Goal: Task Accomplishment & Management: Use online tool/utility

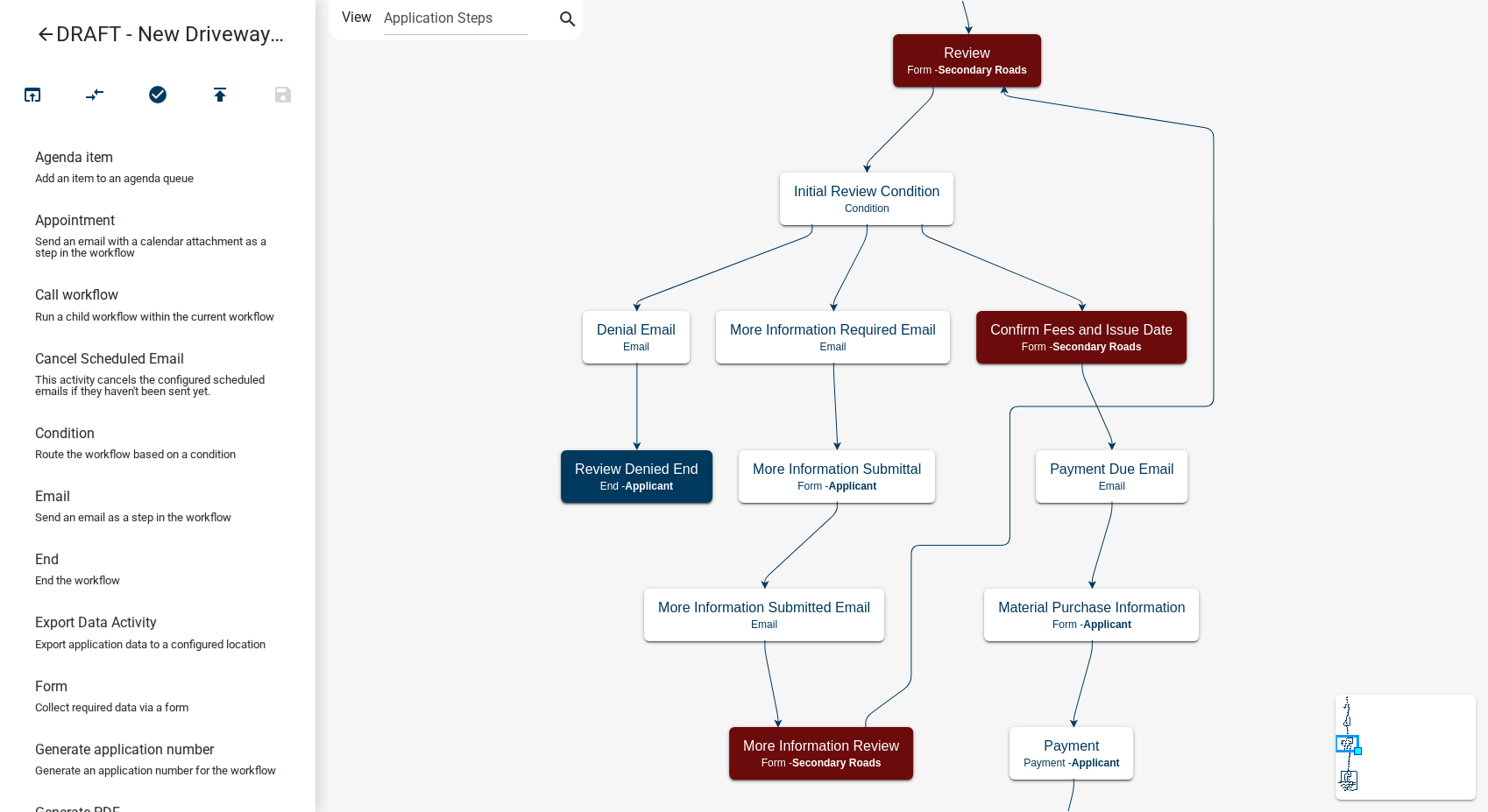
click at [45, 33] on icon "arrow_back" at bounding box center [45, 36] width 21 height 25
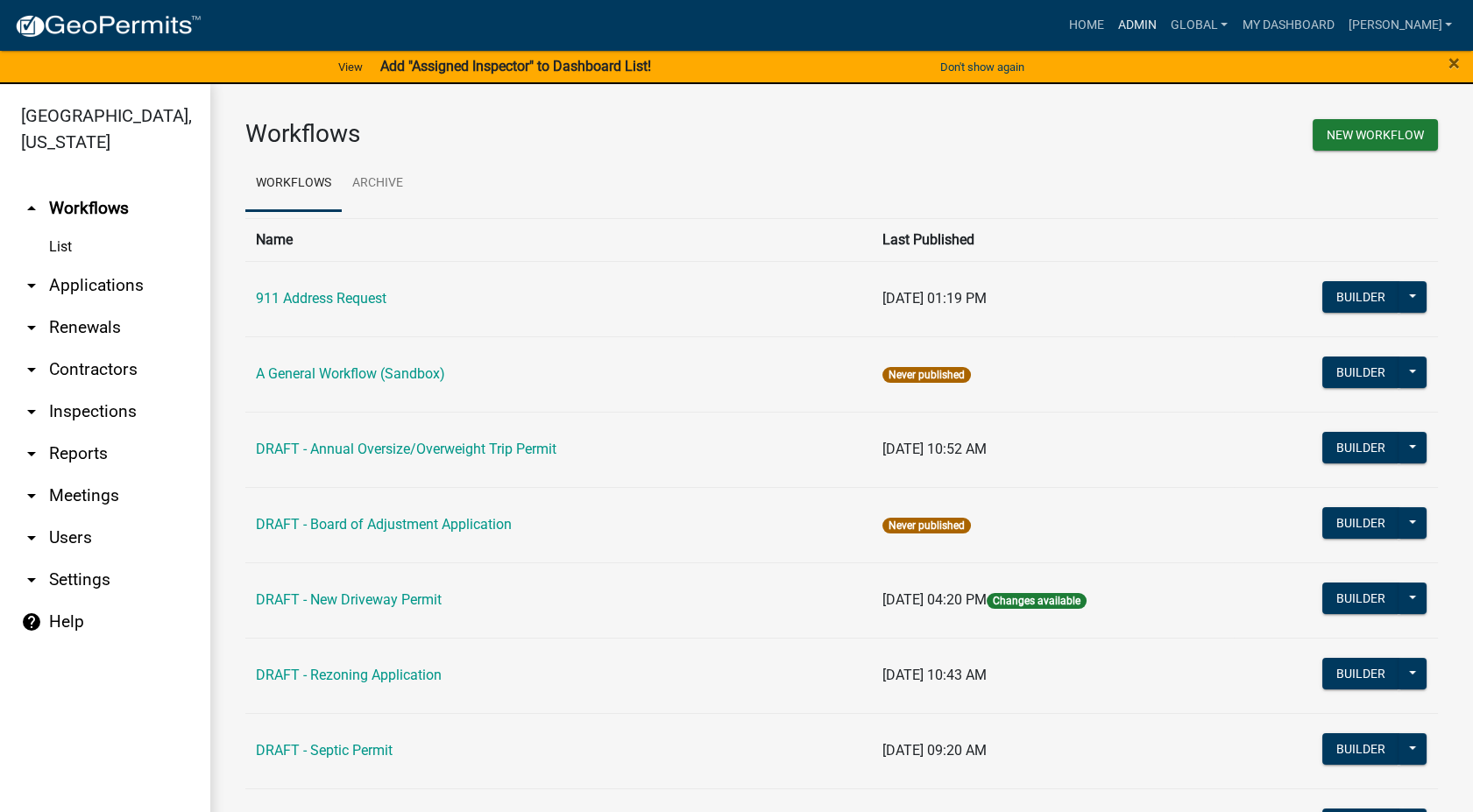
click at [1164, 17] on link "Admin" at bounding box center [1137, 26] width 52 height 33
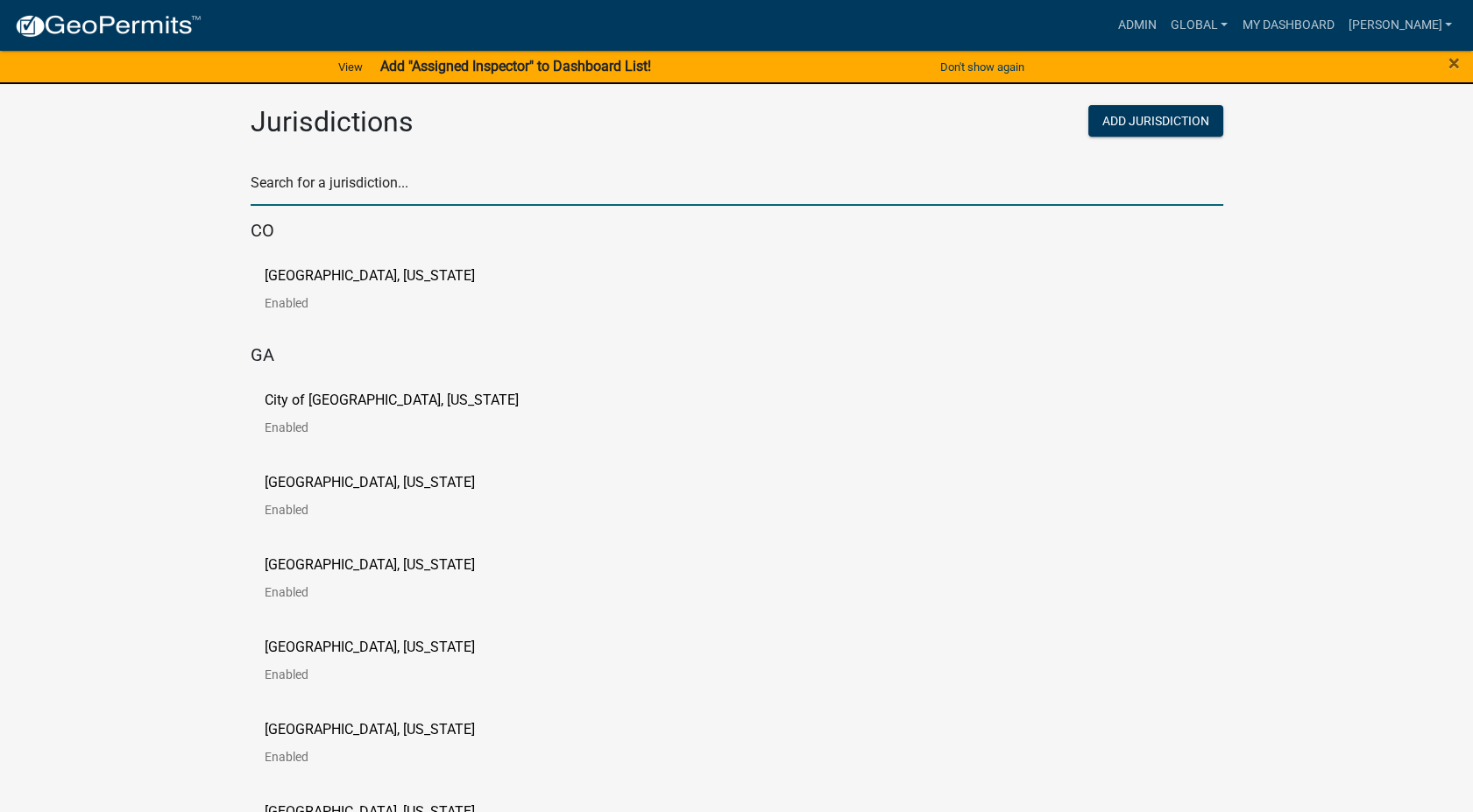
click at [301, 182] on input "text" at bounding box center [737, 188] width 972 height 36
type input "story"
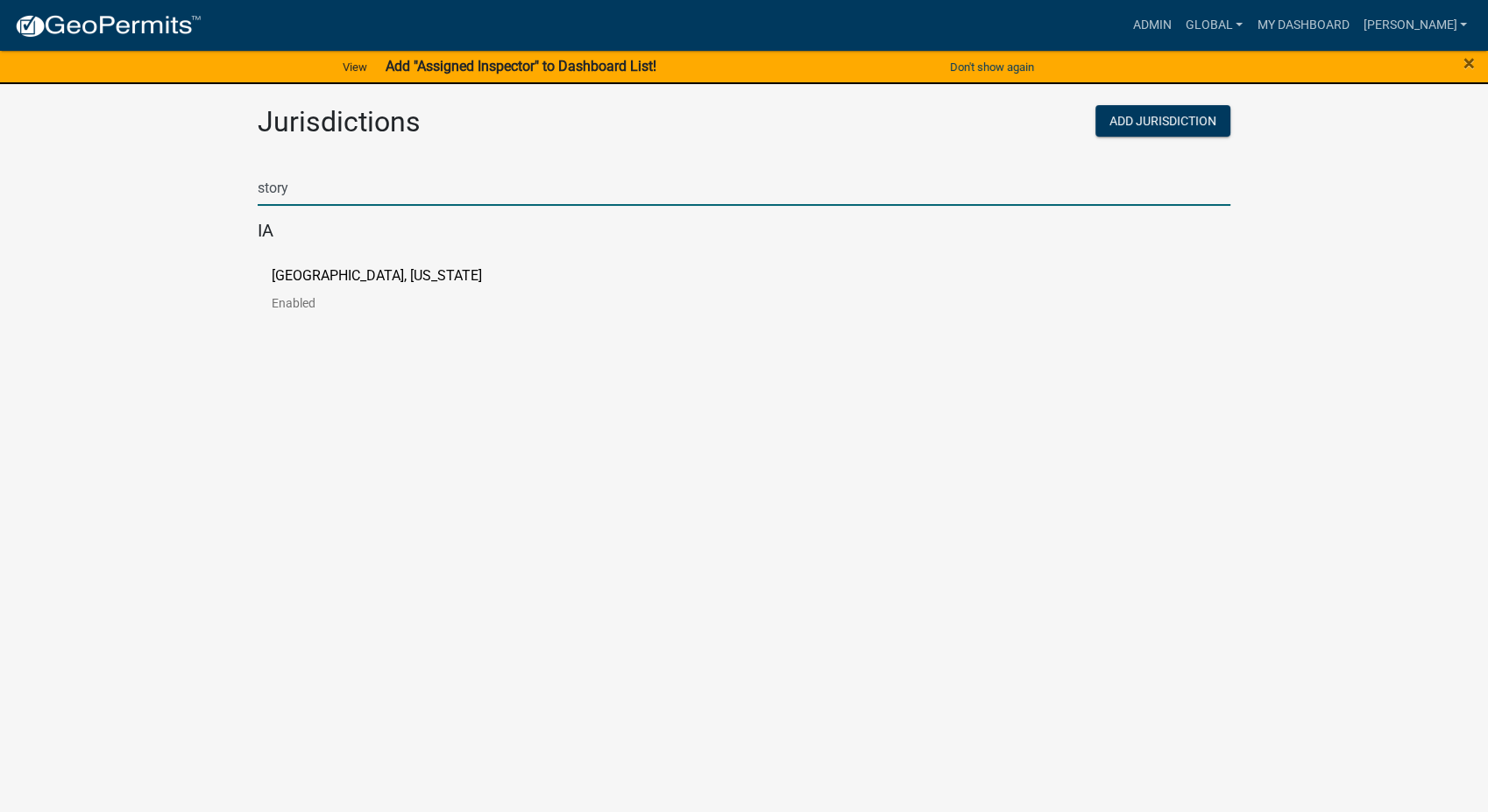
click at [316, 273] on p "[GEOGRAPHIC_DATA], [US_STATE]" at bounding box center [377, 276] width 211 height 14
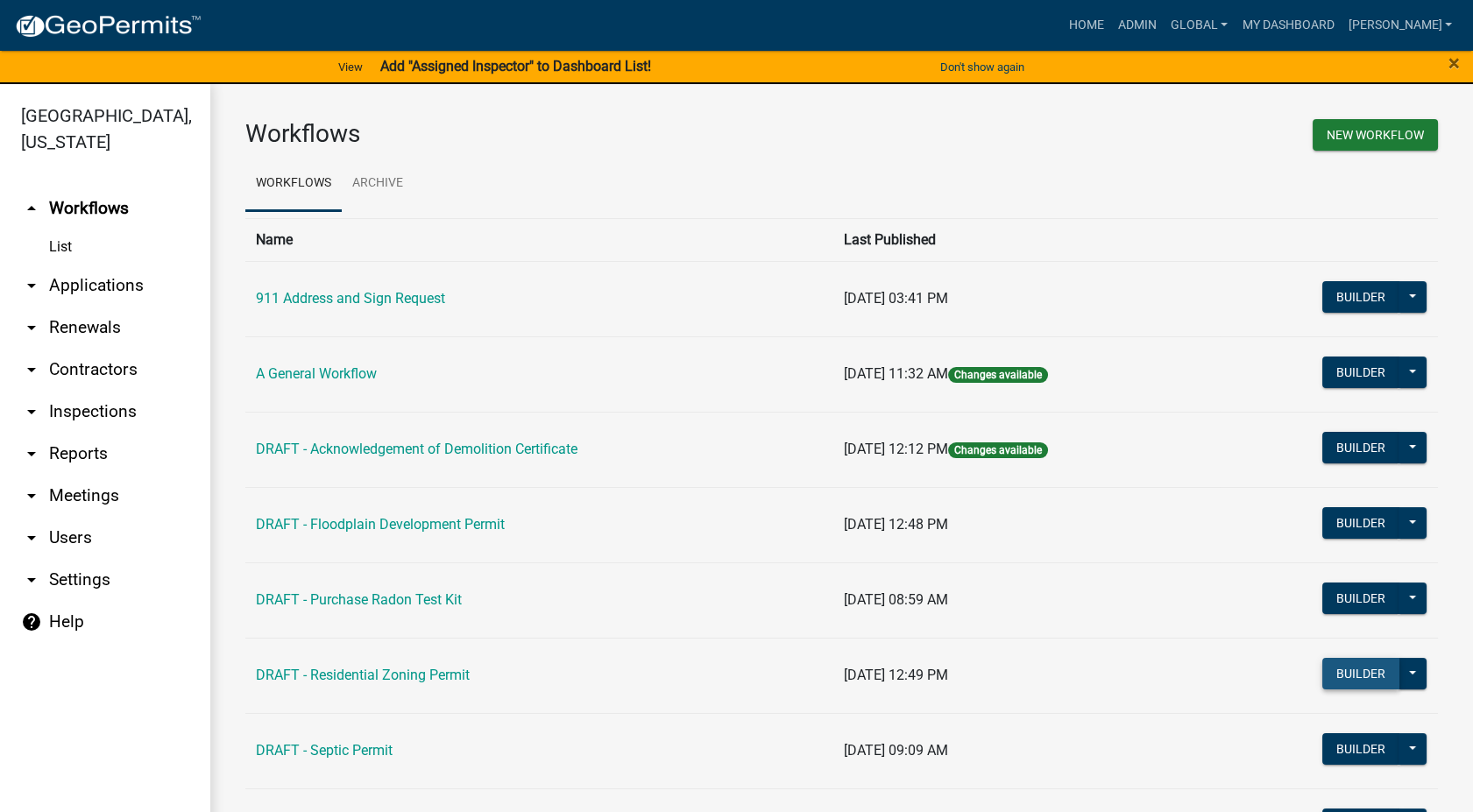
click at [1325, 658] on button "Builder" at bounding box center [1360, 674] width 77 height 31
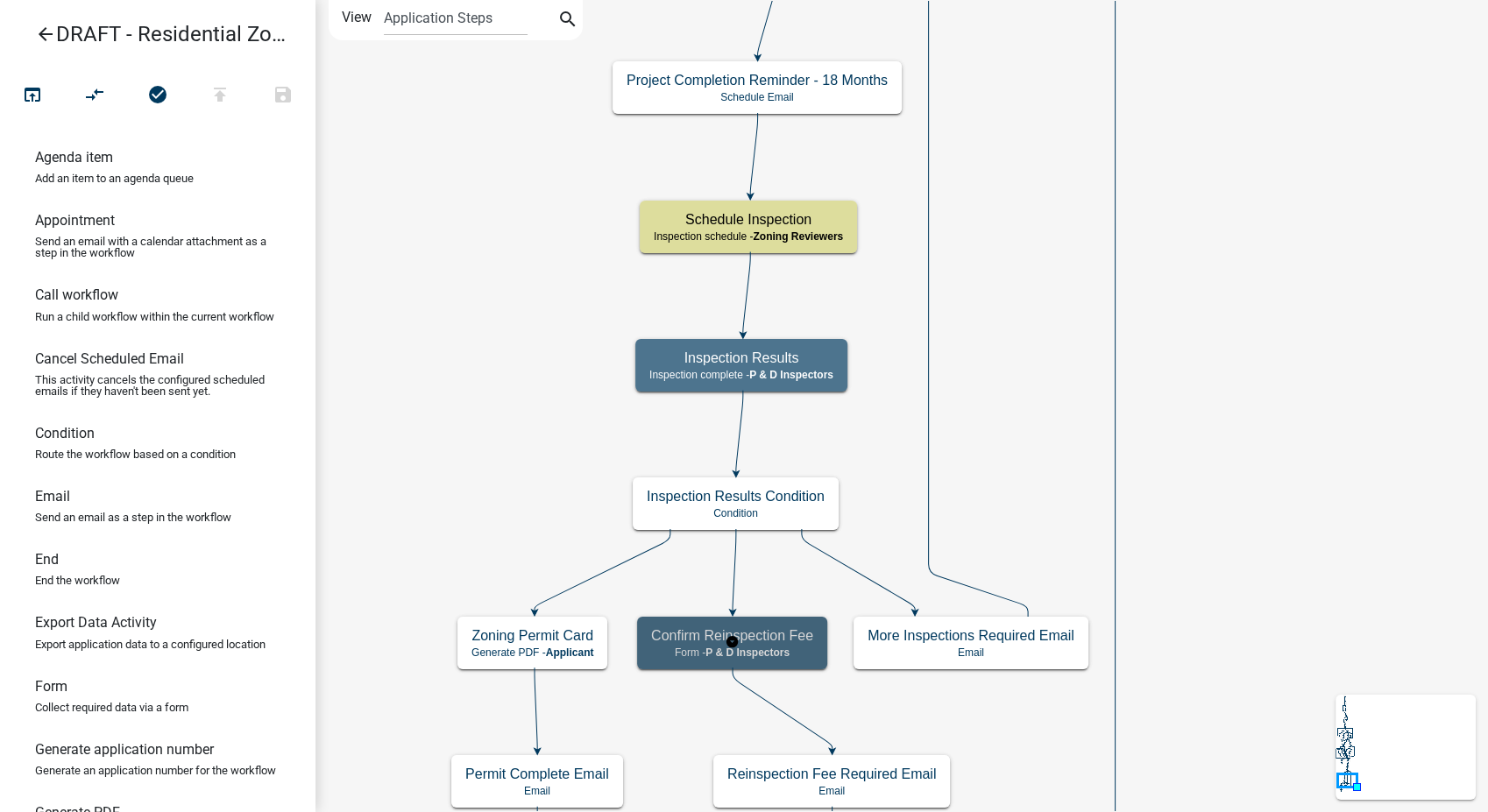
click at [783, 636] on h5 "Confirm Reinspection Fee" at bounding box center [732, 635] width 162 height 16
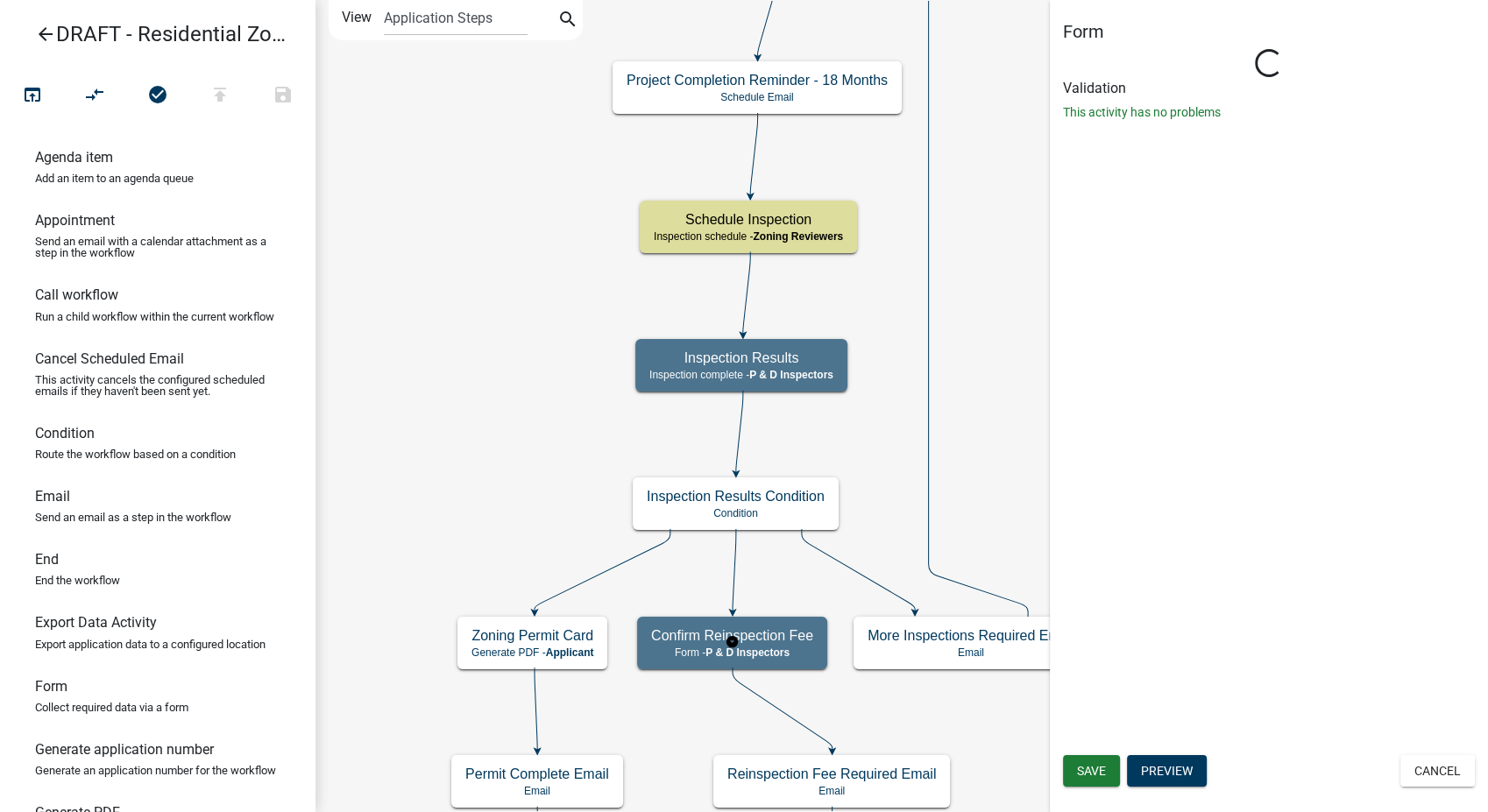
select select "32ACE34C-2758-464F-B922-53D649AC2D49"
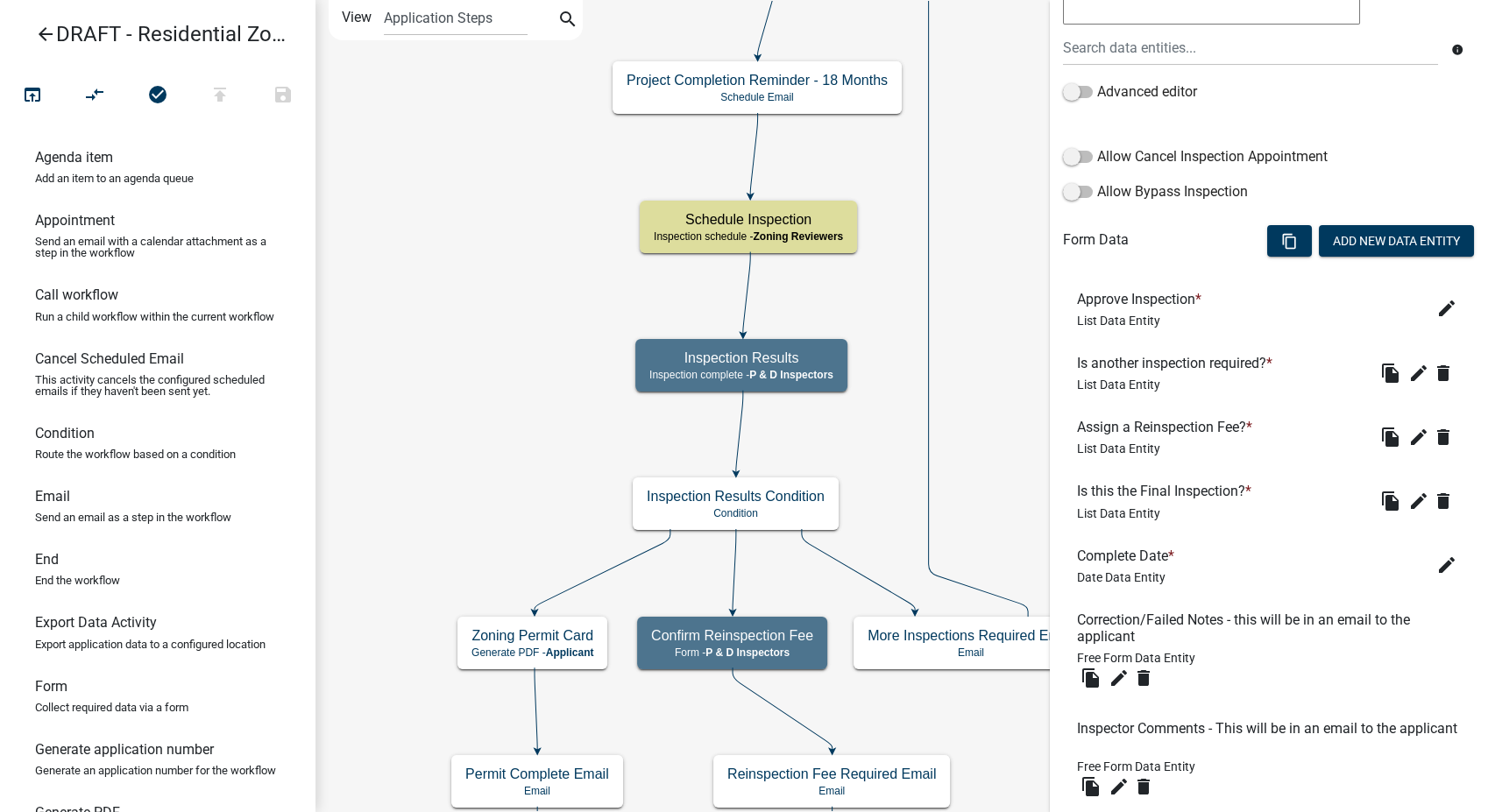
scroll to position [418, 0]
click at [1344, 234] on button "Add New Data Entity" at bounding box center [1396, 243] width 155 height 31
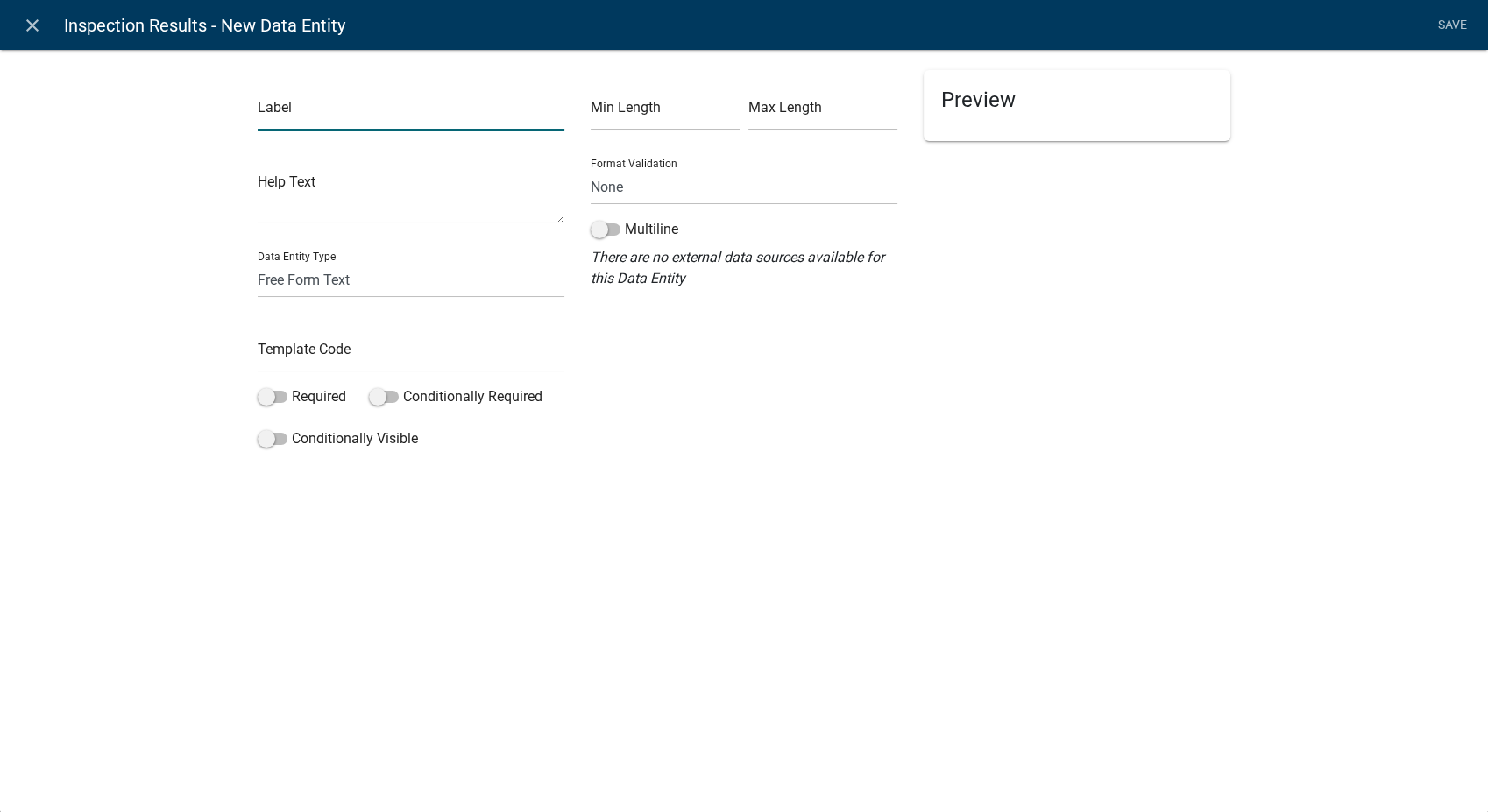
click at [297, 103] on input "text" at bounding box center [410, 112] width 307 height 36
click at [355, 109] on input "Assign" at bounding box center [410, 112] width 307 height 36
type input "Assign a fee for Failure to Obtain a Foundation Inspection?"
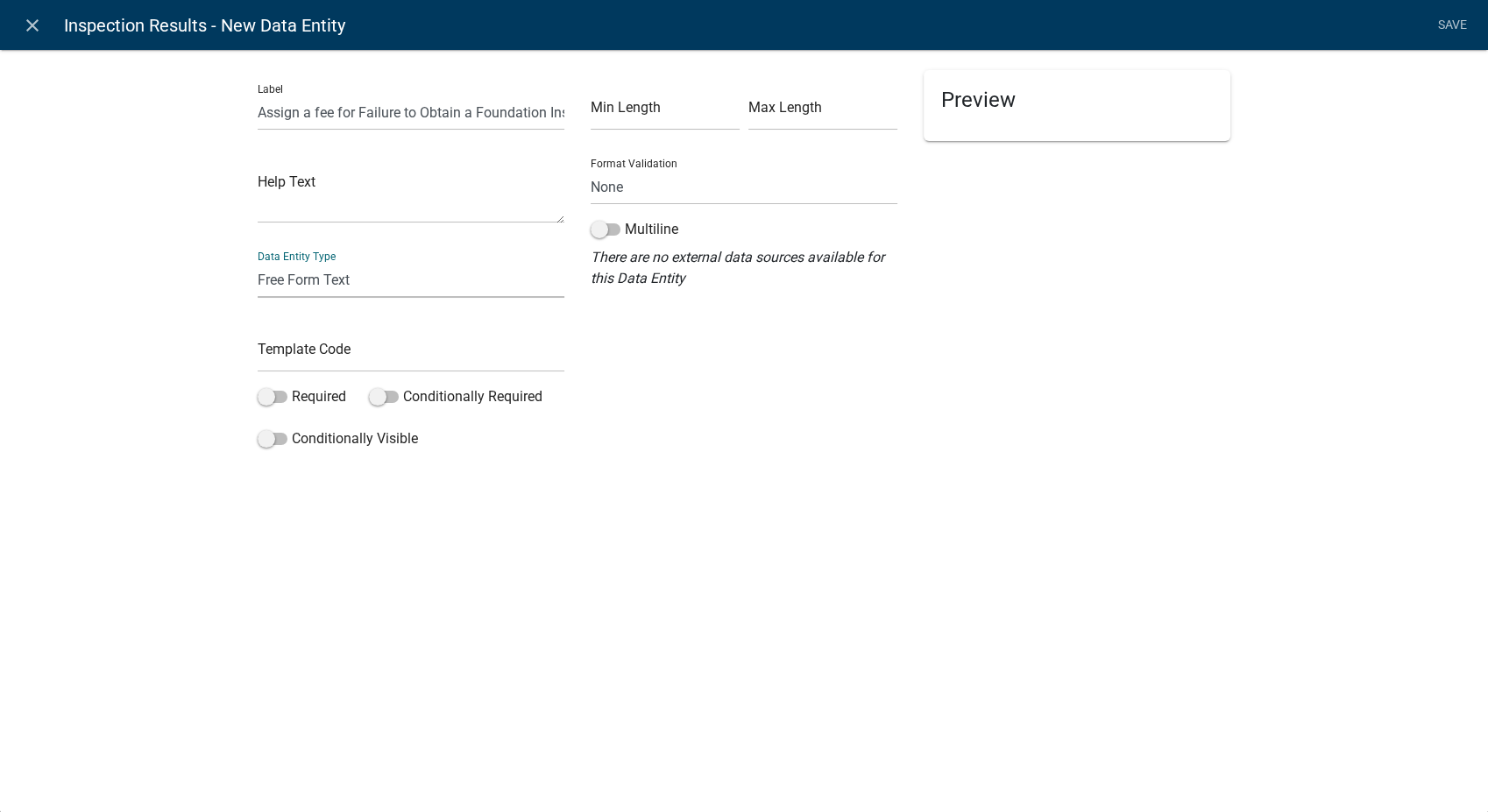
click at [321, 275] on select "Free Form Text Document Display Entity Value Fee Numeric Data Date Map Sketch D…" at bounding box center [410, 279] width 307 height 36
select select "list-data"
click at [257, 262] on select "Free Form Text Document Display Entity Value Fee Numeric Data Date Map Sketch D…" at bounding box center [410, 279] width 307 height 36
select select "list-data"
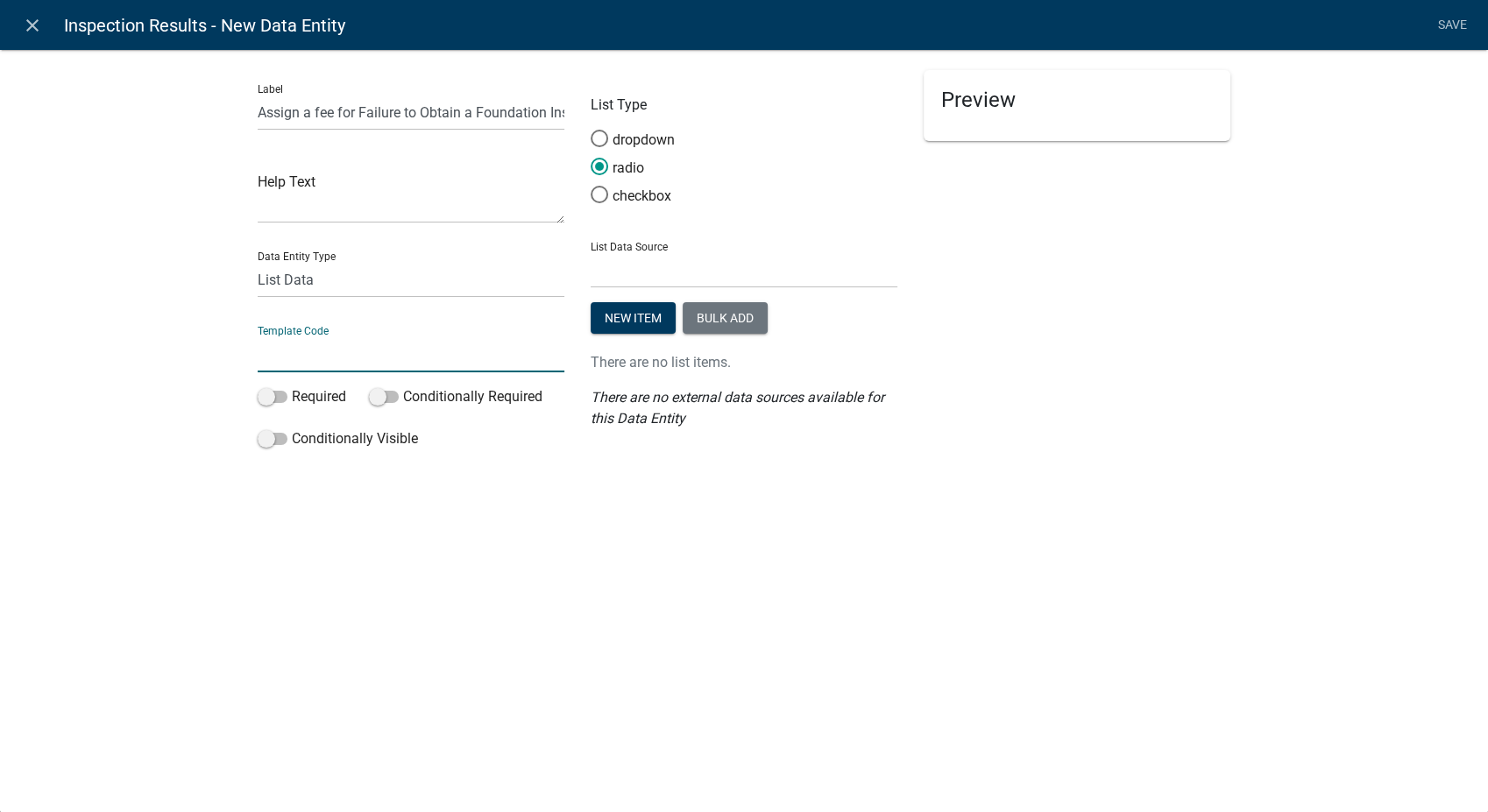
click at [320, 355] on input "text" at bounding box center [410, 354] width 307 height 36
type input "FoundationInspectionFailureYN"
click at [674, 272] on select "State List Assessor's Office Assessor's Office Commercial Uses Acronyms EH Insp…" at bounding box center [744, 270] width 307 height 36
click at [1098, 390] on div "Preview Assign a fee for Failure to Obtain a Foundation Inspection?" at bounding box center [1078, 264] width 333 height 386
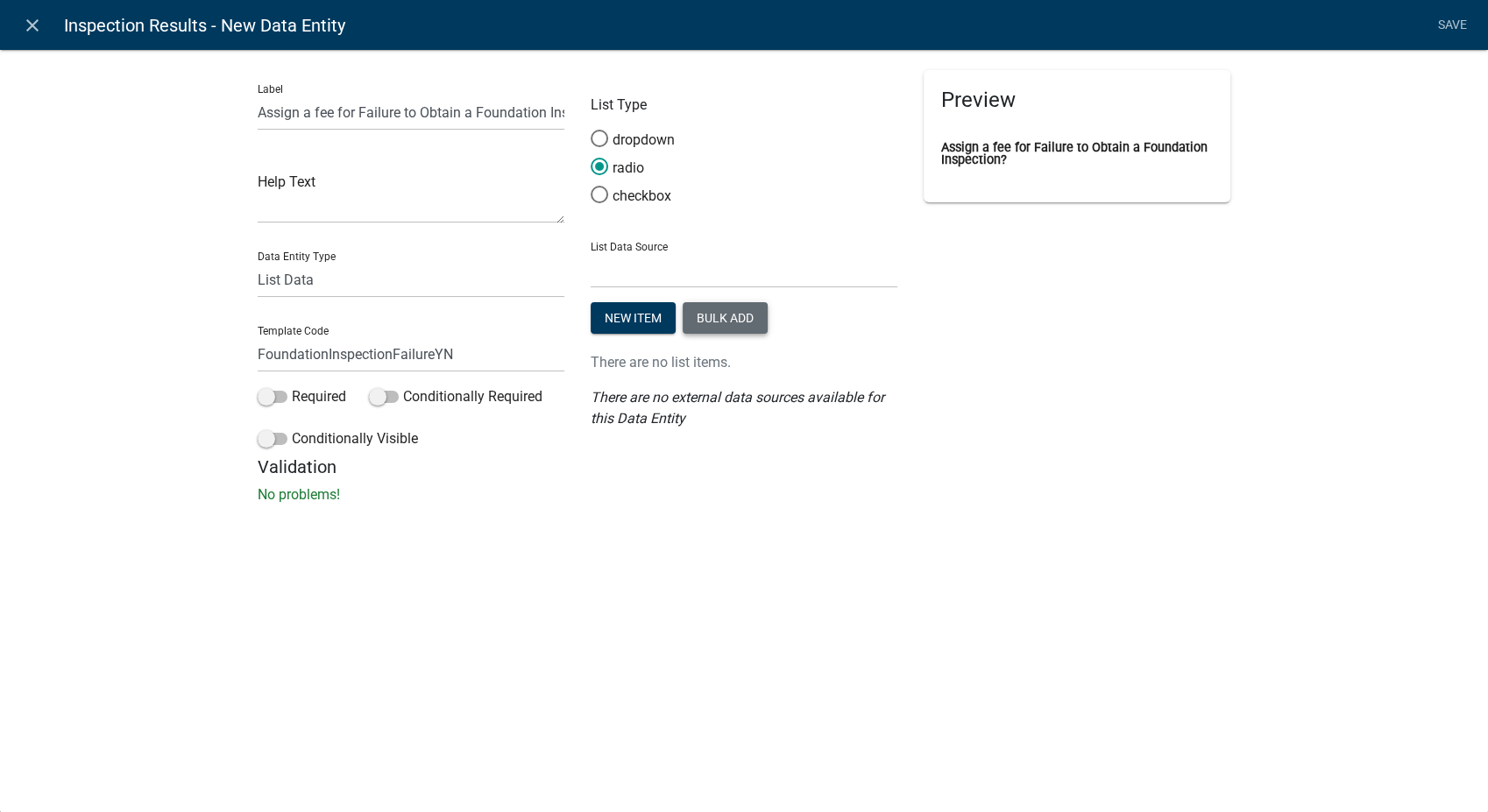
click at [750, 317] on button "Bulk add" at bounding box center [725, 318] width 85 height 31
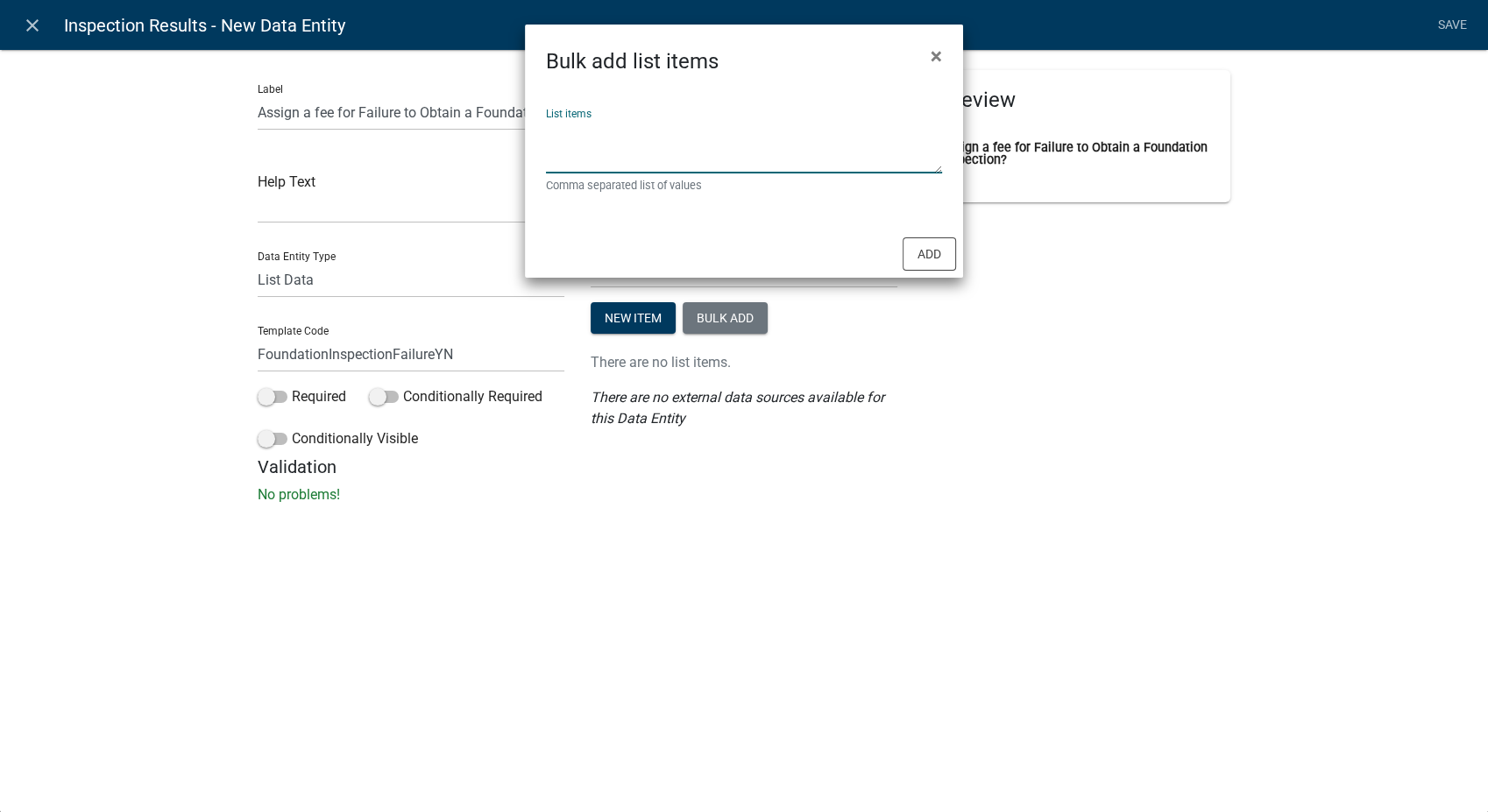
click at [625, 126] on textarea "List items" at bounding box center [744, 146] width 396 height 54
type textarea "Yes,No"
click at [906, 253] on button "Add" at bounding box center [929, 254] width 53 height 33
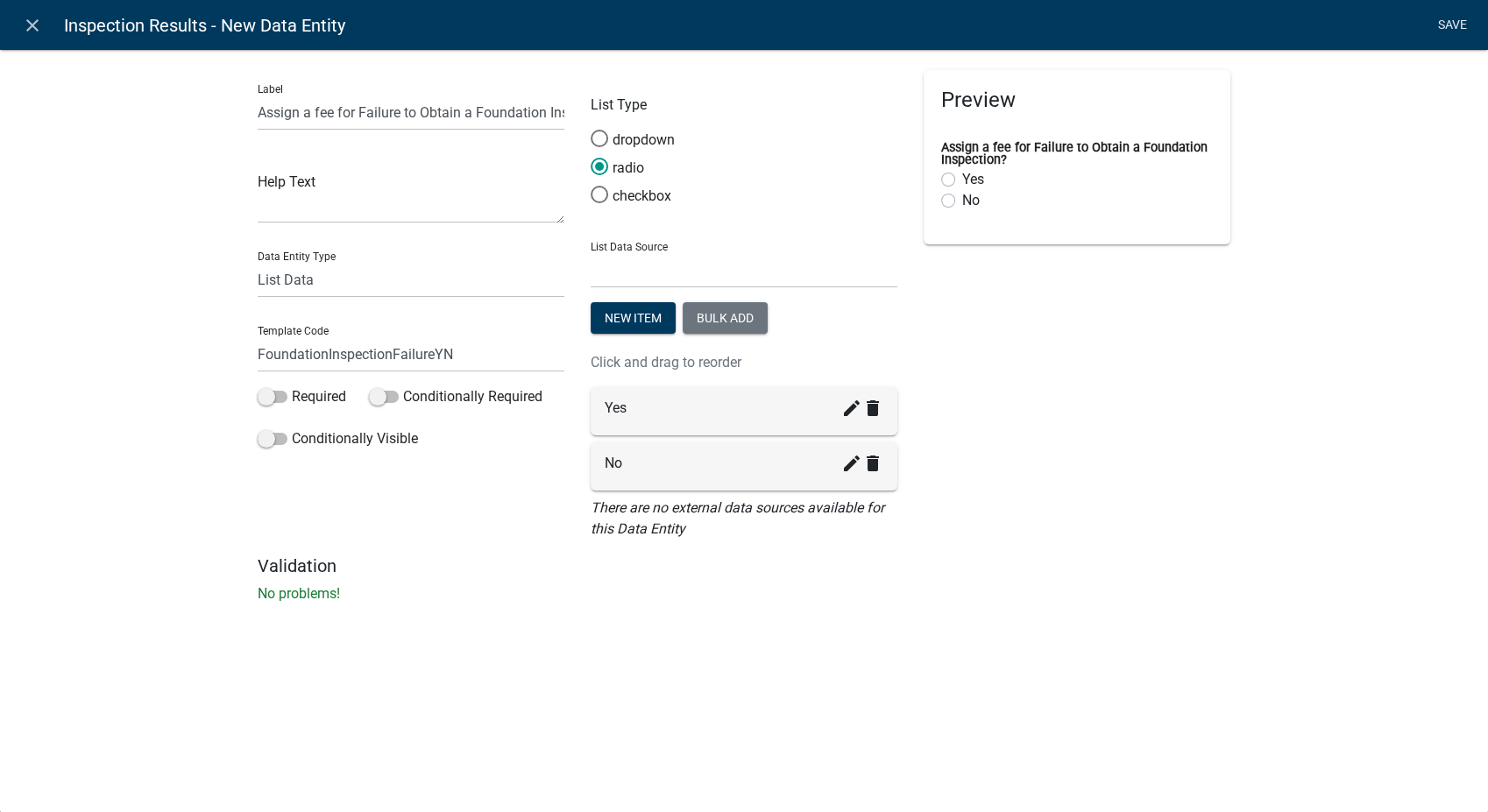
click at [1445, 25] on link "Save" at bounding box center [1452, 26] width 44 height 33
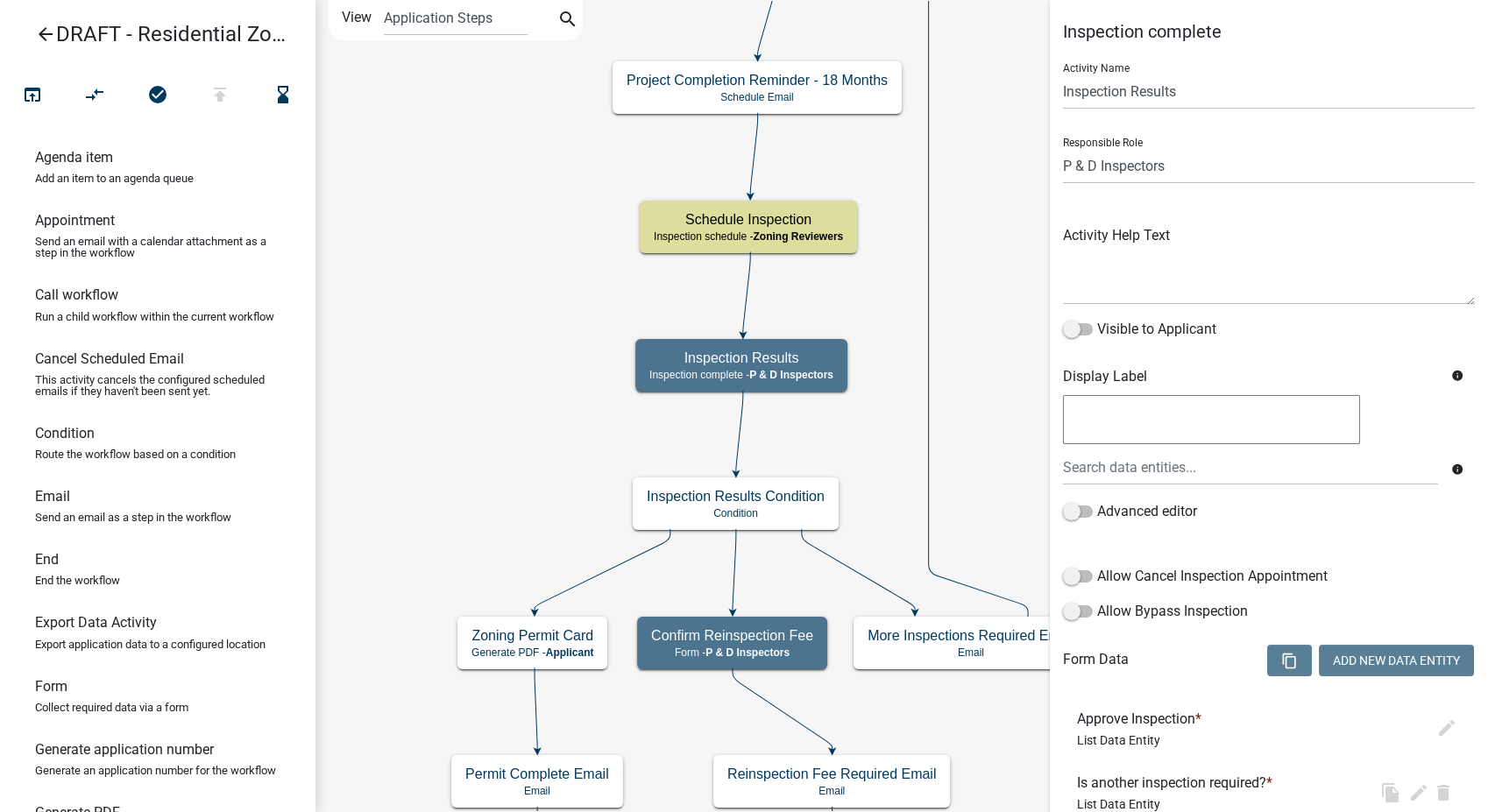
select select "32ACE34C-2758-464F-B922-53D649AC2D49"
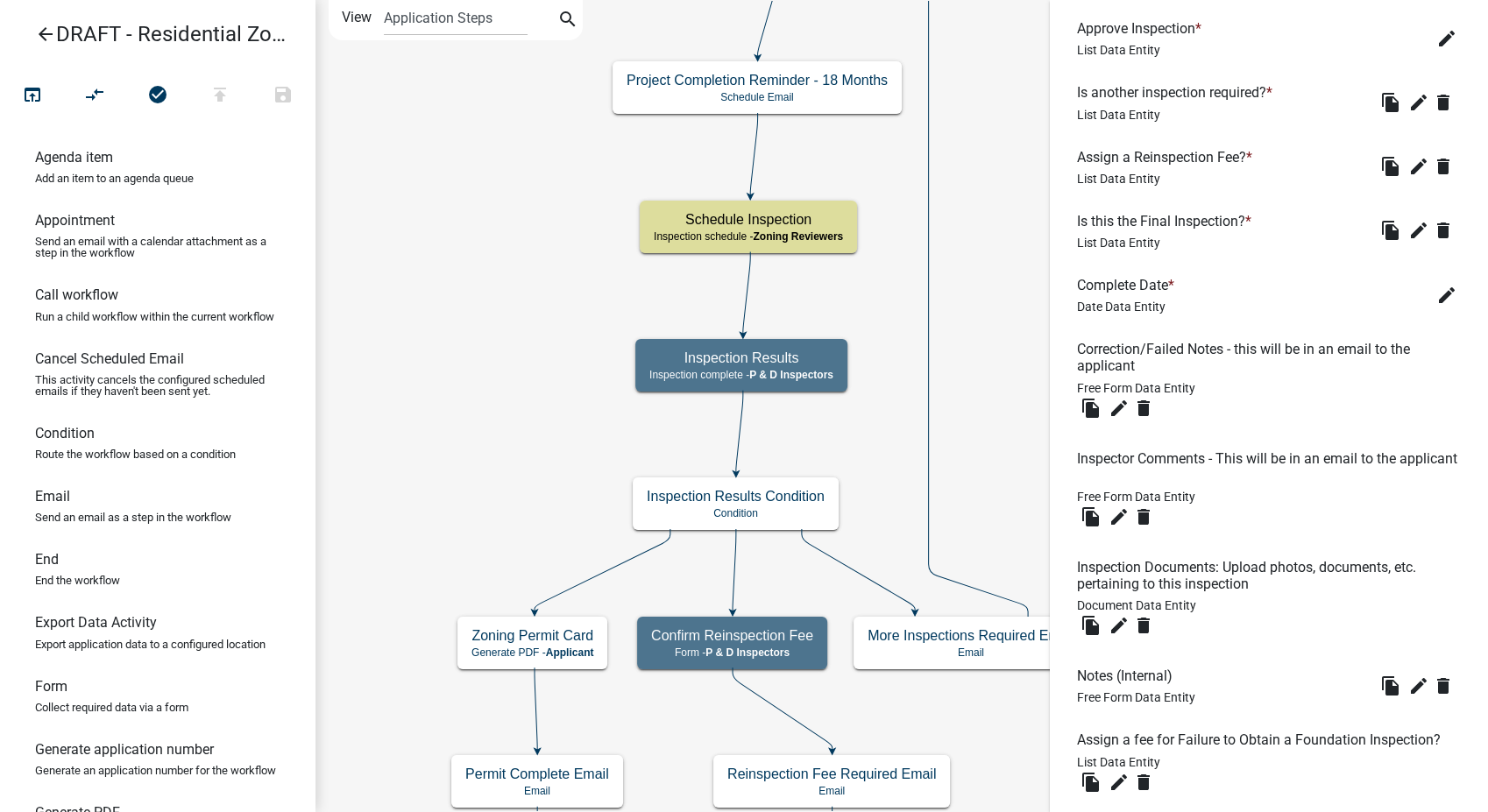
scroll to position [690, 0]
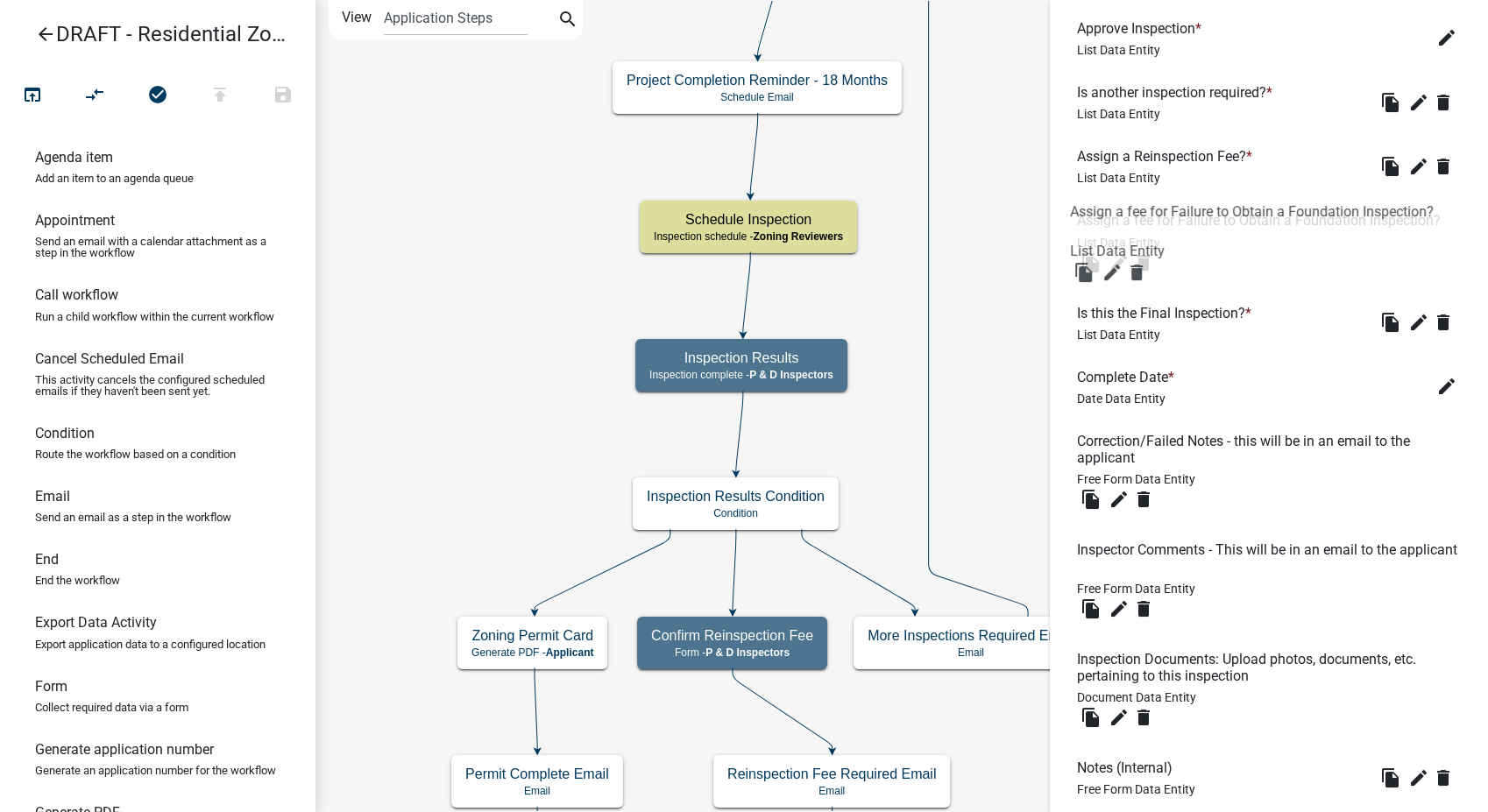
drag, startPoint x: 1208, startPoint y: 737, endPoint x: 1199, endPoint y: 198, distance: 539.1
click at [1121, 269] on icon "edit" at bounding box center [1119, 263] width 21 height 21
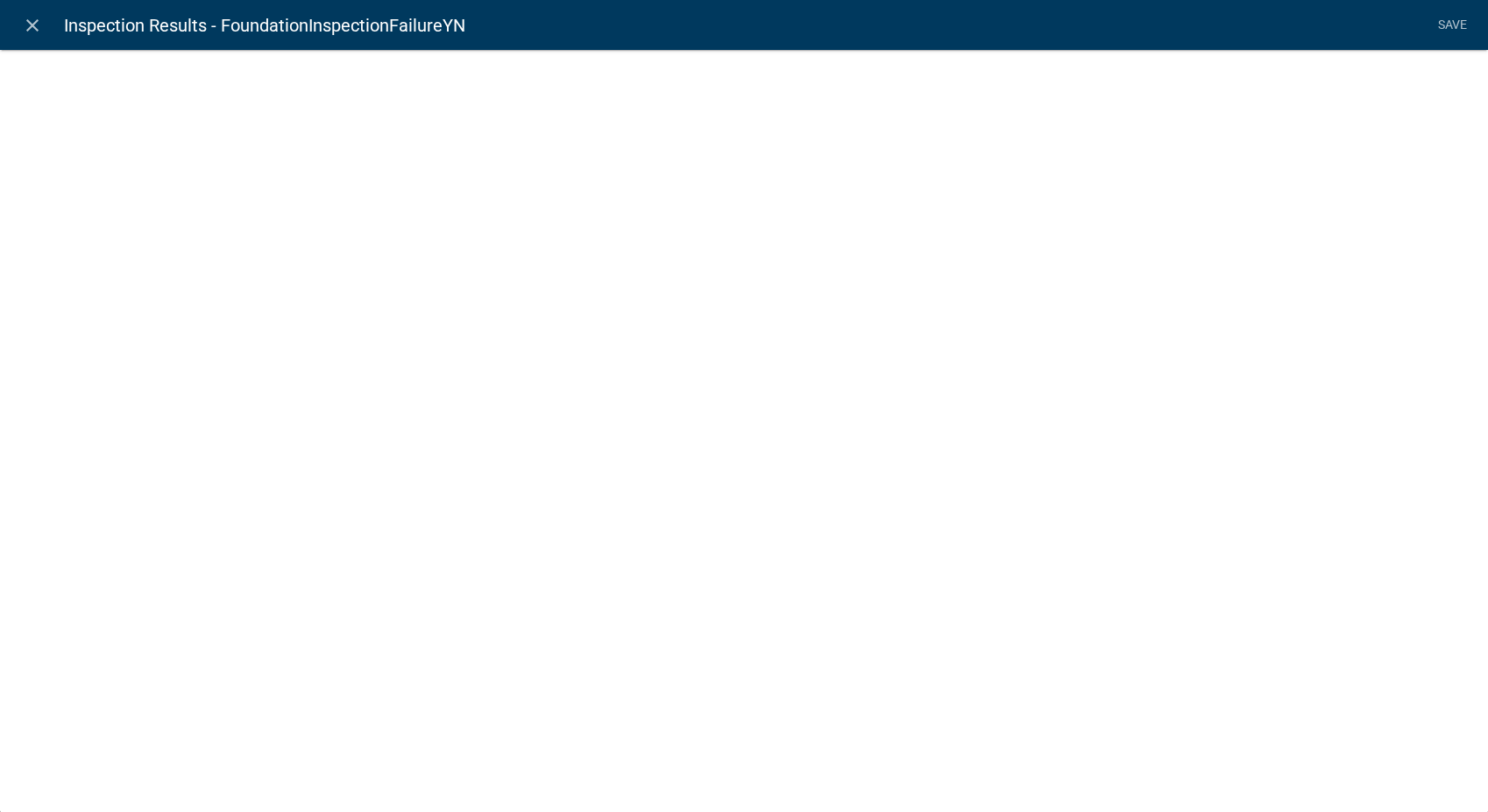
select select "list-data"
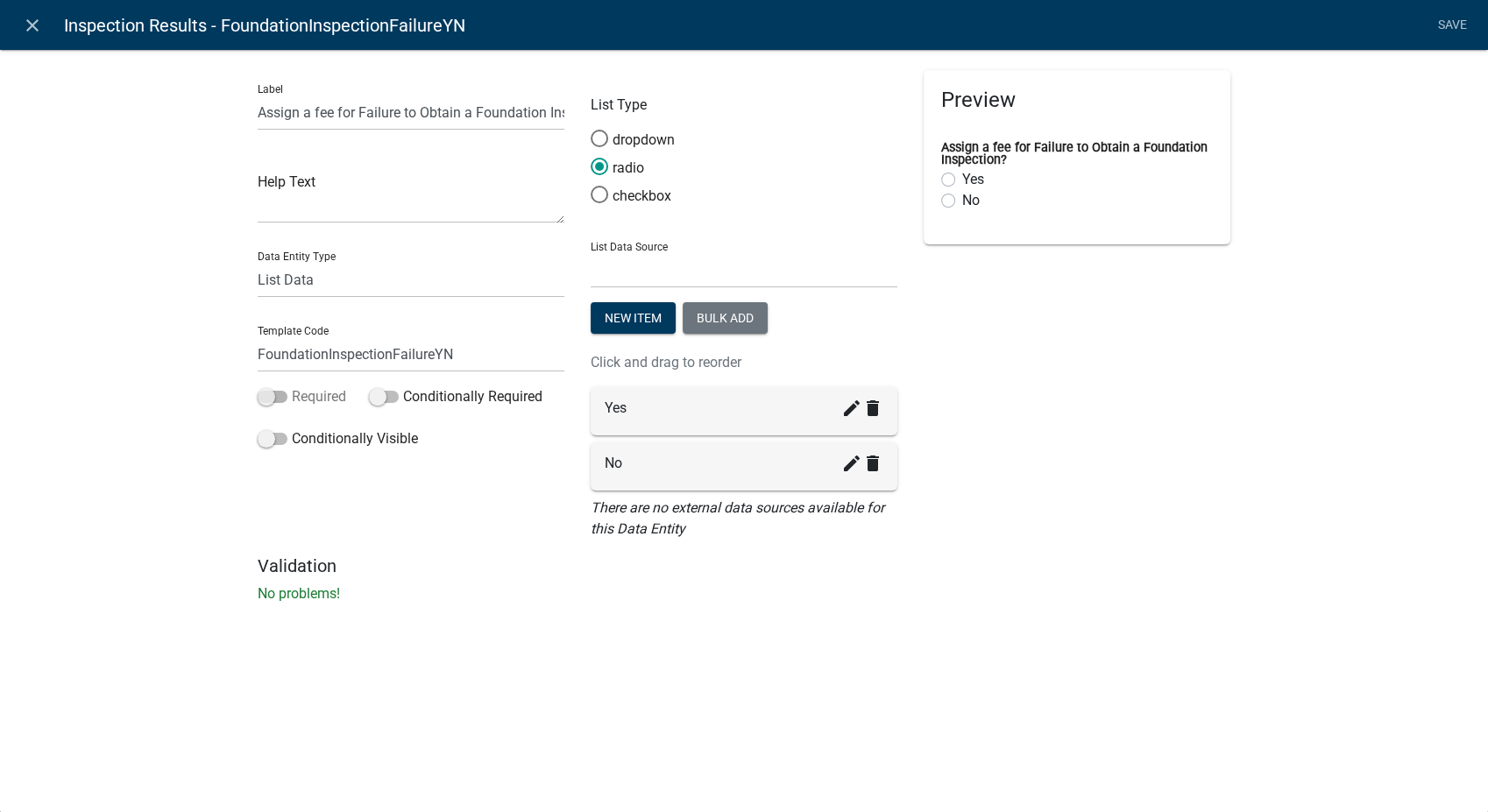
click at [261, 403] on span at bounding box center [272, 396] width 30 height 12
click at [292, 386] on input "Required" at bounding box center [292, 386] width 0 height 0
click at [1453, 25] on link "Save" at bounding box center [1452, 26] width 44 height 33
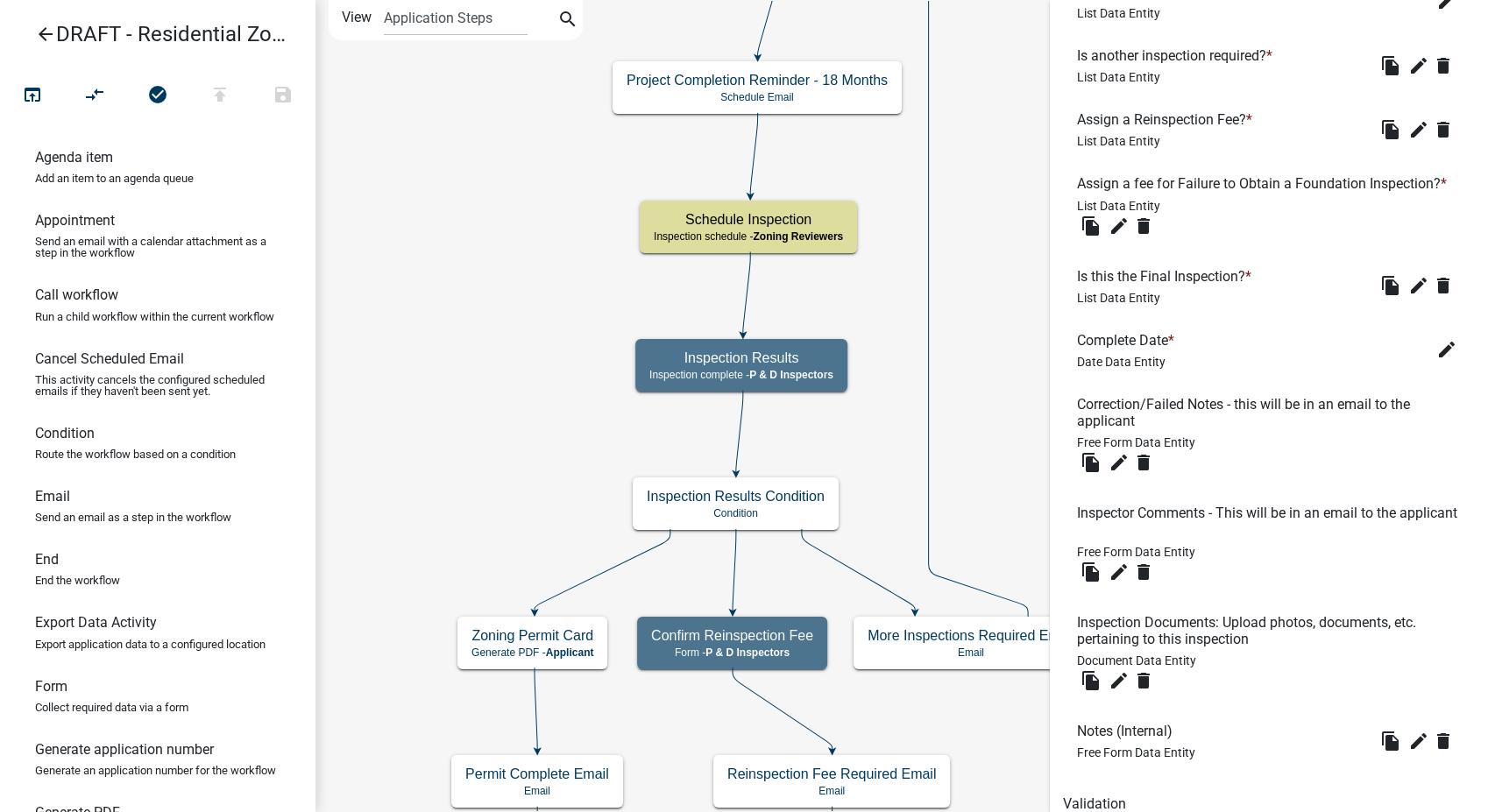
scroll to position [819, 0]
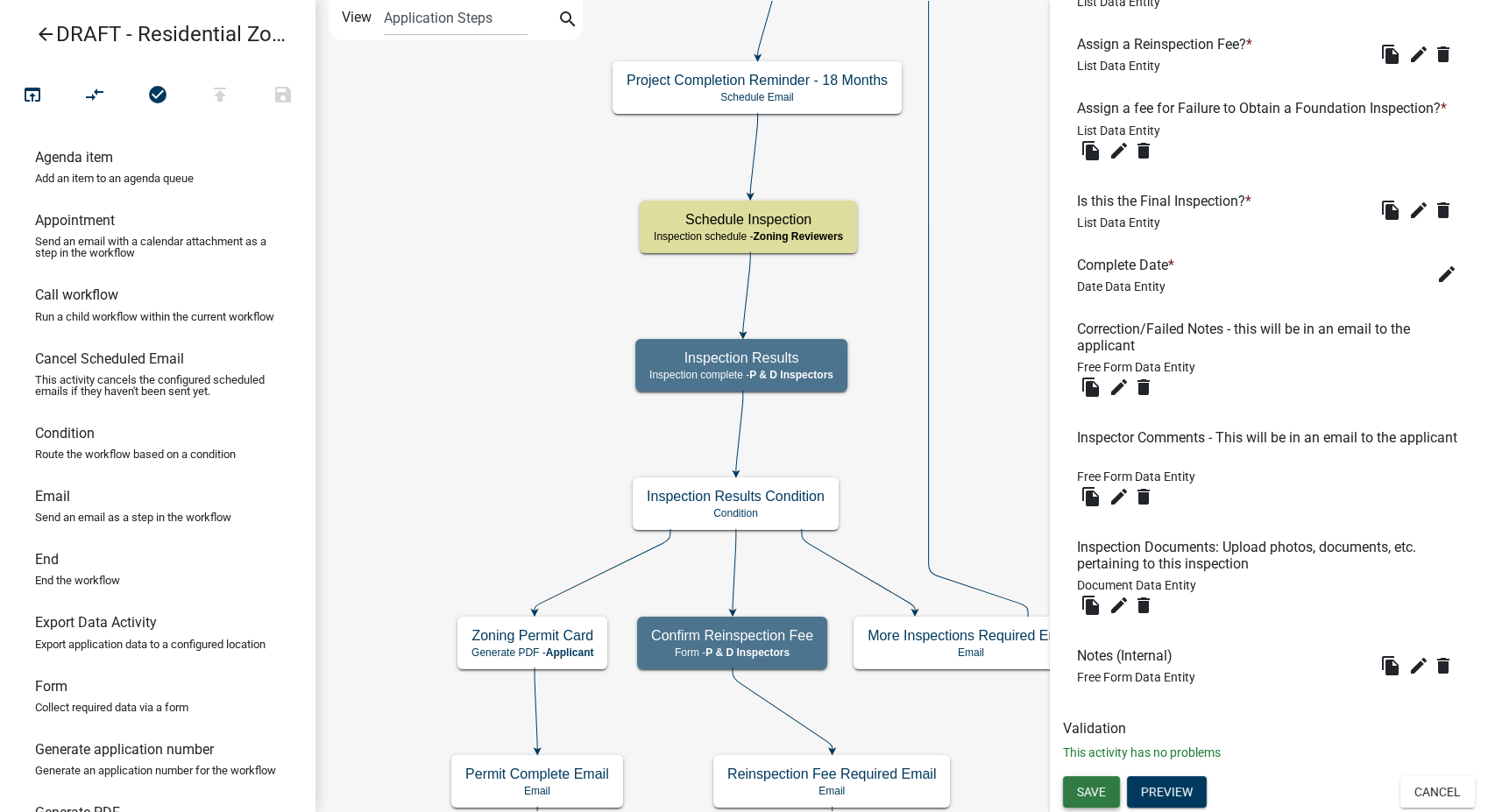
click at [1094, 785] on span "Save" at bounding box center [1092, 792] width 29 height 14
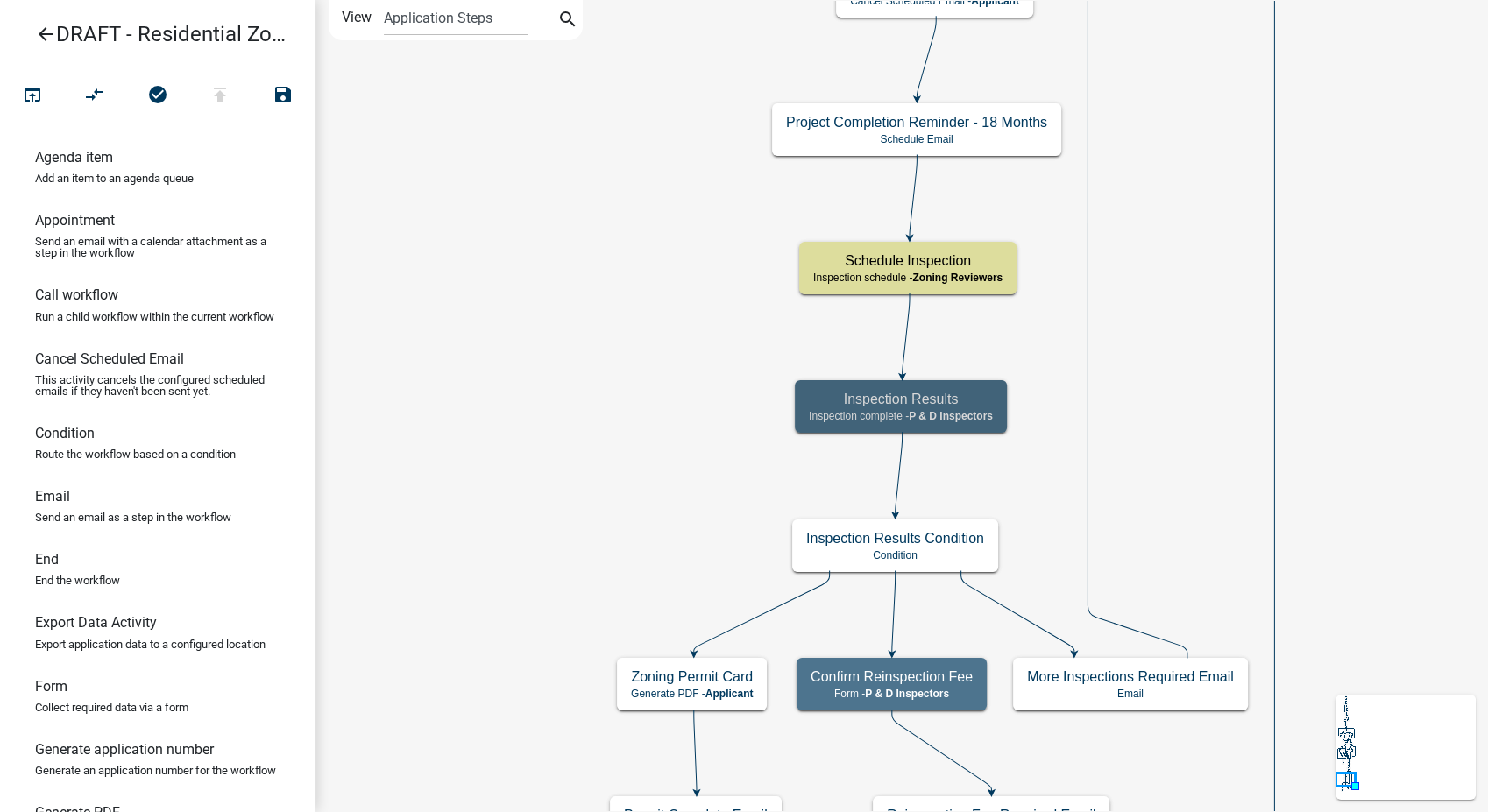
scroll to position [0, 0]
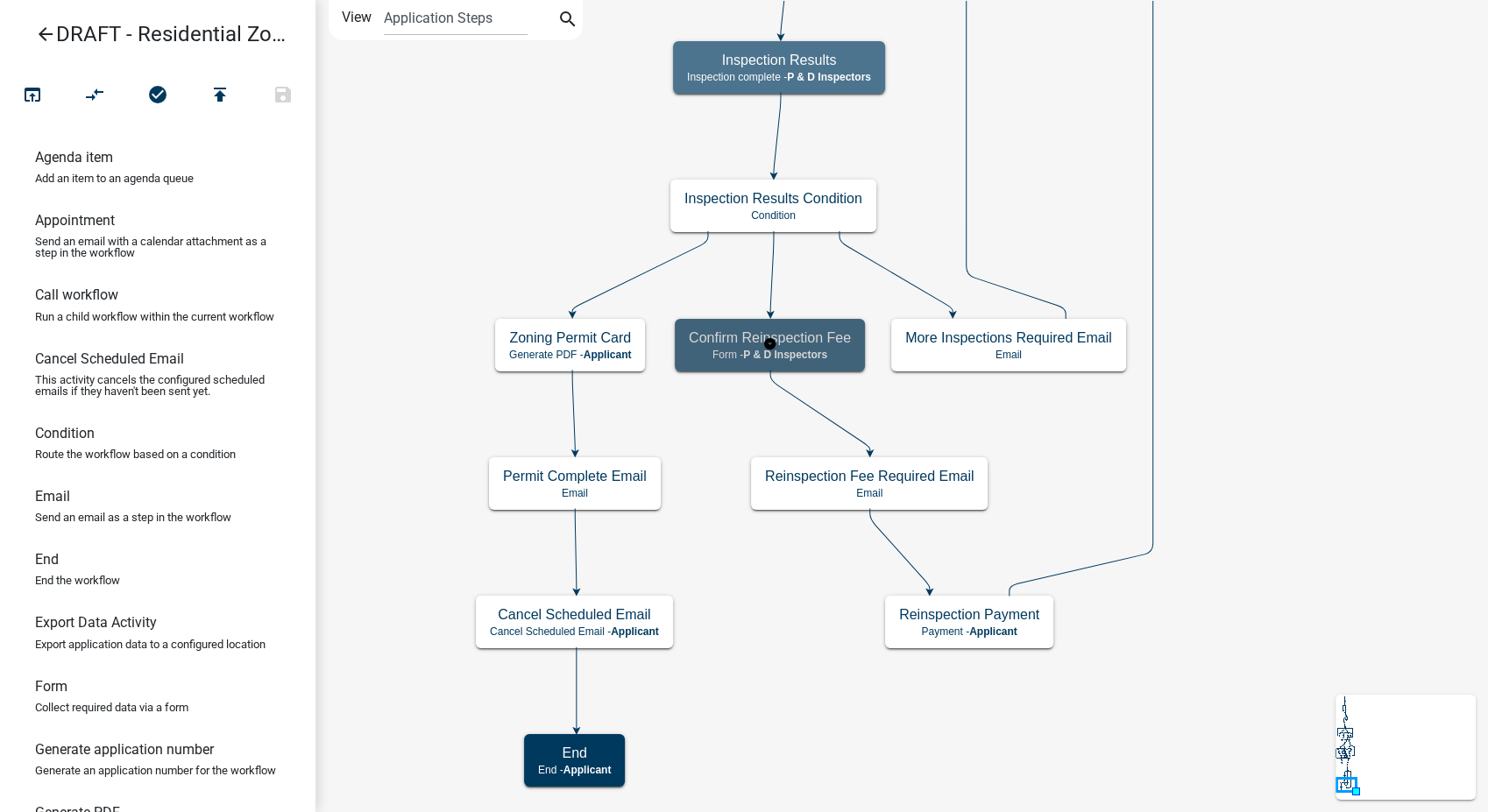
click at [824, 349] on span "P & D Inspectors" at bounding box center [786, 354] width 84 height 12
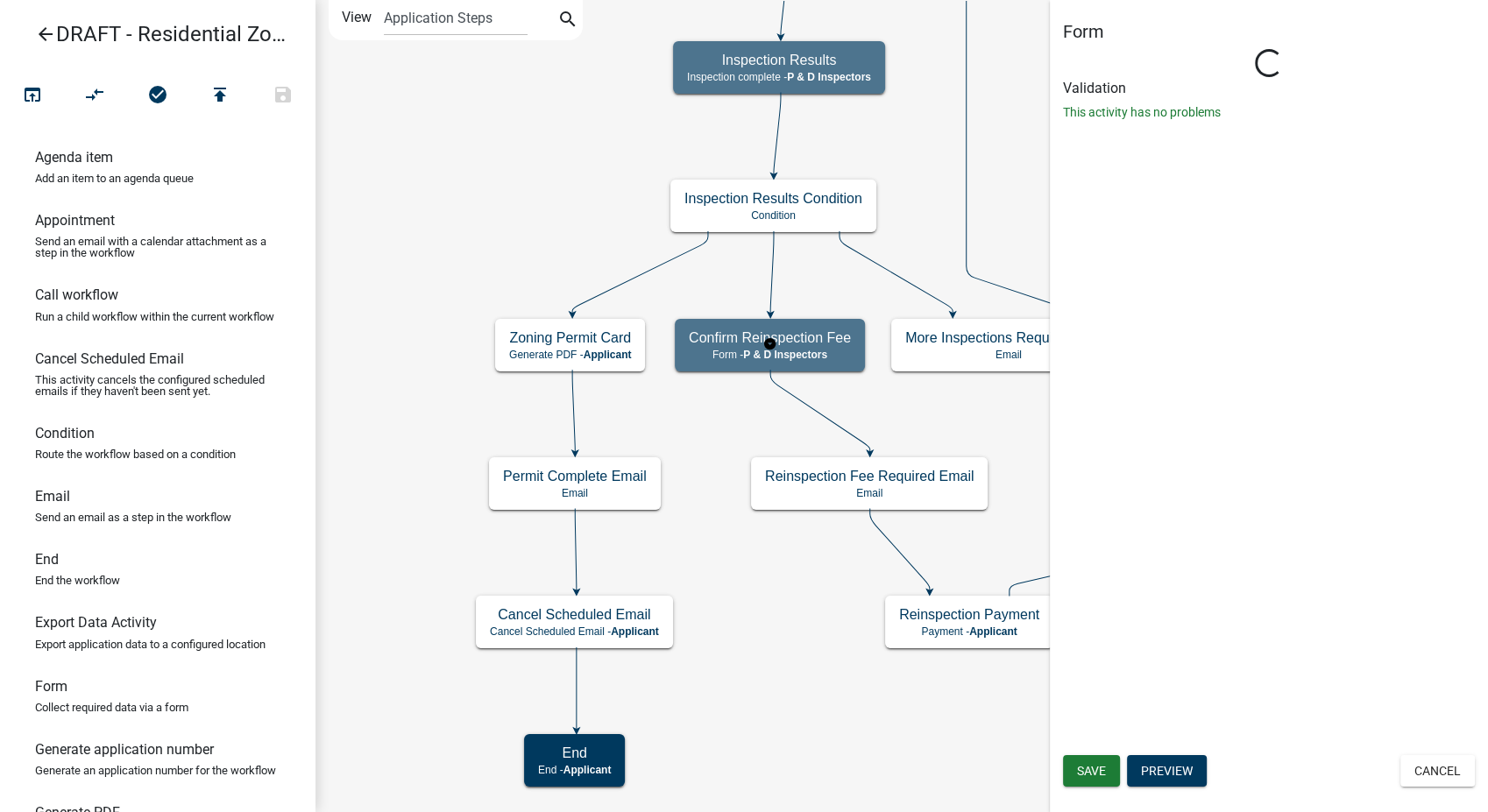
select select "32ACE34C-2758-464F-B922-53D649AC2D49"
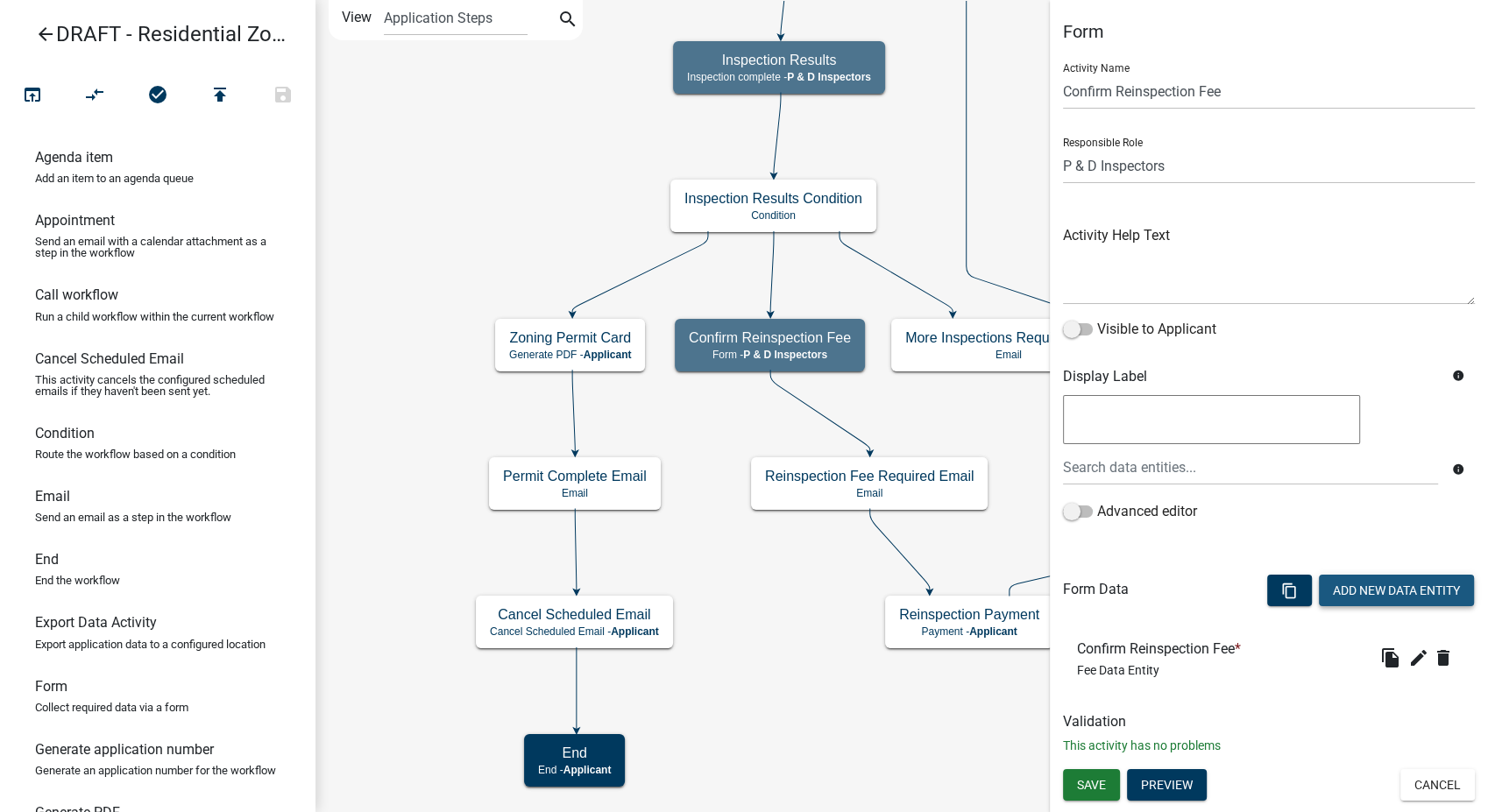
click at [1362, 597] on button "Add New Data Entity" at bounding box center [1396, 590] width 155 height 31
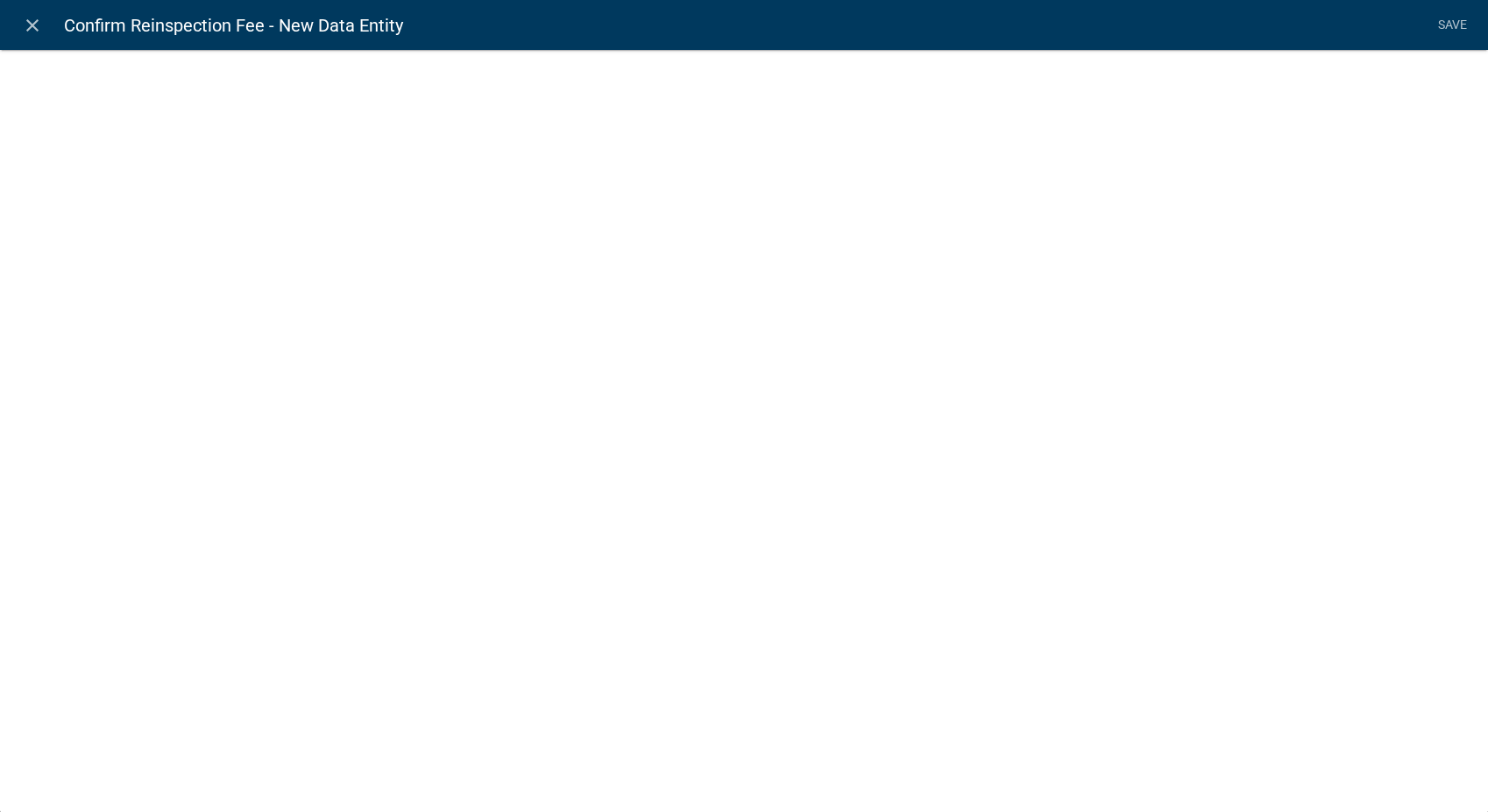
select select
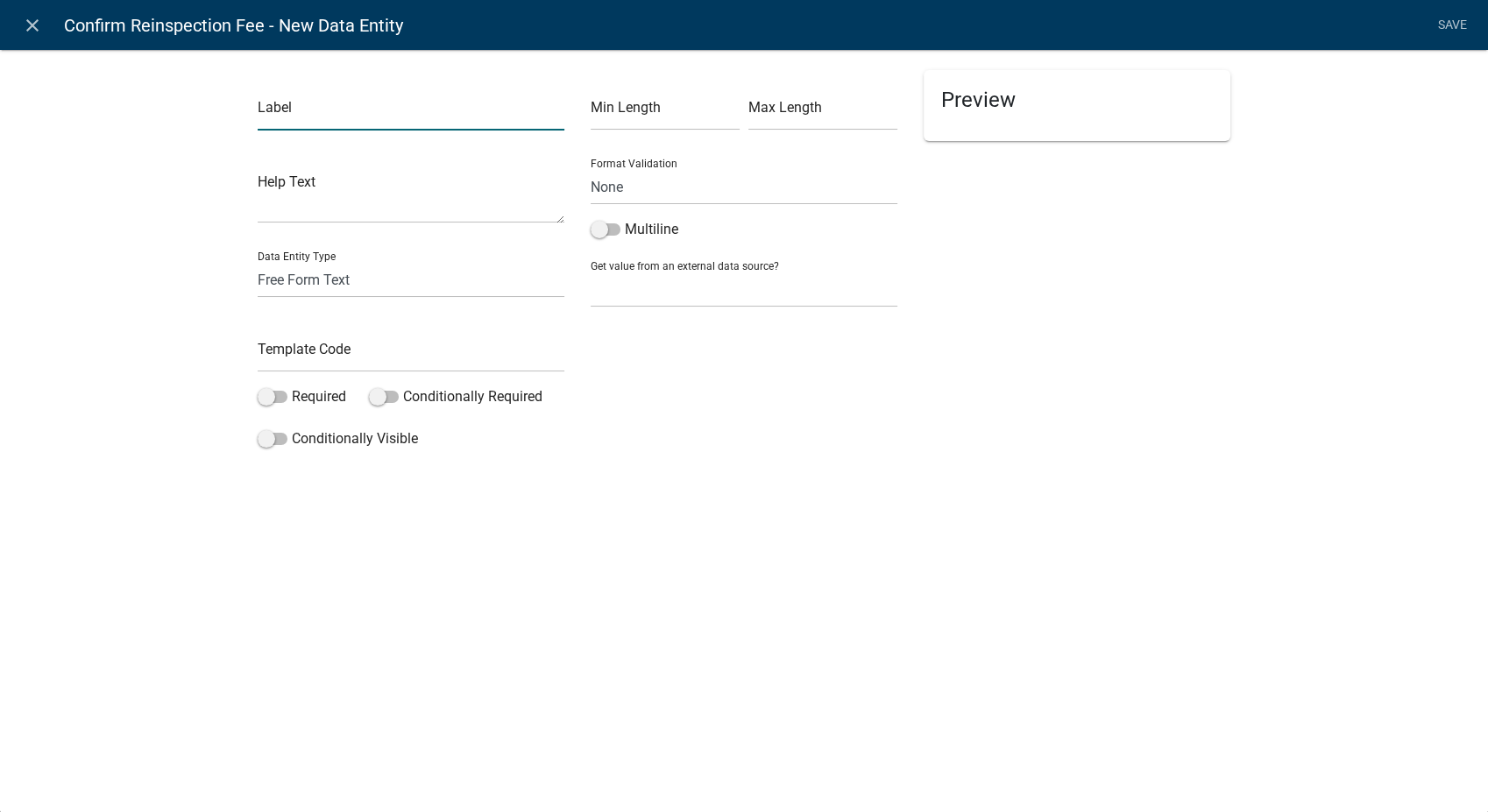
click at [278, 116] on input "text" at bounding box center [410, 112] width 307 height 36
click at [406, 116] on input "Confirm Failure to Obtain foundation Inspection Fee" at bounding box center [410, 112] width 307 height 36
type input "Confirm Failure to Obtain Foundation Inspection Fee"
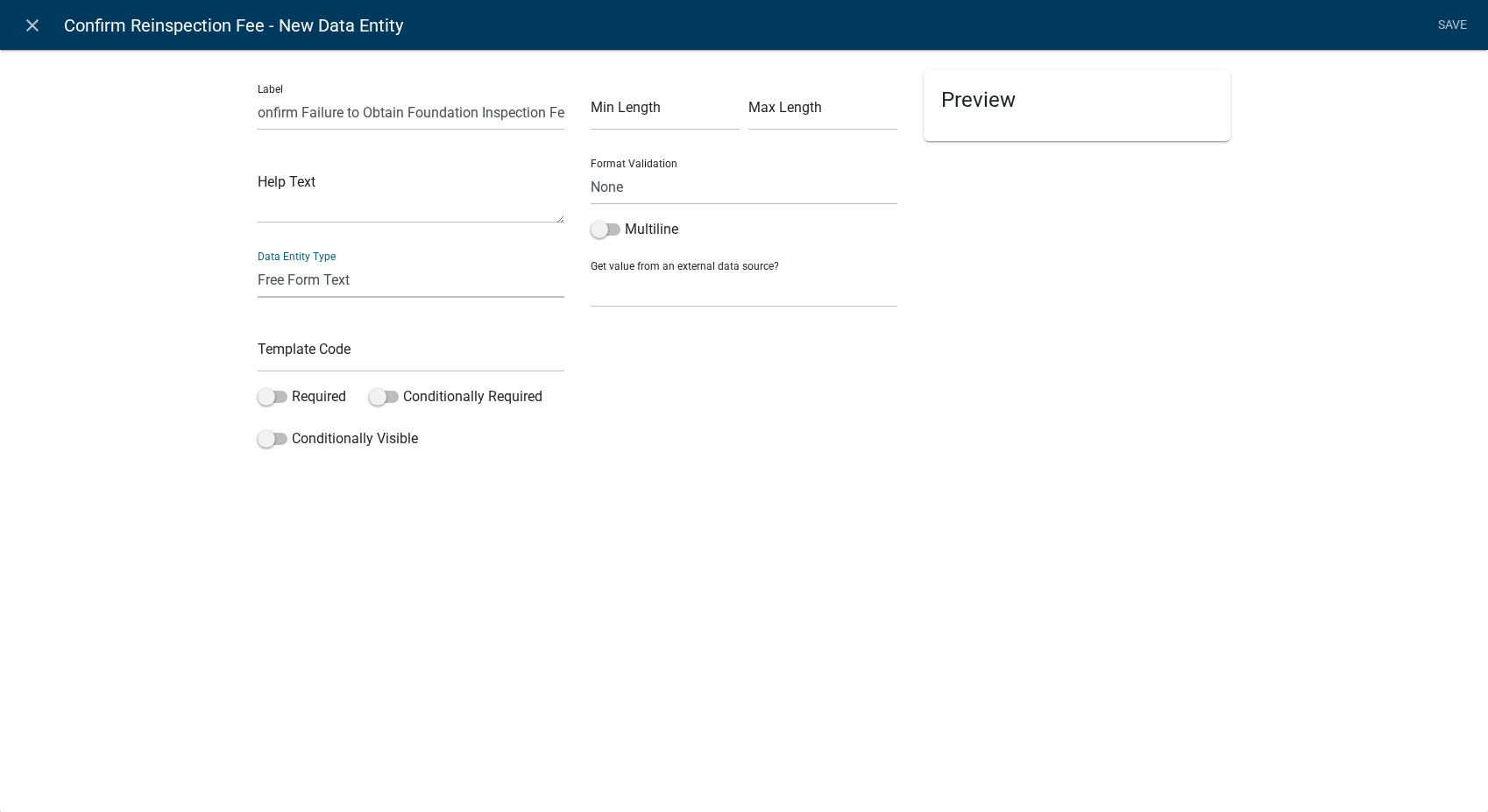
scroll to position [0, 0]
click at [297, 277] on select "Free Form Text Document Display Entity Value Fee Numeric Data Date Map Sketch D…" at bounding box center [410, 279] width 307 height 36
select select "fee"
click at [257, 262] on select "Free Form Text Document Display Entity Value Fee Numeric Data Date Map Sketch D…" at bounding box center [410, 279] width 307 height 36
select select "fee"
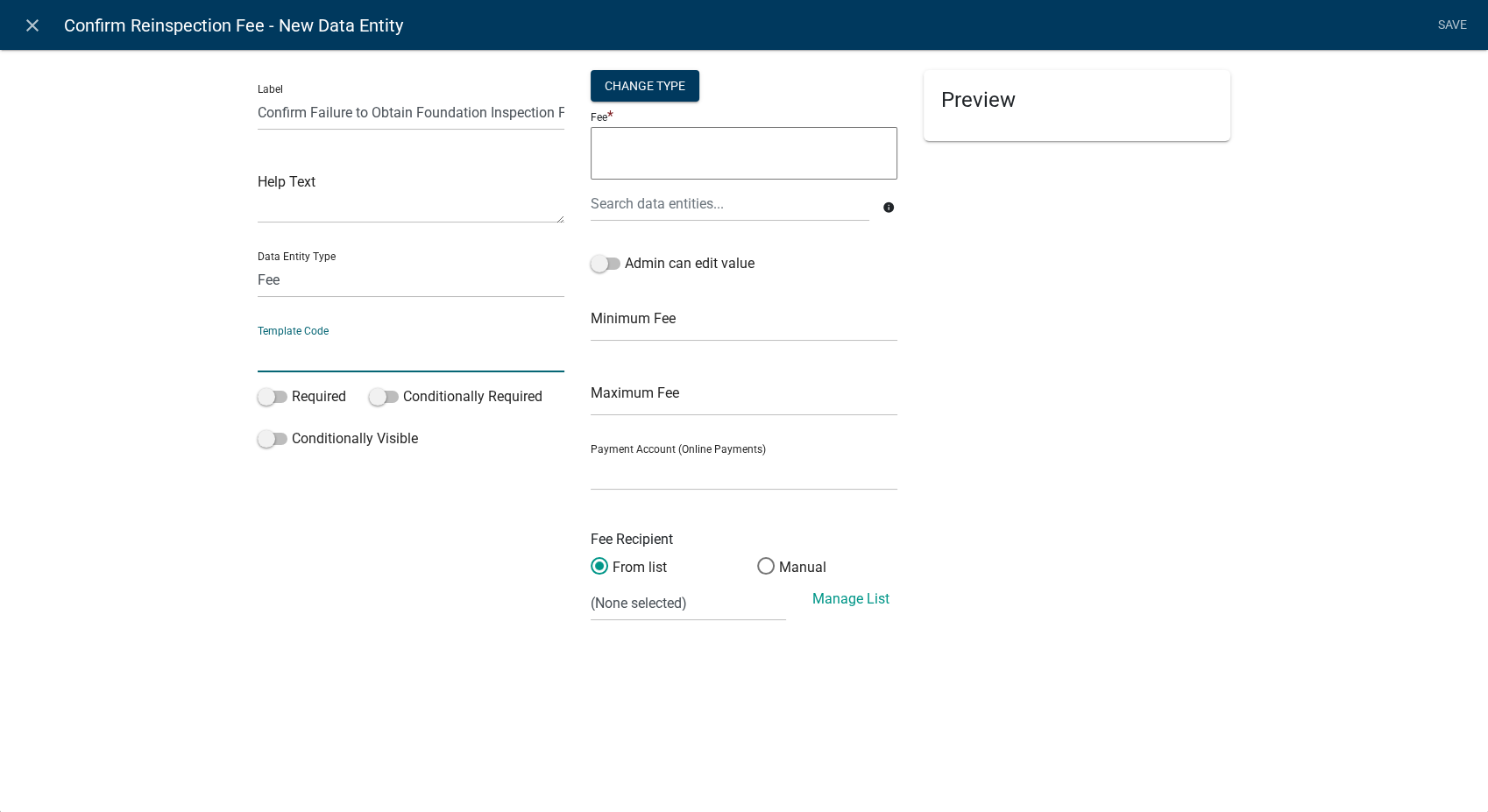
click at [319, 352] on input "text" at bounding box center [410, 354] width 307 height 36
type input "FoundationInspectionFailureFee"
click at [650, 460] on select "Story Co Environmental Health (Certified Payments) Story Co P&D (Certified Paym…" at bounding box center [744, 472] width 307 height 36
select select "2258b105-9abf-4188-9d75-b31b2b73f601"
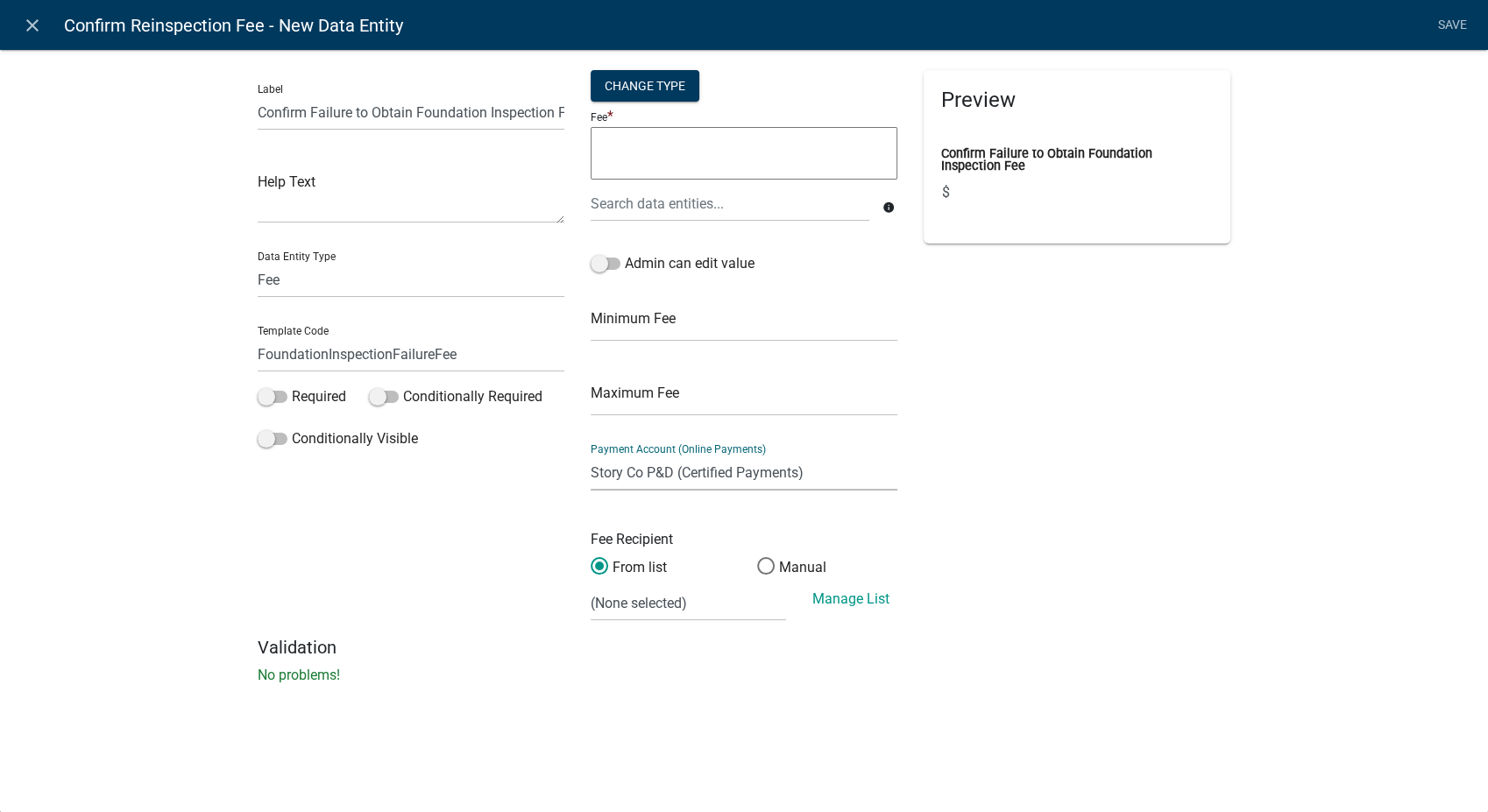
click at [591, 455] on select "Story Co Environmental Health (Certified Payments) Story Co P&D (Certified Paym…" at bounding box center [744, 472] width 307 height 36
click at [761, 567] on span at bounding box center [766, 566] width 37 height 38
click at [757, 558] on input "Manual" at bounding box center [757, 558] width 0 height 0
click at [597, 564] on span at bounding box center [600, 566] width 37 height 38
click at [591, 558] on input "From list" at bounding box center [591, 558] width 0 height 0
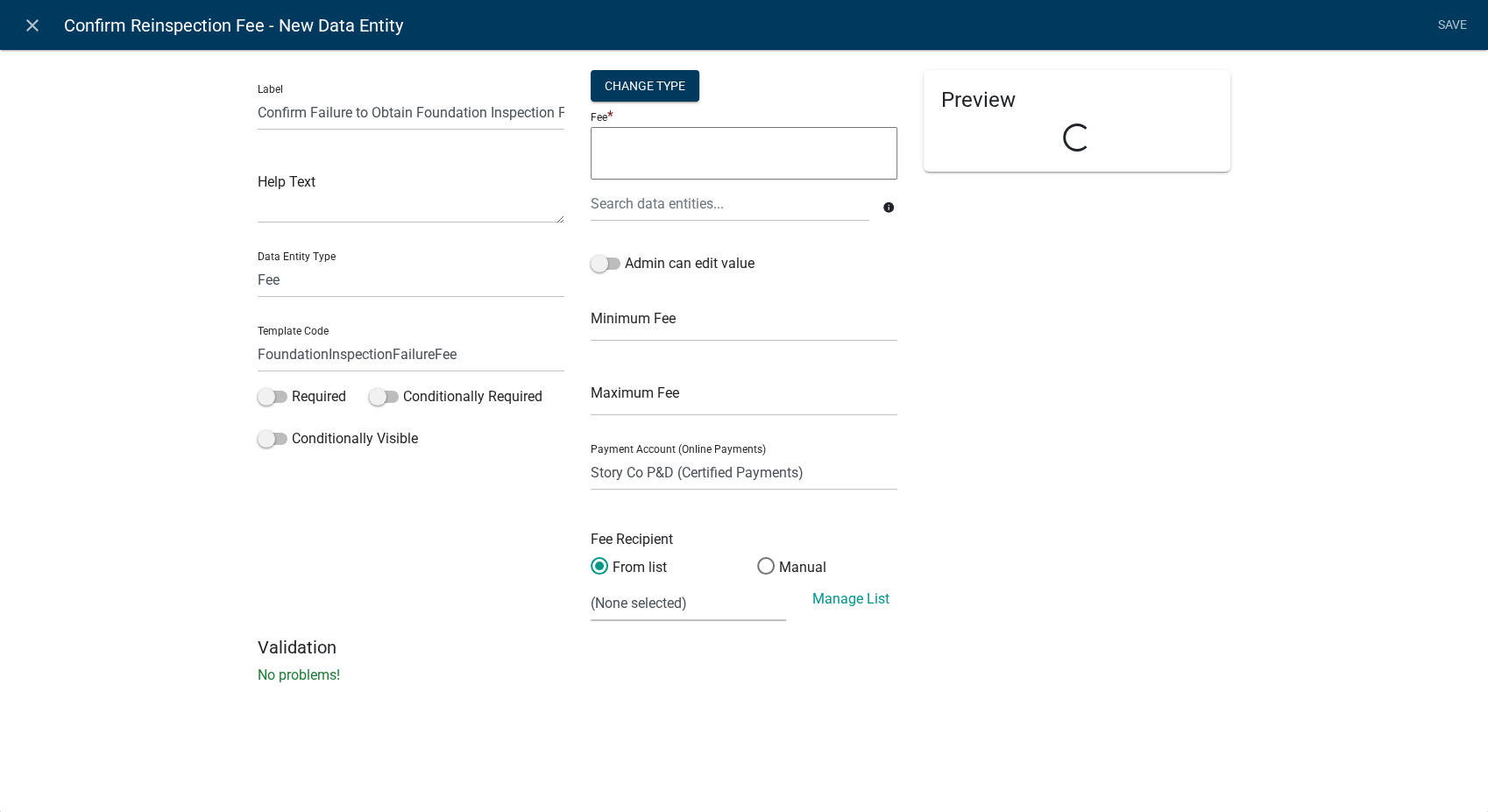
click at [622, 603] on select "(None selected) 01000 03000 2624 23 - Well Testing - Contract 01000 03000 2710 …" at bounding box center [688, 602] width 195 height 36
select select "10: d3deb5b4-996e-4ea4-b93b-3c66b7c401b7"
click at [591, 585] on select "(None selected) 01000 03000 2624 23 - Well Testing - Contract 01000 03000 2710 …" at bounding box center [688, 602] width 195 height 36
click at [603, 255] on label "Admin can edit value" at bounding box center [672, 264] width 164 height 21
click at [625, 254] on input "Admin can edit value" at bounding box center [625, 254] width 0 height 0
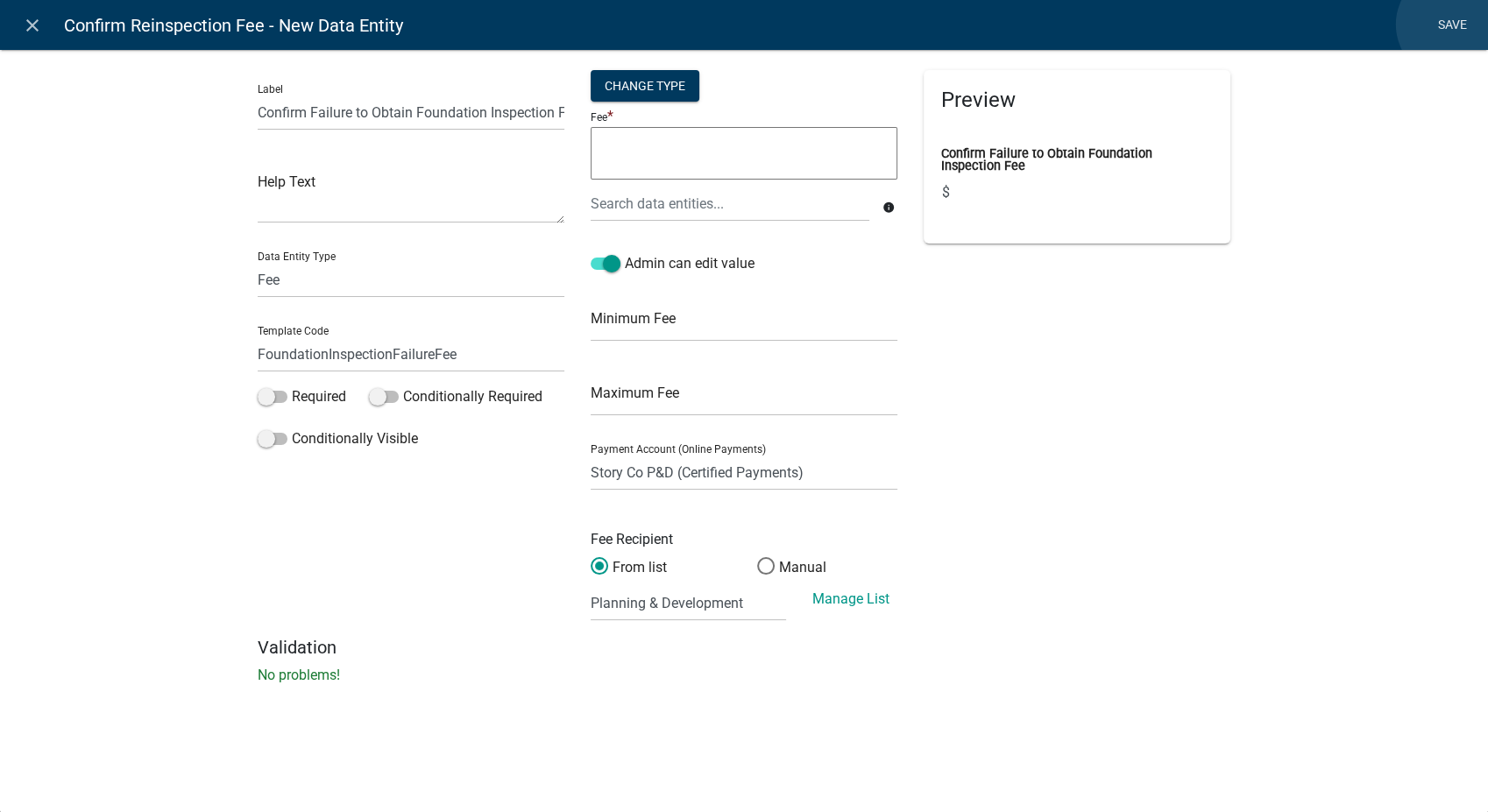
click at [1451, 25] on link "Save" at bounding box center [1452, 26] width 44 height 33
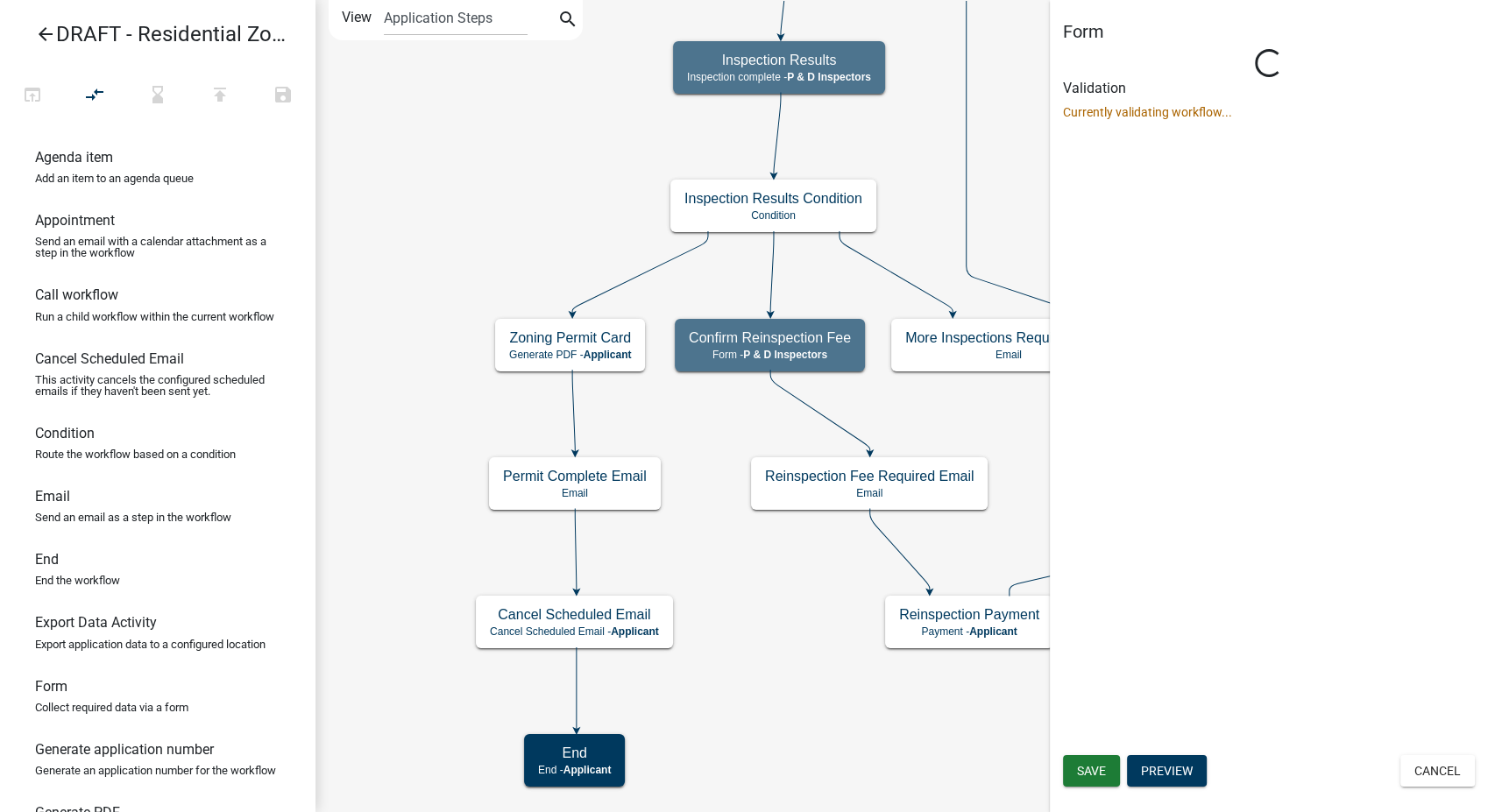
select select "32ACE34C-2758-464F-B922-53D649AC2D49"
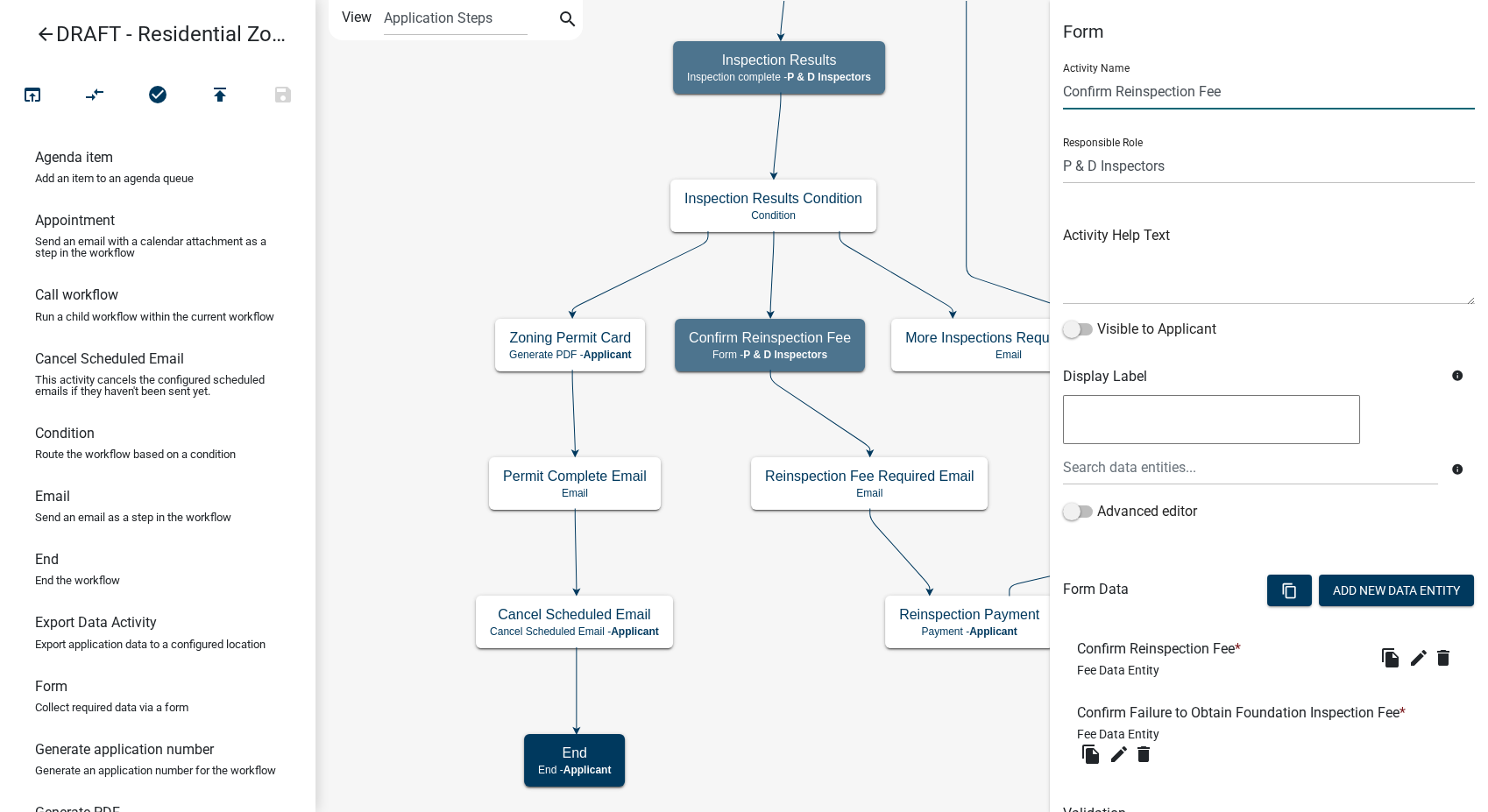
click at [1226, 100] on input "Confirm Reinspection Fee" at bounding box center [1269, 91] width 412 height 36
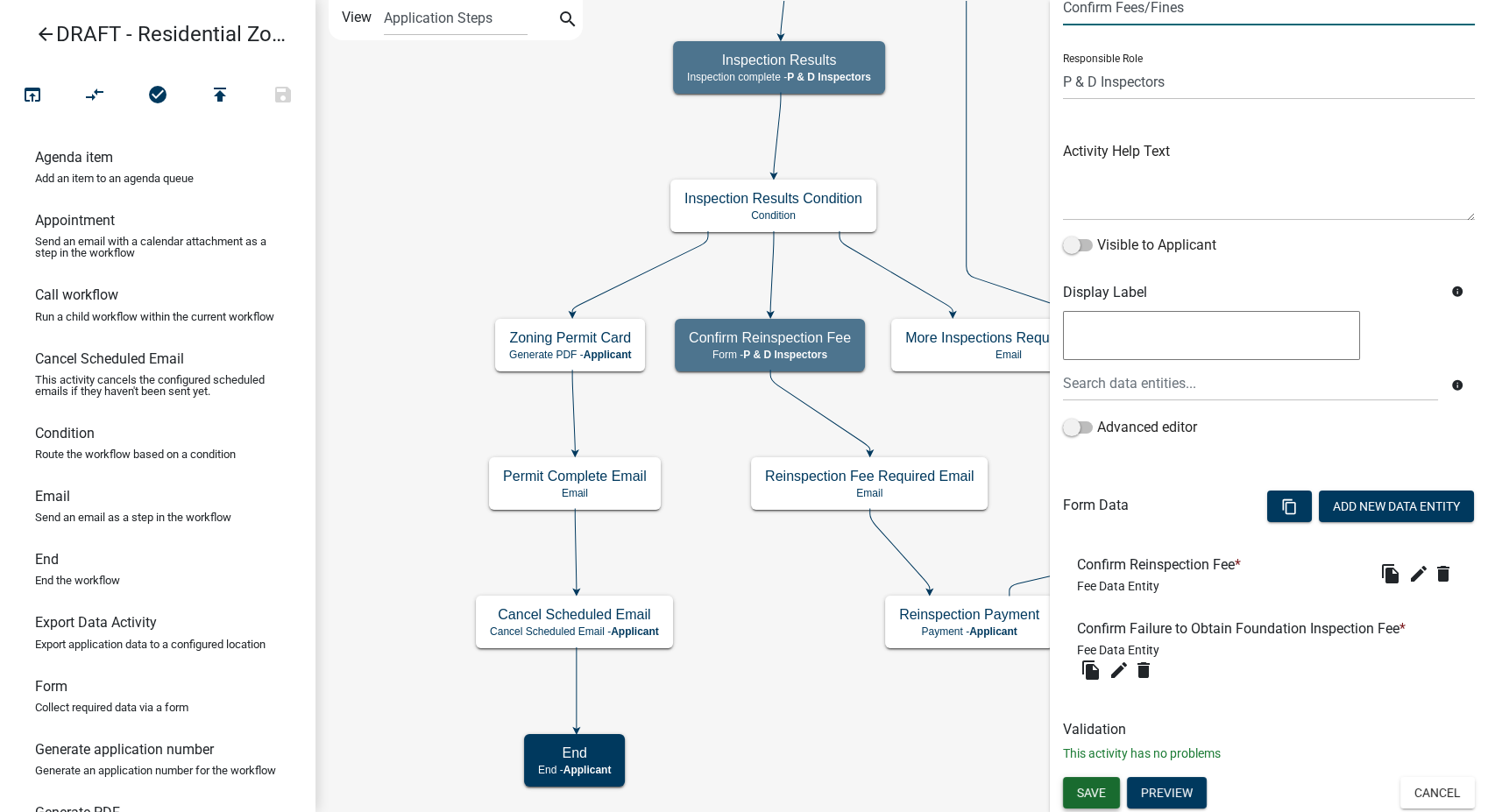
type input "Confirm Fees/Fines"
click at [1107, 795] on button "Save" at bounding box center [1092, 793] width 57 height 31
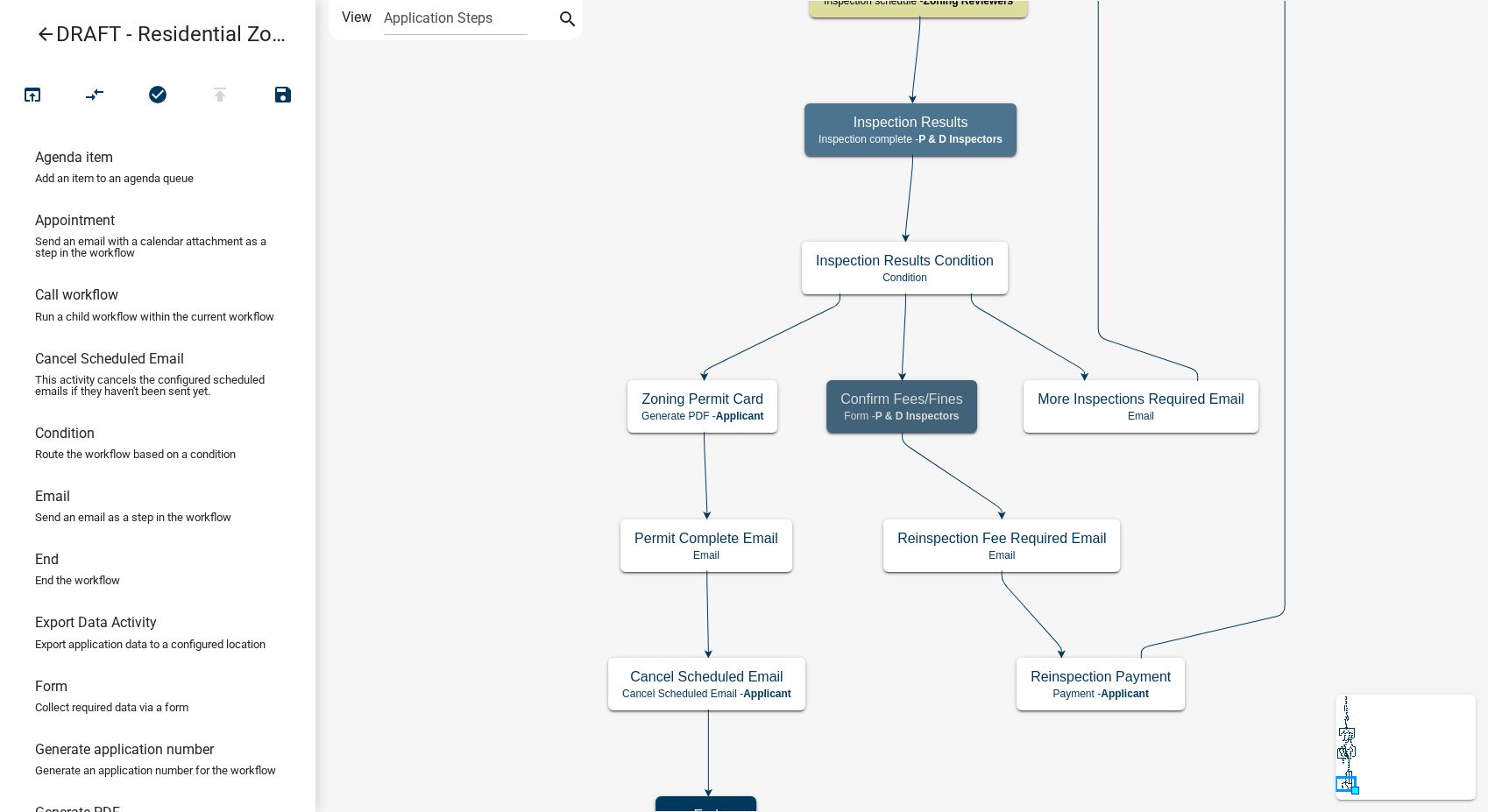
scroll to position [0, 0]
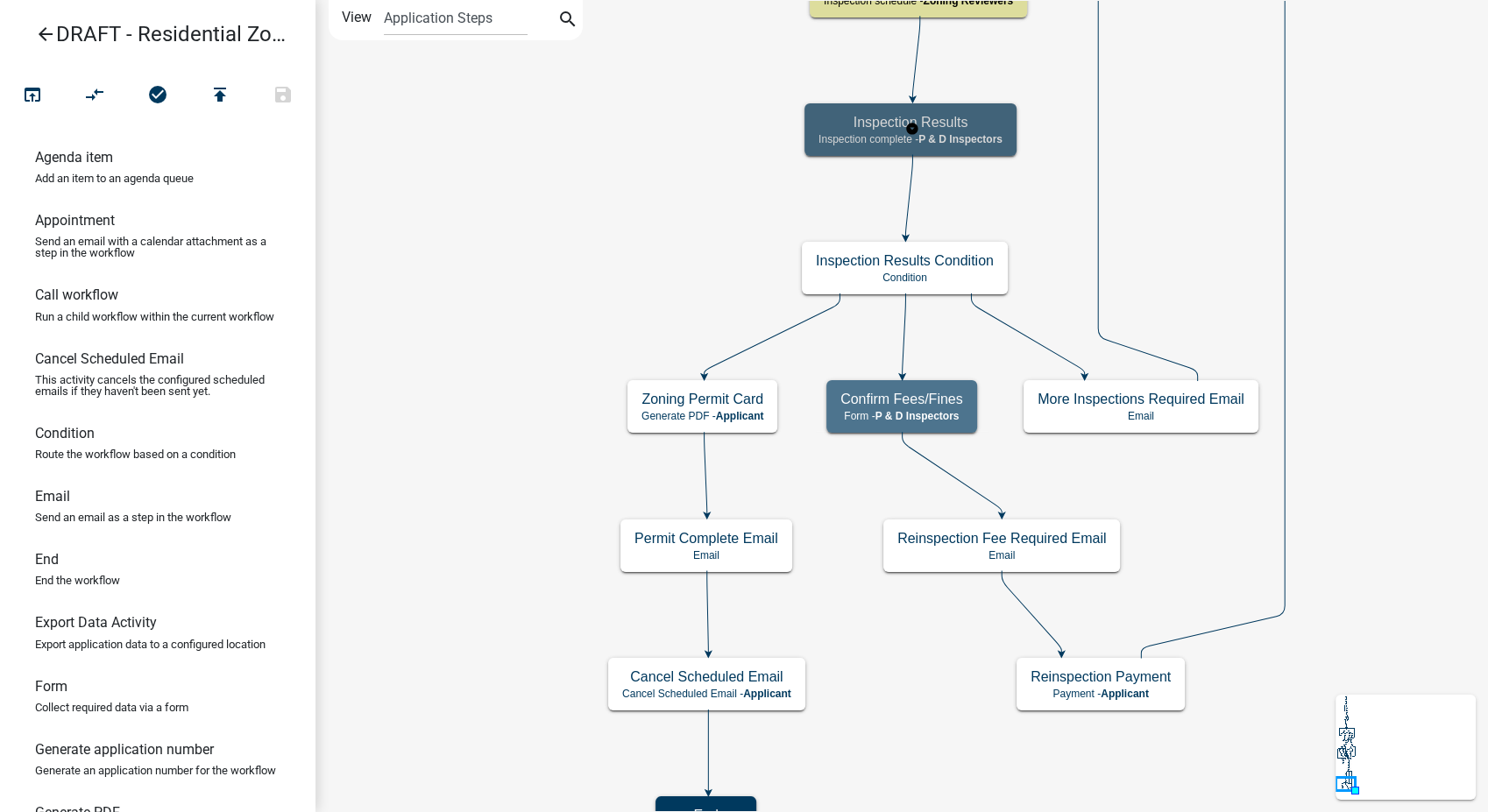
click at [981, 128] on h5 "Inspection Results" at bounding box center [910, 122] width 184 height 16
select select "32ACE34C-2758-464F-B922-53D649AC2D49"
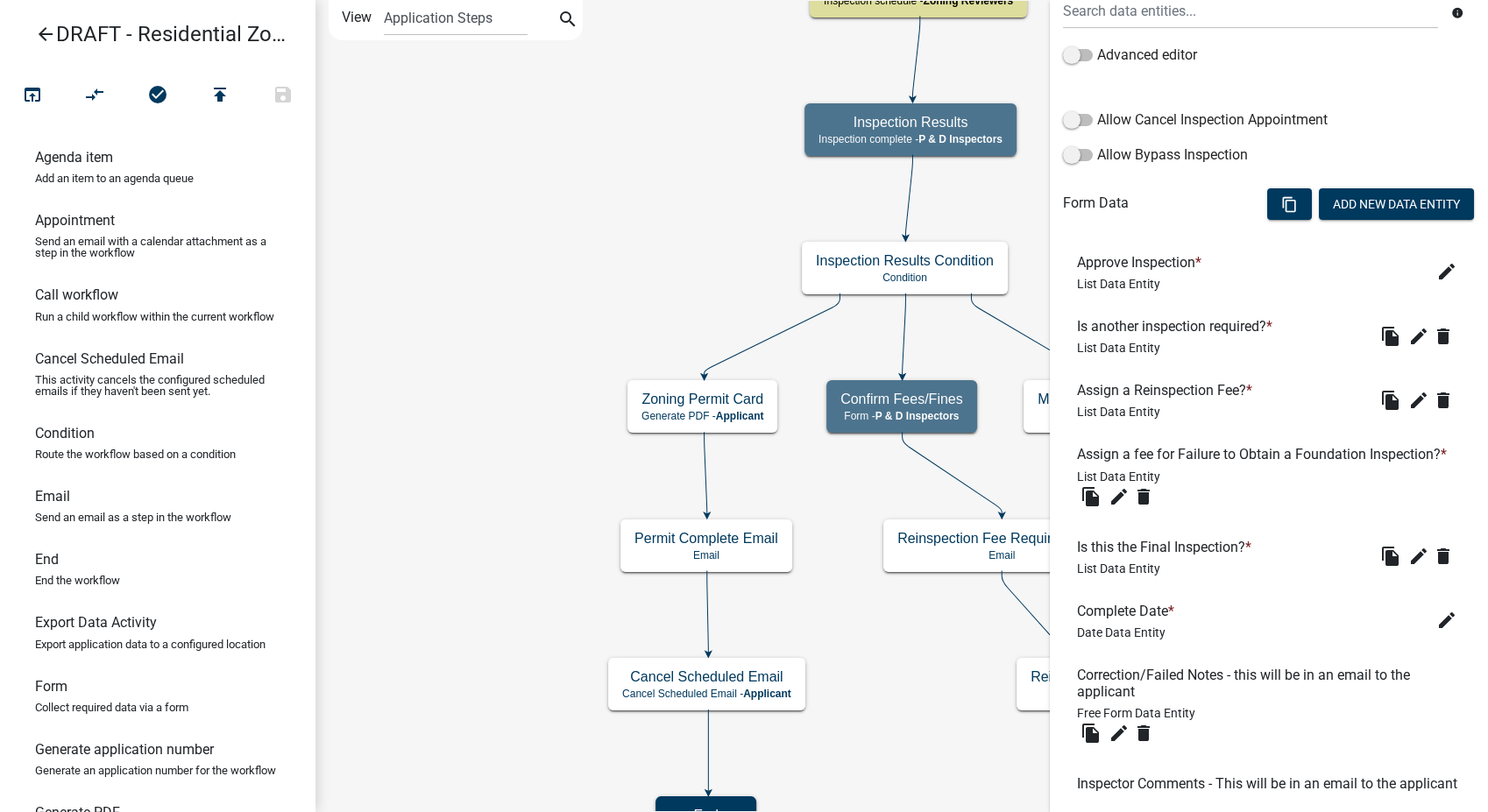
scroll to position [486, 0]
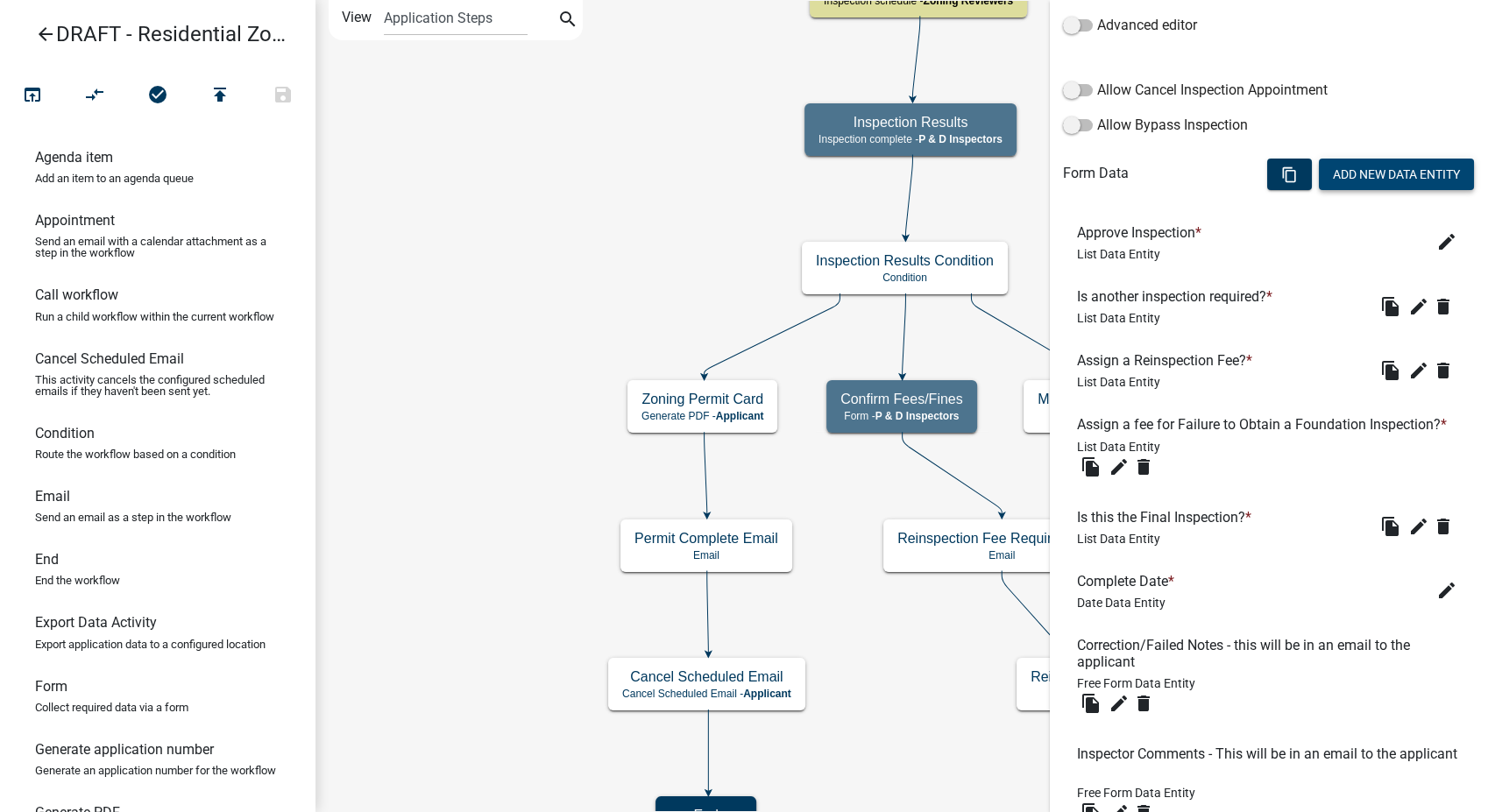
click at [1349, 175] on button "Add New Data Entity" at bounding box center [1396, 174] width 155 height 31
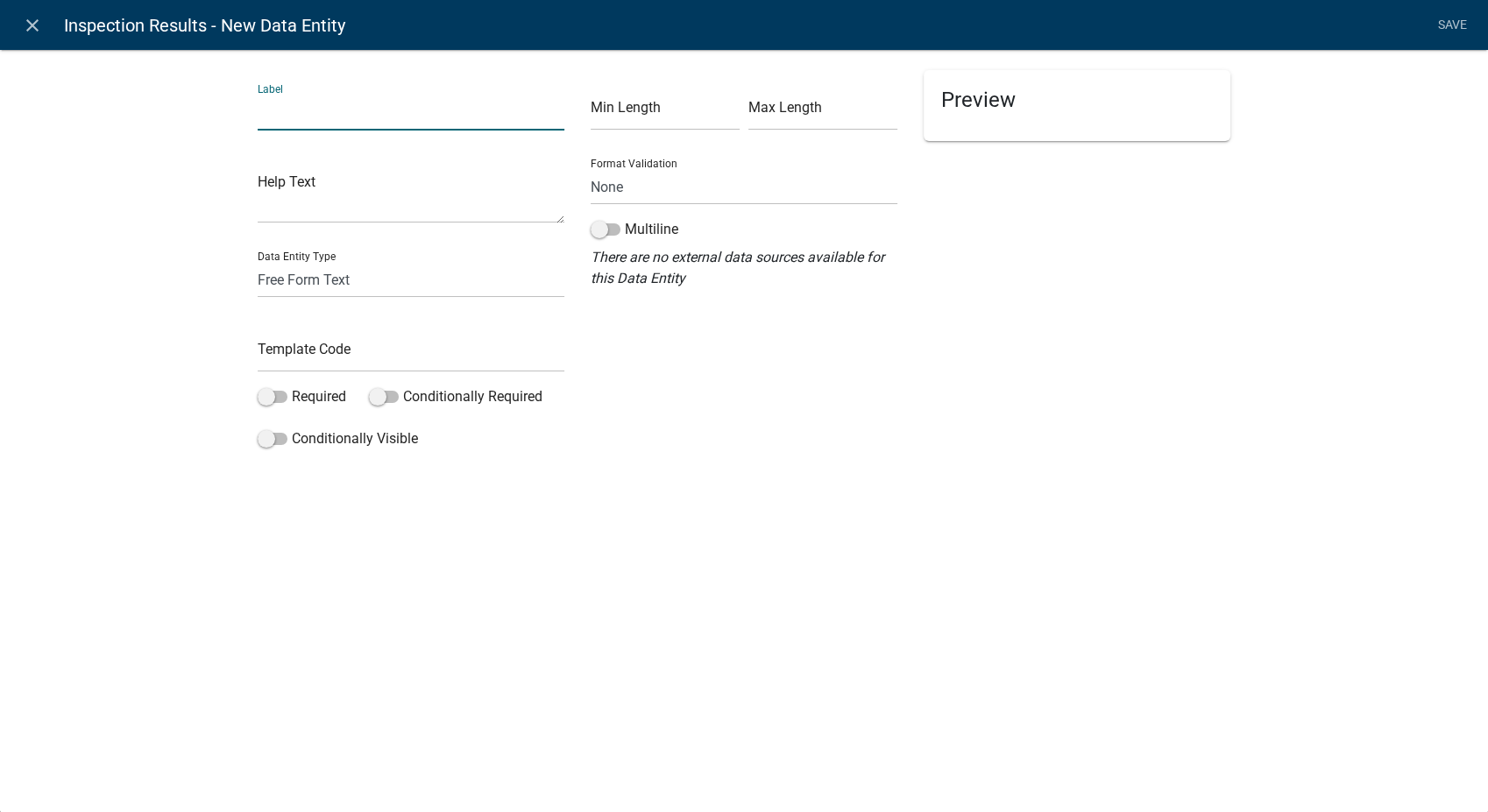
drag, startPoint x: 323, startPoint y: 177, endPoint x: 312, endPoint y: 117, distance: 61.0
click at [312, 117] on input "text" at bounding box center [410, 112] width 307 height 36
type input "What offense is this?"
click at [310, 272] on select "Free Form Text Document Display Entity Value Fee Numeric Data Date Map Sketch D…" at bounding box center [410, 279] width 307 height 36
select select "list-data"
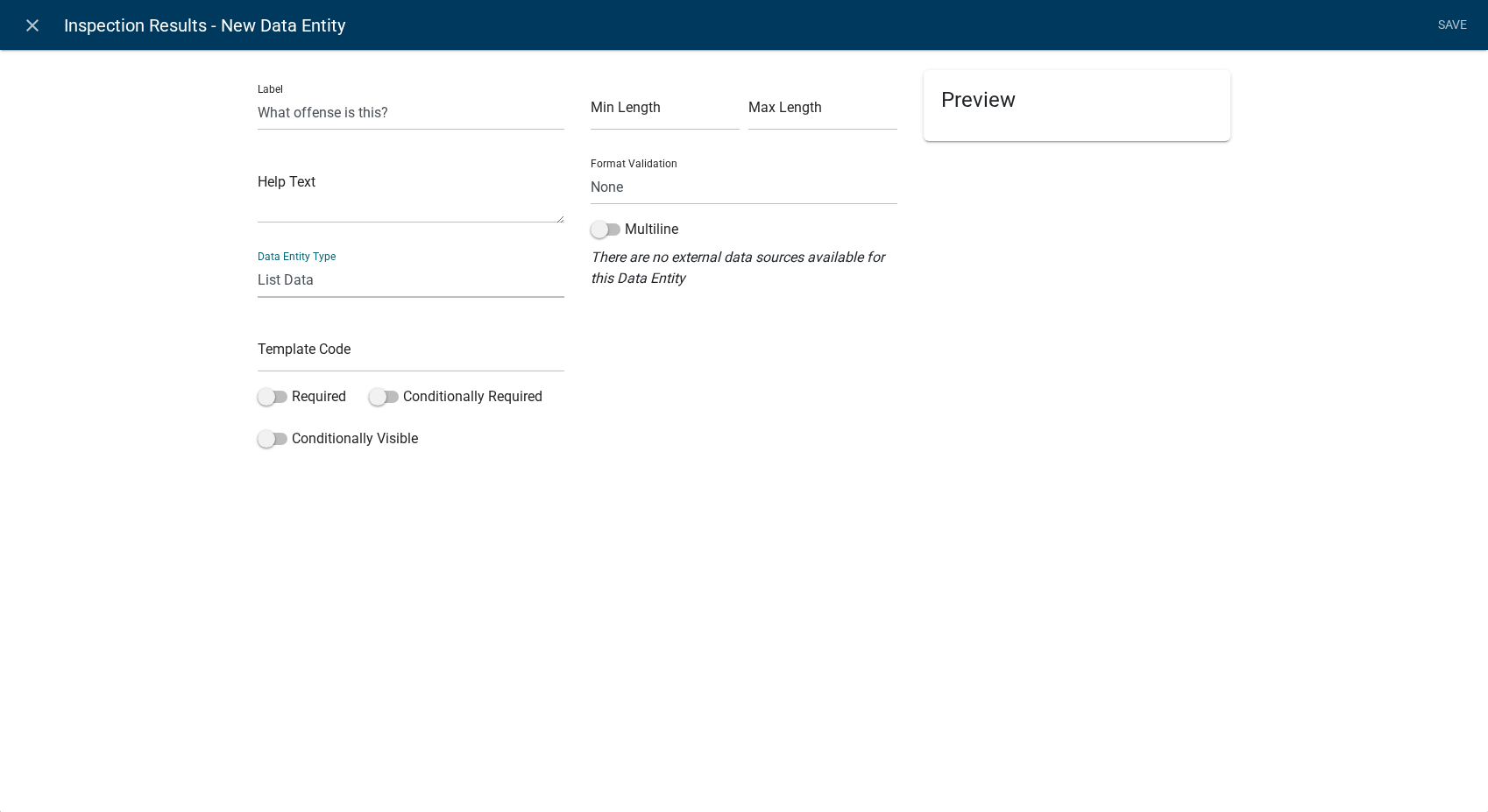
click at [257, 262] on select "Free Form Text Document Display Entity Value Fee Numeric Data Date Map Sketch D…" at bounding box center [410, 279] width 307 height 36
select select "list-data"
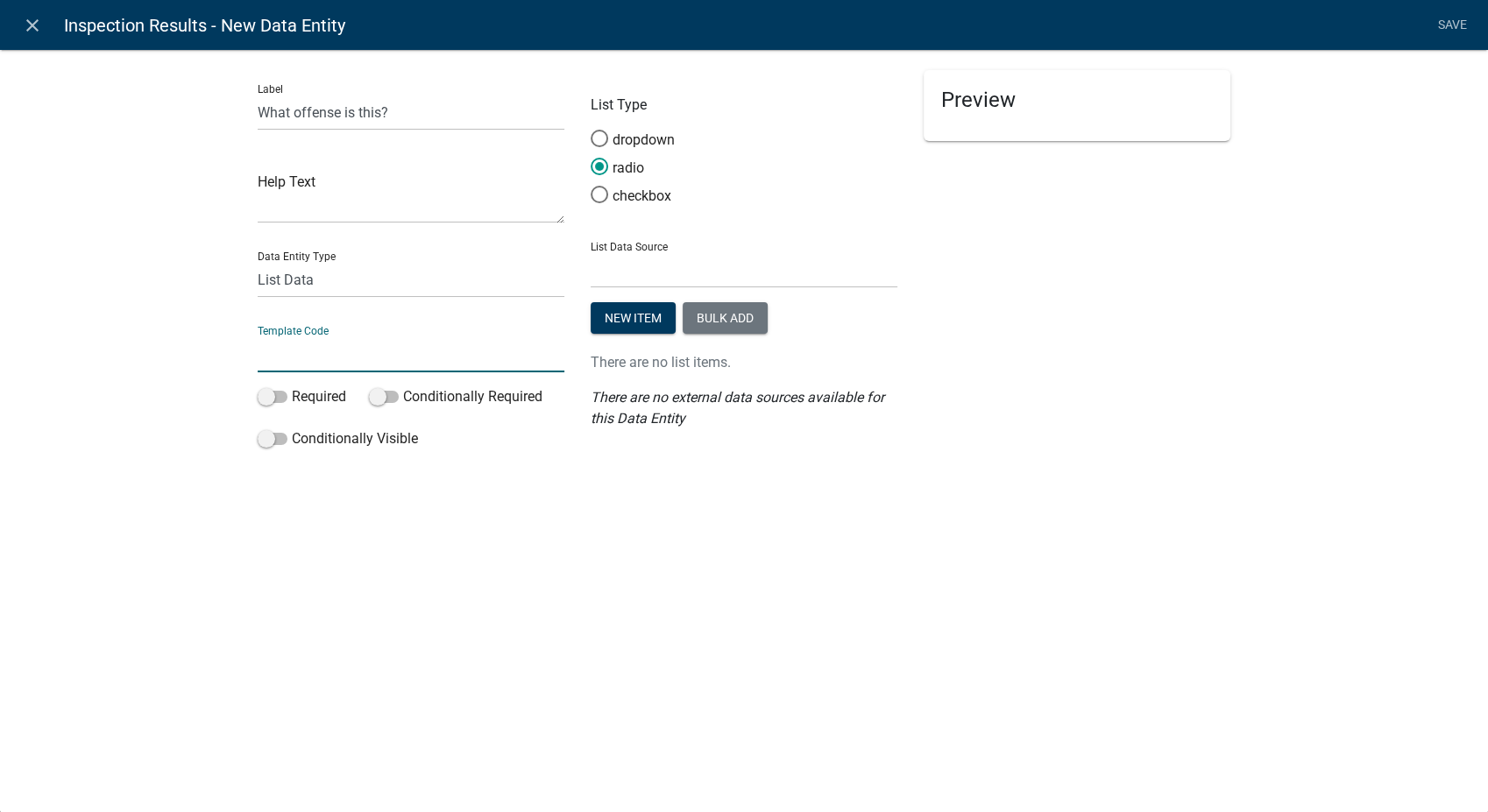
click at [282, 361] on input "text" at bounding box center [410, 354] width 307 height 36
type input "F"
type input "FoundationInspectionFailureOffense"
click at [713, 318] on button "Bulk add" at bounding box center [725, 318] width 85 height 31
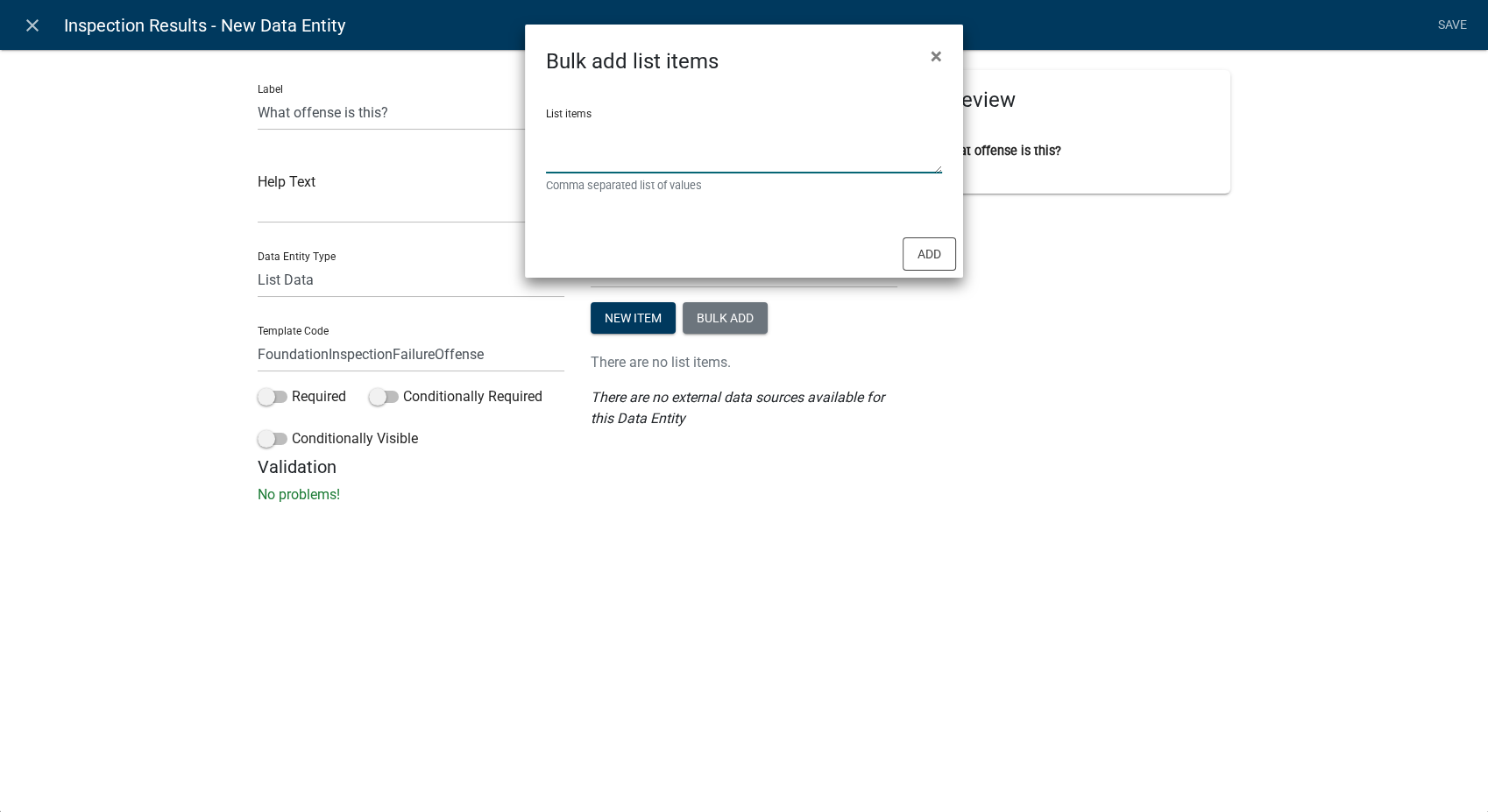
click at [554, 133] on textarea "List items" at bounding box center [744, 146] width 396 height 54
type textarea "1st offense,2nd or more offense"
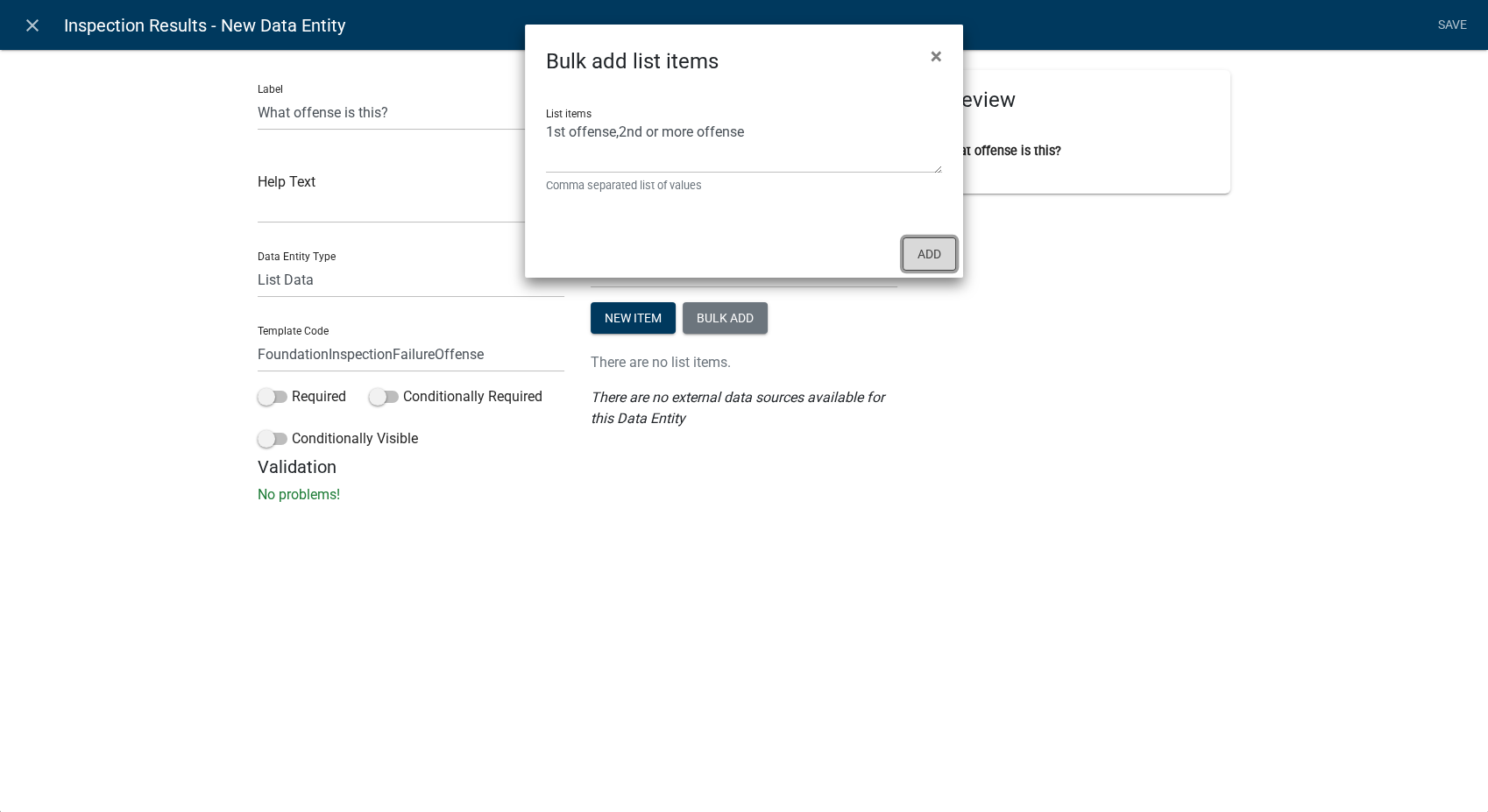
click at [946, 255] on button "Add" at bounding box center [929, 254] width 53 height 33
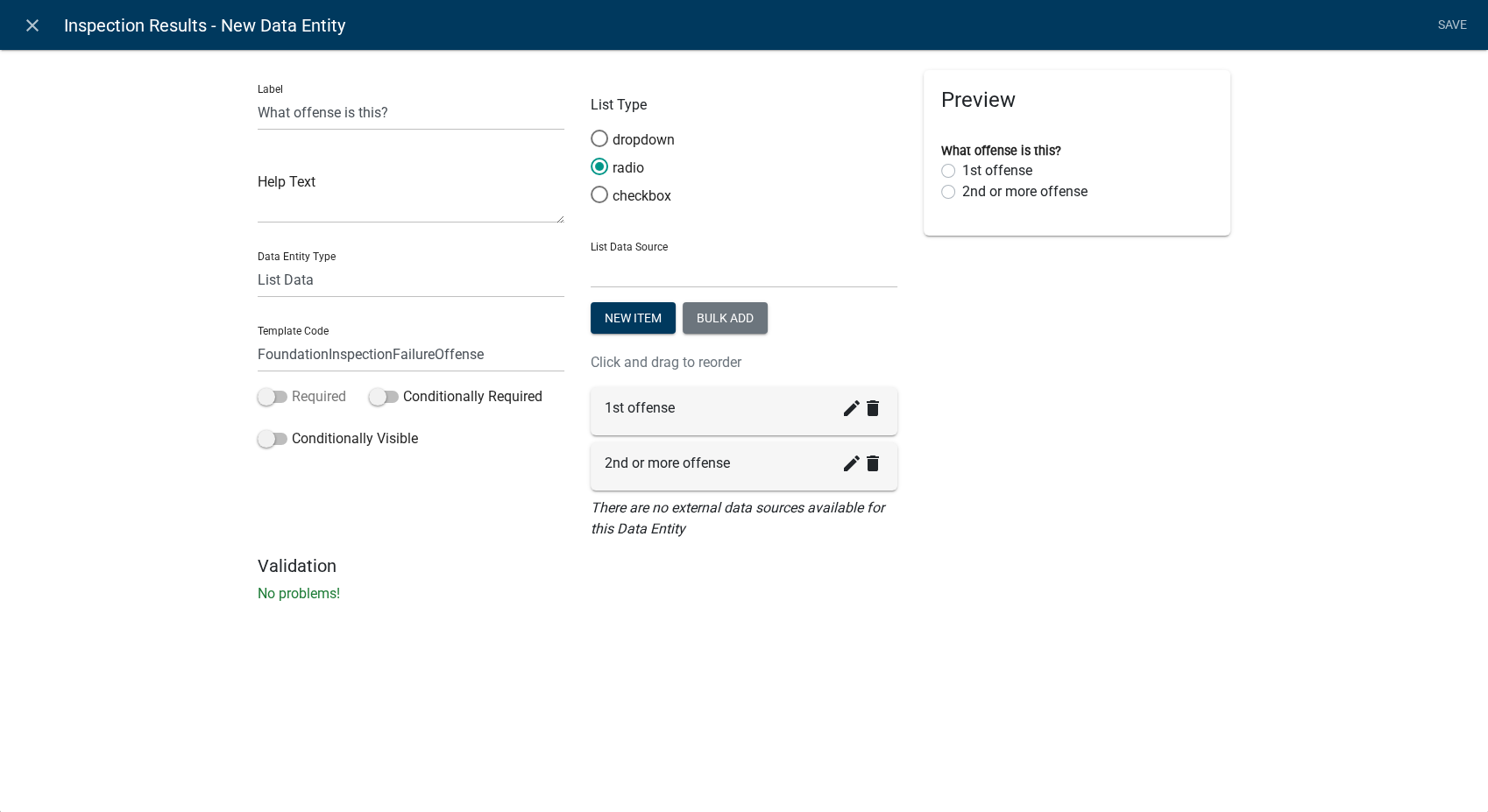
click at [266, 398] on span at bounding box center [272, 396] width 30 height 12
click at [292, 386] on input "Required" at bounding box center [292, 386] width 0 height 0
click at [266, 445] on span at bounding box center [272, 438] width 30 height 12
click at [292, 428] on input "Conditionally Visible" at bounding box center [292, 428] width 0 height 0
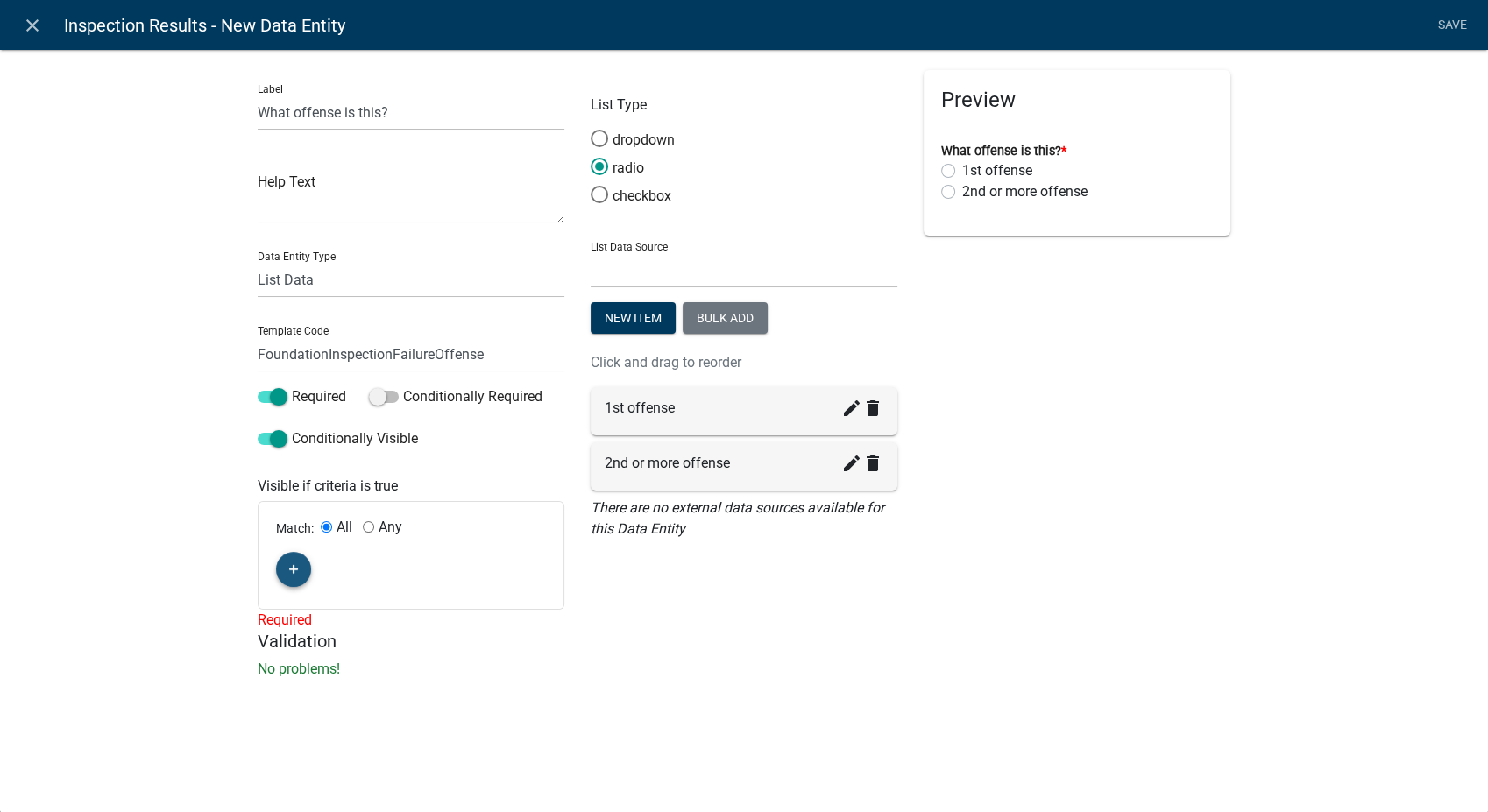
click at [294, 568] on icon "button" at bounding box center [294, 569] width 10 height 10
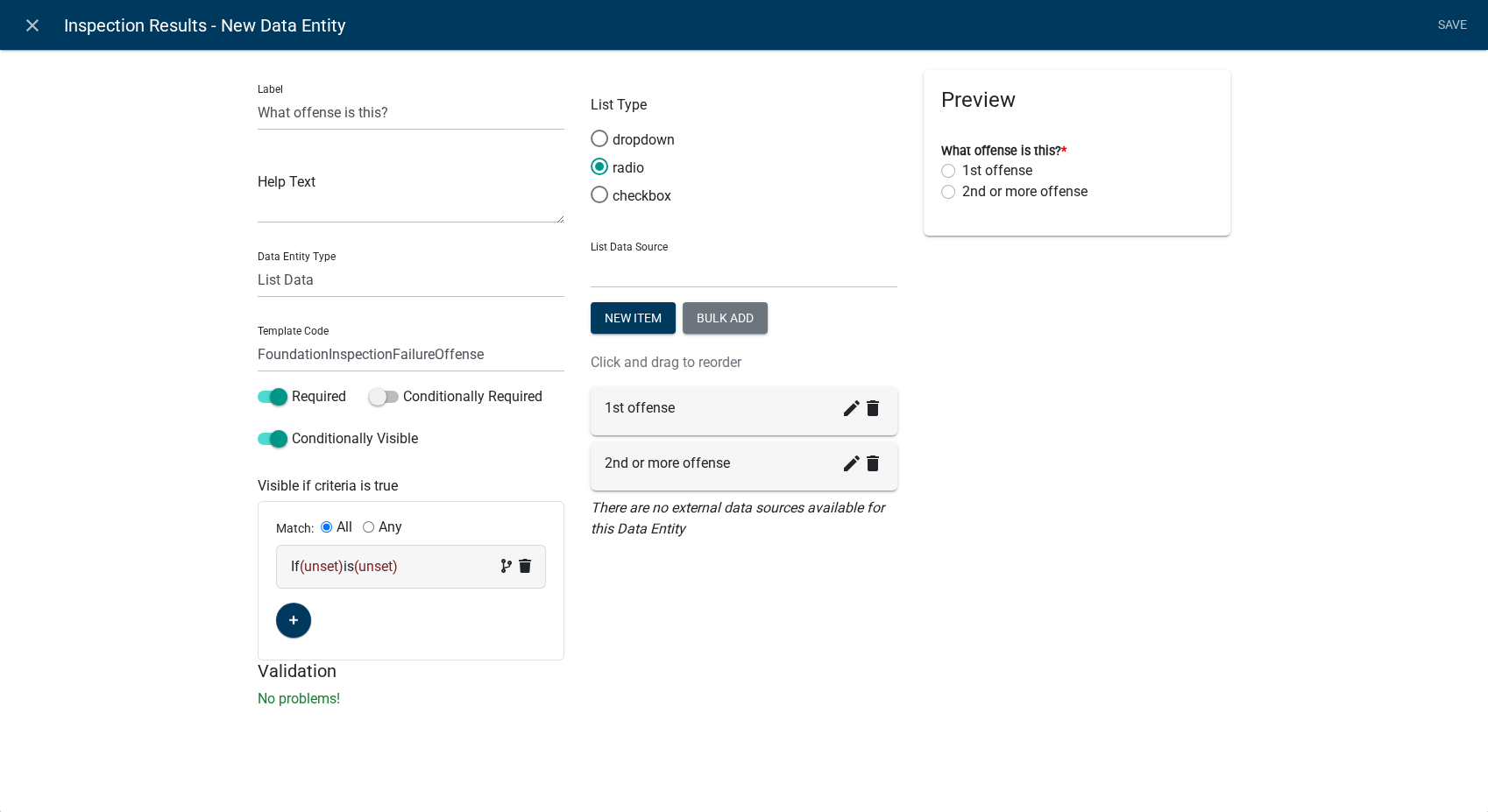
click at [338, 575] on div "If (unset) is (unset)" at bounding box center [411, 567] width 240 height 21
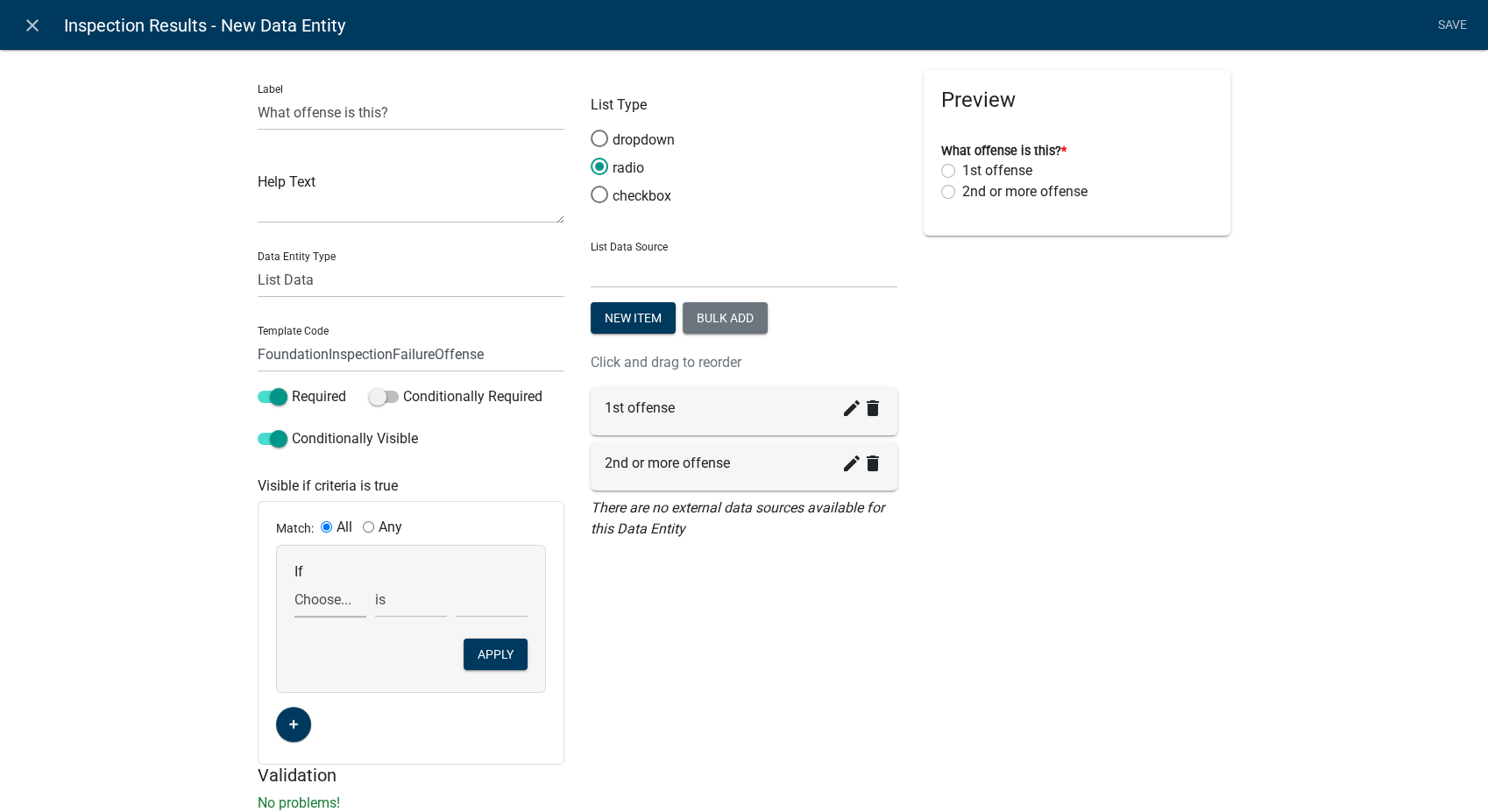
click at [311, 610] on select "Choose... 24HrNotice AccessoryHeader AccessorySubtotal Acres AdditionalInspecti…" at bounding box center [331, 600] width 71 height 36
select select "113: FoundationInspectionFailureYN"
click at [295, 582] on select "Choose... 24HrNotice AccessoryHeader AccessorySubtotal Acres AdditionalInspecti…" at bounding box center [331, 600] width 71 height 36
click at [474, 600] on select "Choose... No Yes" at bounding box center [492, 600] width 71 height 36
select select "2: Yes"
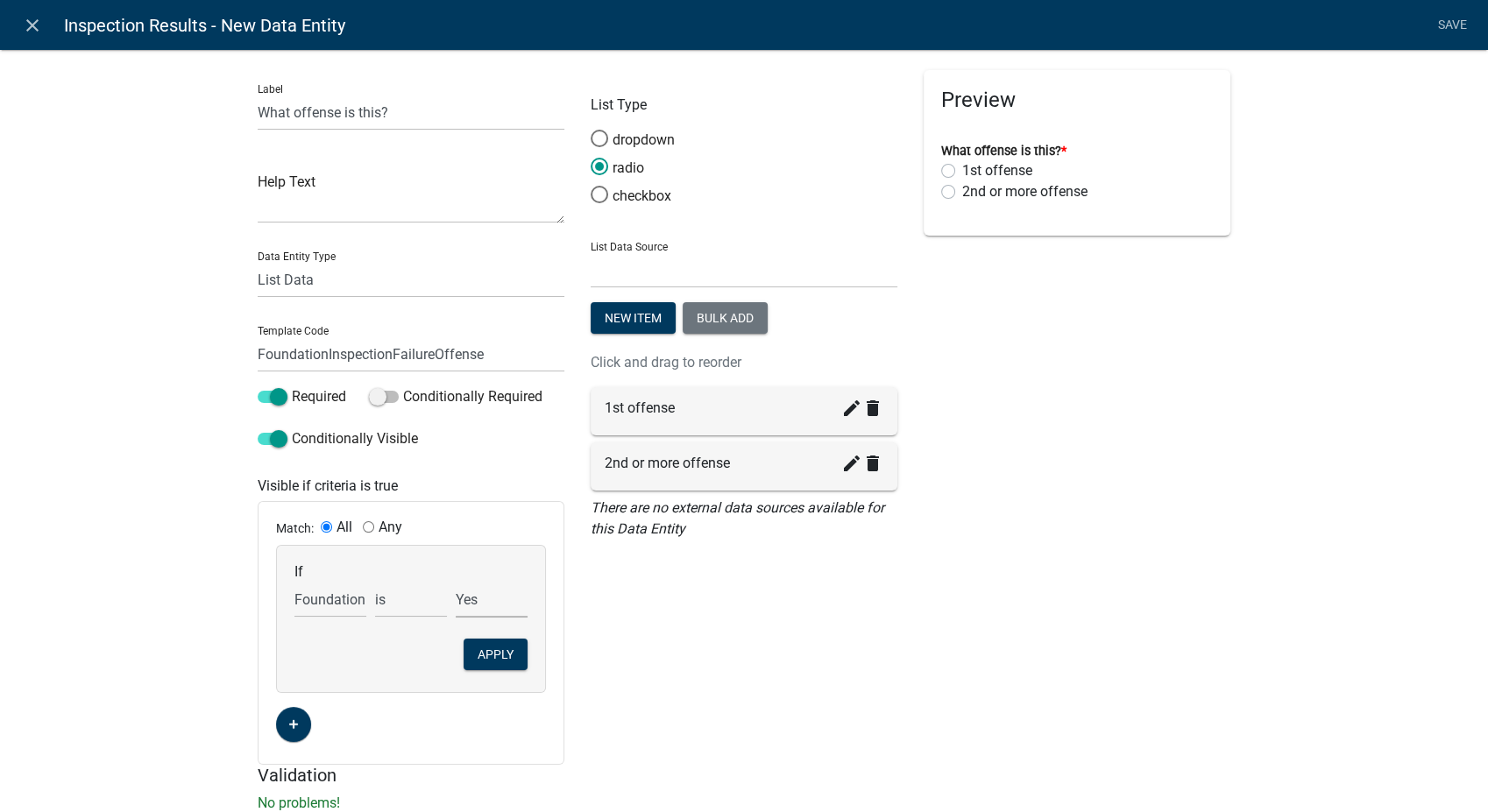
click at [456, 582] on select "Choose... No Yes" at bounding box center [492, 600] width 71 height 36
click at [479, 655] on button "Apply" at bounding box center [495, 655] width 64 height 31
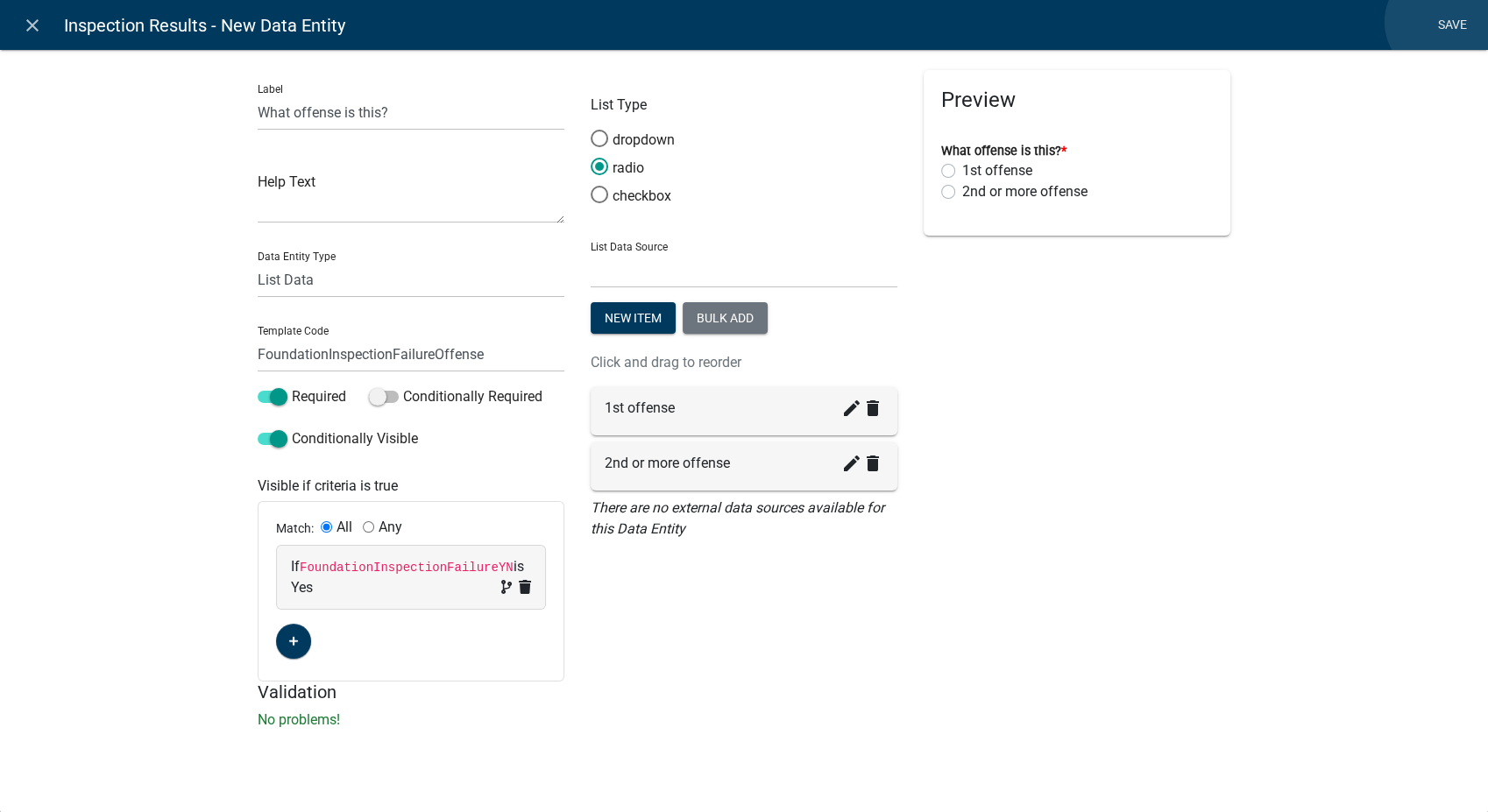
click at [1440, 22] on link "Save" at bounding box center [1452, 26] width 44 height 33
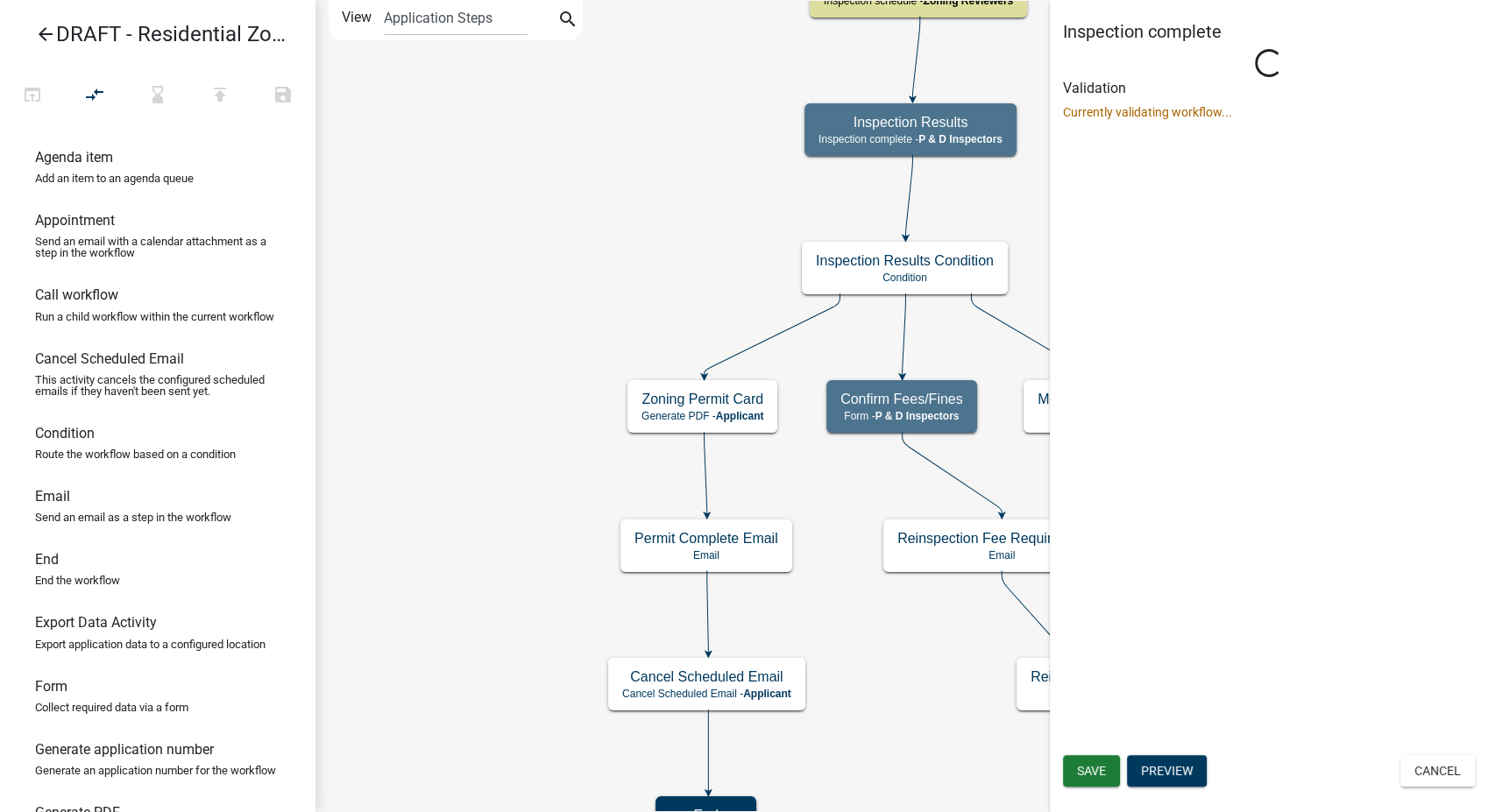
scroll to position [0, 0]
select select "32ACE34C-2758-464F-B922-53D649AC2D49"
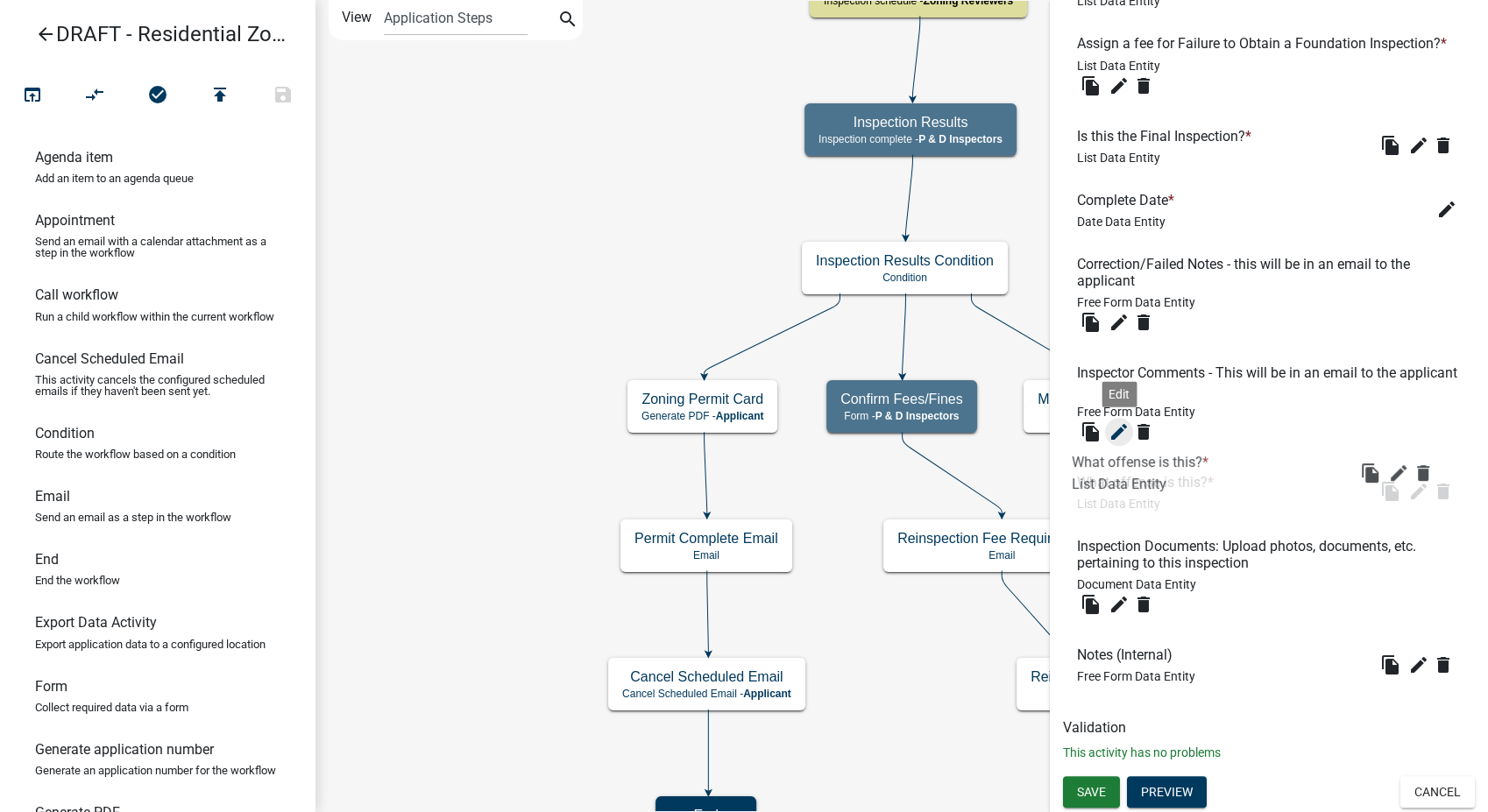
scroll to position [591, 0]
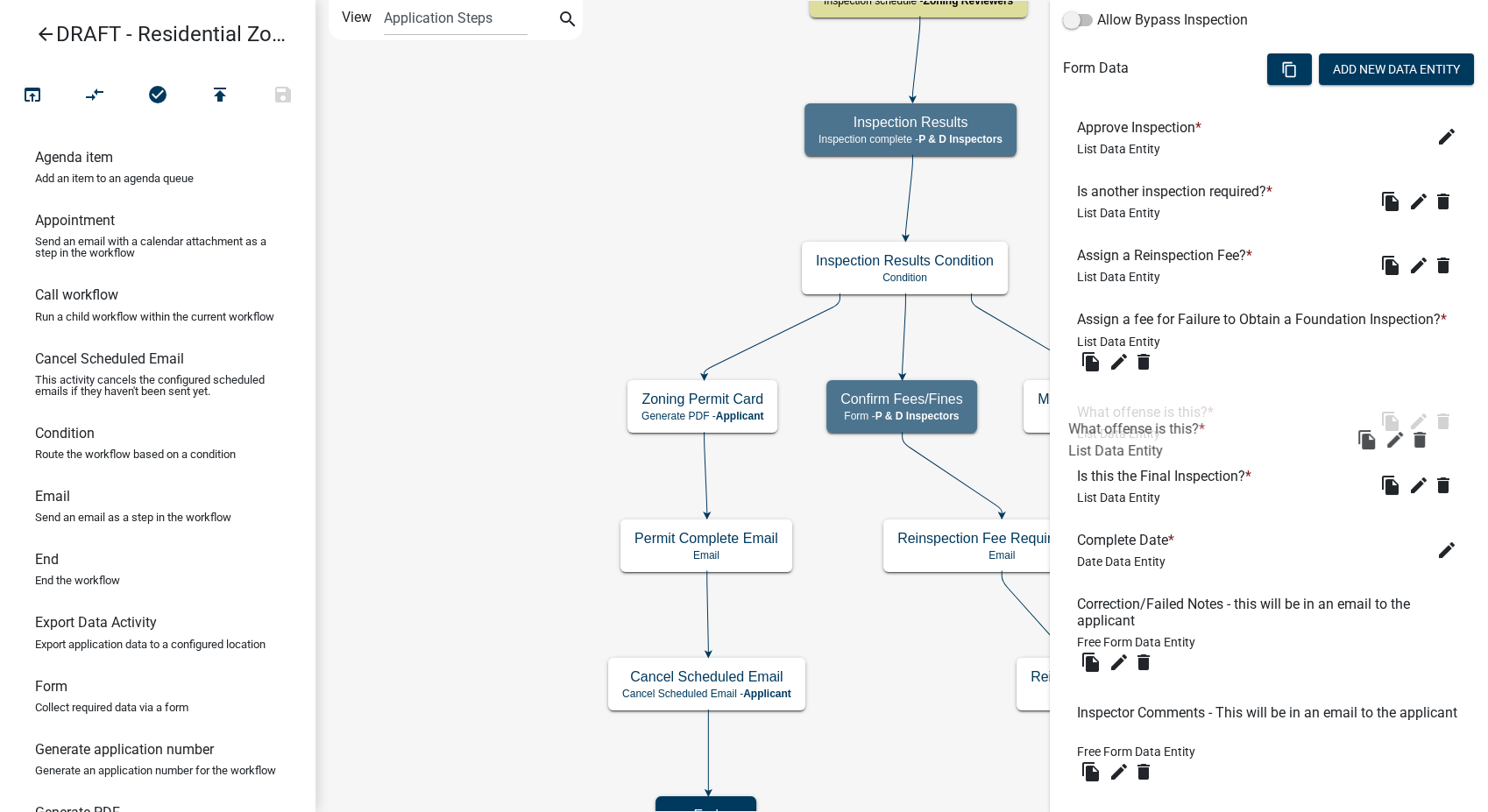
drag, startPoint x: 1127, startPoint y: 665, endPoint x: 1118, endPoint y: 411, distance: 254.2
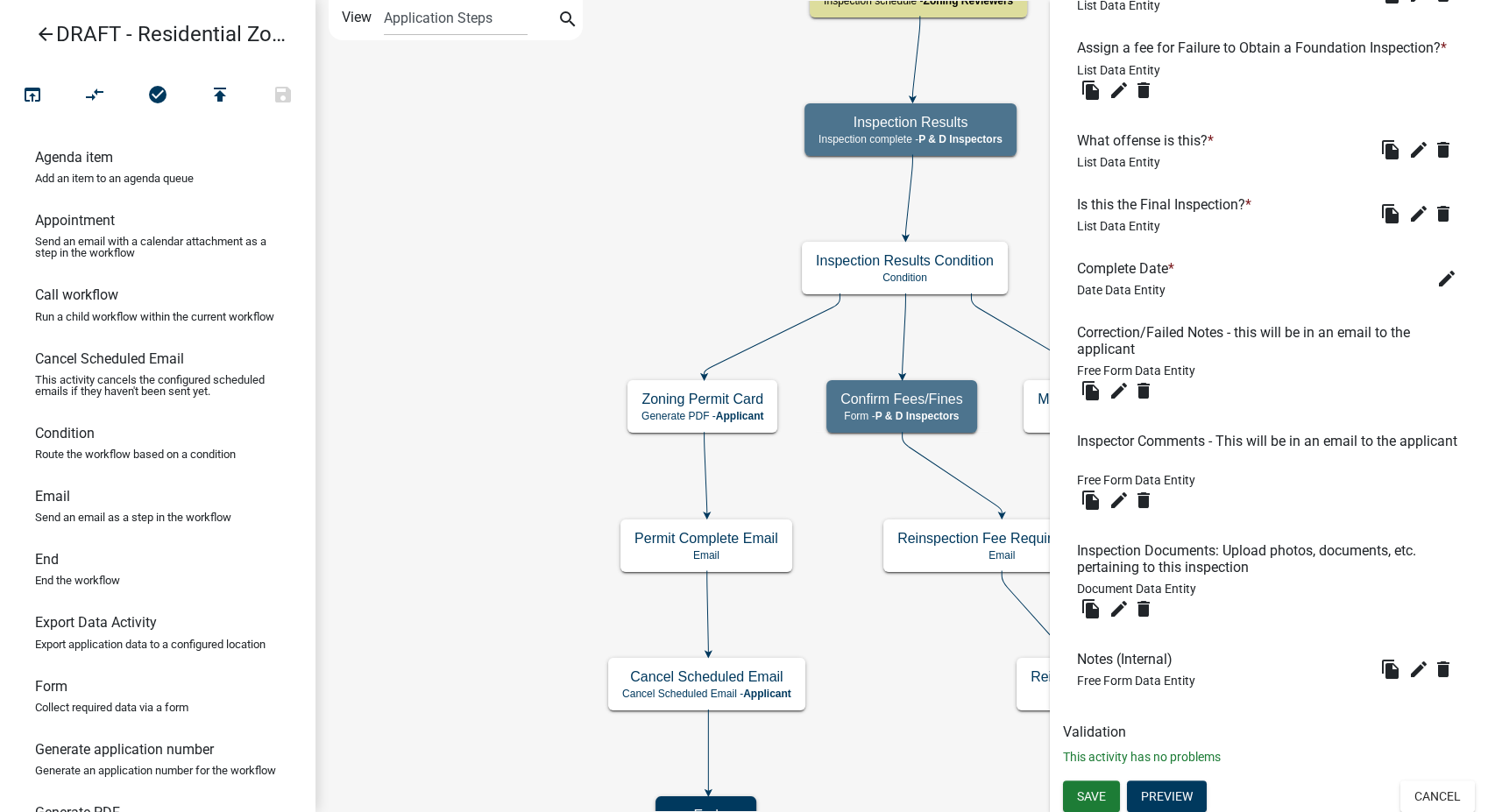
scroll to position [883, 0]
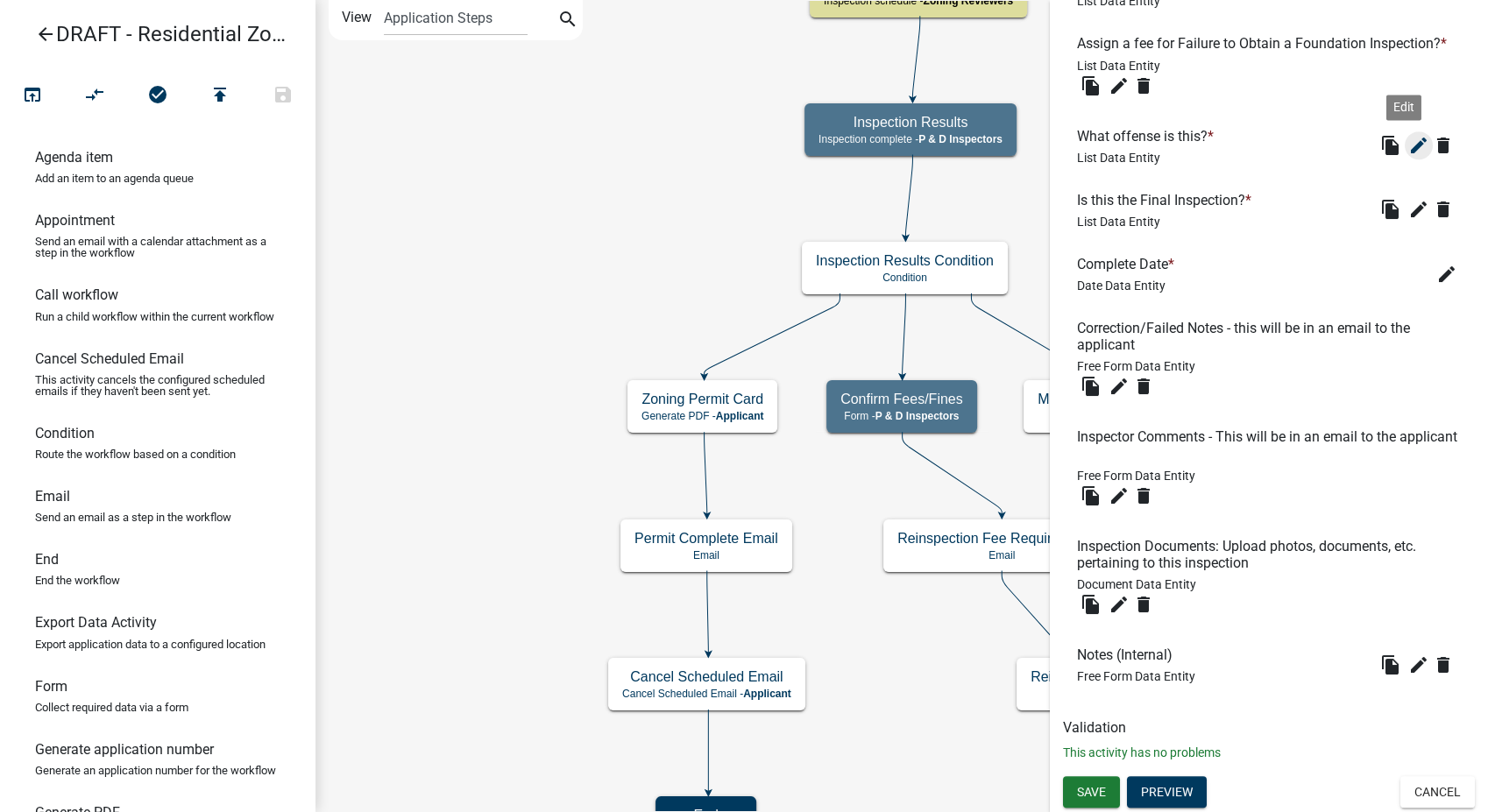
click at [1409, 144] on icon "edit" at bounding box center [1418, 145] width 21 height 21
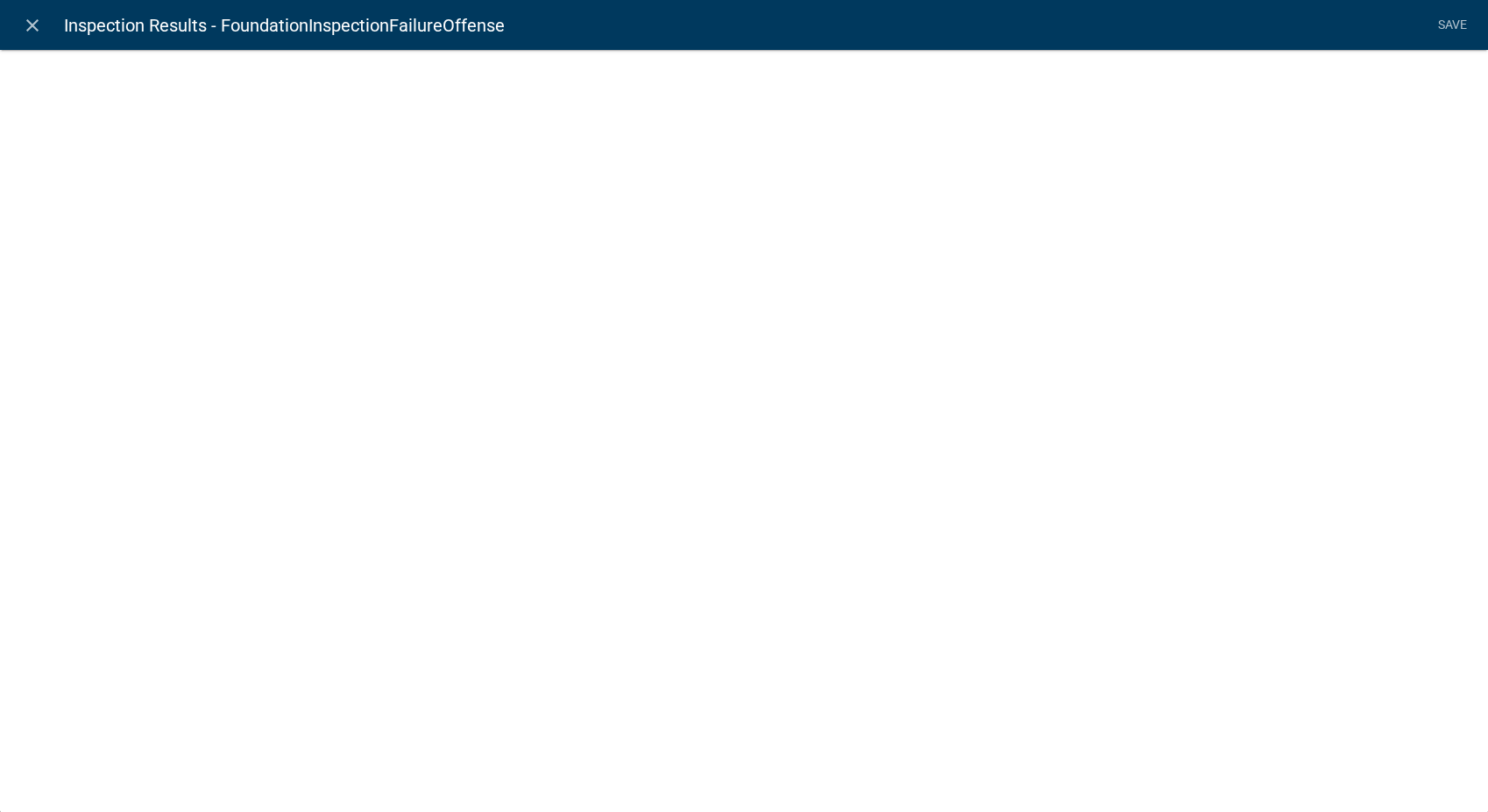
select select "list-data"
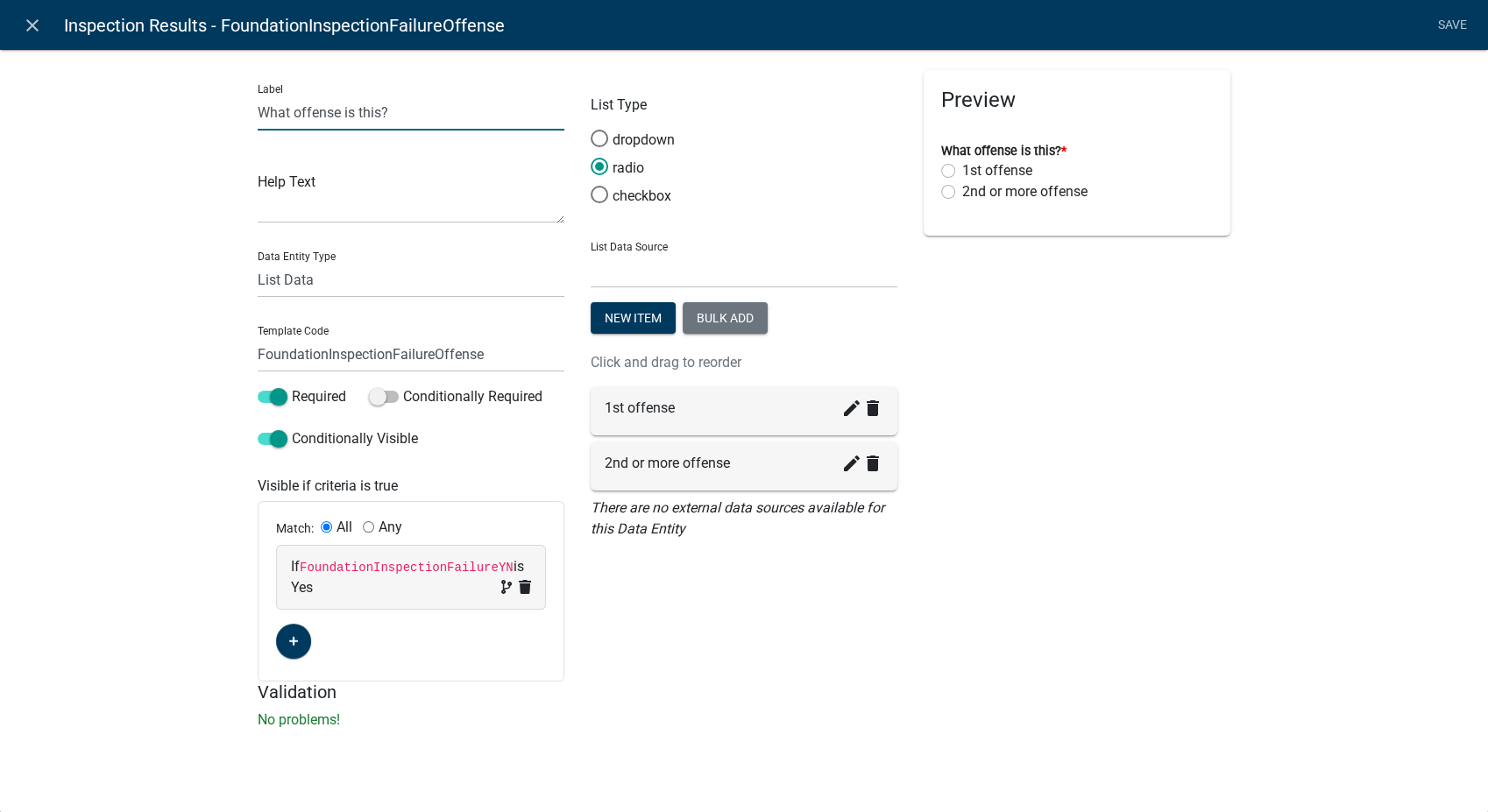
click at [288, 114] on input "What offense is this?" at bounding box center [410, 112] width 307 height 36
type input "Which offense is this?"
click at [1445, 28] on link "Save" at bounding box center [1452, 26] width 44 height 33
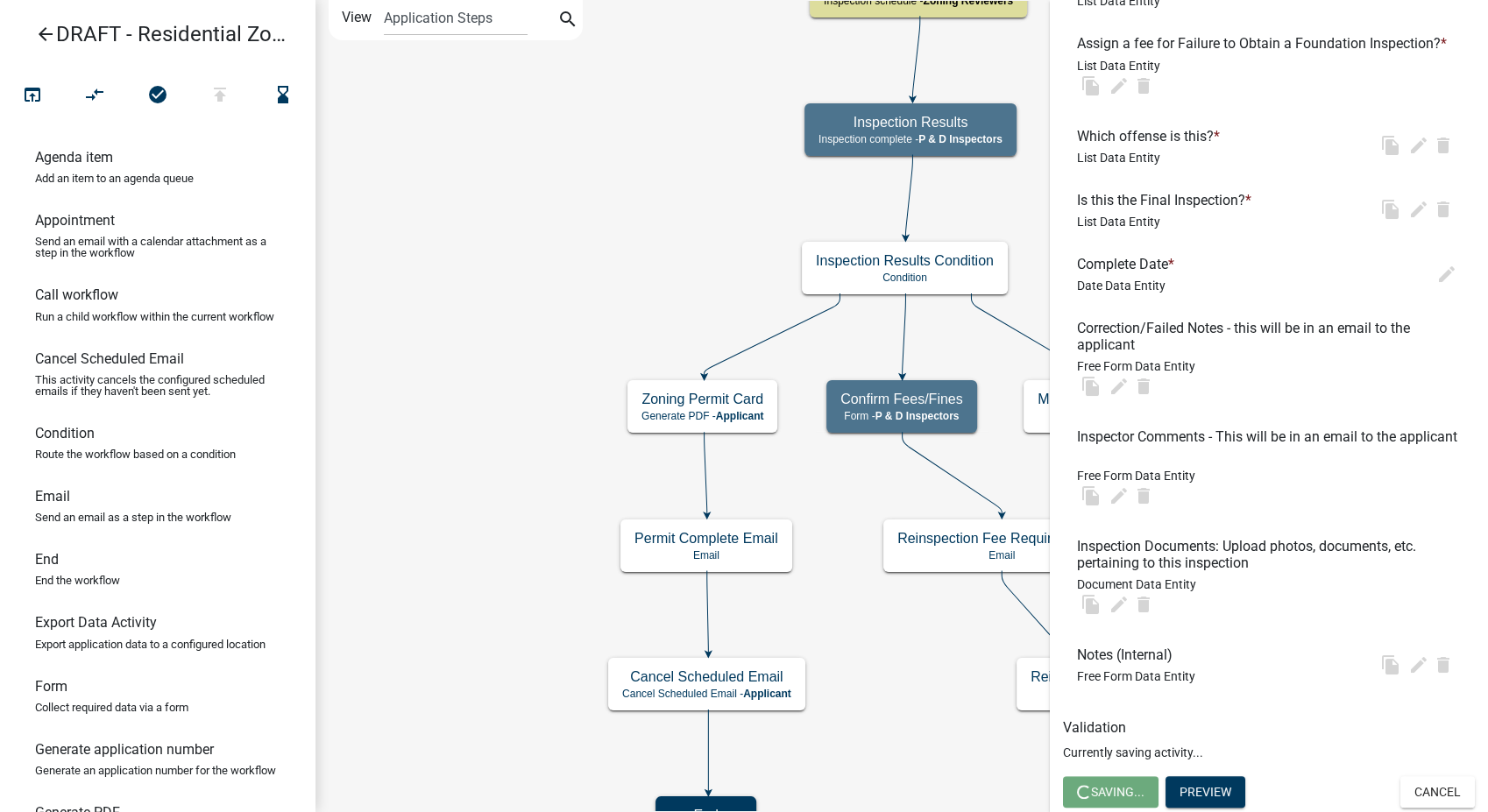
scroll to position [0, 0]
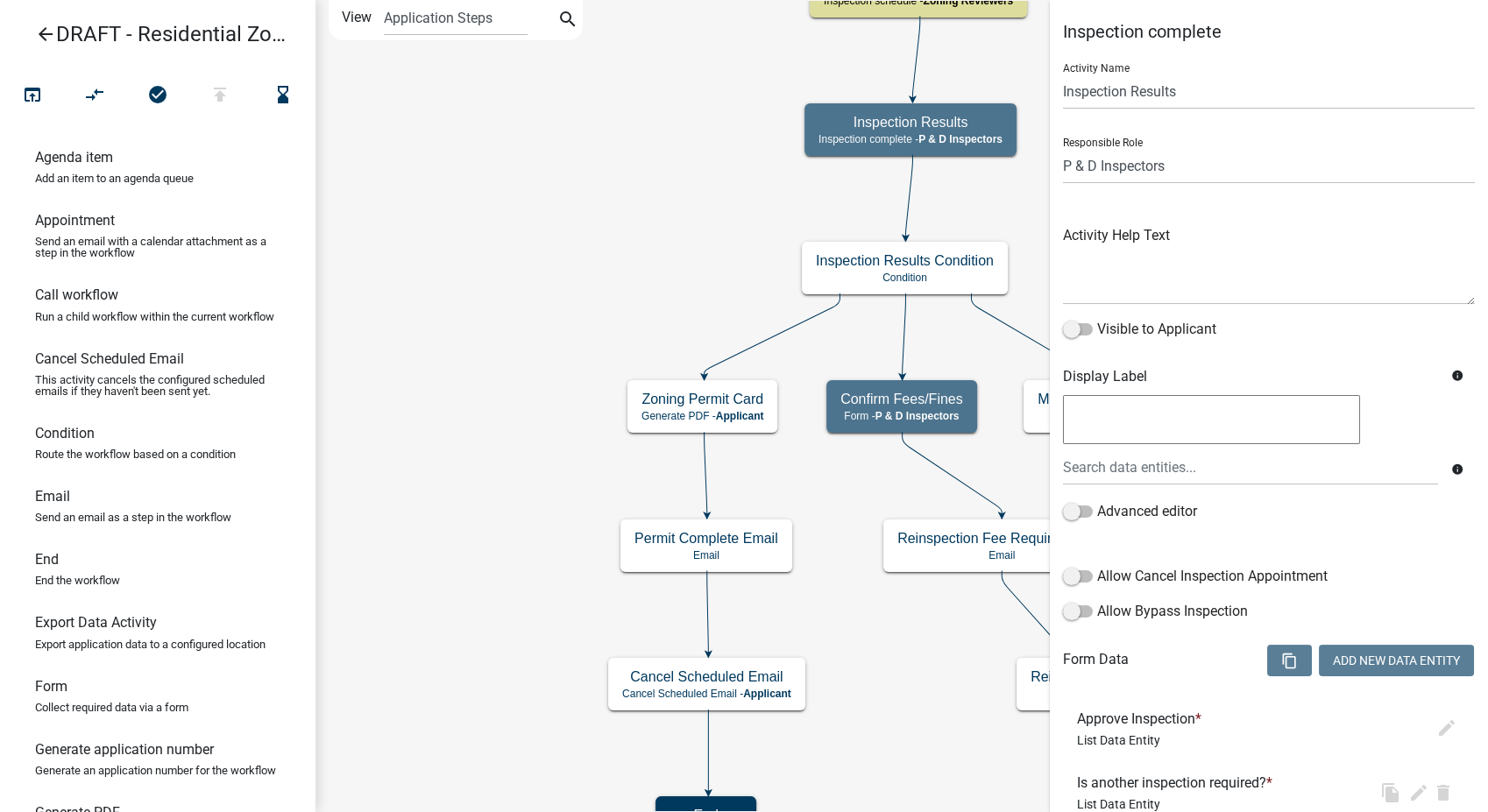
select select "32ACE34C-2758-464F-B922-53D649AC2D49"
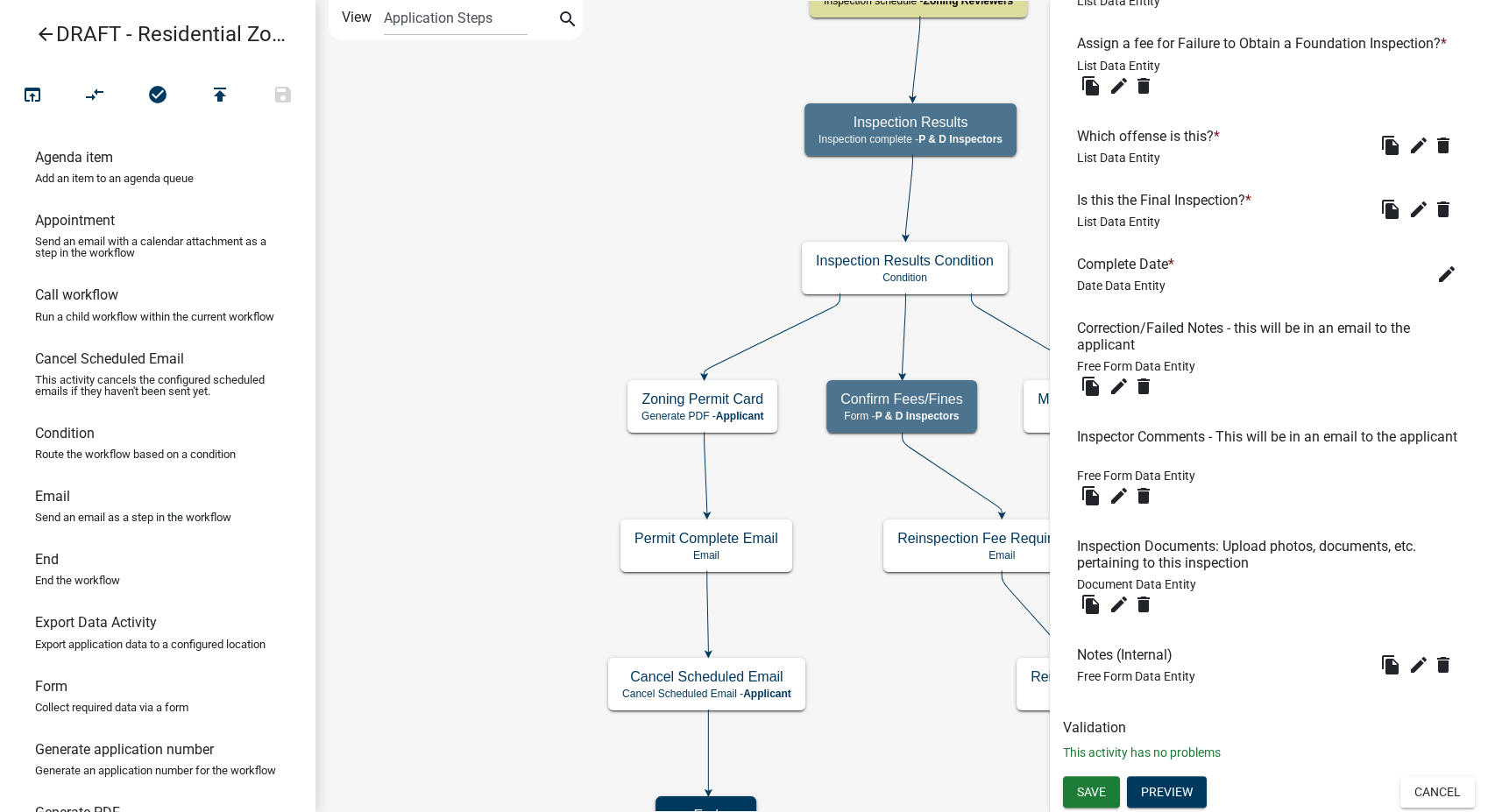
scroll to position [883, 0]
click at [1085, 785] on span "Save" at bounding box center [1092, 791] width 29 height 14
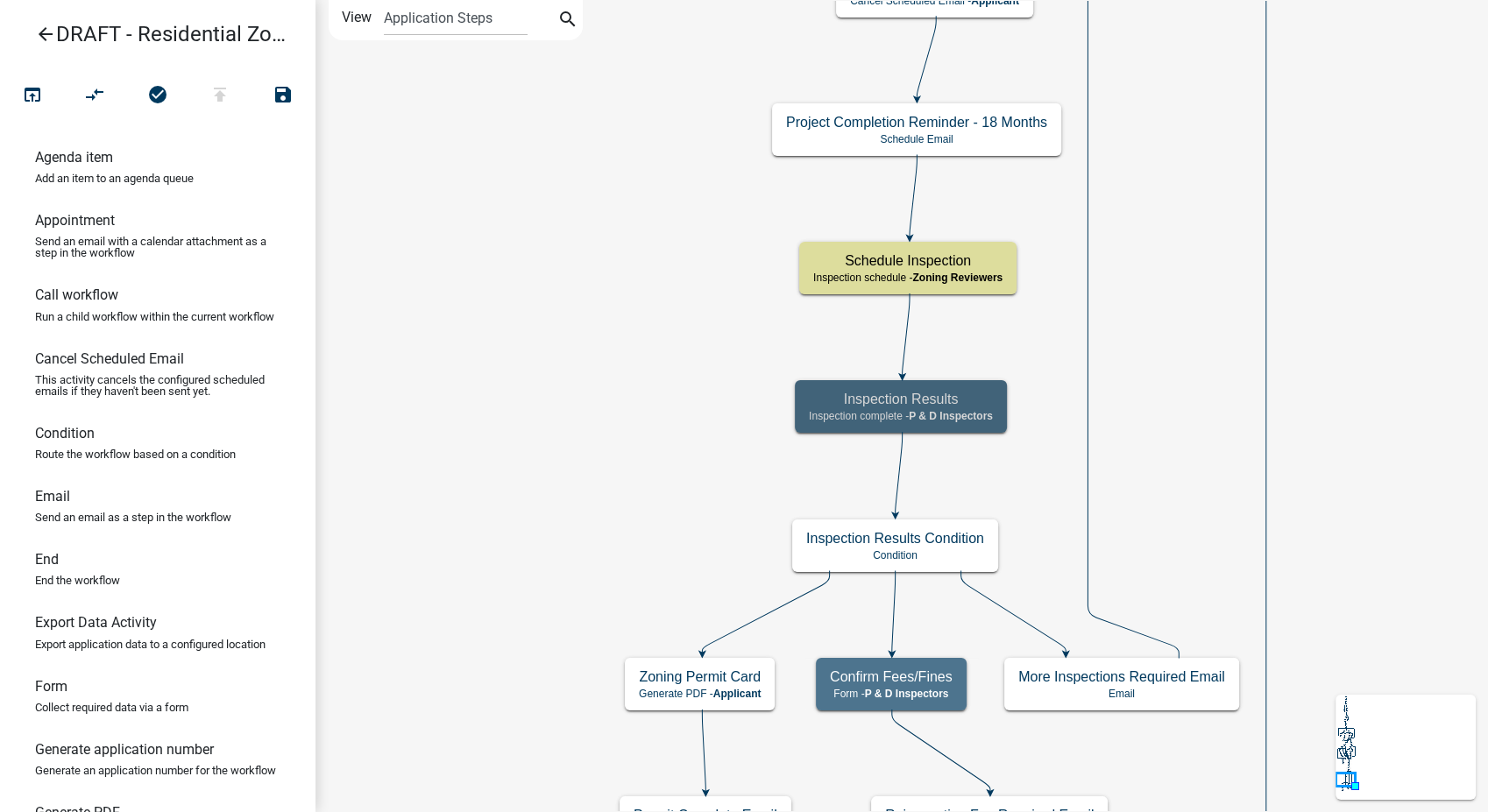
scroll to position [0, 0]
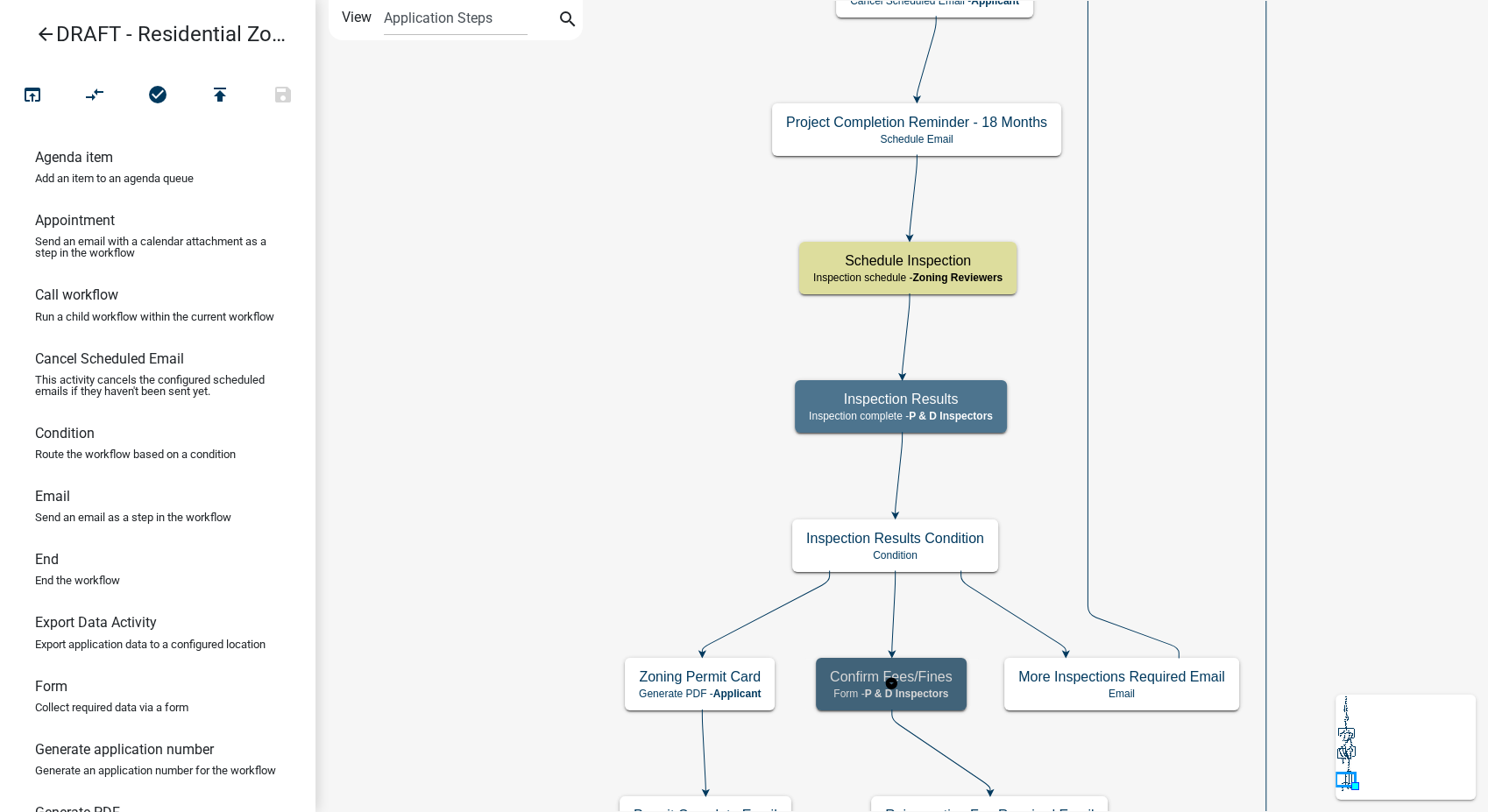
click at [926, 669] on h5 "Confirm Fees/Fines" at bounding box center [891, 677] width 123 height 16
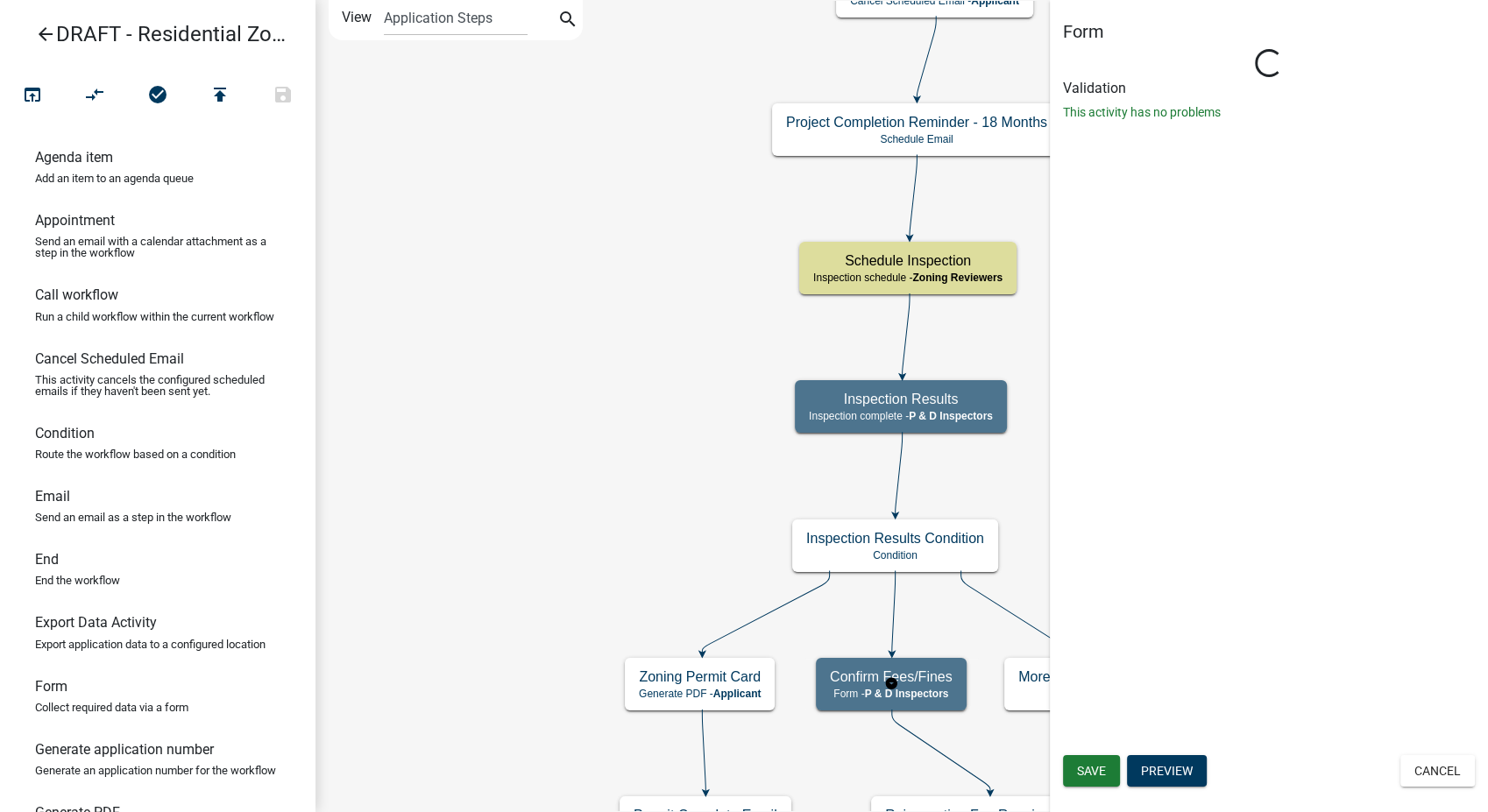
select select "32ACE34C-2758-464F-B922-53D649AC2D49"
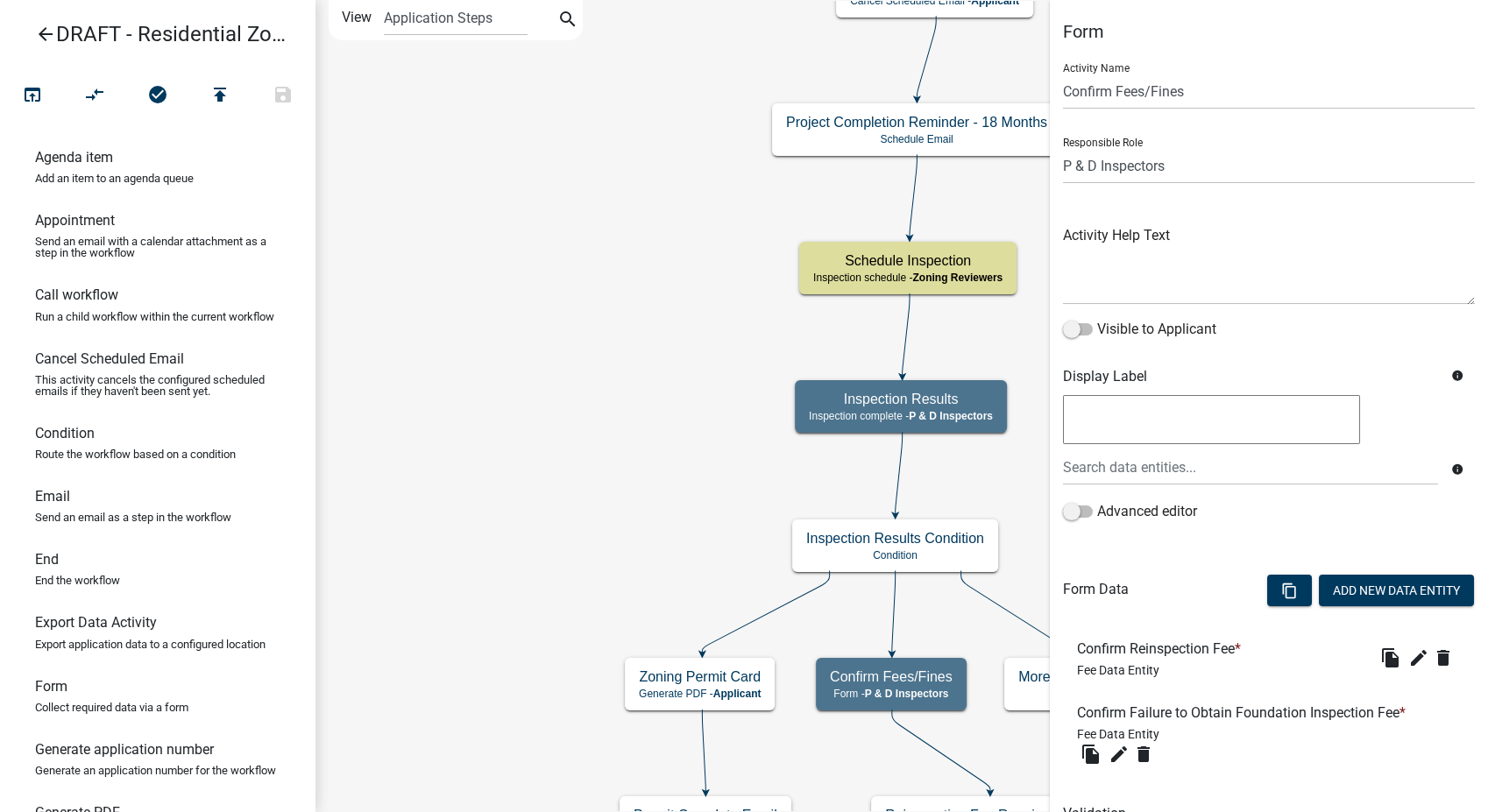
scroll to position [84, 0]
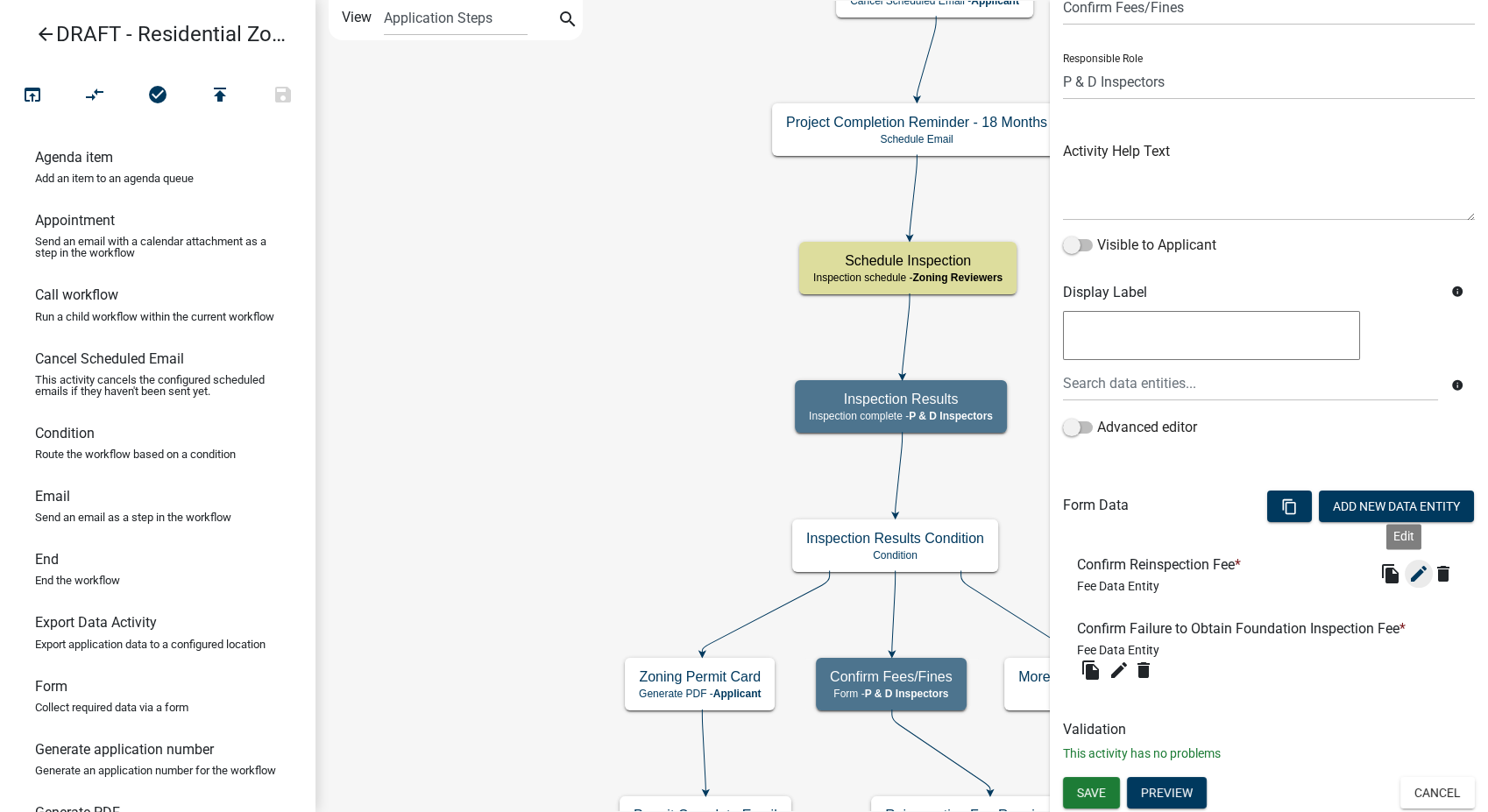
click at [1408, 579] on icon "edit" at bounding box center [1418, 573] width 21 height 21
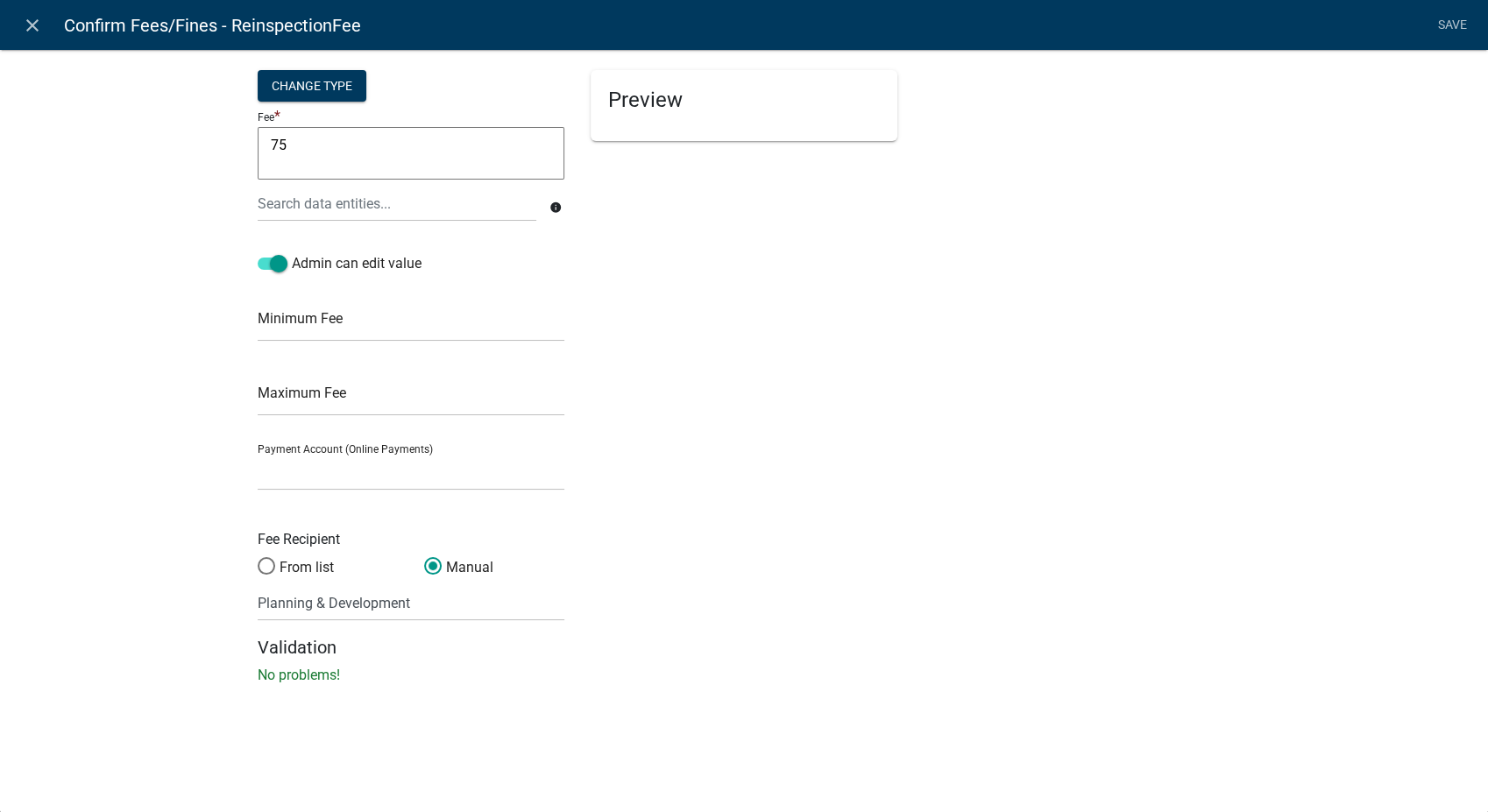
select select
select select "fee"
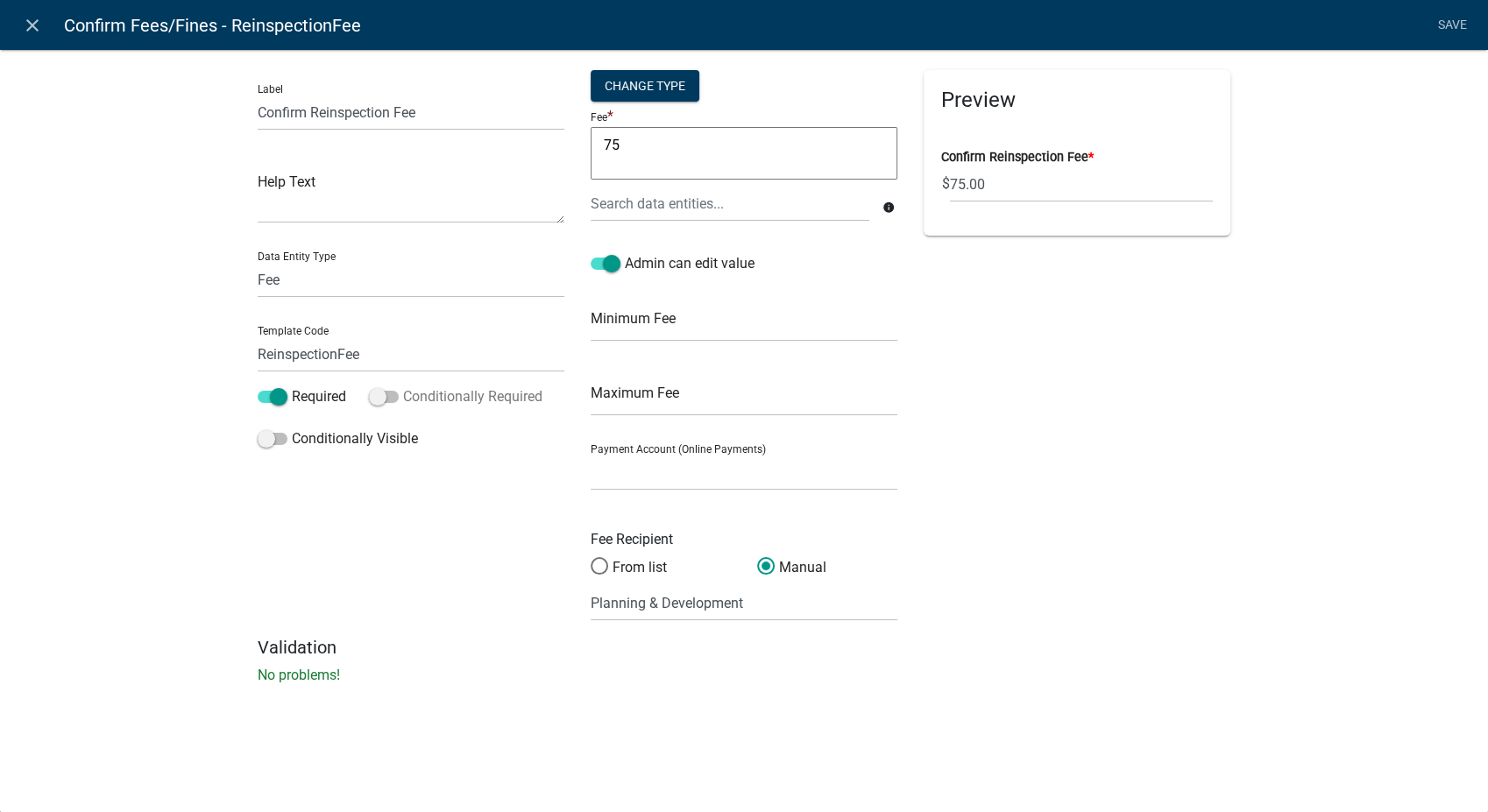
click at [378, 399] on span at bounding box center [384, 396] width 30 height 12
click at [403, 386] on input "Conditionally Required" at bounding box center [403, 386] width 0 height 0
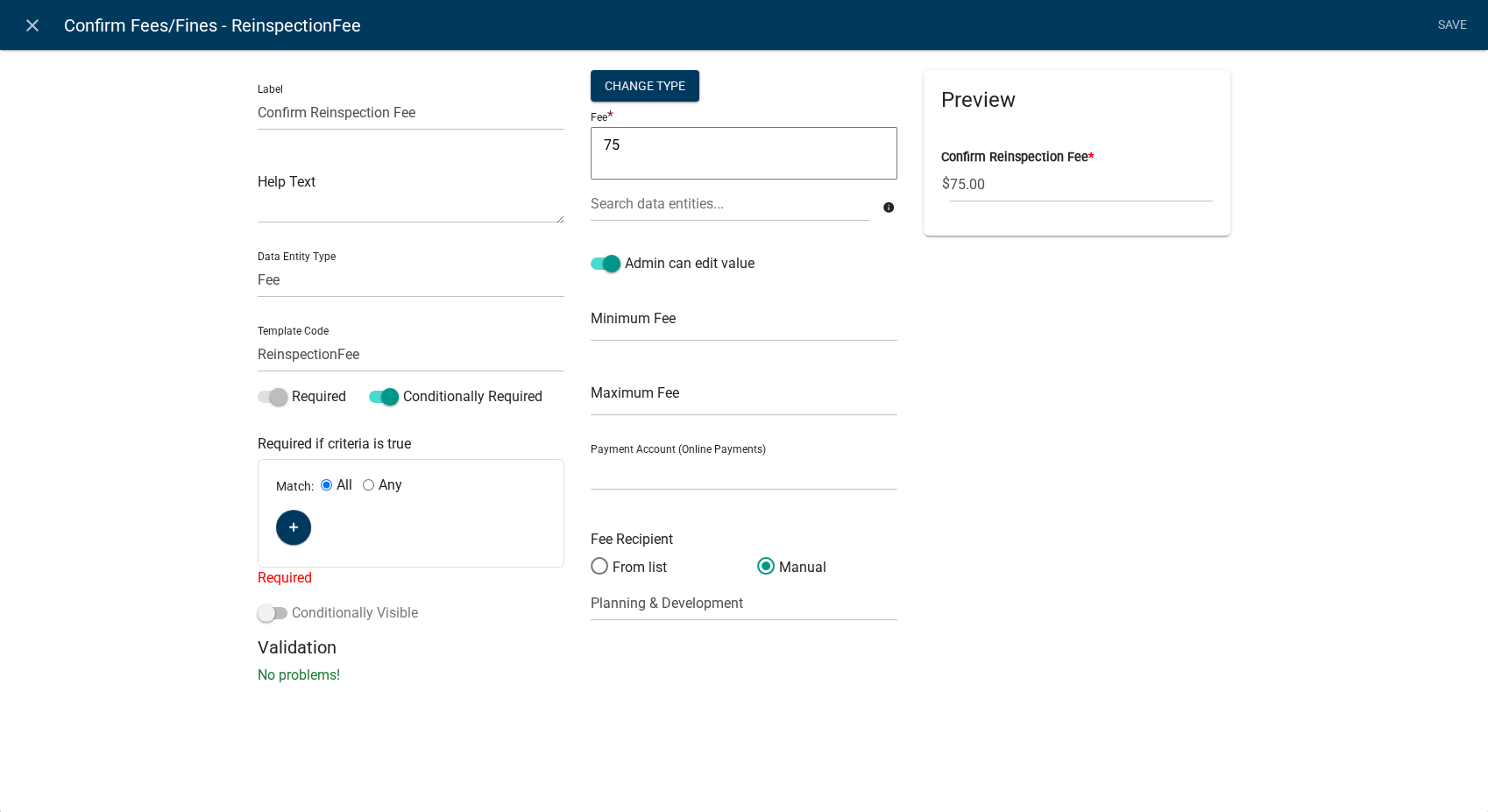
click at [259, 611] on span at bounding box center [272, 612] width 30 height 12
click at [292, 603] on input "Conditionally Visible" at bounding box center [292, 603] width 0 height 0
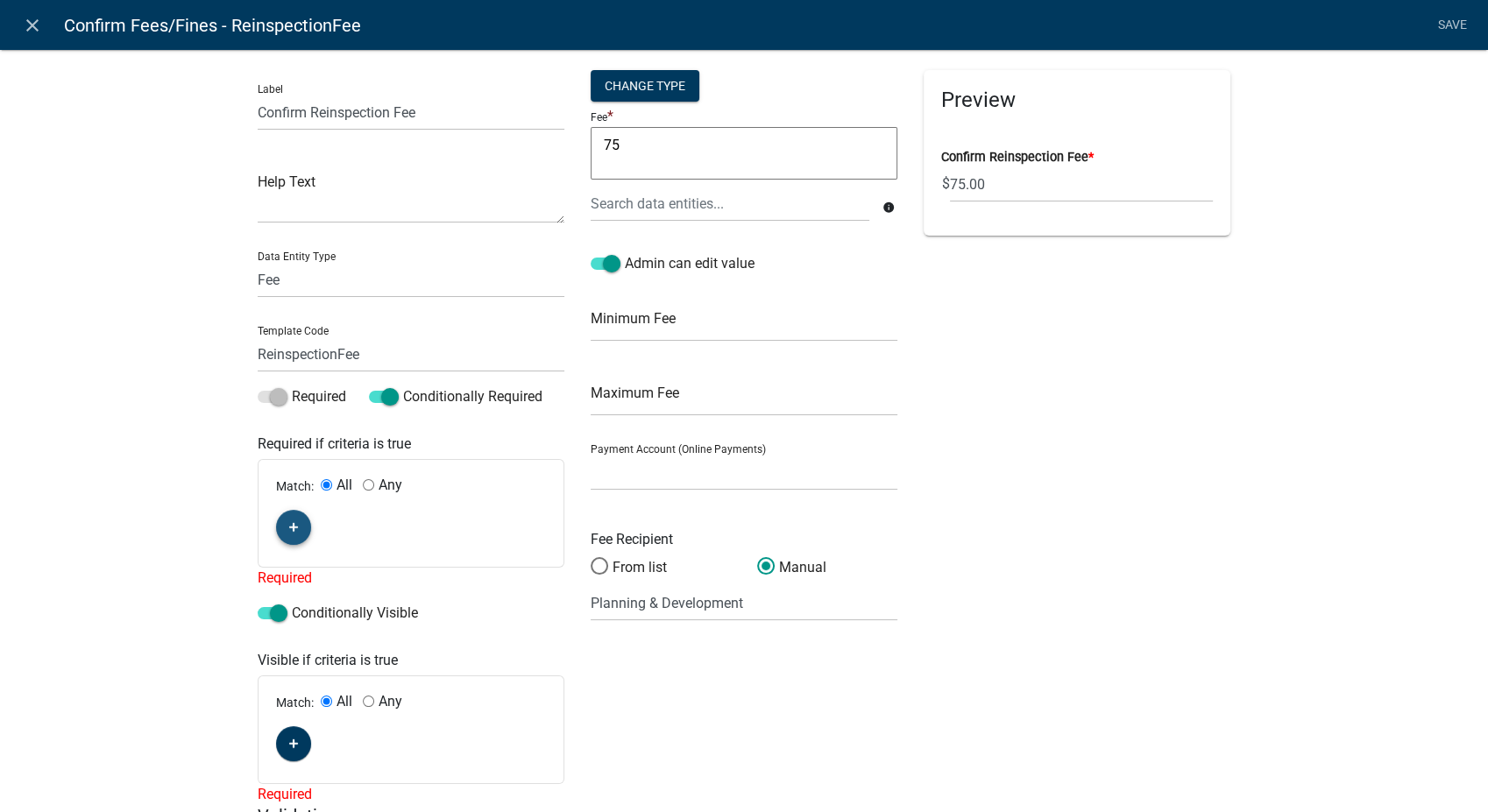
click at [277, 535] on button "button" at bounding box center [294, 527] width 35 height 35
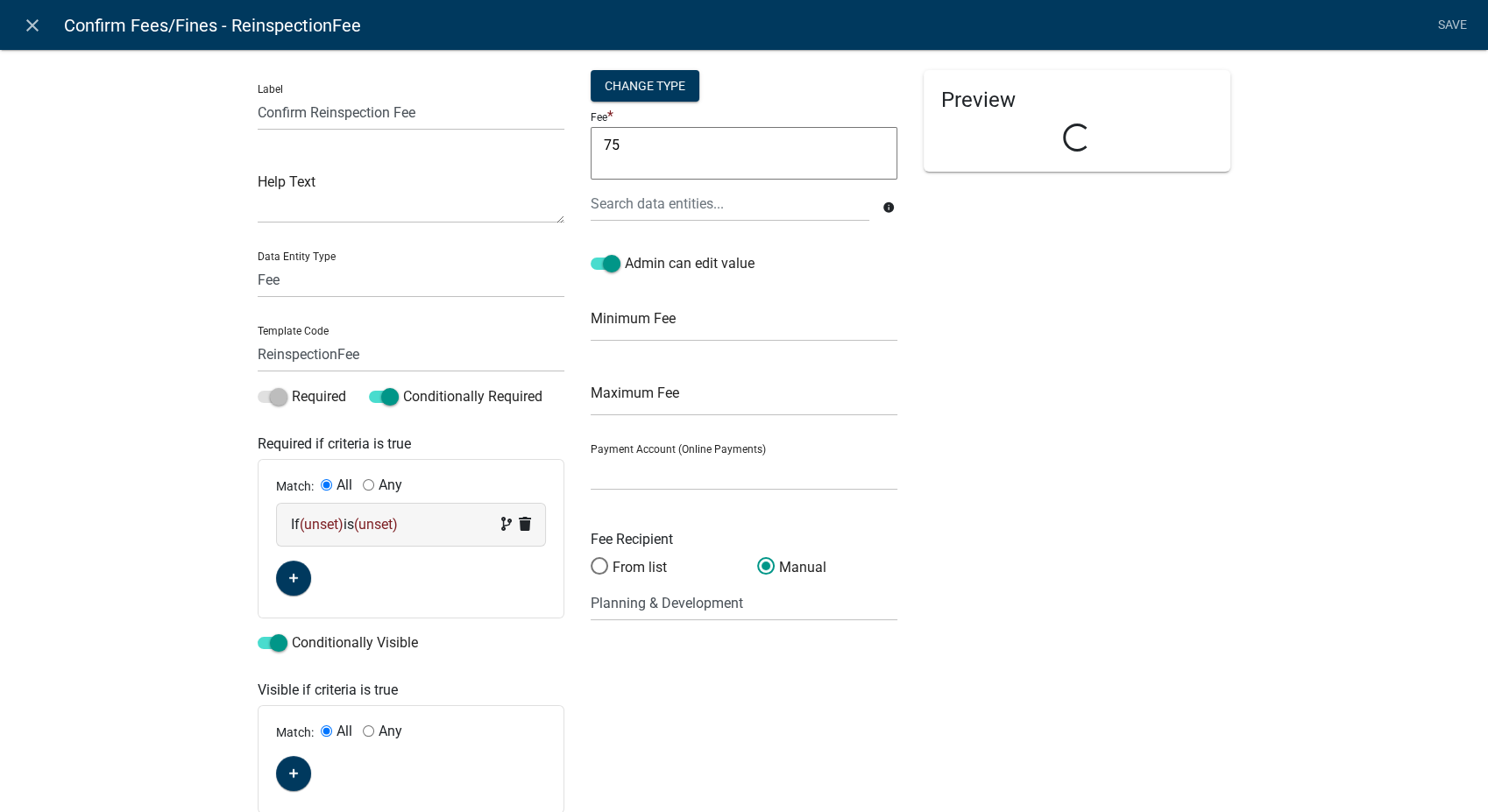
click at [417, 527] on div "If (unset) is (unset)" at bounding box center [411, 525] width 240 height 21
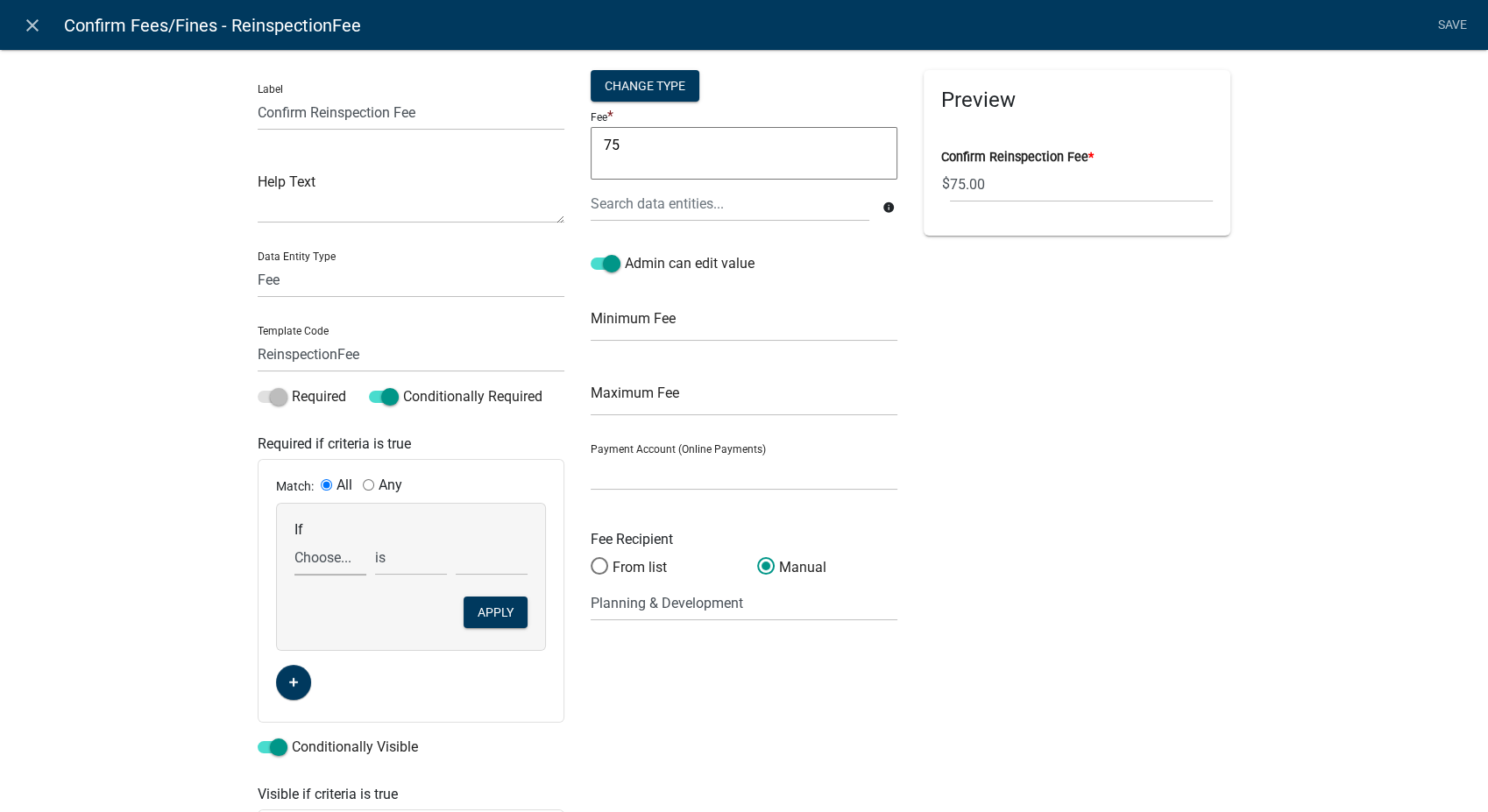
click at [321, 558] on select "Choose... 24HrNotice AccessoryHeader AccessorySubtotal Acres AdditionalInspecti…" at bounding box center [331, 558] width 71 height 36
select select "281: ReinspectionFeeYN"
click at [295, 540] on select "Choose... 24HrNotice AccessoryHeader AccessorySubtotal Acres AdditionalInspecti…" at bounding box center [331, 558] width 71 height 36
click at [468, 564] on select "Choose... No Yes" at bounding box center [492, 558] width 71 height 36
select select "2: Yes"
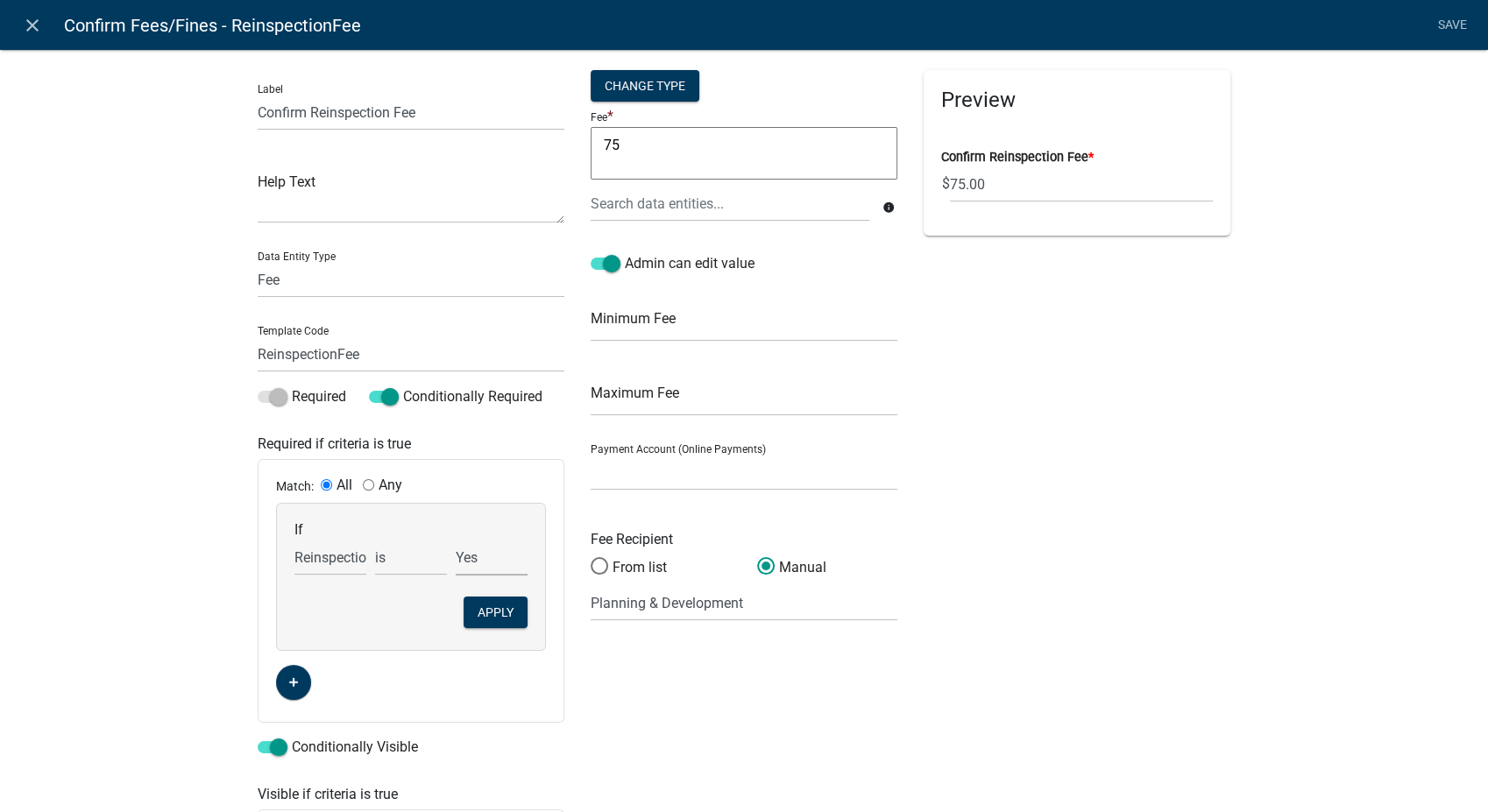
click at [456, 540] on select "Choose... No Yes" at bounding box center [492, 558] width 71 height 36
click at [485, 607] on button "Apply" at bounding box center [495, 612] width 64 height 31
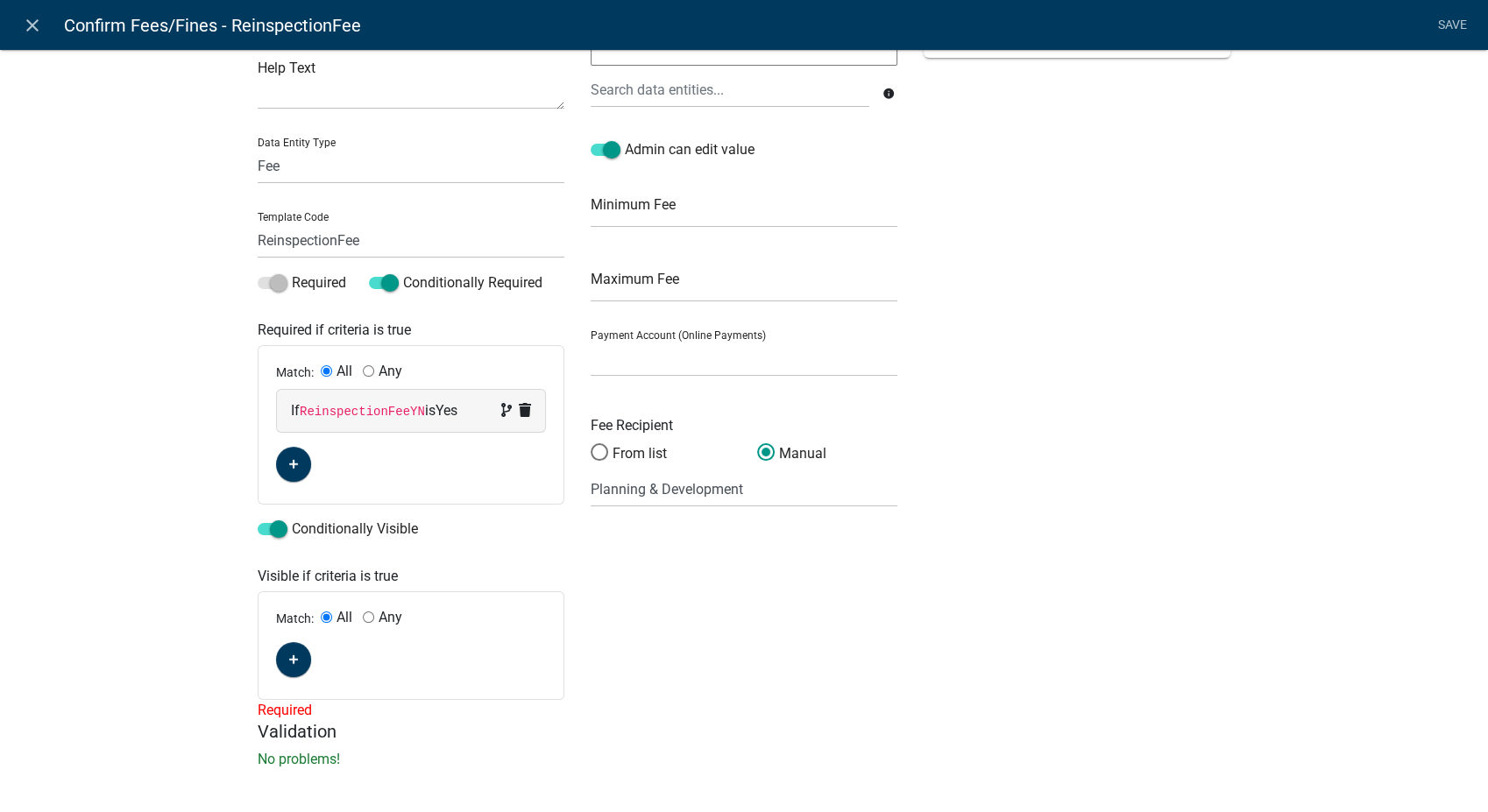
scroll to position [124, 0]
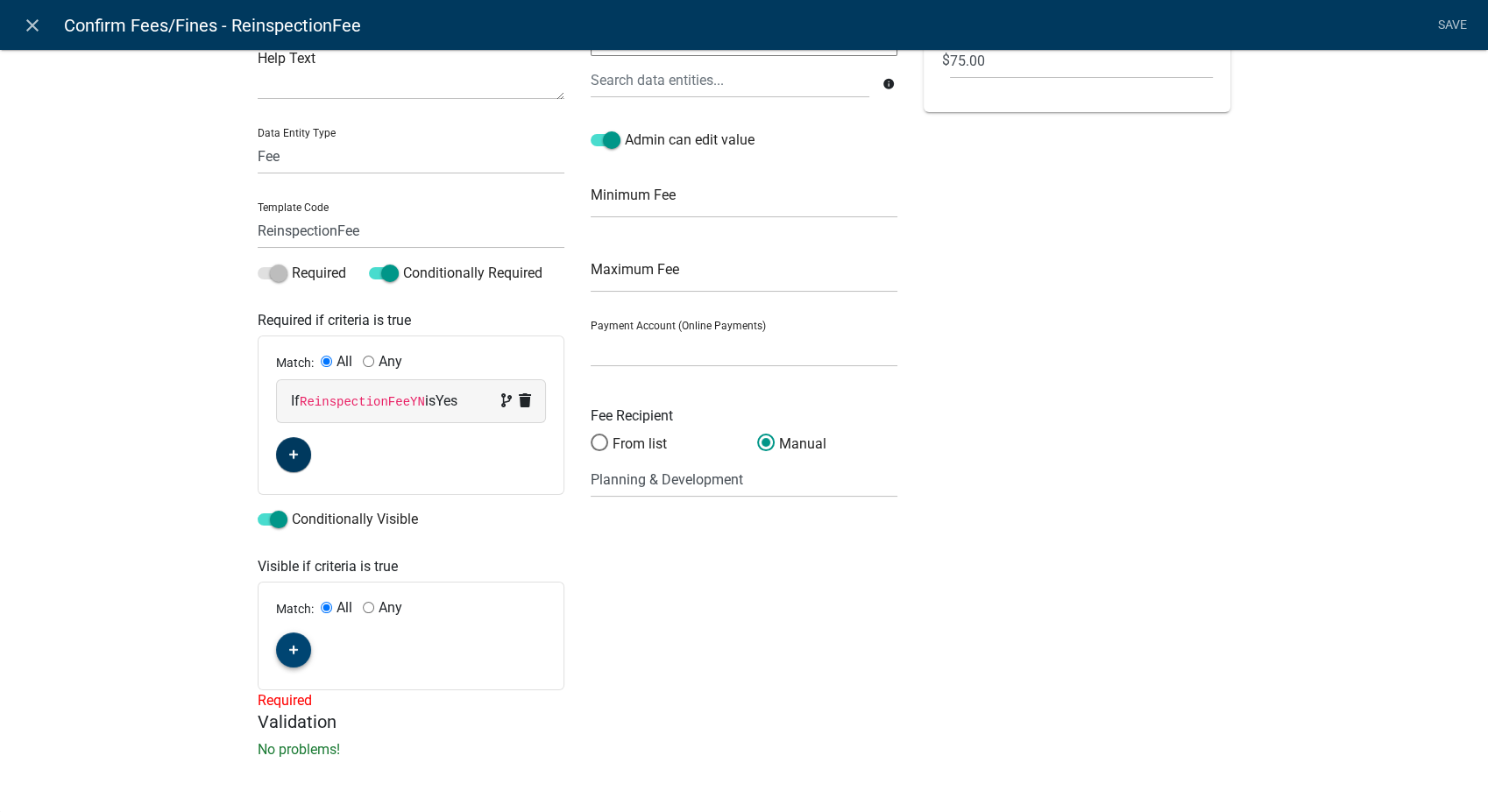
click at [289, 648] on icon "button" at bounding box center [294, 649] width 10 height 10
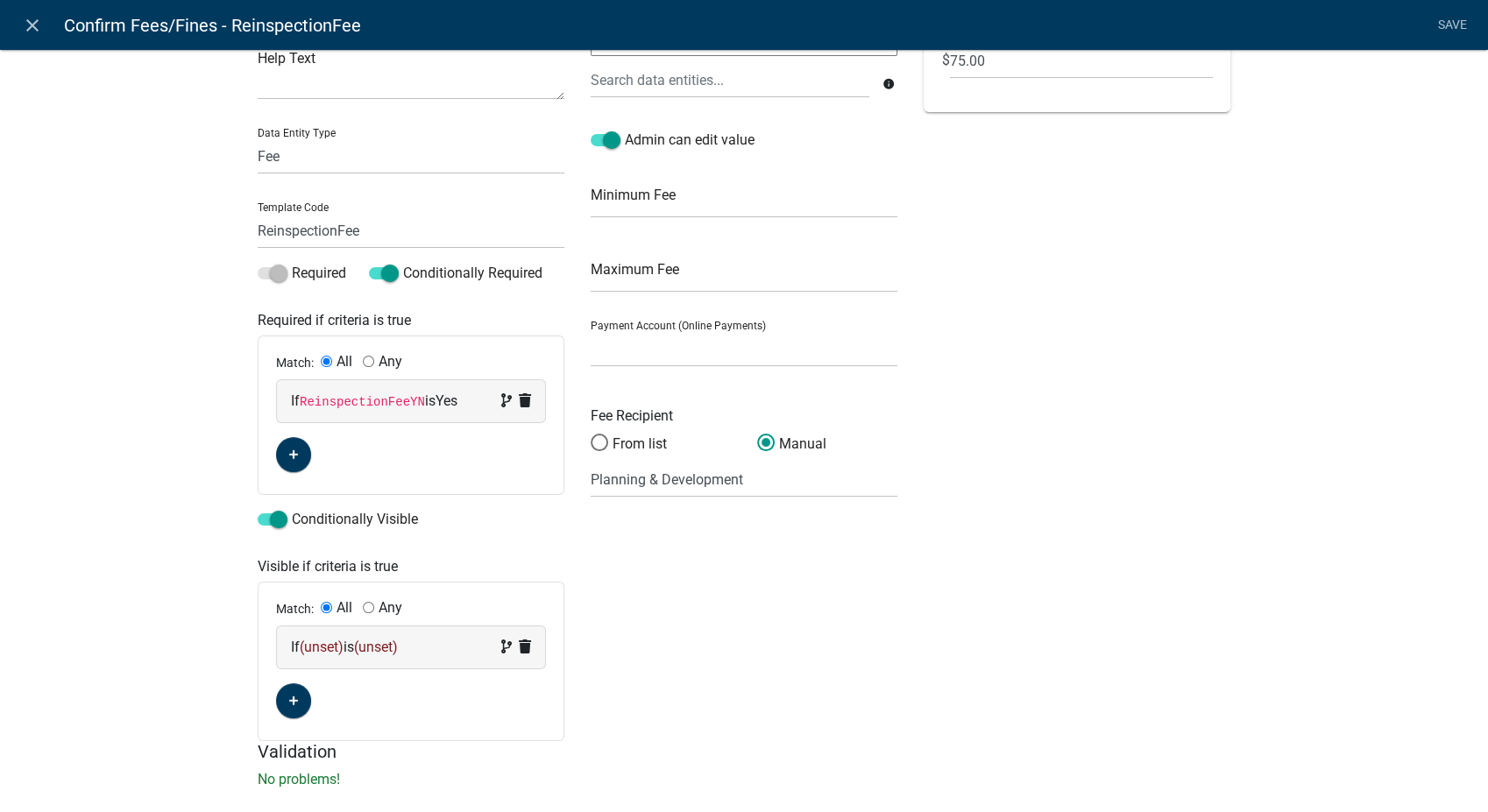
click at [307, 644] on span "(unset)" at bounding box center [321, 647] width 44 height 16
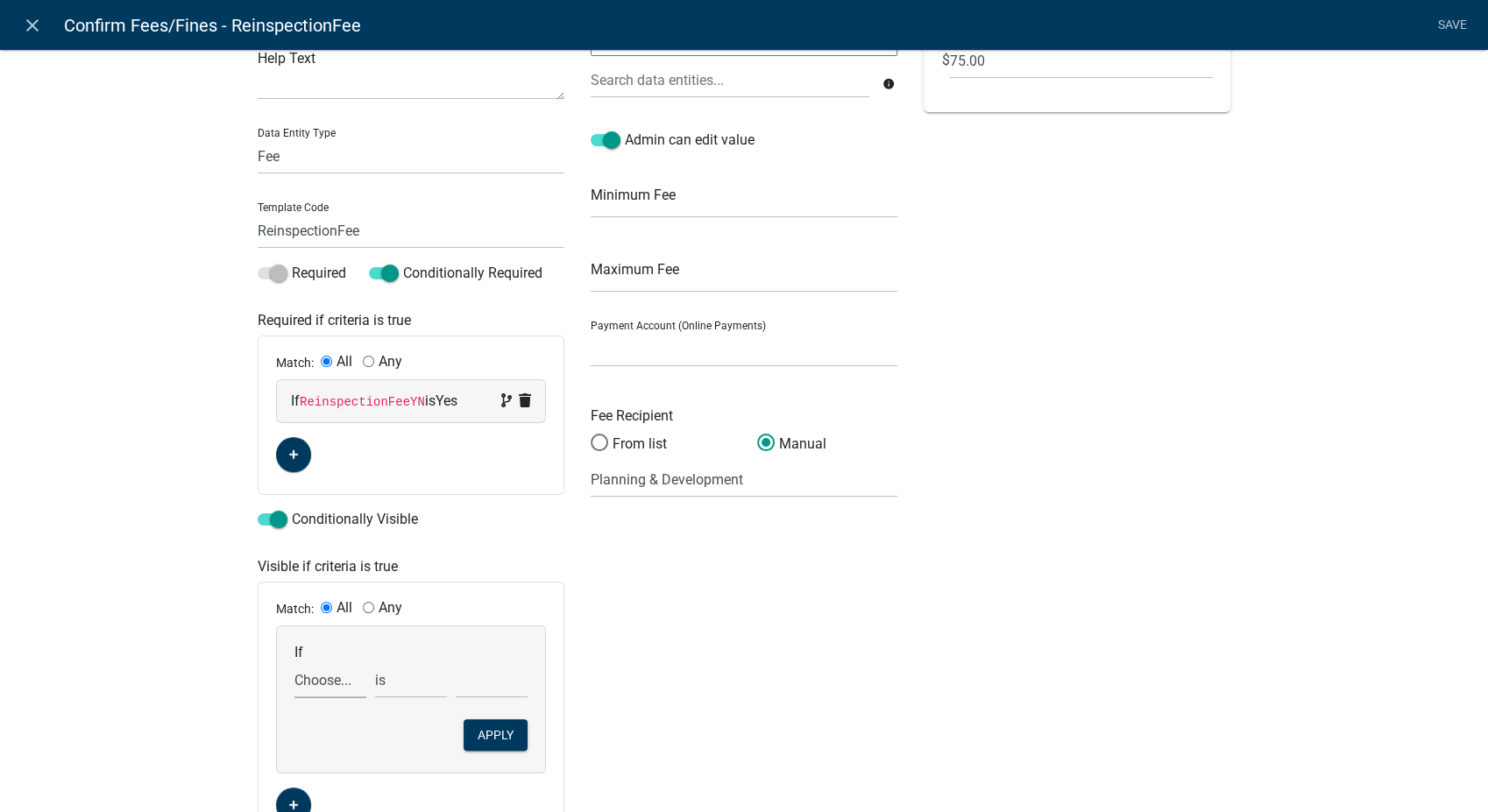
click at [300, 683] on select "Choose... 24HrNotice AccessoryHeader AccessorySubtotal Acres AdditionalInspecti…" at bounding box center [331, 680] width 71 height 36
select select "281: ReinspectionFeeYN"
click at [295, 663] on select "Choose... 24HrNotice AccessoryHeader AccessorySubtotal Acres AdditionalInspecti…" at bounding box center [331, 680] width 71 height 36
click at [491, 675] on select "Choose... No Yes" at bounding box center [492, 680] width 71 height 36
select select "2: Yes"
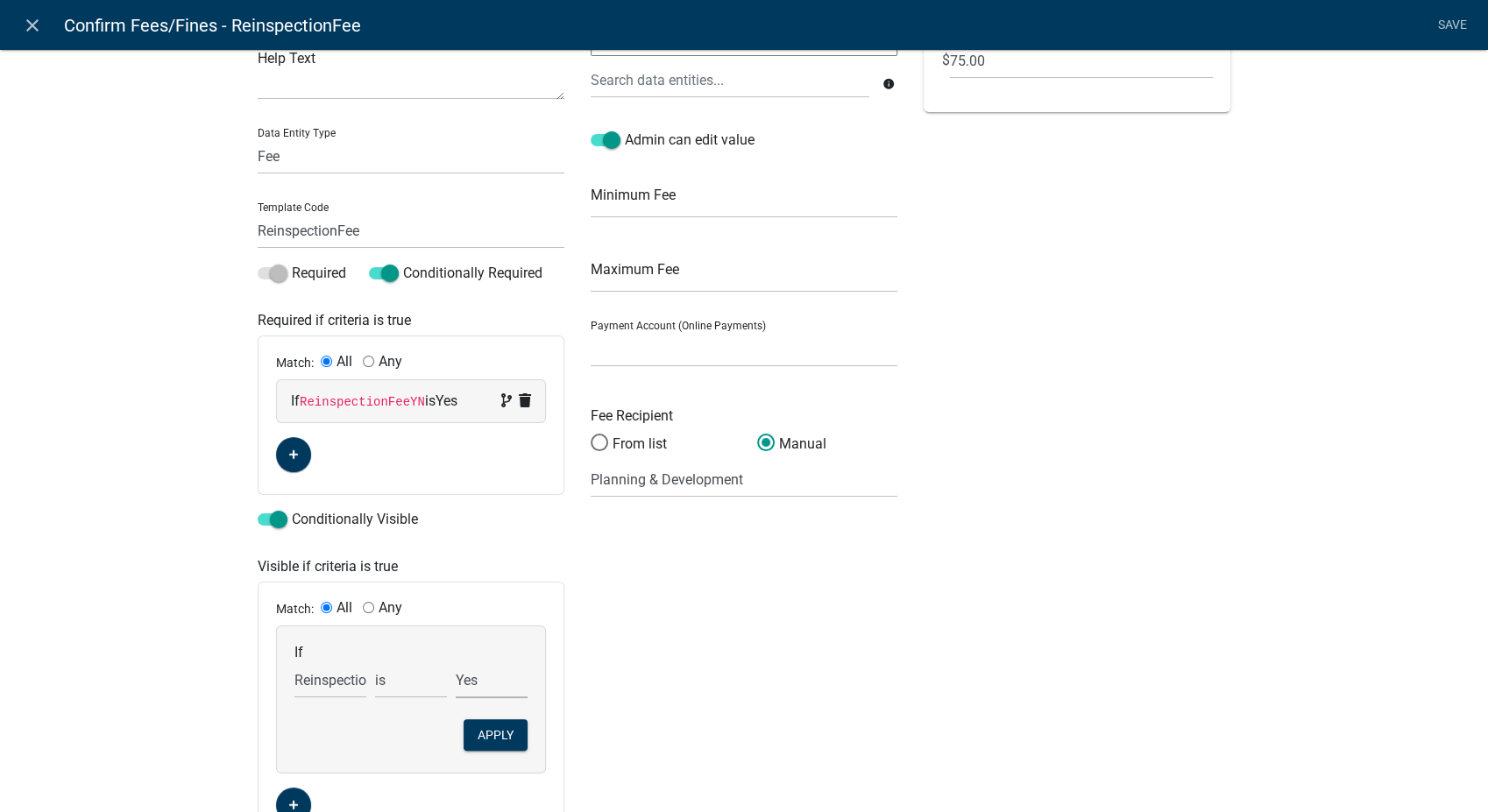
click at [456, 663] on select "Choose... No Yes" at bounding box center [492, 680] width 71 height 36
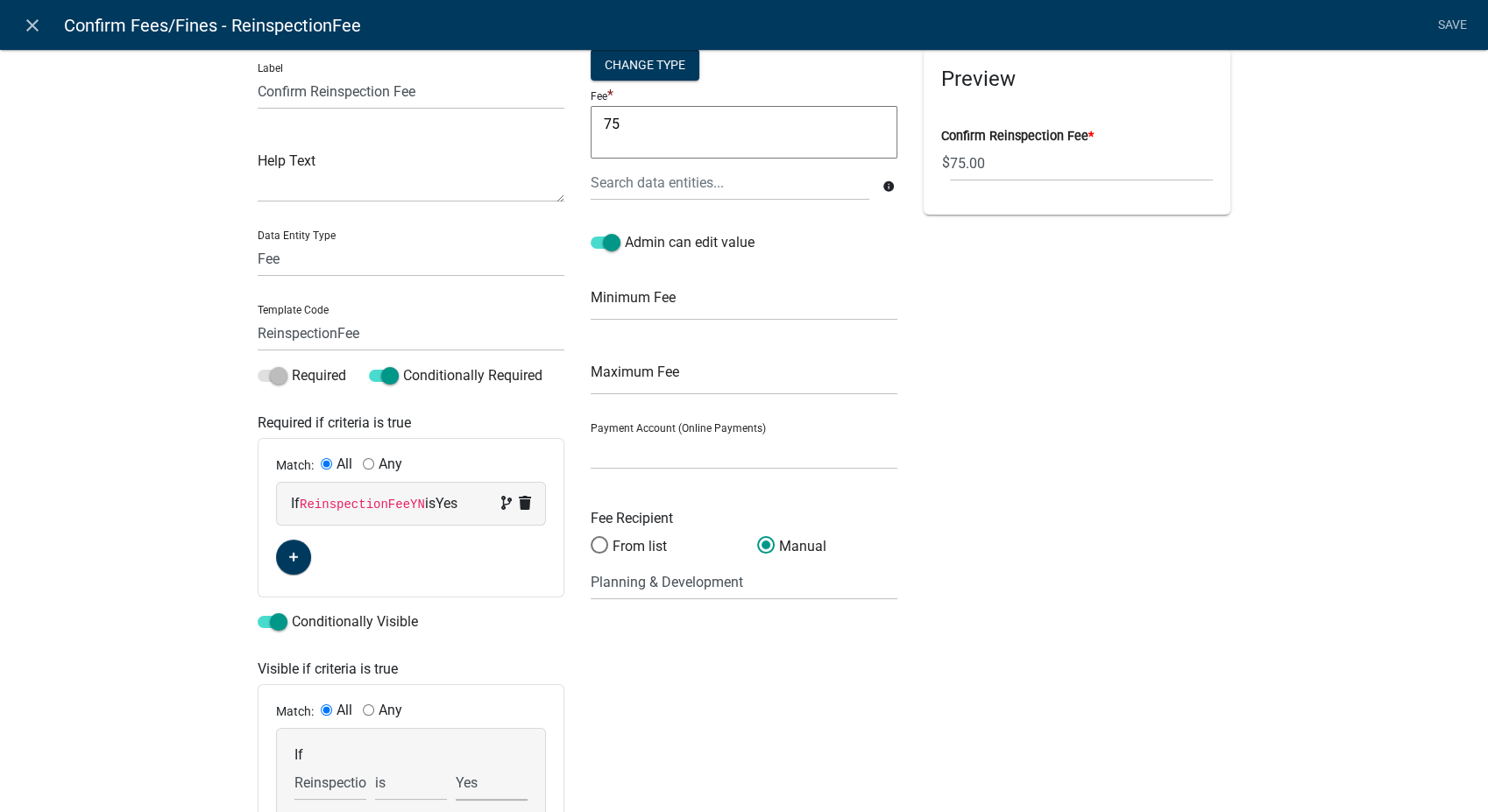
scroll to position [0, 0]
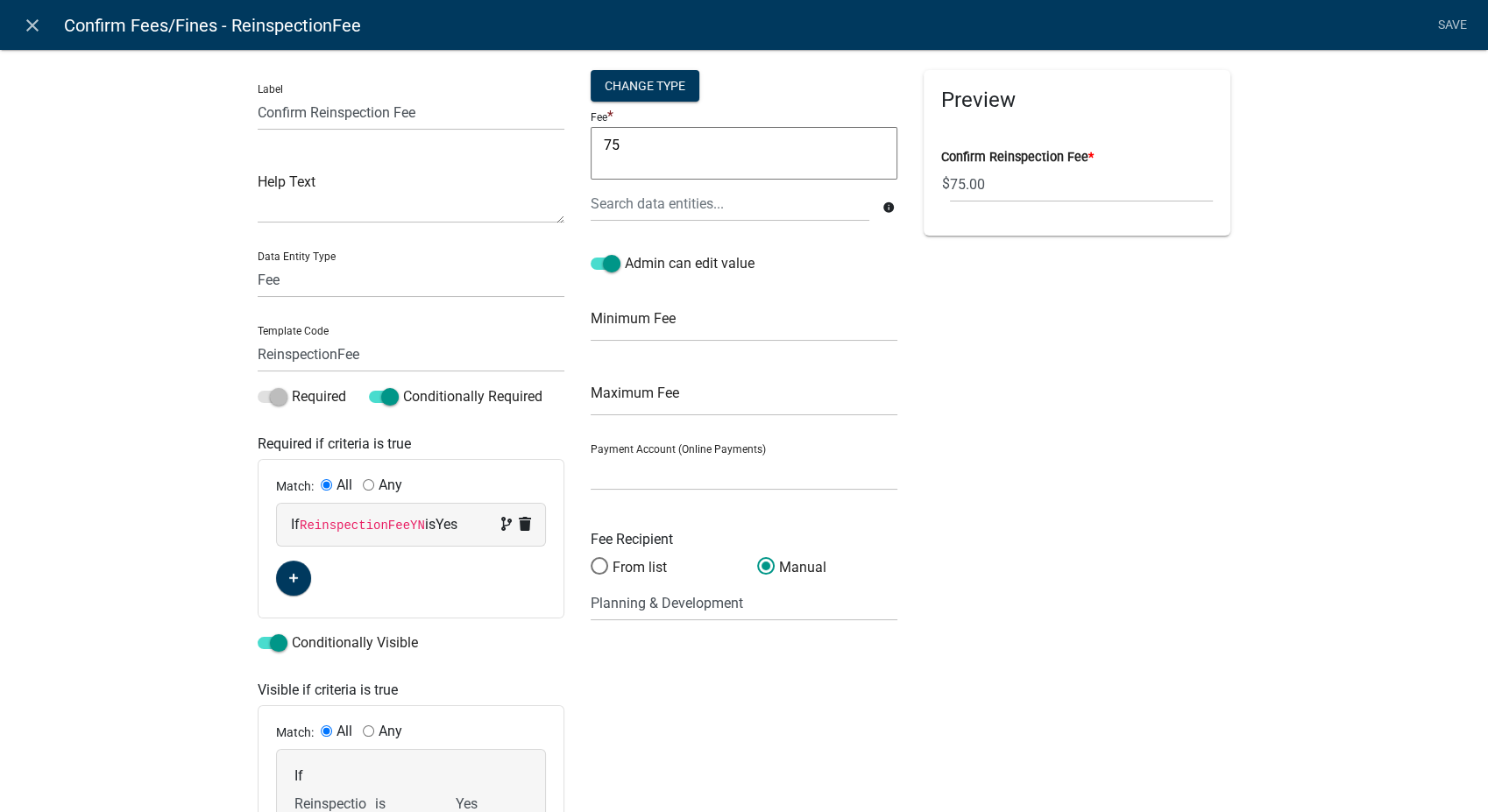
click at [656, 491] on form "Change Type Fee * 75 75 info Admin can edit value Minimum Fee Maximum Fee Payme…" at bounding box center [744, 346] width 307 height 551
click at [662, 480] on select "Story Co Environmental Health (Certified Payments) Story Co P&D (Certified Paym…" at bounding box center [744, 472] width 307 height 36
select select "2258b105-9abf-4188-9d75-b31b2b73f601"
click at [591, 455] on select "Story Co Environmental Health (Certified Payments) Story Co P&D (Certified Paym…" at bounding box center [744, 472] width 307 height 36
click at [1442, 24] on link "Save" at bounding box center [1452, 26] width 44 height 33
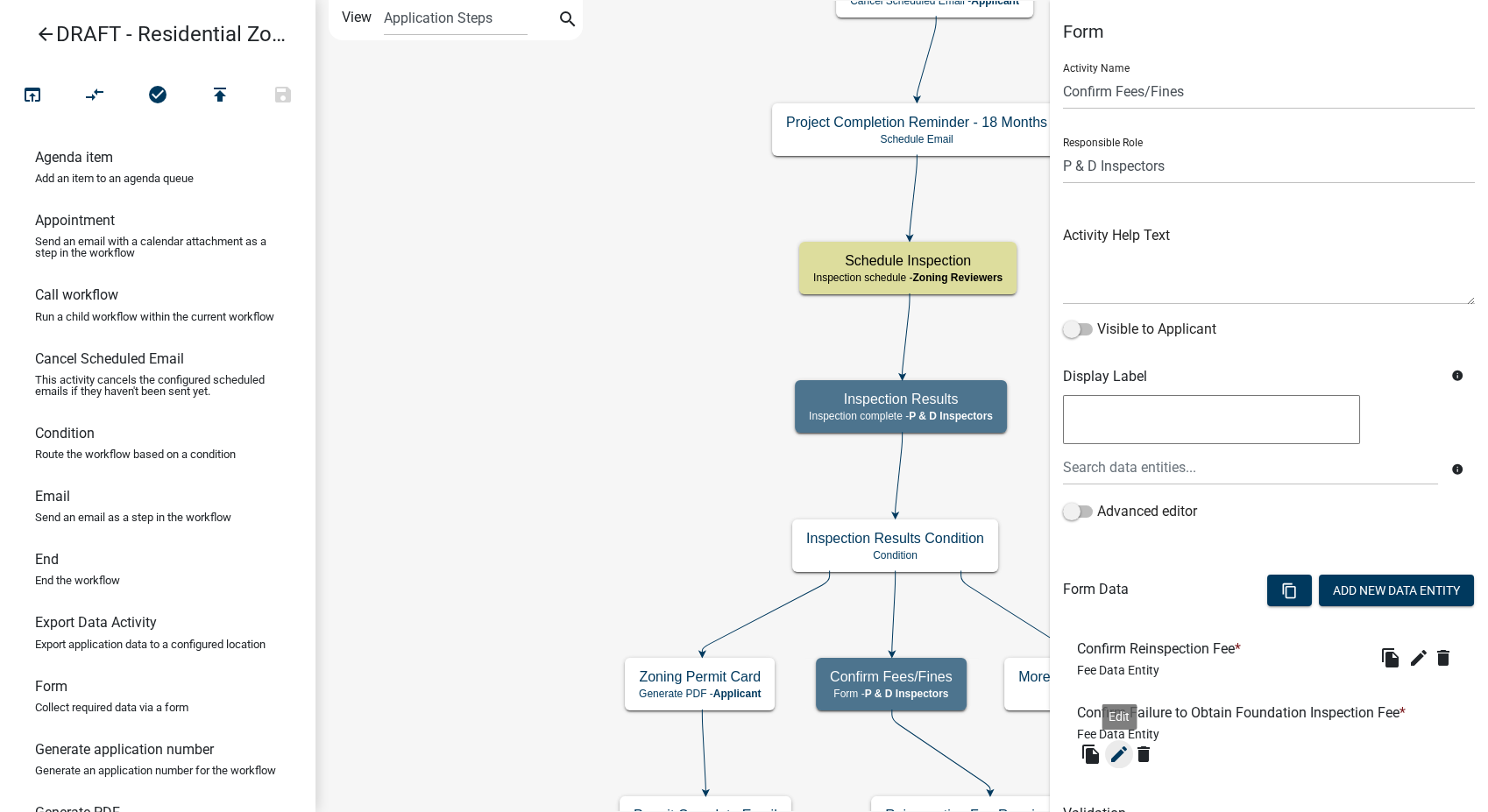
click at [1126, 753] on icon "edit" at bounding box center [1119, 754] width 21 height 21
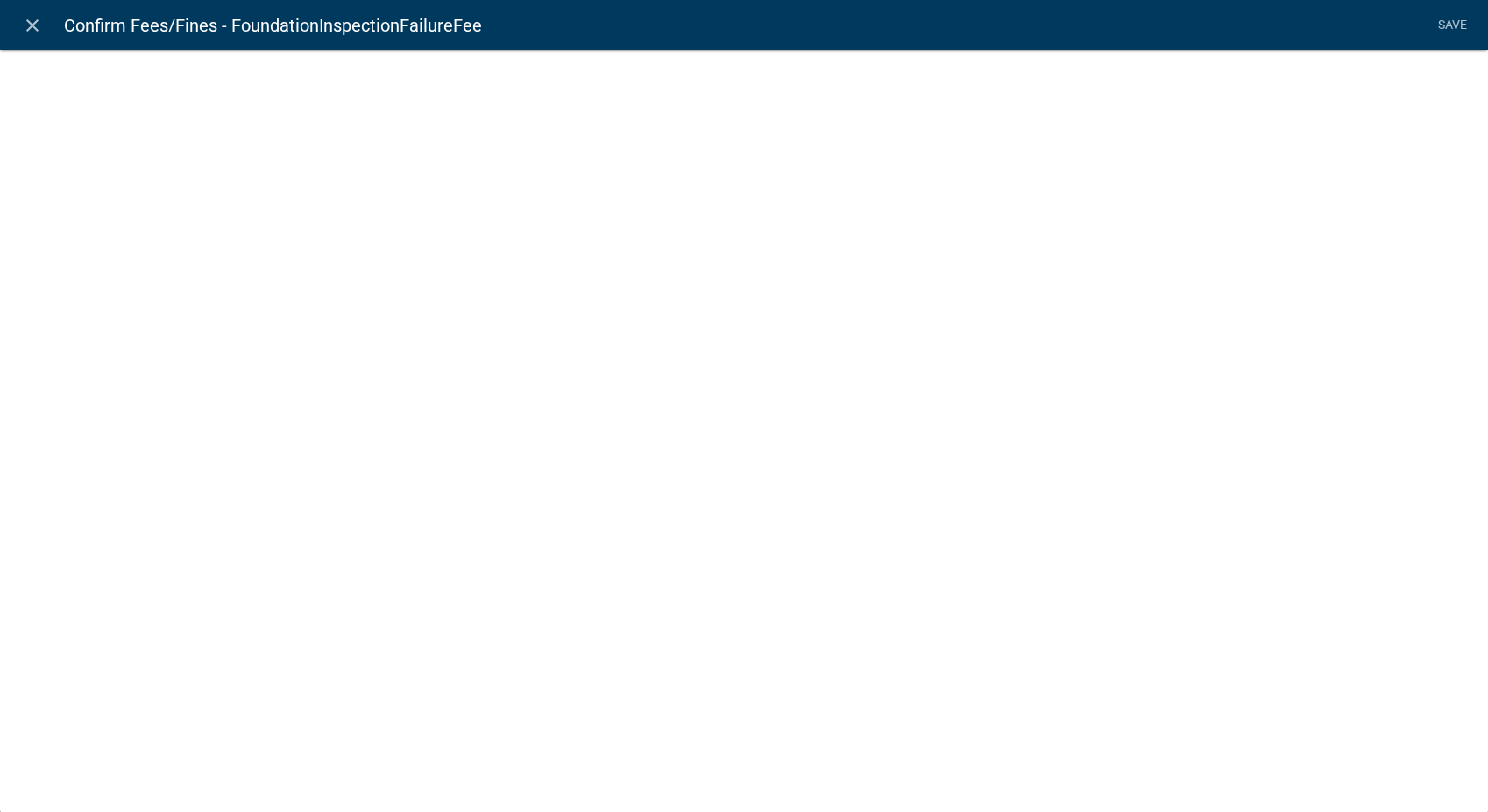
select select "fee"
select select "2258b105-9abf-4188-9d75-b31b2b73f601"
select select "10: d3deb5b4-996e-4ea4-b93b-3c66b7c401b7"
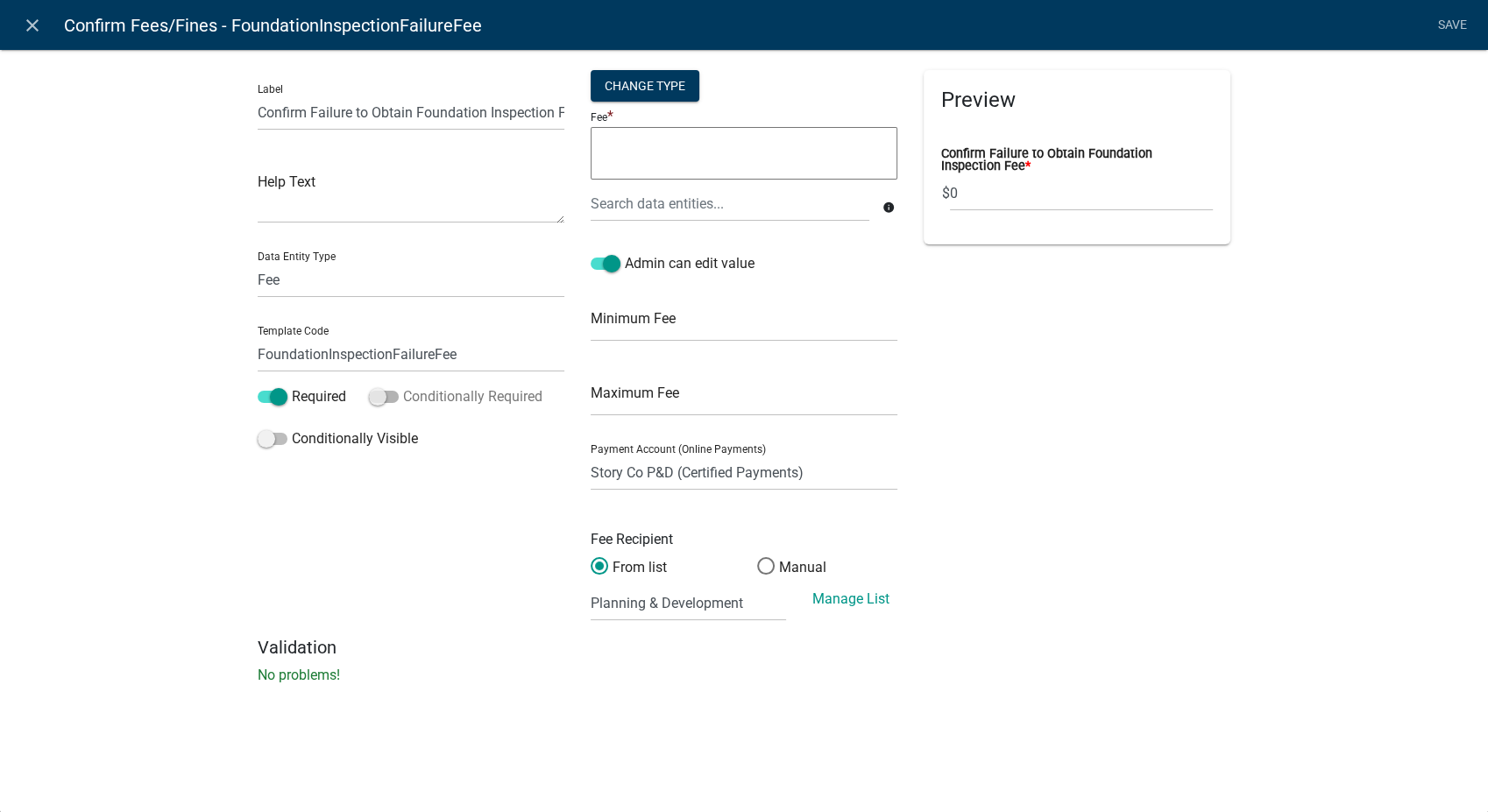
click at [373, 402] on span at bounding box center [384, 396] width 30 height 12
click at [403, 386] on input "Conditionally Required" at bounding box center [403, 386] width 0 height 0
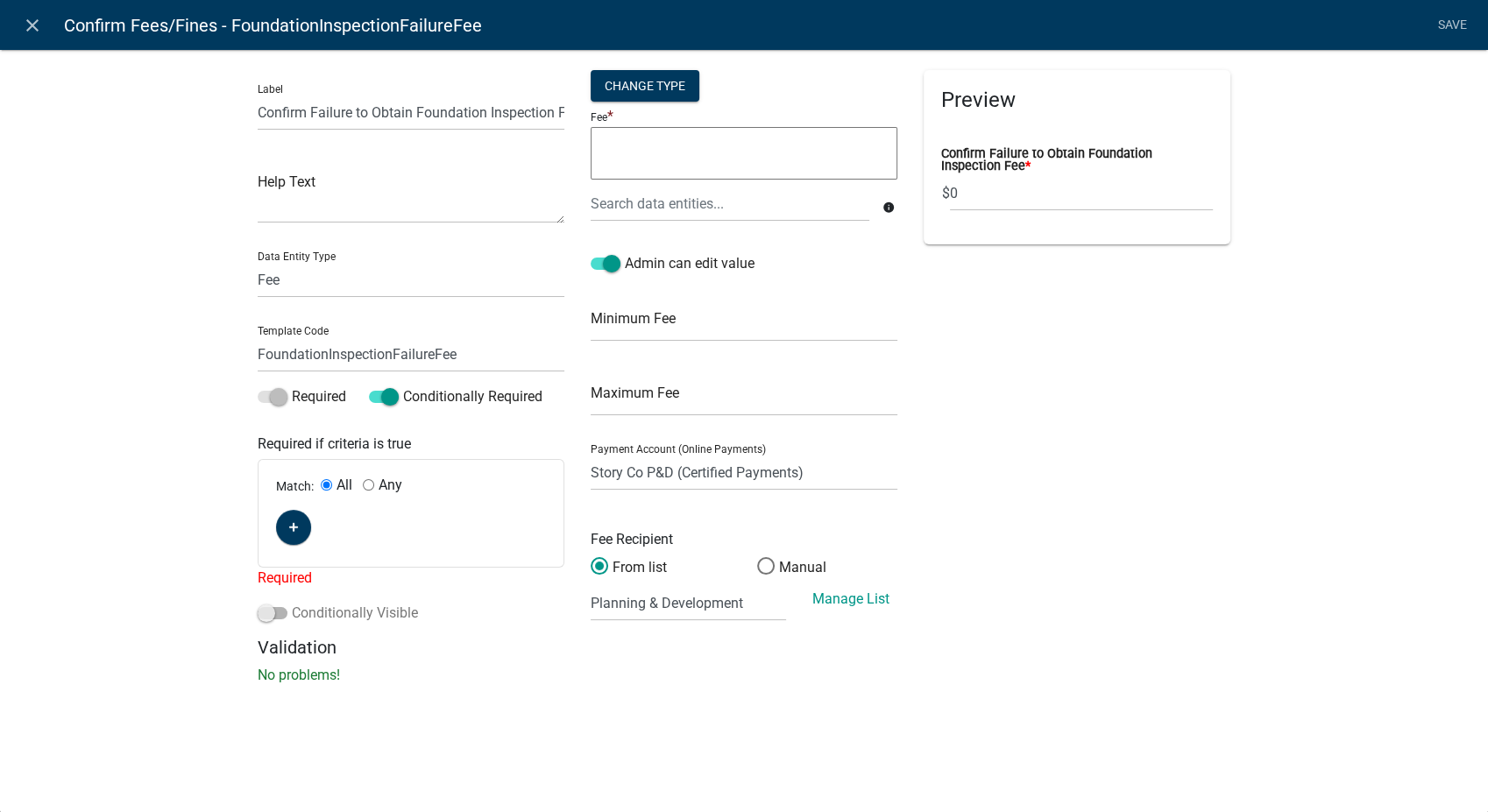
click at [268, 620] on span at bounding box center [272, 612] width 30 height 12
click at [292, 603] on input "Conditionally Visible" at bounding box center [292, 603] width 0 height 0
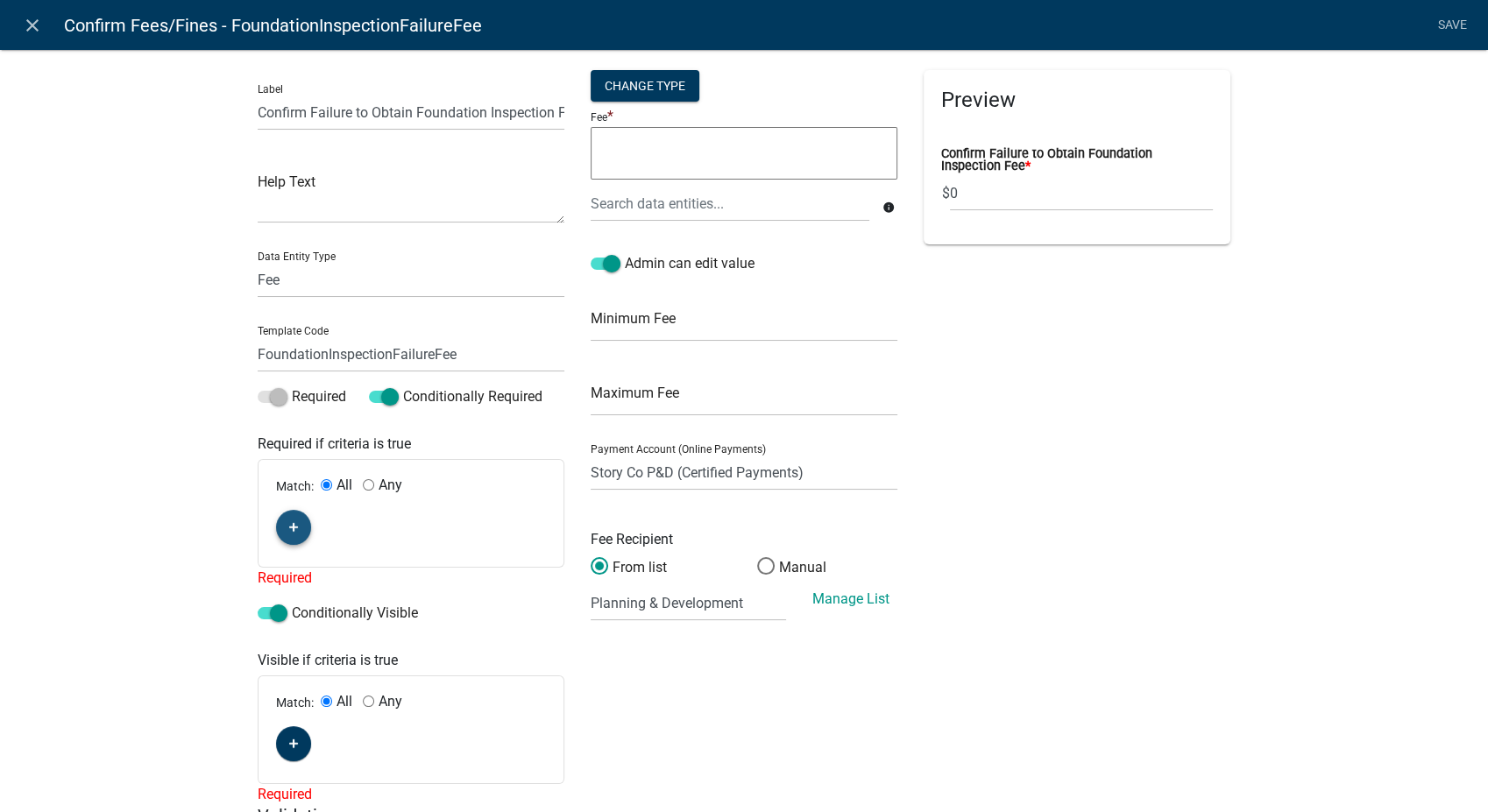
click at [290, 529] on icon "button" at bounding box center [294, 526] width 10 height 10
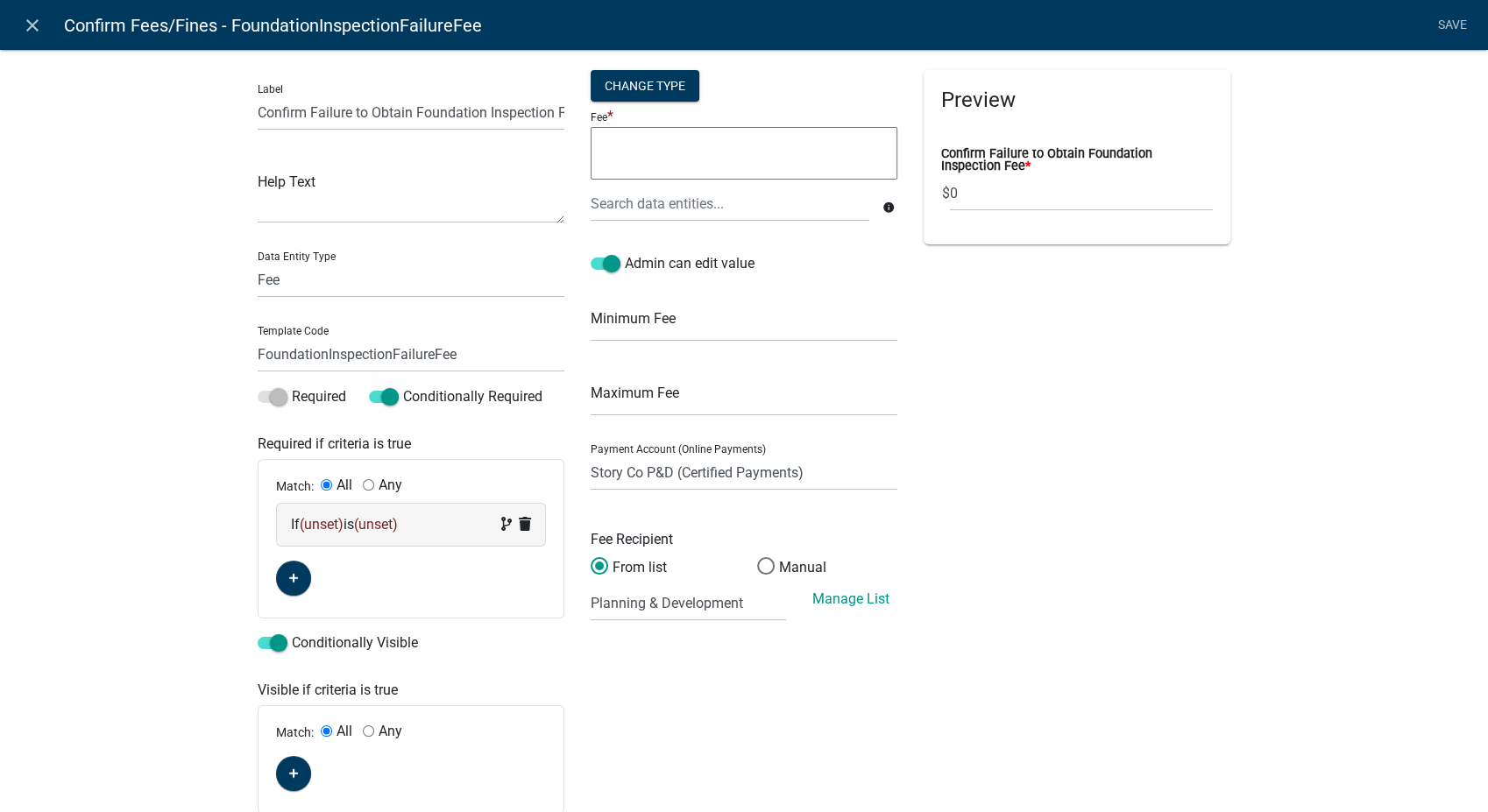
click at [405, 532] on div "If (unset) is (unset)" at bounding box center [411, 525] width 240 height 21
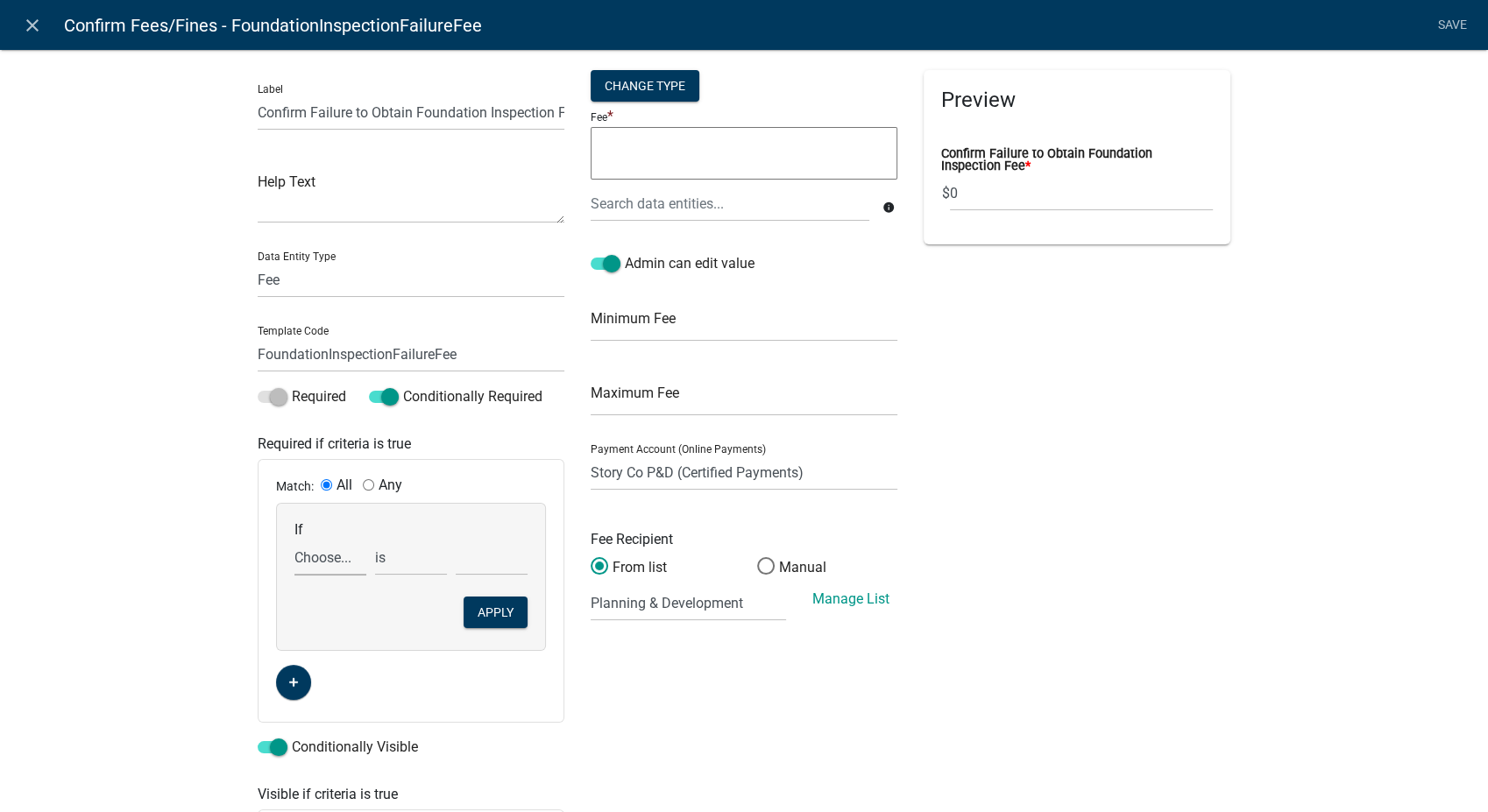
click at [309, 558] on select "Choose... 24HrNotice AccessoryHeader AccessorySubtotal Acres AdditionalInspecti…" at bounding box center [331, 558] width 71 height 36
select select "113: FoundationInspectionFailureYN"
click at [295, 540] on select "Choose... 24HrNotice AccessoryHeader AccessorySubtotal Acres AdditionalInspecti…" at bounding box center [331, 558] width 71 height 36
click at [462, 556] on select "Choose... No Yes" at bounding box center [492, 558] width 71 height 36
select select "2: Yes"
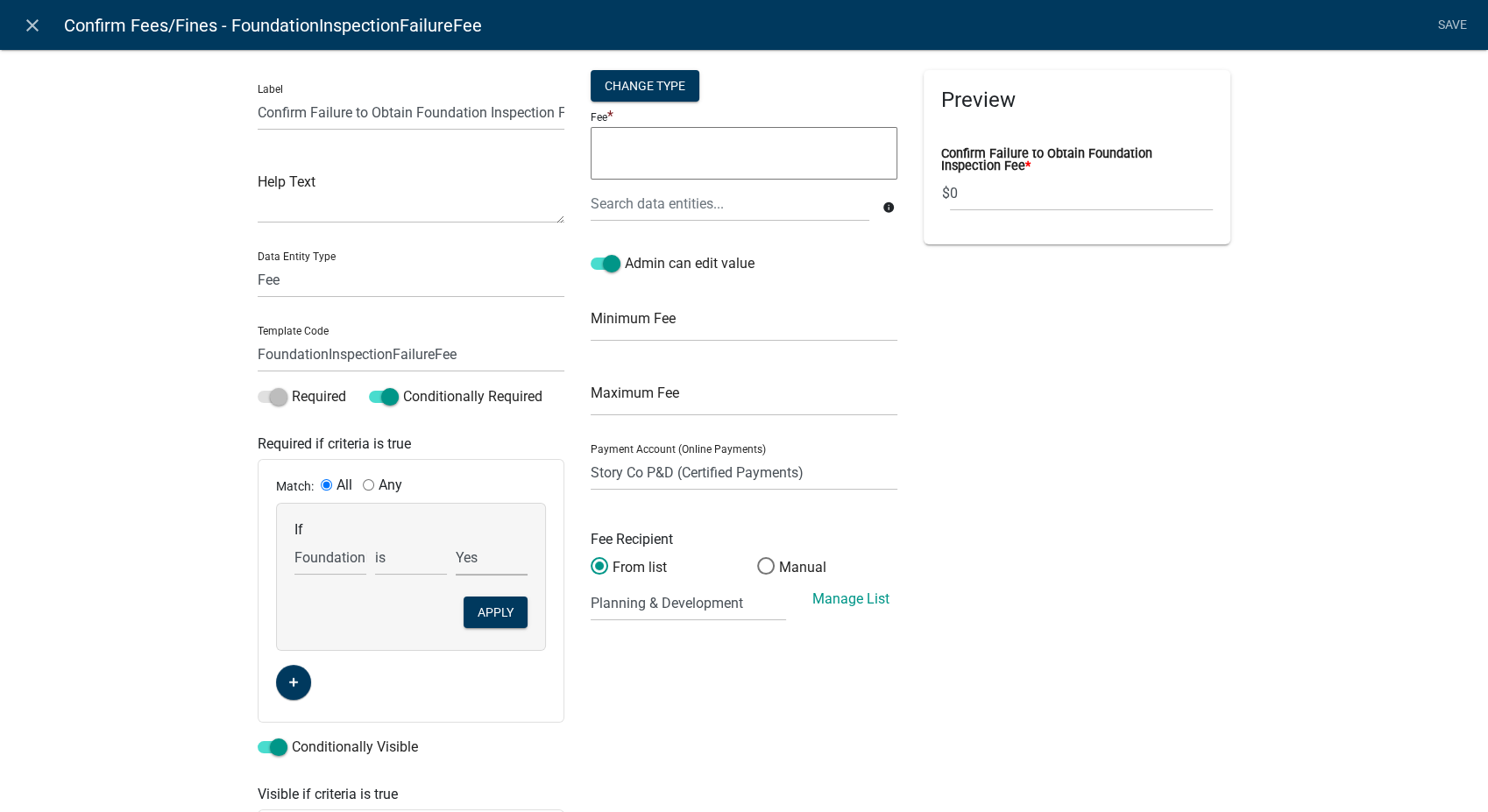
click at [456, 540] on select "Choose... No Yes" at bounding box center [492, 558] width 71 height 36
click at [485, 616] on button "Apply" at bounding box center [495, 612] width 64 height 31
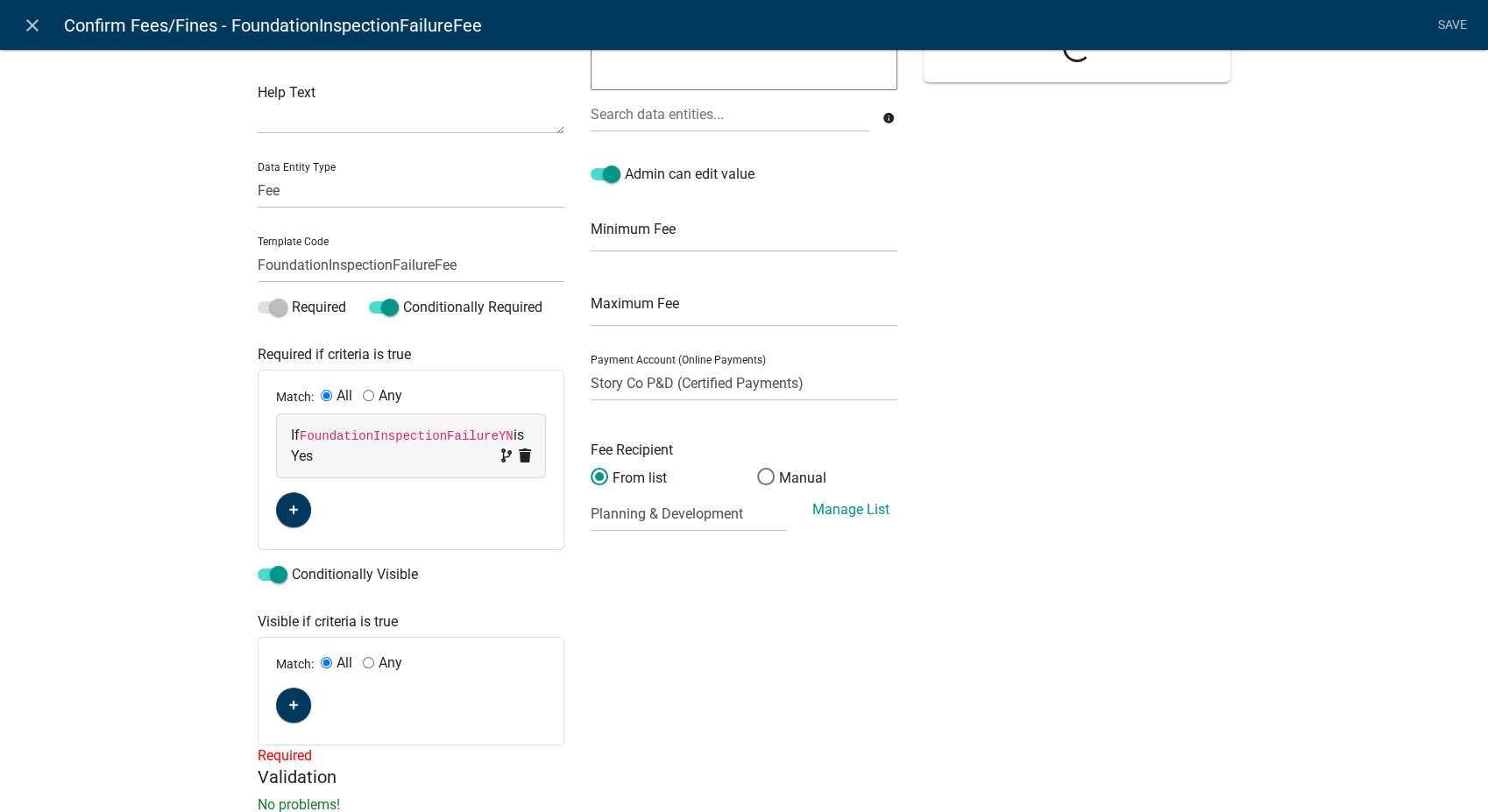
scroll to position [48, 0]
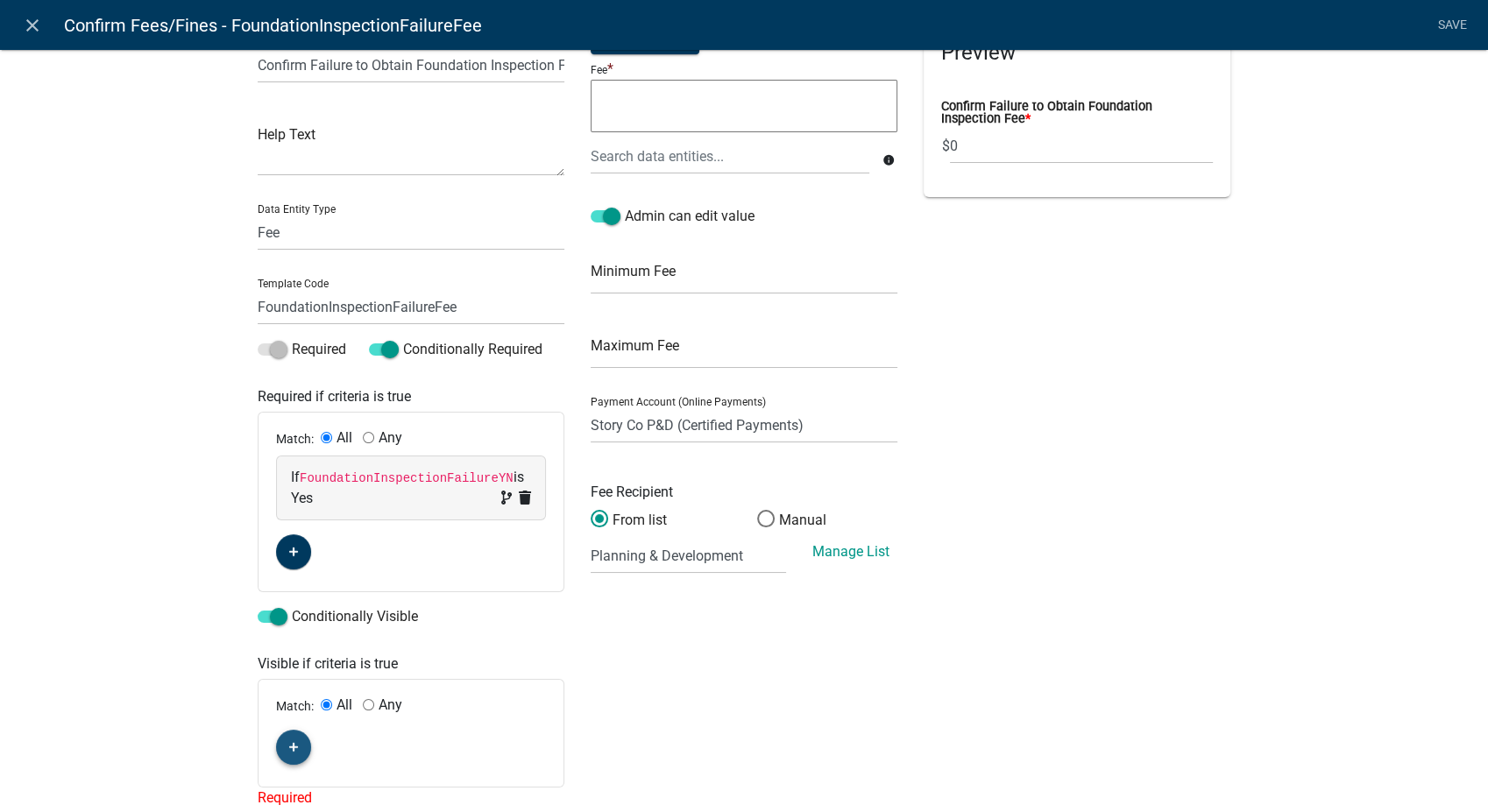
click at [289, 747] on icon "button" at bounding box center [294, 748] width 10 height 10
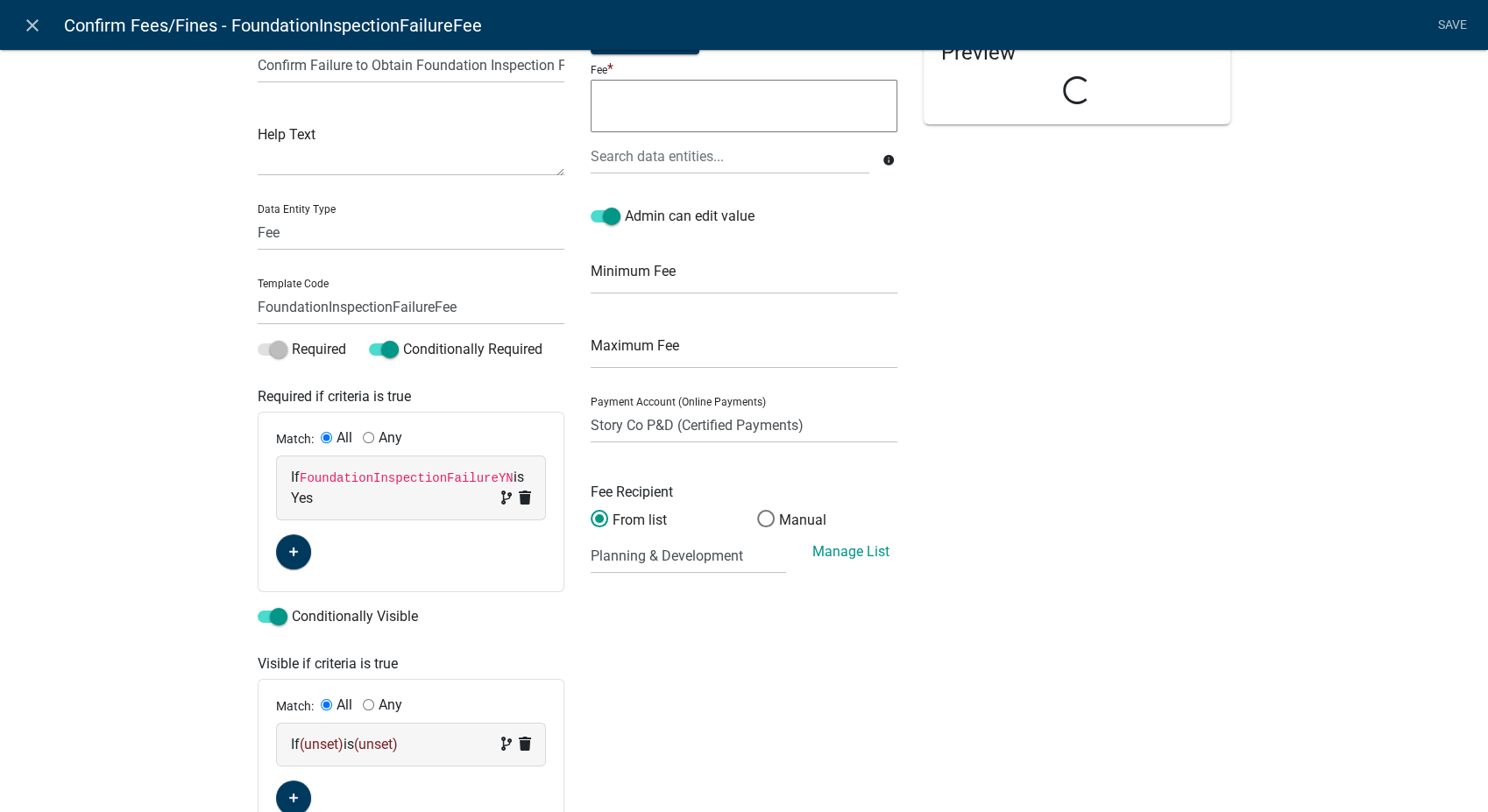
click at [356, 749] on div "If (unset) is (unset)" at bounding box center [411, 744] width 240 height 21
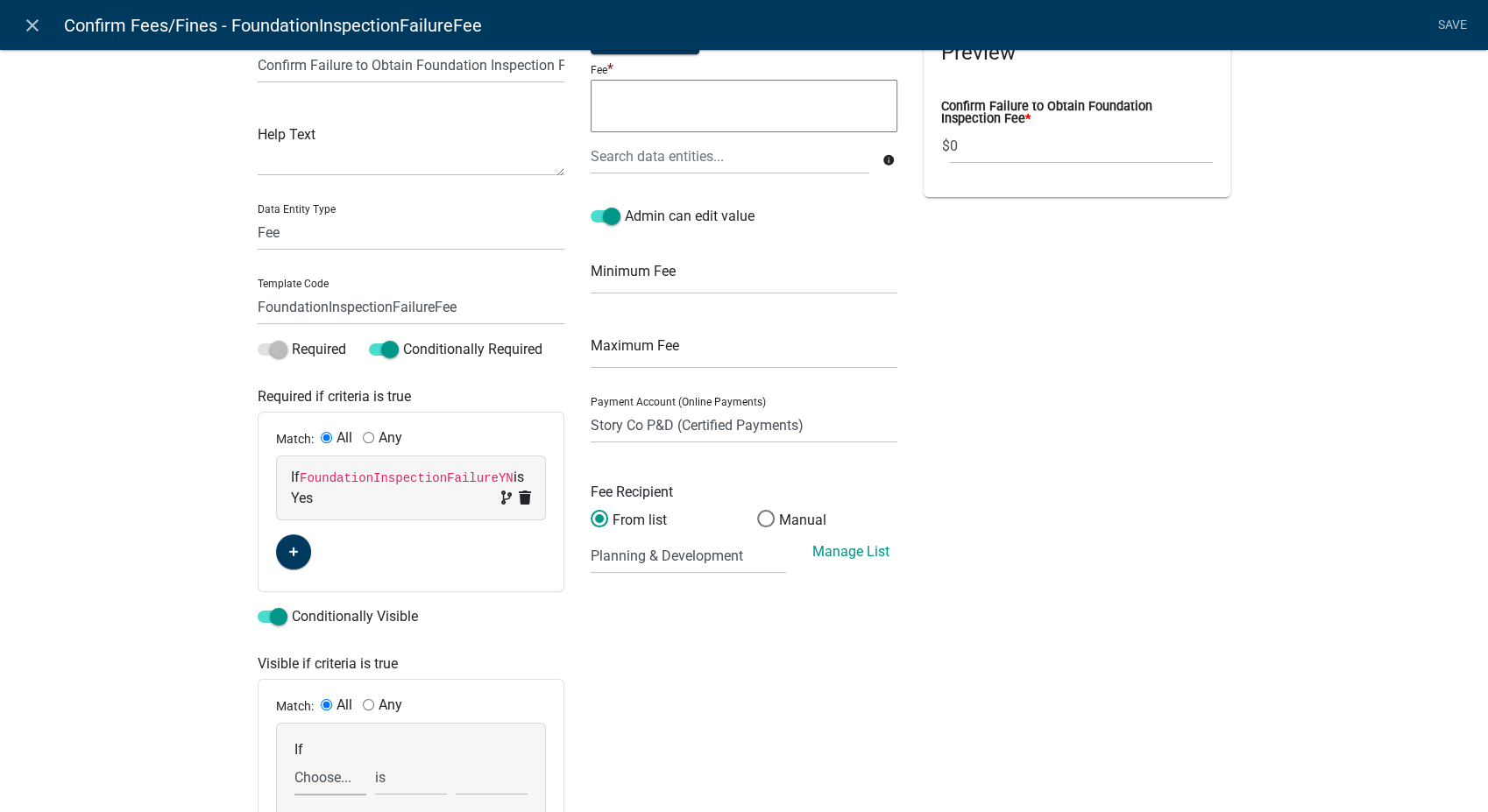
click at [320, 785] on select "Choose... 24HrNotice AccessoryHeader AccessorySubtotal Acres AdditionalInspecti…" at bounding box center [331, 777] width 71 height 36
select select "113: FoundationInspectionFailureYN"
click at [295, 760] on select "Choose... 24HrNotice AccessoryHeader AccessorySubtotal Acres AdditionalInspecti…" at bounding box center [331, 777] width 71 height 36
click at [498, 774] on select "Choose... No Yes" at bounding box center [492, 777] width 71 height 36
select select "2: Yes"
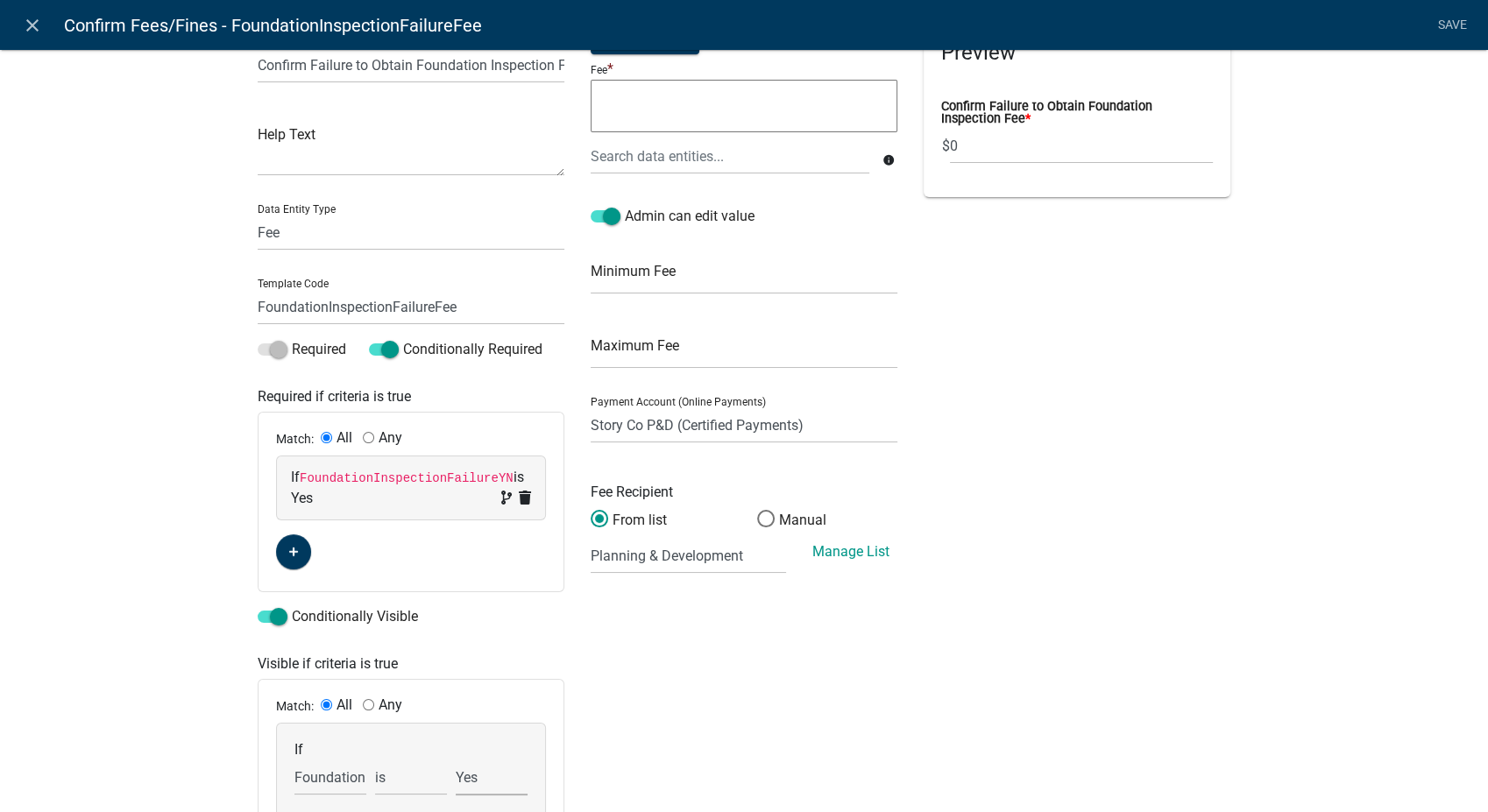
click at [456, 760] on select "Choose... No Yes" at bounding box center [492, 777] width 71 height 36
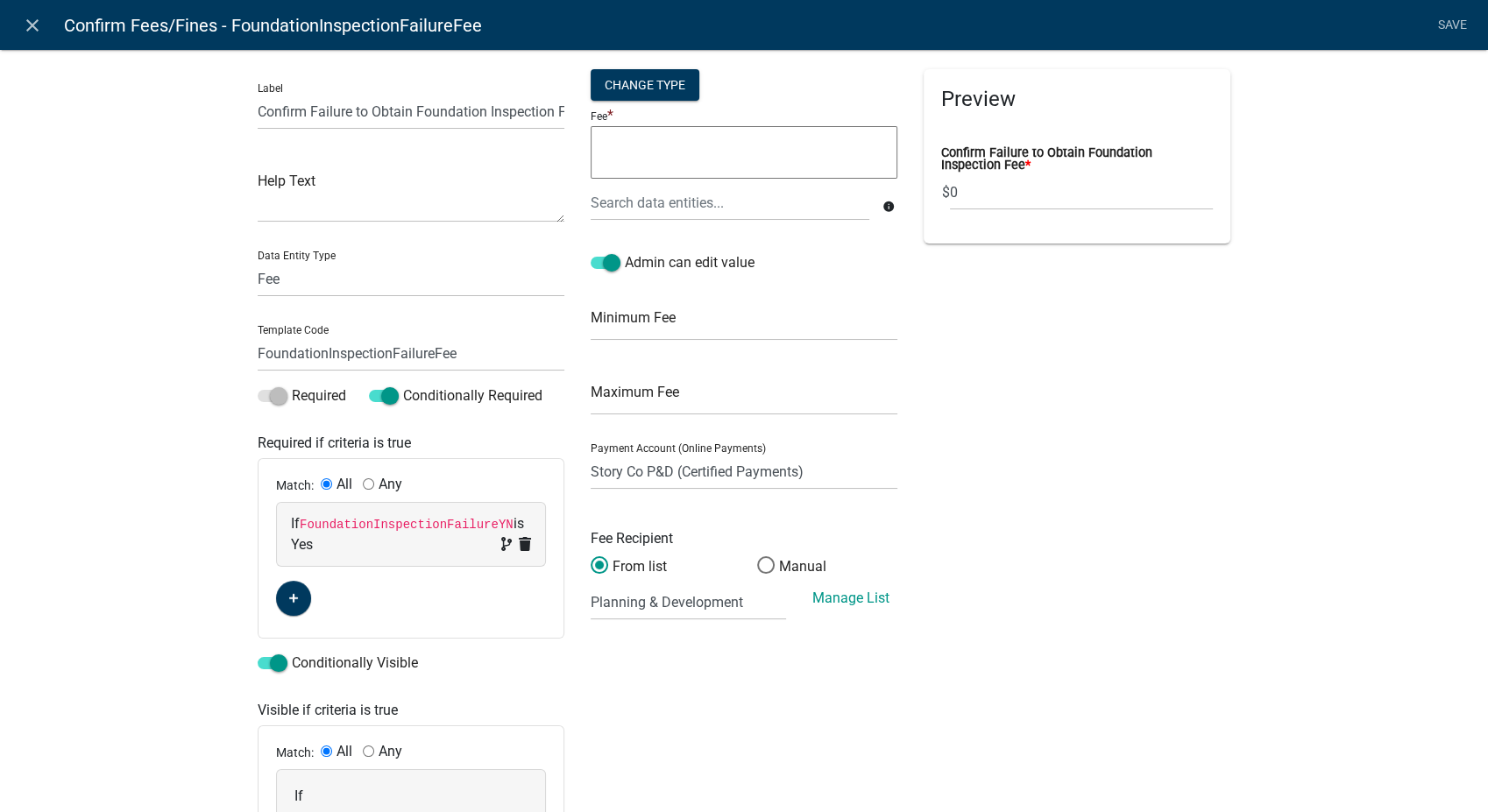
scroll to position [0, 0]
click at [652, 85] on div "Change Type" at bounding box center [645, 86] width 109 height 31
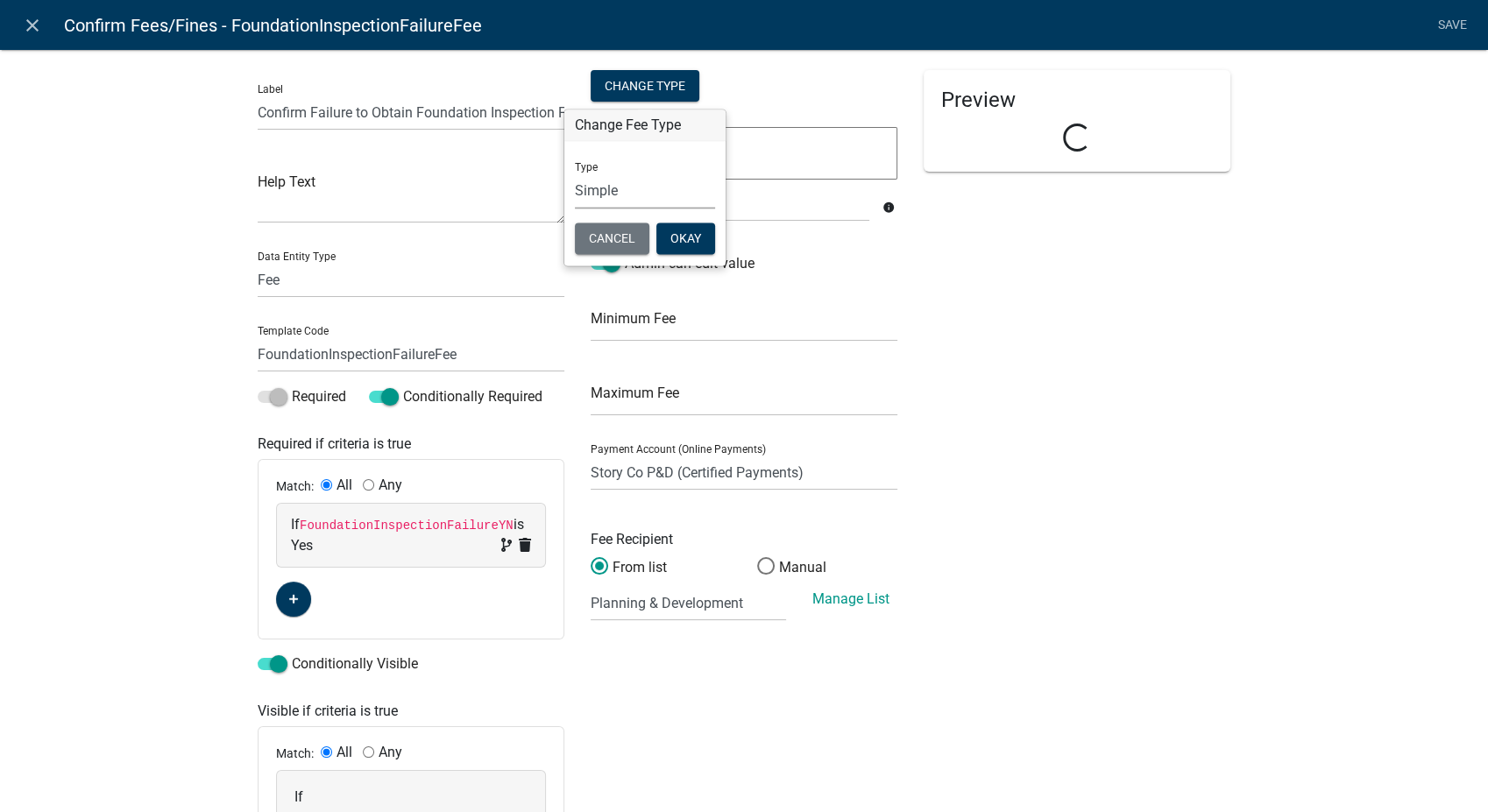
click at [618, 186] on select "Simple List Advanced" at bounding box center [645, 191] width 140 height 36
select select "1"
click at [575, 210] on select "Simple List Advanced" at bounding box center [645, 191] width 140 height 36
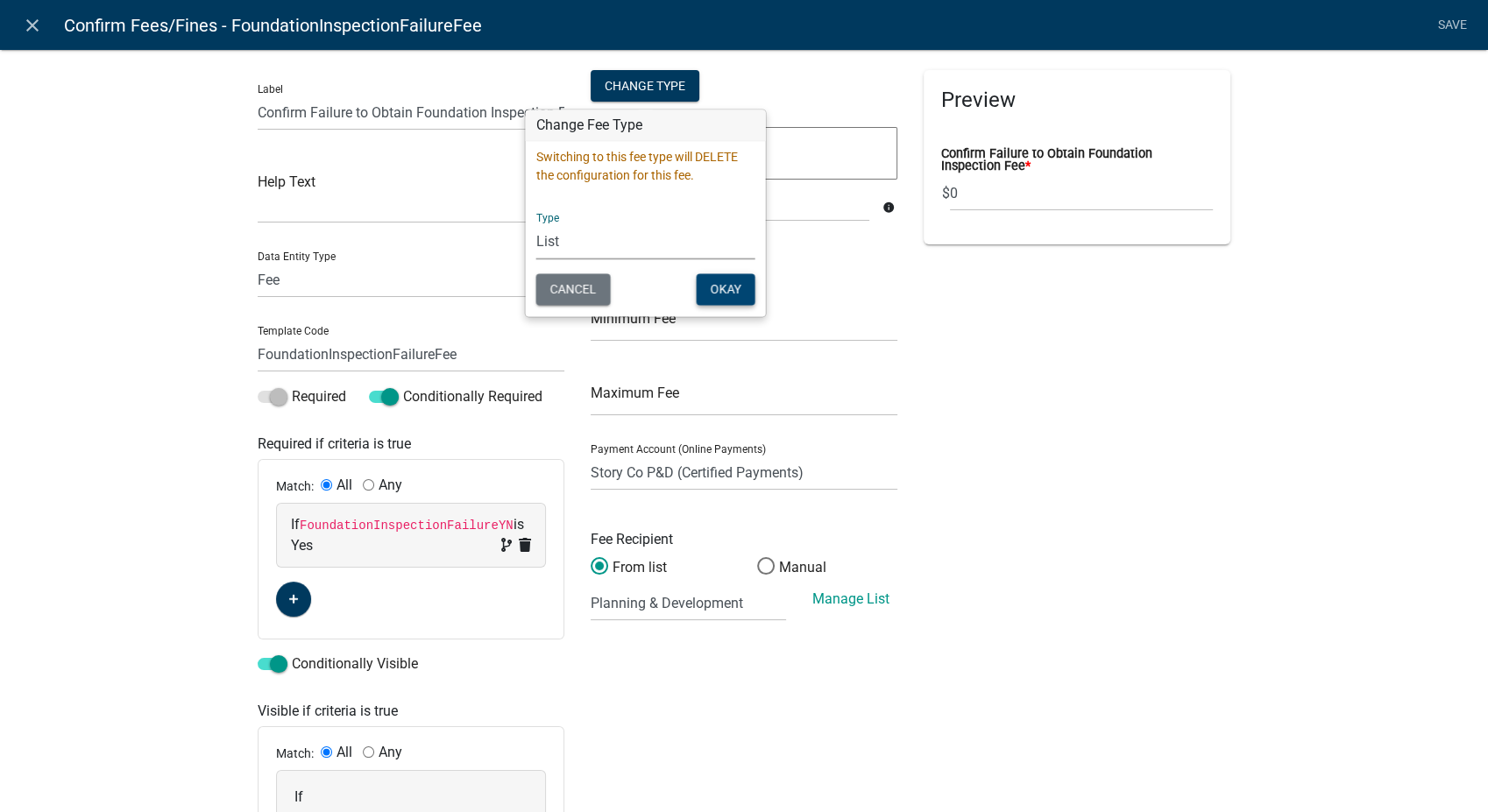
click at [719, 293] on button "Okay" at bounding box center [726, 290] width 59 height 31
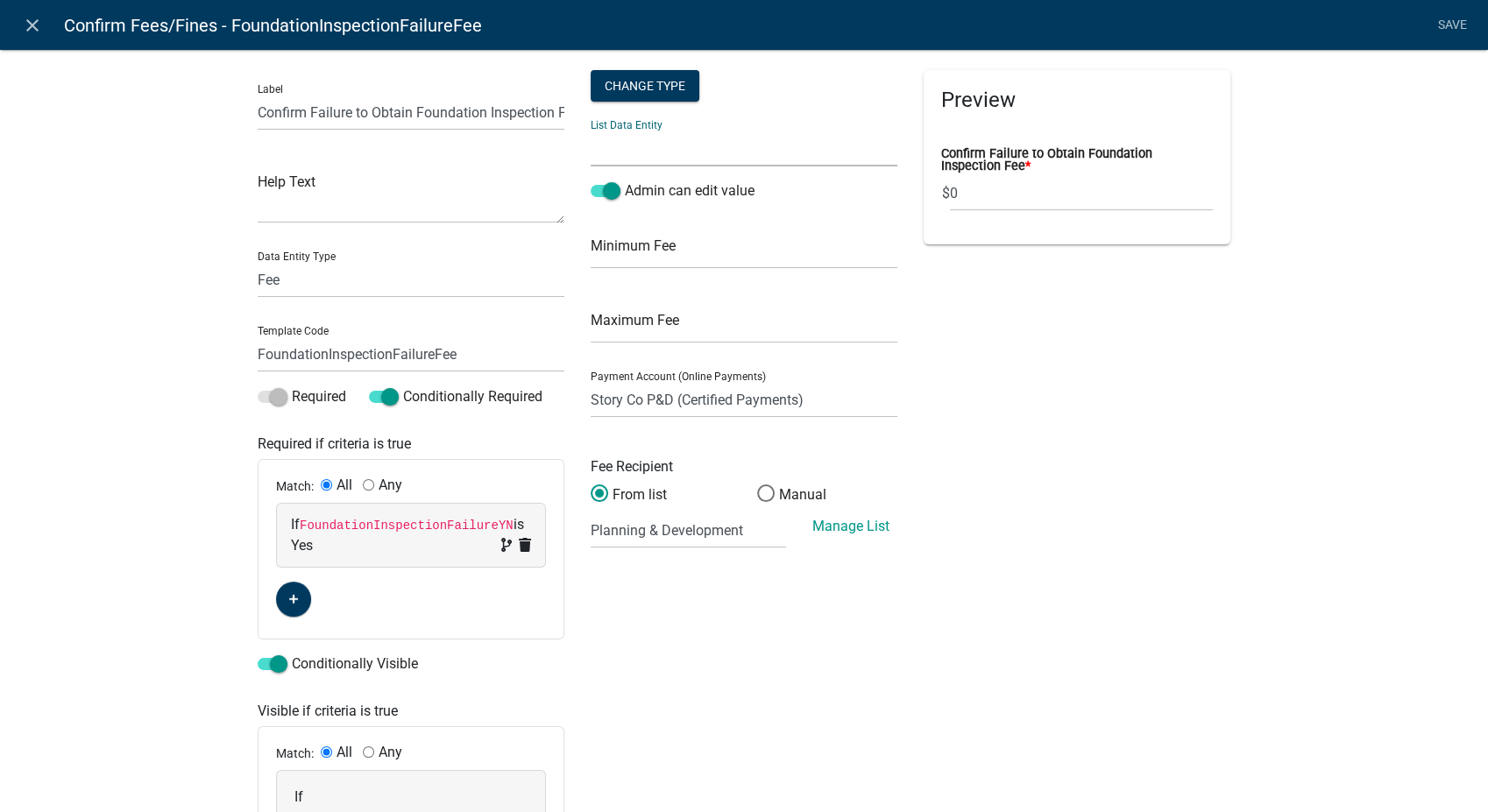
click at [689, 146] on select "AdditionalInspectionsYN AdditionalStructuresYN AfterTheFactYN ALL_FEE_RECIPIENT…" at bounding box center [744, 148] width 307 height 36
select select "FoundationInspectionFailureOffense"
click at [591, 131] on select "AdditionalInspectionsYN AdditionalStructuresYN AfterTheFactYN ALL_FEE_RECIPIENT…" at bounding box center [744, 148] width 307 height 36
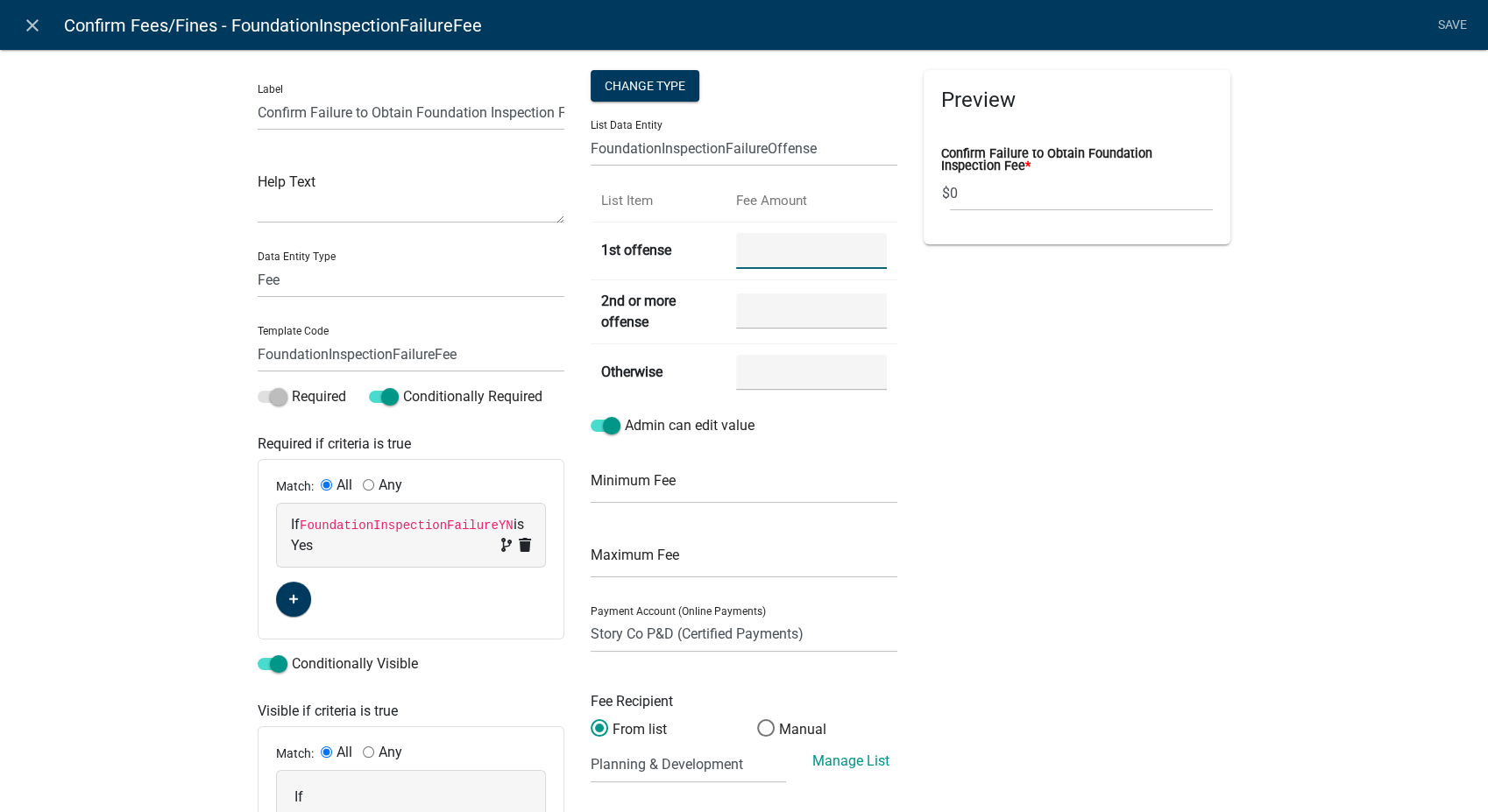
click at [766, 255] on offense "number" at bounding box center [811, 251] width 151 height 36
type offense "500"
click at [762, 313] on offense "number" at bounding box center [811, 311] width 151 height 36
type offense "1000"
click at [756, 363] on input "number" at bounding box center [811, 373] width 151 height 36
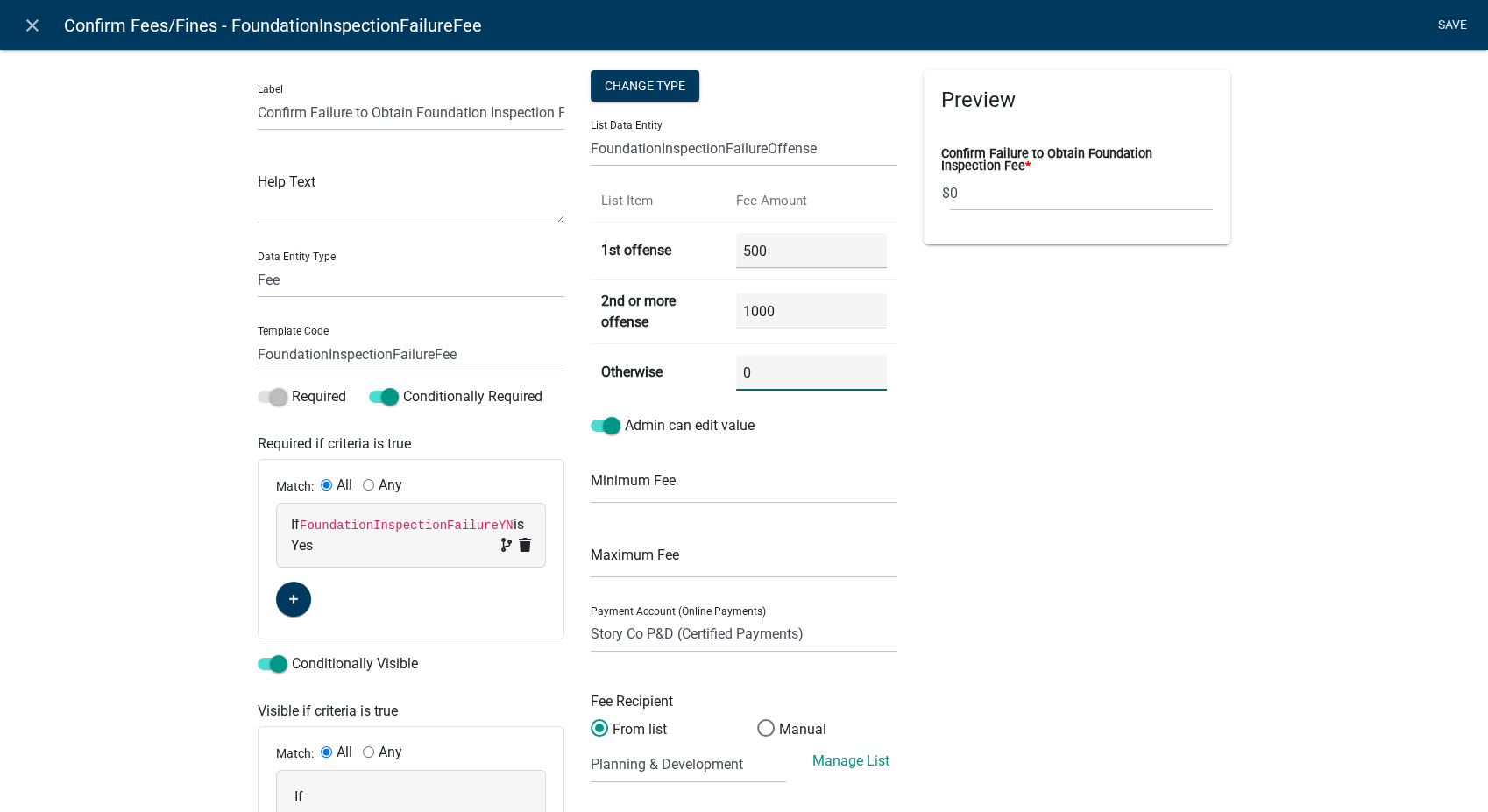
type input "0"
click at [1458, 18] on link "Save" at bounding box center [1452, 26] width 44 height 33
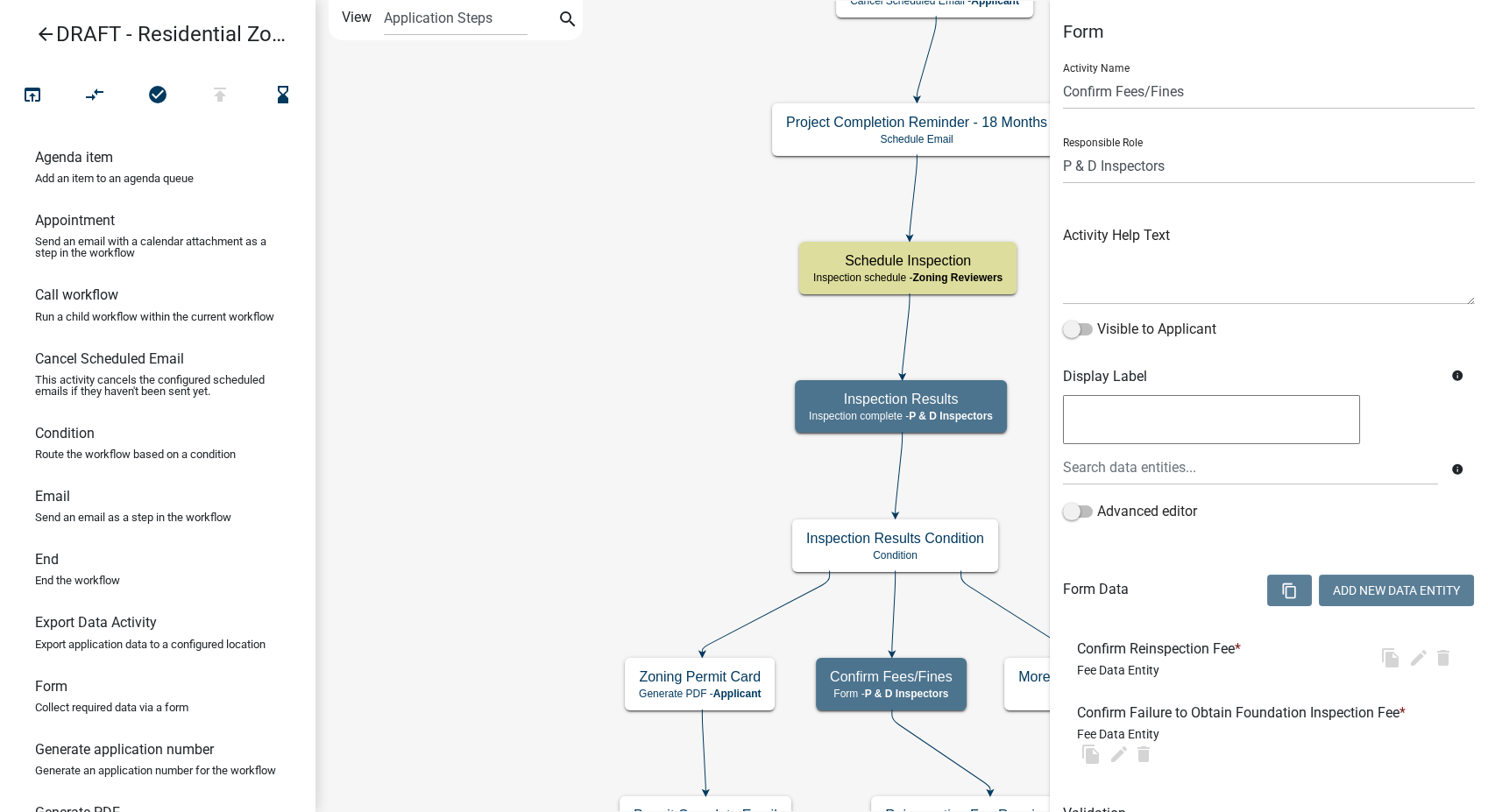
select select "32ACE34C-2758-464F-B922-53D649AC2D49"
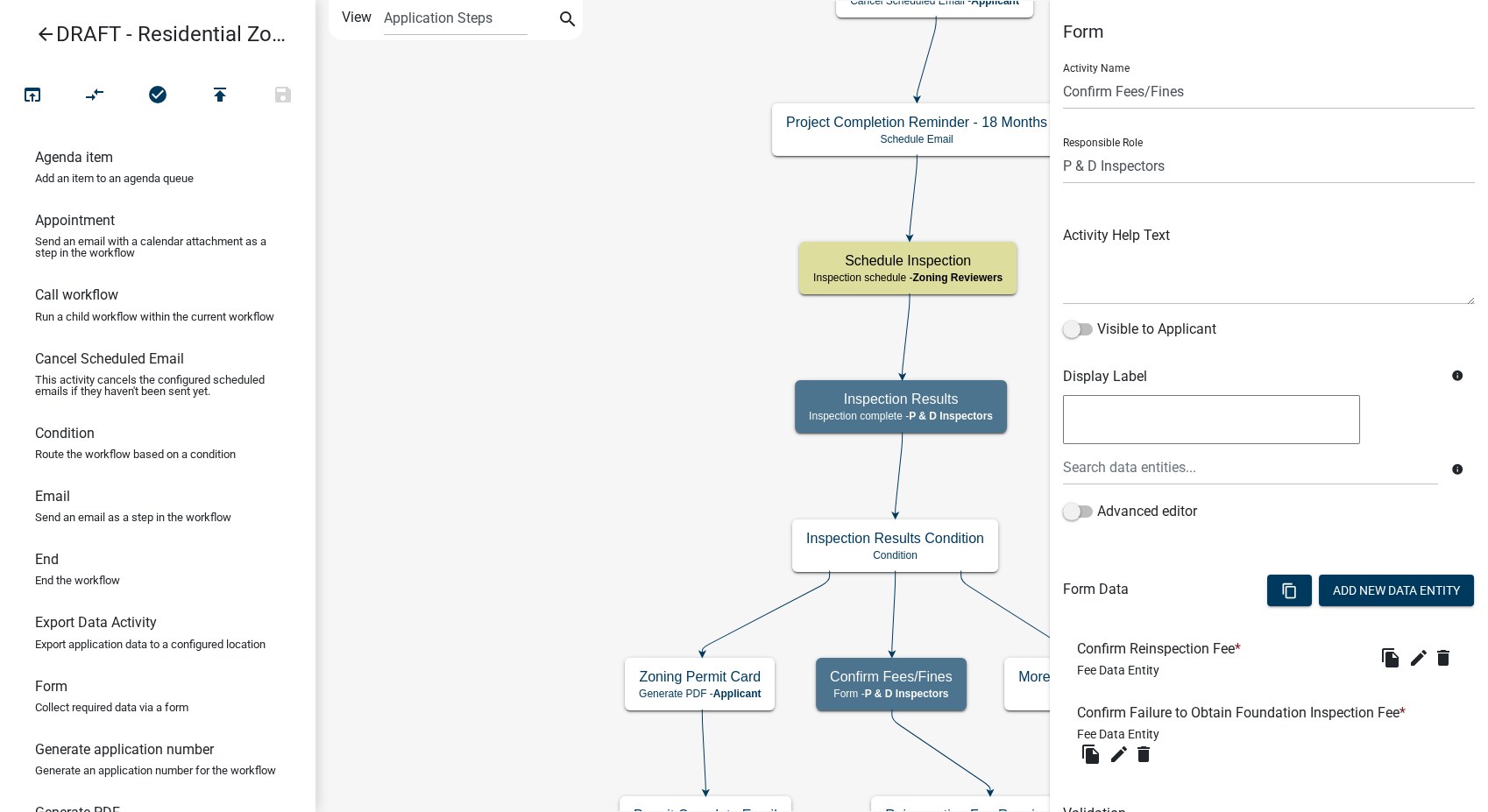
scroll to position [84, 0]
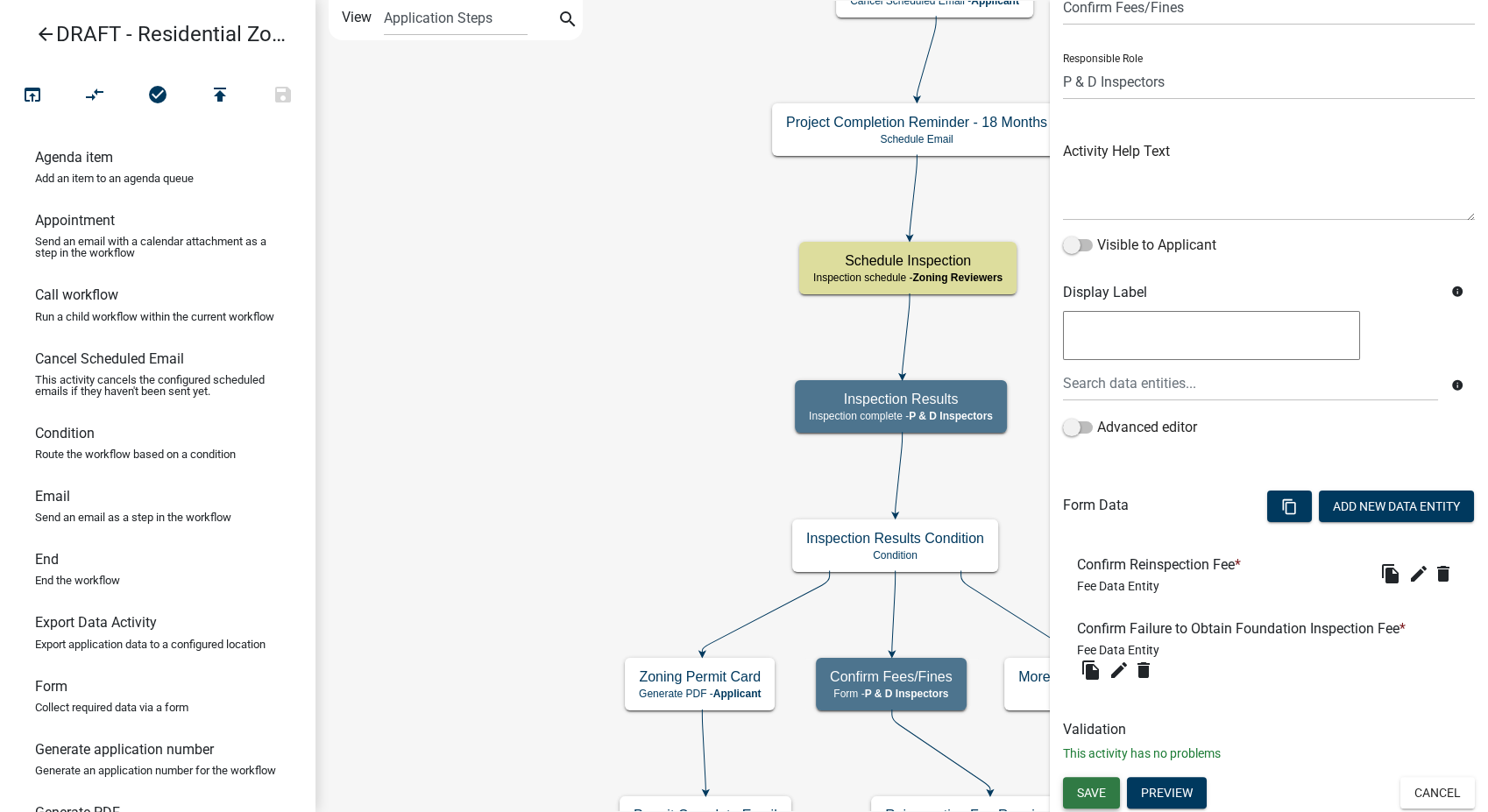
click at [1095, 799] on button "Save" at bounding box center [1092, 793] width 57 height 31
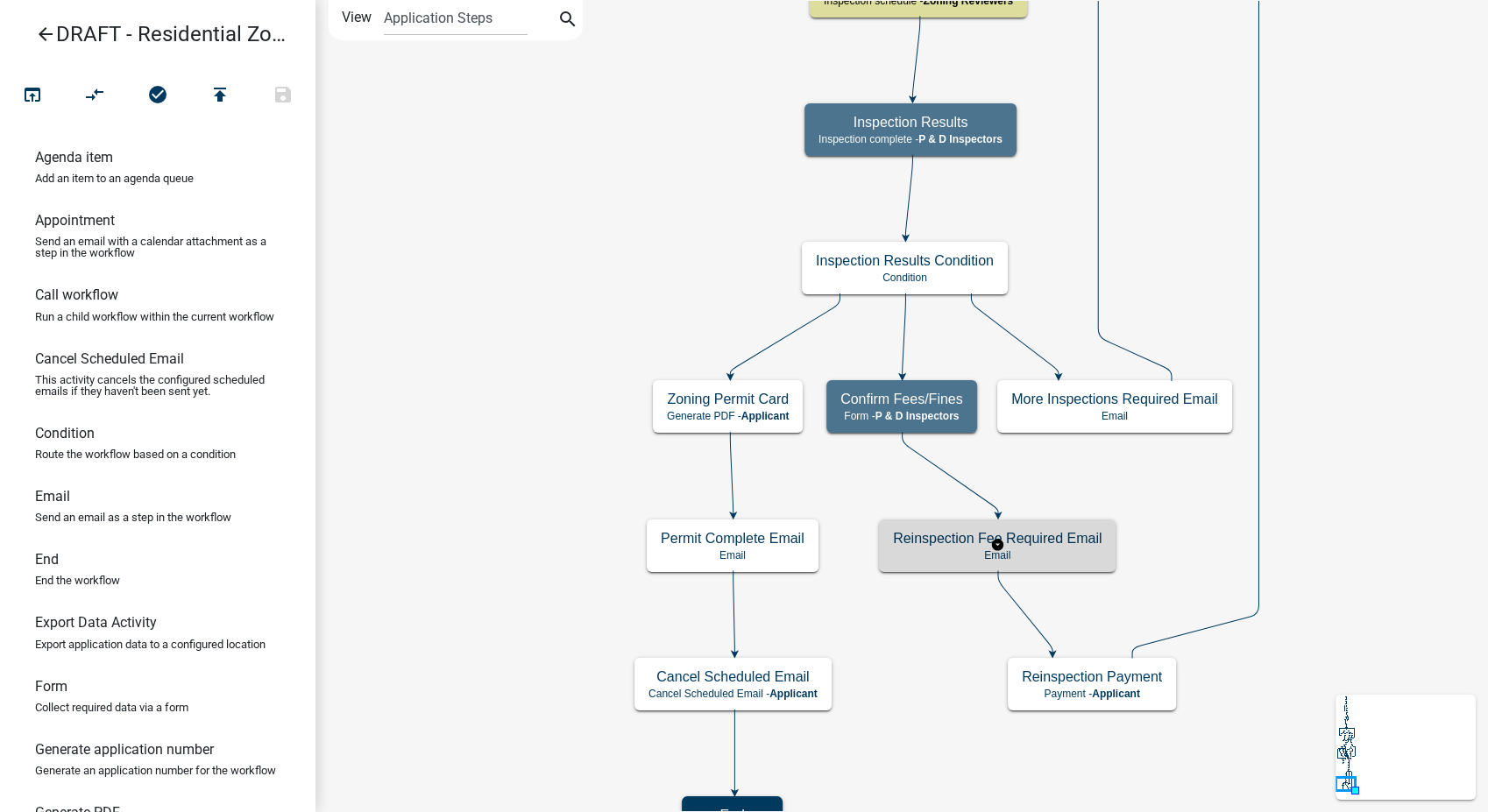
click at [1063, 562] on div "Reinspection Fee Required Email Email" at bounding box center [997, 546] width 236 height 52
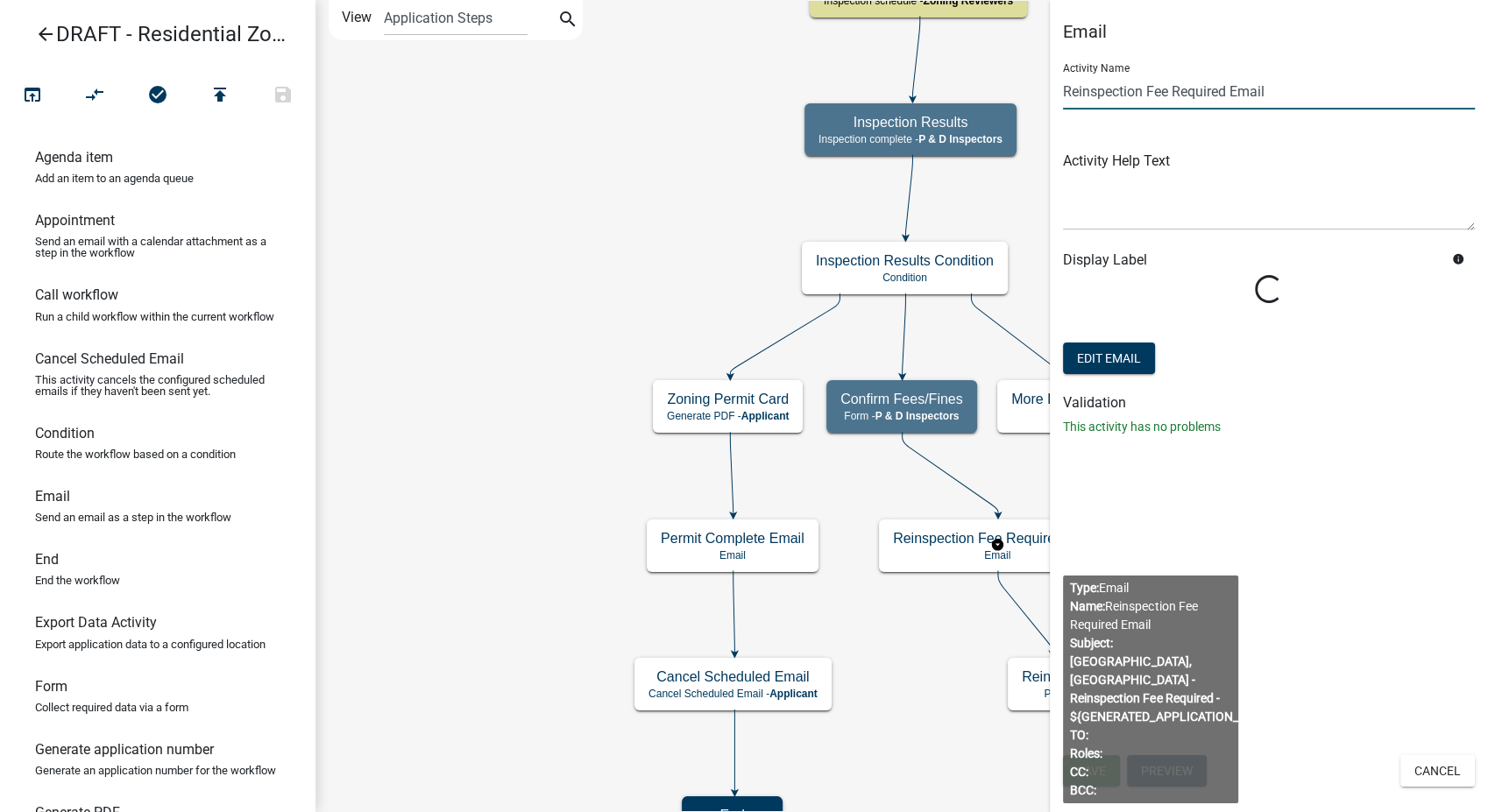
click at [1147, 93] on input "Reinspection Fee Required Email" at bounding box center [1269, 91] width 412 height 36
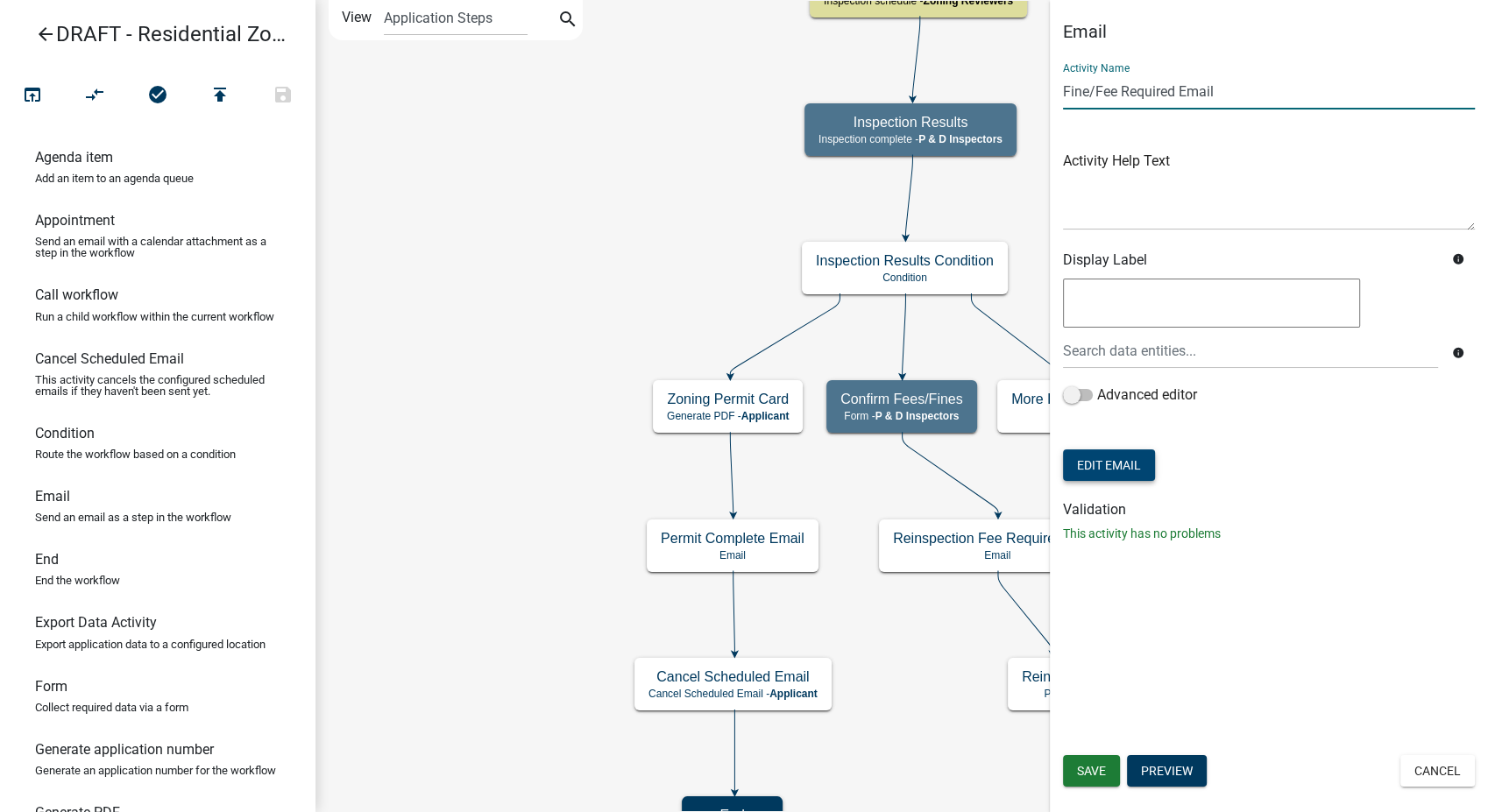
type input "Fine/Fee Required Email"
click at [1145, 461] on button "Edit Email" at bounding box center [1109, 465] width 92 height 31
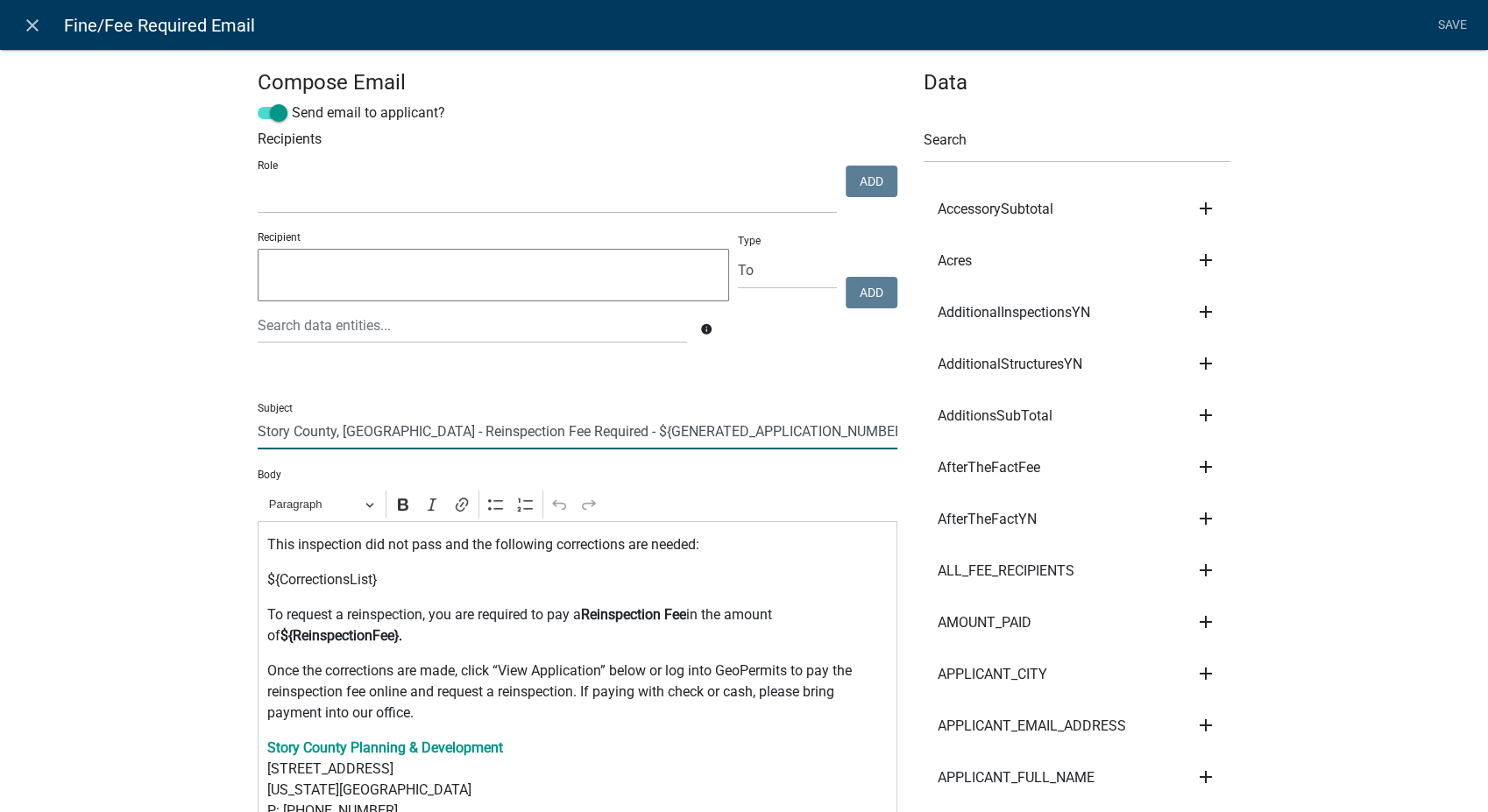
click at [441, 431] on input "Story County, [GEOGRAPHIC_DATA] - Reinspection Fee Required - ${GENERATED_APPLI…" at bounding box center [577, 431] width 640 height 36
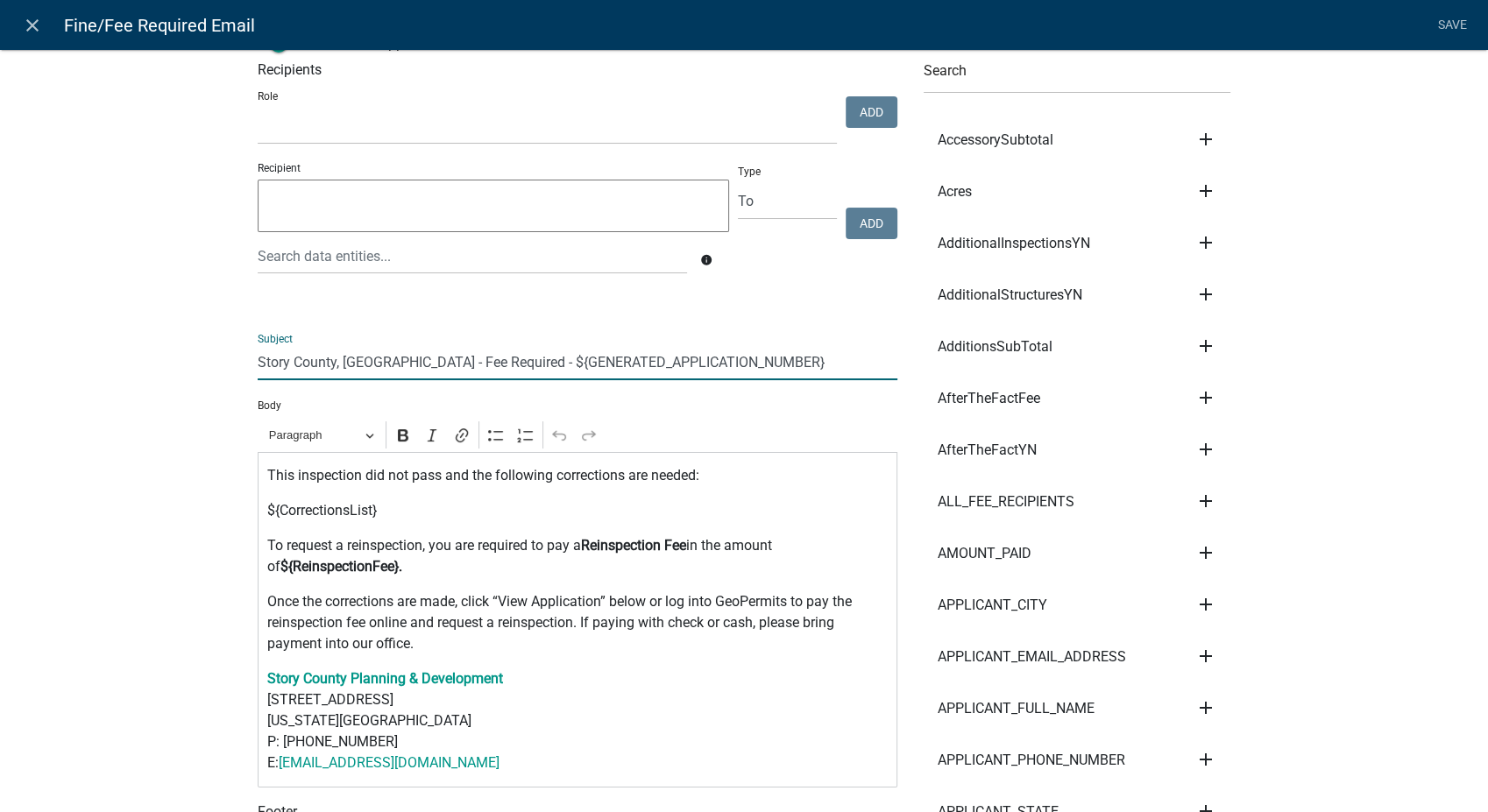
scroll to position [97, 0]
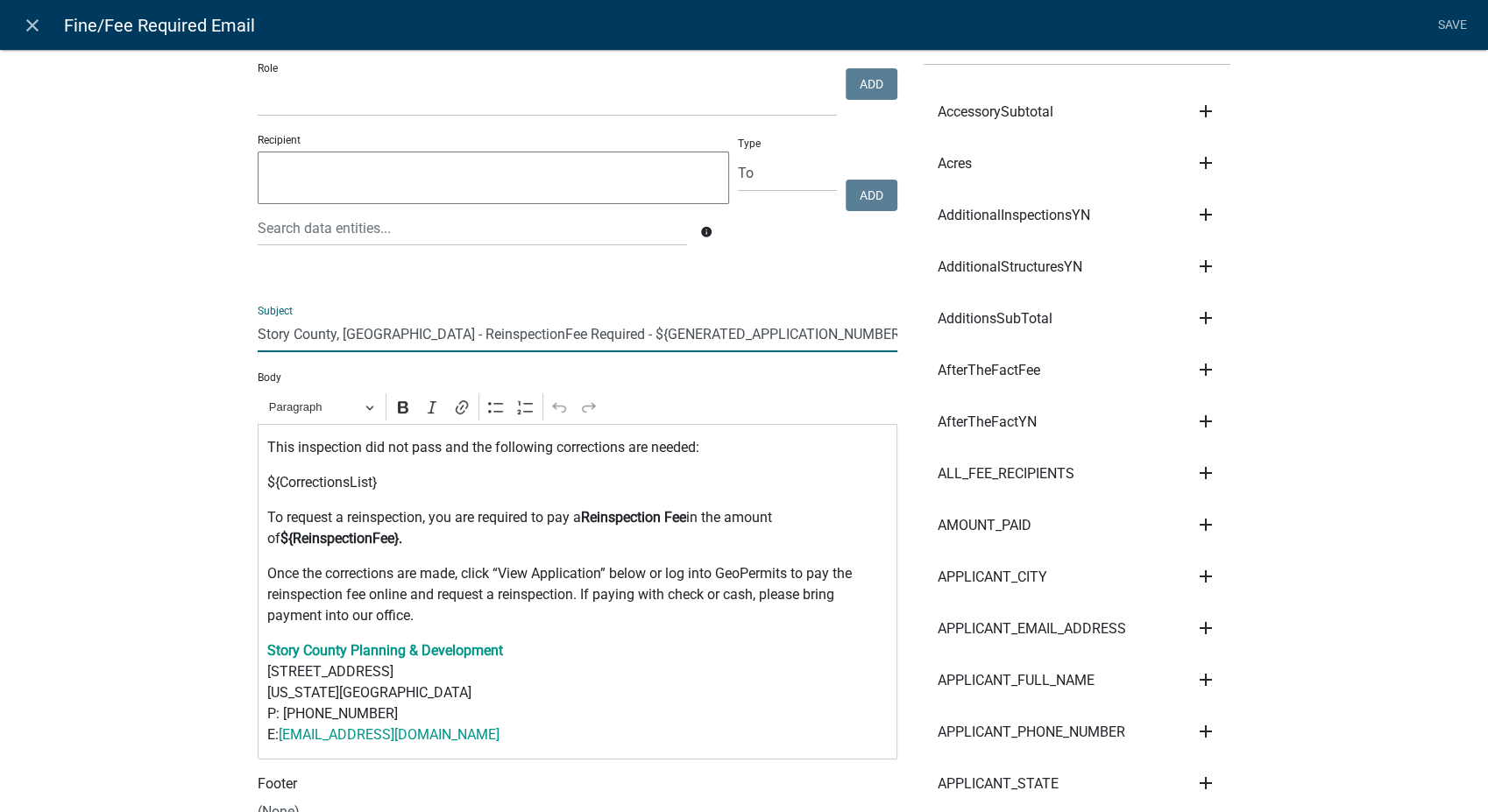
type input "Story County, [GEOGRAPHIC_DATA] - Reinspection Fee Required - ${GENERATED_APPLI…"
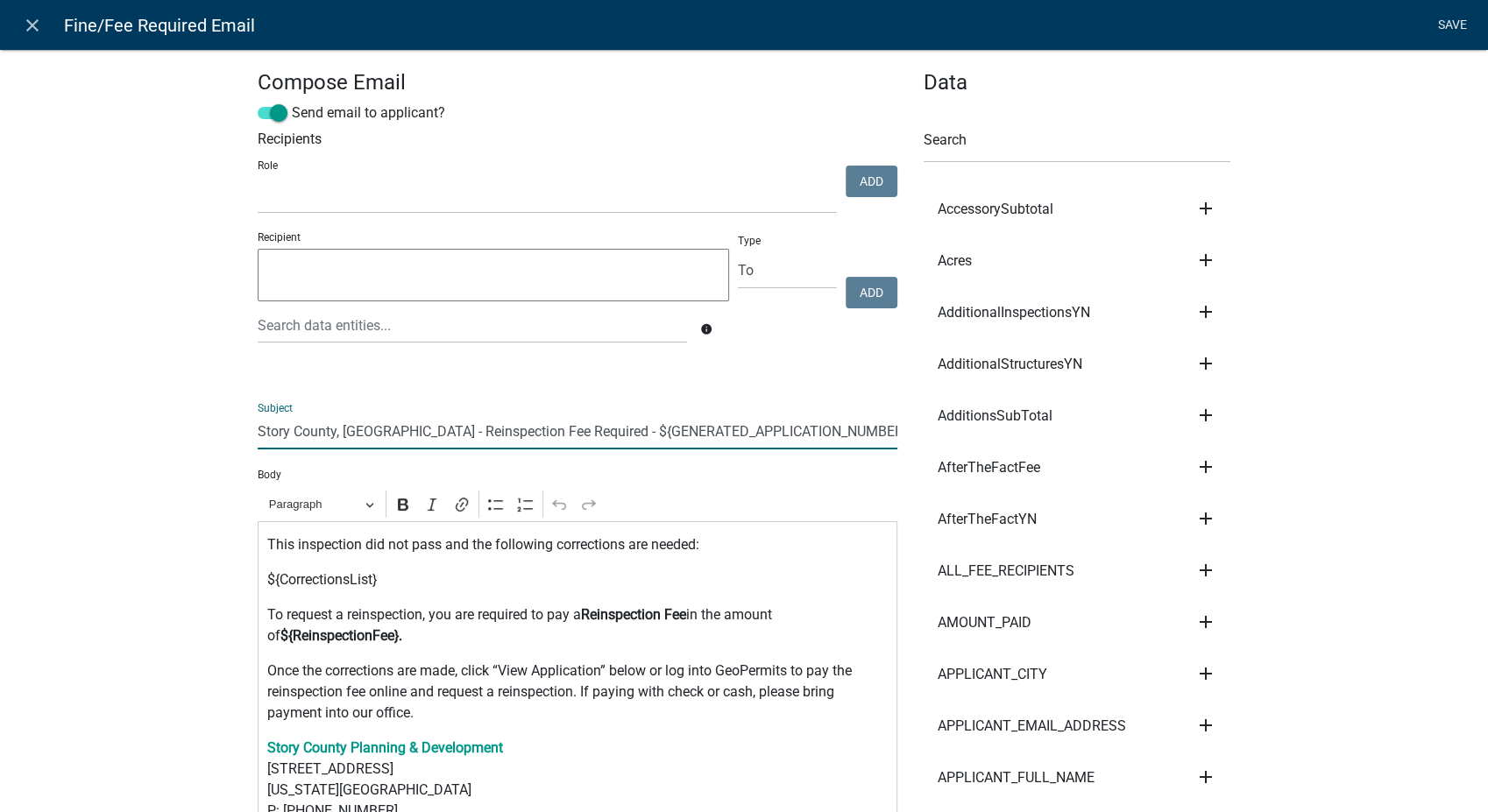
click at [1451, 18] on link "Save" at bounding box center [1452, 26] width 44 height 33
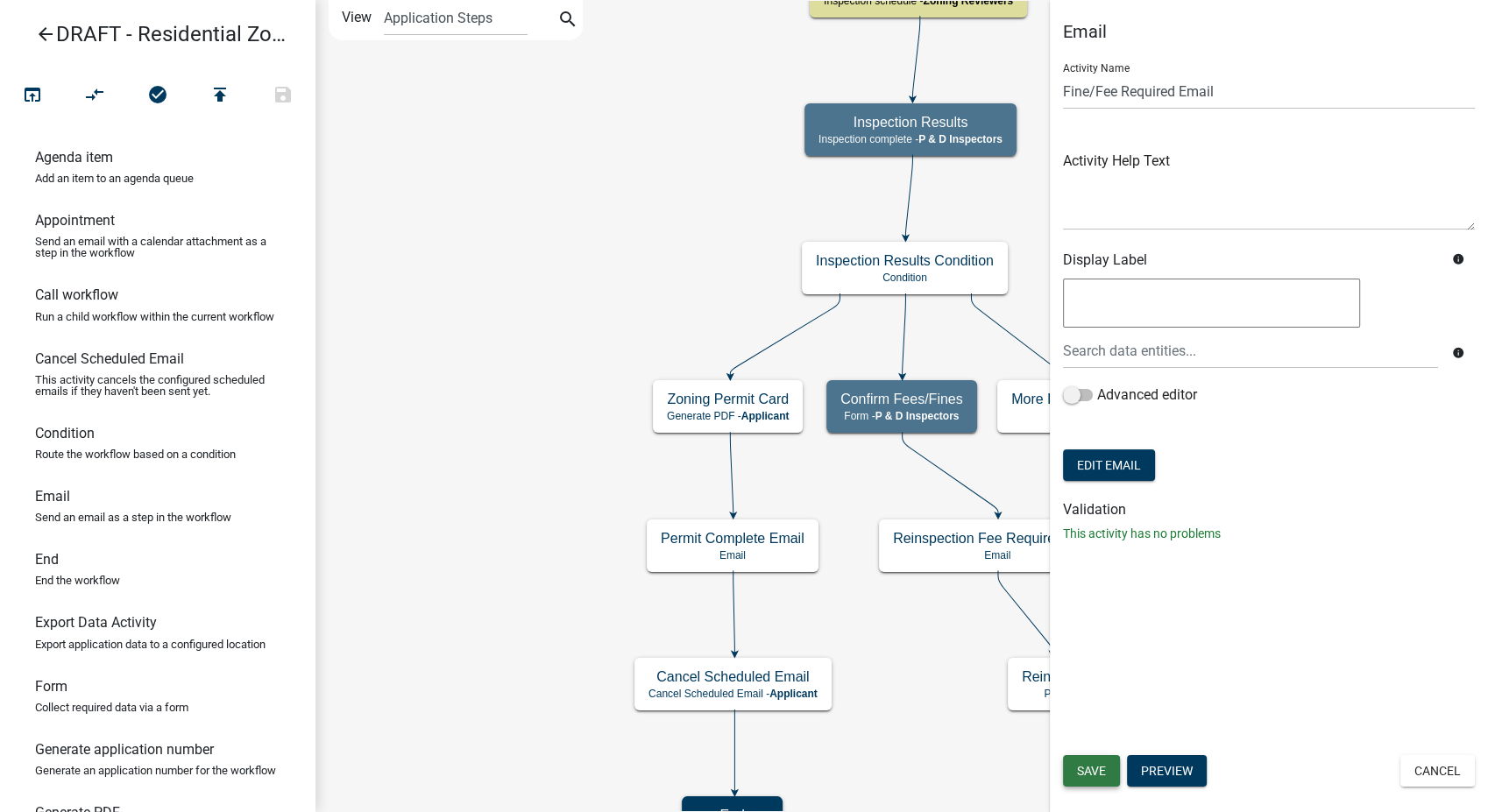
click at [1090, 770] on span "Save" at bounding box center [1092, 771] width 29 height 14
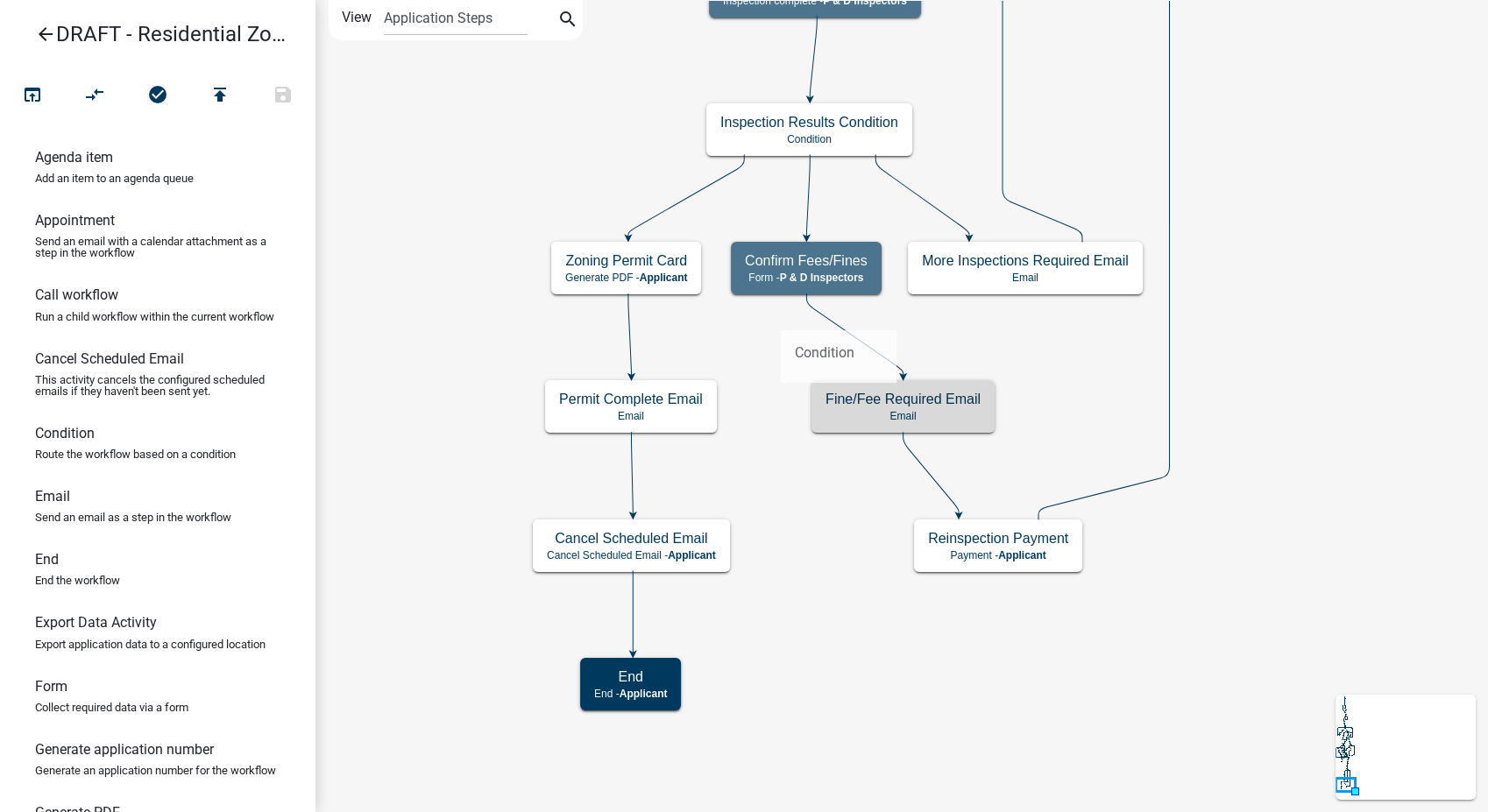
drag, startPoint x: 72, startPoint y: 459, endPoint x: 780, endPoint y: 317, distance: 722.1
click at [780, 317] on div "arrow_back DRAFT - Residential Zoning Permit open_in_browser compare_arrows che…" at bounding box center [744, 406] width 1488 height 812
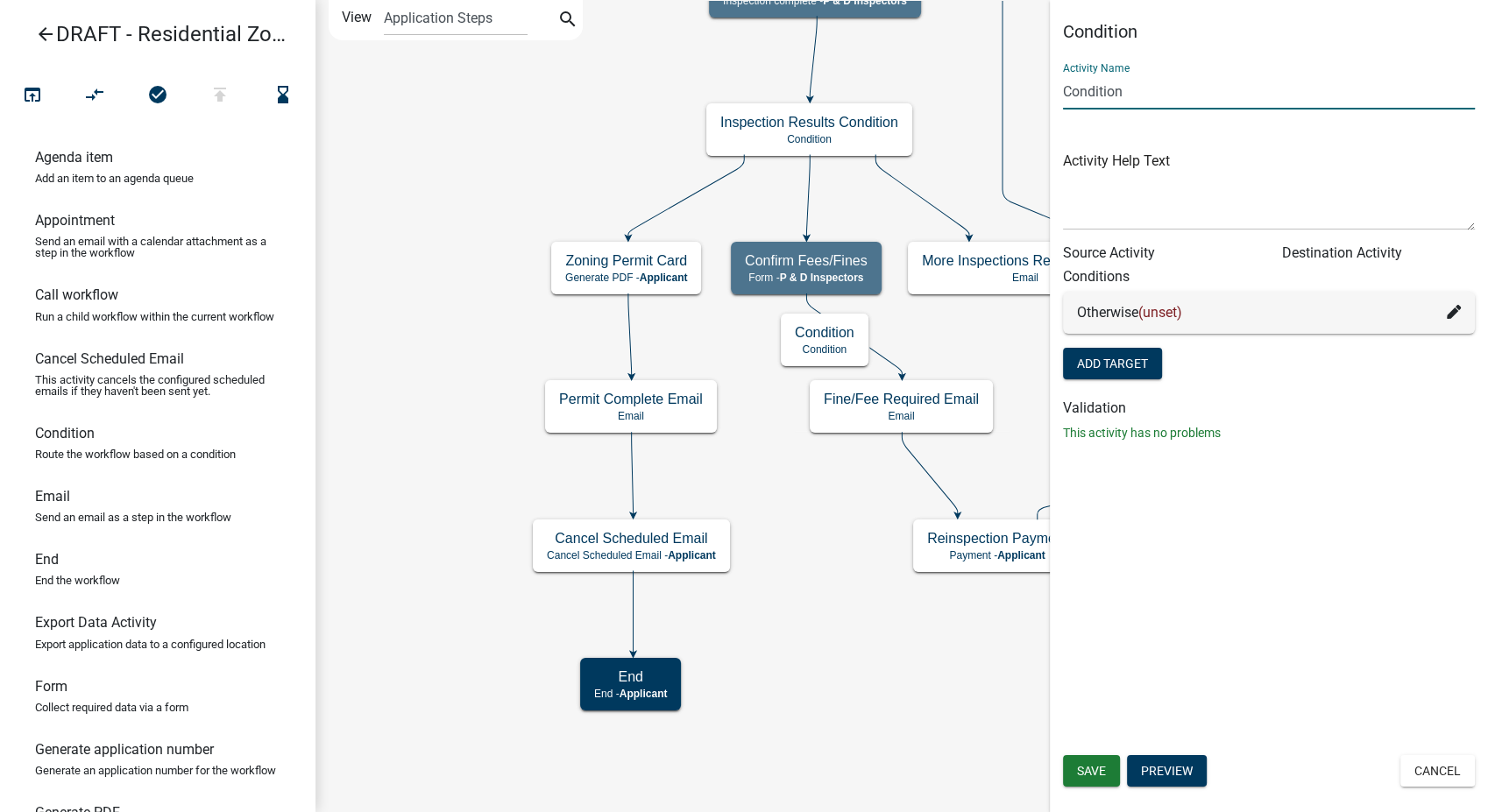
click at [1063, 94] on input "Condition" at bounding box center [1269, 91] width 412 height 36
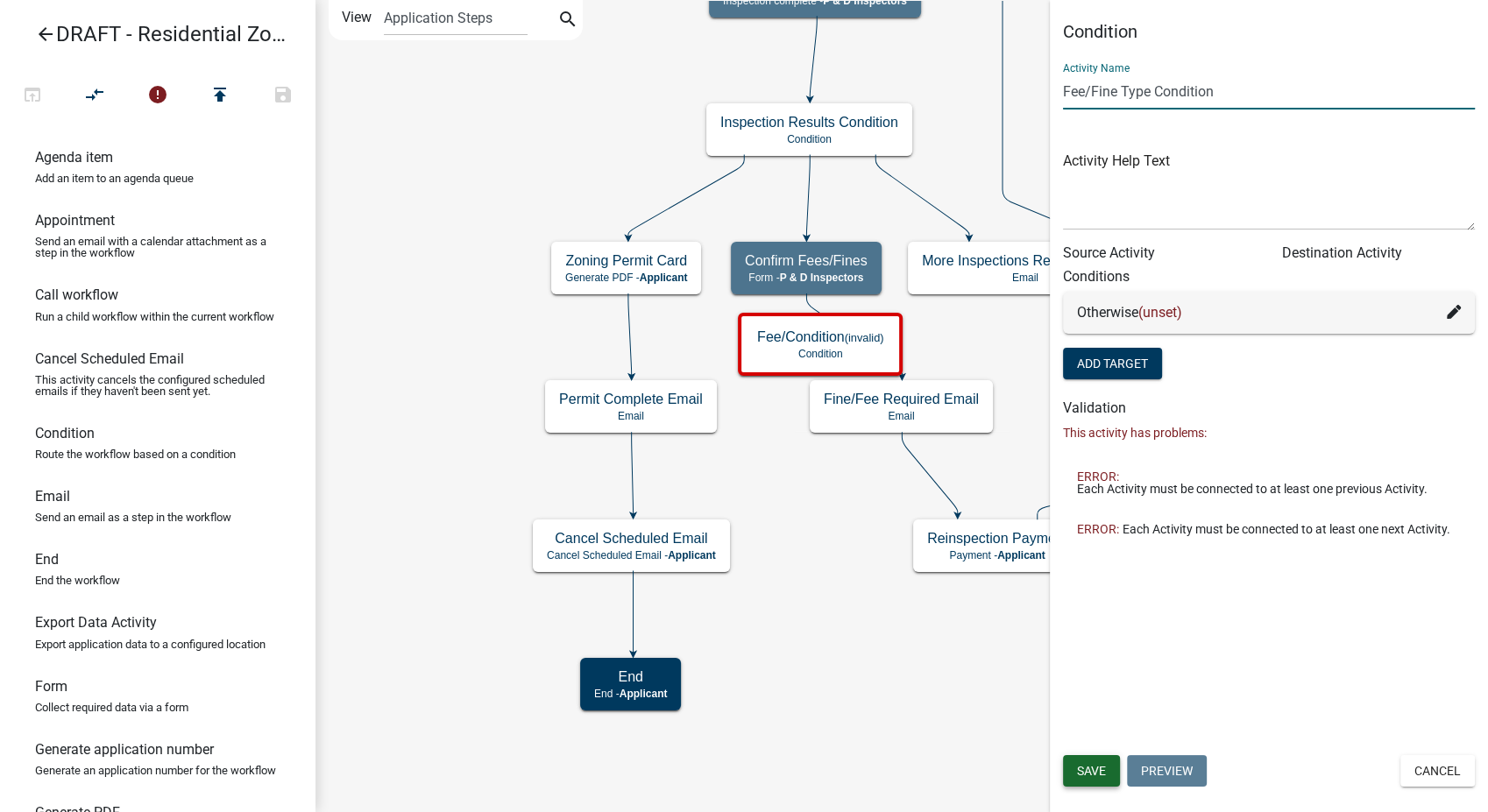
type input "Fee/Fine Type Condition"
click at [1095, 774] on span "Save" at bounding box center [1092, 771] width 29 height 14
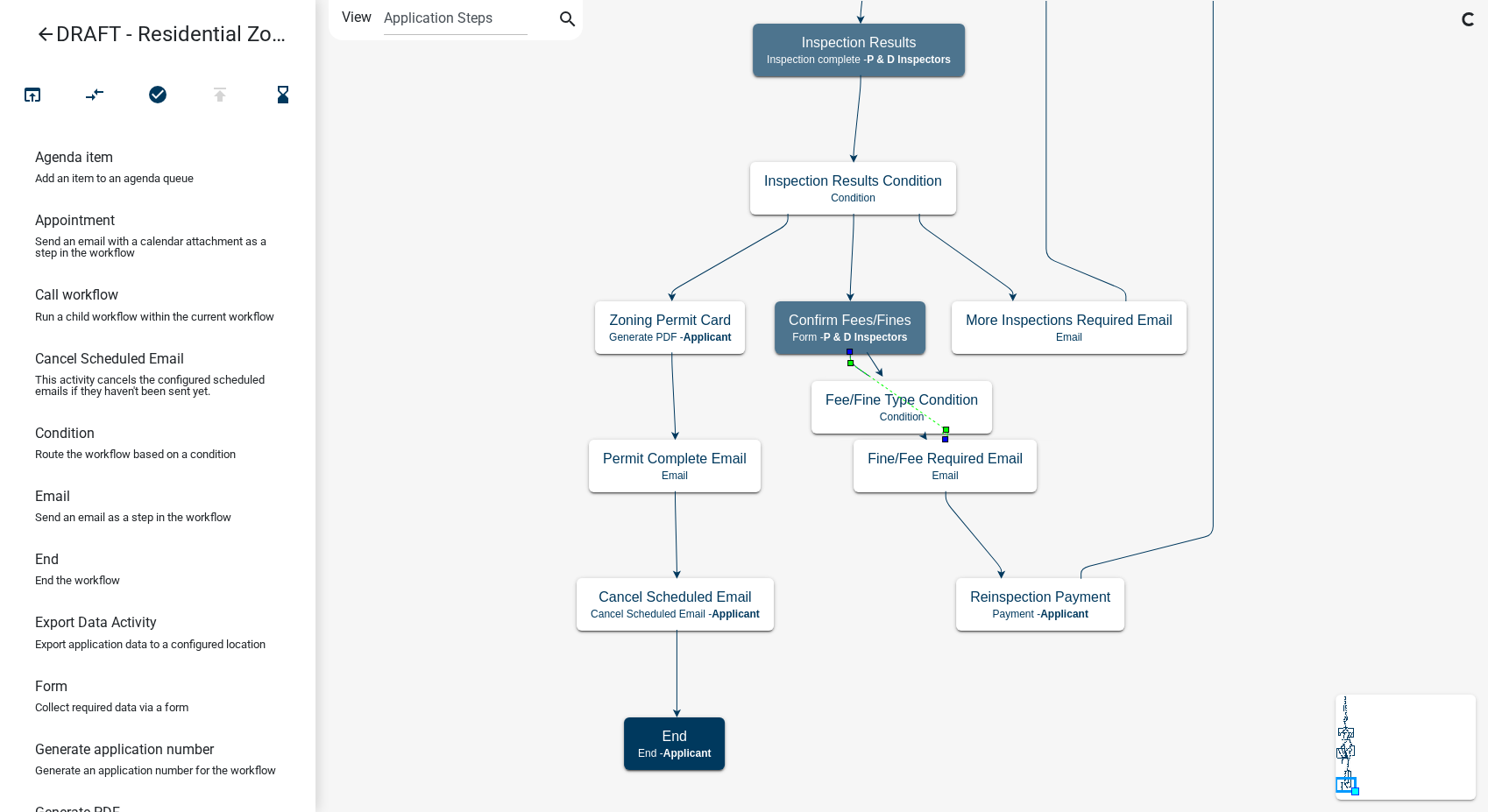
click at [858, 367] on icon at bounding box center [897, 394] width 95 height 82
drag, startPoint x: 45, startPoint y: 516, endPoint x: 773, endPoint y: 439, distance: 732.1
click at [773, 439] on div "arrow_back DRAFT - Residential Zoning Permit open_in_browser compare_arrows hou…" at bounding box center [744, 406] width 1488 height 812
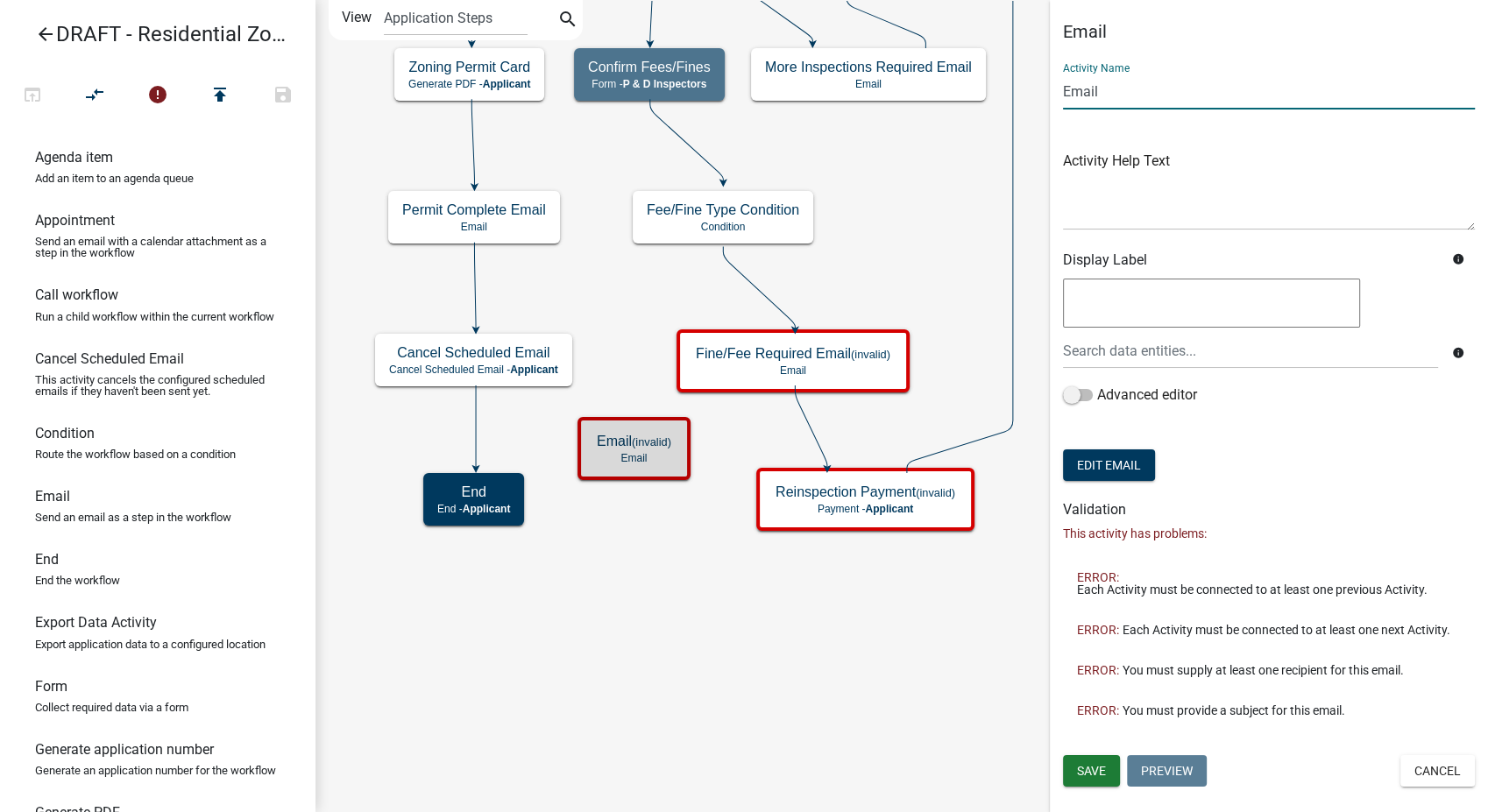
click at [1063, 92] on input "Email" at bounding box center [1269, 91] width 412 height 36
type input "Fine Payment Required Email"
click at [1098, 780] on button "Save" at bounding box center [1092, 771] width 57 height 31
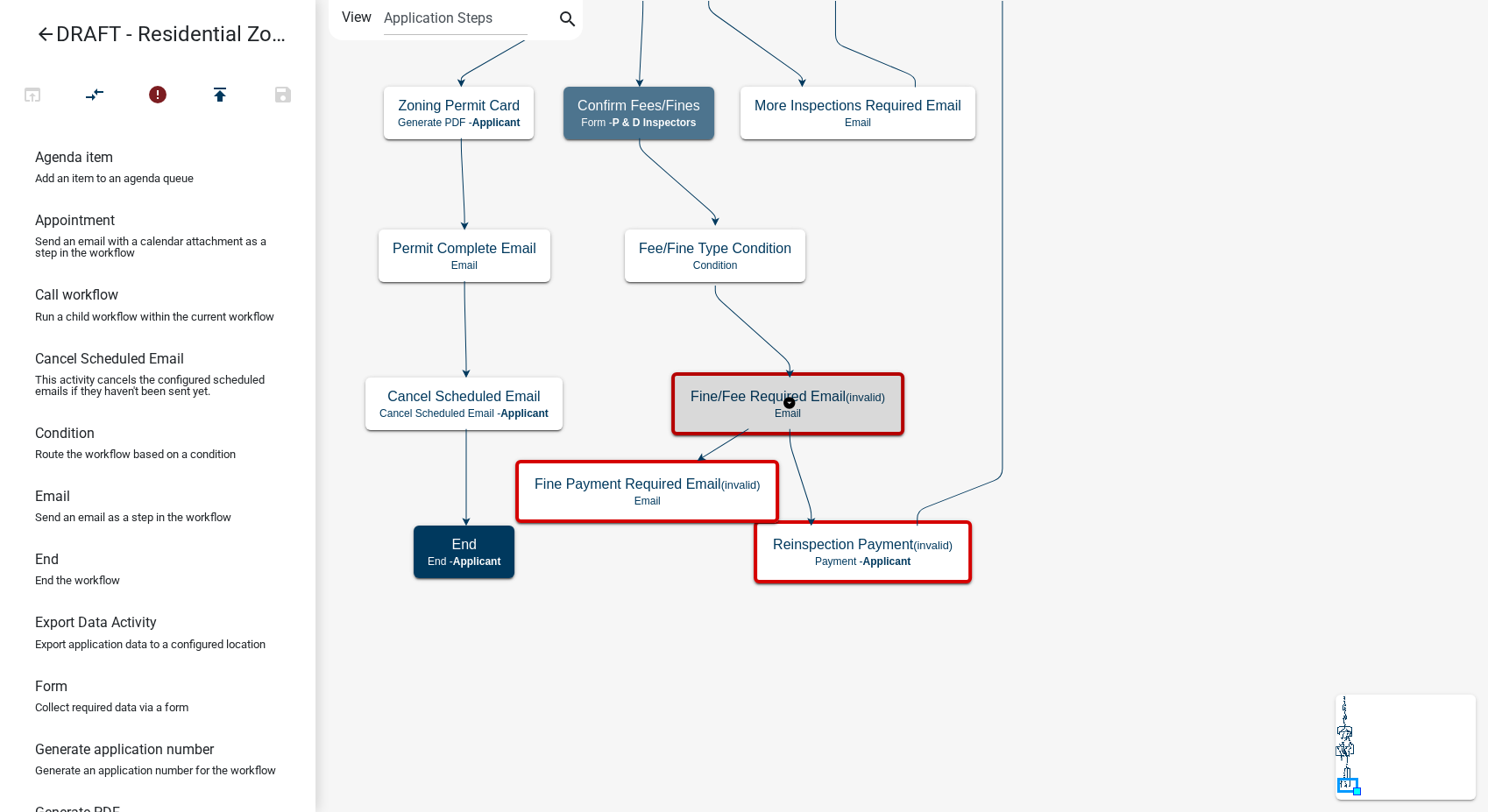
click at [865, 397] on small "(invalid)" at bounding box center [865, 397] width 39 height 13
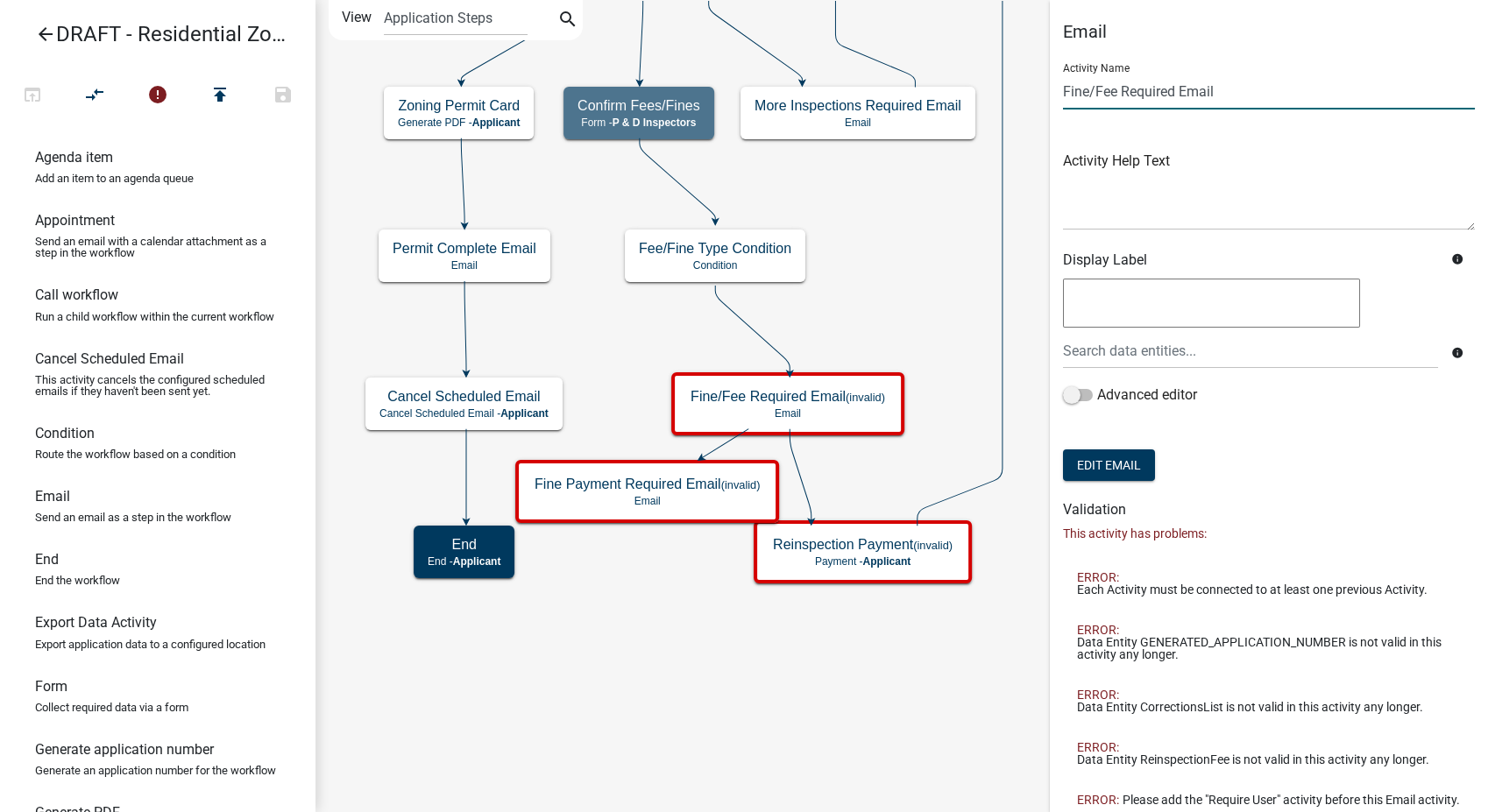
click at [1118, 88] on input "Fine/Fee Required Email" at bounding box center [1269, 91] width 412 height 36
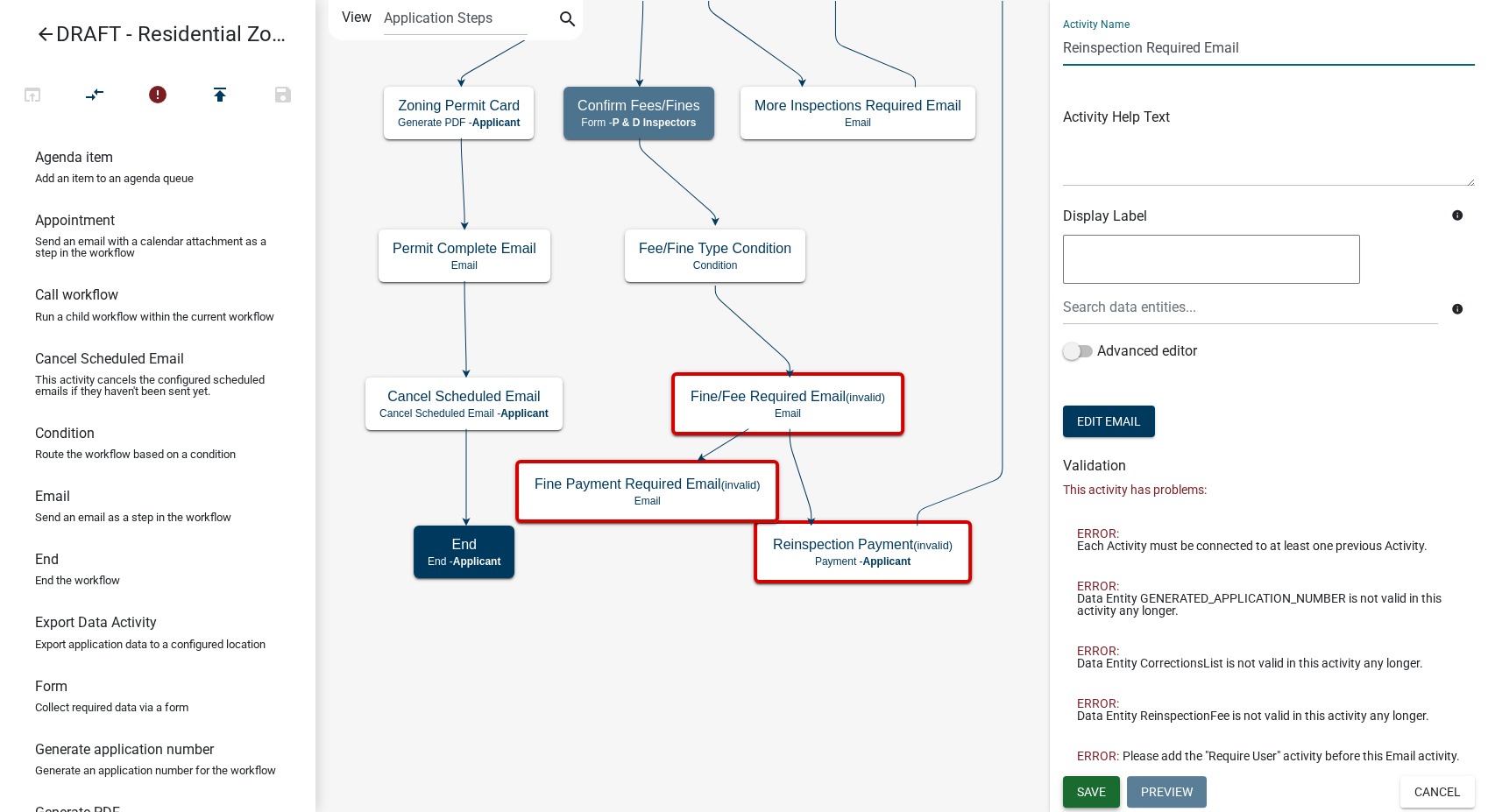
type input "Reinspection Required Email"
click at [1072, 785] on button "Save" at bounding box center [1092, 792] width 57 height 31
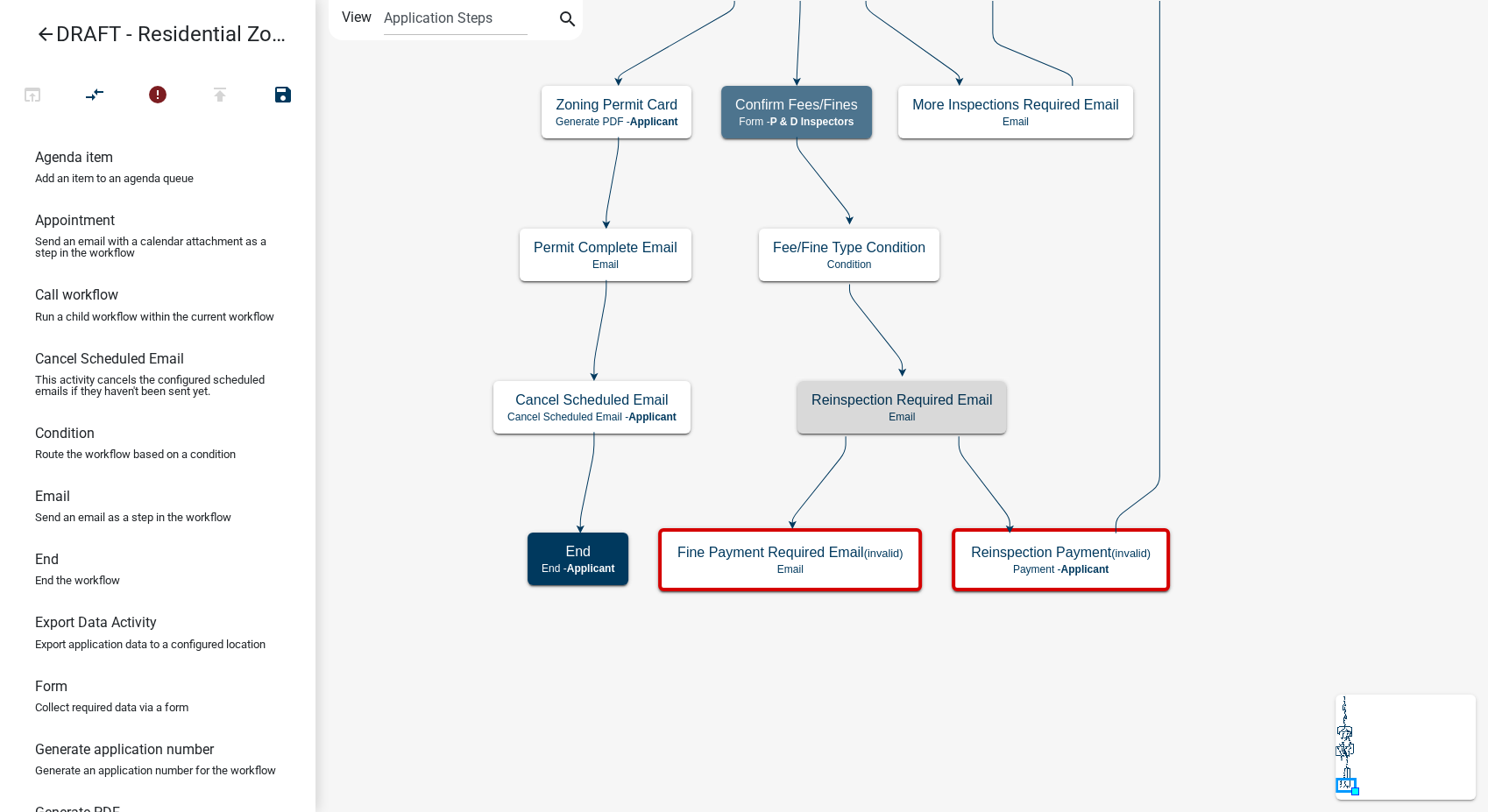
scroll to position [0, 0]
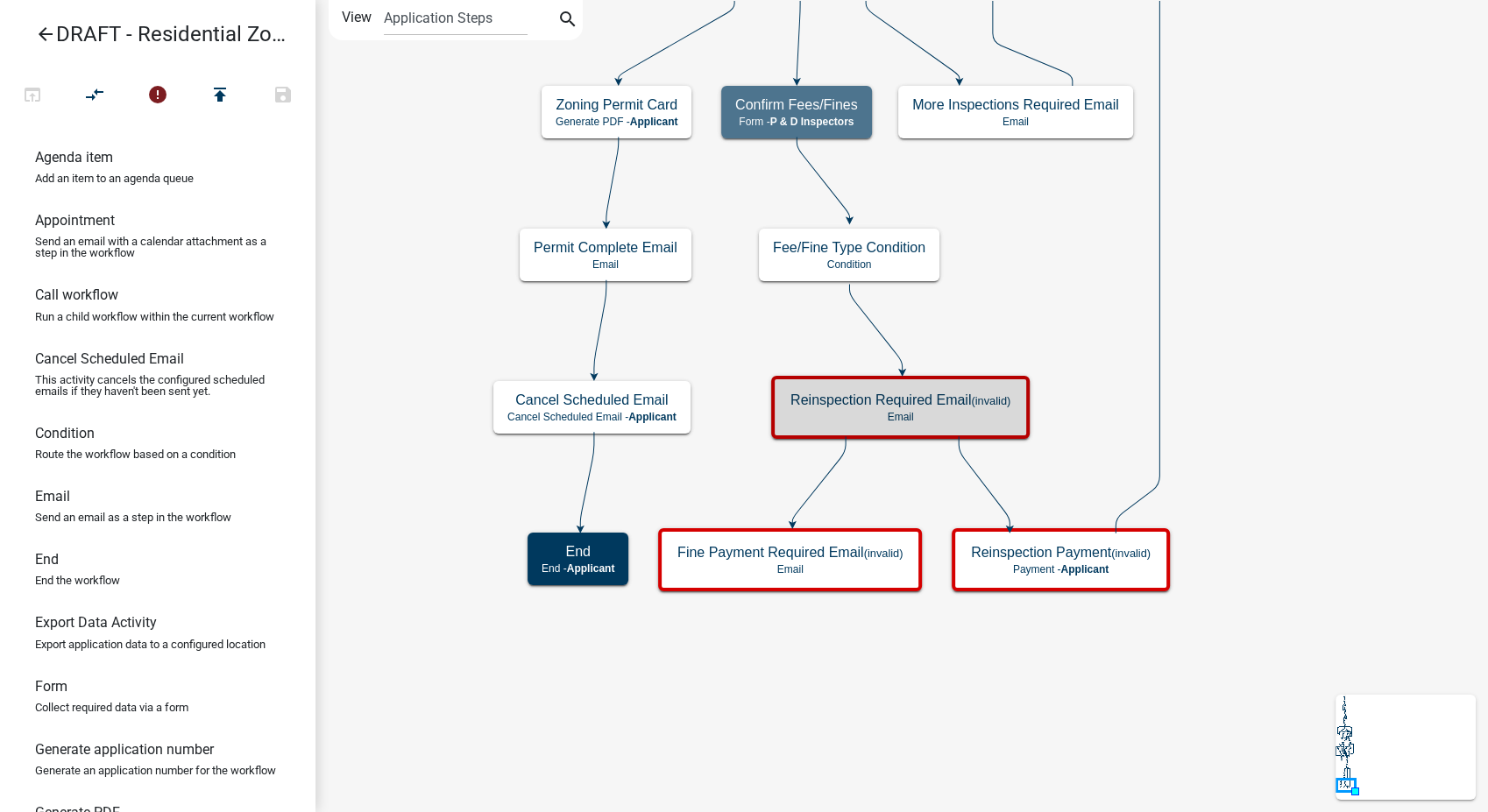
click at [824, 481] on icon at bounding box center [819, 480] width 53 height 87
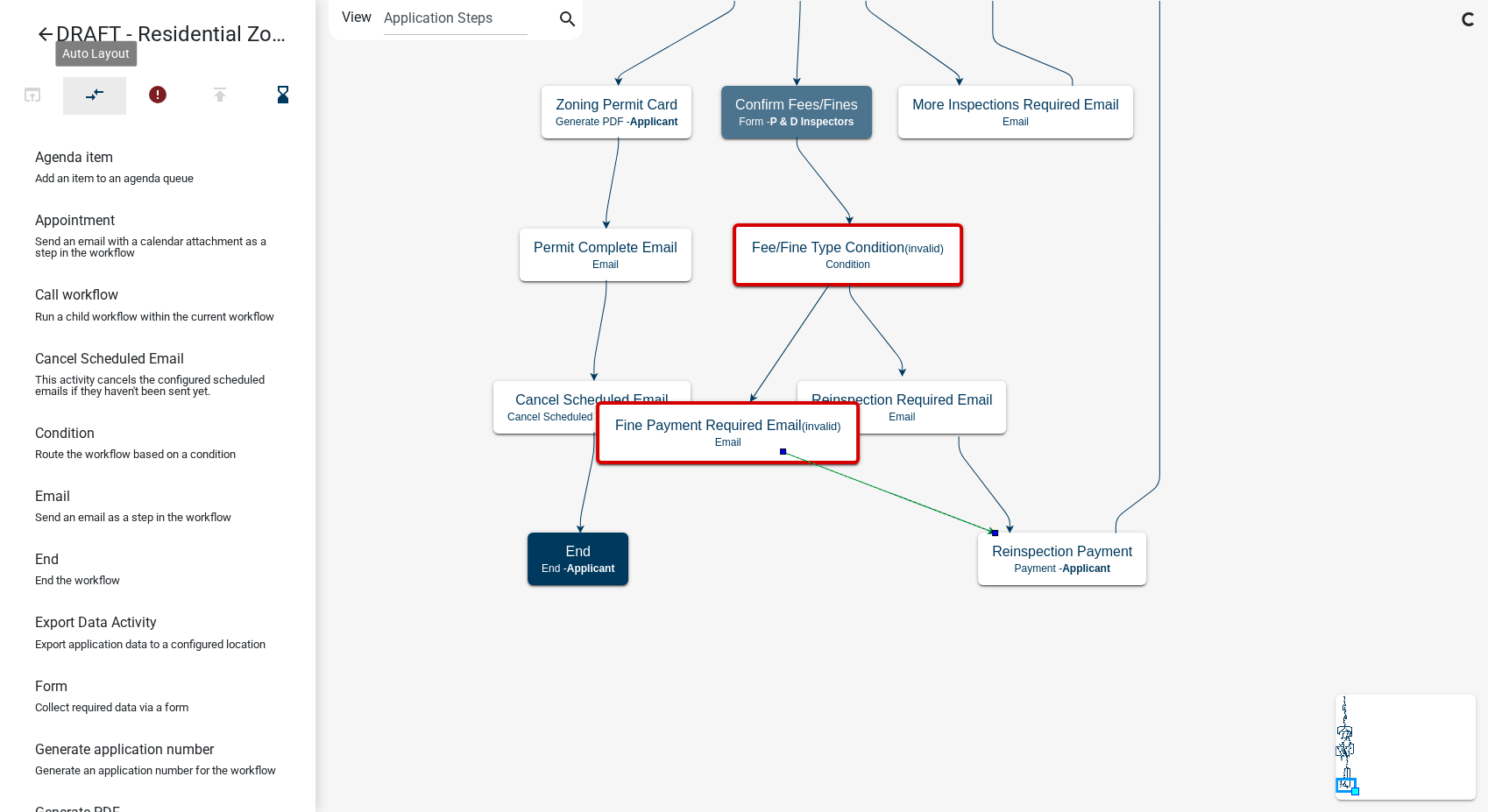
click at [81, 88] on button "compare_arrows" at bounding box center [94, 95] width 63 height 38
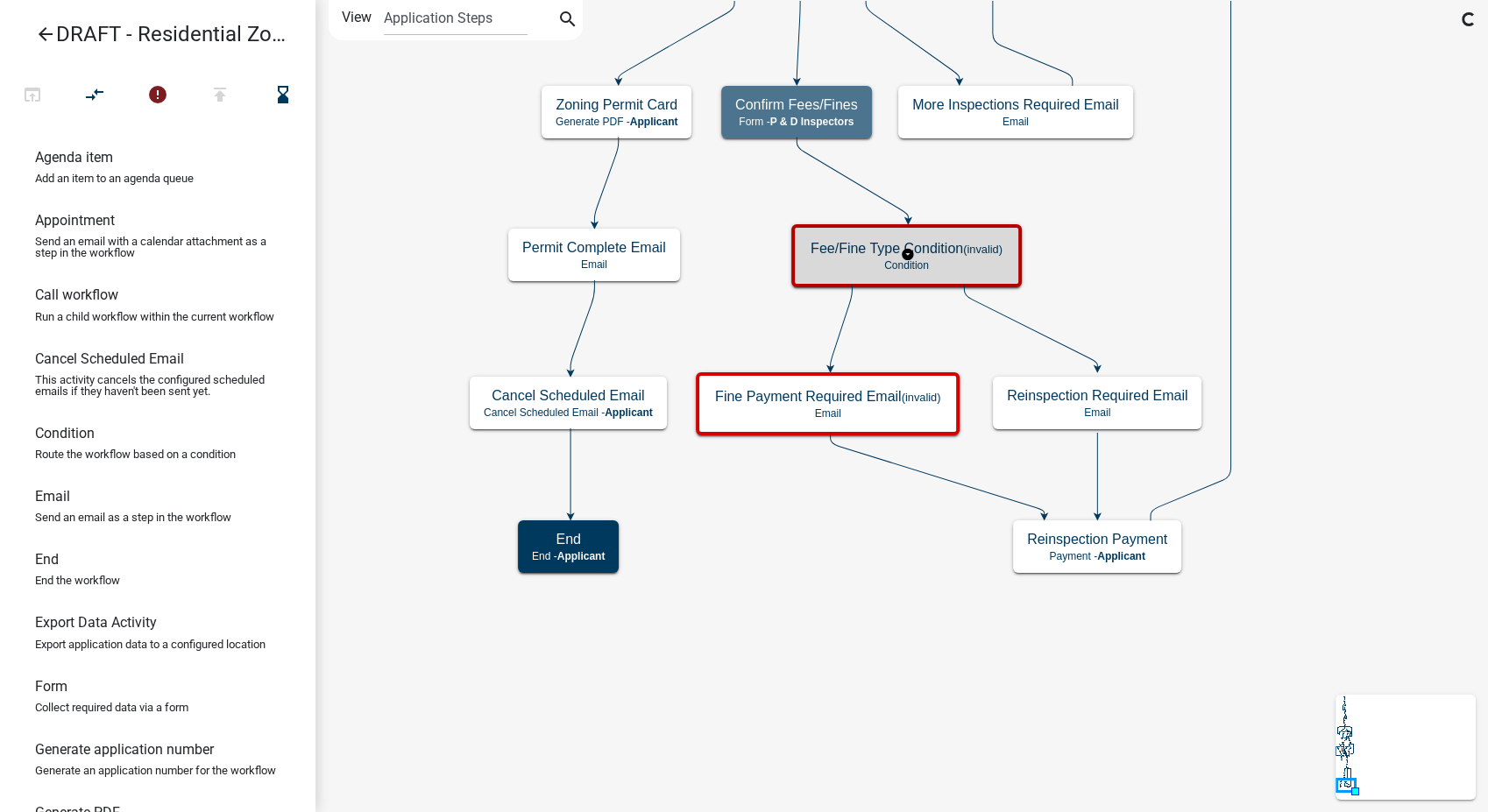
click at [983, 247] on small "(invalid)" at bounding box center [983, 249] width 39 height 13
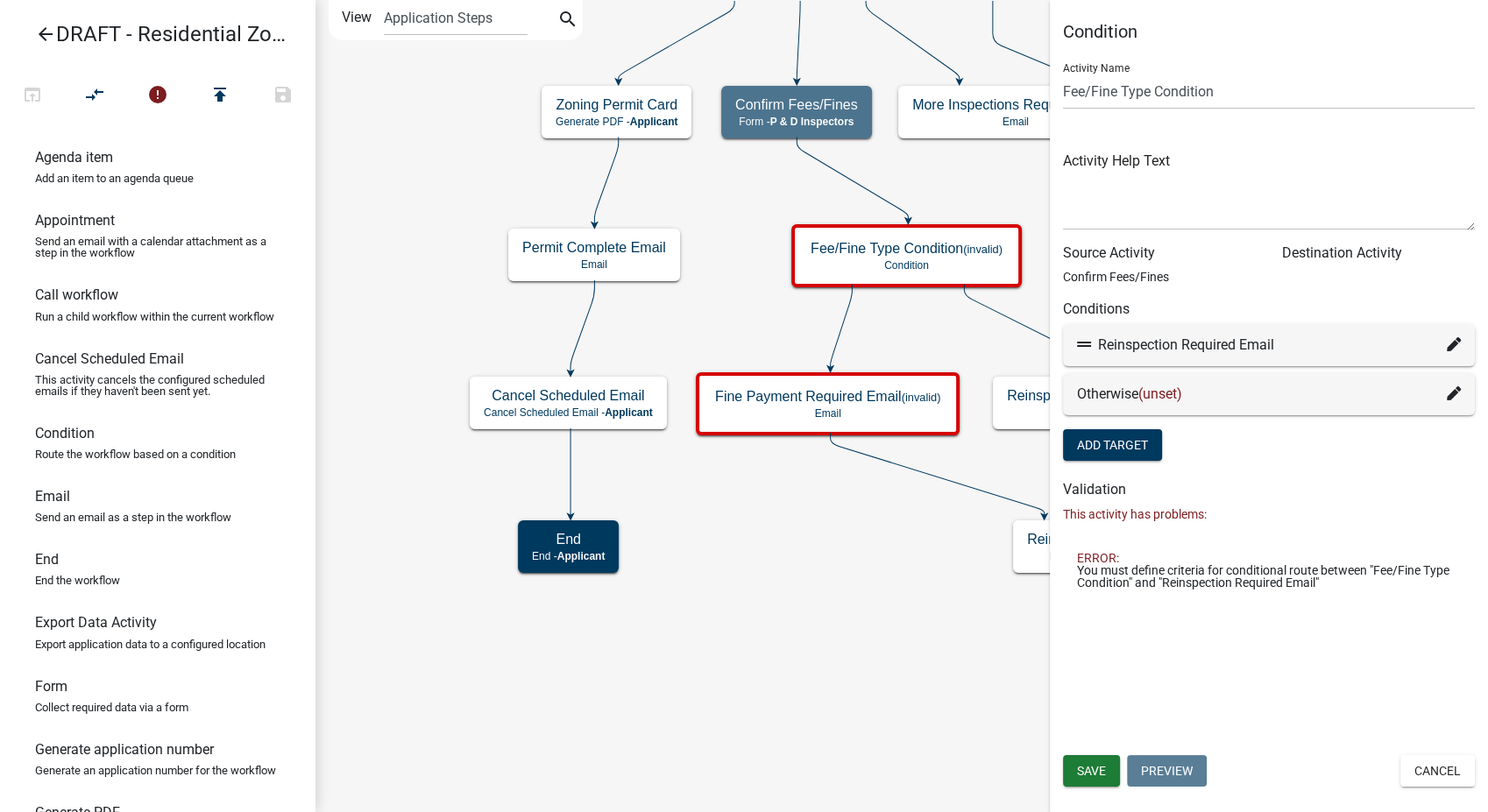
click at [1458, 335] on fa-icon at bounding box center [1453, 345] width 14 height 21
select select "37: b322f9e8-74ec-4bfa-af8c-3ad62c589122"
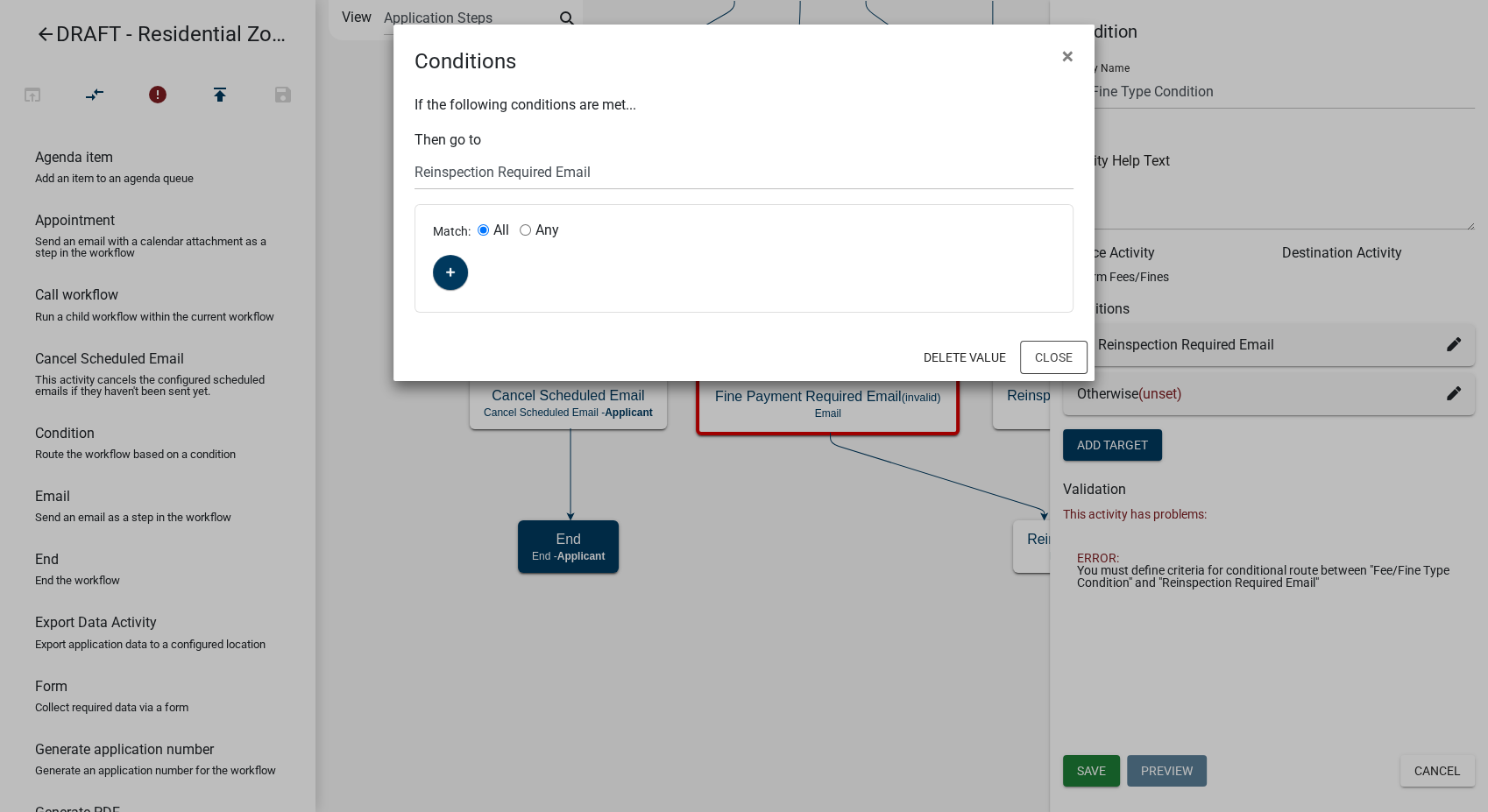
click at [433, 262] on div "Match: All Any" at bounding box center [744, 258] width 657 height 107
click at [447, 276] on icon "button" at bounding box center [451, 272] width 10 height 10
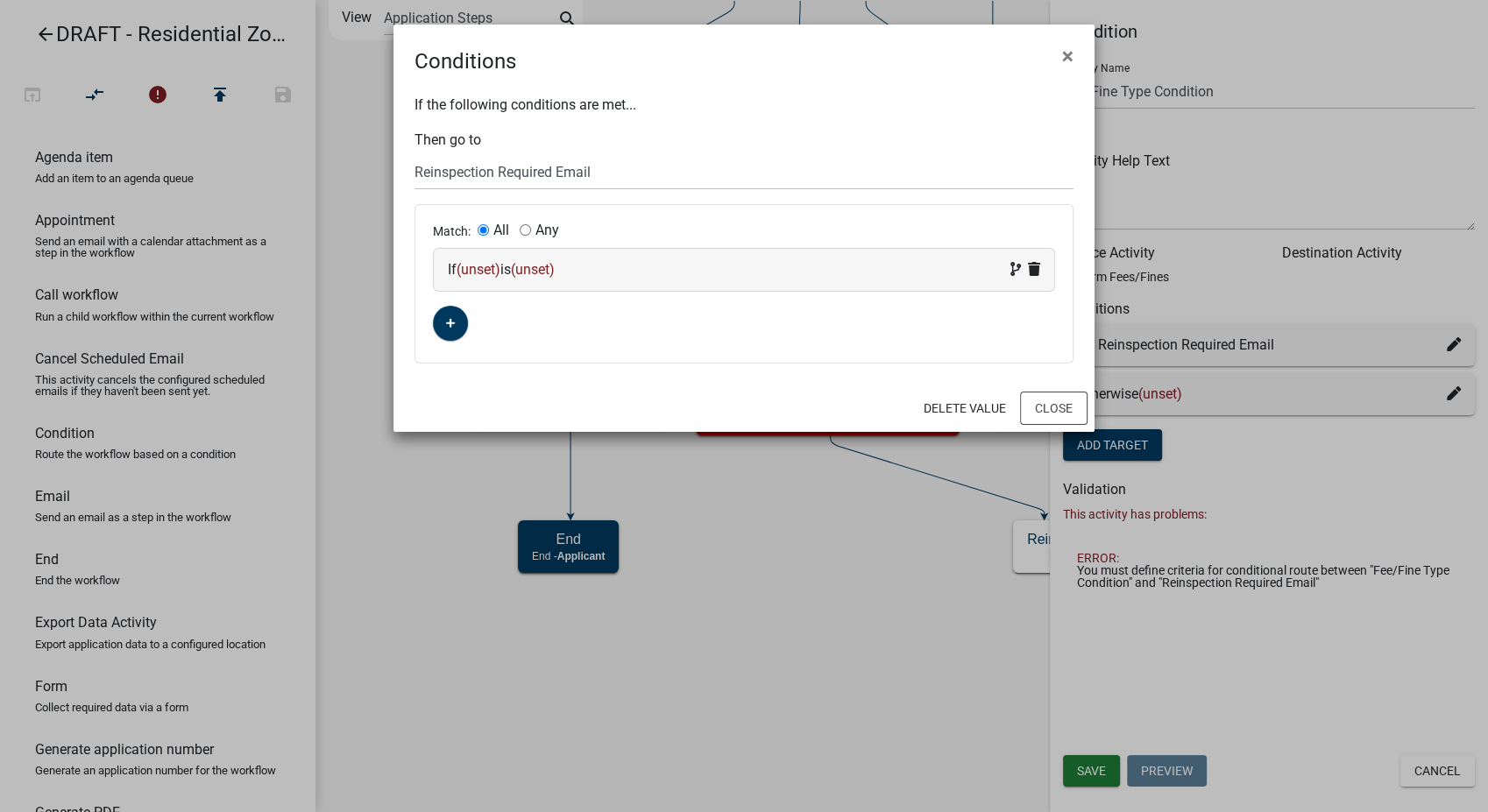
click at [660, 268] on div "If (unset) is (unset)" at bounding box center [744, 269] width 592 height 21
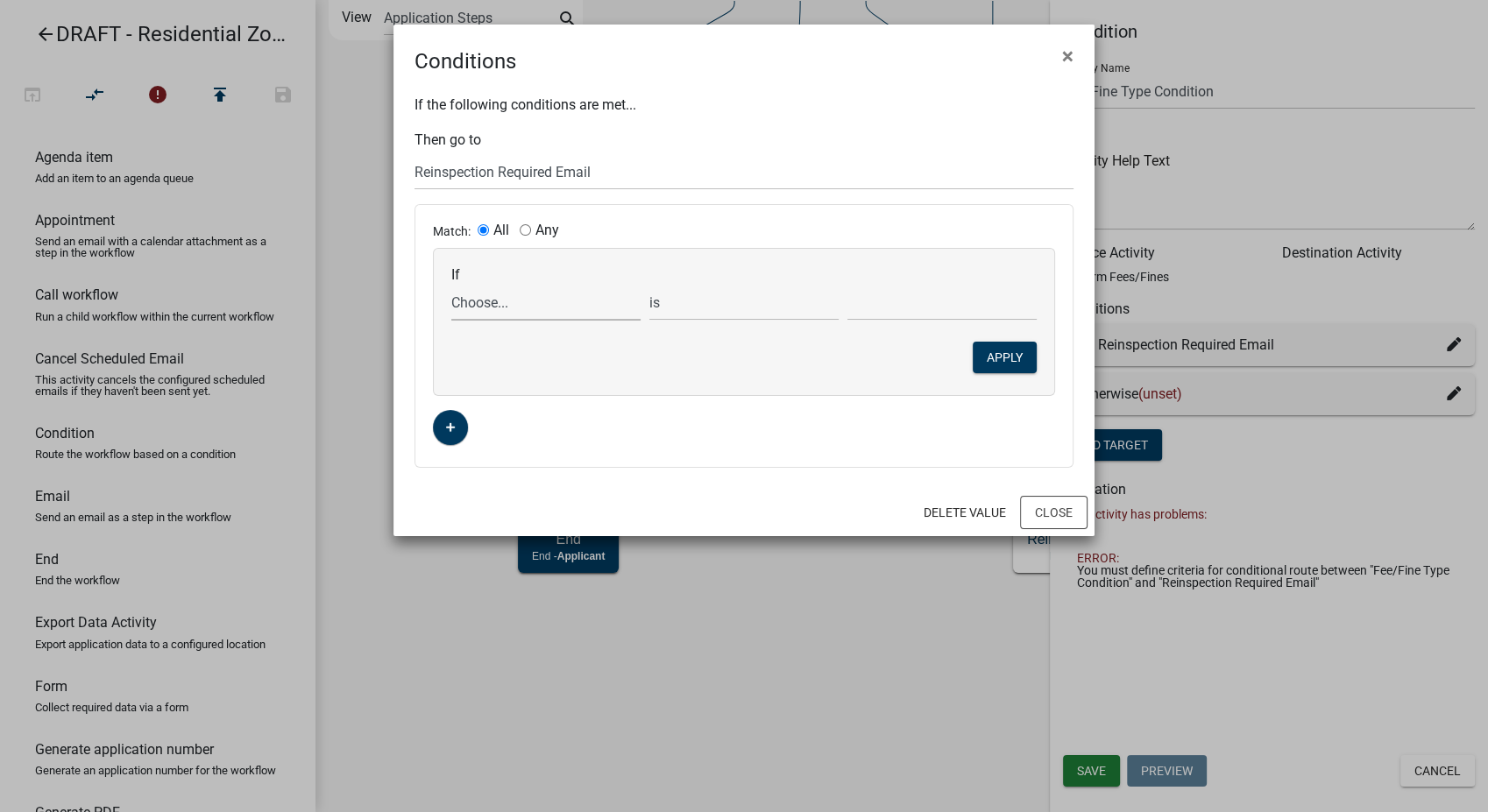
click at [507, 307] on select "Choose... 24HrNotice AccessoryHeader AccessorySubtotal Acres AdditionalInspecti…" at bounding box center [546, 302] width 190 height 36
select select "282: ReinspectionFeeYN"
click at [451, 285] on select "Choose... 24HrNotice AccessoryHeader AccessorySubtotal Acres AdditionalInspecti…" at bounding box center [546, 302] width 190 height 36
click at [947, 297] on select "Choose... No Yes" at bounding box center [942, 302] width 190 height 36
select select "2: Yes"
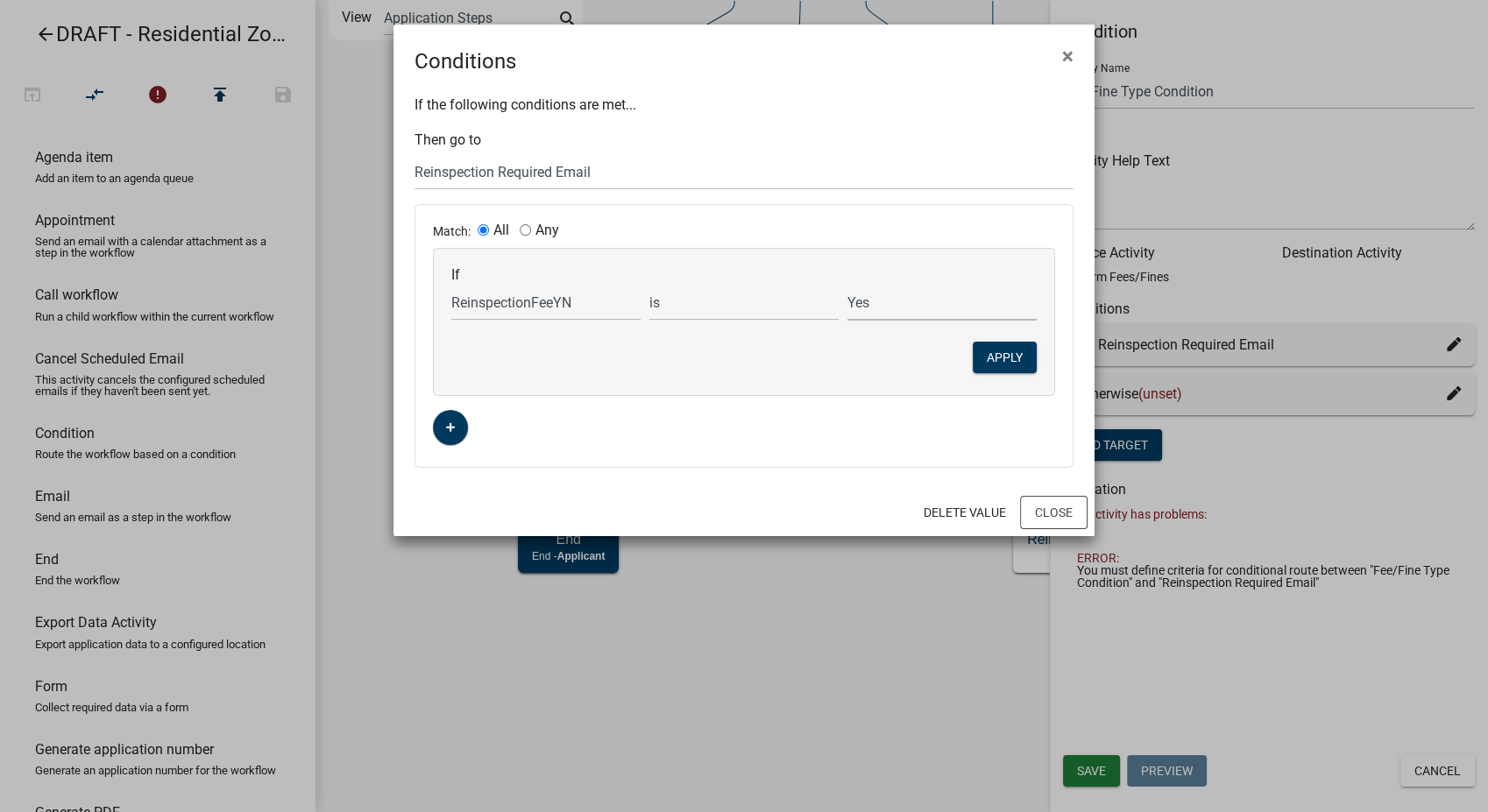
click at [848, 285] on select "Choose... No Yes" at bounding box center [942, 302] width 190 height 36
click at [975, 348] on button "Apply" at bounding box center [1005, 357] width 64 height 31
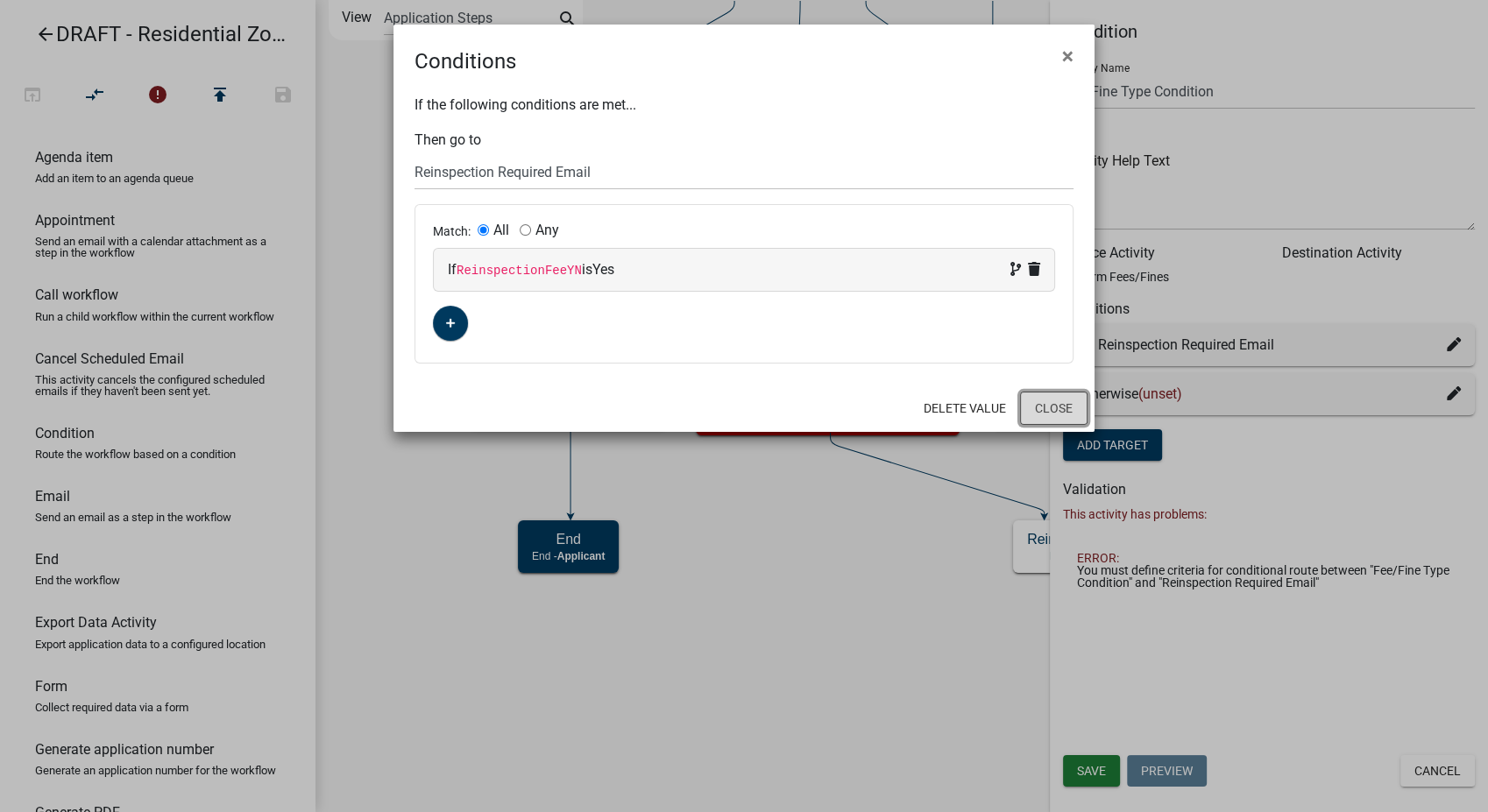
click at [1039, 399] on button "Close" at bounding box center [1054, 408] width 68 height 33
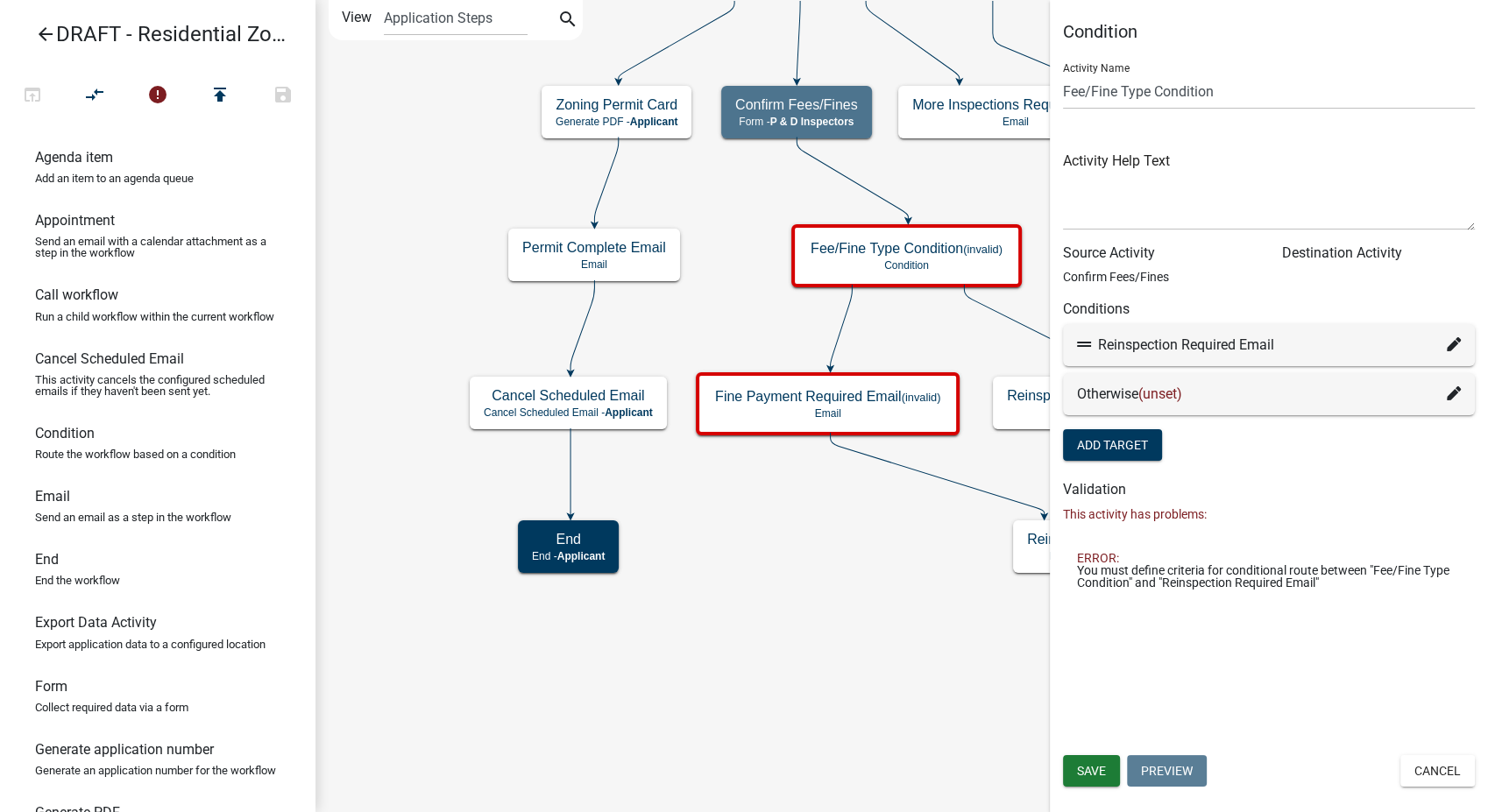
click at [1456, 390] on icon at bounding box center [1453, 393] width 14 height 14
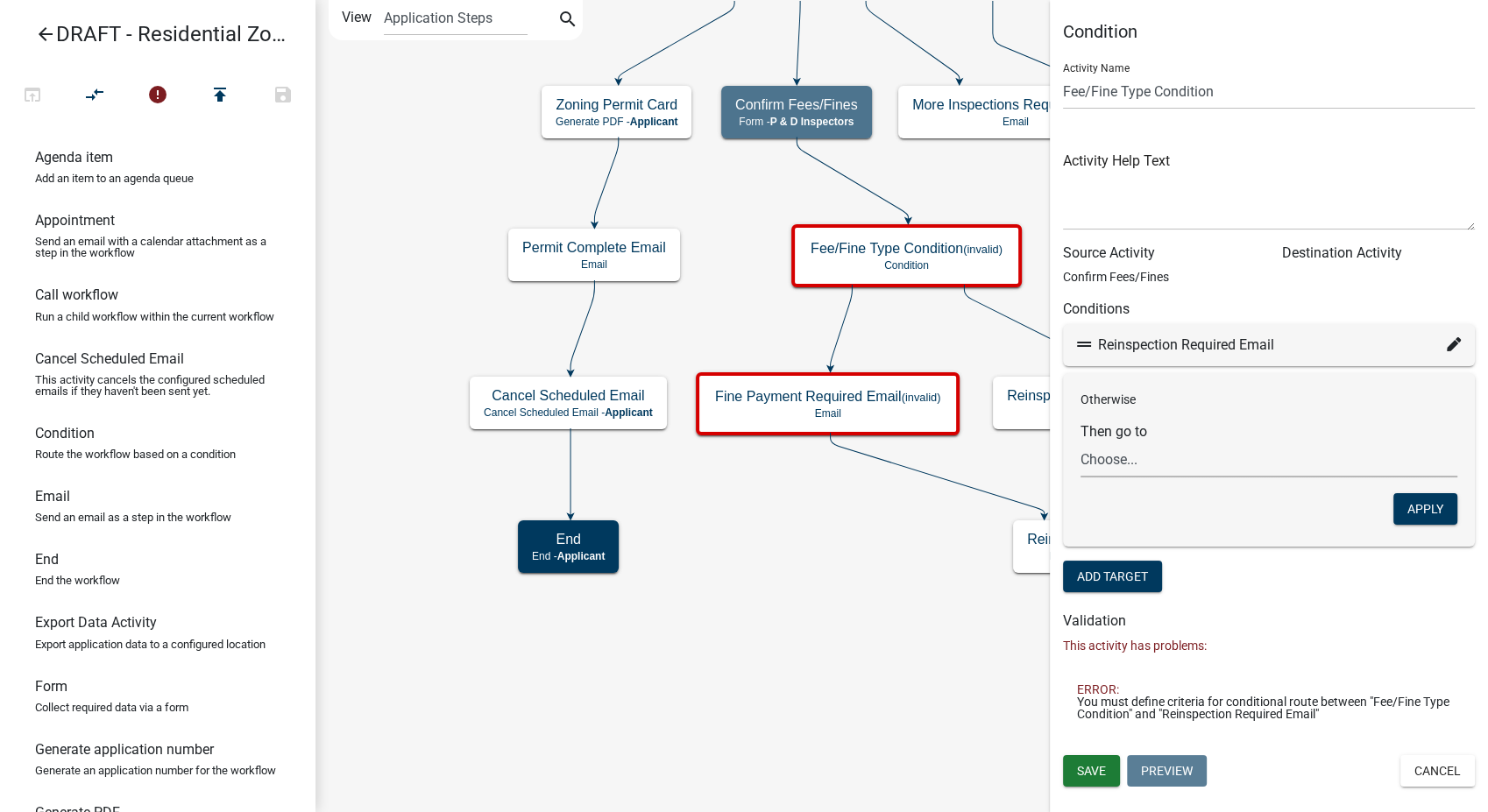
click at [1117, 450] on select "Choose... Start Parcel search Require User Contact and Property Information Sub…" at bounding box center [1269, 459] width 377 height 36
select select "74: 595150b3-f232-4753-b060-2565609478d2"
click at [1081, 441] on select "Choose... Start Parcel search Require User Contact and Property Information Sub…" at bounding box center [1269, 459] width 377 height 36
click at [1438, 503] on button "Apply" at bounding box center [1426, 509] width 64 height 31
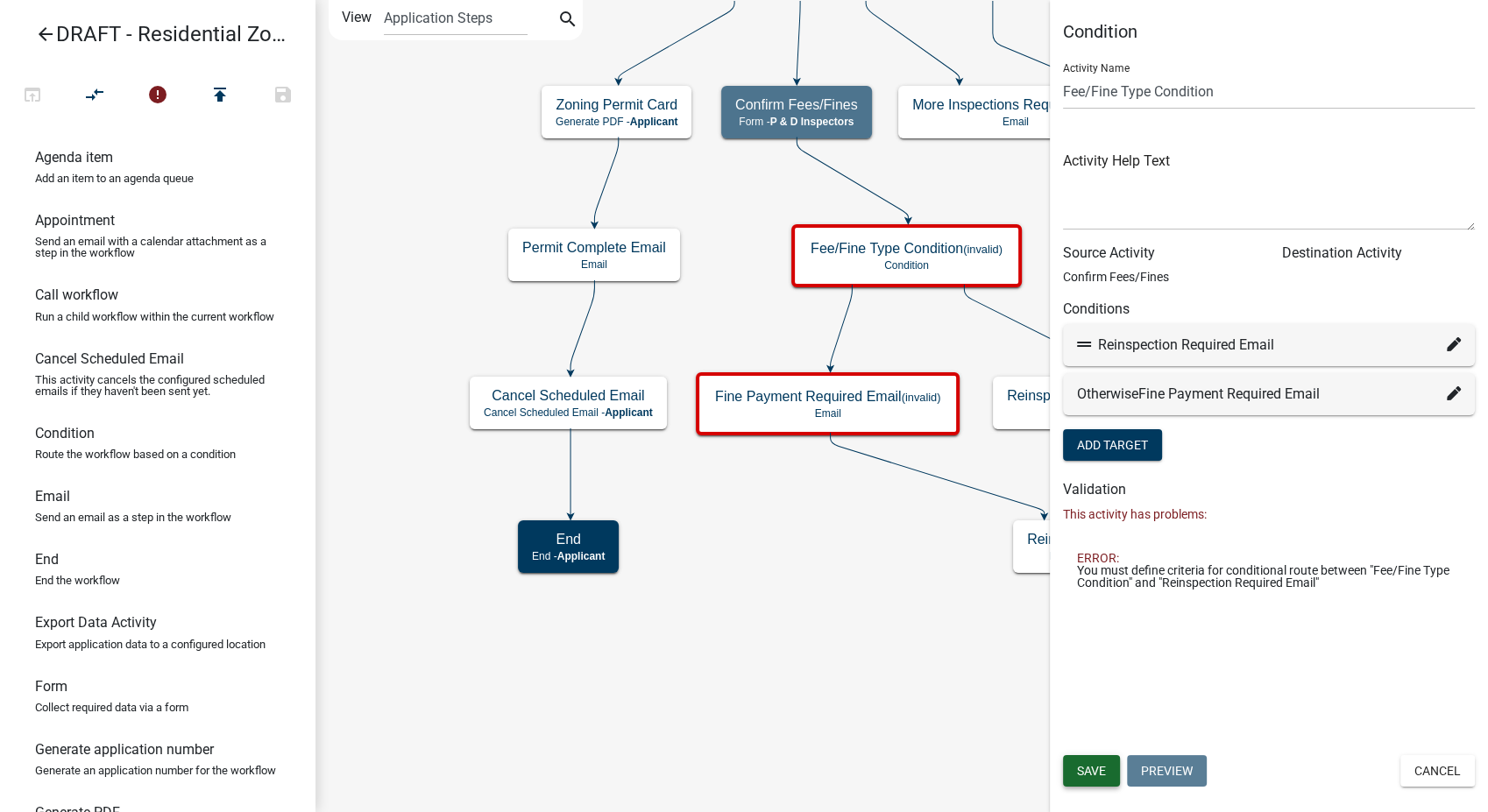
click at [1098, 760] on button "Save" at bounding box center [1092, 771] width 57 height 31
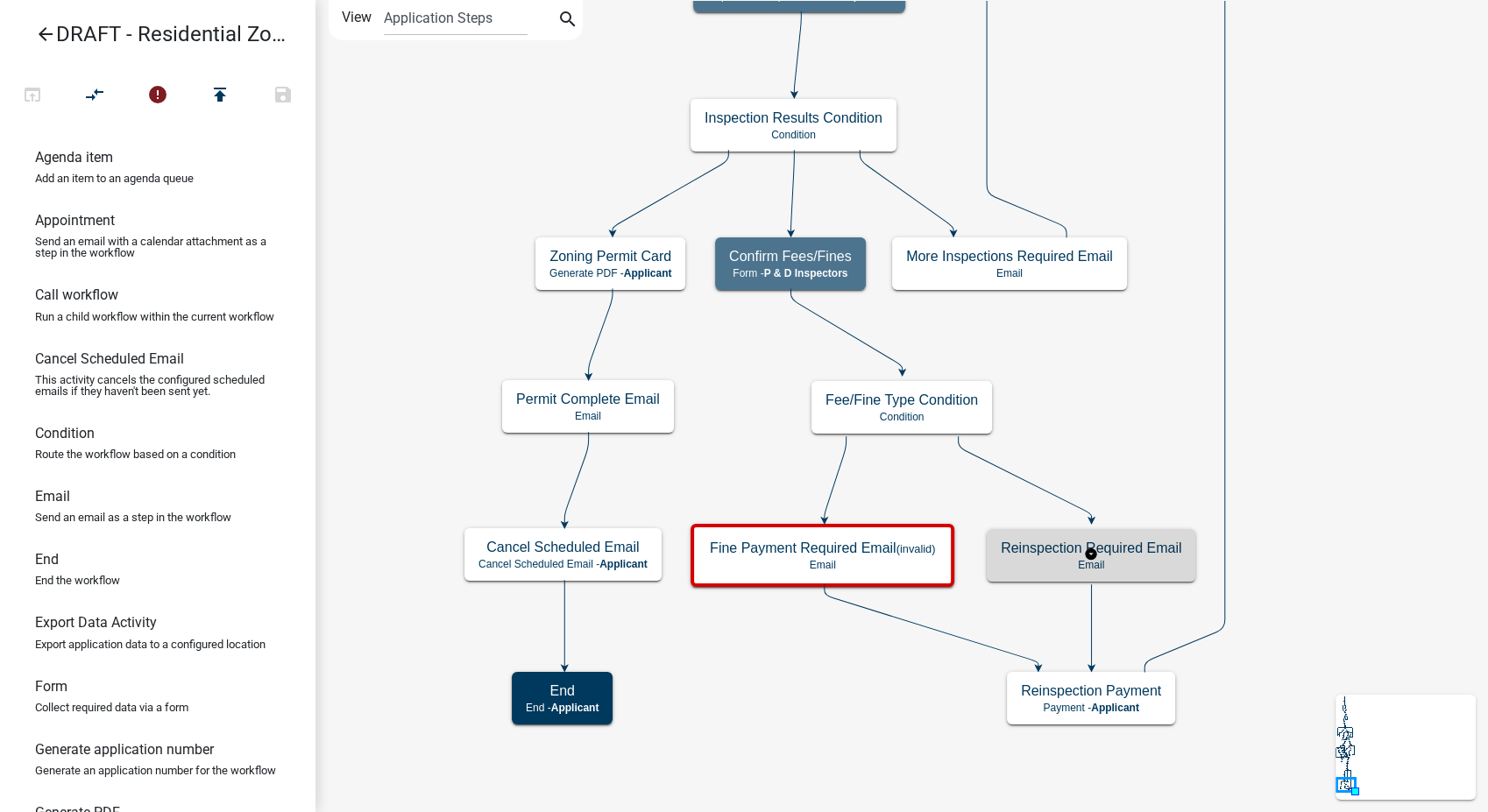
click at [1114, 558] on div "Reinspection Required Email Email" at bounding box center [1092, 555] width 209 height 52
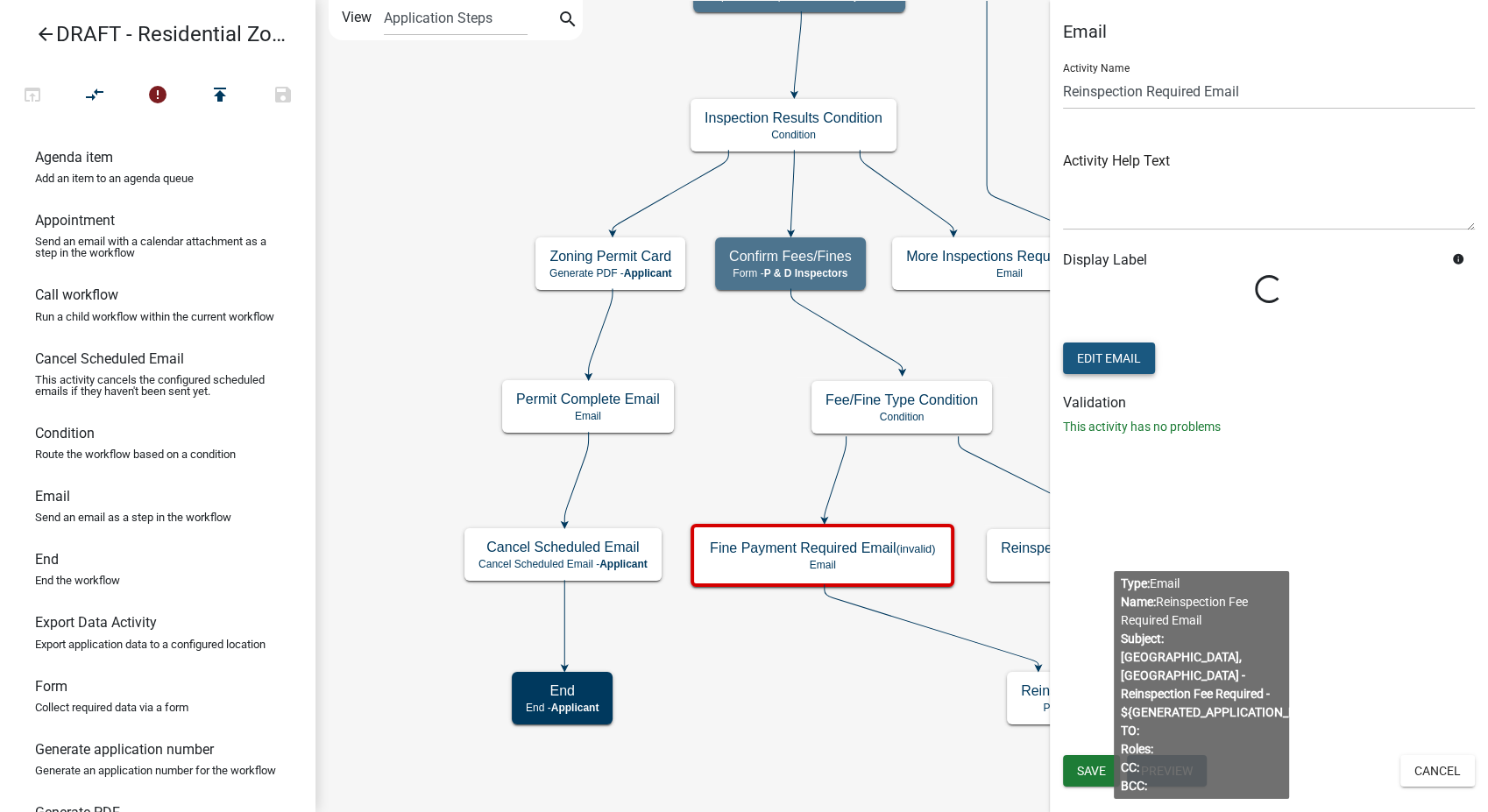
click at [1110, 358] on button "Edit Email" at bounding box center [1109, 358] width 92 height 31
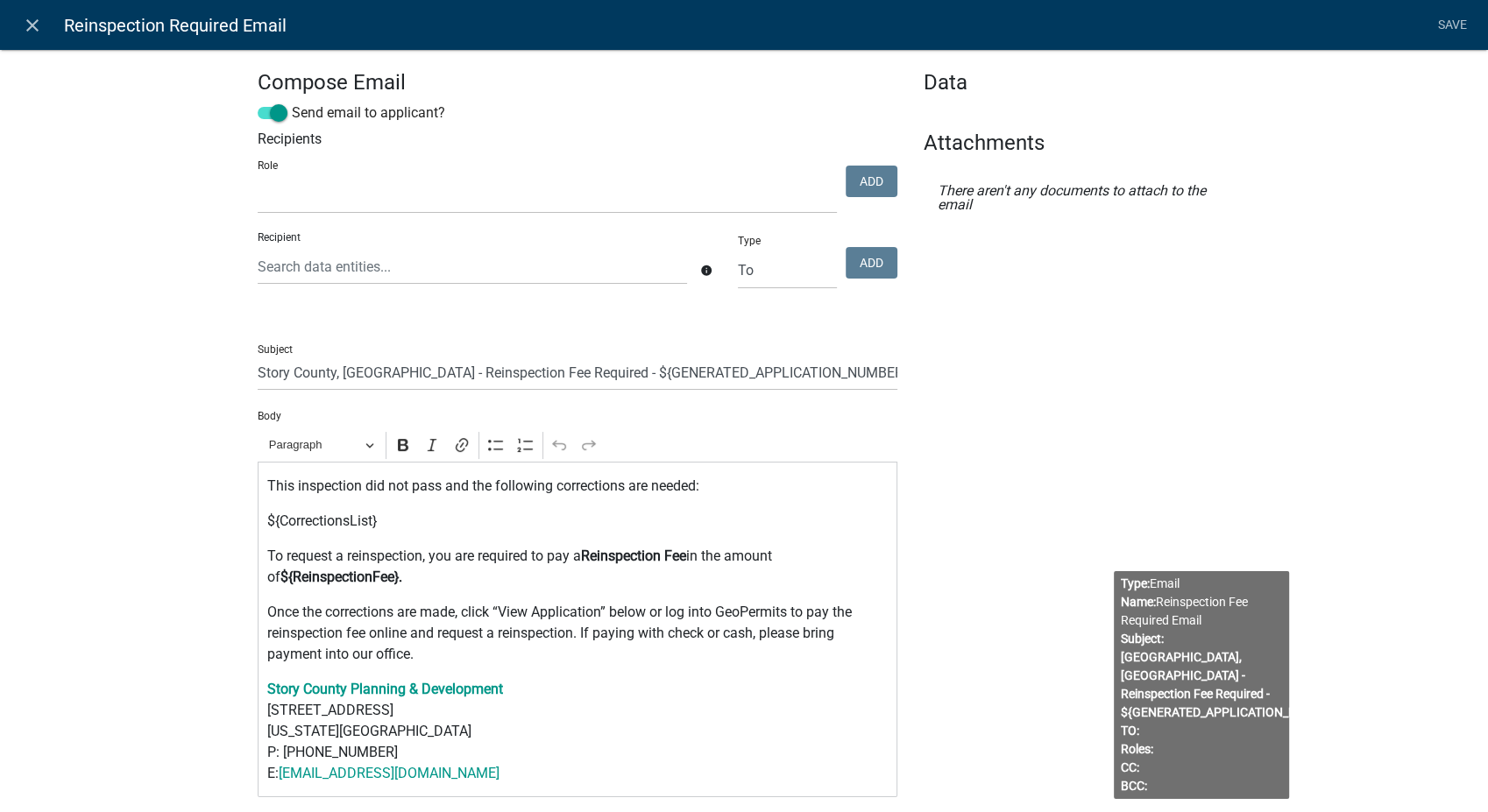
select select
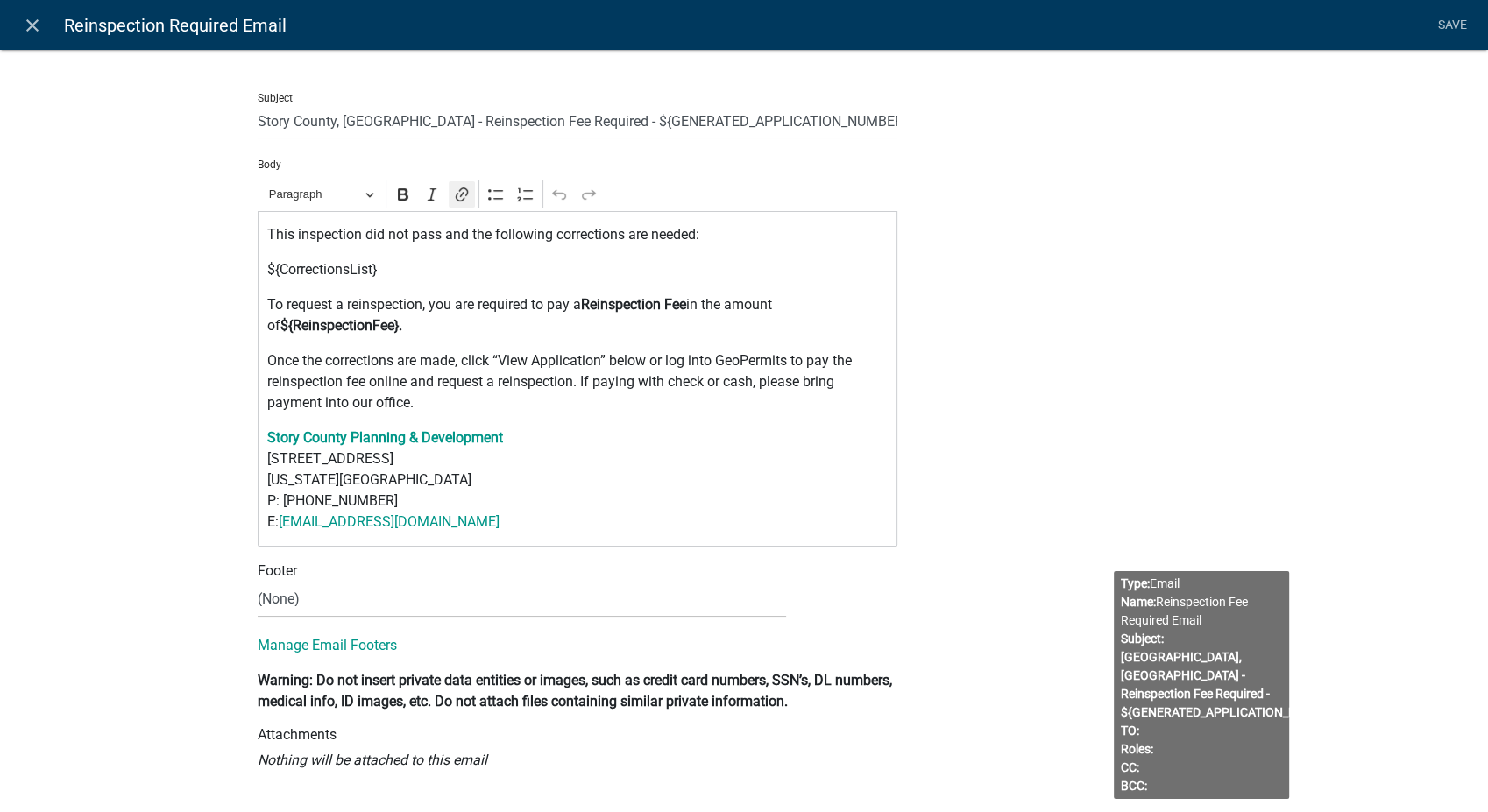
scroll to position [336, 0]
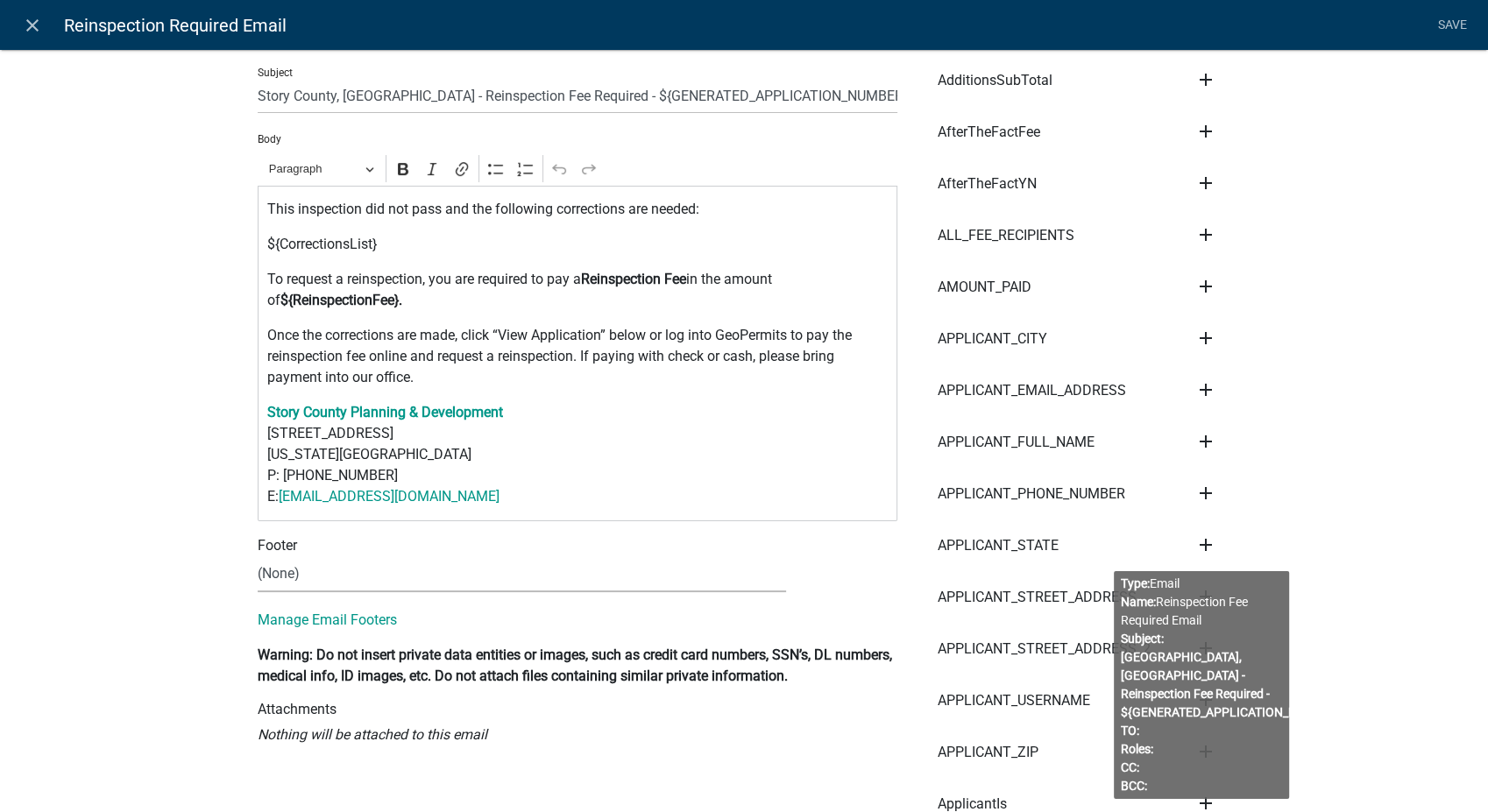
click at [362, 574] on select "(None) Environmental Health Planning & Development" at bounding box center [521, 574] width 528 height 36
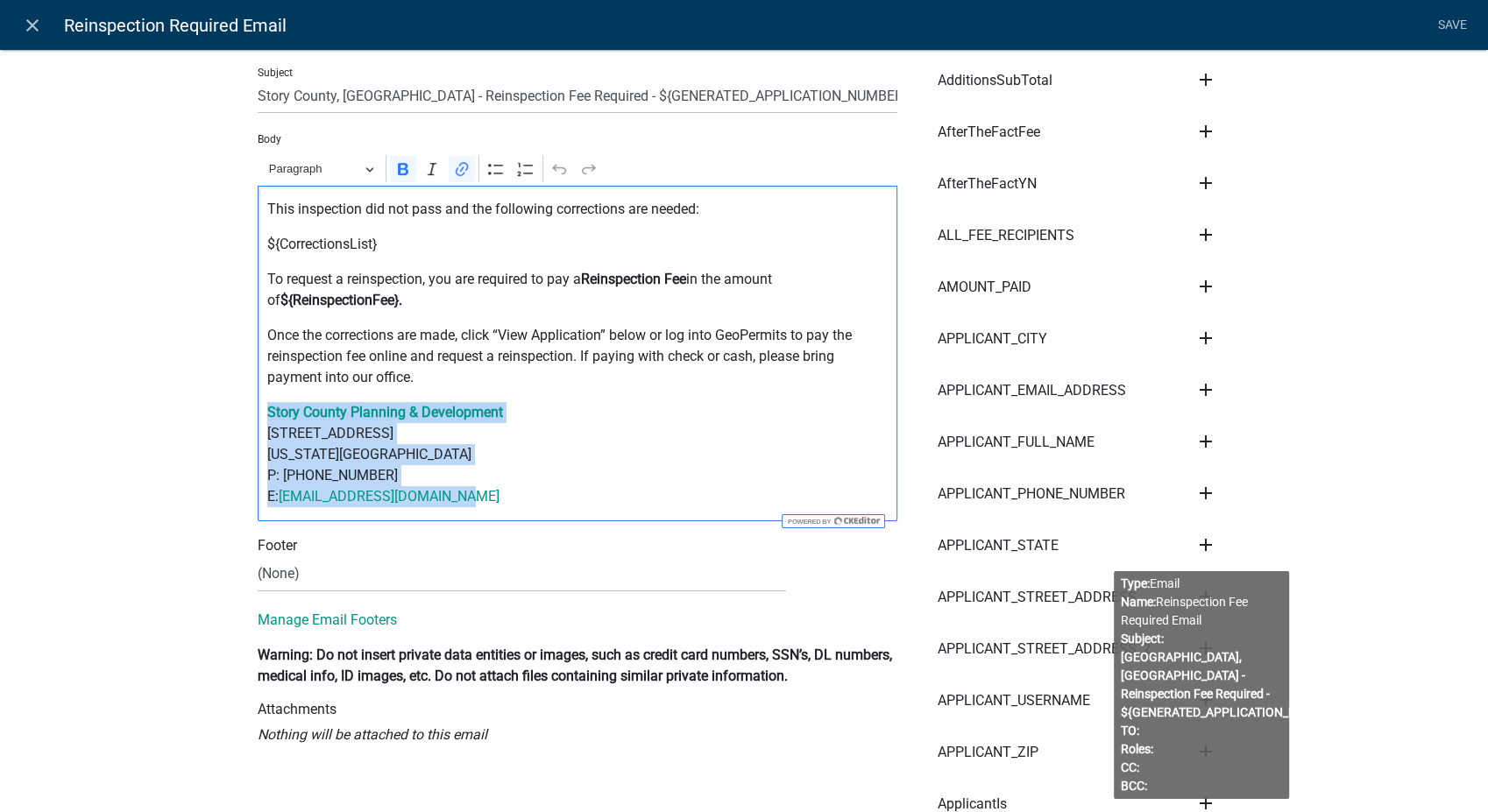
drag, startPoint x: 469, startPoint y: 508, endPoint x: 217, endPoint y: 424, distance: 265.6
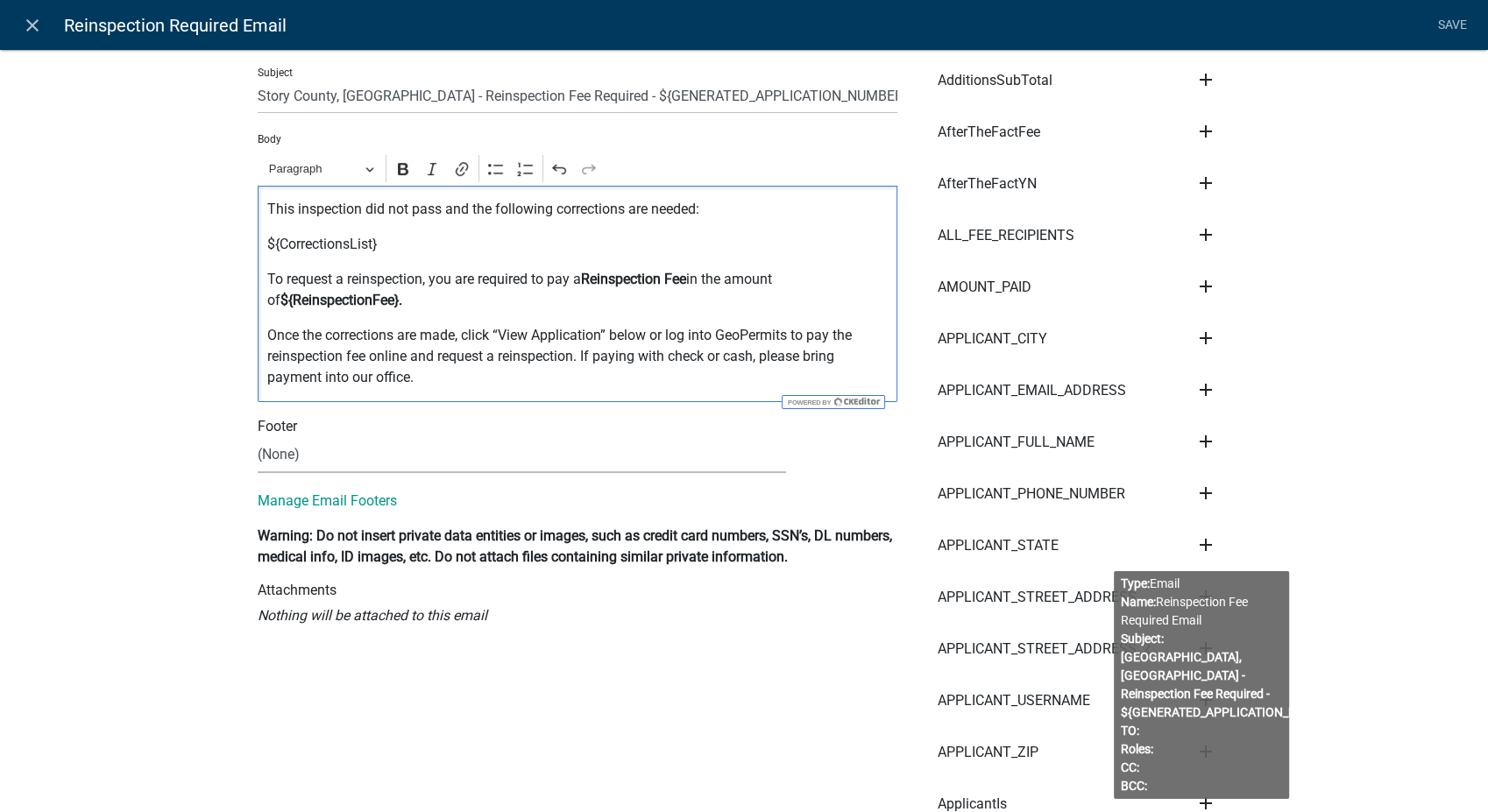
click at [272, 450] on select "(None) Environmental Health Planning & Development" at bounding box center [521, 455] width 528 height 36
select select "6b414dd9-46b1-4634-9489-6945e61a5ceb"
click at [257, 438] on select "(None) Environmental Health Planning & Development" at bounding box center [521, 455] width 528 height 36
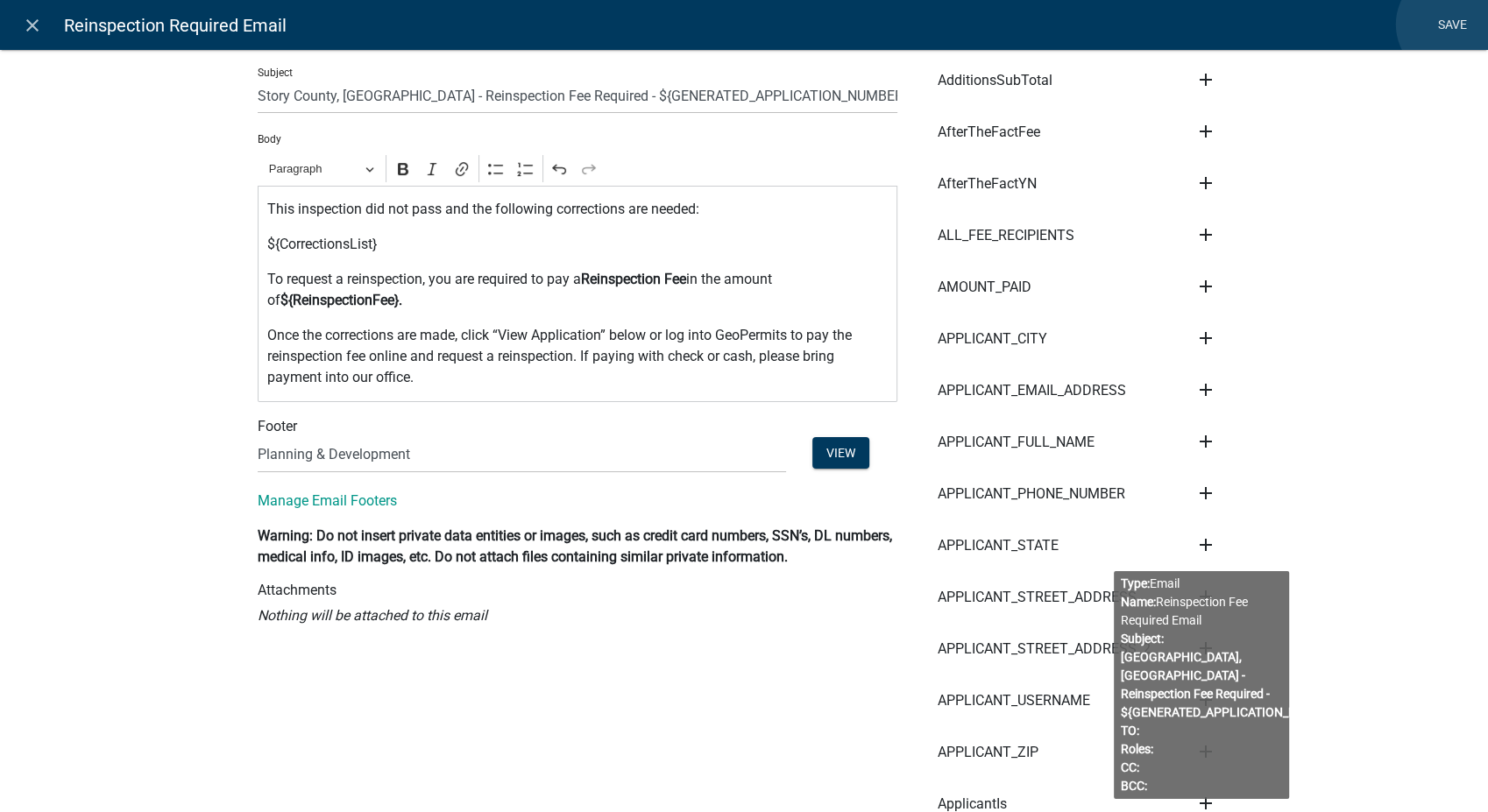
click at [1451, 25] on link "Save" at bounding box center [1452, 26] width 44 height 33
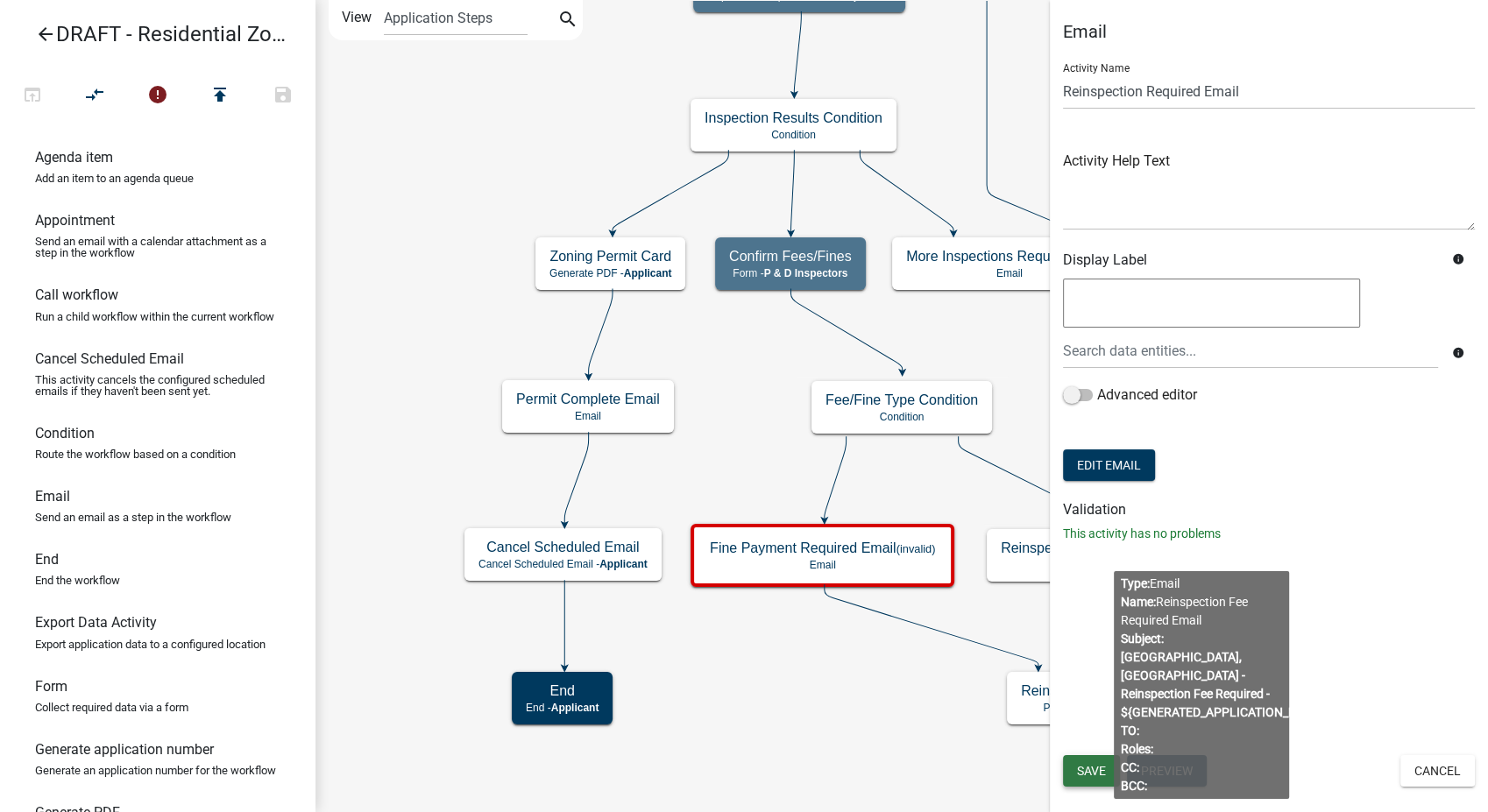
click at [1085, 767] on span "Save" at bounding box center [1092, 771] width 29 height 14
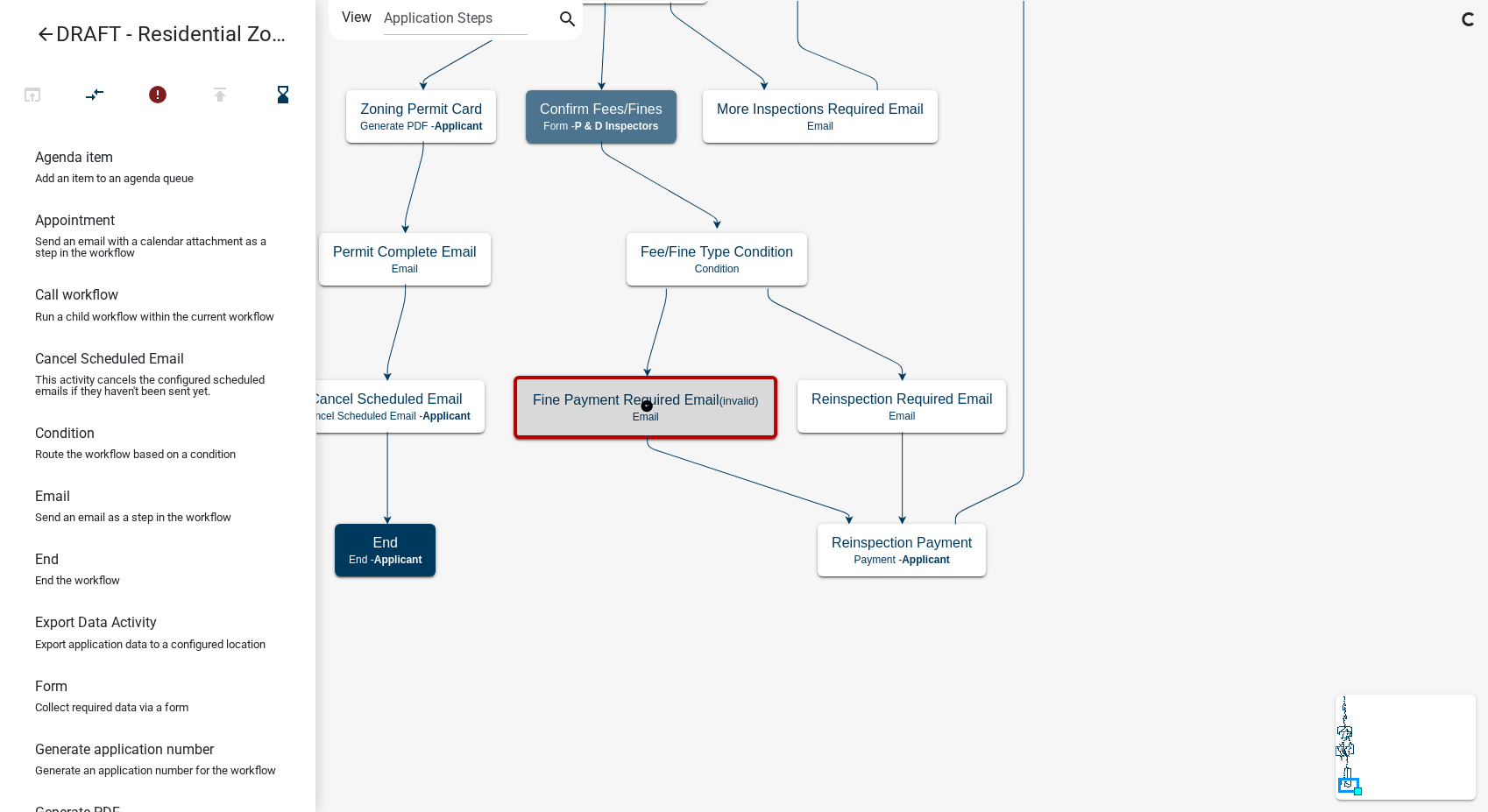
click at [730, 423] on div "Fine Payment Required Email (invalid) Email" at bounding box center [646, 406] width 254 height 52
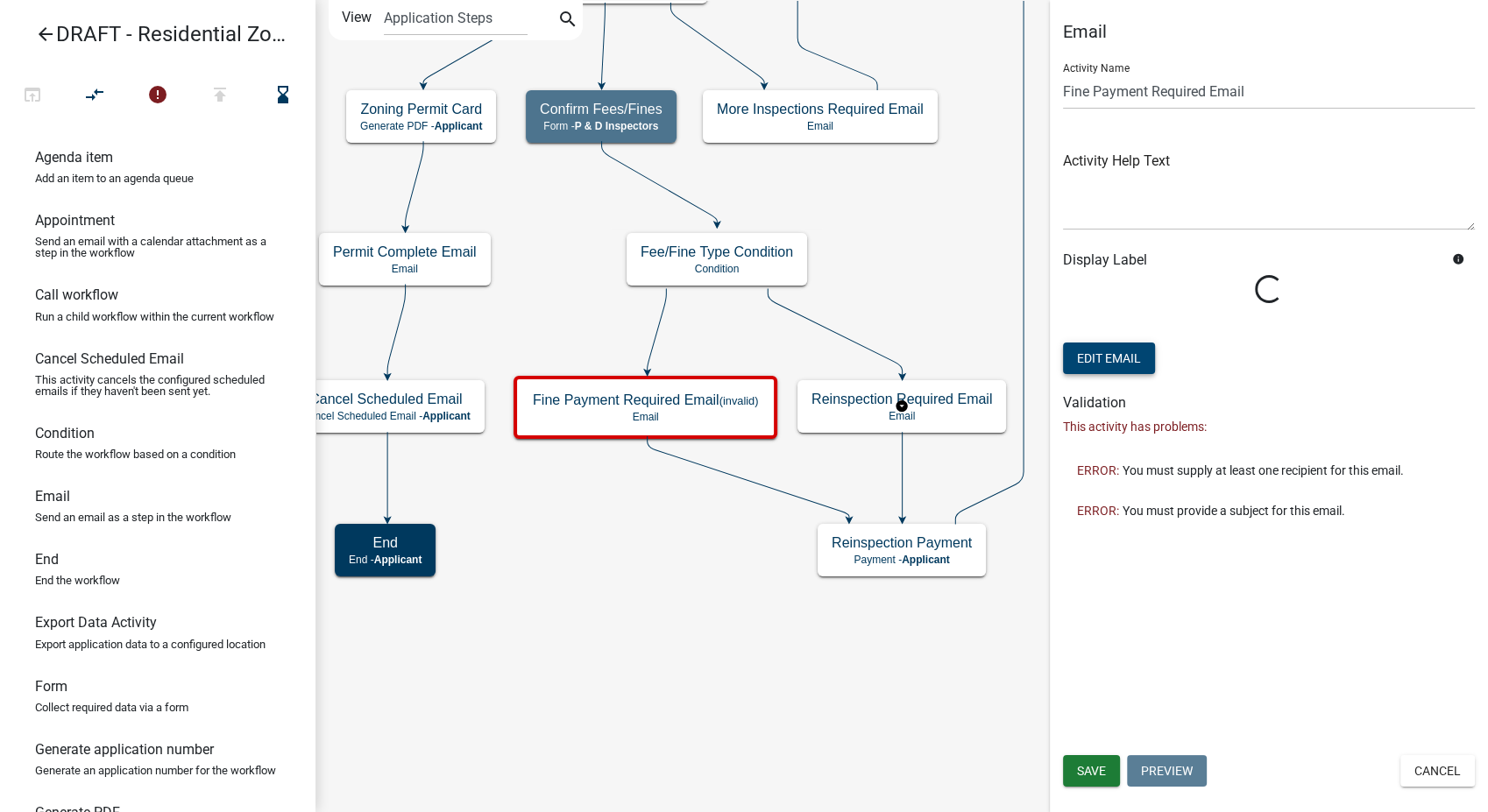
click at [1088, 354] on button "Edit Email" at bounding box center [1109, 358] width 92 height 31
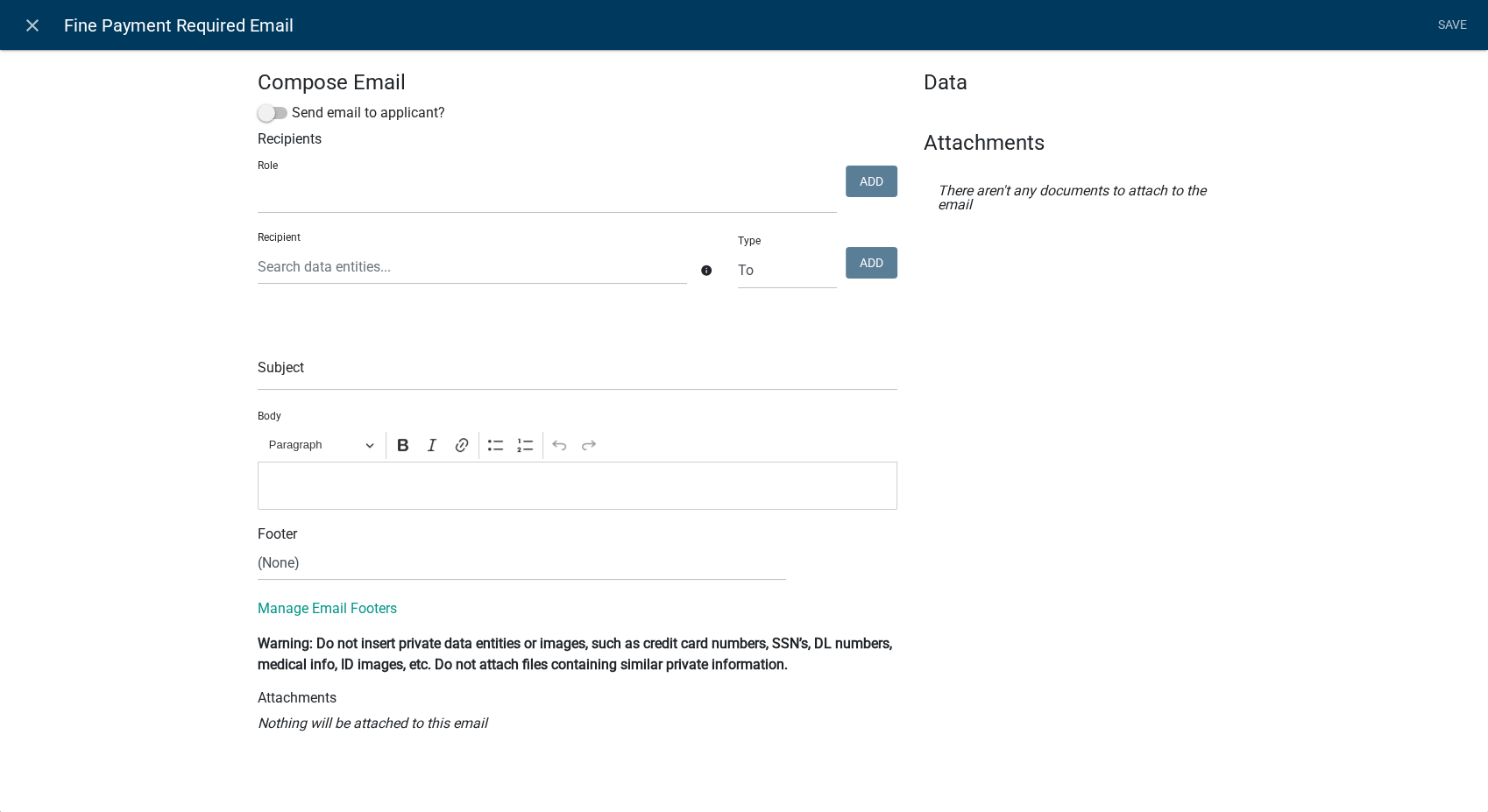
select select
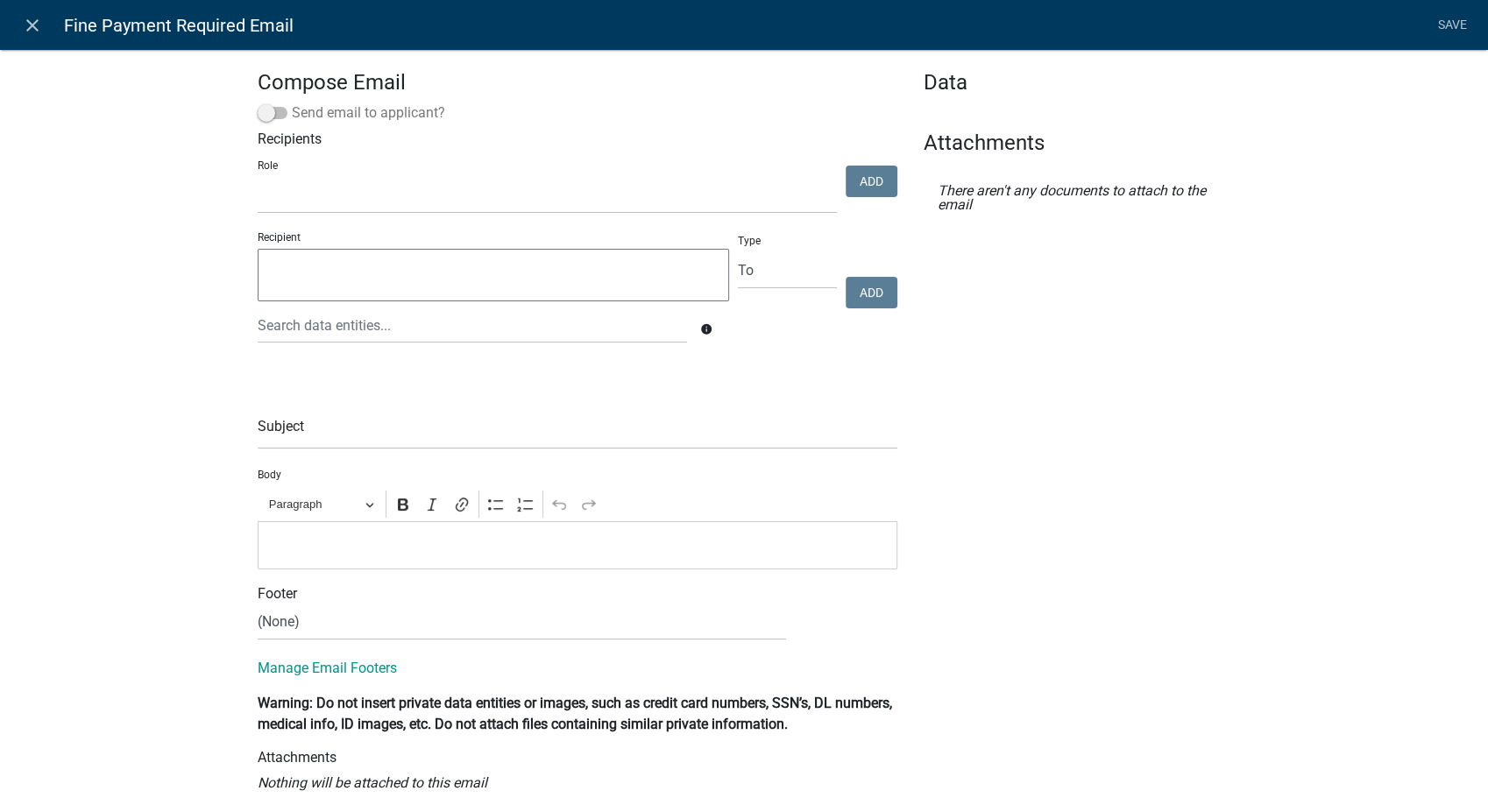
click at [259, 114] on span at bounding box center [272, 113] width 30 height 12
click at [292, 103] on input "Send email to applicant?" at bounding box center [292, 103] width 0 height 0
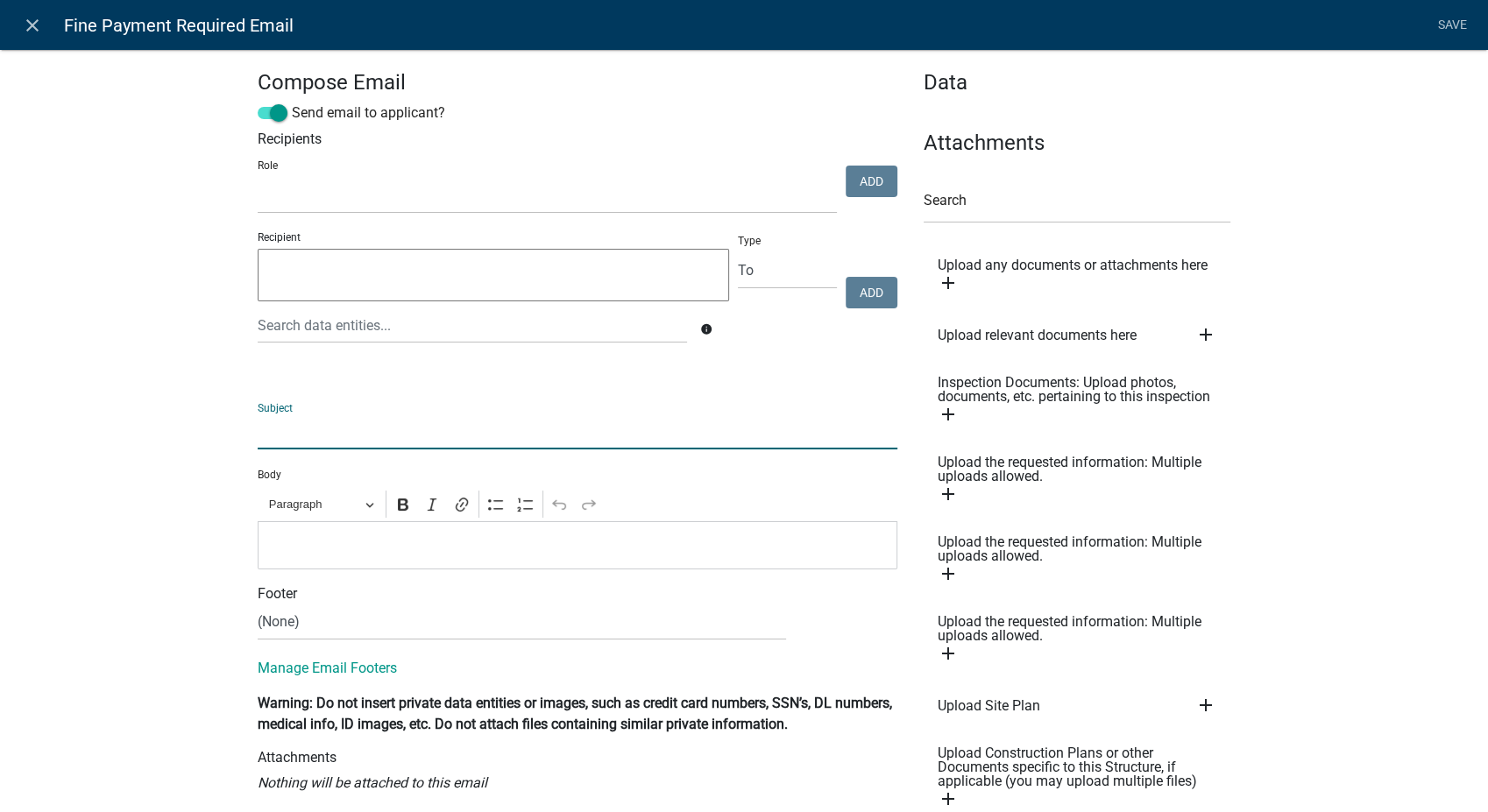
click at [273, 427] on input "text" at bounding box center [577, 431] width 640 height 36
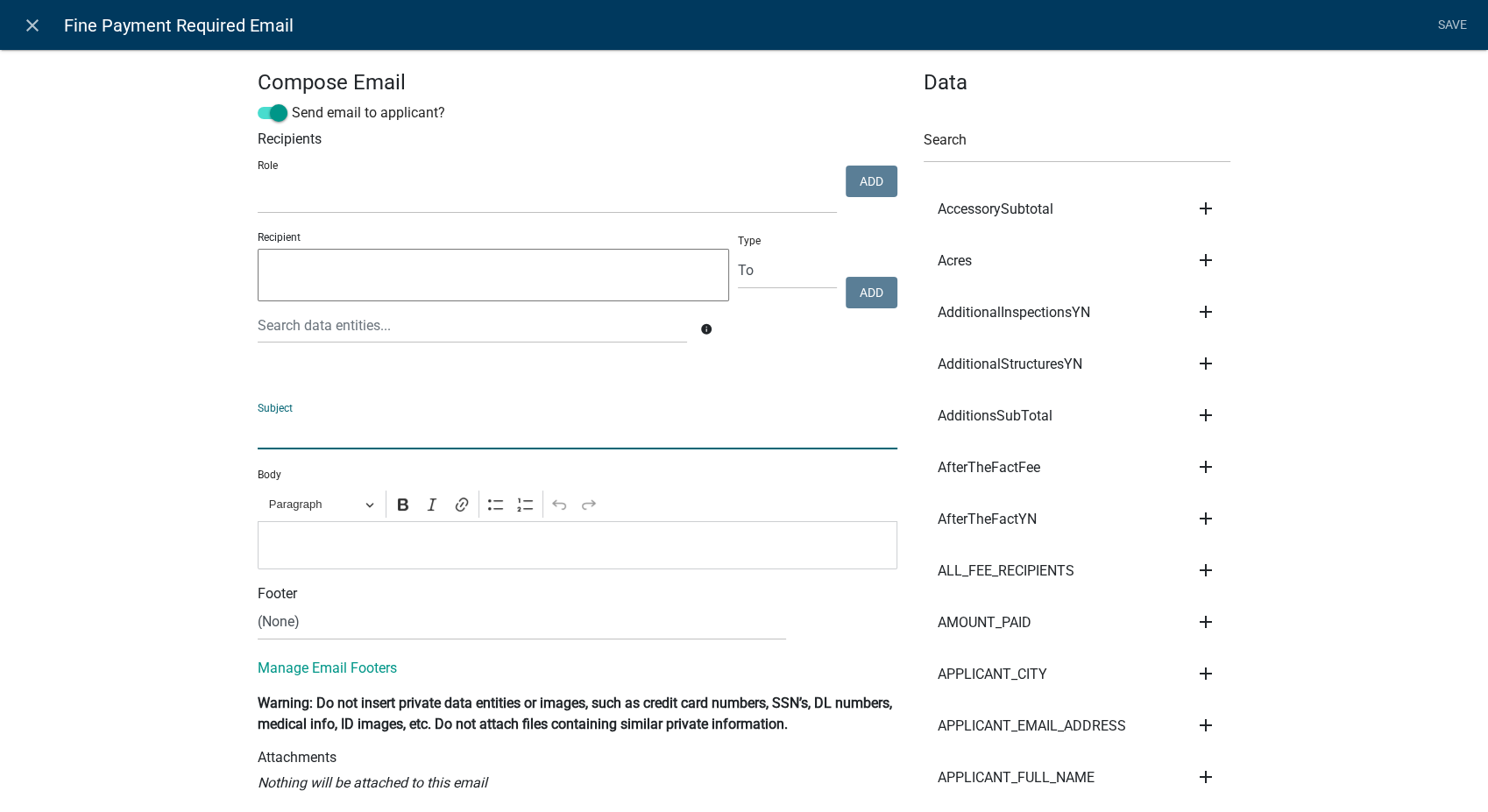
click at [309, 433] on input "text" at bounding box center [577, 431] width 640 height 36
type input "Story County, [GEOGRAPHIC_DATA] - Reinspection Fee Required - ${GENERATED_APPLI…"
select select
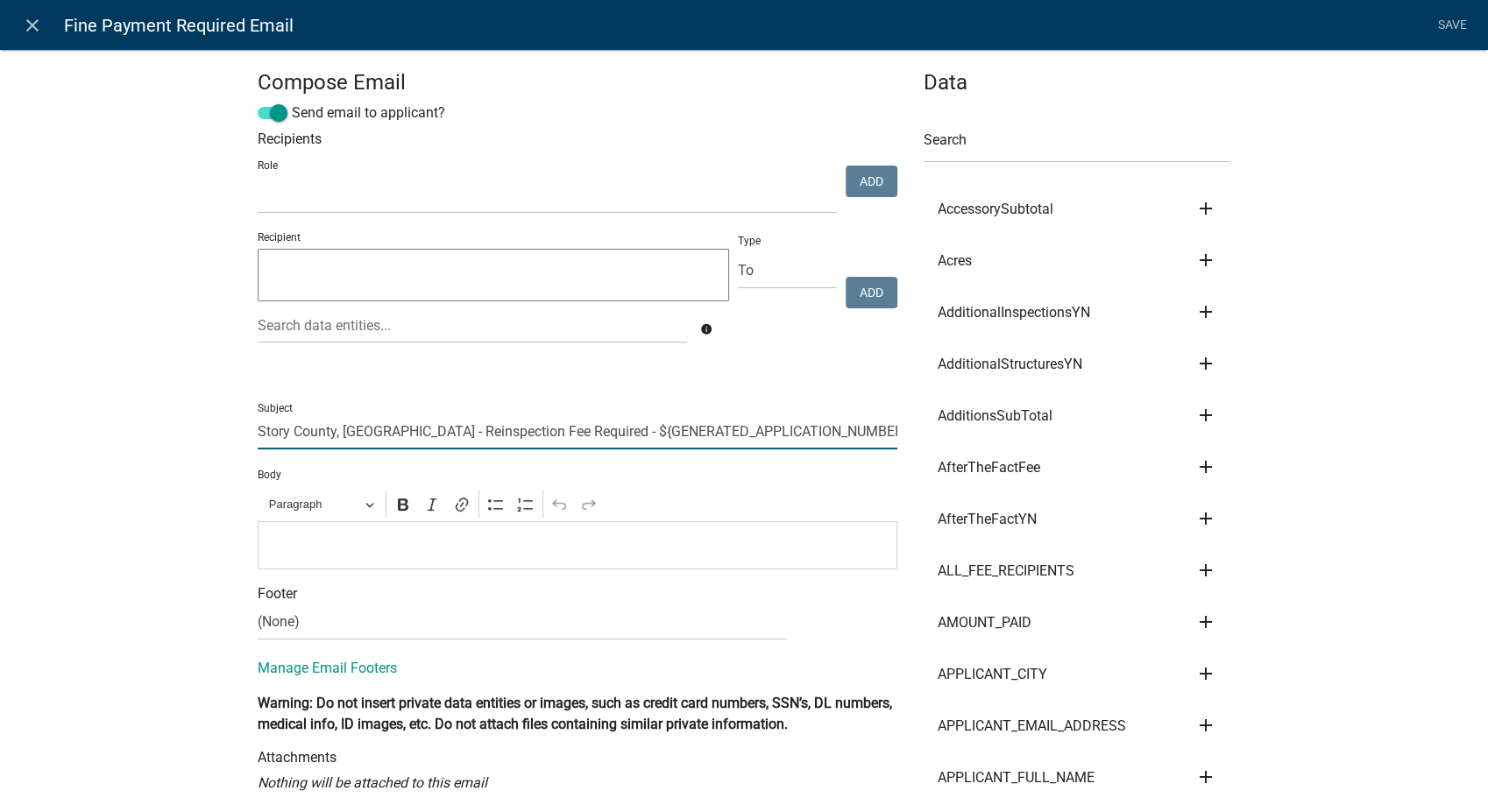
click at [440, 433] on input "Story County, [GEOGRAPHIC_DATA] - Reinspection Fee Required - ${GENERATED_APPLI…" at bounding box center [577, 431] width 640 height 36
type input "Story County, [GEOGRAPHIC_DATA] - Fee Required - ${GENERATED_APPLICATION_NUMBER}"
click at [272, 537] on p "Editor editing area: main. Press Alt+0 for help." at bounding box center [578, 545] width 622 height 21
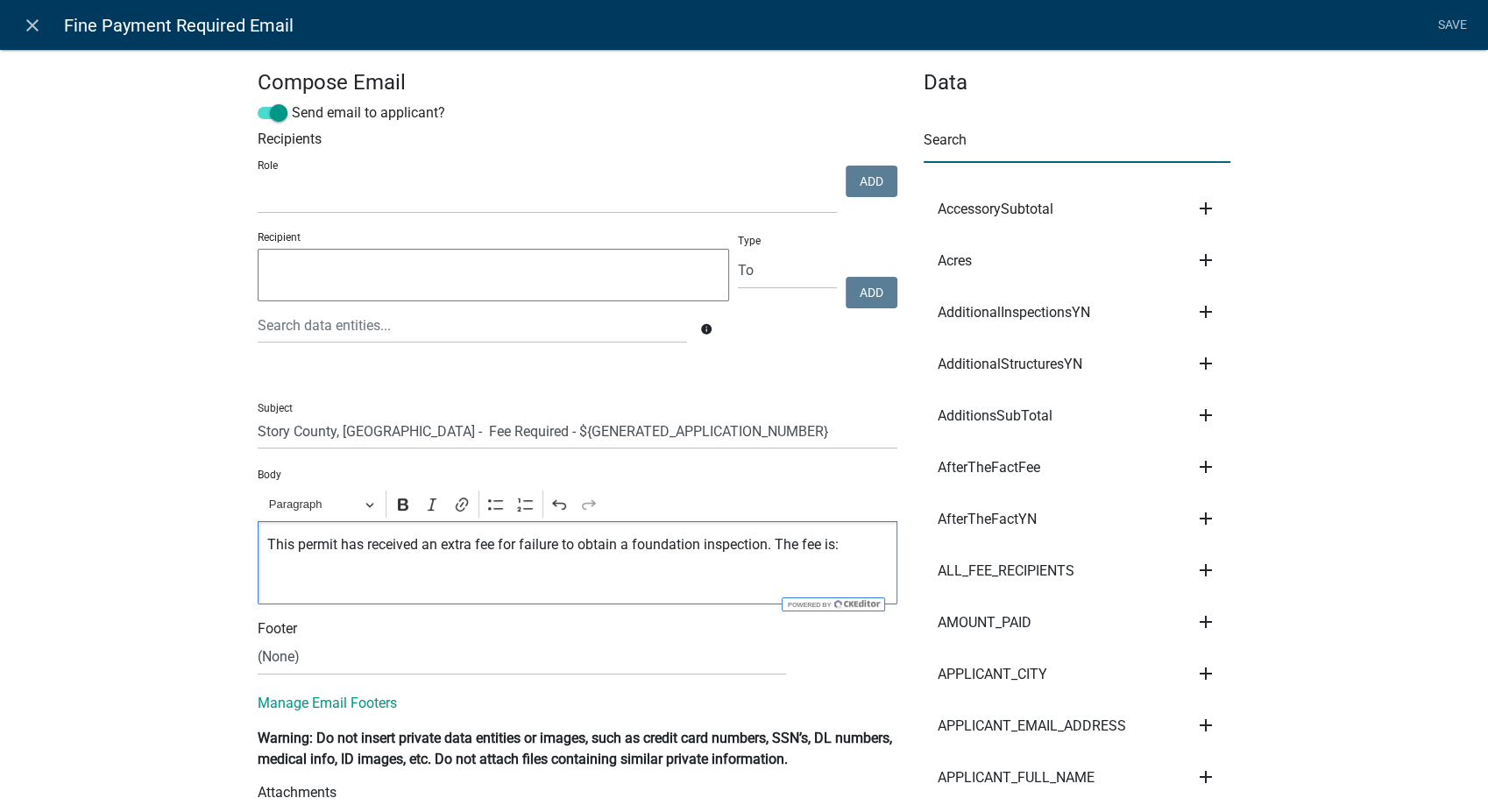
click at [1002, 138] on input "text" at bounding box center [1077, 145] width 307 height 36
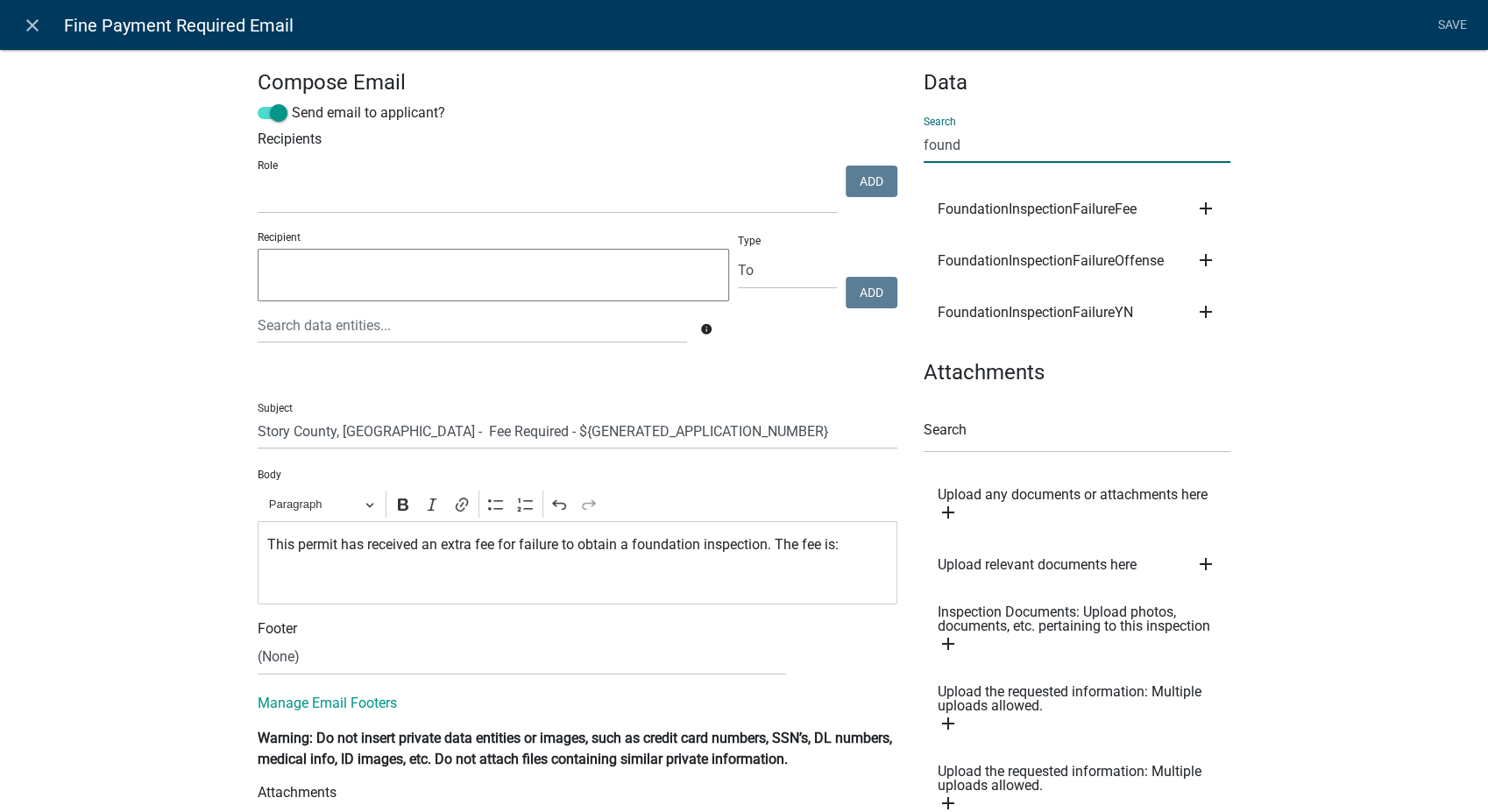
type input "found"
click at [1201, 209] on icon "add" at bounding box center [1206, 208] width 21 height 21
click at [1212, 271] on button "Body" at bounding box center [1265, 268] width 140 height 42
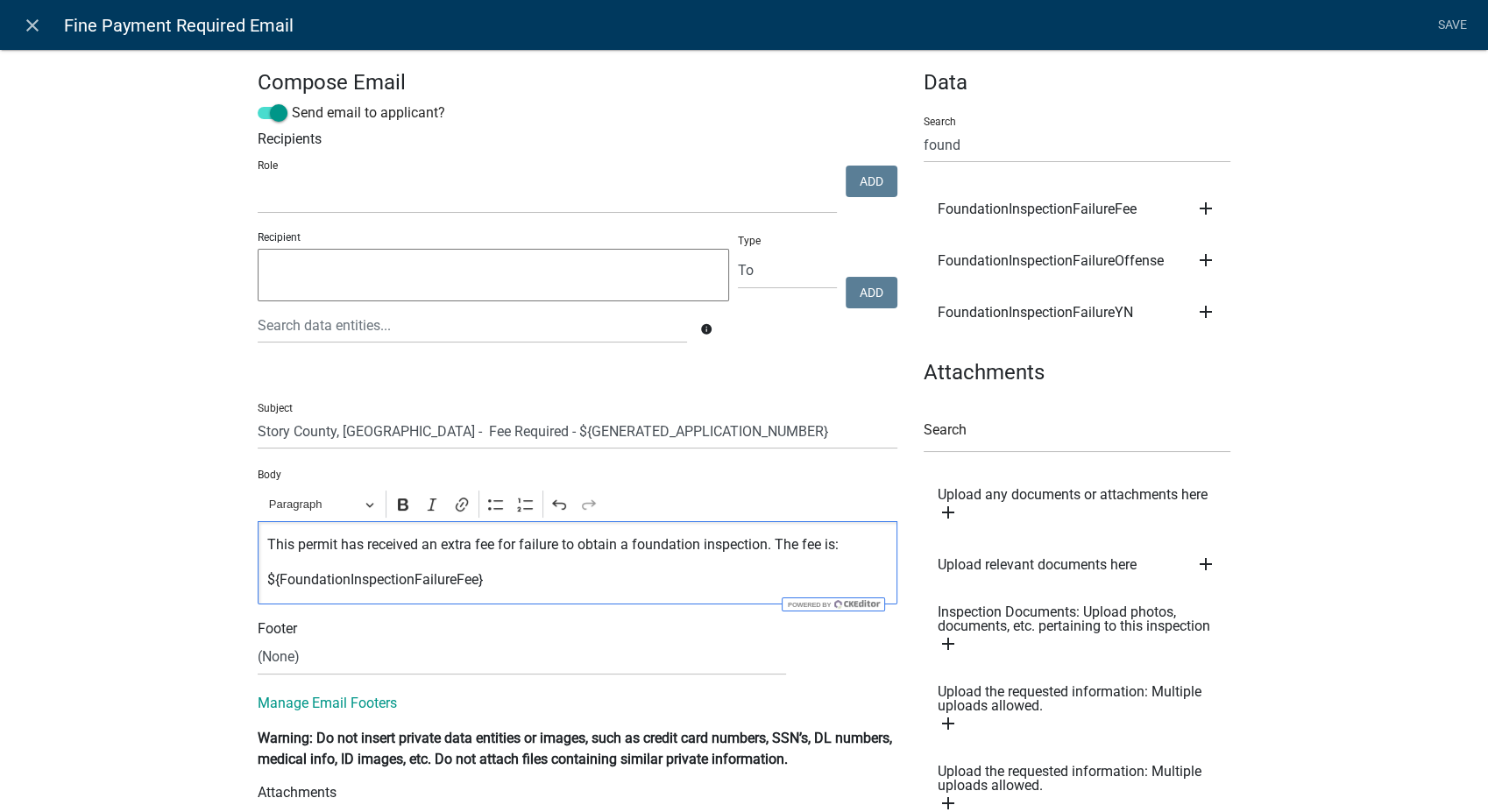
click at [491, 582] on p "${FoundationInspectionFailureFee}" at bounding box center [578, 579] width 622 height 21
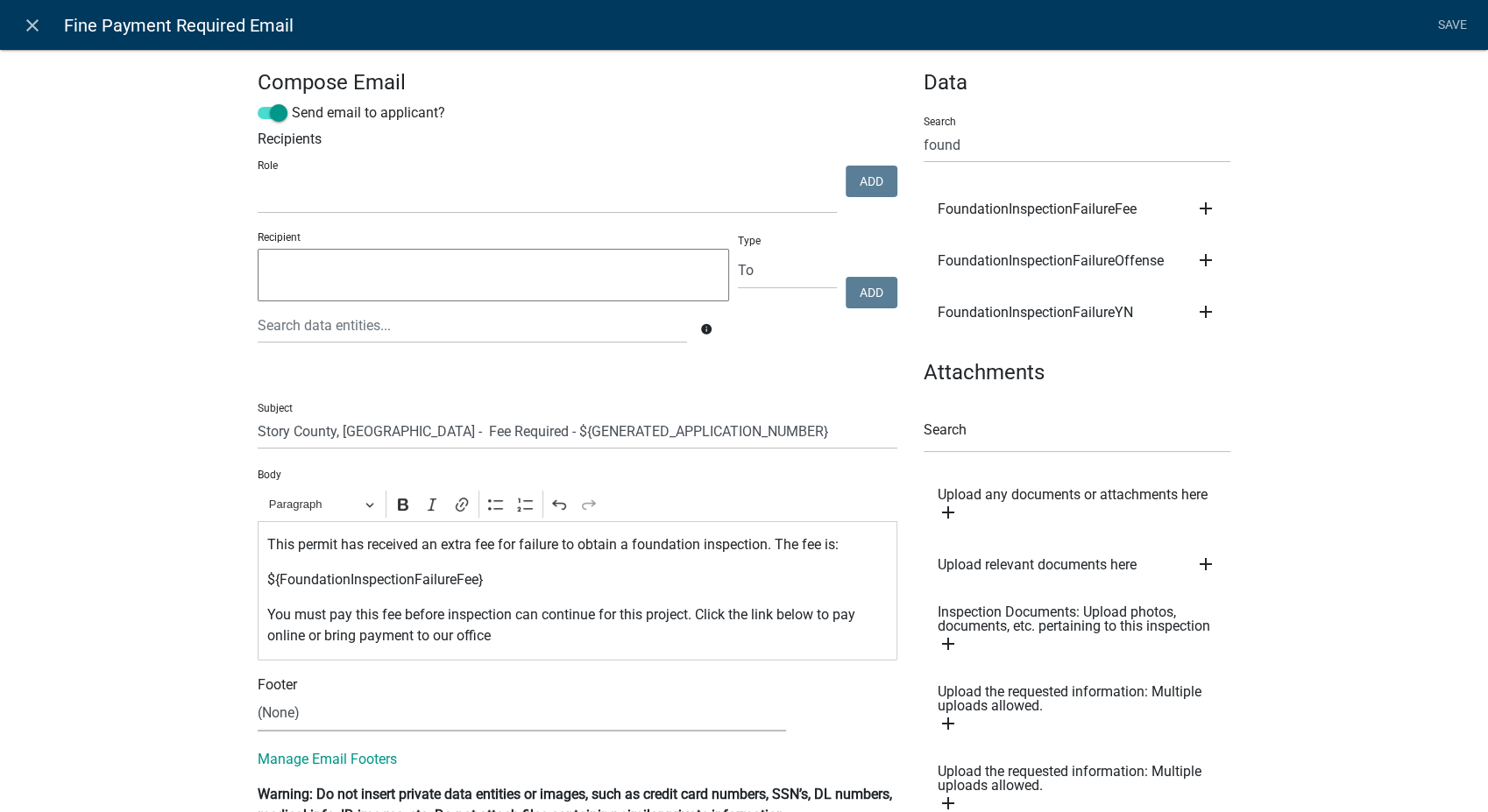
click at [355, 717] on select "(None) Environmental Health Planning & Development" at bounding box center [521, 713] width 528 height 36
click at [494, 635] on p "You must pay this fee before inspection can continue for this project. Click th…" at bounding box center [578, 625] width 622 height 42
click at [386, 715] on select "(None) Environmental Health Planning & Development" at bounding box center [521, 713] width 528 height 36
select select "6b414dd9-46b1-4634-9489-6945e61a5ceb"
click at [257, 696] on select "(None) Environmental Health Planning & Development" at bounding box center [521, 713] width 528 height 36
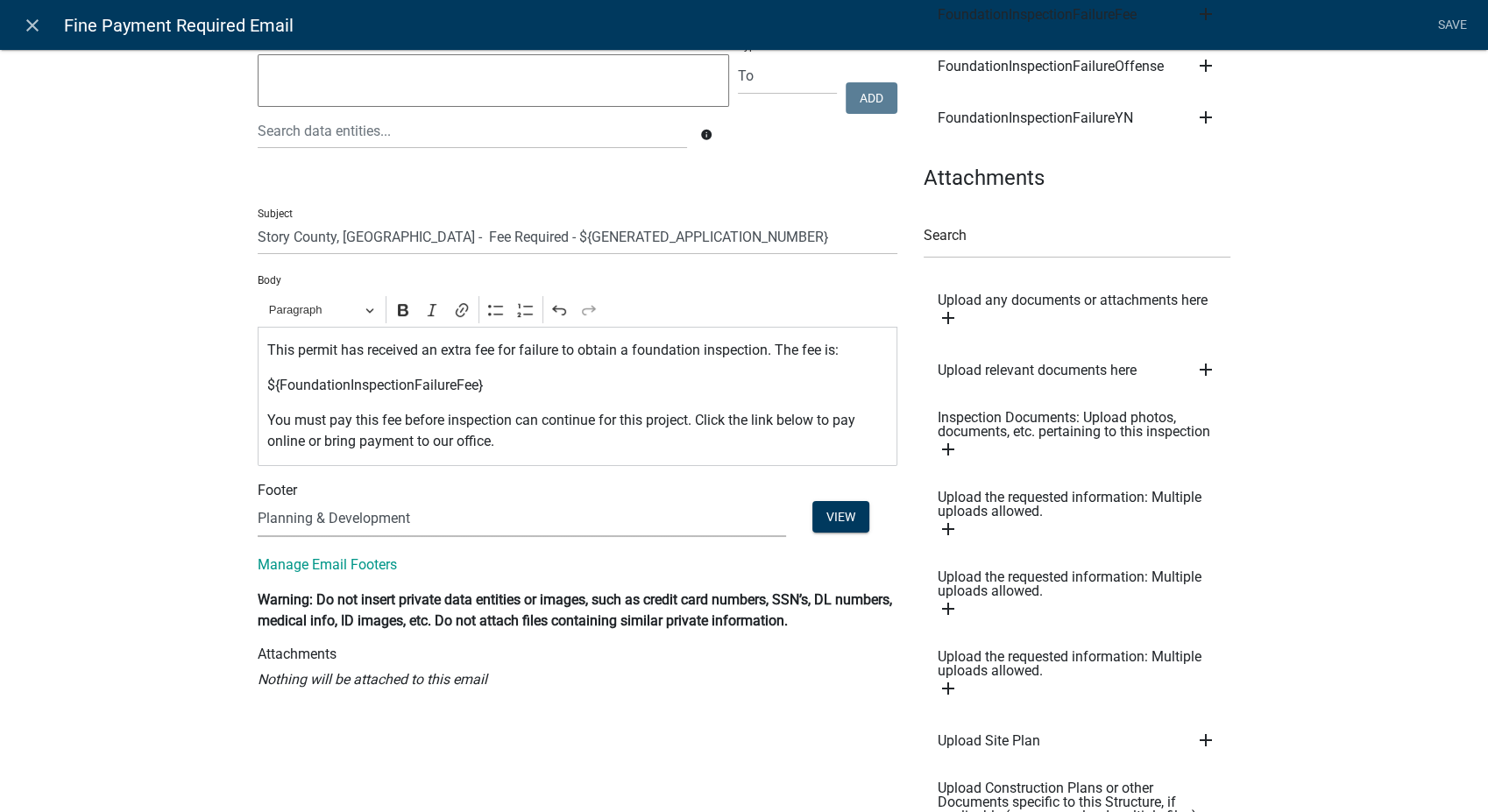
scroll to position [292, 0]
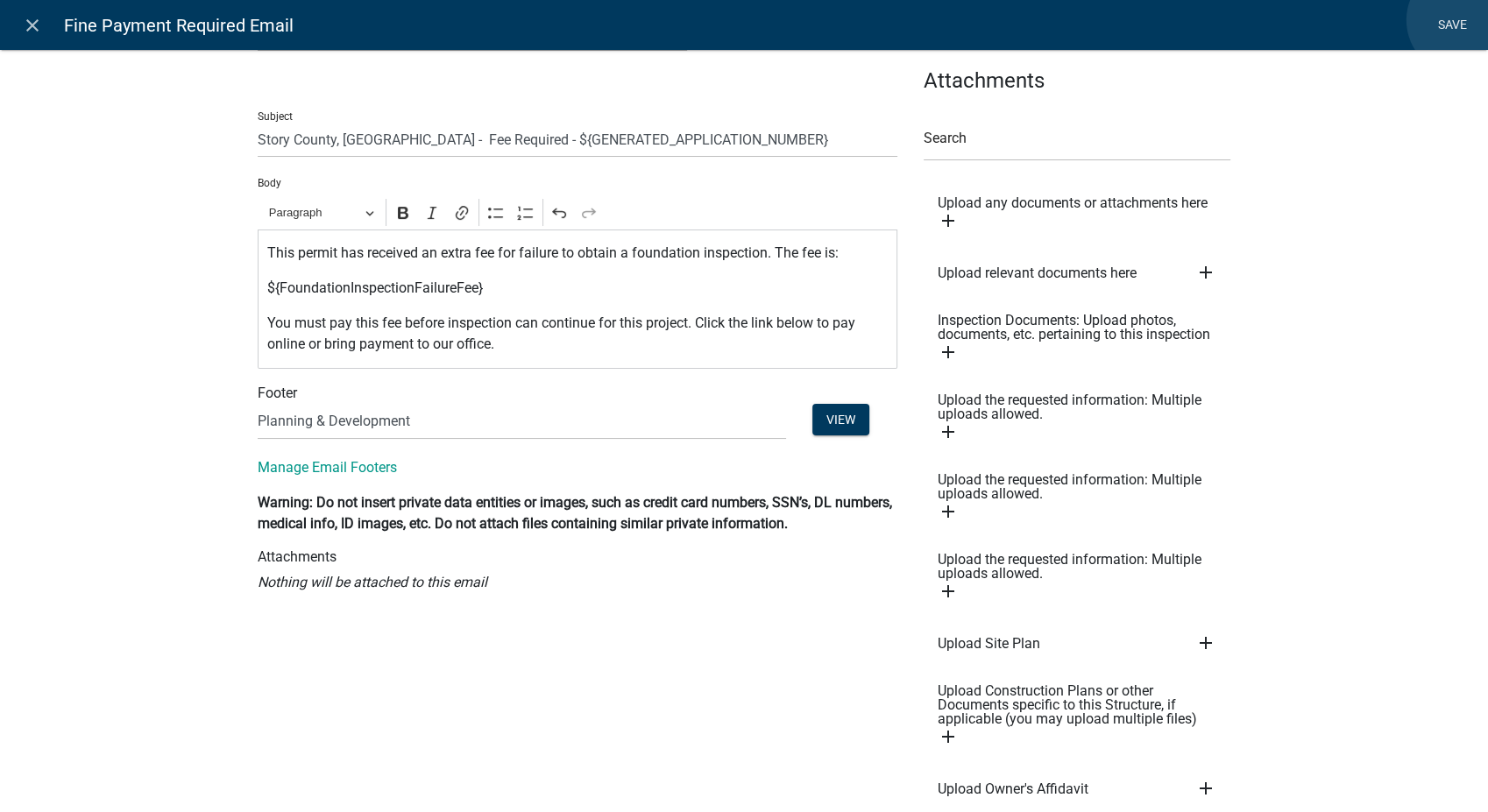
click at [1462, 20] on link "Save" at bounding box center [1452, 26] width 44 height 33
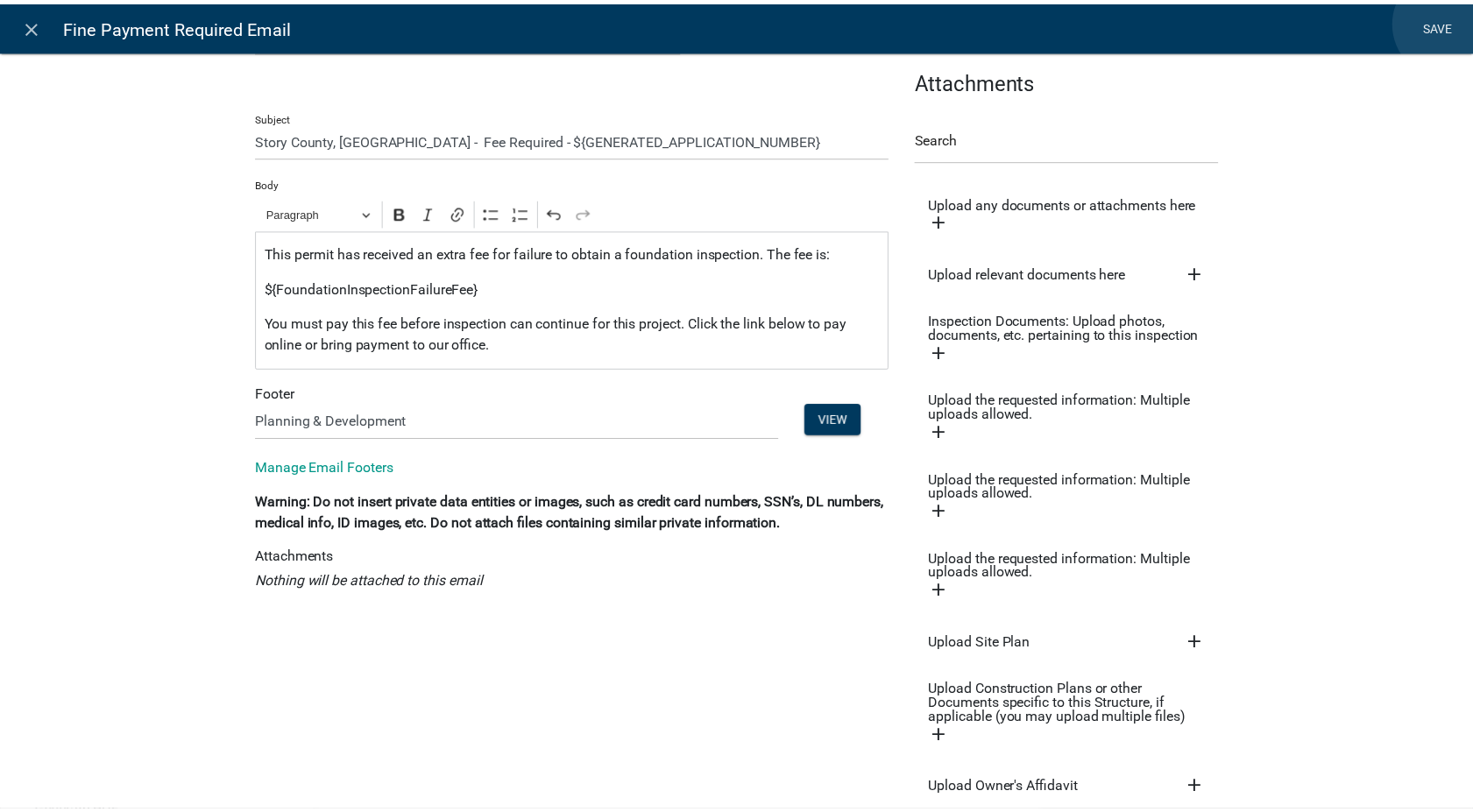
scroll to position [0, 0]
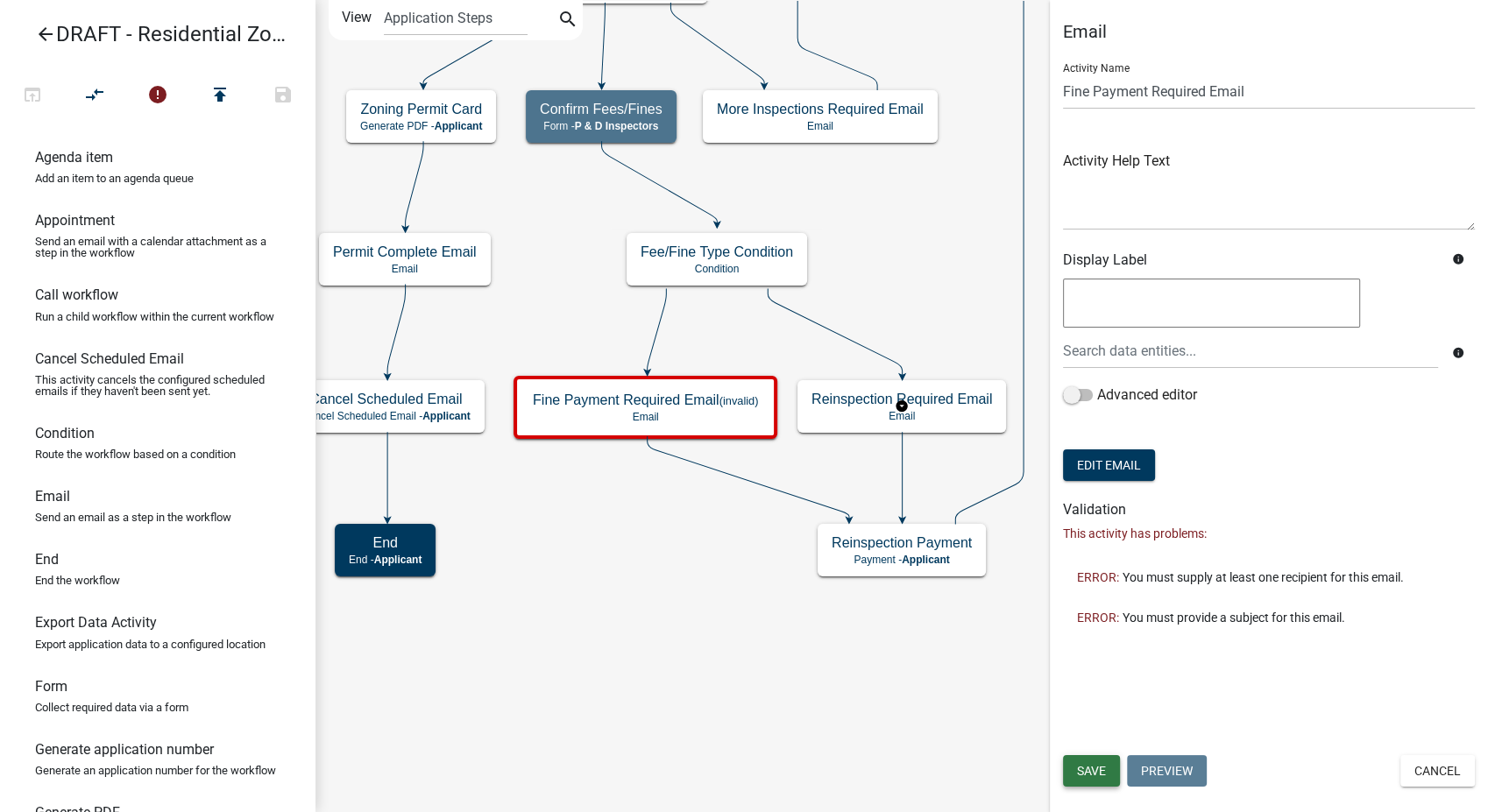
click at [1093, 769] on span "Save" at bounding box center [1092, 771] width 29 height 14
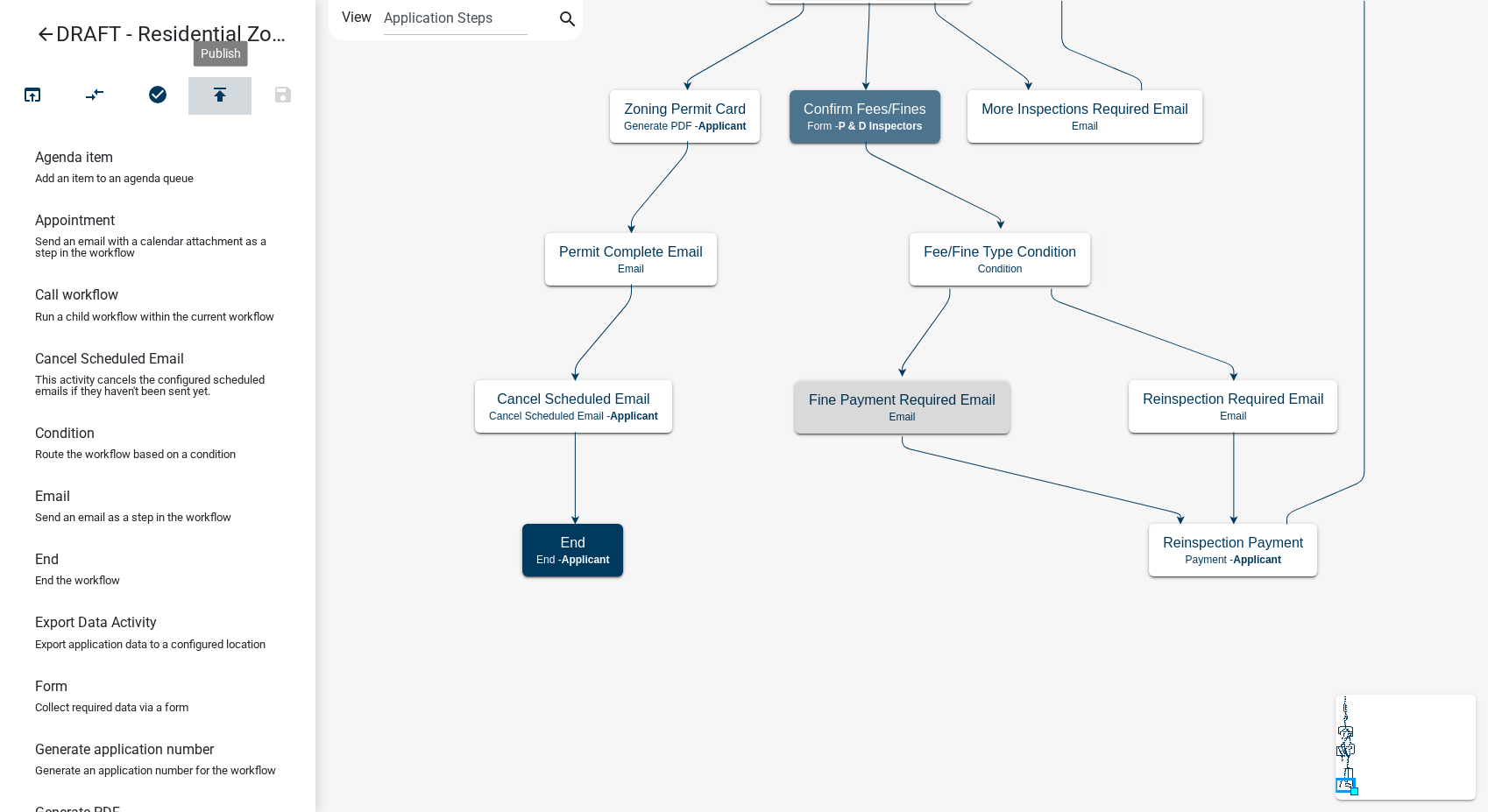
click at [223, 86] on icon "publish" at bounding box center [220, 96] width 21 height 25
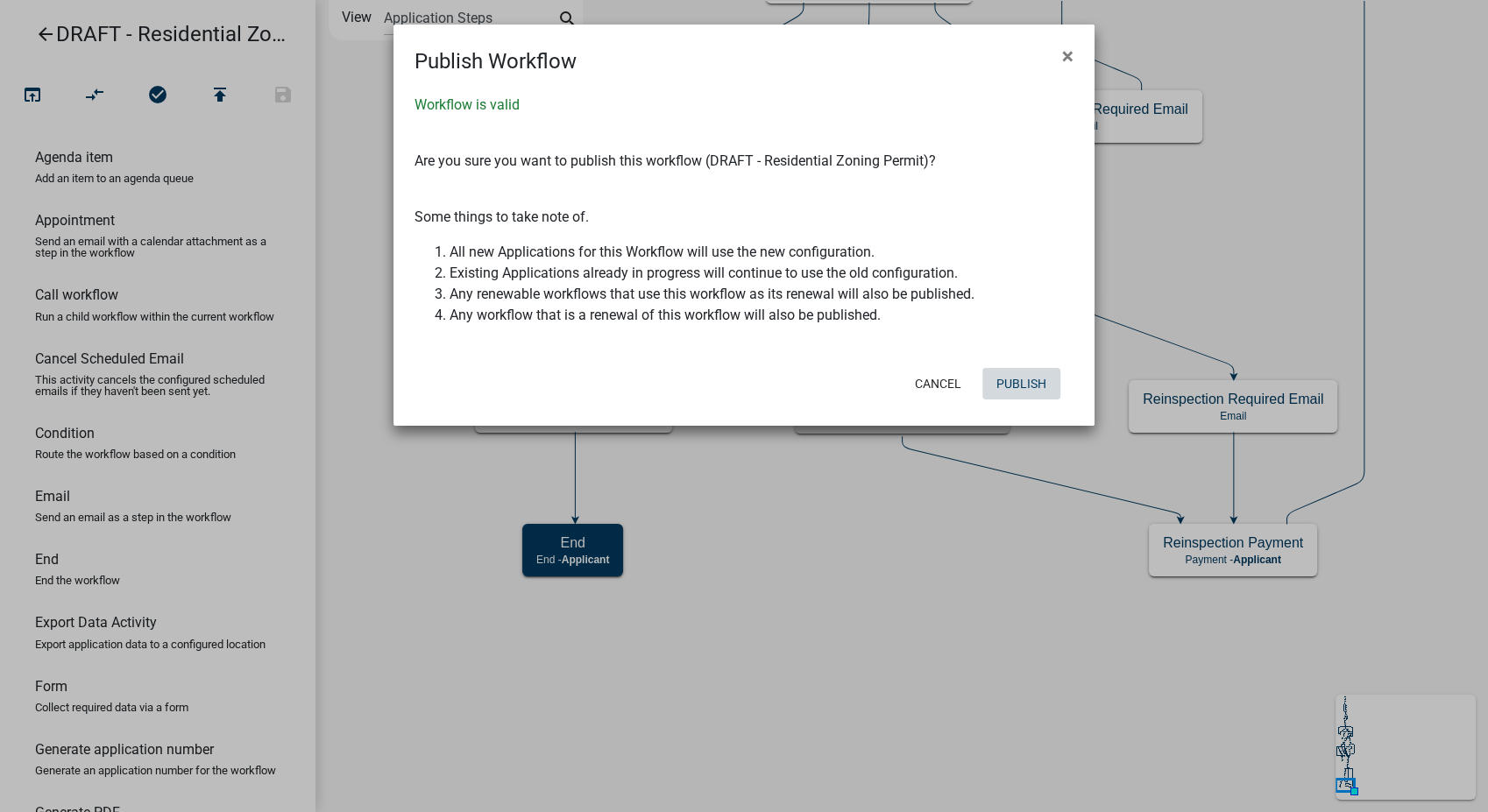
click at [1034, 384] on button "Publish" at bounding box center [1021, 384] width 78 height 31
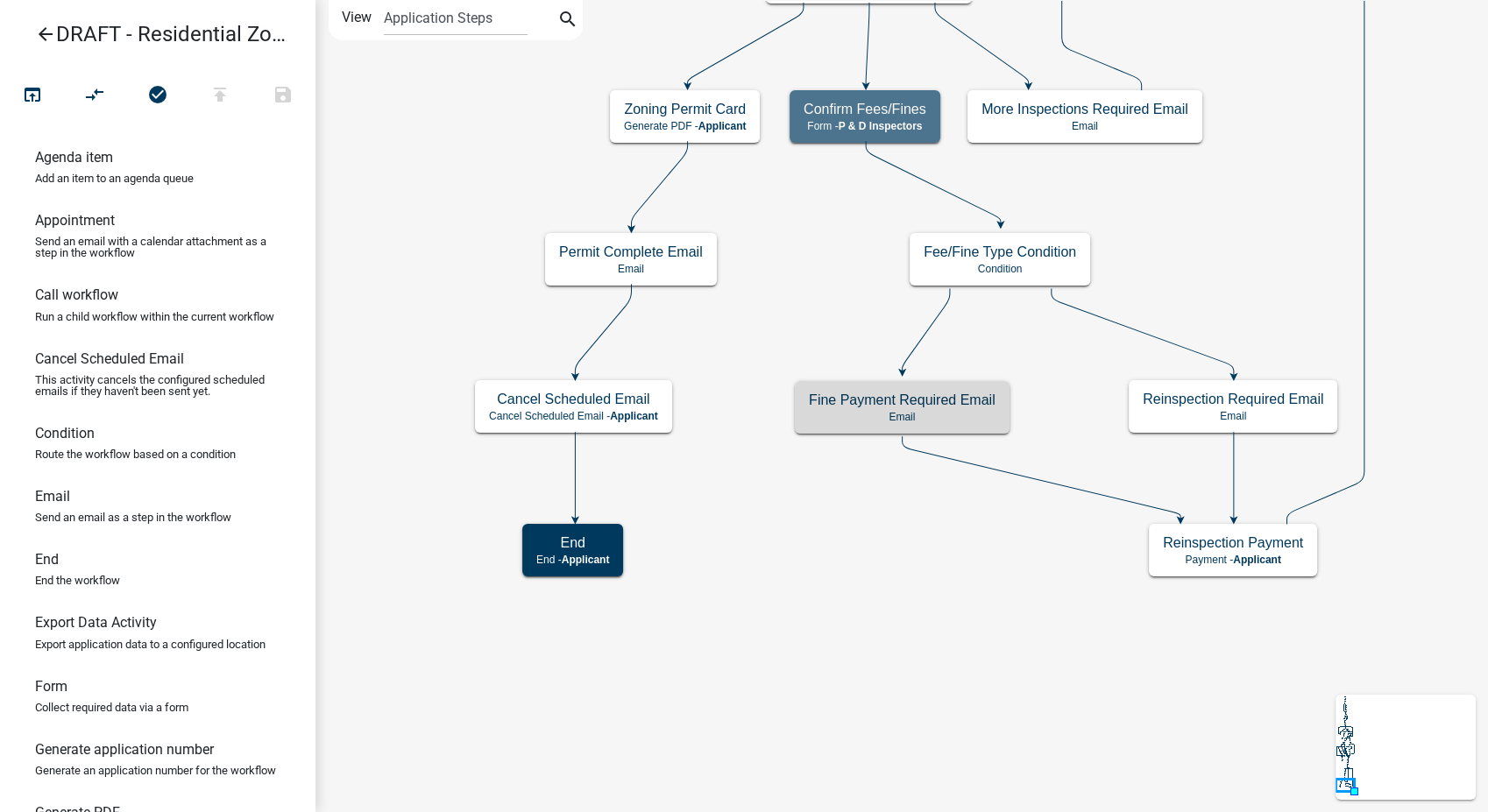
click at [42, 35] on icon "arrow_back" at bounding box center [45, 36] width 21 height 25
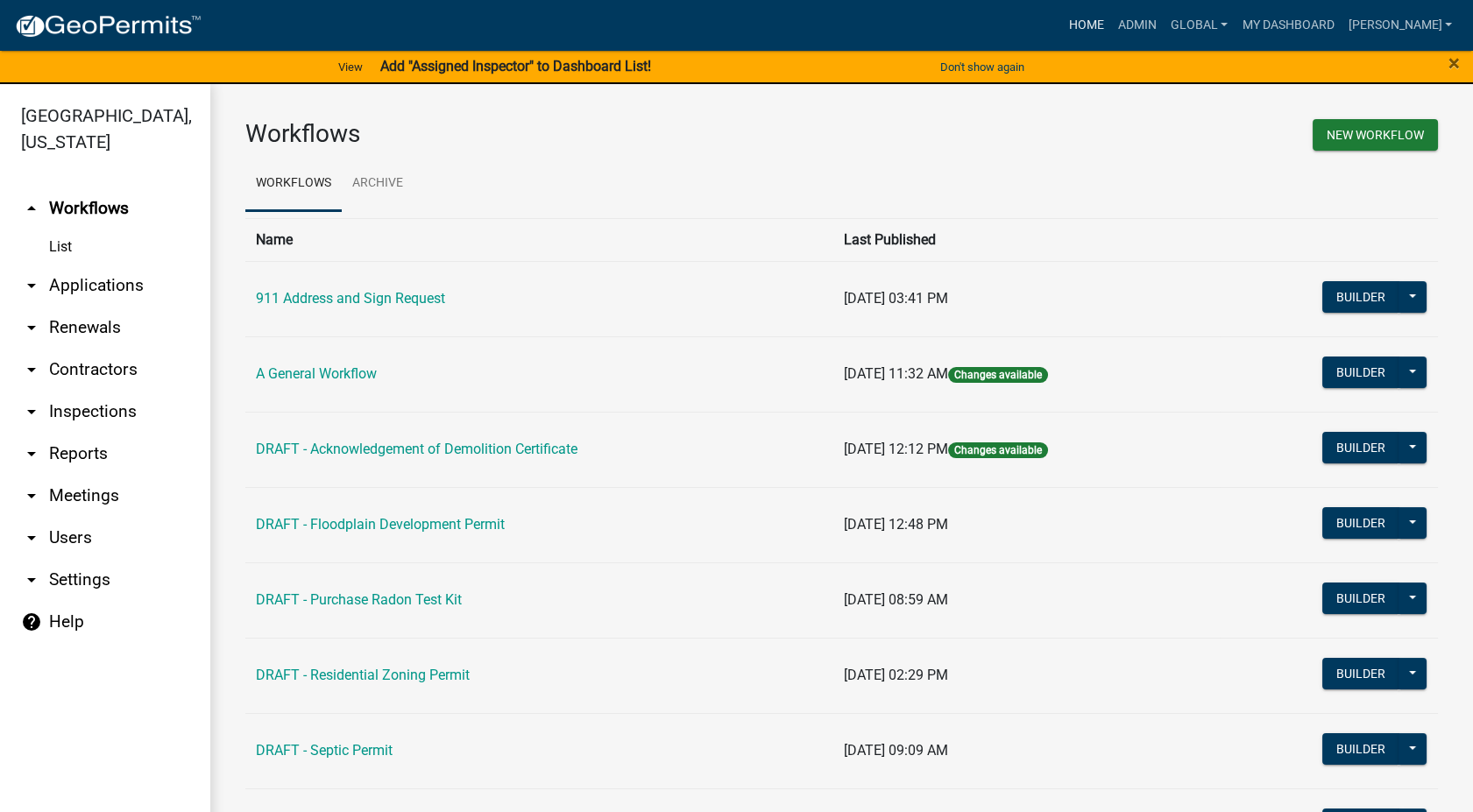
click at [1111, 26] on link "Home" at bounding box center [1087, 26] width 49 height 33
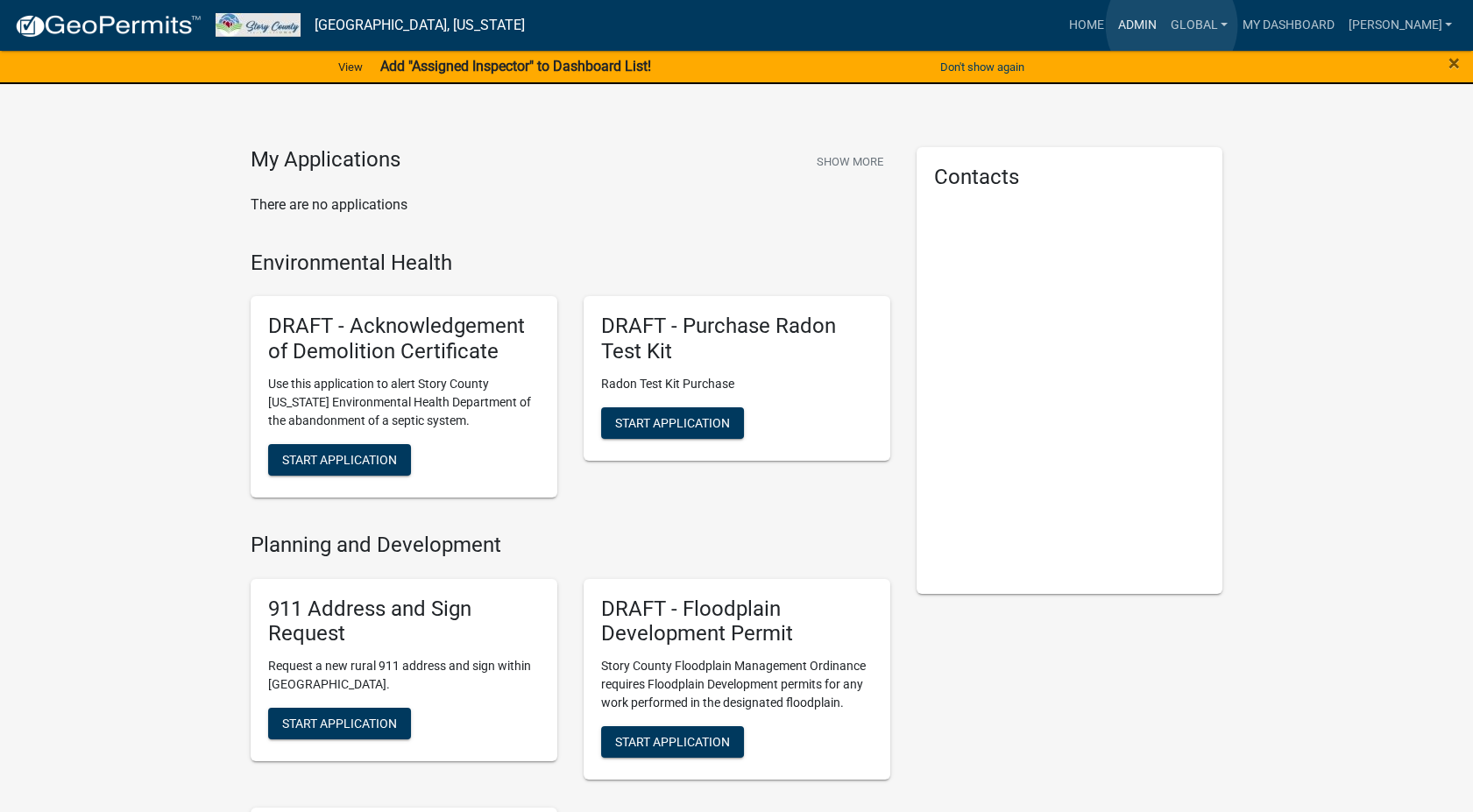
click at [1164, 26] on link "Admin" at bounding box center [1137, 26] width 52 height 33
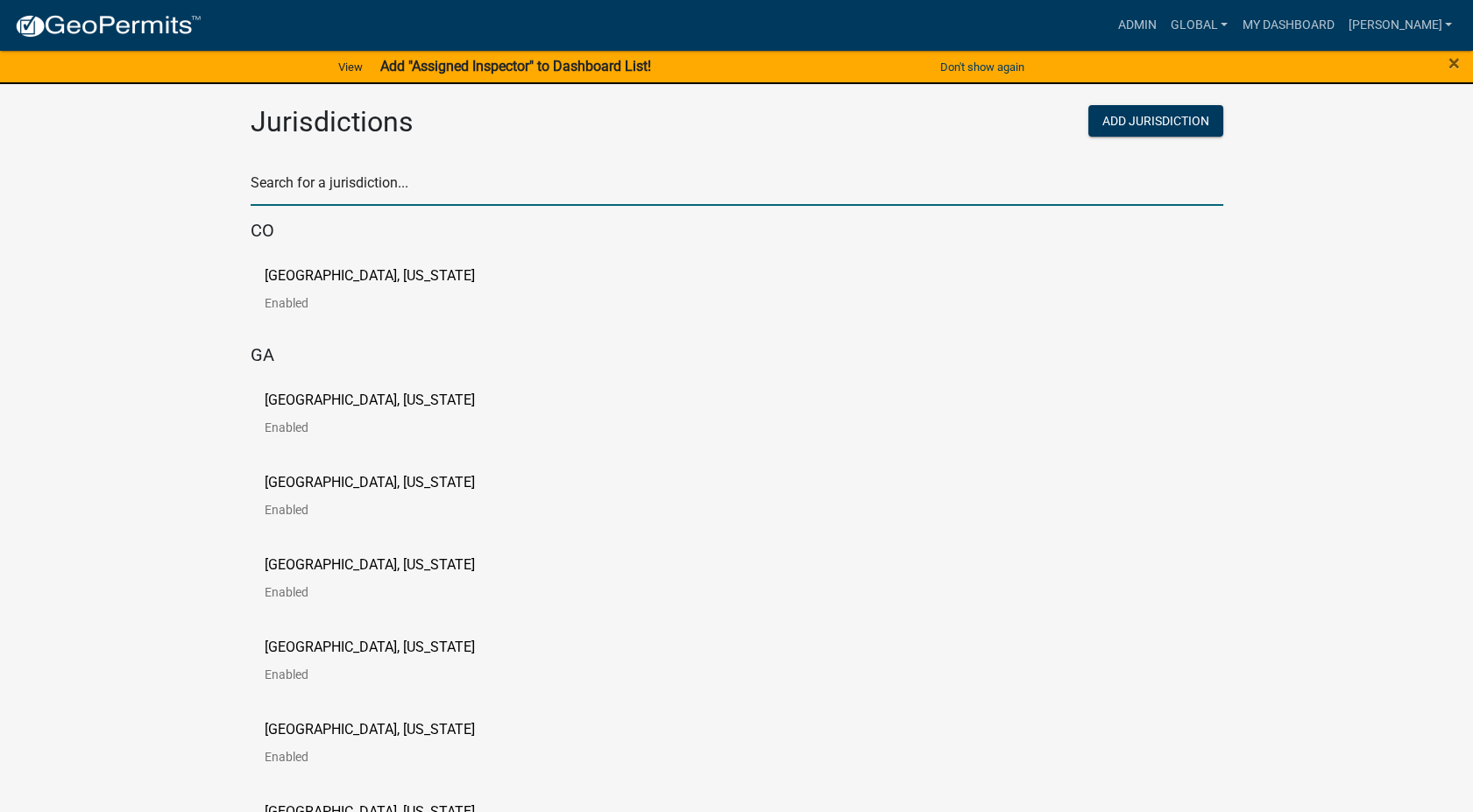
click at [331, 189] on input "text" at bounding box center [737, 188] width 972 height 36
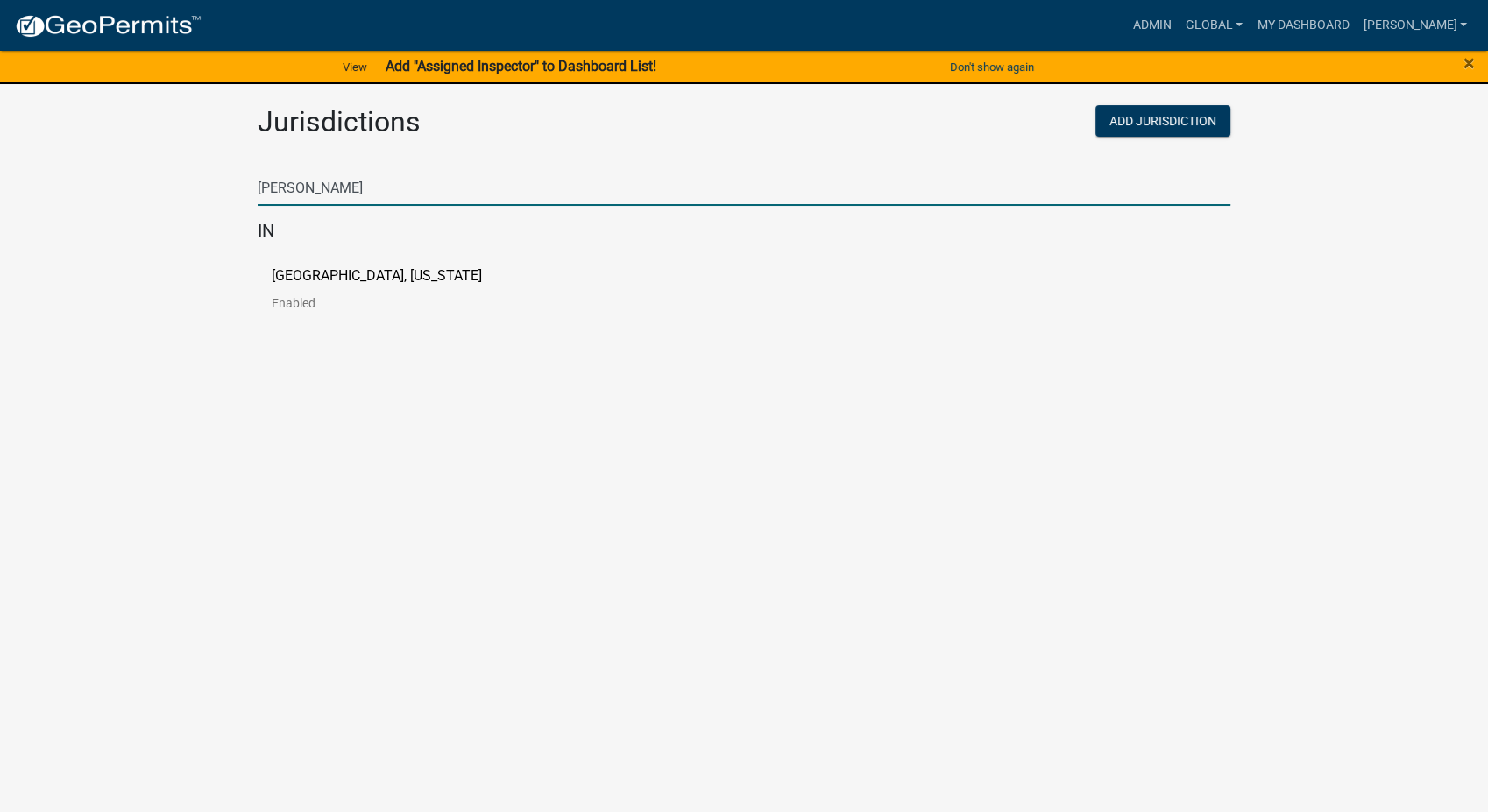
type input "[PERSON_NAME]"
click at [318, 276] on p "[GEOGRAPHIC_DATA], [US_STATE]" at bounding box center [377, 276] width 211 height 14
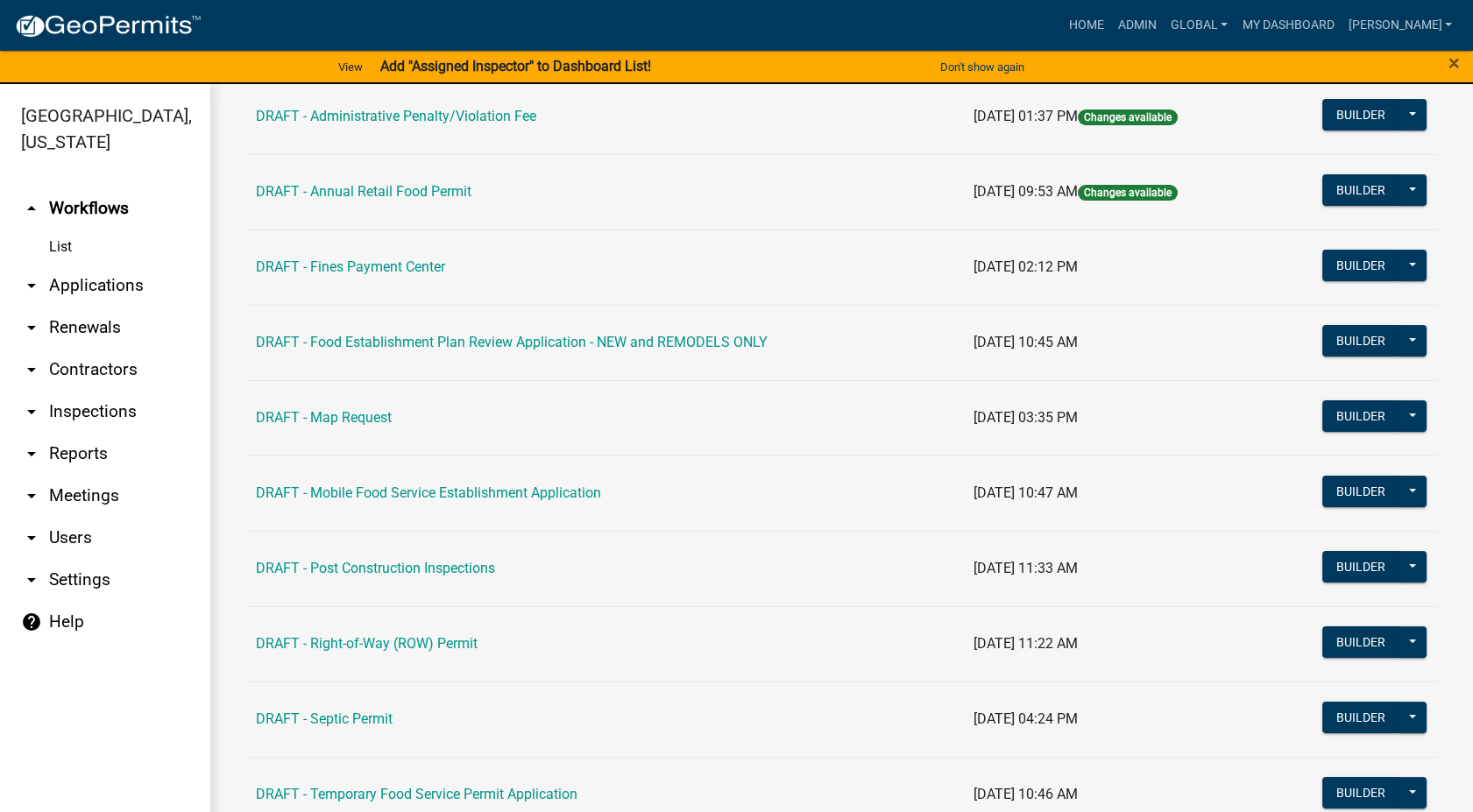
scroll to position [583, 0]
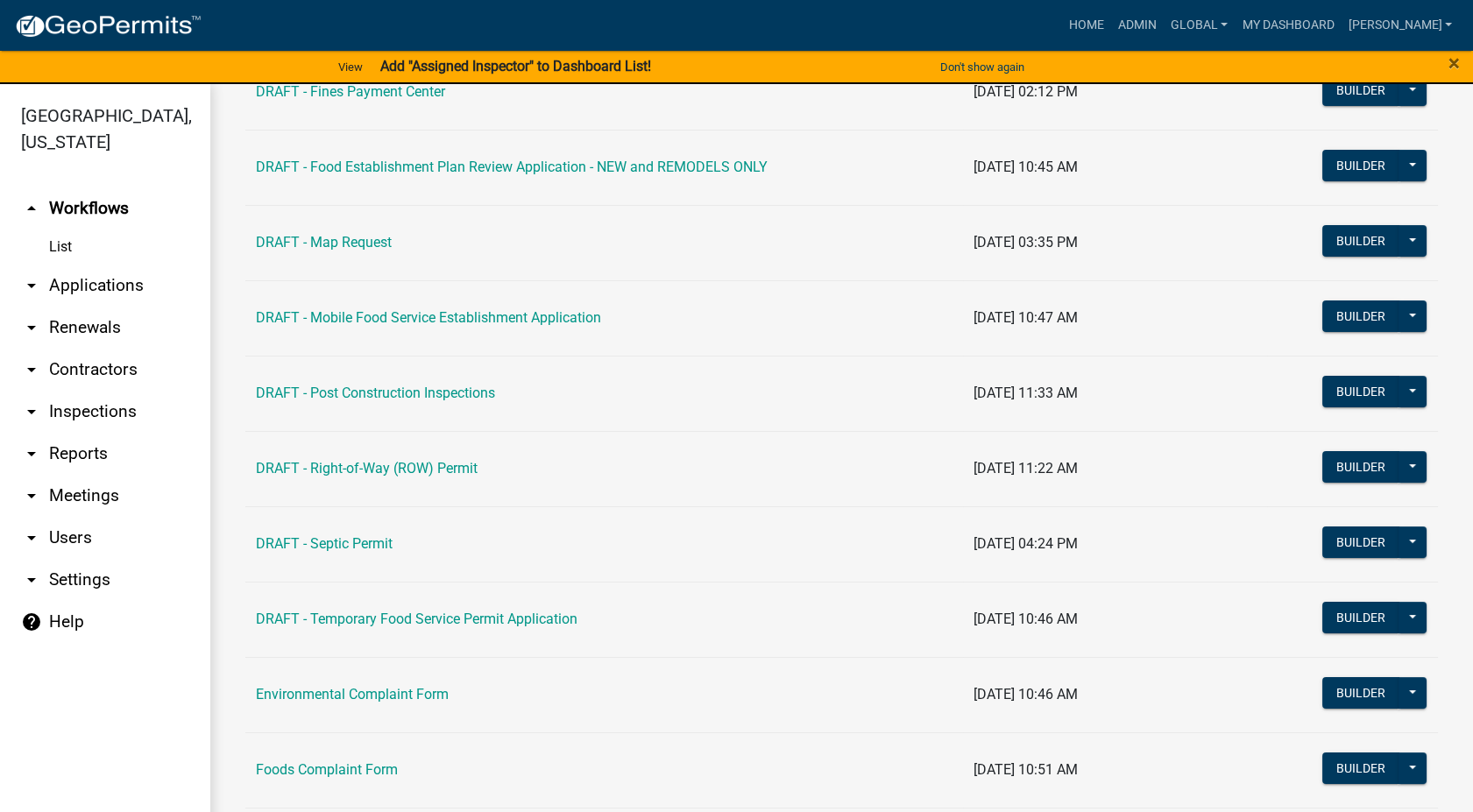
click at [49, 451] on link "arrow_drop_down Reports" at bounding box center [105, 454] width 211 height 42
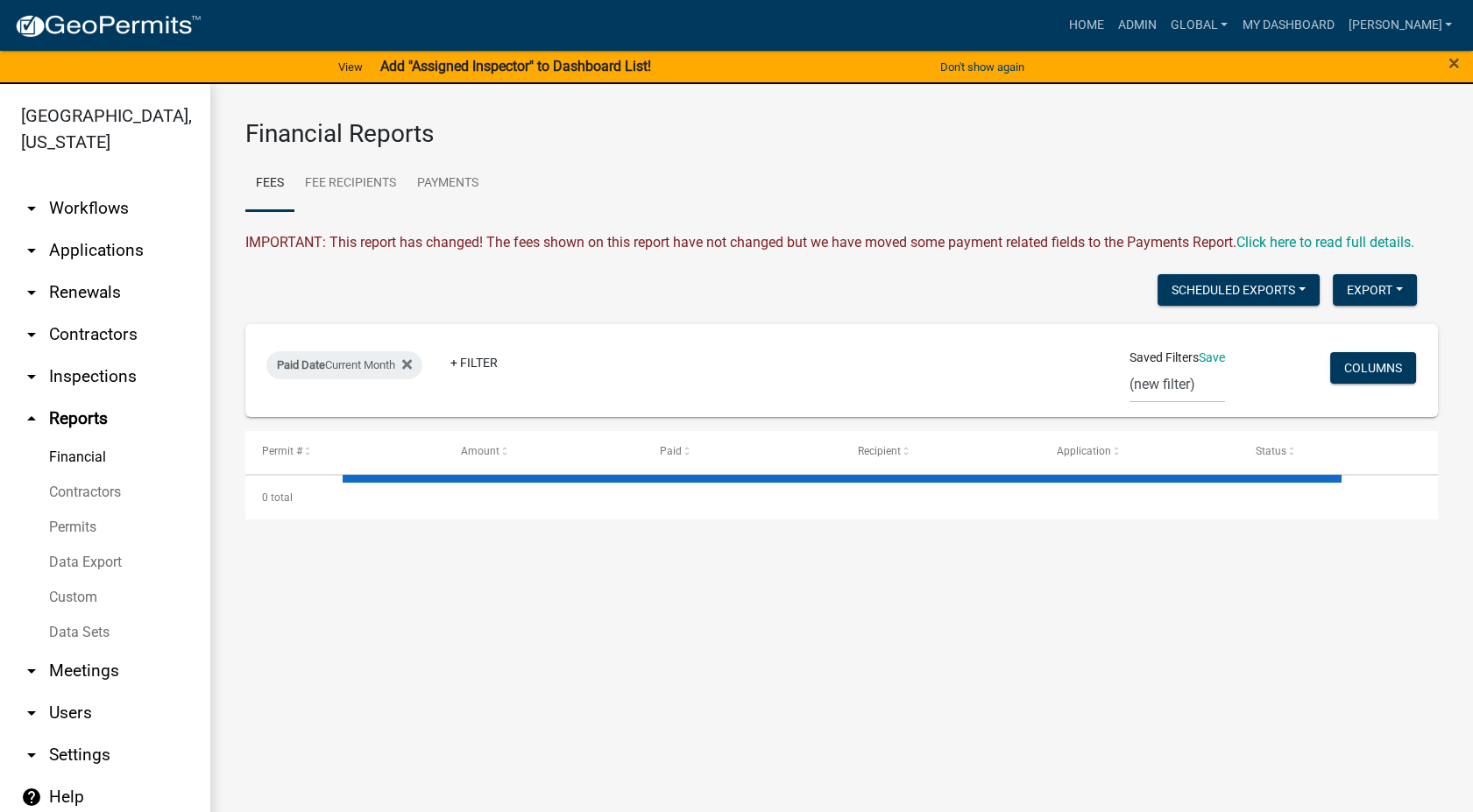
click at [77, 558] on link "Data Export" at bounding box center [105, 562] width 211 height 35
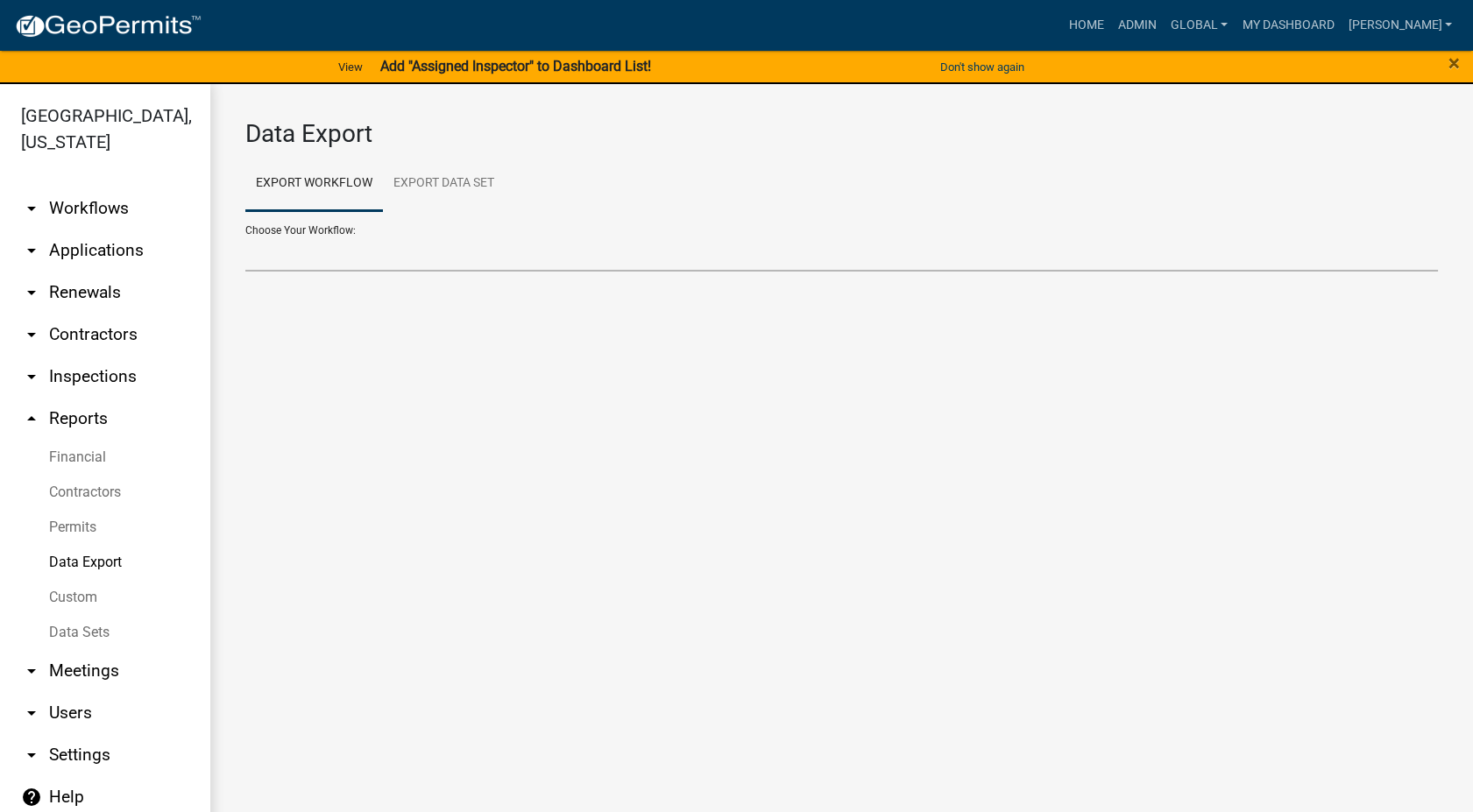
click at [349, 247] on select "Choose Your Workflow:" at bounding box center [841, 253] width 1193 height 36
click at [297, 249] on select "Body Art Establishment Operating Permit Contractors DRAFT - Administrative Pena…" at bounding box center [841, 253] width 1193 height 36
select select "21: Object"
click at [245, 235] on select "Body Art Establishment Operating Permit Contractors DRAFT - Administrative Pena…" at bounding box center [841, 253] width 1193 height 36
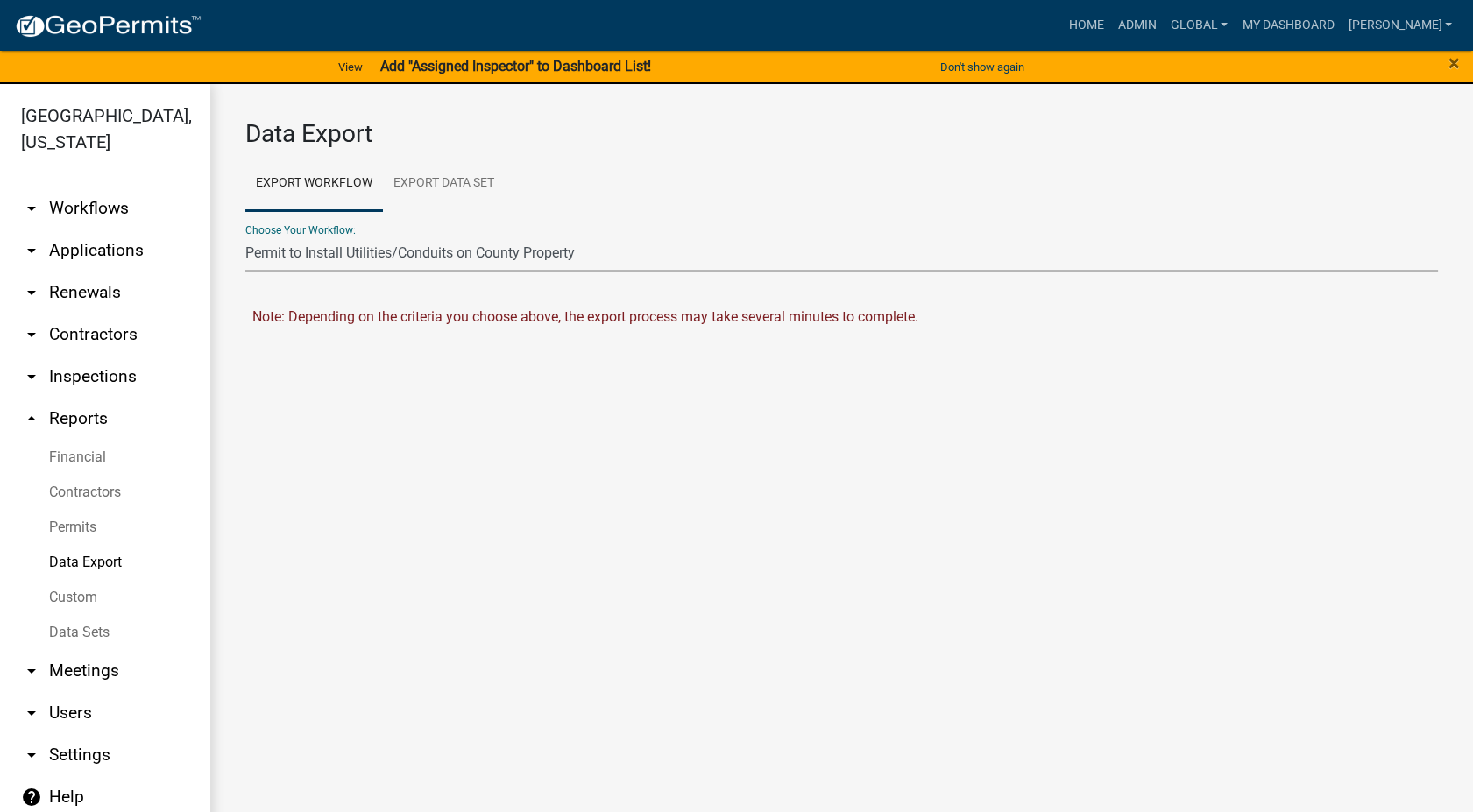
select select "0: null"
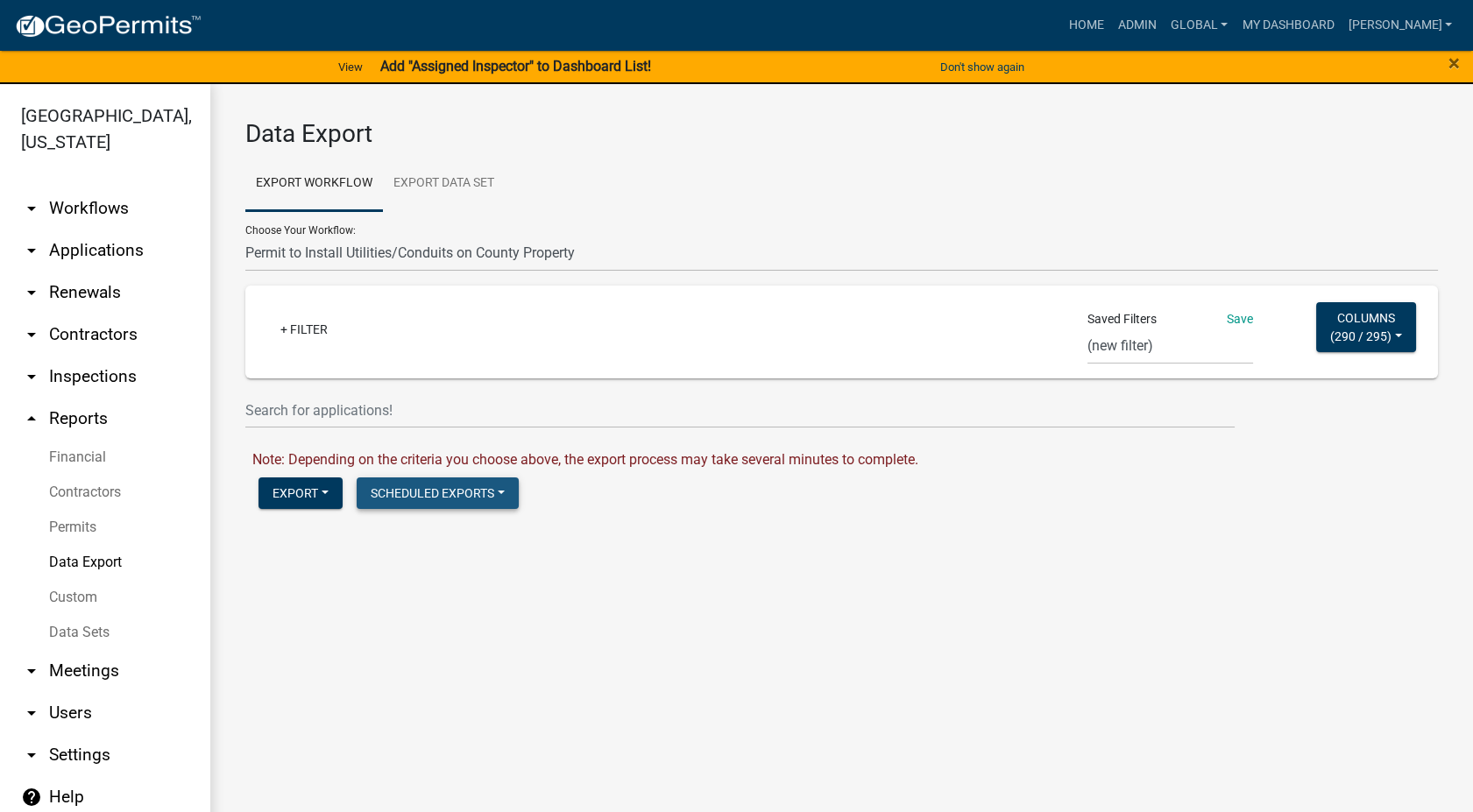
click at [419, 489] on button "Scheduled Exports" at bounding box center [438, 493] width 162 height 31
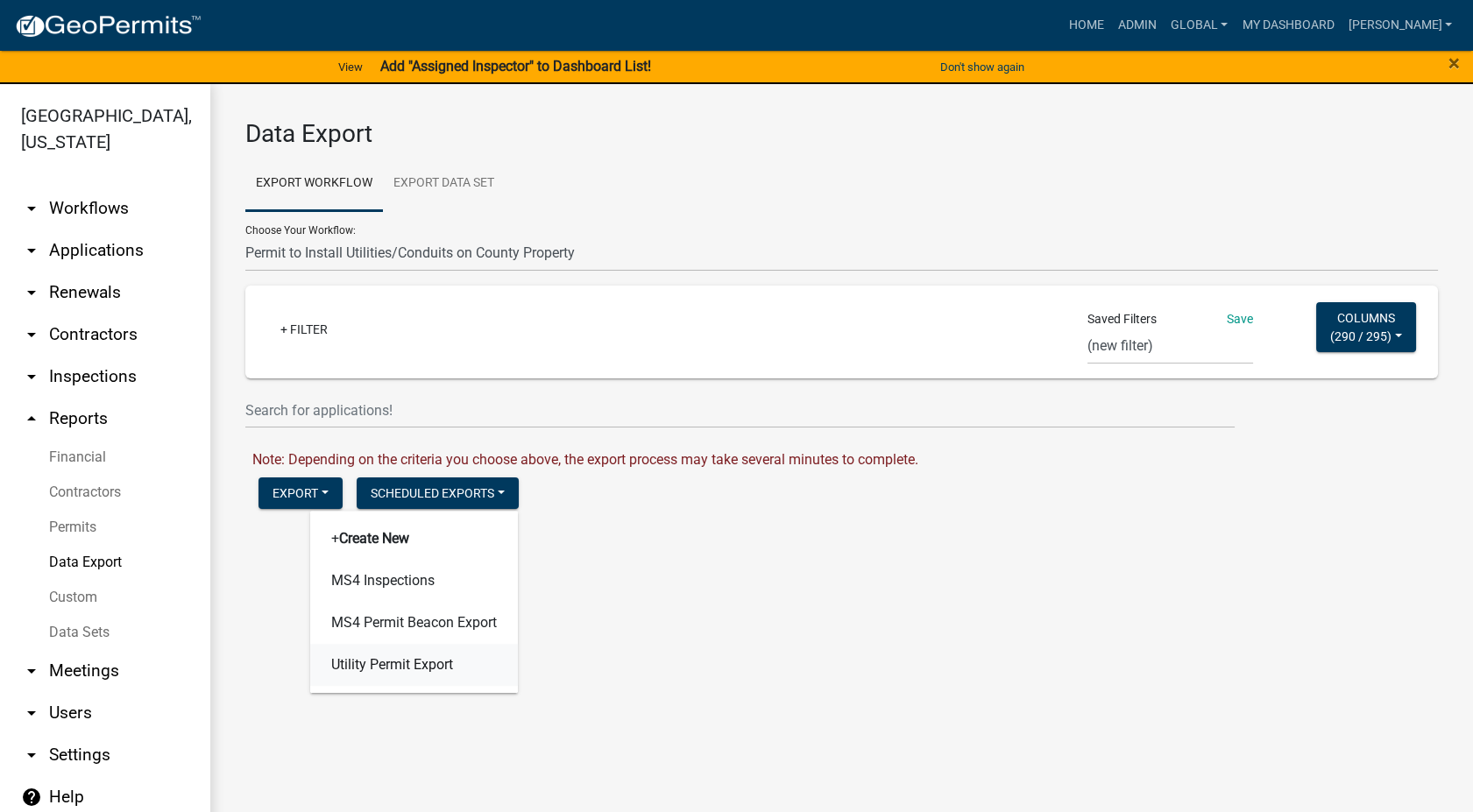
click at [402, 660] on button "Utility Permit Export" at bounding box center [414, 666] width 208 height 42
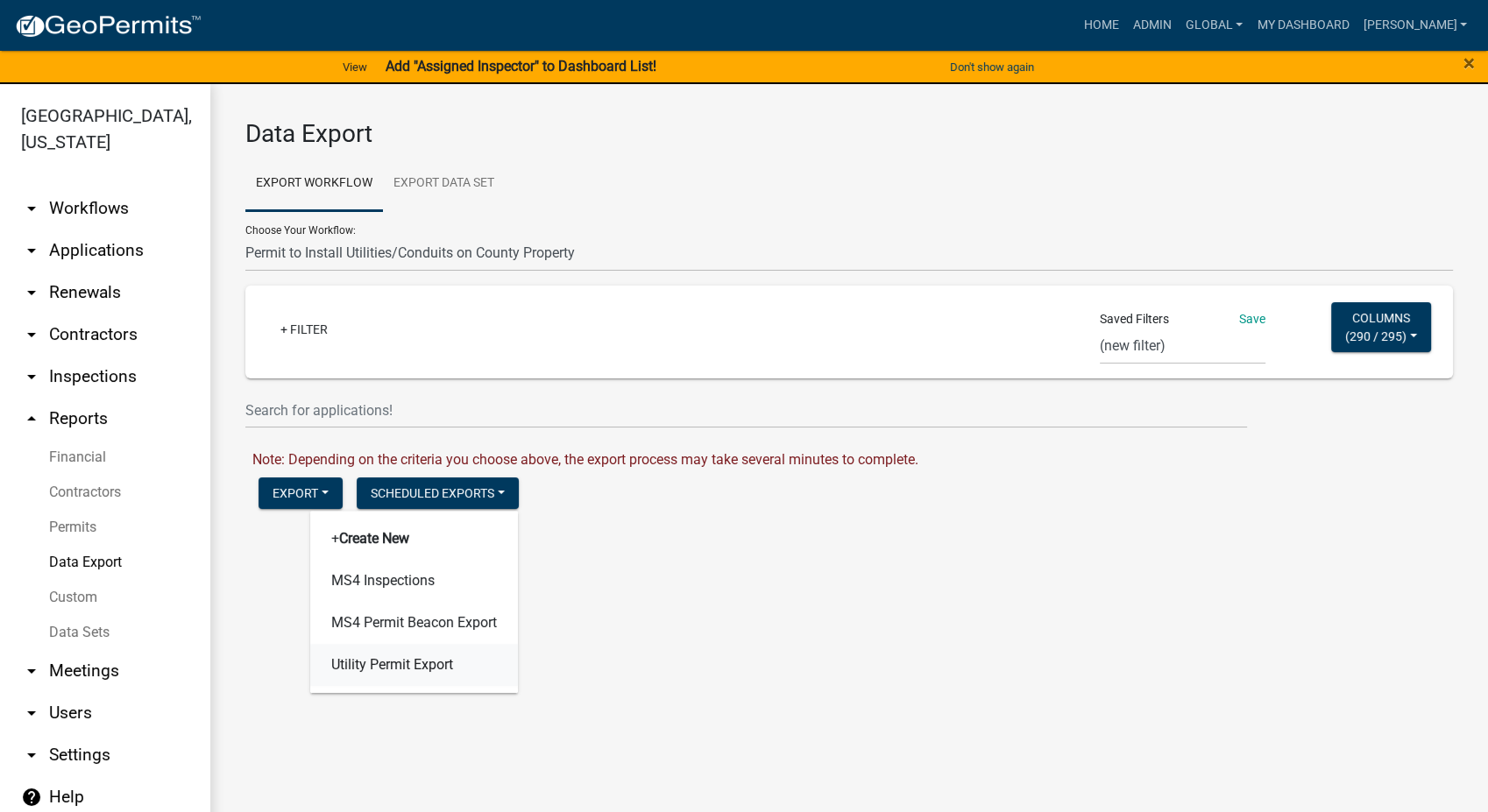
select select "3"
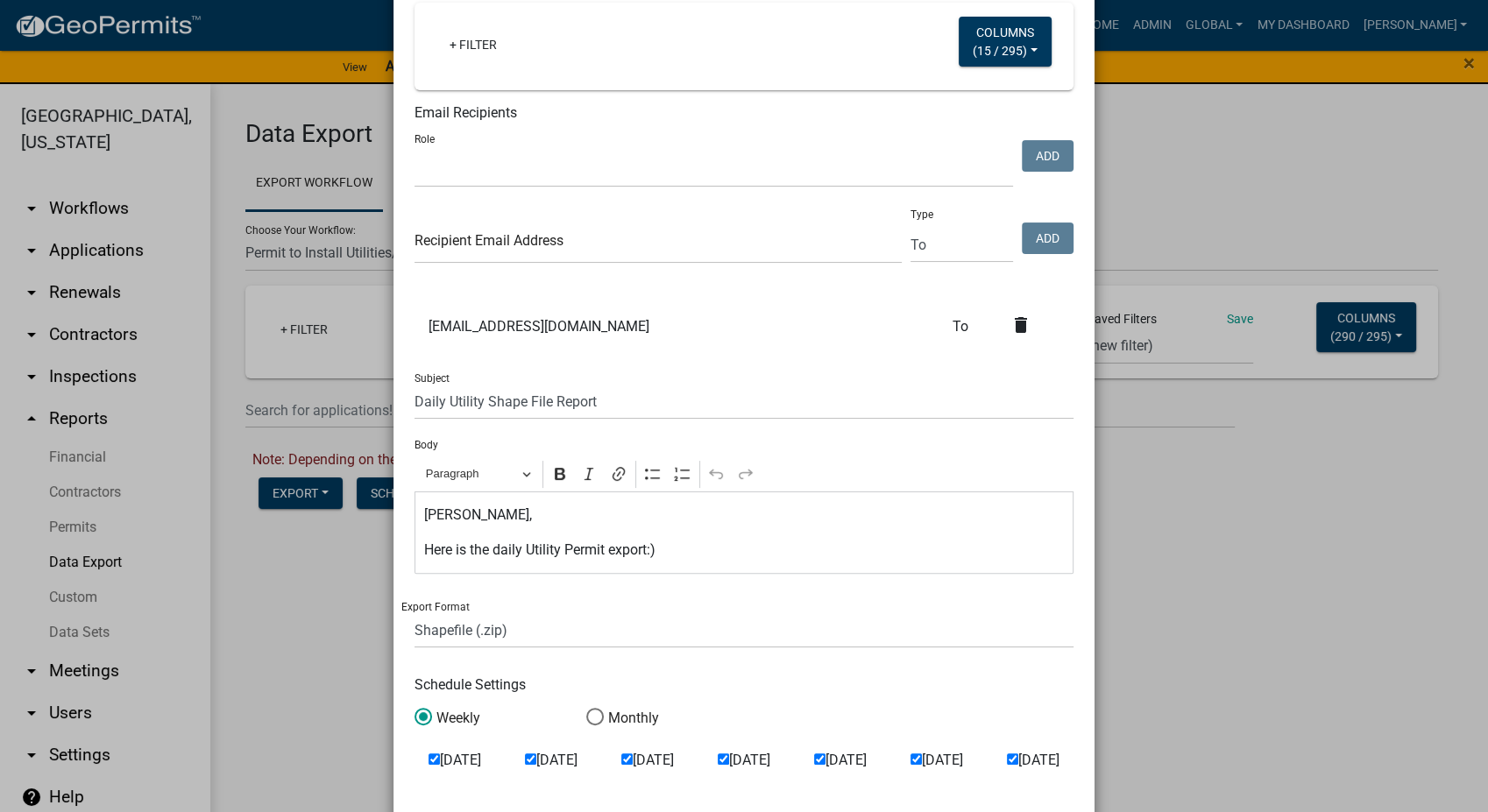
scroll to position [97, 0]
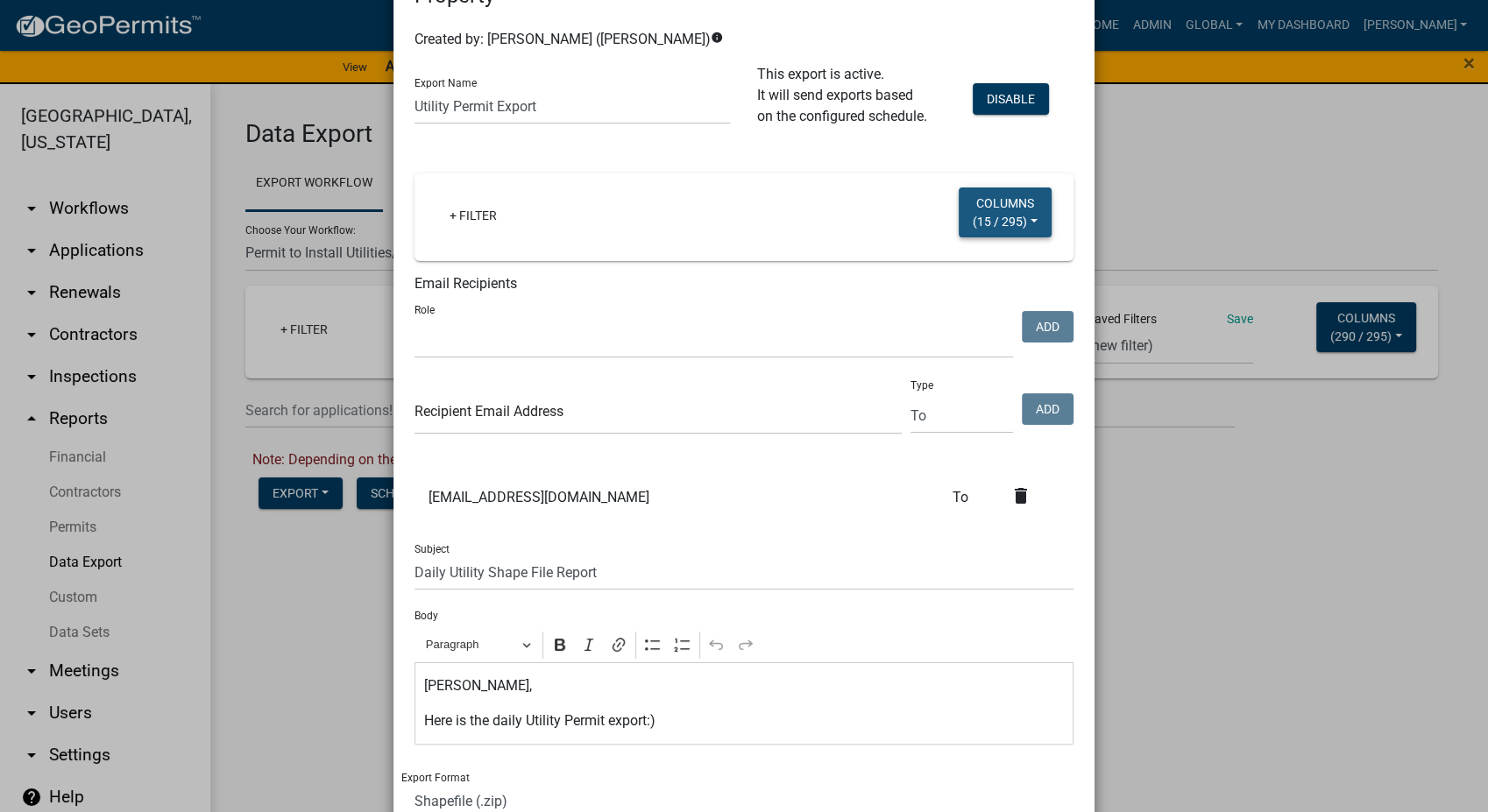
click at [1020, 229] on button "Columns ( 15 / 295 )" at bounding box center [1005, 212] width 92 height 50
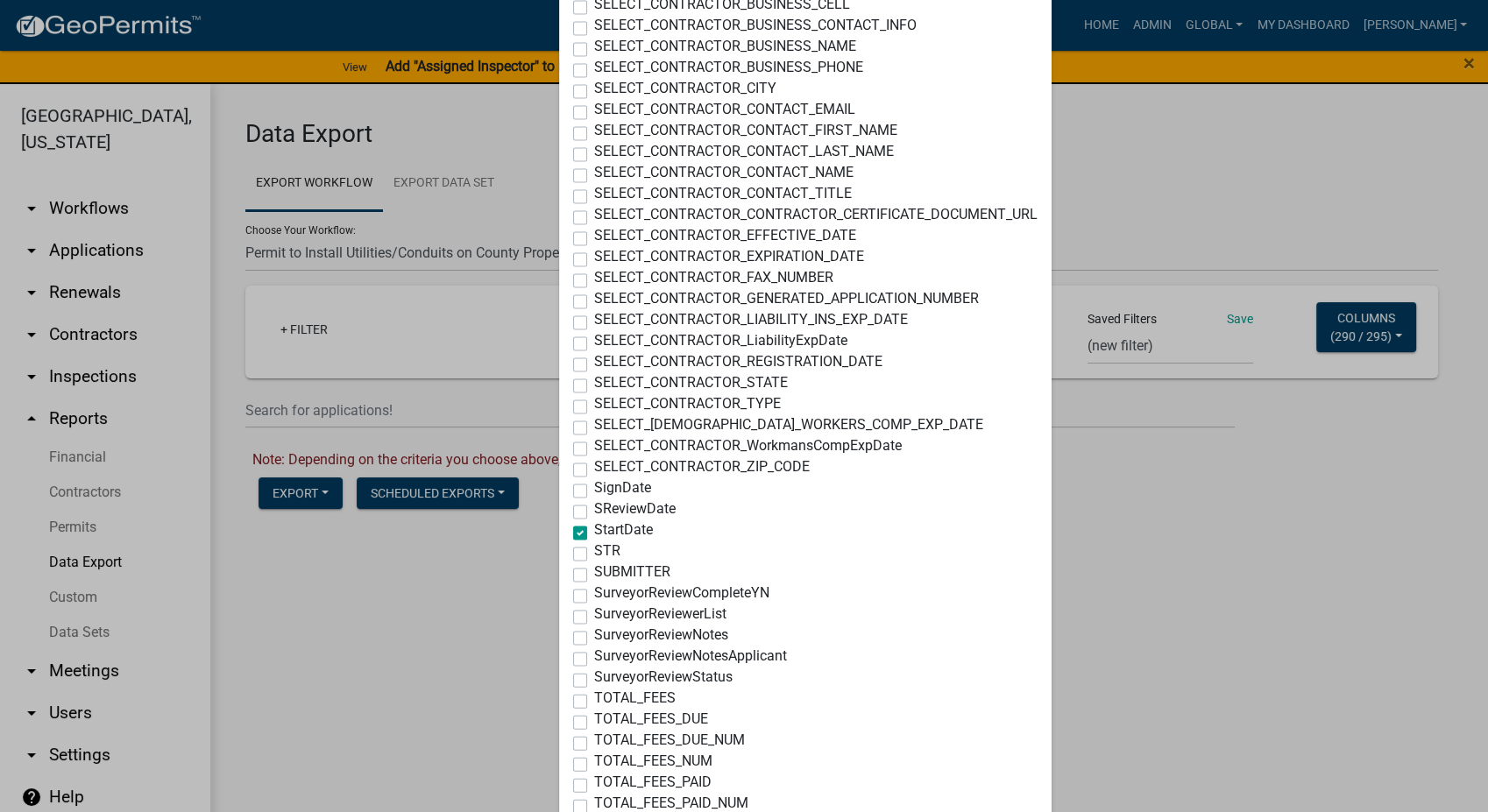
scroll to position [5811, 0]
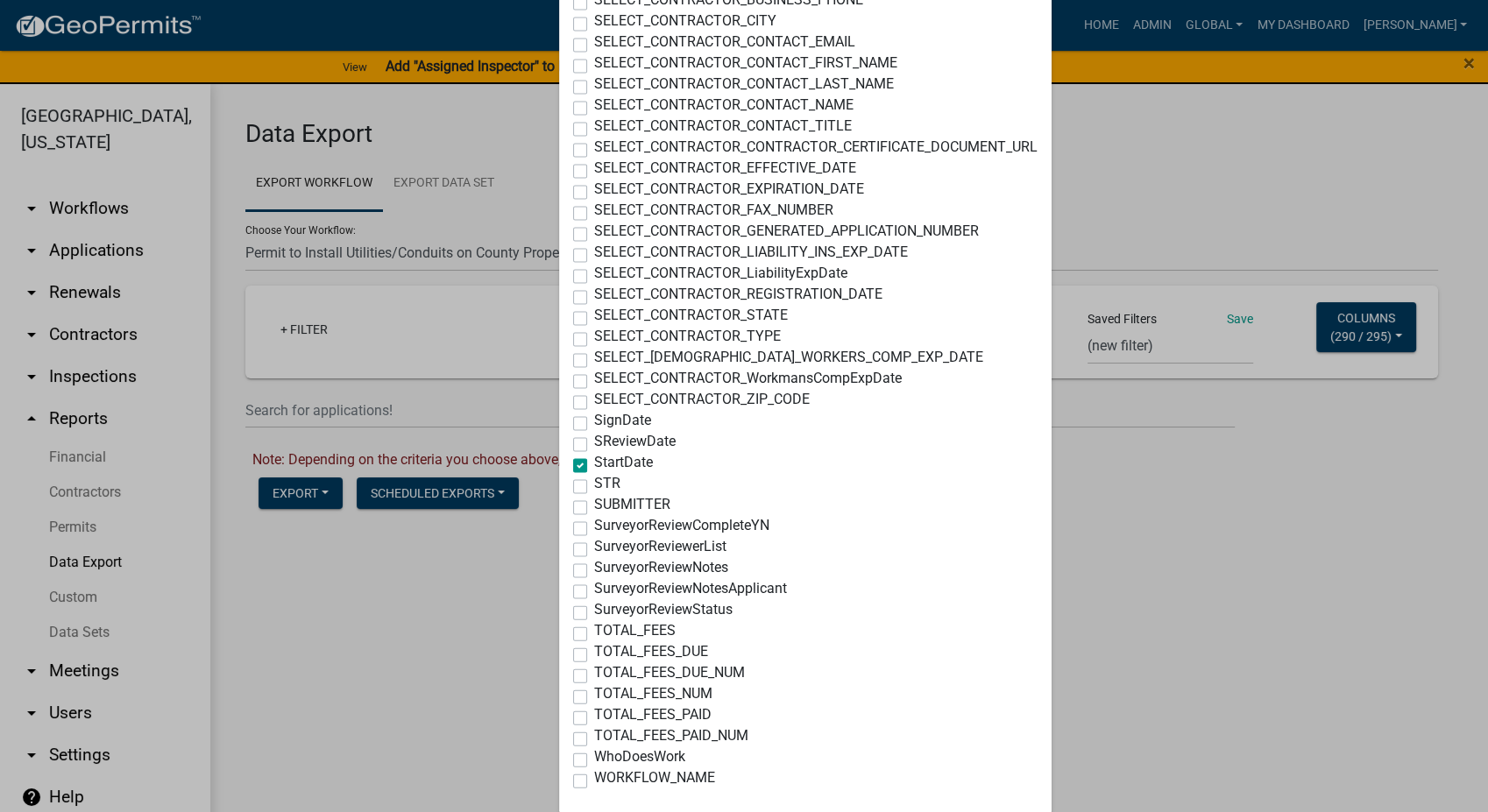
click at [1157, 479] on ngb-modal-window "Scheduled Export - Permit to Install Utilities/Conduits on County Property × Cr…" at bounding box center [744, 406] width 1488 height 812
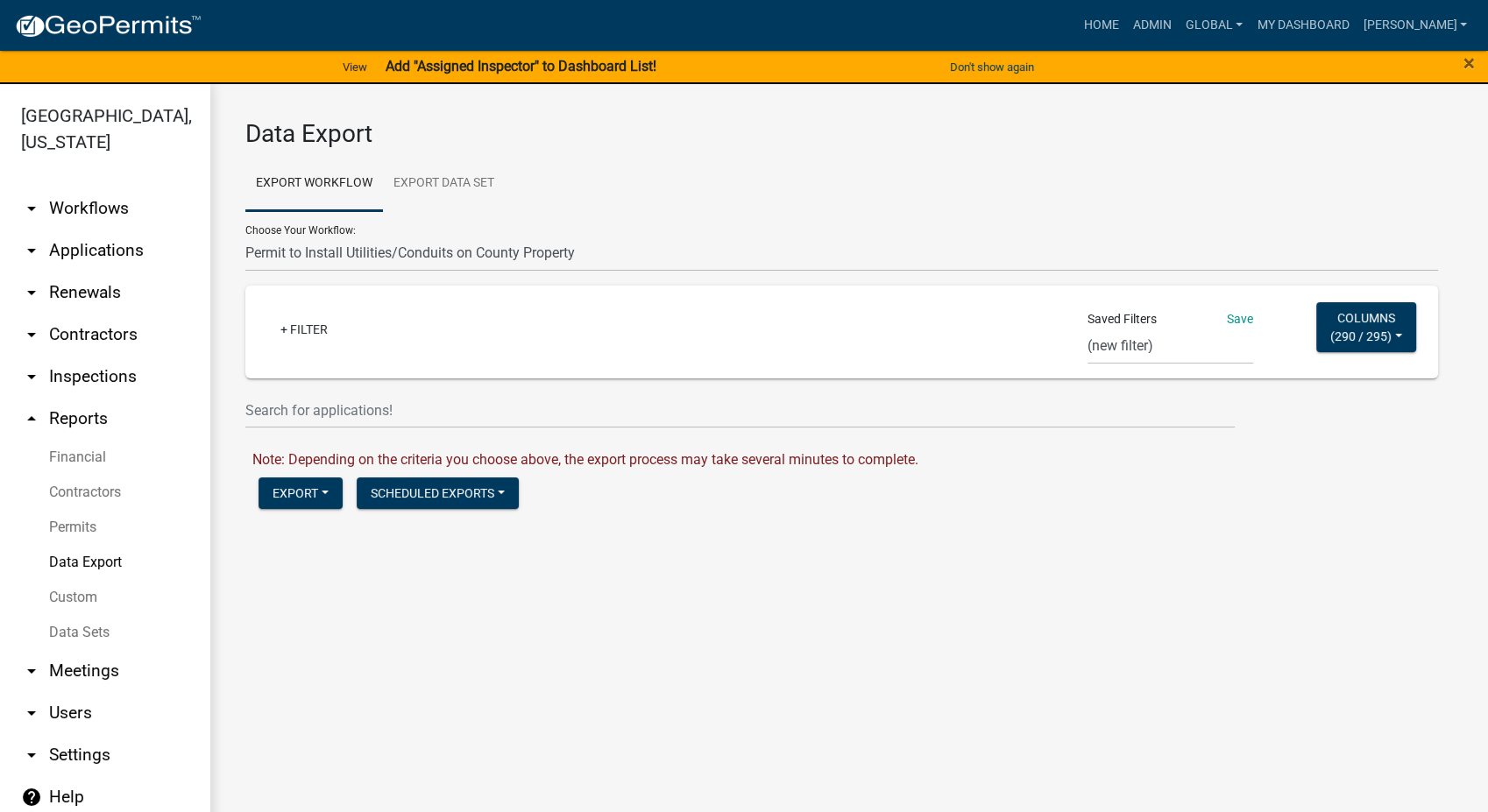
scroll to position [0, 0]
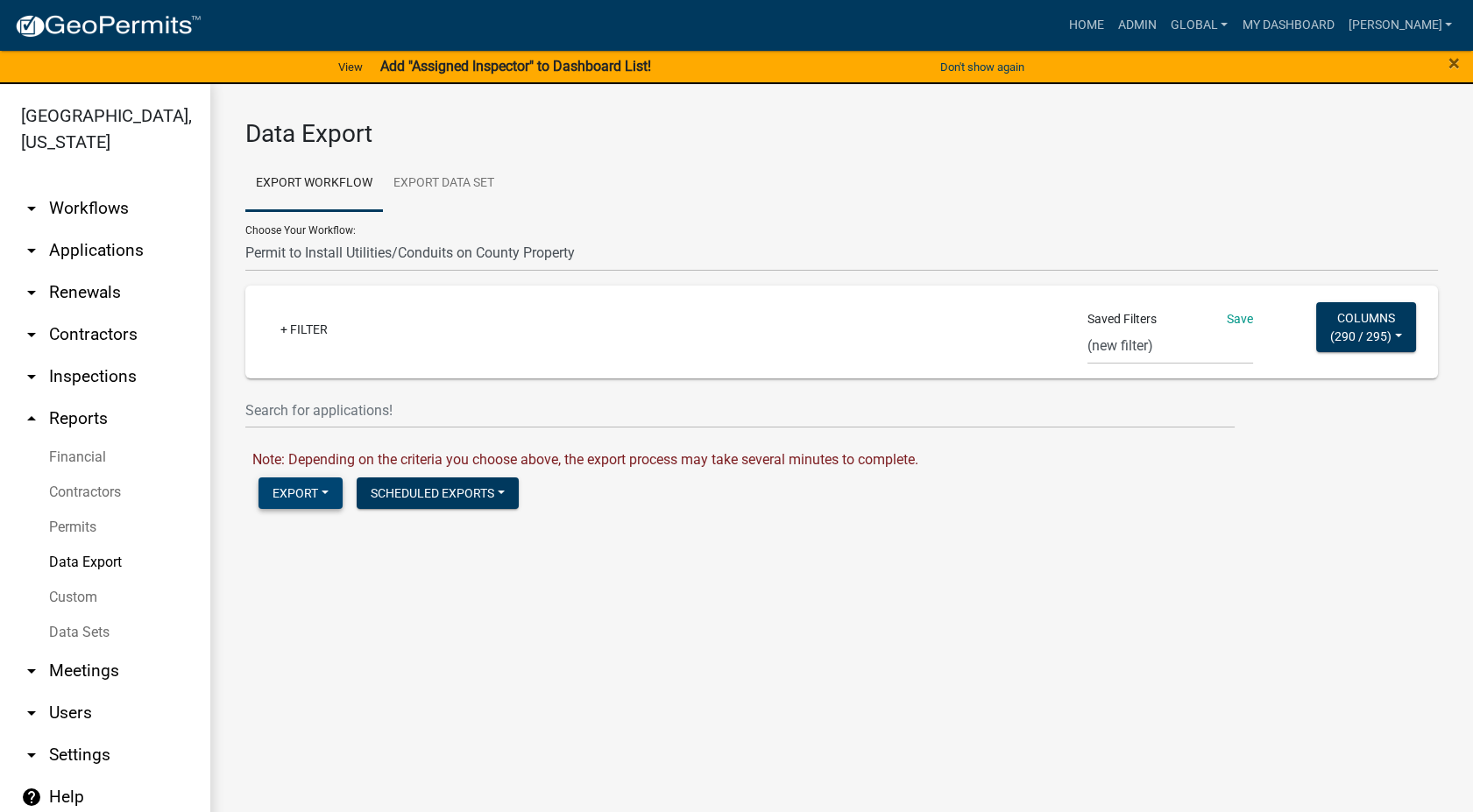
click at [290, 496] on button "Export" at bounding box center [300, 493] width 84 height 31
click at [322, 627] on span "Shape Format (.zip)" at bounding box center [347, 622] width 136 height 16
click at [497, 481] on button "Scheduled Exports" at bounding box center [438, 493] width 162 height 31
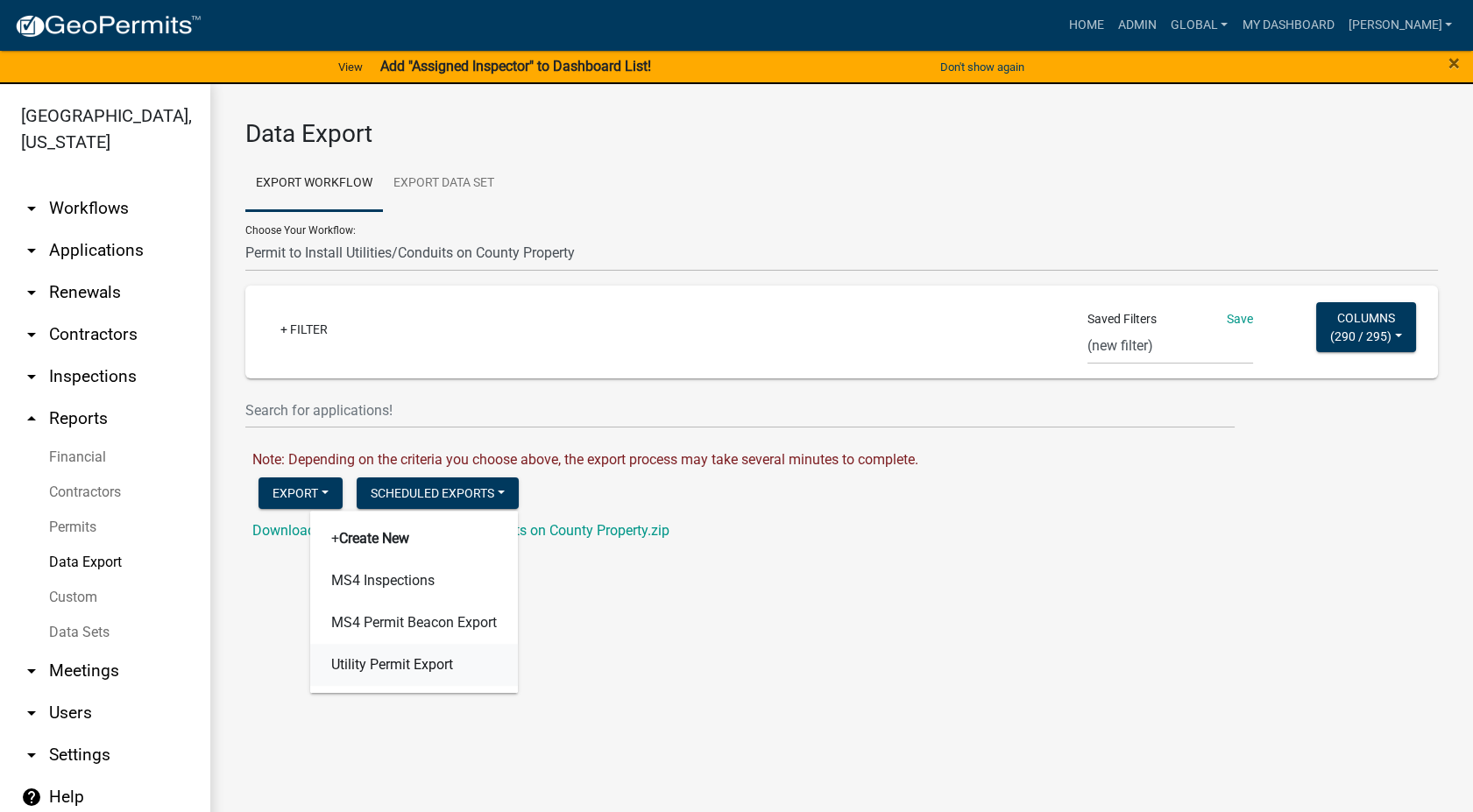
click at [395, 677] on button "Utility Permit Export" at bounding box center [414, 666] width 208 height 42
select select "3"
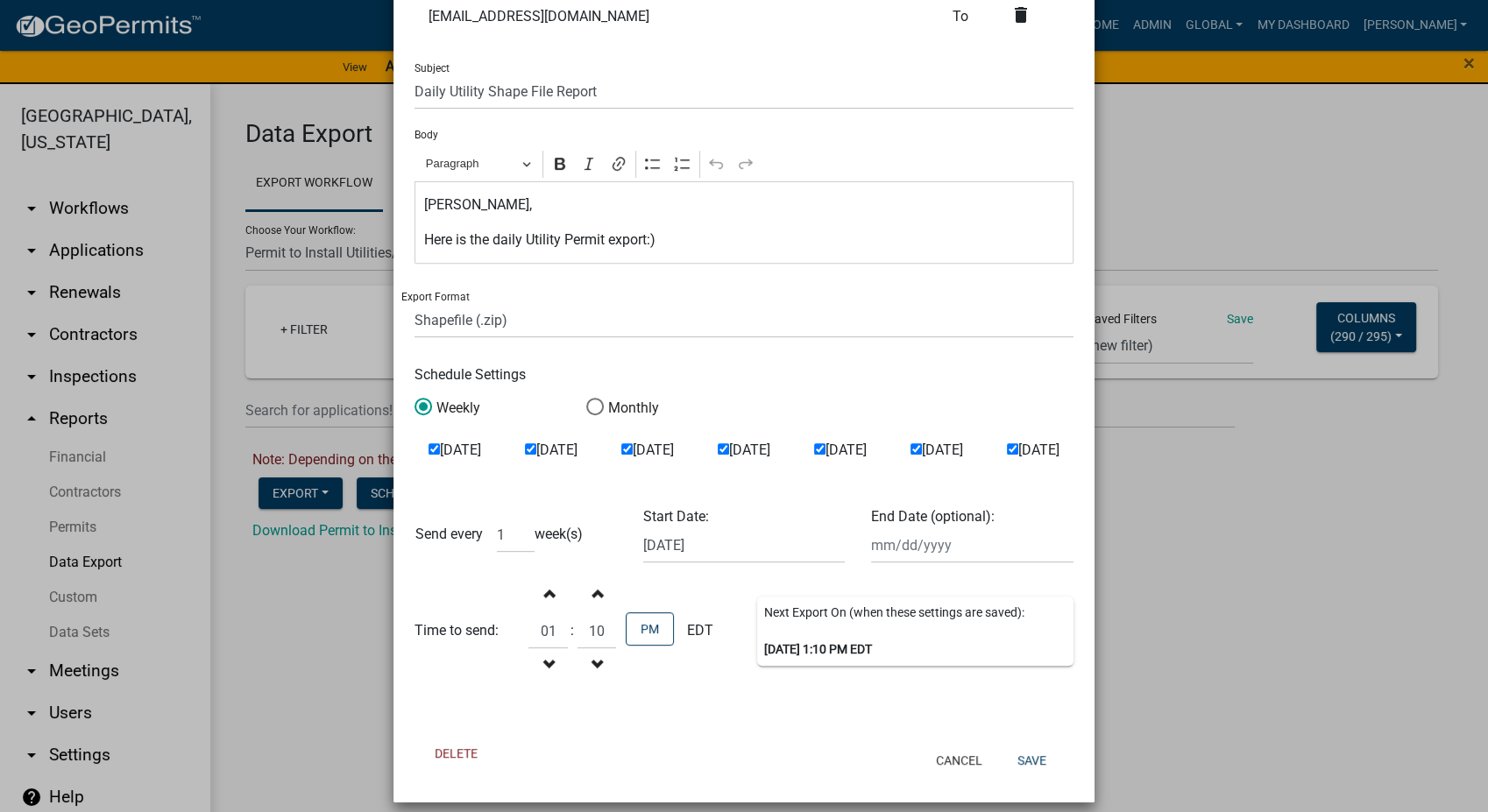
scroll to position [583, 0]
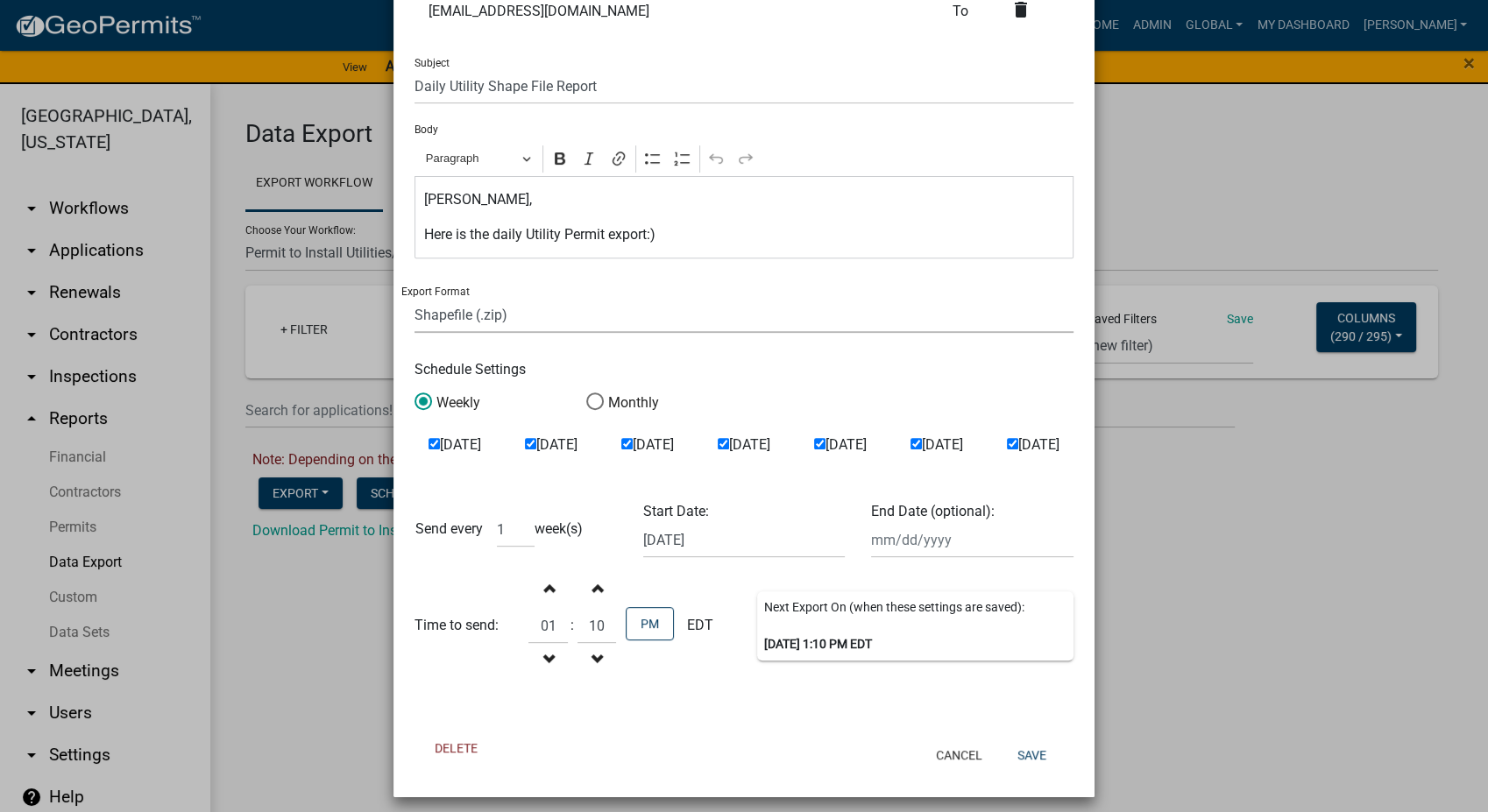
click at [545, 329] on select "Excel (.xlsx) Comma-Separated Values (.csv) Shapefile (.zip)" at bounding box center [744, 314] width 659 height 36
click at [415, 297] on select "Excel (.xlsx) Comma-Separated Values (.csv) Shapefile (.zip)" at bounding box center [744, 314] width 659 height 36
click at [544, 587] on span "button" at bounding box center [548, 587] width 9 height 14
click at [538, 648] on button "Decrement hours" at bounding box center [548, 660] width 37 height 31
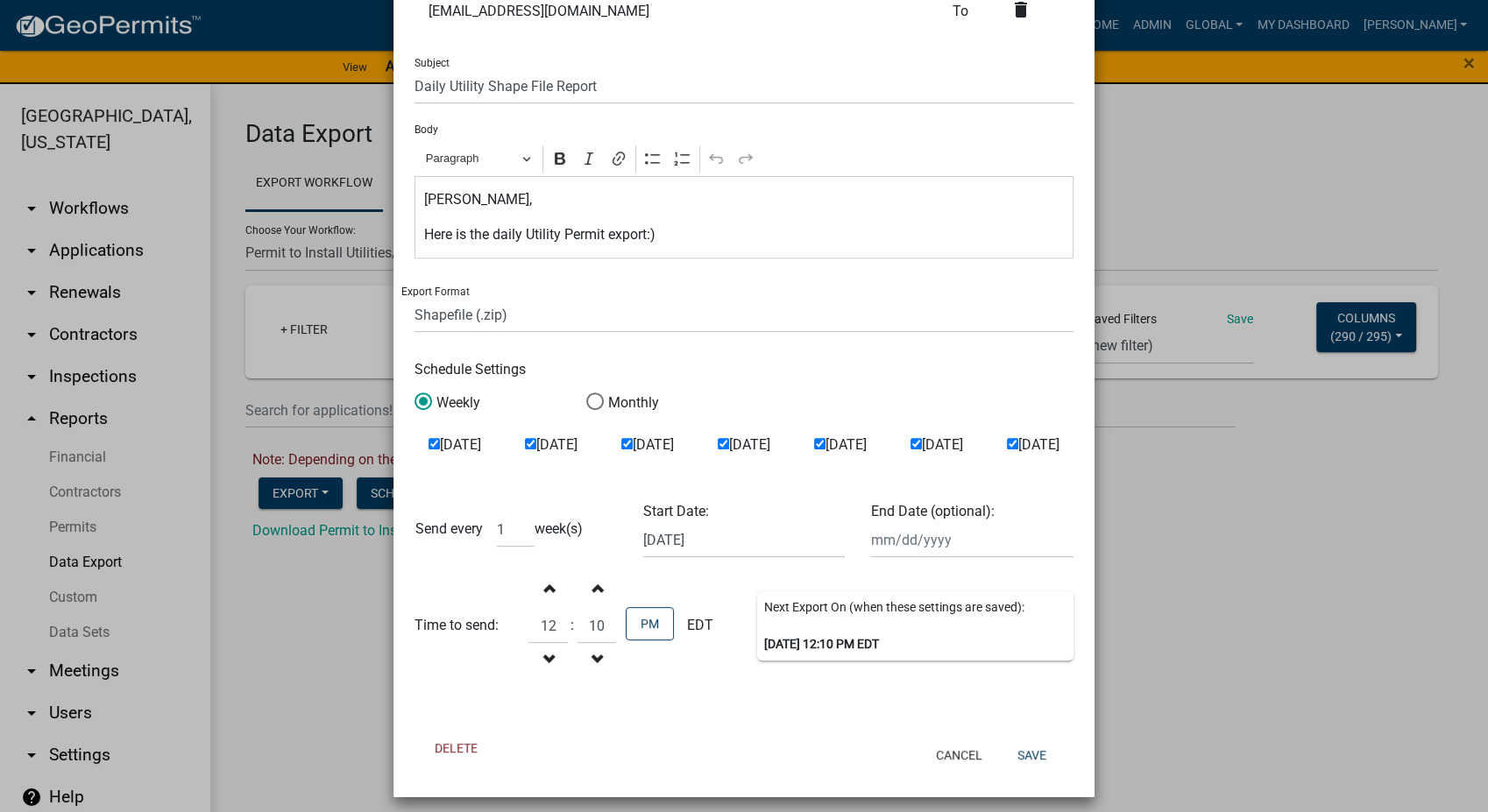
click at [538, 648] on button "Decrement hours" at bounding box center [548, 660] width 37 height 31
type input "11"
click at [588, 623] on input "10" at bounding box center [597, 625] width 38 height 36
type input "1"
type input "59"
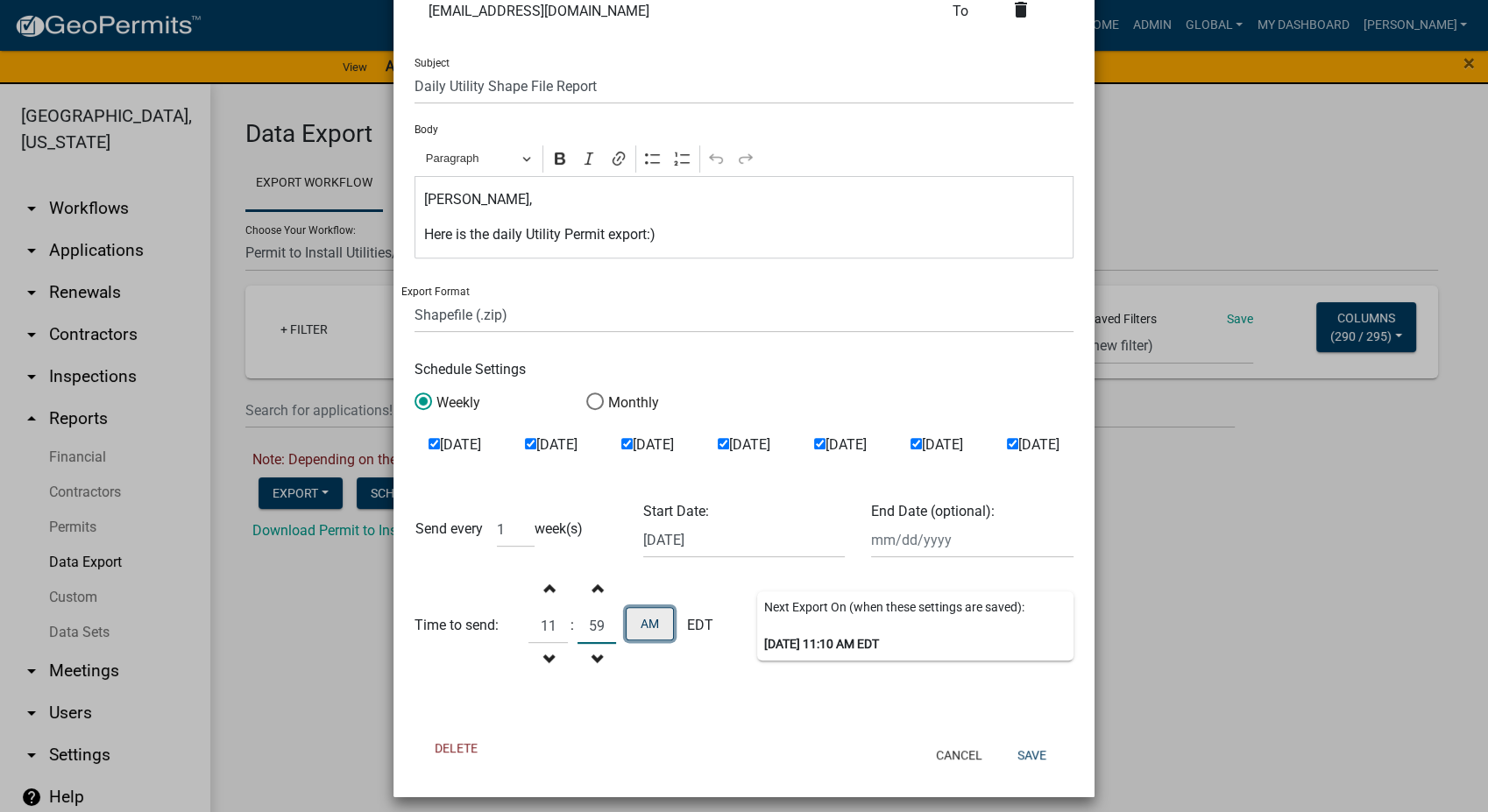
click at [646, 630] on button "AM" at bounding box center [649, 623] width 49 height 33
click at [1017, 753] on button "Save" at bounding box center [1032, 755] width 57 height 31
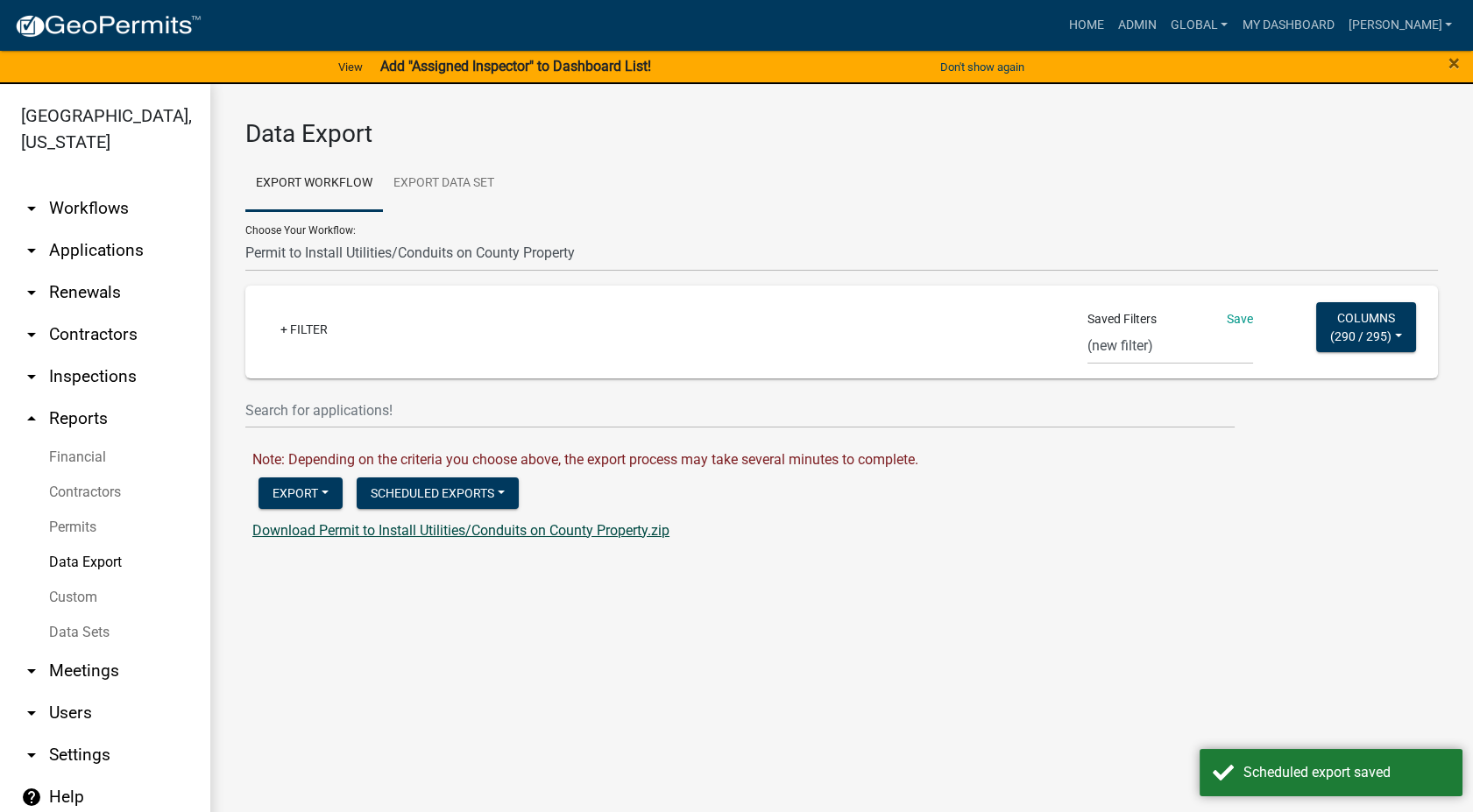
click at [390, 525] on link "Download Permit to Install Utilities/Conduits on County Property.zip" at bounding box center [461, 530] width 417 height 16
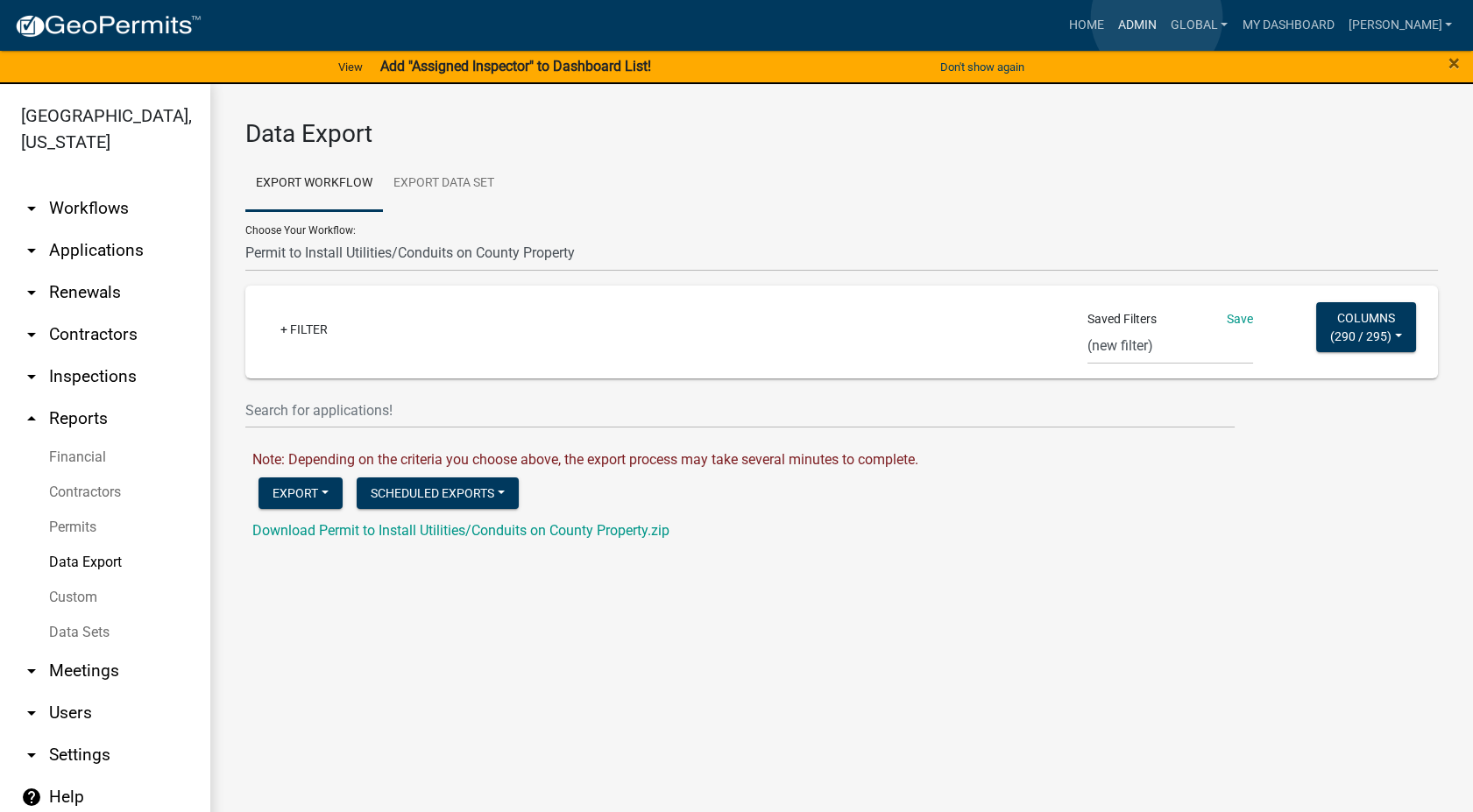
click at [1156, 17] on link "Admin" at bounding box center [1137, 26] width 52 height 33
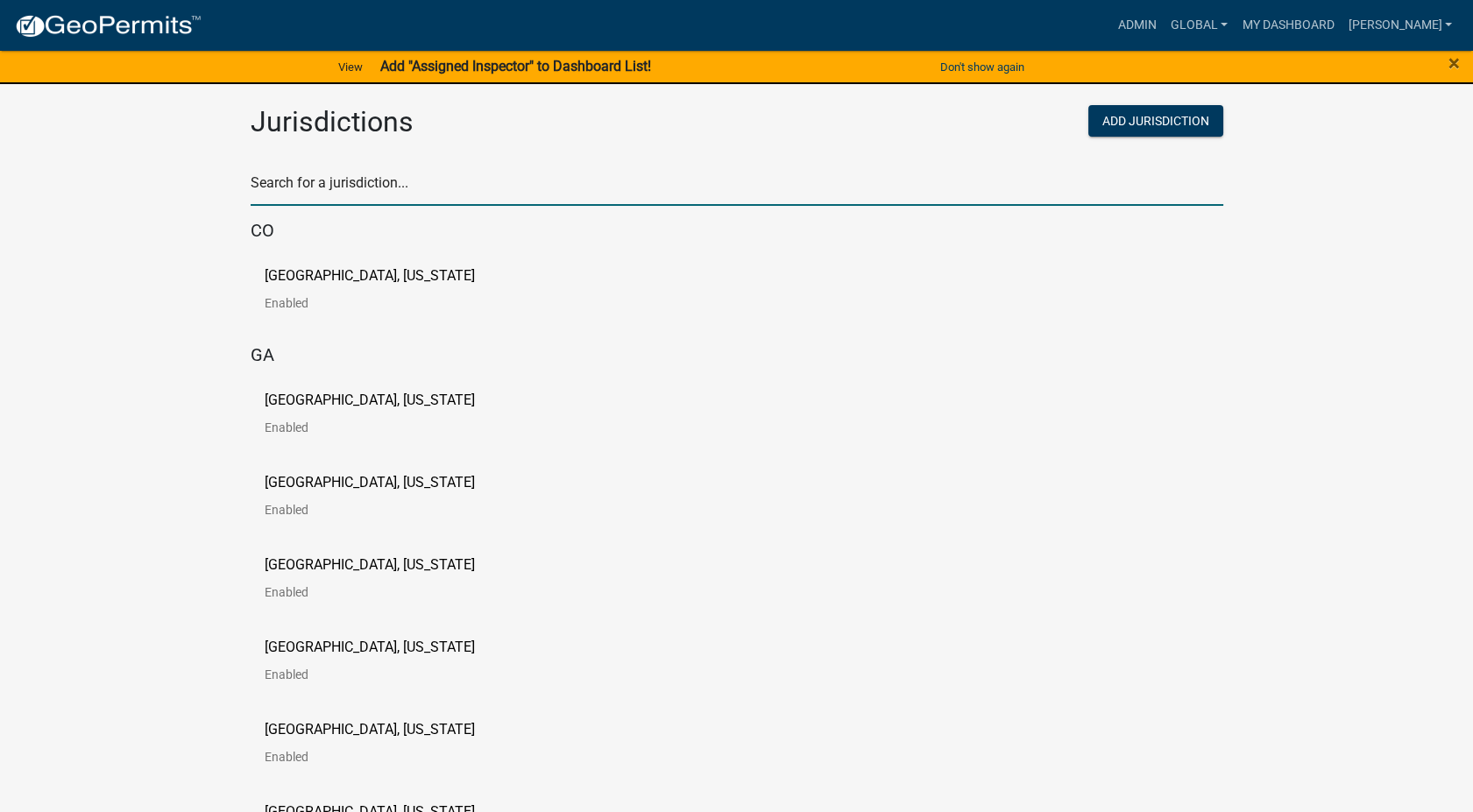
click at [307, 200] on input "text" at bounding box center [737, 188] width 972 height 36
type input "[PERSON_NAME]"
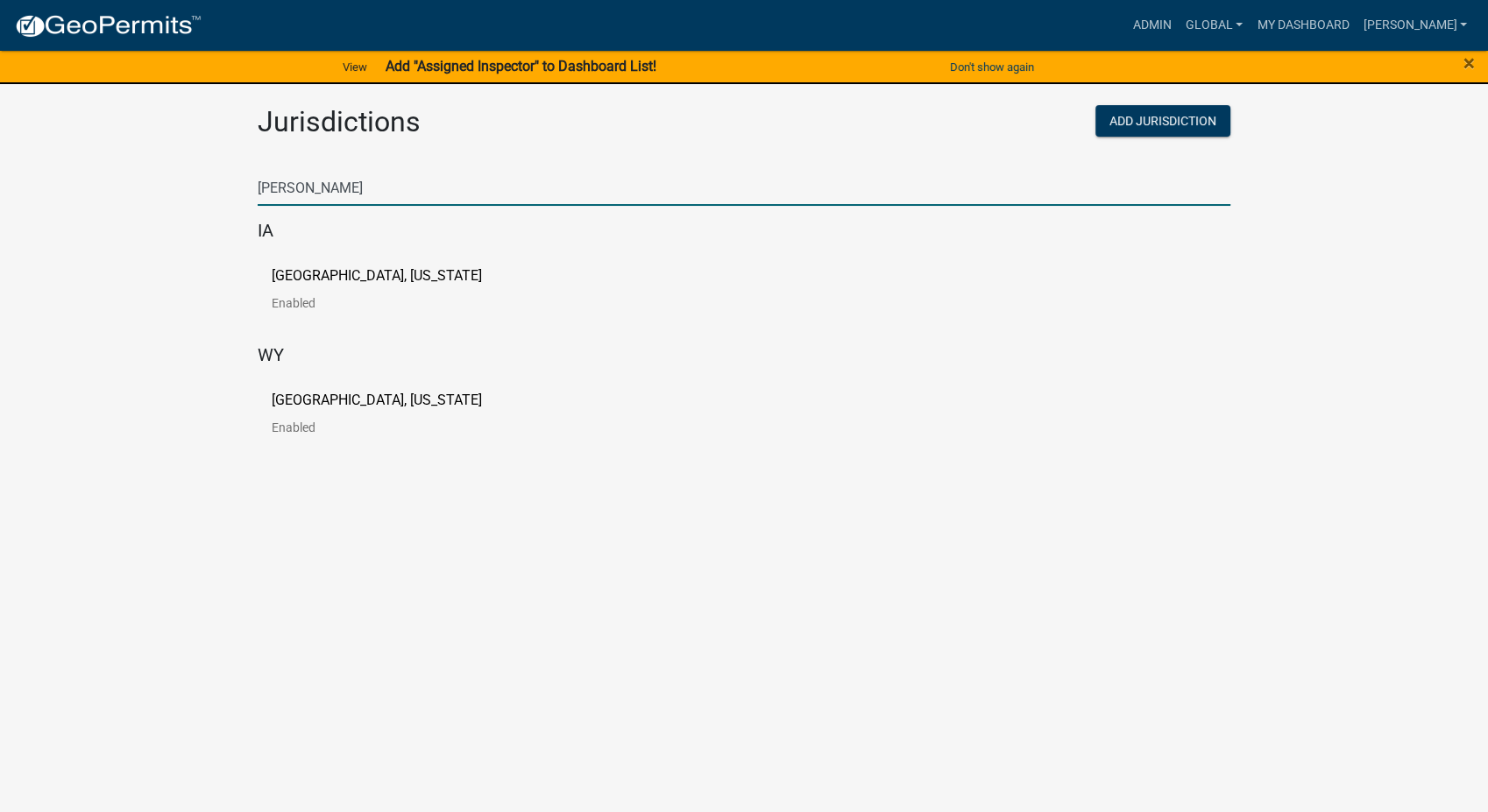
click at [331, 276] on p "[GEOGRAPHIC_DATA], [US_STATE]" at bounding box center [377, 276] width 211 height 14
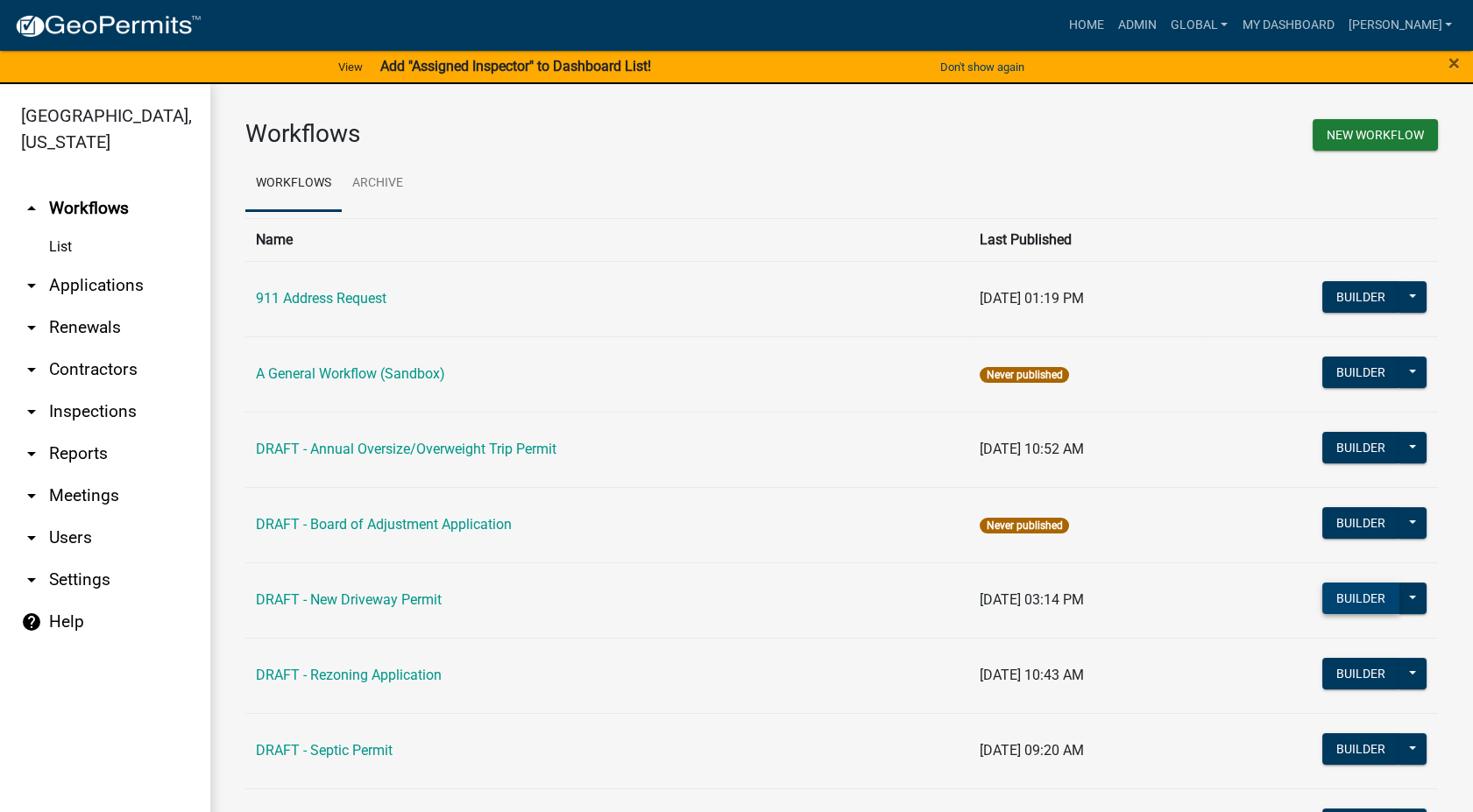
click at [1333, 588] on button "Builder" at bounding box center [1360, 599] width 77 height 31
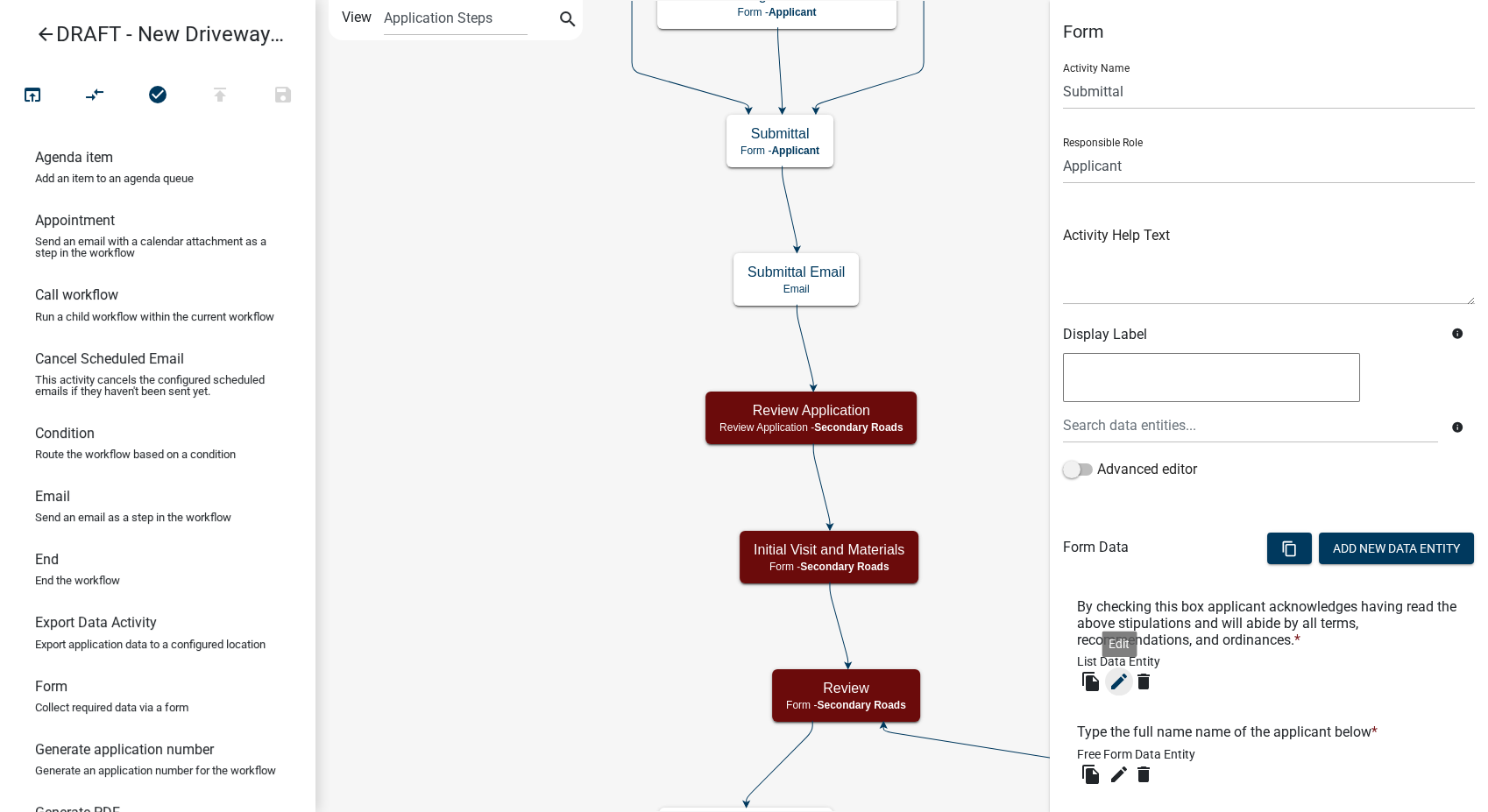
click at [1119, 677] on icon "edit" at bounding box center [1119, 681] width 21 height 21
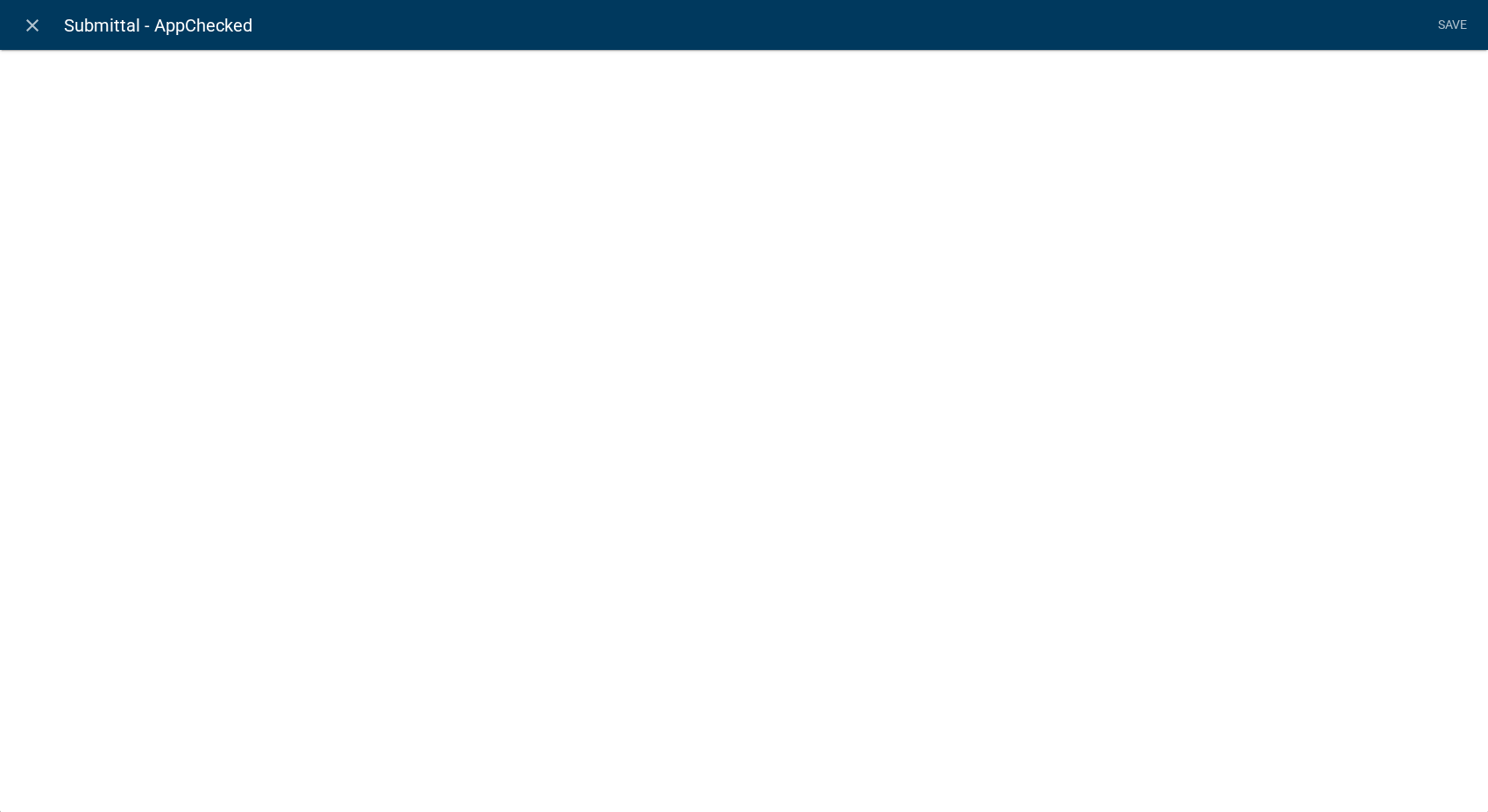
select select "list-data"
select select
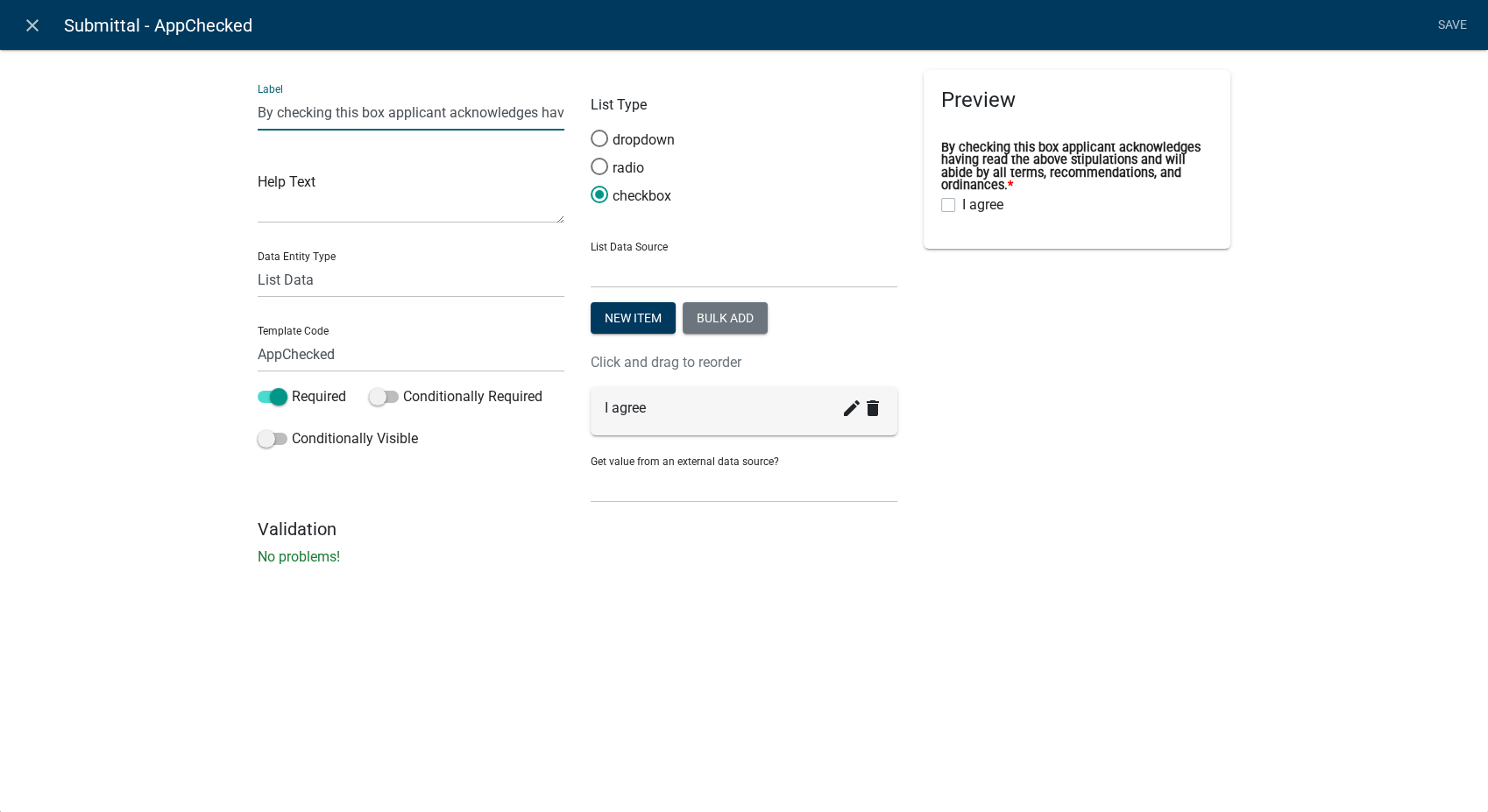
click at [533, 116] on input "By checking this box applicant acknowledges having read the above stipulations …" at bounding box center [410, 112] width 307 height 36
type input "By checking this box applicant acknowledges they will abide by all terms, recom…"
click at [1443, 18] on link "Save" at bounding box center [1452, 26] width 44 height 33
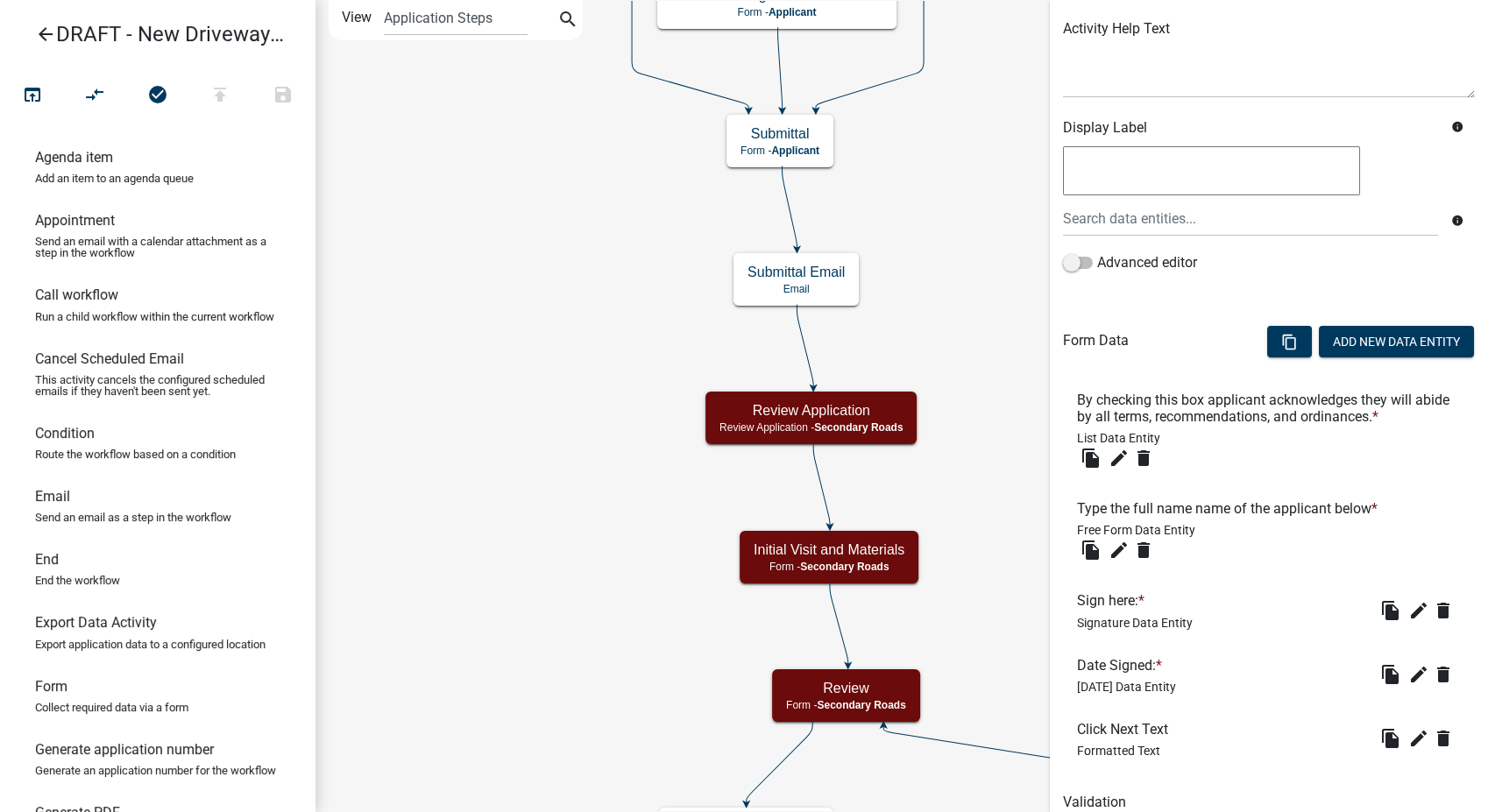
scroll to position [280, 0]
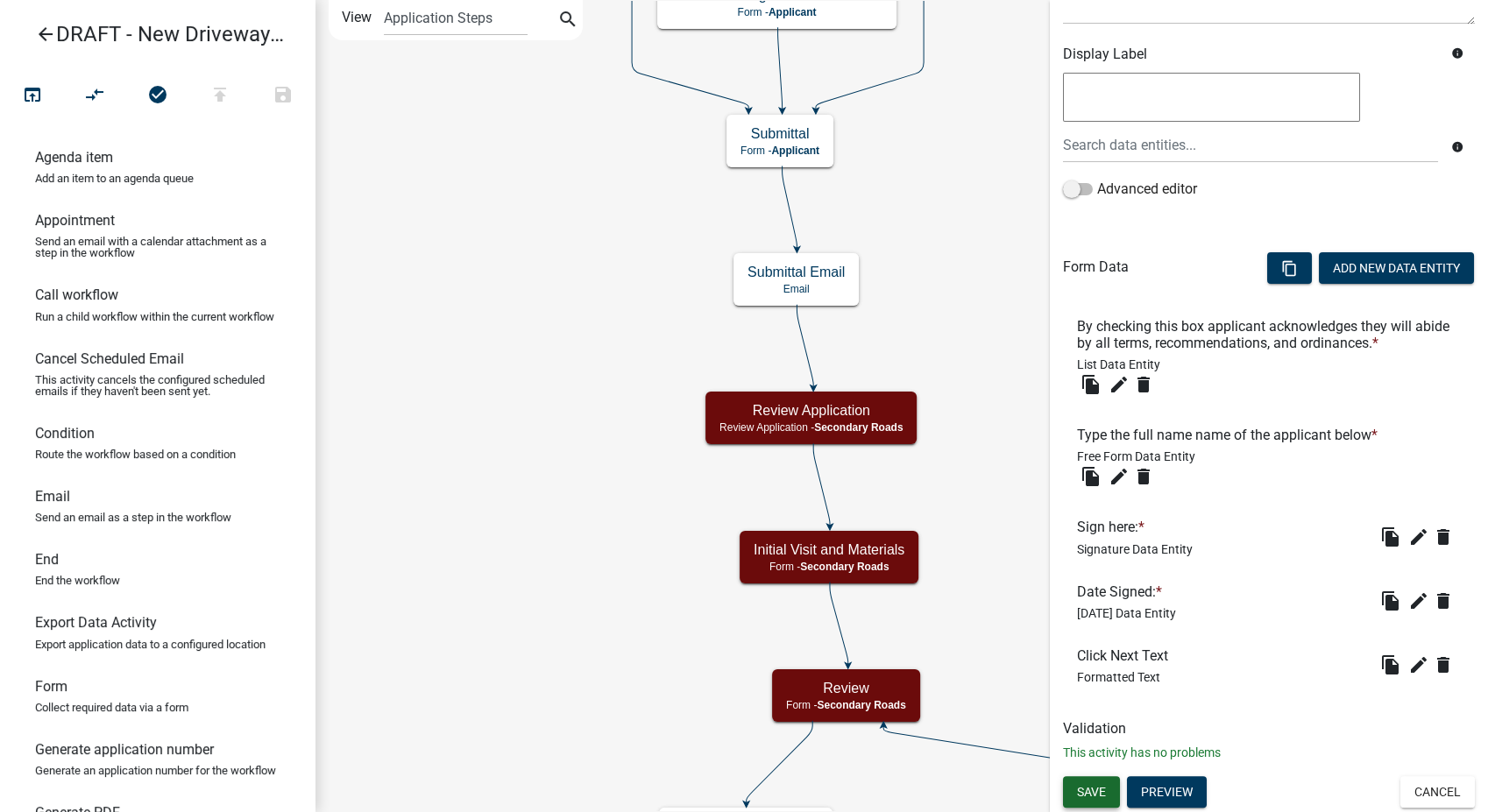
click at [1089, 785] on span "Save" at bounding box center [1092, 792] width 29 height 14
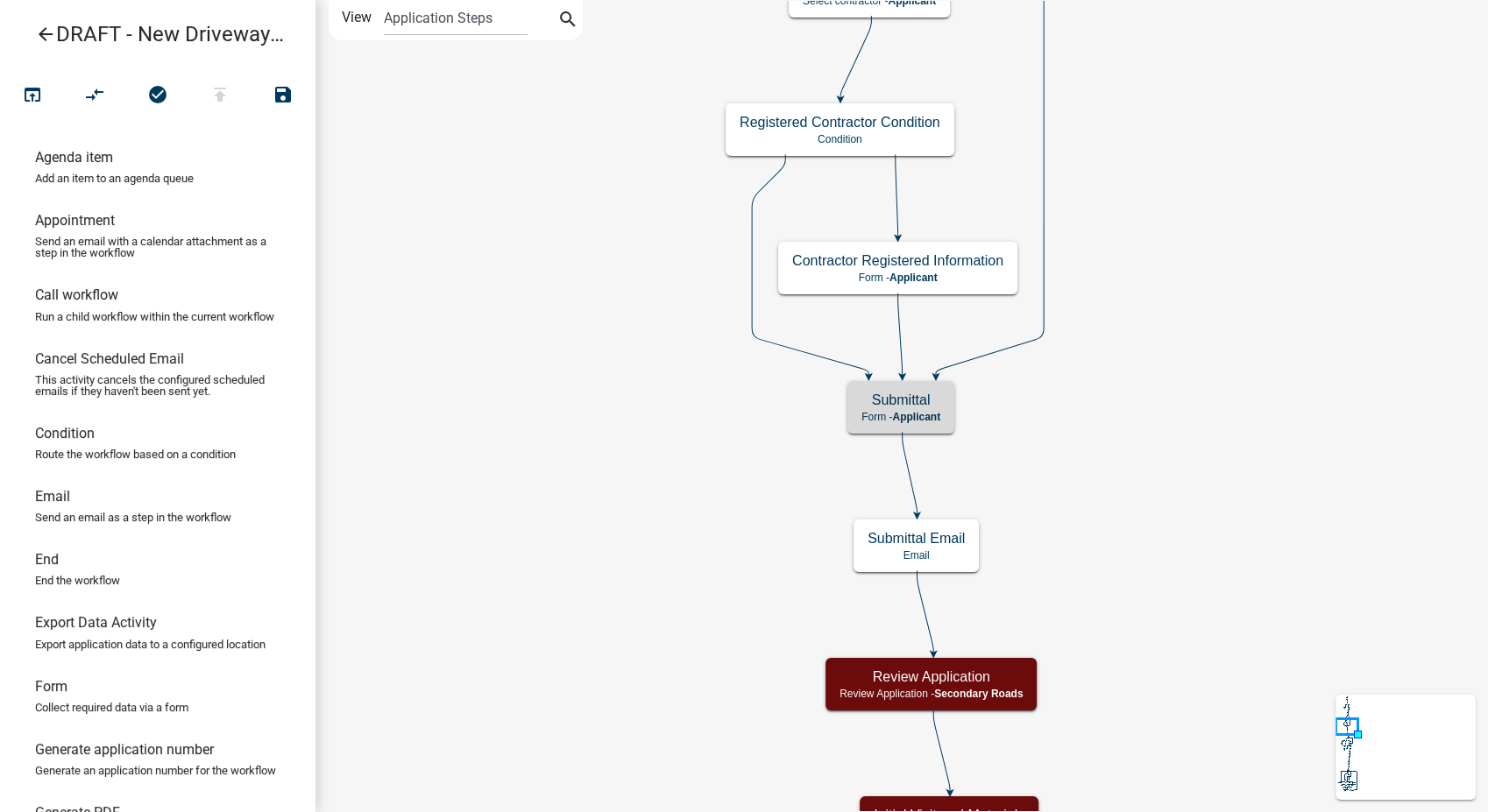
scroll to position [0, 0]
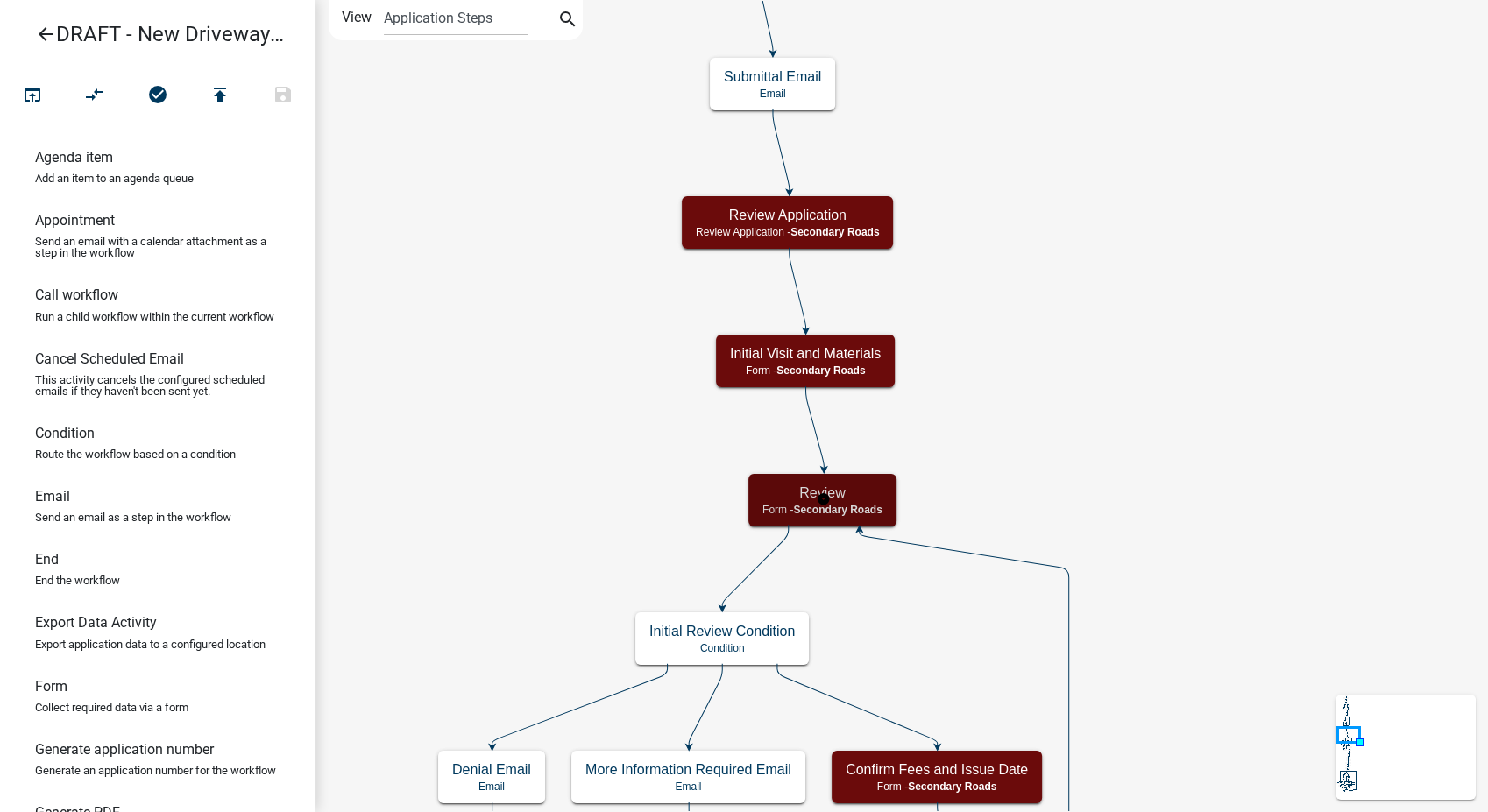
click at [854, 495] on h5 "Review" at bounding box center [822, 493] width 120 height 16
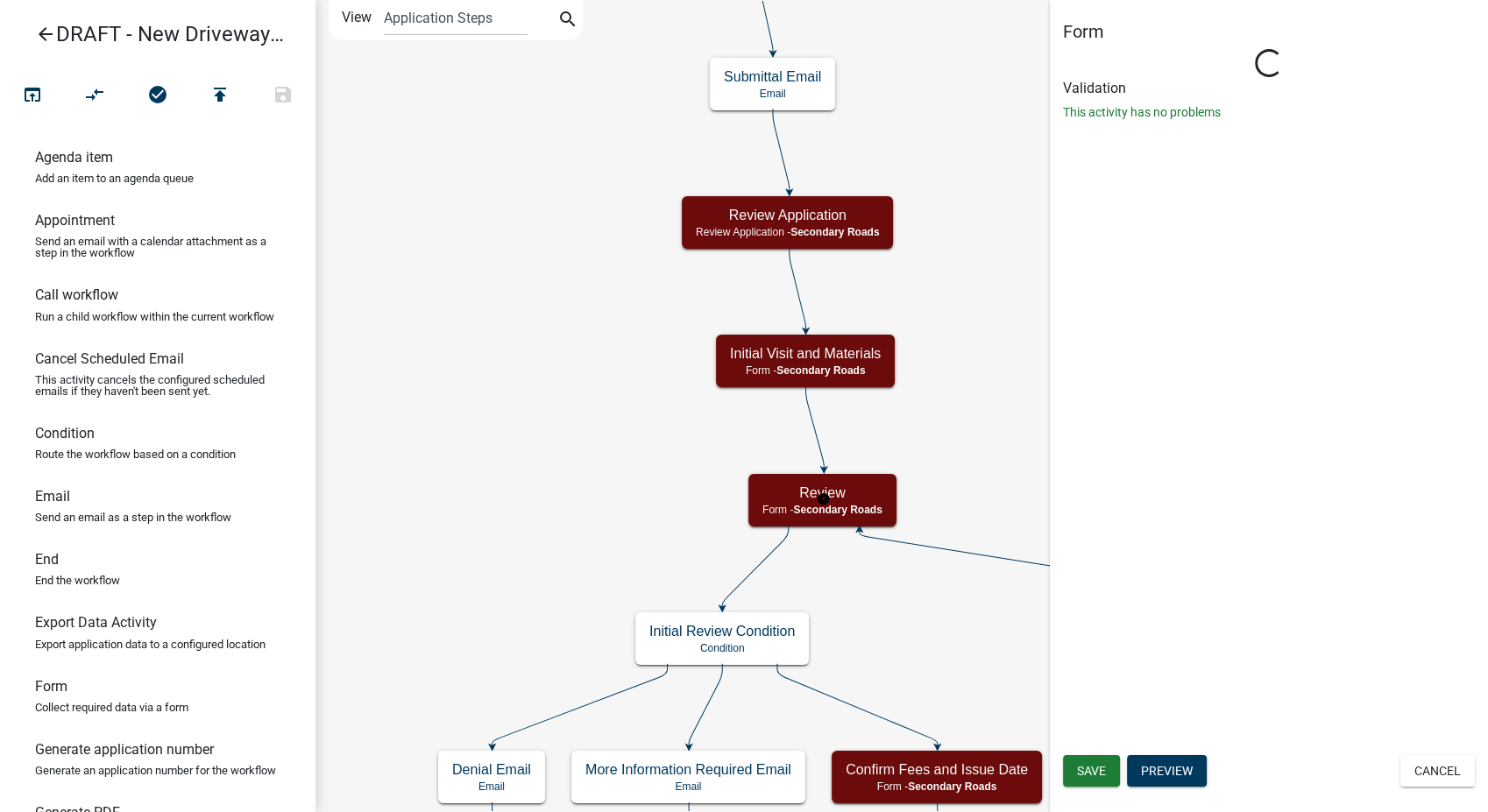
select select "0557C259-9306-4102-B35B-3B386A3E7B44"
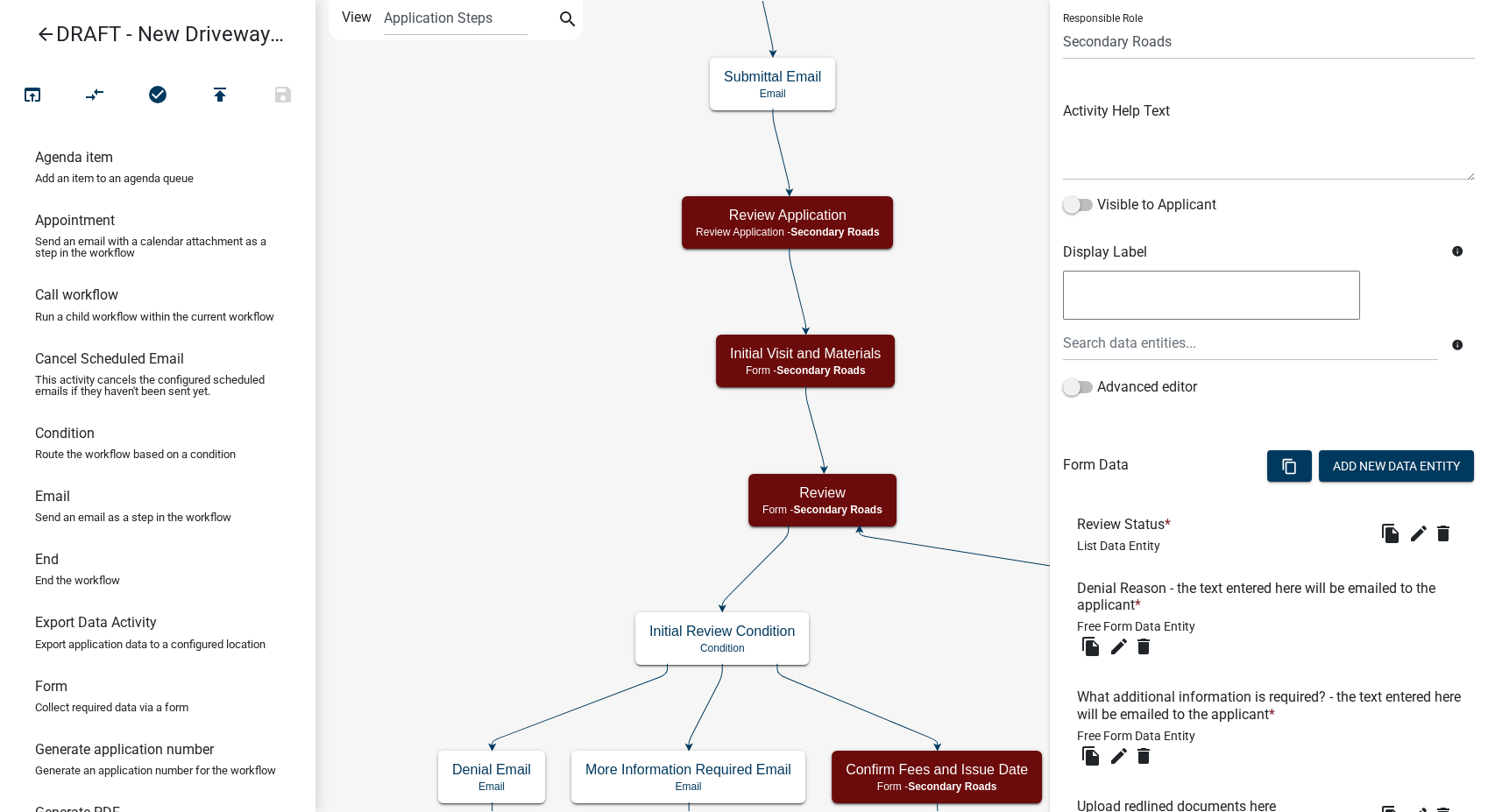
scroll to position [275, 0]
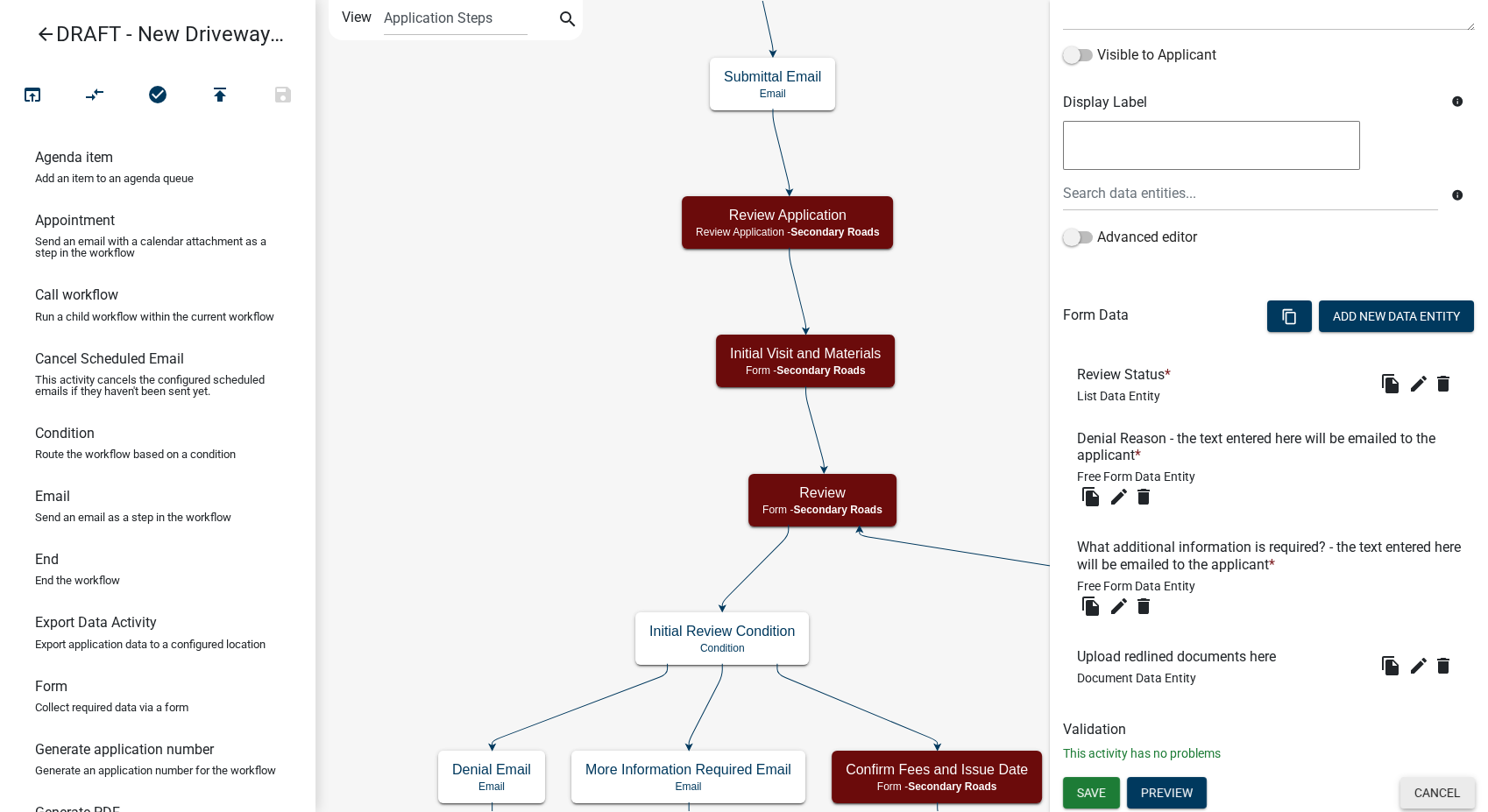
drag, startPoint x: 1398, startPoint y: 793, endPoint x: 1382, endPoint y: 782, distance: 19.4
click at [1401, 788] on button "Cancel" at bounding box center [1438, 793] width 74 height 31
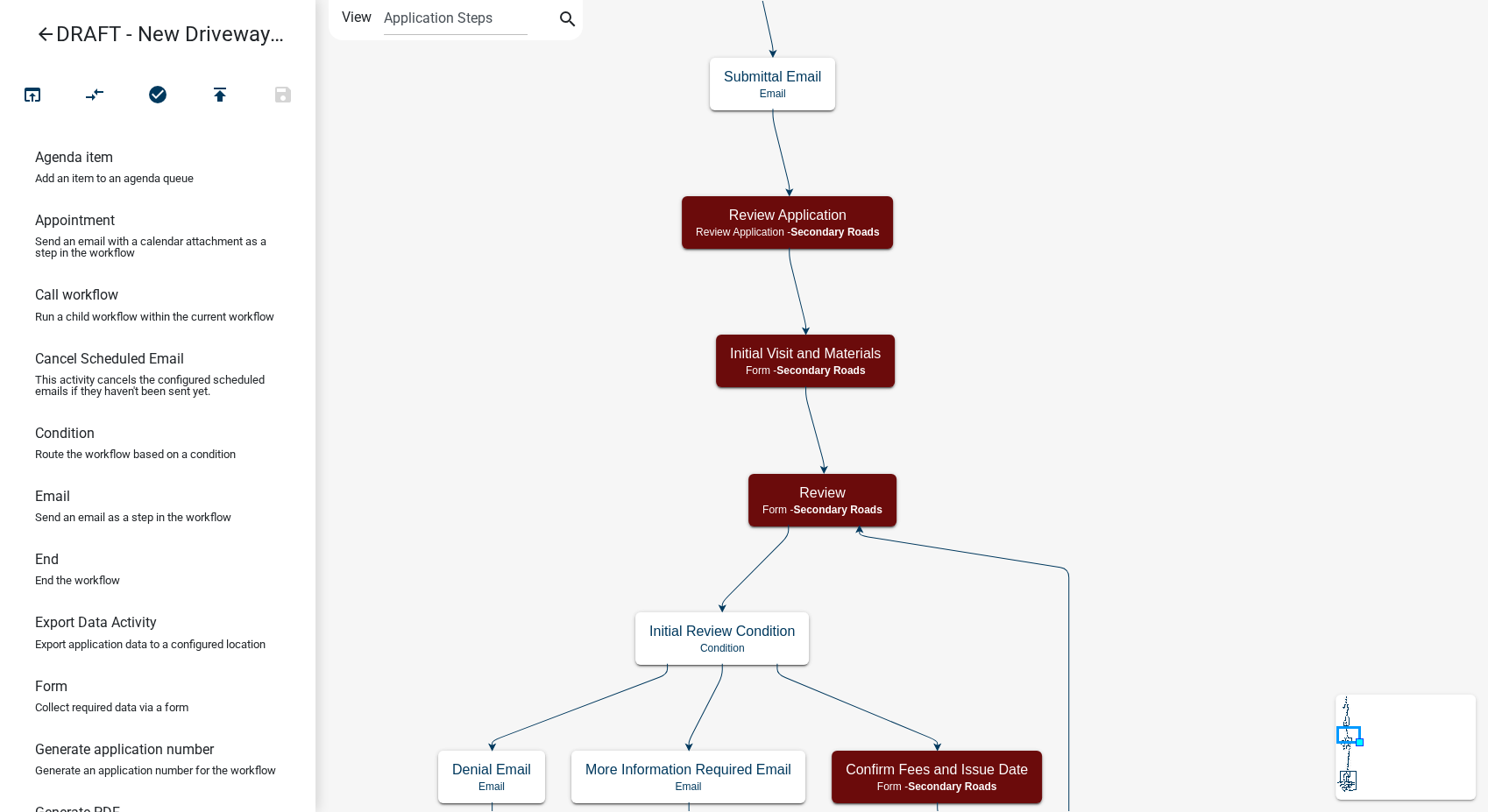
scroll to position [0, 0]
click at [855, 368] on span "Secondary Roads" at bounding box center [820, 370] width 89 height 12
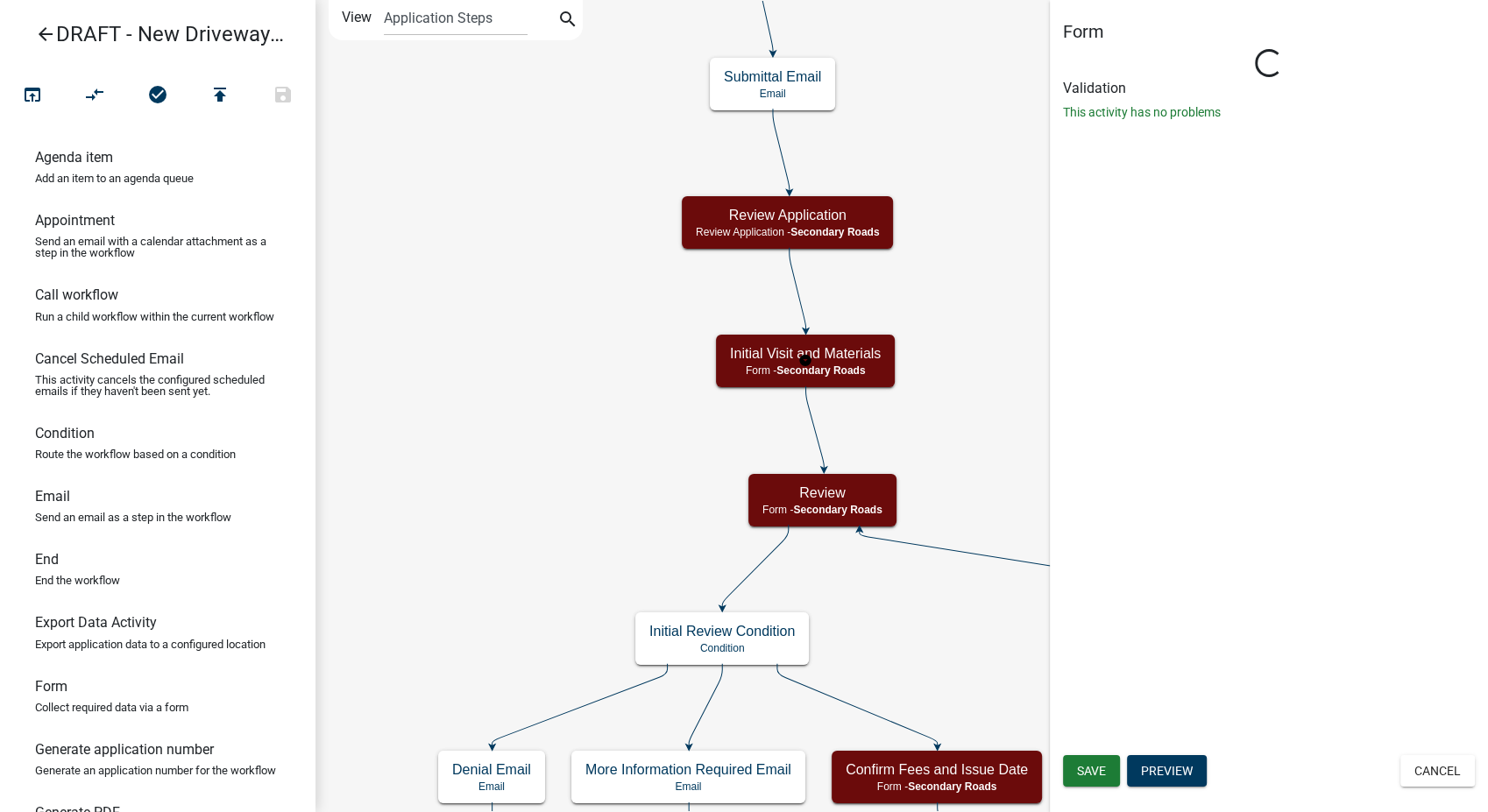
select select "0557C259-9306-4102-B35B-3B386A3E7B44"
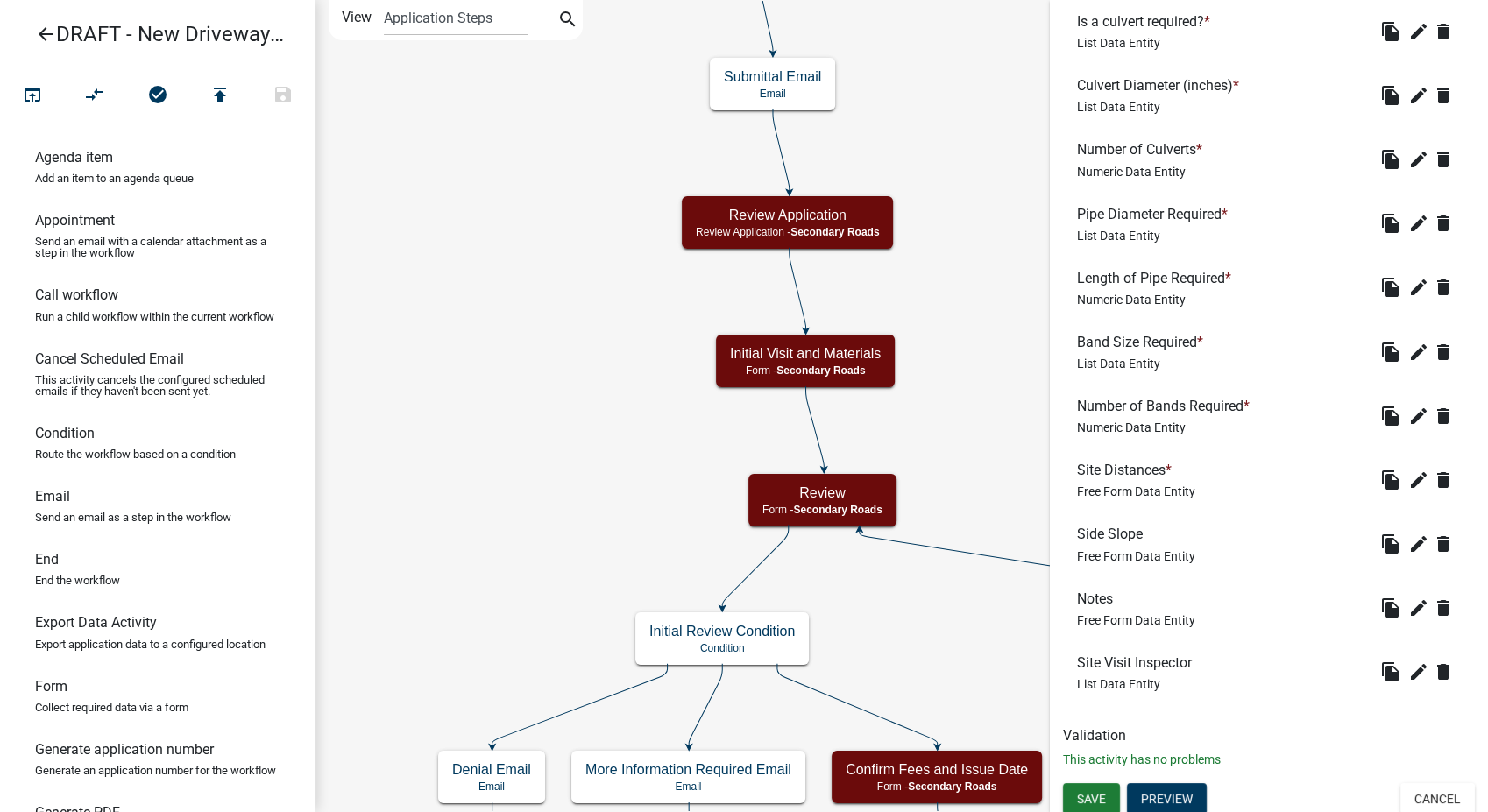
scroll to position [698, 0]
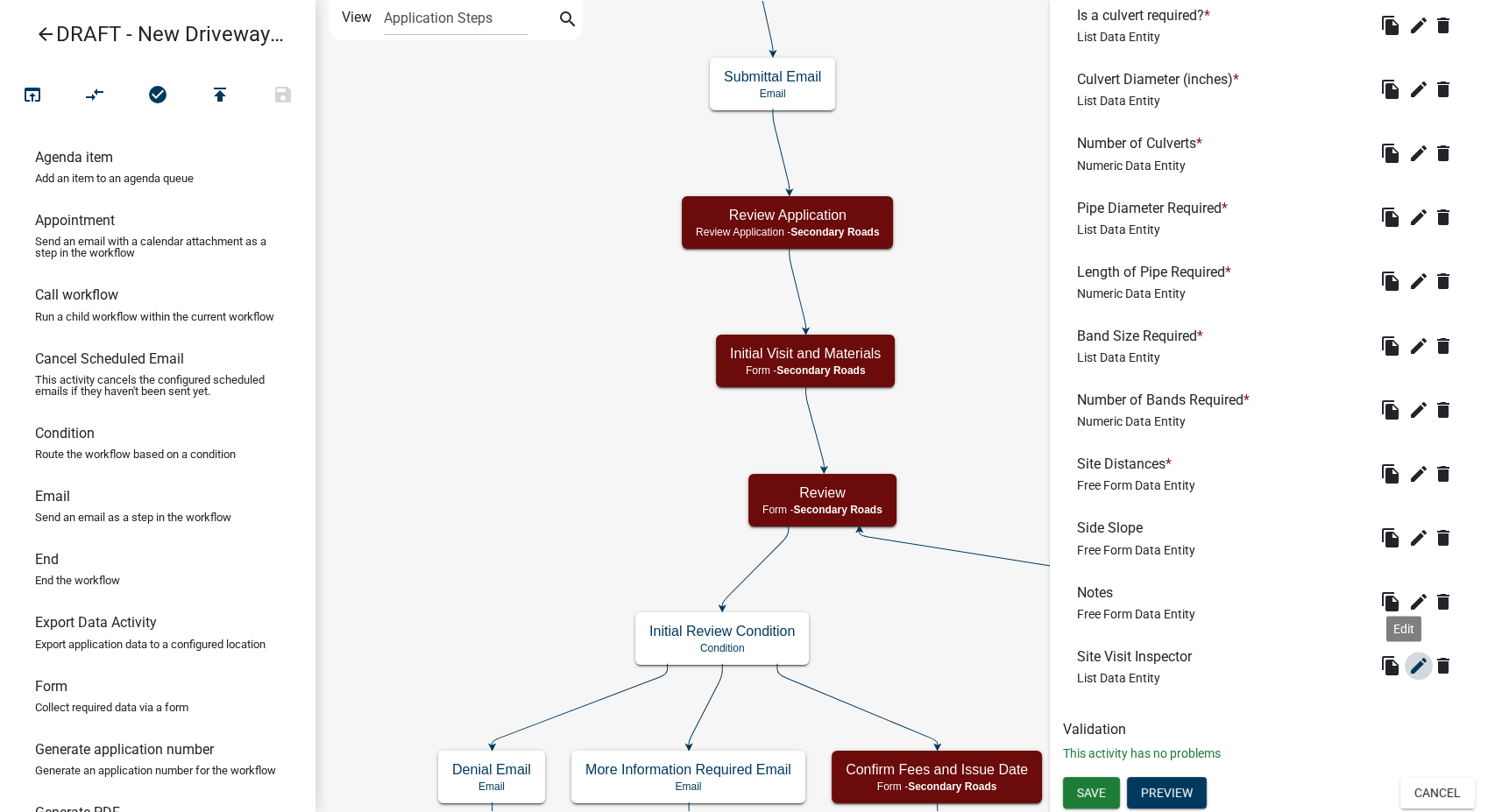
click at [1408, 672] on icon "edit" at bounding box center [1418, 666] width 21 height 21
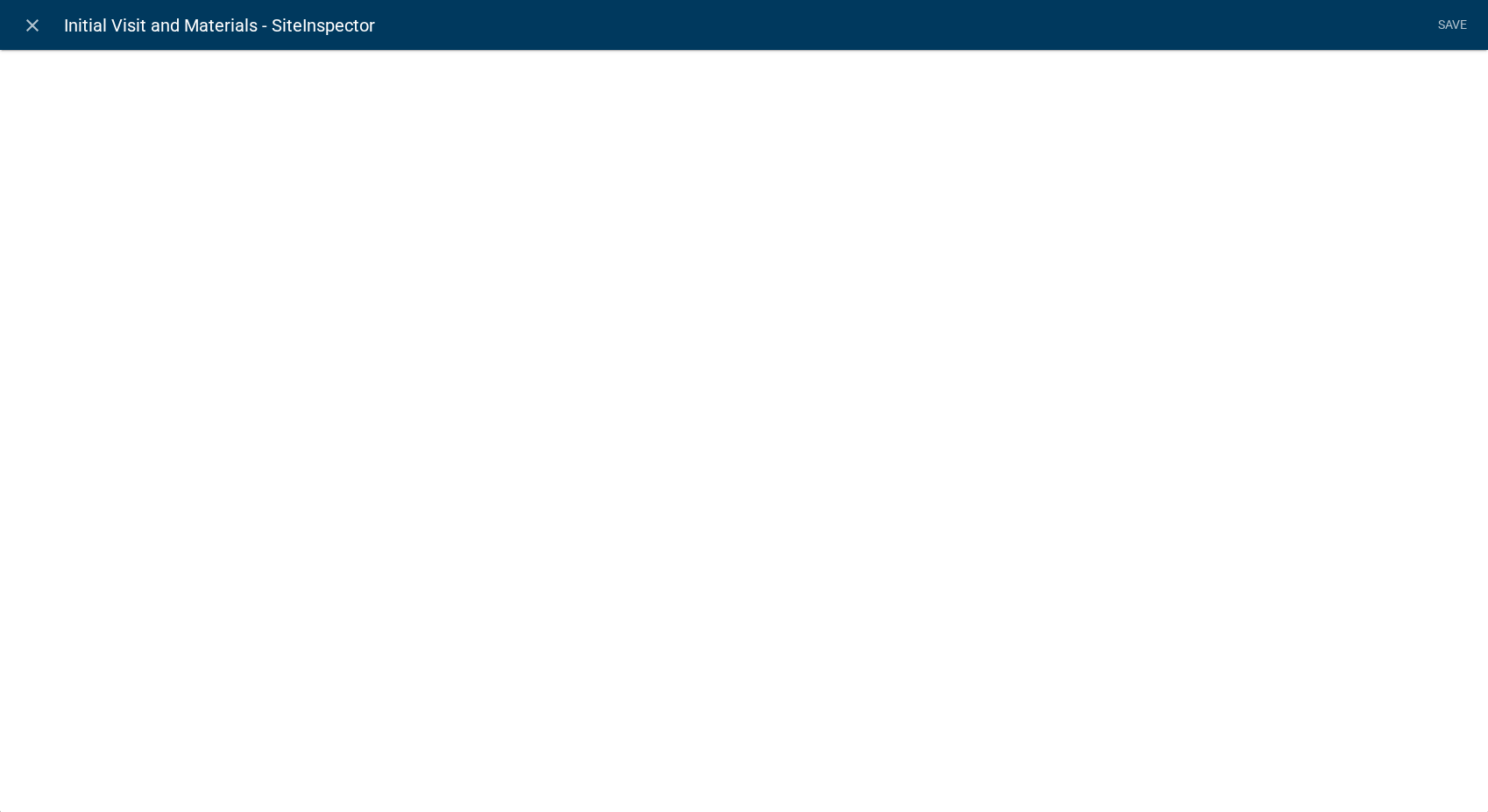
select select "list-data"
select select
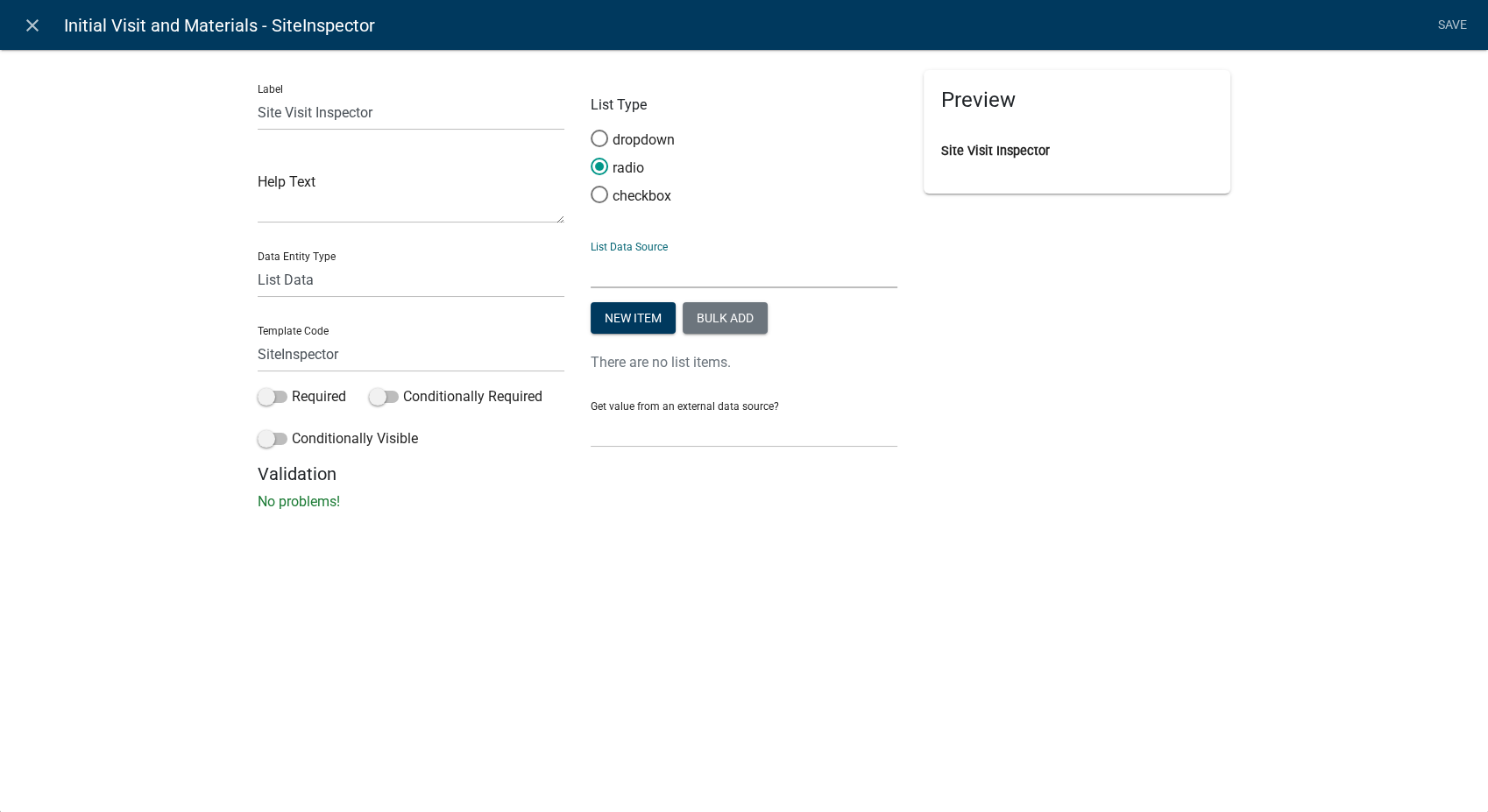
click at [651, 265] on select "State List Band Sizes (Prices as Values) Culvert Sizes (Prices as Values) Pipe …" at bounding box center [744, 270] width 307 height 36
click at [572, 550] on div "close Initial Visit and Materials - SiteInspector Save Label Site Visit Inspect…" at bounding box center [744, 406] width 1488 height 812
click at [650, 439] on select "None Parcel search Applicant Data" at bounding box center [744, 429] width 307 height 36
click at [1010, 401] on div "Preview Site Visit Inspector" at bounding box center [1078, 267] width 333 height 394
click at [329, 276] on select "Free Form Text Document Display Entity Value Fee Numeric Data Date Map Sketch D…" at bounding box center [410, 279] width 307 height 36
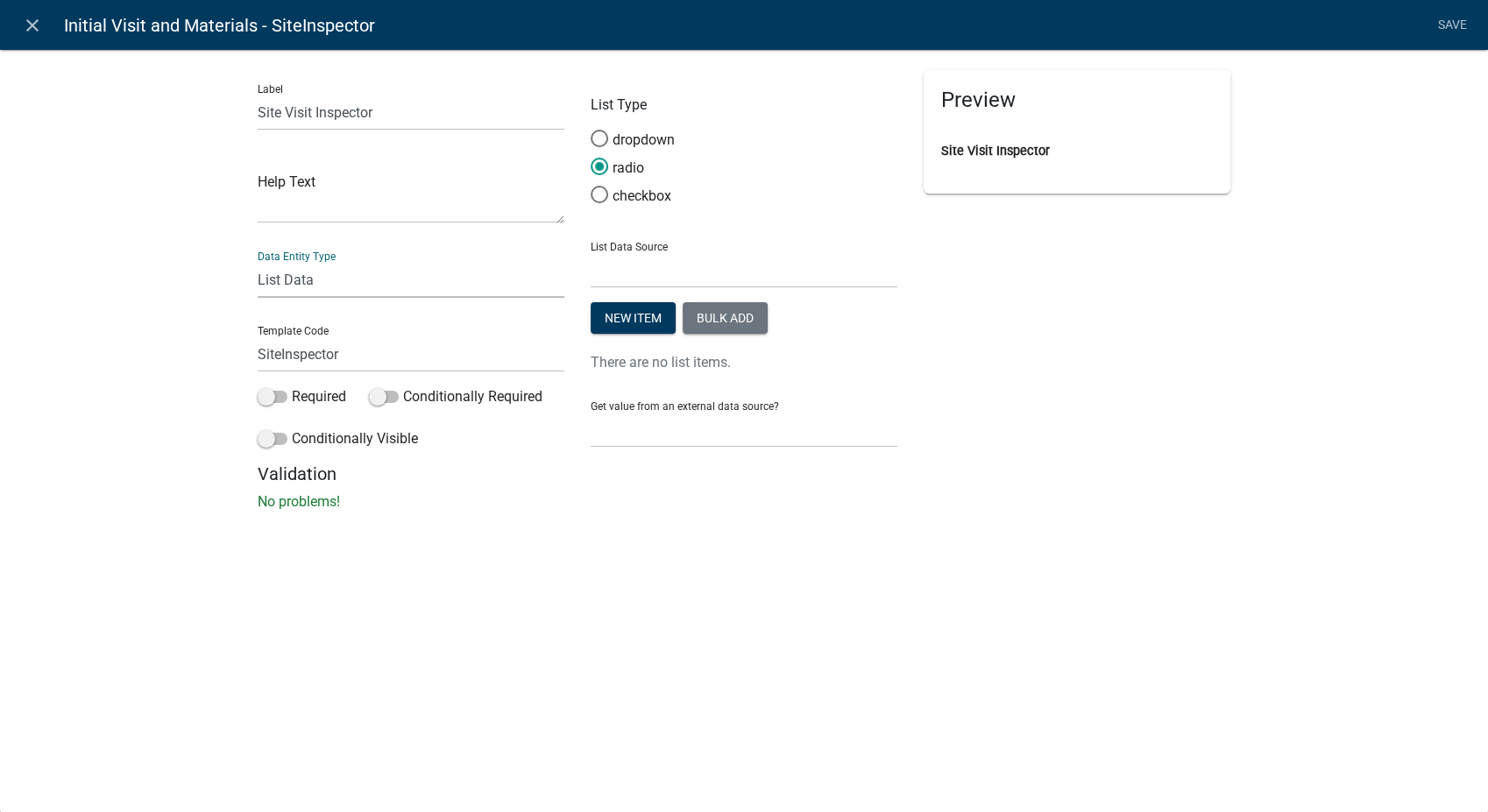
click at [194, 233] on div "Label Site Visit Inspector Help Text Data Entity Type Free Form Text Document D…" at bounding box center [744, 285] width 1488 height 528
click at [622, 271] on select "State List Band Sizes (Prices as Values) Culvert Sizes (Prices as Values) Pipe …" at bounding box center [744, 270] width 307 height 36
click at [157, 268] on div "Label Site Visit Inspector Help Text Data Entity Type Free Form Text Document D…" at bounding box center [744, 285] width 1488 height 528
click at [39, 26] on icon "close" at bounding box center [32, 25] width 21 height 21
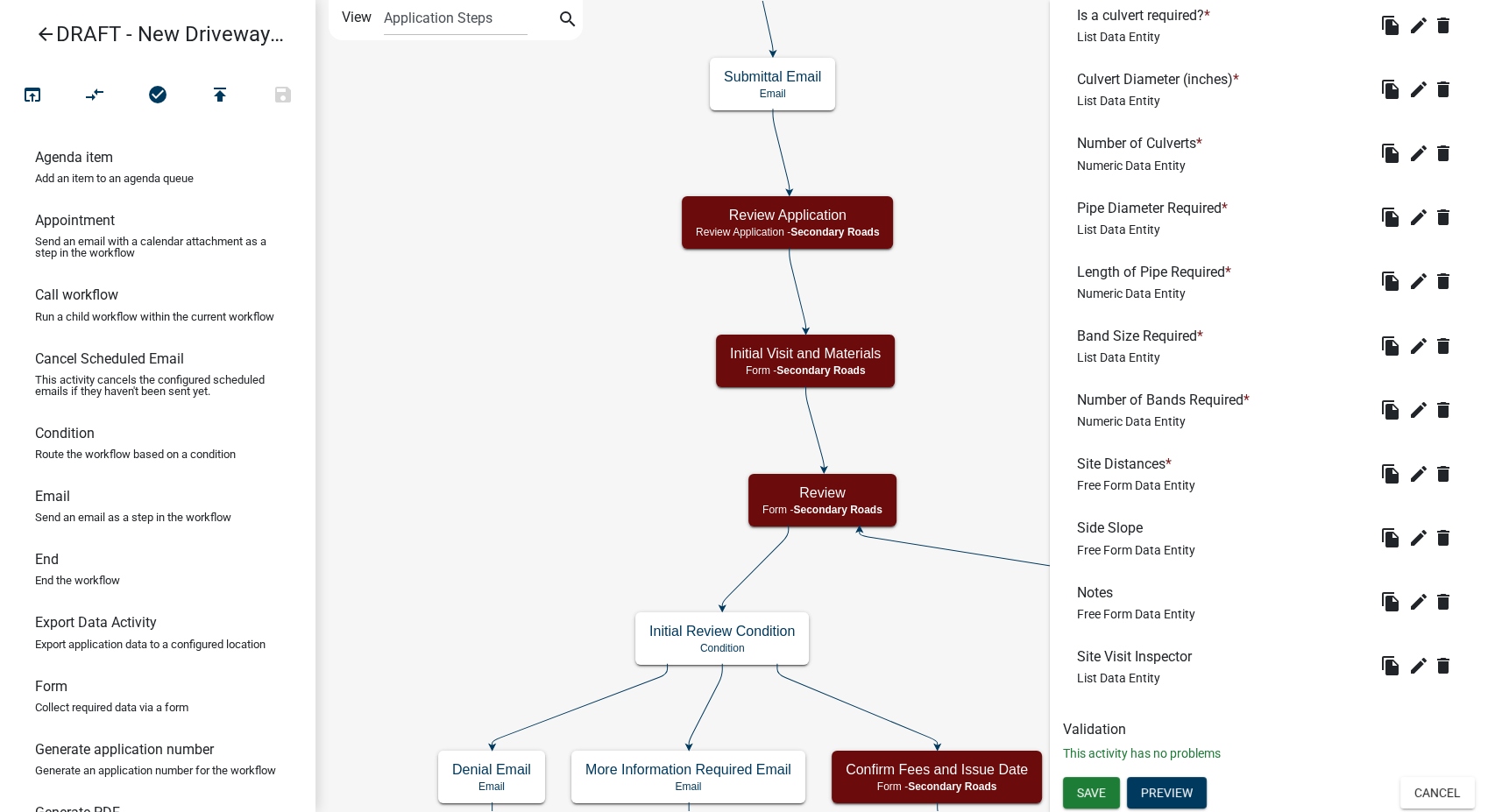
click at [51, 31] on icon "arrow_back" at bounding box center [45, 36] width 21 height 25
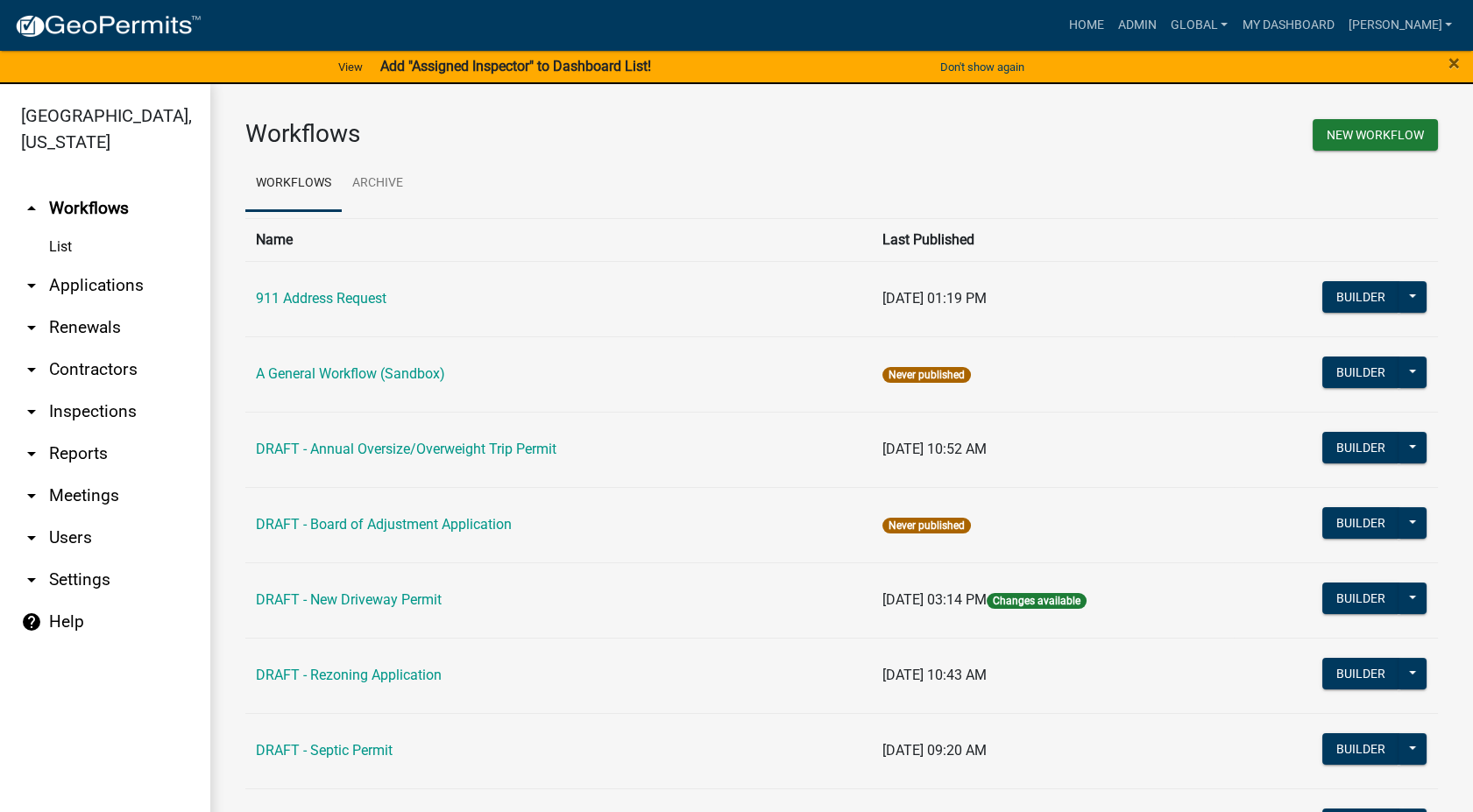
click at [73, 582] on link "arrow_drop_down Settings" at bounding box center [105, 580] width 211 height 42
select select "IA"
select select "Central Standard Time"
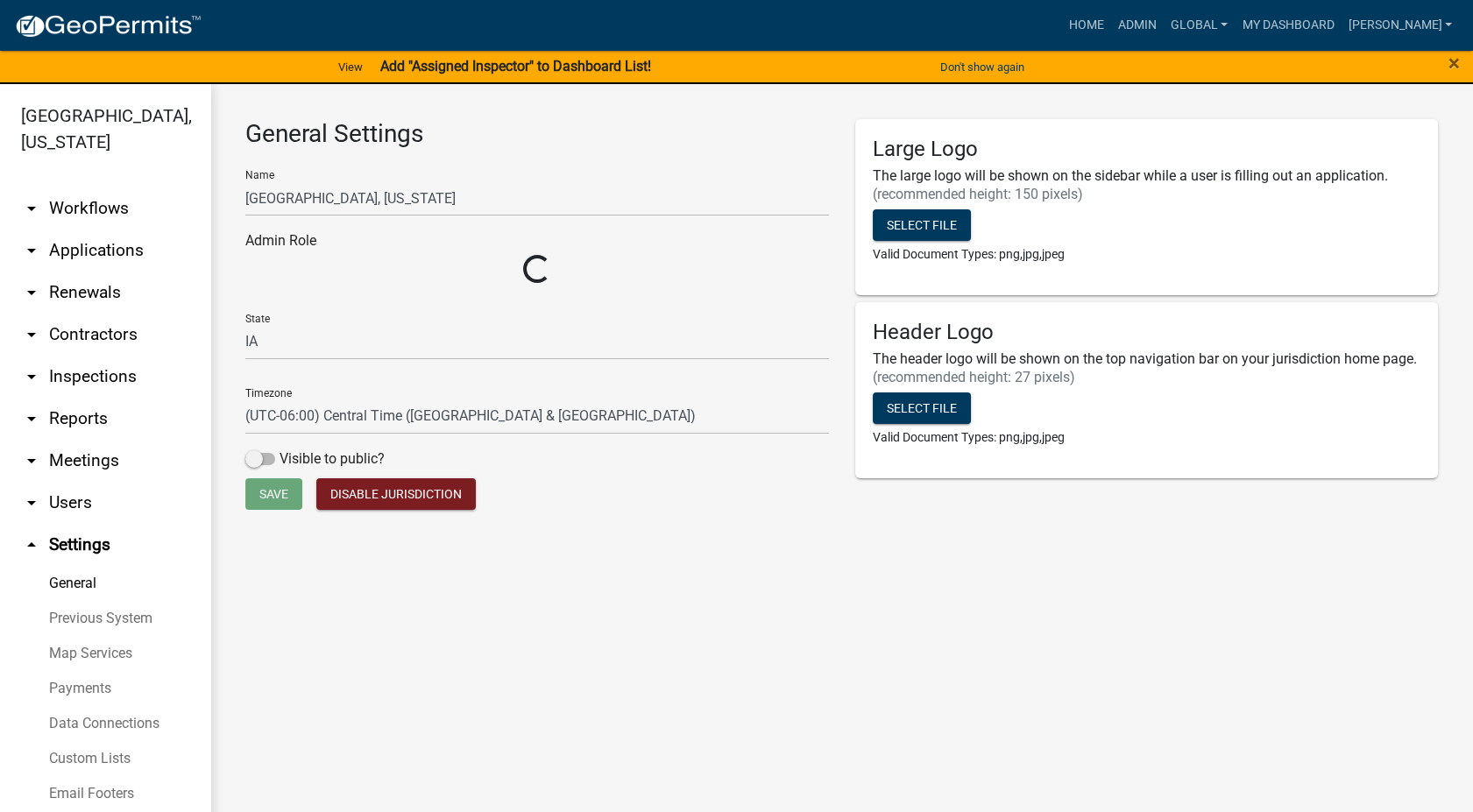
select select "8e8c8011-0d91-47c3-972c-731b40738ef4"
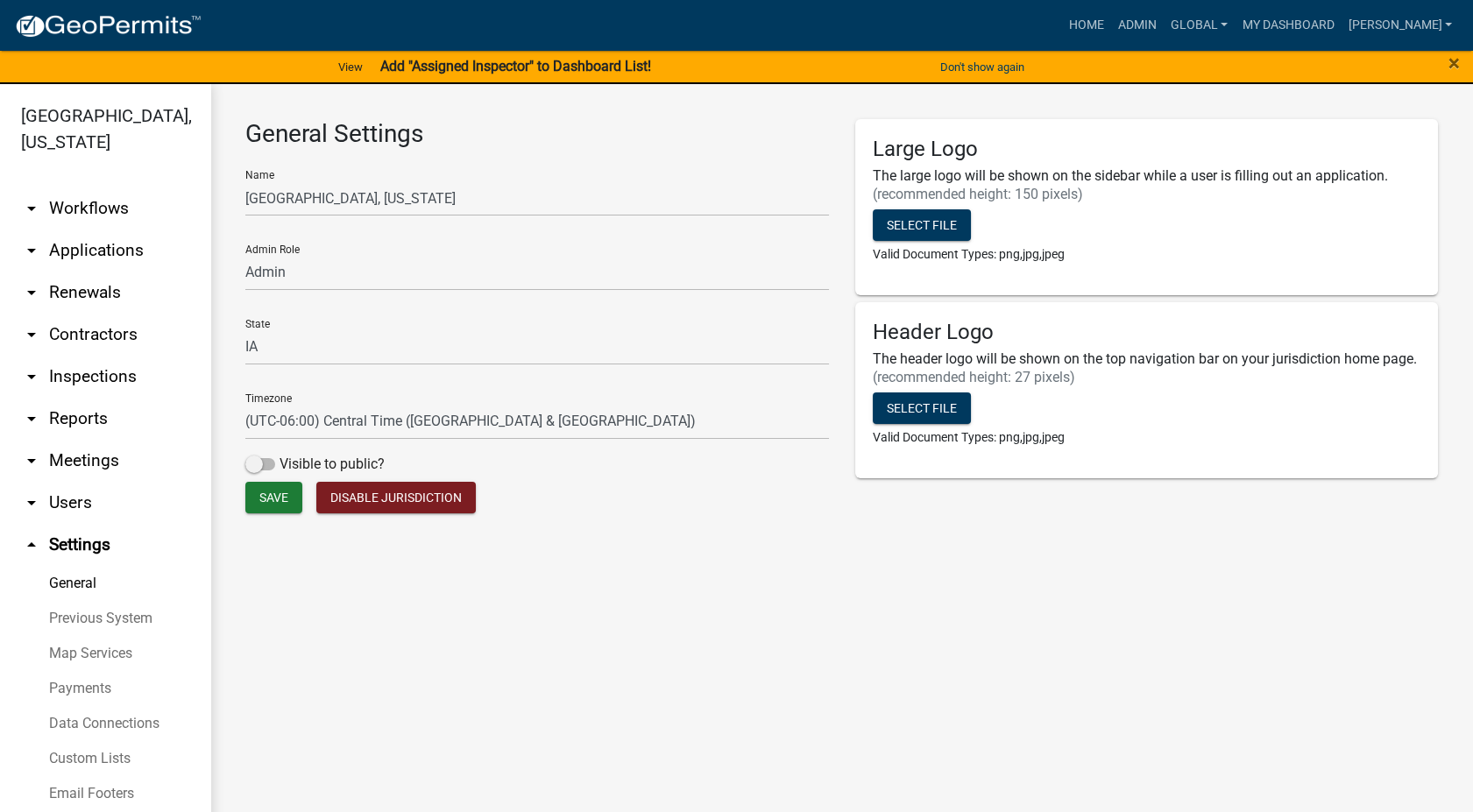
click at [93, 761] on link "Custom Lists" at bounding box center [105, 759] width 211 height 35
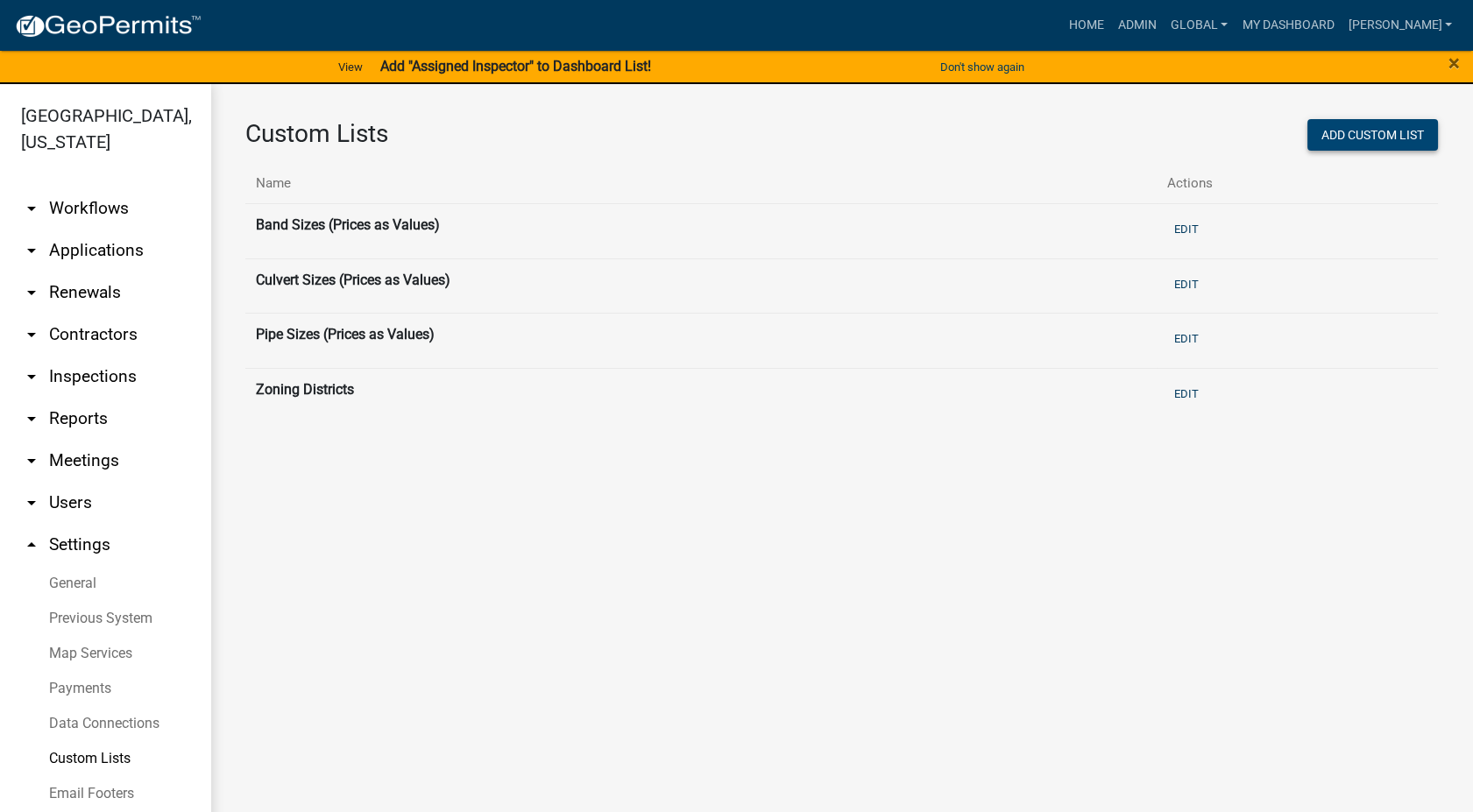
click at [1400, 130] on button "Add Custom List" at bounding box center [1372, 135] width 131 height 31
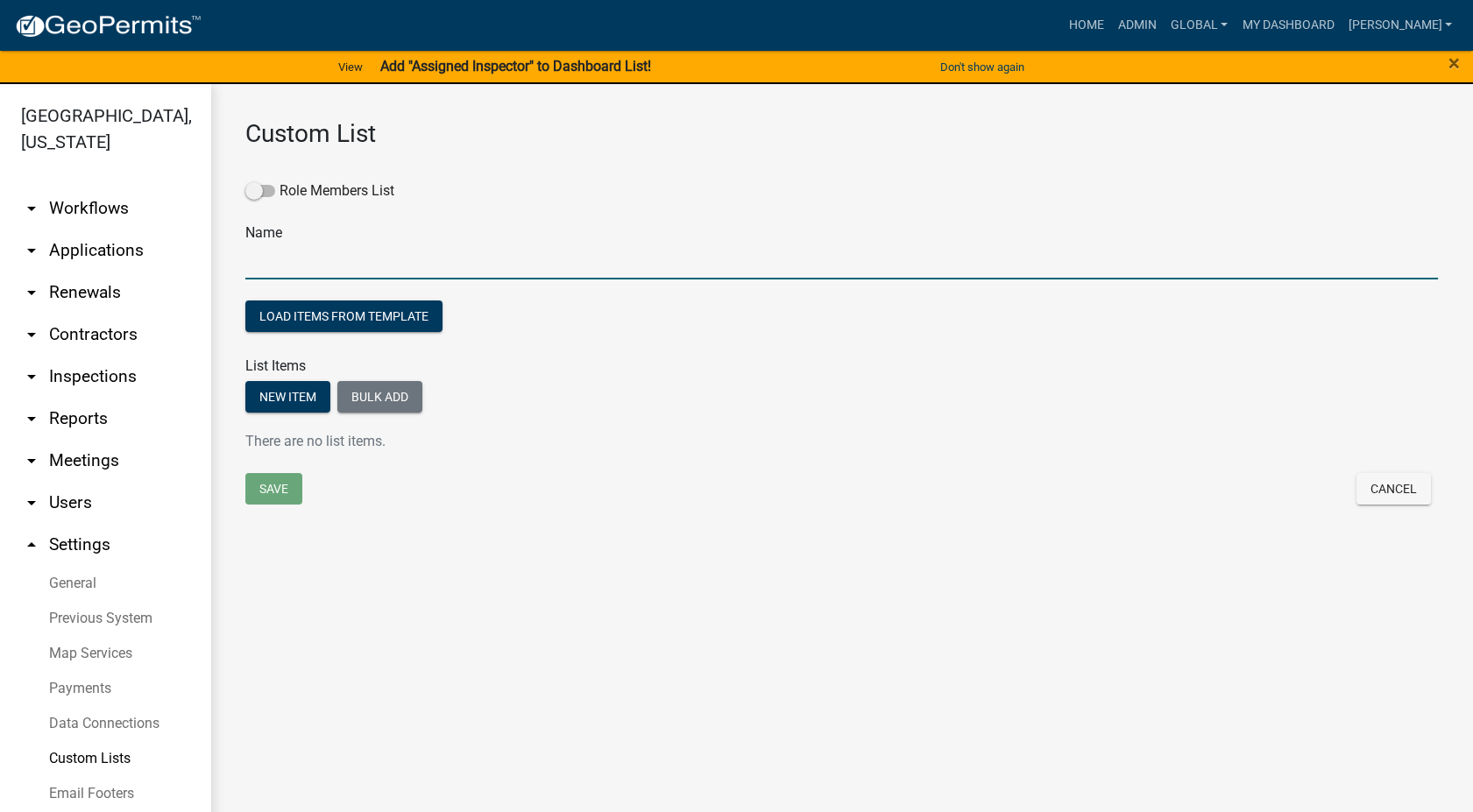
click at [314, 271] on input "text" at bounding box center [841, 261] width 1193 height 36
click at [319, 265] on input "Secondary roads Inspectors" at bounding box center [841, 261] width 1193 height 36
type input "Secondary Roads Inspectors"
click at [245, 193] on span at bounding box center [260, 190] width 30 height 12
click at [279, 180] on input "Role Members List" at bounding box center [279, 180] width 0 height 0
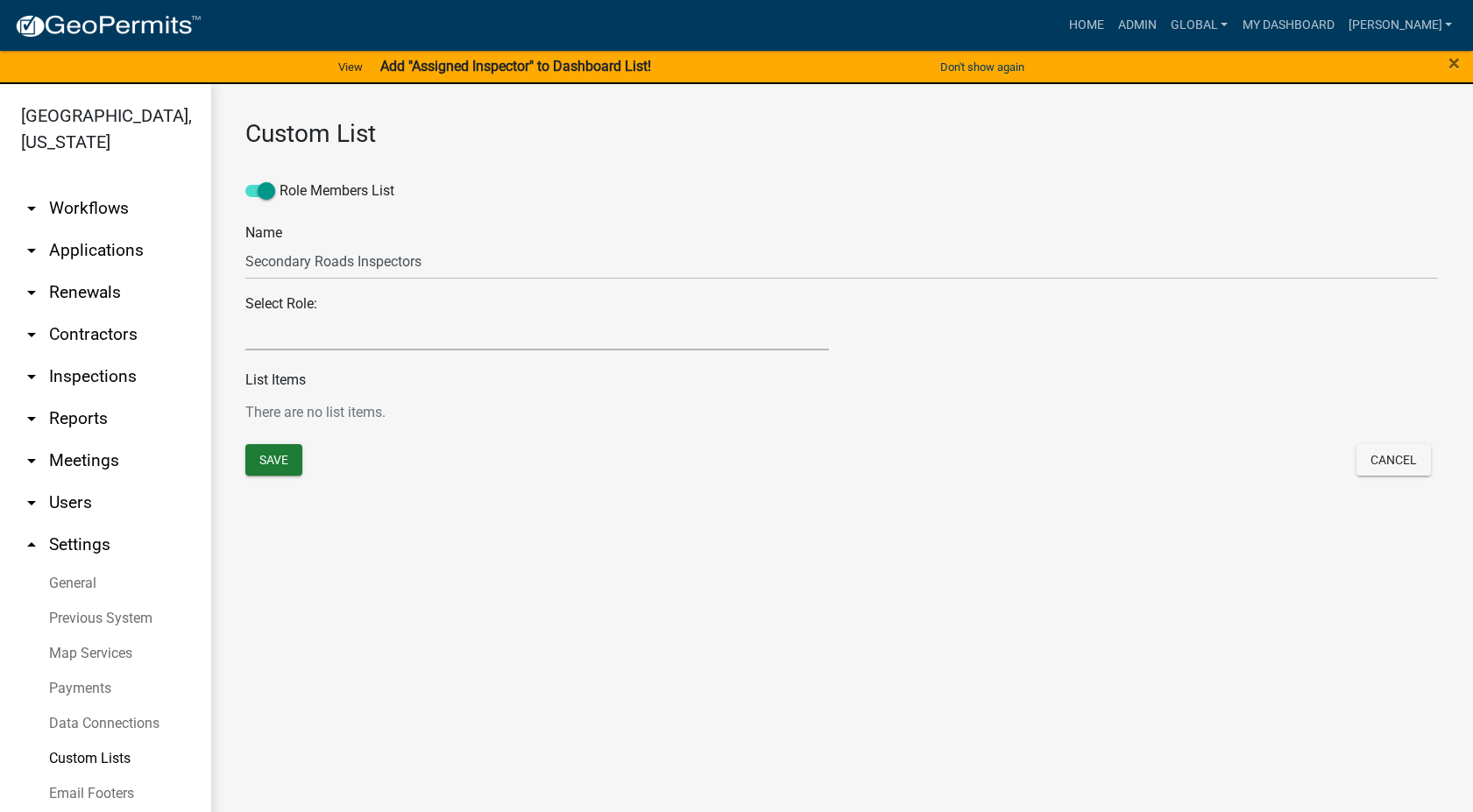
click at [306, 333] on select "GIS Mapping Division Secondary Roads Admin Environmental Health, Zoning, and Fl…" at bounding box center [536, 332] width 583 height 36
select select "2: 0557c259-9306-4102-b35b-3b386a3e7b44"
click at [245, 315] on select "GIS Mapping Division Secondary Roads Admin Environmental Health, Zoning, and Fl…" at bounding box center [536, 332] width 583 height 36
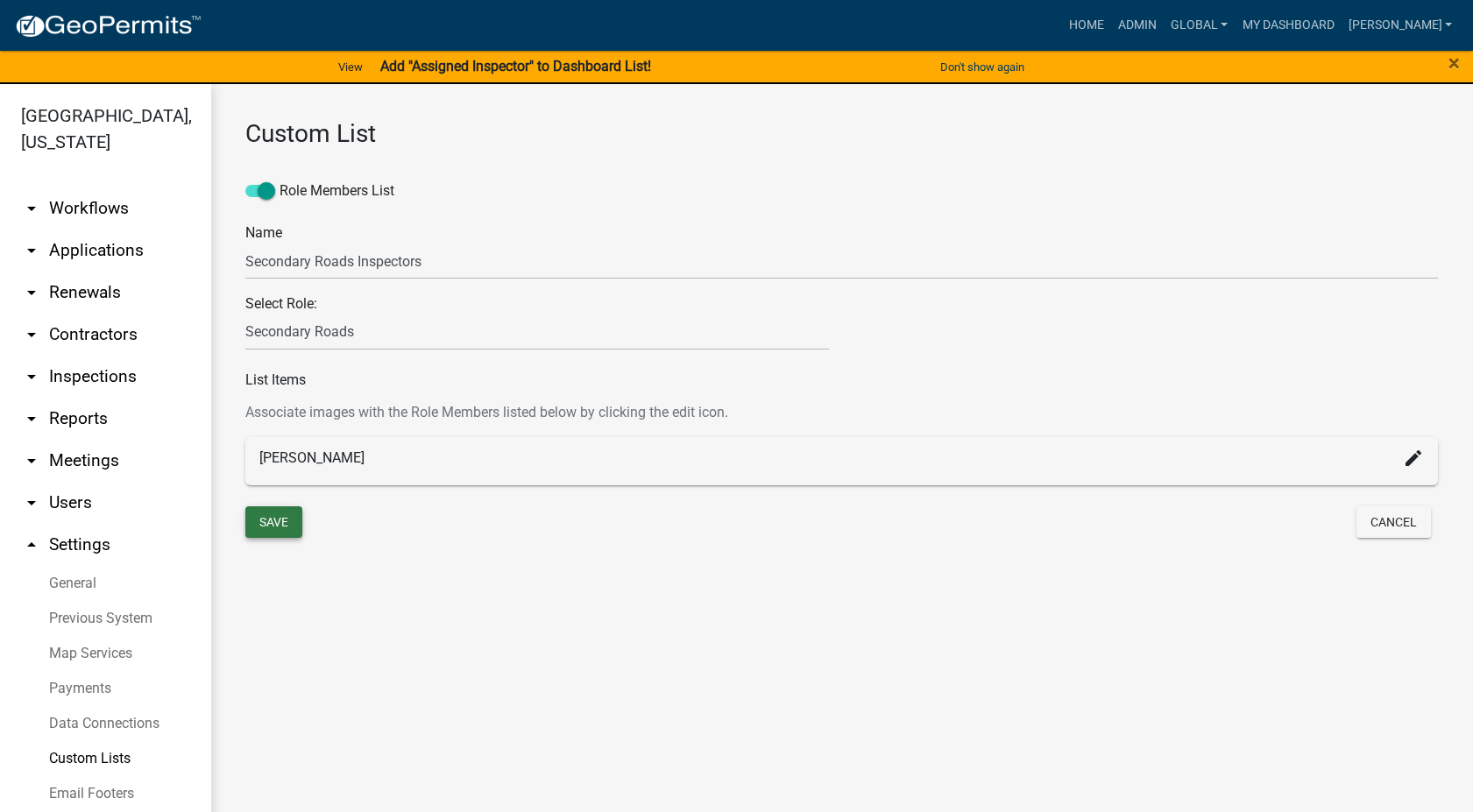
click at [273, 524] on button "Save" at bounding box center [274, 522] width 57 height 31
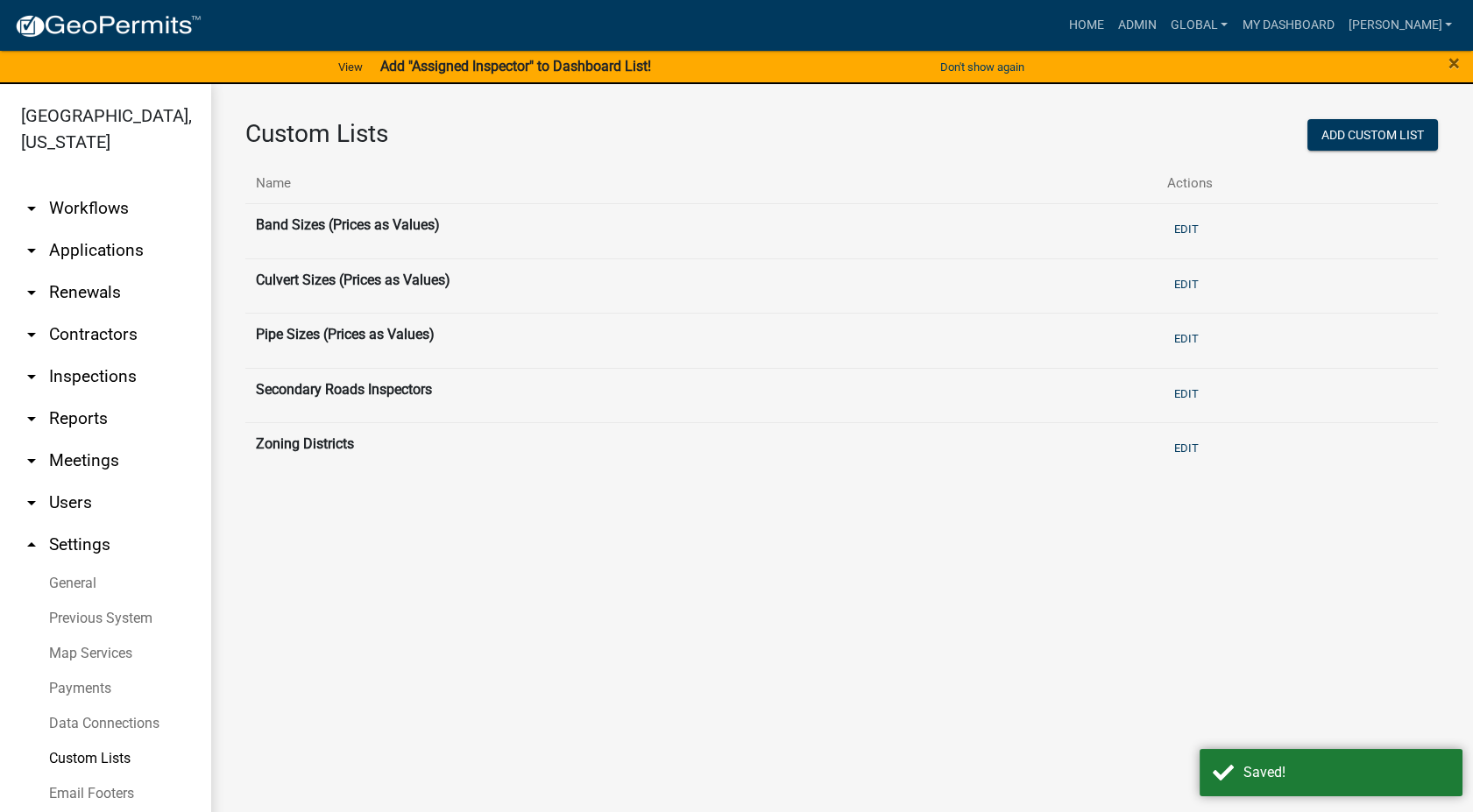
click at [103, 205] on link "arrow_drop_down Workflows" at bounding box center [105, 209] width 211 height 42
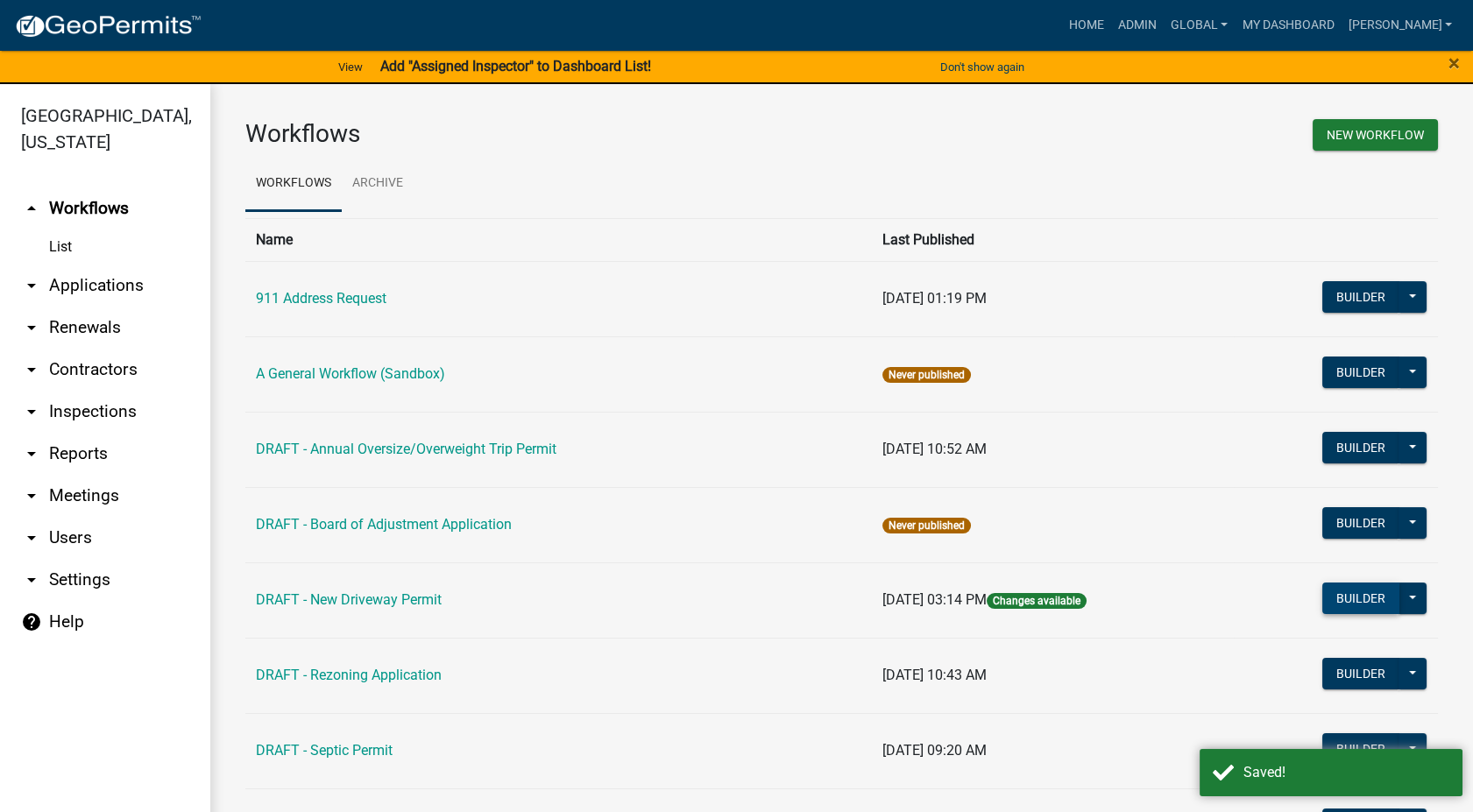
click at [1346, 593] on button "Builder" at bounding box center [1360, 599] width 77 height 31
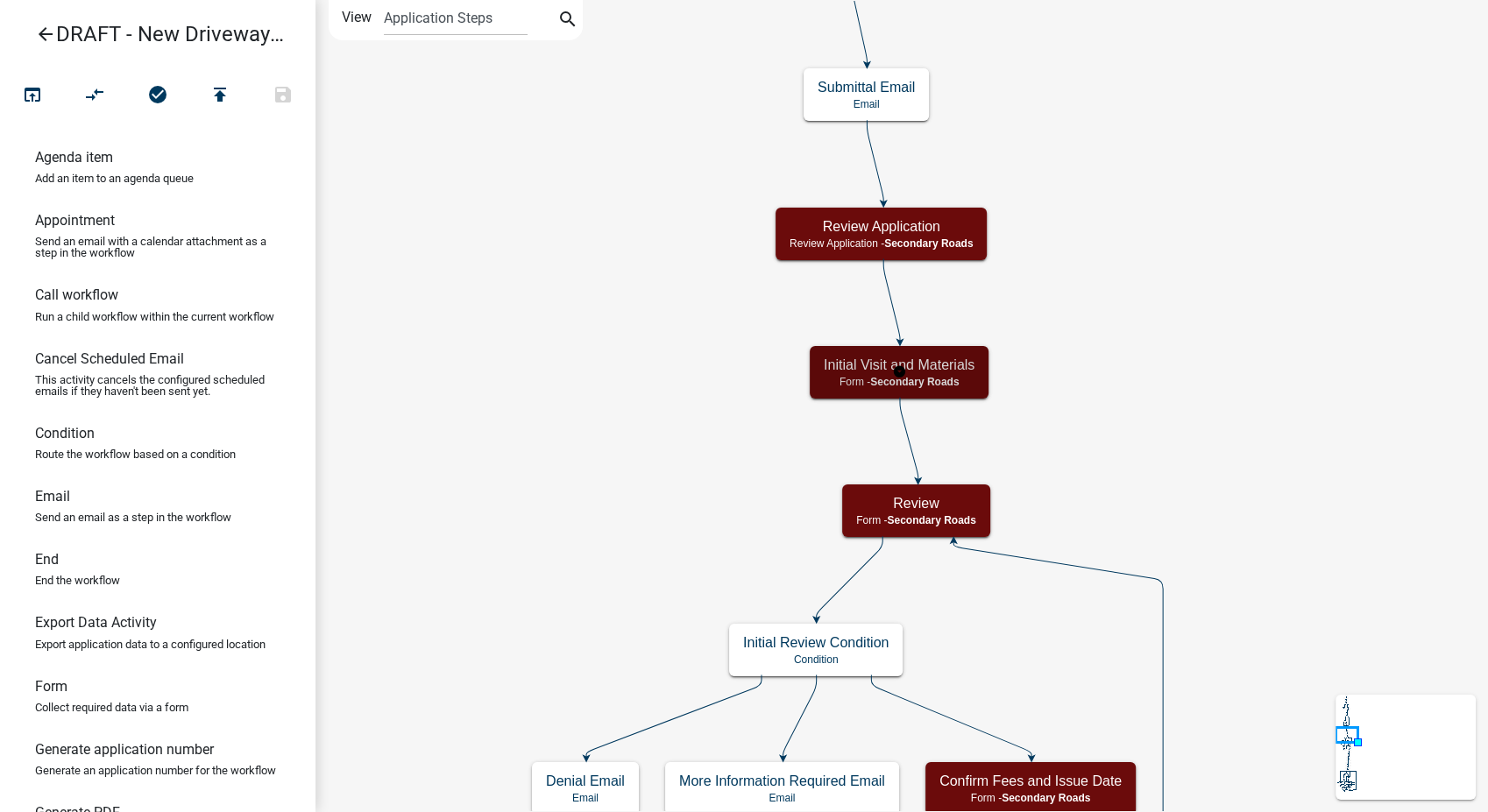
click at [956, 376] on span "Secondary Roads" at bounding box center [914, 382] width 89 height 12
select select "0557C259-9306-4102-B35B-3B386A3E7B44"
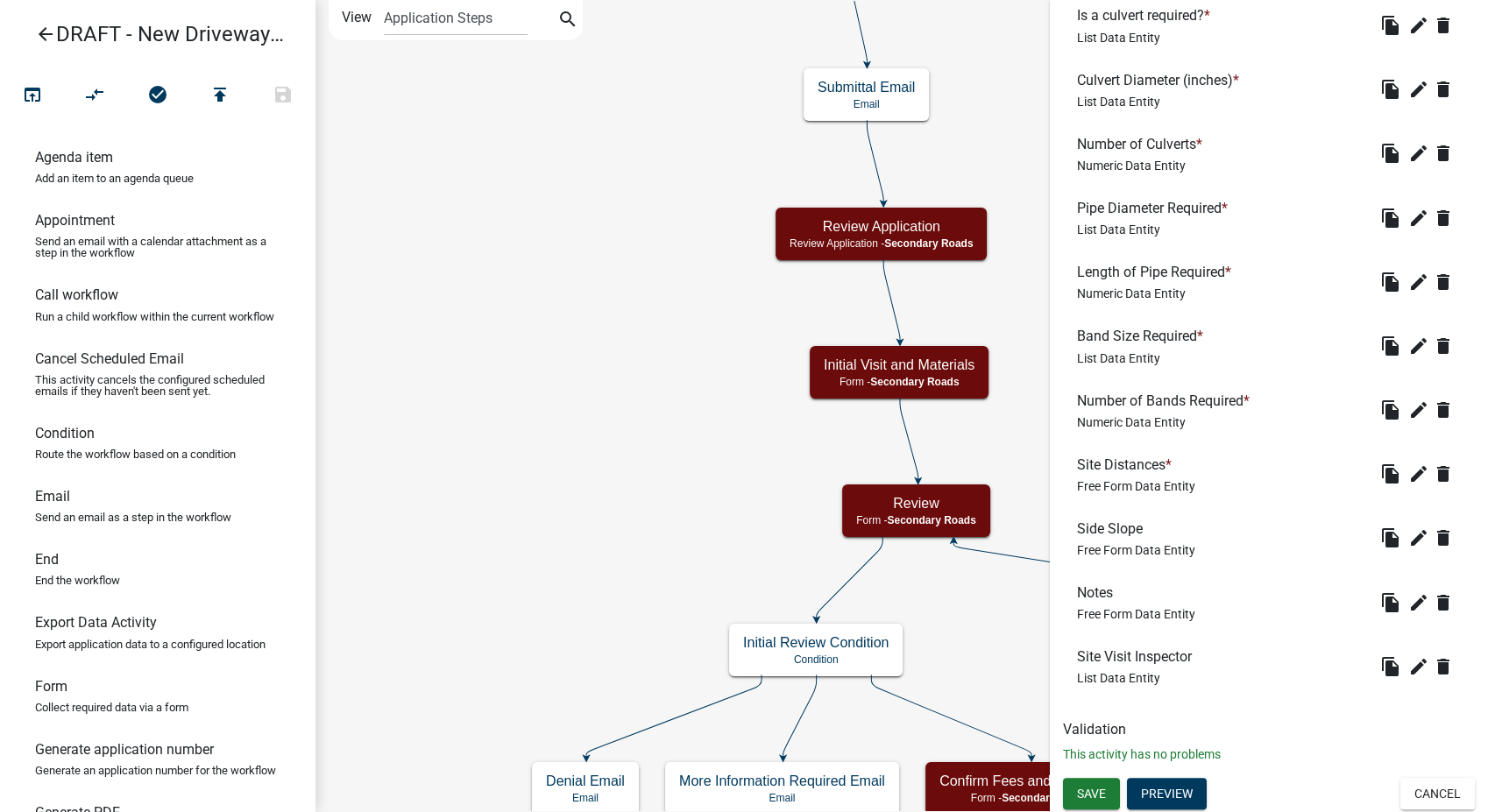
scroll to position [698, 0]
click at [1408, 665] on icon "edit" at bounding box center [1418, 666] width 21 height 21
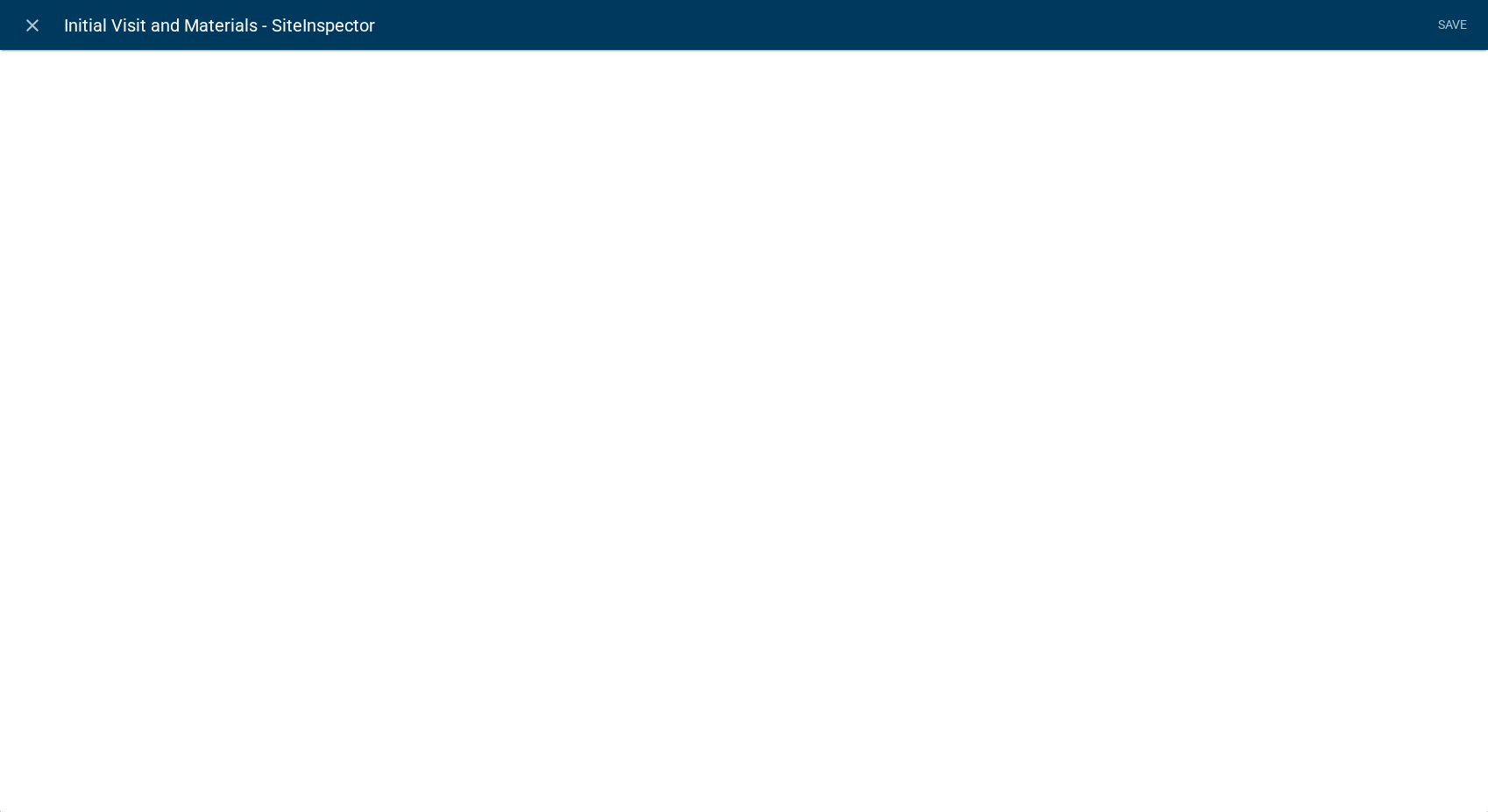
select select "list-data"
select select
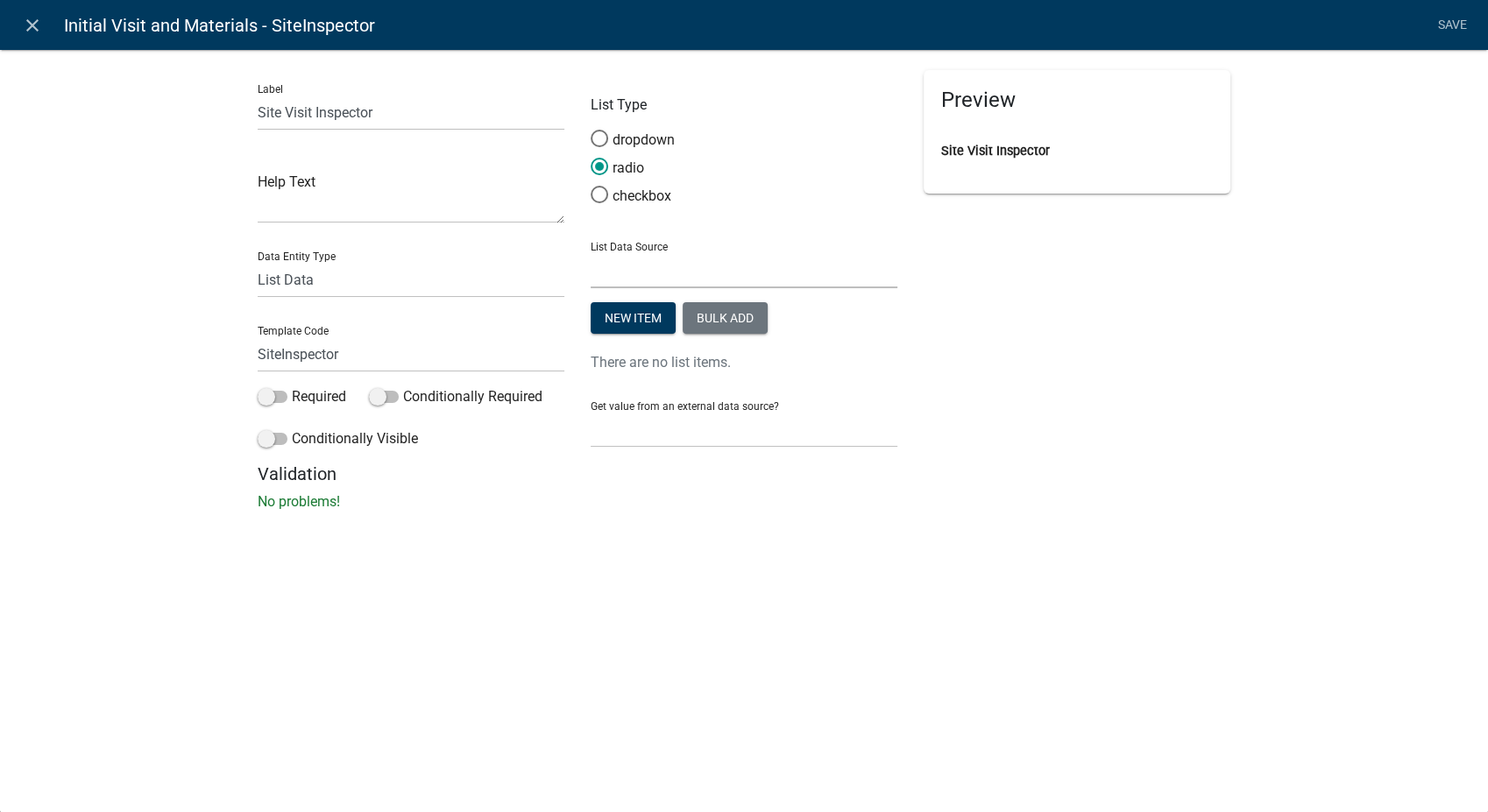
click at [618, 259] on select "State List Band Sizes (Prices as Values) Culvert Sizes (Prices as Values) Pipe …" at bounding box center [744, 270] width 307 height 36
select select "custom-list-98319fae-9fdd-4635-8976-7164080bb7d6"
click at [591, 253] on select "State List Band Sizes (Prices as Values) Culvert Sizes (Prices as Values) Pipe …" at bounding box center [744, 270] width 307 height 36
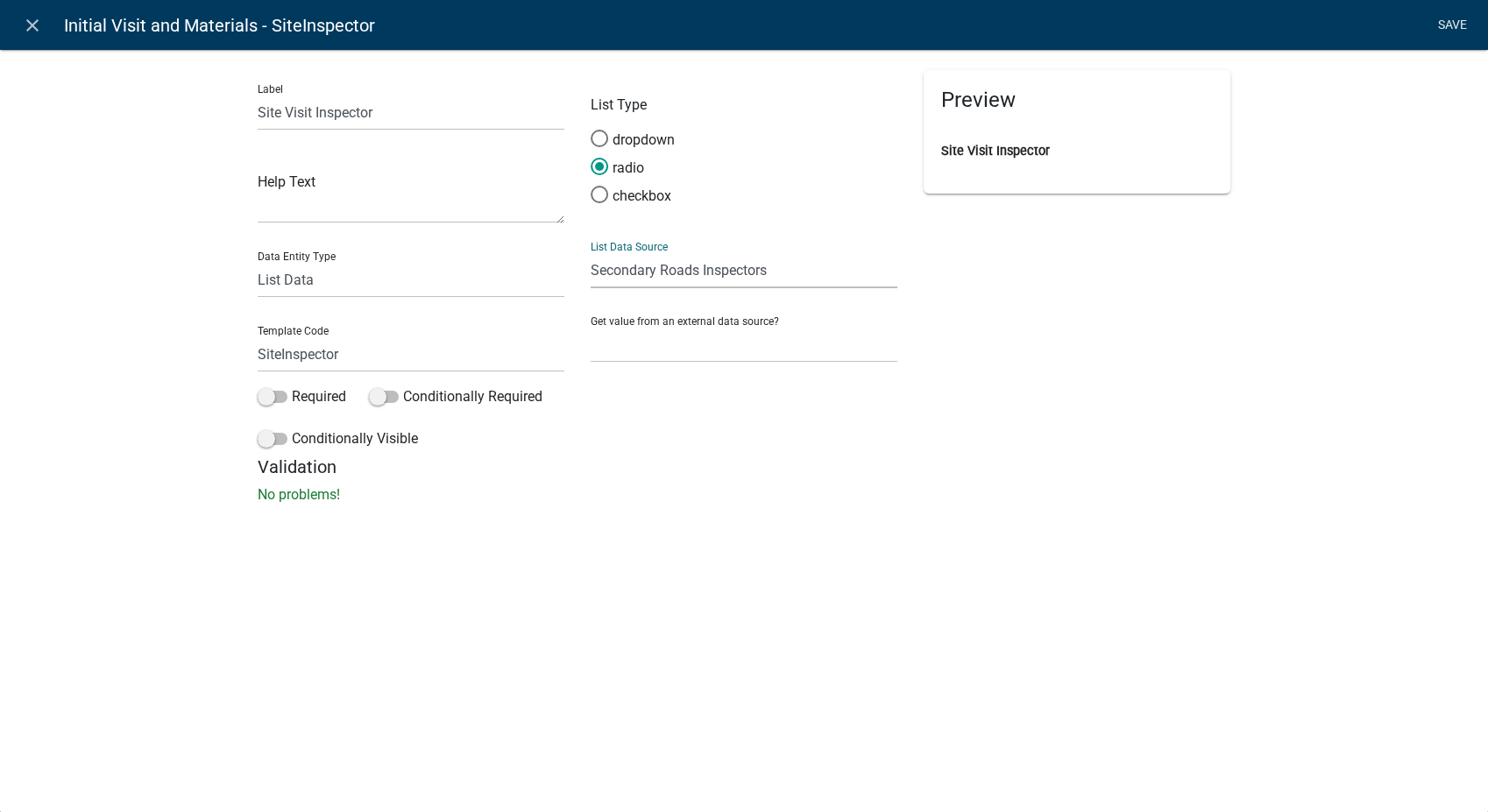
click at [1463, 27] on link "Save" at bounding box center [1452, 26] width 44 height 33
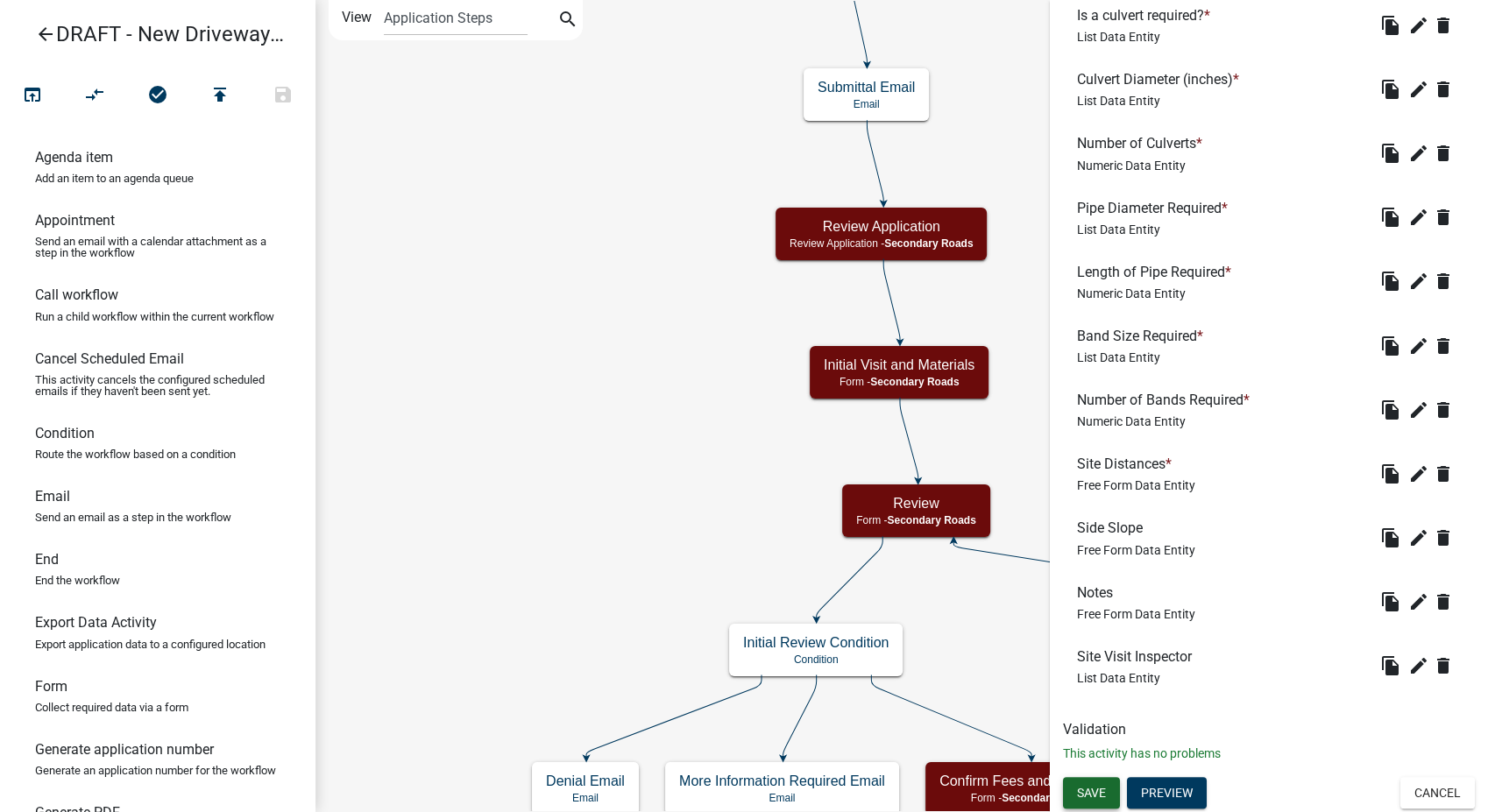
click at [1092, 796] on span "Save" at bounding box center [1092, 793] width 29 height 14
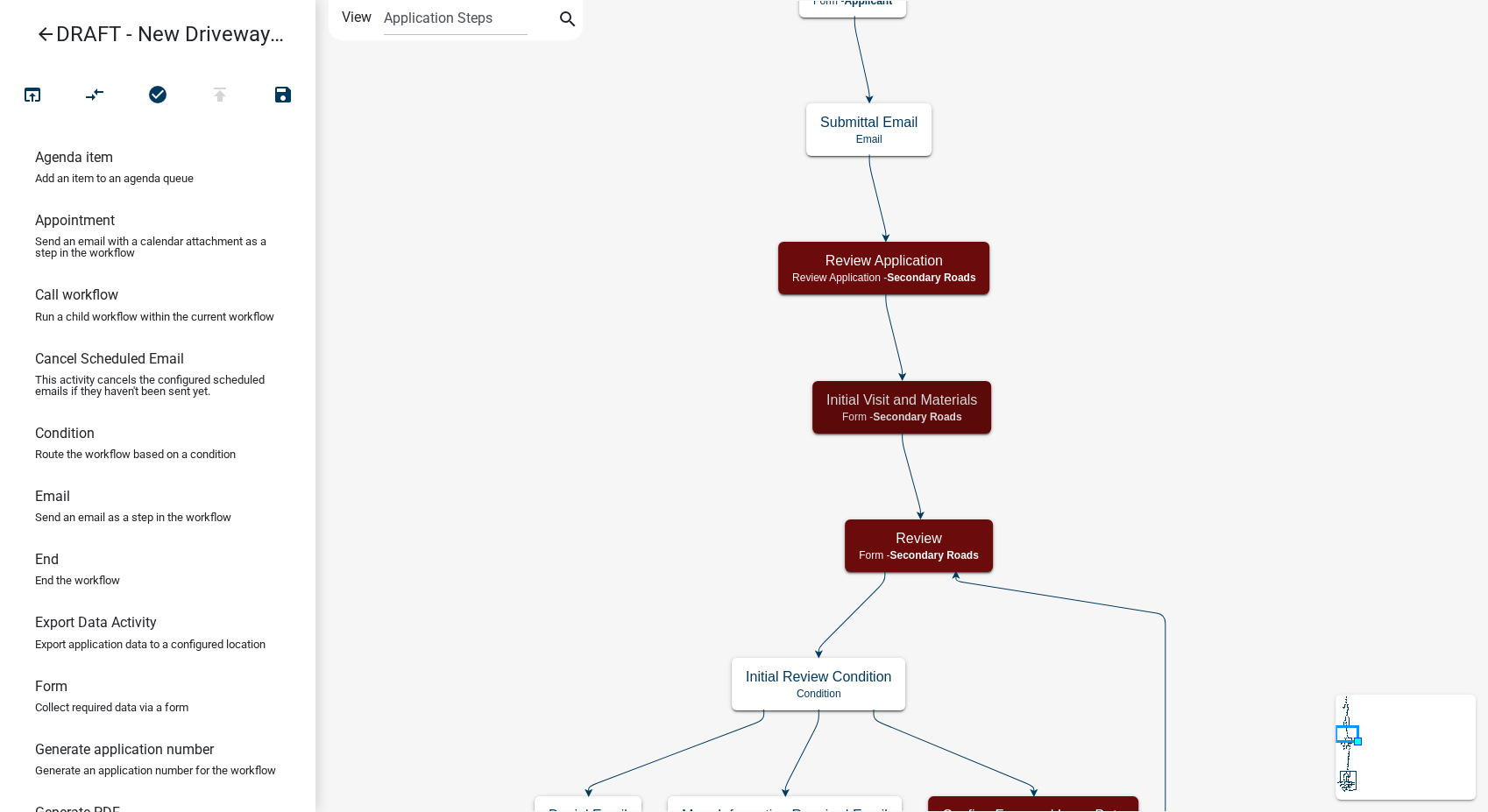
scroll to position [0, 0]
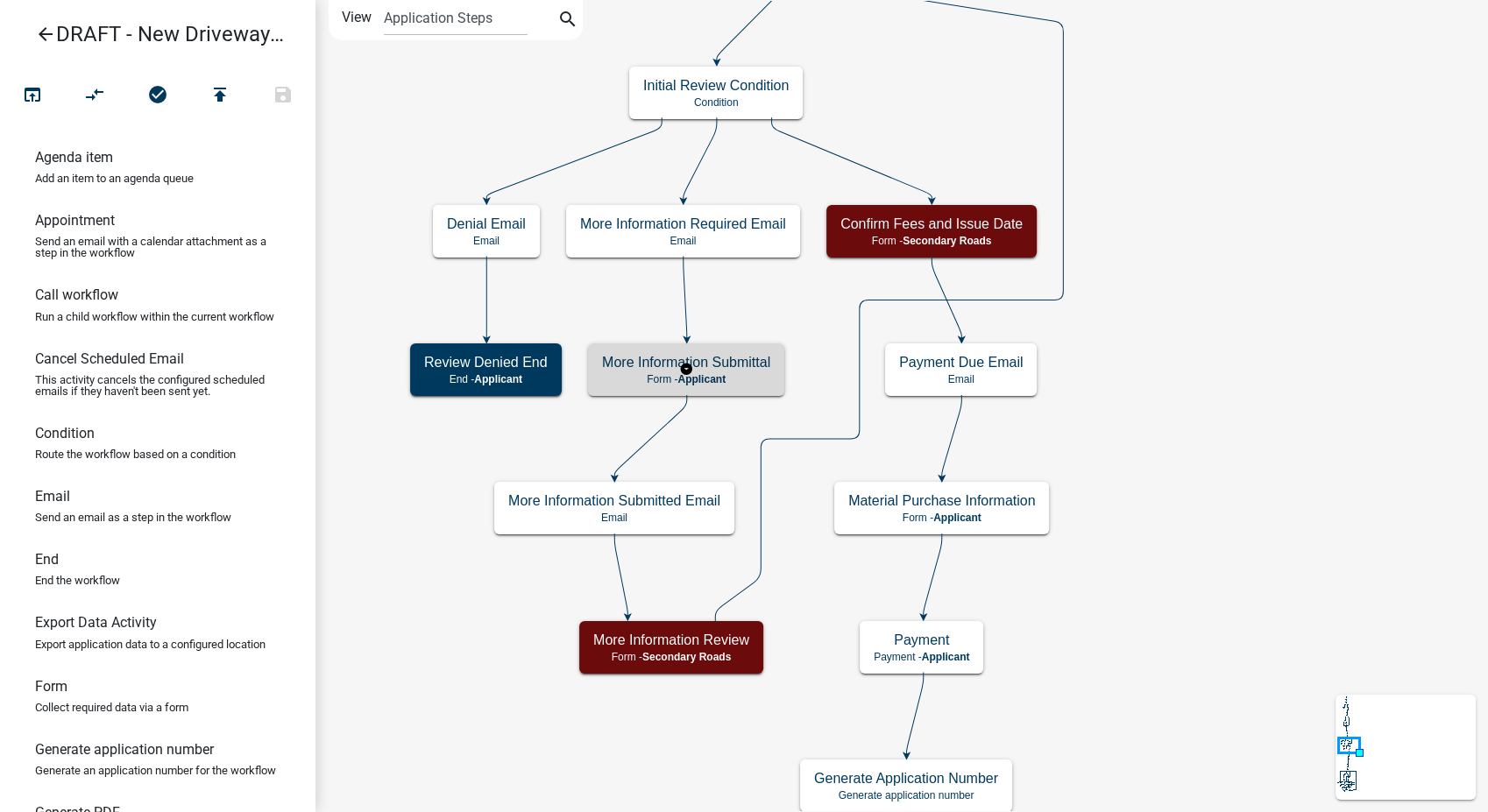
click at [728, 389] on div "More Information Submittal Form - Applicant" at bounding box center [686, 369] width 196 height 52
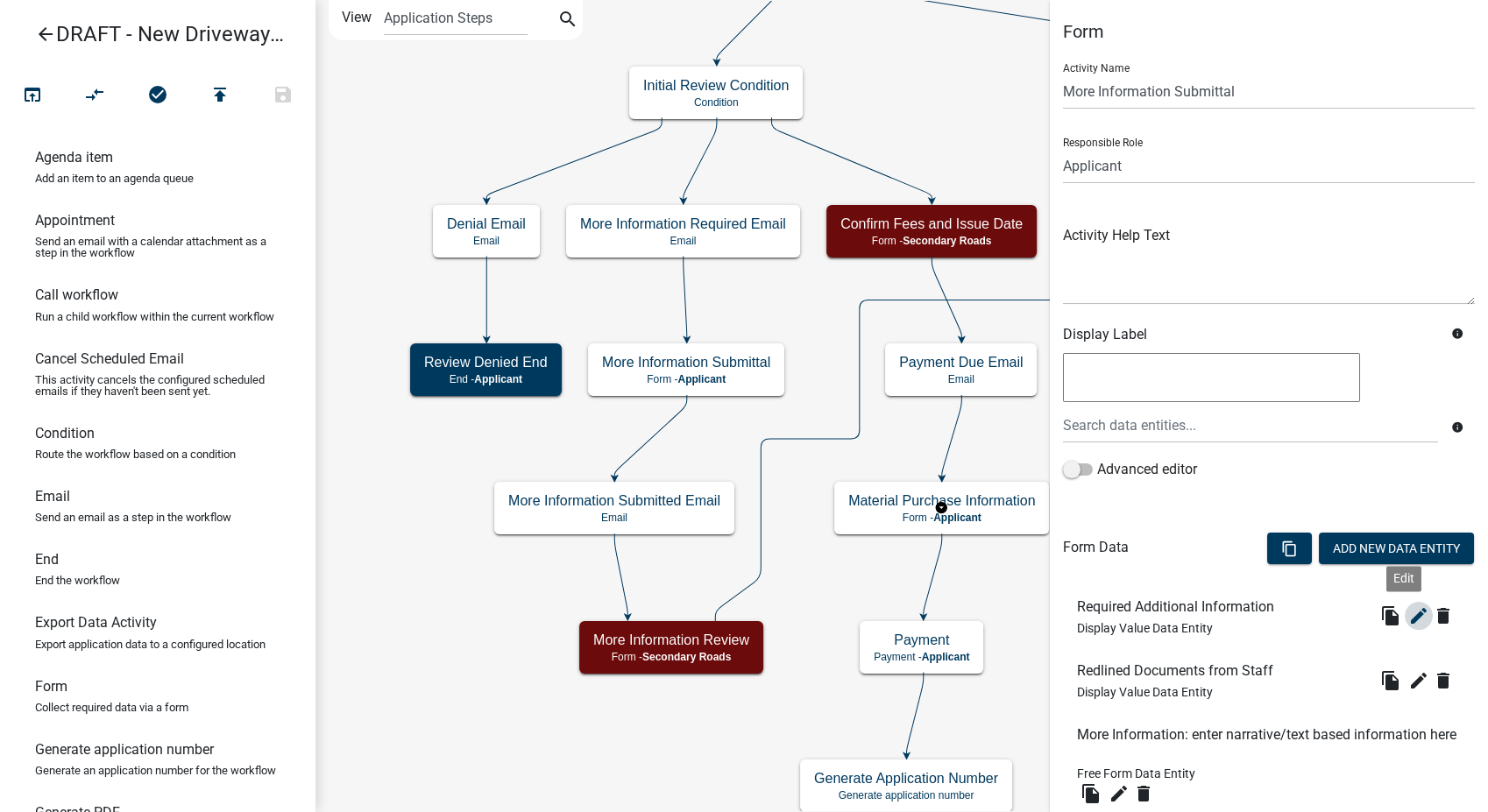
click at [1408, 611] on icon "edit" at bounding box center [1418, 615] width 21 height 21
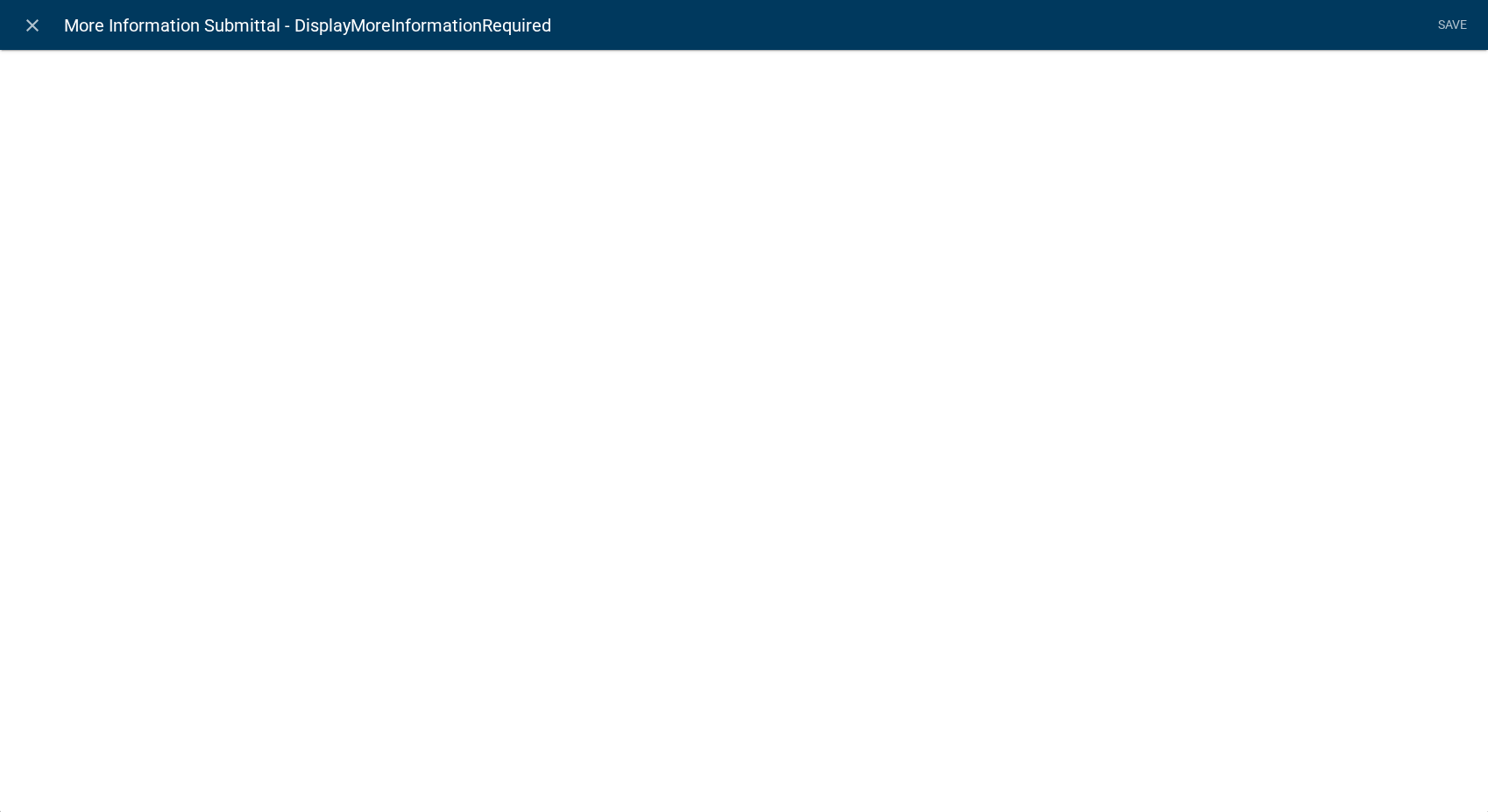
select select "display-entity-value"
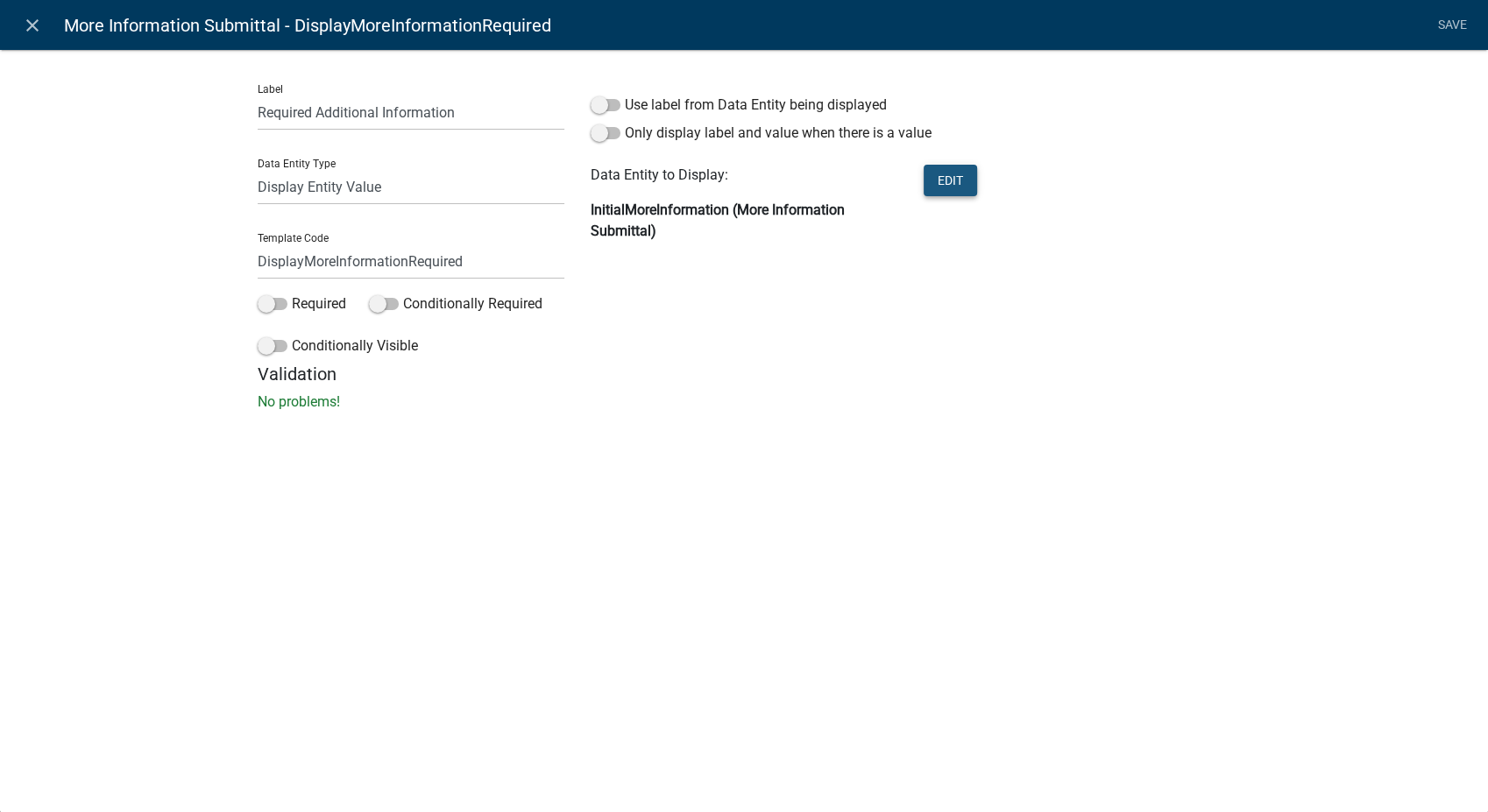
click at [968, 170] on button "Edit" at bounding box center [950, 180] width 53 height 31
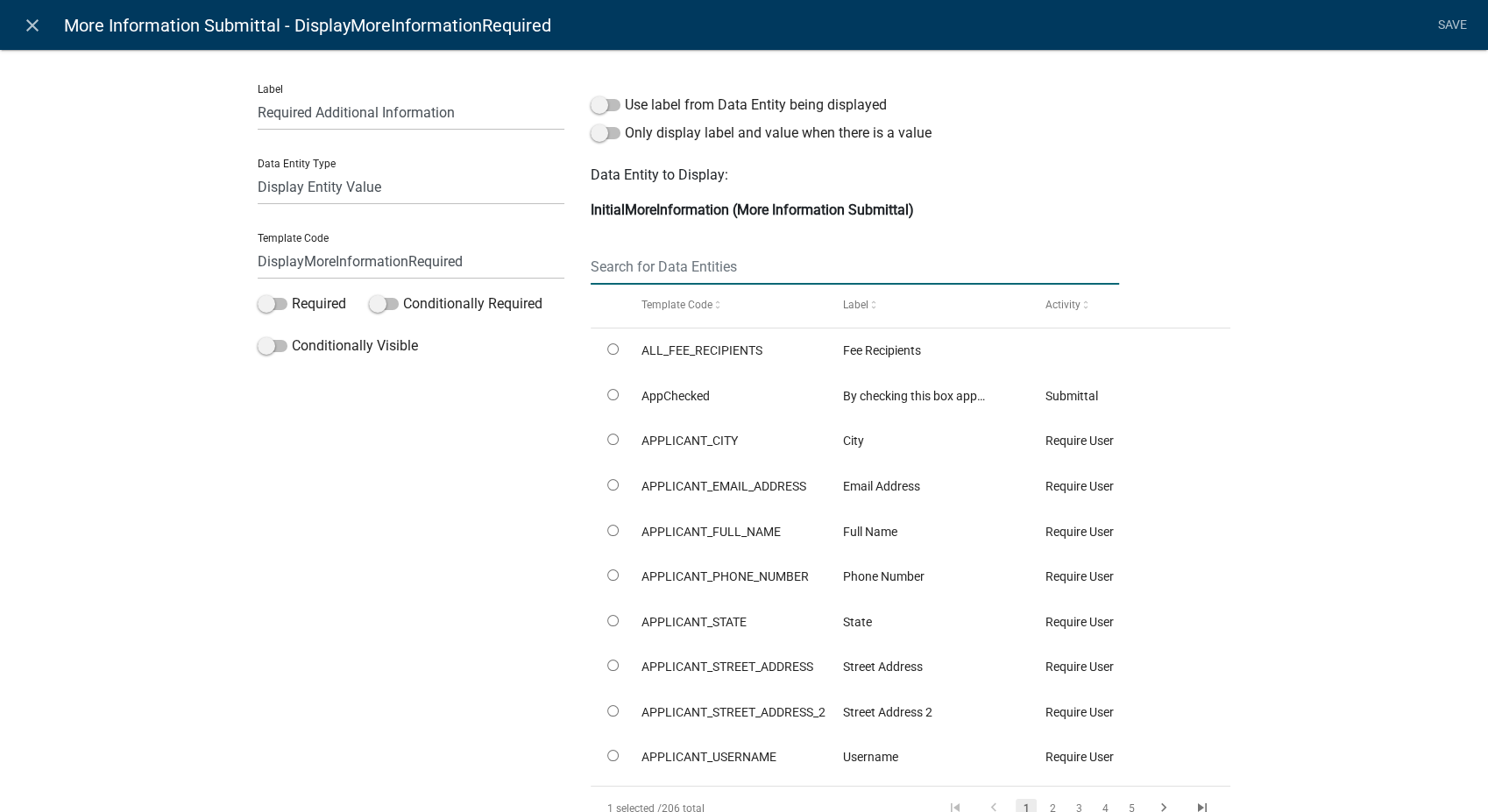
click at [722, 275] on input "text" at bounding box center [854, 266] width 528 height 36
type input "more"
radio input "true"
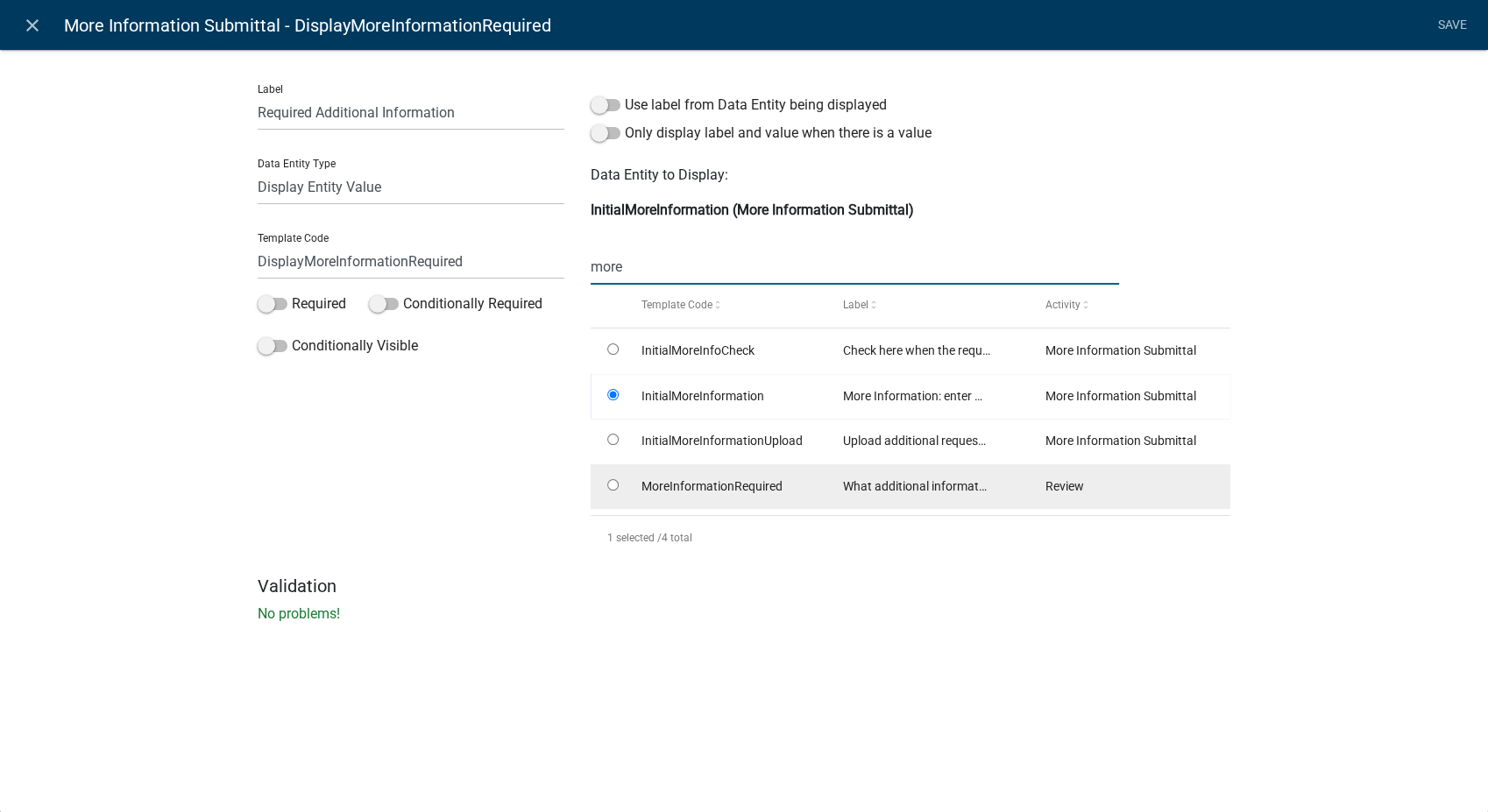
type input "more"
click at [617, 487] on input "radio" at bounding box center [613, 485] width 11 height 11
radio input "true"
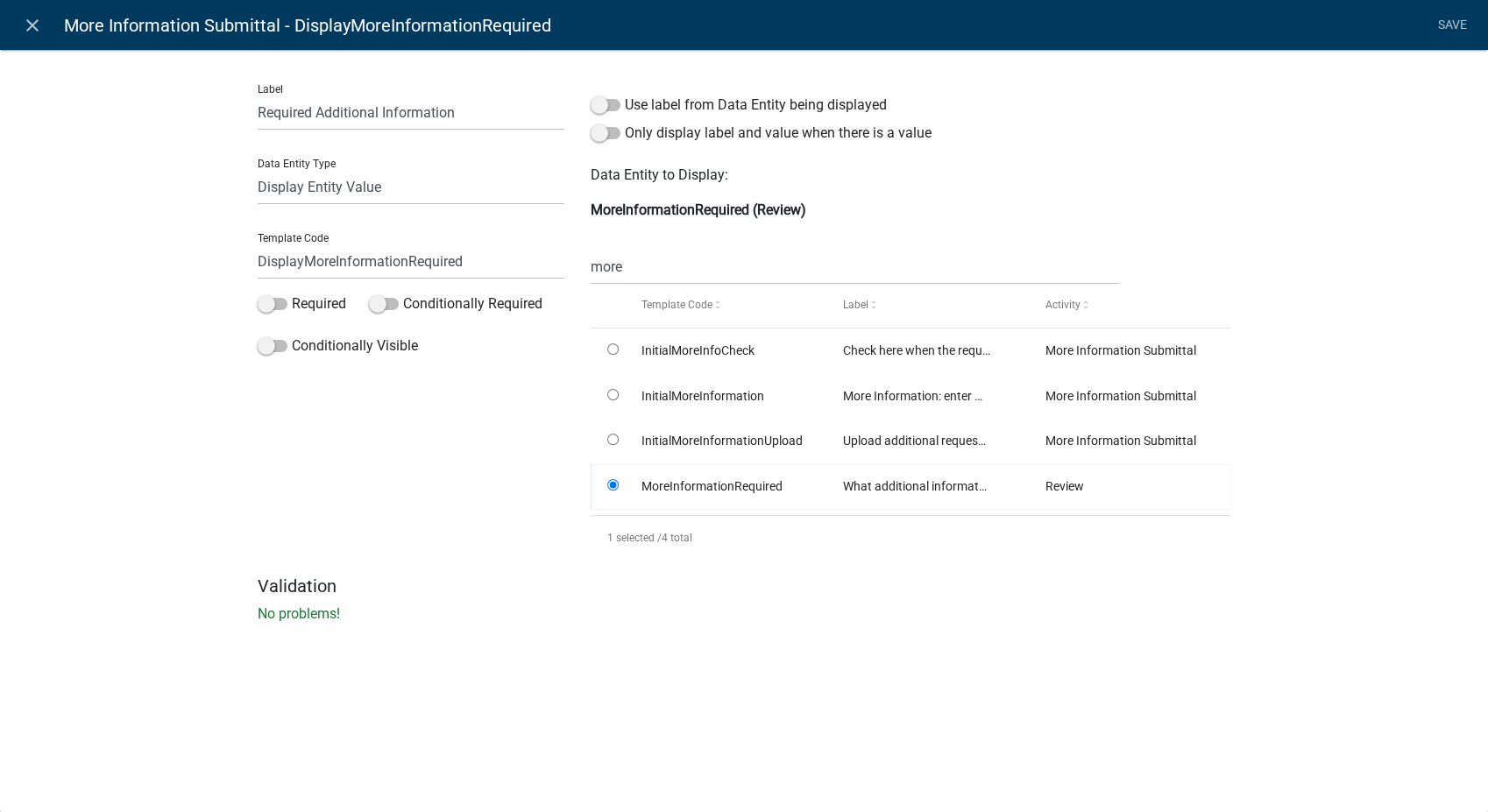
click at [1259, 169] on div "Label Required Additional Information Data Entity Type Free Form Text Document …" at bounding box center [744, 341] width 1488 height 641
click at [1444, 27] on link "Save" at bounding box center [1452, 26] width 44 height 33
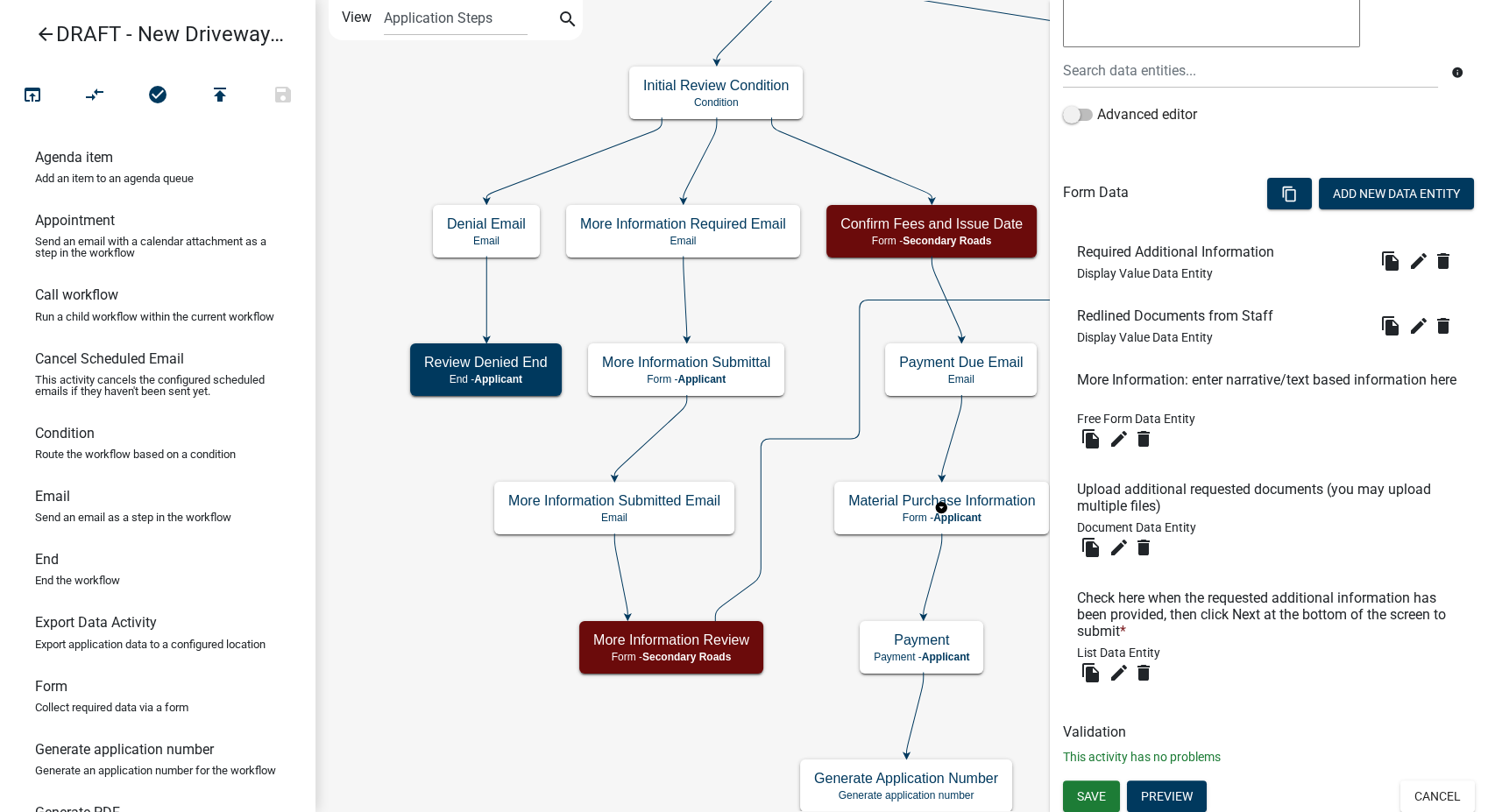
scroll to position [358, 0]
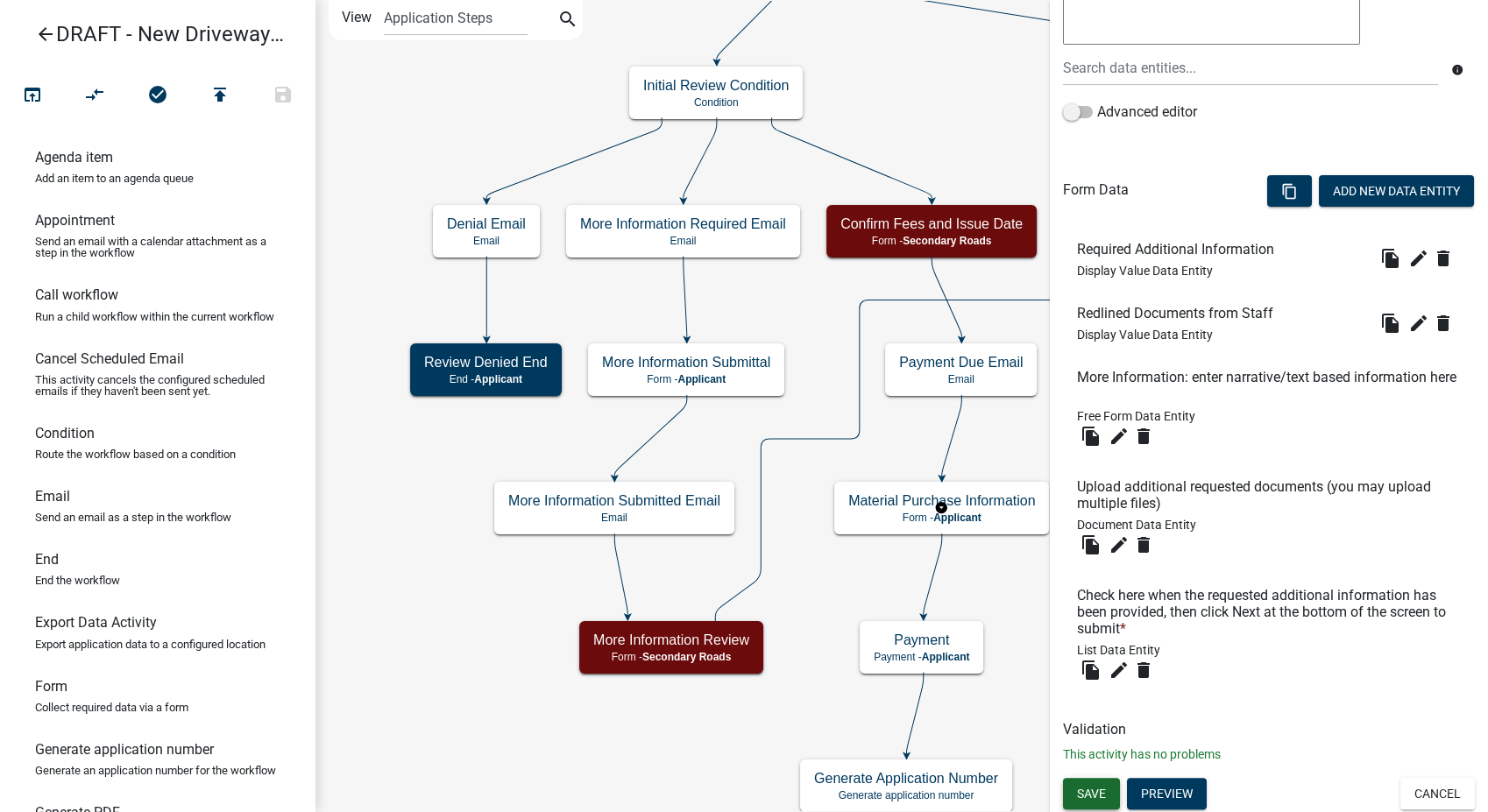
click at [1086, 783] on button "Save" at bounding box center [1092, 794] width 57 height 31
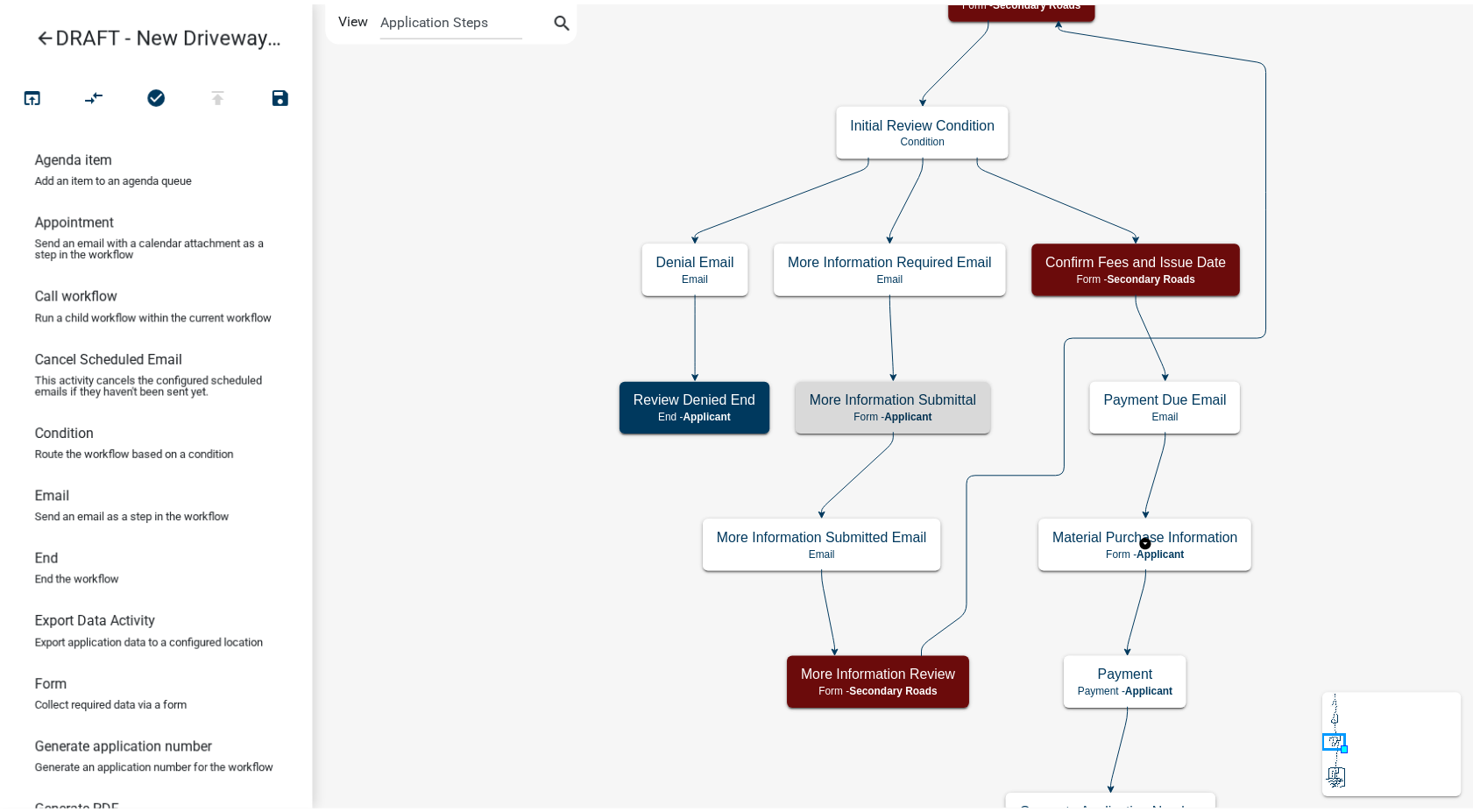
scroll to position [0, 0]
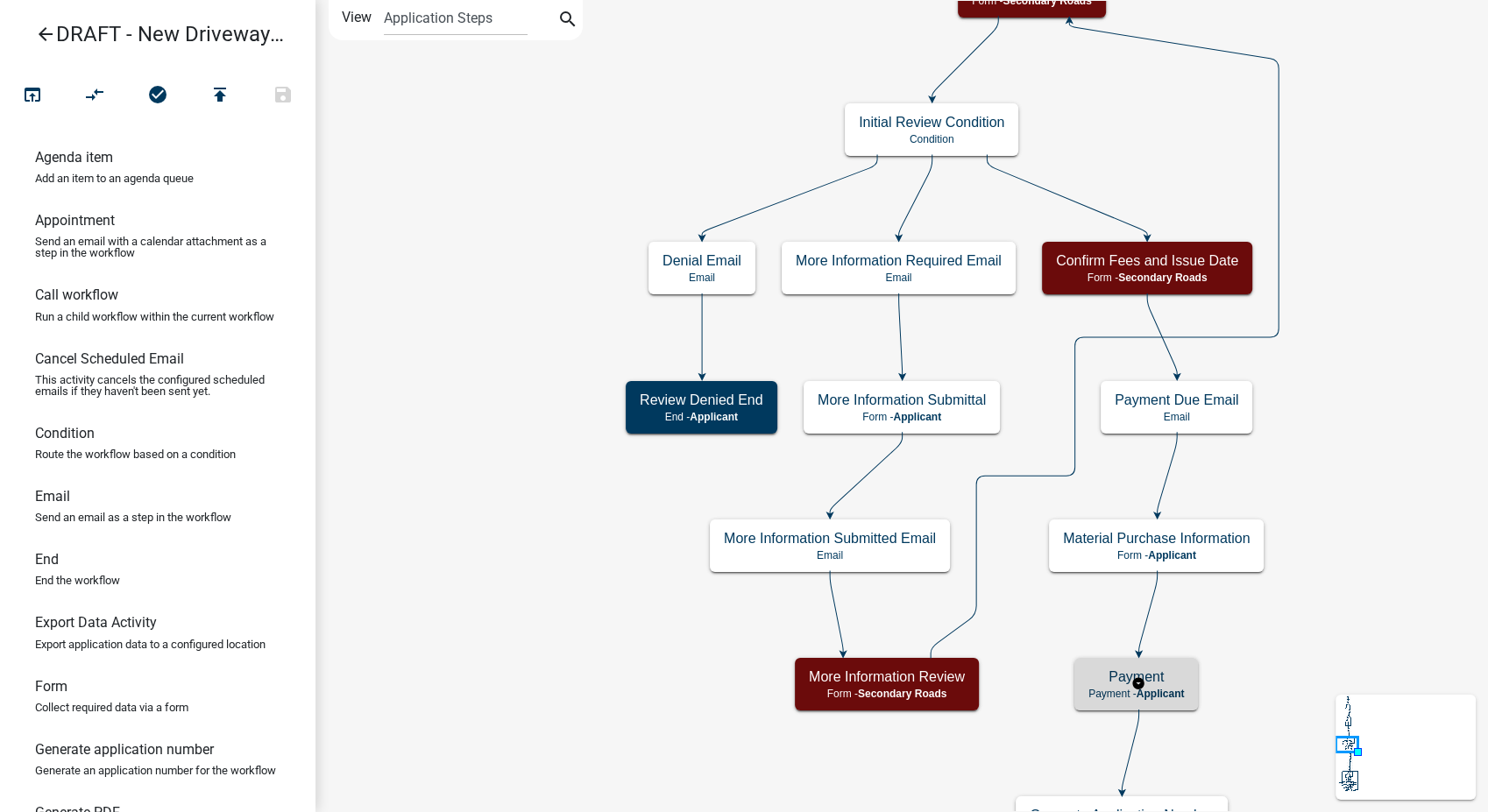
click at [1184, 698] on span "Applicant" at bounding box center [1160, 693] width 49 height 12
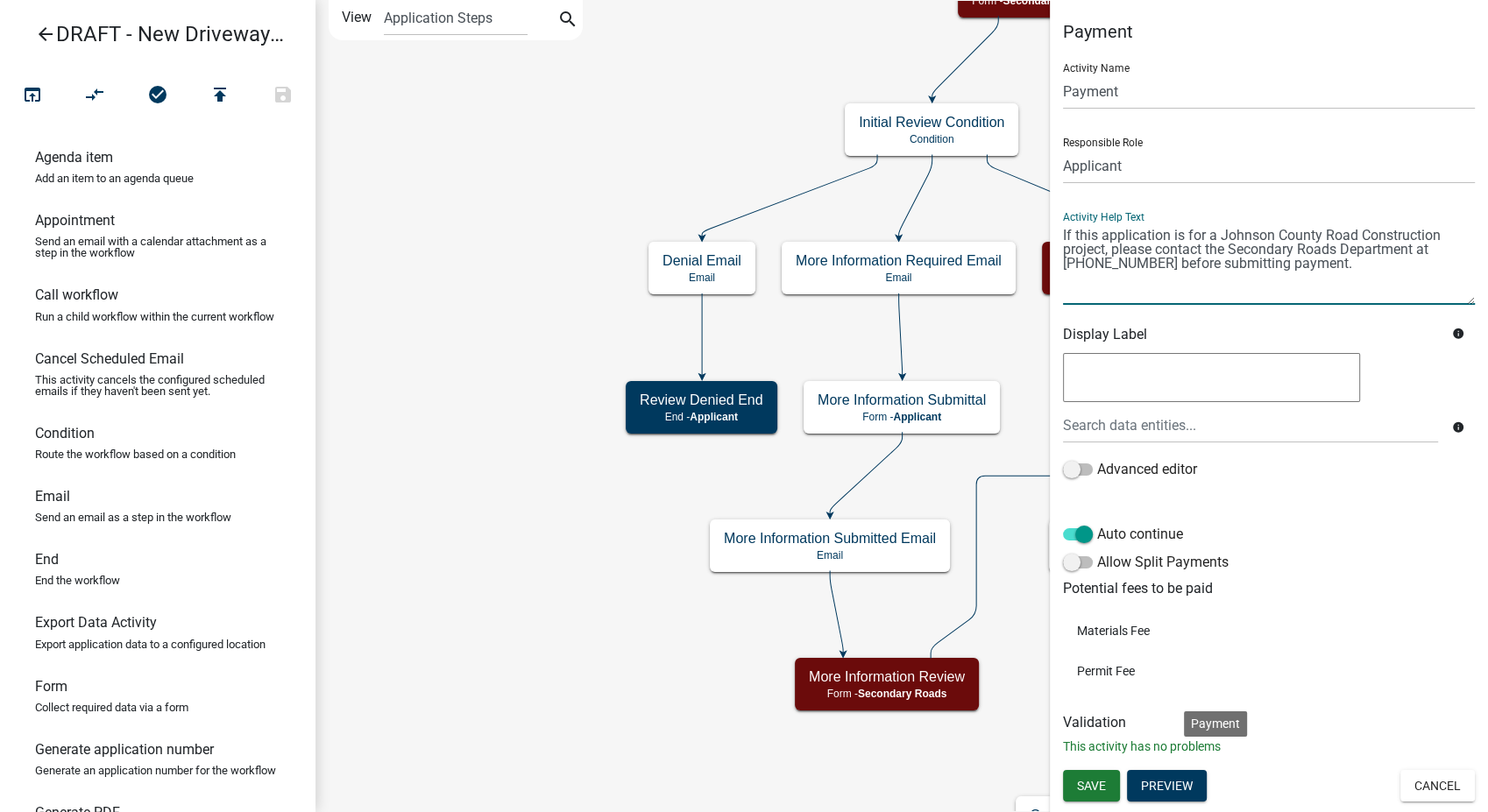
click at [1273, 241] on textarea at bounding box center [1269, 264] width 412 height 82
click at [1119, 263] on textarea at bounding box center [1269, 264] width 412 height 82
type textarea "If this application is for a Buchanan County Road Construction project, please …"
drag, startPoint x: 1198, startPoint y: 266, endPoint x: 1062, endPoint y: 215, distance: 145.2
click at [1063, 215] on div "Activity Help Text" at bounding box center [1269, 251] width 412 height 107
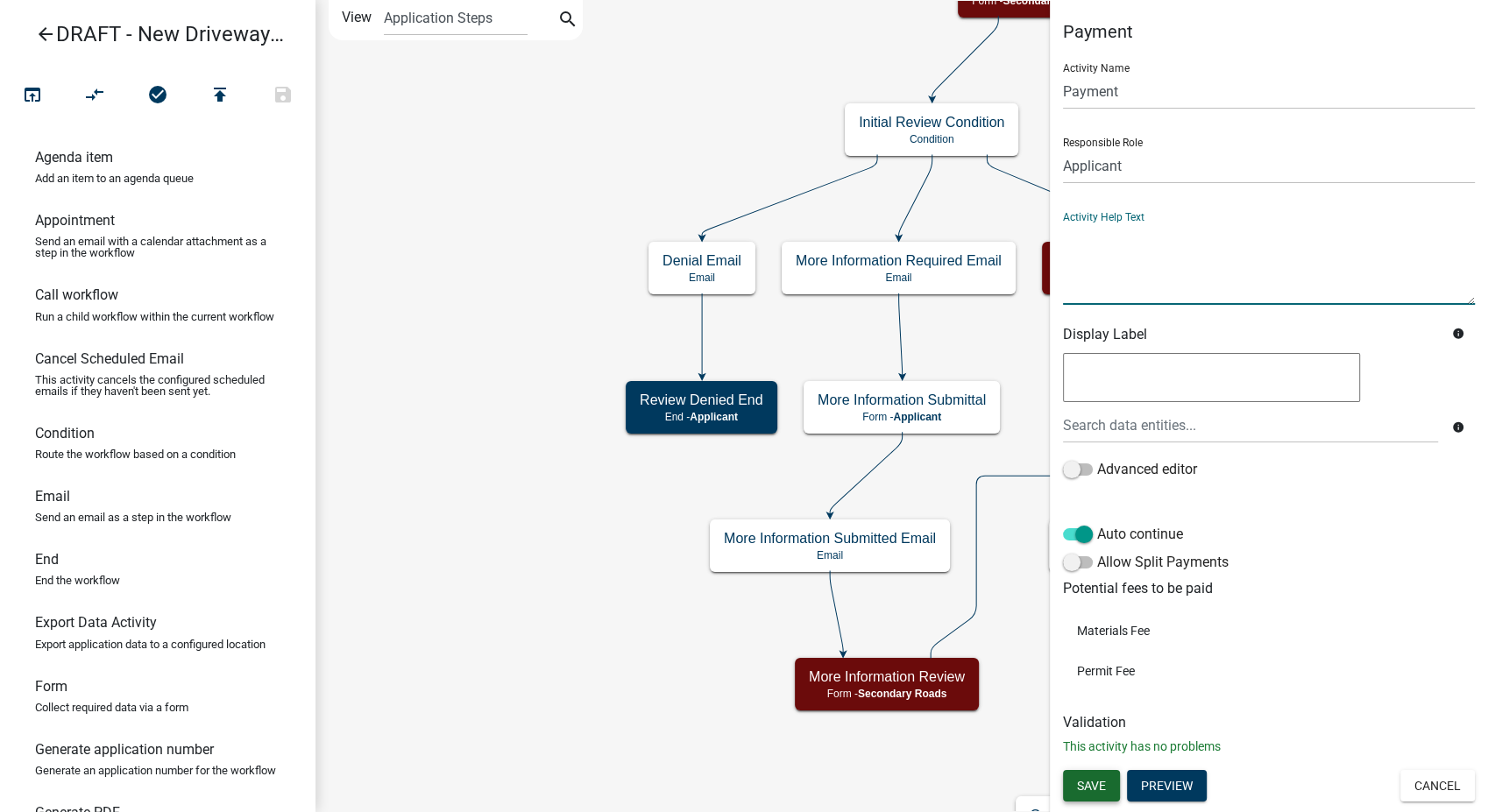
click at [1099, 774] on button "Save" at bounding box center [1092, 785] width 57 height 31
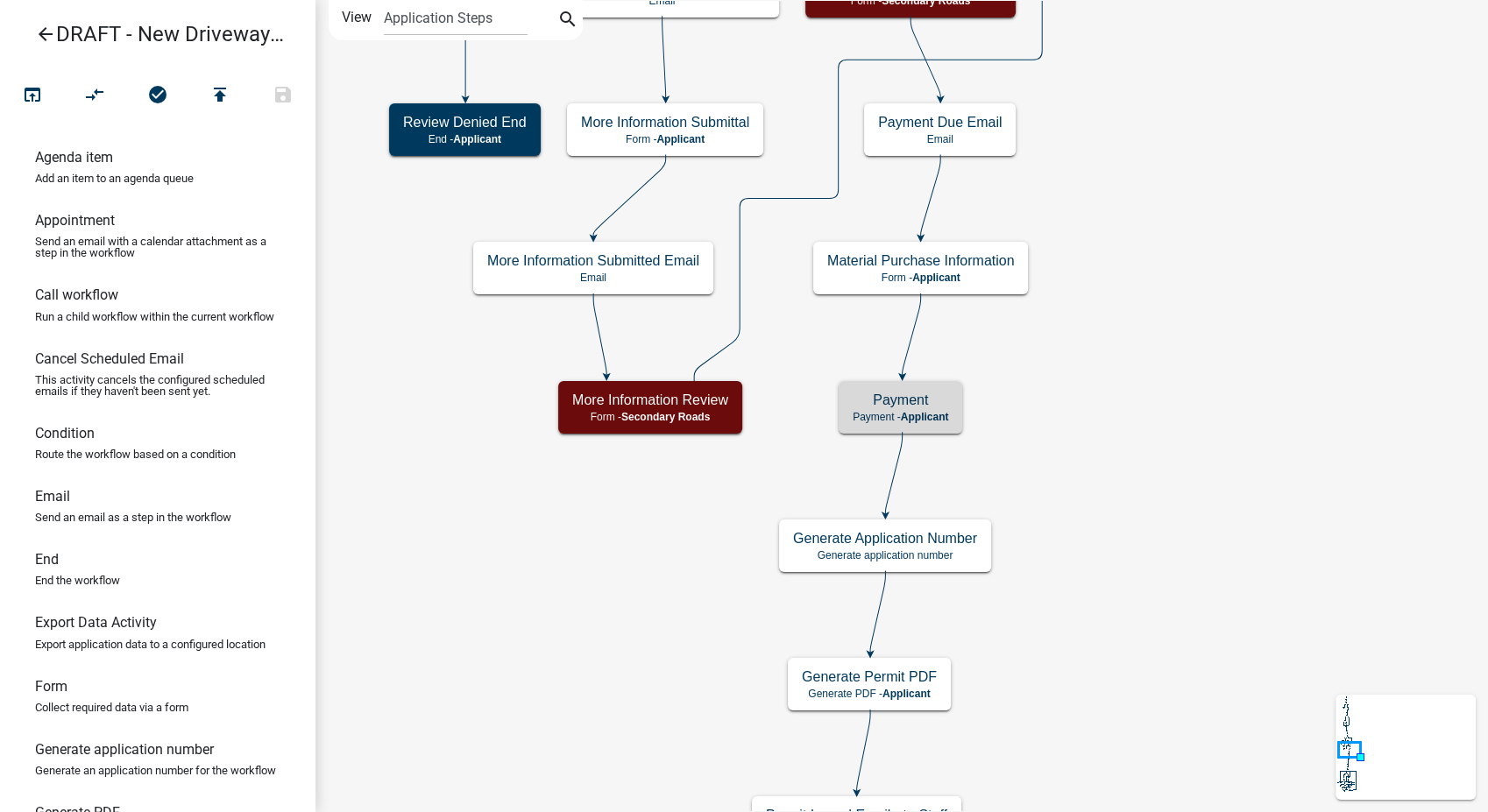
click at [51, 33] on icon "arrow_back" at bounding box center [45, 36] width 21 height 25
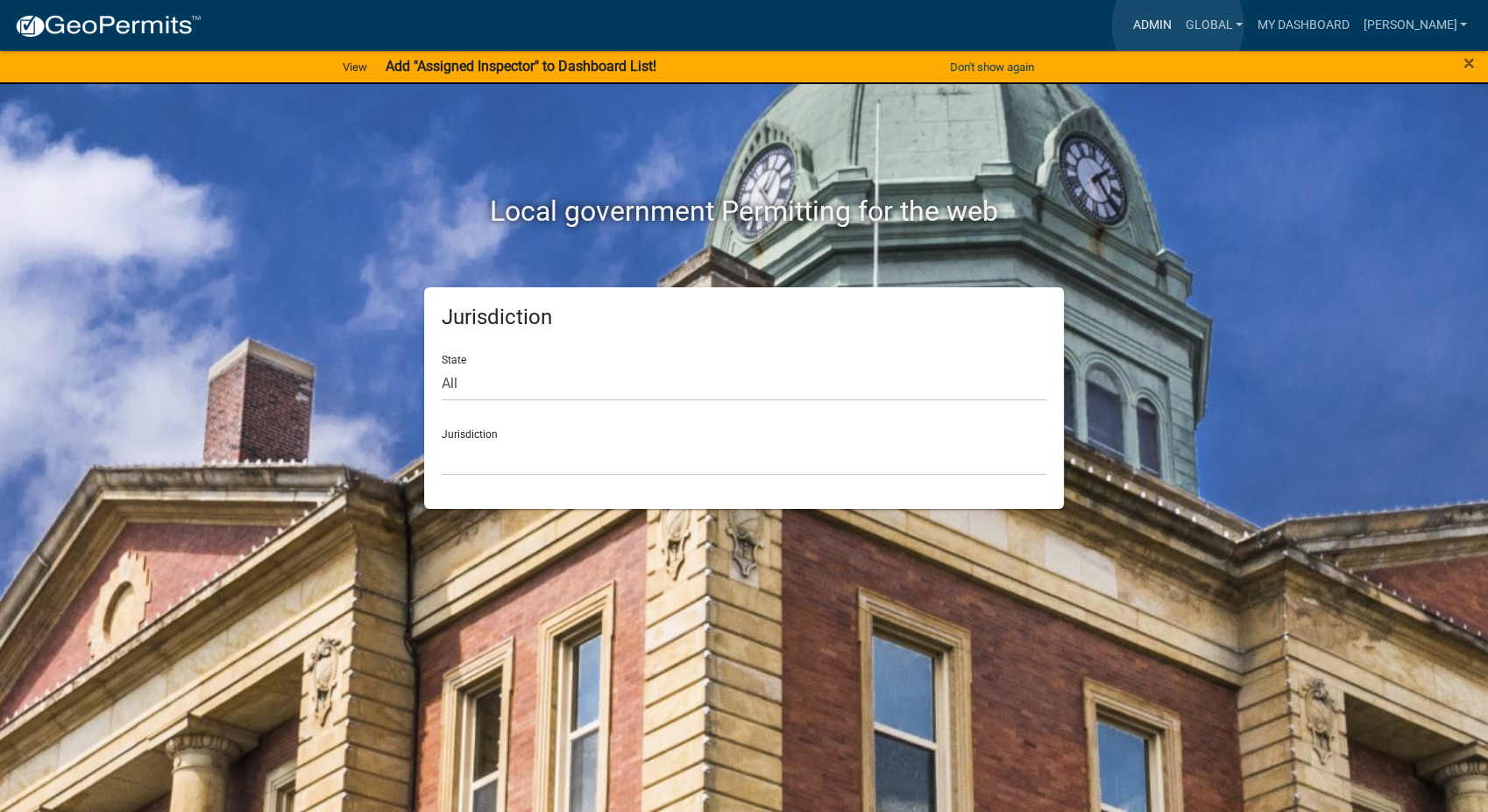
click at [1178, 26] on link "Admin" at bounding box center [1152, 26] width 52 height 33
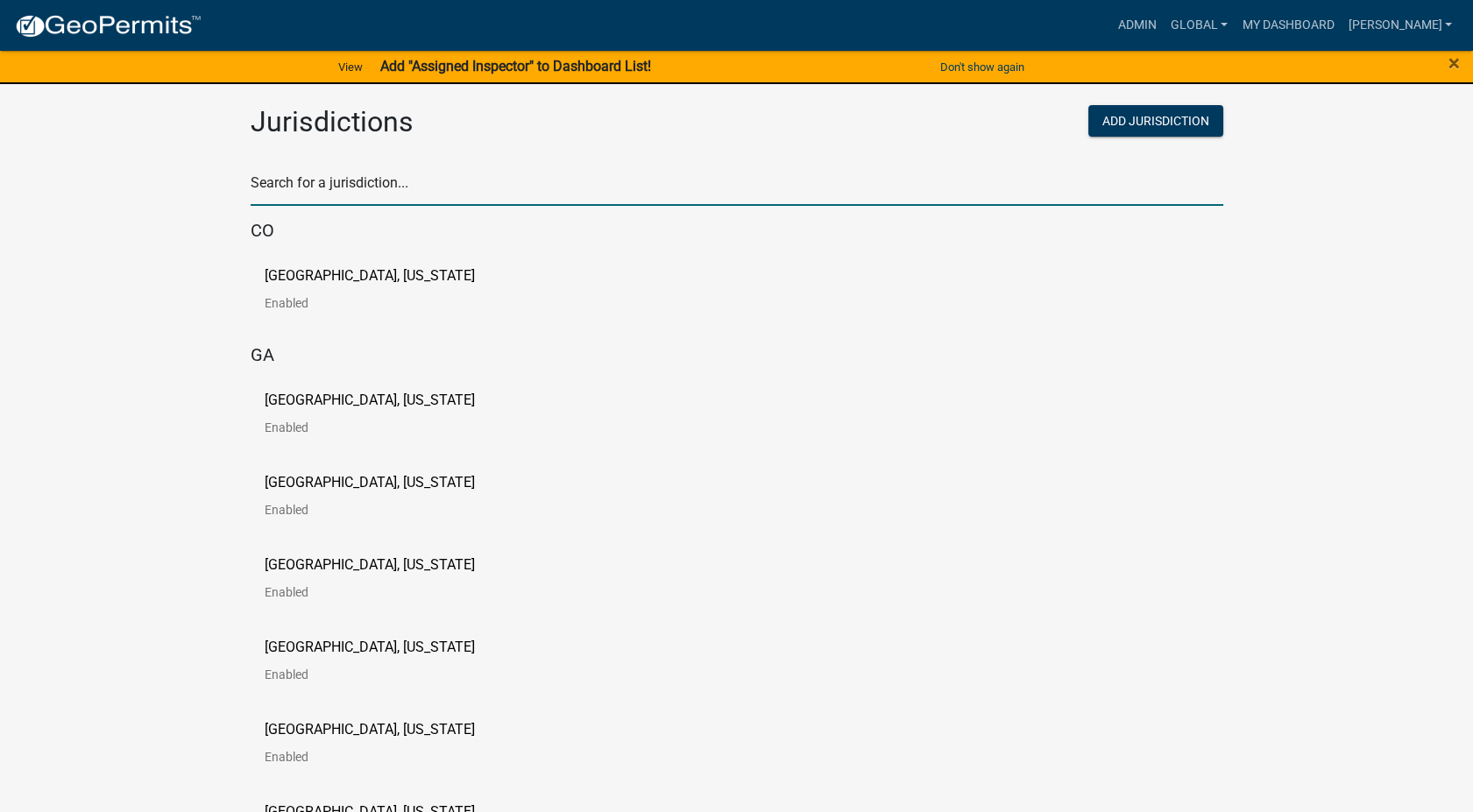
click at [342, 185] on input "text" at bounding box center [737, 188] width 972 height 36
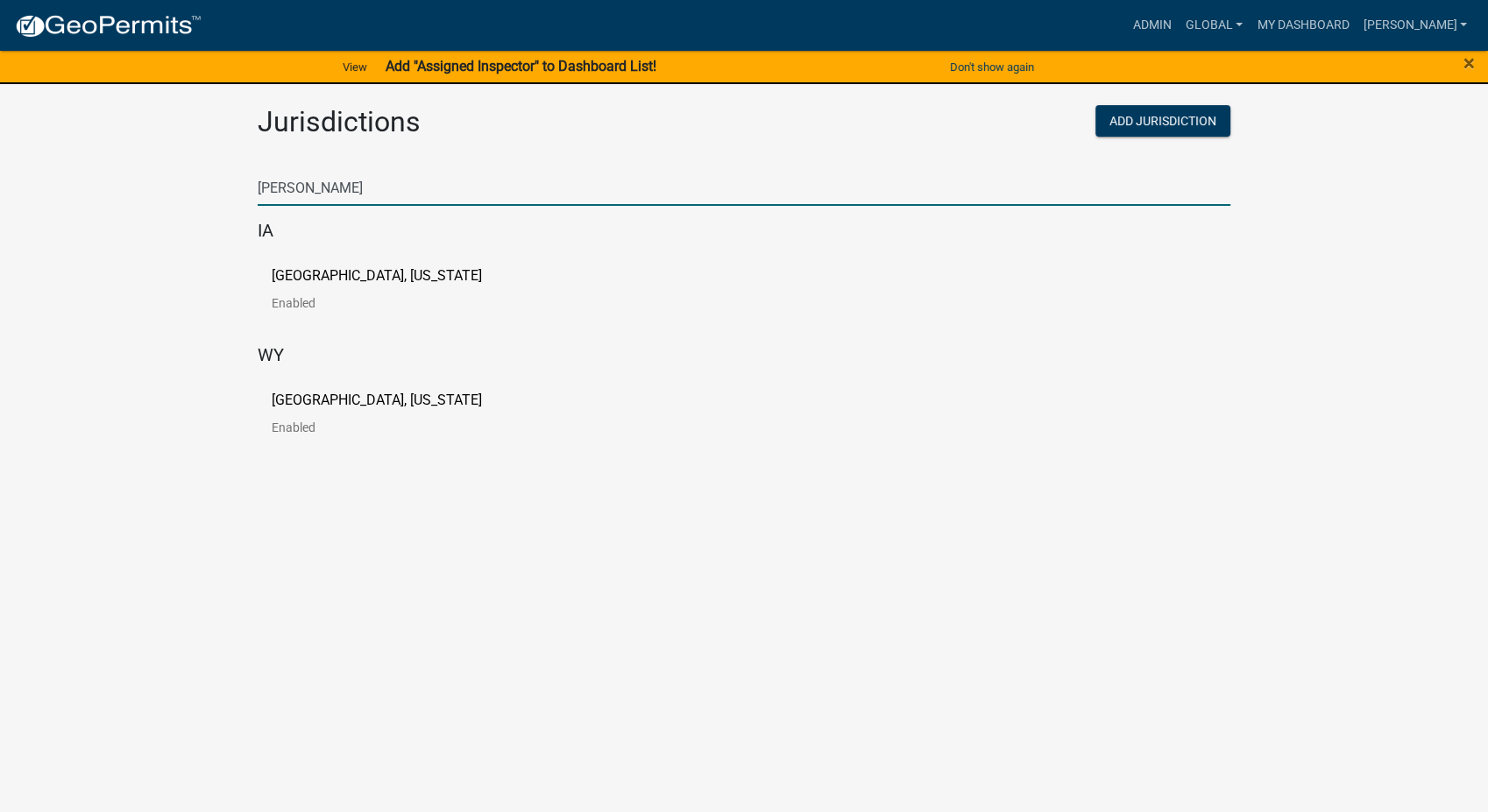
type input "[PERSON_NAME]"
click at [332, 282] on p "[GEOGRAPHIC_DATA], [US_STATE]" at bounding box center [377, 276] width 211 height 14
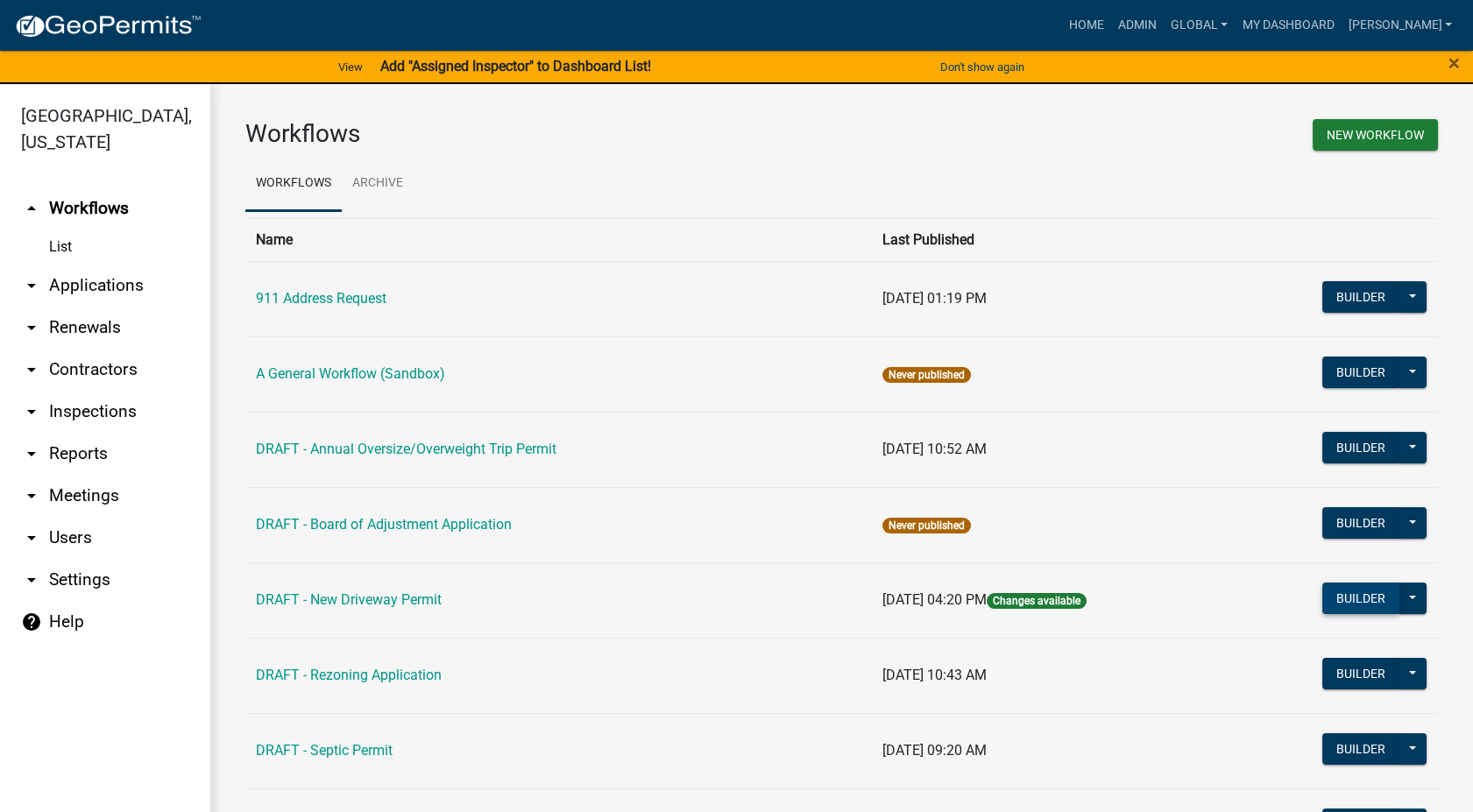
click at [1348, 606] on button "Builder" at bounding box center [1360, 599] width 77 height 31
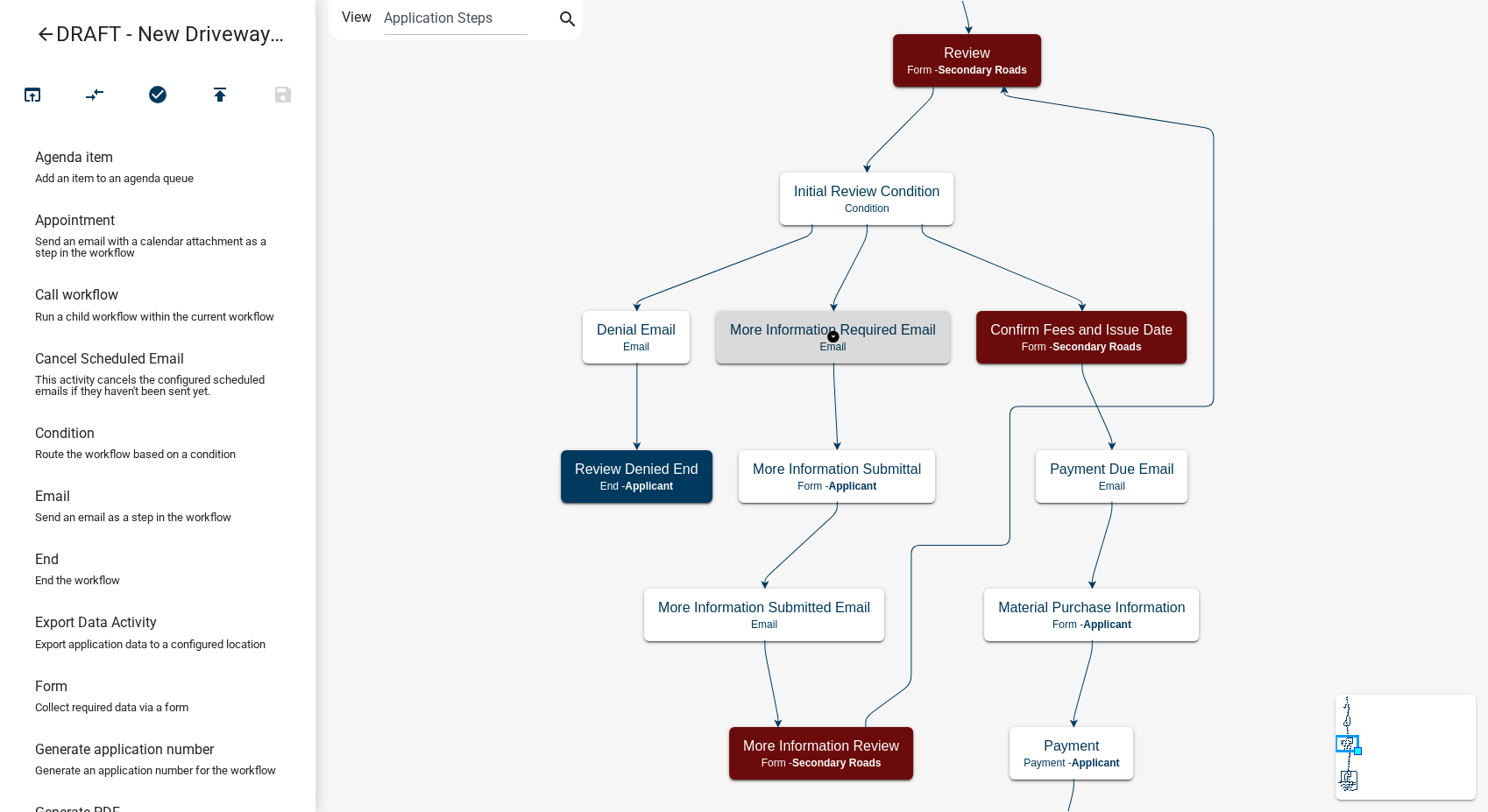
click at [892, 356] on div "More Information Required Email Email" at bounding box center [833, 337] width 234 height 52
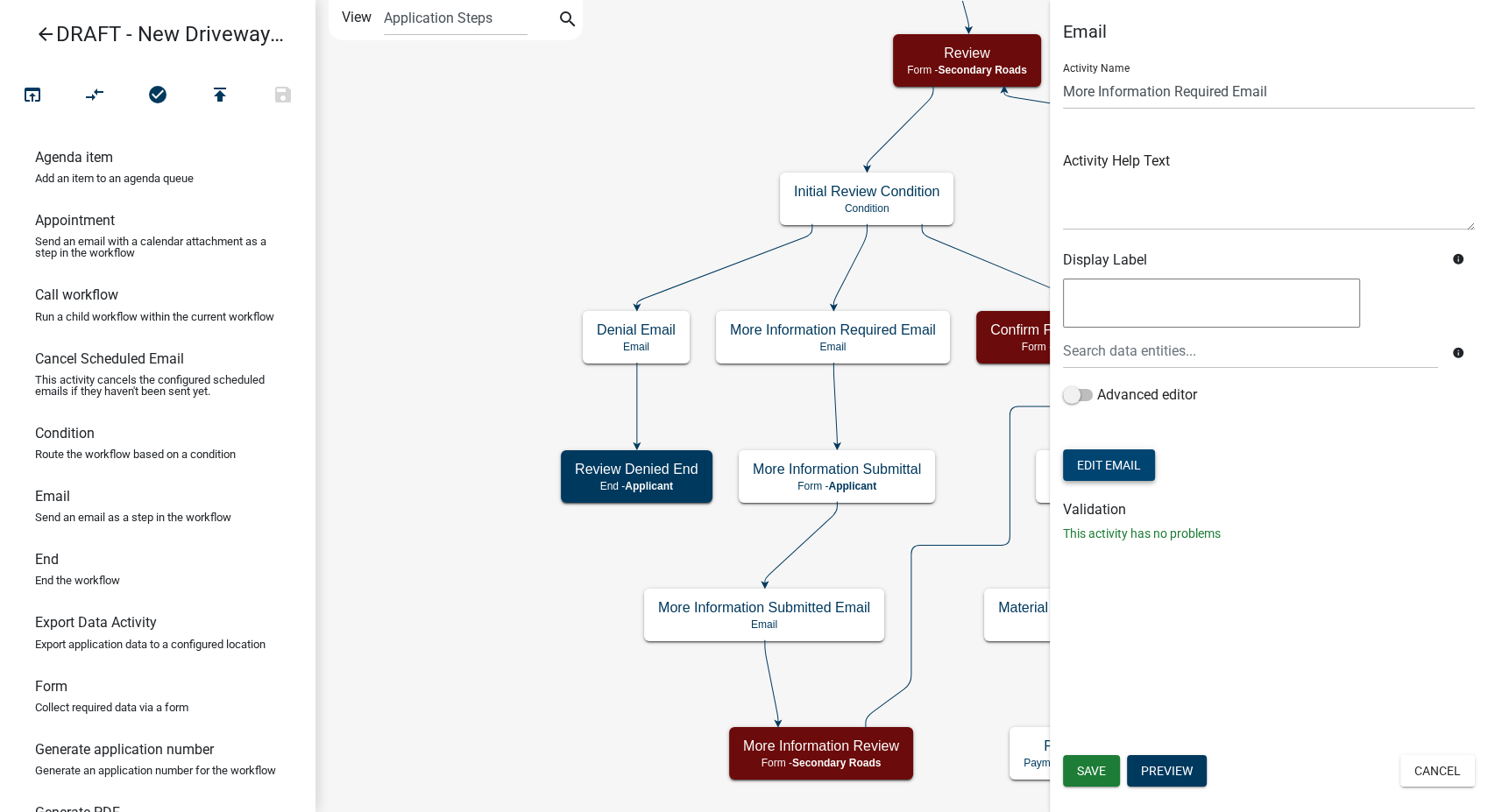
click at [1097, 451] on button "Edit Email" at bounding box center [1109, 465] width 92 height 31
select select "af937625-4716-422d-9dec-b0b4a857efd0"
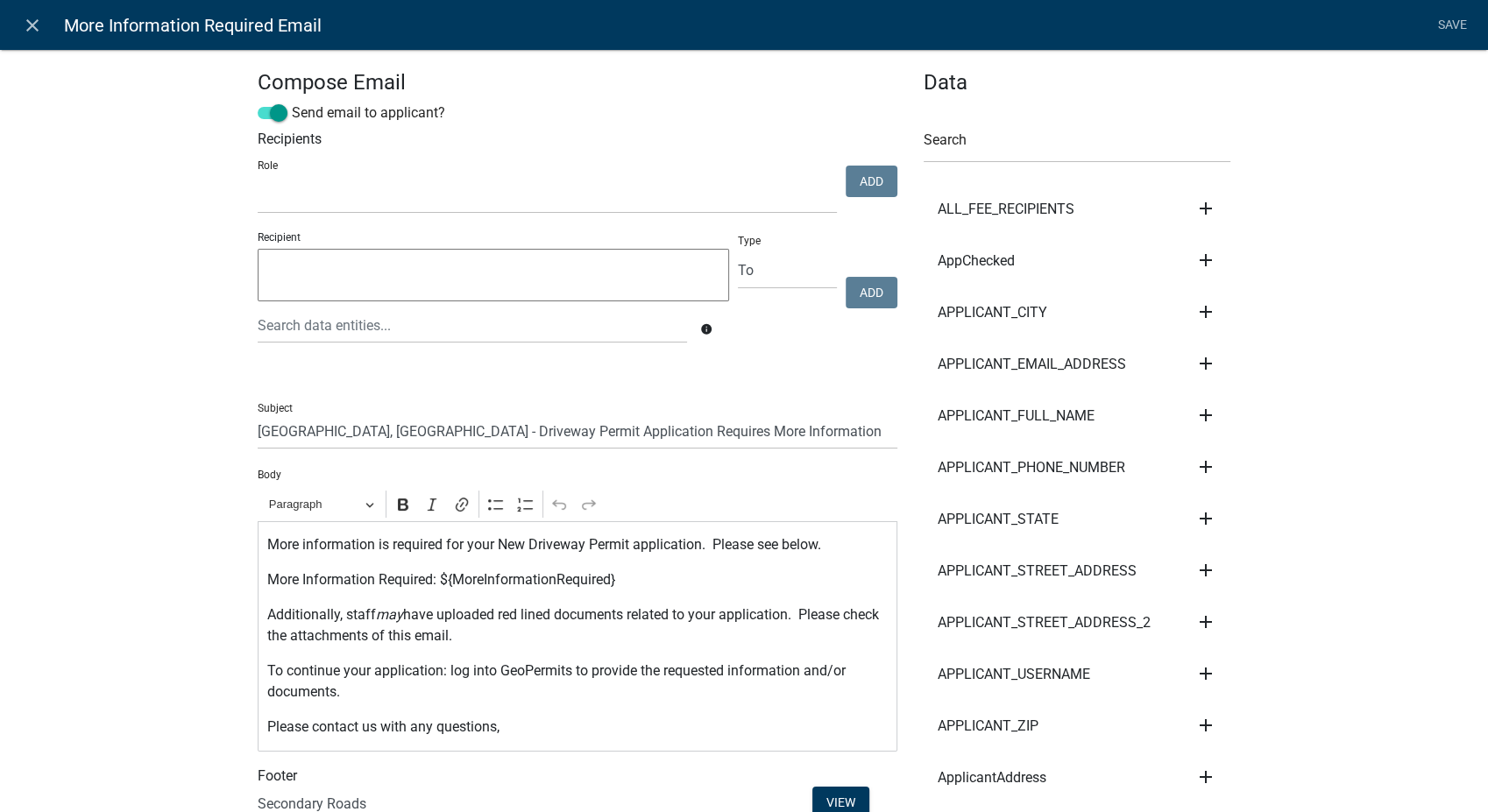
select select
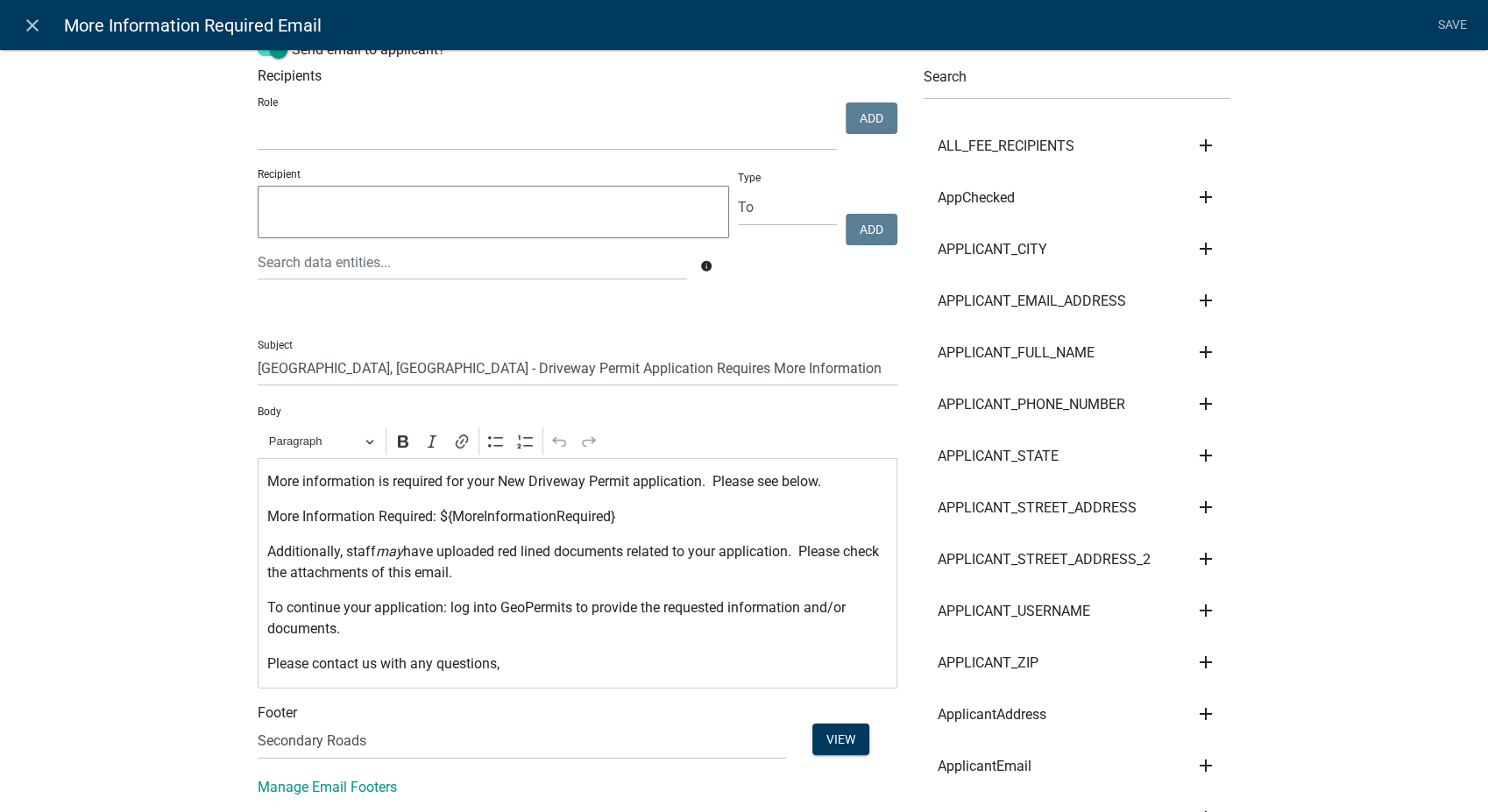
scroll to position [97, 0]
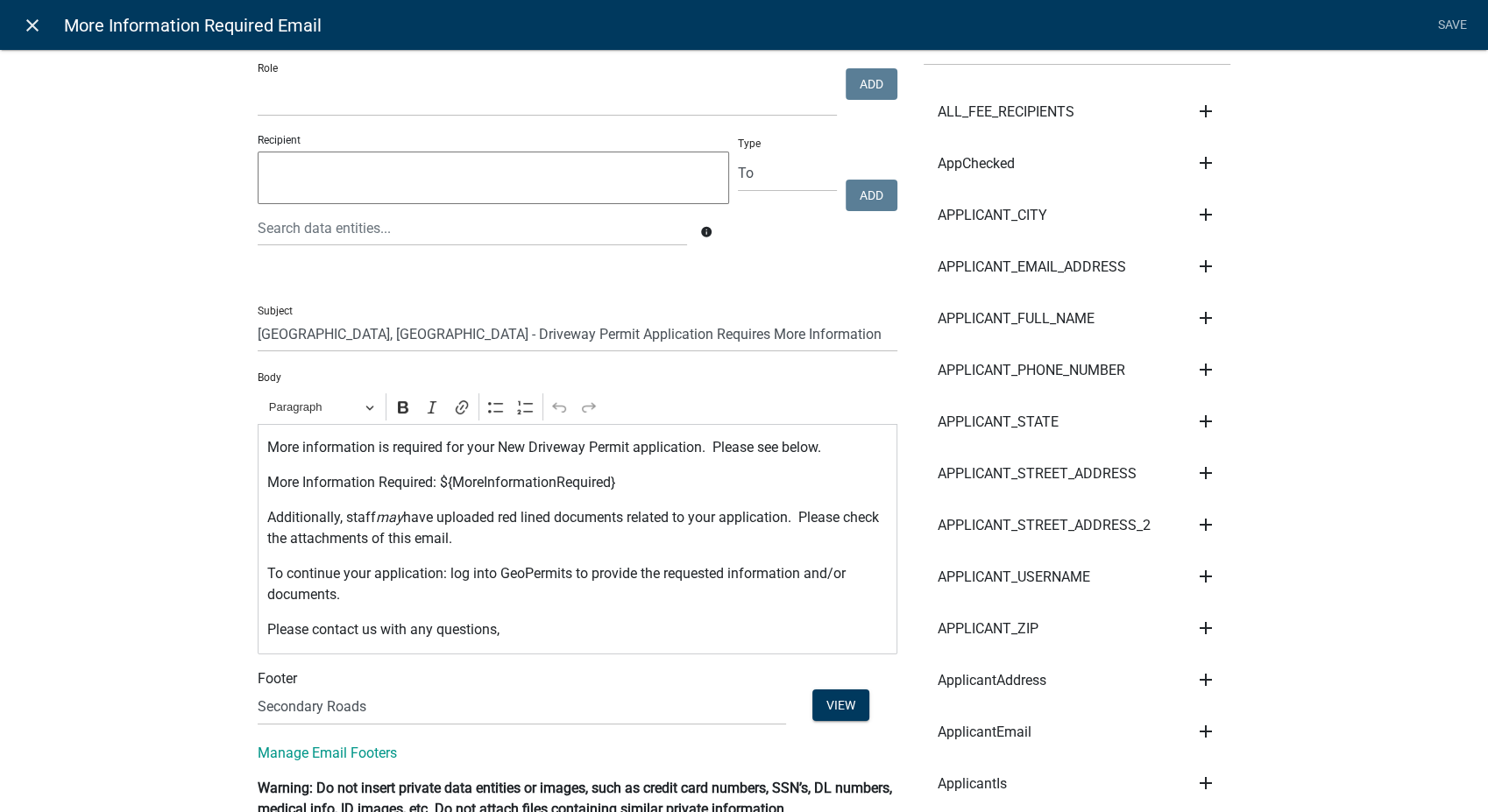
click at [30, 28] on icon "close" at bounding box center [32, 25] width 21 height 21
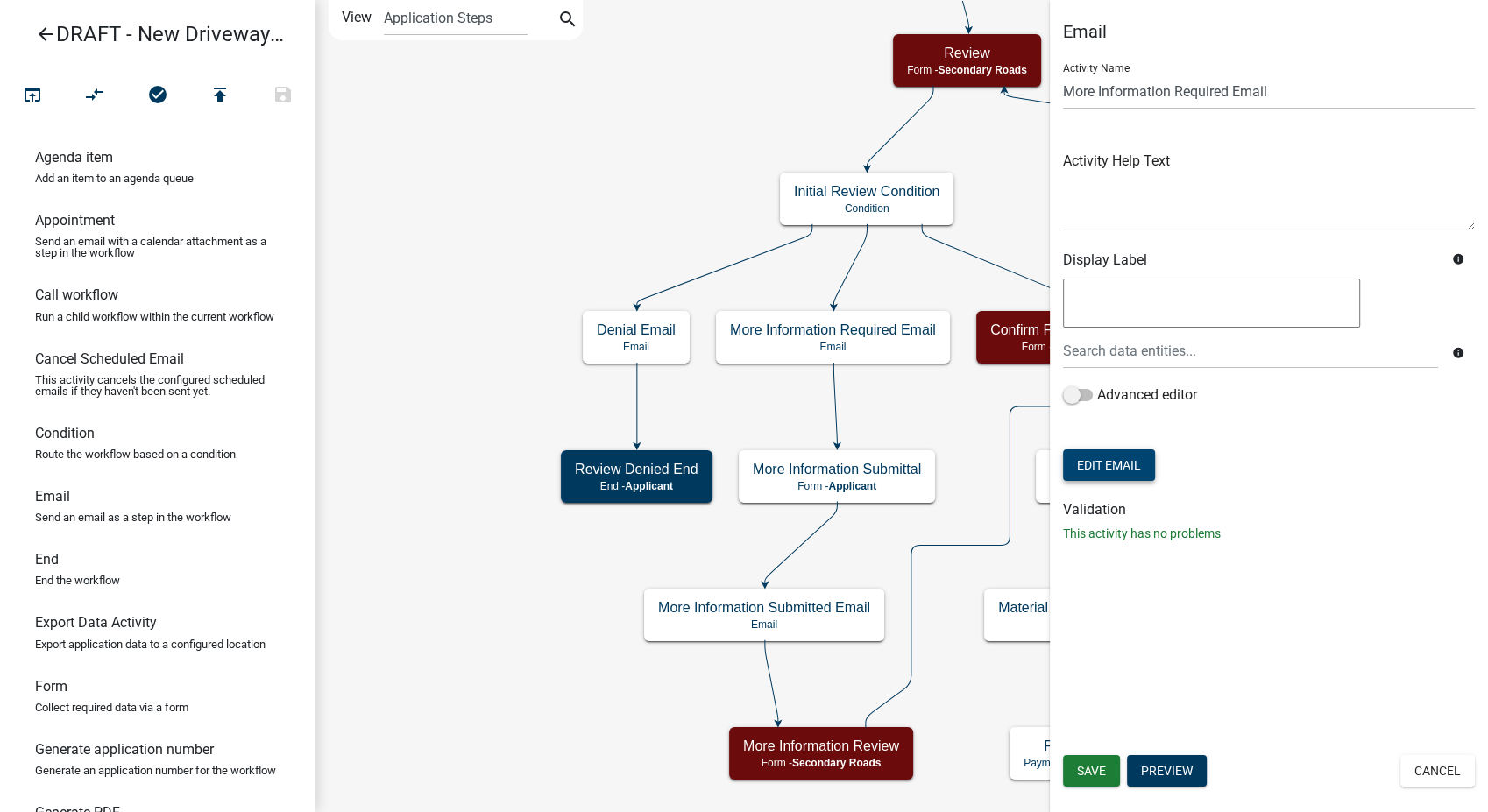
scroll to position [0, 0]
click at [1430, 767] on button "Cancel" at bounding box center [1438, 771] width 74 height 31
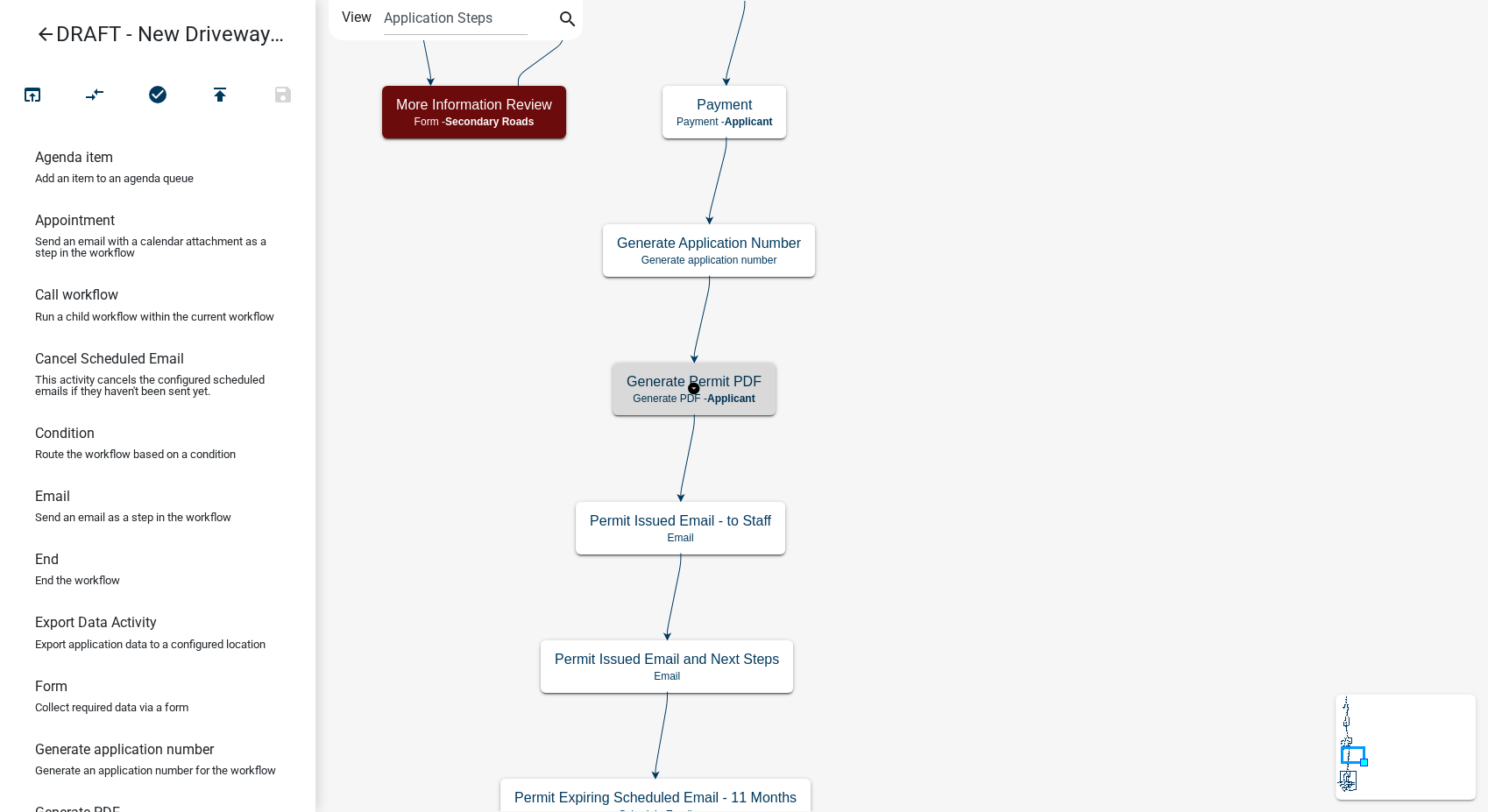
click at [734, 393] on span "Applicant" at bounding box center [731, 398] width 49 height 12
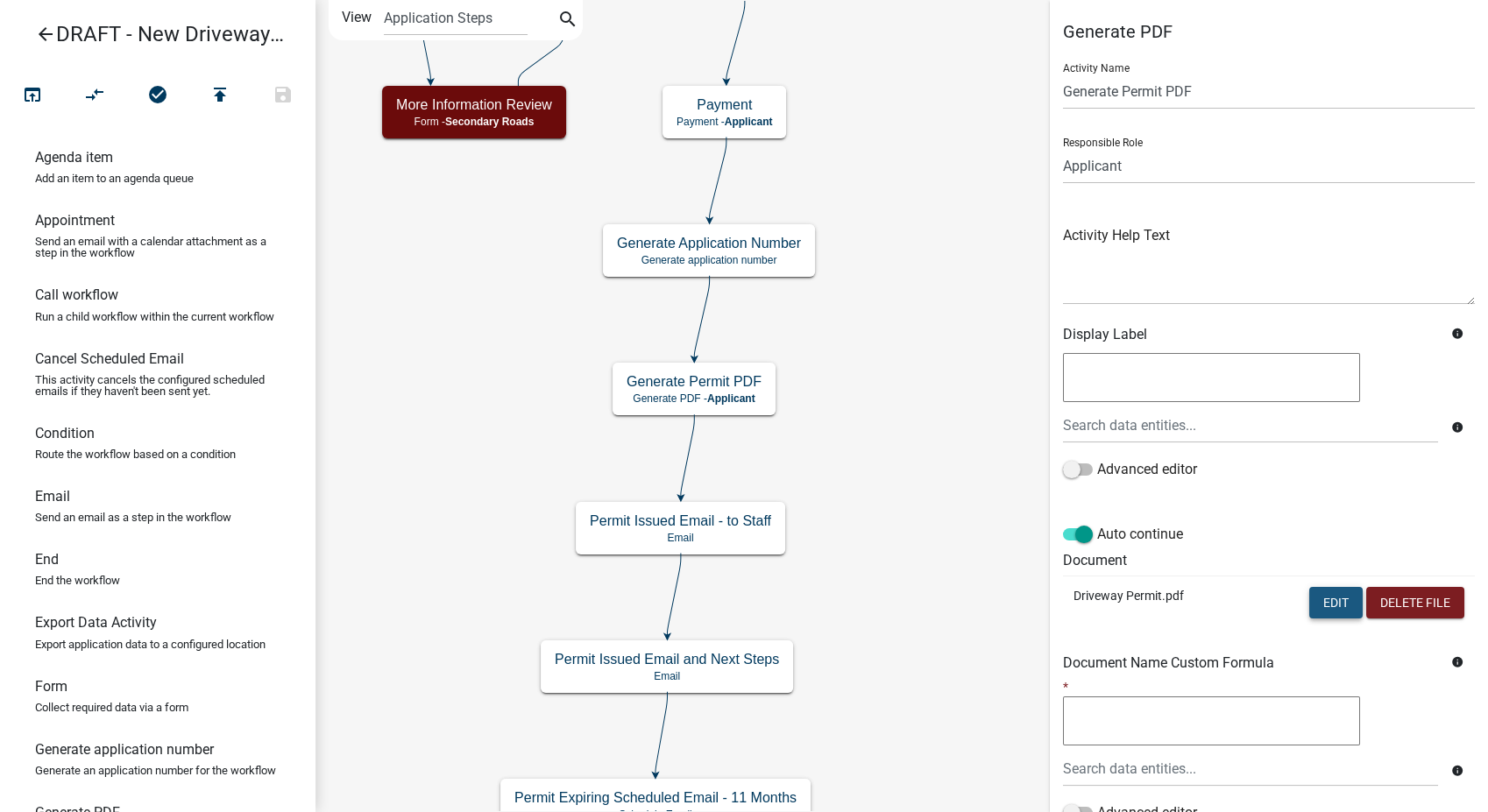
click at [1314, 609] on button "Edit" at bounding box center [1336, 602] width 53 height 31
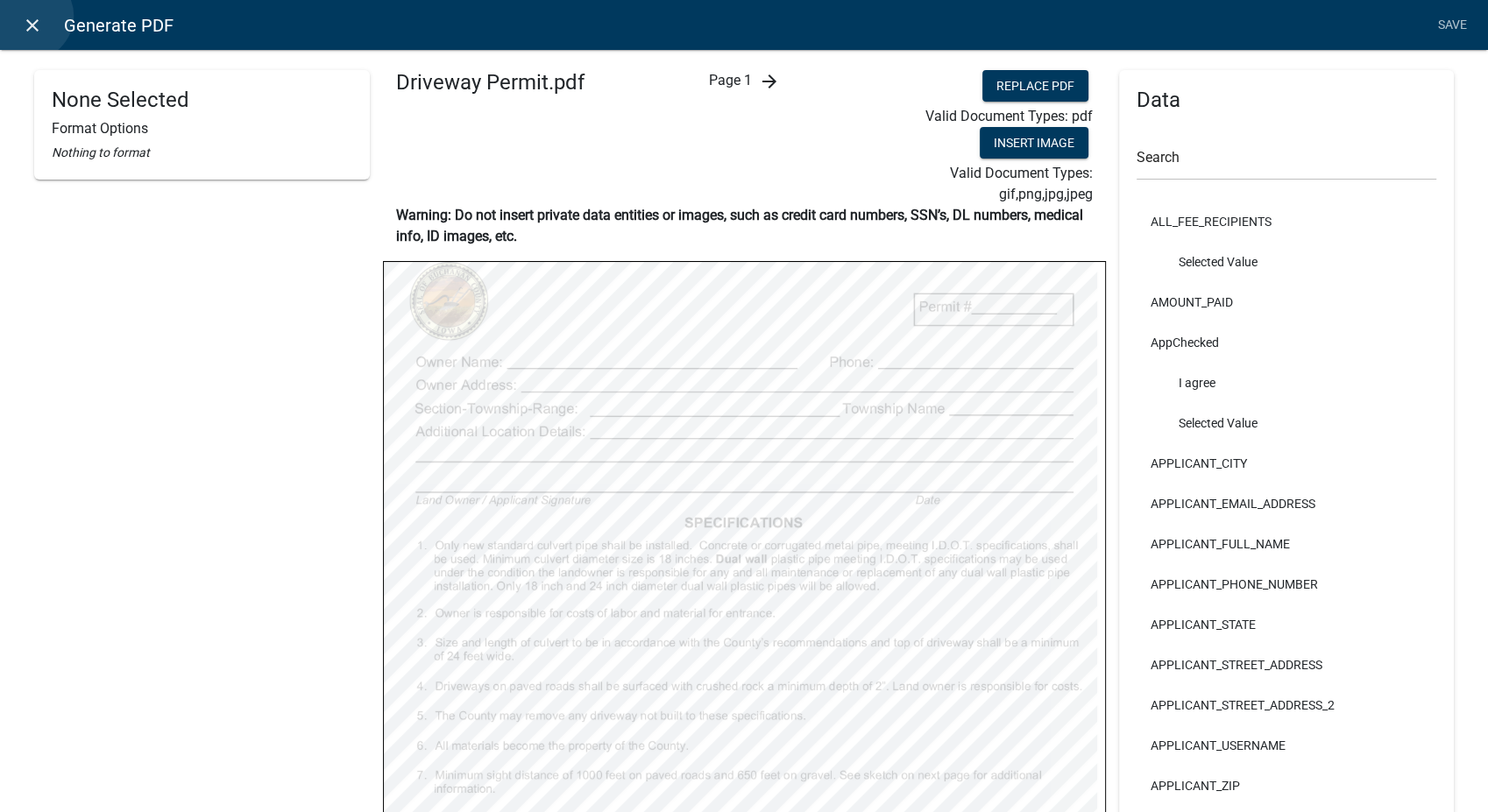
click at [29, 16] on icon "close" at bounding box center [32, 25] width 21 height 21
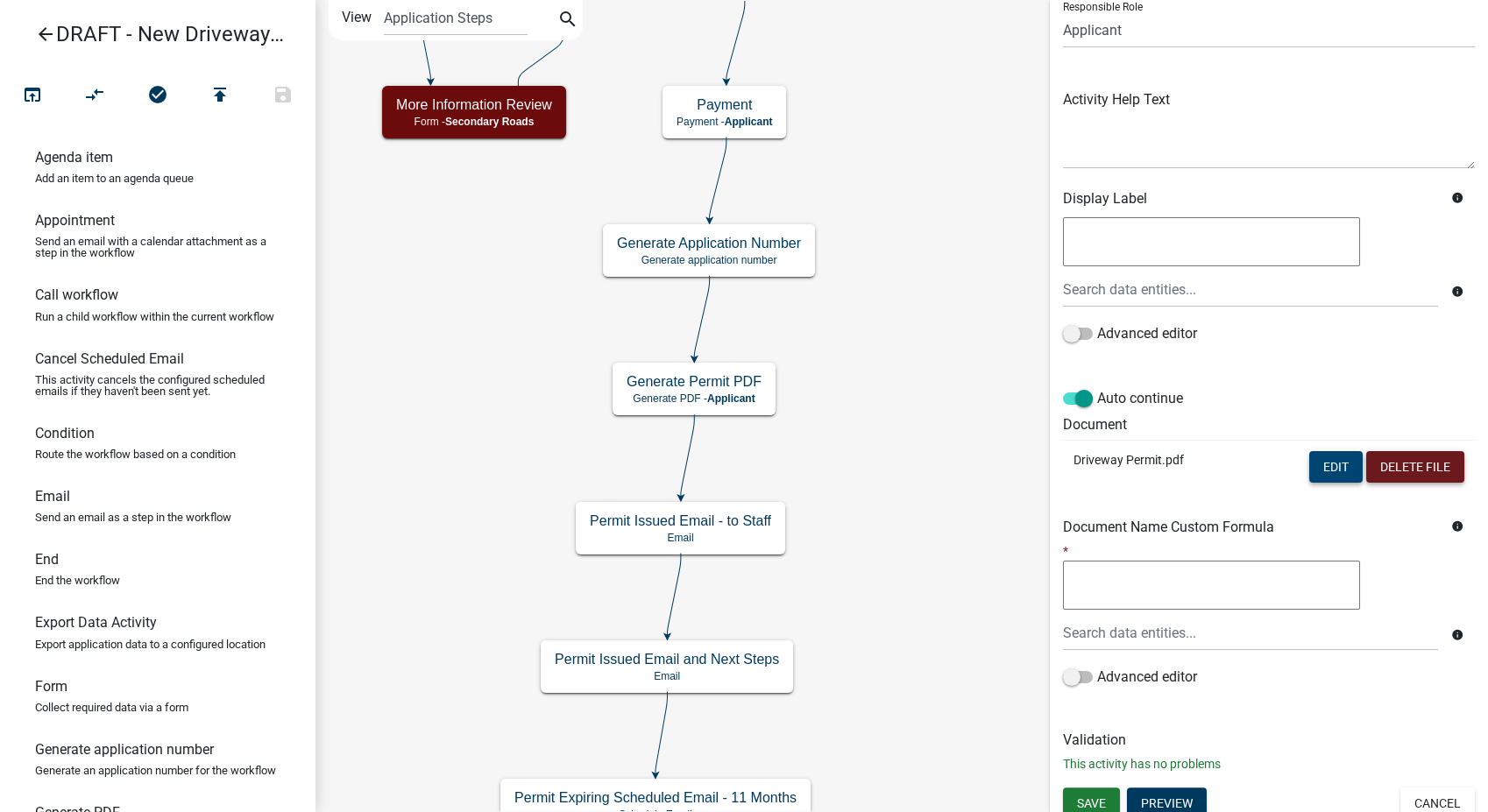
scroll to position [146, 0]
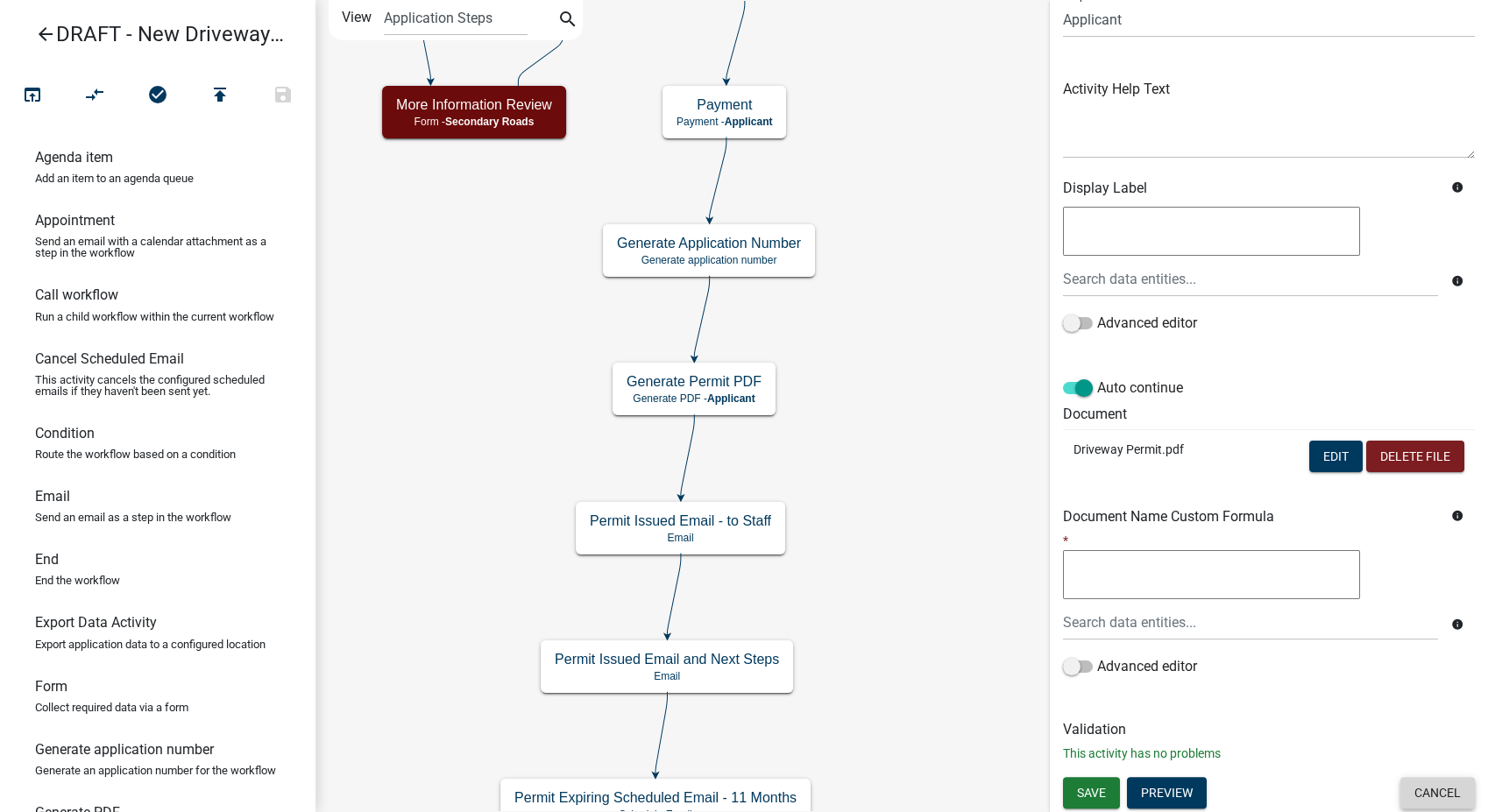
click at [1409, 787] on button "Cancel" at bounding box center [1438, 793] width 74 height 31
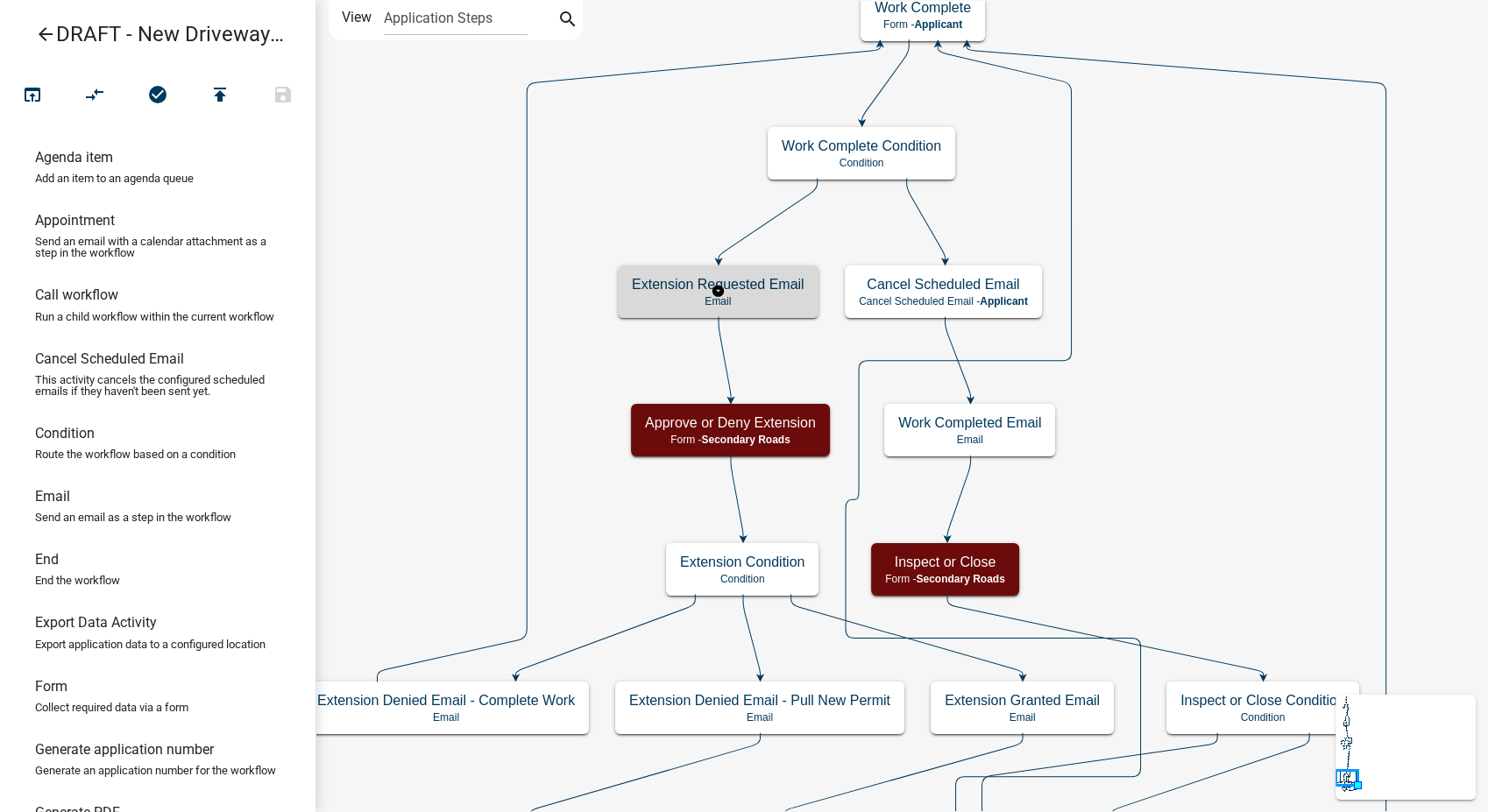
click at [786, 298] on p "Email" at bounding box center [718, 301] width 173 height 12
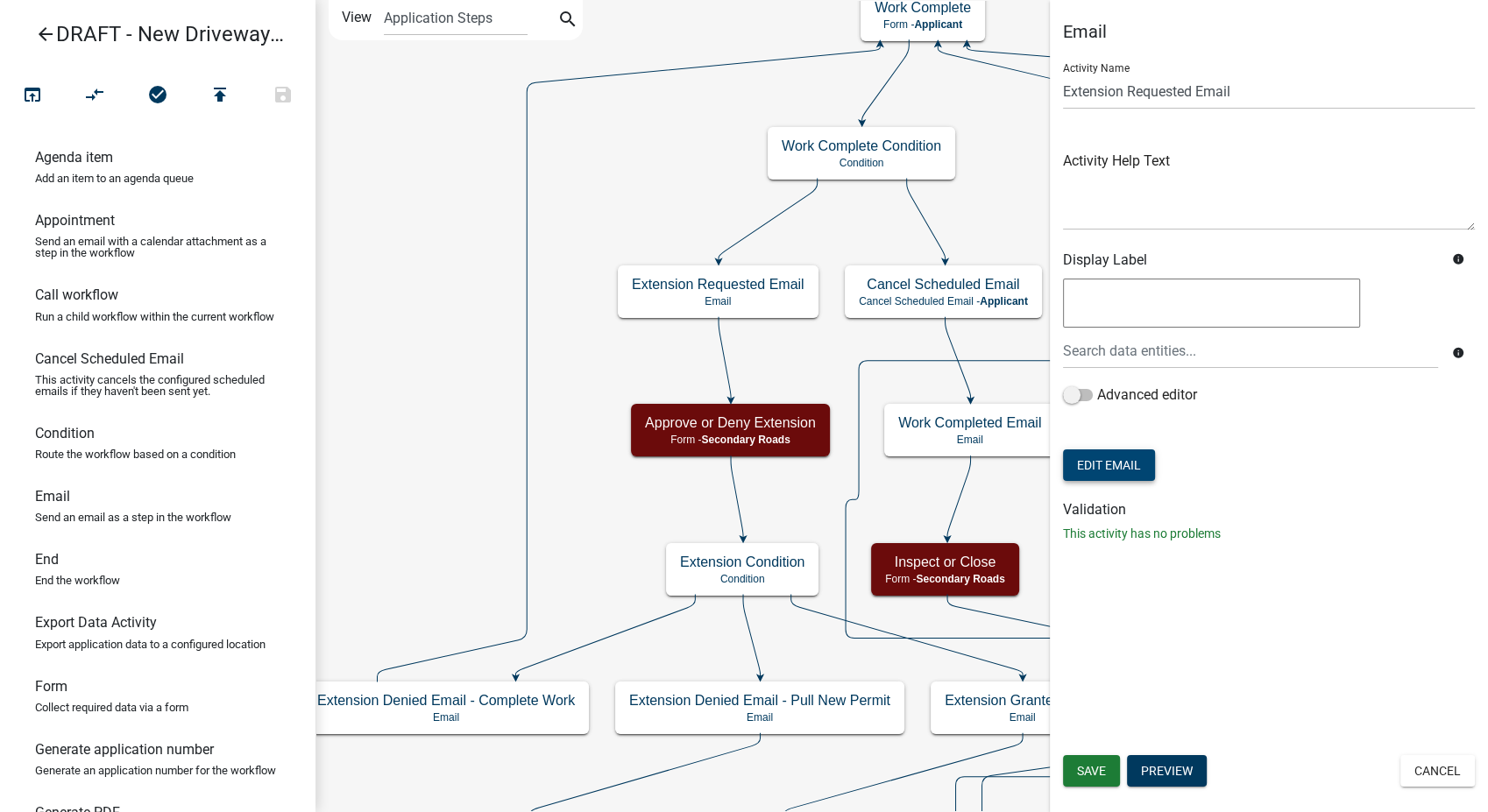
click at [1079, 452] on button "Edit Email" at bounding box center [1109, 465] width 92 height 31
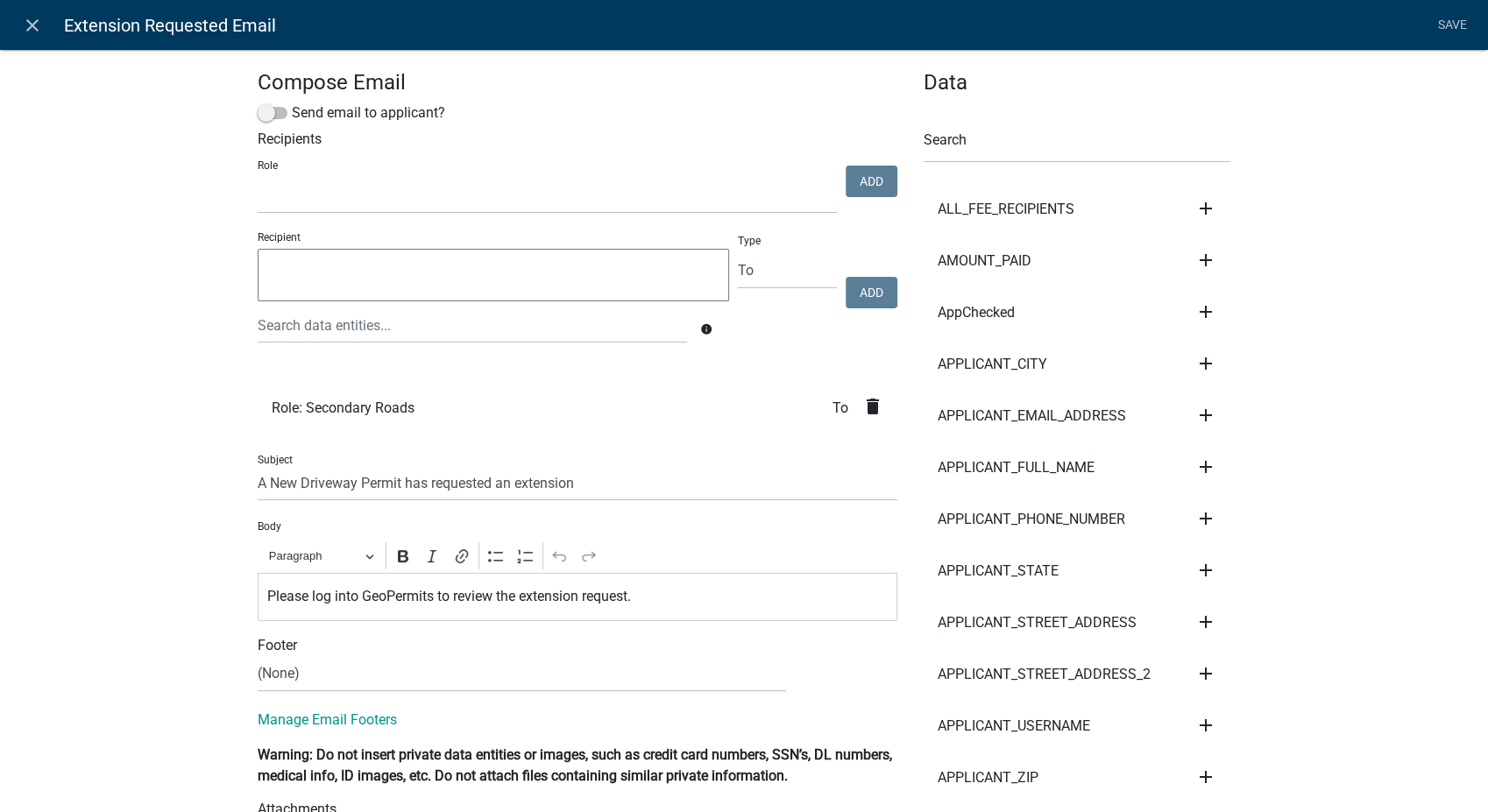
select select
click at [32, 26] on icon "close" at bounding box center [32, 25] width 21 height 21
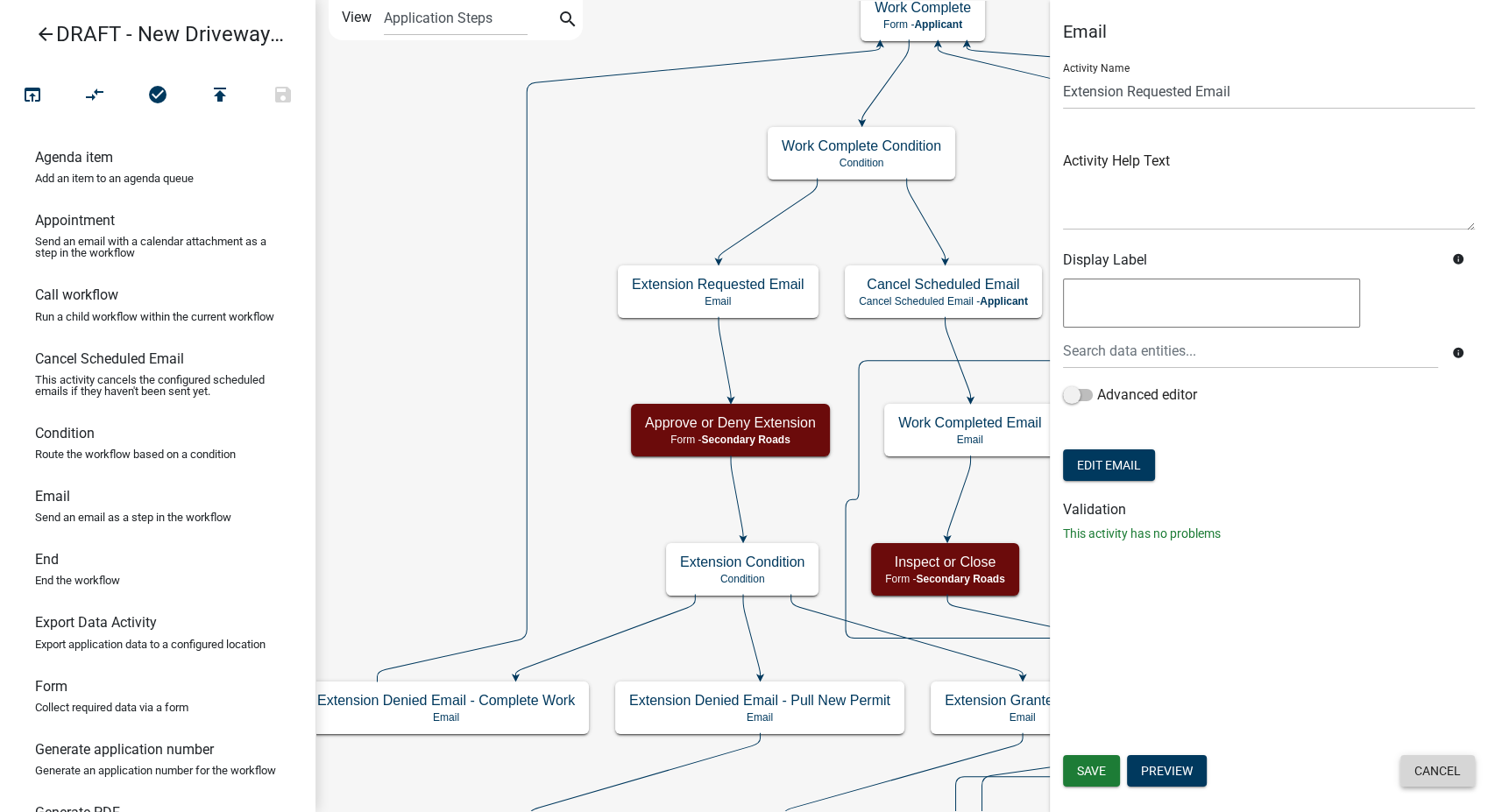
click at [1422, 771] on button "Cancel" at bounding box center [1438, 771] width 74 height 31
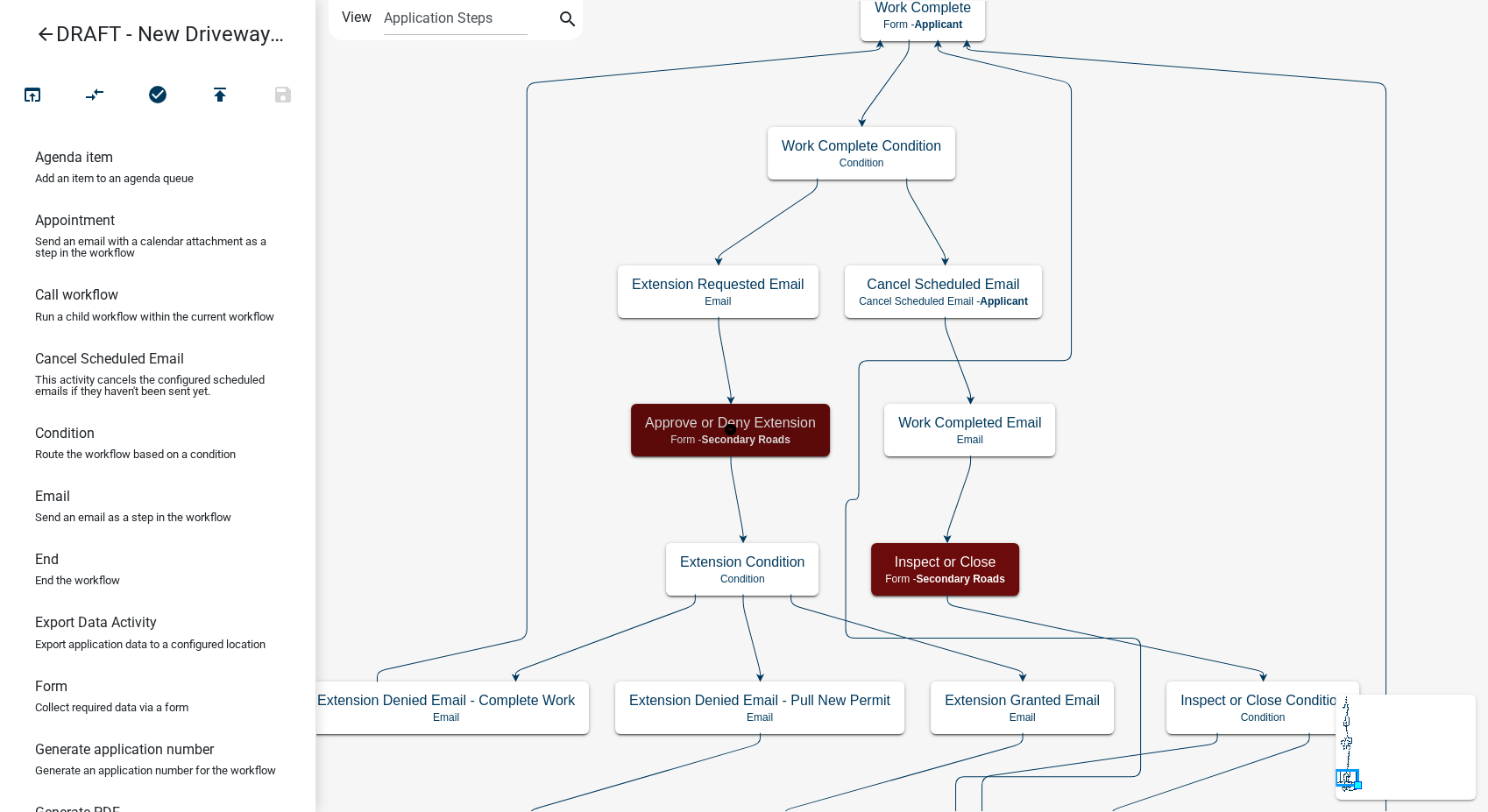
click at [771, 442] on span "Secondary Roads" at bounding box center [745, 439] width 89 height 12
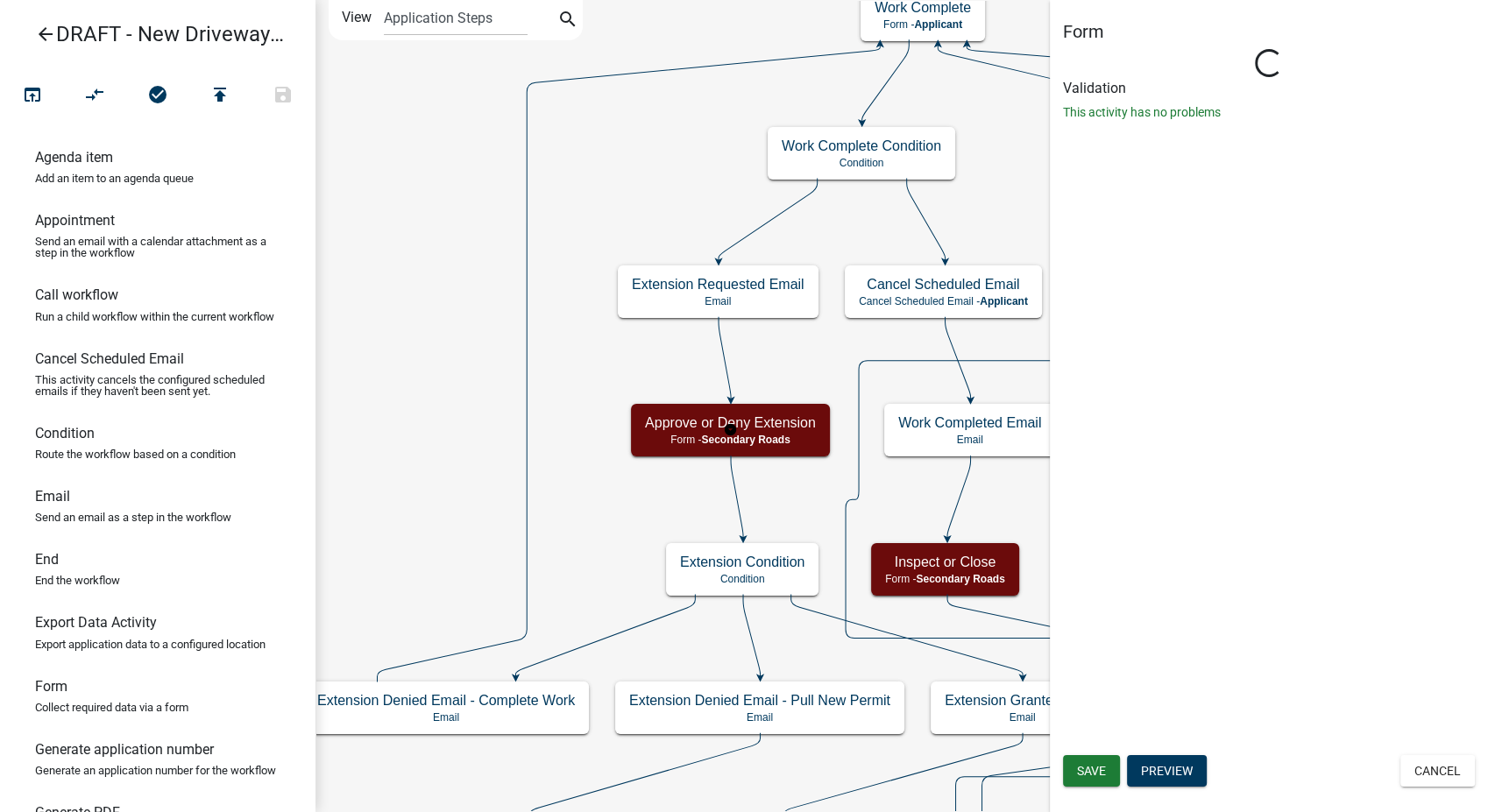
select select "0557C259-9306-4102-B35B-3B386A3E7B44"
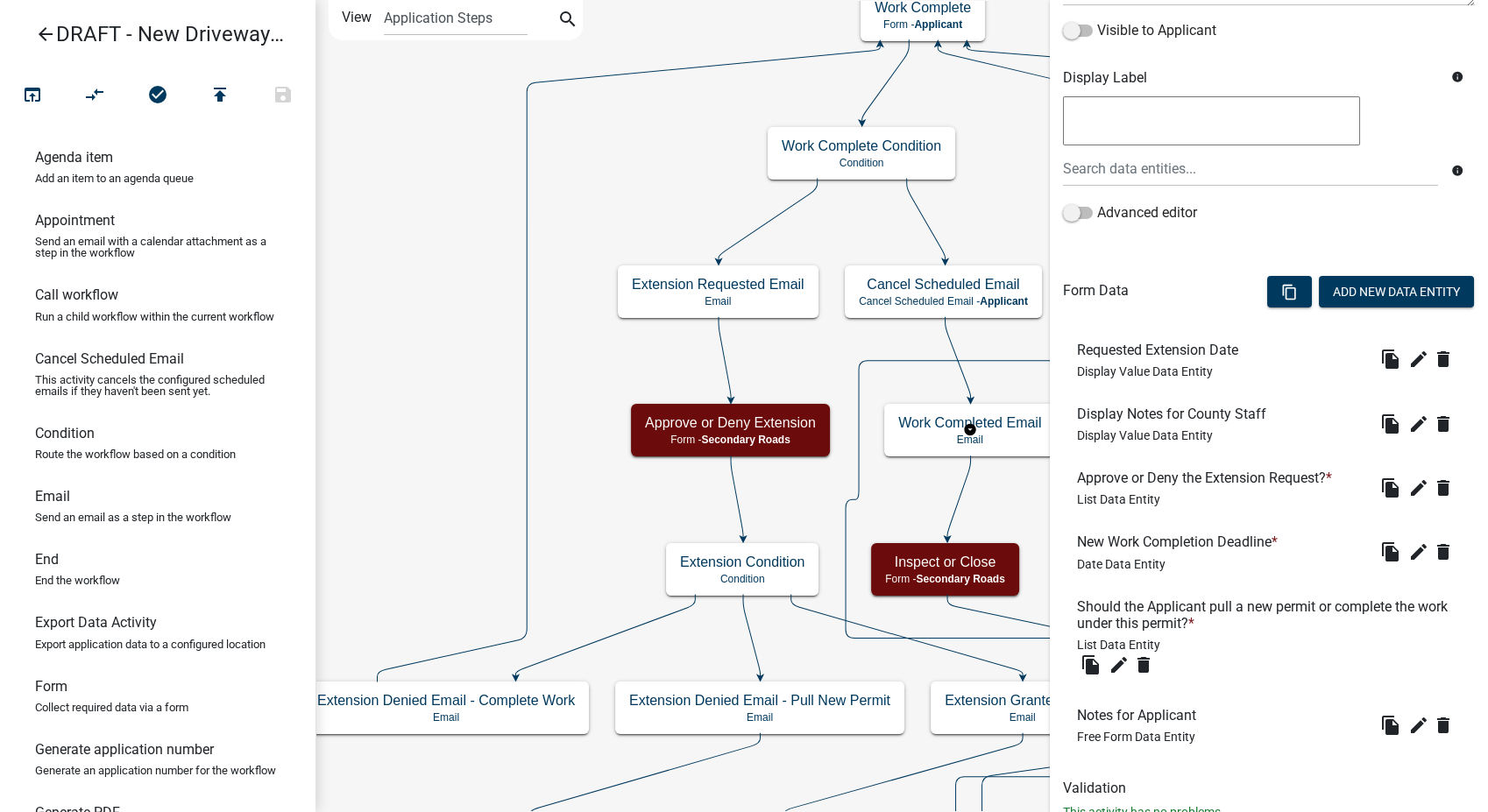
scroll to position [358, 0]
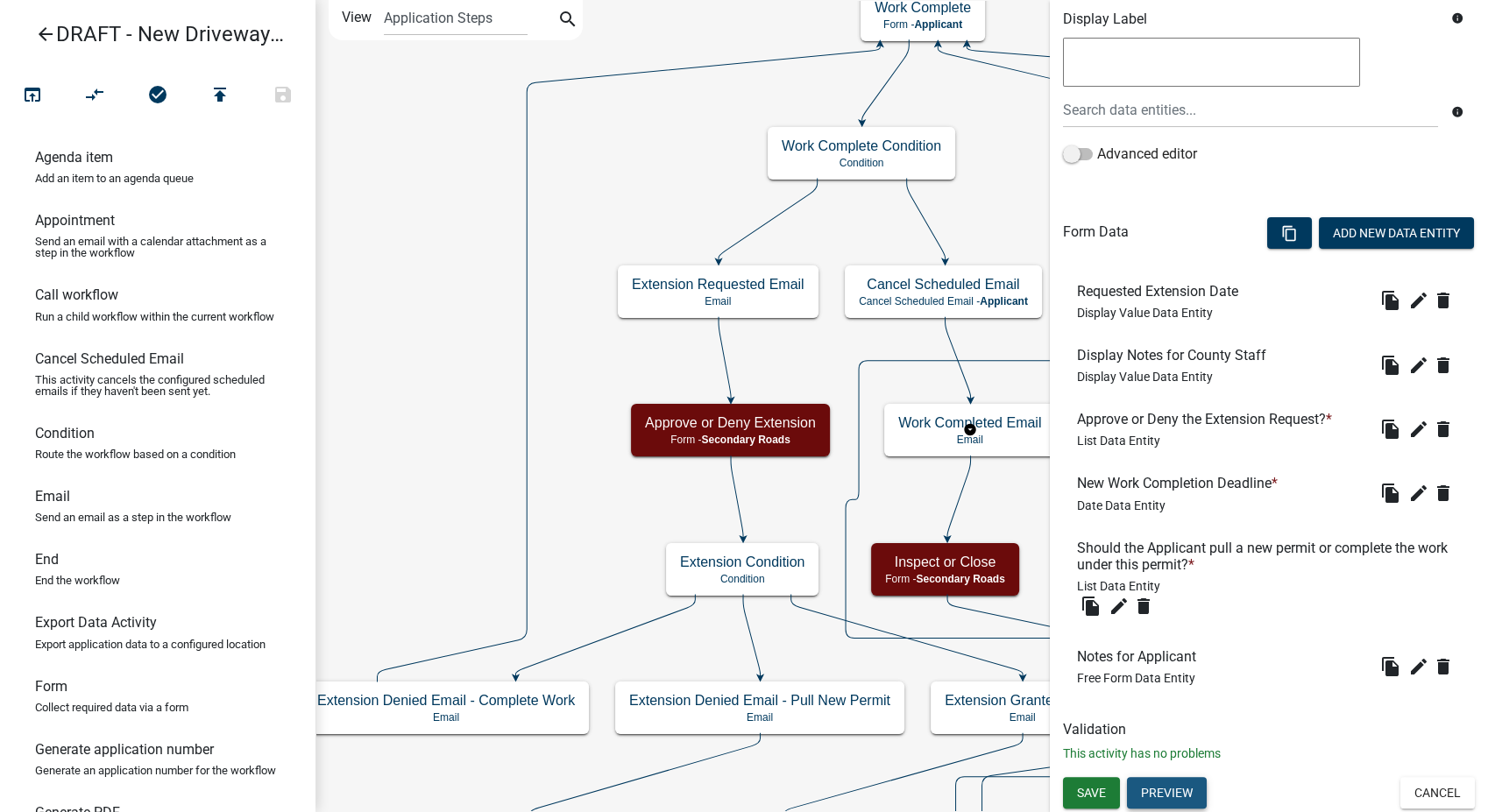
click at [1172, 792] on button "Preview" at bounding box center [1167, 793] width 80 height 31
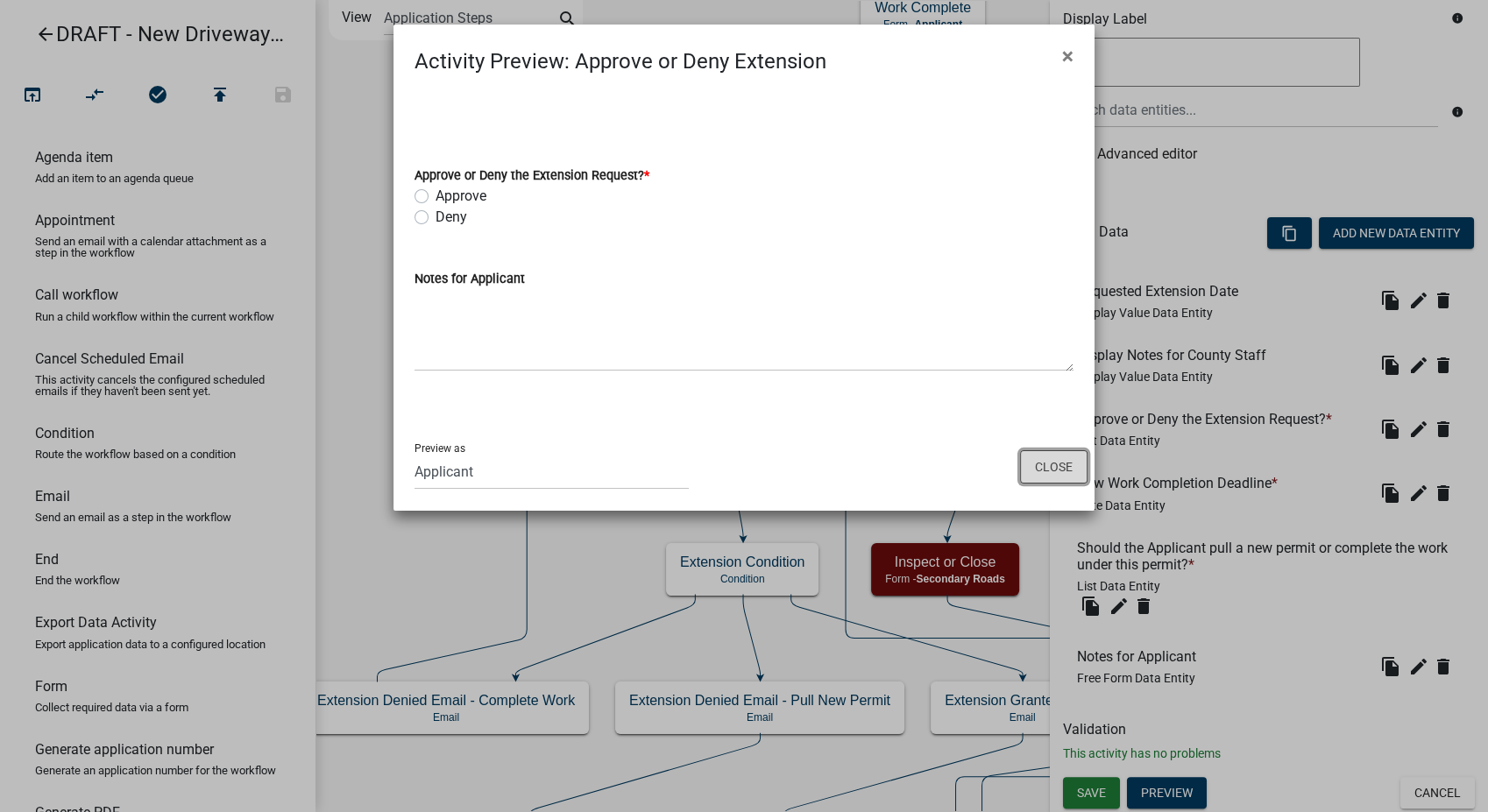
click at [1080, 474] on button "Close" at bounding box center [1054, 467] width 68 height 33
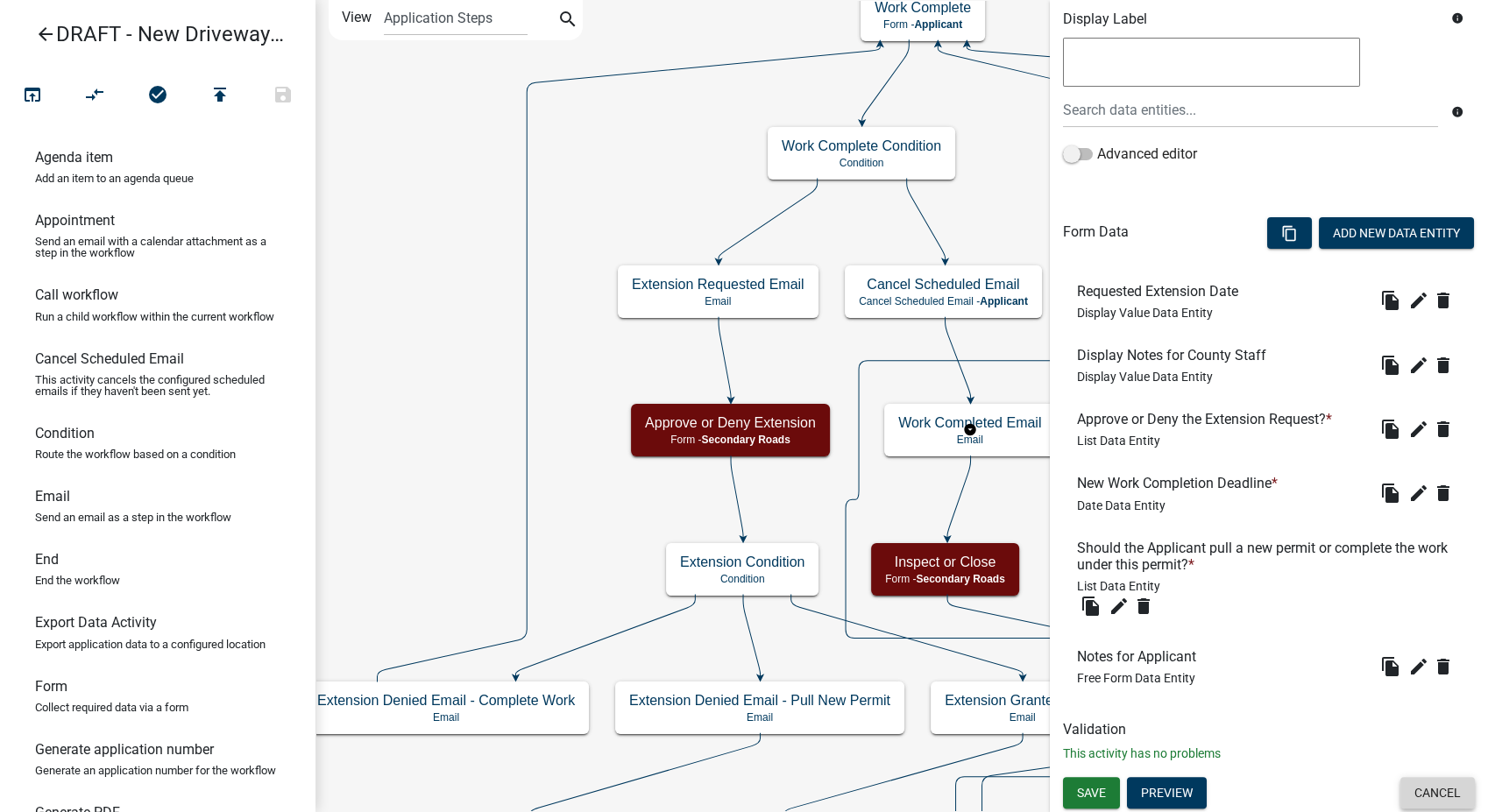
click at [1417, 787] on button "Cancel" at bounding box center [1438, 793] width 74 height 31
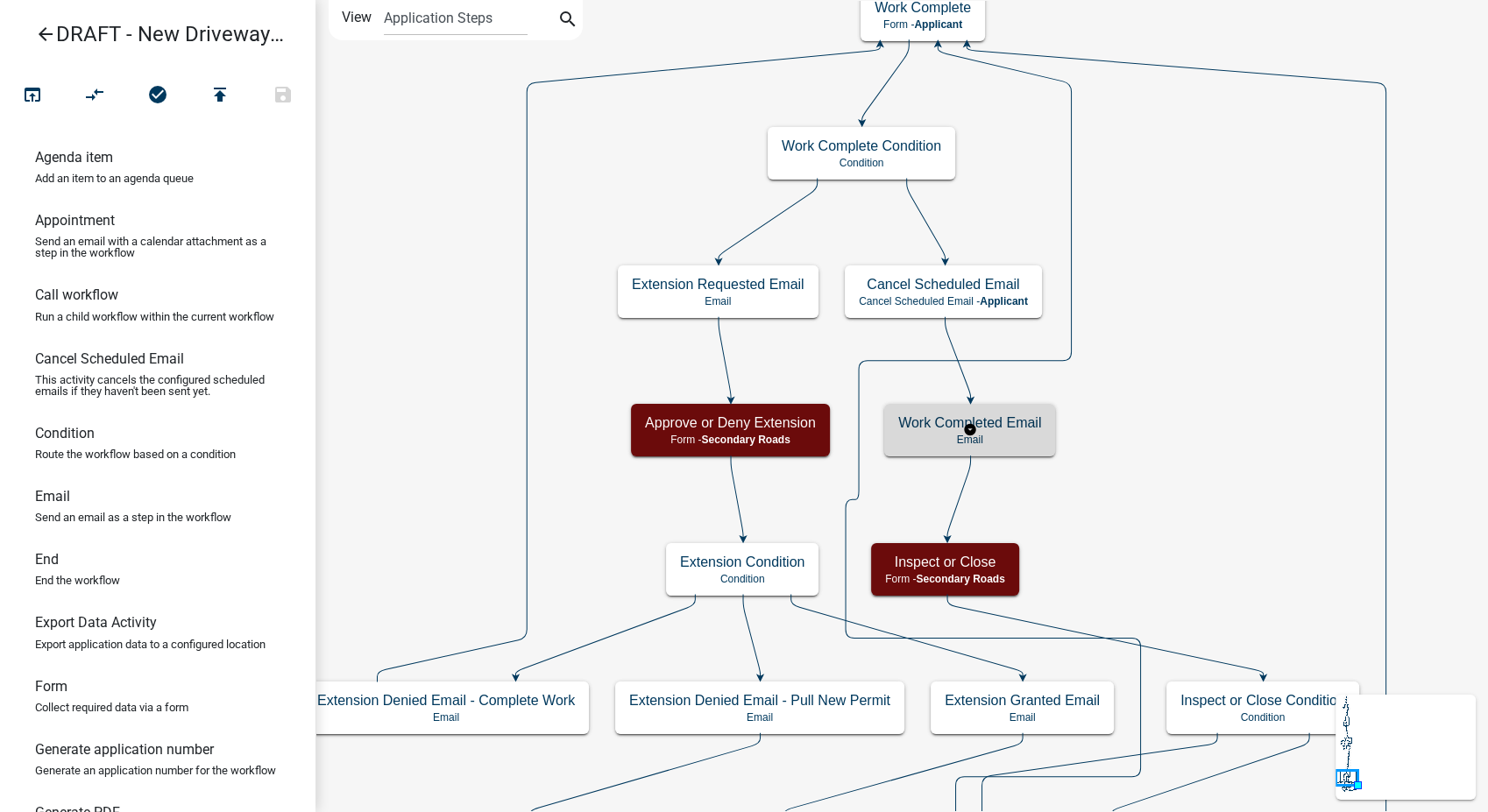
click at [991, 427] on h5 "Work Completed Email" at bounding box center [970, 423] width 143 height 16
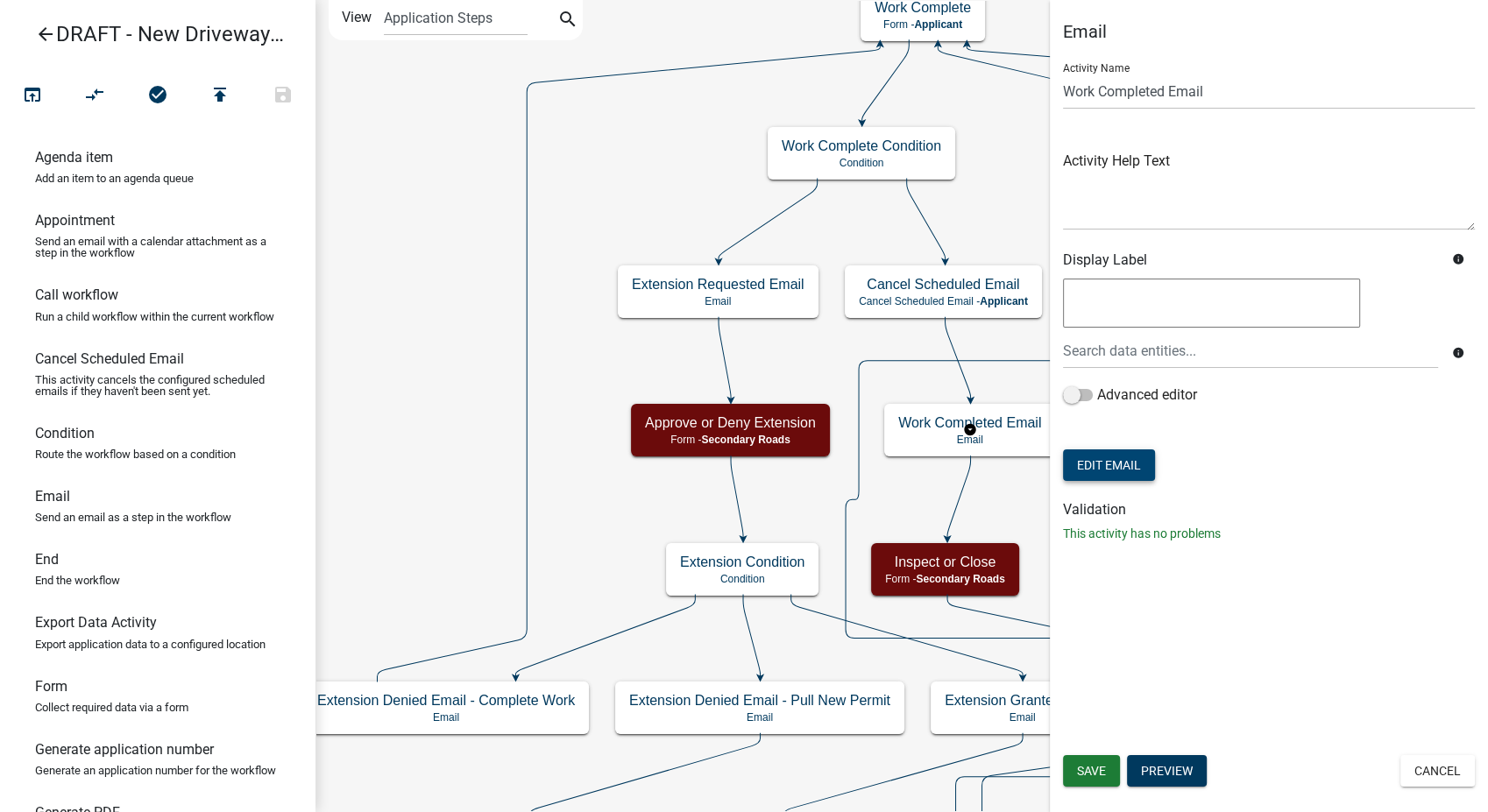
click at [1124, 464] on button "Edit Email" at bounding box center [1109, 465] width 92 height 31
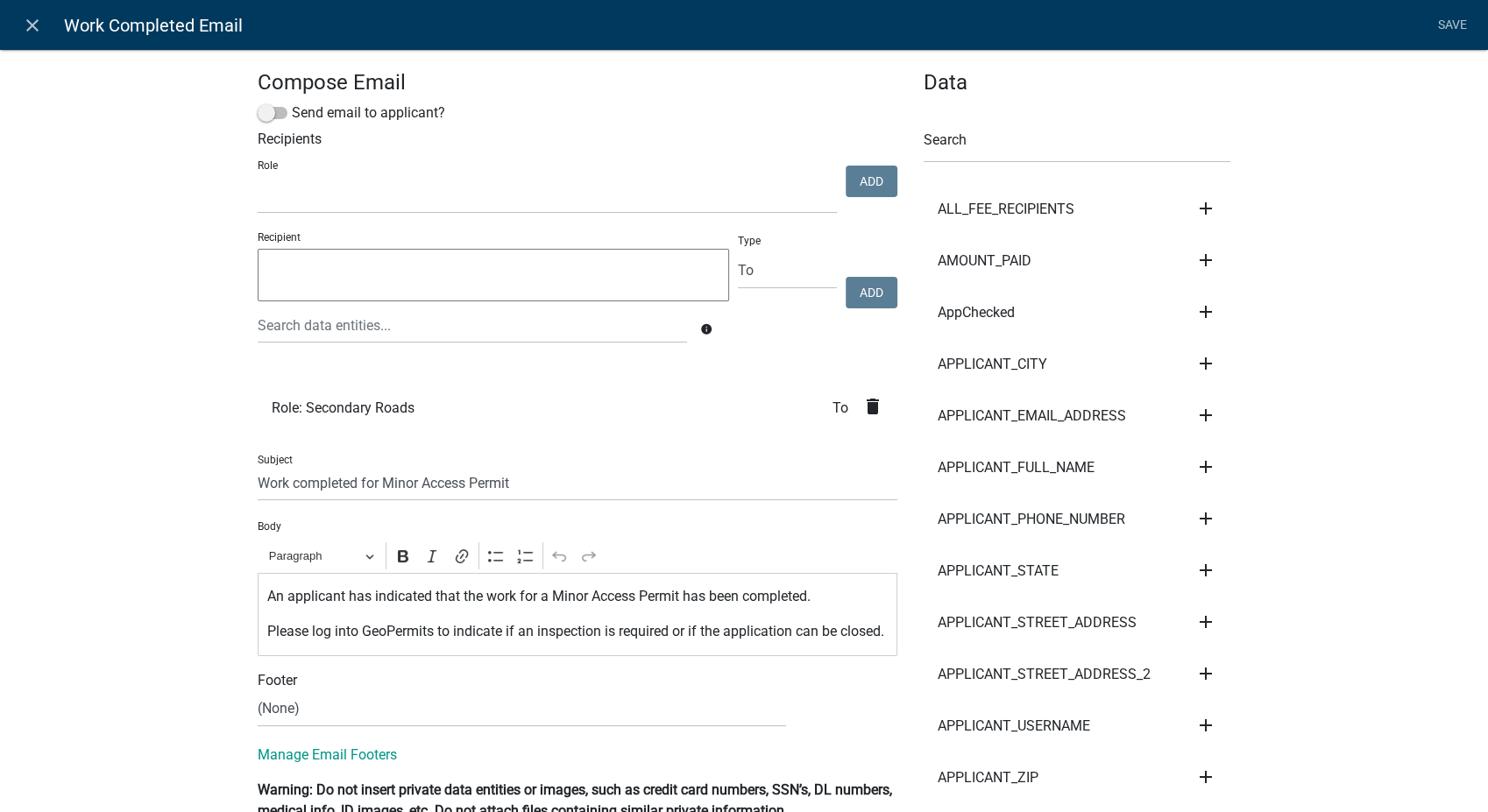
select select
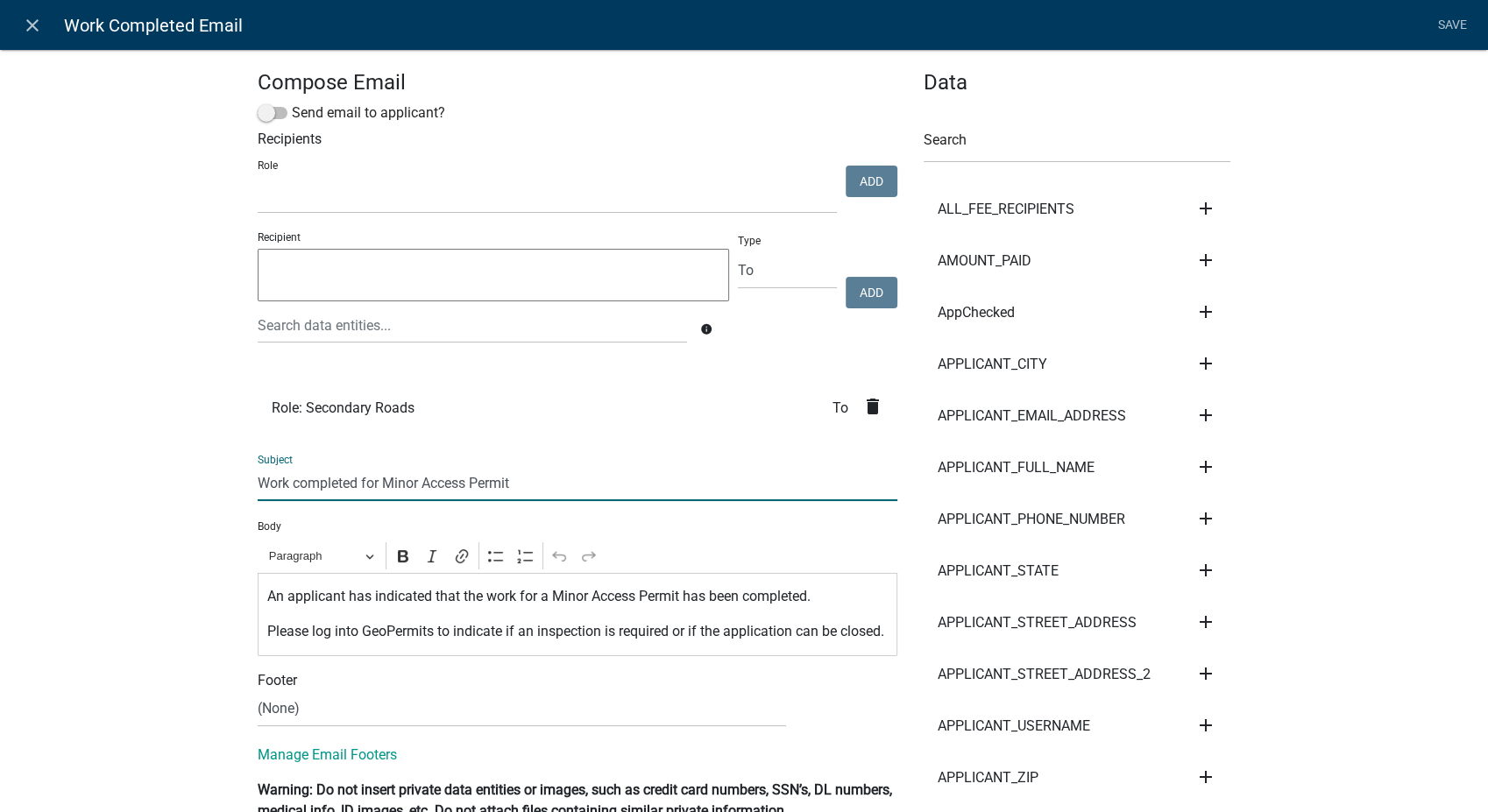
click at [463, 487] on input "Work completed for Minor Access Permit" at bounding box center [577, 482] width 640 height 36
type input "Work completed for New Driveway Permit"
click at [627, 596] on p "An applicant has indicated that the work for a Minor Access Permit has been com…" at bounding box center [578, 596] width 622 height 21
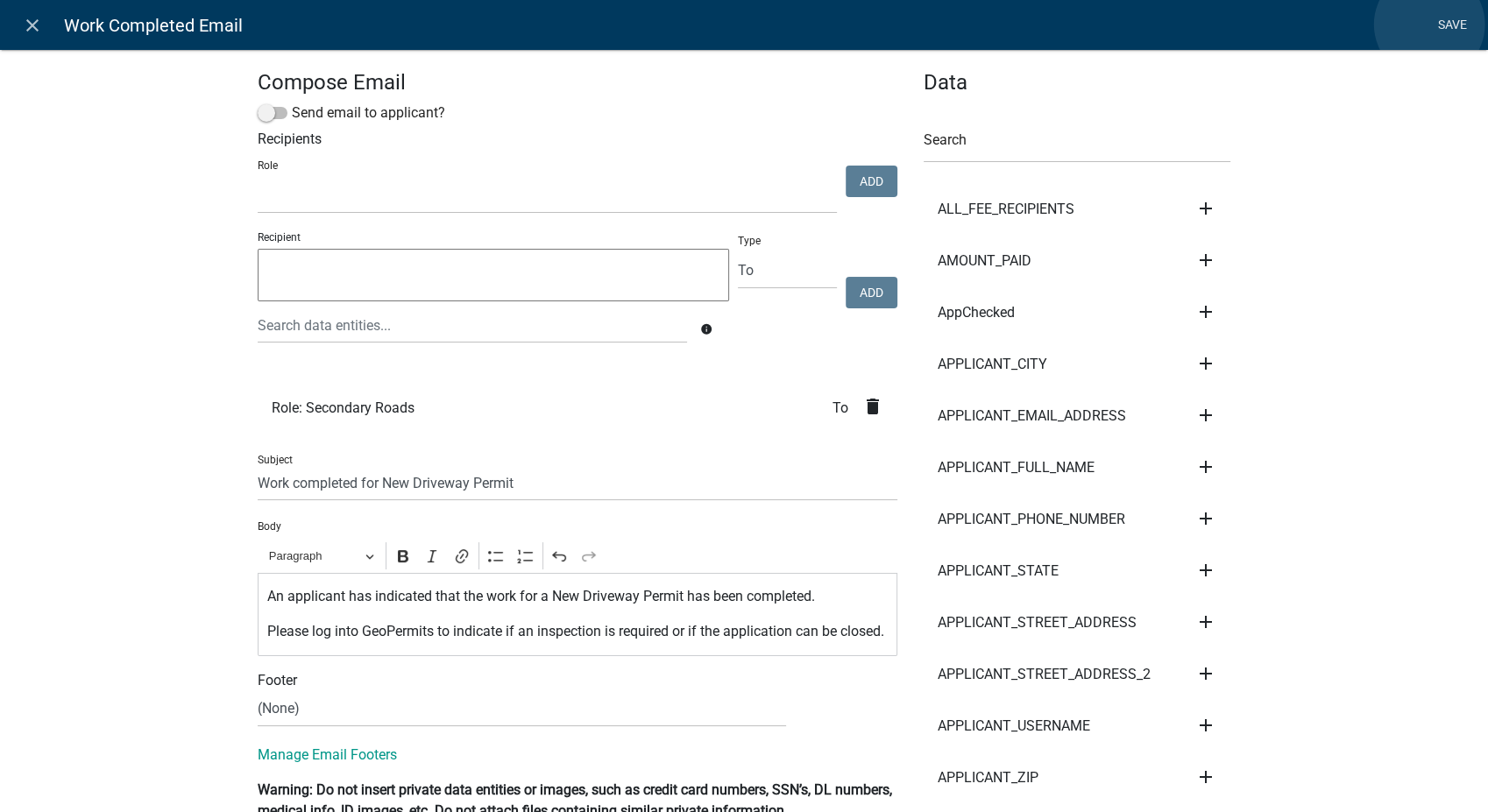
click at [1430, 25] on link "Save" at bounding box center [1452, 26] width 44 height 33
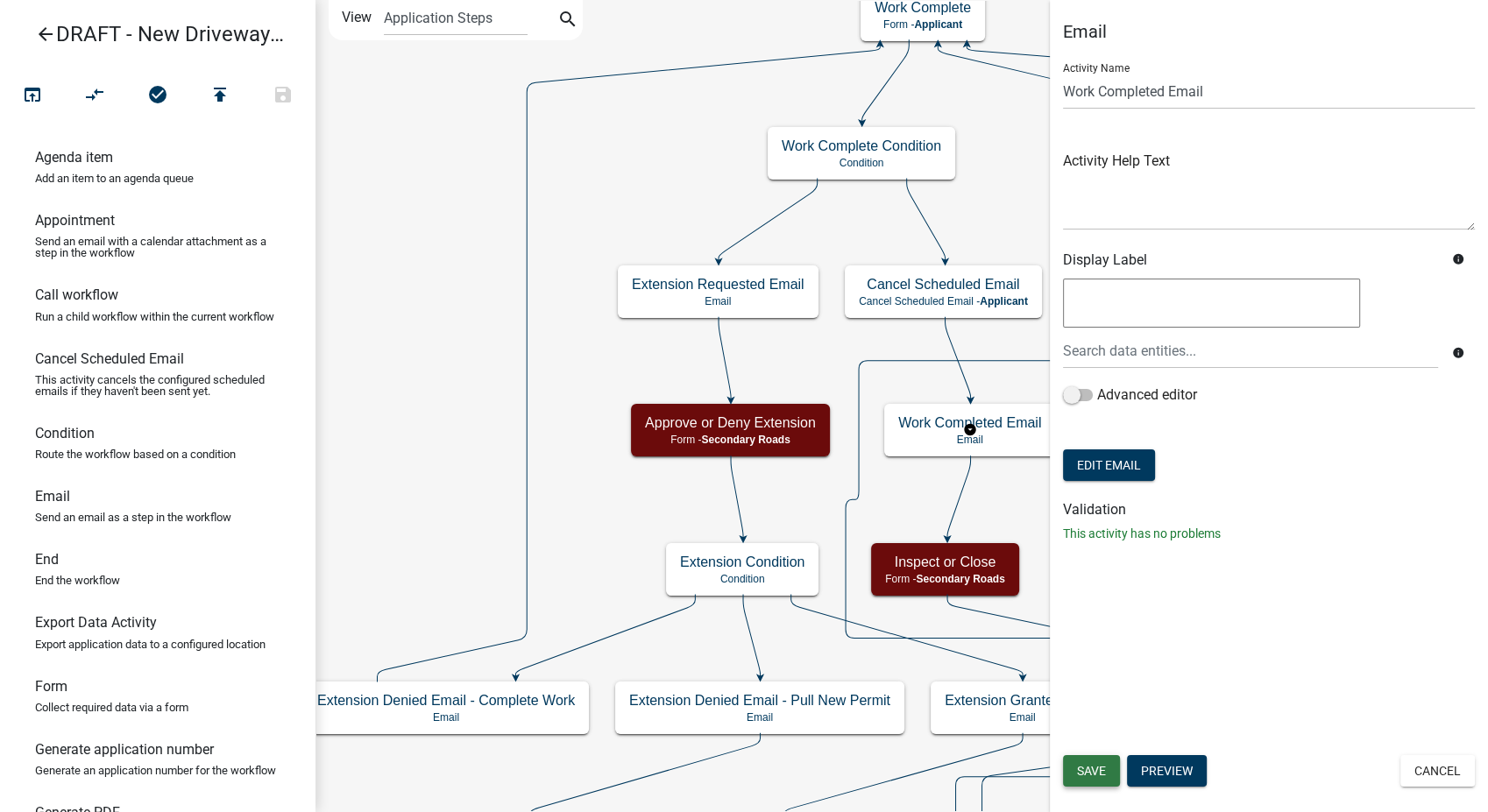
click at [1092, 786] on button "Save" at bounding box center [1092, 771] width 57 height 31
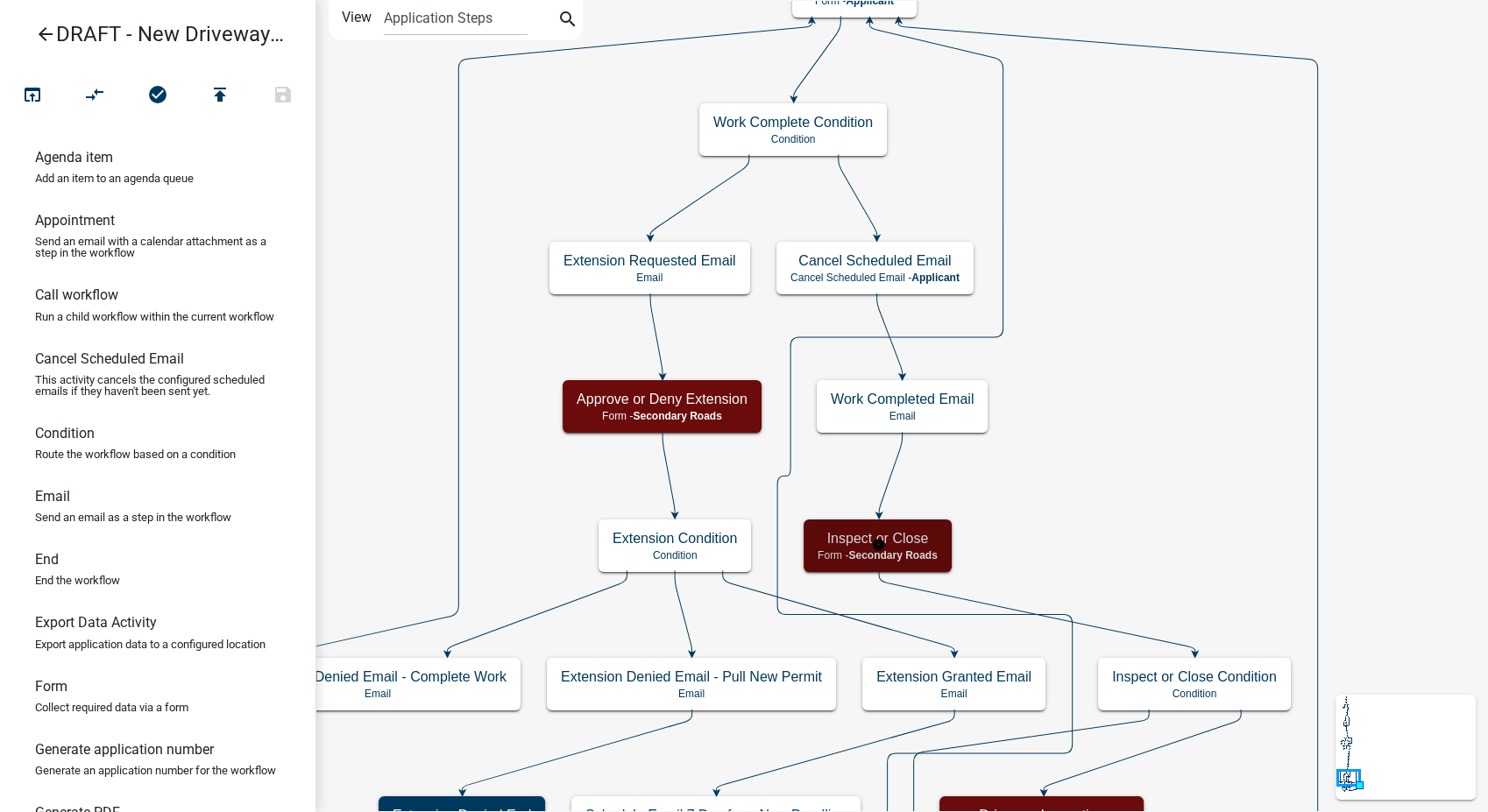
click at [912, 544] on h5 "Inspect or Close" at bounding box center [877, 538] width 120 height 16
select select "0557C259-9306-4102-B35B-3B386A3E7B44"
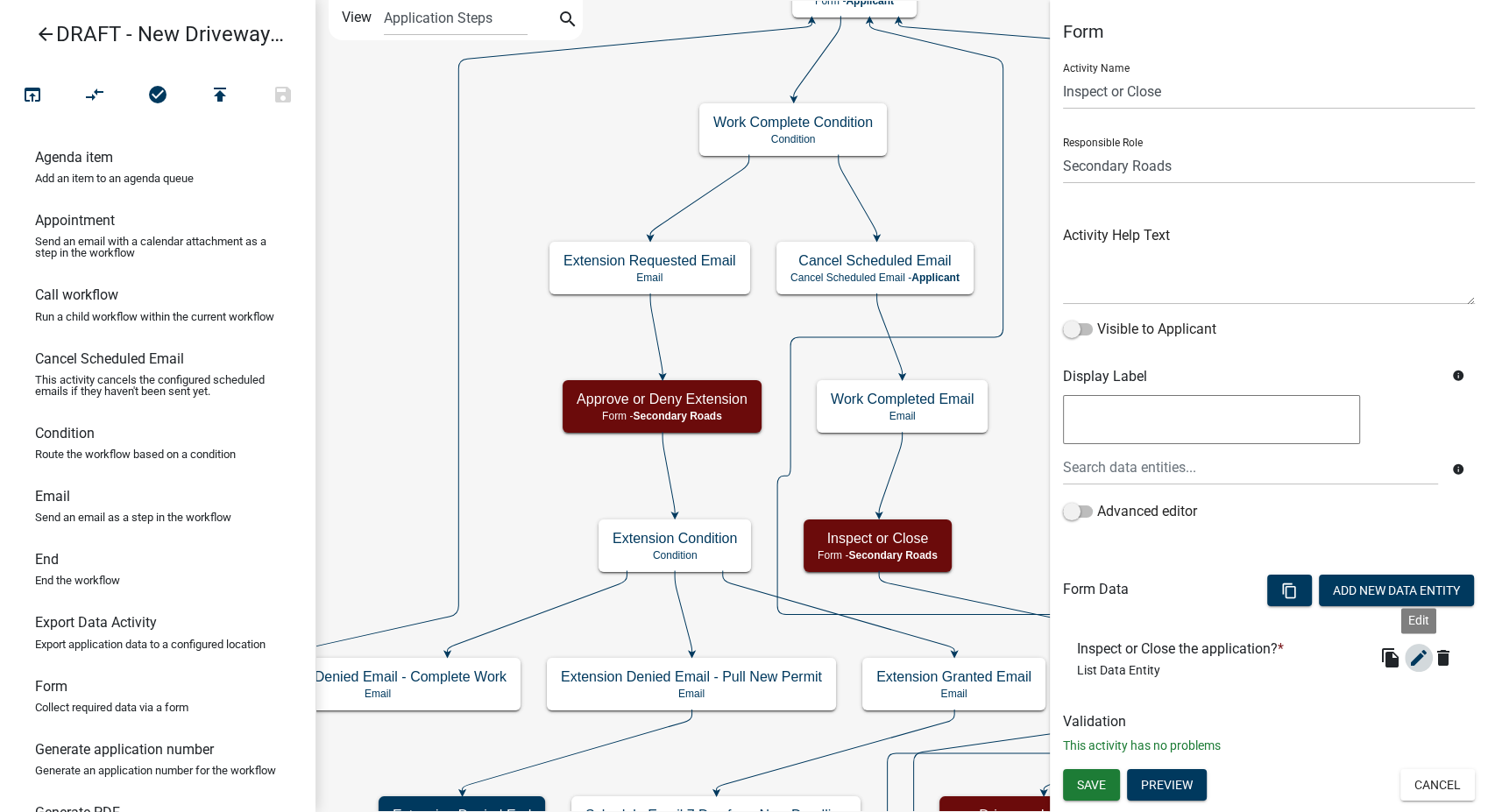
click at [1409, 661] on icon "edit" at bounding box center [1418, 657] width 21 height 21
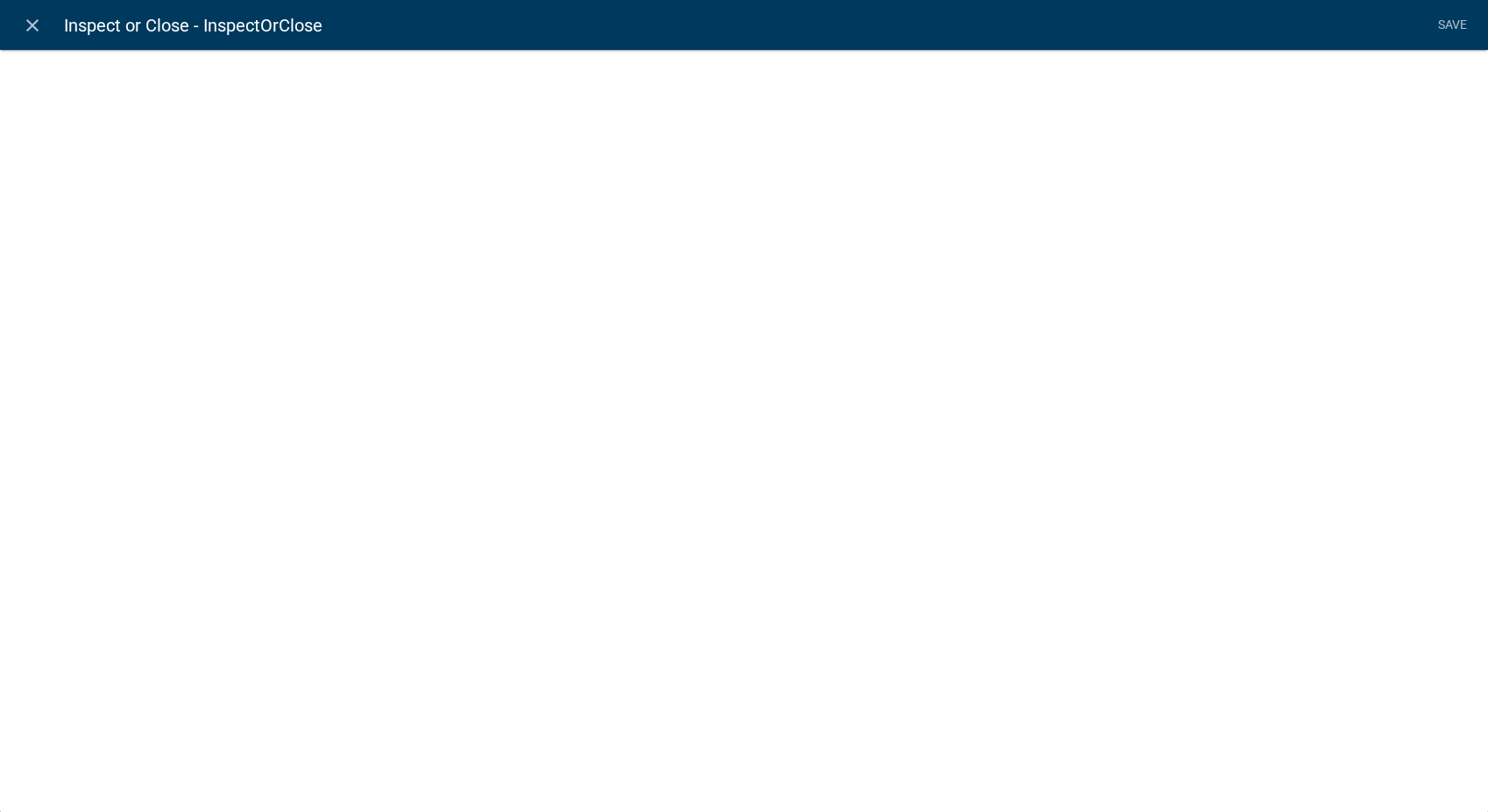
select select "list-data"
select select
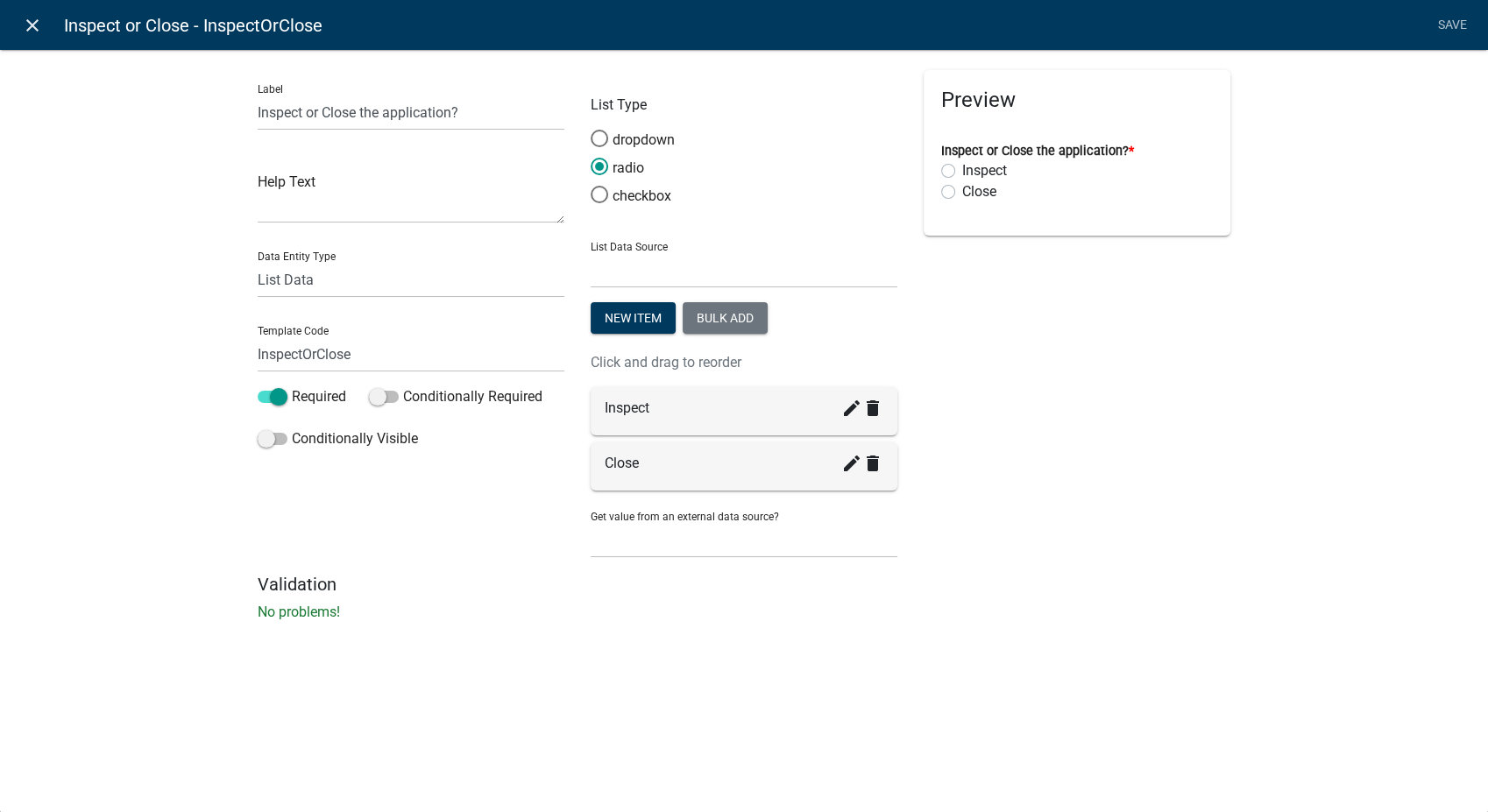
click at [32, 30] on icon "close" at bounding box center [32, 25] width 21 height 21
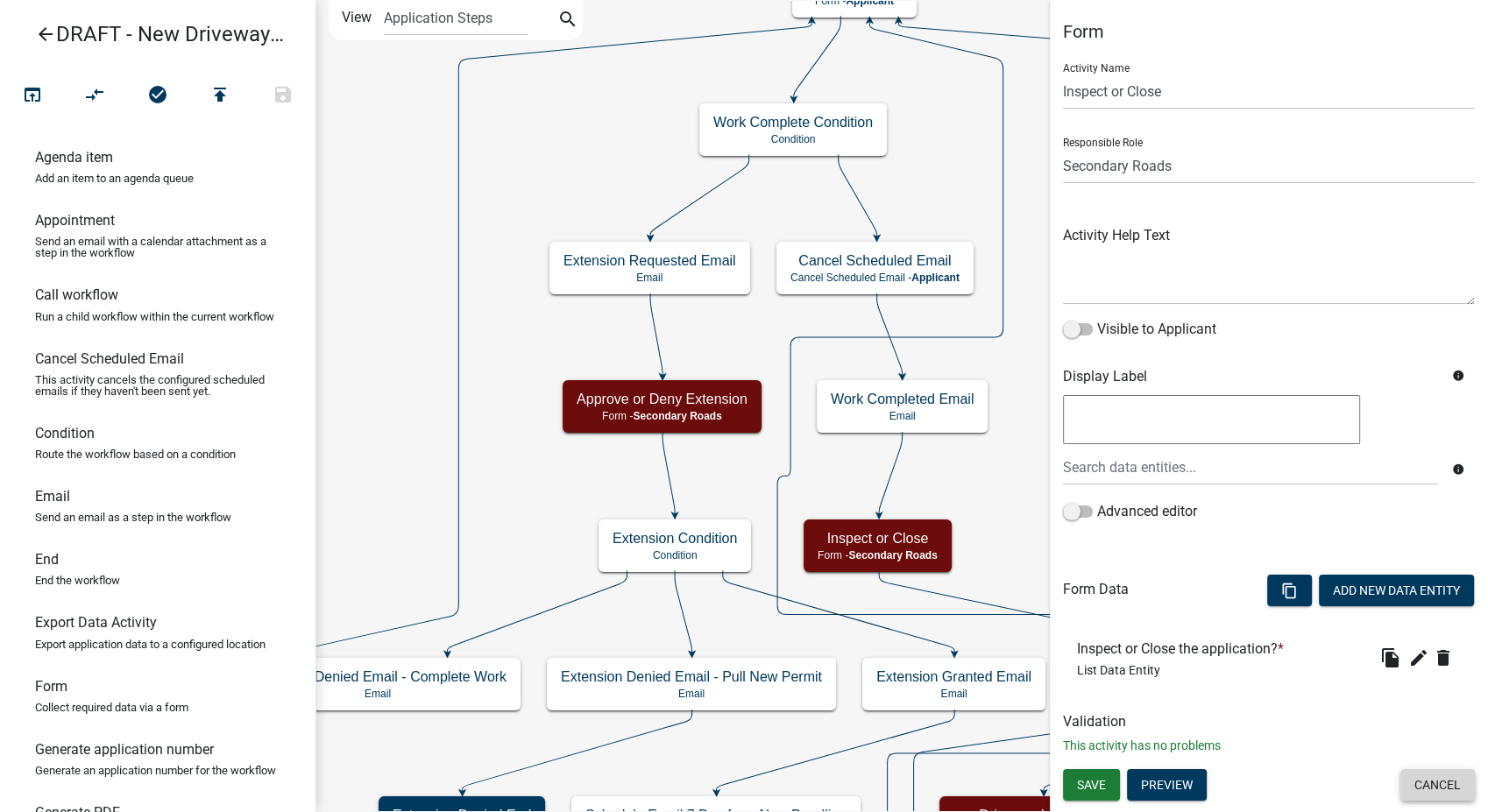
click at [1422, 783] on button "Cancel" at bounding box center [1438, 785] width 74 height 31
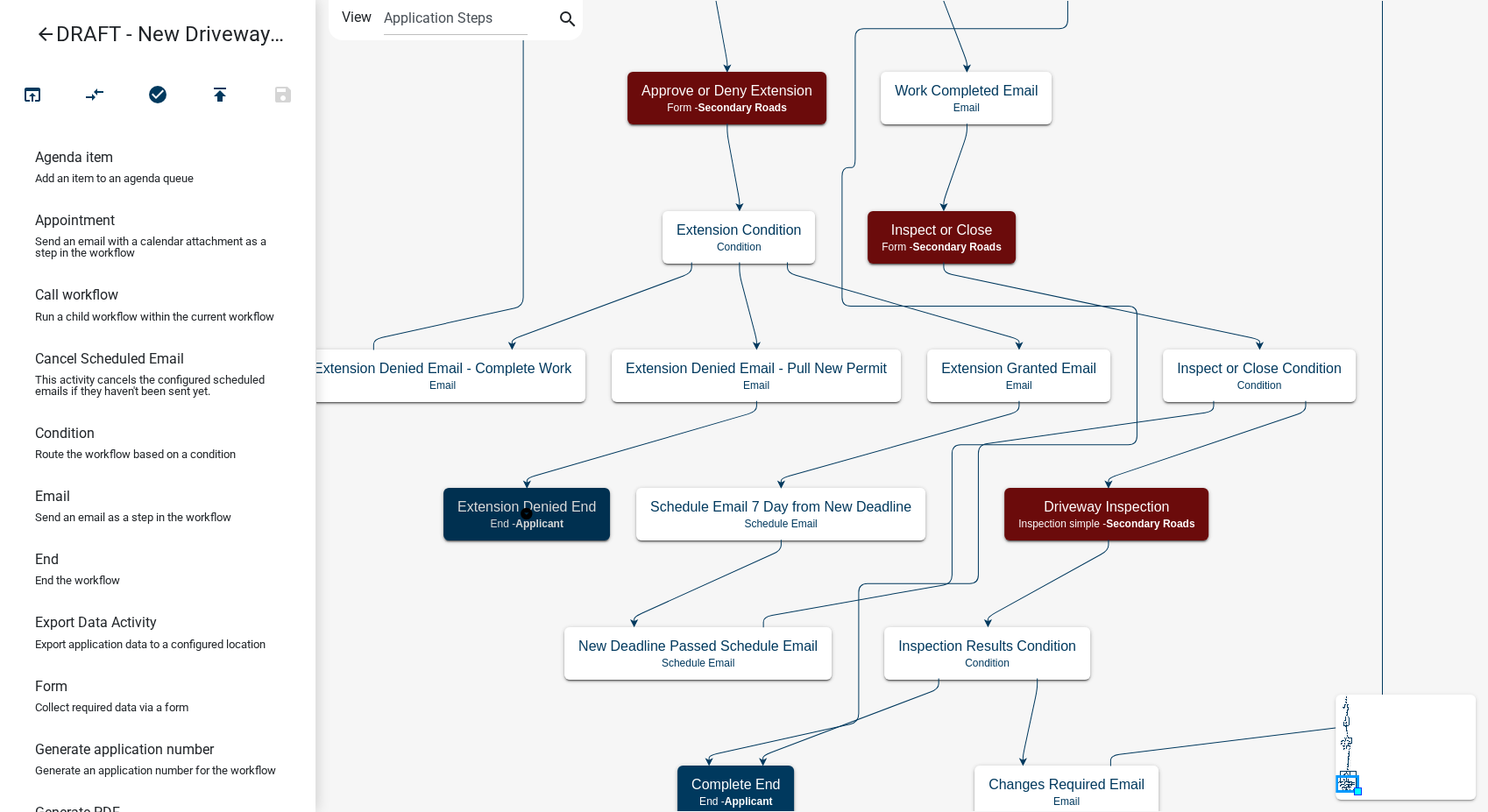
click at [495, 518] on p "End - Applicant" at bounding box center [527, 524] width 138 height 12
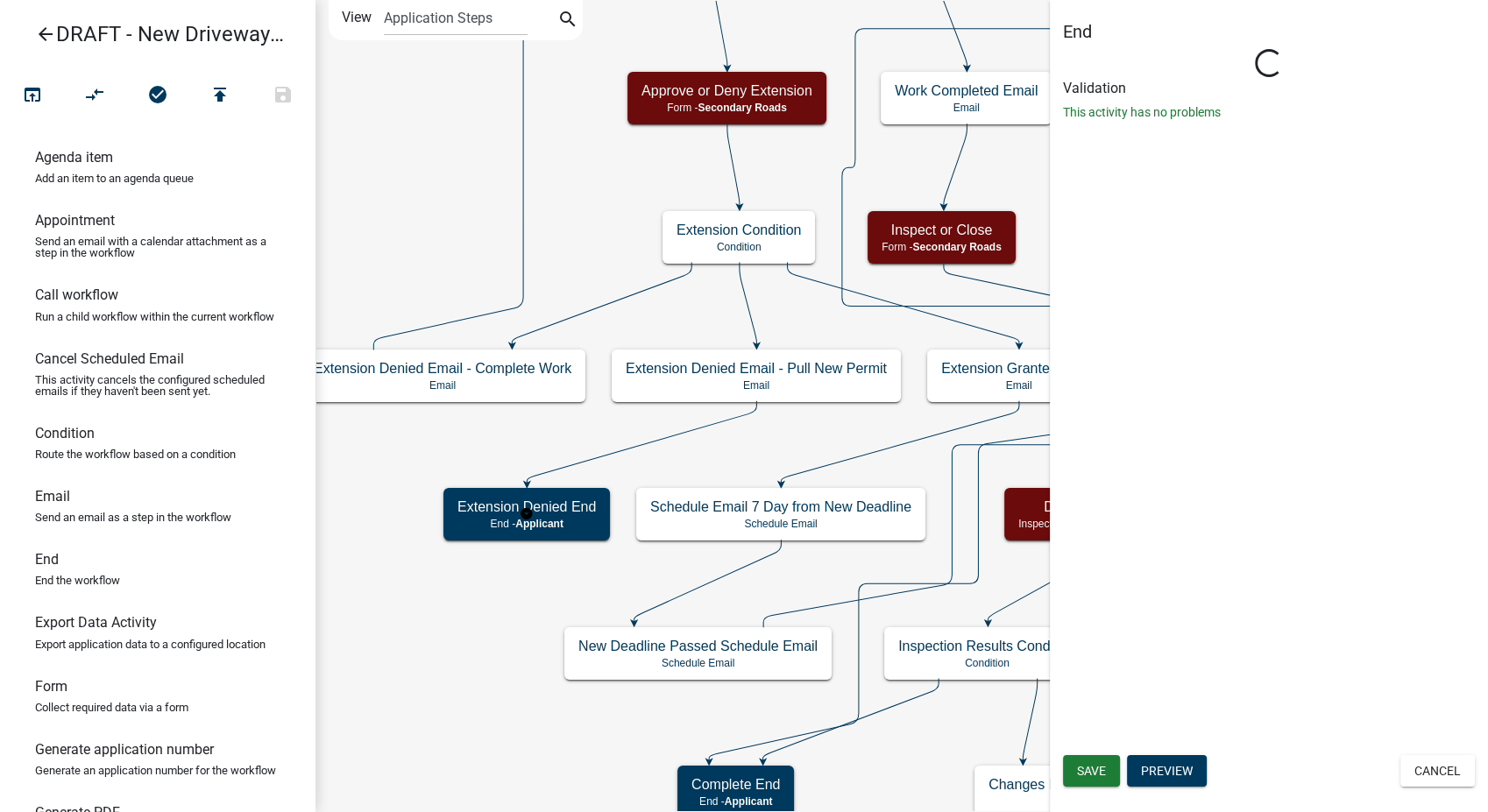
select select "Rejected"
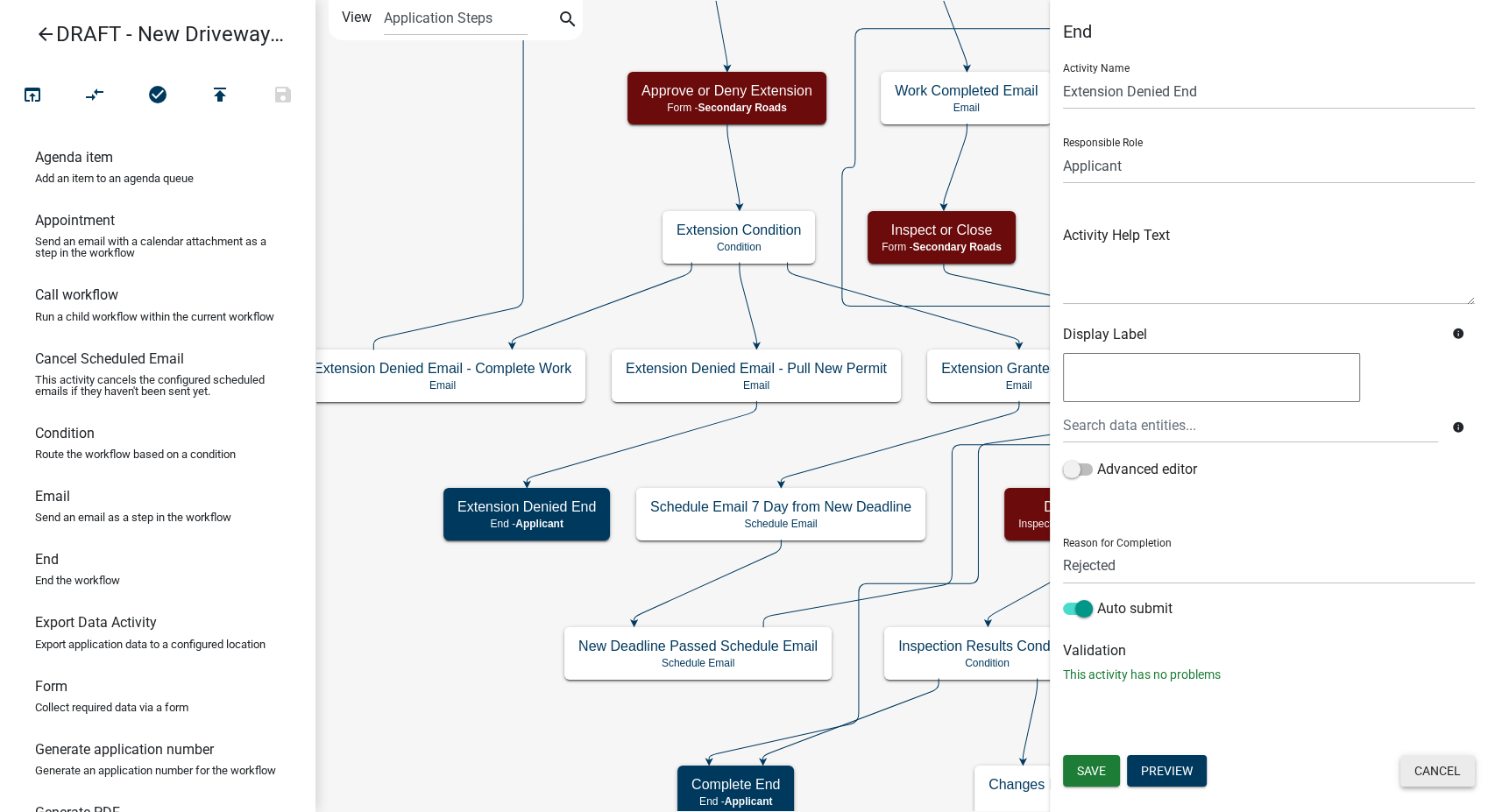
click at [1444, 770] on button "Cancel" at bounding box center [1438, 771] width 74 height 31
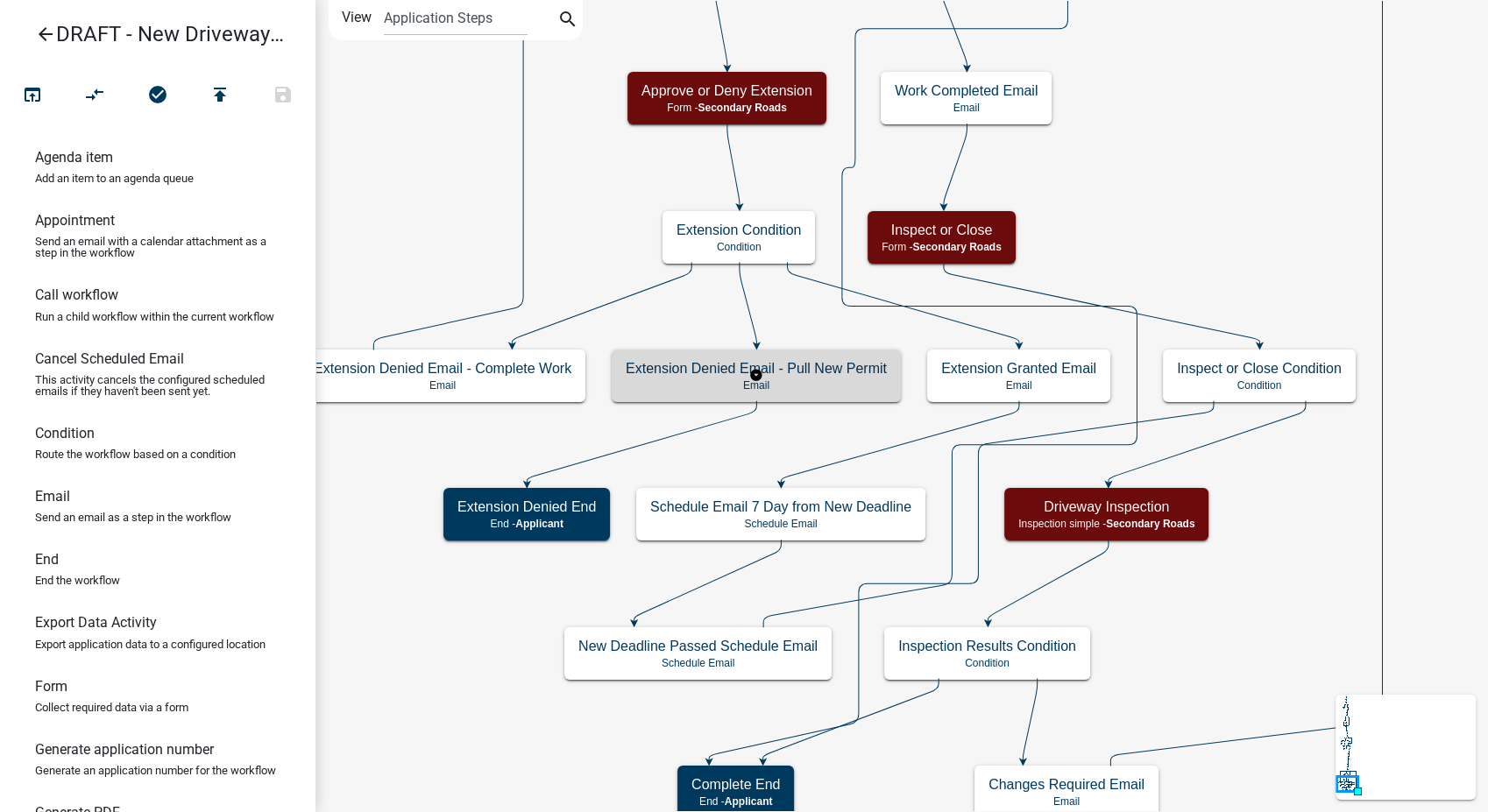
click at [631, 396] on div "Extension Denied Email - Pull New Permit Email" at bounding box center [756, 375] width 289 height 52
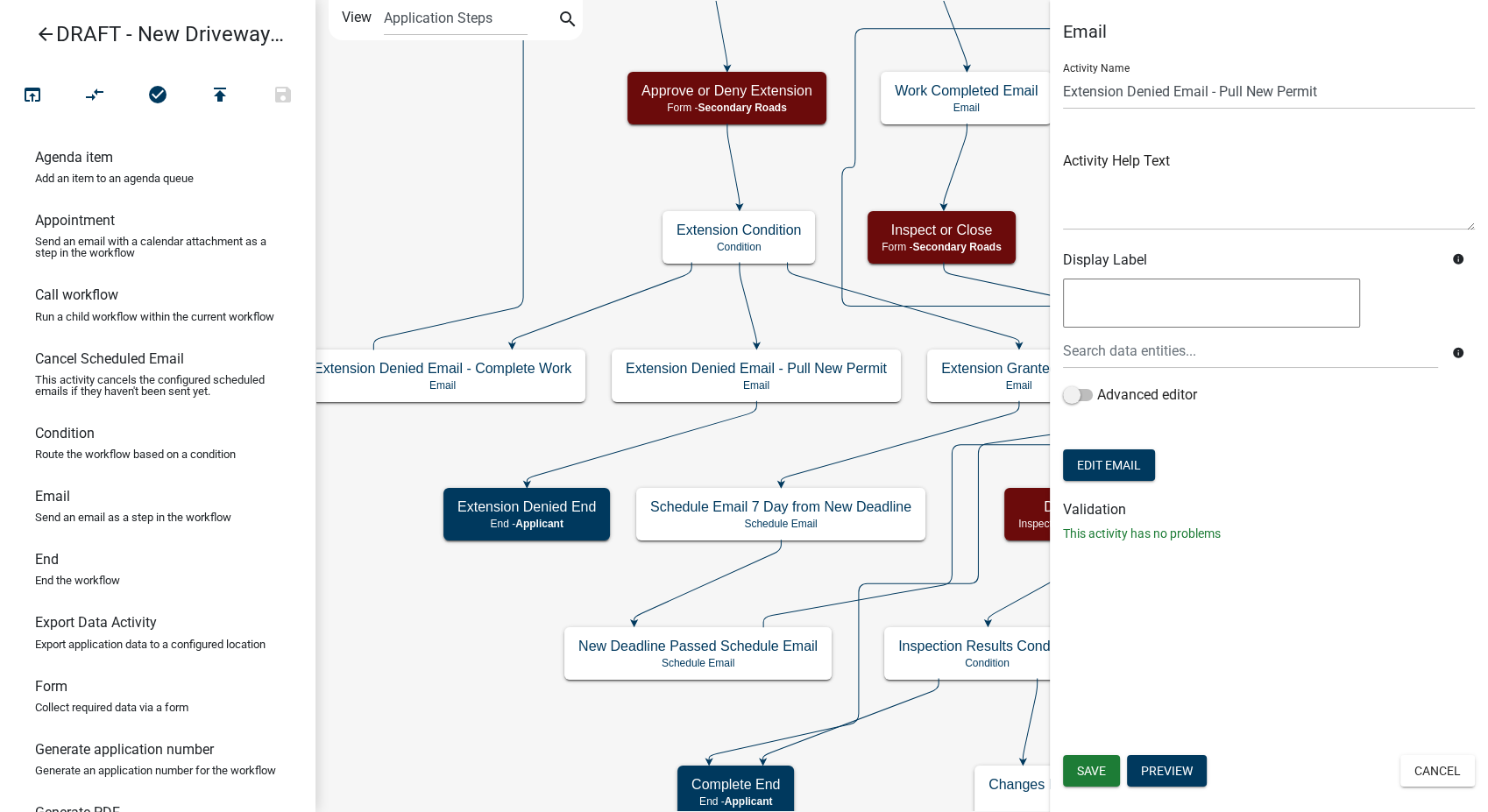
click at [1091, 481] on form "Activity Name Extension Denied Email - Pull New Permit Activity Help Text Displ…" at bounding box center [1269, 267] width 412 height 437
click at [1088, 474] on button "Edit Email" at bounding box center [1109, 465] width 92 height 31
select select
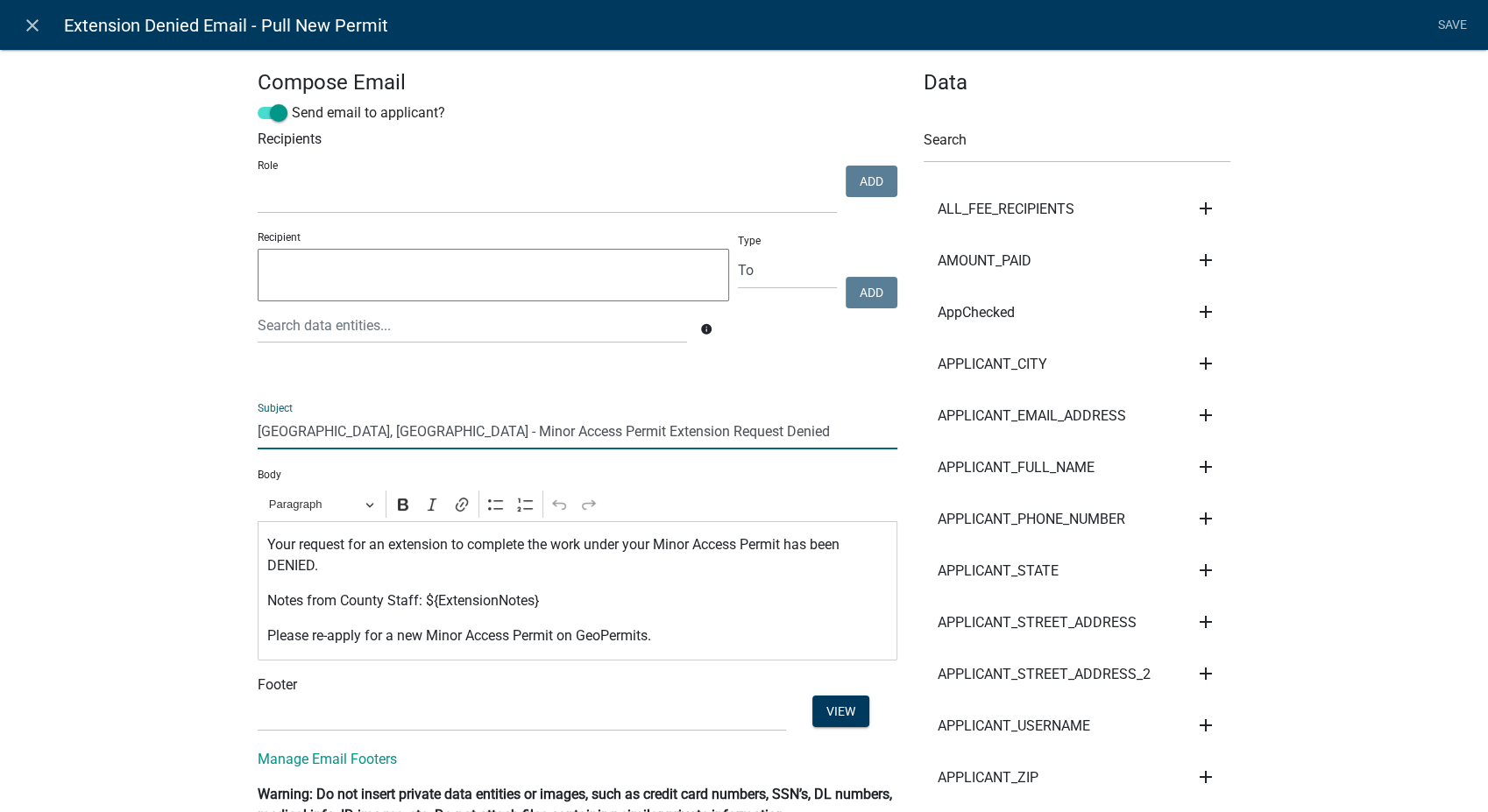
click at [471, 437] on input "Johnson County, IA - Minor Access Permit Extension Request Denied" at bounding box center [577, 431] width 640 height 36
type input "Buchanan Co IA - New DrivewayPermit Extension Request Denied"
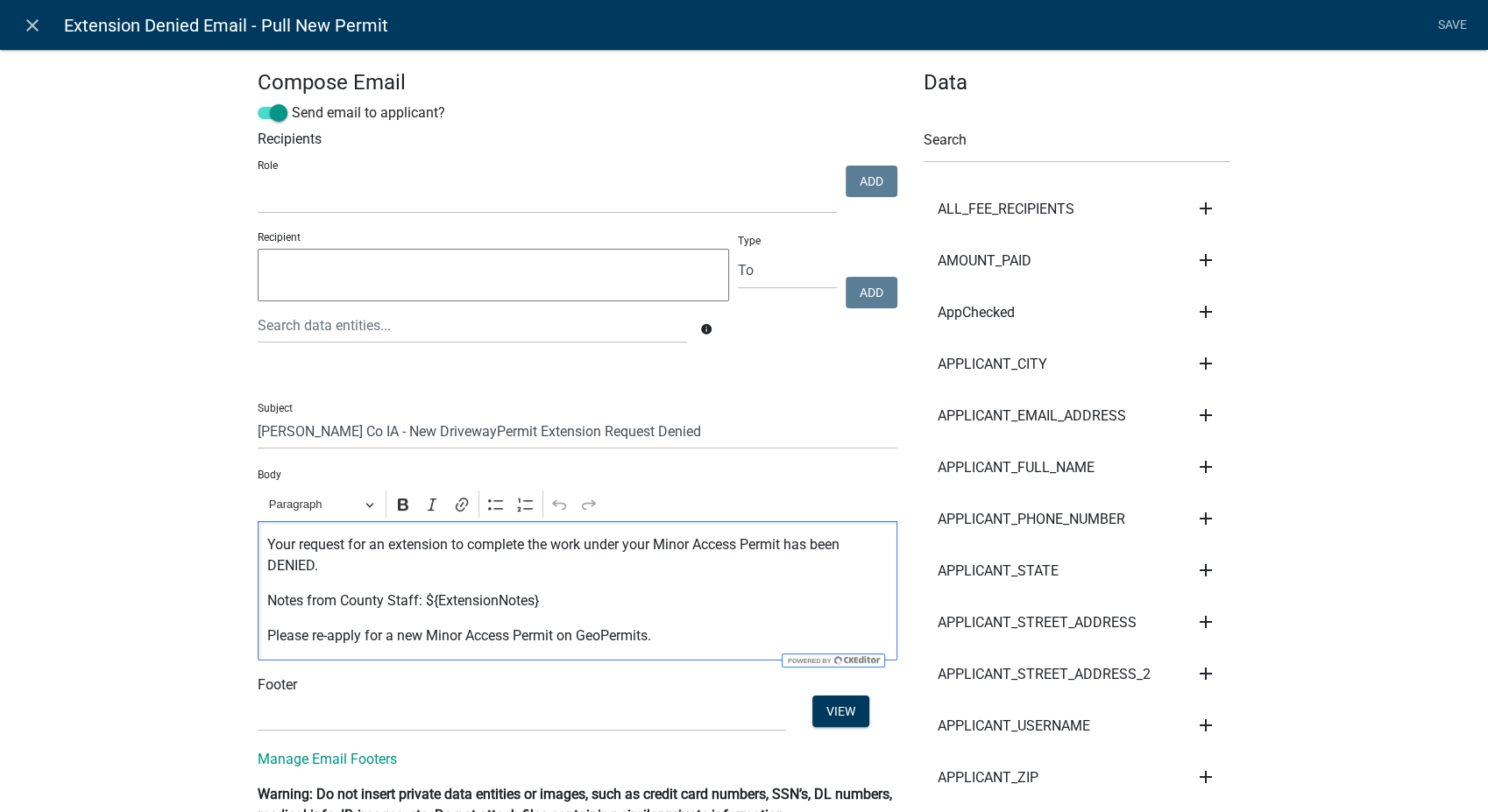
click at [733, 545] on p "Your request for an extension to complete the work under your Minor Access Perm…" at bounding box center [578, 556] width 622 height 42
click at [503, 644] on p "Please re-apply for a new Minor Access Permit on GeoPermits." at bounding box center [578, 635] width 622 height 21
click at [429, 715] on select "(None) Planning & Zoning Secondary Roads" at bounding box center [521, 713] width 528 height 36
select select "af937625-4716-422d-9dec-b0b4a857efd0"
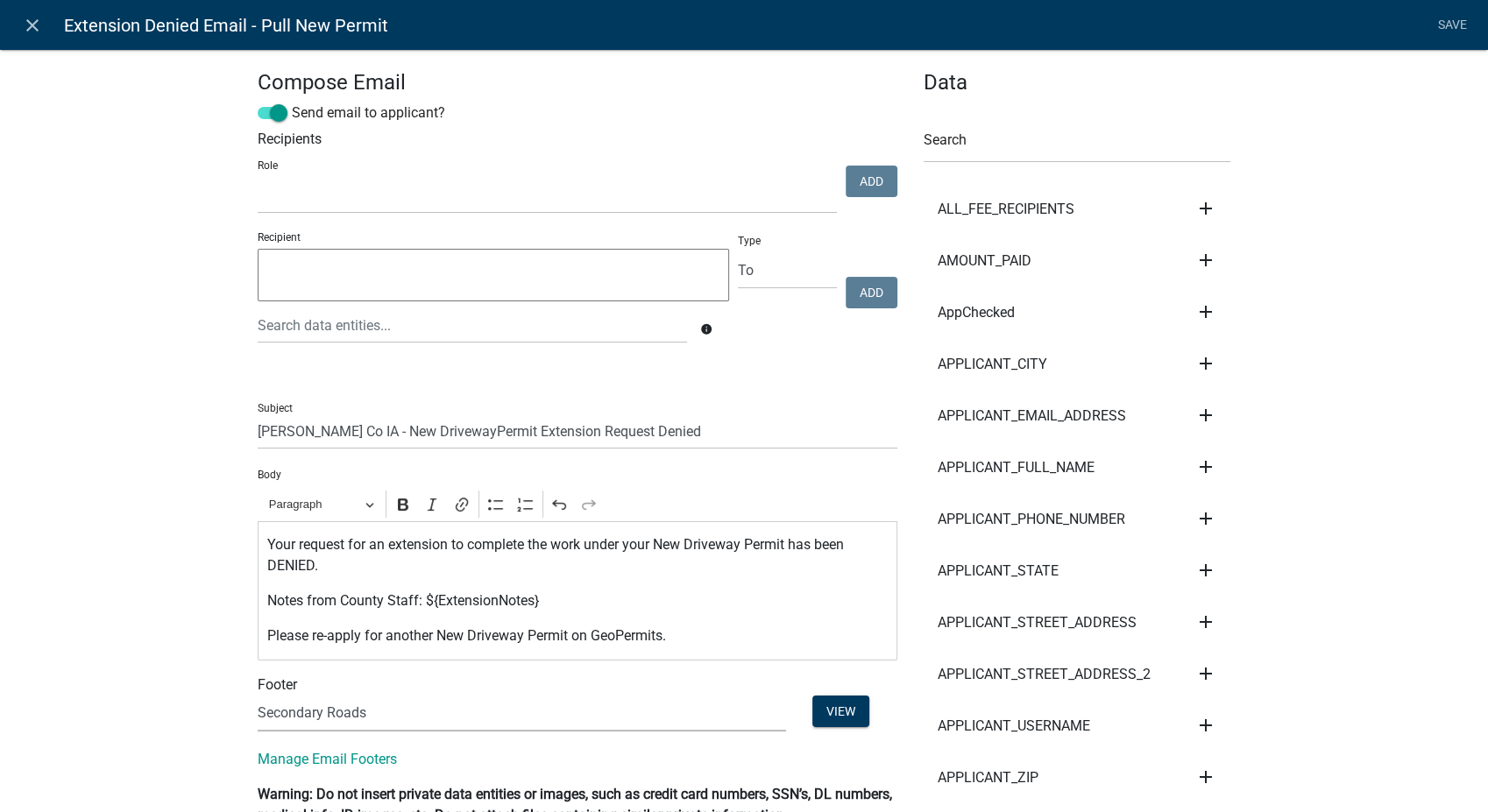
click at [257, 696] on select "(None) Planning & Zoning Secondary Roads" at bounding box center [521, 713] width 528 height 36
click at [1439, 19] on link "Save" at bounding box center [1452, 26] width 44 height 33
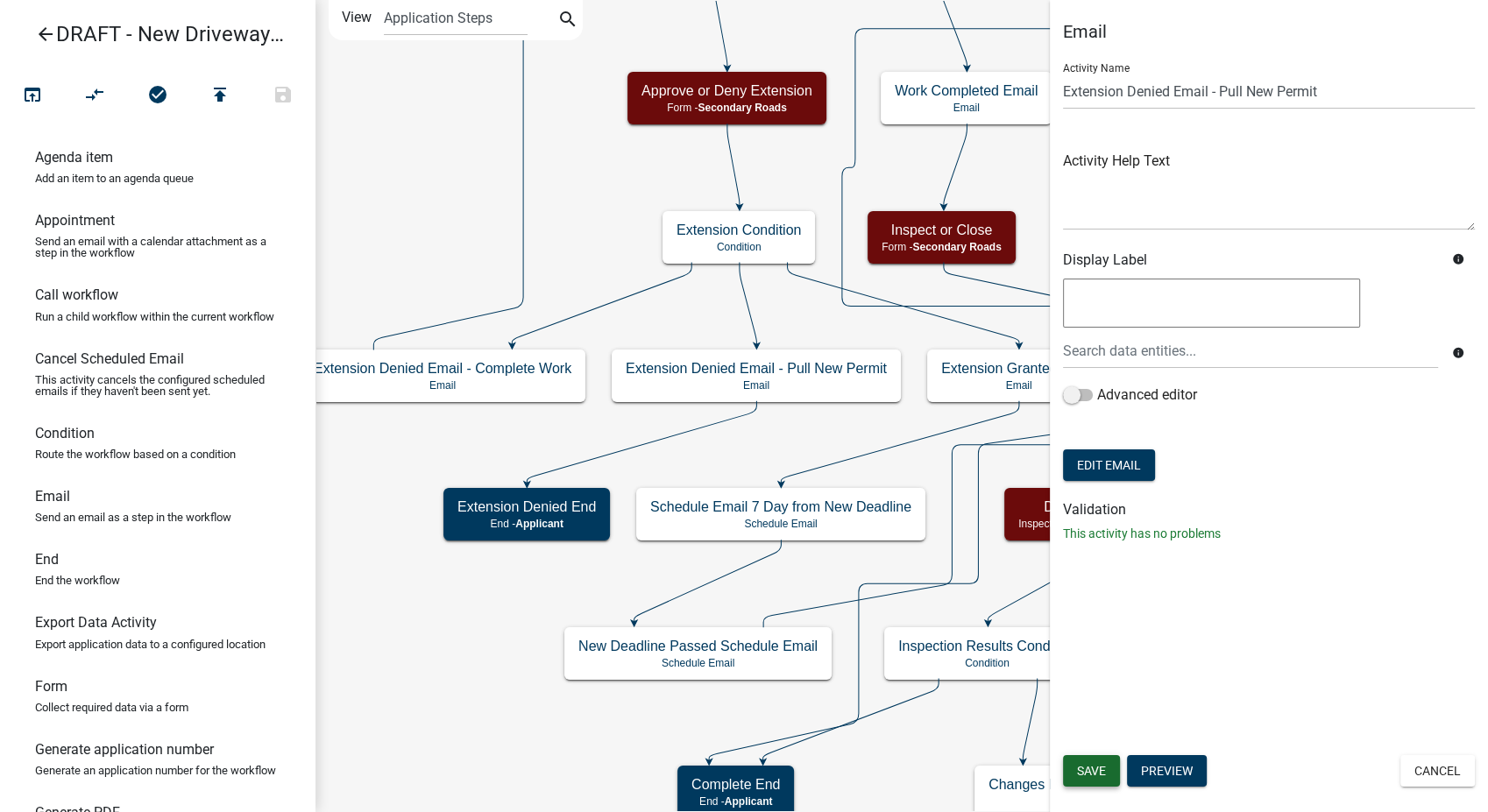
click at [1102, 771] on span "Save" at bounding box center [1092, 771] width 29 height 14
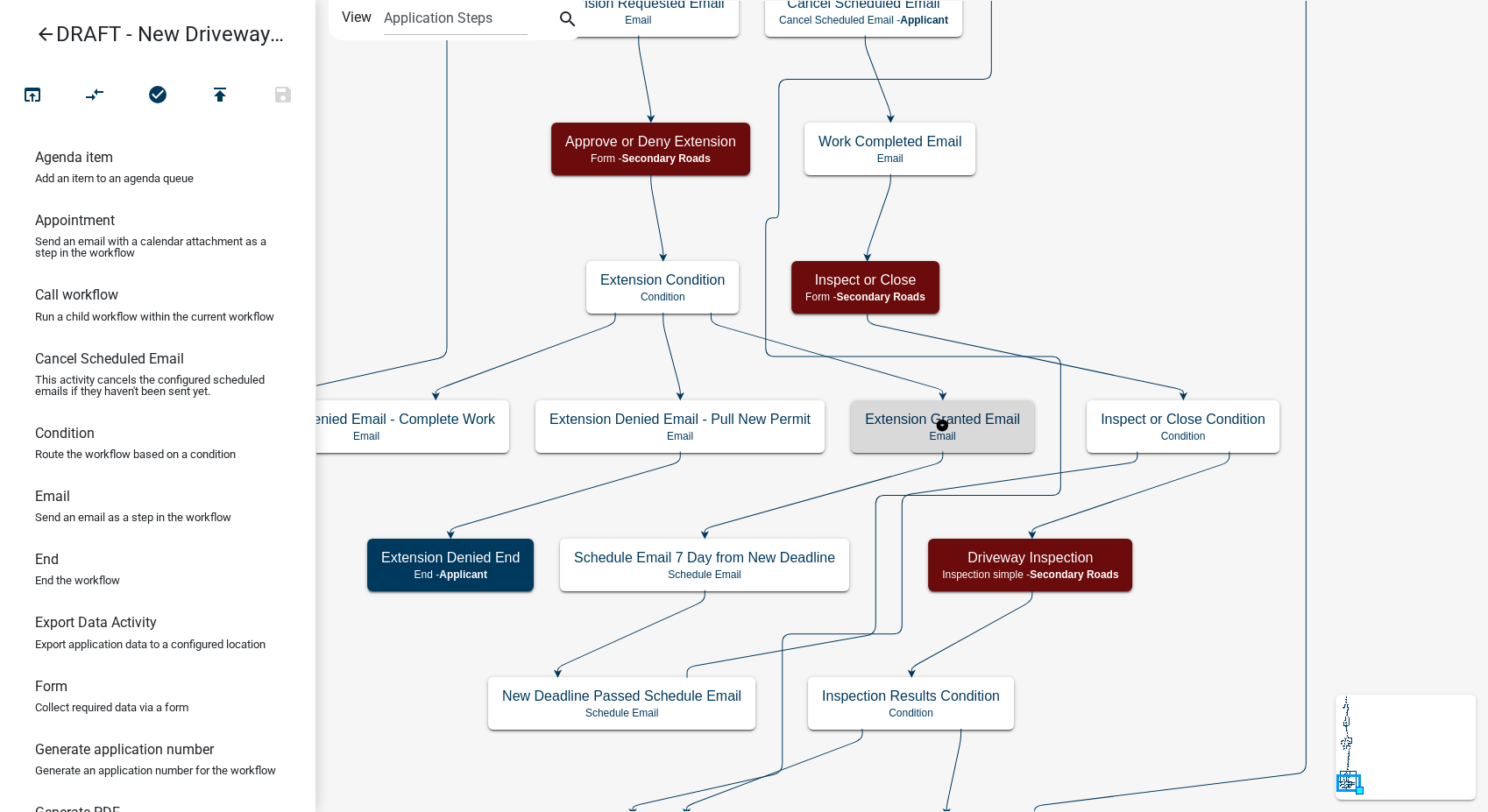
click at [1010, 430] on p "Email" at bounding box center [942, 436] width 155 height 12
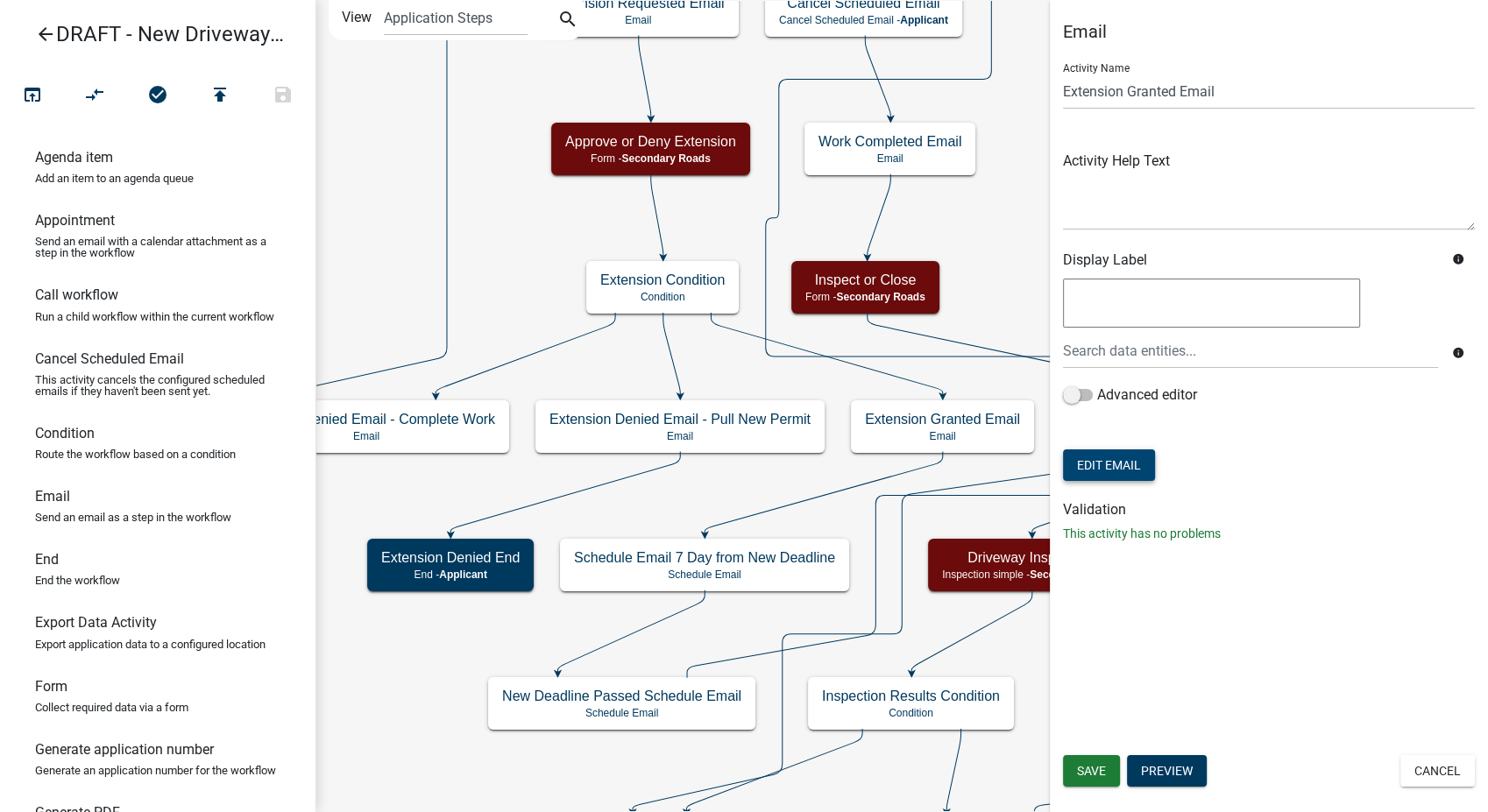
click at [1113, 477] on button "Edit Email" at bounding box center [1109, 465] width 92 height 31
select select
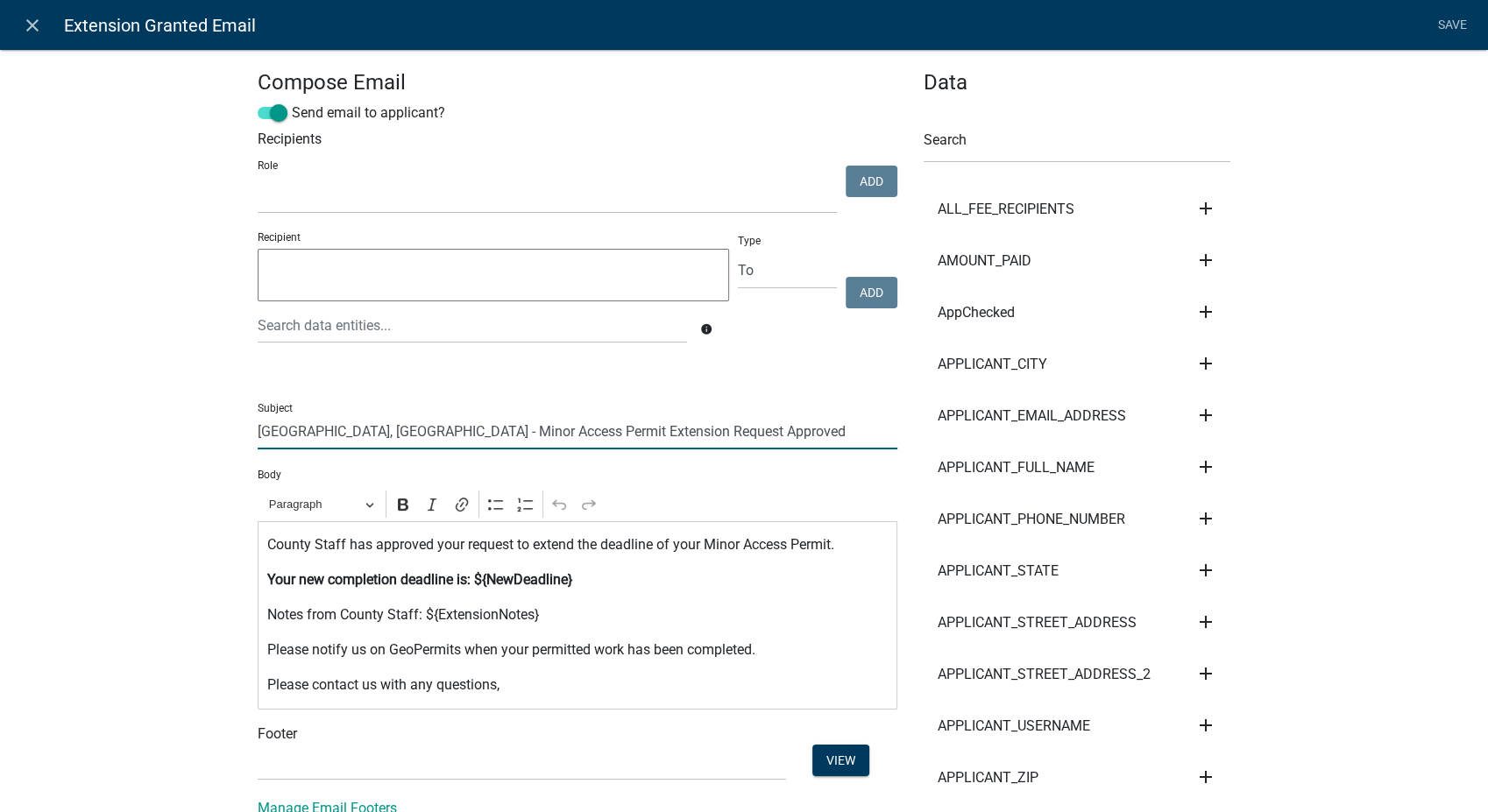
click at [468, 430] on input "Johnson County, IA - Minor Access Permit Extension Request Approved" at bounding box center [577, 431] width 640 height 36
type input "Buchanan Co IA - New Driveway Permit Extension Request Approved"
click at [778, 550] on p "County Staff has approved your request to extend the deadline of your Minor Acc…" at bounding box center [578, 545] width 622 height 21
click at [393, 763] on select "(None) Planning & Zoning Secondary Roads" at bounding box center [521, 763] width 528 height 36
select select "af937625-4716-422d-9dec-b0b4a857efd0"
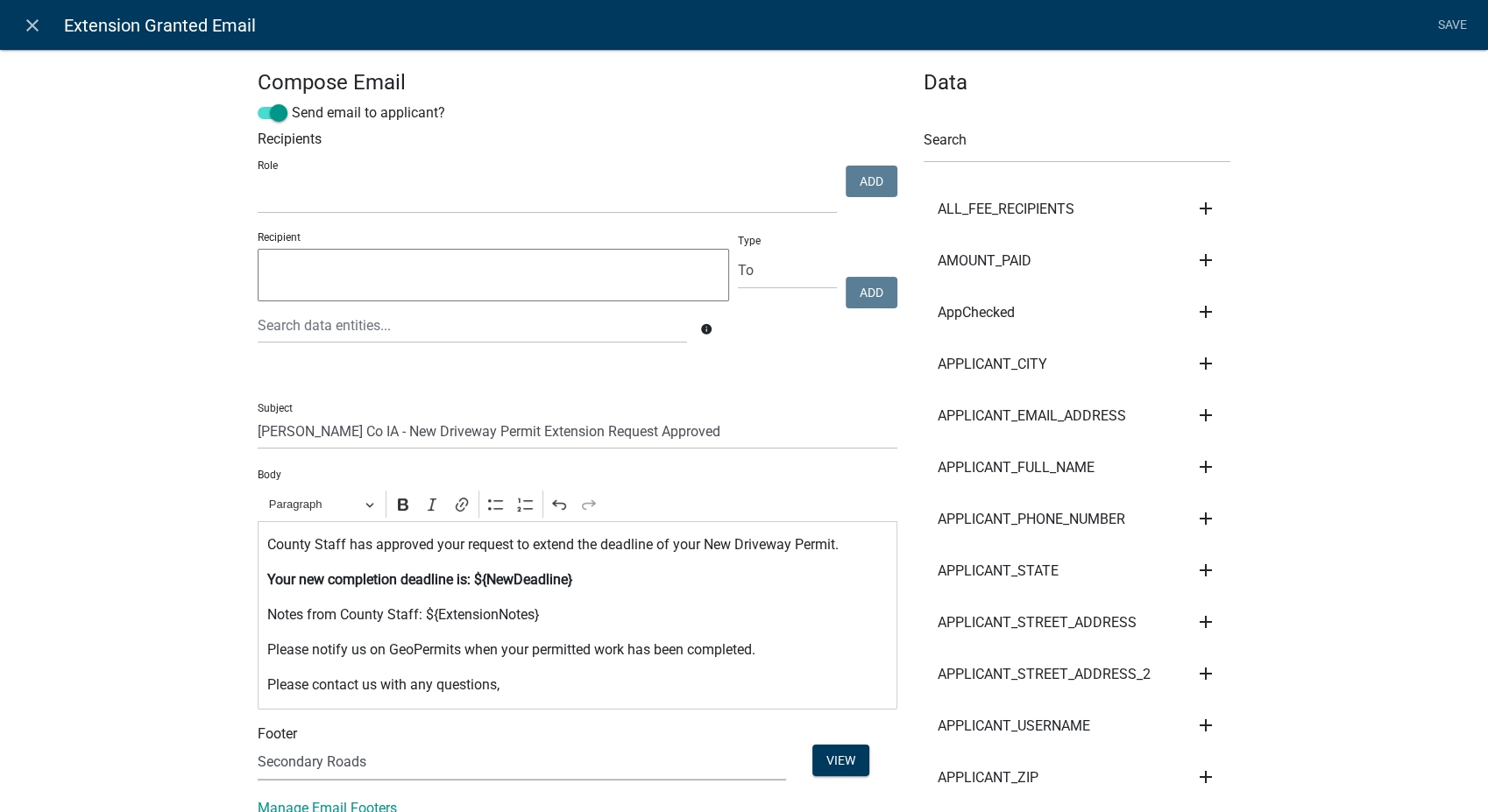
click at [257, 745] on select "(None) Planning & Zoning Secondary Roads" at bounding box center [521, 763] width 528 height 36
click at [1453, 13] on link "Save" at bounding box center [1452, 26] width 44 height 33
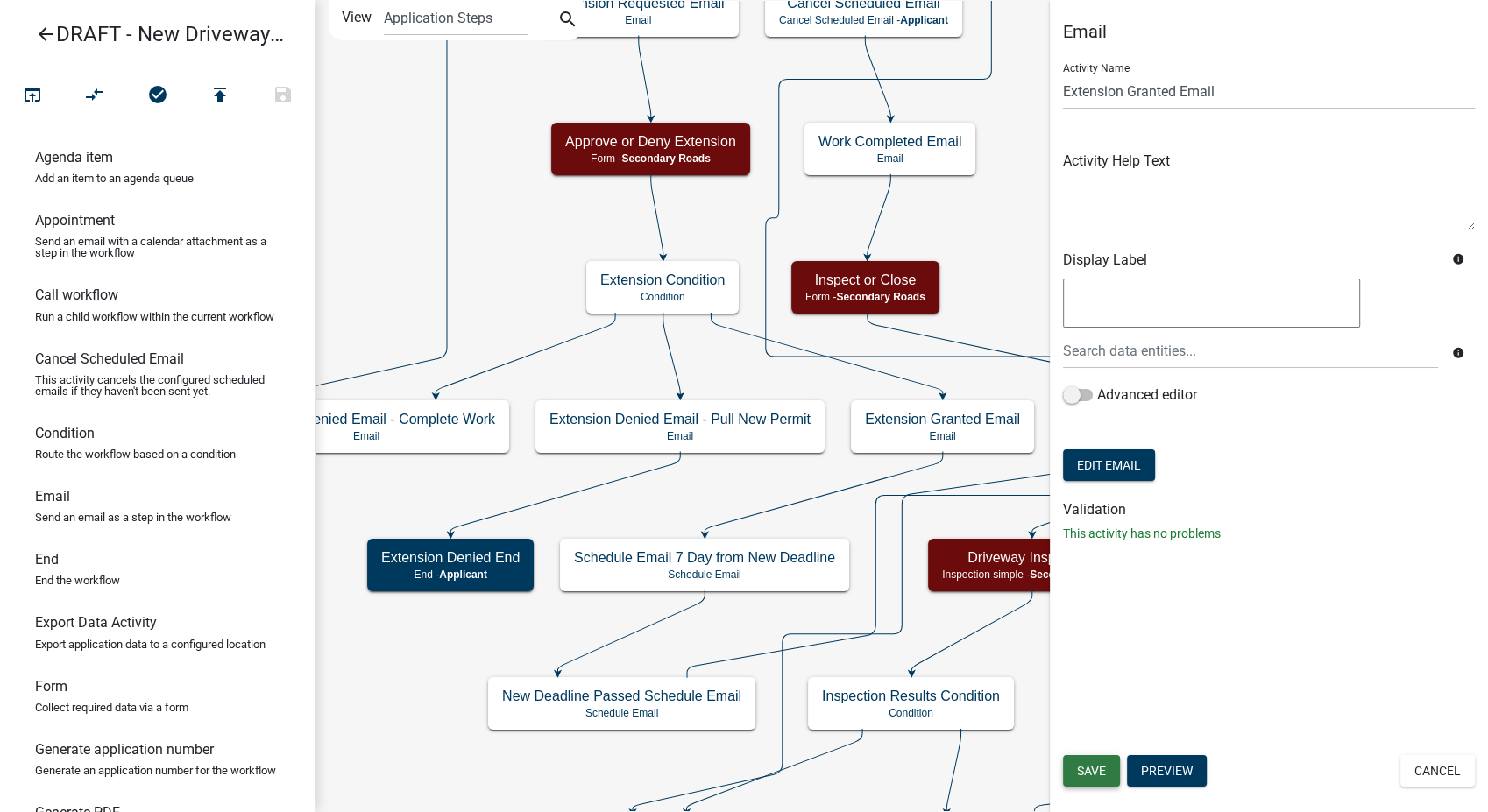
click at [1082, 768] on span "Save" at bounding box center [1092, 771] width 29 height 14
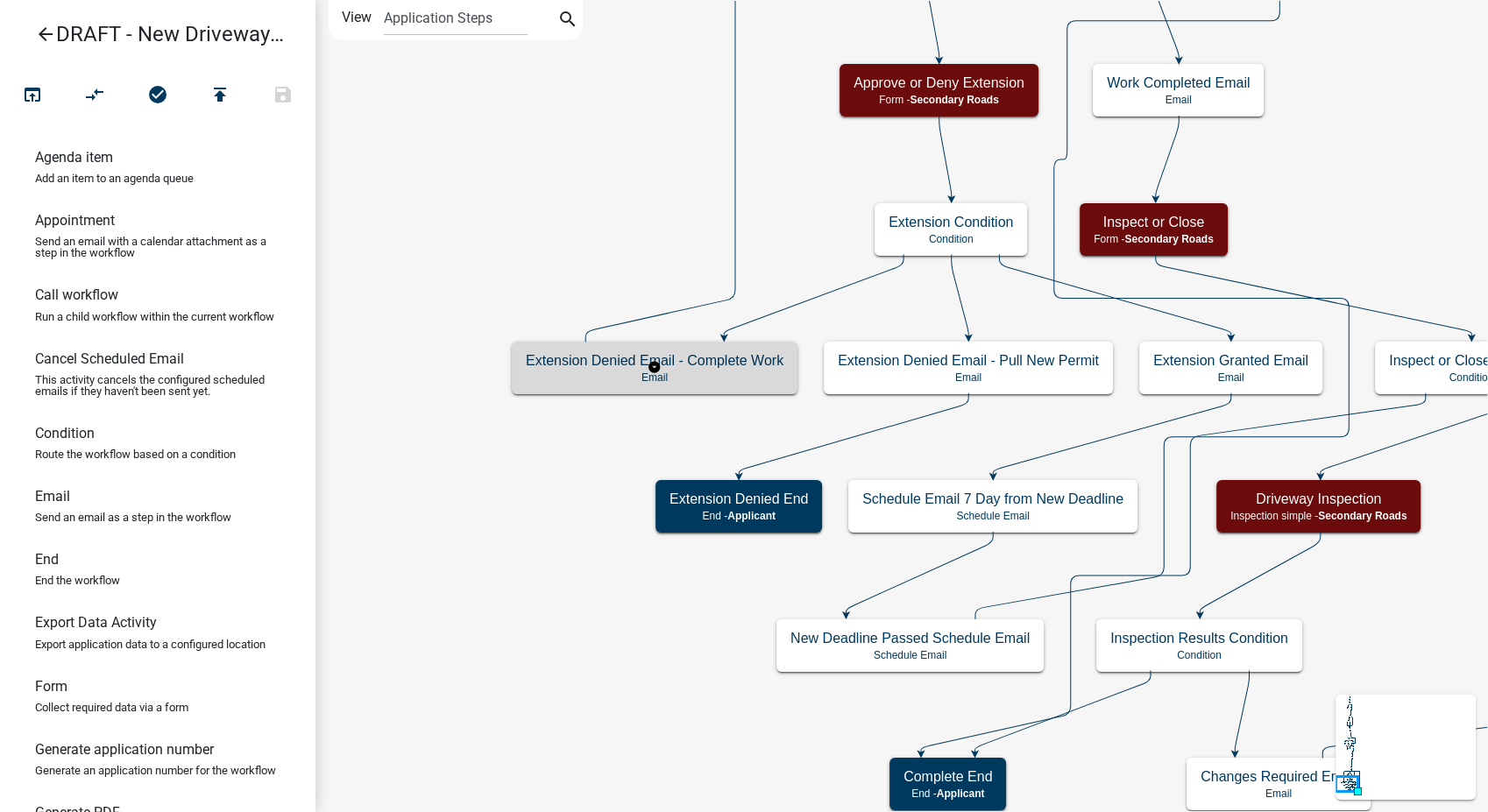
click at [583, 384] on div "Extension Denied Email - Complete Work Email" at bounding box center [655, 367] width 286 height 52
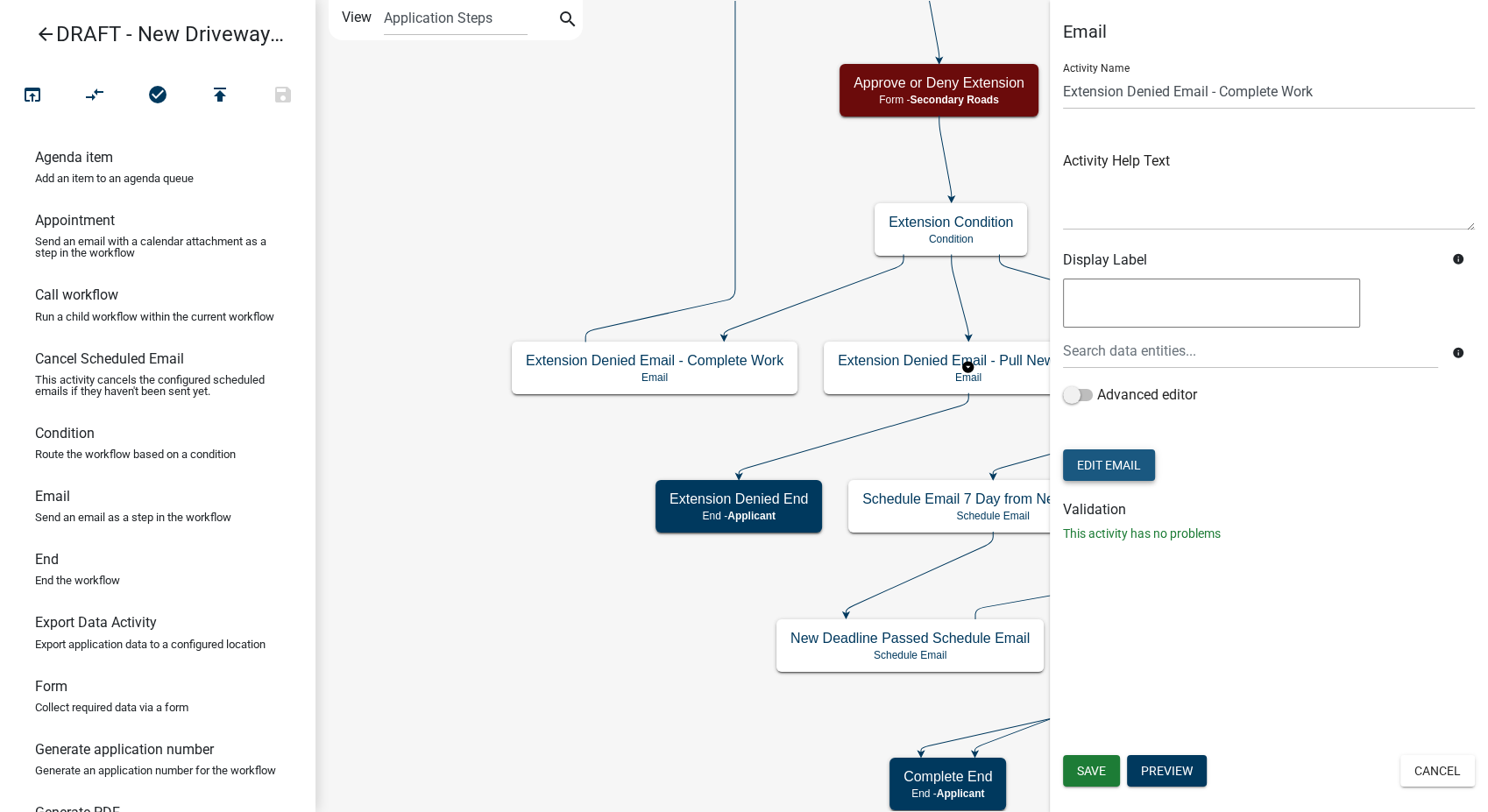
click at [1107, 466] on button "Edit Email" at bounding box center [1109, 465] width 92 height 31
select select
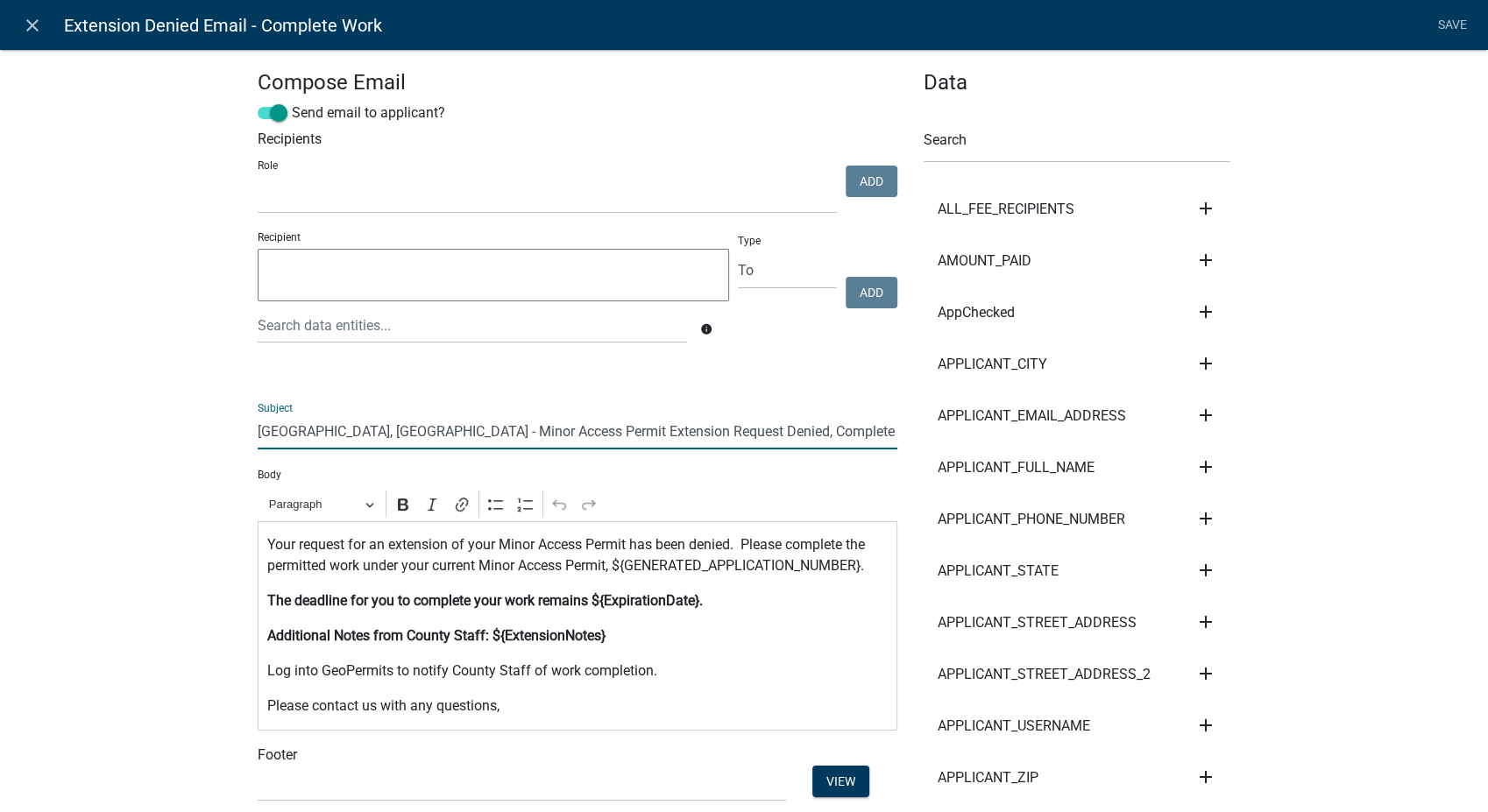
click at [467, 435] on input "Johnson County, IA - Minor Access Permit Extension Request Denied, Complete Work" at bounding box center [577, 431] width 640 height 36
type input "Buchanan Co IA - New Driveway Permit Extension Request Denied, Complete Work"
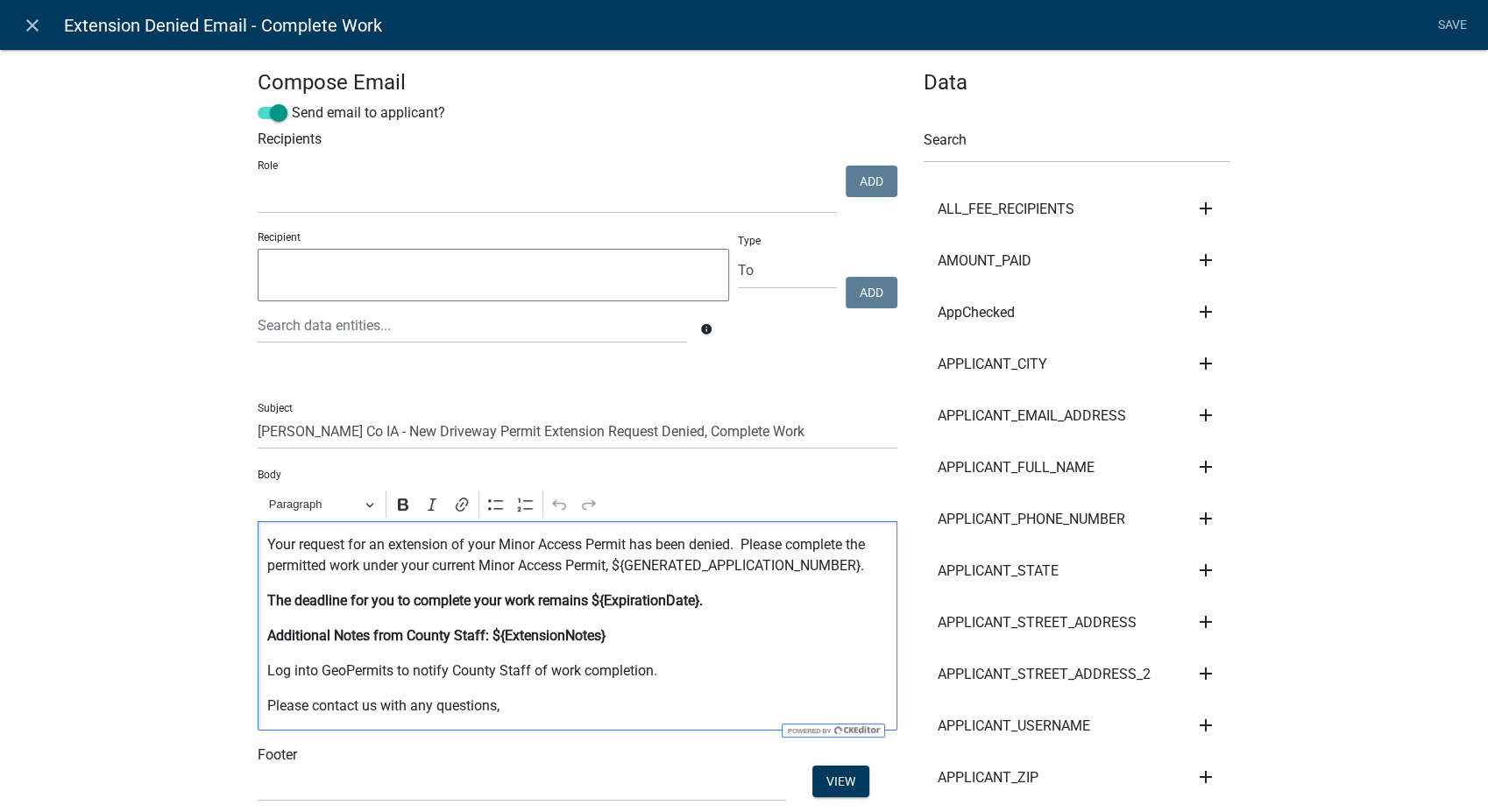
click at [573, 546] on p "Your request for an extension of your Minor Access Permit has been denied. Plea…" at bounding box center [578, 556] width 622 height 42
click at [561, 568] on p "Your request for an extension of your New Driveway Permit has been denied. Plea…" at bounding box center [578, 556] width 622 height 42
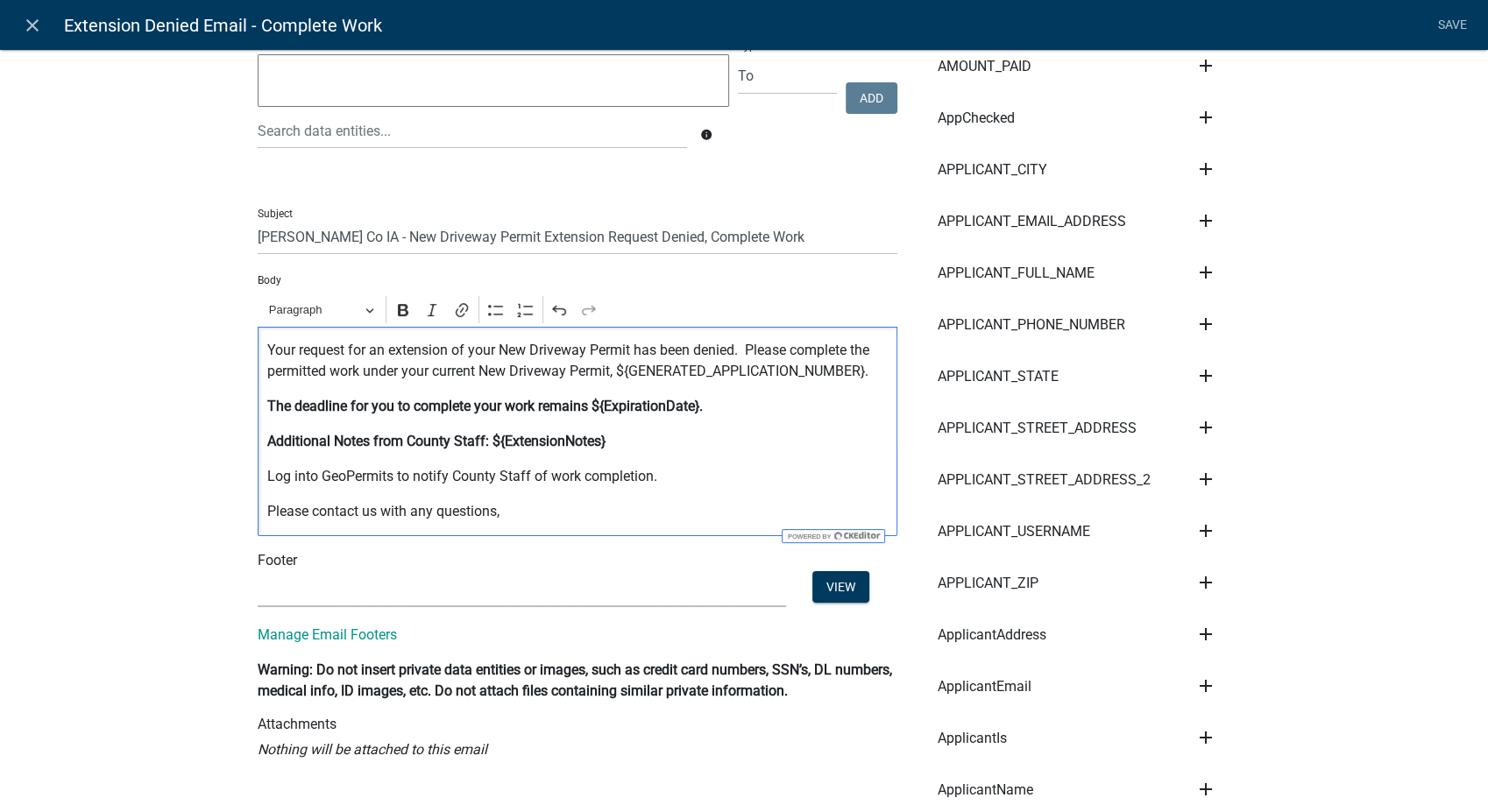
click at [400, 591] on select "(None) Planning & Zoning Secondary Roads" at bounding box center [521, 589] width 528 height 36
select select "af937625-4716-422d-9dec-b0b4a857efd0"
click at [257, 571] on select "(None) Planning & Zoning Secondary Roads" at bounding box center [521, 589] width 528 height 36
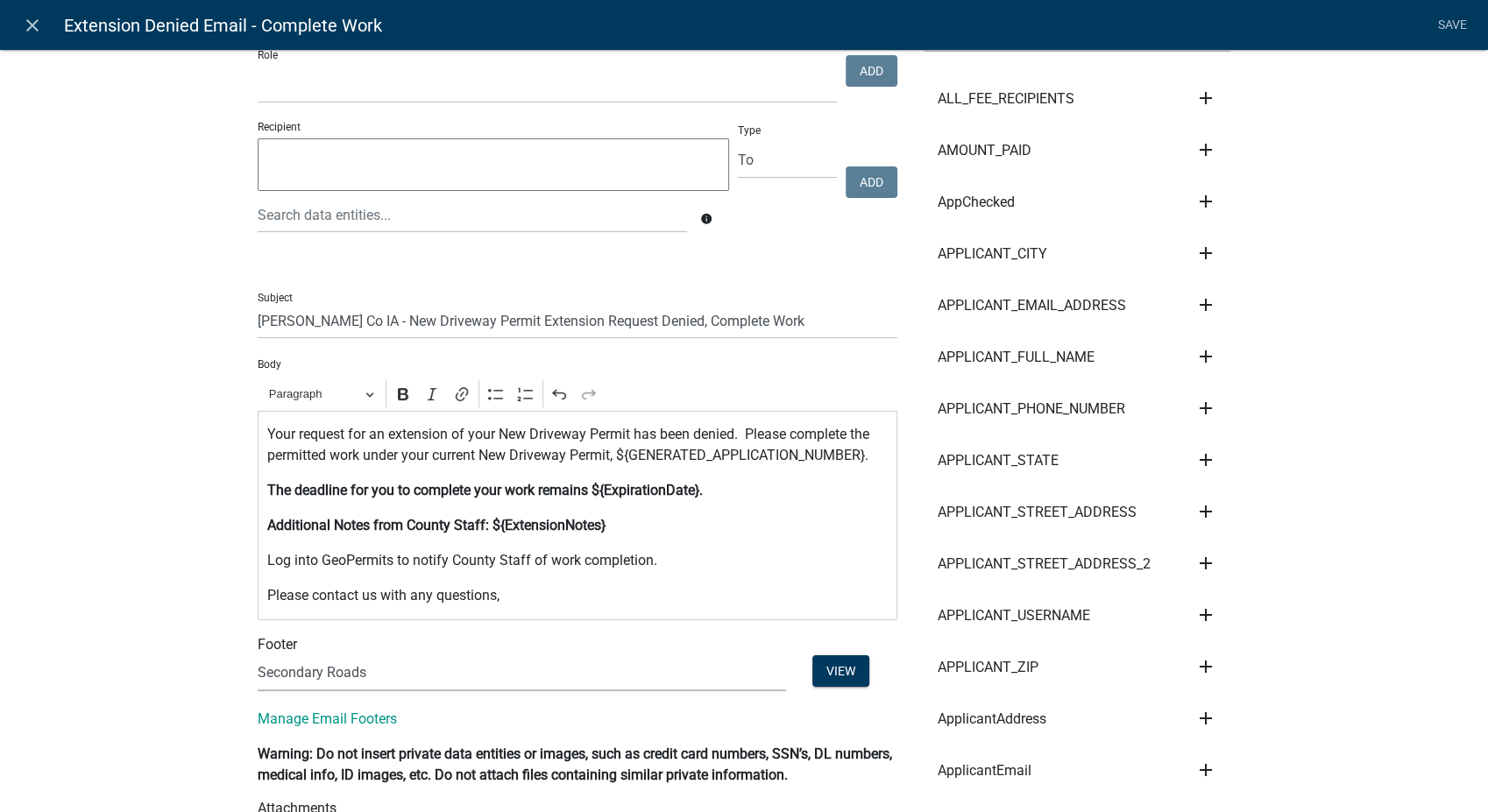
scroll to position [97, 0]
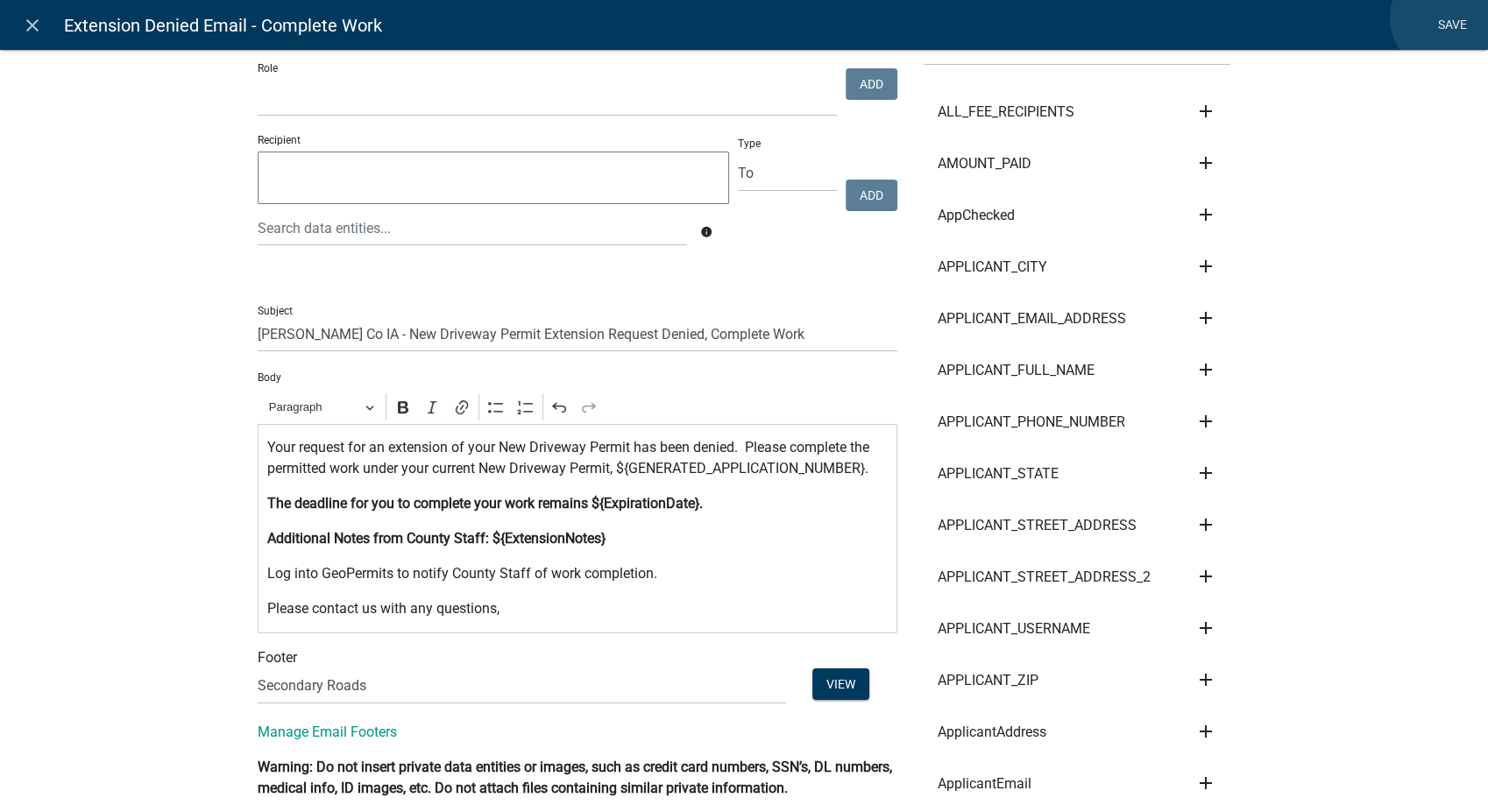
click at [1445, 17] on link "Save" at bounding box center [1452, 26] width 44 height 33
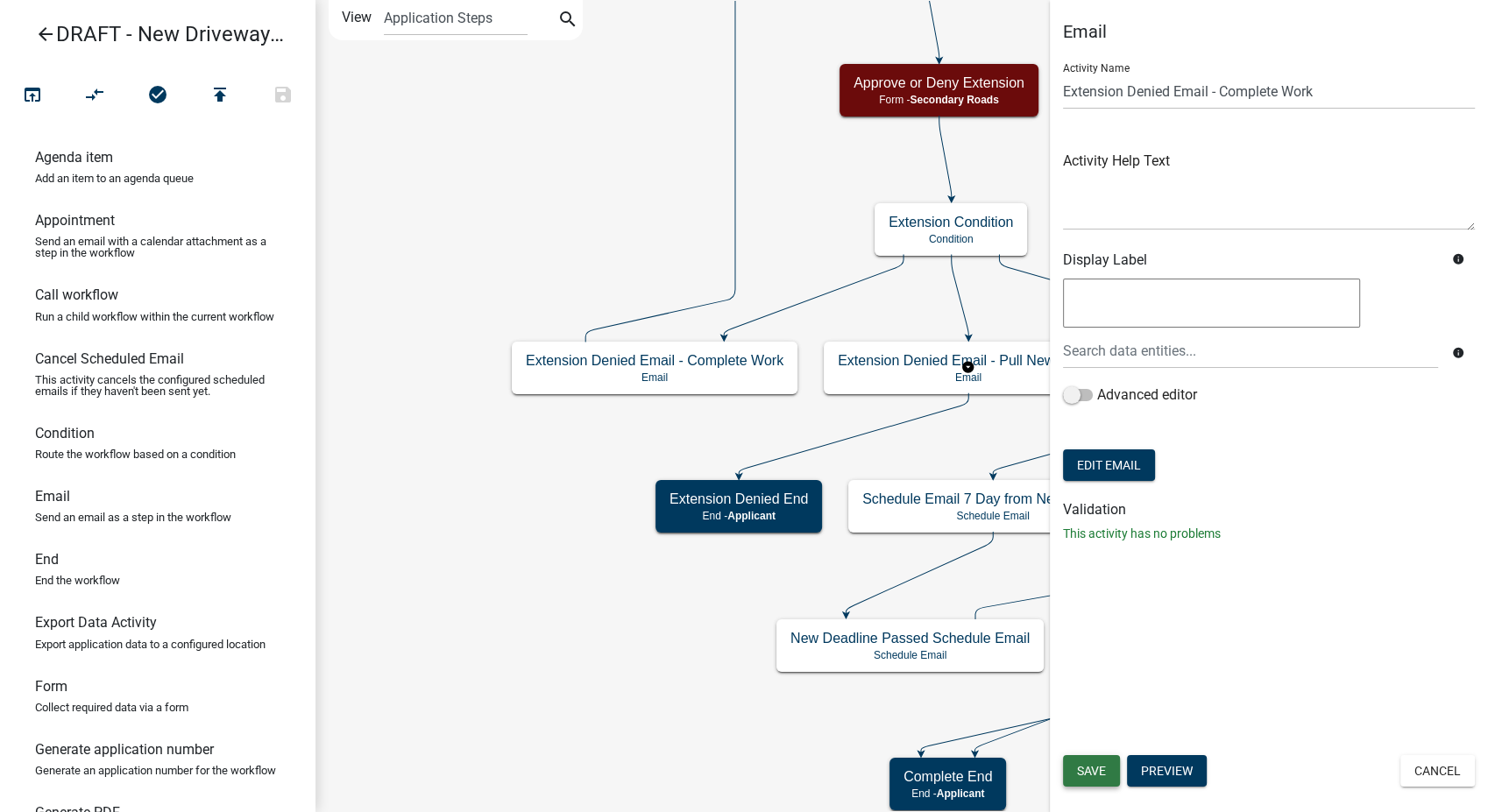
click at [1098, 767] on span "Save" at bounding box center [1092, 771] width 29 height 14
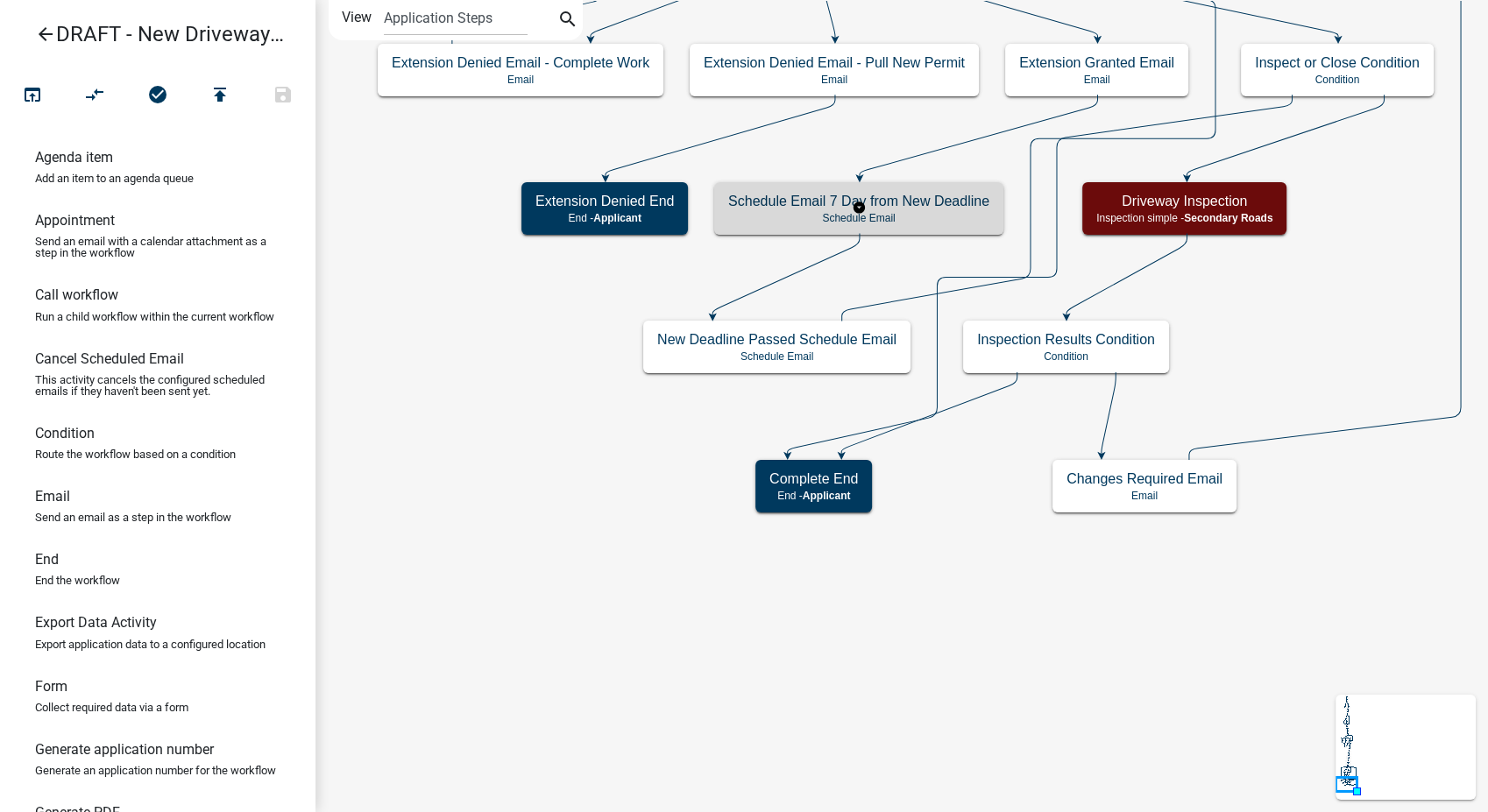
click at [924, 215] on p "Schedule Email" at bounding box center [858, 218] width 261 height 12
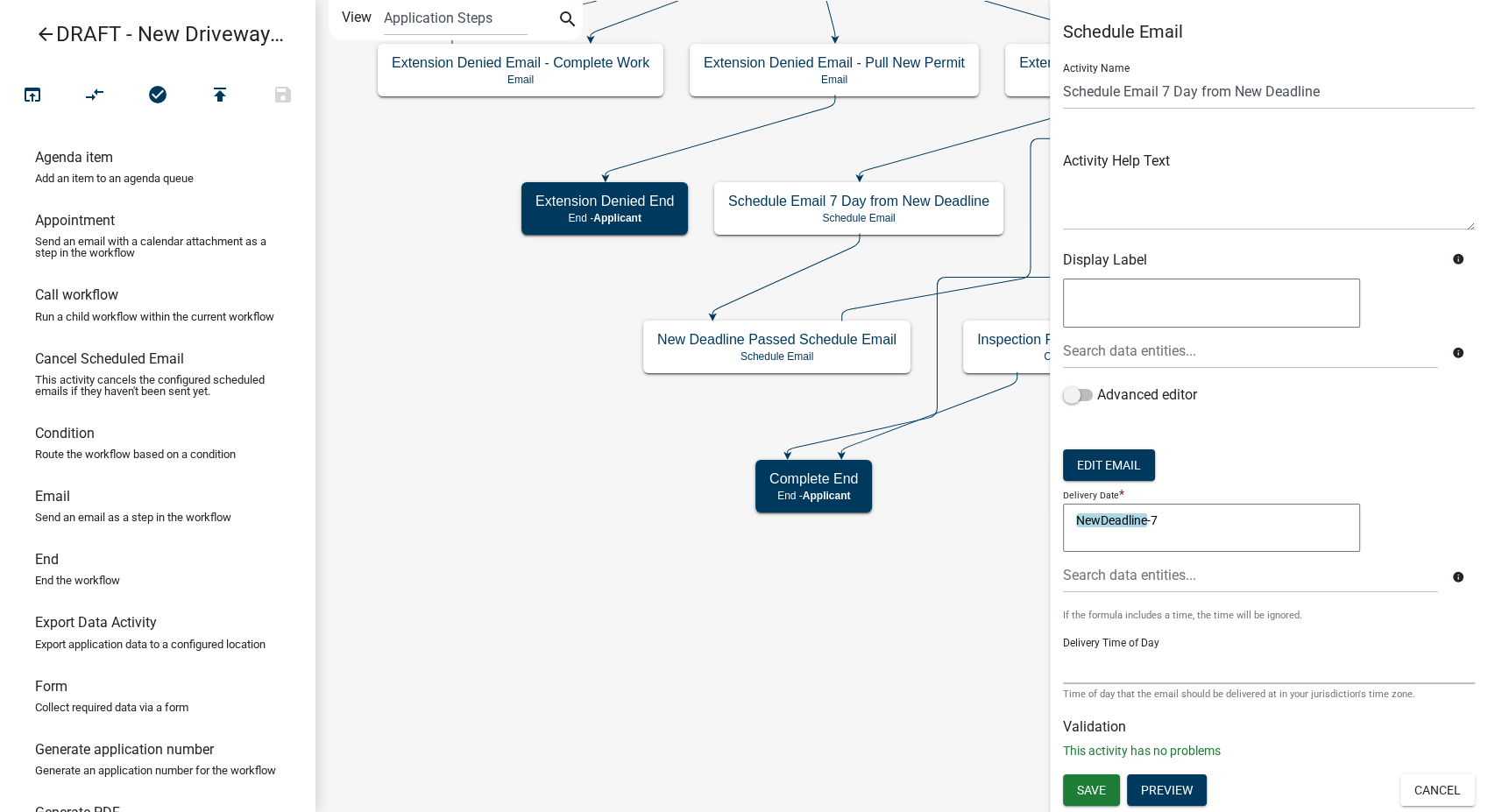
click at [1113, 671] on select "12:00 AM 1:00 AM 2:00 AM 3:00 AM 4:00 AM 5:00 AM 6:00 AM 7:00 AM 8:00 AM 9:00 A…" at bounding box center [1269, 666] width 412 height 36
select select "9: 9:00 AM"
click at [1063, 648] on select "12:00 AM 1:00 AM 2:00 AM 3:00 AM 4:00 AM 5:00 AM 6:00 AM 7:00 AM 8:00 AM 9:00 A…" at bounding box center [1269, 666] width 412 height 36
click at [1144, 470] on button "Edit Email" at bounding box center [1109, 465] width 92 height 31
select select
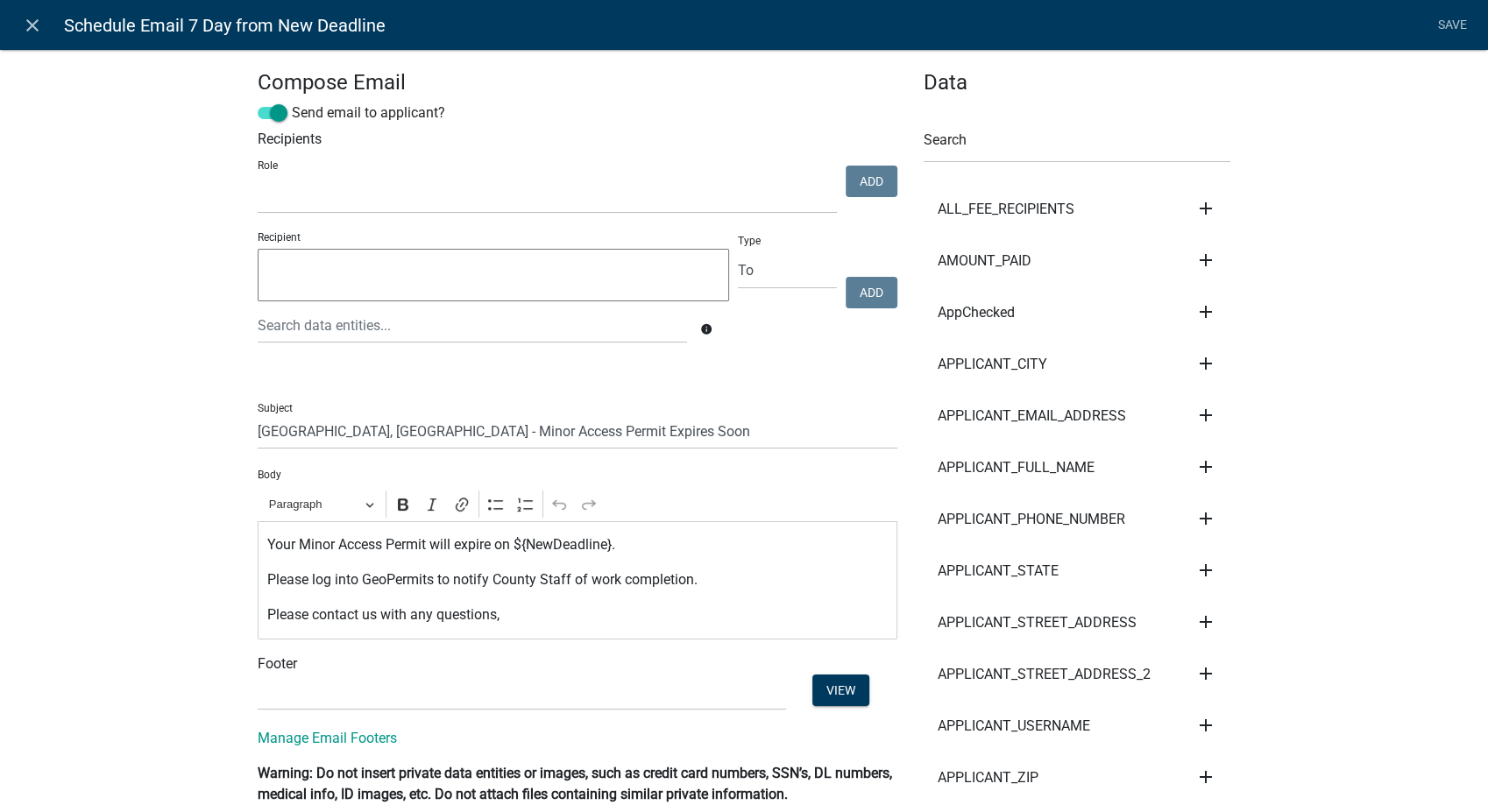
select select
click at [462, 437] on input "Johnson County, IA - Minor Access Permit Expires Soon" at bounding box center [577, 431] width 640 height 36
type input "Buchanan Co Ia - New Driveway Permit Expires Soon"
click at [374, 543] on p "Your Minor Access Permit will expire on ${NewDeadline}." at bounding box center [578, 545] width 622 height 21
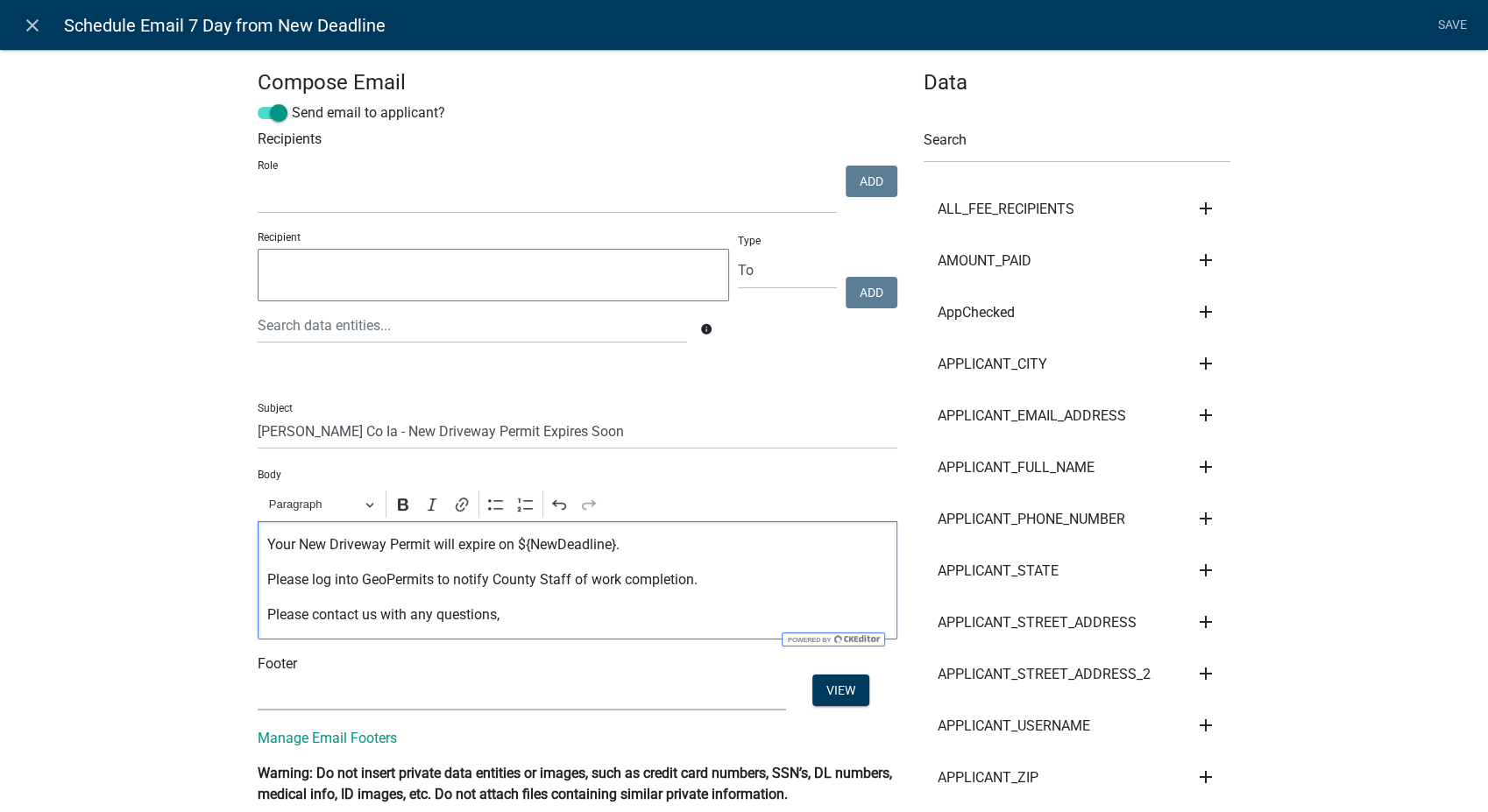
click at [322, 690] on select "(None) Planning & Zoning Secondary Roads" at bounding box center [521, 692] width 528 height 36
select select "af937625-4716-422d-9dec-b0b4a857efd0"
click at [257, 675] on select "(None) Planning & Zoning Secondary Roads" at bounding box center [521, 692] width 528 height 36
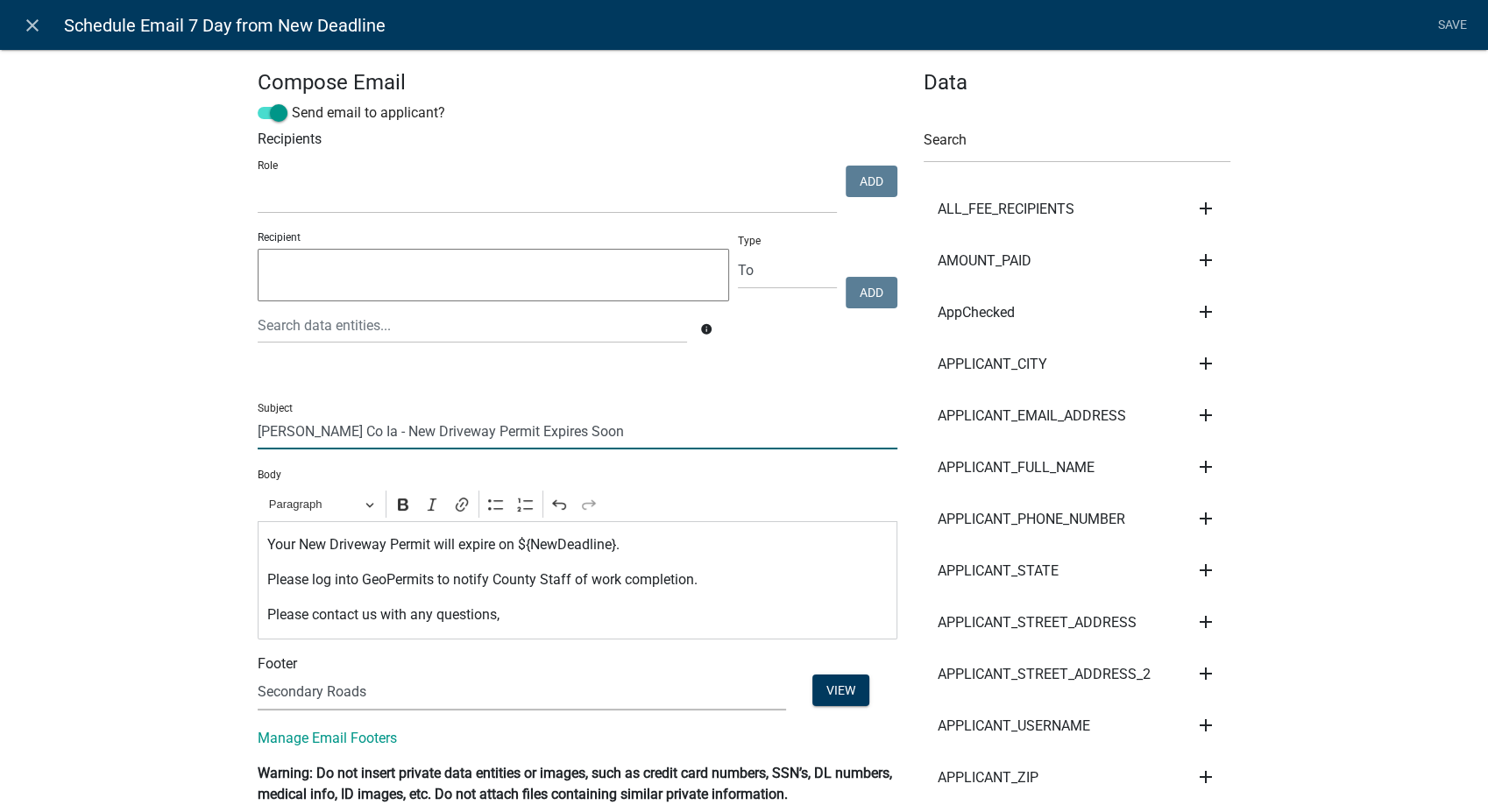
click at [342, 436] on input "Buchanan Co Ia - New Driveway Permit Expires Soon" at bounding box center [577, 431] width 640 height 36
type input "Buchanan Co IA - New Driveway Permit Expires Soon"
click at [1439, 19] on link "Save" at bounding box center [1452, 26] width 44 height 33
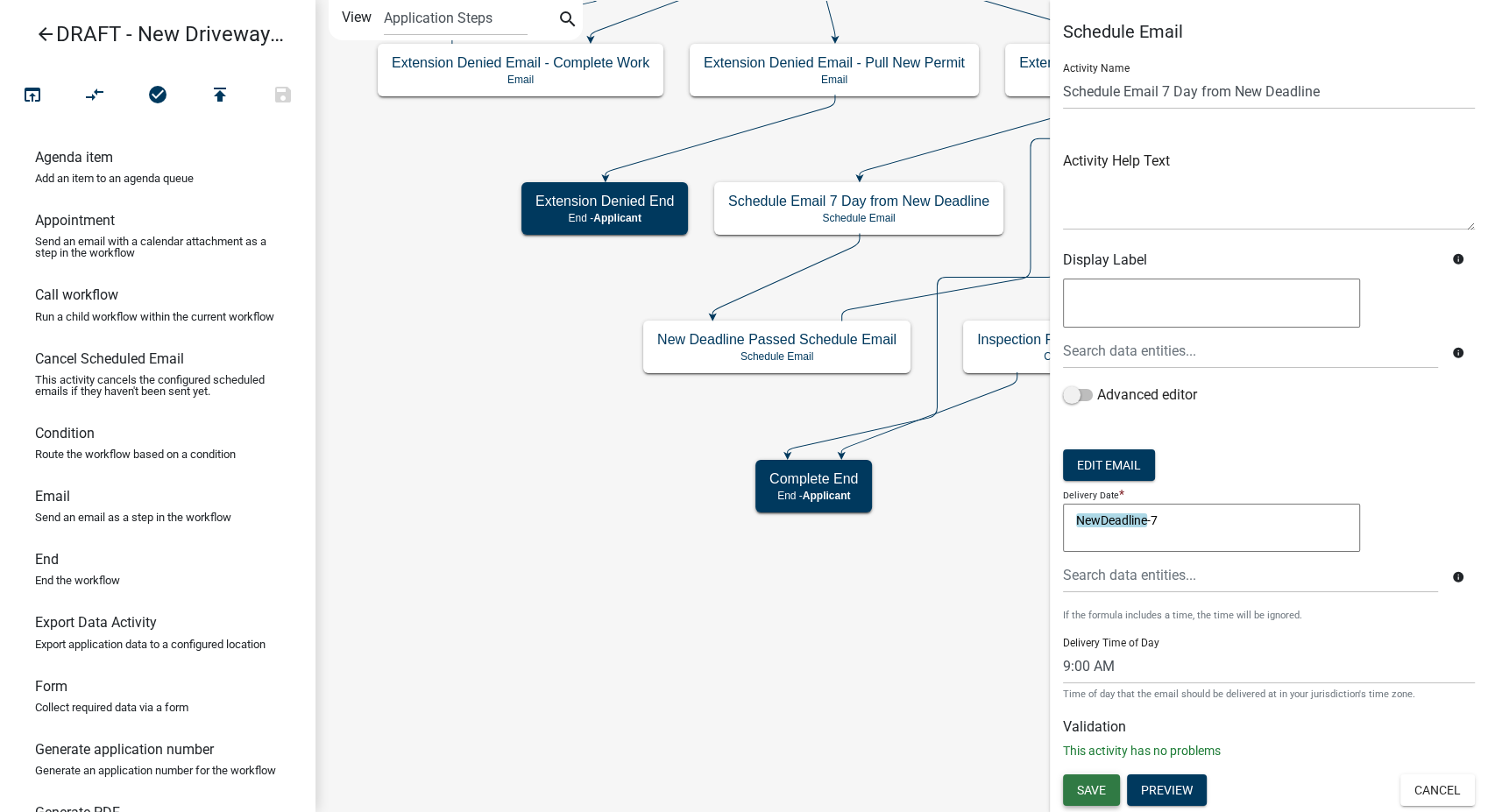
click at [1084, 780] on button "Save" at bounding box center [1092, 790] width 57 height 31
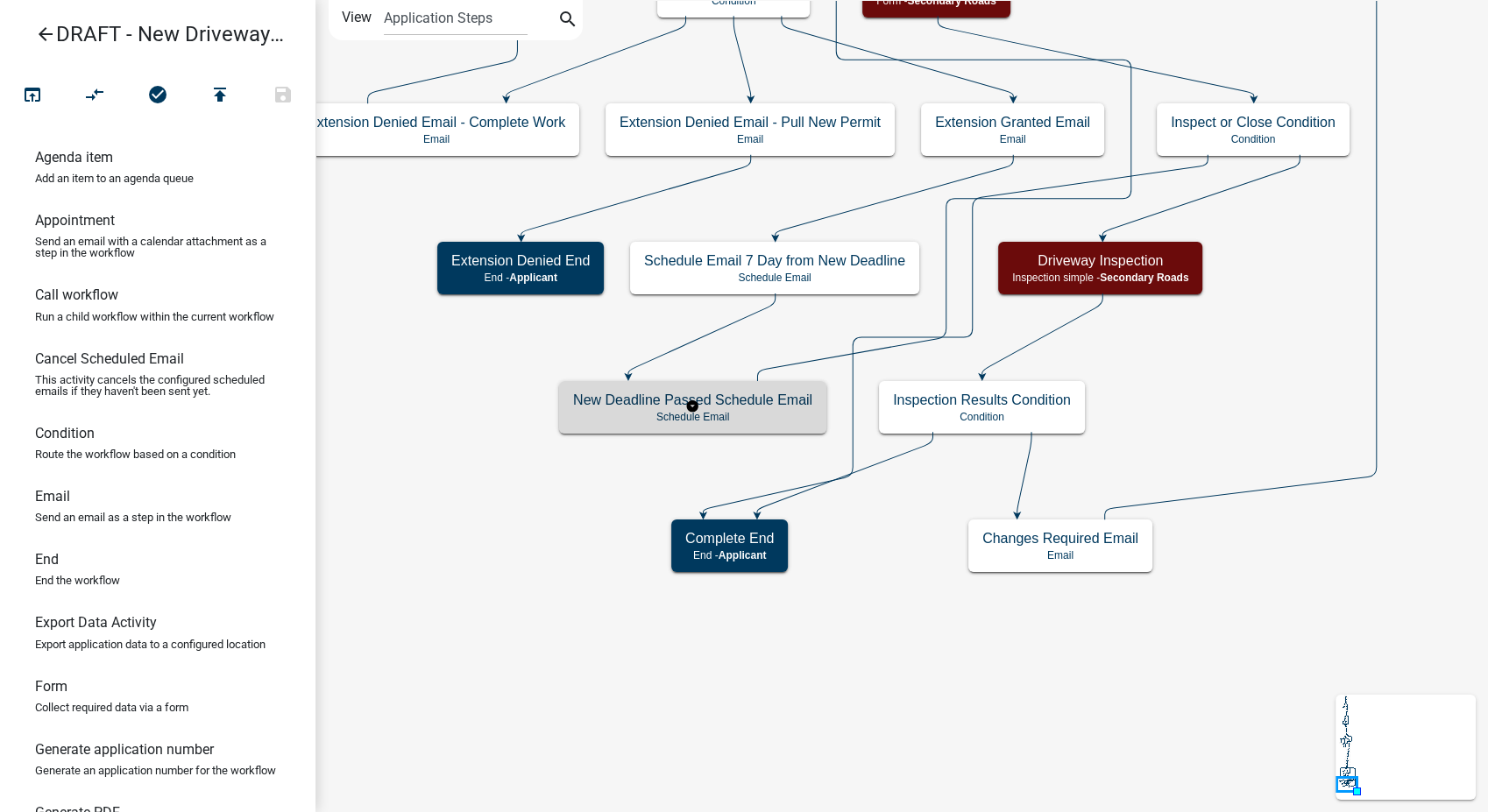
click at [765, 401] on h5 "New Deadline Passed Schedule Email" at bounding box center [692, 400] width 239 height 16
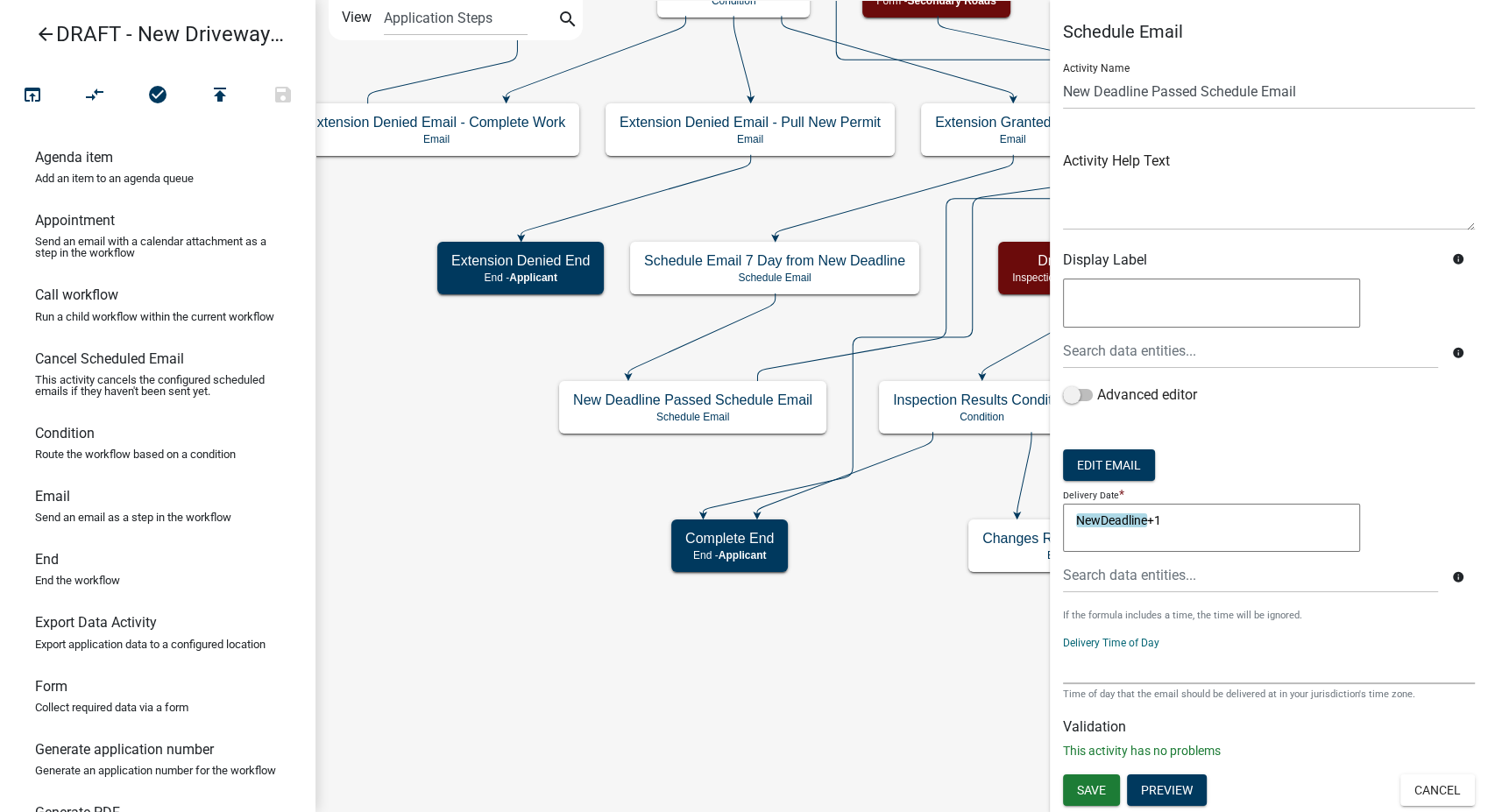
click at [1091, 669] on select "12:00 AM 1:00 AM 2:00 AM 3:00 AM 4:00 AM 5:00 AM 6:00 AM 7:00 AM 8:00 AM 9:00 A…" at bounding box center [1269, 666] width 412 height 36
select select "9: 9:00 AM"
click at [1063, 648] on select "12:00 AM 1:00 AM 2:00 AM 3:00 AM 4:00 AM 5:00 AM 6:00 AM 7:00 AM 8:00 AM 9:00 A…" at bounding box center [1269, 666] width 412 height 36
click at [1107, 468] on button "Edit Email" at bounding box center [1109, 465] width 92 height 31
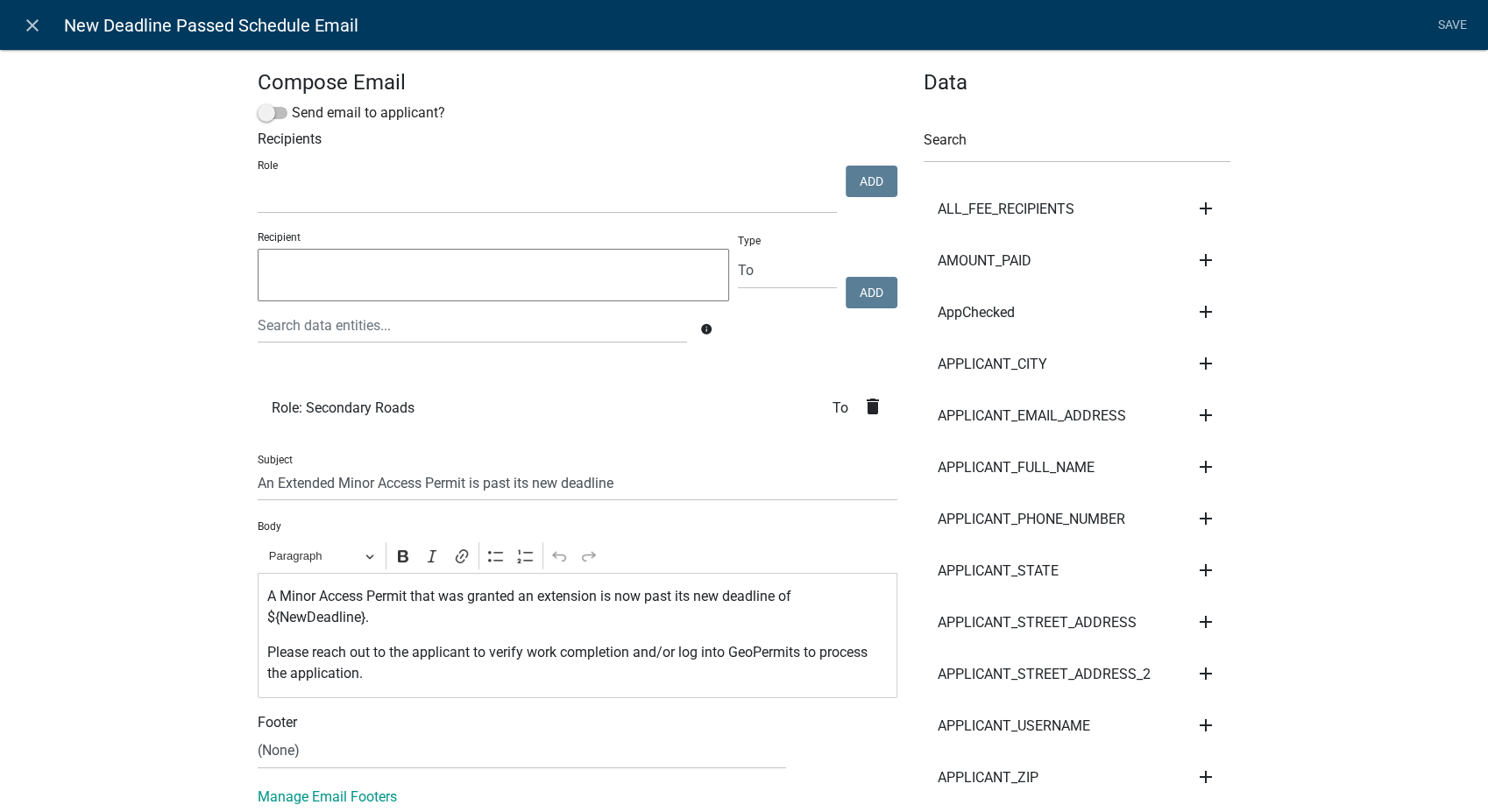
select select
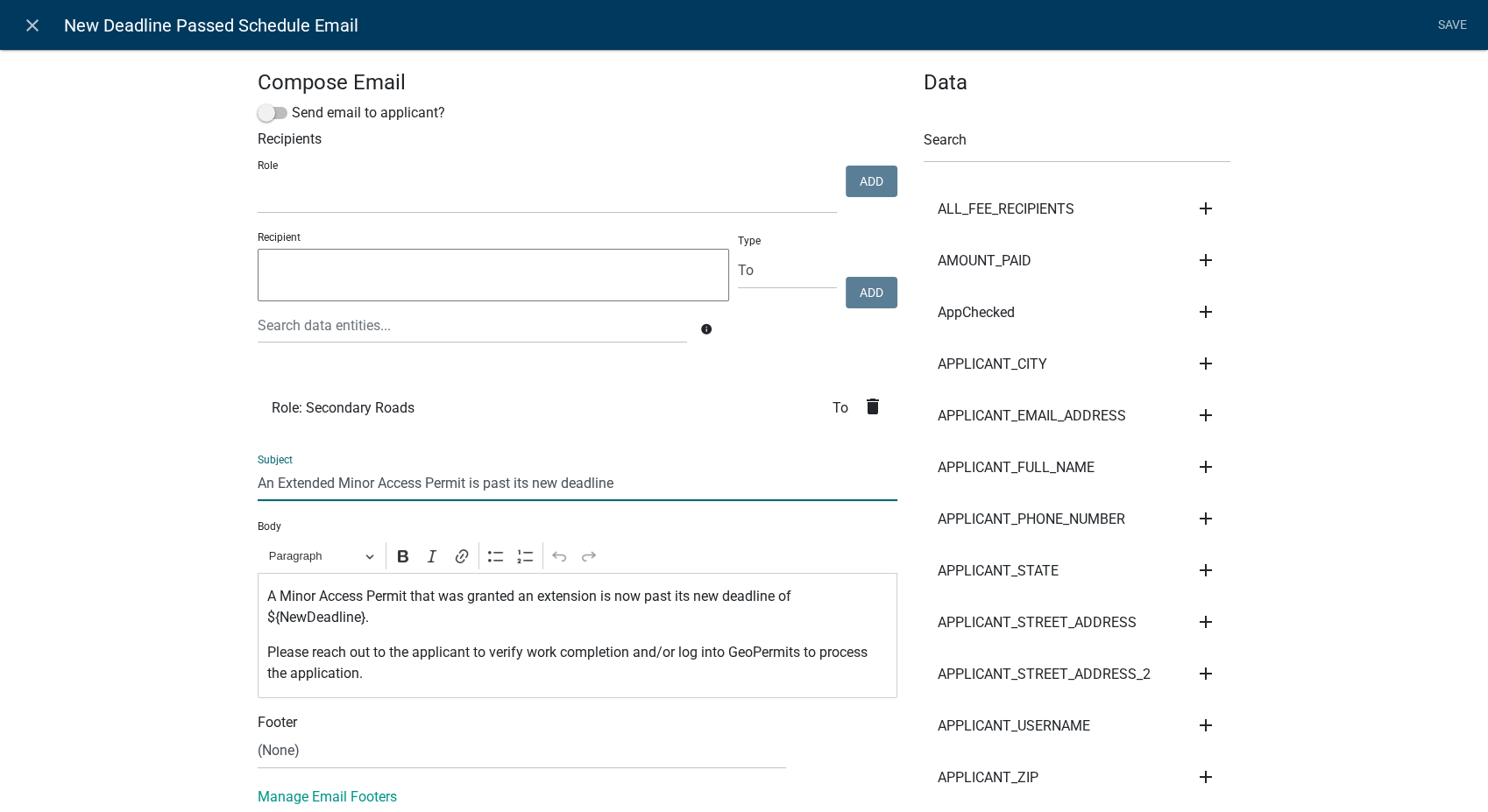
click at [417, 488] on input "An Extended Minor Access Permit is past its new deadline" at bounding box center [577, 482] width 640 height 36
type input "An Extended New Driveway Permit is past its new deadline"
click at [354, 597] on p "A Minor Access Permit that was granted an extension is now past its new deadlin…" at bounding box center [578, 607] width 622 height 42
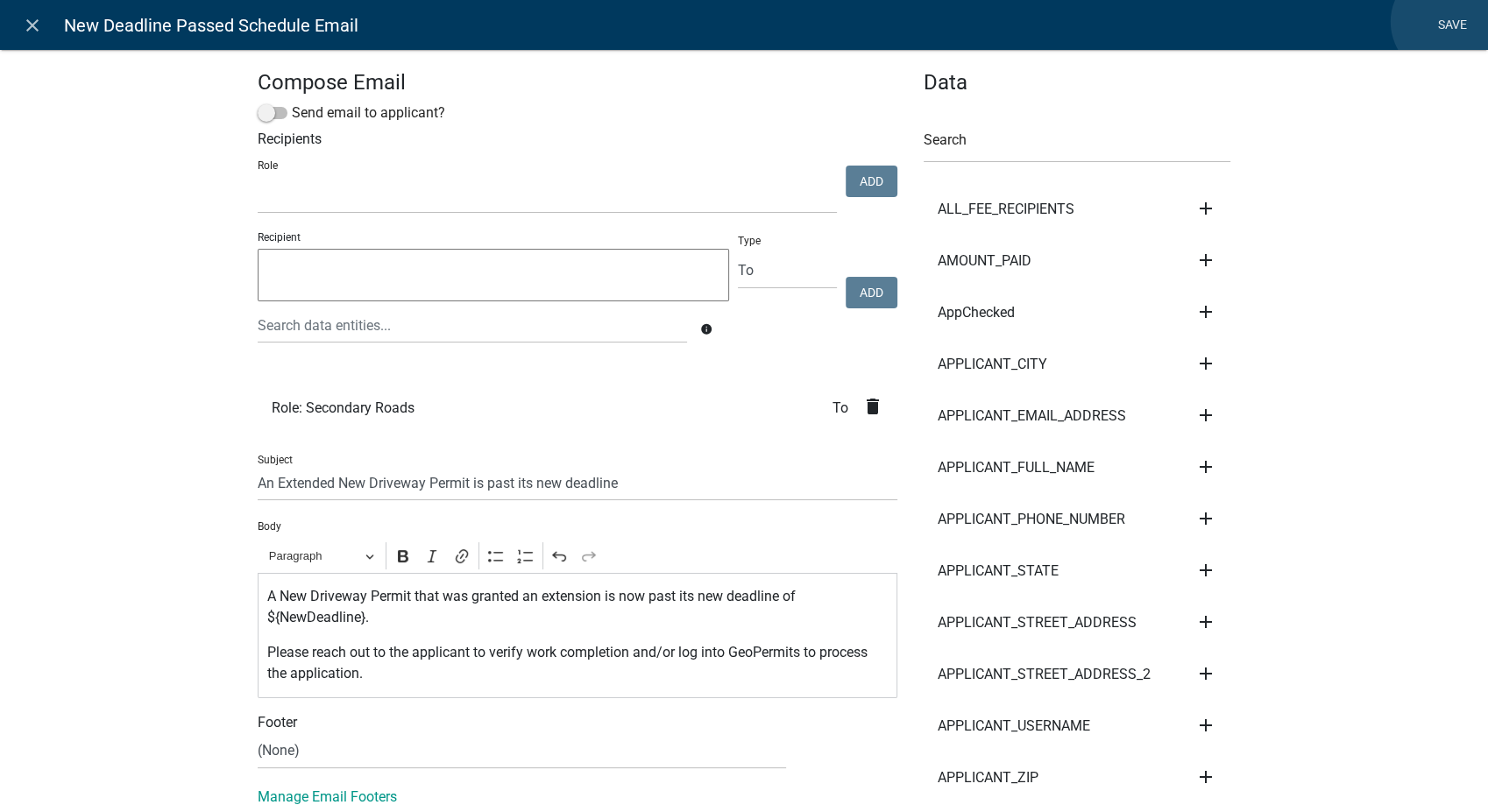
click at [1446, 22] on link "Save" at bounding box center [1452, 26] width 44 height 33
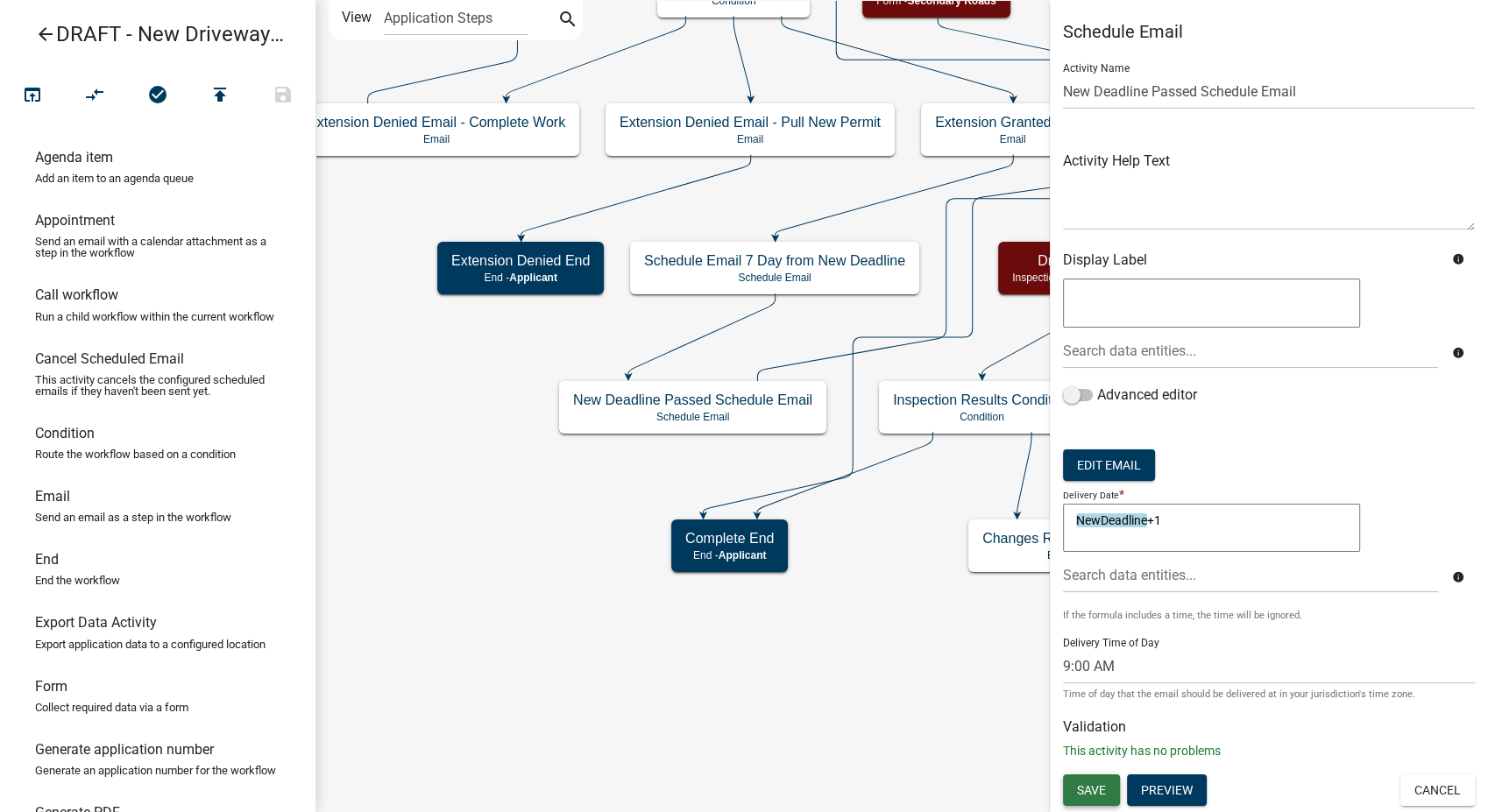
click at [1095, 785] on span "Save" at bounding box center [1092, 790] width 29 height 14
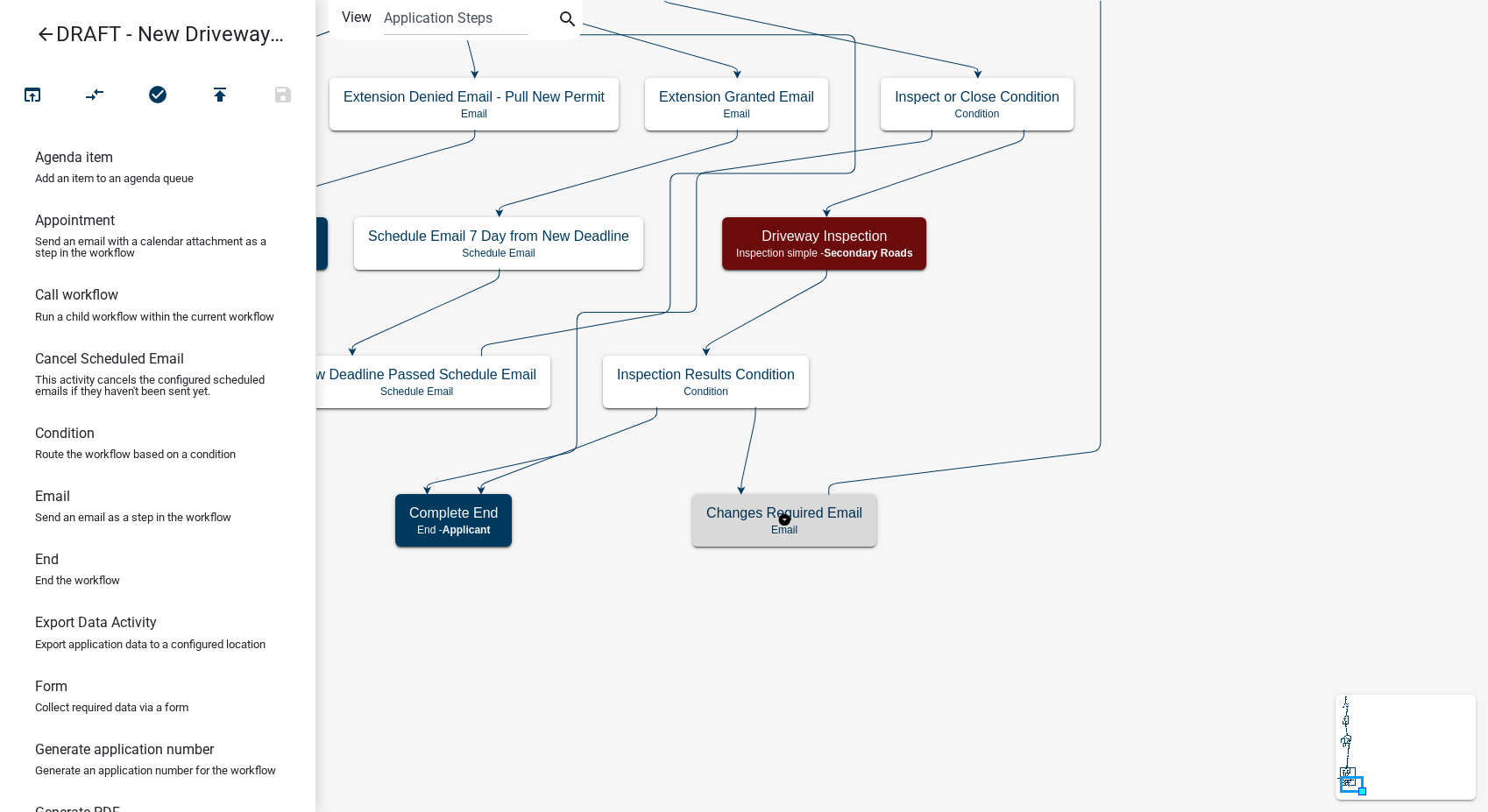
click at [857, 528] on p "Email" at bounding box center [784, 529] width 156 height 12
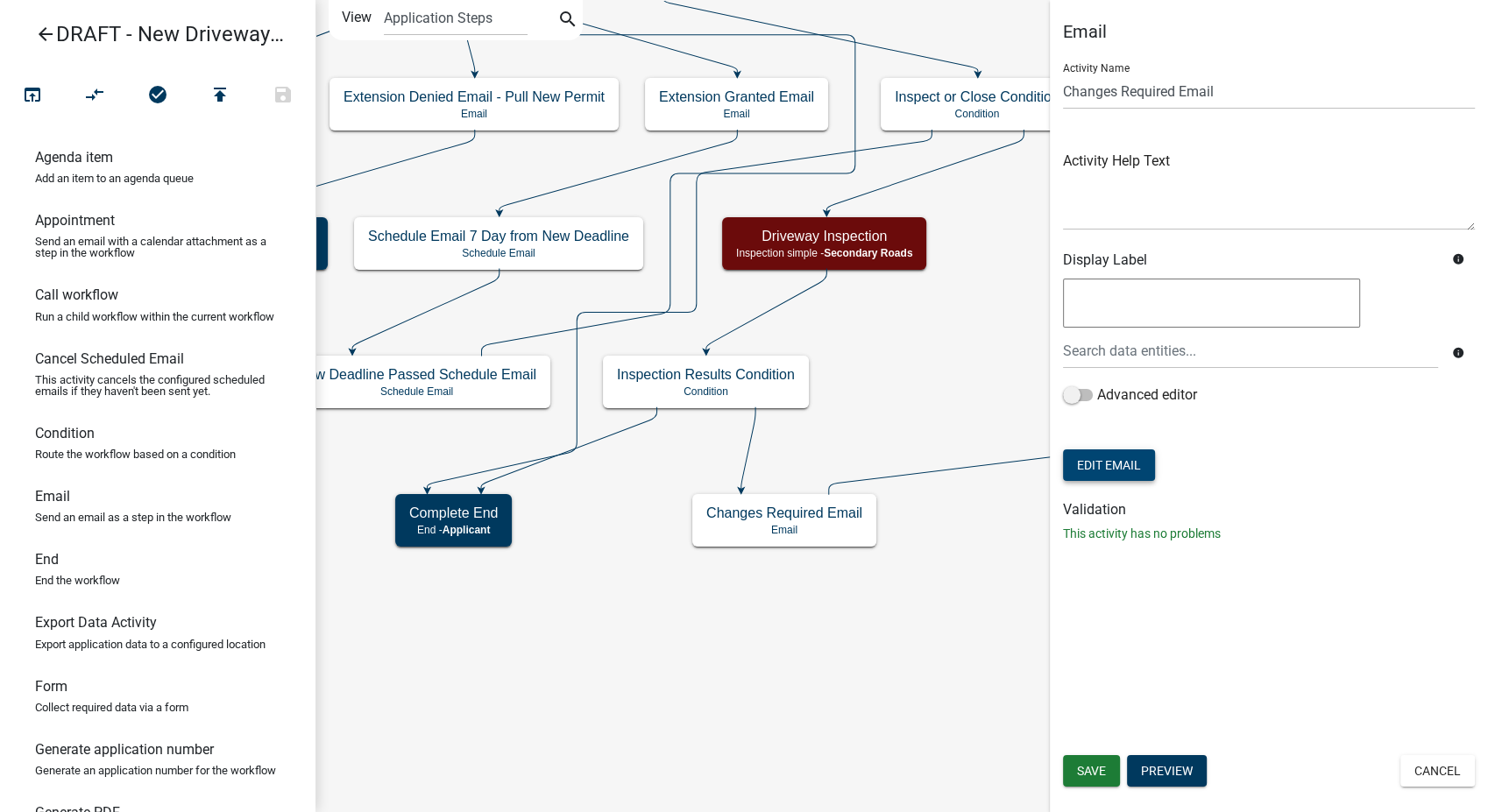
click at [1107, 471] on button "Edit Email" at bounding box center [1109, 465] width 92 height 31
select select "af937625-4716-422d-9dec-b0b4a857efd0"
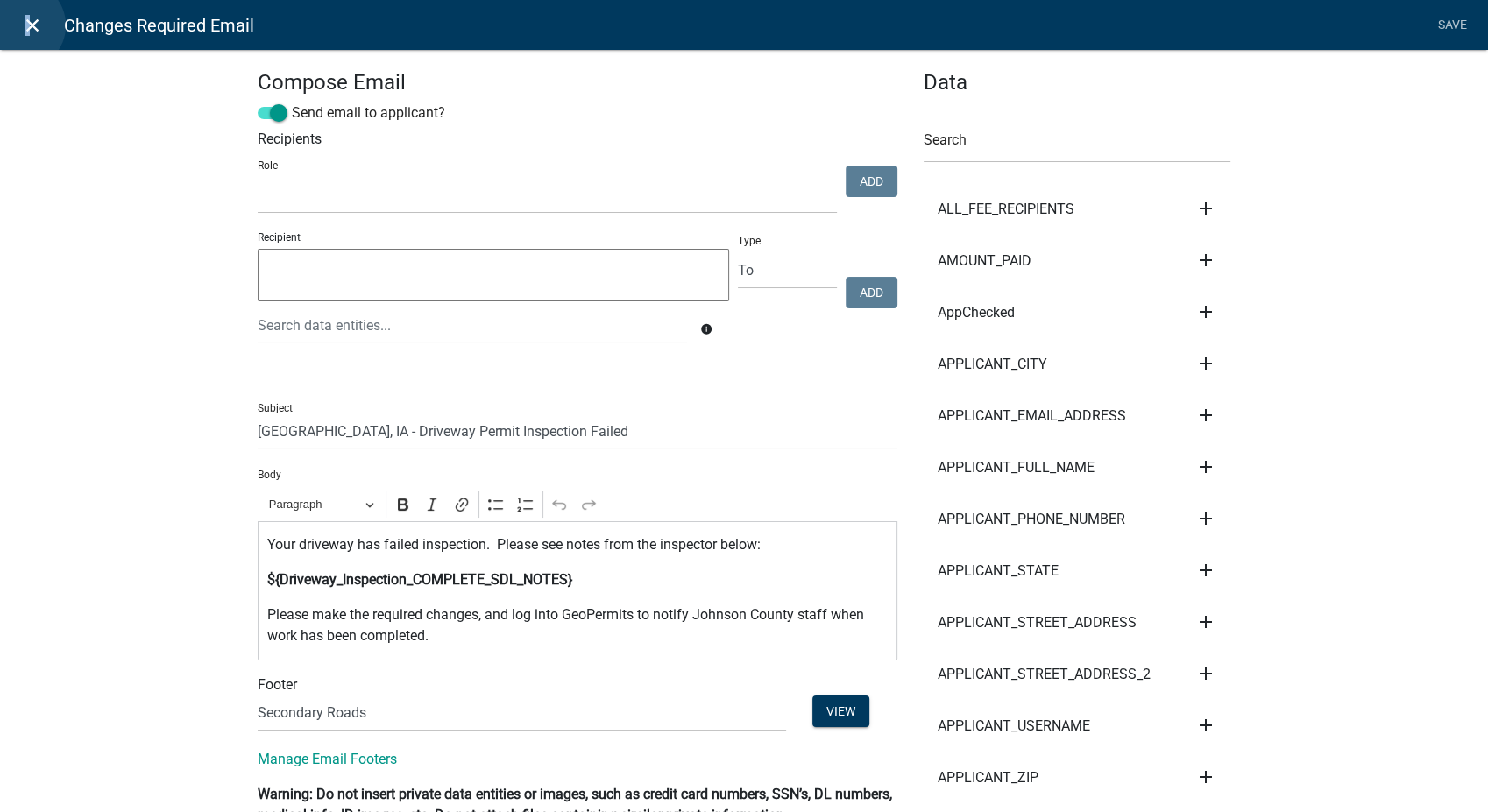
click at [24, 26] on icon "close" at bounding box center [32, 25] width 21 height 21
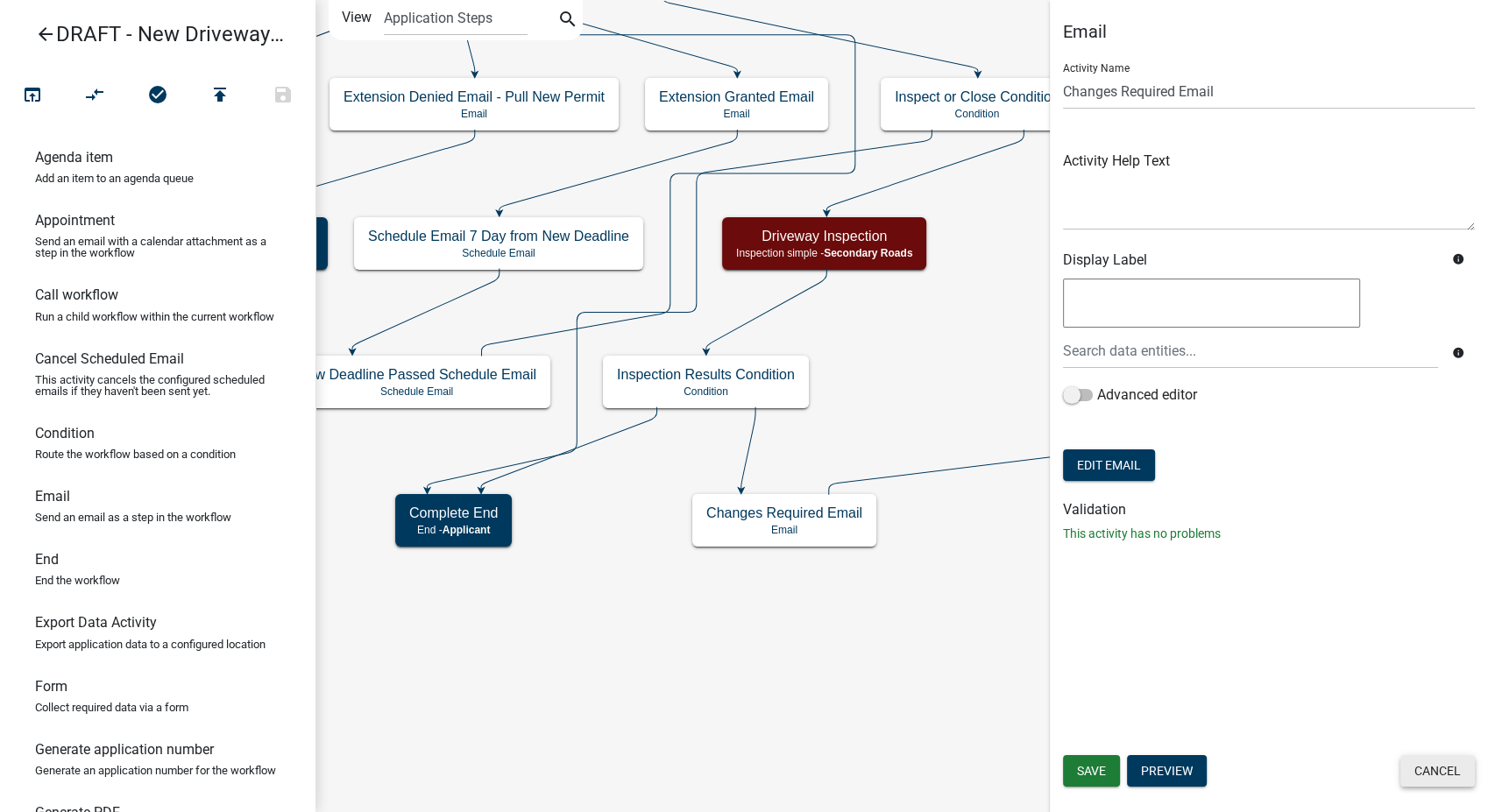
click at [1423, 768] on button "Cancel" at bounding box center [1438, 771] width 74 height 31
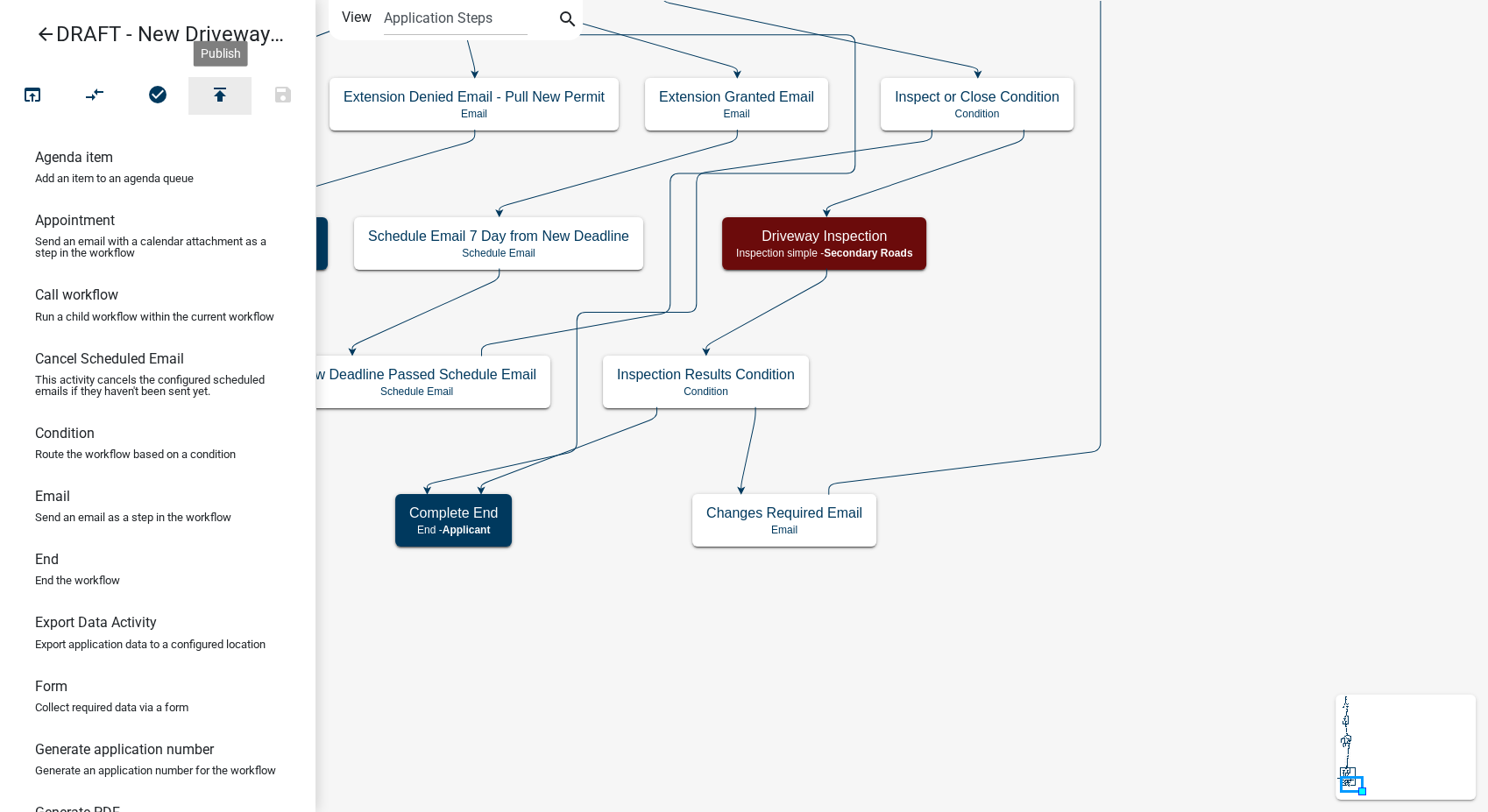
click at [214, 84] on icon "publish" at bounding box center [220, 96] width 21 height 25
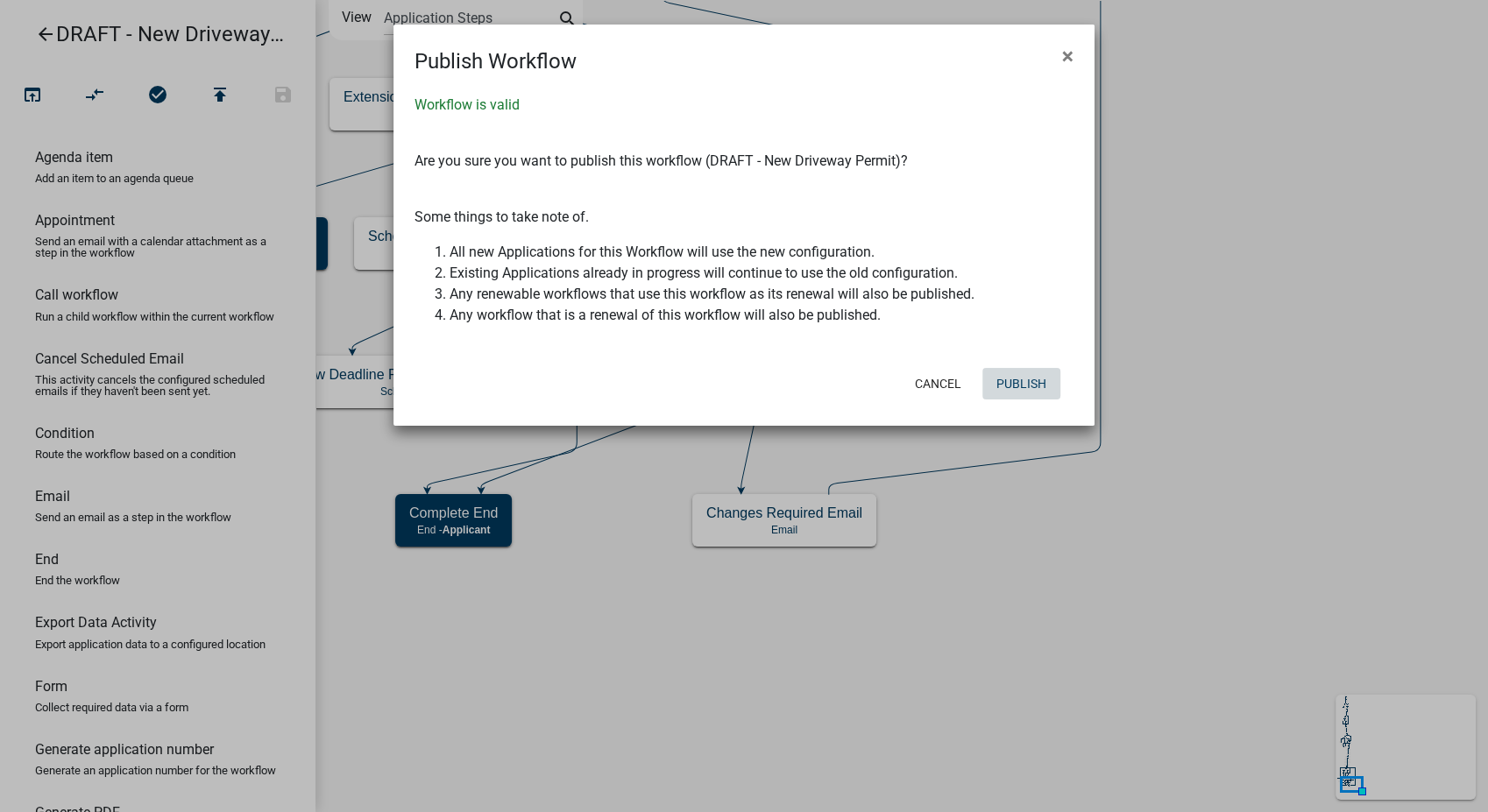
click at [1039, 384] on button "Publish" at bounding box center [1021, 384] width 78 height 31
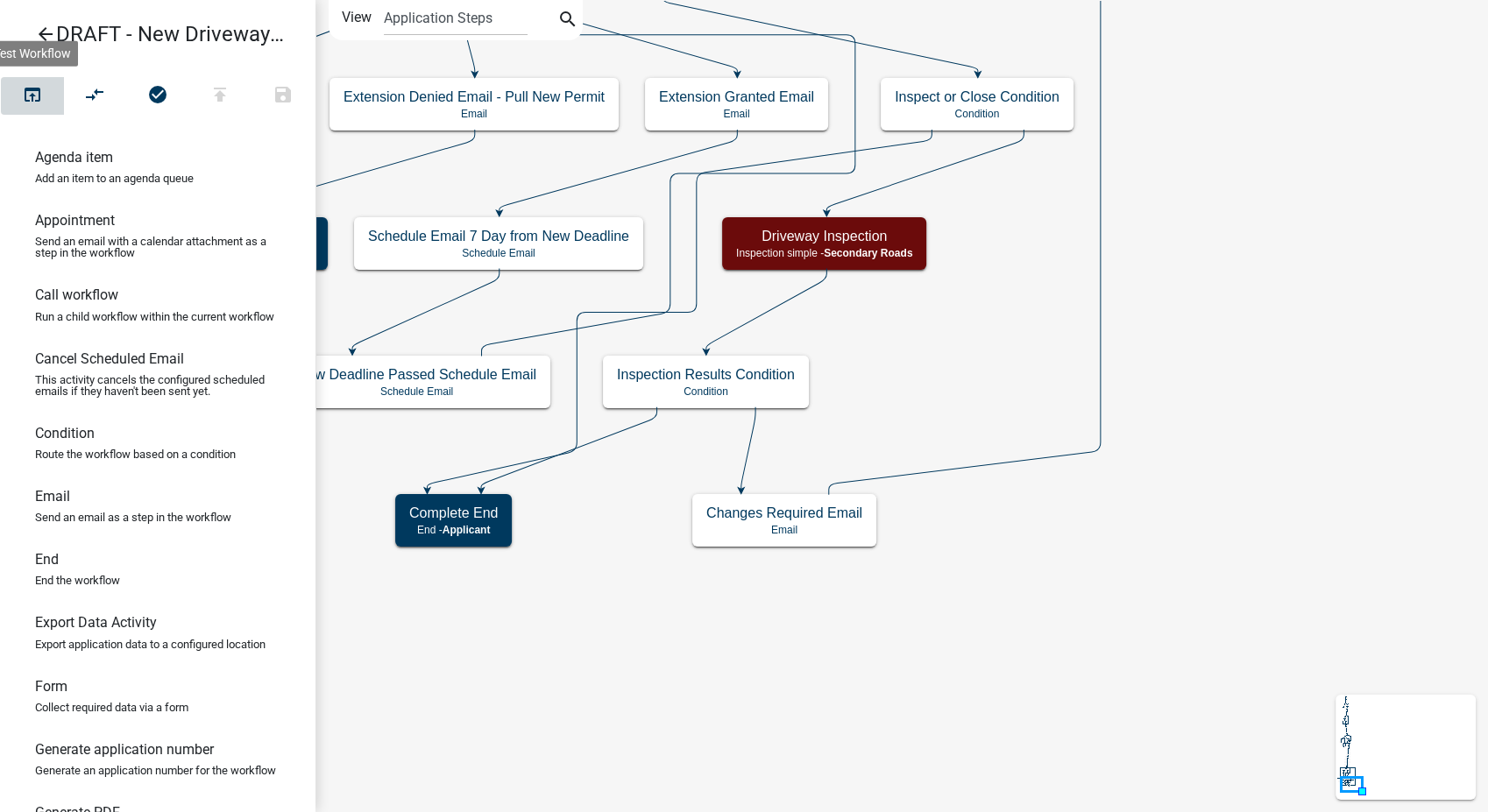
click at [27, 97] on icon "open_in_browser" at bounding box center [32, 96] width 21 height 25
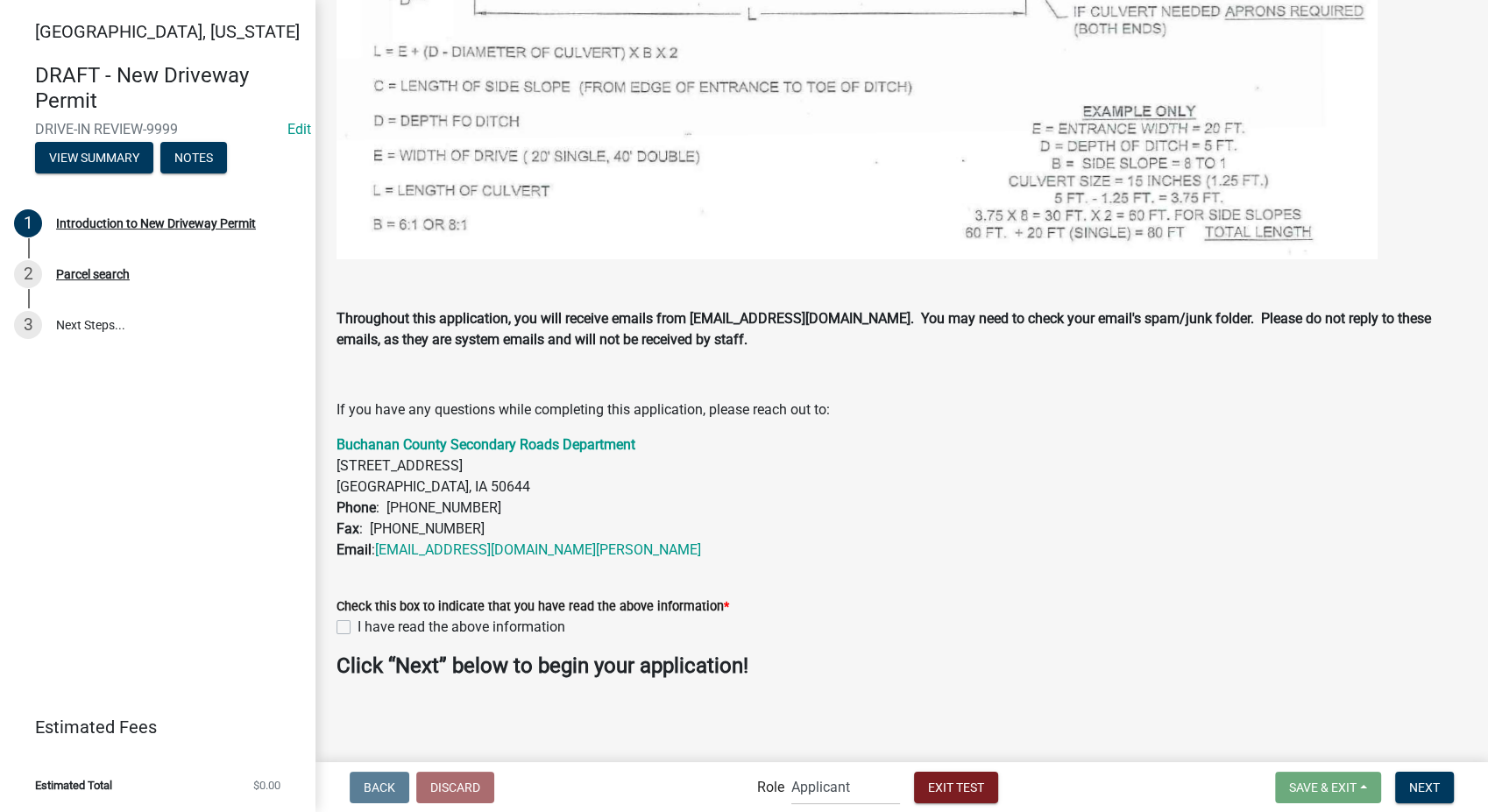
scroll to position [1381, 0]
click at [461, 450] on strong "Buchanan County Secondary Roads Department" at bounding box center [486, 444] width 299 height 16
click at [434, 550] on link "engineer@co.buchanan.ia.us" at bounding box center [538, 549] width 326 height 16
click at [358, 630] on label "I have read the above information" at bounding box center [462, 626] width 208 height 21
click at [358, 627] on input "I have read the above information" at bounding box center [364, 622] width 11 height 11
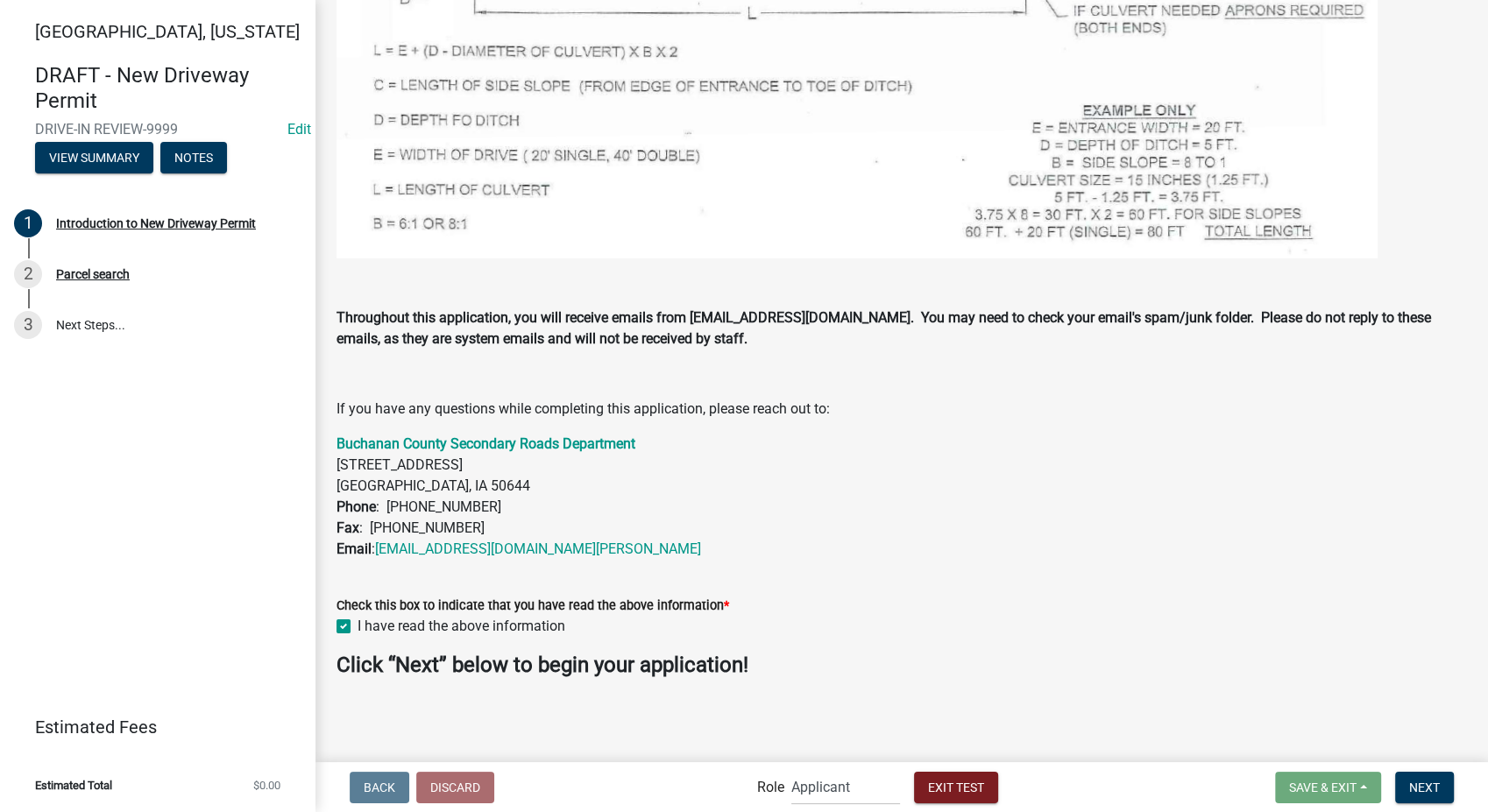
checkbox input "true"
click at [1443, 780] on button "Next" at bounding box center [1425, 787] width 59 height 31
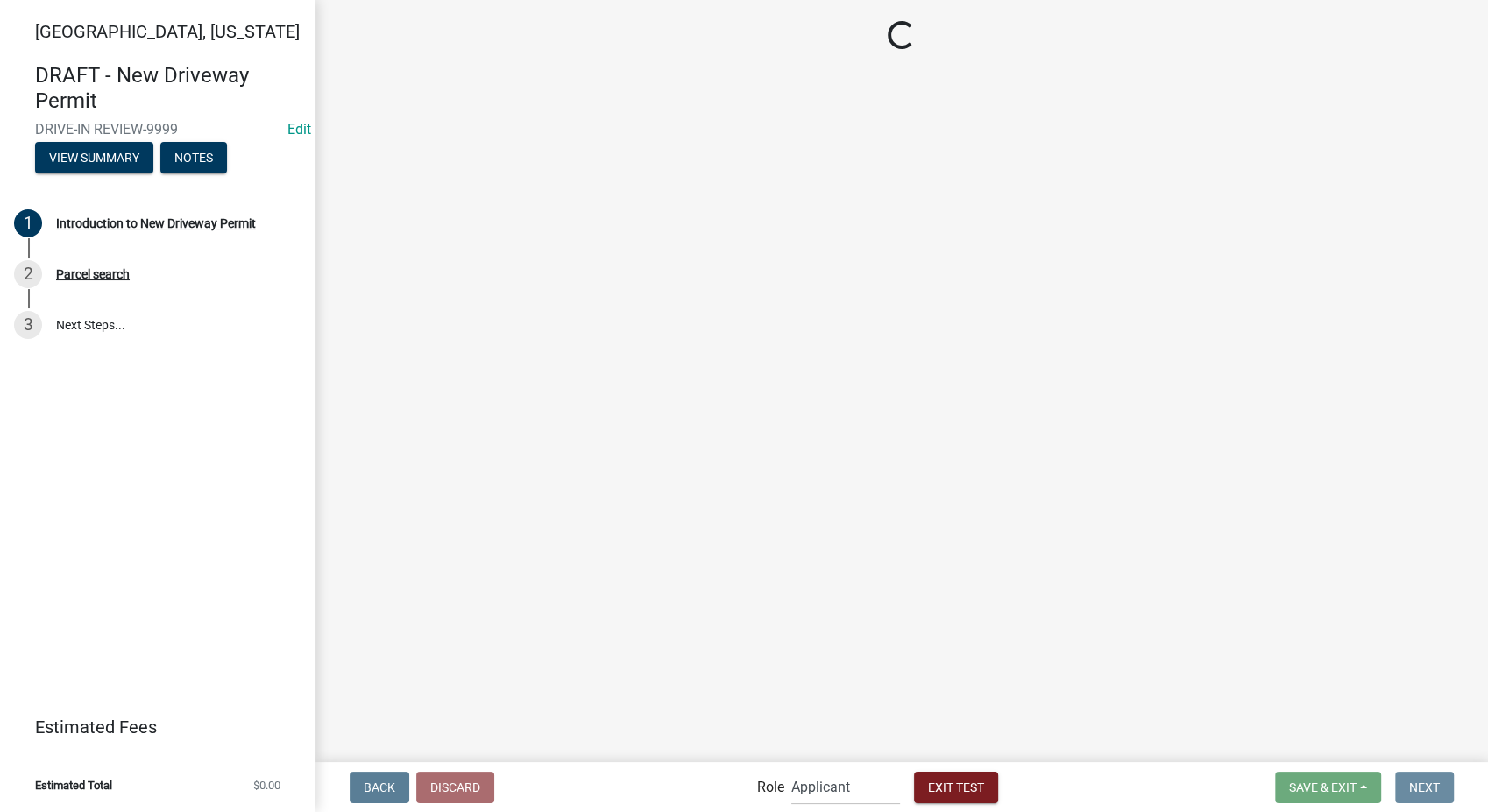
scroll to position [0, 0]
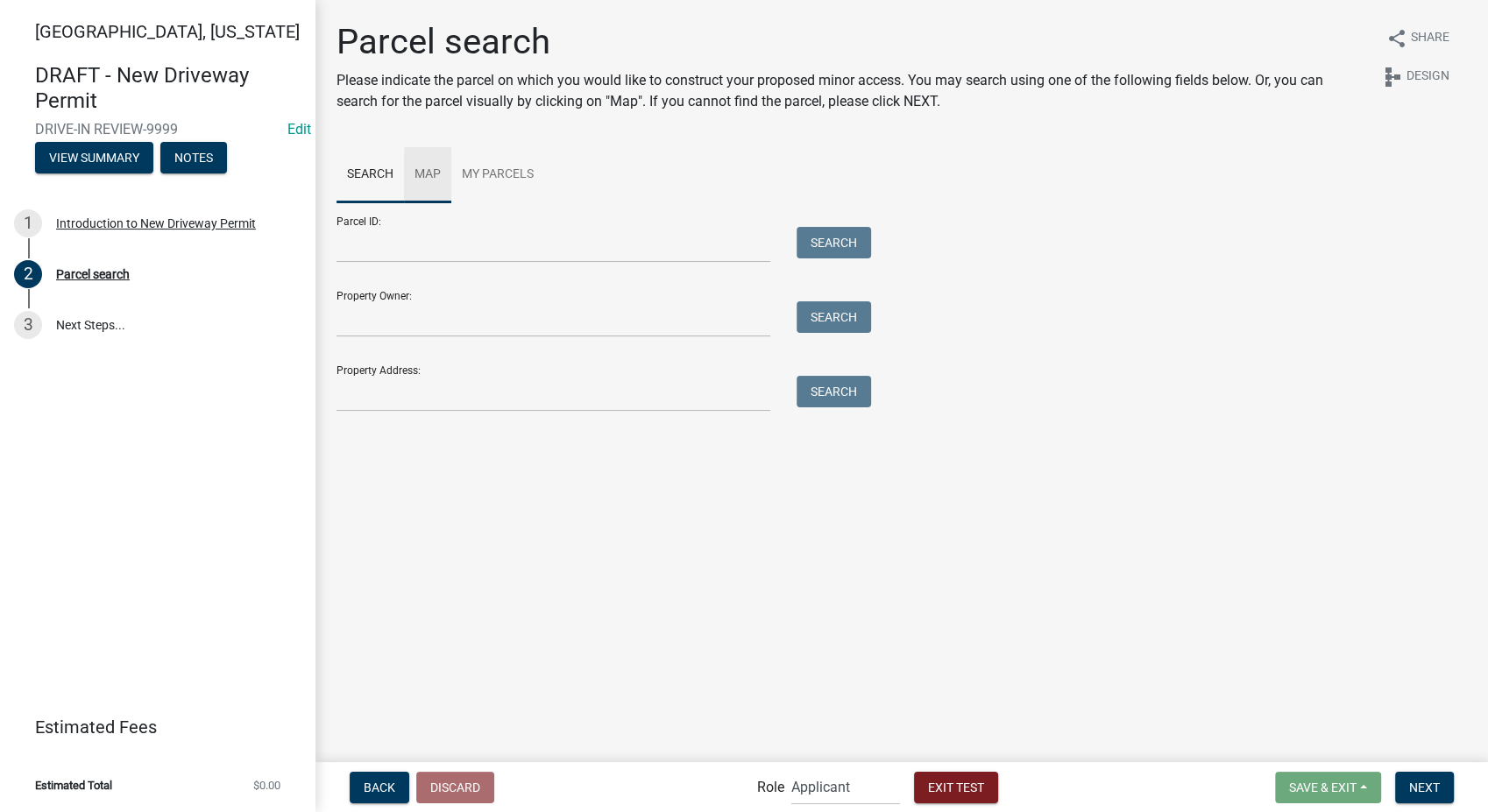
click at [417, 174] on link "Map" at bounding box center [428, 175] width 48 height 56
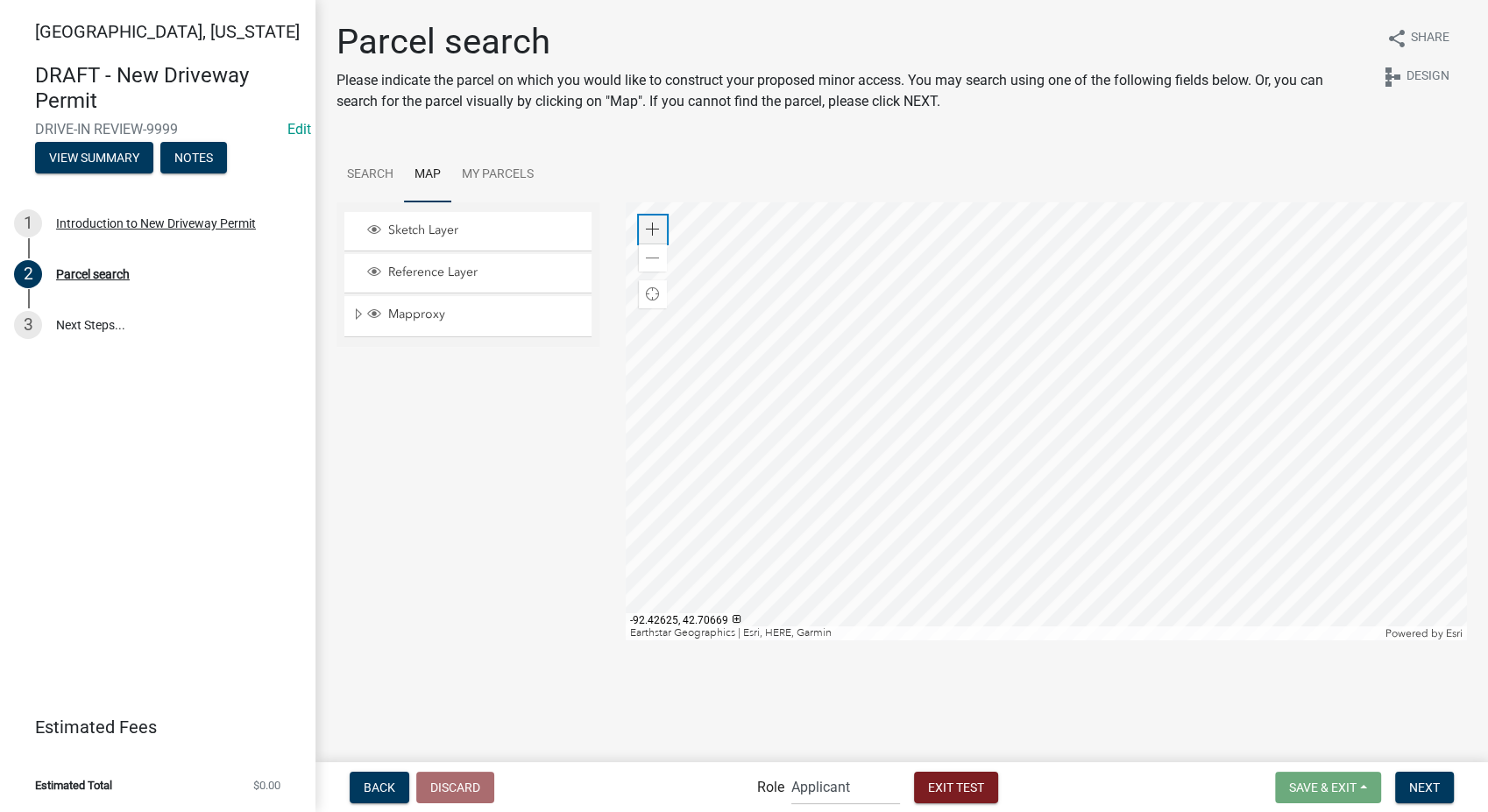
click at [645, 215] on div "Zoom in" at bounding box center [653, 229] width 28 height 28
click at [644, 222] on div "Zoom in" at bounding box center [653, 229] width 28 height 28
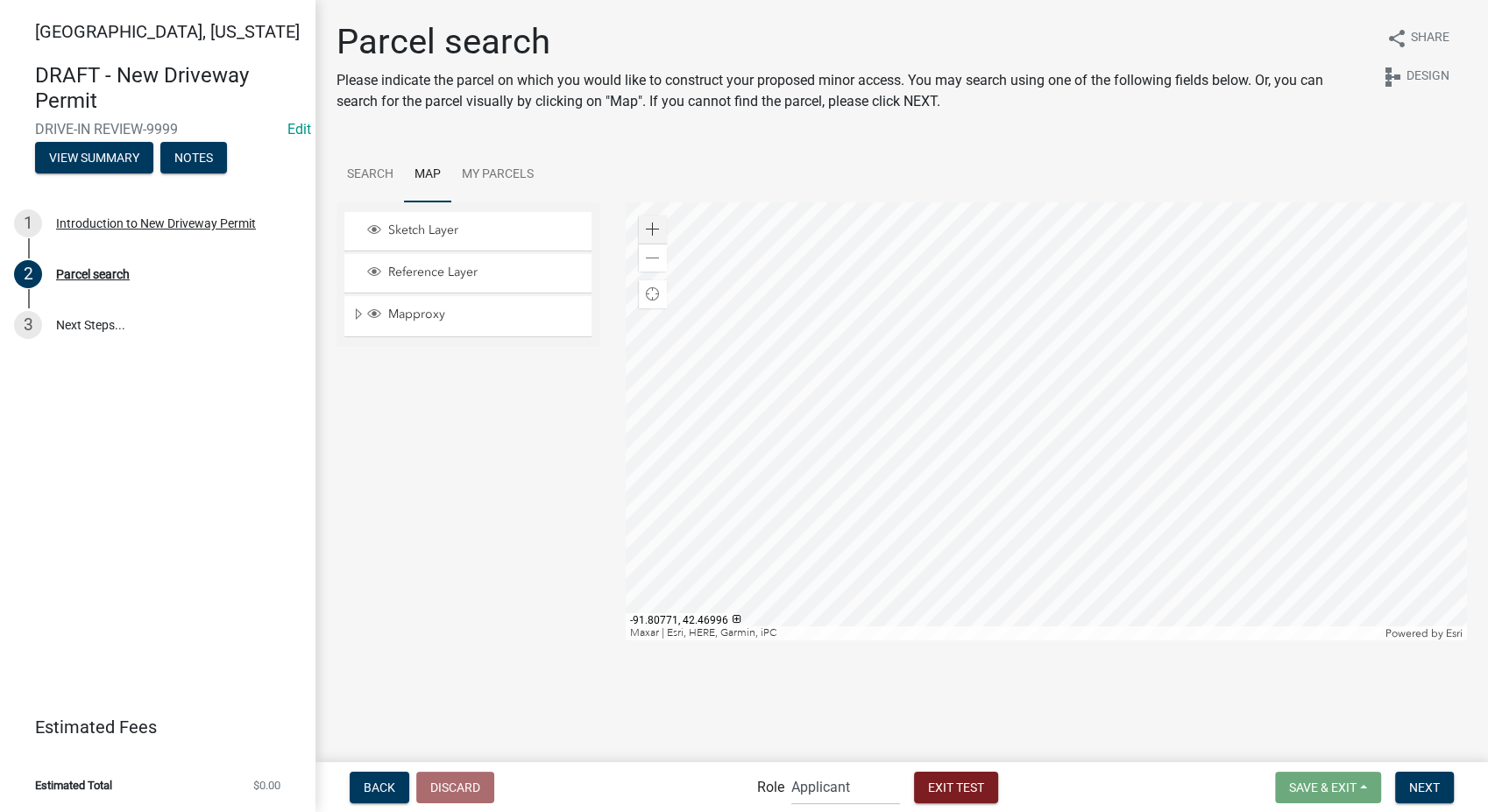
click at [960, 325] on div at bounding box center [1046, 421] width 842 height 438
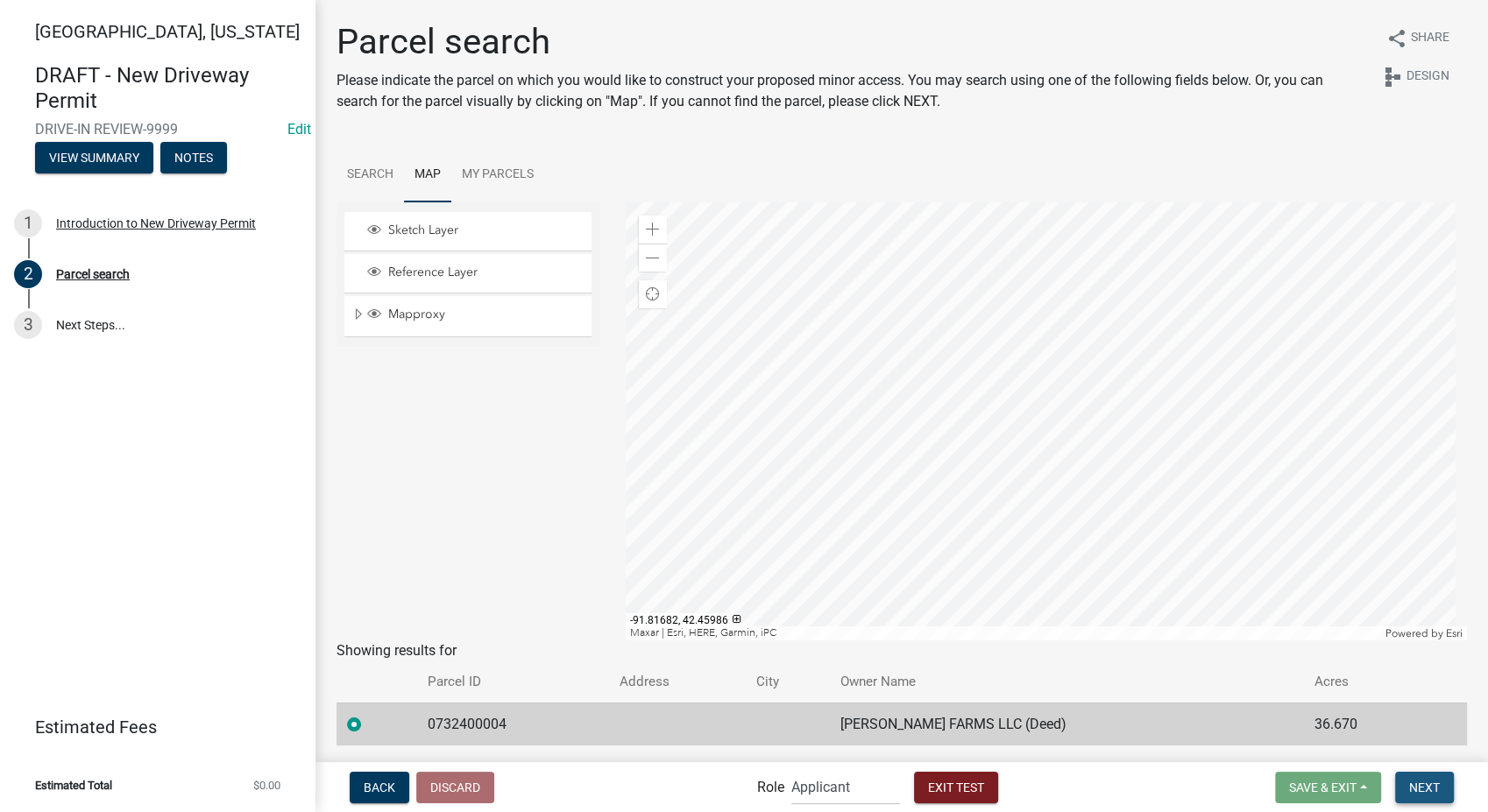
click at [1417, 780] on span "Next" at bounding box center [1425, 786] width 31 height 14
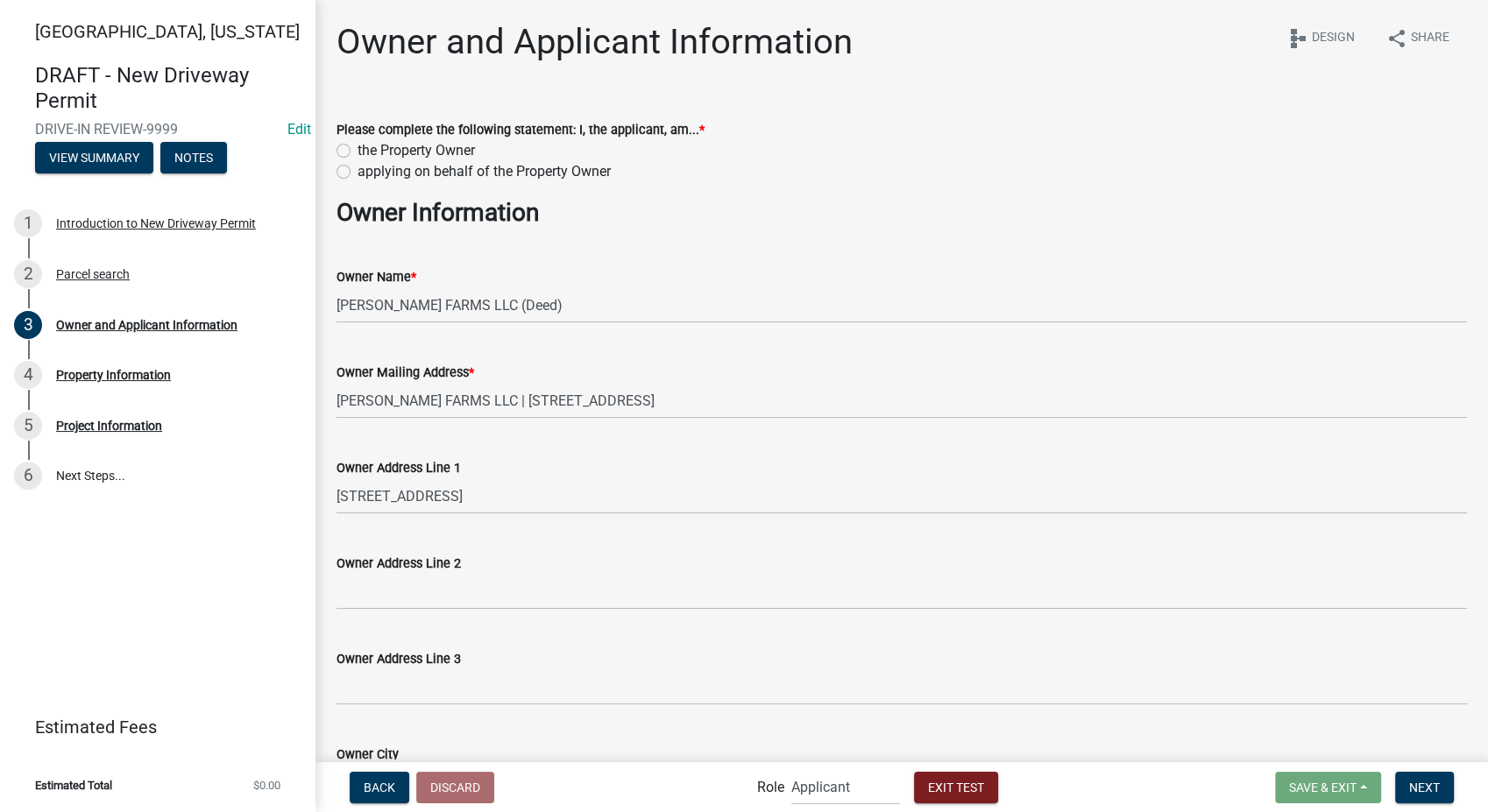
click at [358, 174] on label "applying on behalf of the Property Owner" at bounding box center [484, 171] width 254 height 21
click at [358, 173] on input "applying on behalf of the Property Owner" at bounding box center [364, 167] width 11 height 11
radio input "true"
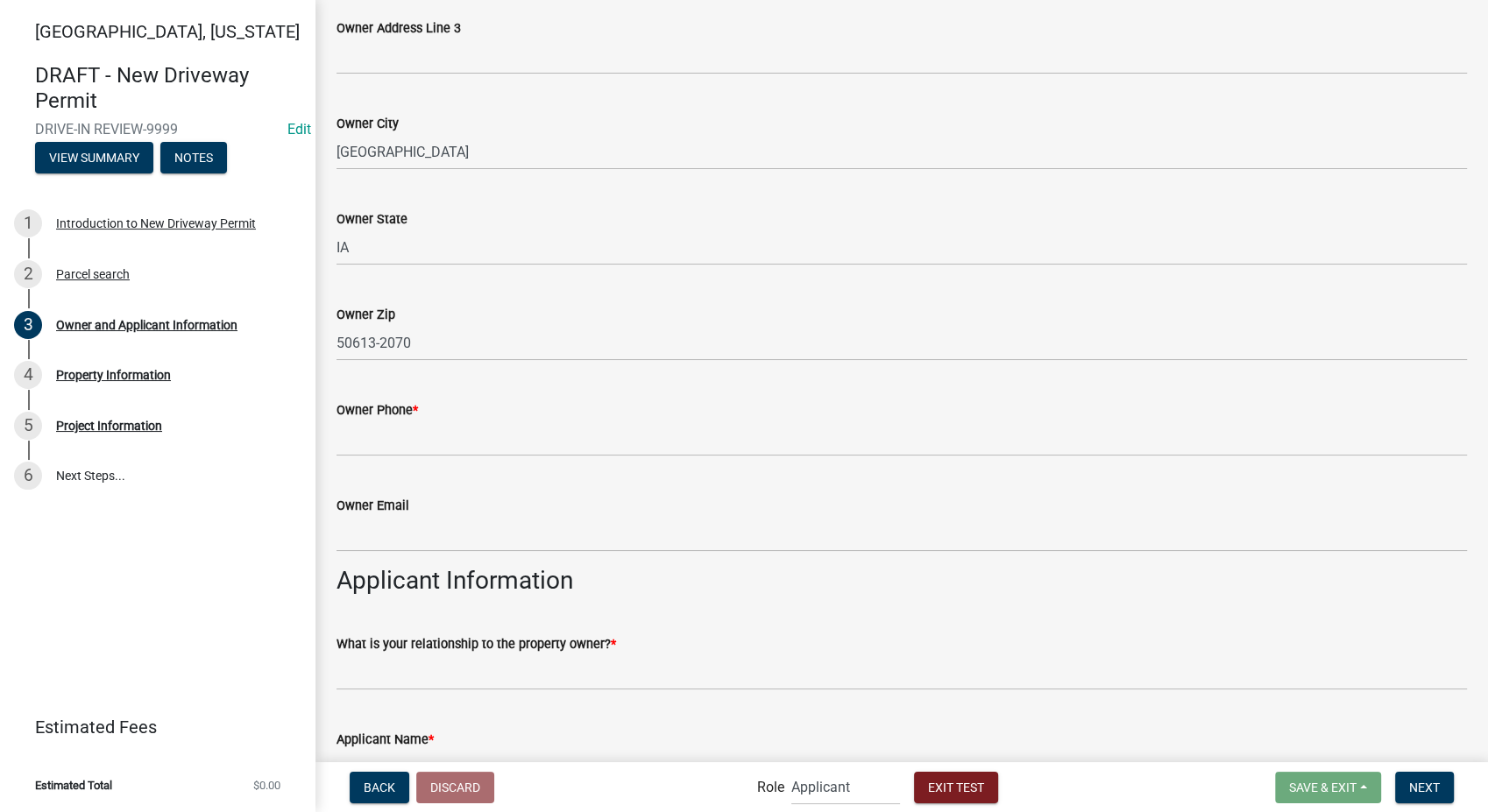
scroll to position [681, 0]
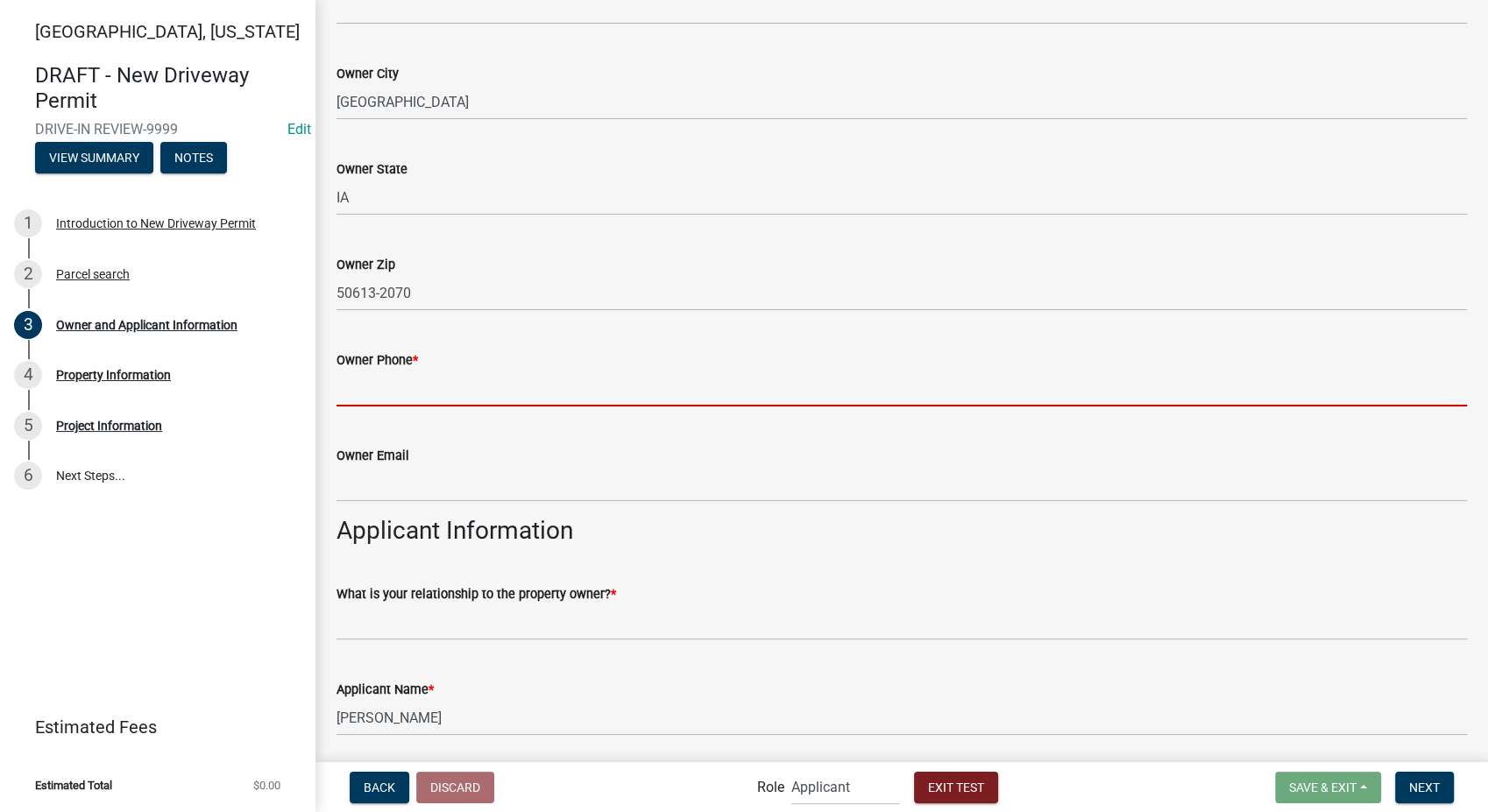
click at [409, 393] on input "Owner Phone *" at bounding box center [902, 388] width 1131 height 36
type input "8127861368"
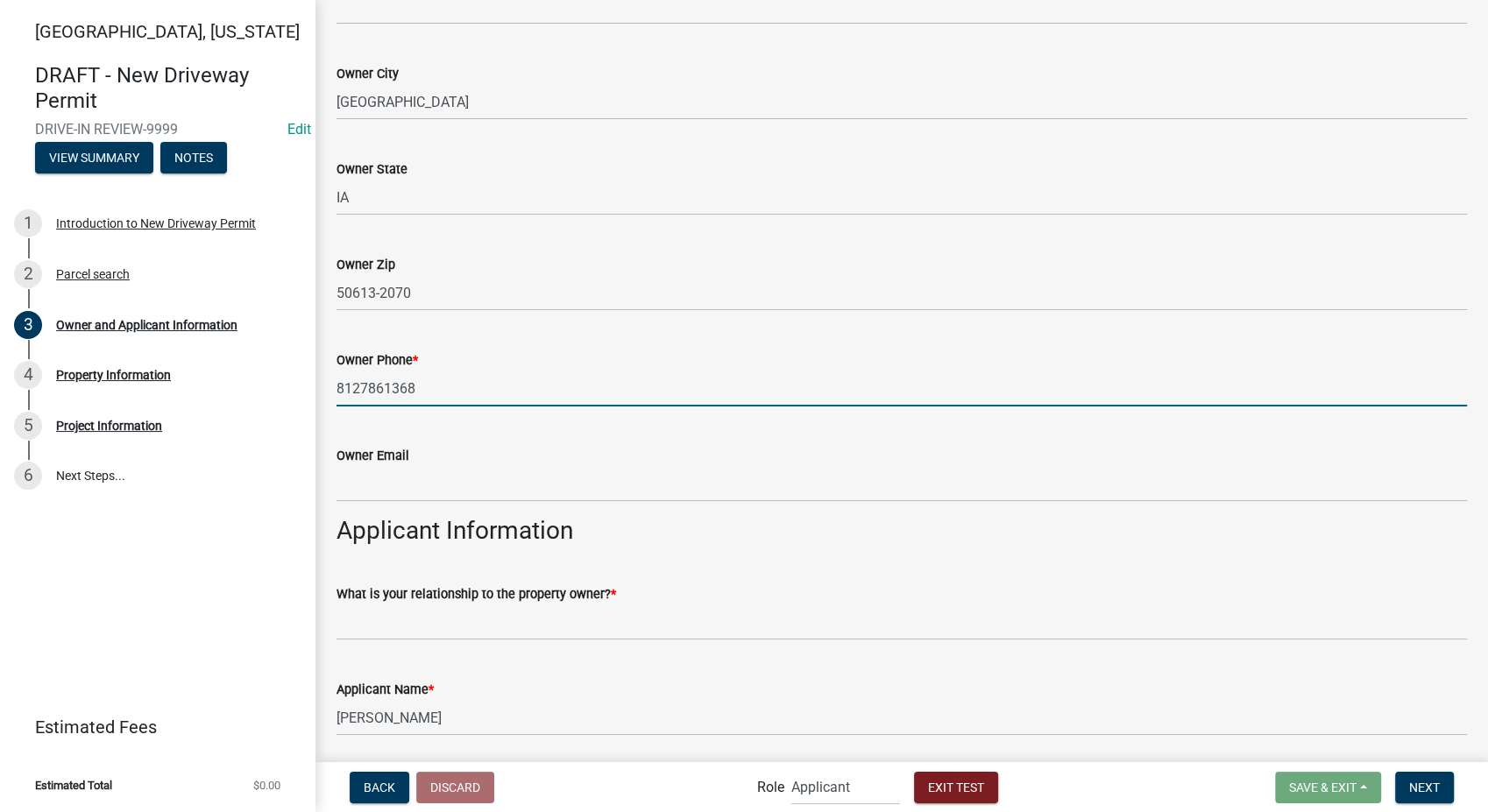
type input "Suite 30"
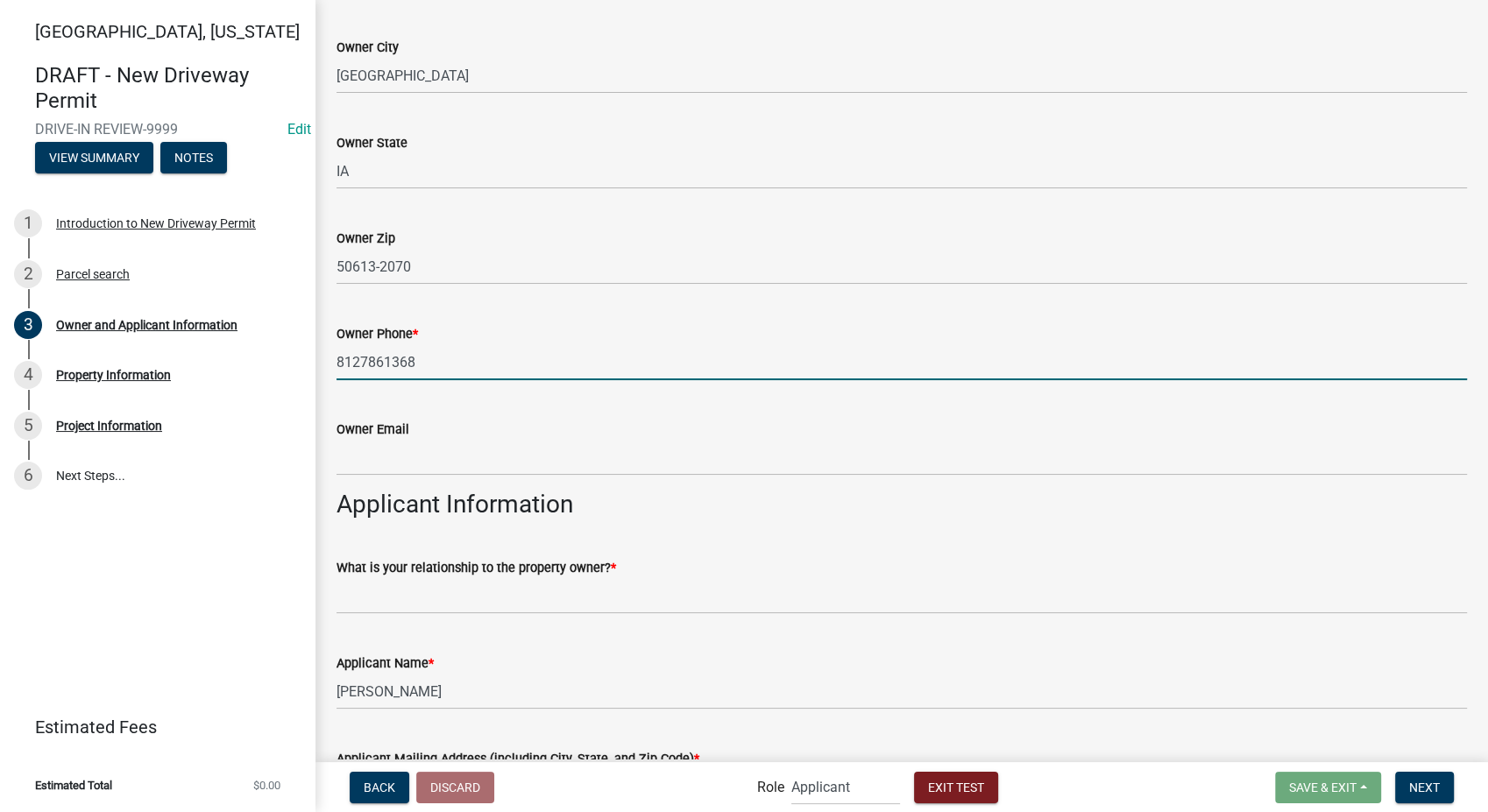
scroll to position [778, 0]
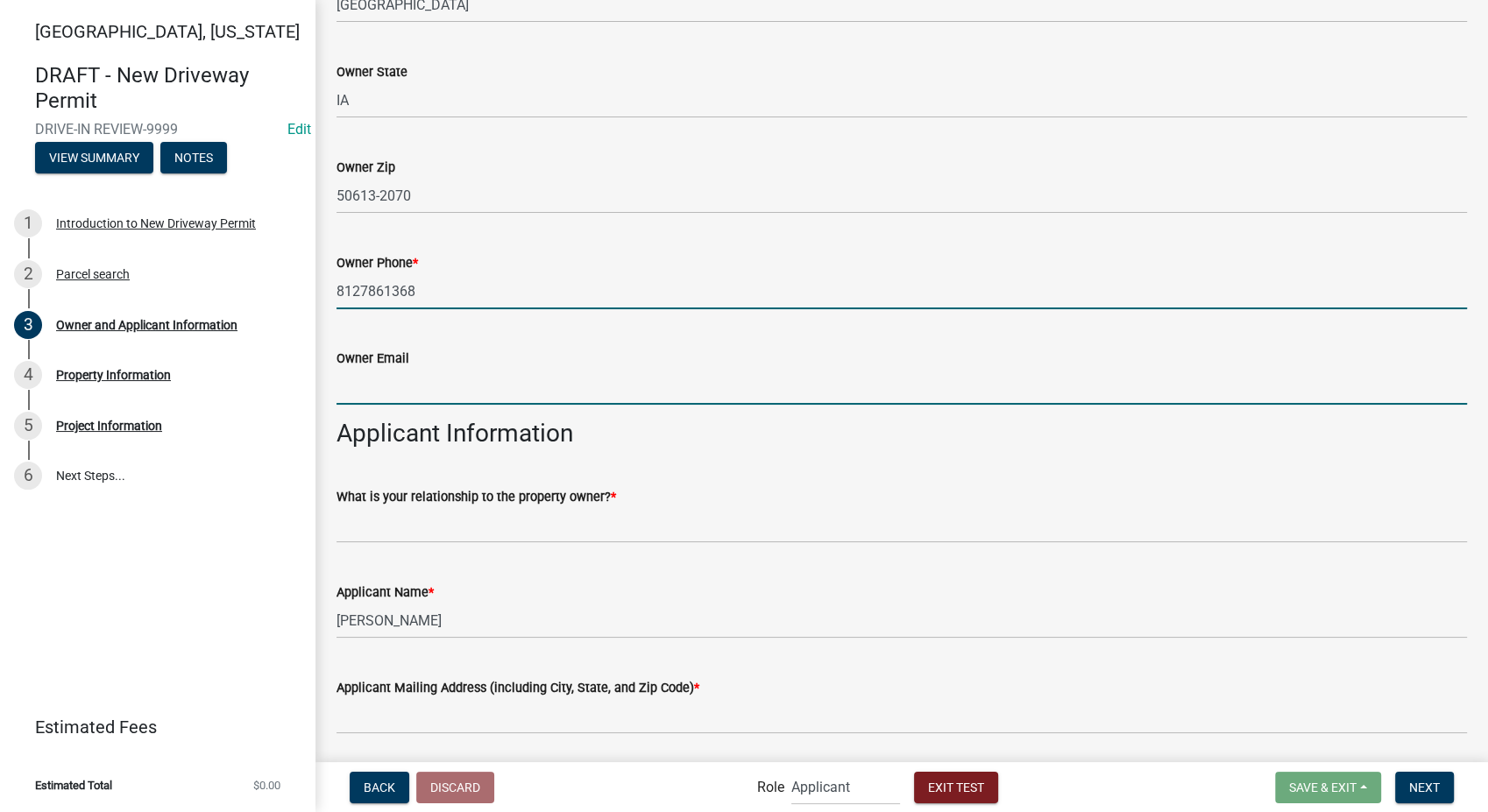
click at [378, 384] on input "Owner Email" at bounding box center [902, 386] width 1131 height 36
type input "sfranklin@schneidergis.com"
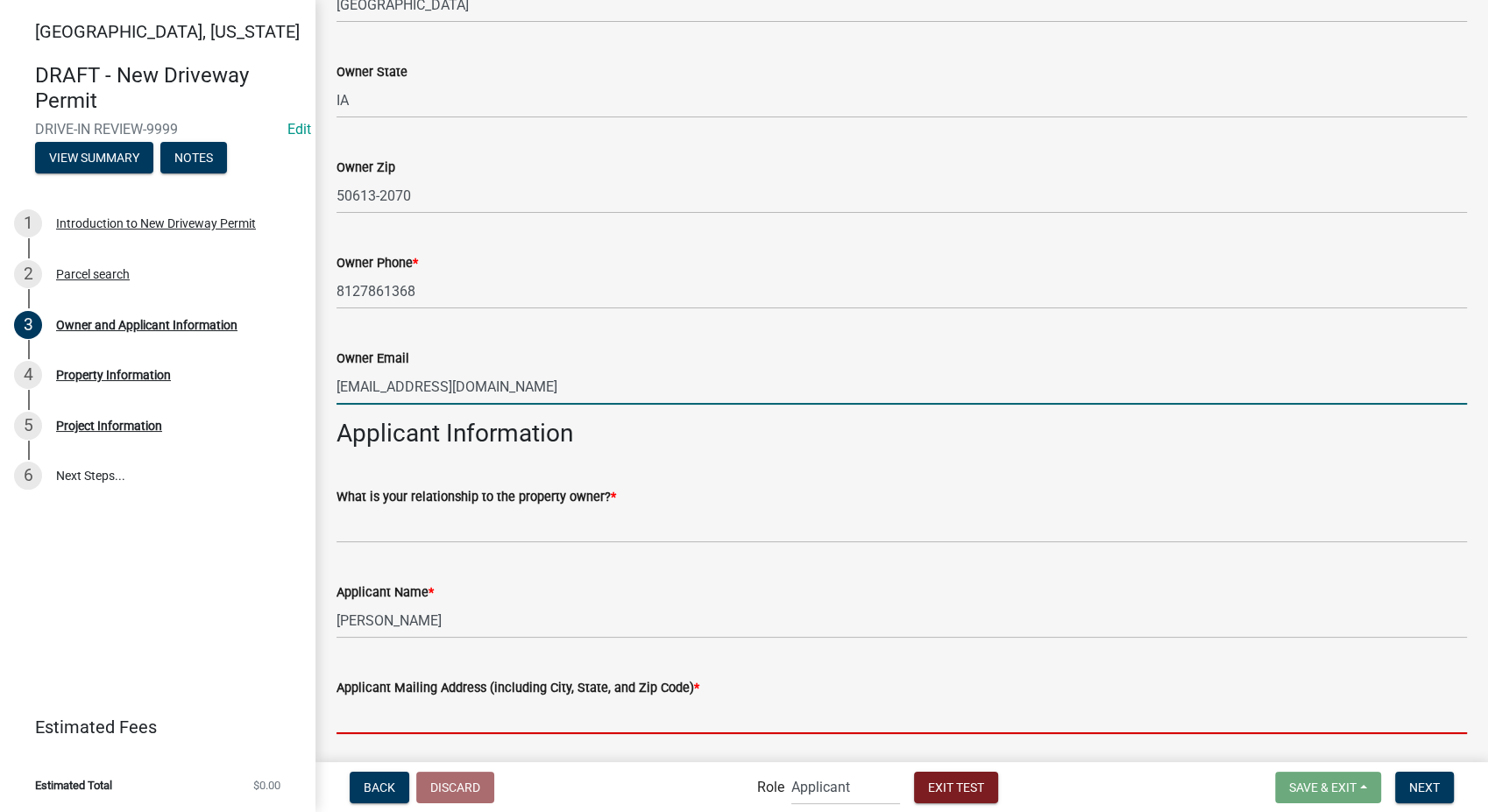
type input "2212 Southern Hills Dr"
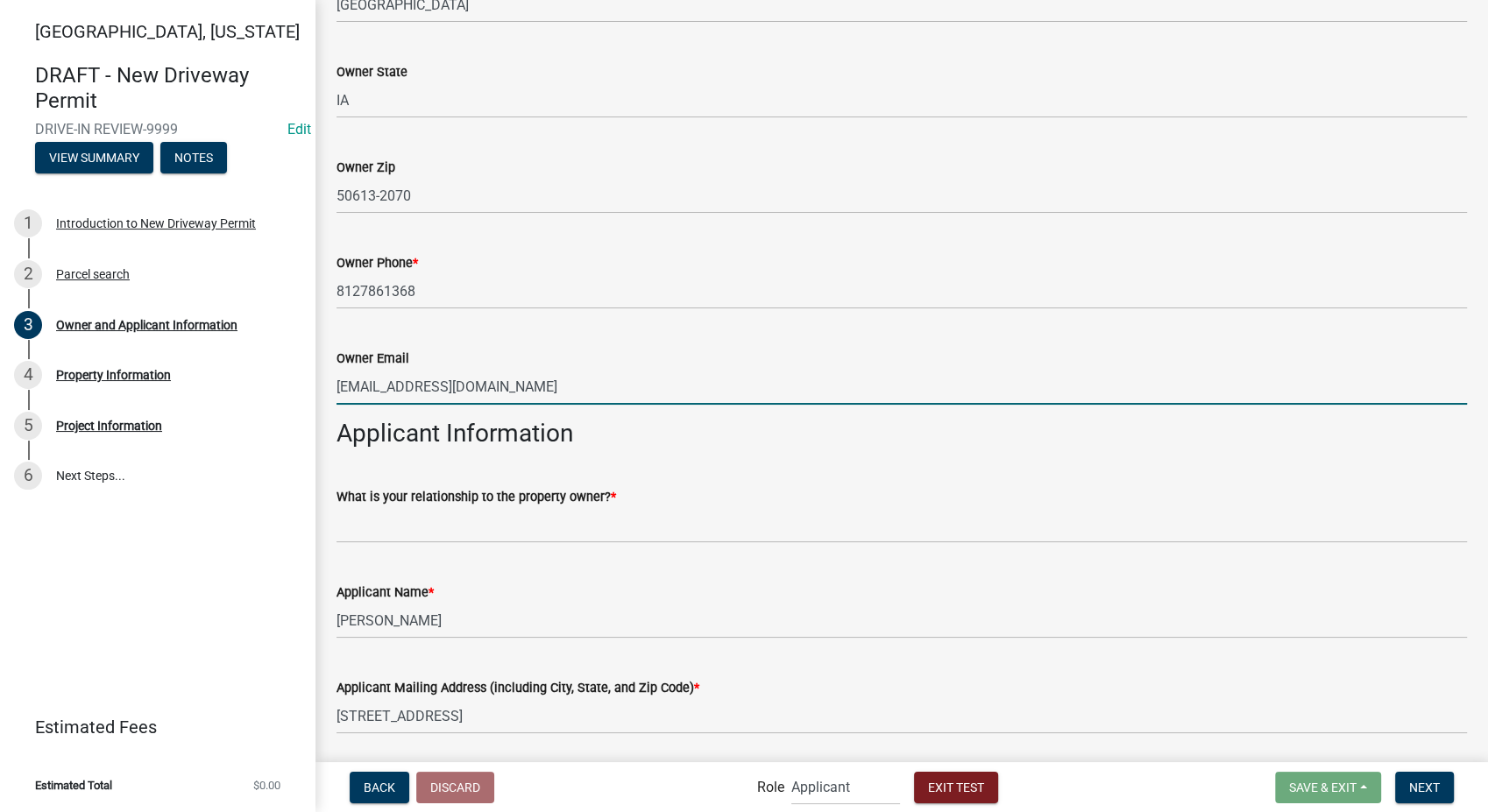
scroll to position [1025, 0]
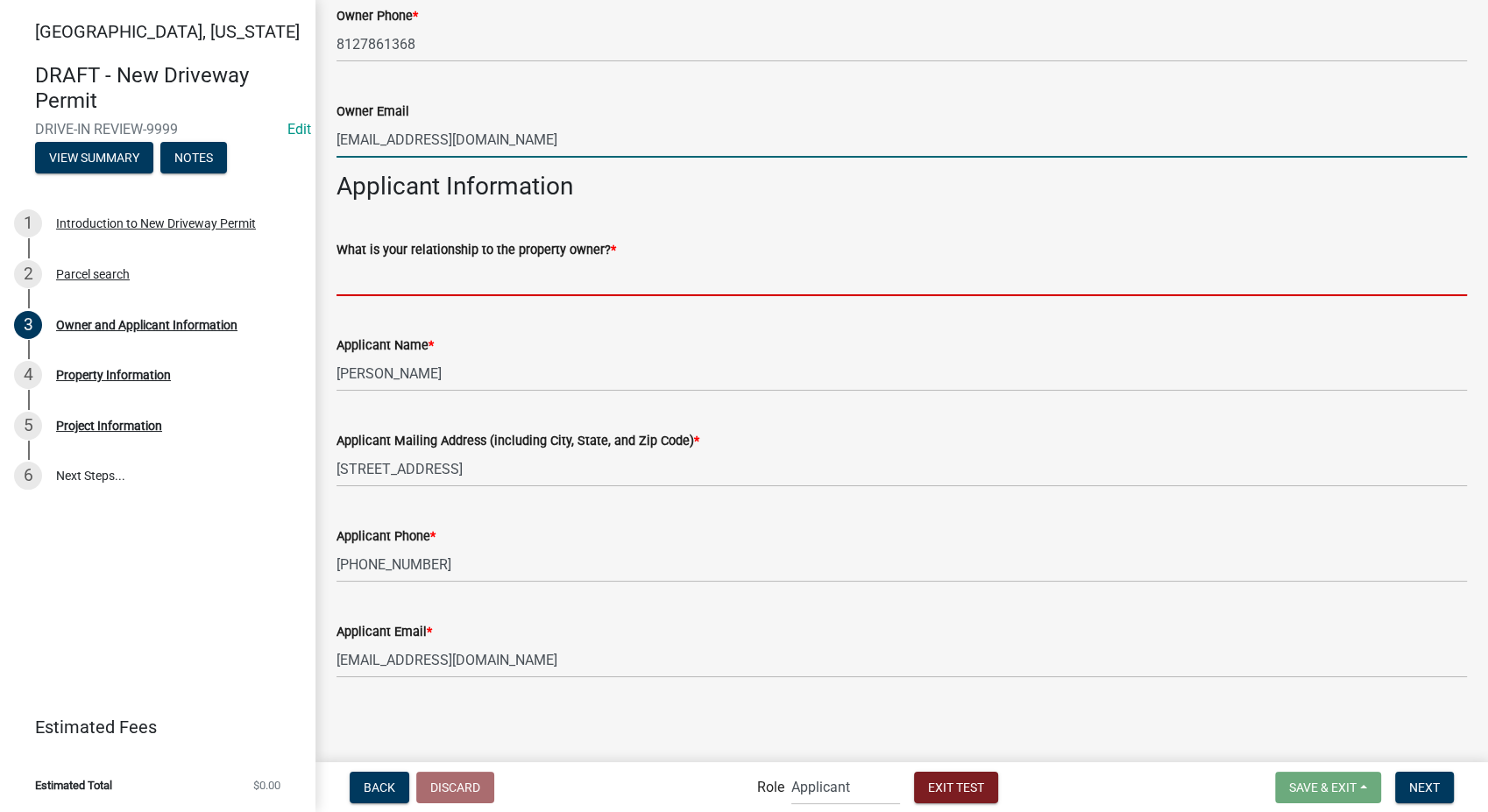
click at [443, 288] on input "What is your relationship to the property owner? *" at bounding box center [902, 277] width 1131 height 36
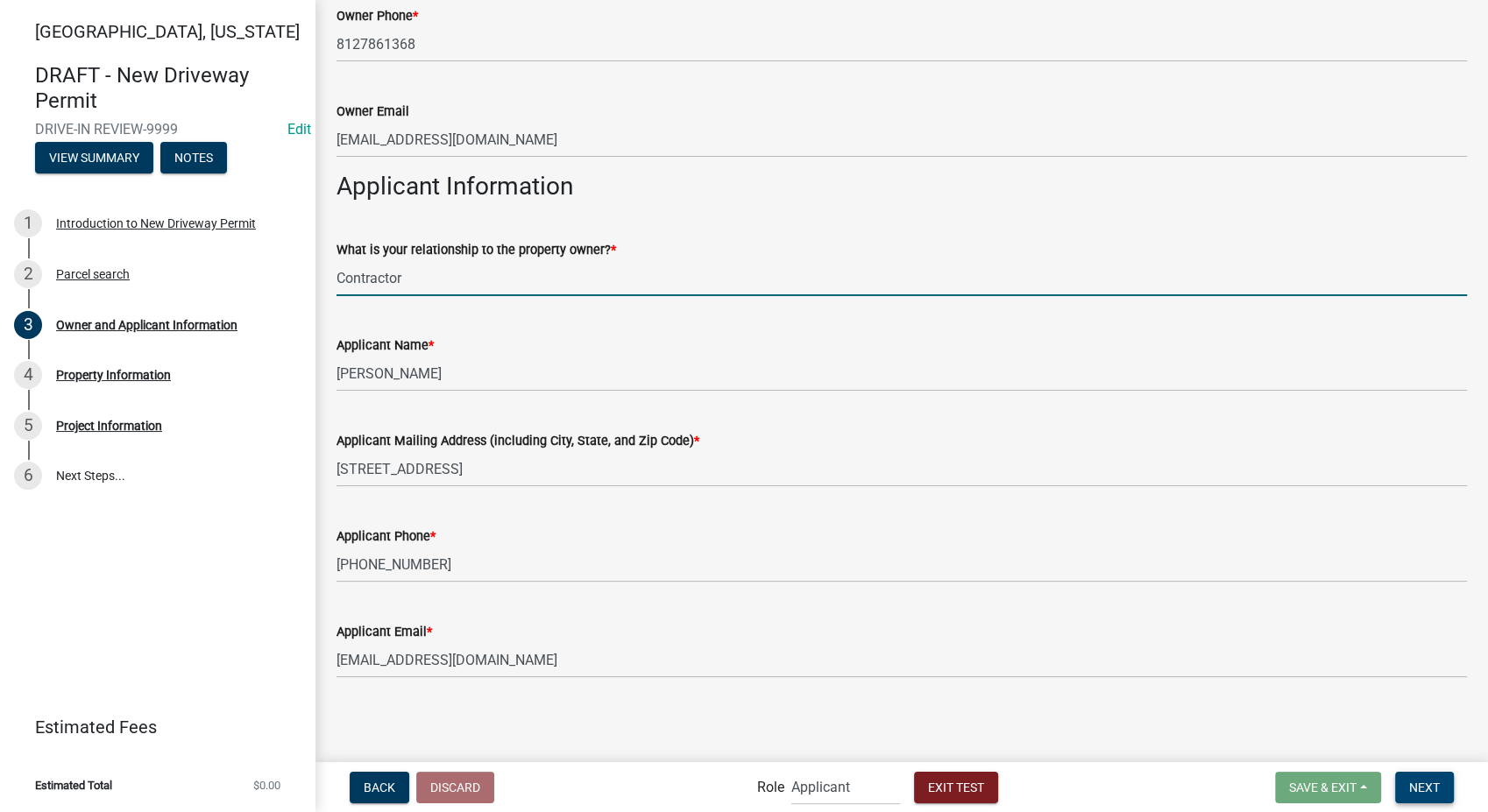
type input "Contractor"
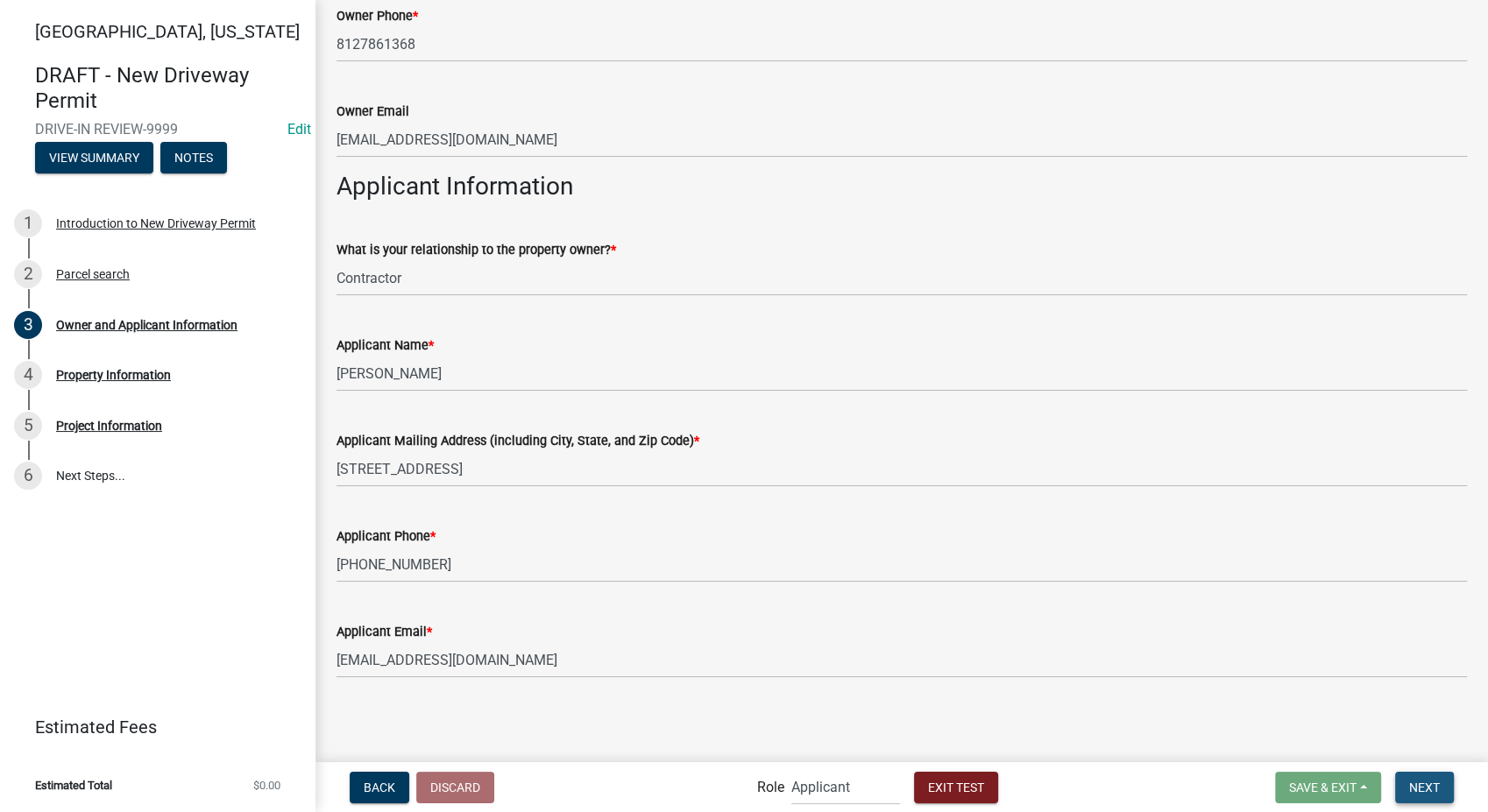
click at [1428, 783] on span "Next" at bounding box center [1425, 786] width 31 height 14
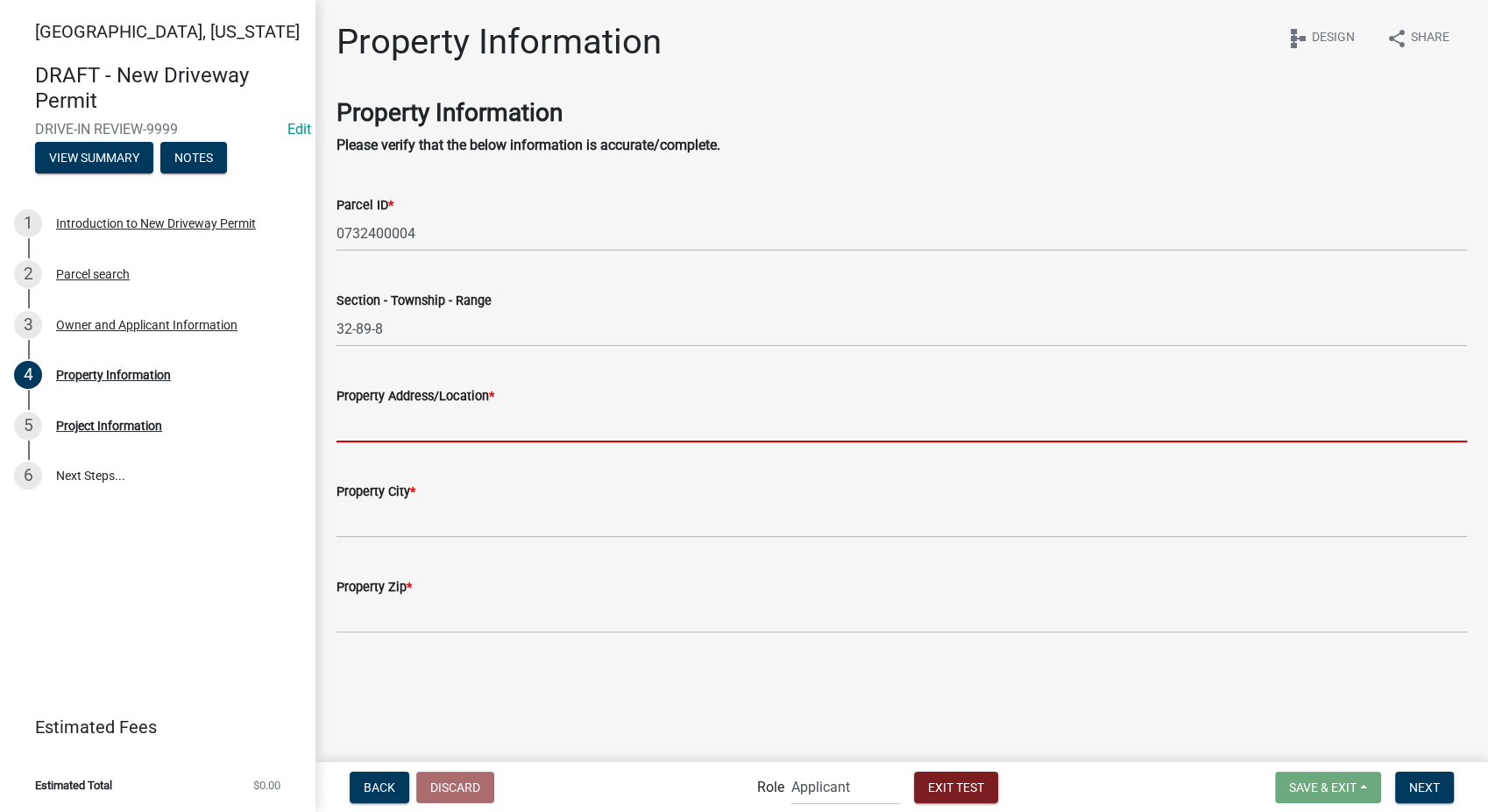
click at [451, 431] on input "Property Address/Location *" at bounding box center [902, 424] width 1131 height 36
type input "1849 Fox Trl"
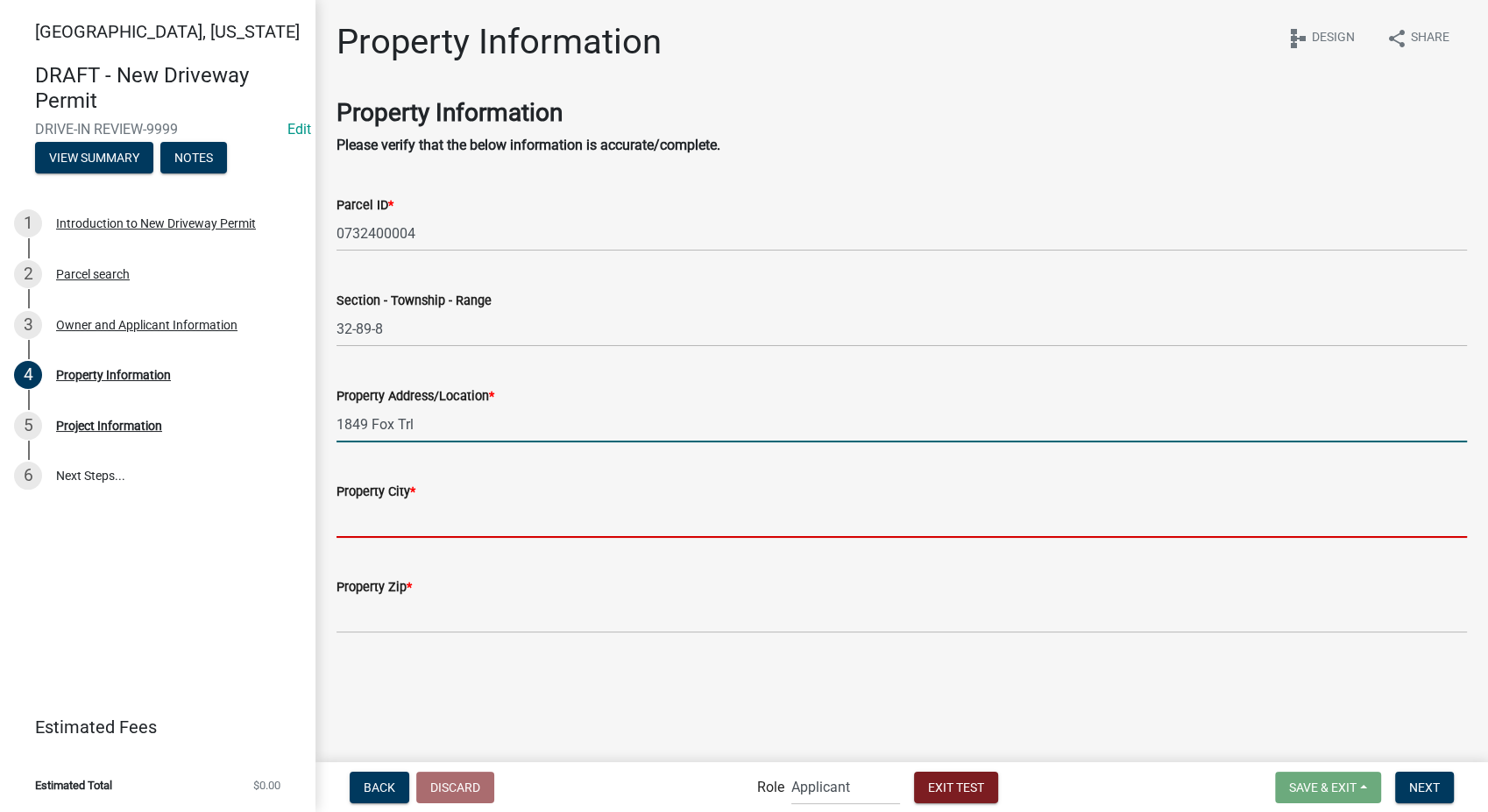
click at [426, 522] on input "Property City *" at bounding box center [902, 519] width 1131 height 36
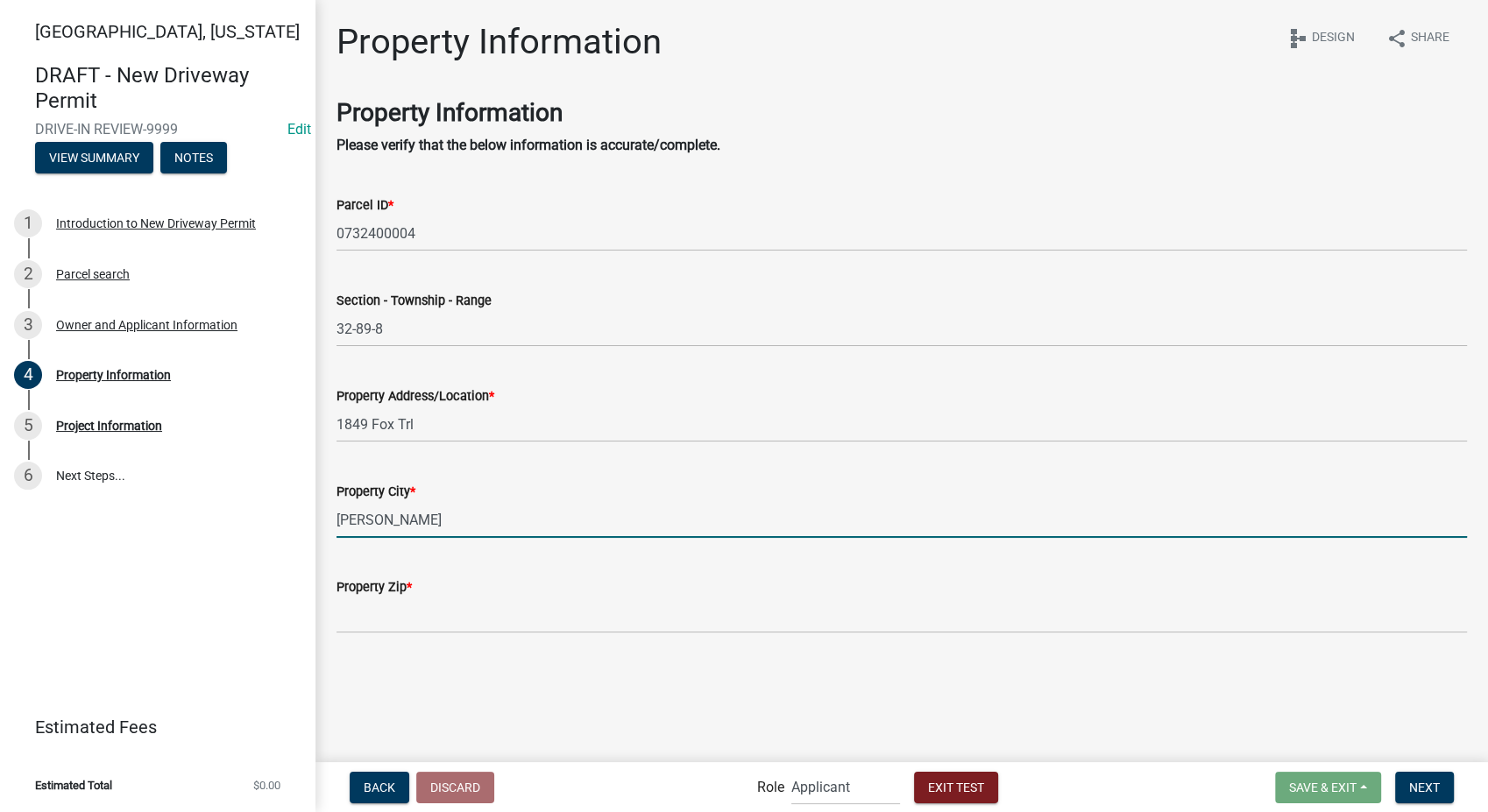
type input "Beuschel"
click at [395, 600] on input "Property Zip *" at bounding box center [902, 615] width 1131 height 36
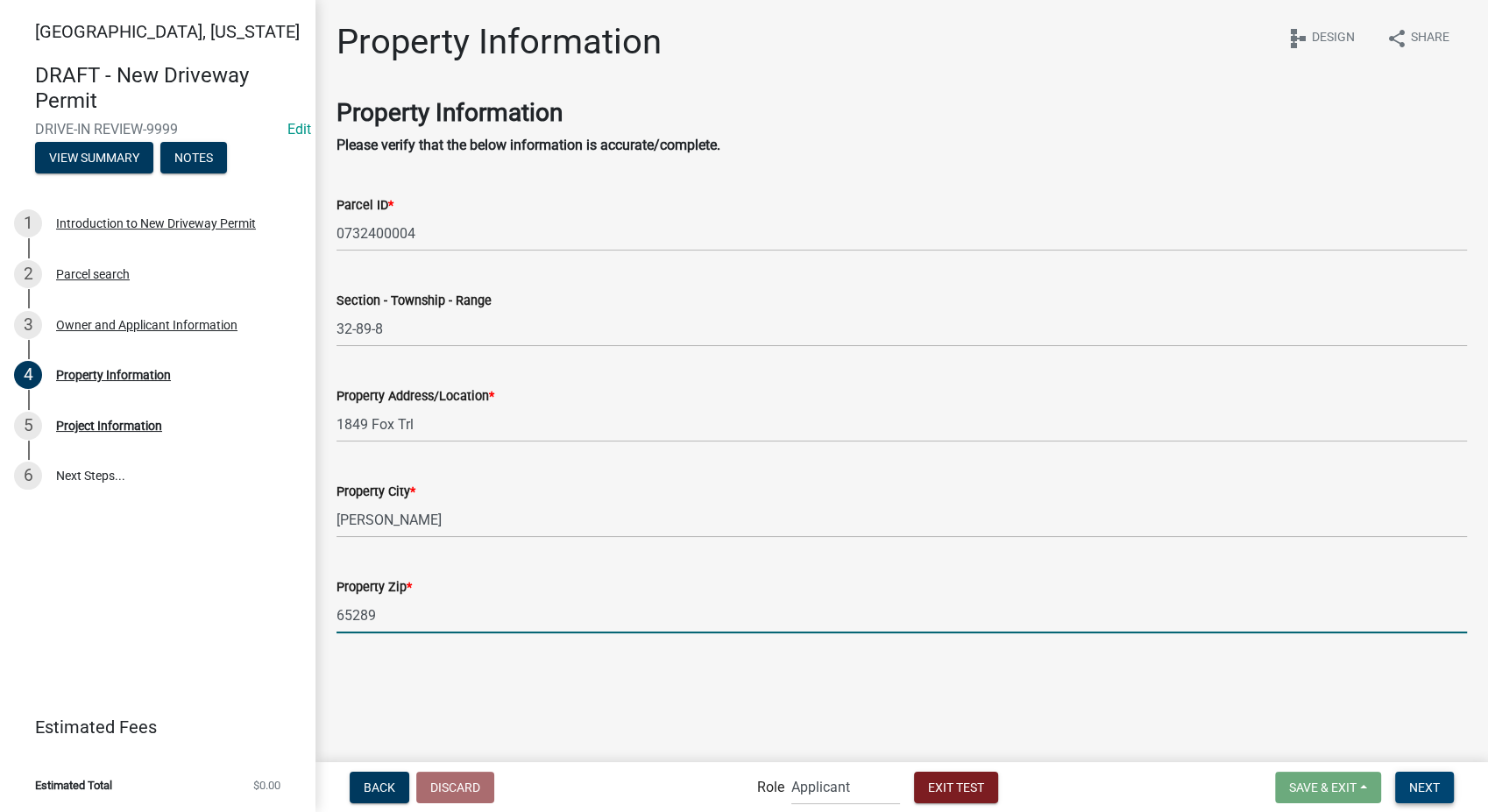
type input "65289"
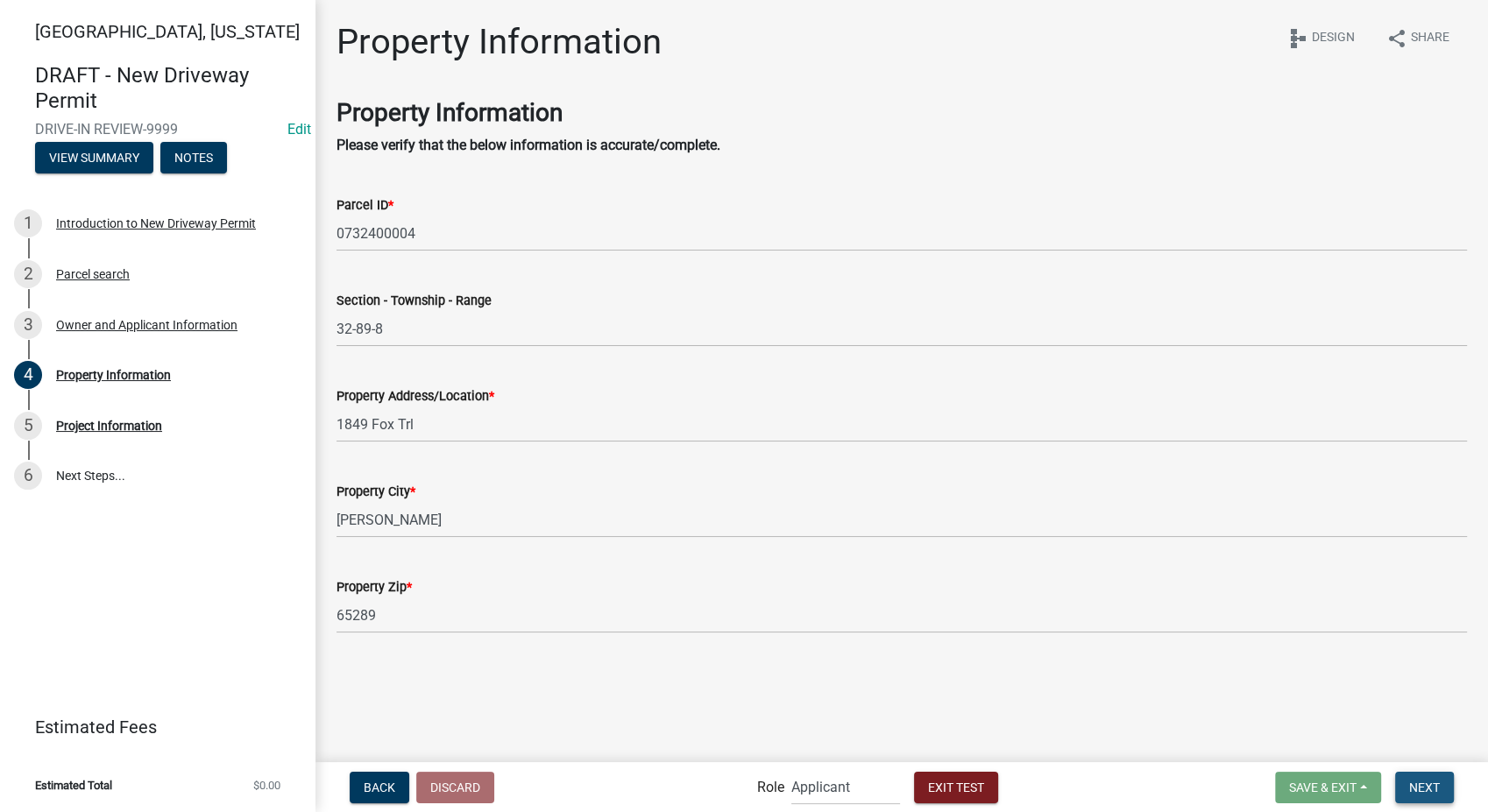
click at [1421, 796] on button "Next" at bounding box center [1425, 787] width 59 height 31
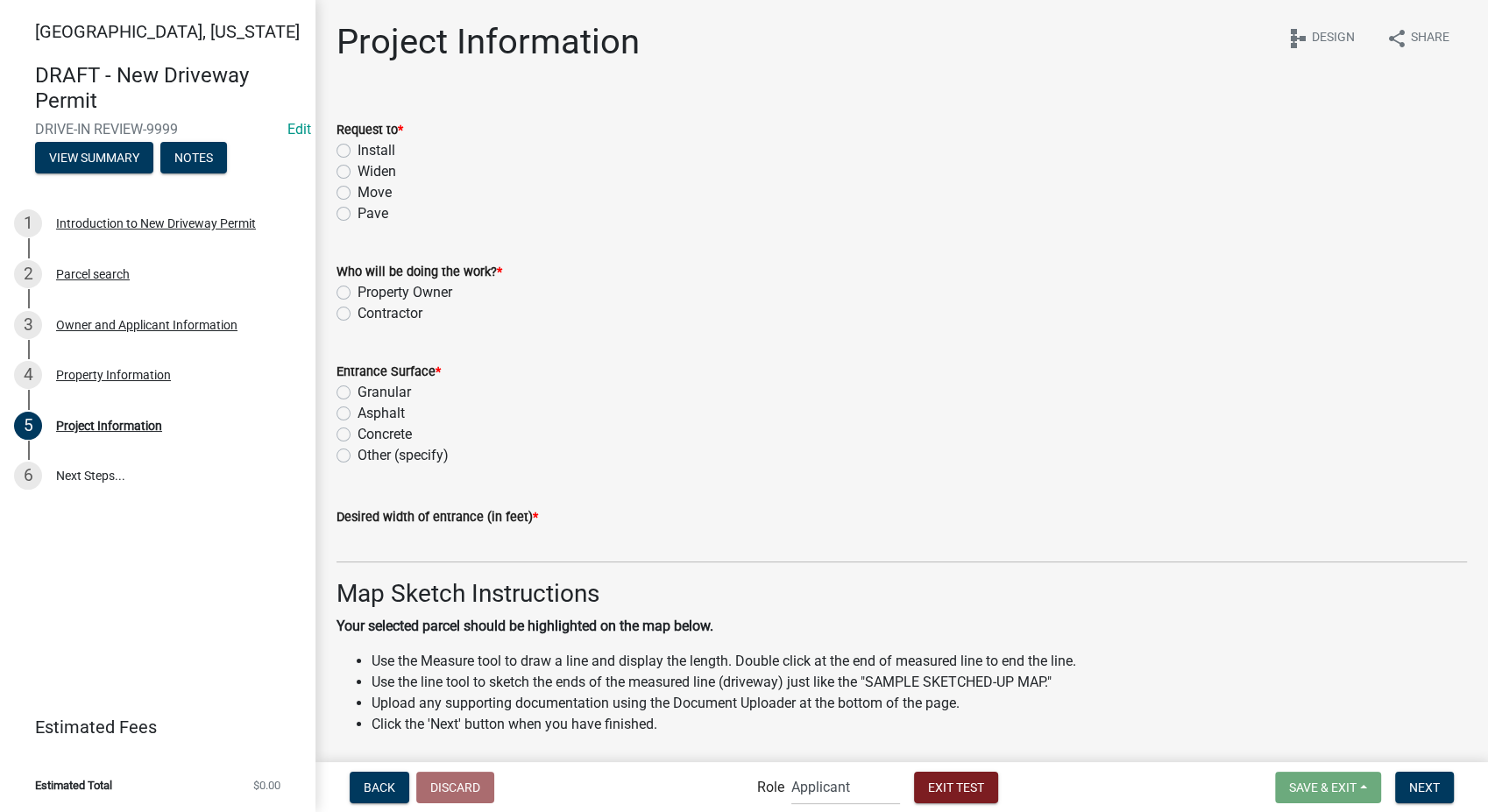
click at [358, 148] on label "Install" at bounding box center [376, 150] width 38 height 21
click at [358, 148] on input "Install" at bounding box center [364, 146] width 11 height 11
radio input "true"
click at [358, 316] on label "Contractor" at bounding box center [390, 313] width 65 height 21
click at [358, 315] on input "Contractor" at bounding box center [364, 309] width 11 height 11
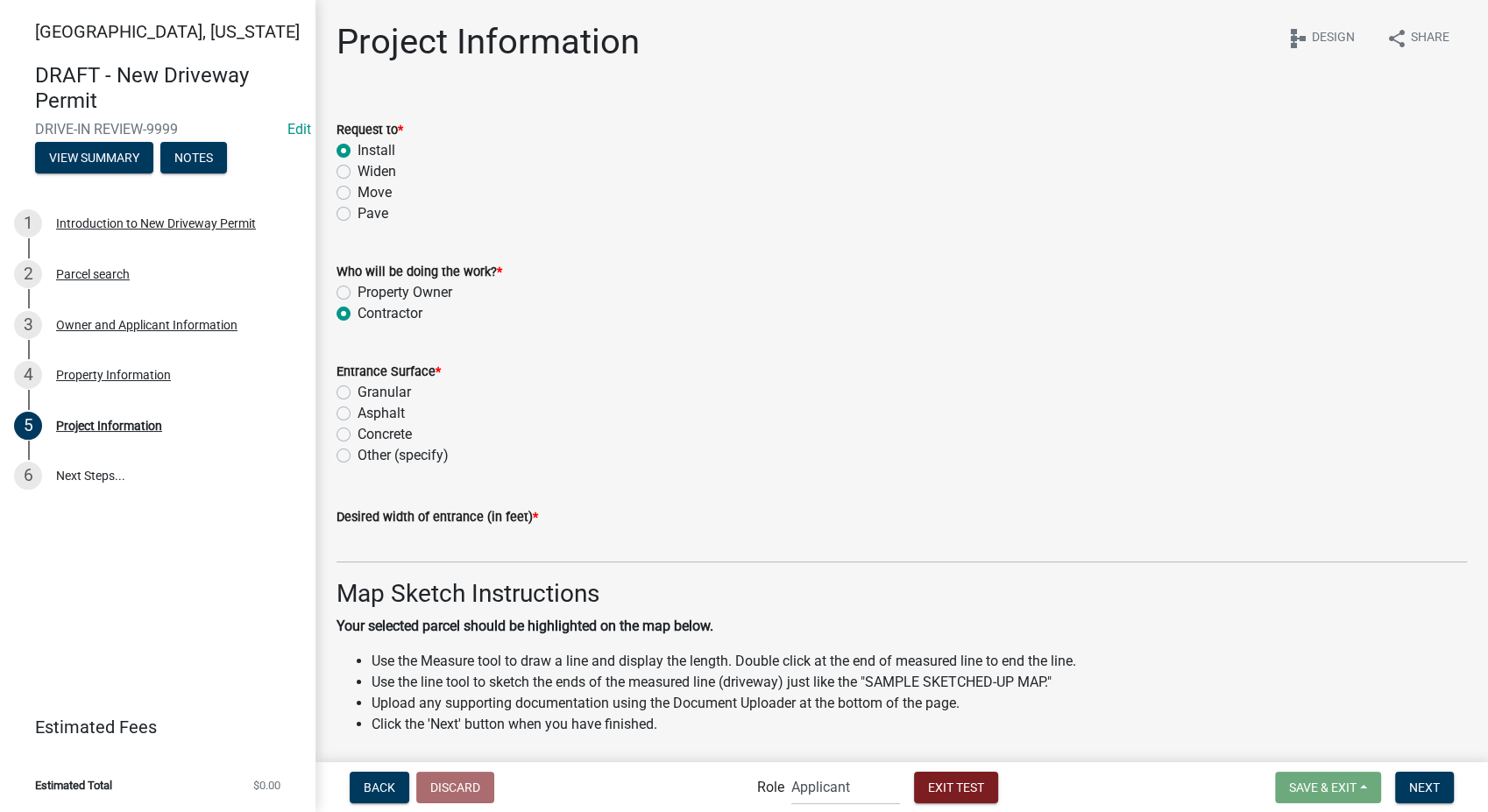
radio input "true"
click at [358, 416] on label "Asphalt" at bounding box center [382, 413] width 48 height 21
click at [358, 415] on input "Asphalt" at bounding box center [364, 408] width 11 height 11
radio input "true"
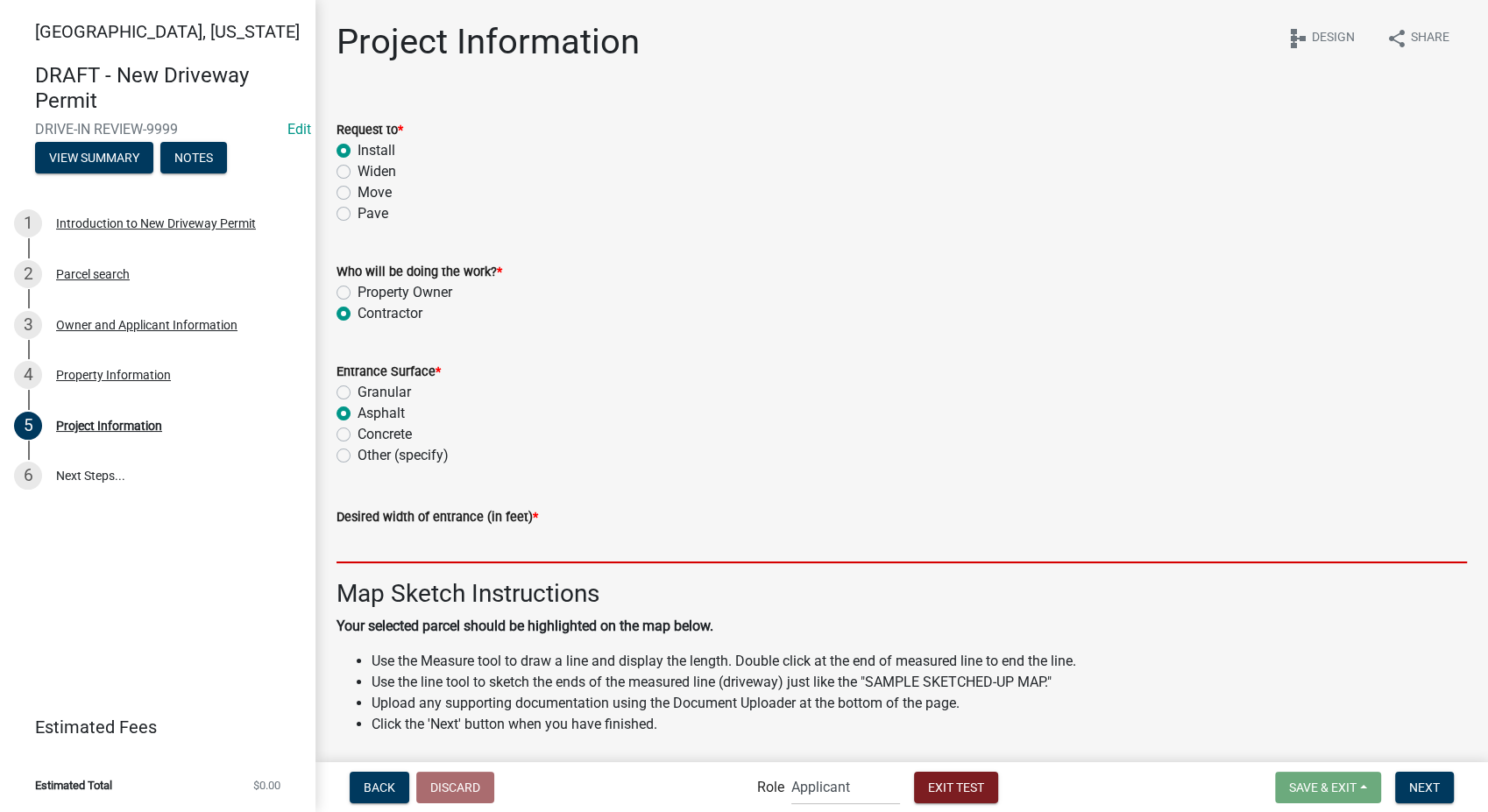
click at [420, 543] on input "text" at bounding box center [902, 545] width 1131 height 36
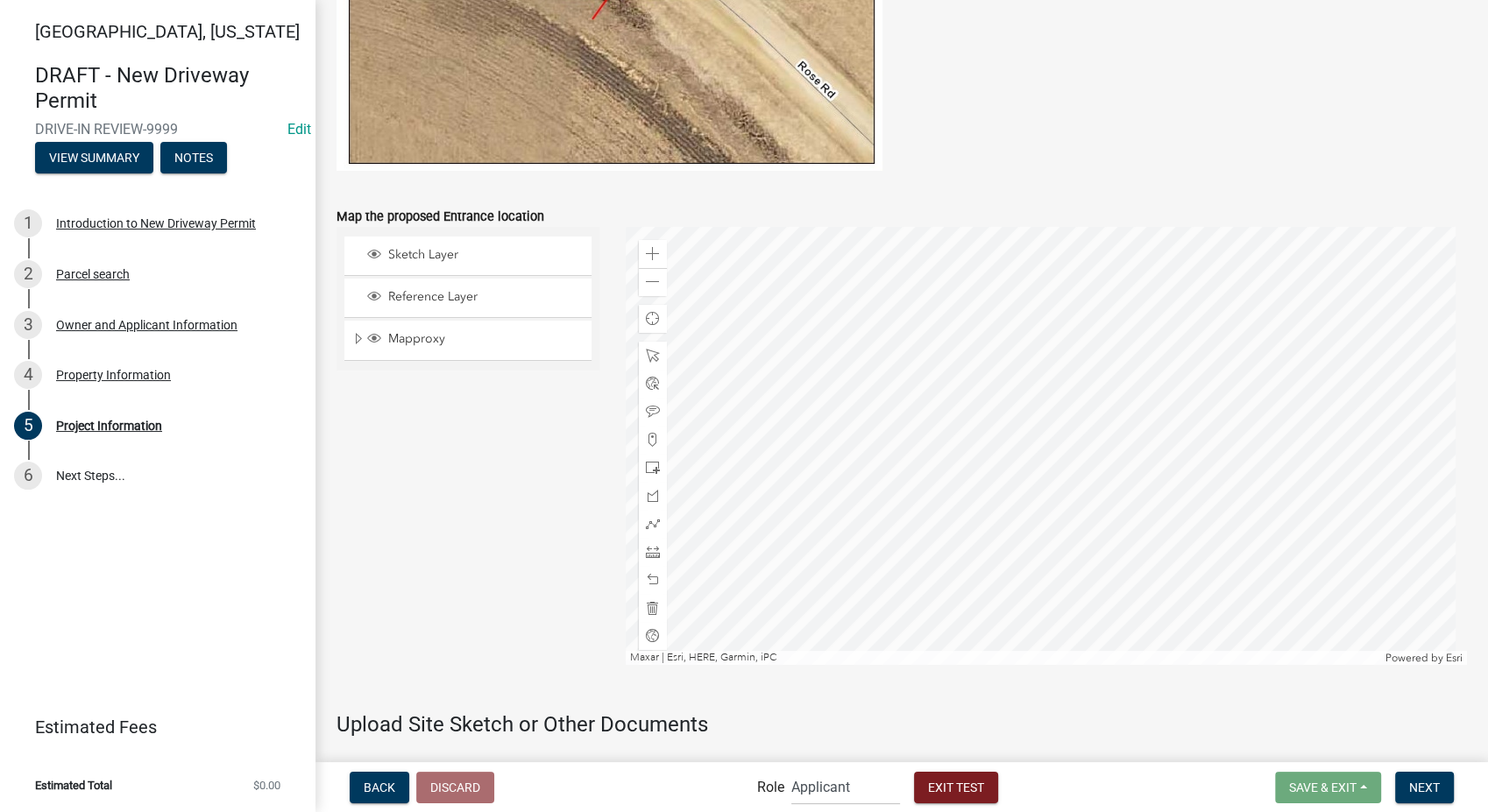
scroll to position [1557, 0]
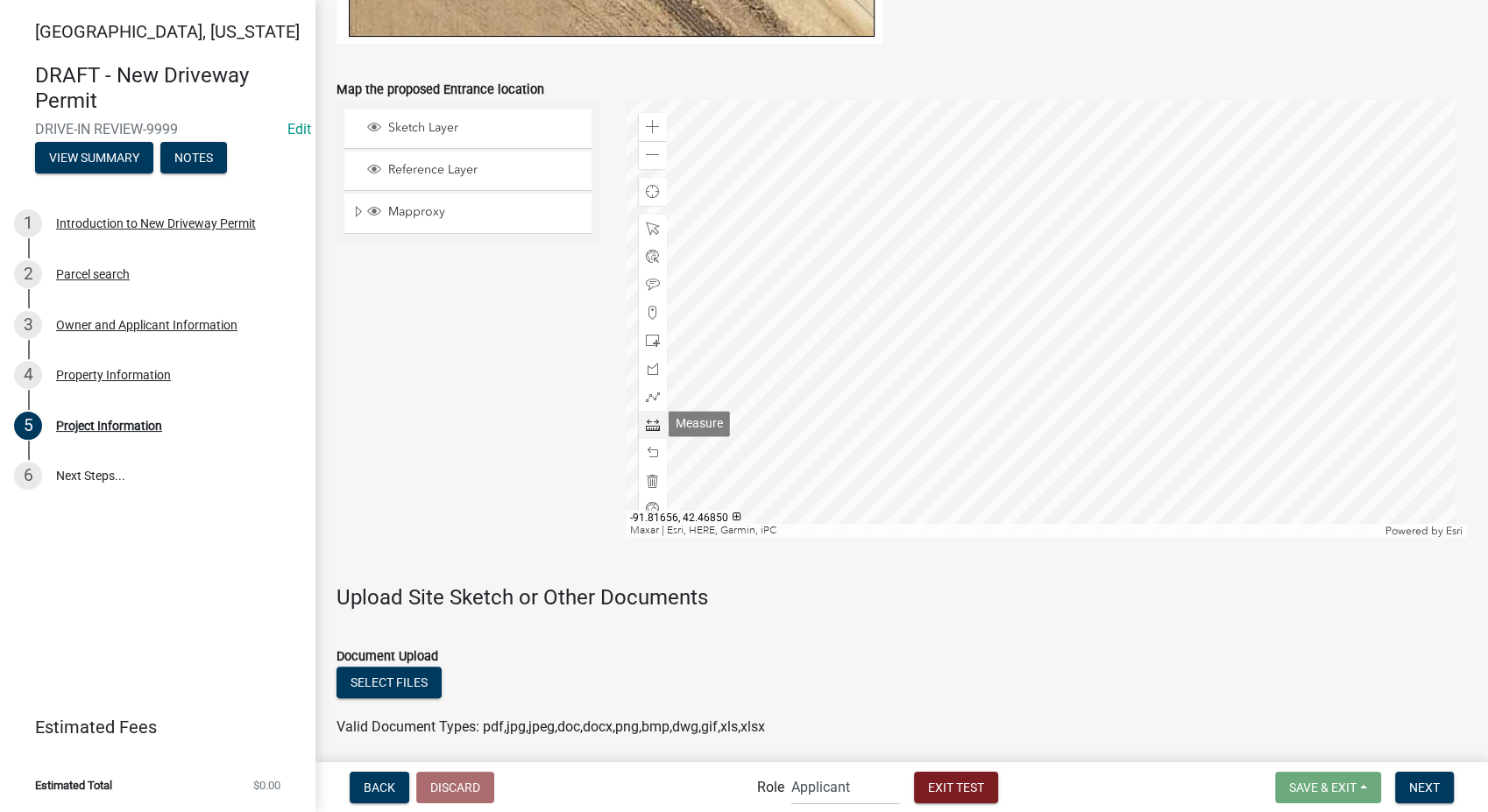
type input "15"
click at [649, 419] on span at bounding box center [652, 425] width 14 height 14
click at [928, 377] on div at bounding box center [1046, 319] width 842 height 438
click at [1027, 377] on div at bounding box center [1046, 319] width 842 height 438
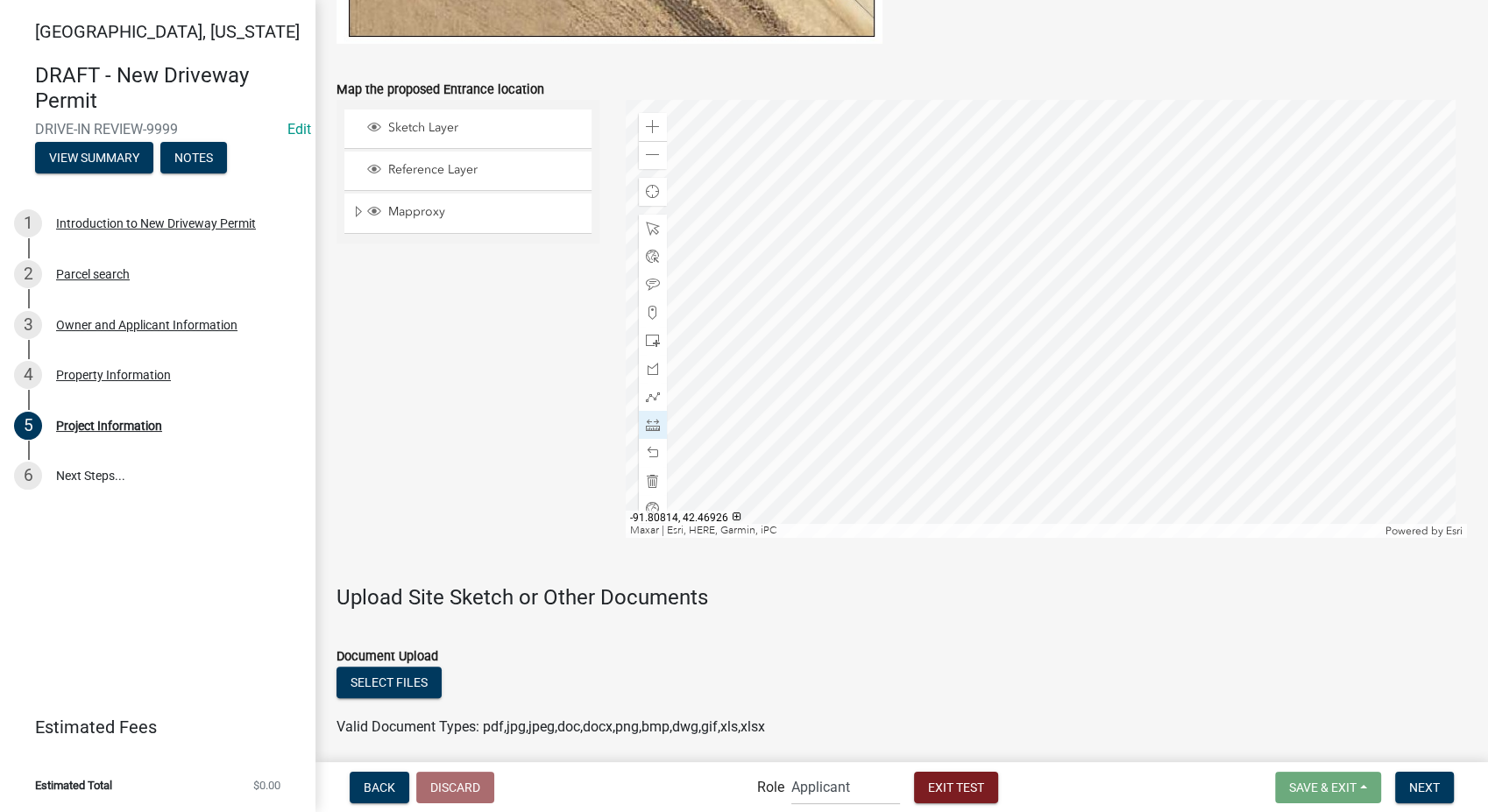
click at [1026, 376] on div at bounding box center [1046, 319] width 842 height 438
click at [646, 475] on span at bounding box center [652, 481] width 14 height 14
click at [646, 425] on span at bounding box center [652, 425] width 14 height 14
click at [928, 368] on div at bounding box center [1046, 319] width 842 height 438
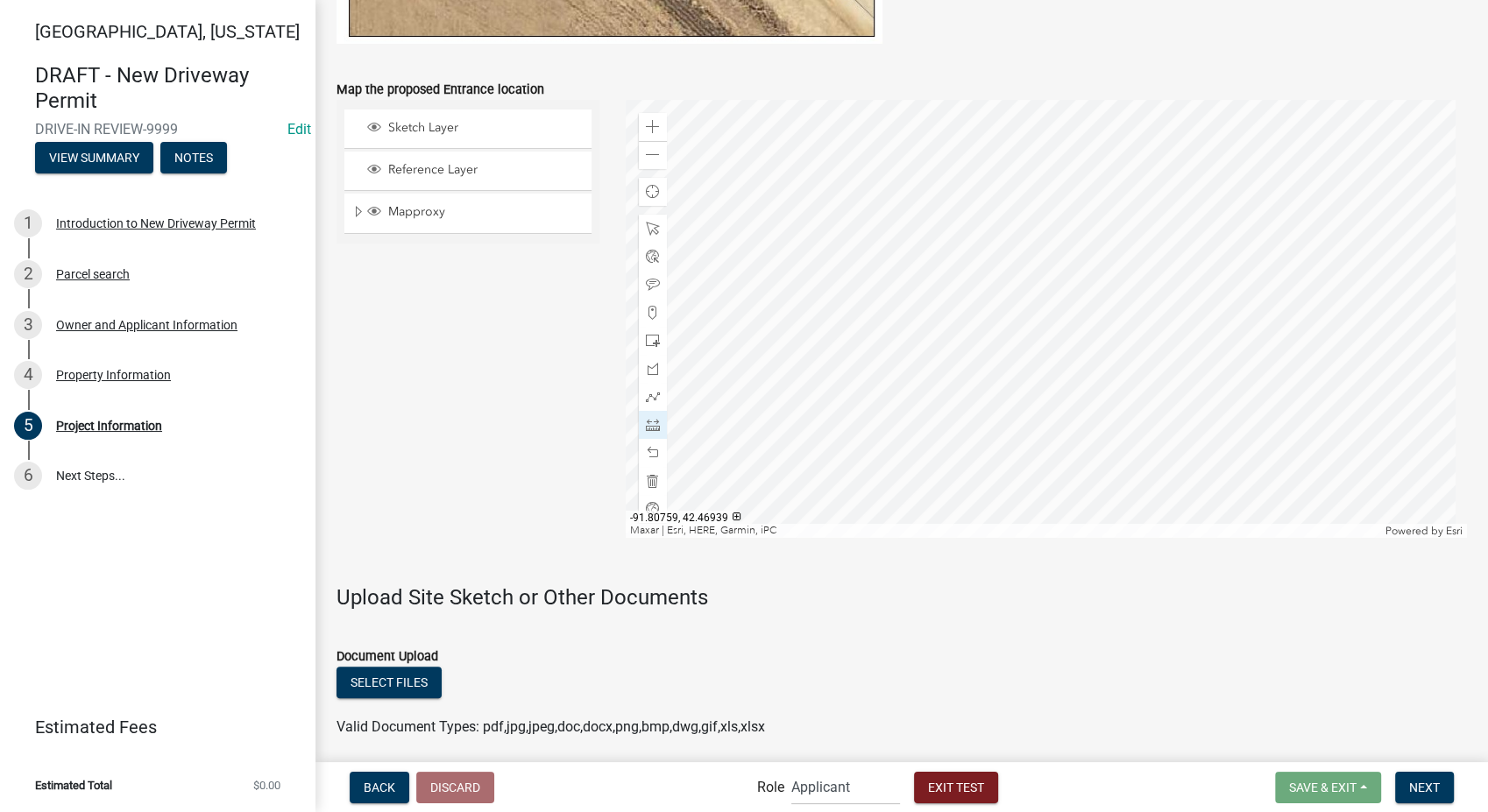
click at [1052, 368] on div at bounding box center [1046, 319] width 842 height 438
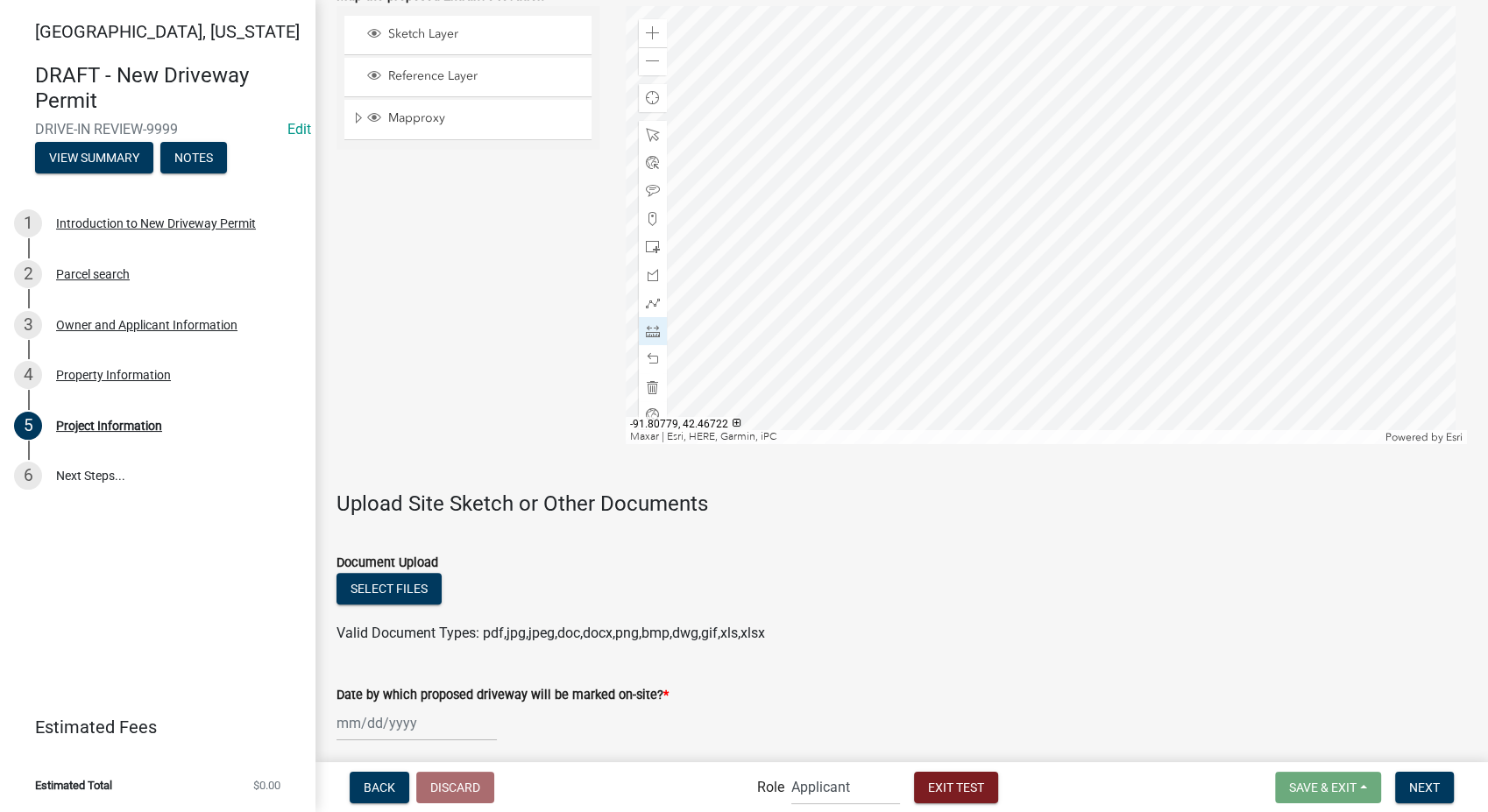
scroll to position [1716, 0]
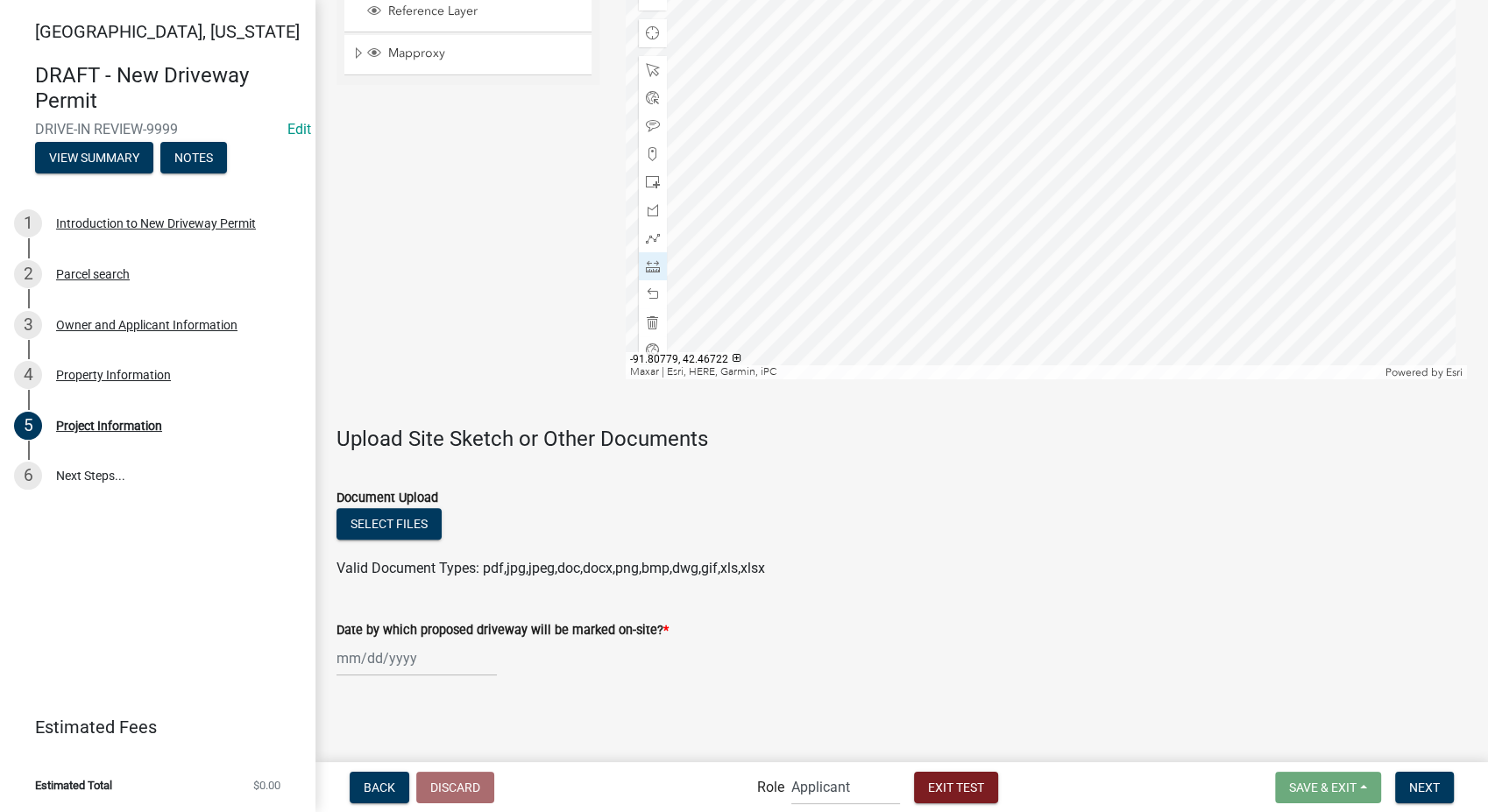
select select "8"
select select "2025"
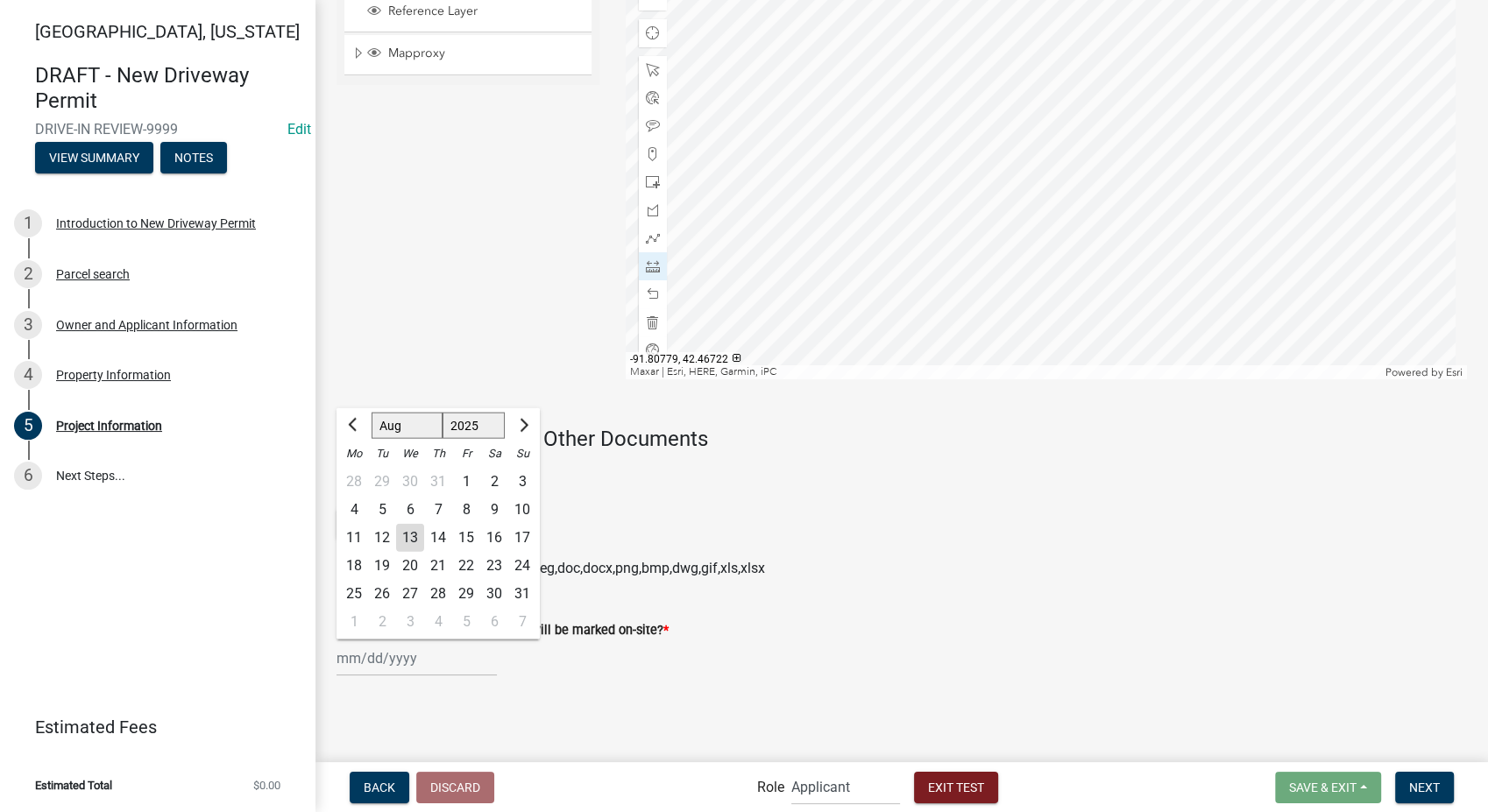
click at [378, 653] on div "Jan Feb Mar Apr May Jun Jul Aug Sep Oct Nov Dec 1525 1526 1527 1528 1529 1530 1…" at bounding box center [417, 658] width 160 height 36
click at [483, 586] on div "30" at bounding box center [494, 594] width 28 height 28
type input "08/30/2025"
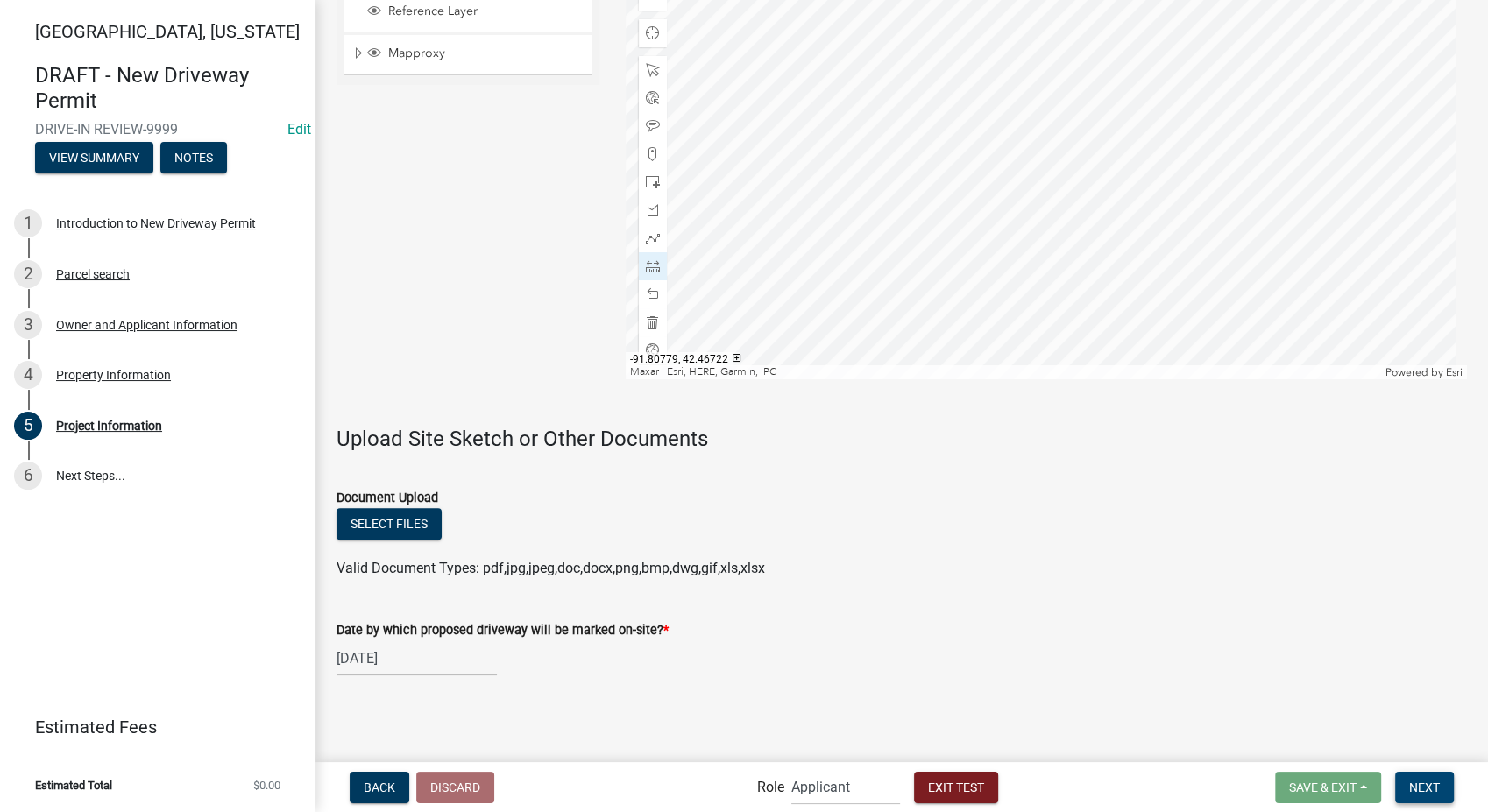
click at [1430, 773] on button "Next" at bounding box center [1425, 787] width 59 height 31
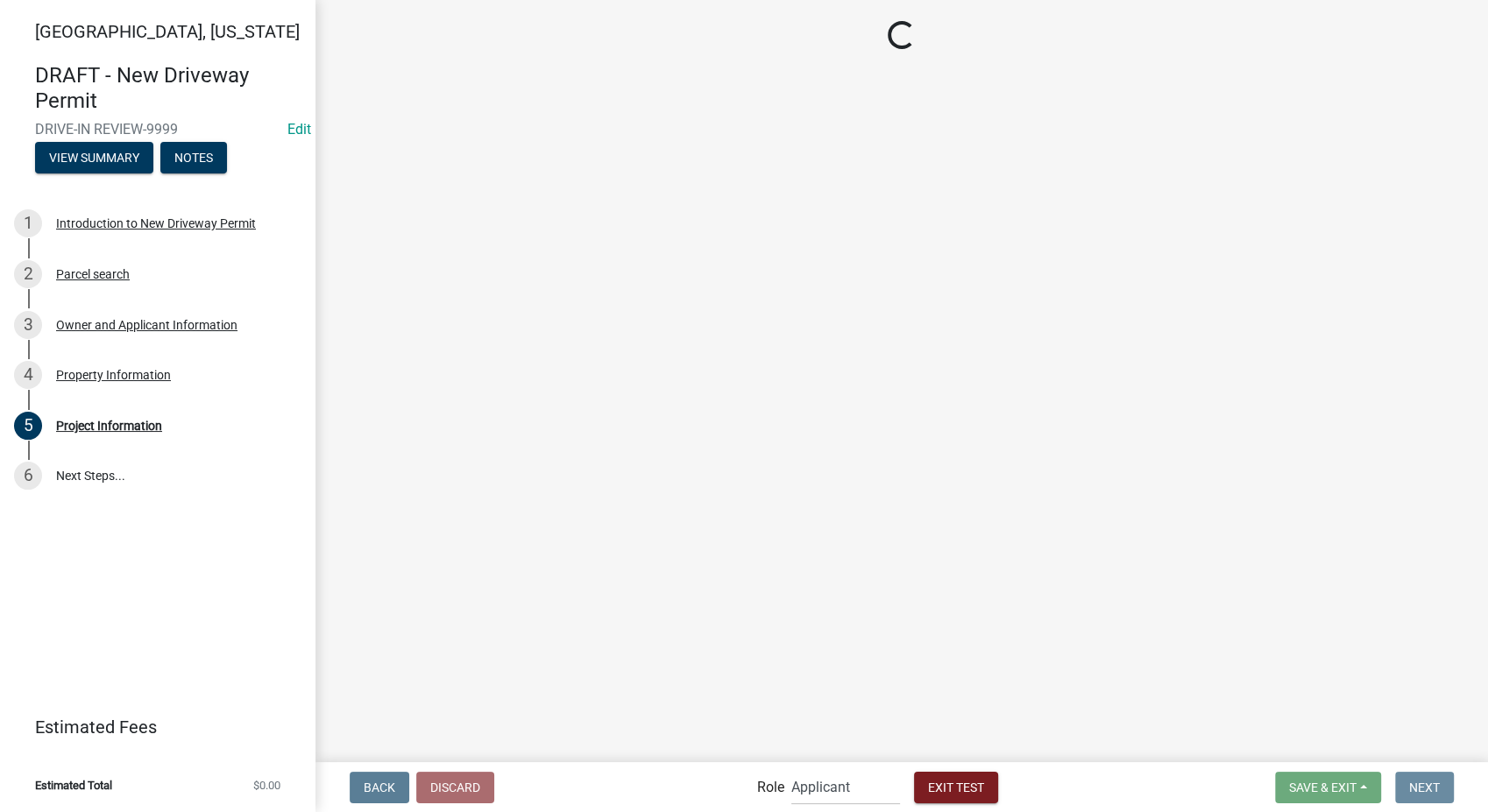
scroll to position [0, 0]
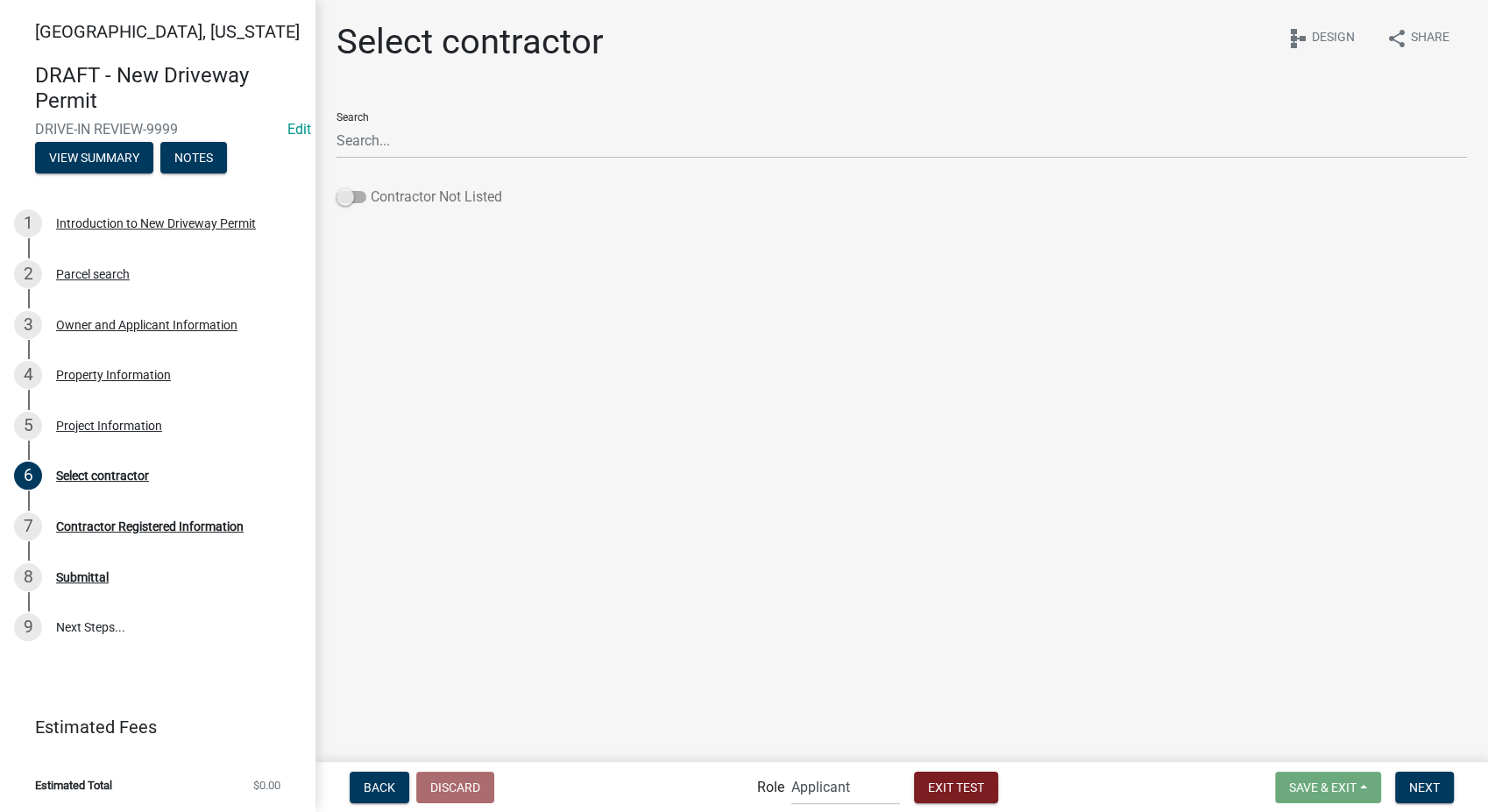
click at [353, 195] on span at bounding box center [352, 197] width 30 height 12
click at [371, 187] on input "Contractor Not Listed" at bounding box center [371, 187] width 0 height 0
click at [1438, 786] on span "Next" at bounding box center [1425, 786] width 31 height 14
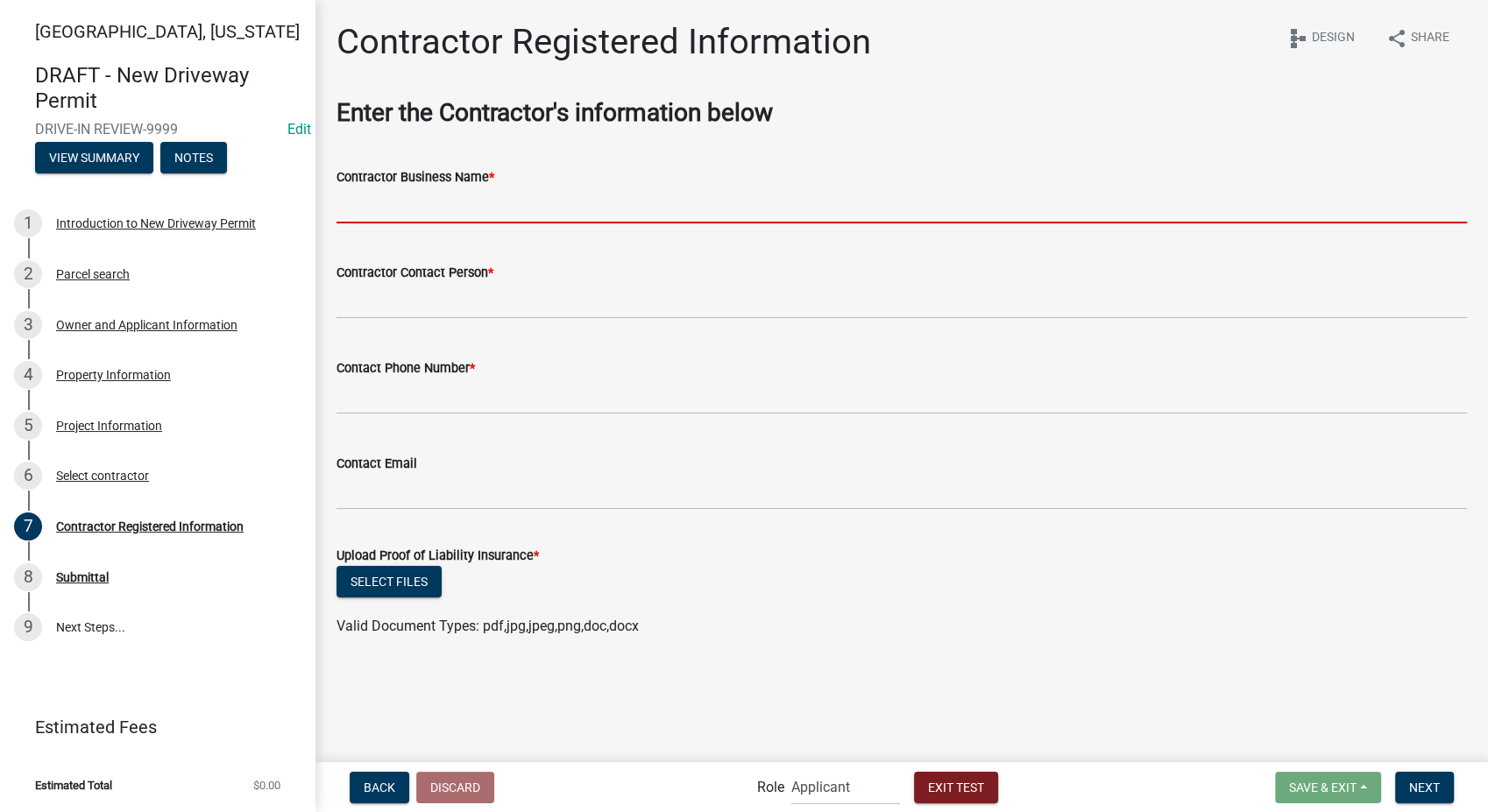
click at [377, 209] on input "Contractor Business Name *" at bounding box center [902, 205] width 1131 height 36
type input "Schneider Geospatial"
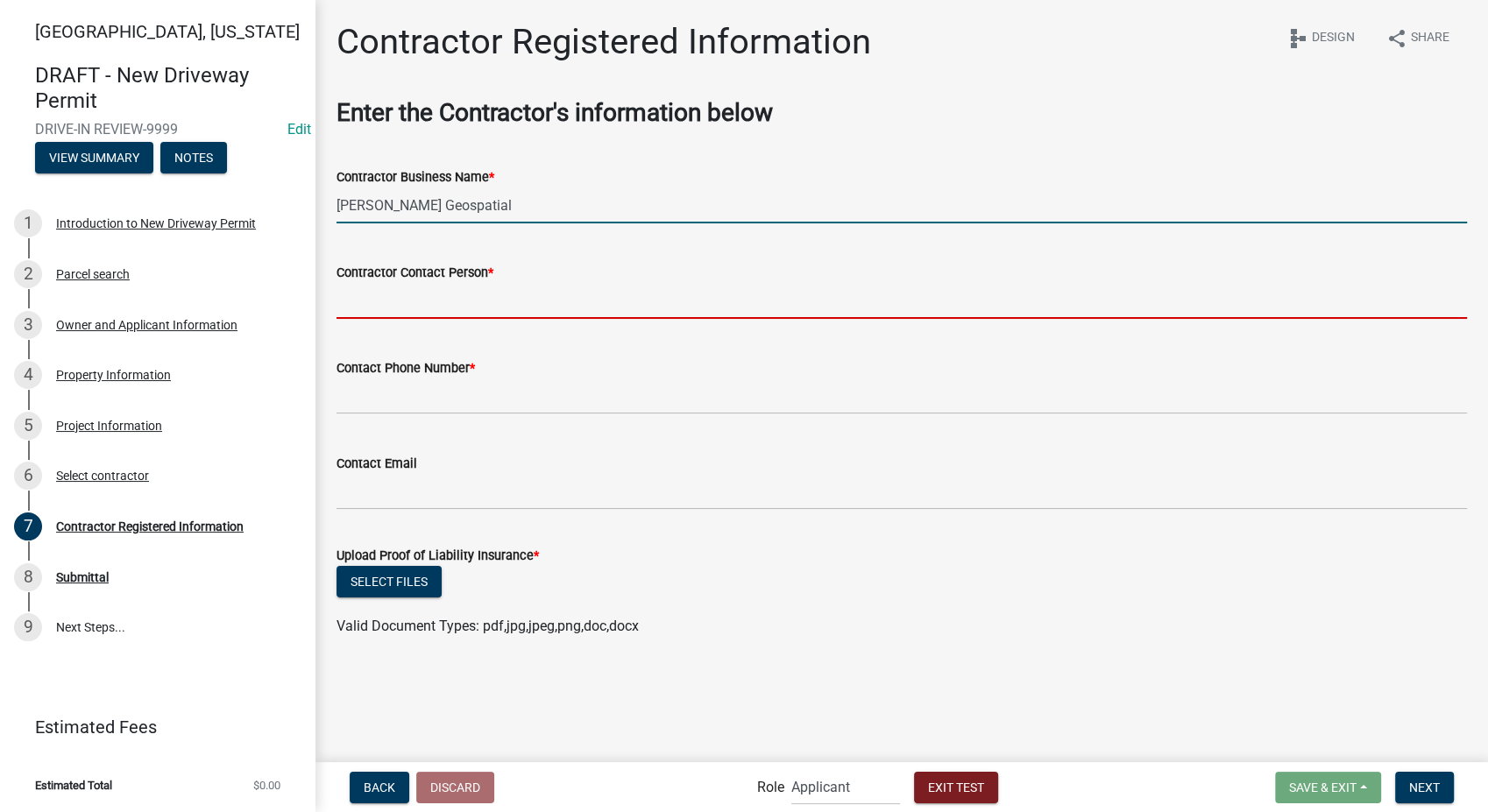
type input "Stacia Franklin"
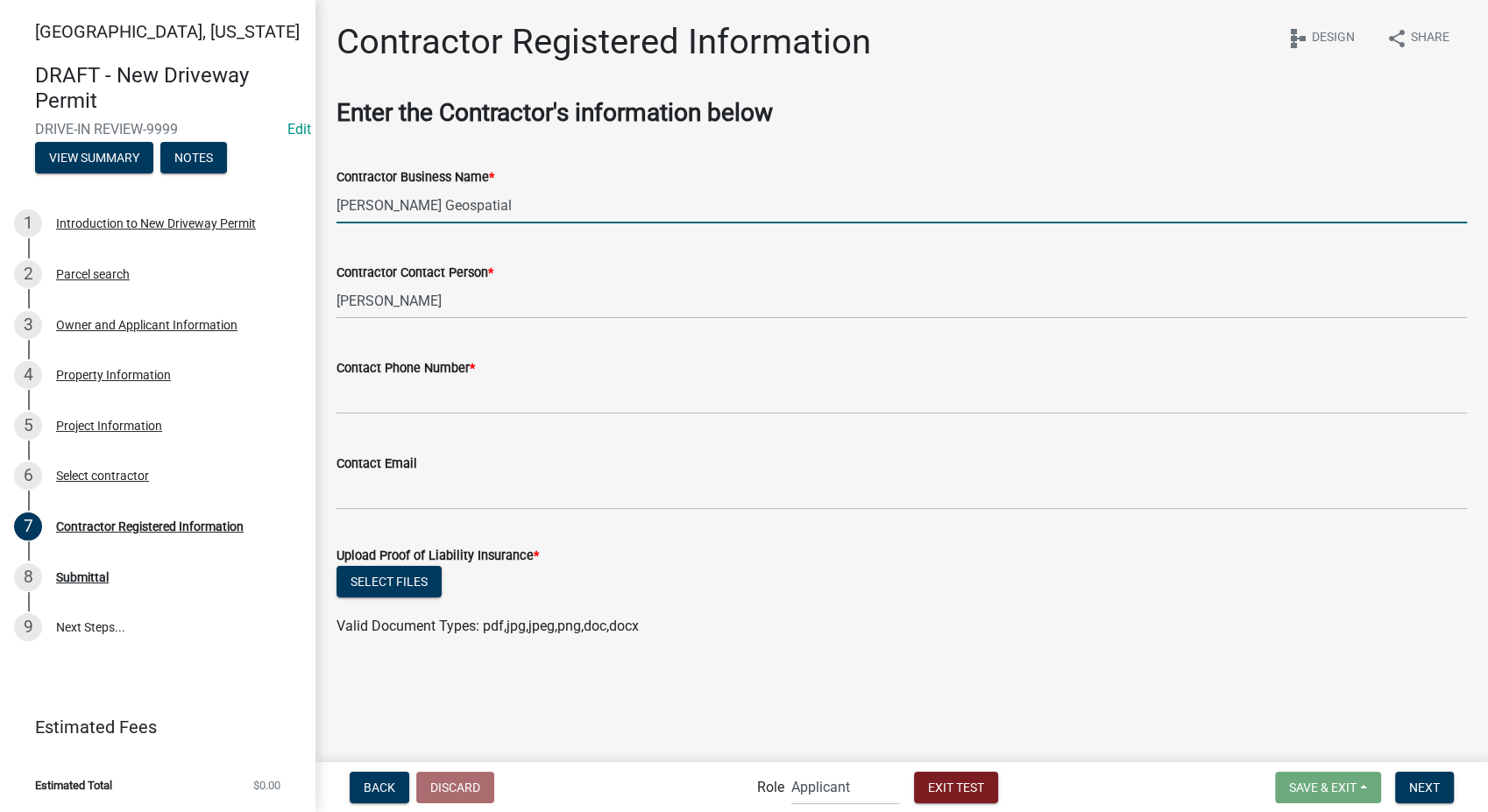
type input "8127861368"
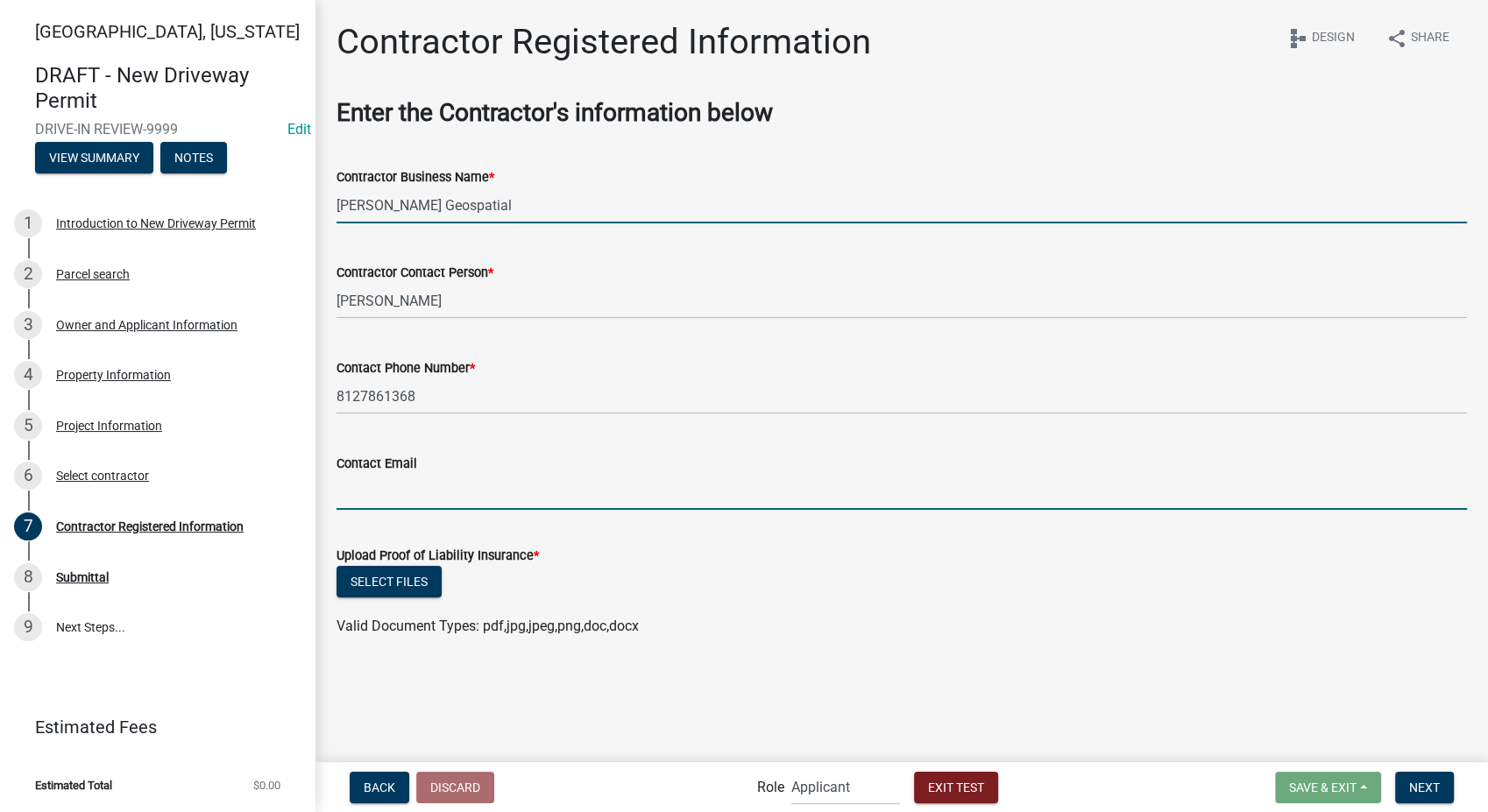
type input "sfranklin@schneidergis.com"
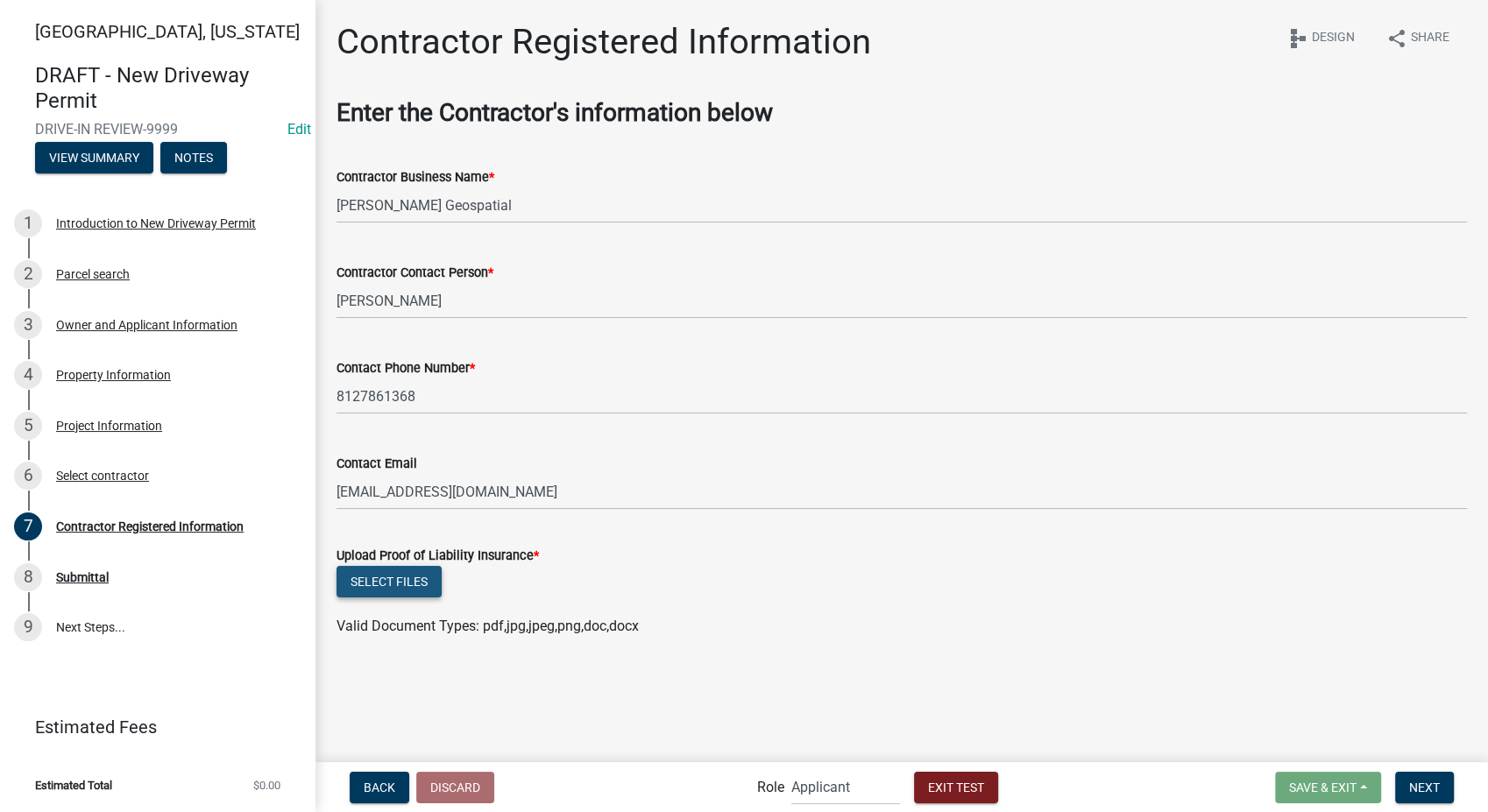
click at [397, 583] on button "Select files" at bounding box center [389, 581] width 105 height 31
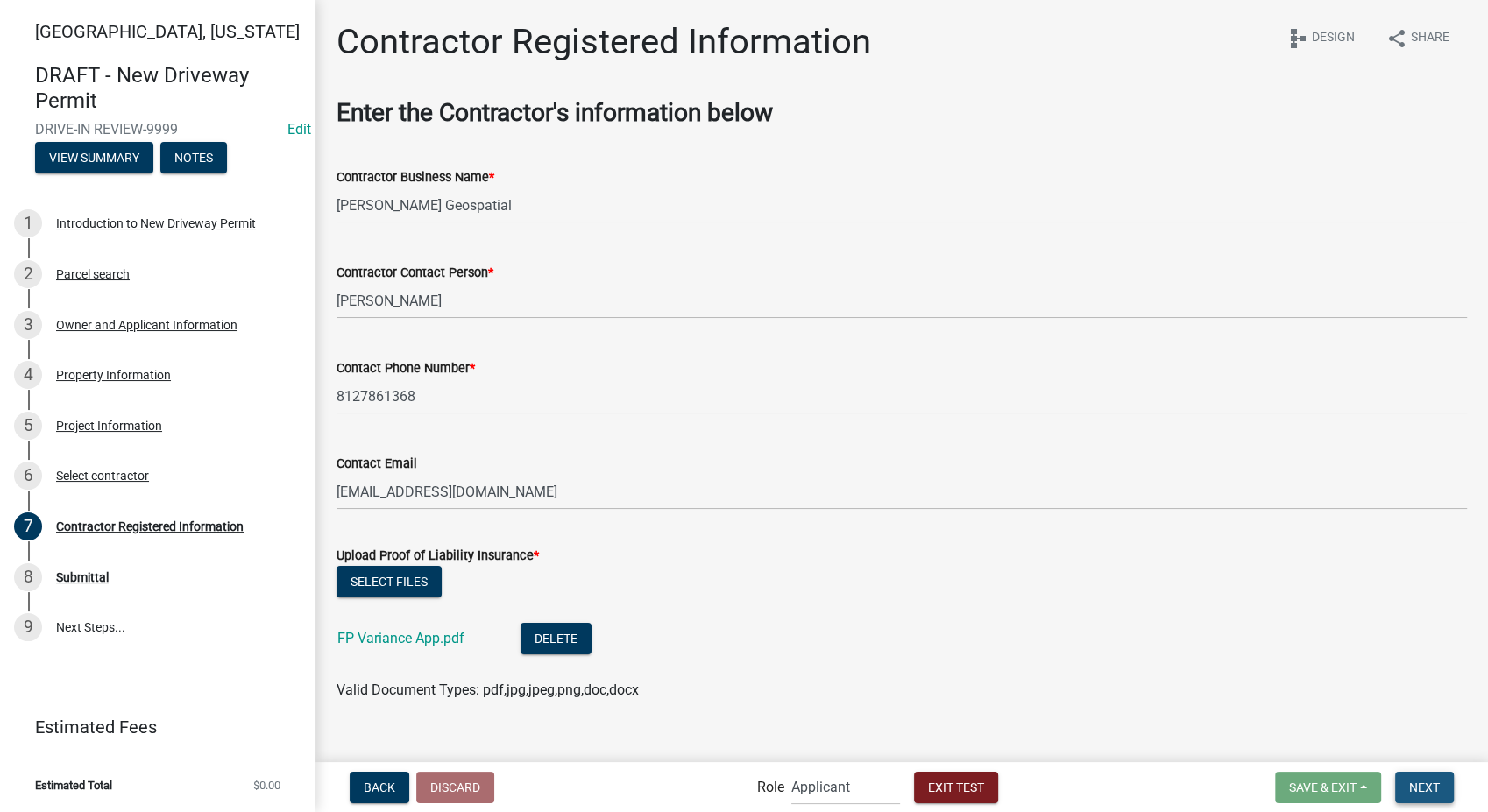
click at [1417, 774] on button "Next" at bounding box center [1425, 787] width 59 height 31
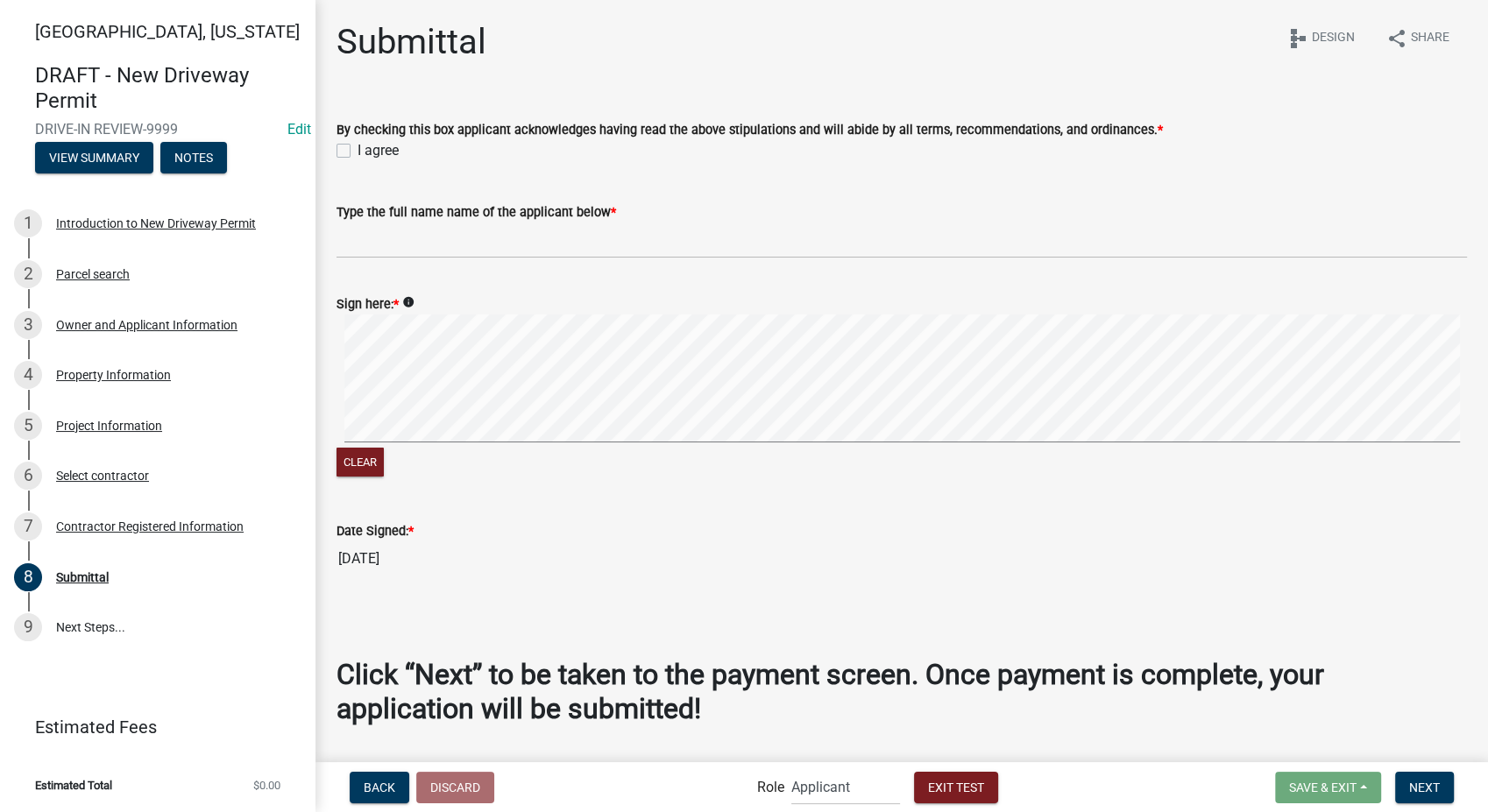
click at [358, 154] on label "I agree" at bounding box center [378, 150] width 41 height 21
click at [358, 152] on input "I agree" at bounding box center [364, 146] width 11 height 11
checkbox input "true"
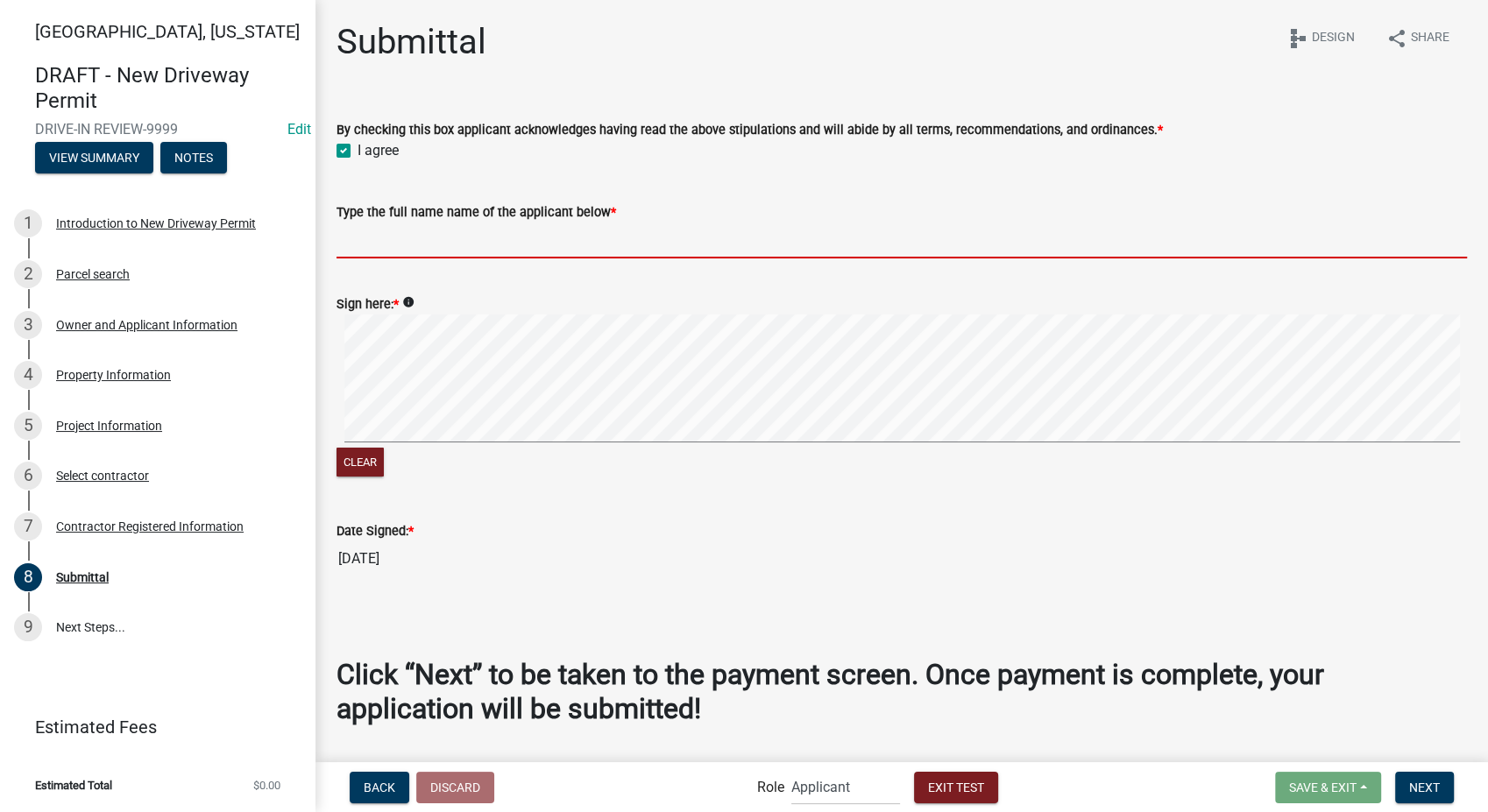
click at [415, 249] on input "Type the full name name of the applicant below *" at bounding box center [902, 240] width 1131 height 36
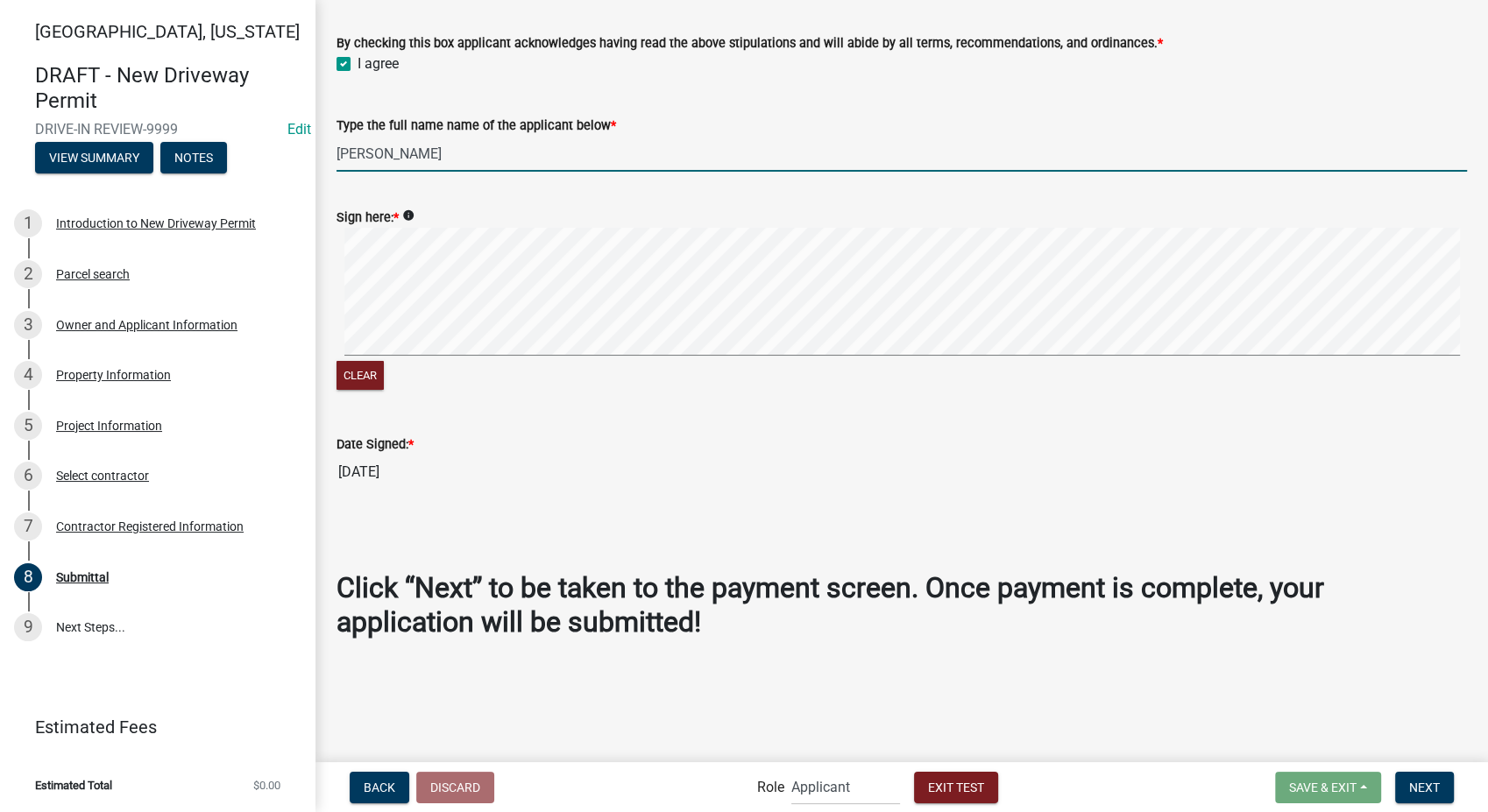
scroll to position [88, 0]
type input "Stacia Franklin"
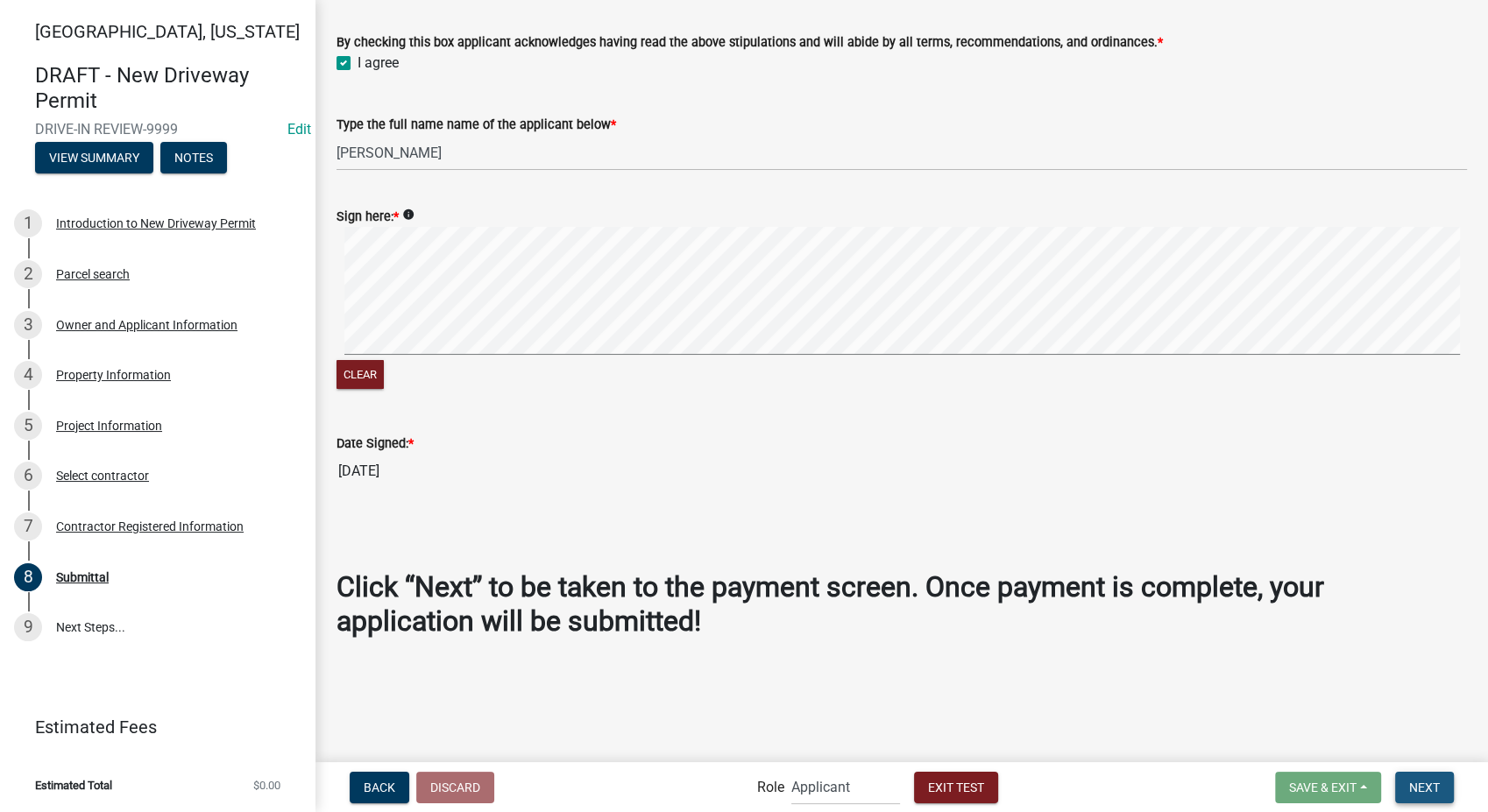
click at [1413, 784] on span "Next" at bounding box center [1425, 786] width 31 height 14
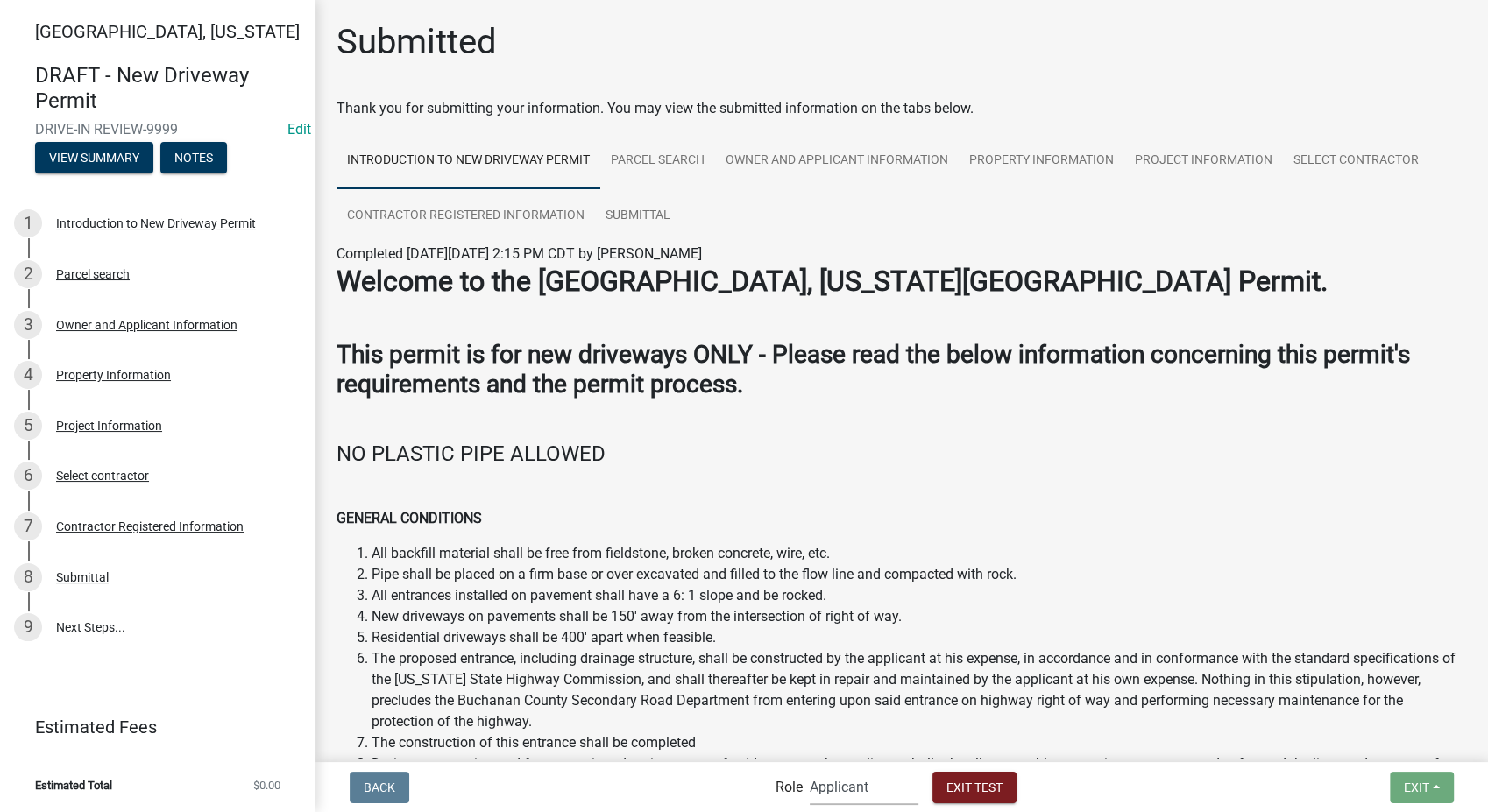
click at [848, 777] on select "Applicant Secondary Roads Admin" at bounding box center [863, 786] width 109 height 36
select select "0557c259-9306-4102-b35b-3b386a3e7b44"
click at [809, 769] on select "Applicant Secondary Roads Admin" at bounding box center [863, 786] width 109 height 36
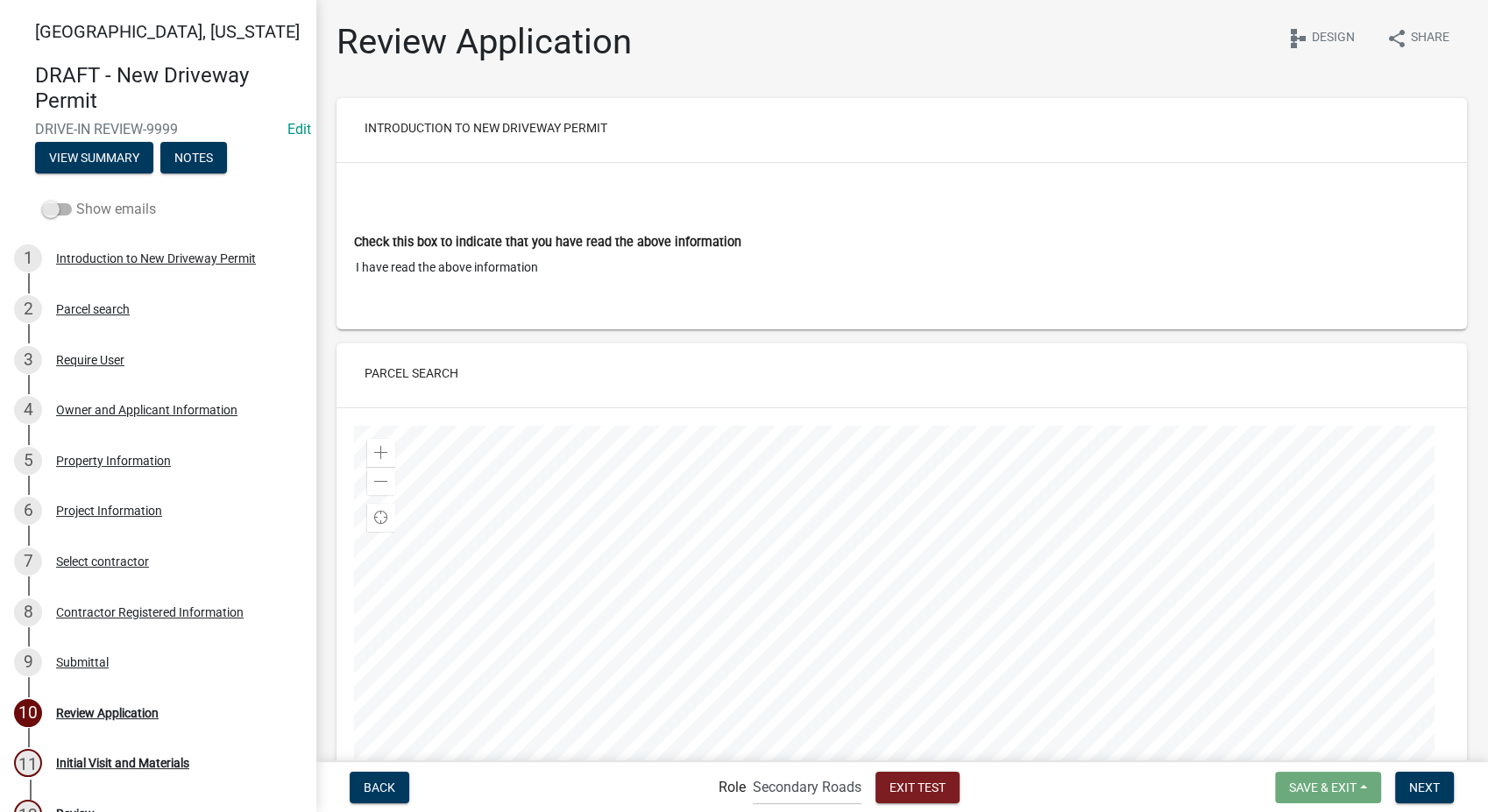
click at [51, 205] on span at bounding box center [57, 209] width 30 height 12
click at [76, 199] on input "Show emails" at bounding box center [76, 199] width 0 height 0
click at [83, 707] on div "Submittal Email" at bounding box center [98, 712] width 85 height 12
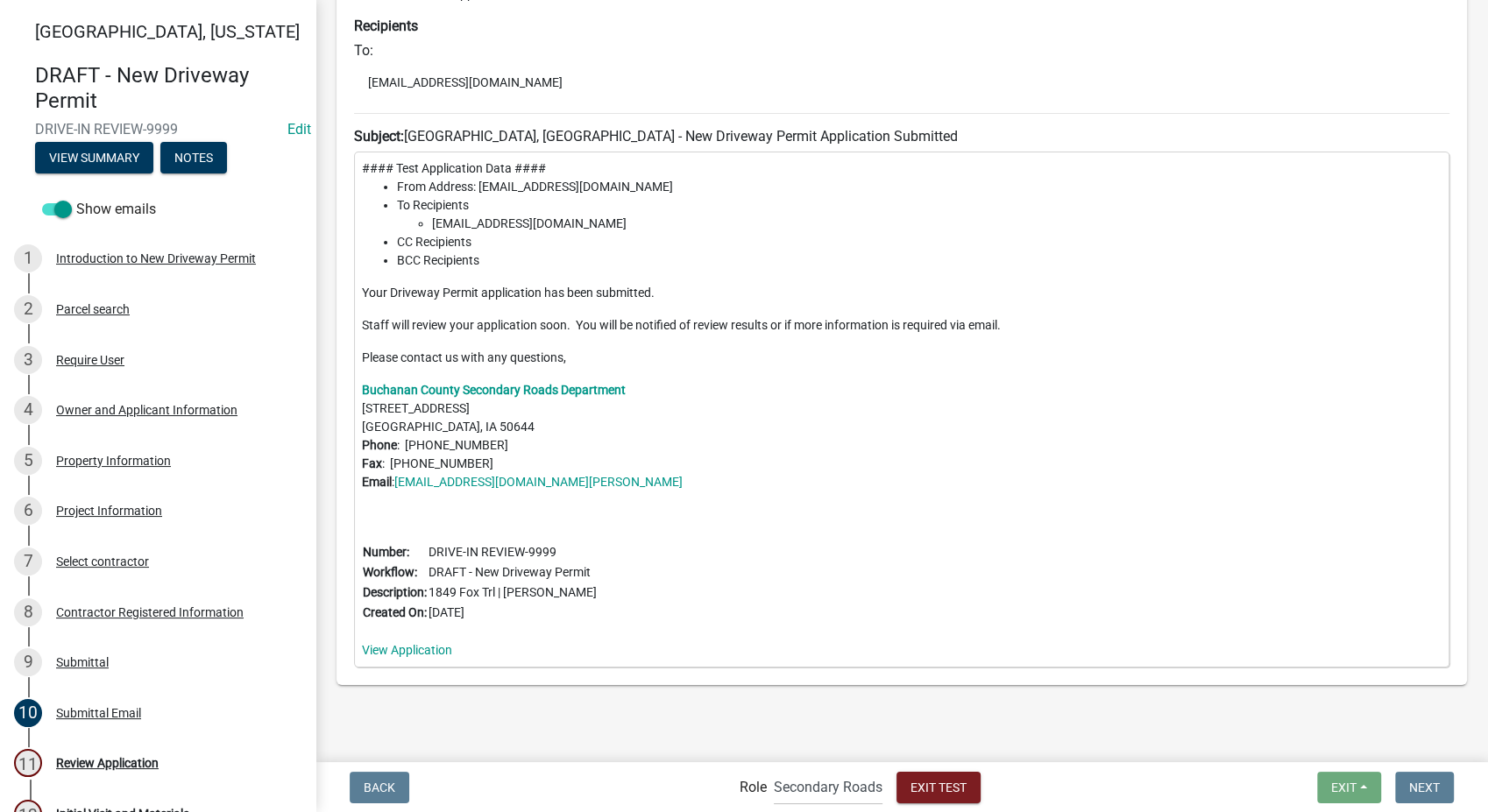
scroll to position [259, 0]
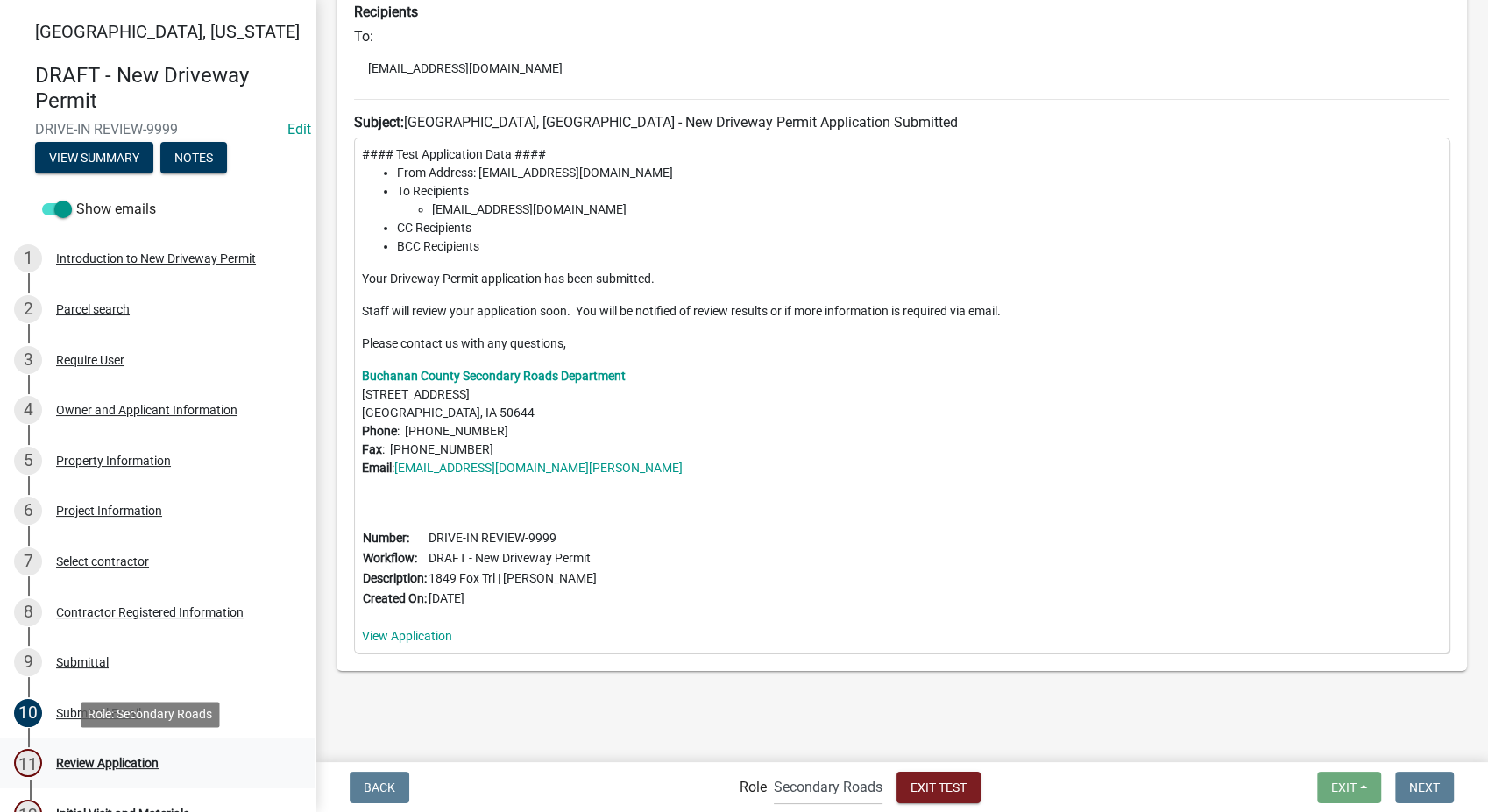
click at [114, 759] on div "Review Application" at bounding box center [107, 763] width 103 height 12
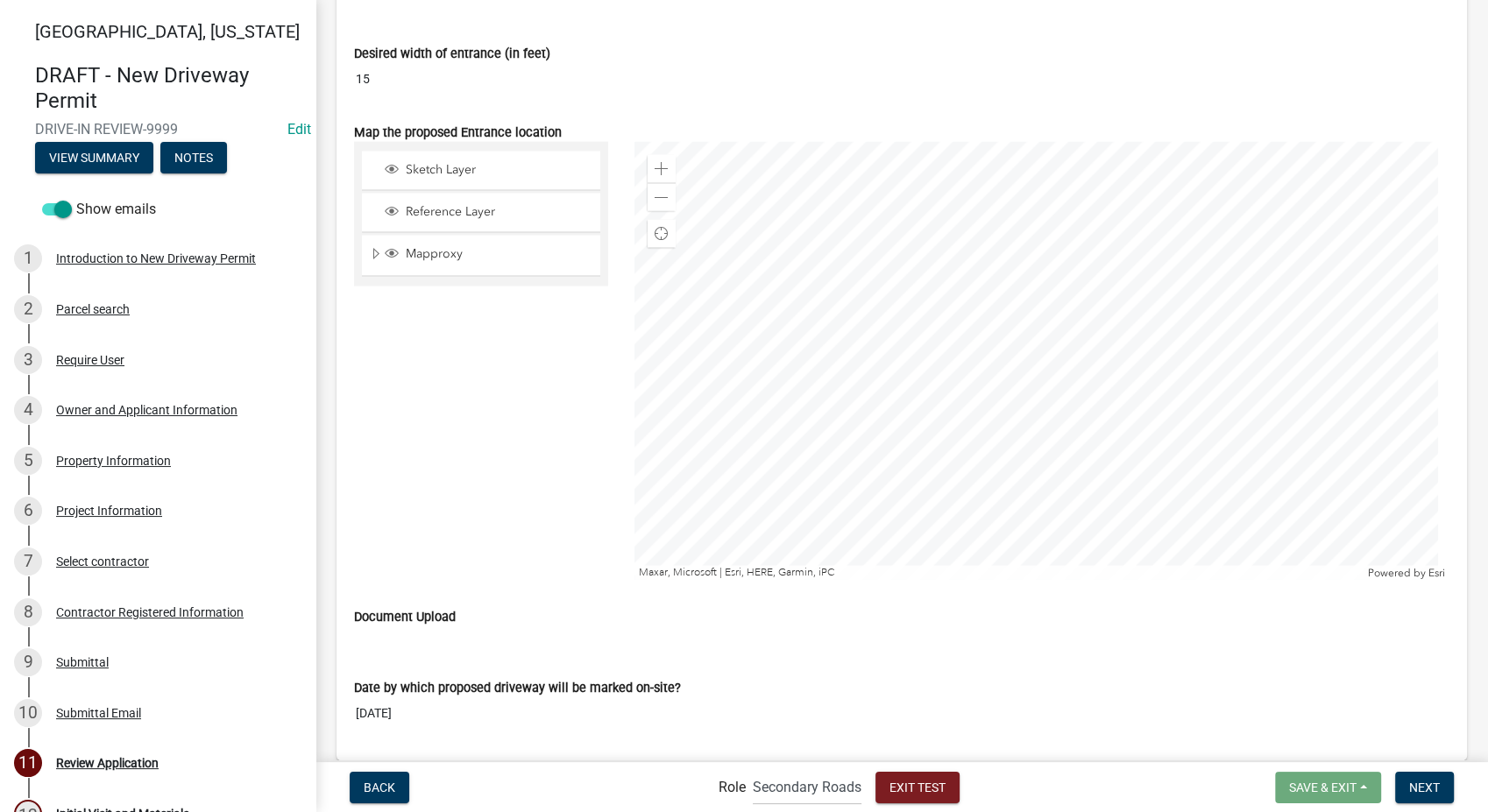
scroll to position [3602, 0]
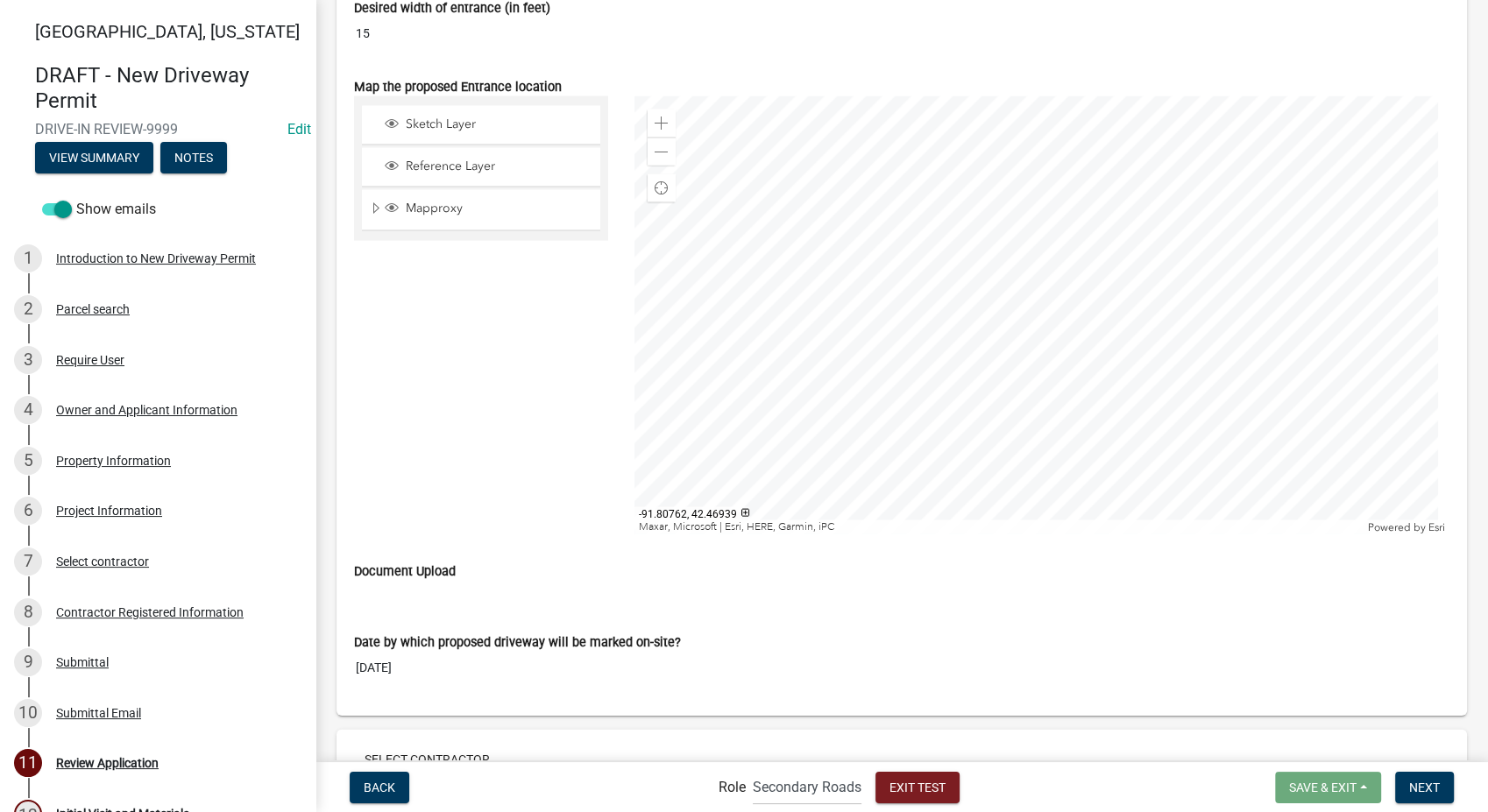
click at [1229, 309] on div at bounding box center [1042, 315] width 815 height 438
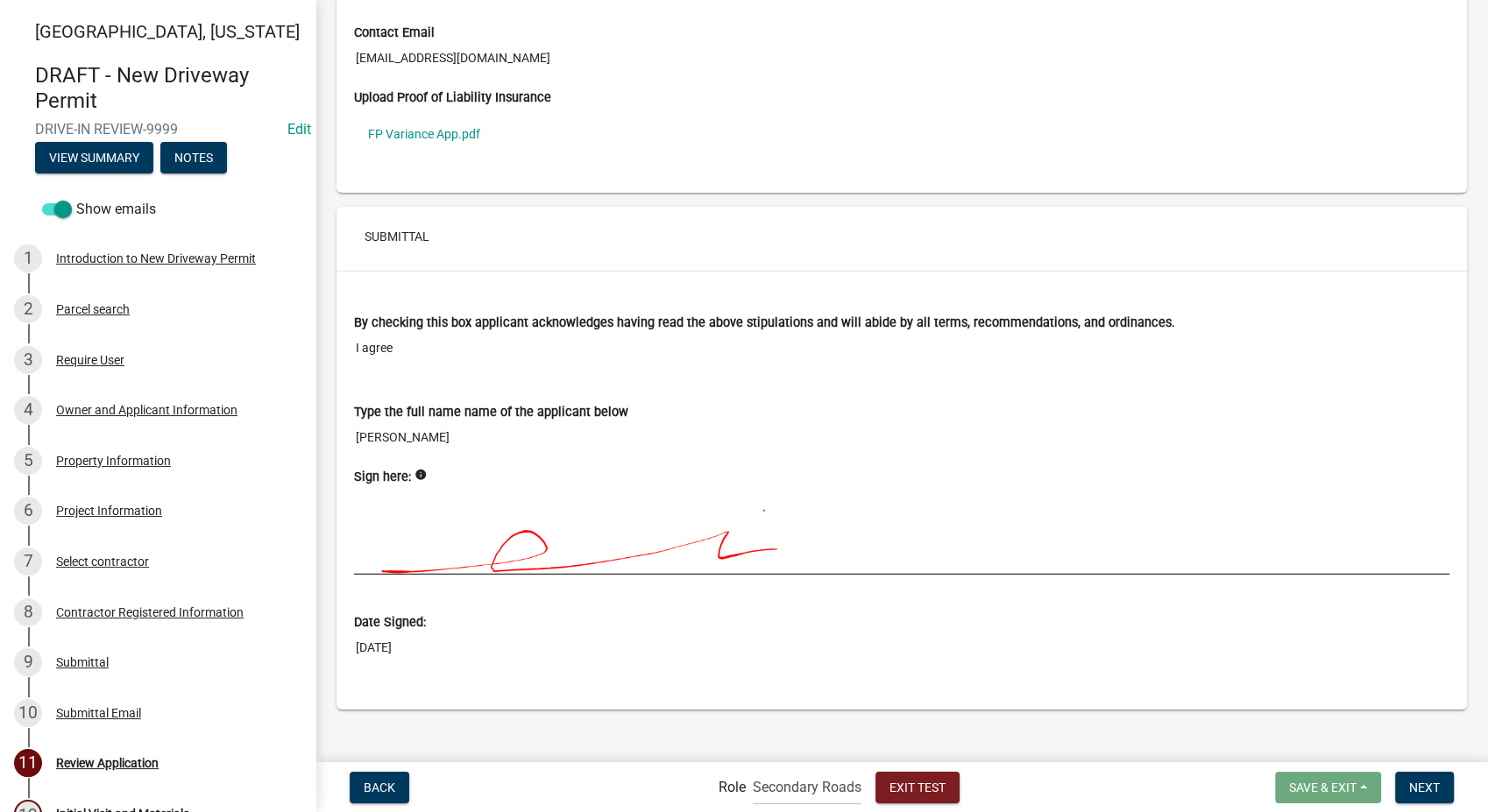
scroll to position [4839, 0]
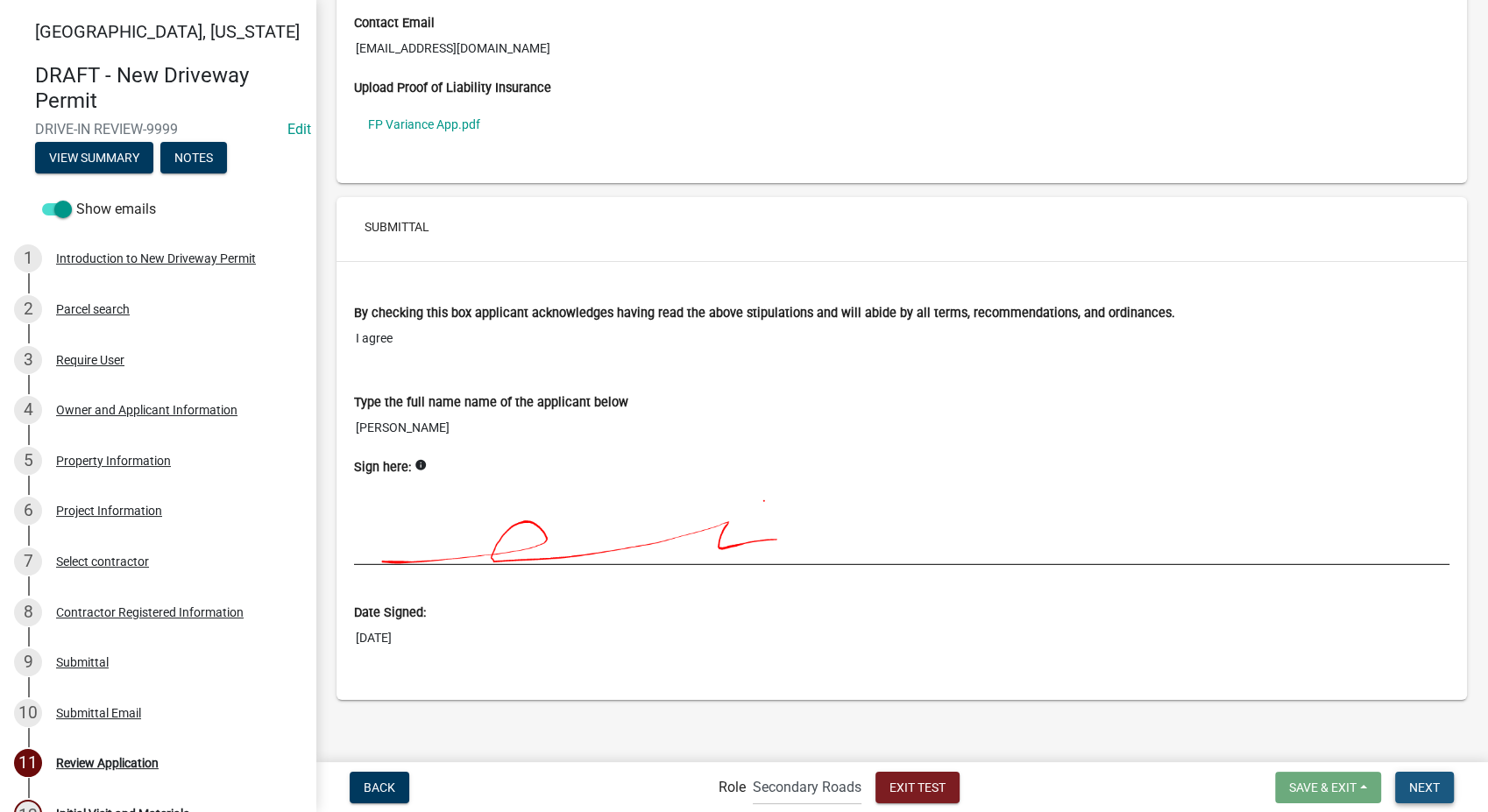
click at [1422, 798] on button "Next" at bounding box center [1425, 787] width 59 height 31
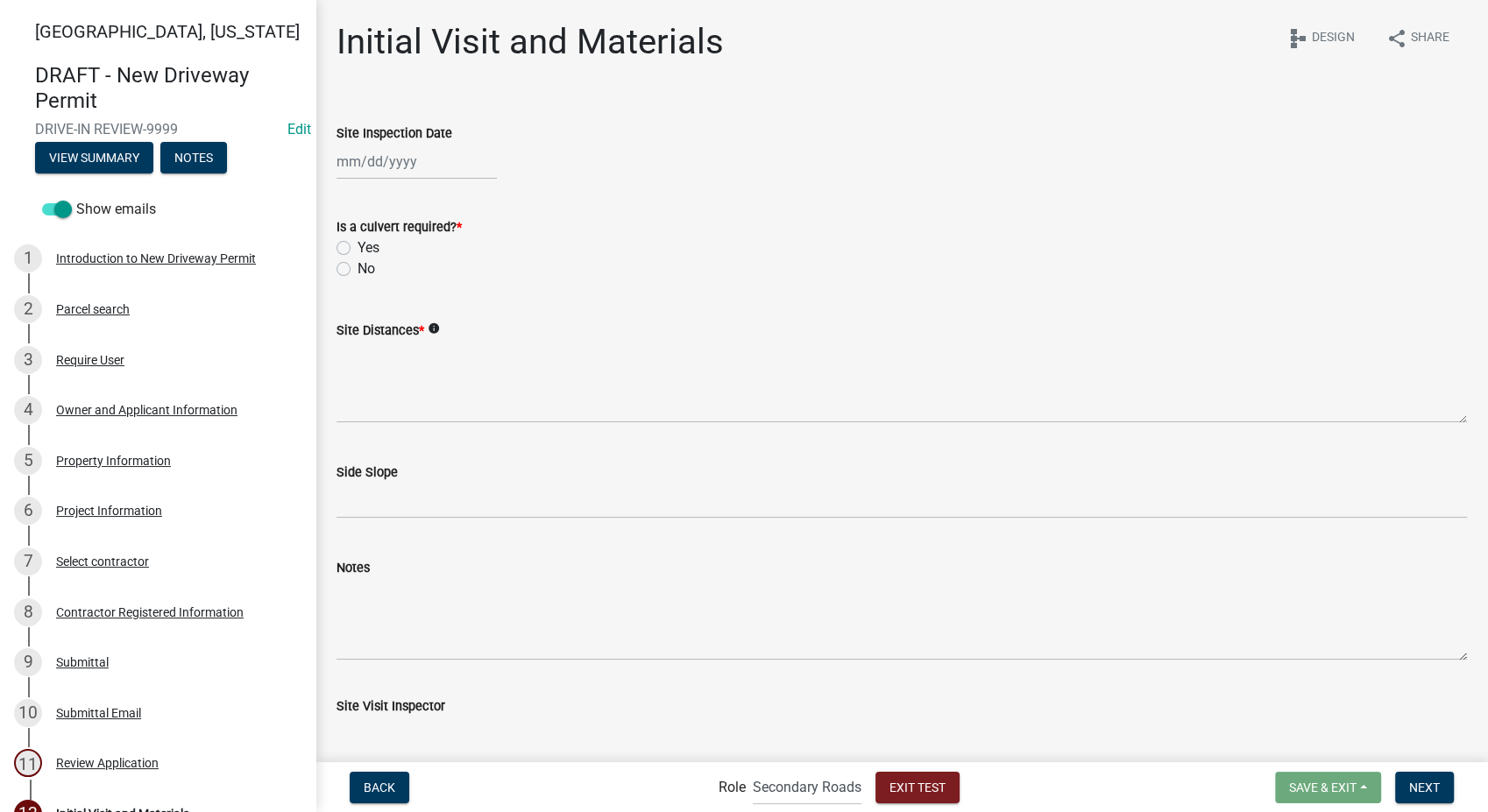
click at [382, 170] on div at bounding box center [417, 161] width 160 height 36
select select "8"
select select "2025"
click at [417, 309] on div "13" at bounding box center [410, 310] width 28 height 28
type input "08/13/2025"
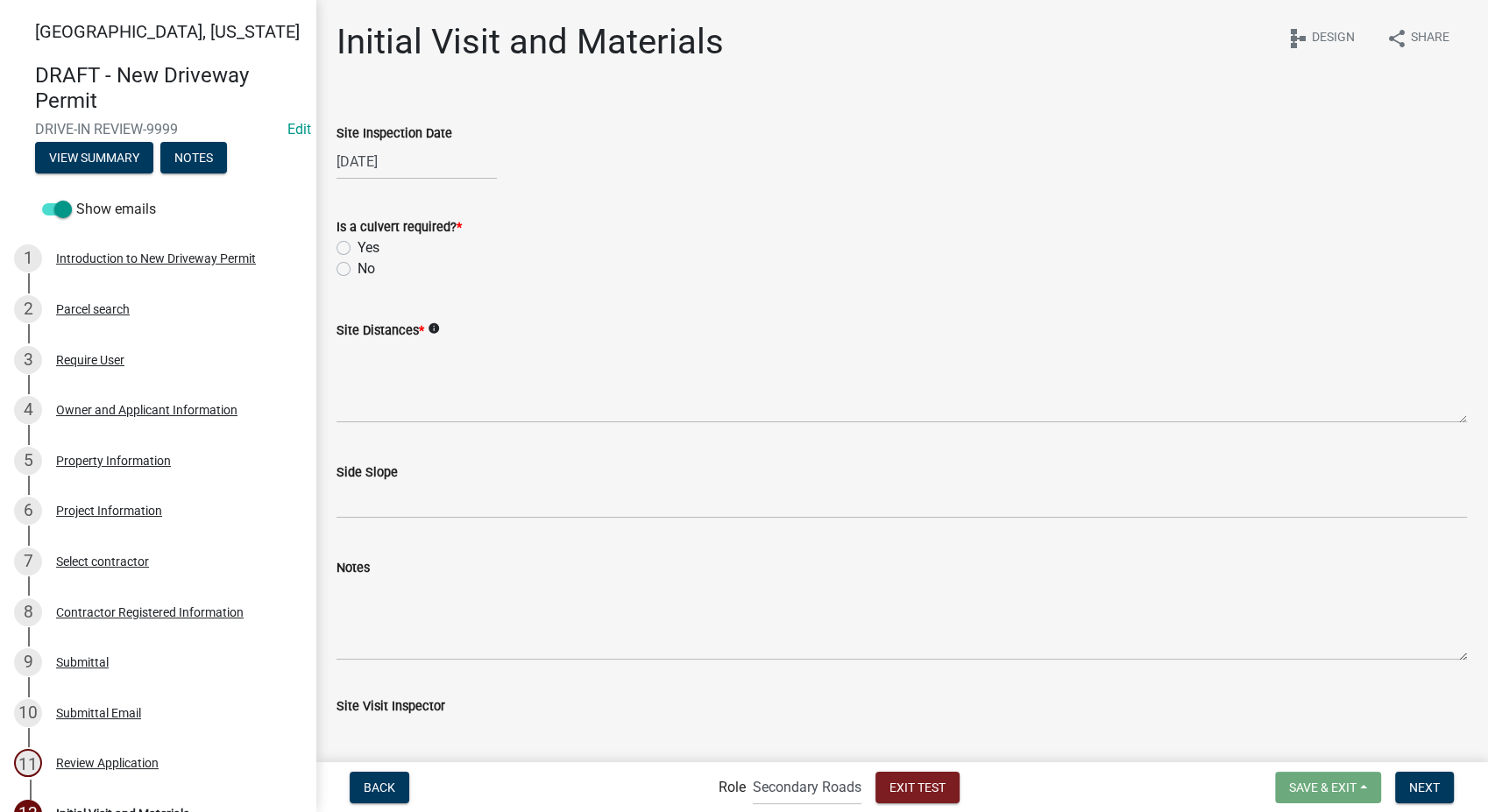
click at [358, 249] on label "Yes" at bounding box center [369, 247] width 22 height 21
click at [358, 249] on input "Yes" at bounding box center [364, 243] width 11 height 11
radio input "true"
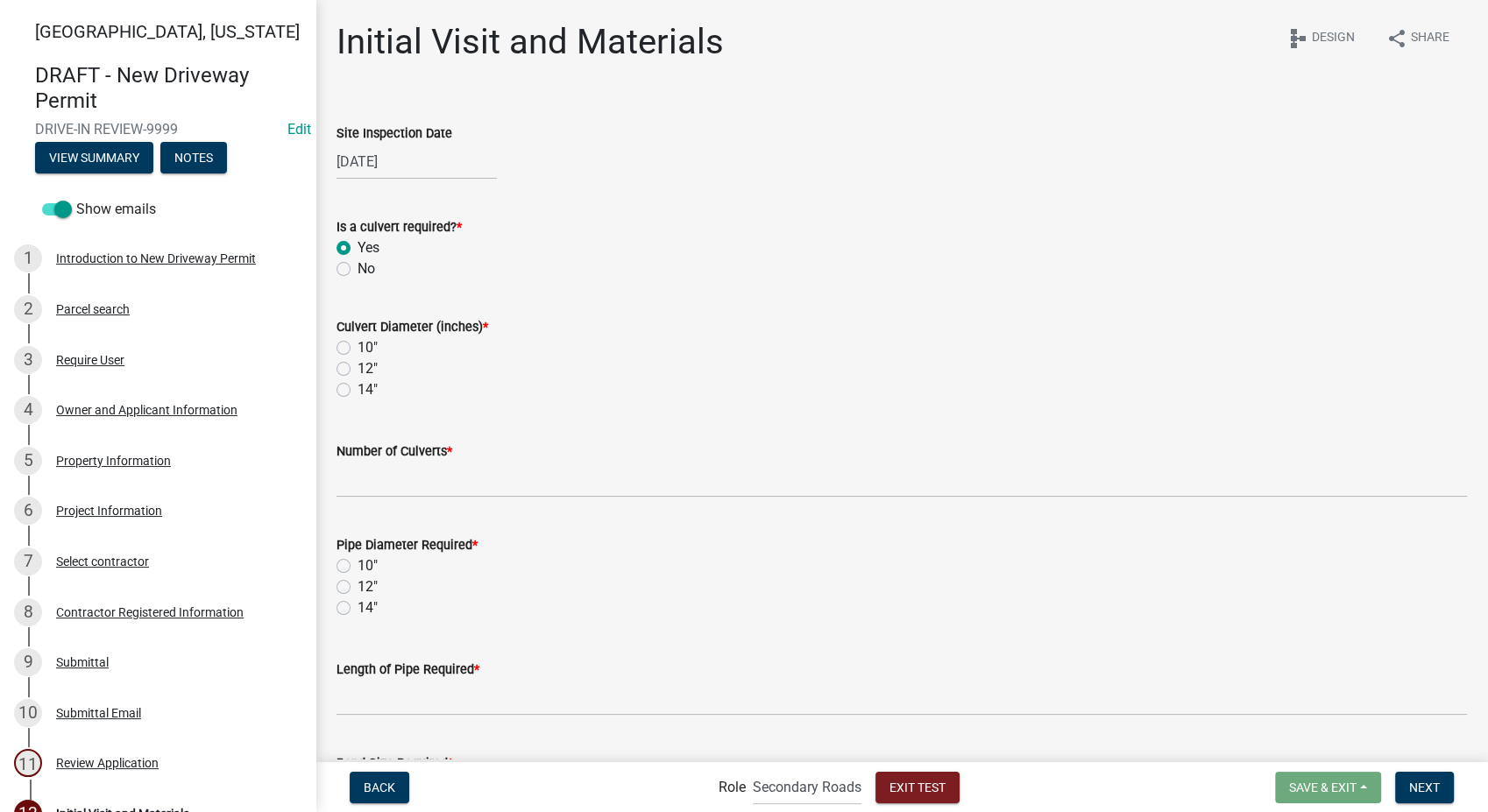
click at [358, 389] on label "14"" at bounding box center [368, 389] width 20 height 21
click at [358, 389] on input "14"" at bounding box center [364, 384] width 11 height 11
radio input "true"
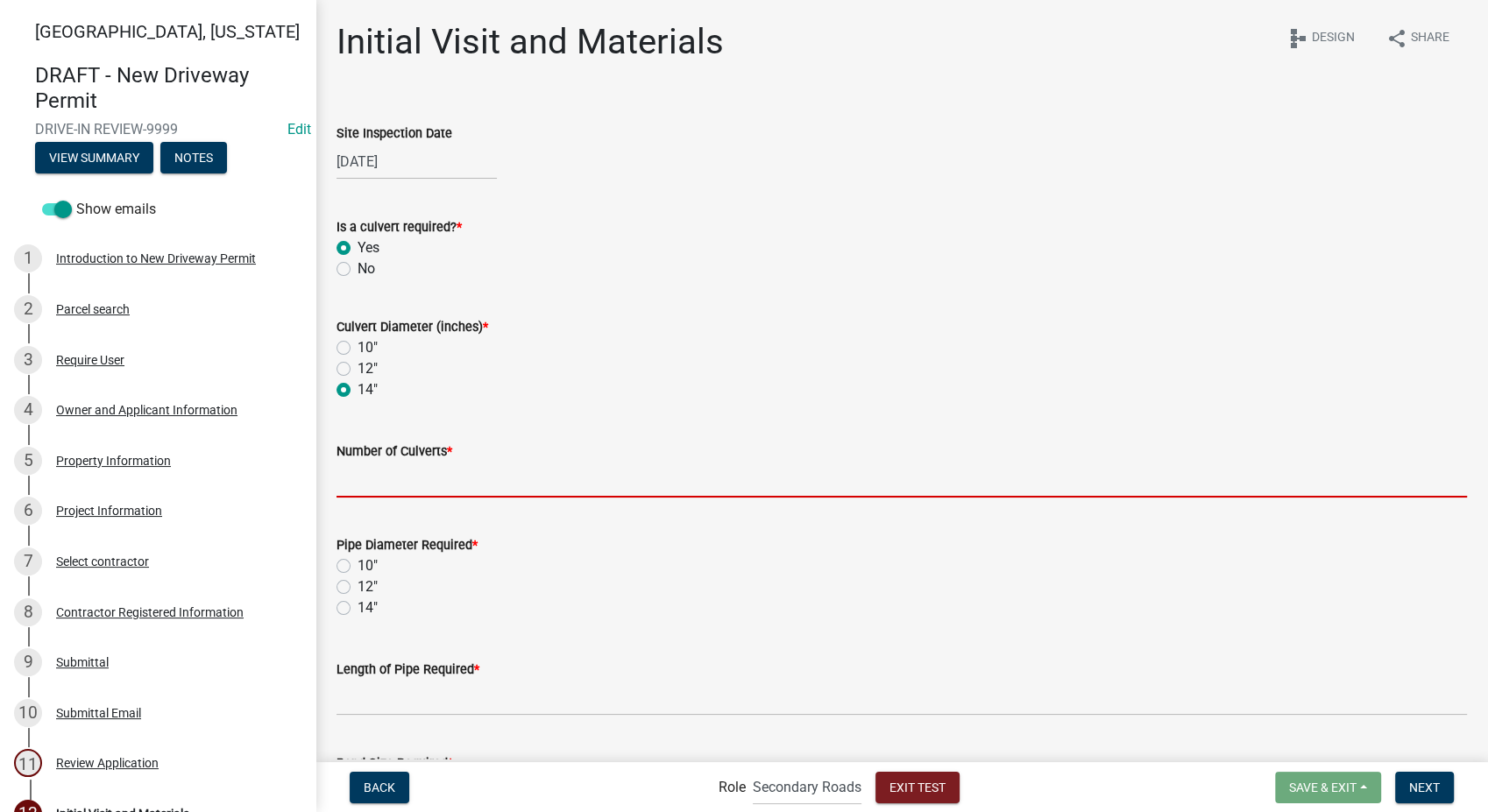
click at [361, 476] on input "text" at bounding box center [902, 479] width 1131 height 36
type input "1"
click at [358, 601] on label "14"" at bounding box center [368, 608] width 20 height 21
click at [358, 601] on input "14"" at bounding box center [364, 603] width 11 height 11
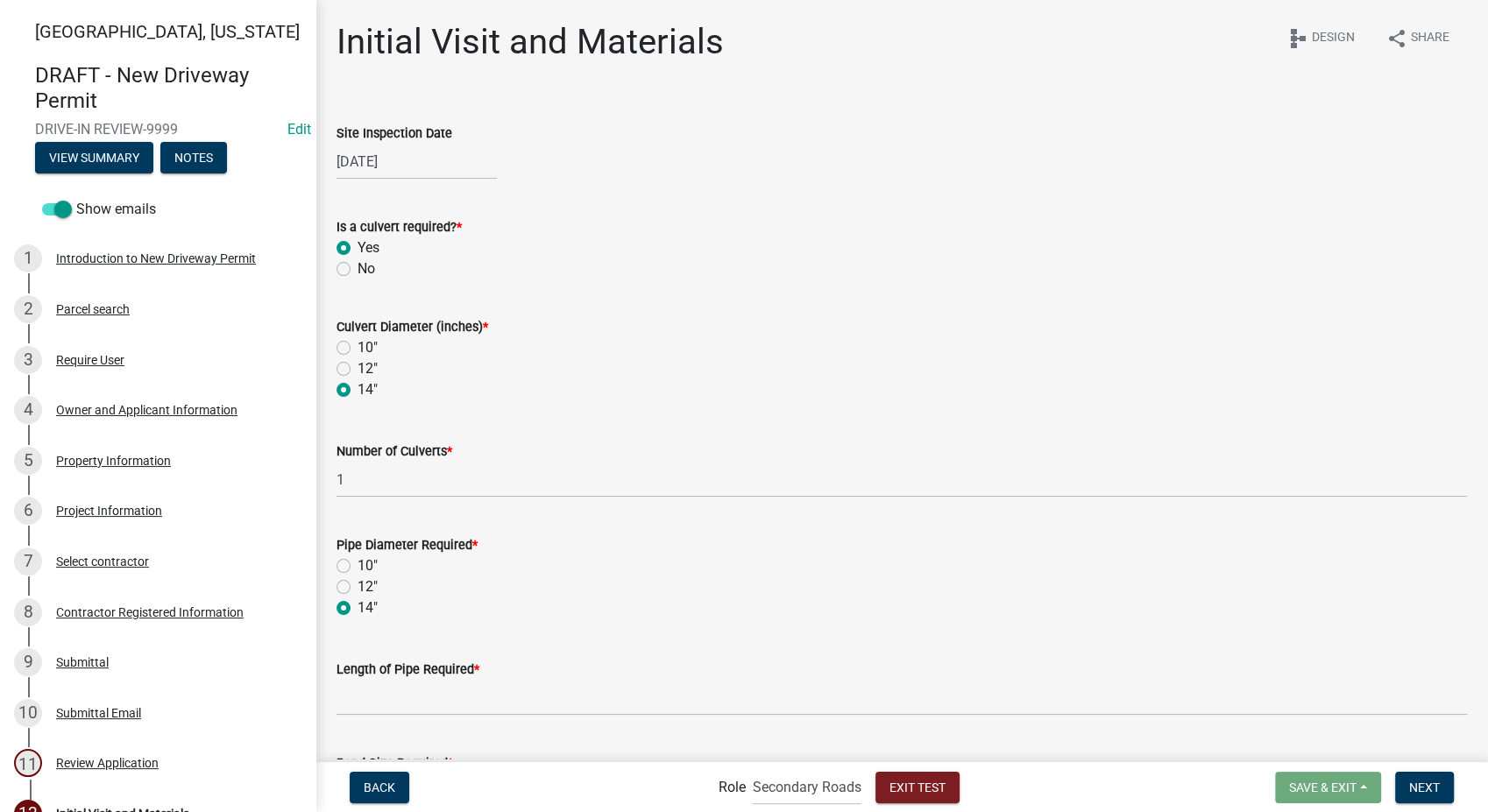
radio input "true"
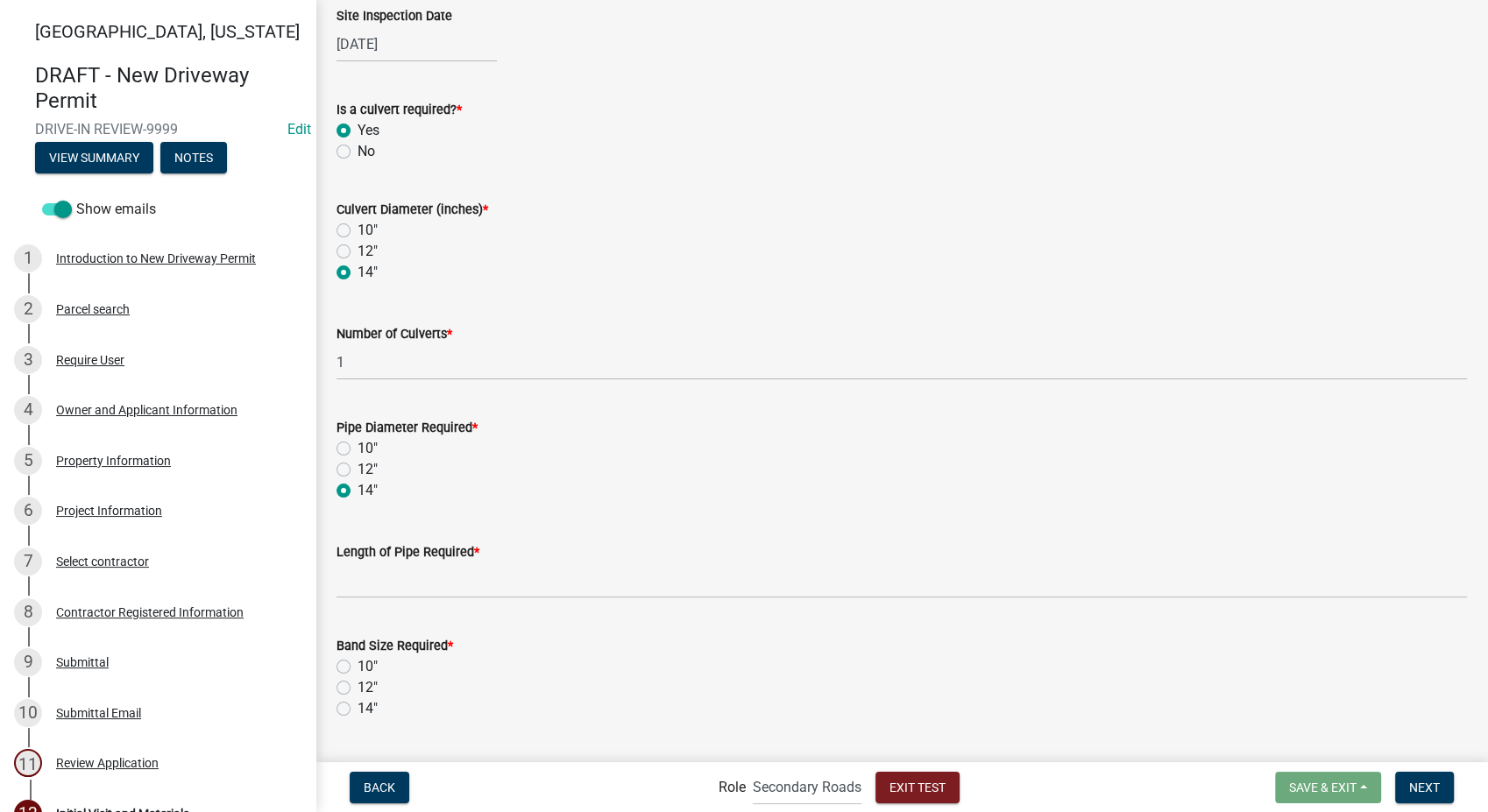
scroll to position [292, 0]
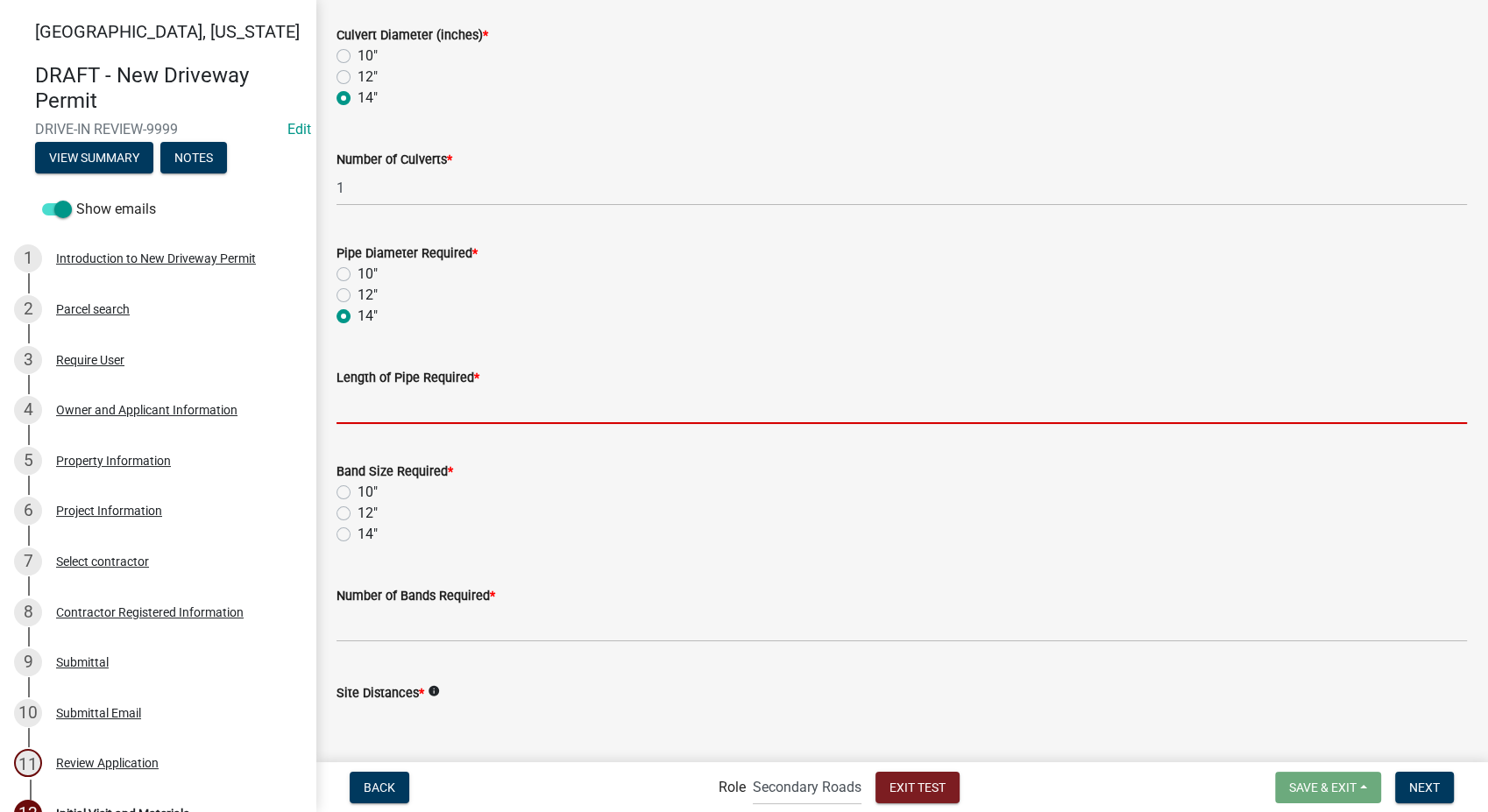
click at [371, 403] on input "text" at bounding box center [902, 406] width 1131 height 36
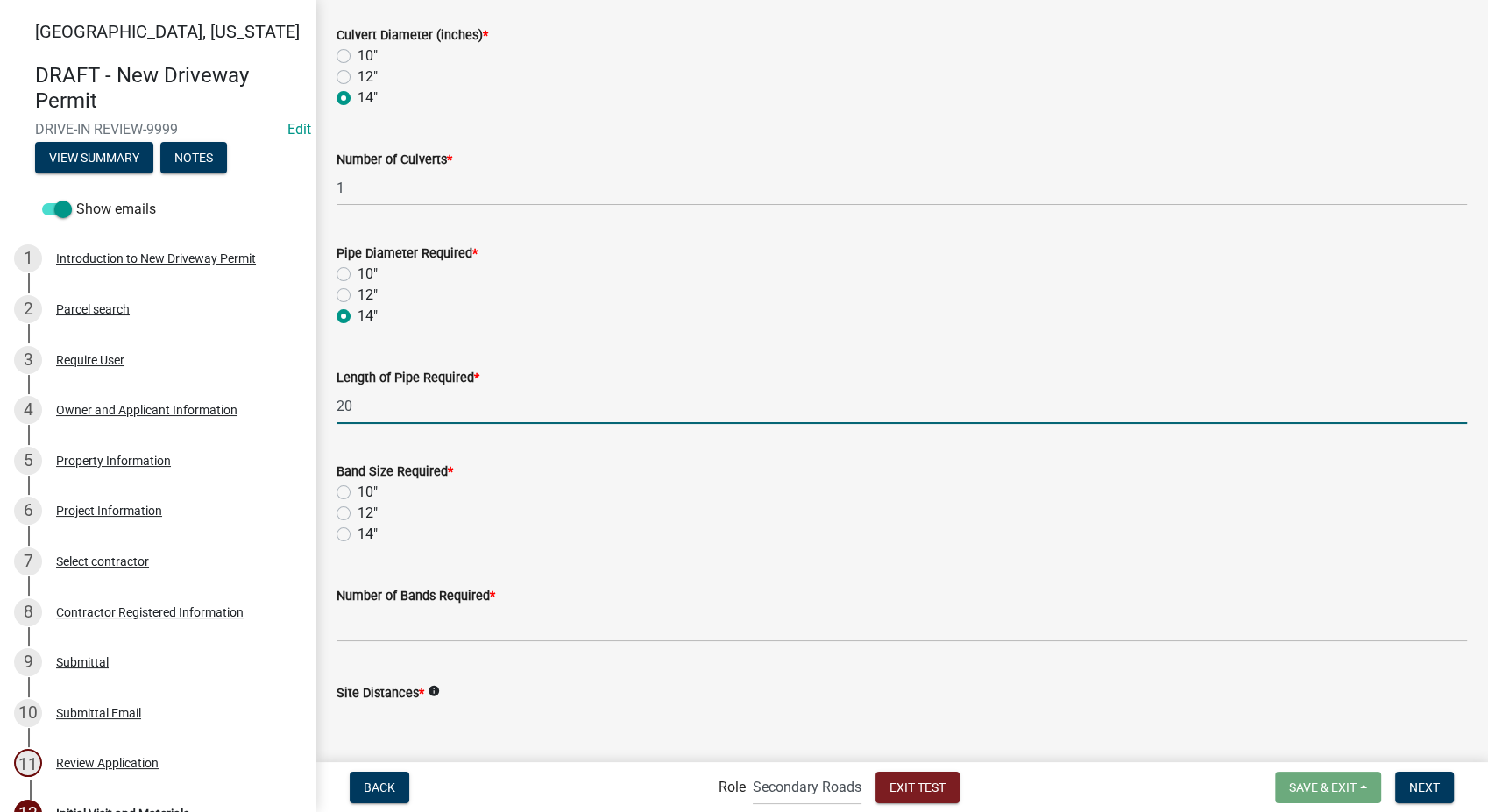
type input "20"
click at [358, 537] on label "14"" at bounding box center [368, 534] width 20 height 21
click at [358, 536] on input "14"" at bounding box center [364, 529] width 11 height 11
radio input "true"
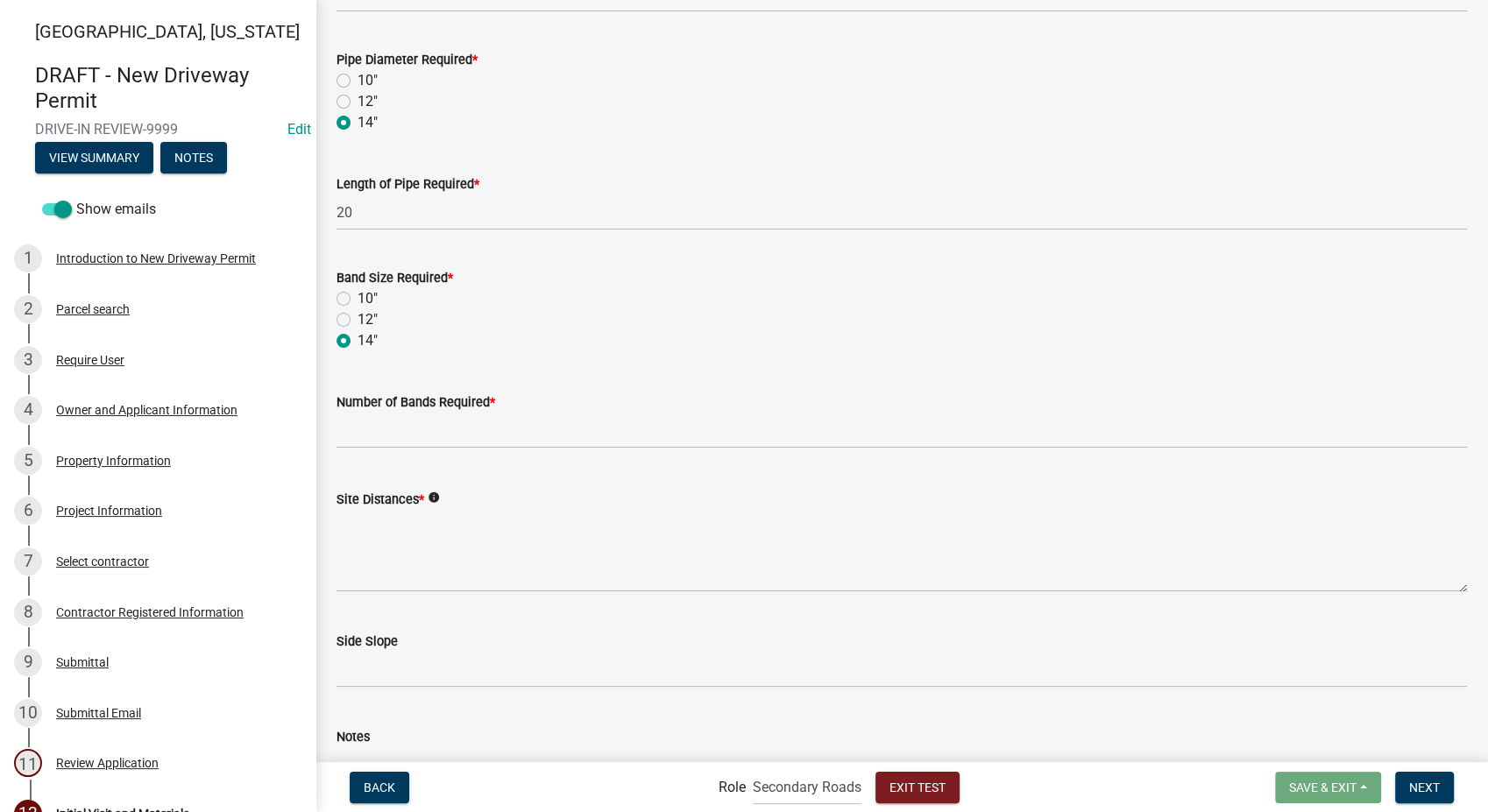
scroll to position [486, 0]
click at [396, 426] on input "text" at bounding box center [902, 429] width 1131 height 36
type input "2"
click at [437, 493] on icon "info" at bounding box center [433, 496] width 12 height 12
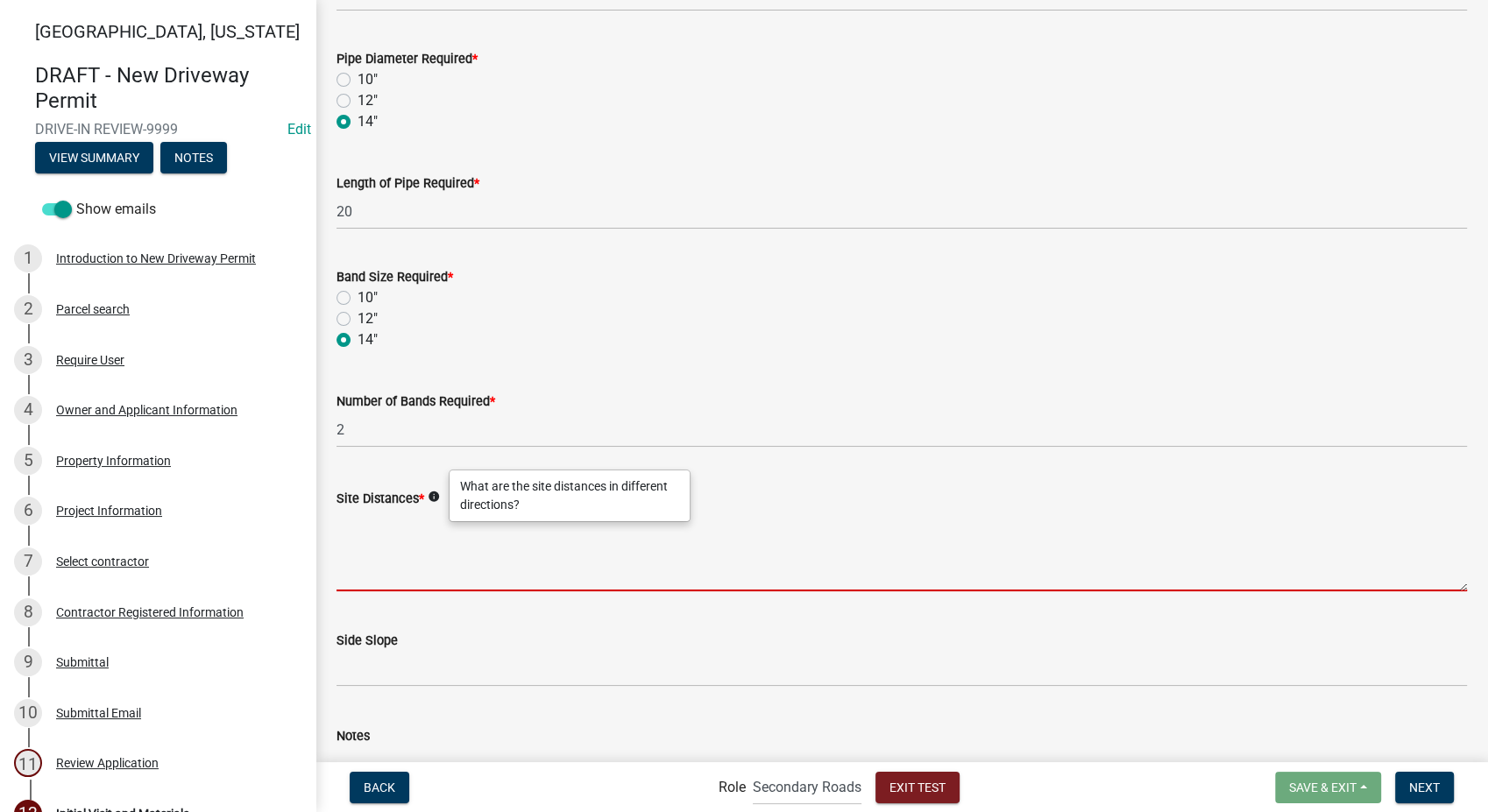
click at [379, 558] on textarea "Site Distances *" at bounding box center [902, 550] width 1131 height 82
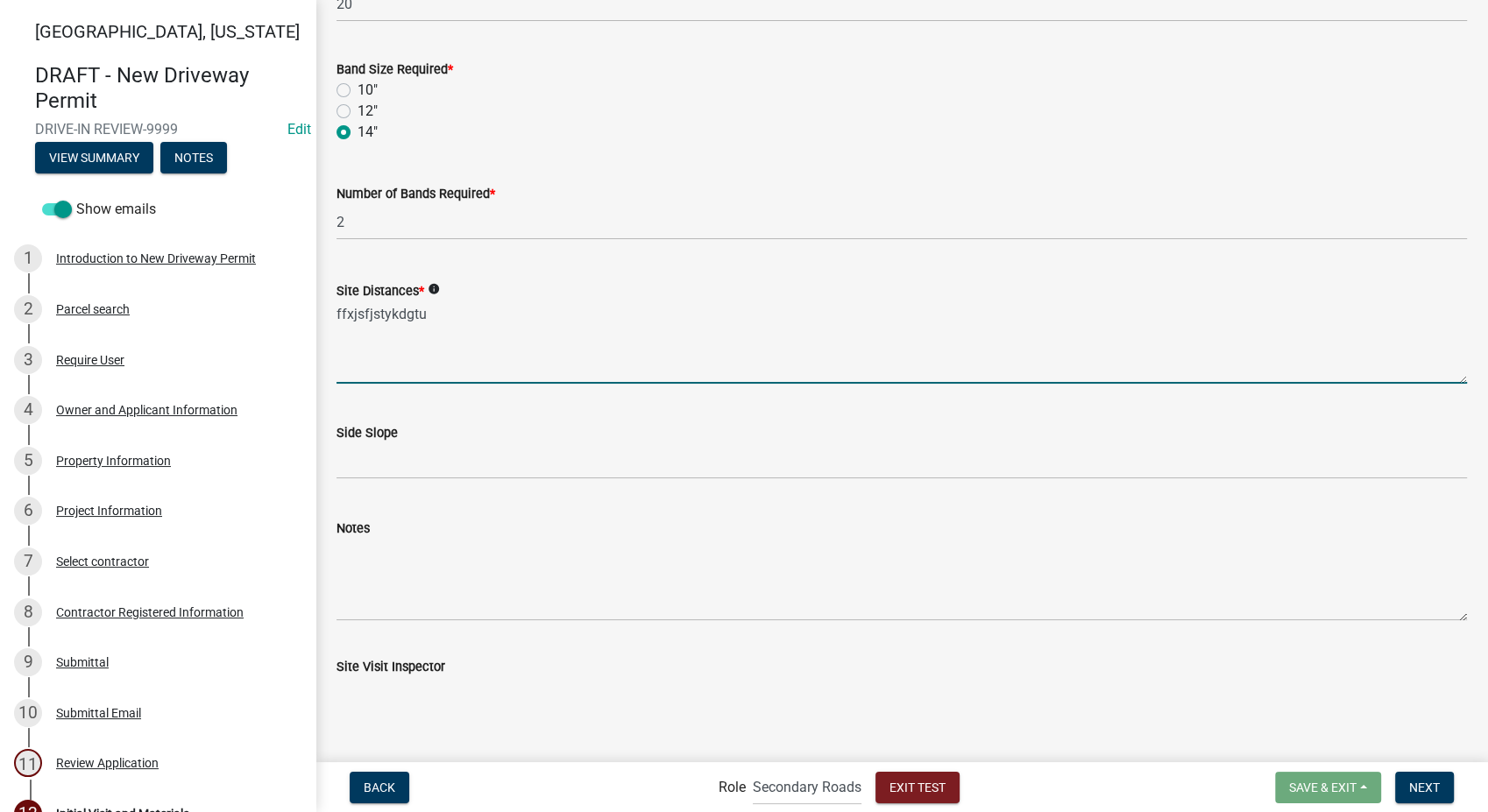
scroll to position [695, 0]
type textarea "ffxjsfjstykdgtu"
click at [428, 675] on div "Site Visit Inspector" at bounding box center [902, 666] width 1131 height 21
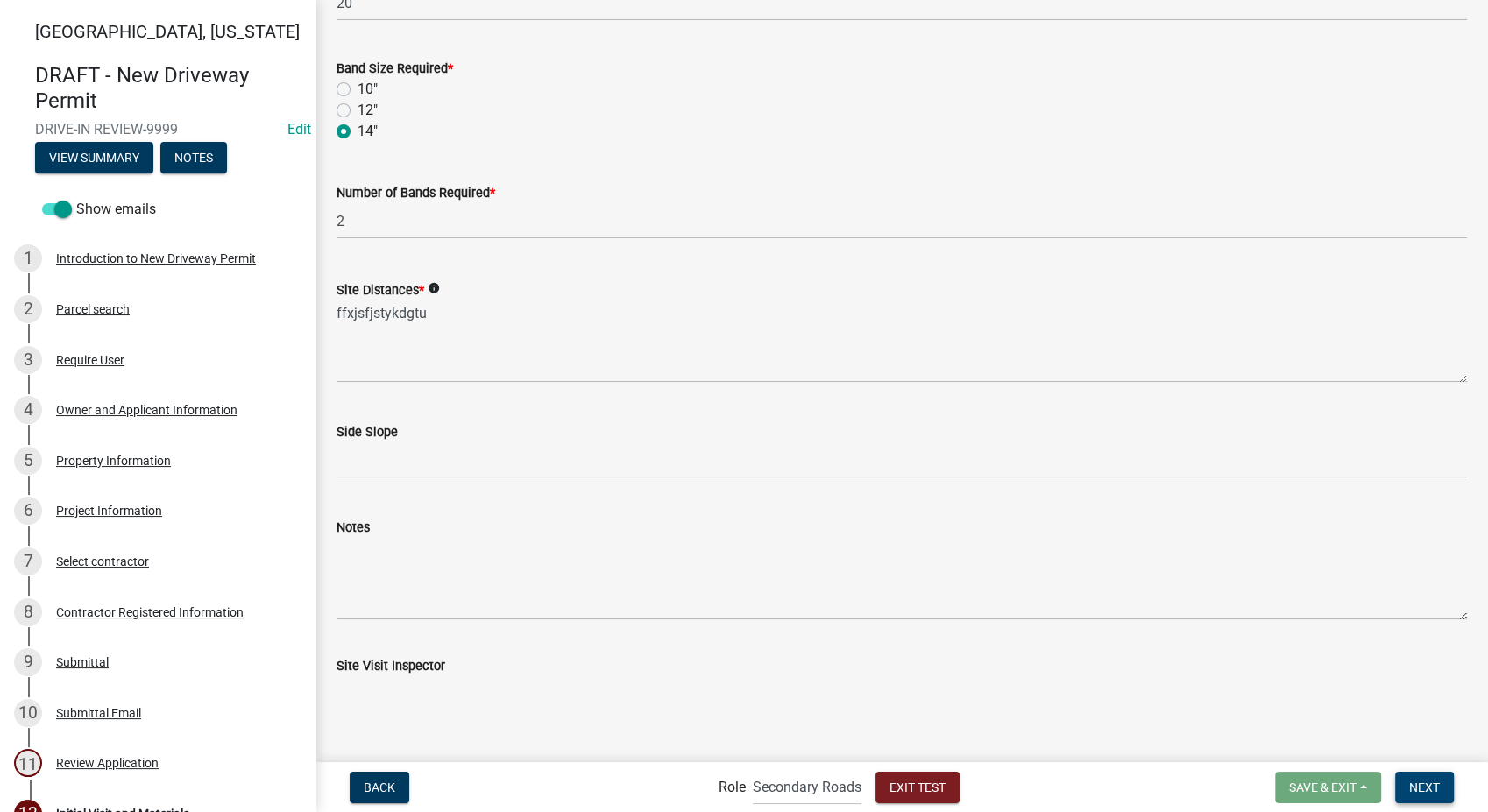
click at [1435, 796] on button "Next" at bounding box center [1425, 787] width 59 height 31
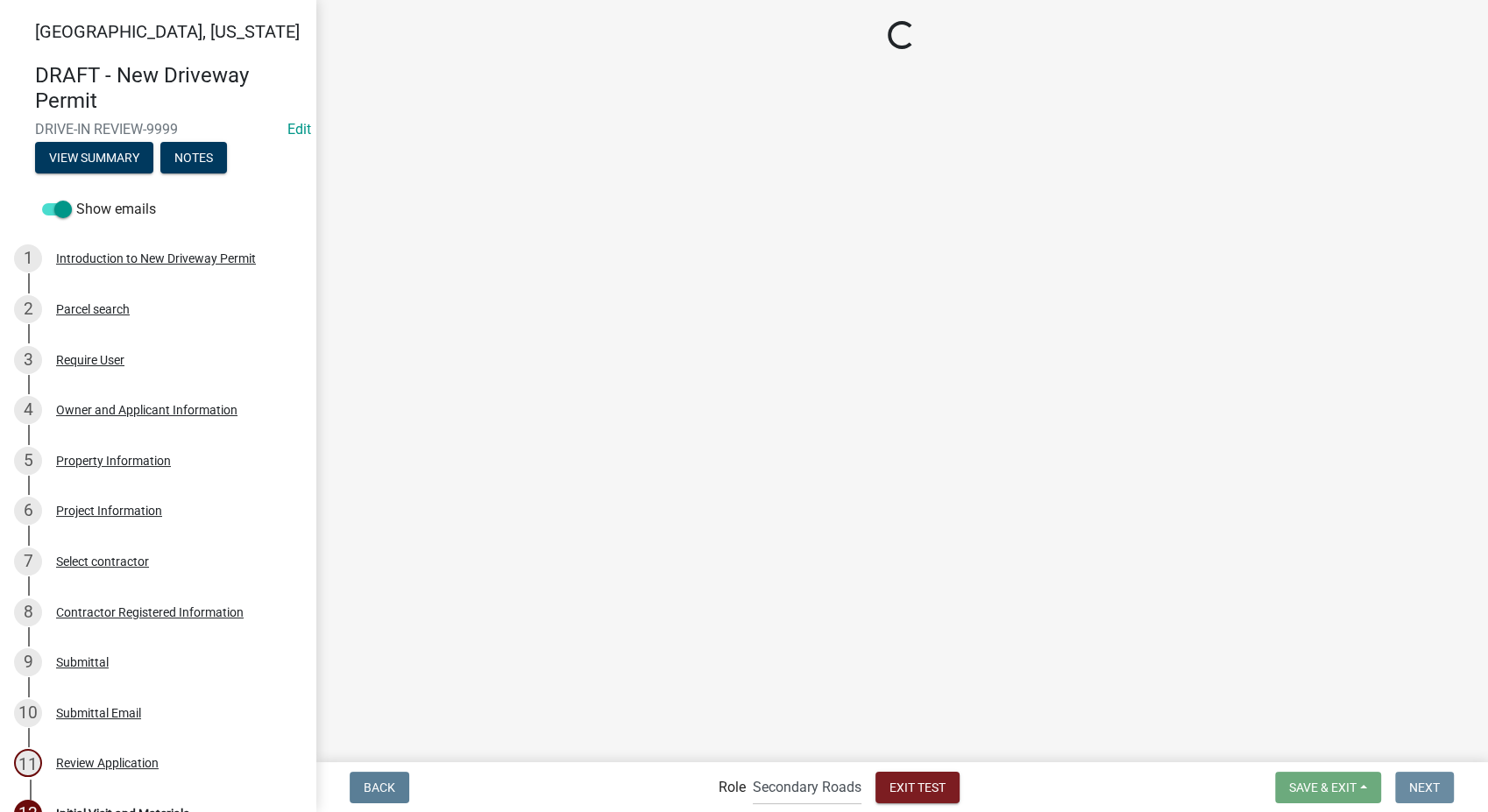
scroll to position [0, 0]
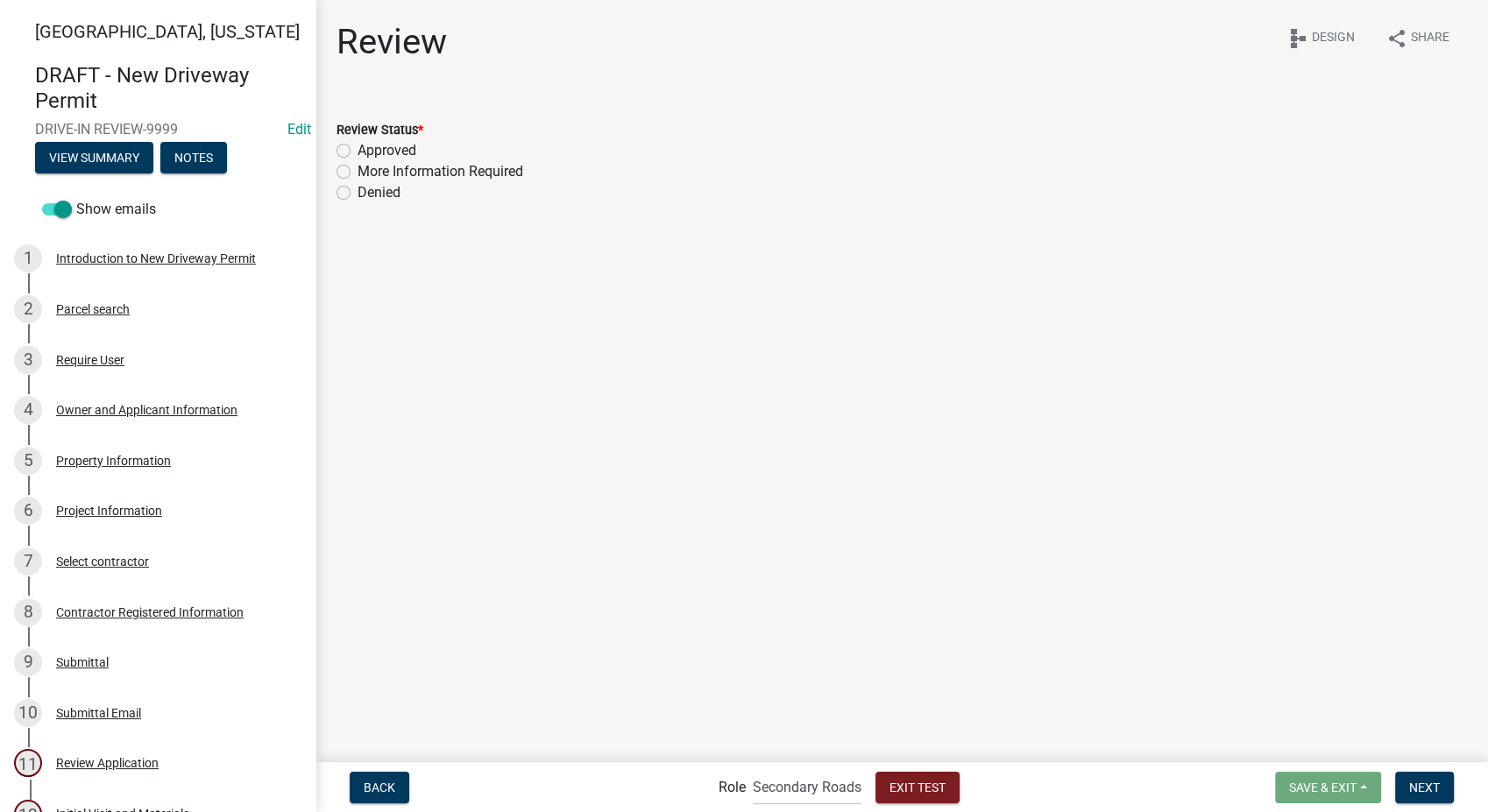
click at [358, 172] on label "More Information Required" at bounding box center [440, 171] width 166 height 21
click at [358, 172] on input "More Information Required" at bounding box center [364, 167] width 11 height 11
radio input "true"
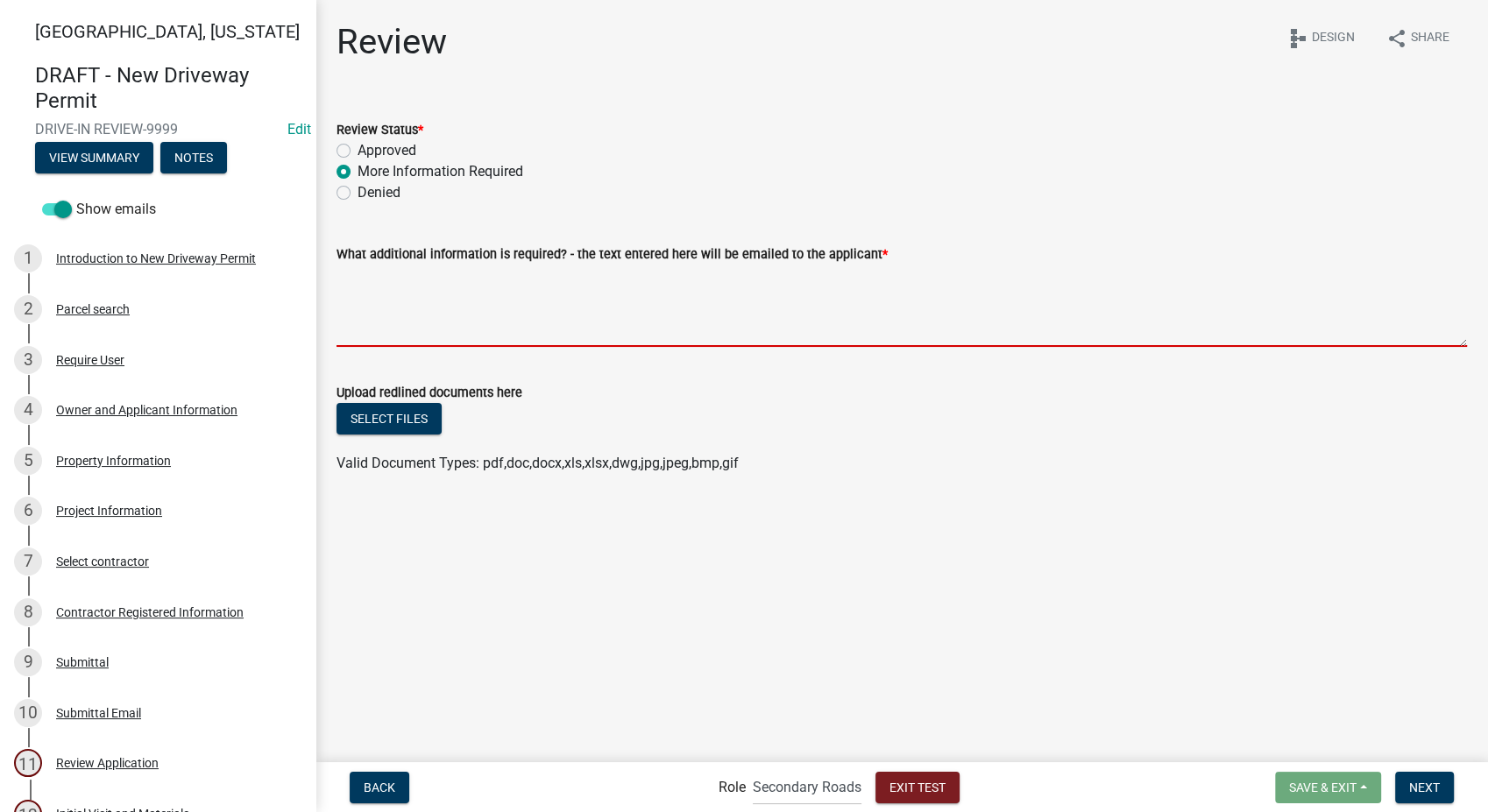
click at [466, 279] on textarea "What additional information is required? - the text entered here will be emaile…" at bounding box center [902, 306] width 1131 height 82
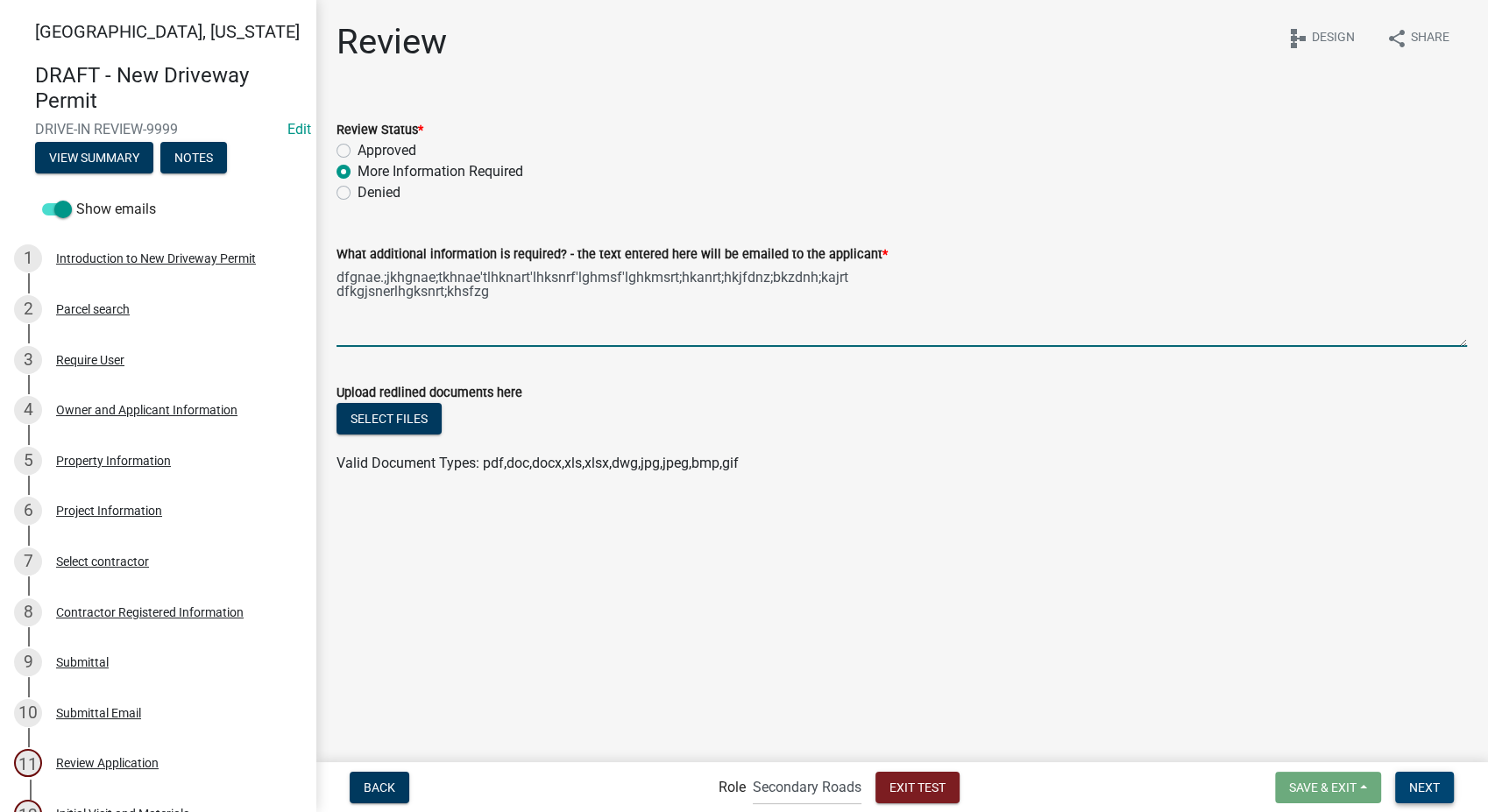
type textarea "dfgnae.;jkhgnae;tkhnae'tlhknart'lhksnrf'lghmsf'lghkmsrt;hkanrt;hkjfdnz;bkzdnh;k…"
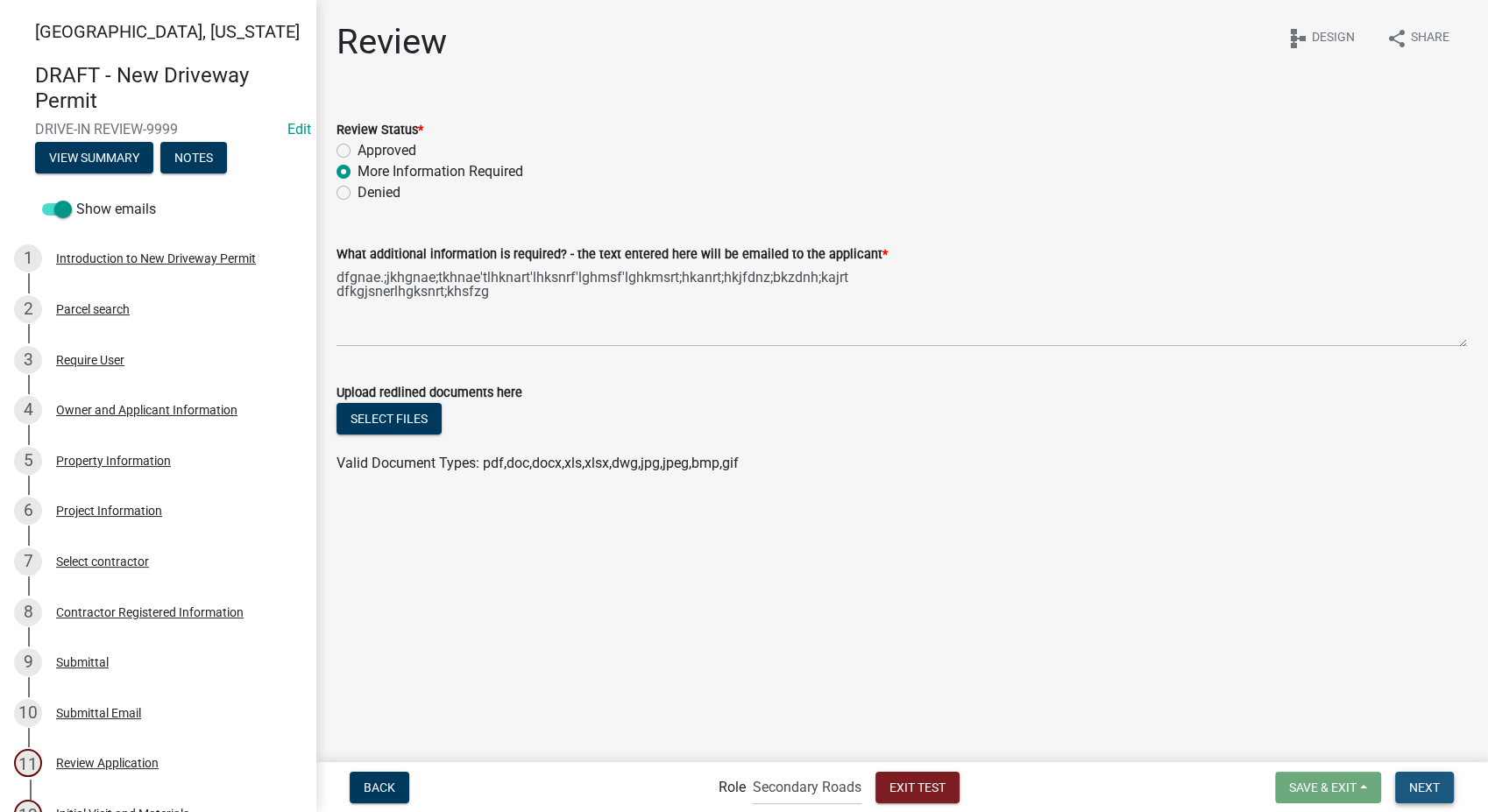
click at [1442, 790] on button "Next" at bounding box center [1425, 787] width 59 height 31
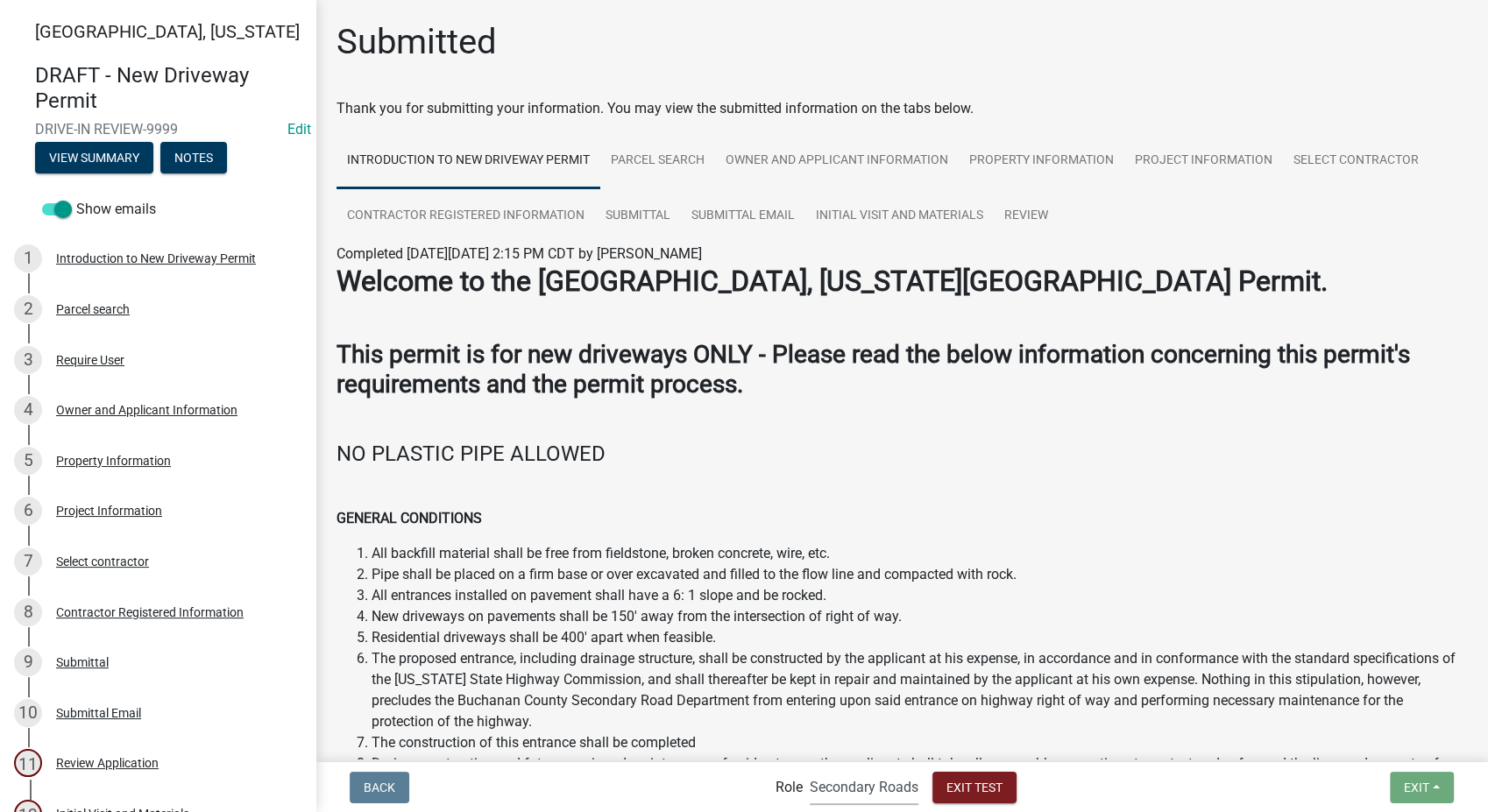
click at [880, 800] on select "Applicant Secondary Roads Admin" at bounding box center [863, 786] width 109 height 36
select select "46f061d0-ca05-4526-87ad-bae6256f3e47"
click at [809, 769] on select "Applicant Secondary Roads Admin" at bounding box center [863, 786] width 109 height 36
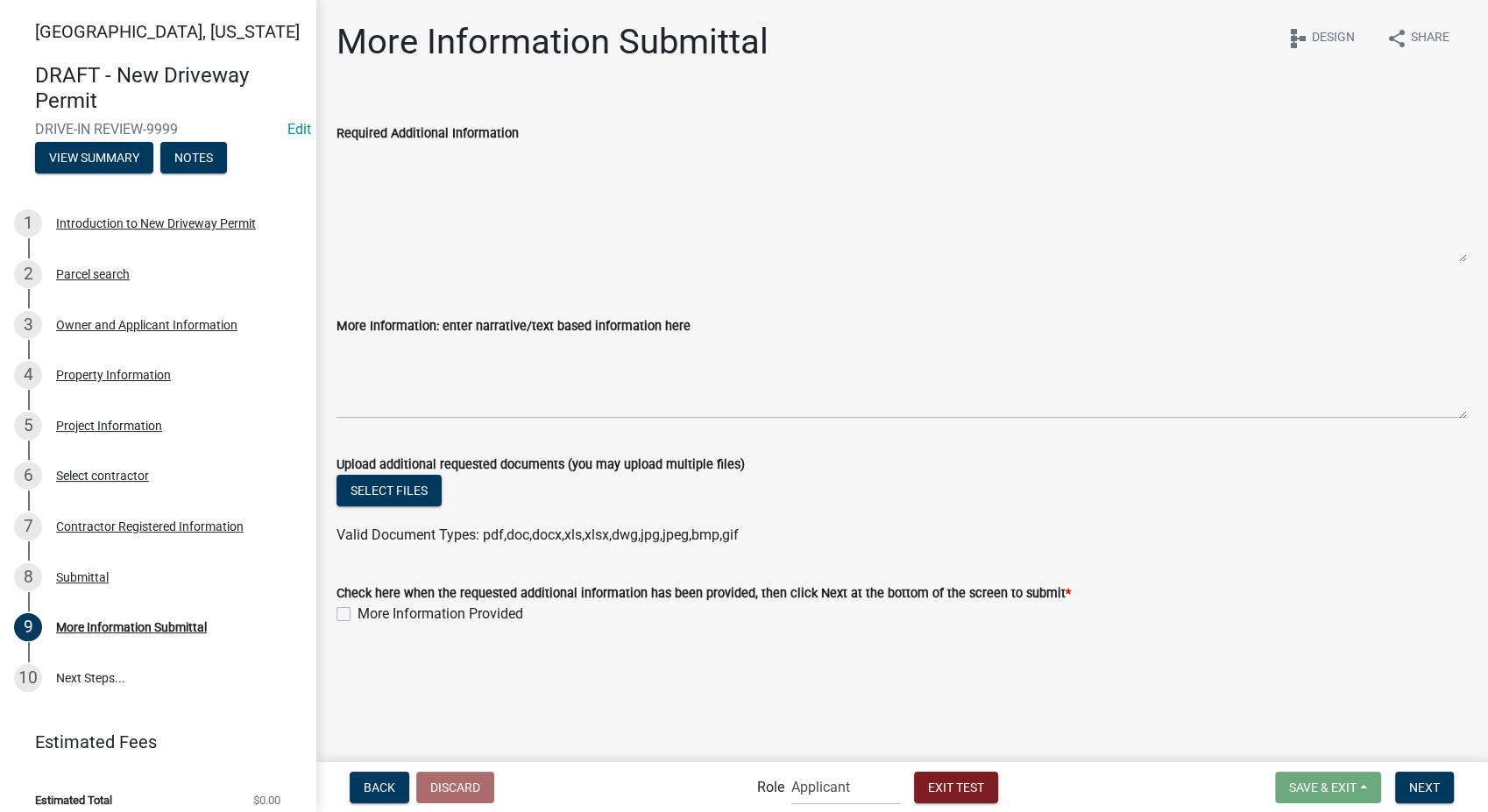
click at [396, 157] on textarea "More Information: enter narrative/text based information here" at bounding box center [902, 203] width 1131 height 119
click at [418, 403] on textarea "More Information: enter narrative/text based information here" at bounding box center [902, 378] width 1131 height 82
click at [358, 612] on label "More Information Provided" at bounding box center [440, 613] width 166 height 21
click at [358, 612] on input "More Information Provided" at bounding box center [364, 609] width 11 height 11
checkbox input "true"
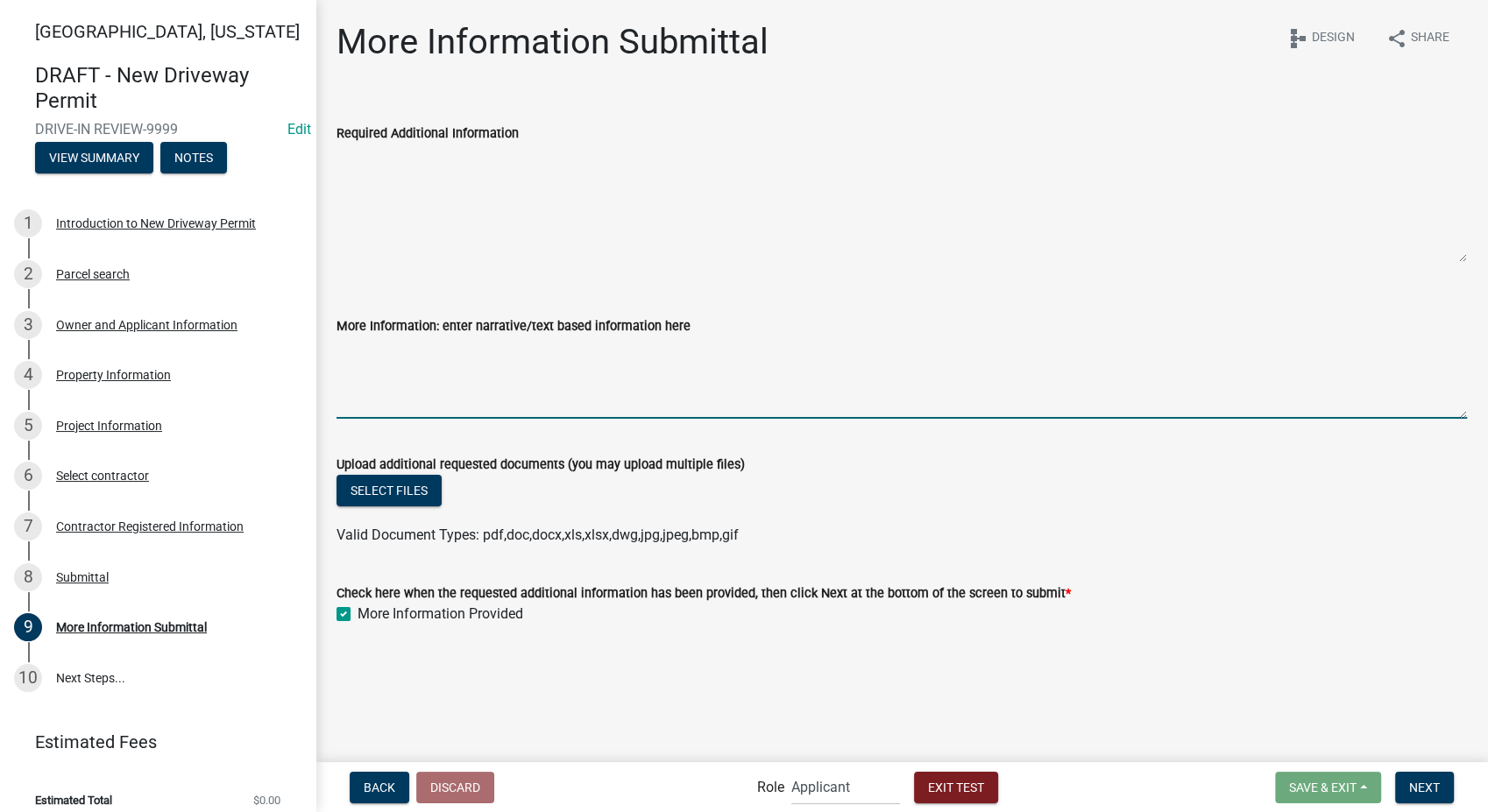
click at [608, 379] on textarea "More Information: enter narrative/text based information here" at bounding box center [902, 378] width 1131 height 82
type textarea "dfkgjndflkgjadnh;kjadngh;sfgh;kfsg"
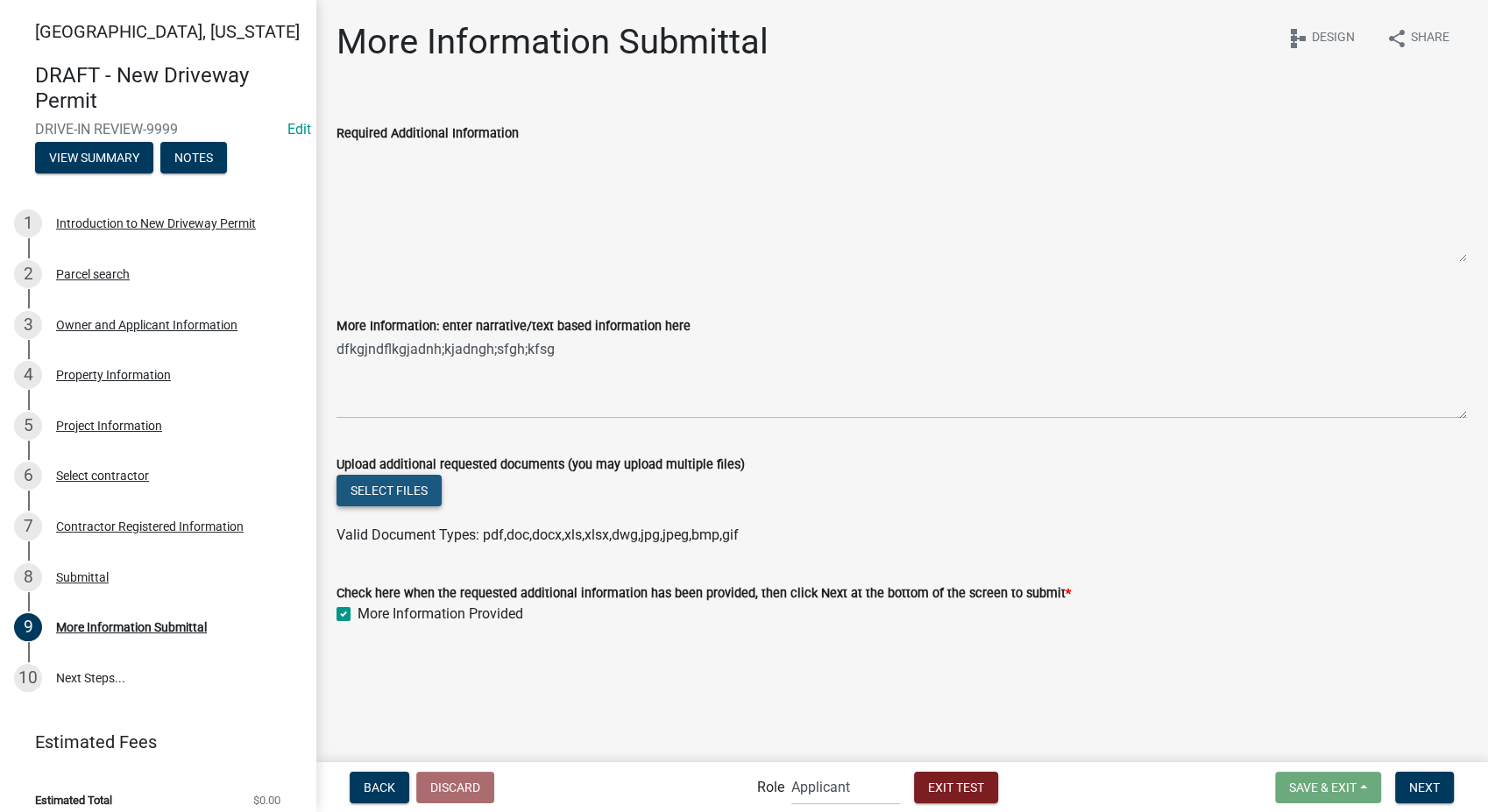
click at [388, 493] on button "Select files" at bounding box center [389, 491] width 105 height 31
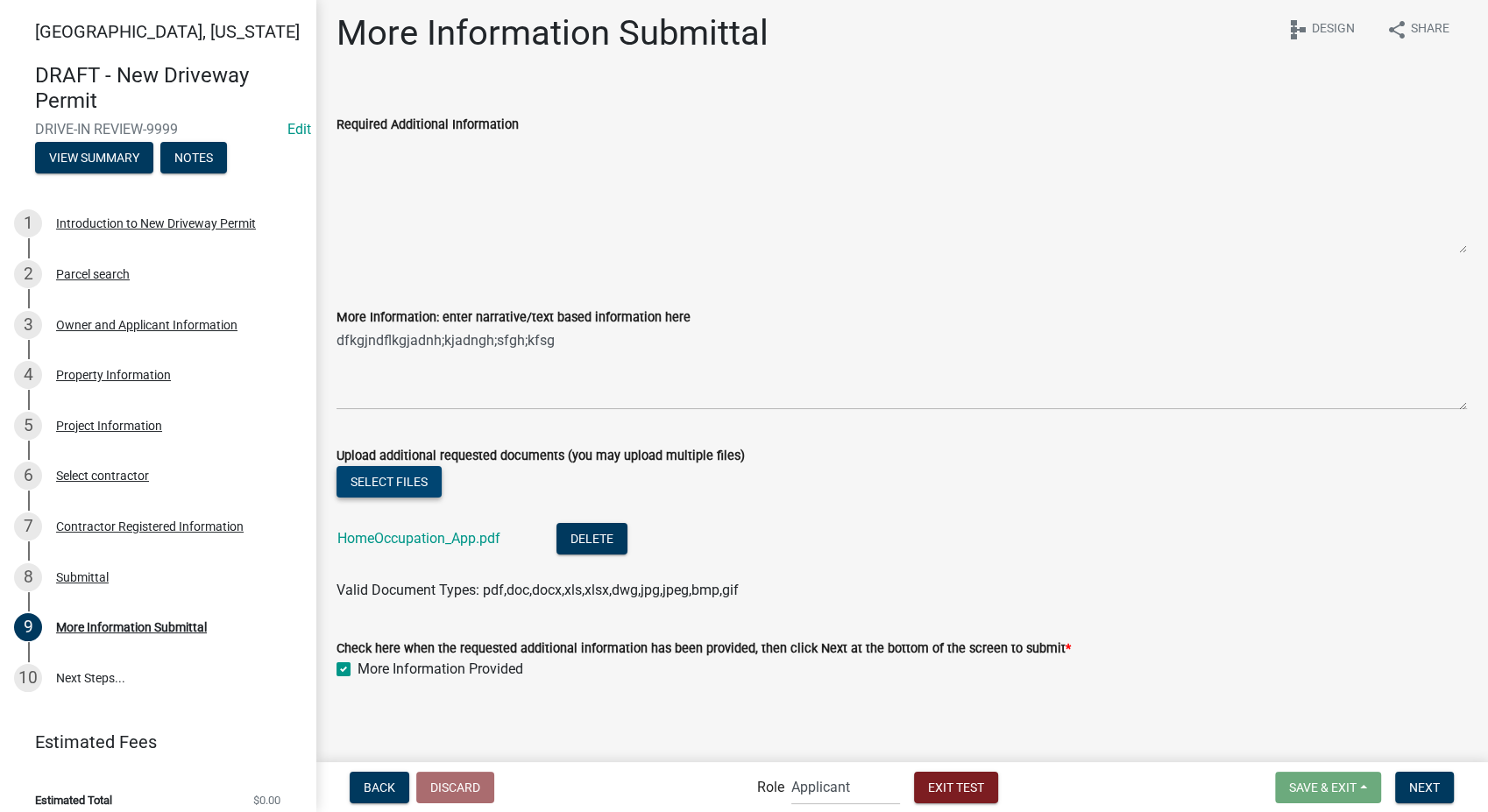
scroll to position [12, 0]
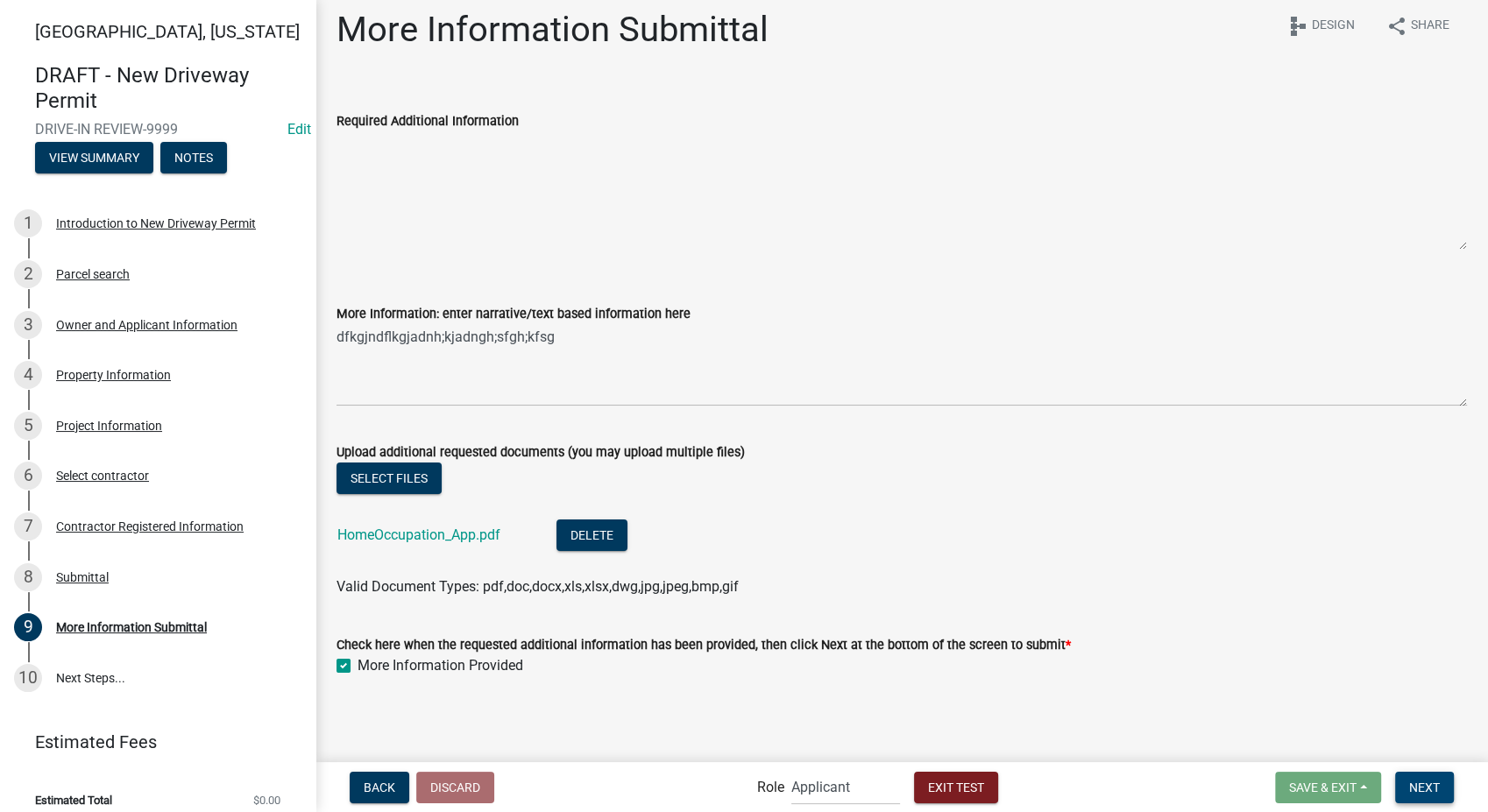
click at [1409, 787] on span "Next" at bounding box center [1425, 786] width 31 height 14
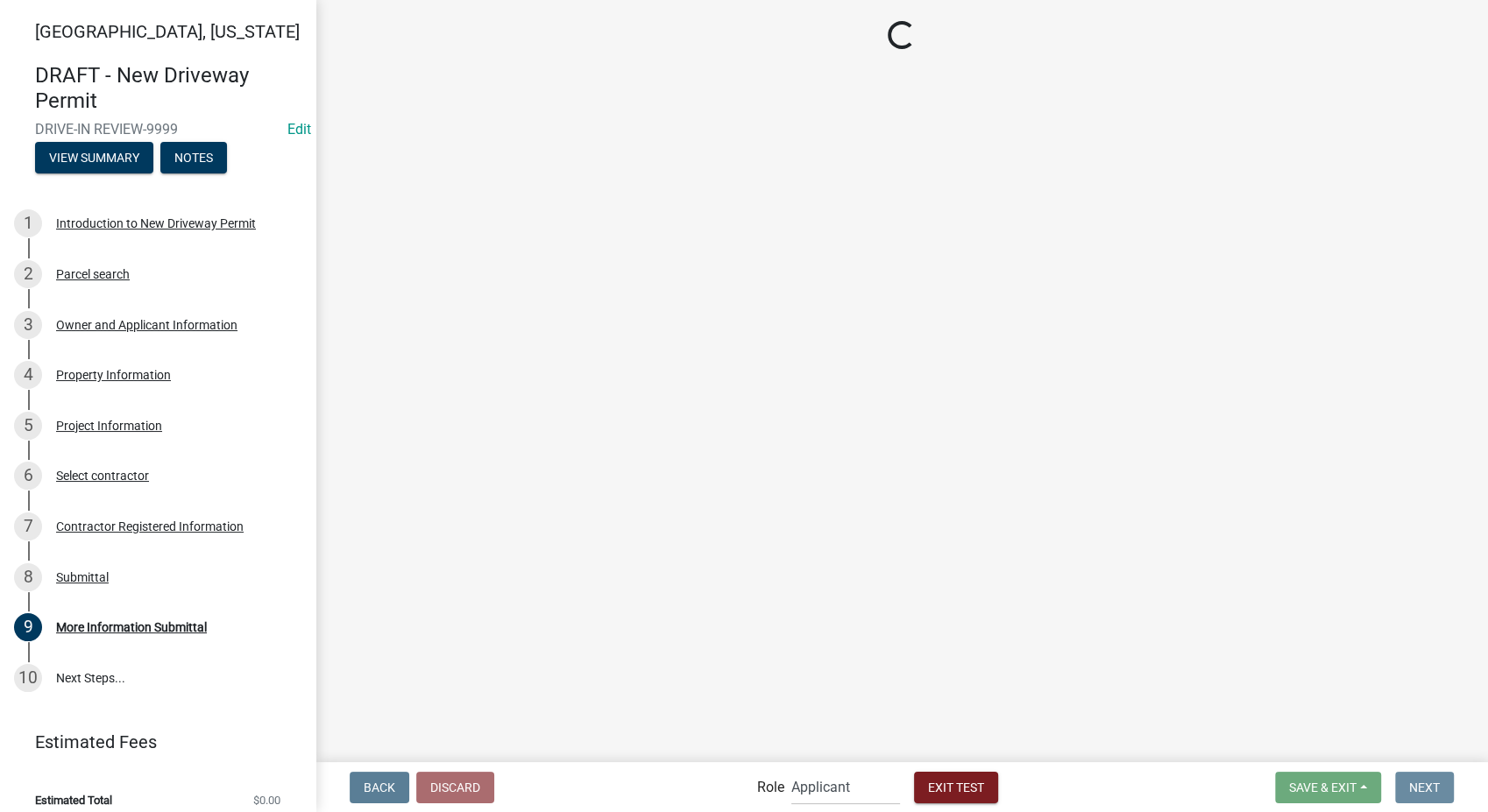
scroll to position [0, 0]
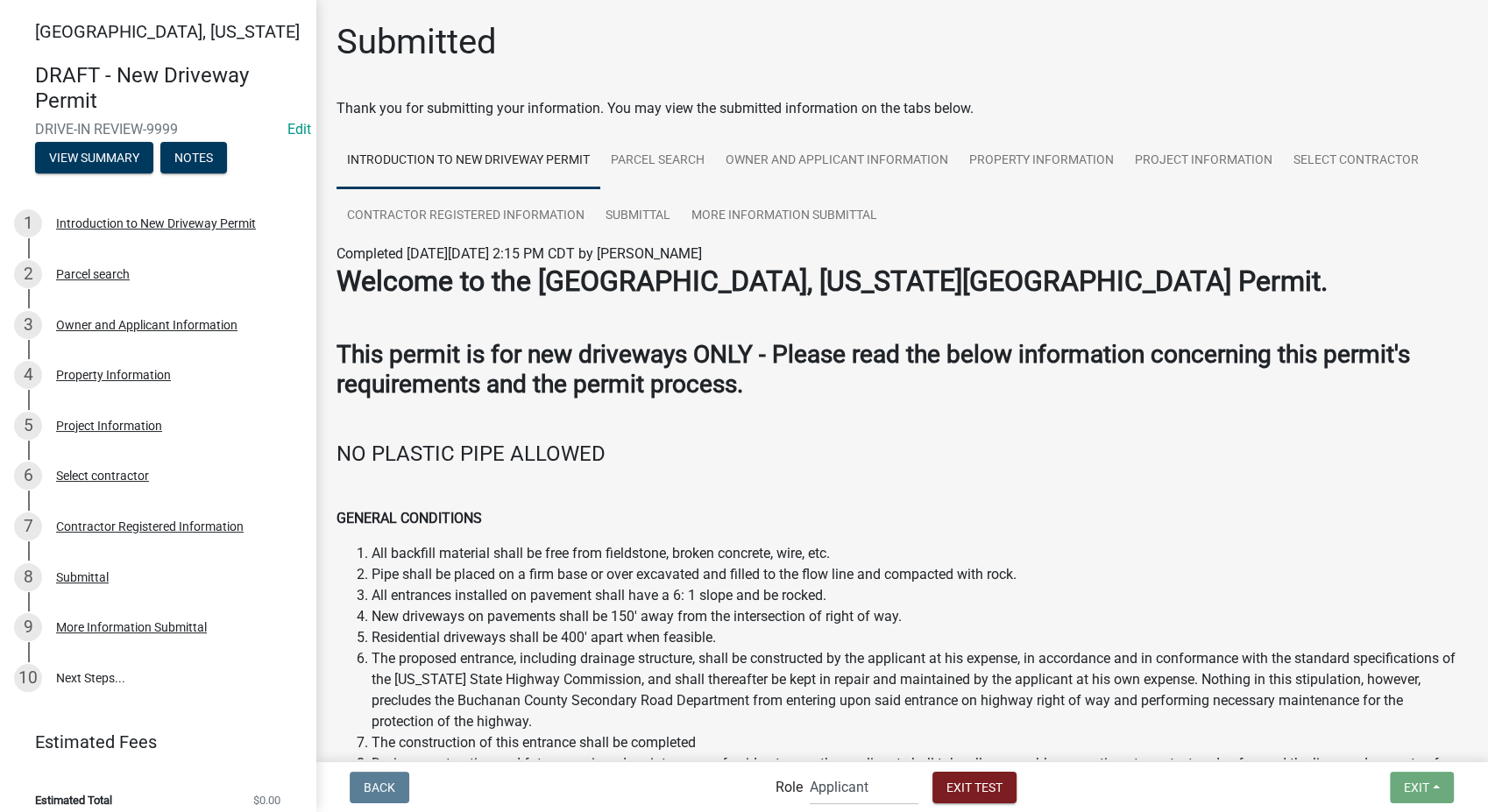
click at [918, 788] on span "Applicant Secondary Roads Admin" at bounding box center [864, 786] width 123 height 36
click at [890, 785] on select "Applicant Secondary Roads Admin" at bounding box center [863, 786] width 109 height 36
select select "0557c259-9306-4102-b35b-3b386a3e7b44"
click at [809, 769] on select "Applicant Secondary Roads Admin" at bounding box center [863, 786] width 109 height 36
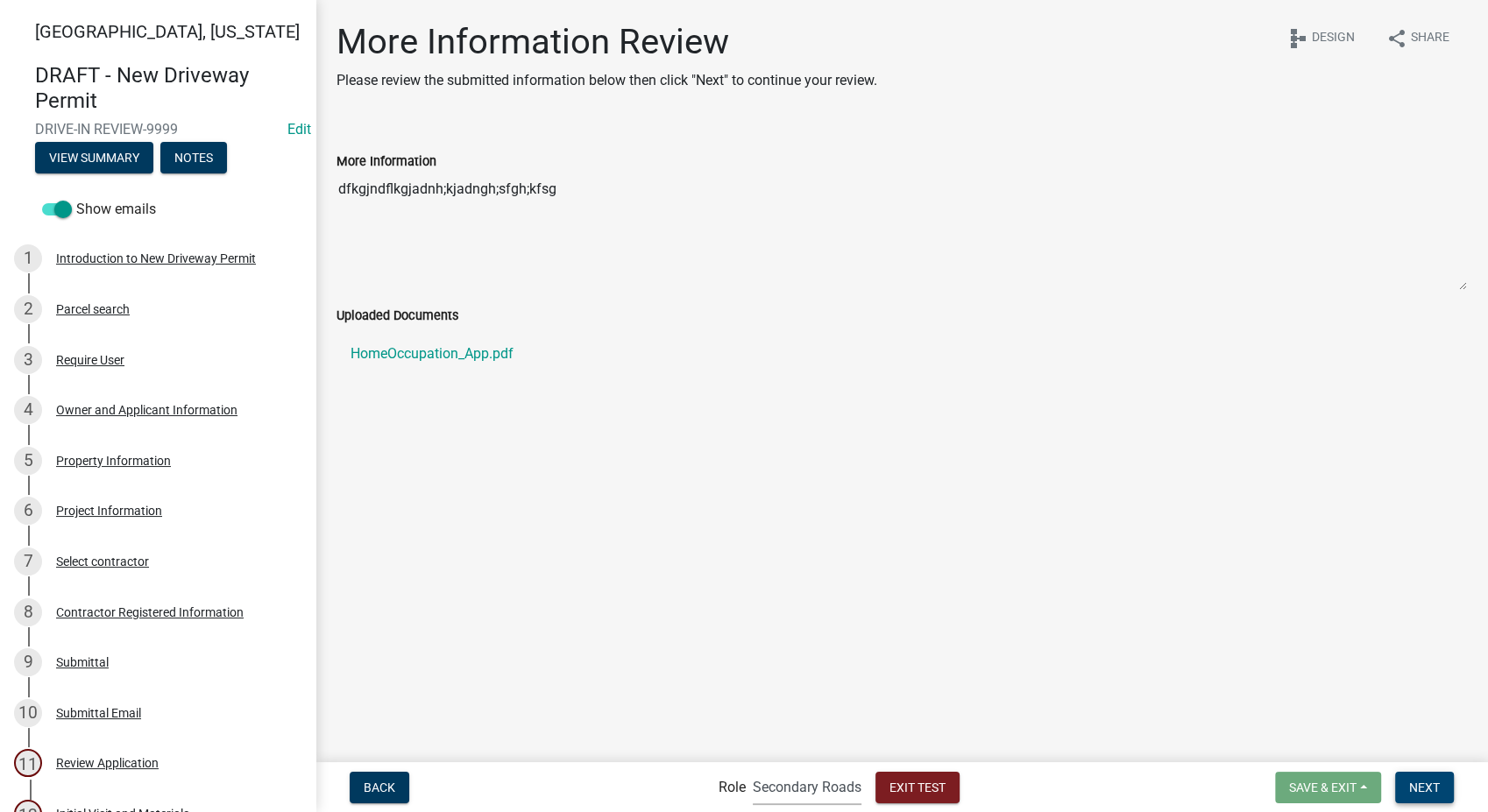
click at [1433, 785] on span "Next" at bounding box center [1425, 786] width 31 height 14
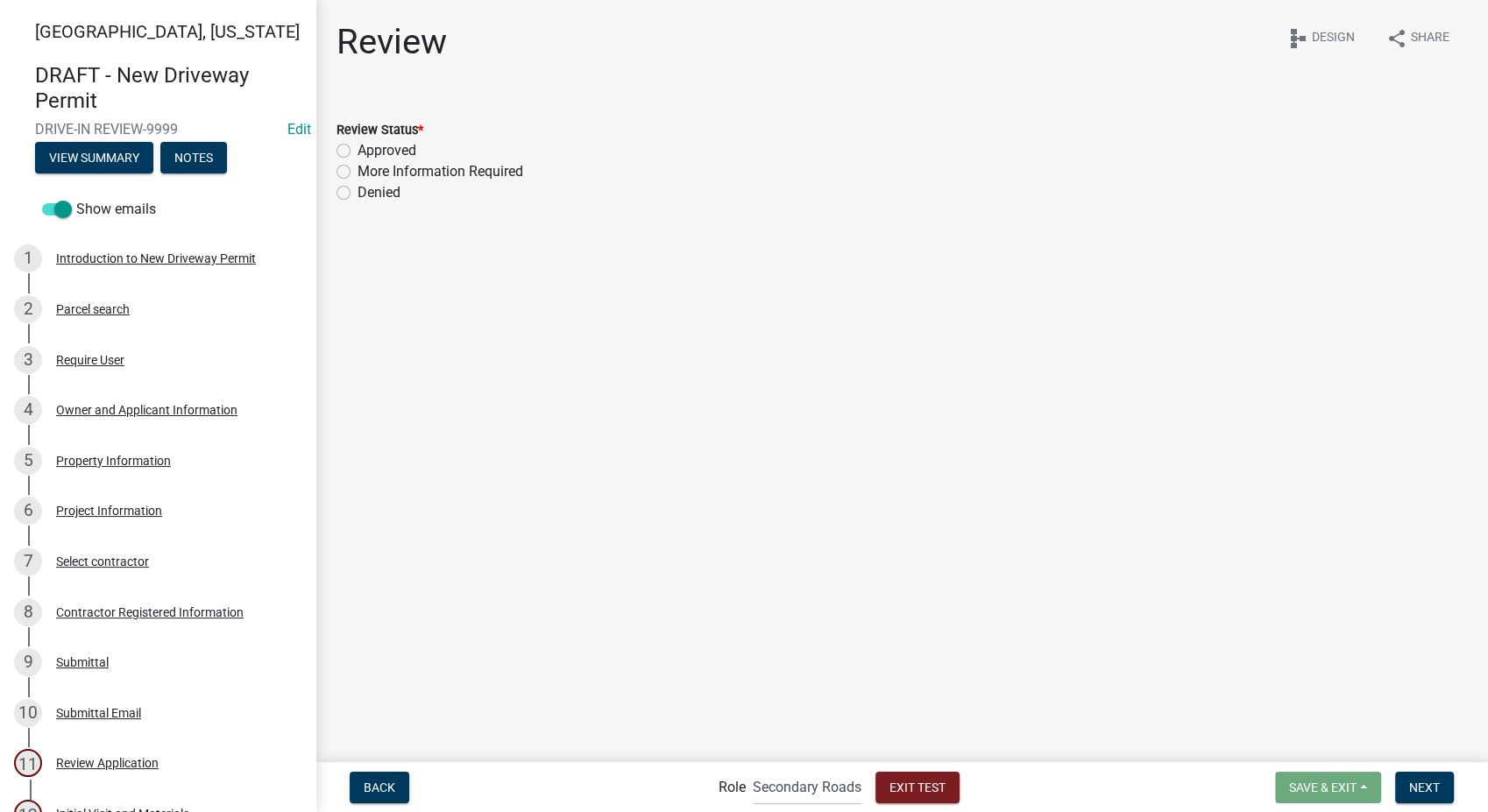
click at [358, 149] on label "Approved" at bounding box center [387, 150] width 59 height 21
click at [358, 149] on input "Approved" at bounding box center [364, 146] width 11 height 11
radio input "true"
click at [1437, 801] on button "Next" at bounding box center [1425, 787] width 59 height 31
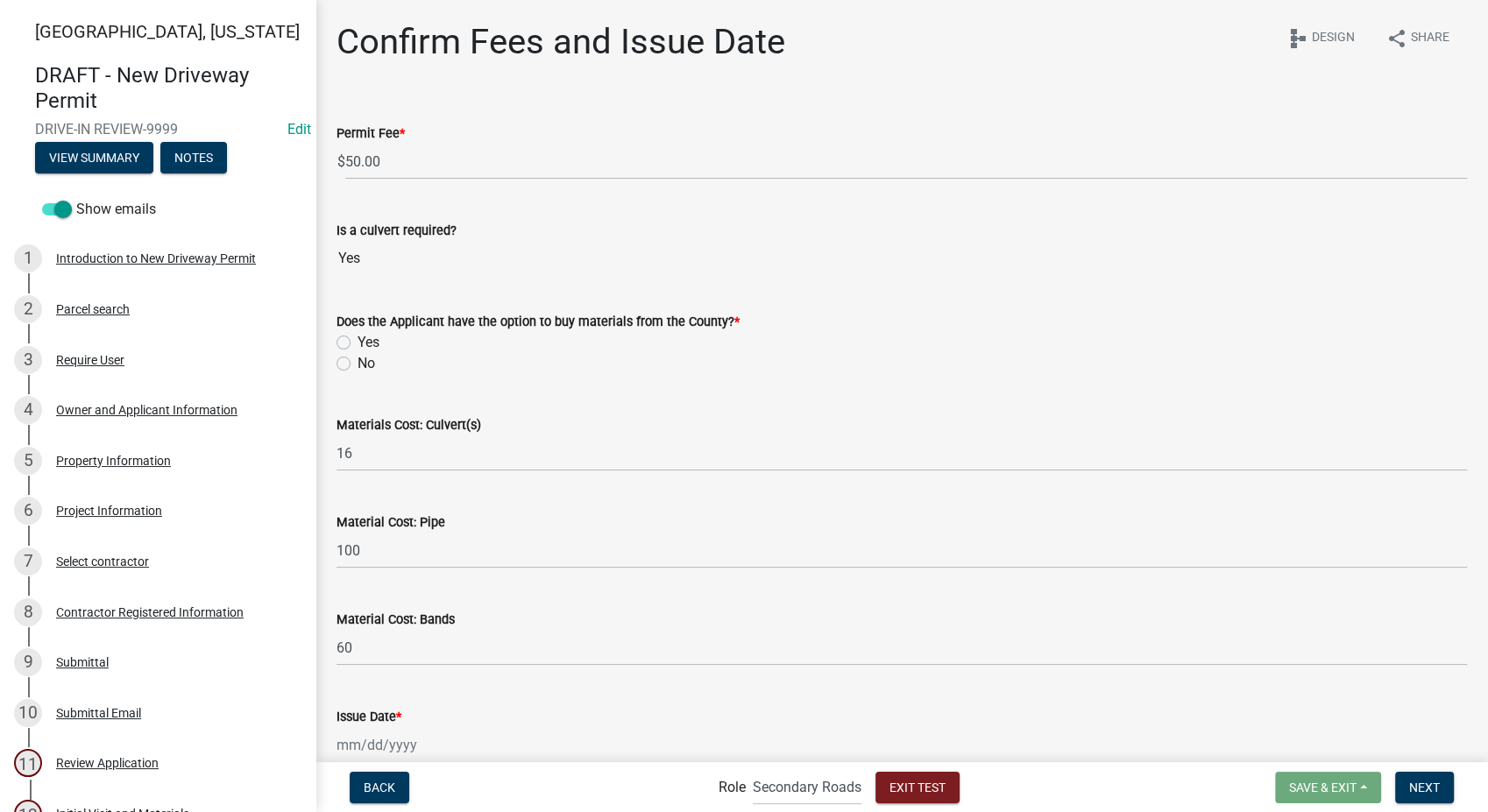
click at [358, 340] on label "Yes" at bounding box center [369, 342] width 22 height 21
click at [358, 340] on input "Yes" at bounding box center [364, 338] width 11 height 11
radio input "true"
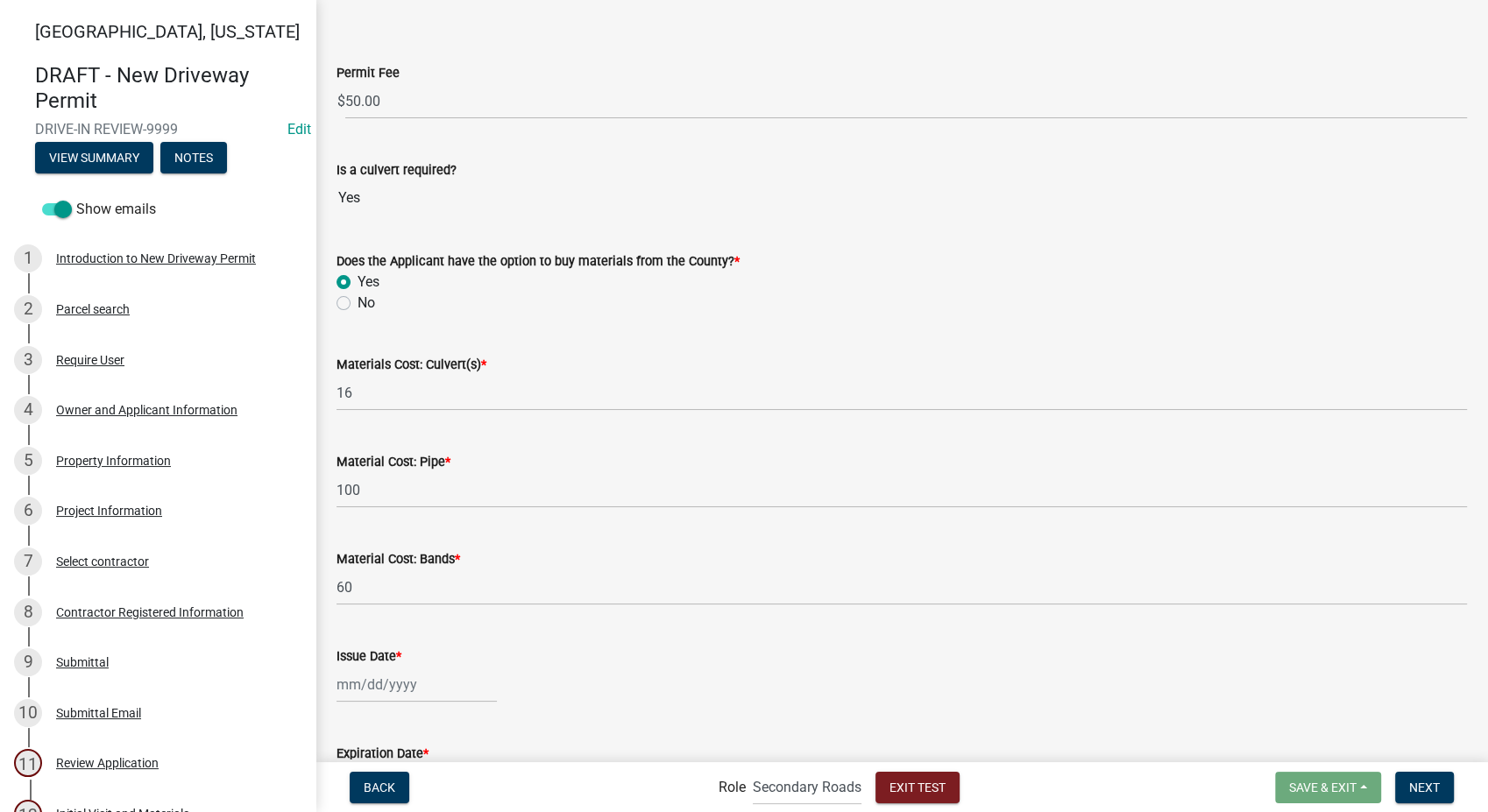
scroll to position [184, 0]
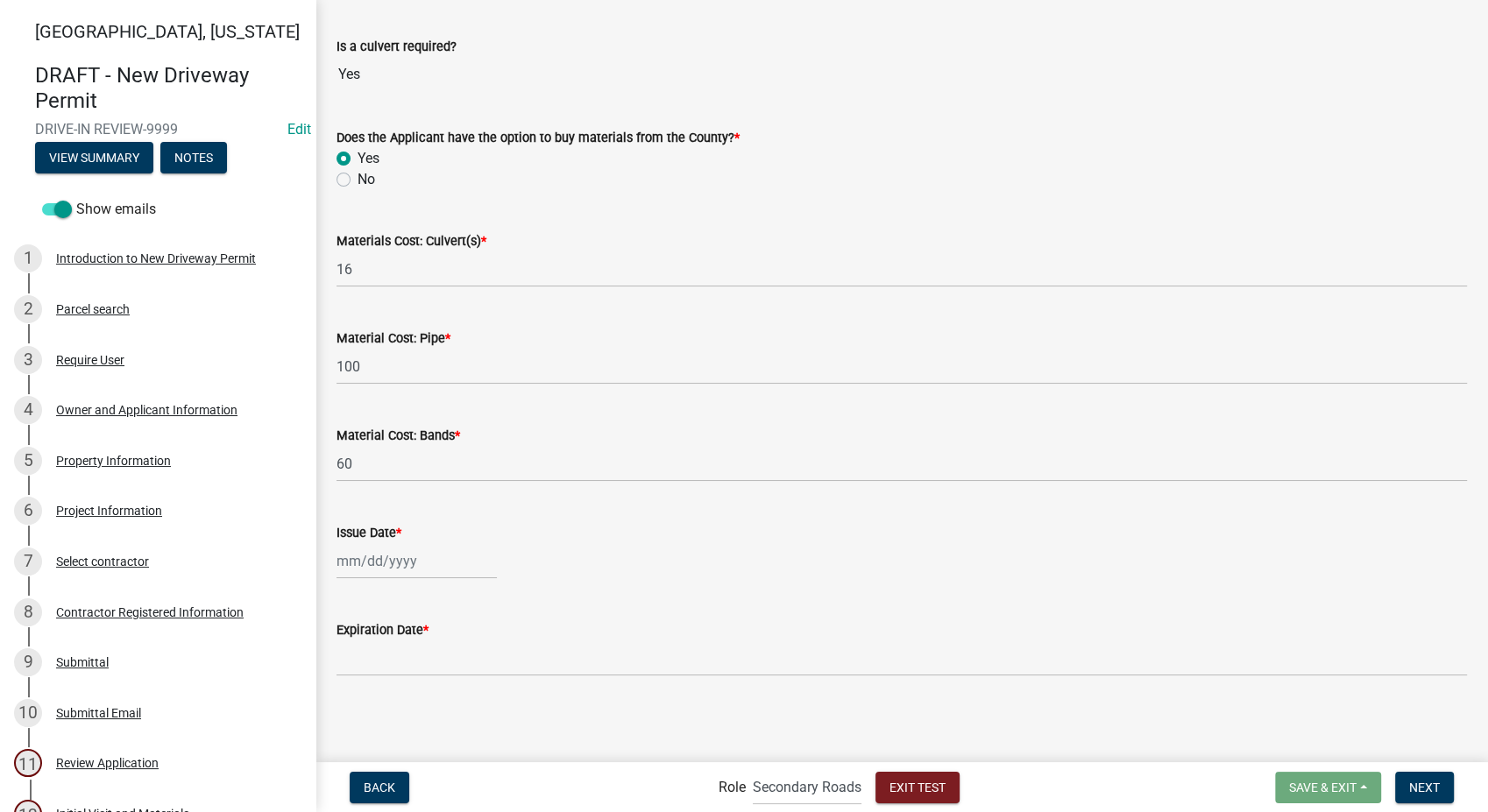
select select "8"
select select "2025"
click at [364, 571] on input "Issue Date *" at bounding box center [417, 560] width 160 height 36
click at [444, 440] on div "14" at bounding box center [438, 439] width 28 height 28
type input "08/14/2025"
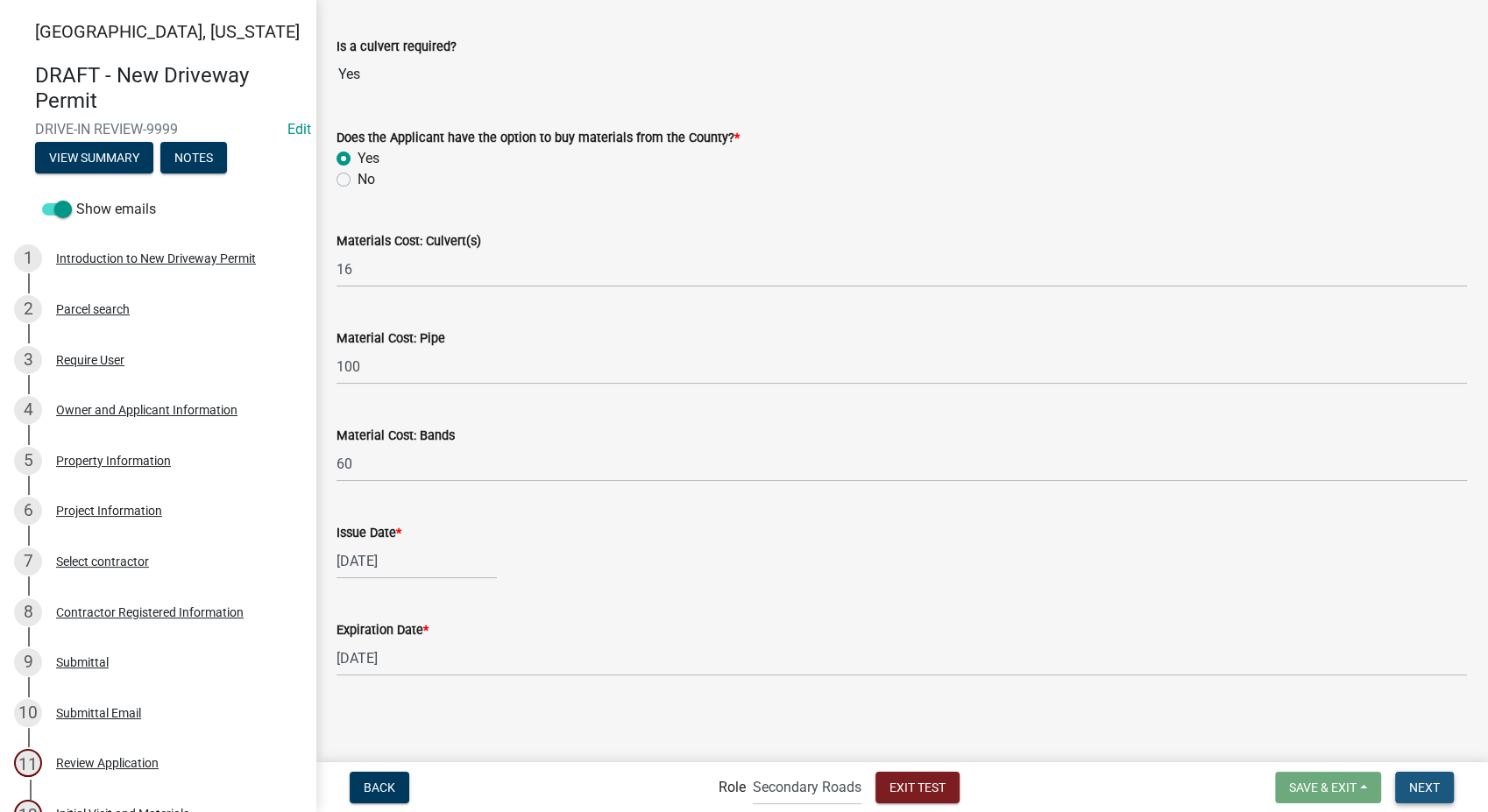
click at [1434, 785] on span "Next" at bounding box center [1425, 786] width 31 height 14
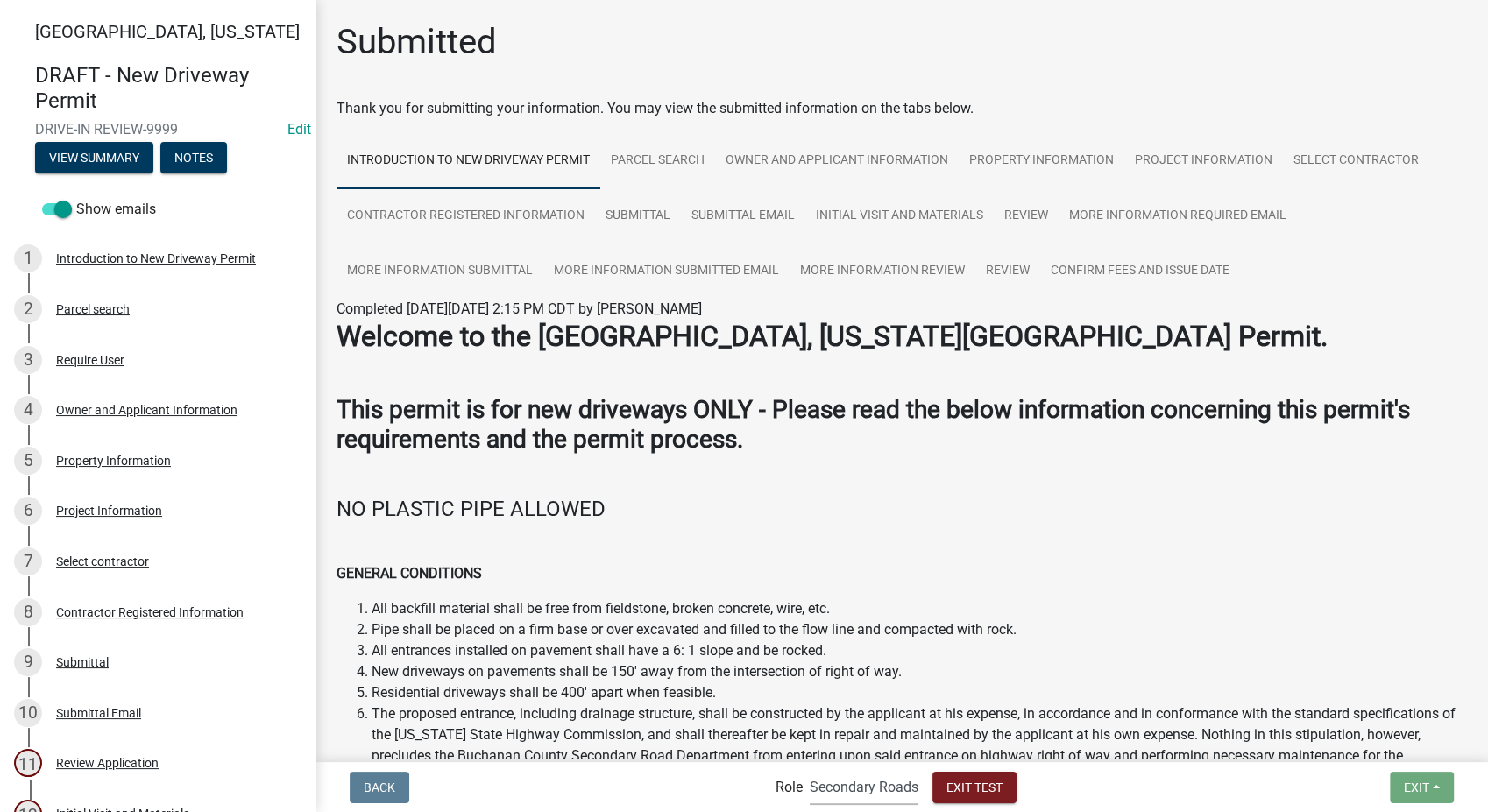
click at [816, 788] on select "Applicant Secondary Roads Admin" at bounding box center [863, 786] width 109 height 36
select select "46f061d0-ca05-4526-87ad-bae6256f3e47"
click at [809, 769] on select "Applicant Secondary Roads Admin" at bounding box center [863, 786] width 109 height 36
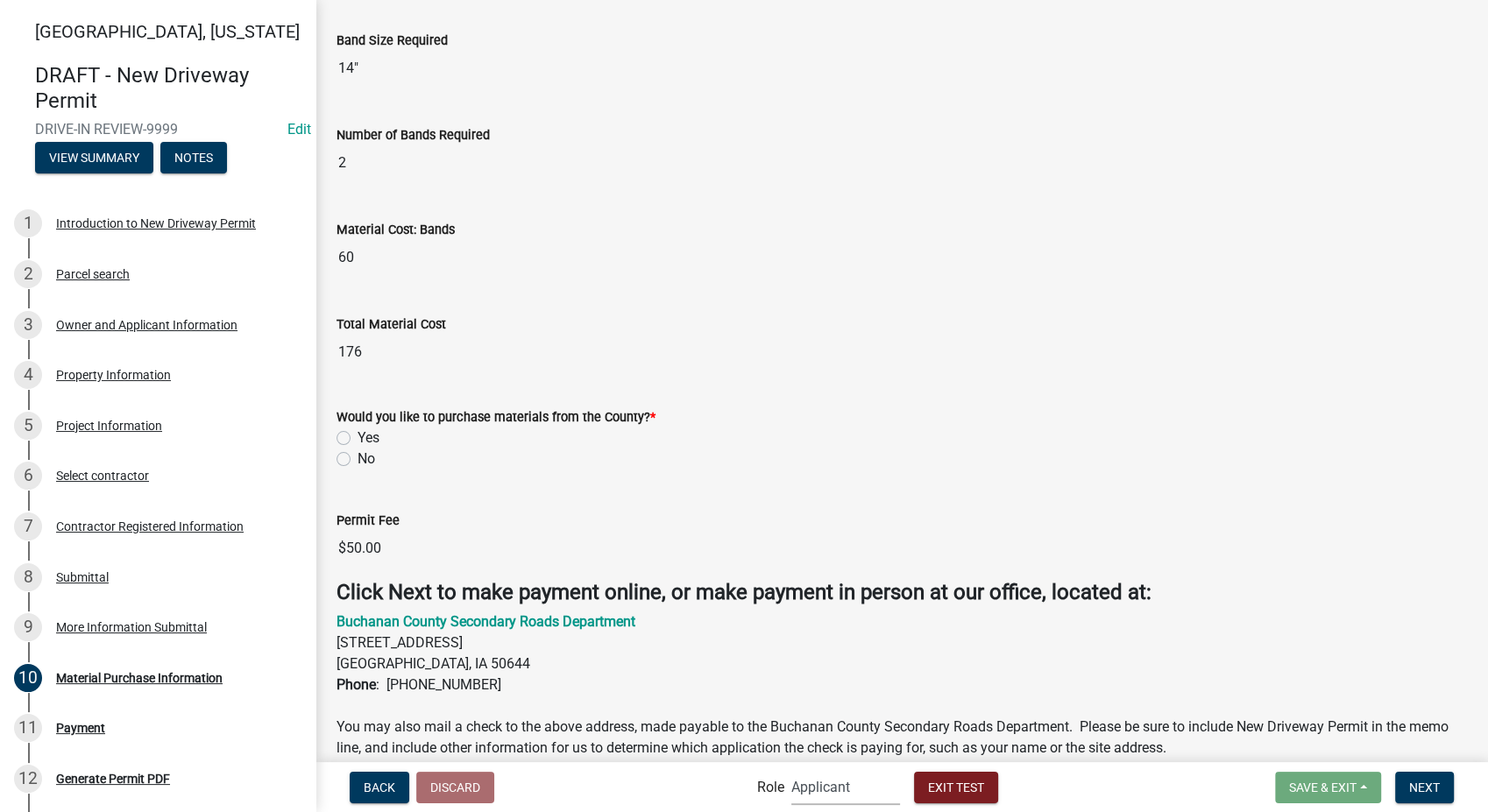
scroll to position [778, 0]
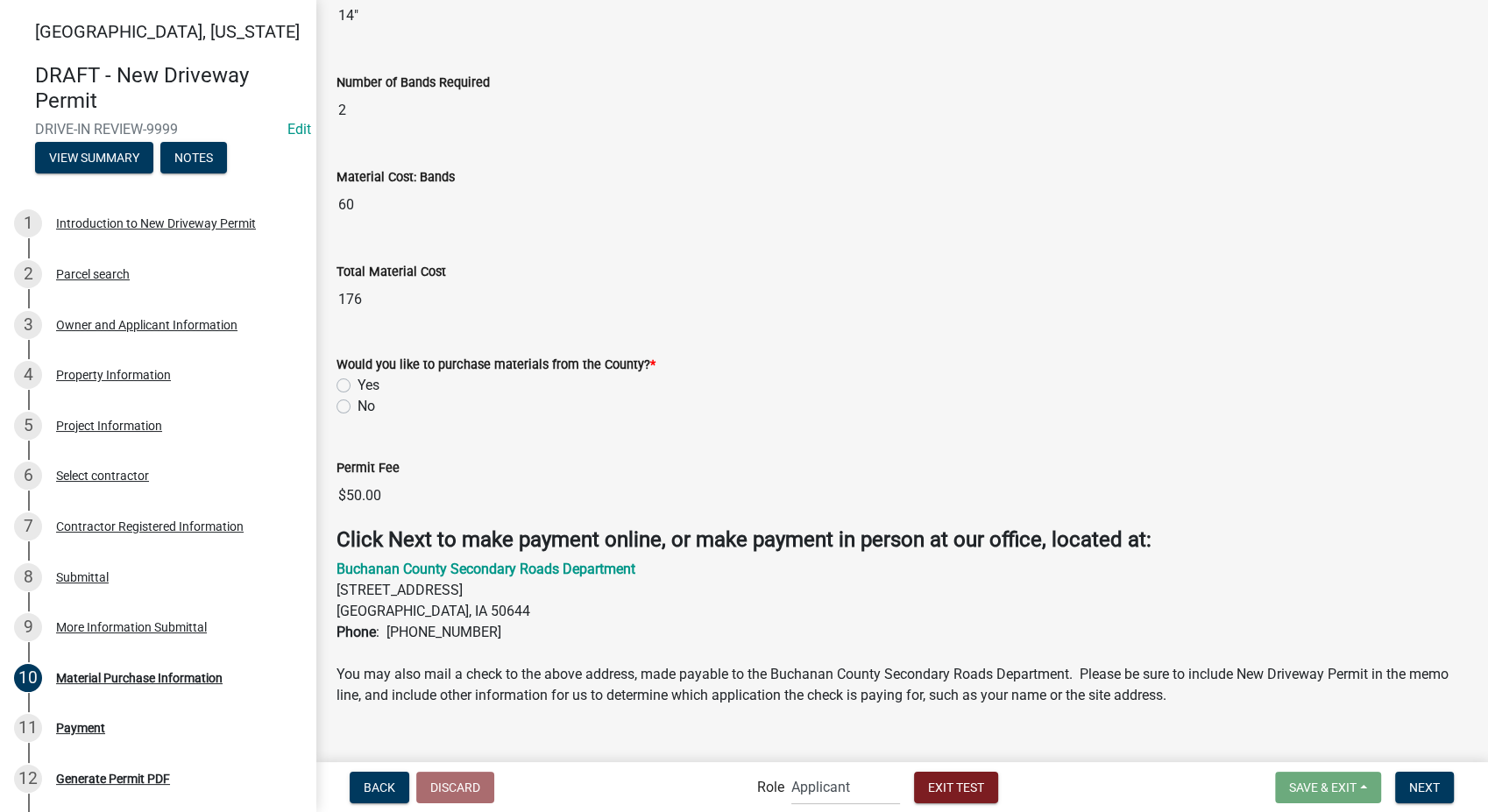
click at [358, 384] on label "Yes" at bounding box center [369, 385] width 22 height 21
click at [358, 384] on input "Yes" at bounding box center [364, 381] width 11 height 11
radio input "true"
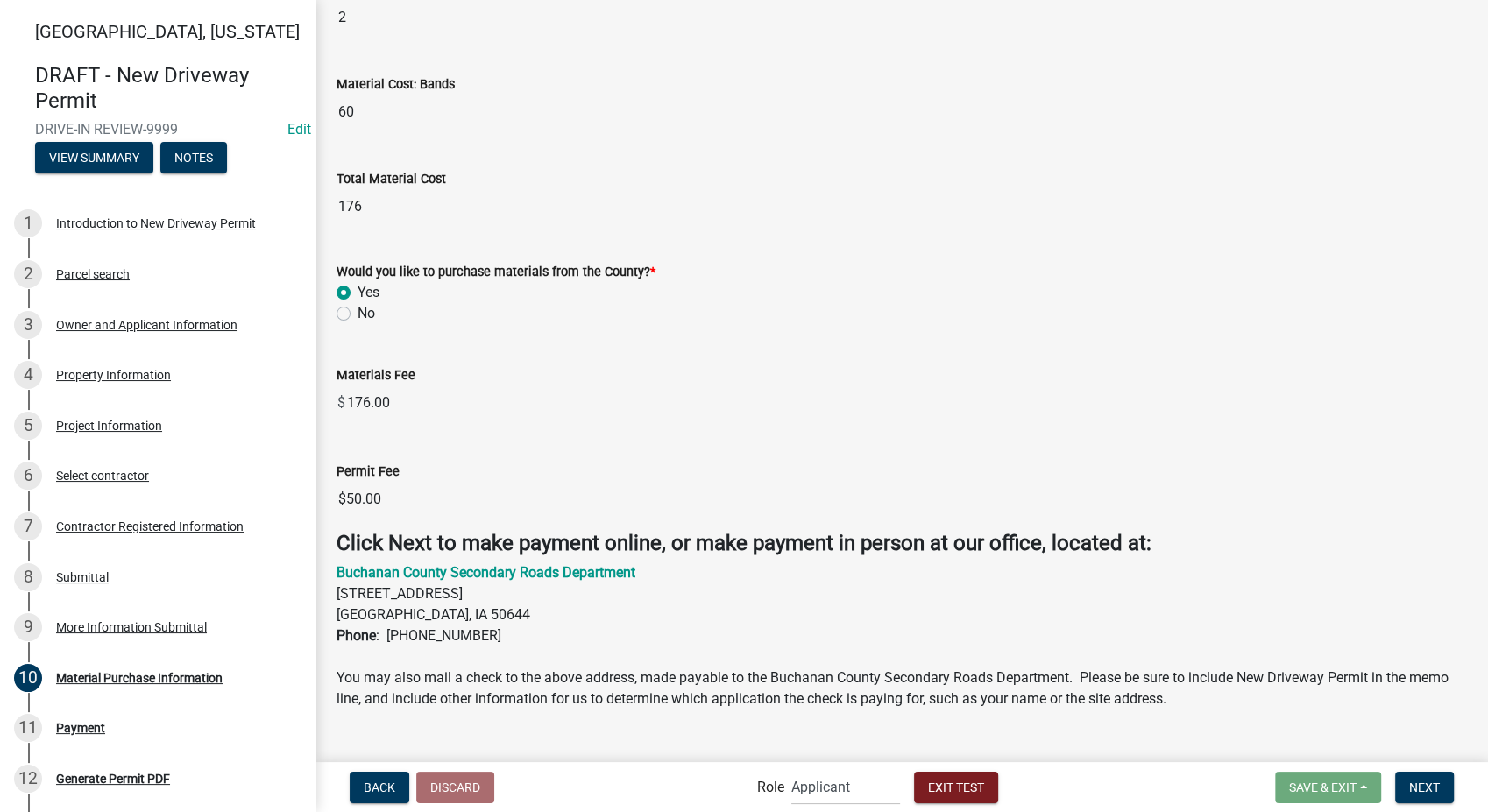
scroll to position [901, 0]
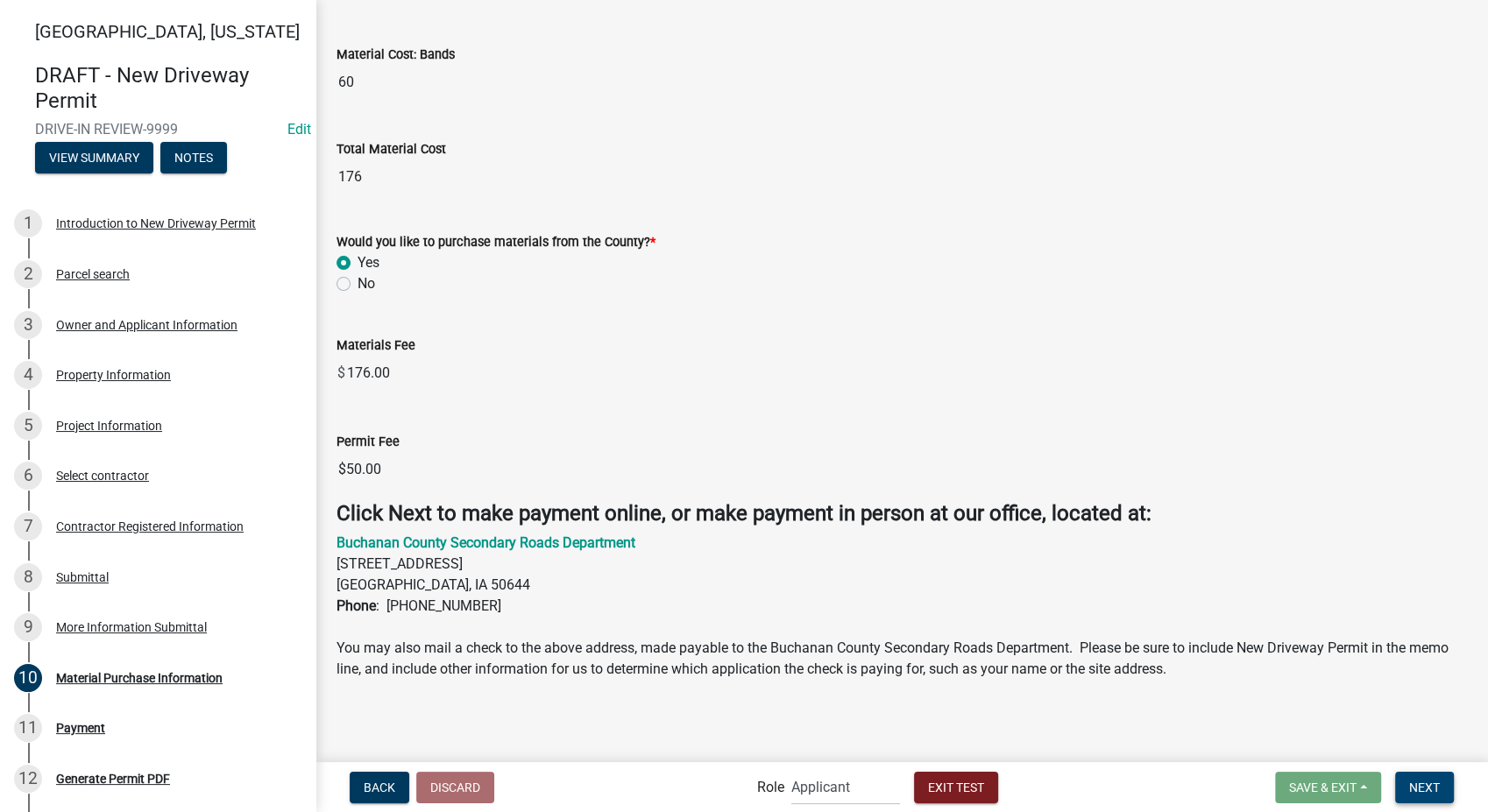
click at [1420, 780] on span "Next" at bounding box center [1425, 786] width 31 height 14
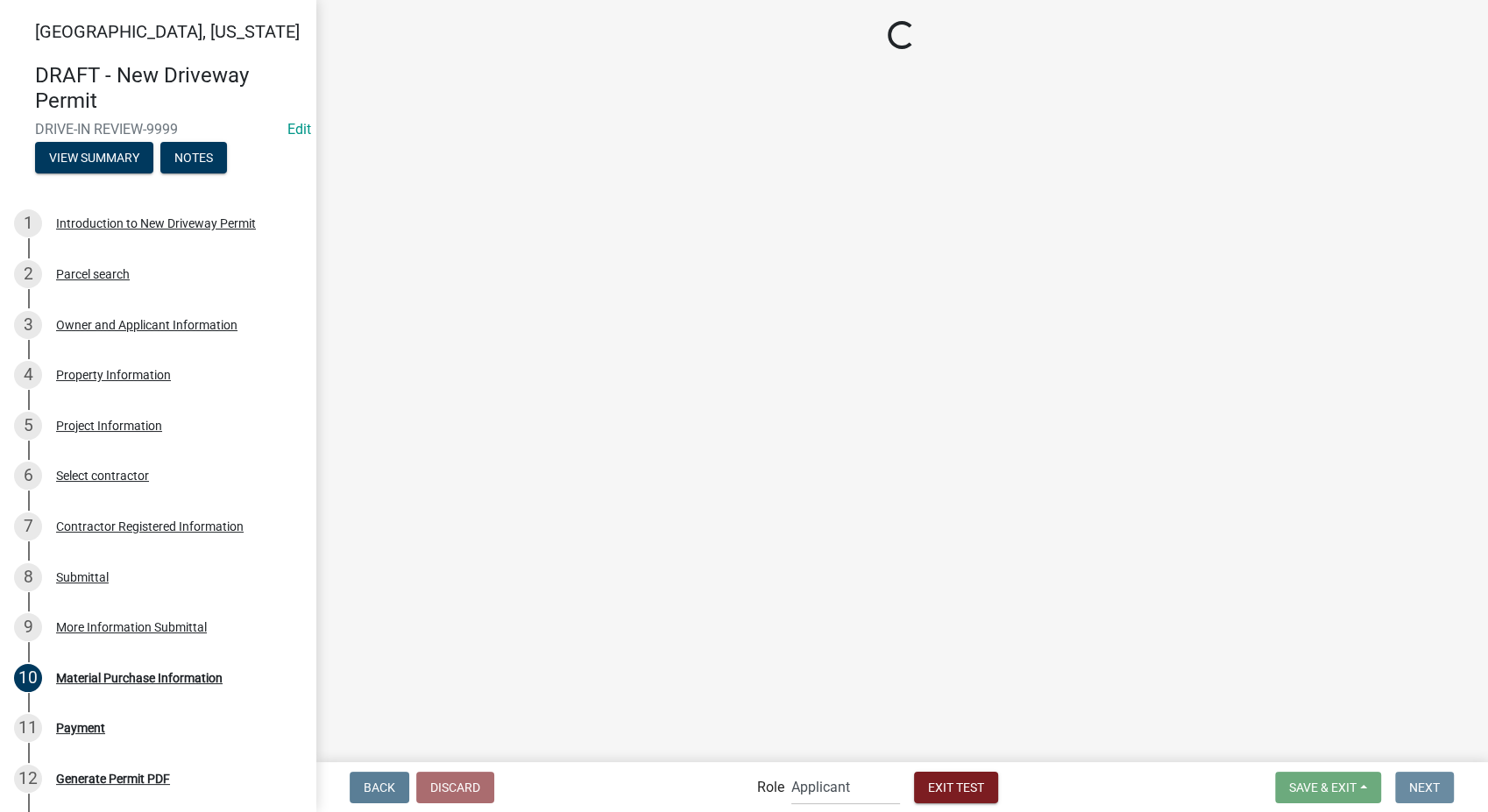
scroll to position [0, 0]
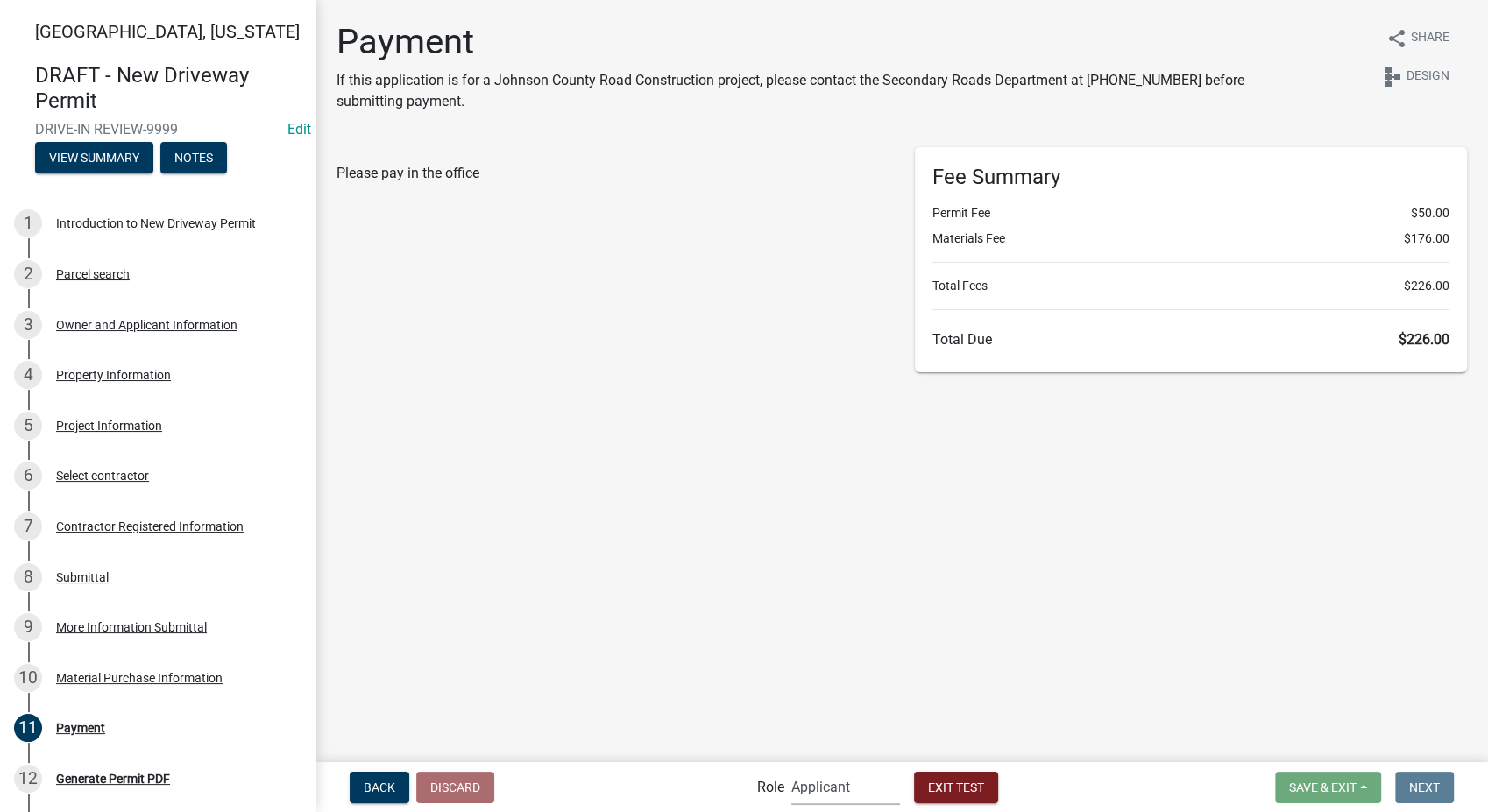
click at [852, 796] on select "Applicant Secondary Roads Admin" at bounding box center [845, 786] width 109 height 36
select select "8e8c8011-0d91-47c3-972c-731b40738ef4"
click at [791, 769] on select "Applicant Secondary Roads Admin" at bounding box center [845, 786] width 109 height 36
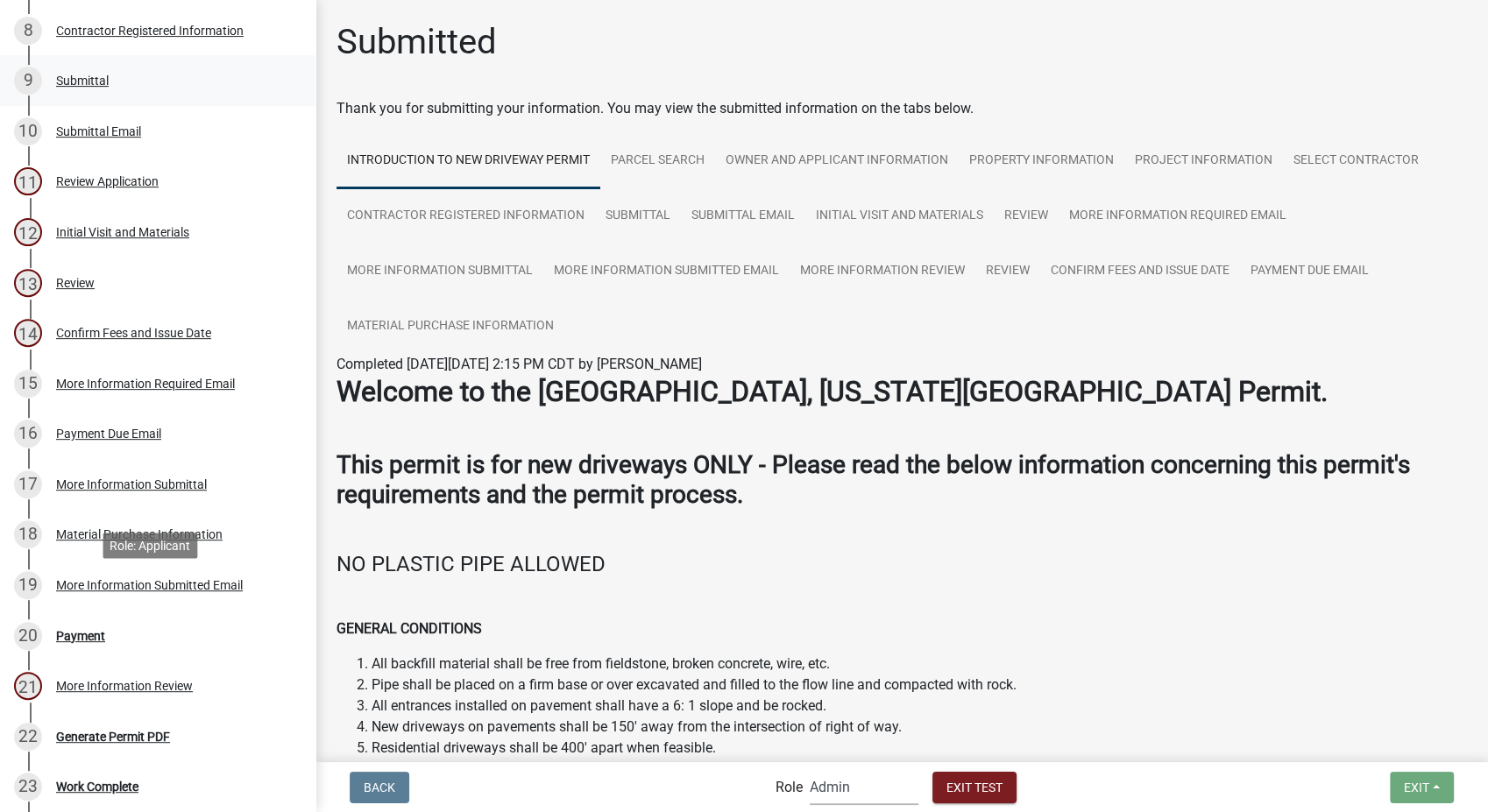
scroll to position [583, 0]
click at [90, 635] on div "Payment" at bounding box center [81, 633] width 49 height 12
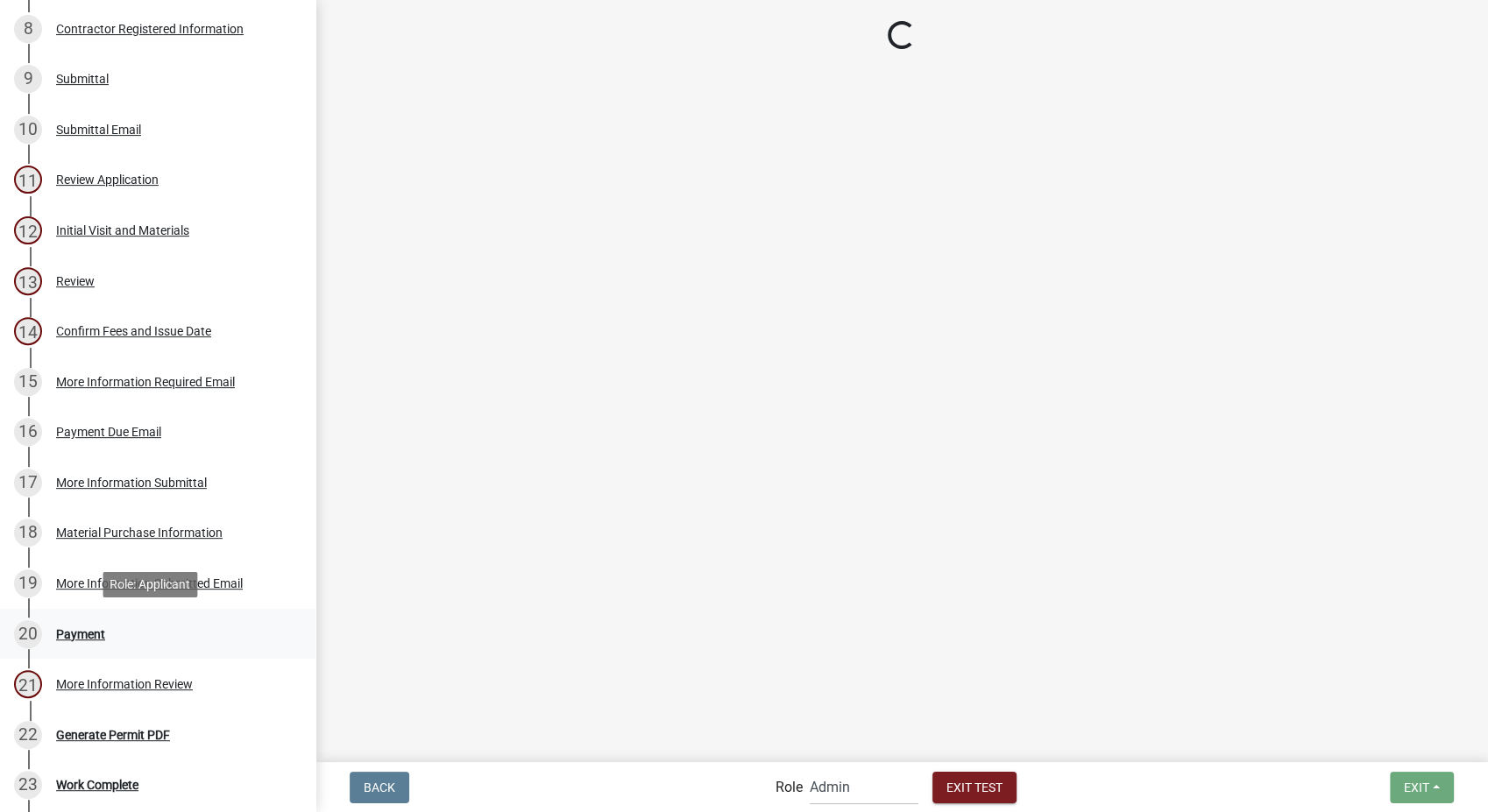
select select "2: 1"
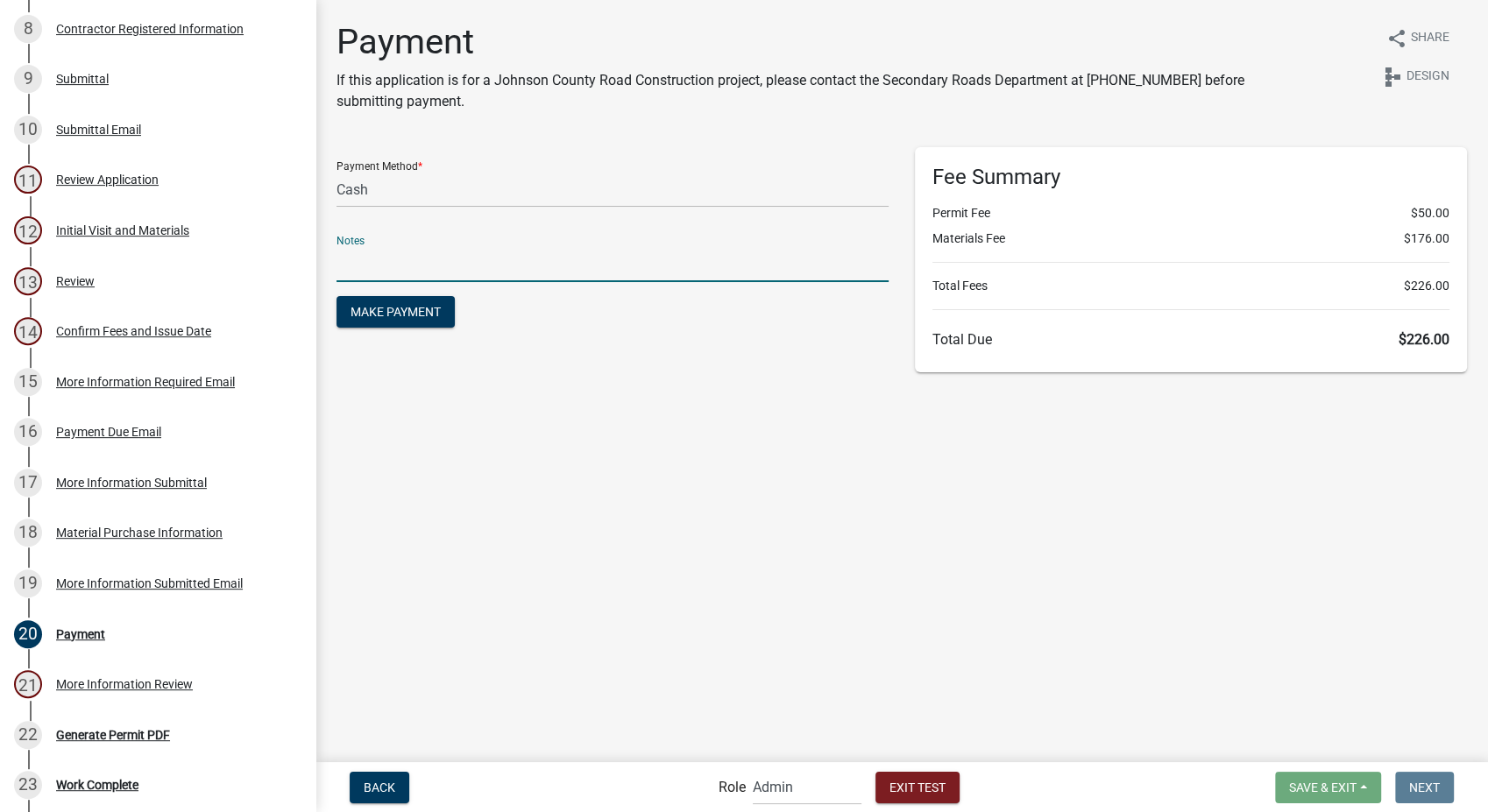
click at [397, 265] on input "text" at bounding box center [613, 264] width 552 height 36
type input "test"
click at [396, 313] on span "Make Payment" at bounding box center [396, 311] width 91 height 14
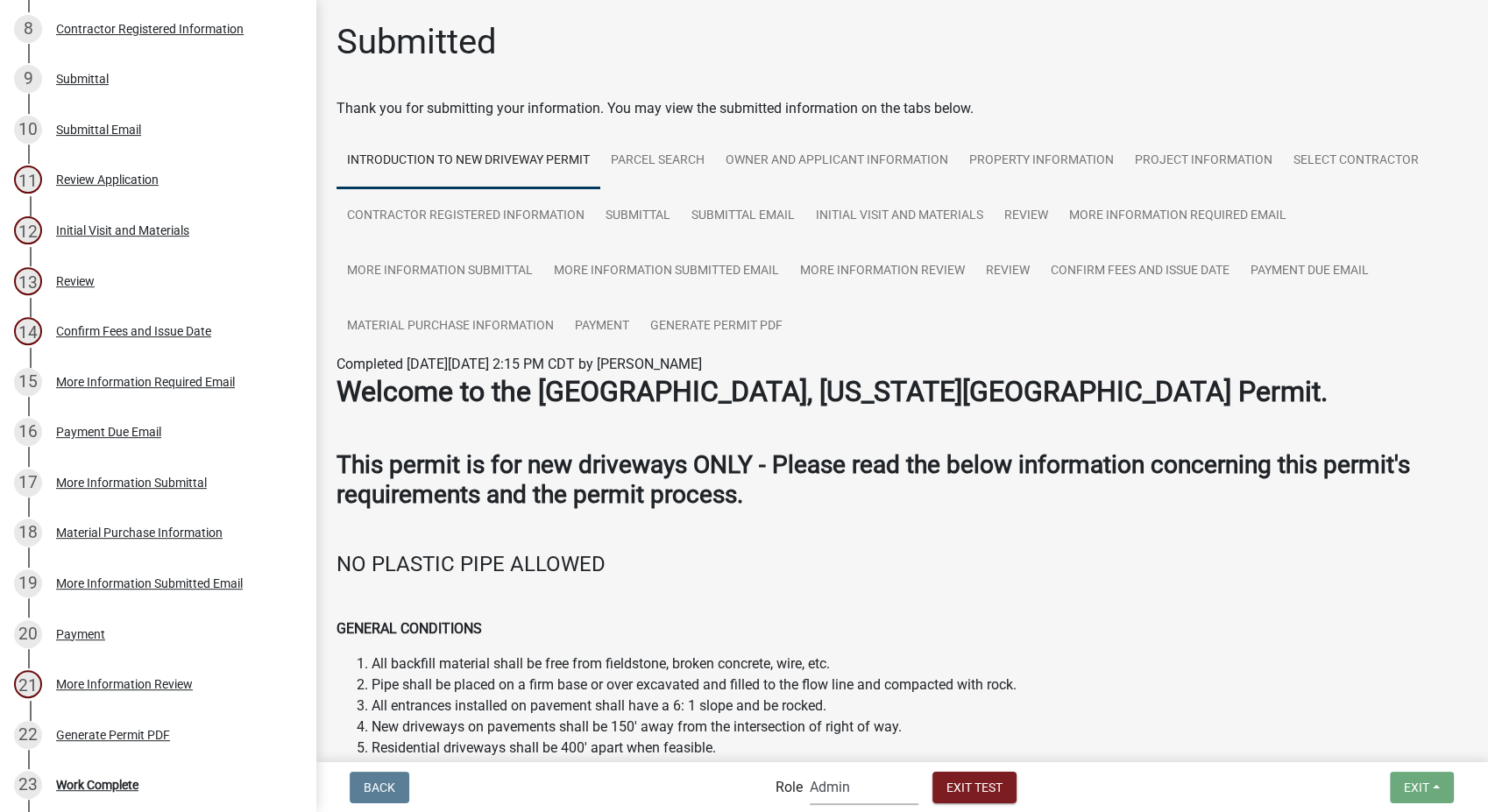
click at [887, 796] on select "Applicant Secondary Roads Admin" at bounding box center [863, 786] width 109 height 36
click at [809, 769] on select "Applicant Secondary Roads Admin" at bounding box center [863, 786] width 109 height 36
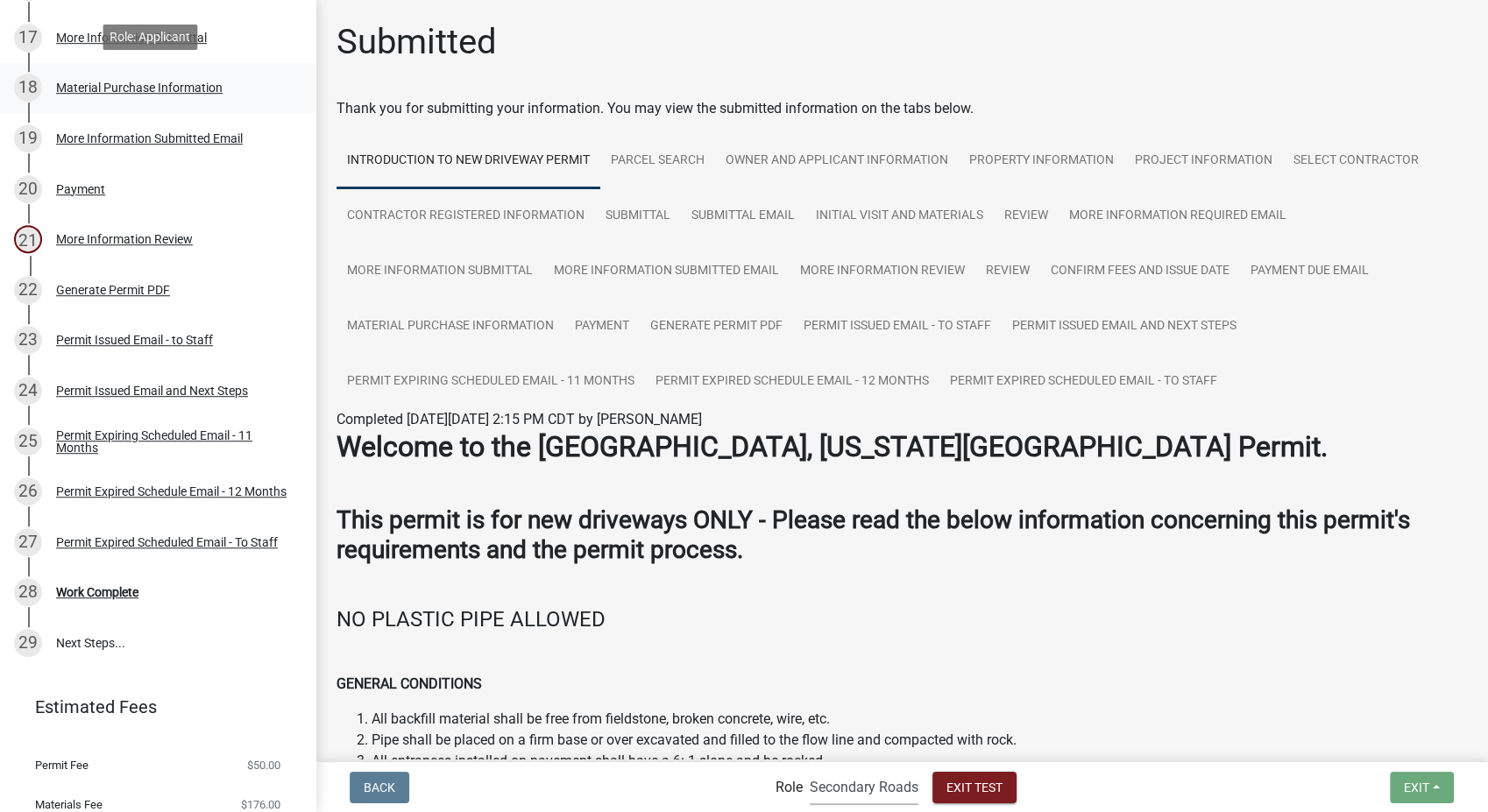
scroll to position [1031, 0]
click at [868, 796] on select "Applicant Secondary Roads Admin" at bounding box center [863, 786] width 109 height 36
select select "46f061d0-ca05-4526-87ad-bae6256f3e47"
click at [809, 769] on select "Applicant Secondary Roads Admin" at bounding box center [863, 786] width 109 height 36
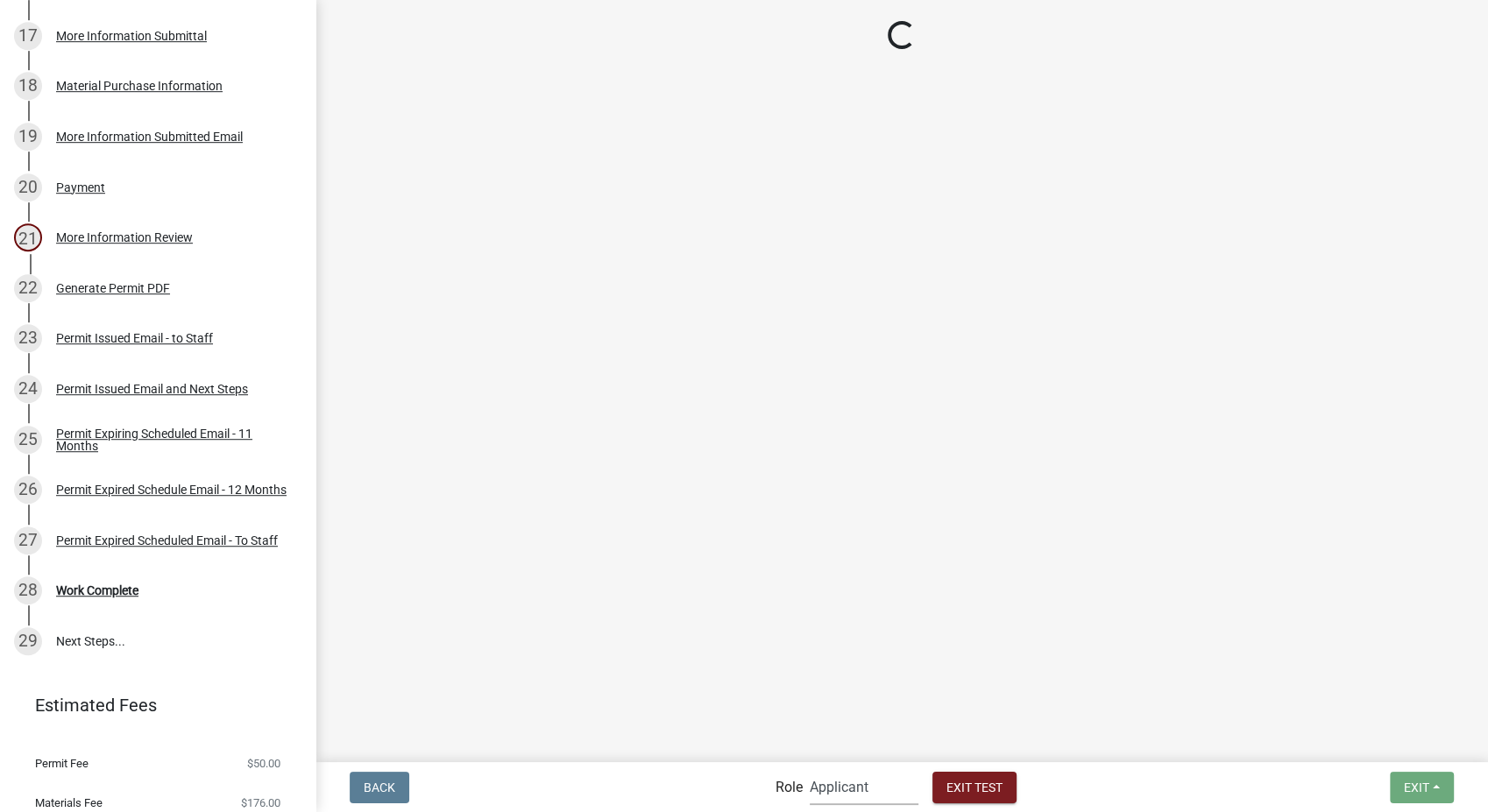
scroll to position [238, 0]
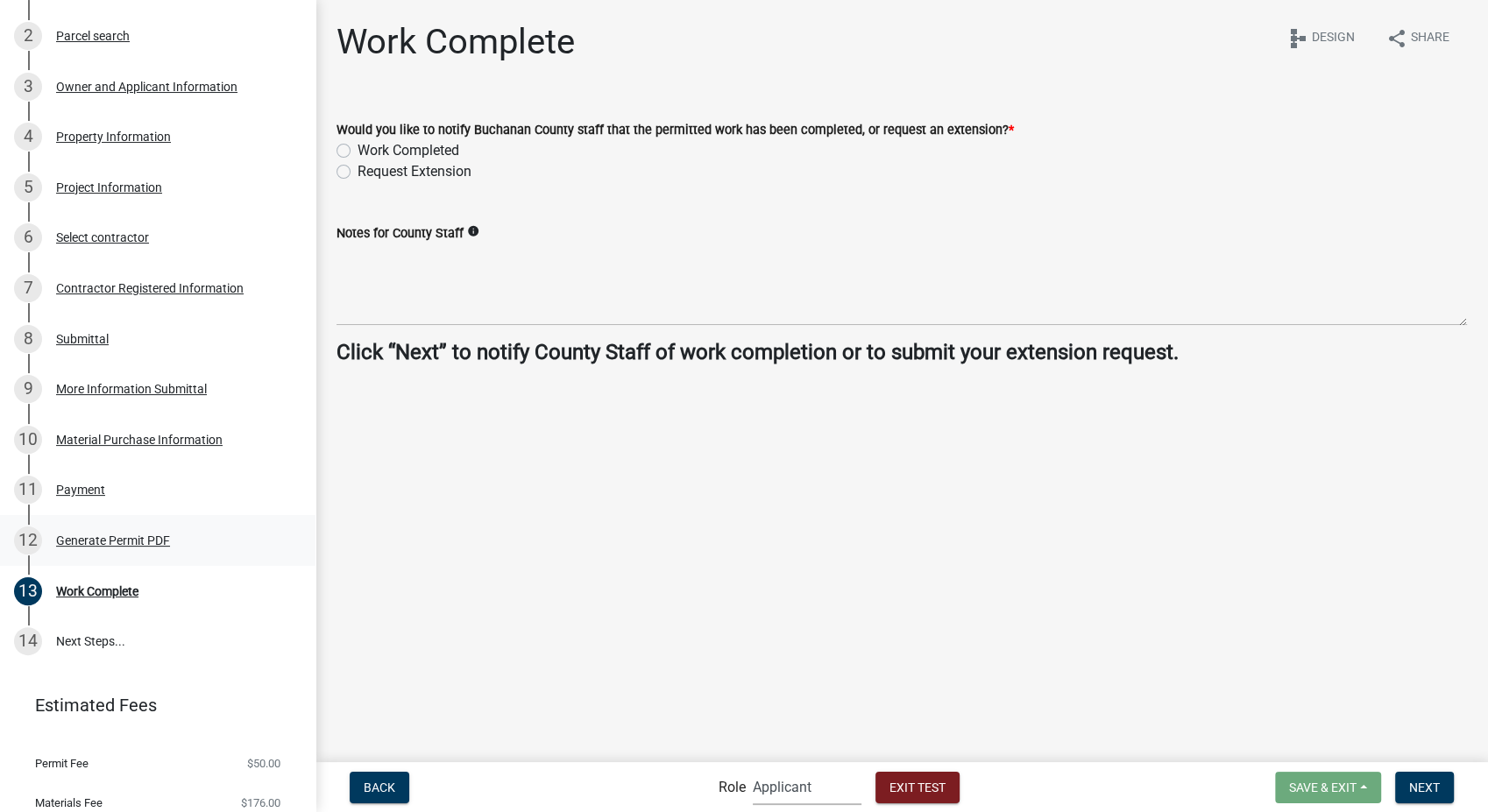
click at [112, 539] on div "Generate Permit PDF" at bounding box center [113, 540] width 114 height 12
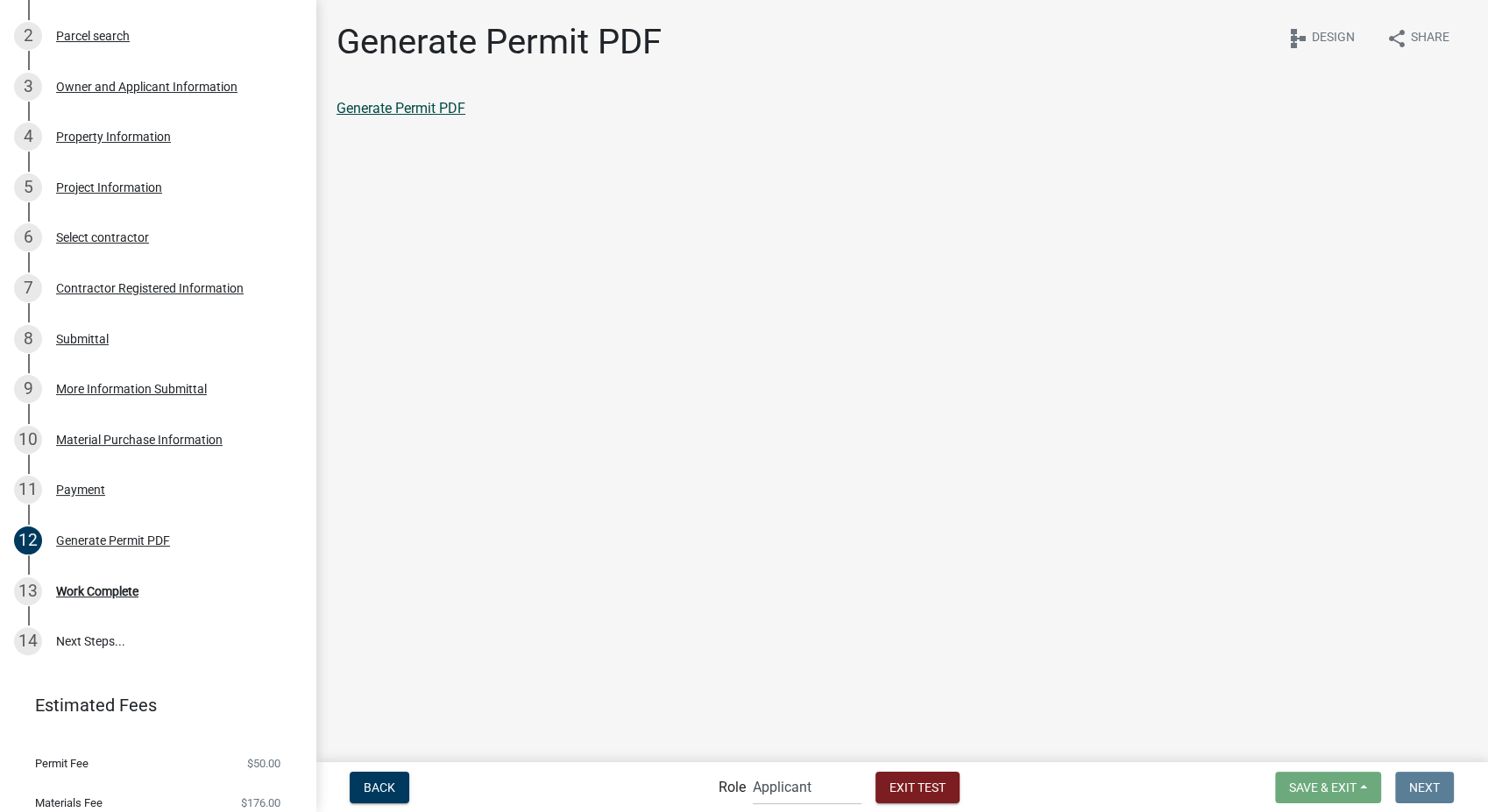
click at [425, 115] on link "Generate Permit PDF" at bounding box center [401, 108] width 129 height 16
click at [101, 589] on div "Work Complete" at bounding box center [97, 590] width 82 height 12
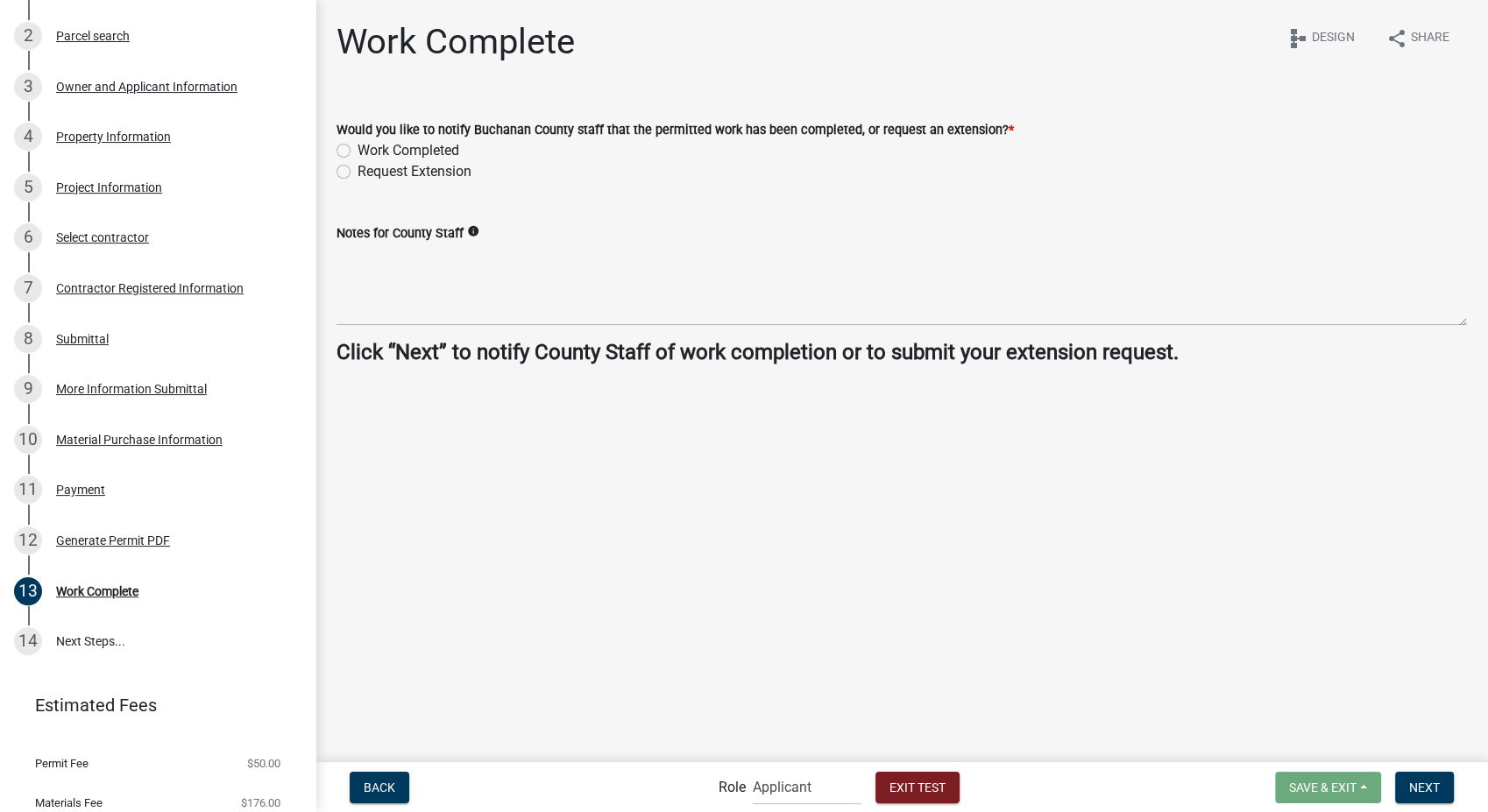
click at [358, 172] on label "Request Extension" at bounding box center [415, 171] width 114 height 21
click at [358, 172] on input "Request Extension" at bounding box center [364, 167] width 11 height 11
radio input "true"
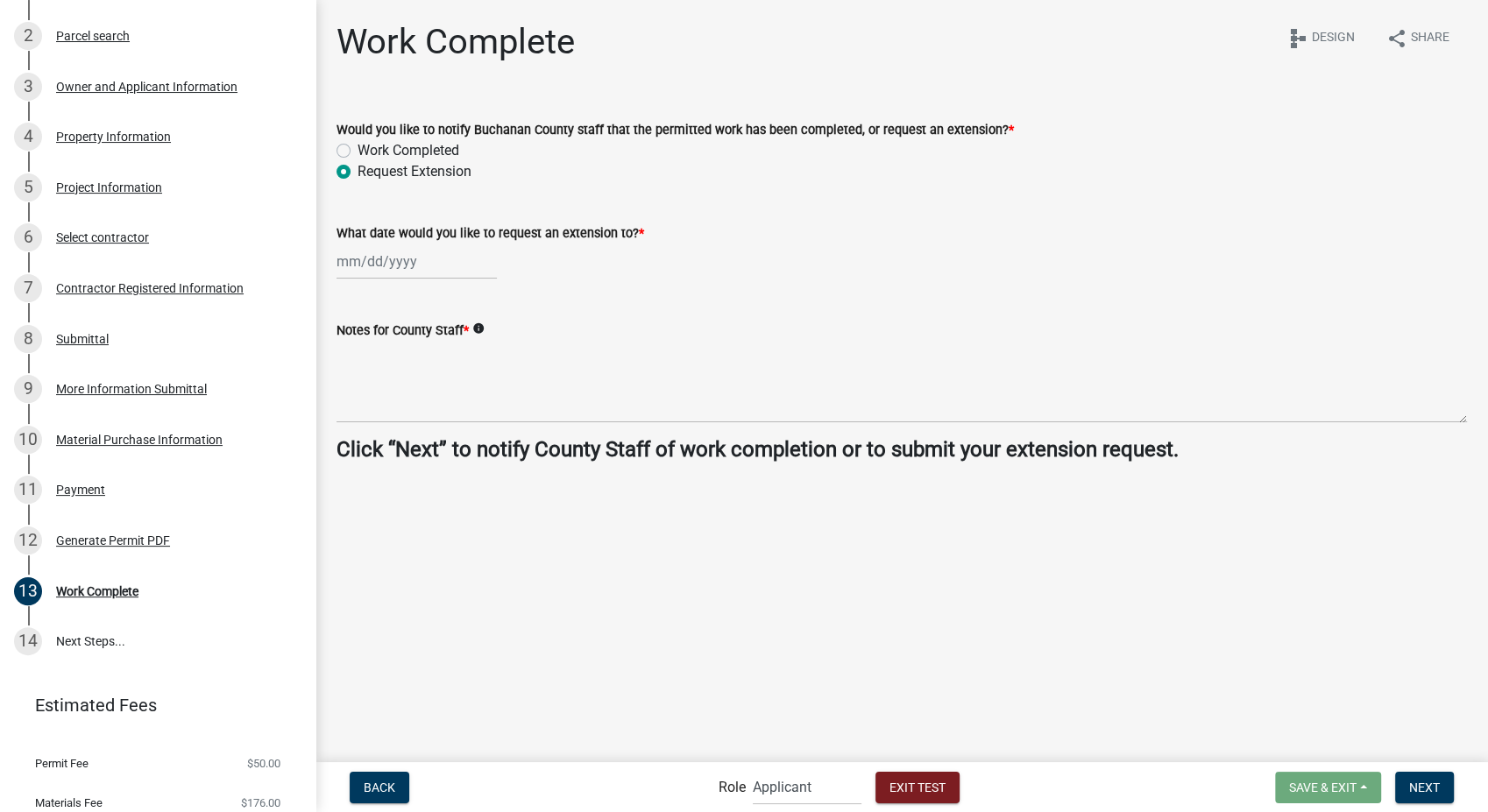
click at [418, 274] on div at bounding box center [417, 261] width 160 height 36
select select "8"
select select "2025"
click at [521, 304] on span "Next month" at bounding box center [522, 298] width 13 height 13
select select "9"
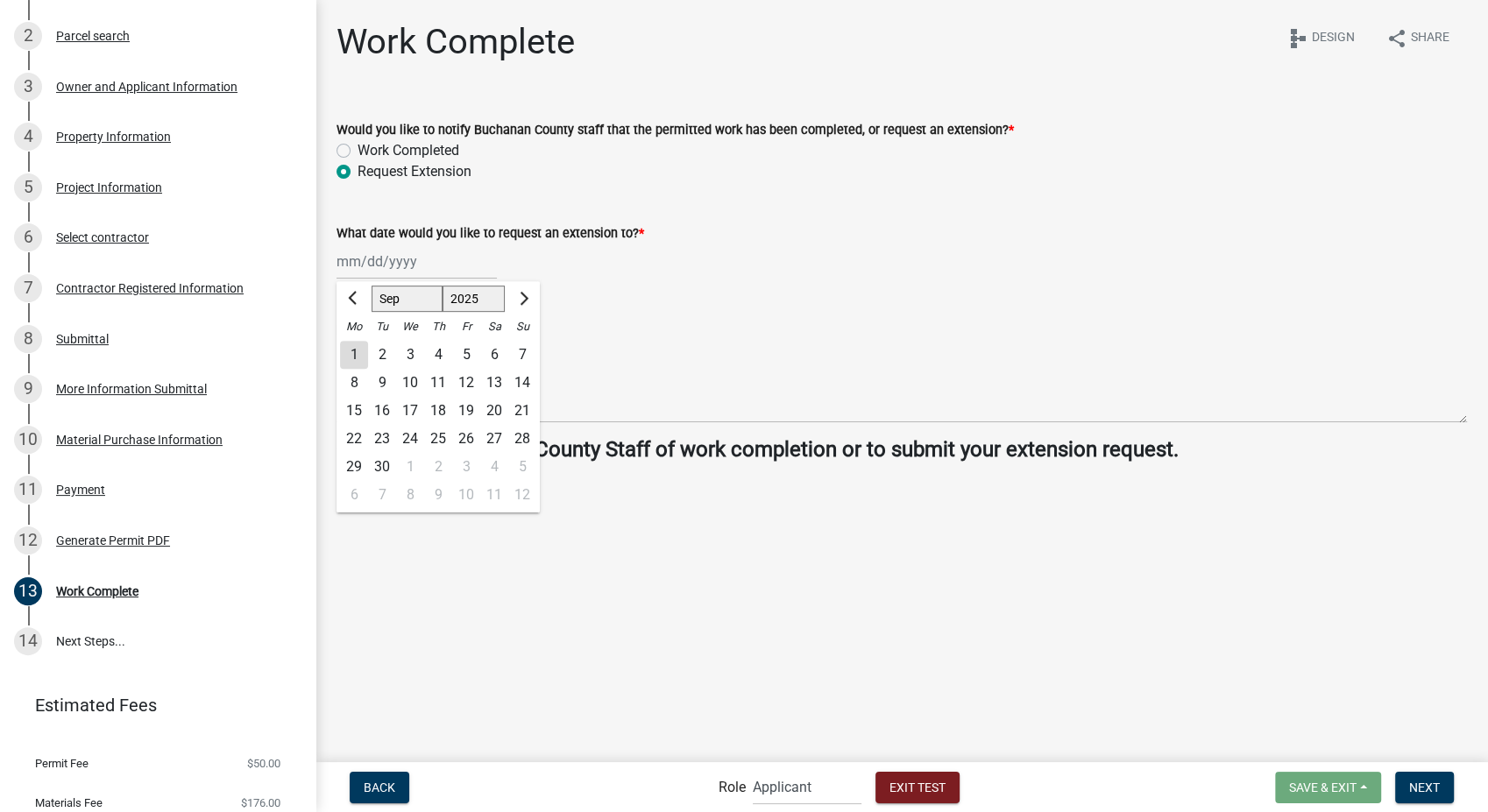
click at [491, 347] on div "6" at bounding box center [494, 354] width 28 height 28
type input "09/06/2025"
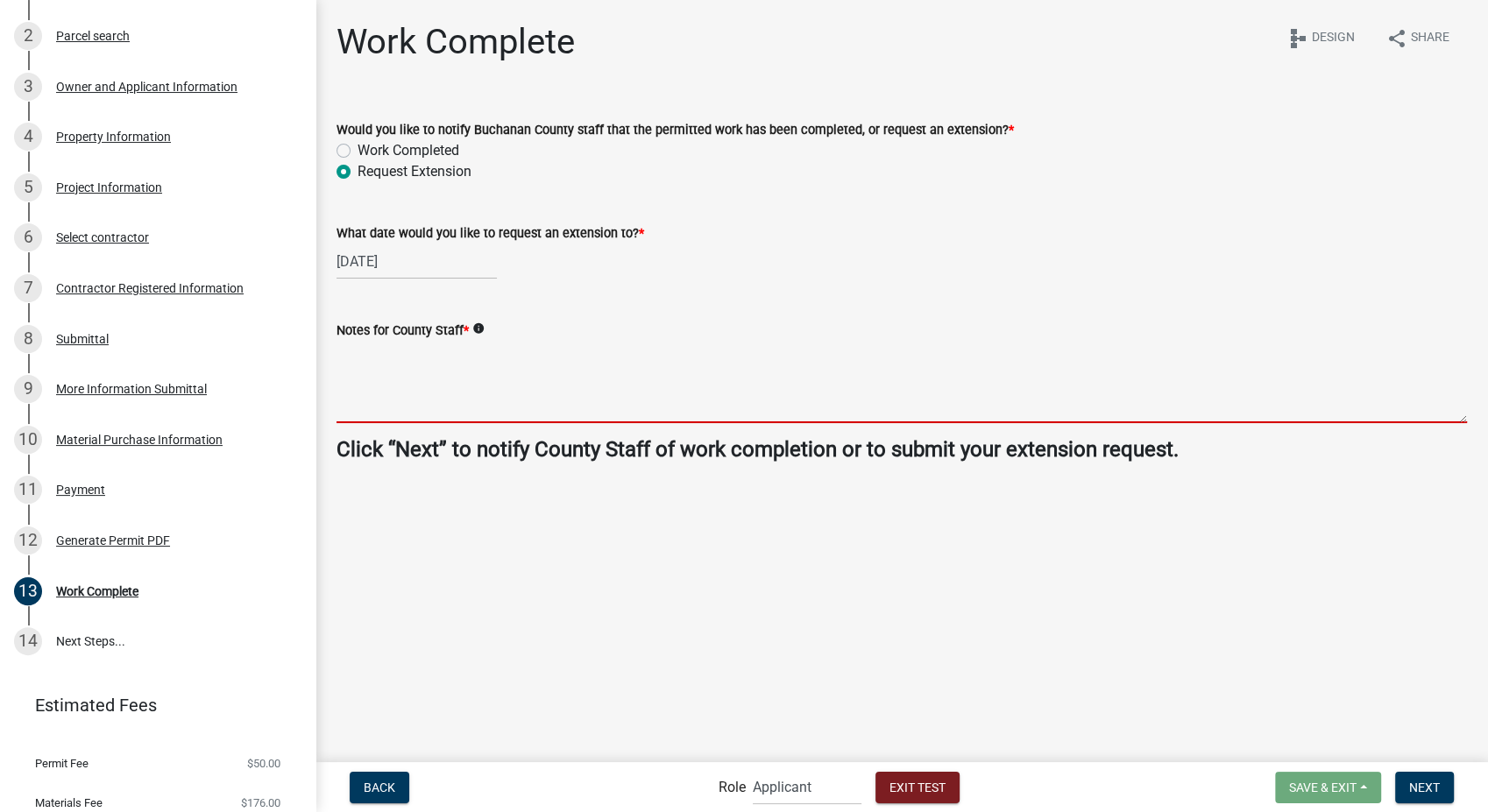
click at [428, 355] on textarea "Notes for County Staff *" at bounding box center [902, 382] width 1131 height 82
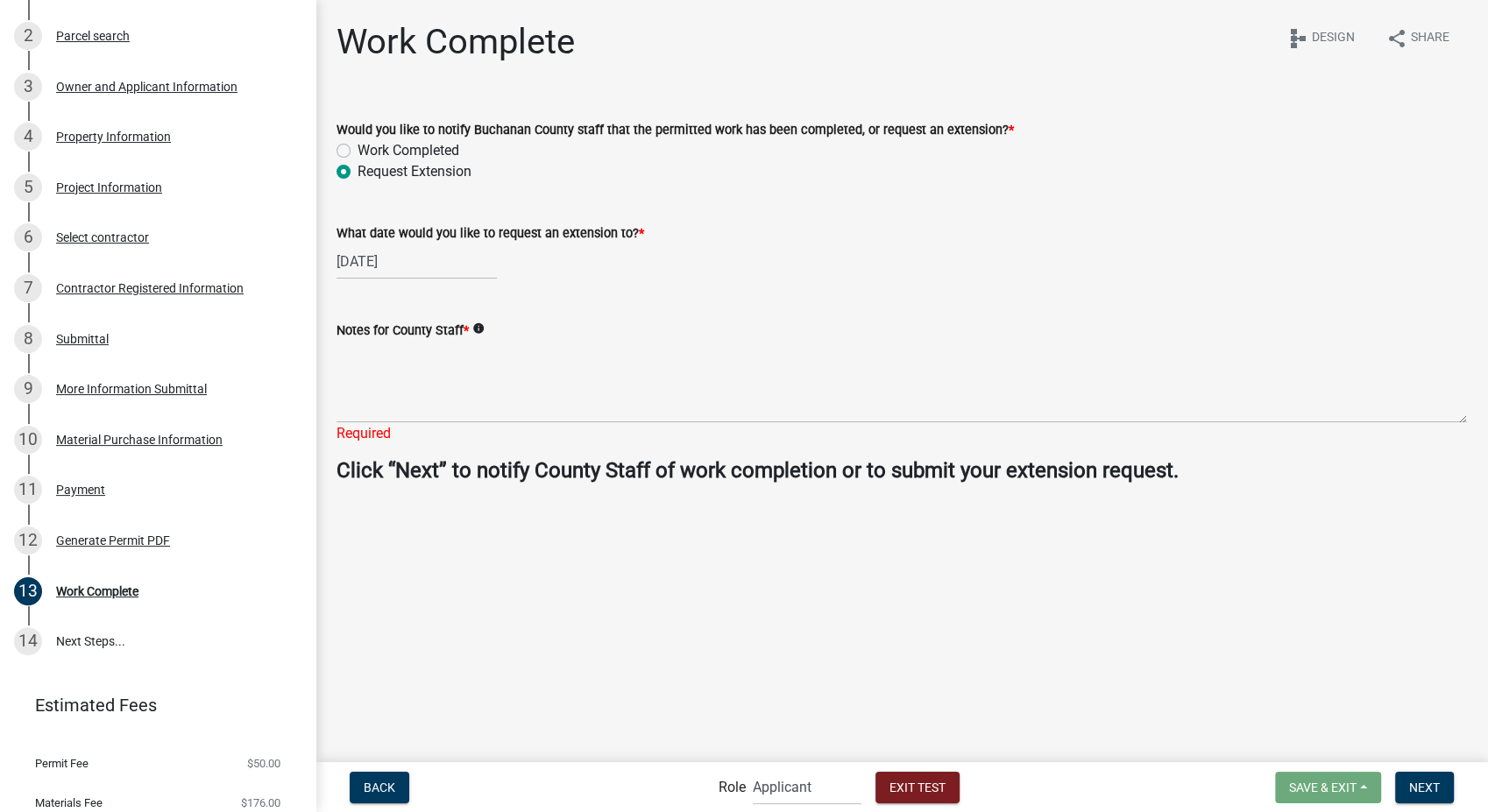
click at [482, 325] on icon "info" at bounding box center [478, 328] width 12 height 12
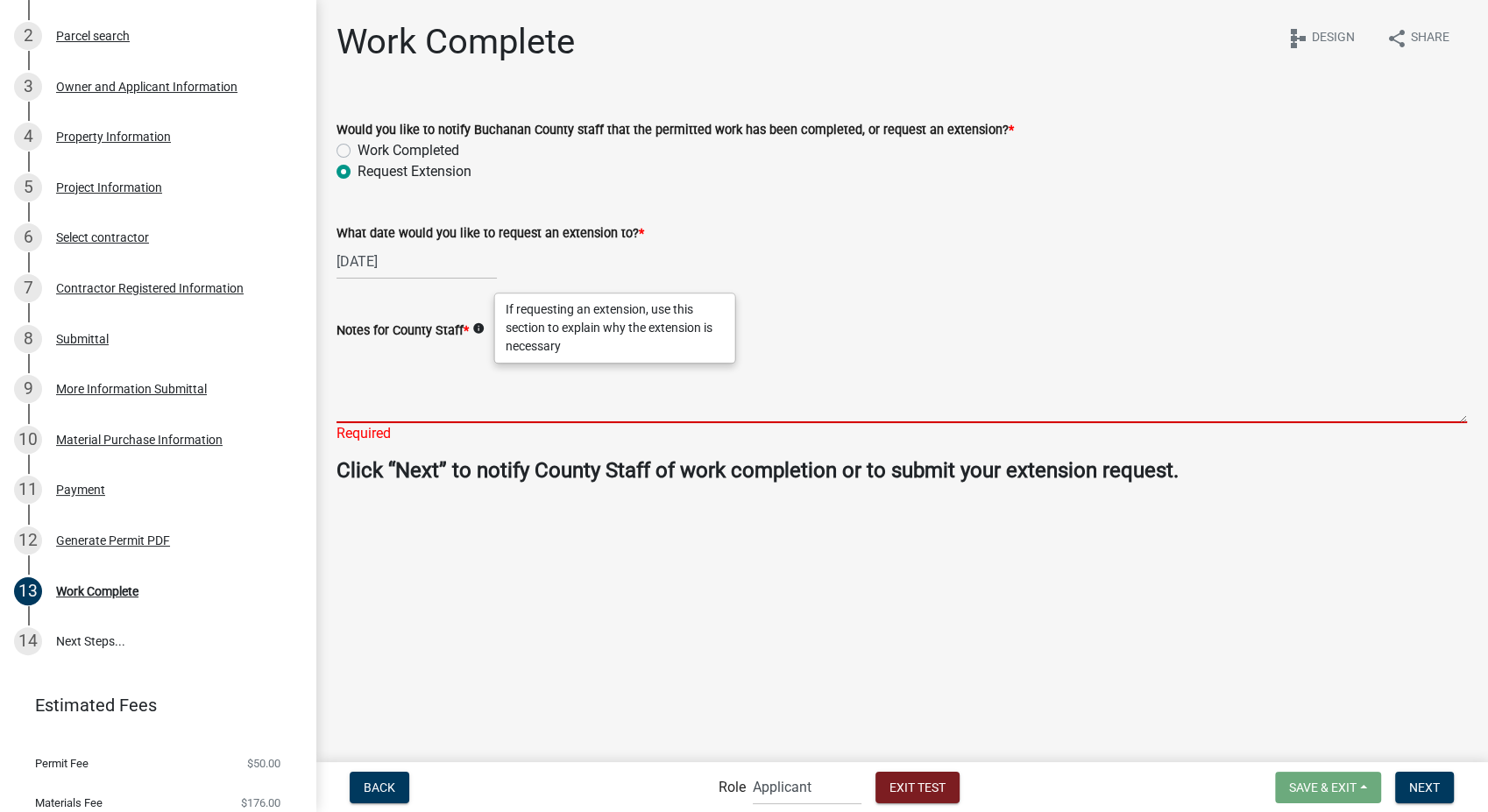
click at [371, 363] on textarea "Notes for County Staff *" at bounding box center [902, 382] width 1131 height 82
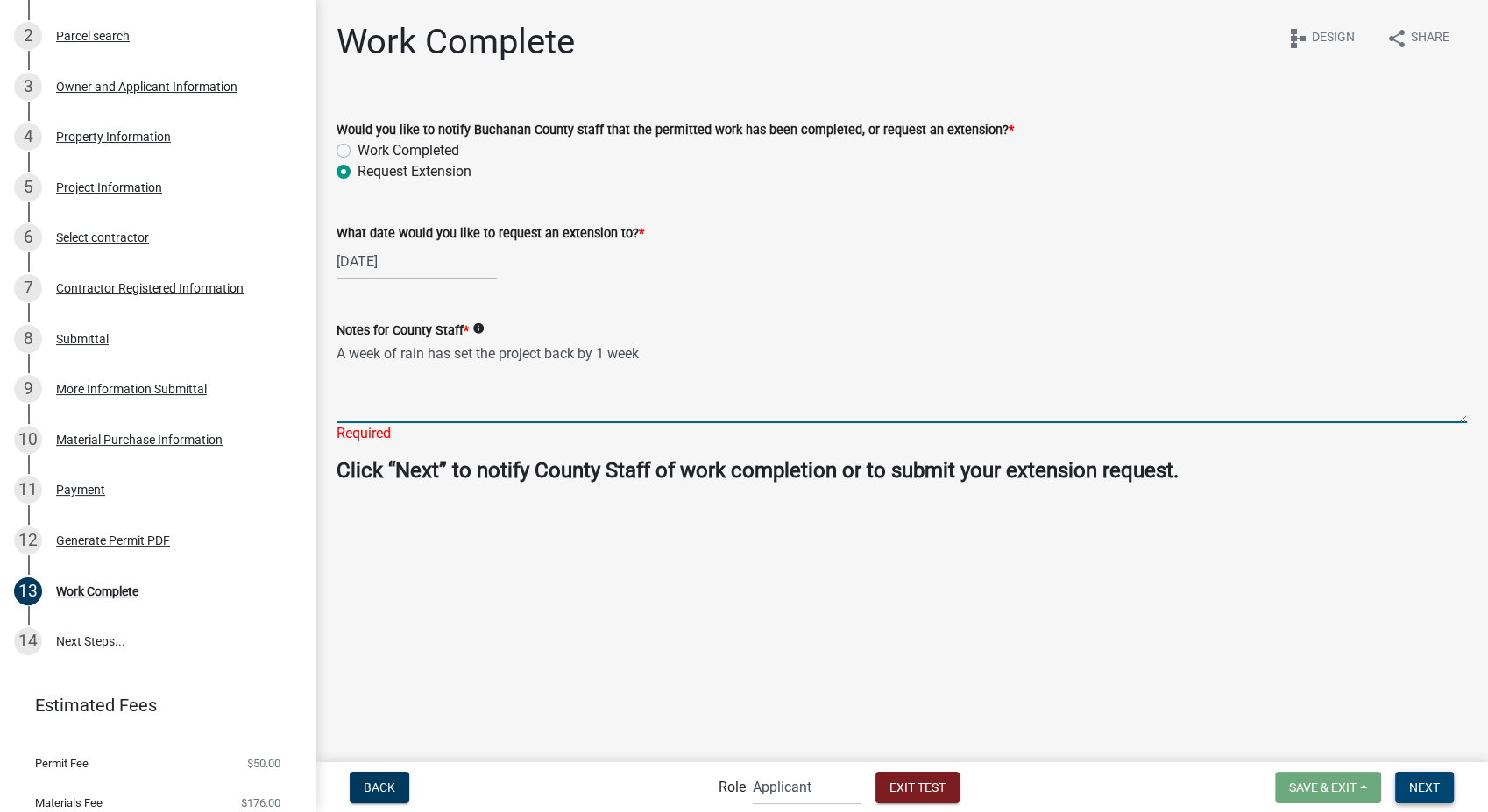
type textarea "A week of rain has set the project back by 1 week"
click at [1429, 784] on span "Next" at bounding box center [1425, 786] width 31 height 14
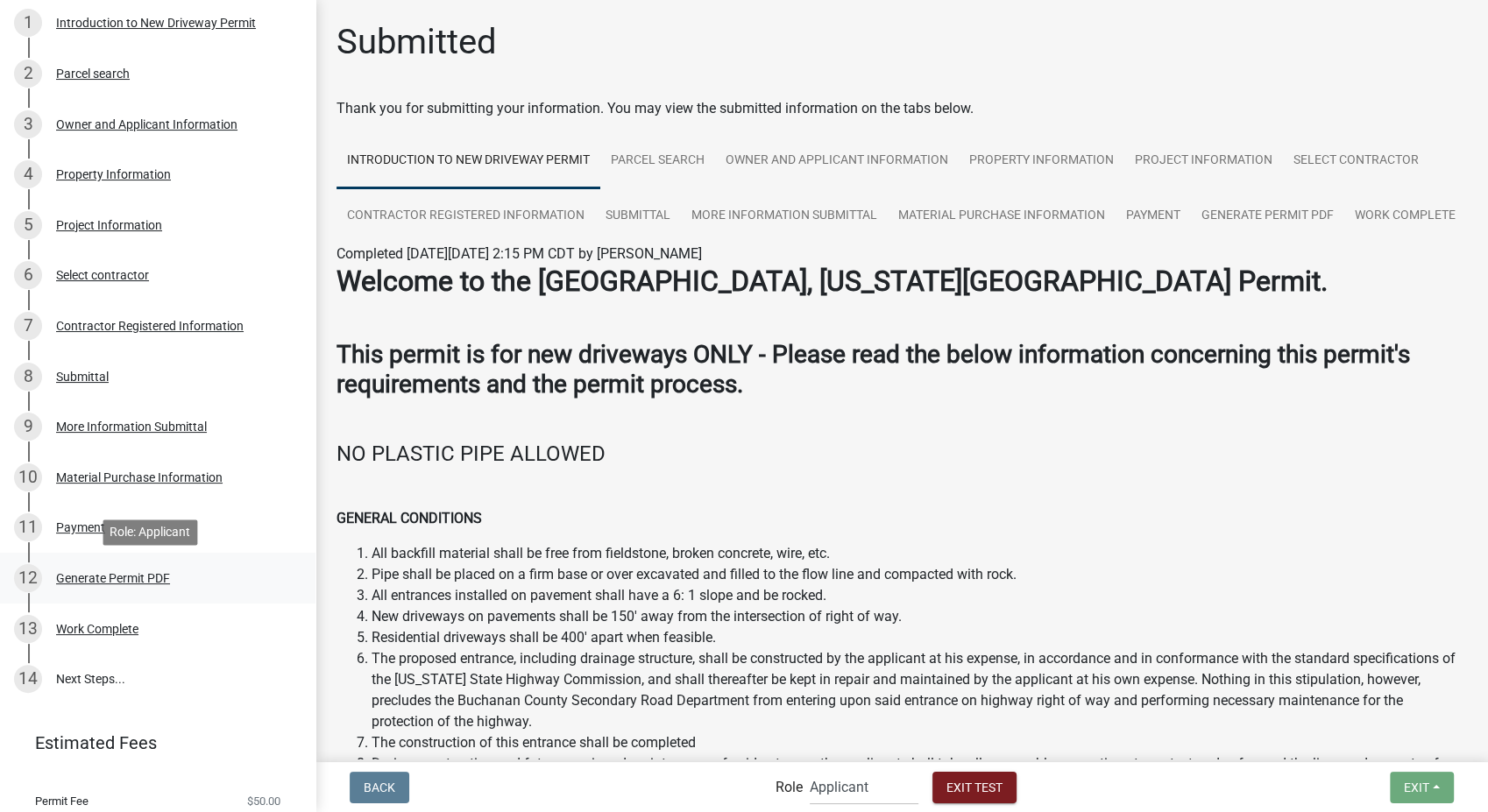
scroll to position [197, 0]
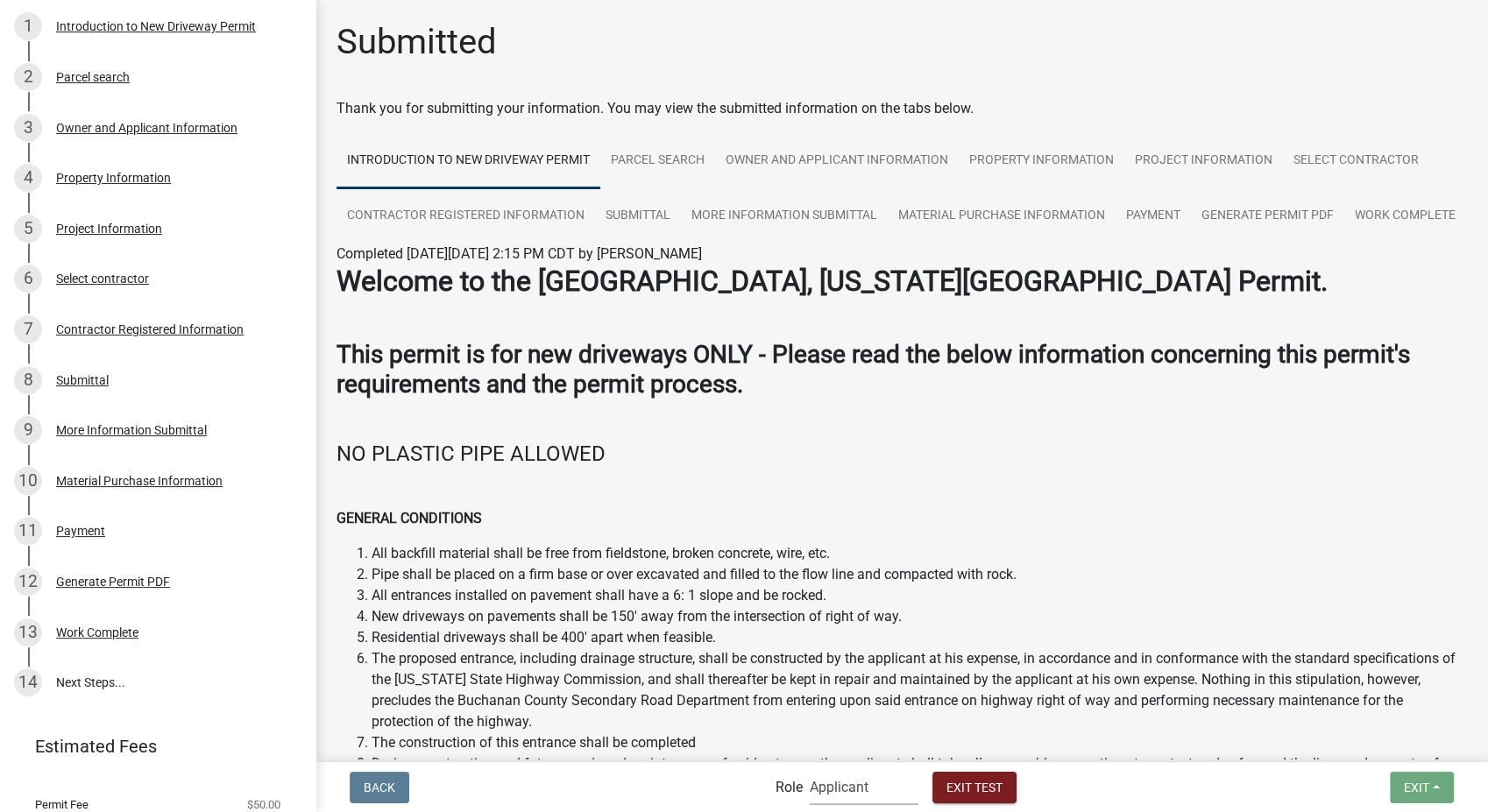
click at [890, 780] on select "Applicant Secondary Roads Admin" at bounding box center [863, 786] width 109 height 36
select select "0557c259-9306-4102-b35b-3b386a3e7b44"
click at [809, 769] on select "Applicant Secondary Roads Admin" at bounding box center [863, 786] width 109 height 36
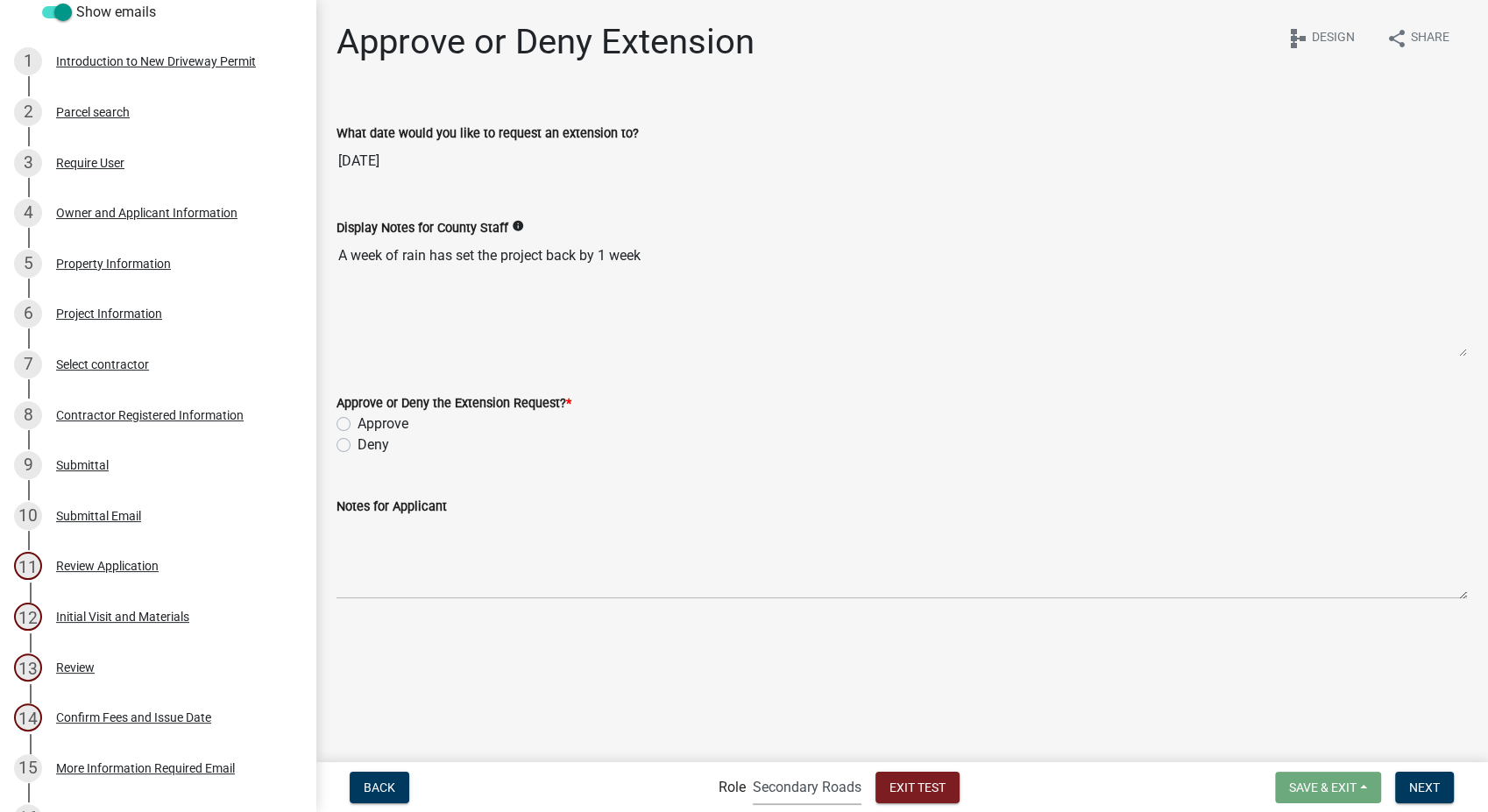
scroll to position [1090, 0]
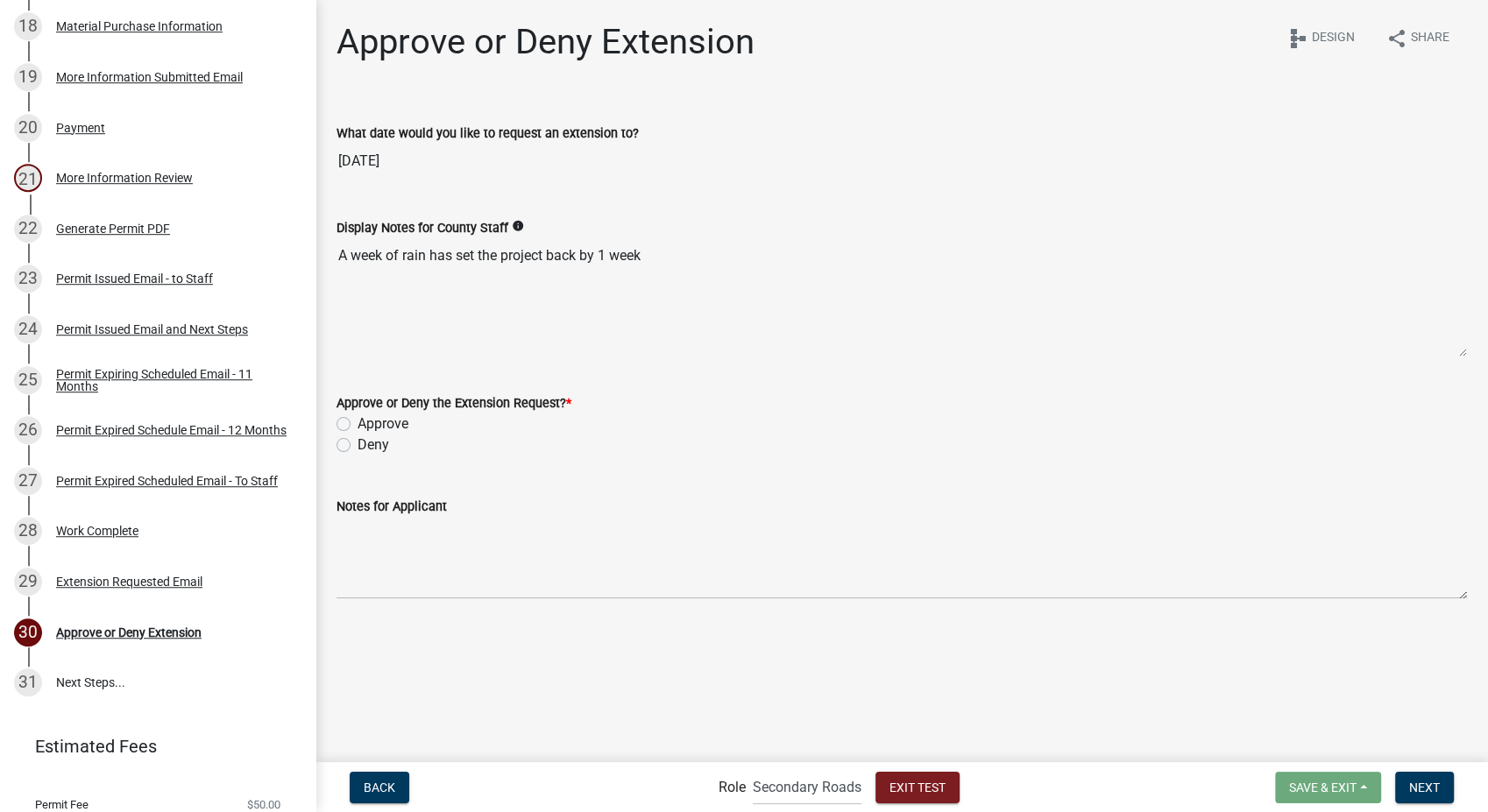
click at [358, 424] on label "Approve" at bounding box center [384, 424] width 51 height 21
click at [358, 424] on input "Approve" at bounding box center [364, 419] width 11 height 11
radio input "true"
select select "8"
select select "2025"
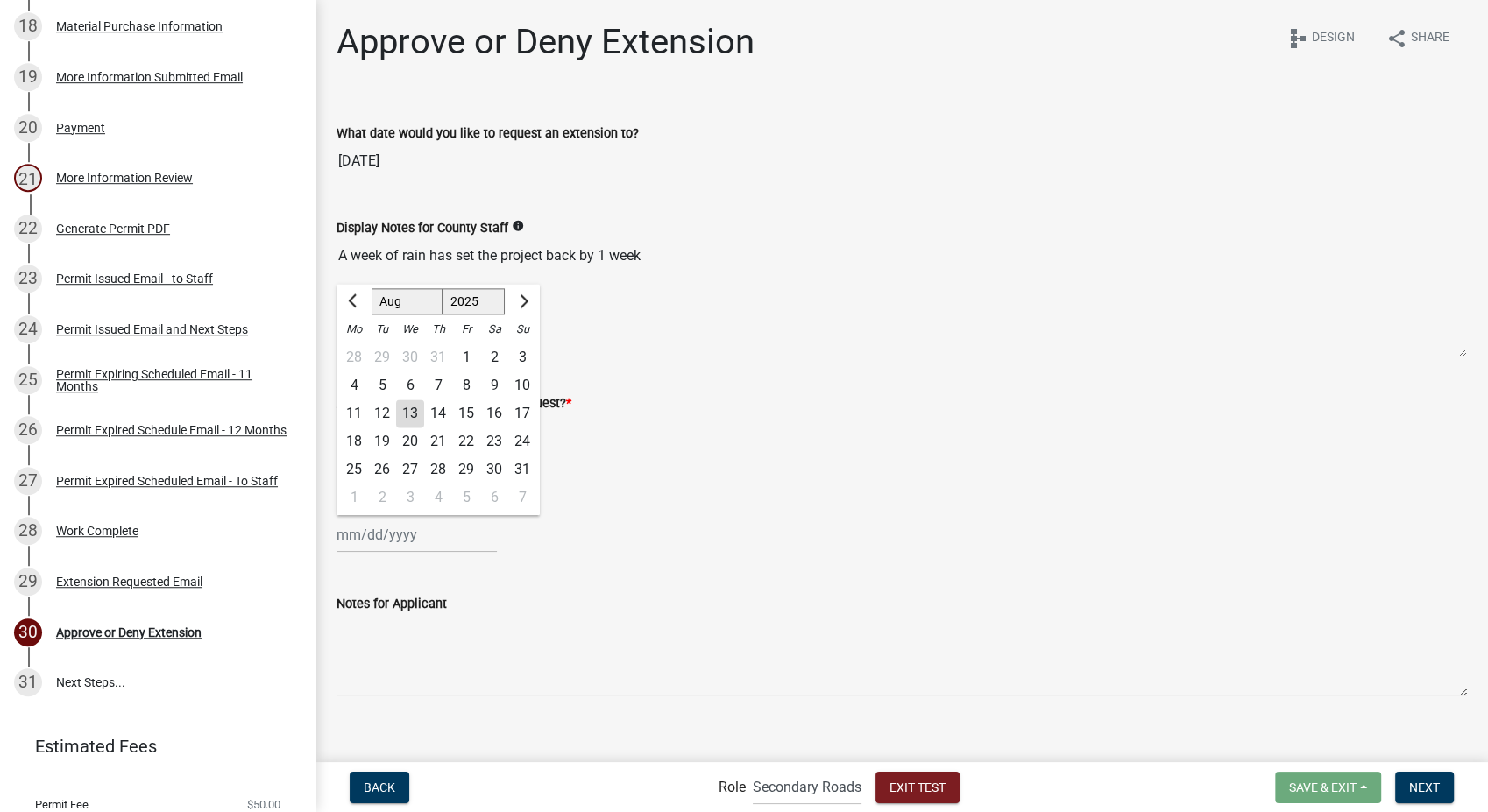
click at [371, 534] on div "Jan Feb Mar Apr May Jun Jul Aug Sep Oct Nov Dec 1525 1526 1527 1528 1529 1530 1…" at bounding box center [417, 535] width 160 height 36
click at [527, 307] on button "Next month" at bounding box center [522, 301] width 21 height 28
select select "9"
click at [500, 360] on div "6" at bounding box center [494, 357] width 28 height 28
type input "09/06/2025"
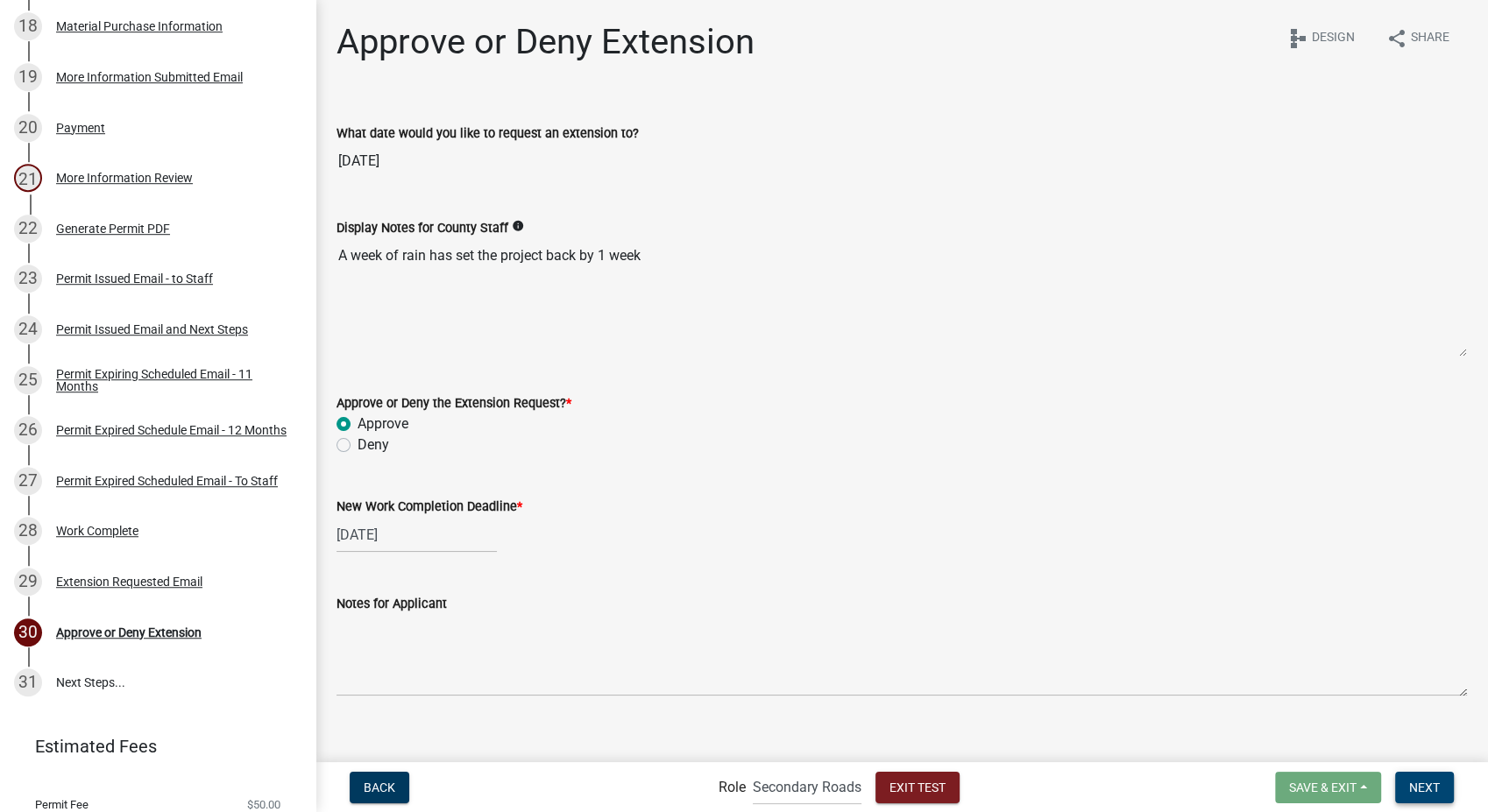
click at [1413, 774] on button "Next" at bounding box center [1425, 787] width 59 height 31
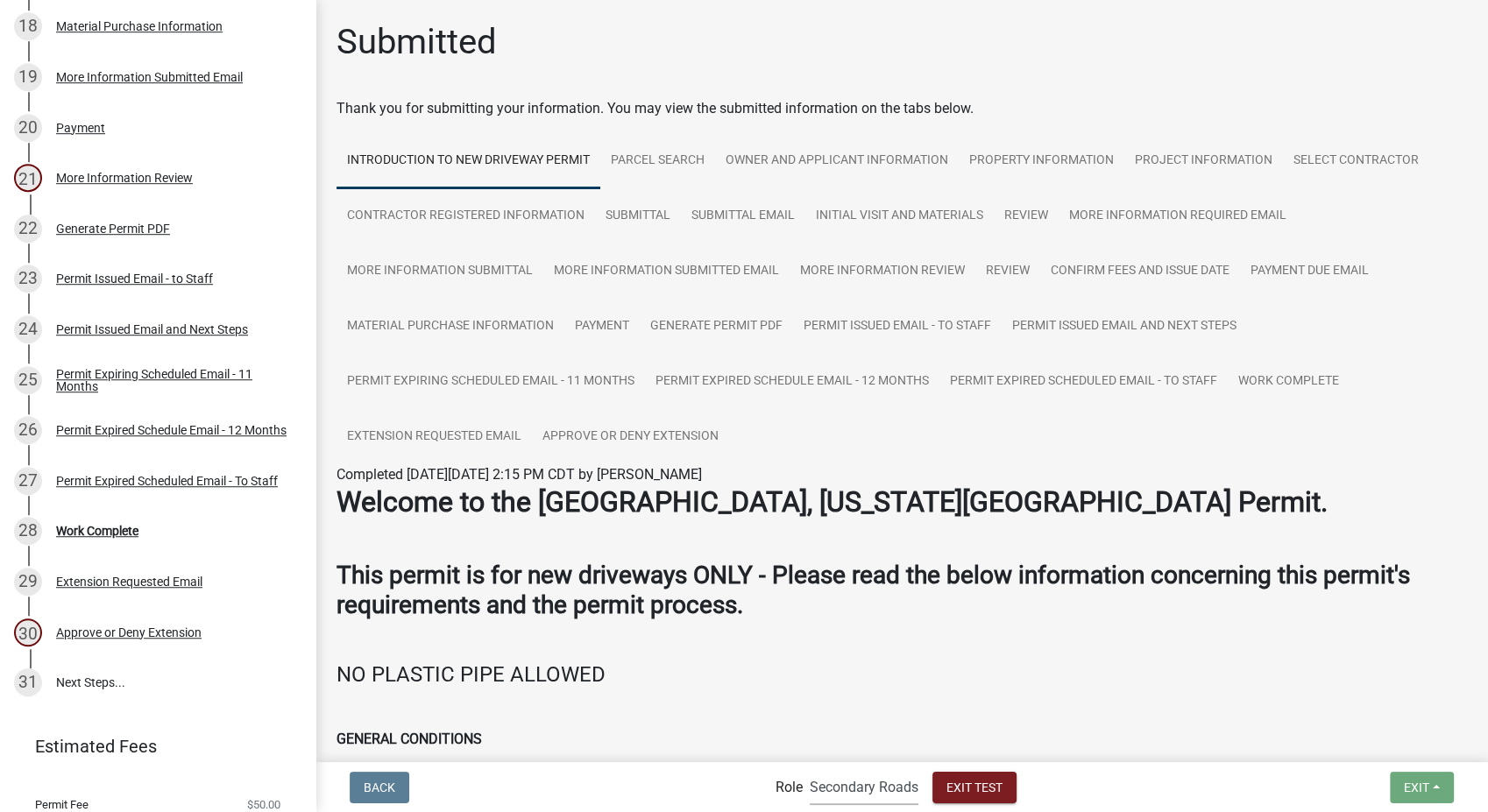
click at [877, 792] on select "Applicant Secondary Roads Admin" at bounding box center [863, 786] width 109 height 36
select select "46f061d0-ca05-4526-87ad-bae6256f3e47"
click at [809, 769] on select "Applicant Secondary Roads Admin" at bounding box center [863, 786] width 109 height 36
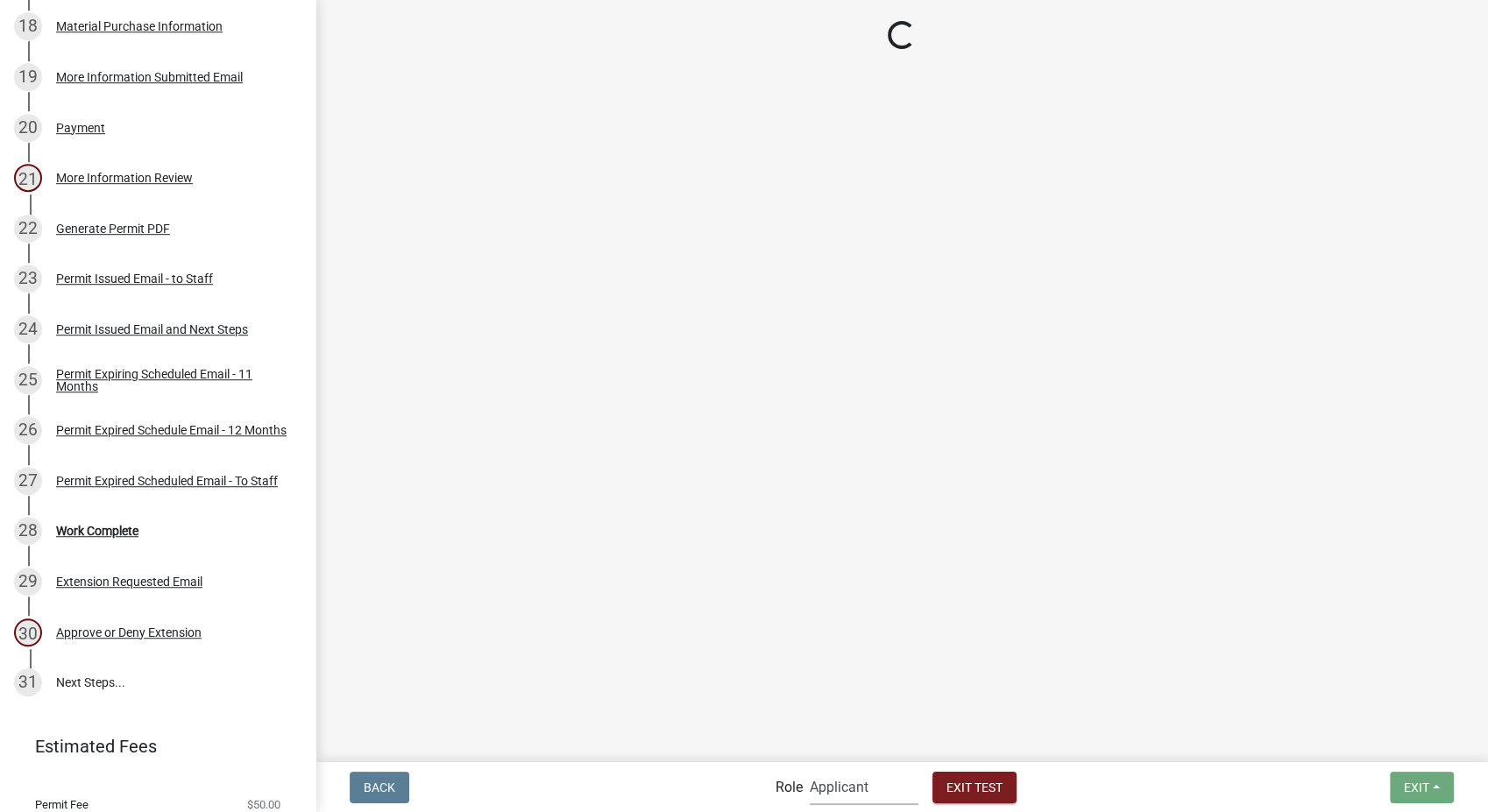
scroll to position [197, 0]
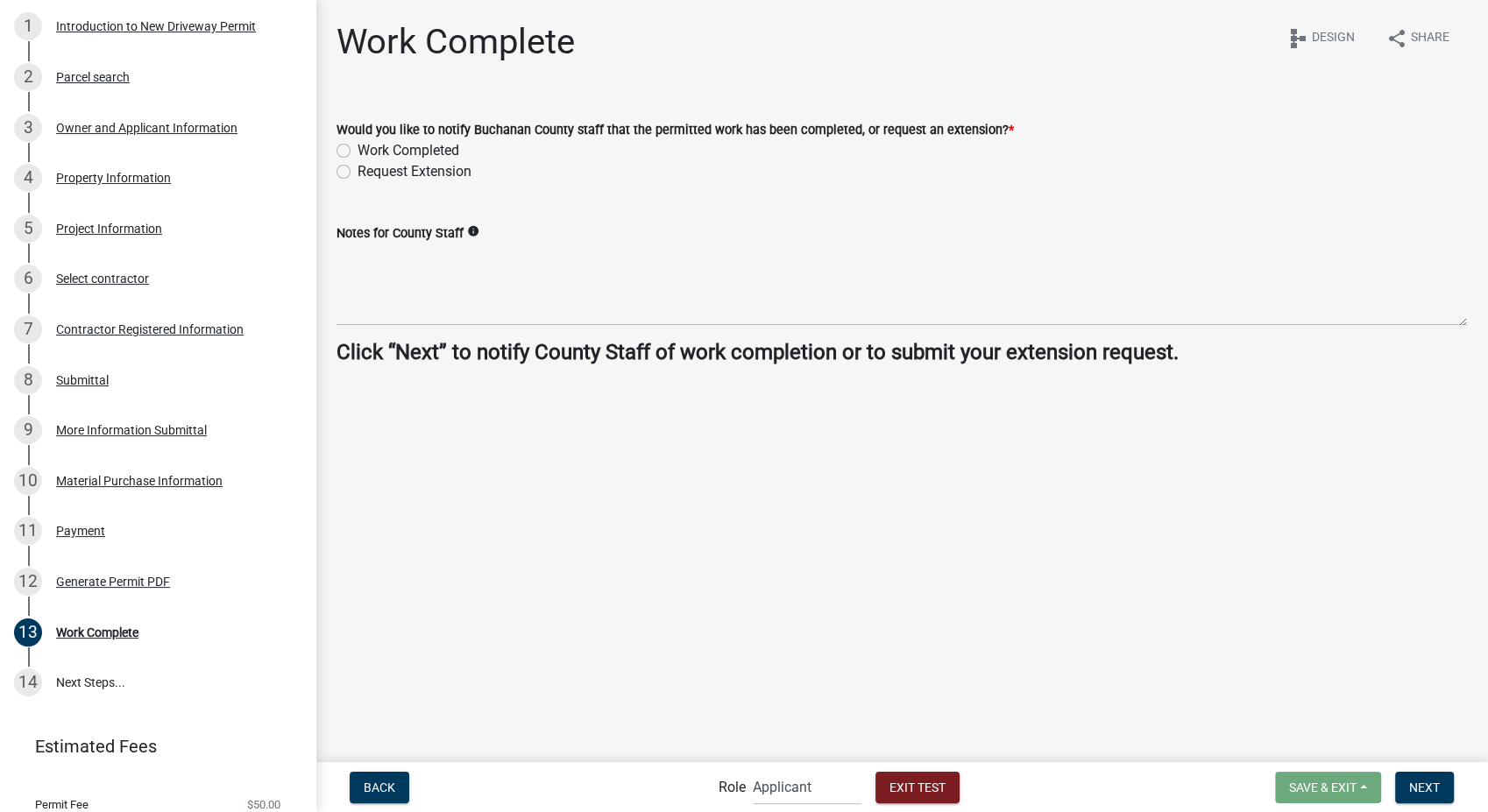
click at [358, 147] on label "Work Completed" at bounding box center [408, 150] width 102 height 21
click at [358, 147] on input "Work Completed" at bounding box center [364, 146] width 11 height 11
radio input "true"
click at [1423, 788] on span "Next" at bounding box center [1425, 786] width 31 height 14
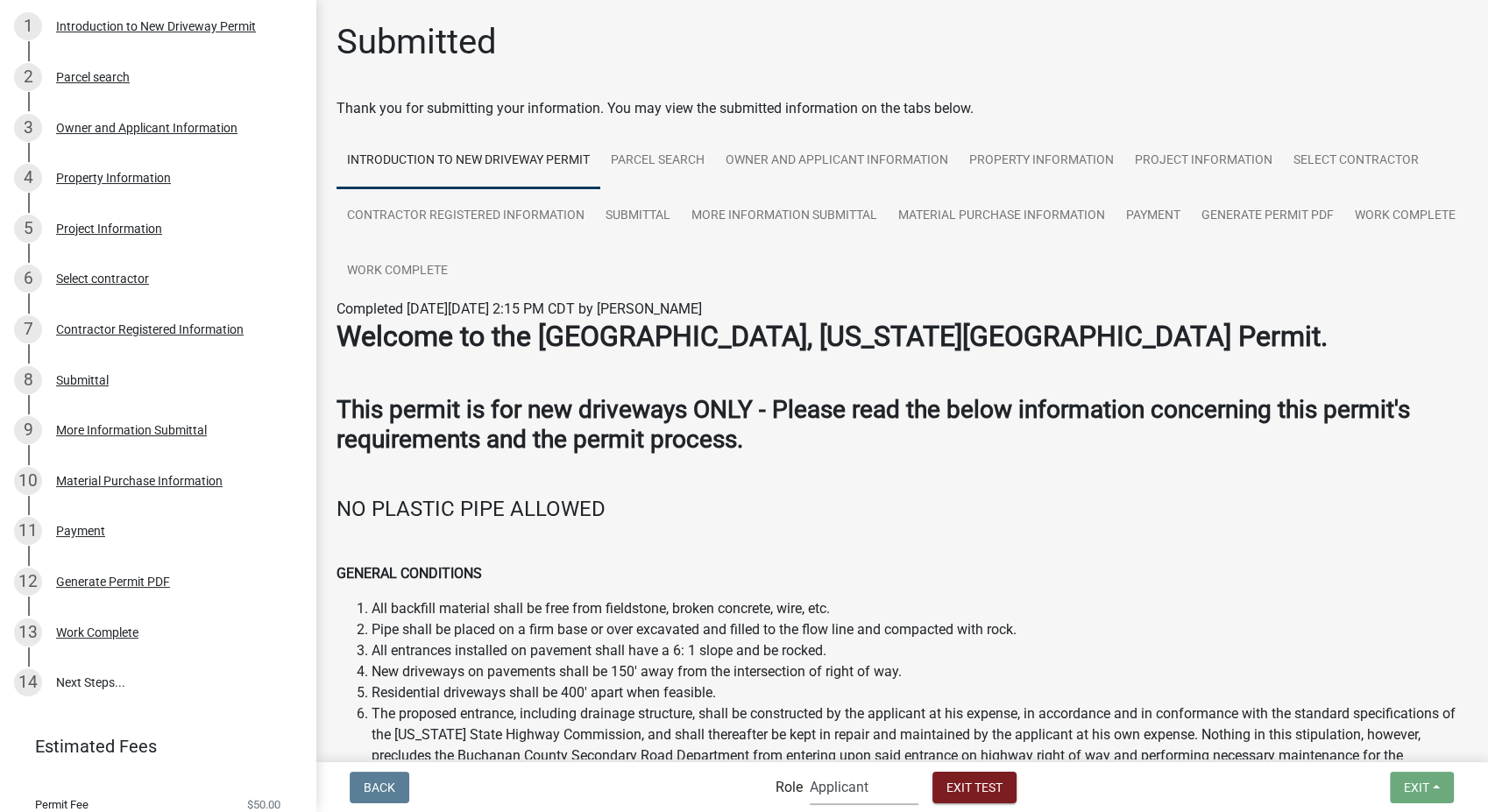
click at [882, 786] on select "Applicant Secondary Roads Admin" at bounding box center [863, 786] width 109 height 36
select select "0557c259-9306-4102-b35b-3b386a3e7b44"
click at [809, 769] on select "Applicant Secondary Roads Admin" at bounding box center [863, 786] width 109 height 36
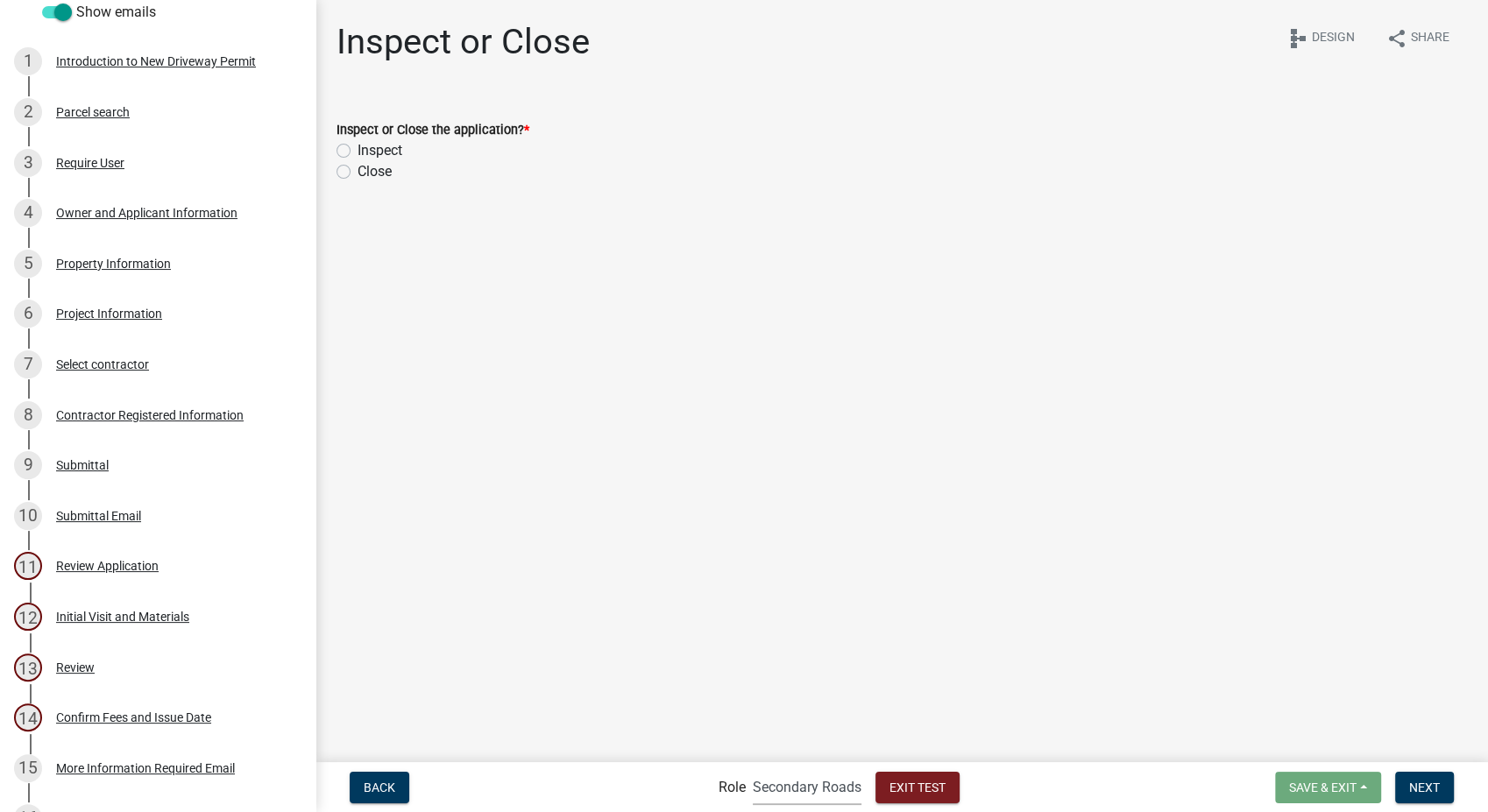
scroll to position [1192, 0]
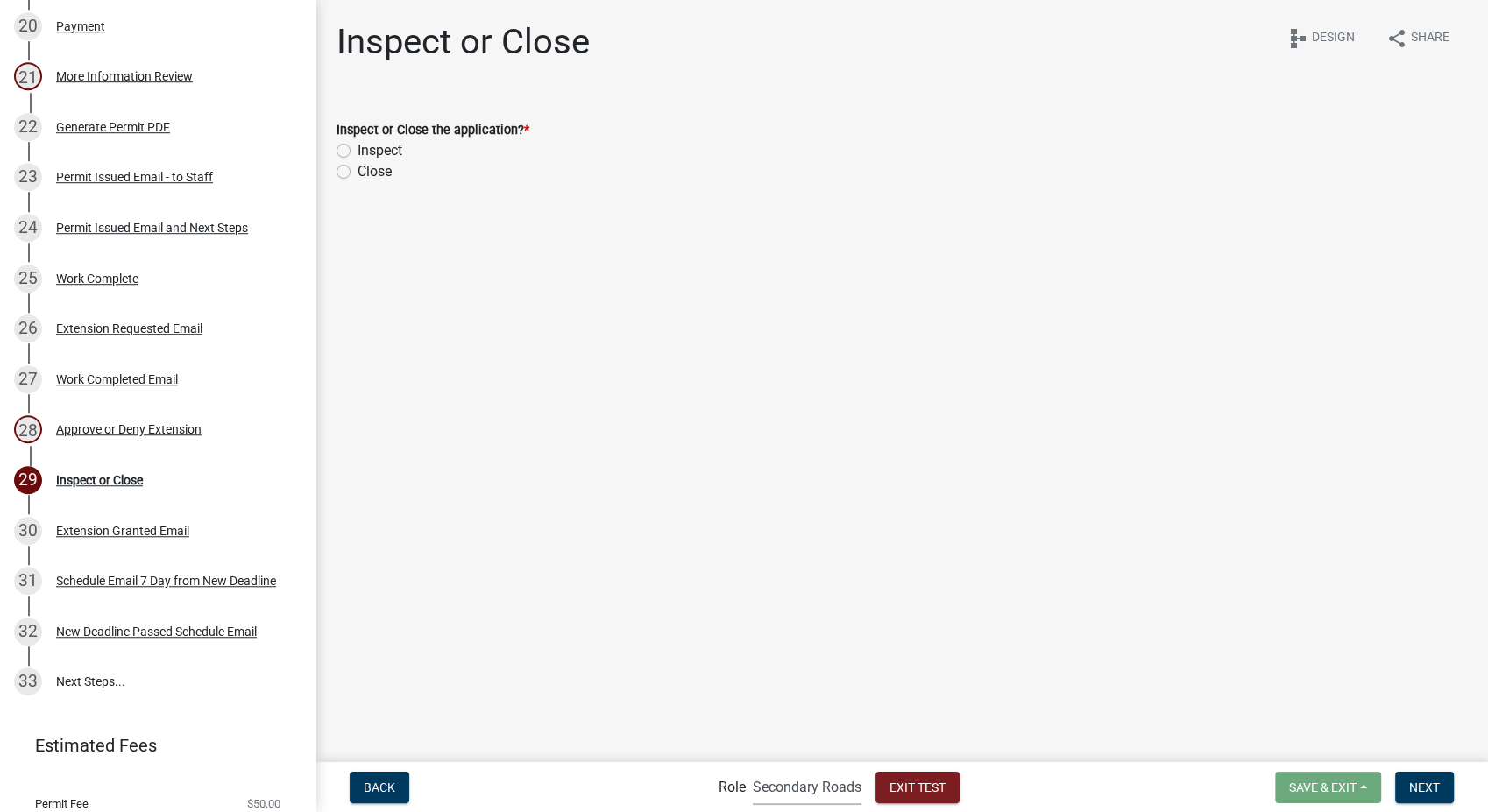
click at [358, 148] on label "Inspect" at bounding box center [380, 150] width 45 height 21
click at [358, 148] on input "Inspect" at bounding box center [364, 146] width 11 height 11
radio input "true"
click at [1417, 792] on span "Next" at bounding box center [1425, 786] width 31 height 14
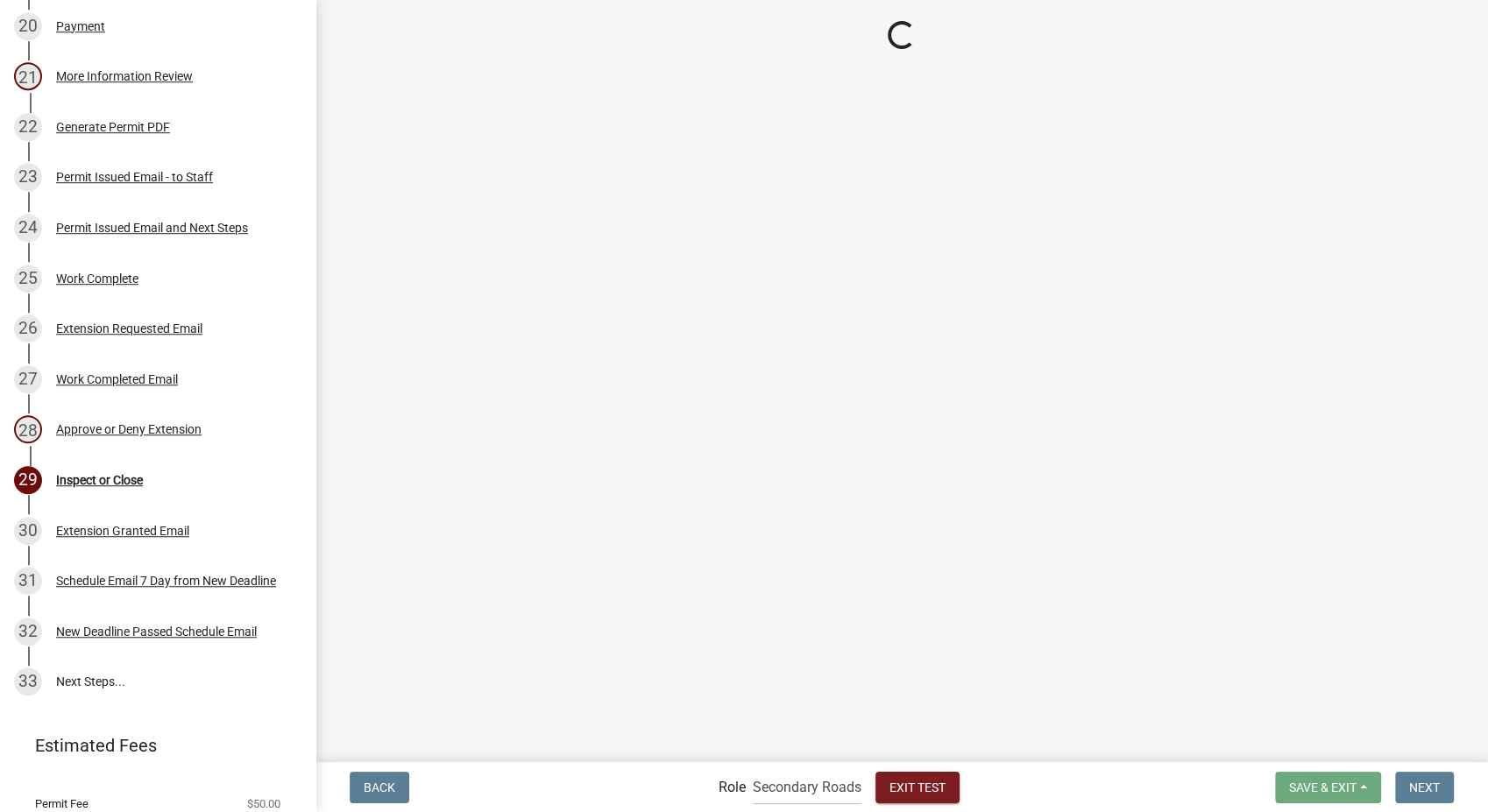
select select "64f6a13f-1e5d-4fc4-bc82-470e4bd02094"
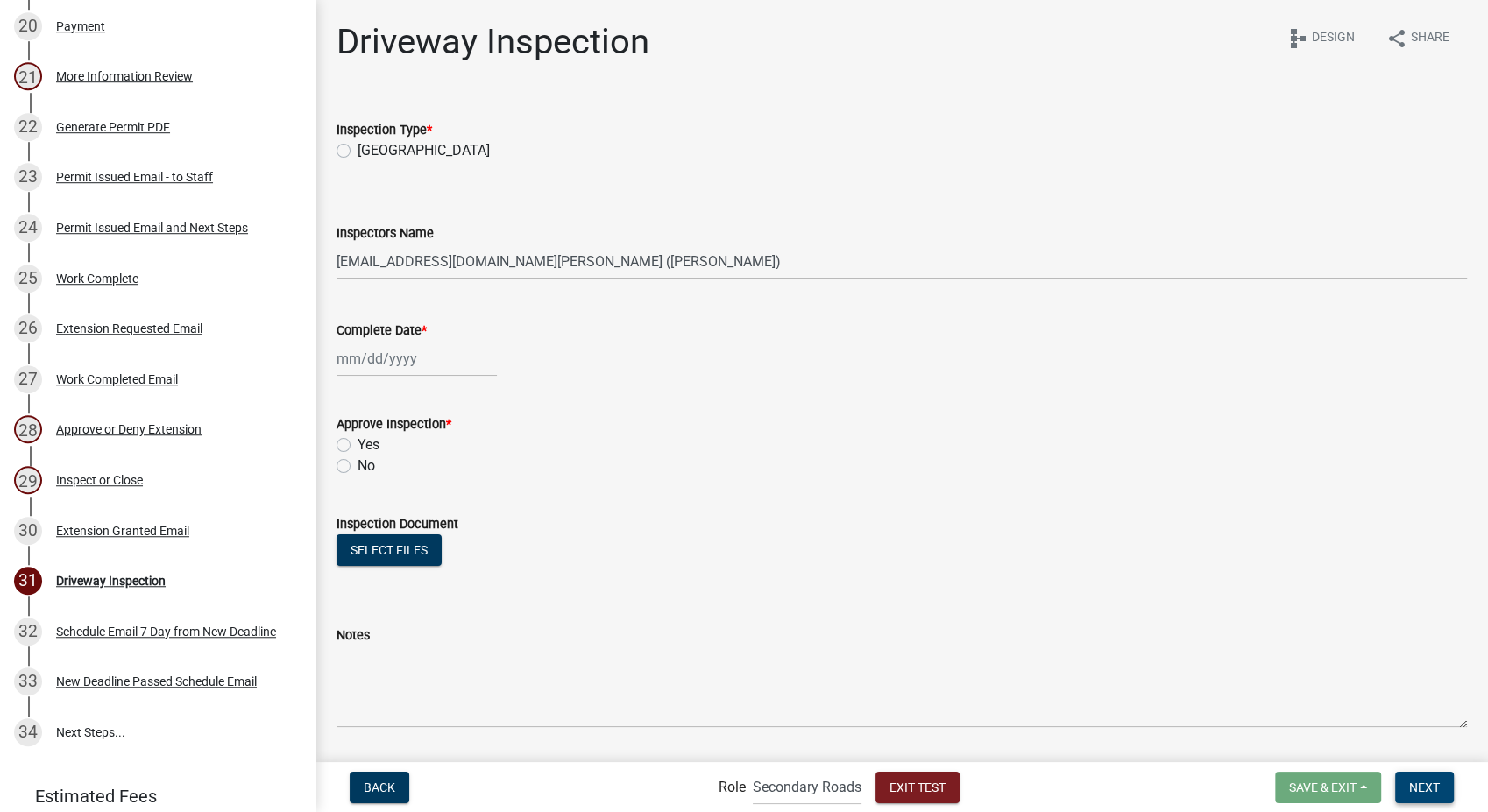
scroll to position [1241, 0]
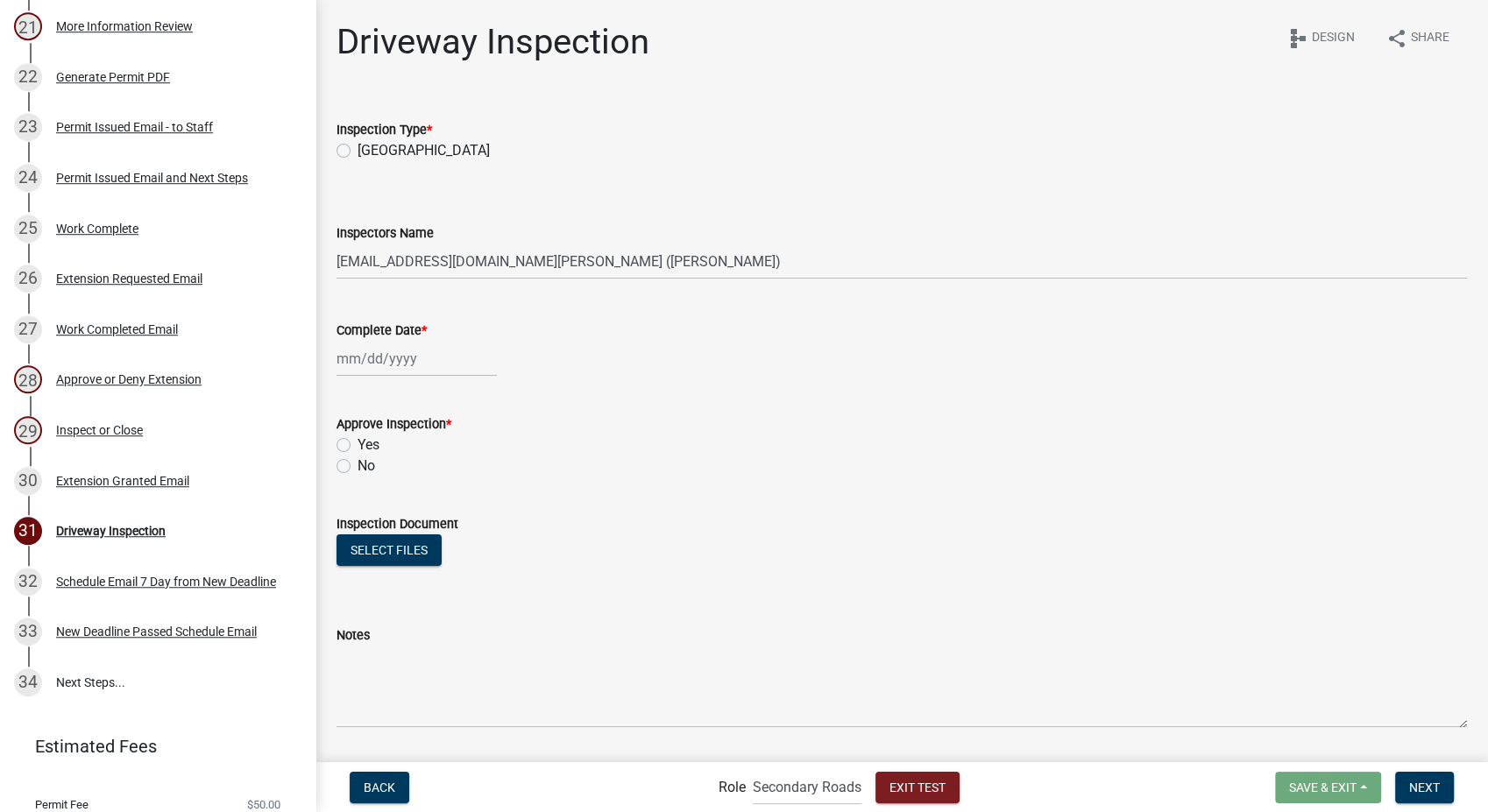
click at [358, 151] on label "New Driveway" at bounding box center [424, 150] width 133 height 21
click at [358, 151] on input "New Driveway" at bounding box center [364, 146] width 11 height 11
radio input "true"
click at [377, 357] on div at bounding box center [417, 358] width 160 height 36
select select "8"
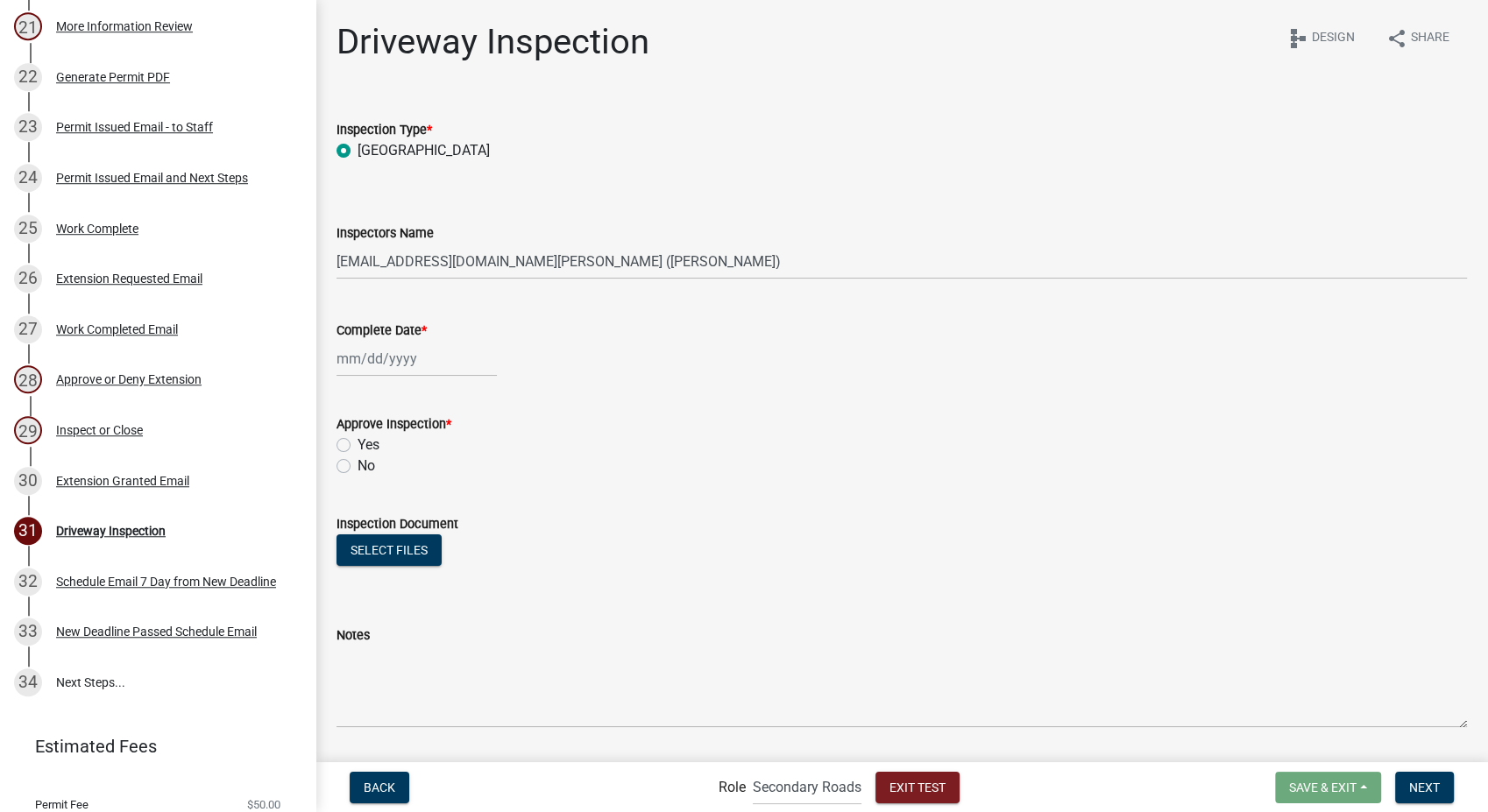
select select "2025"
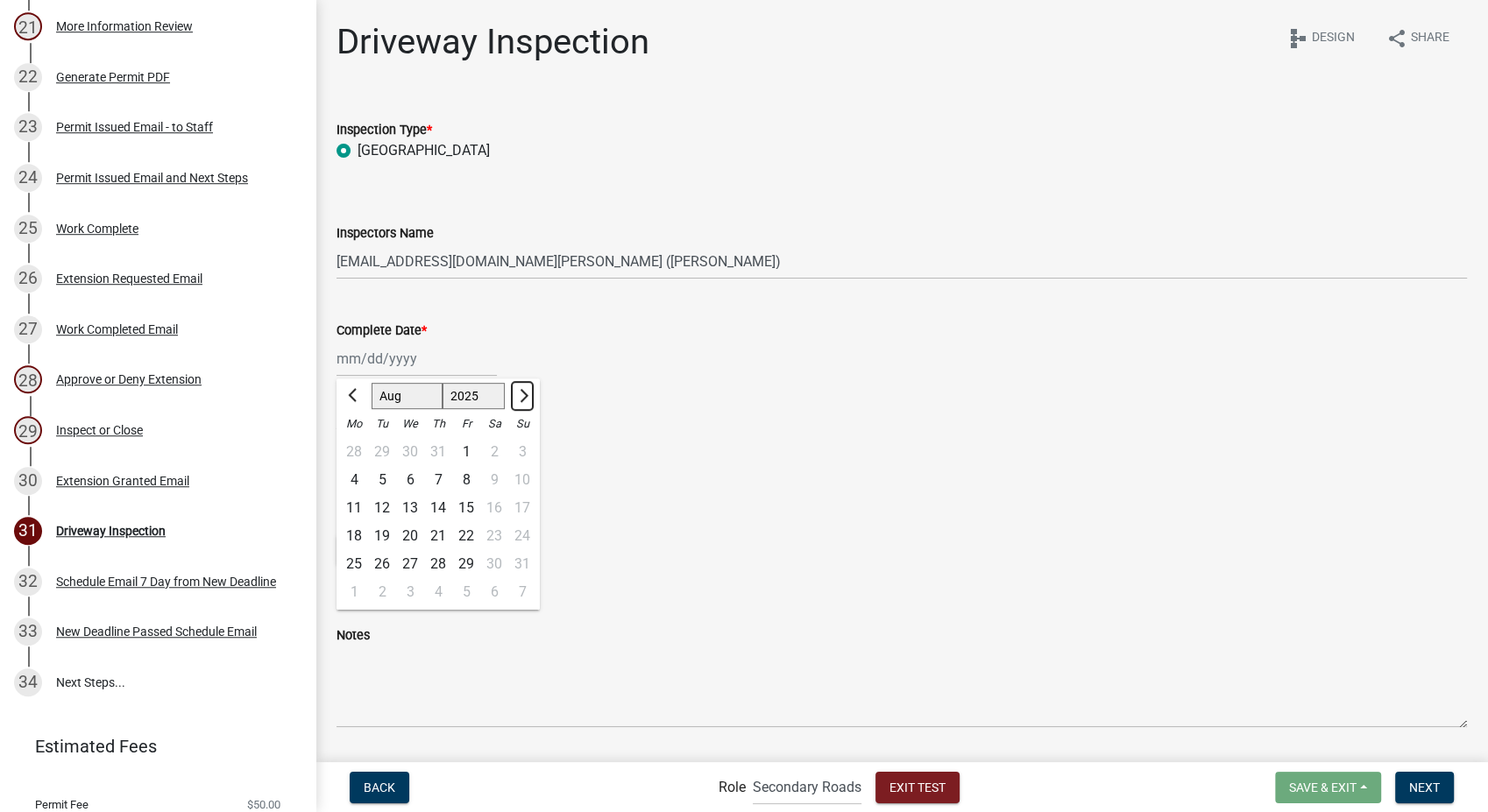
click at [520, 390] on span "Next month" at bounding box center [522, 395] width 13 height 13
select select "9"
click at [377, 480] on div "9" at bounding box center [382, 480] width 28 height 28
type input "09/09/2025"
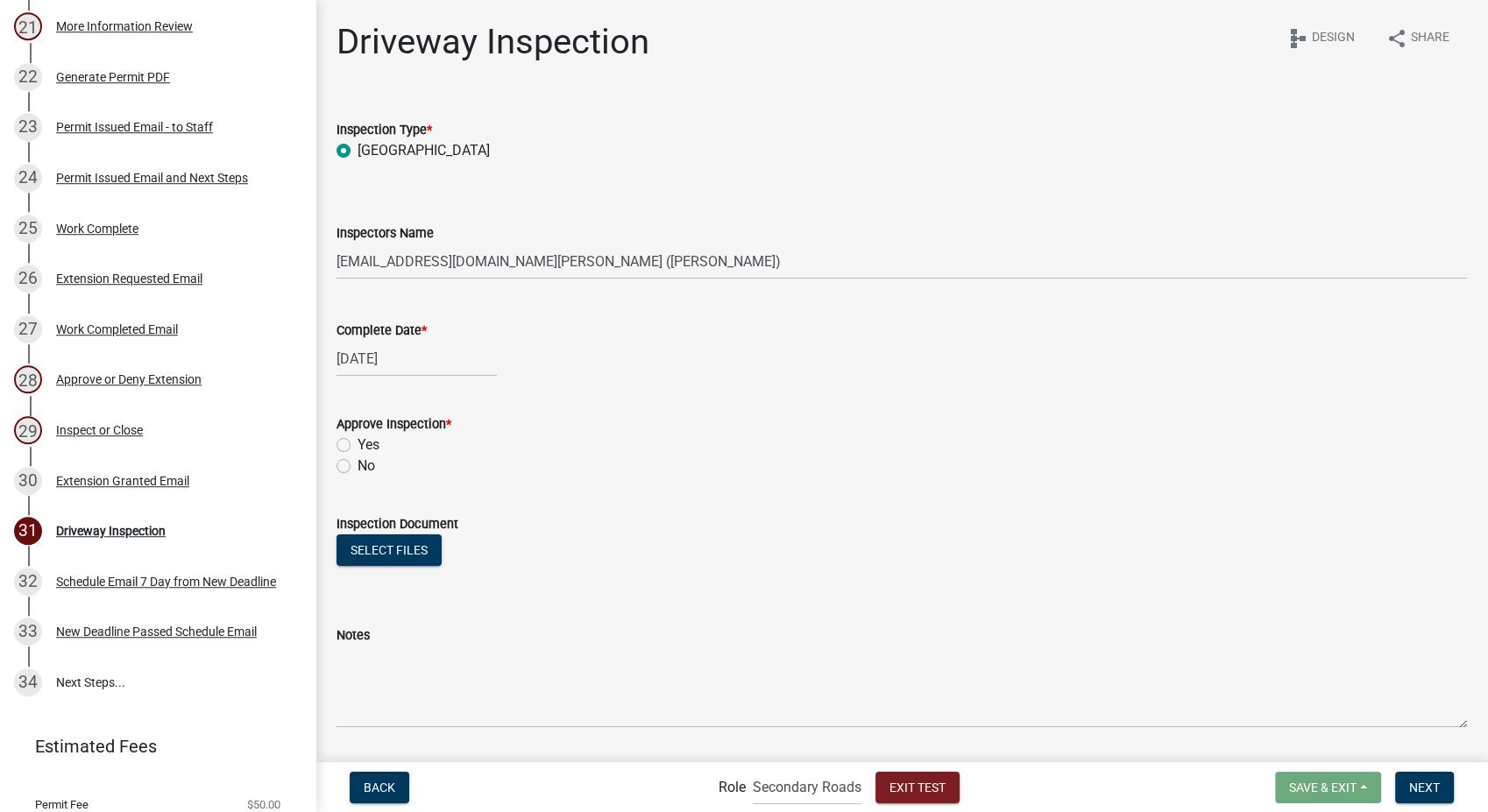
click at [358, 447] on label "Yes" at bounding box center [369, 445] width 22 height 21
click at [358, 446] on input "Yes" at bounding box center [364, 440] width 11 height 11
radio input "true"
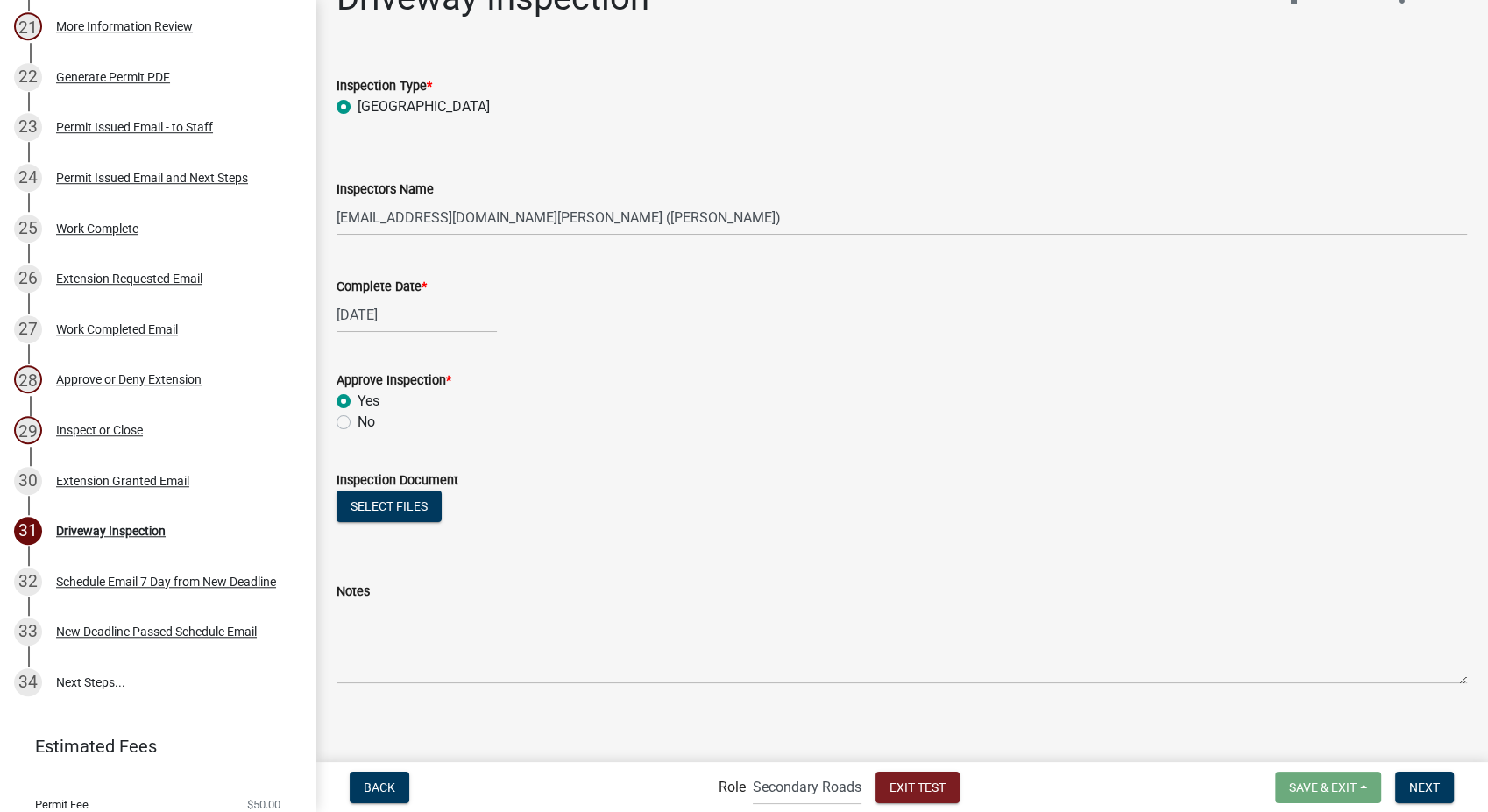
scroll to position [50, 0]
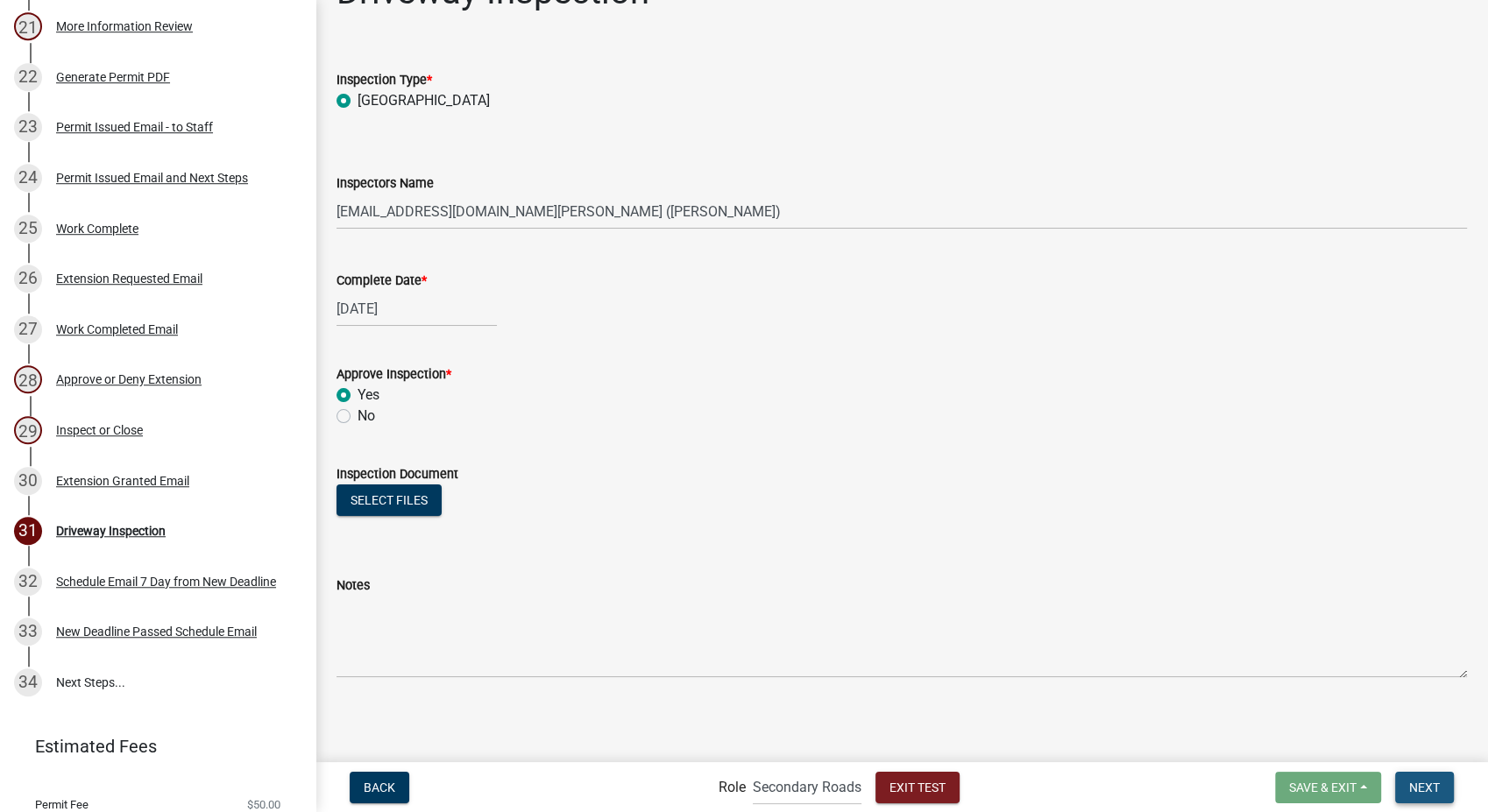
click at [1435, 782] on span "Next" at bounding box center [1425, 786] width 31 height 14
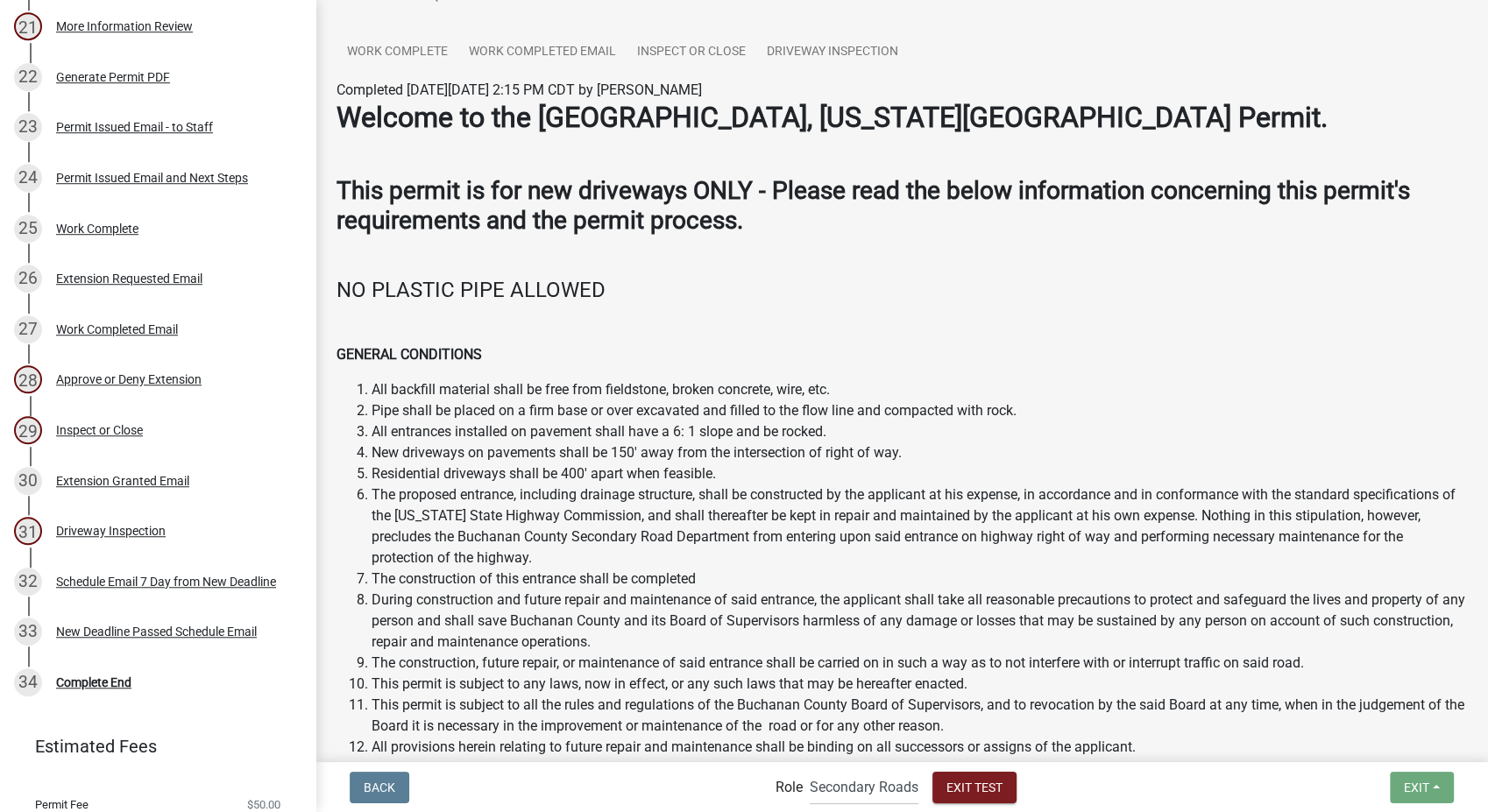
scroll to position [389, 0]
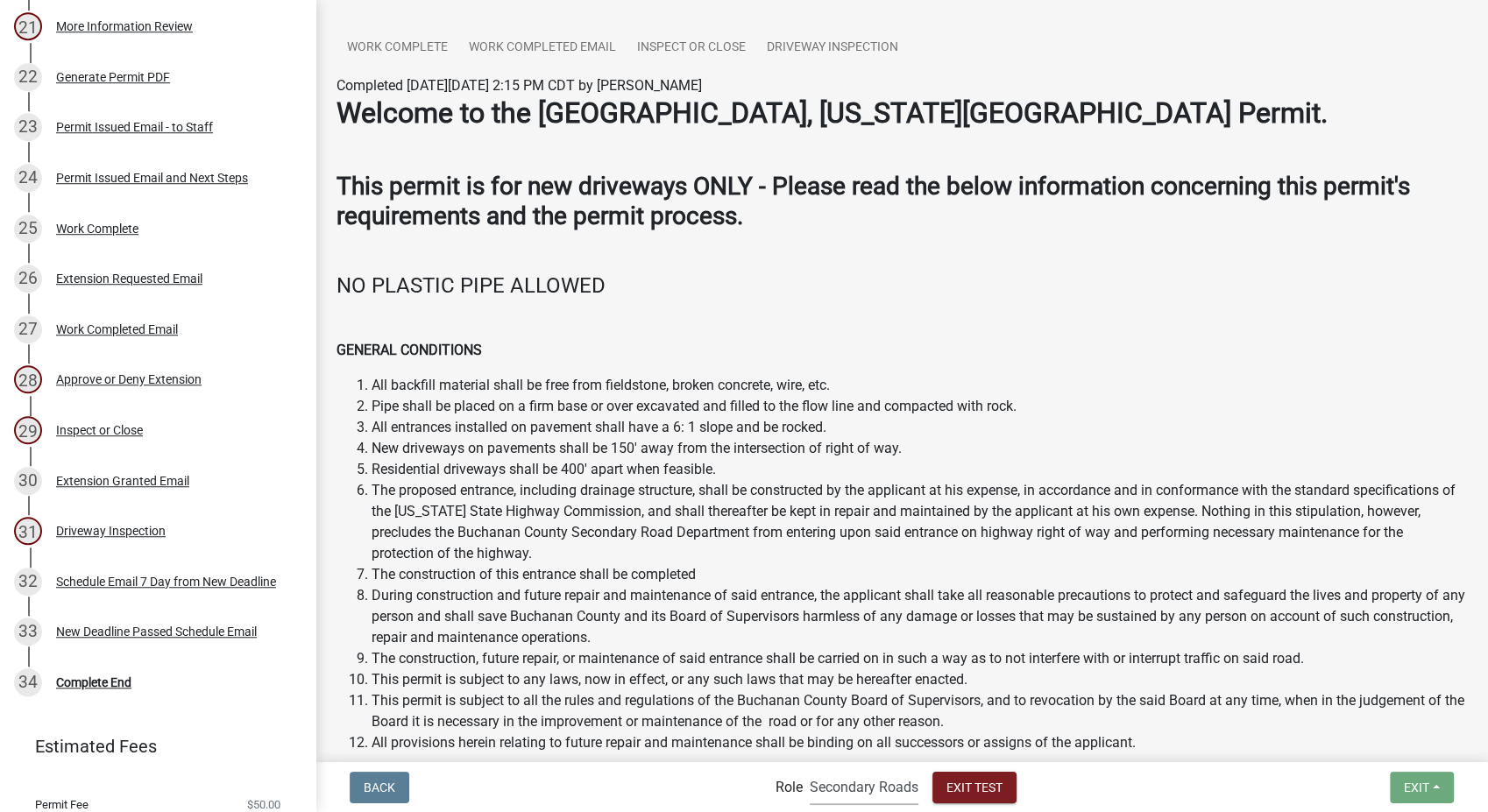
click at [835, 792] on select "Applicant Secondary Roads Admin" at bounding box center [863, 786] width 109 height 36
select select "46f061d0-ca05-4526-87ad-bae6256f3e47"
click at [809, 769] on select "Applicant Secondary Roads Admin" at bounding box center [863, 786] width 109 height 36
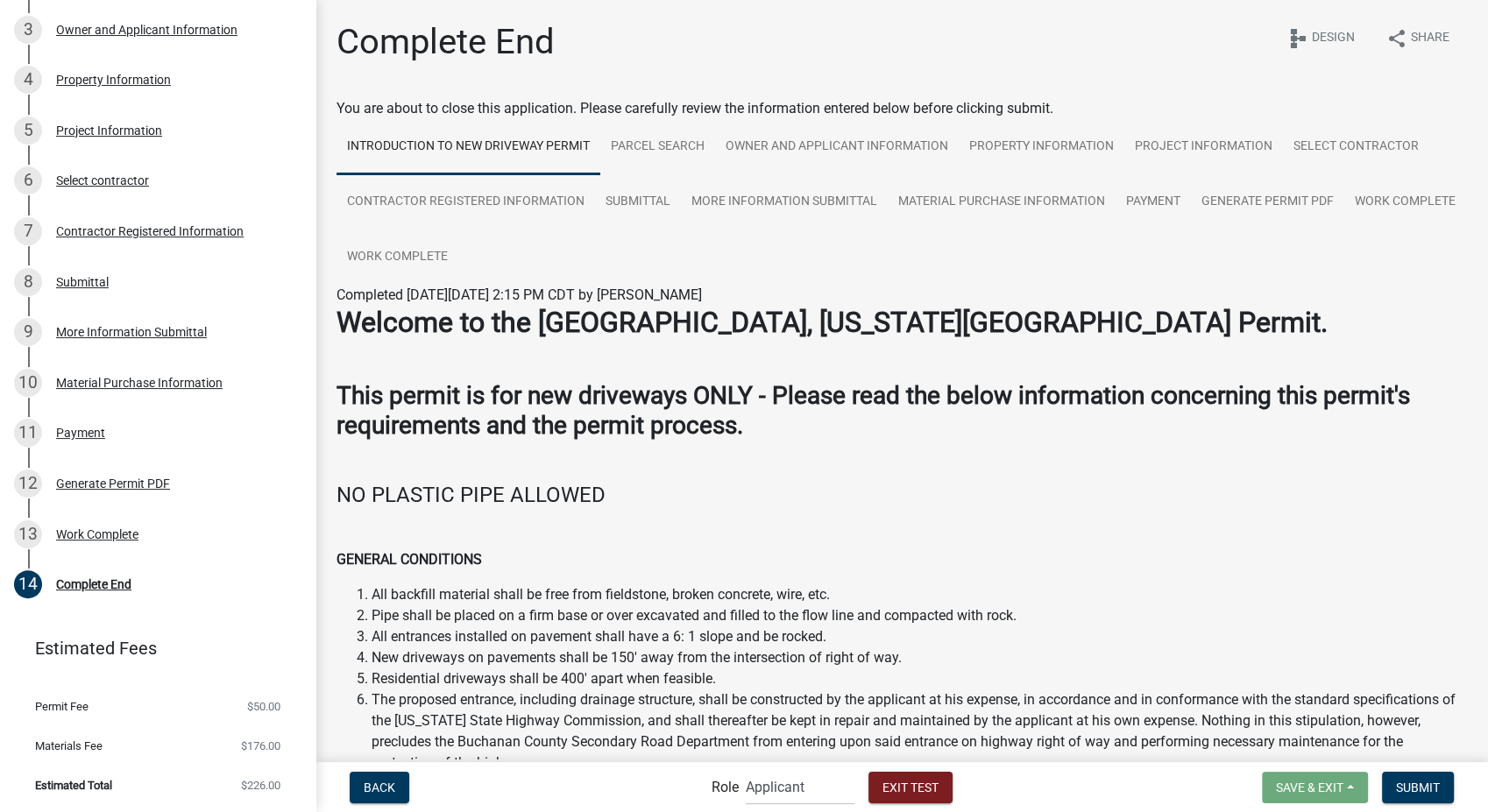
scroll to position [295, 0]
click at [900, 791] on span "Exit Test" at bounding box center [910, 786] width 56 height 14
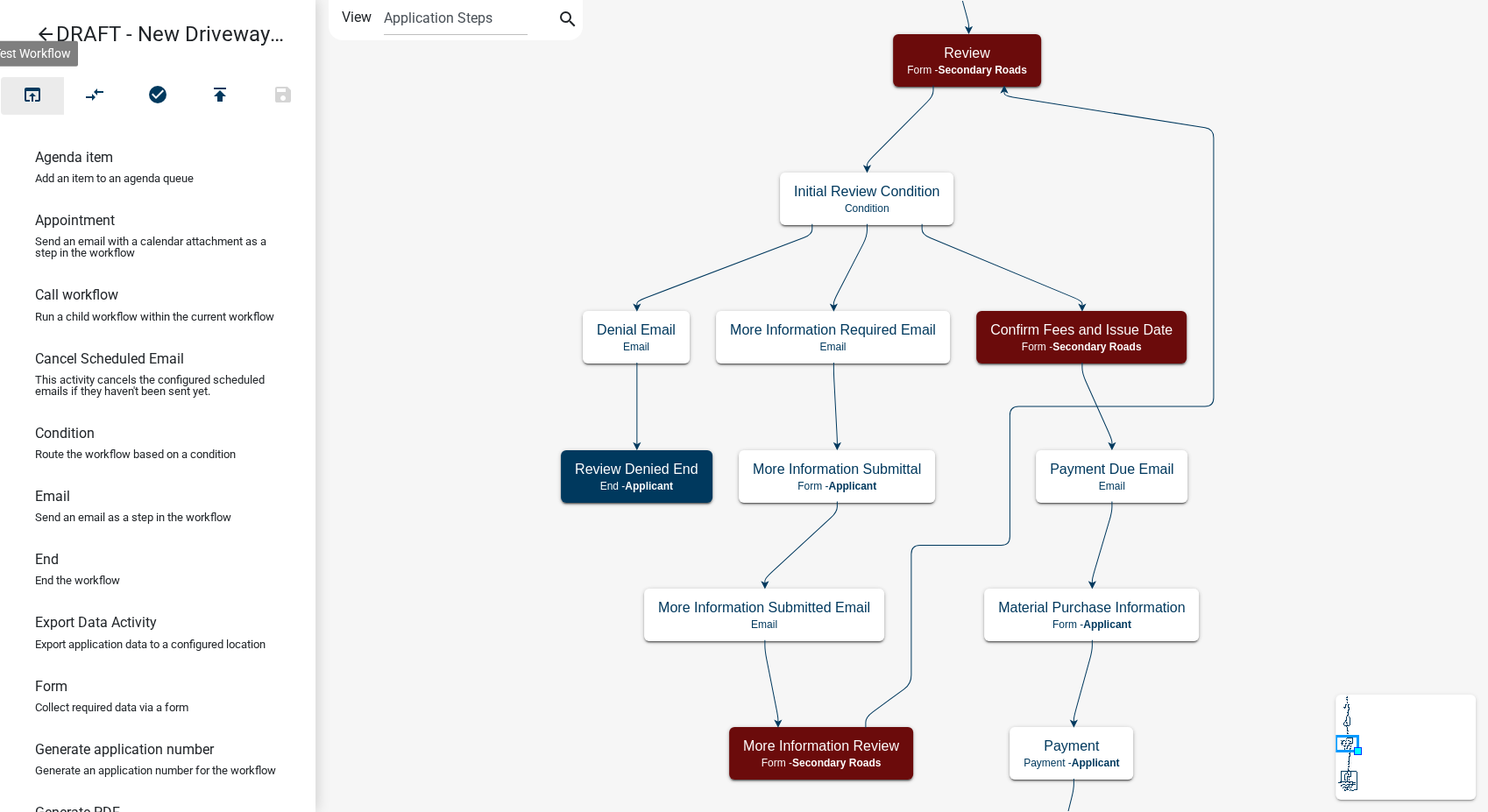
click at [31, 92] on icon "open_in_browser" at bounding box center [32, 96] width 21 height 25
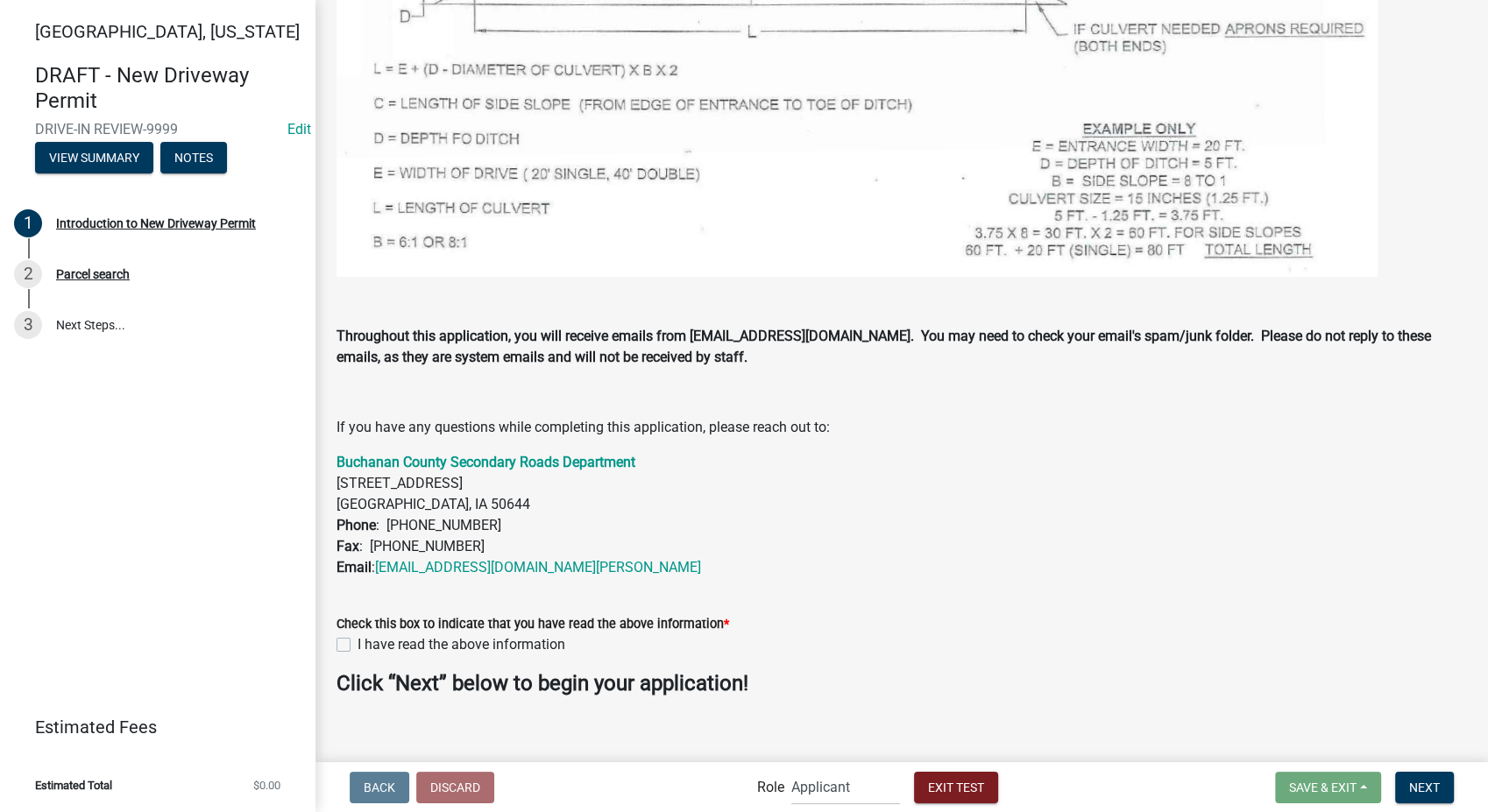
scroll to position [1381, 0]
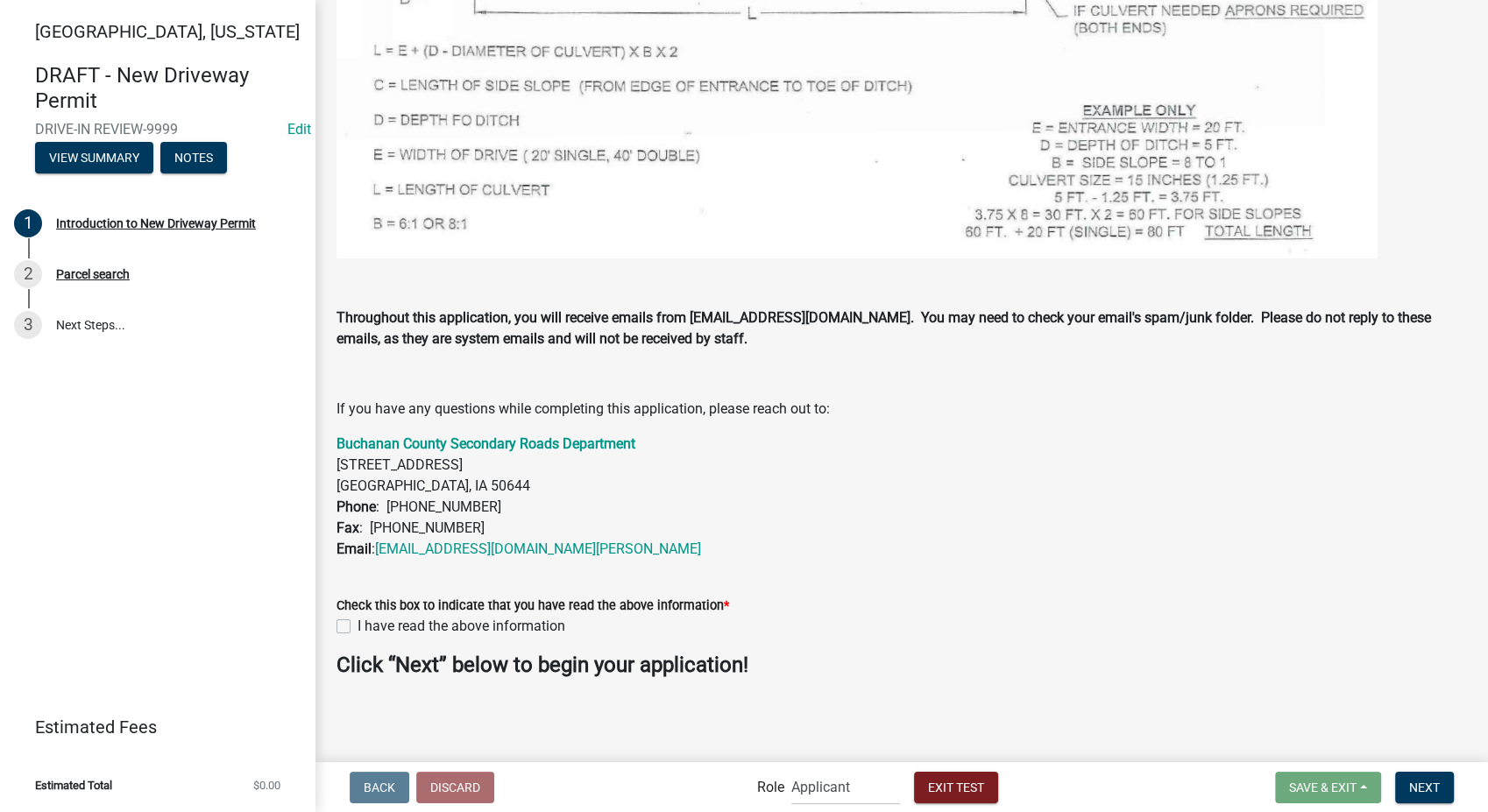
click at [358, 627] on label "I have read the above information" at bounding box center [462, 626] width 208 height 21
click at [358, 627] on input "I have read the above information" at bounding box center [364, 622] width 11 height 11
checkbox input "true"
click at [1428, 789] on span "Next" at bounding box center [1425, 786] width 31 height 14
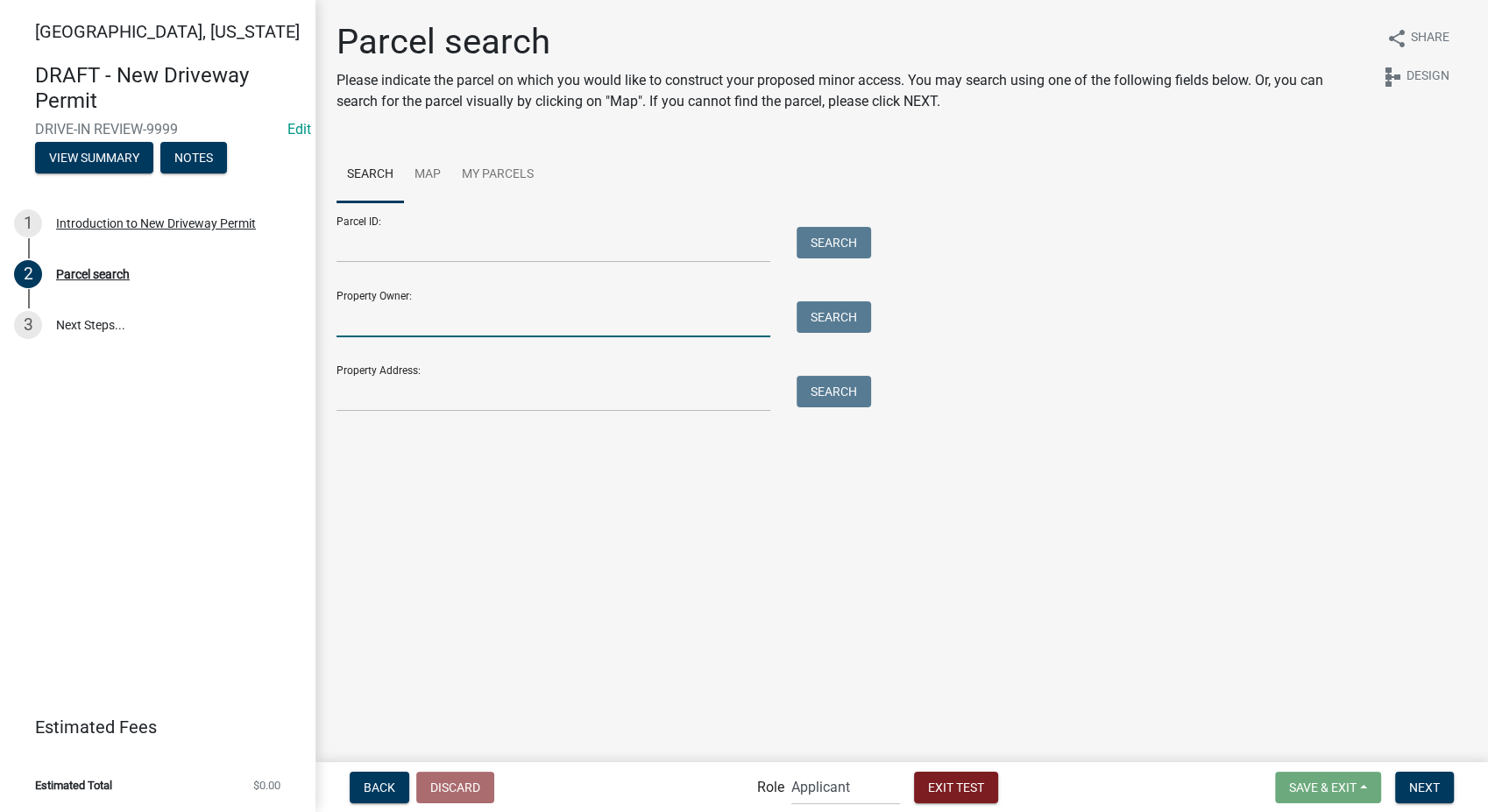
click at [440, 330] on input "Property Owner:" at bounding box center [554, 319] width 434 height 36
type input "smith"
click at [822, 332] on button "Search" at bounding box center [833, 317] width 74 height 31
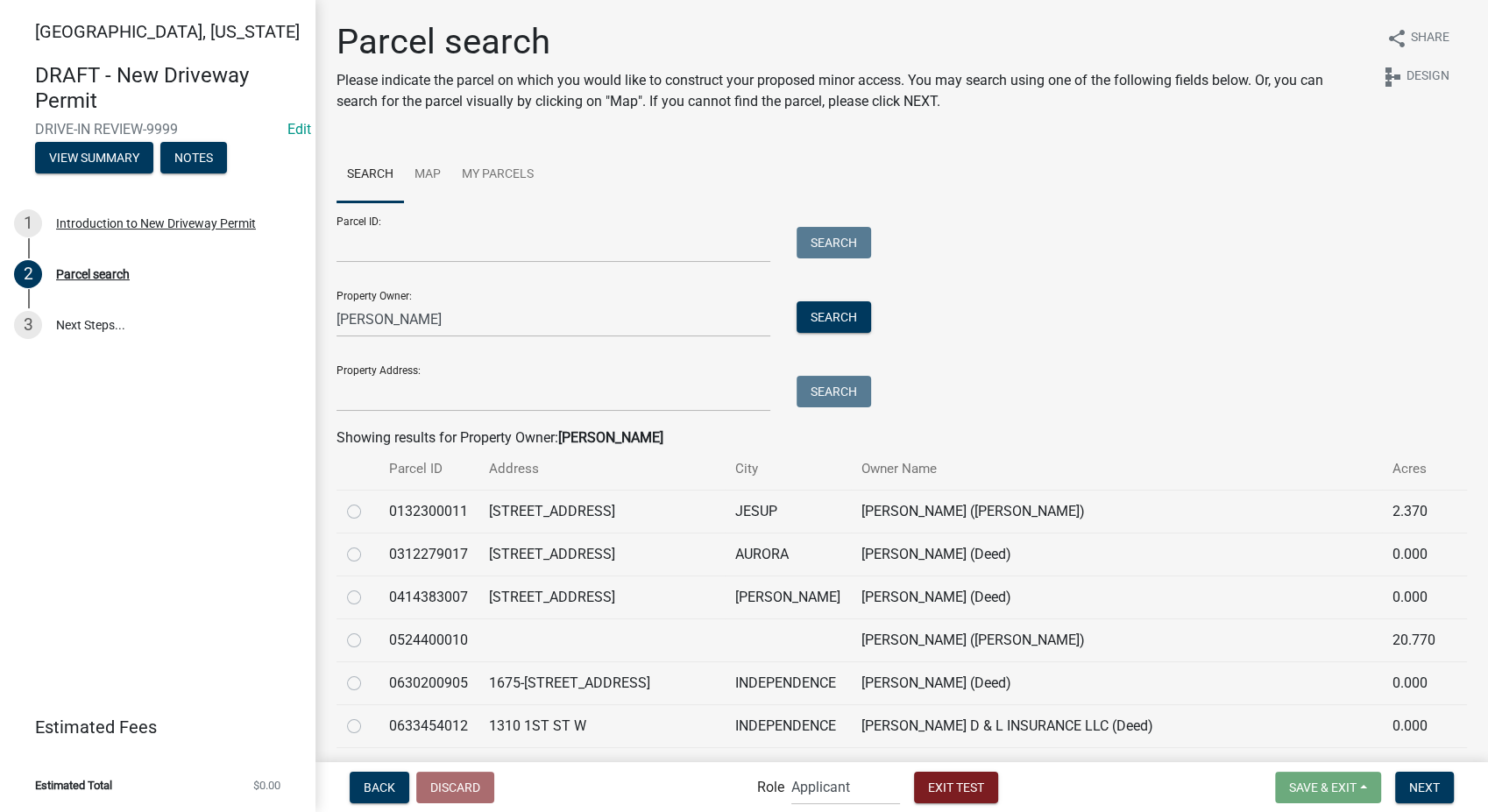
click at [368, 630] on label at bounding box center [368, 630] width 0 height 0
click at [368, 642] on input "radio" at bounding box center [374, 635] width 11 height 11
radio input "true"
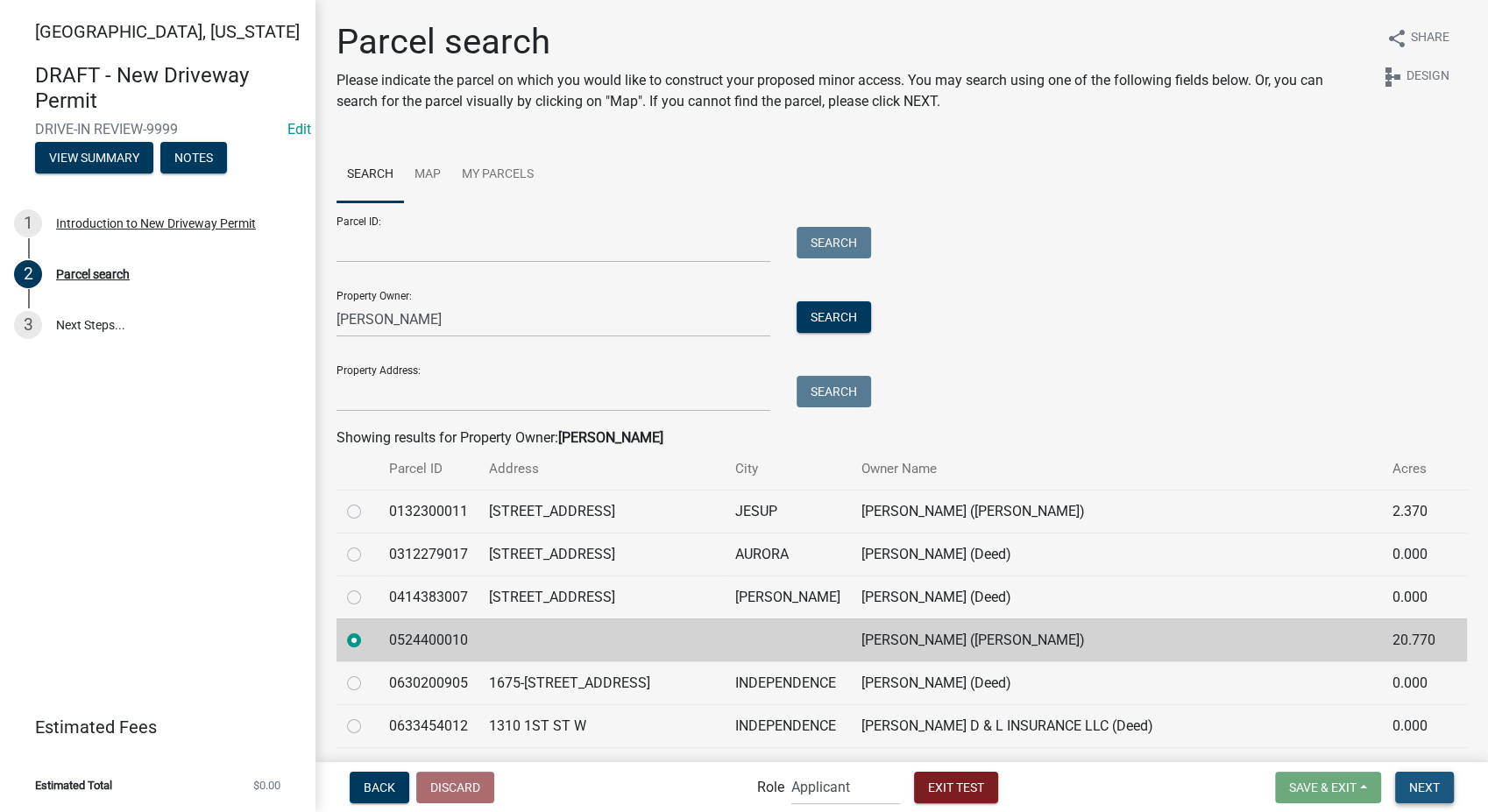
click at [1424, 790] on span "Next" at bounding box center [1425, 786] width 31 height 14
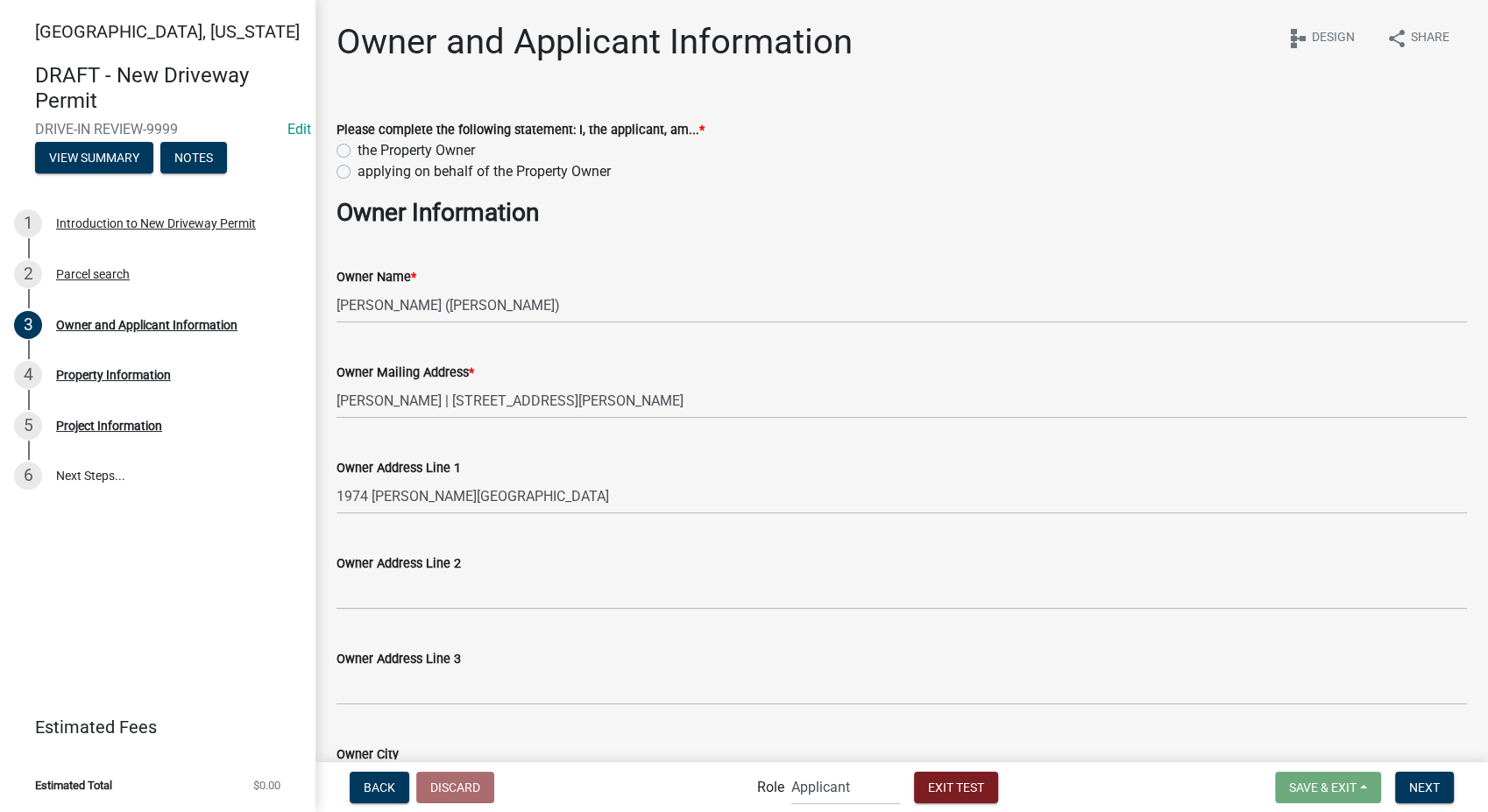
click at [358, 152] on label "the Property Owner" at bounding box center [417, 150] width 117 height 21
click at [358, 152] on input "the Property Owner" at bounding box center [364, 146] width 11 height 11
radio input "true"
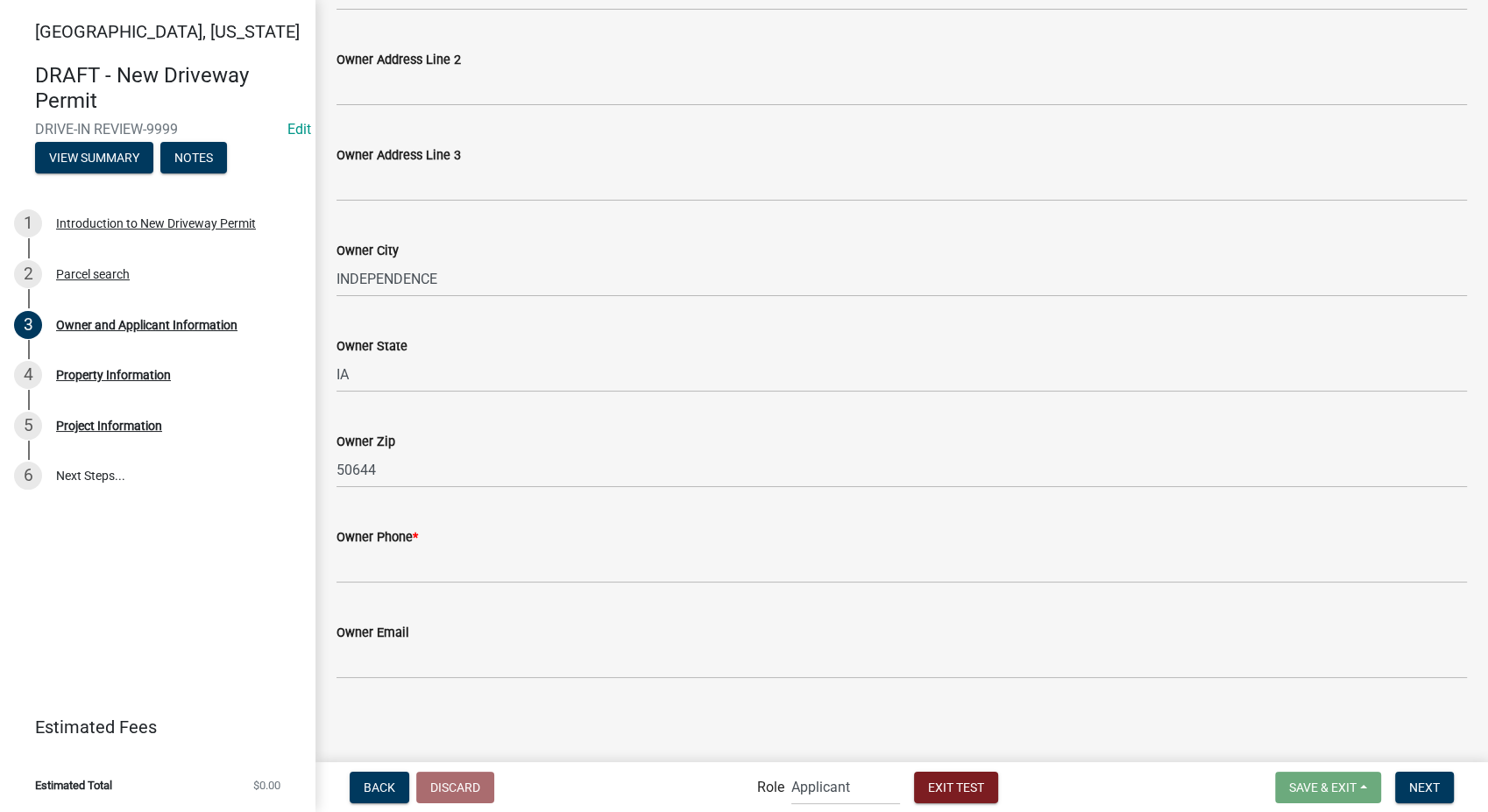
scroll to position [504, 0]
click at [364, 567] on input "Owner Phone *" at bounding box center [902, 564] width 1131 height 36
type input "8888888888"
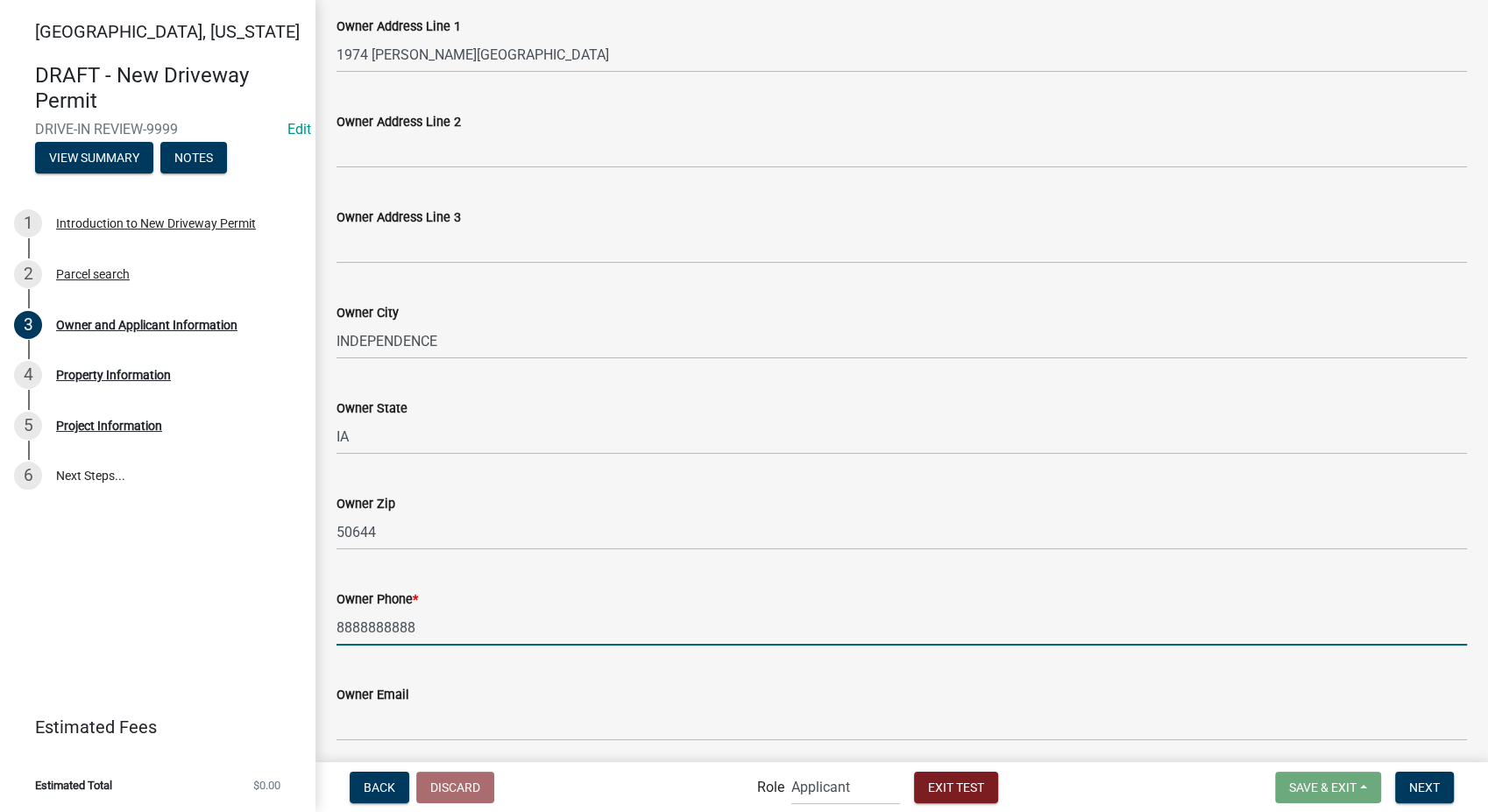
scroll to position [406, 0]
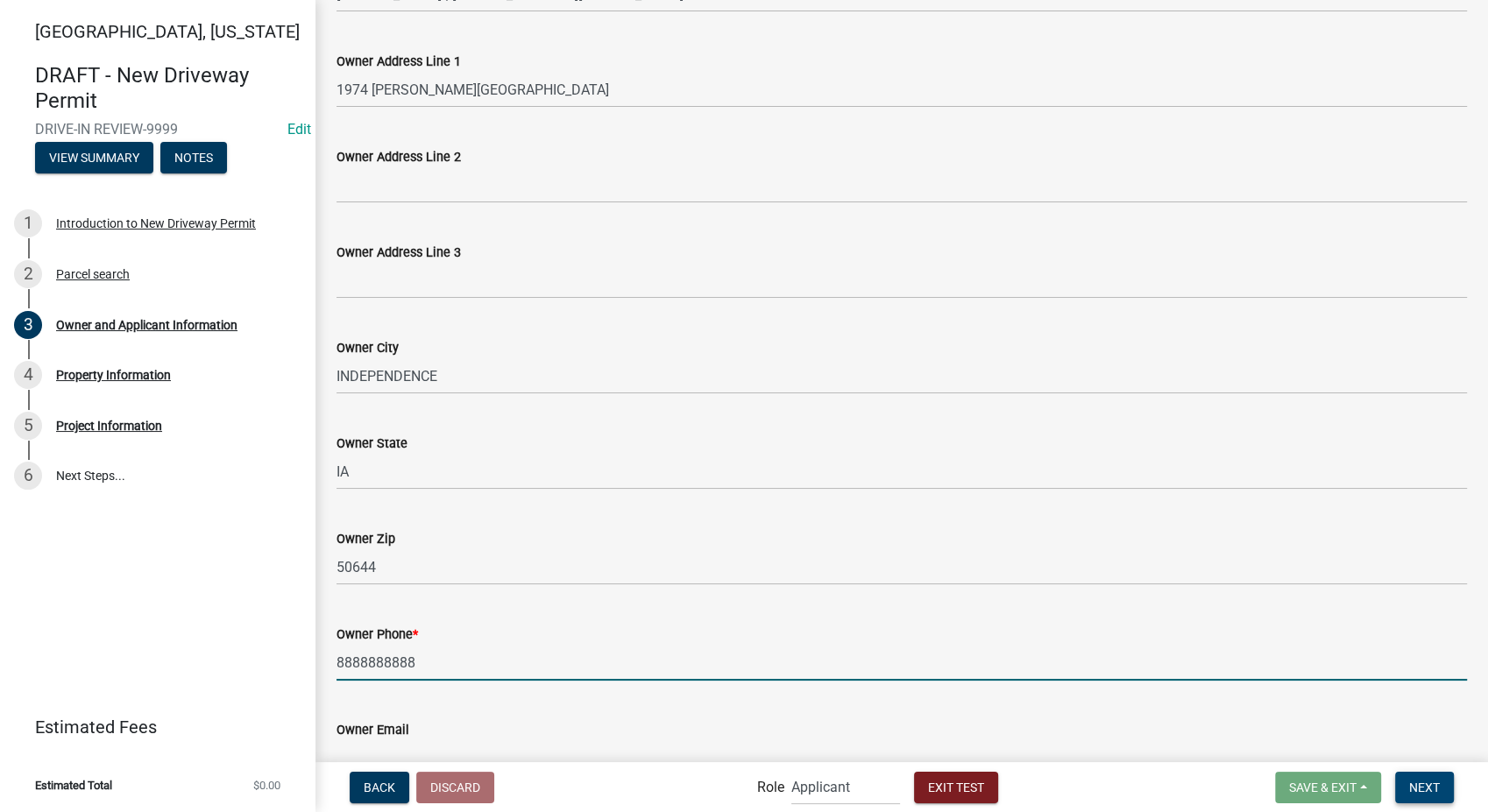
click at [1430, 787] on span "Next" at bounding box center [1425, 786] width 31 height 14
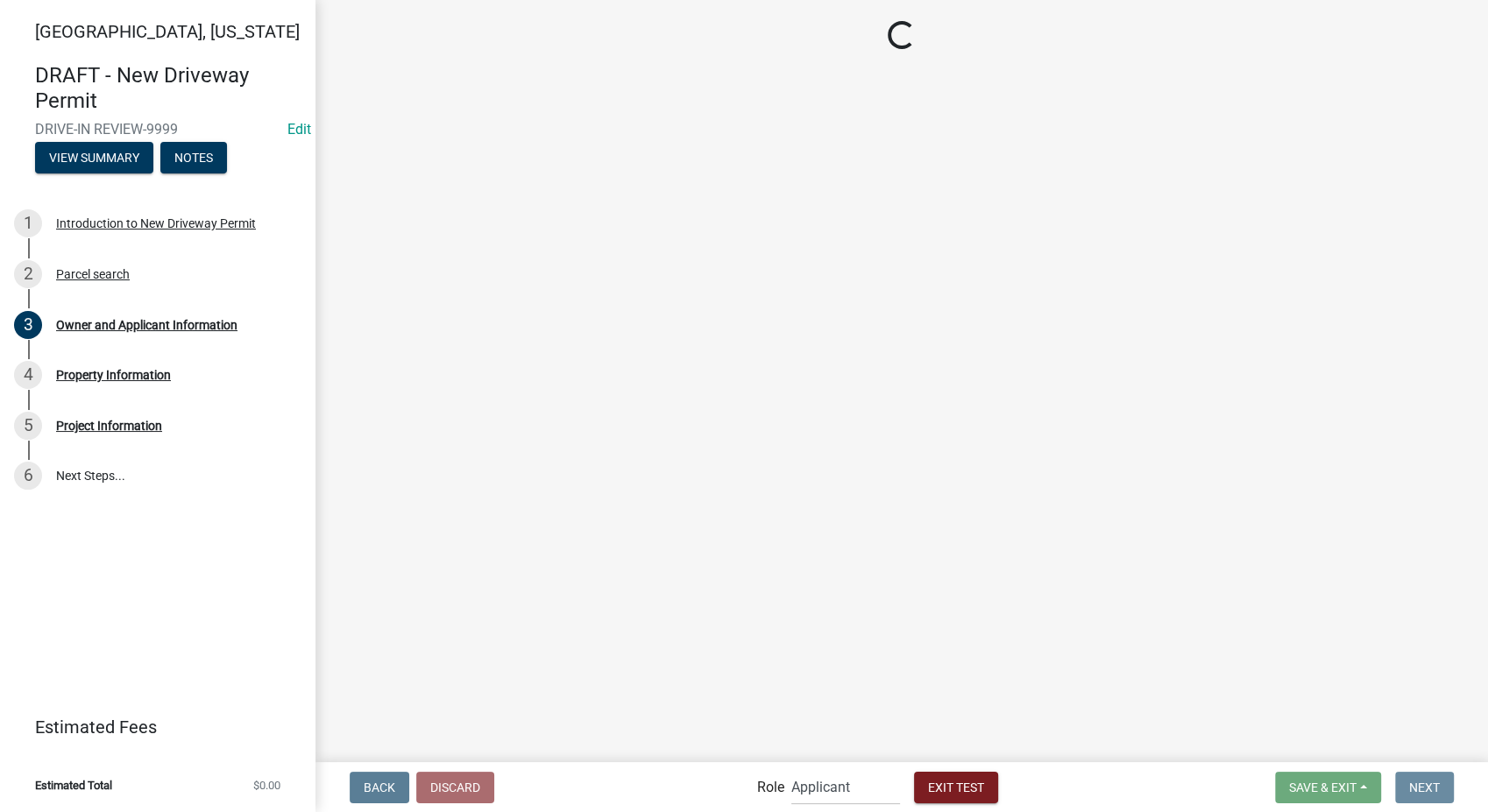
scroll to position [0, 0]
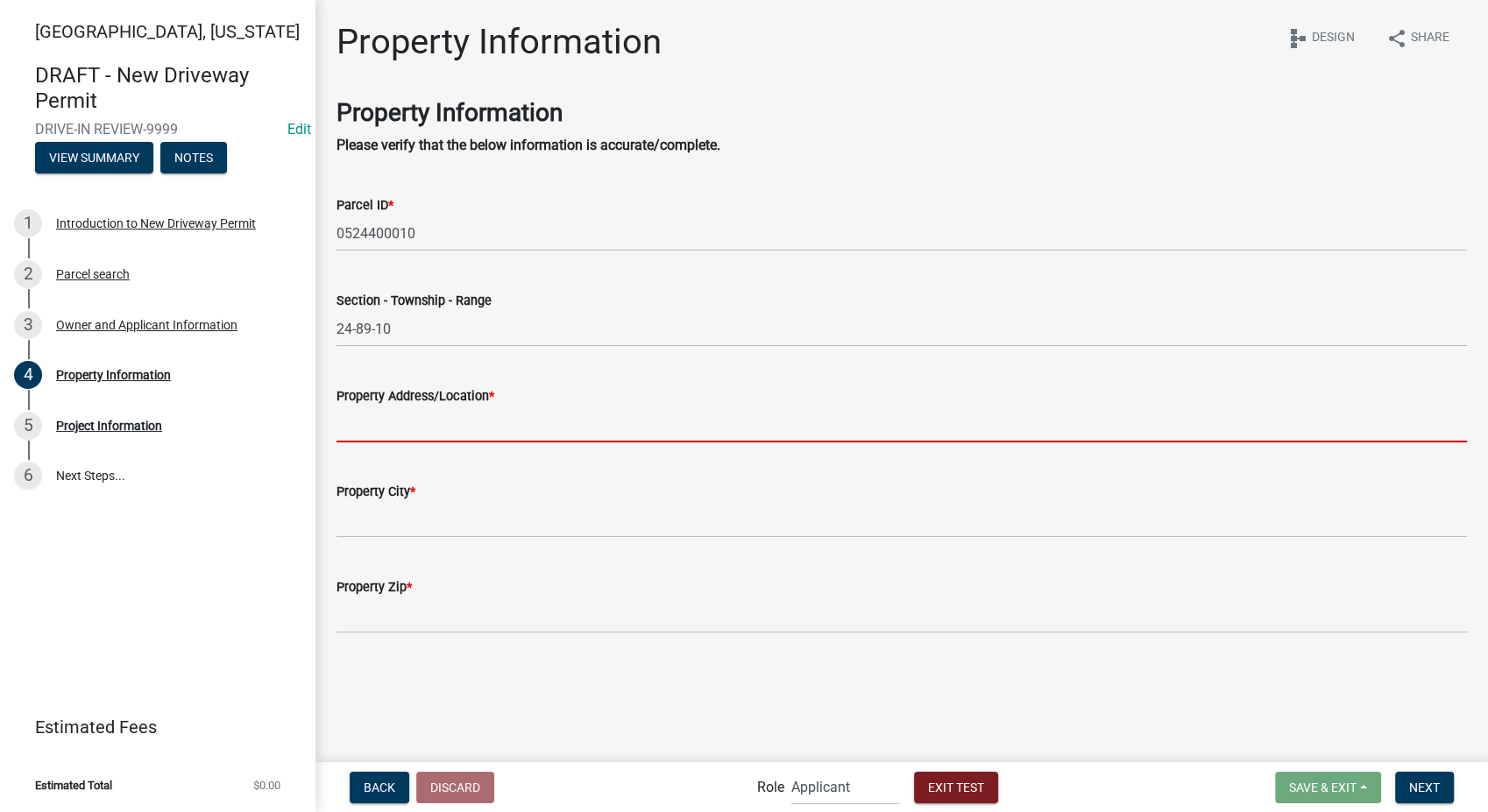
click at [410, 413] on input "Property Address/Location *" at bounding box center [902, 424] width 1131 height 36
type input "1849 Fox Trl"
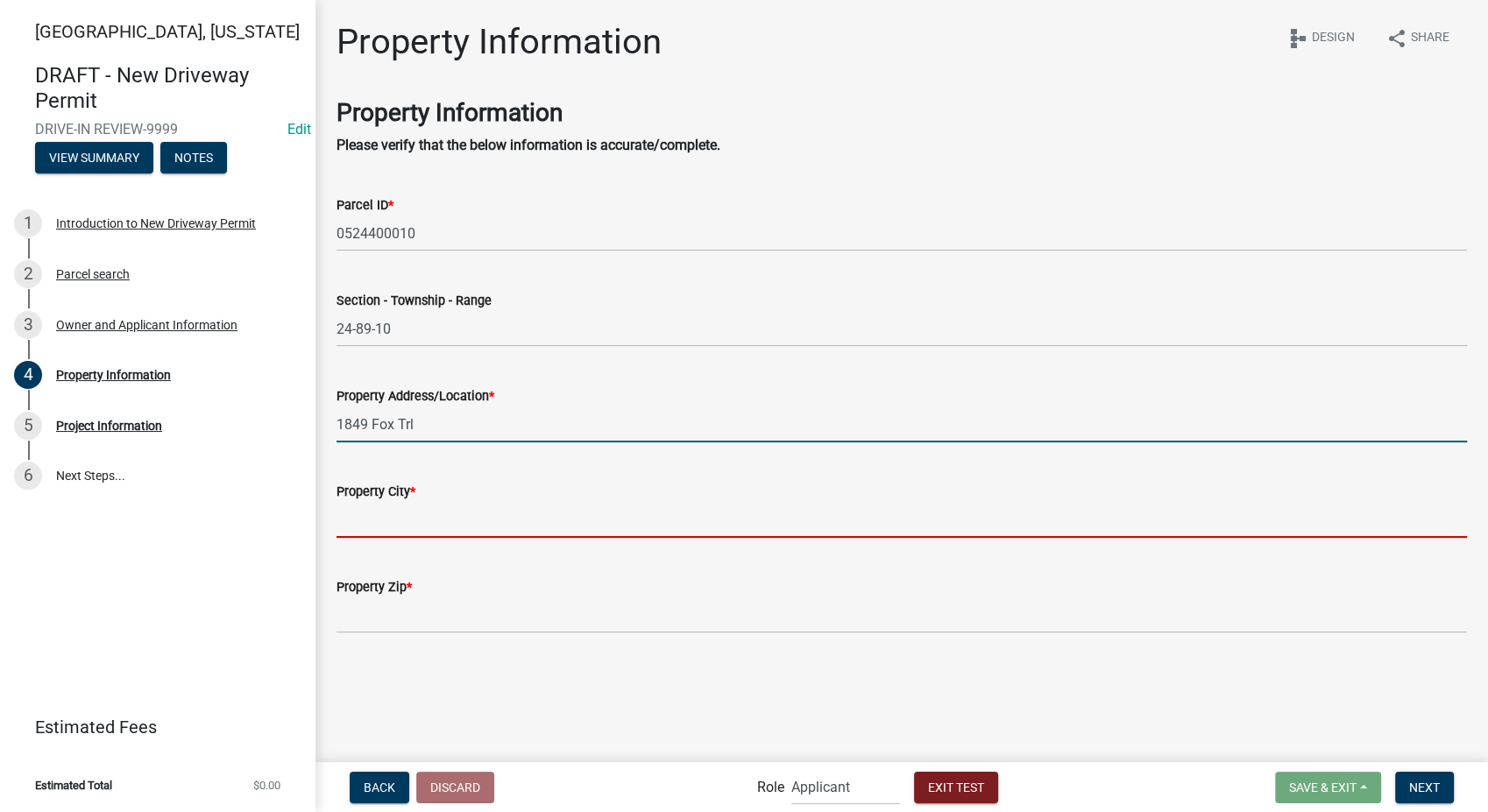
type input "Beuschel"
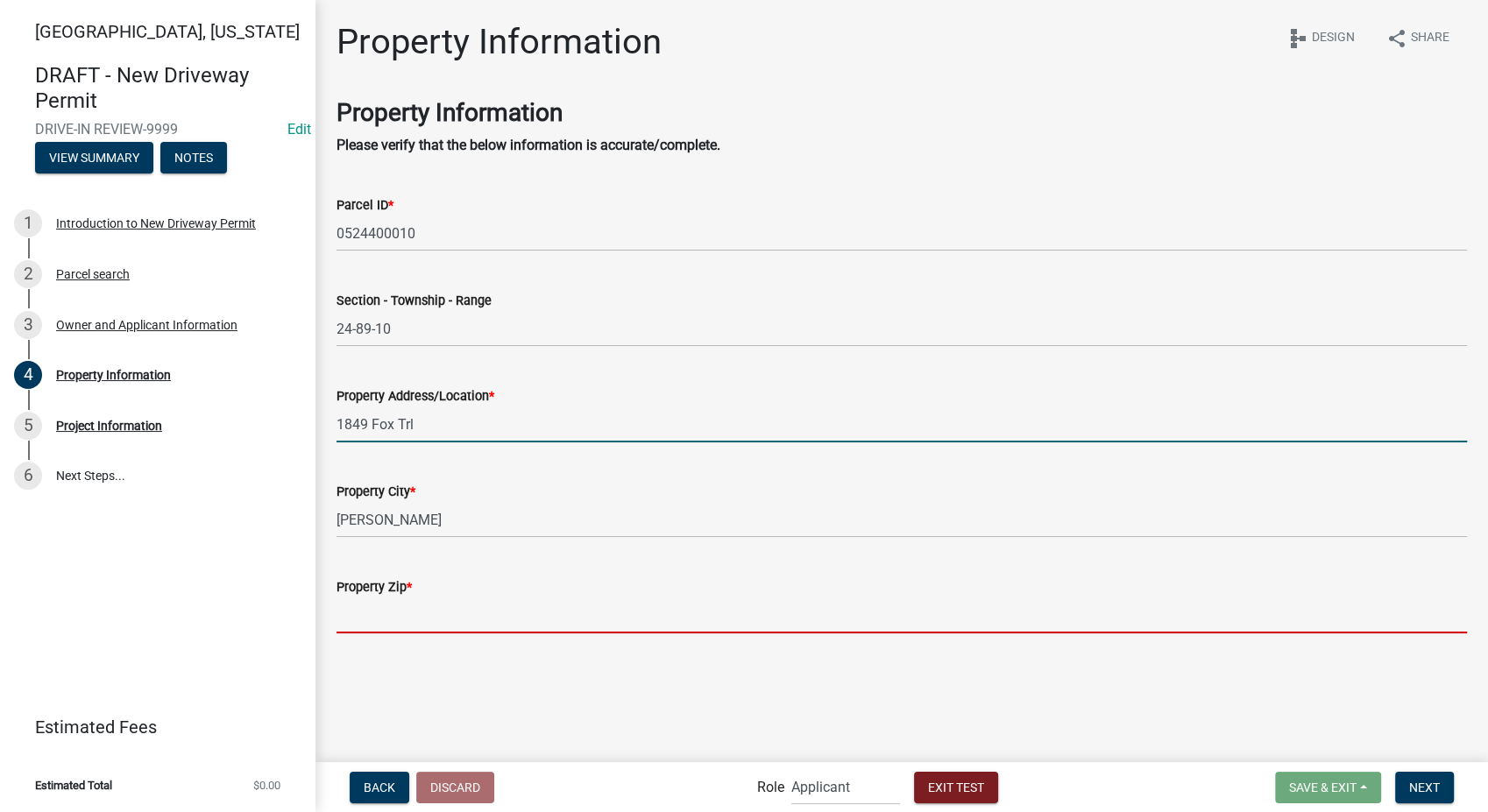
type input "65289"
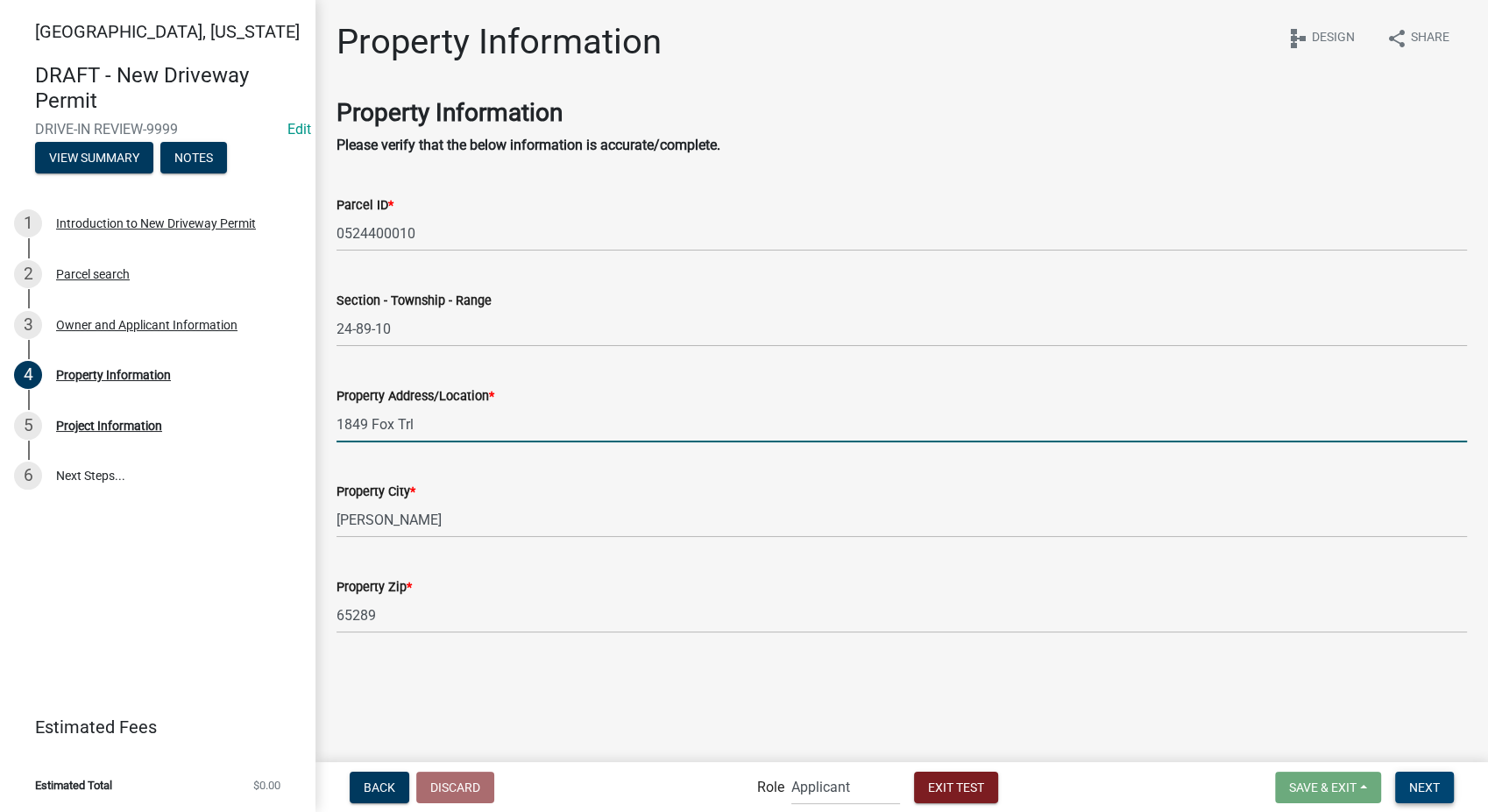
click at [1425, 790] on span "Next" at bounding box center [1425, 786] width 31 height 14
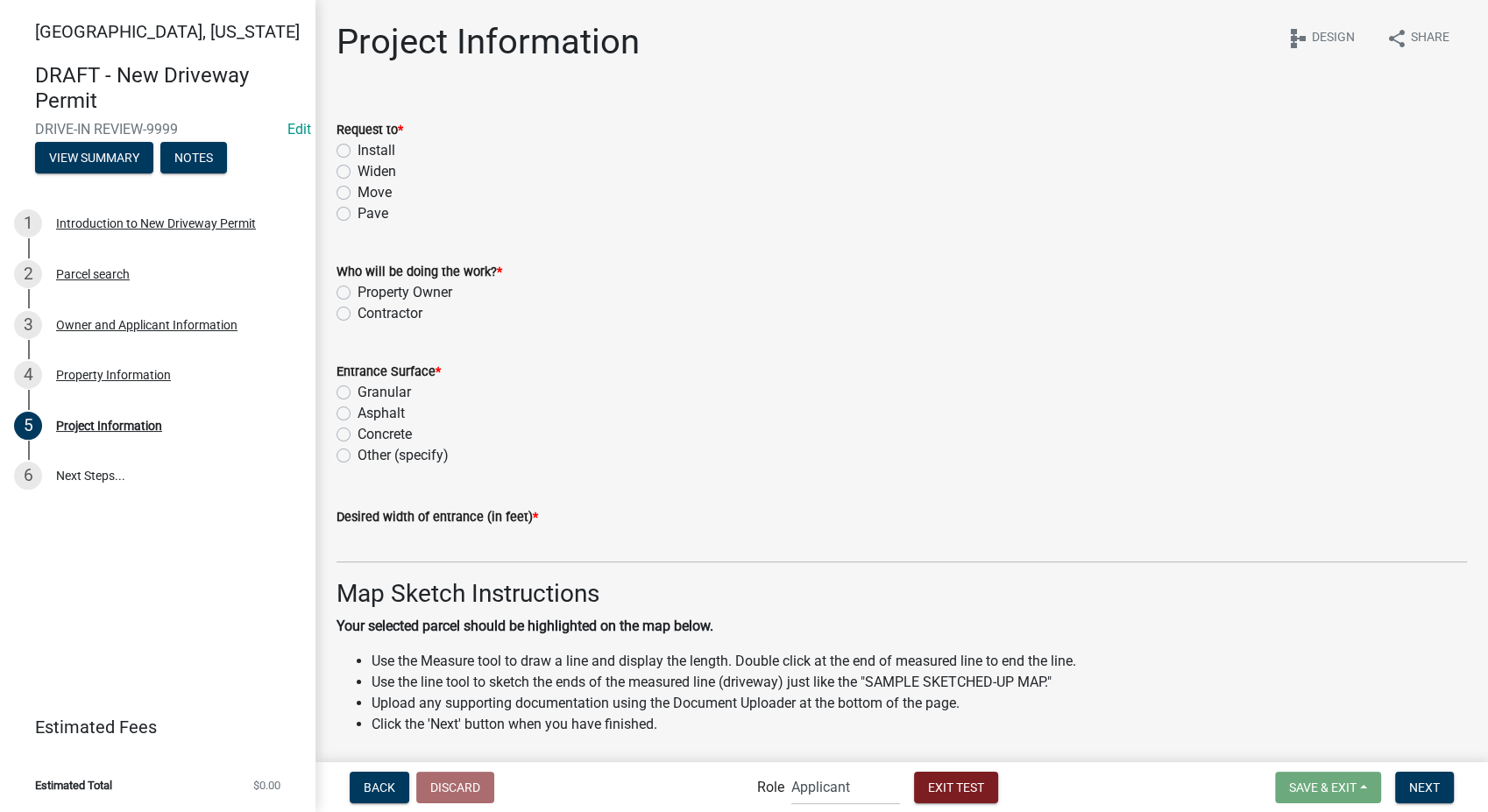
click at [358, 170] on label "Widen" at bounding box center [377, 171] width 38 height 21
click at [358, 170] on input "Widen" at bounding box center [364, 167] width 11 height 11
radio input "true"
click at [358, 291] on label "Property Owner" at bounding box center [405, 292] width 94 height 21
click at [358, 291] on input "Property Owner" at bounding box center [364, 287] width 11 height 11
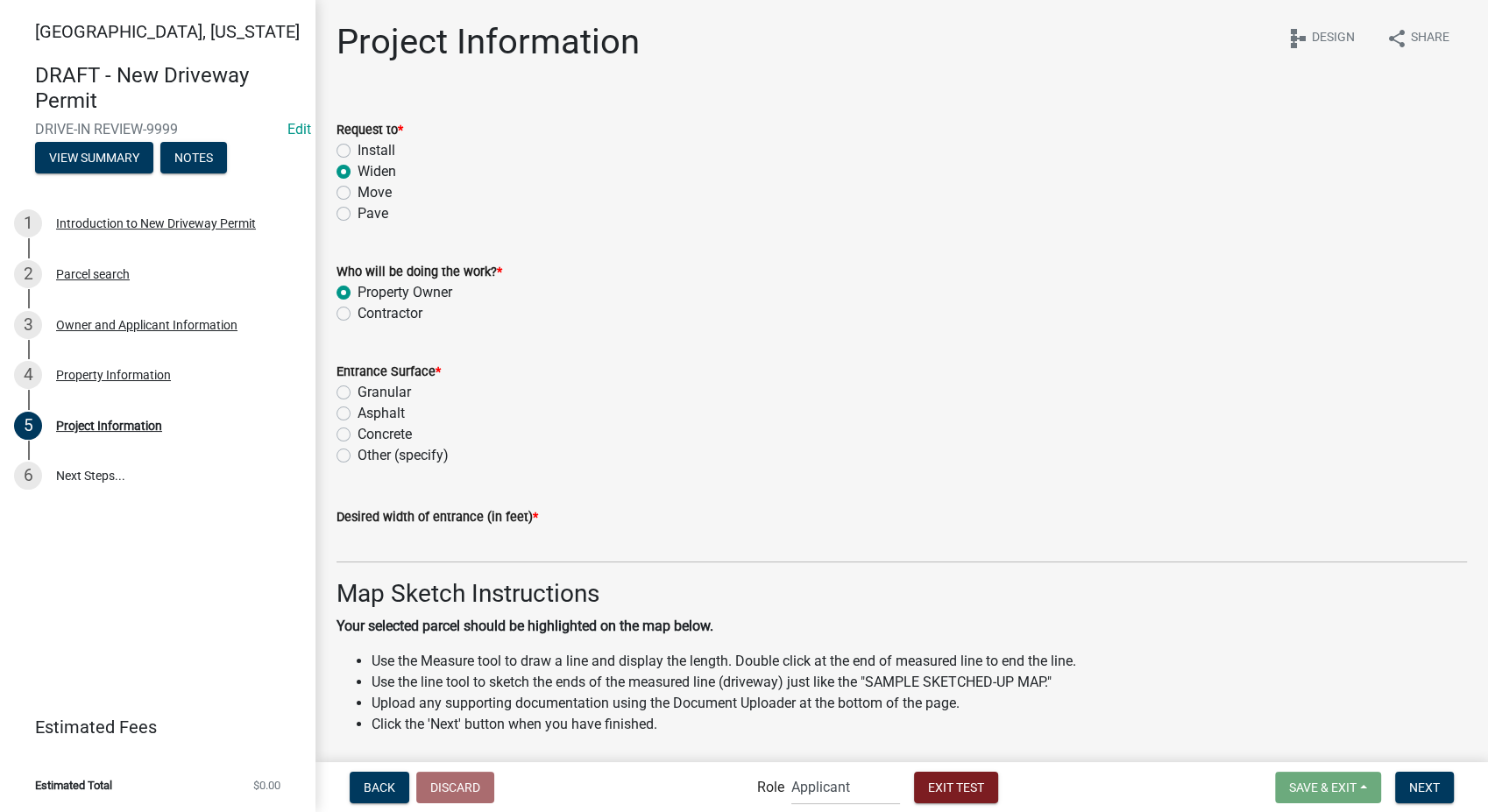
radio input "true"
click at [358, 434] on label "Concrete" at bounding box center [385, 434] width 54 height 21
click at [358, 434] on input "Concrete" at bounding box center [364, 429] width 11 height 11
radio input "true"
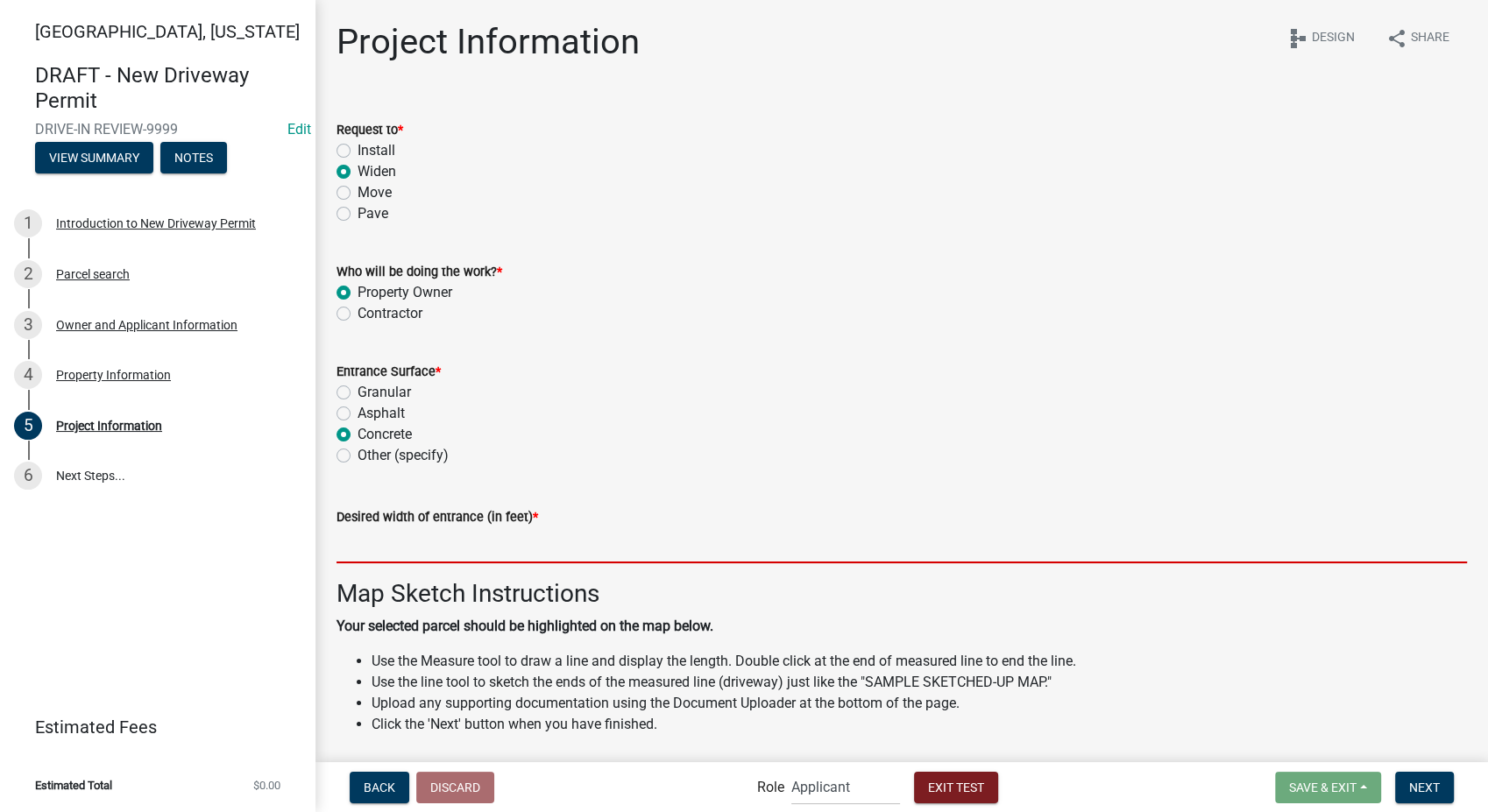
click at [477, 543] on input "text" at bounding box center [902, 545] width 1131 height 36
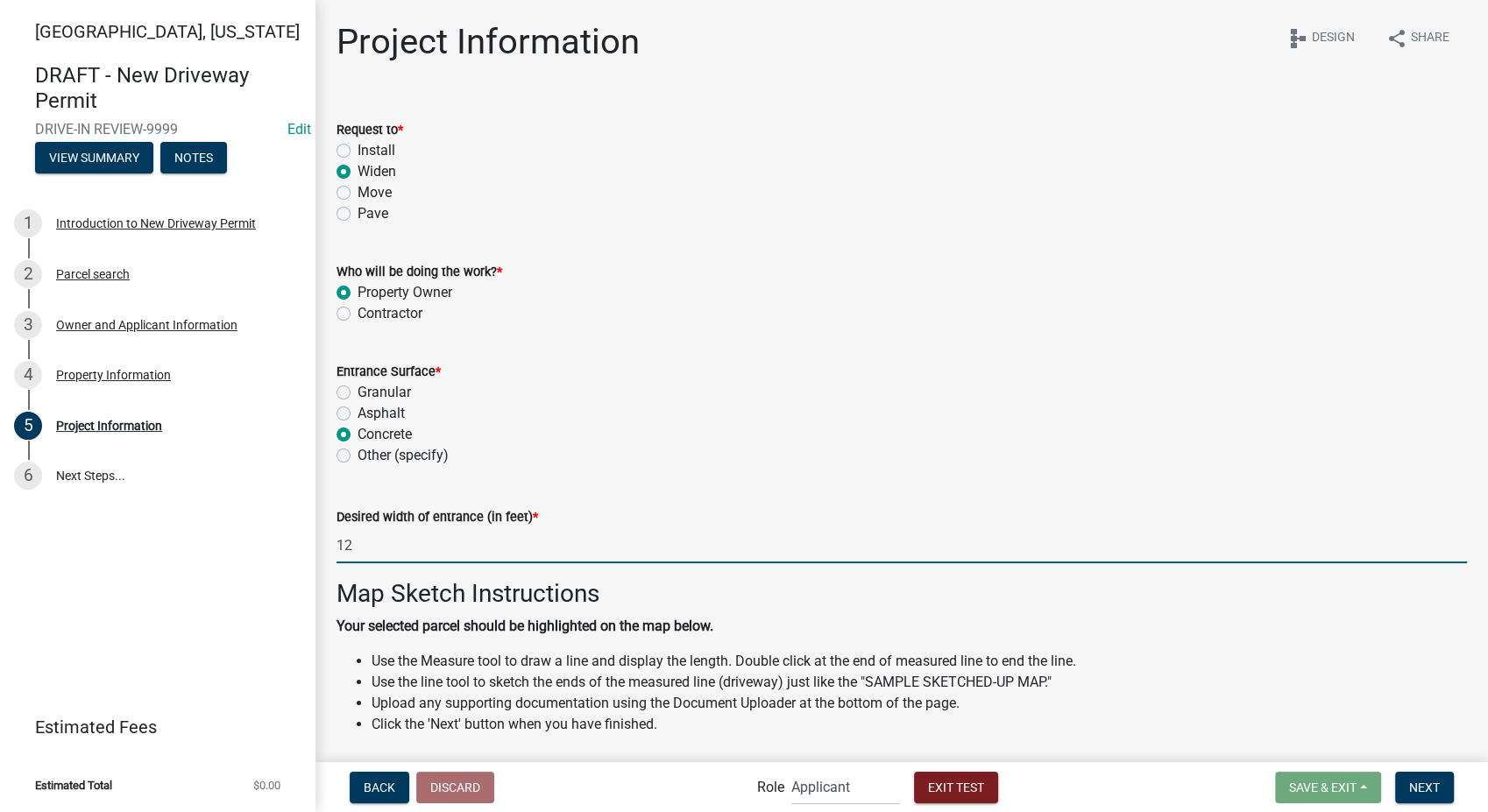
type input "1"
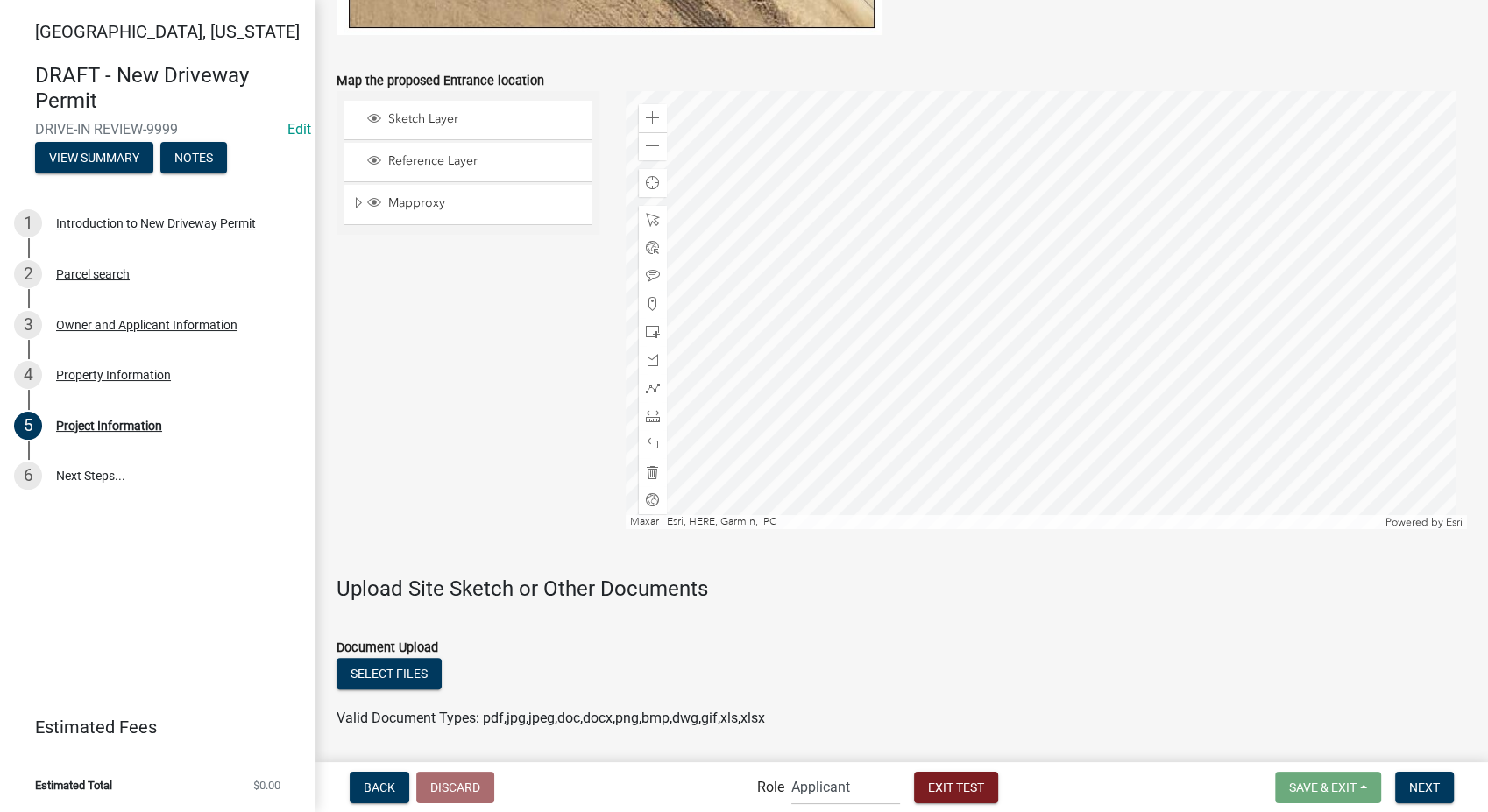
scroll to position [1460, 0]
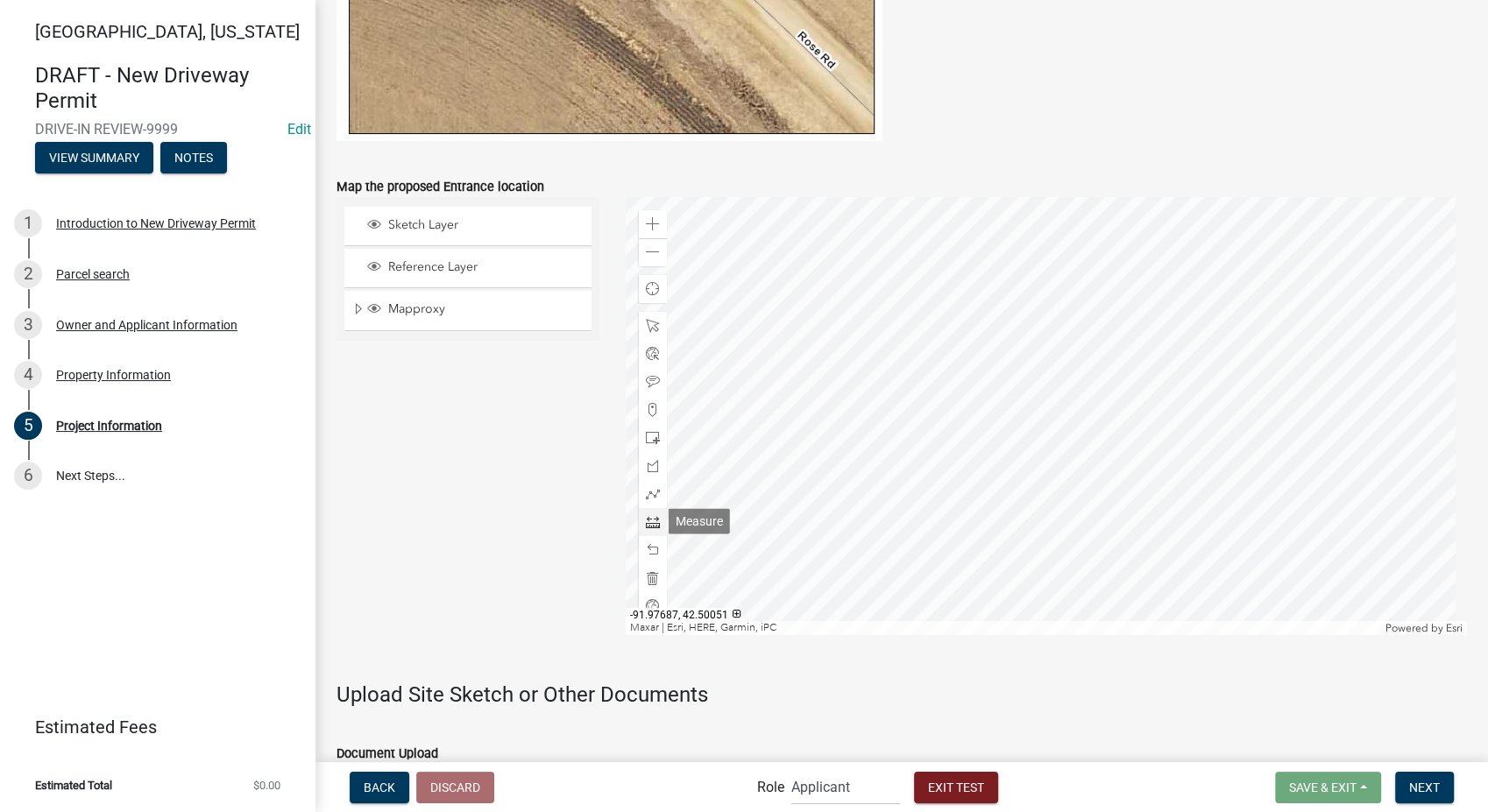
type input "13"
click at [650, 520] on span at bounding box center [652, 522] width 14 height 14
click at [863, 312] on div at bounding box center [1046, 416] width 842 height 438
click at [1073, 319] on div at bounding box center [1046, 416] width 842 height 438
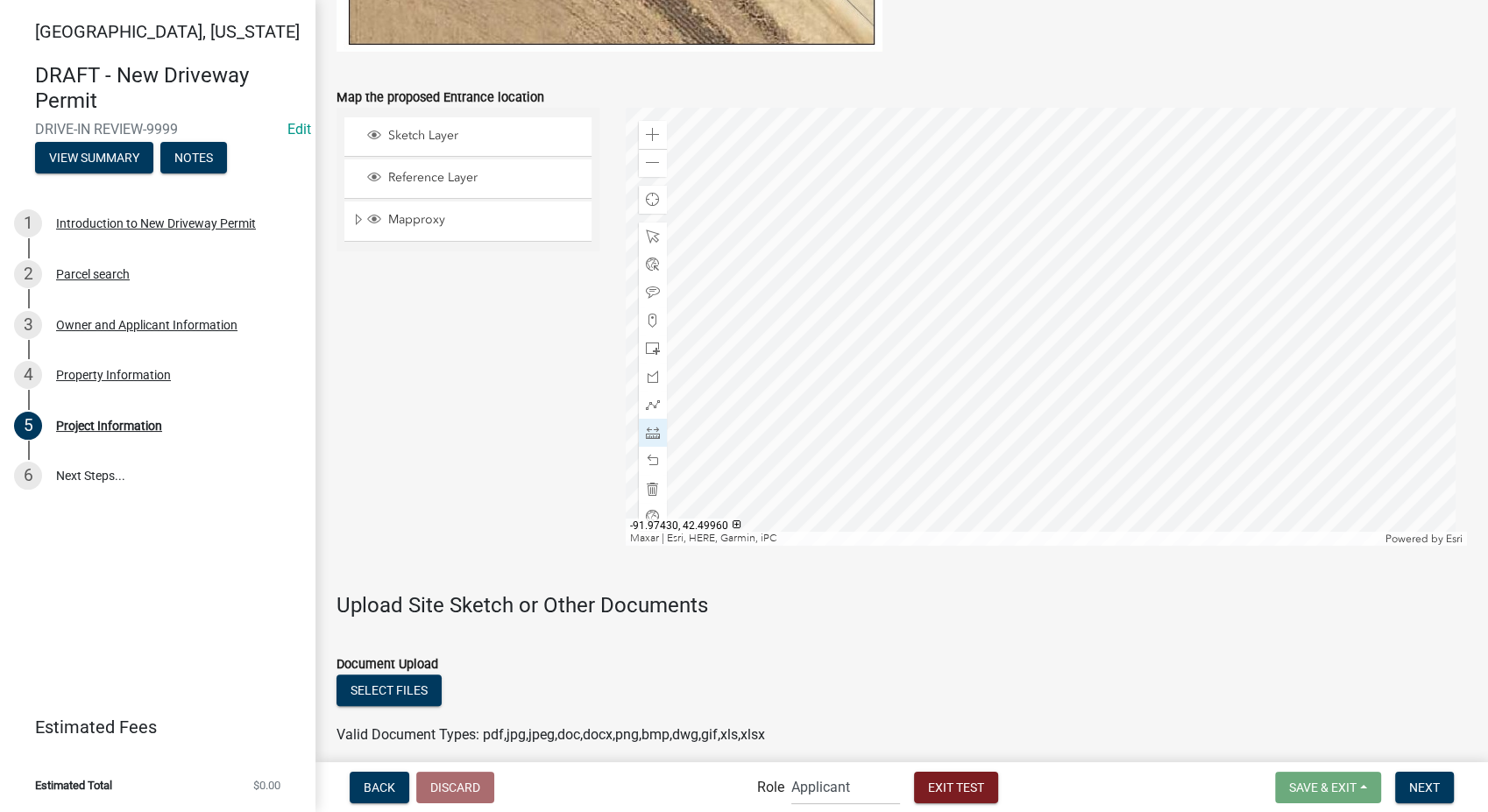
scroll to position [1716, 0]
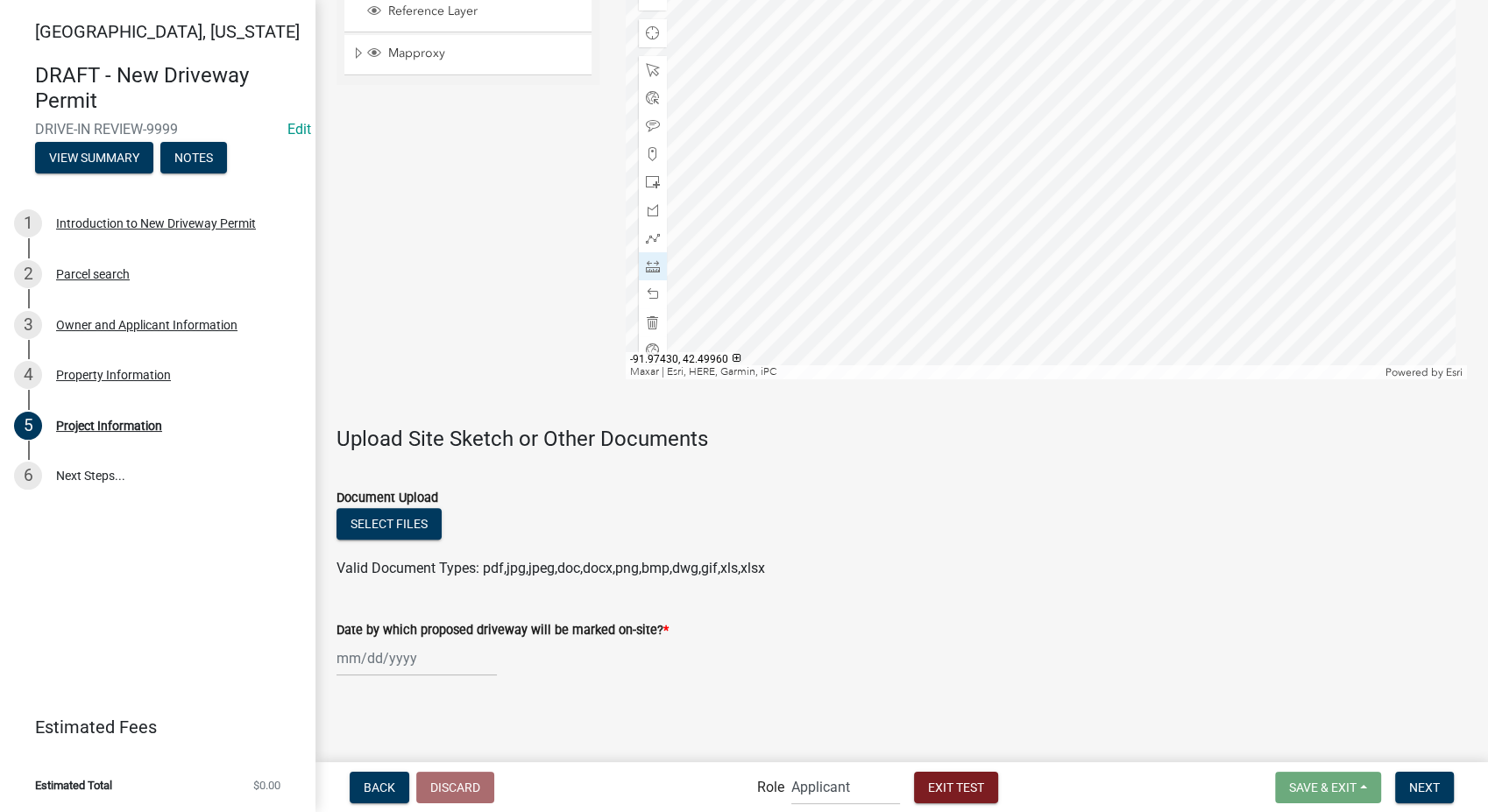
select select "8"
select select "2025"
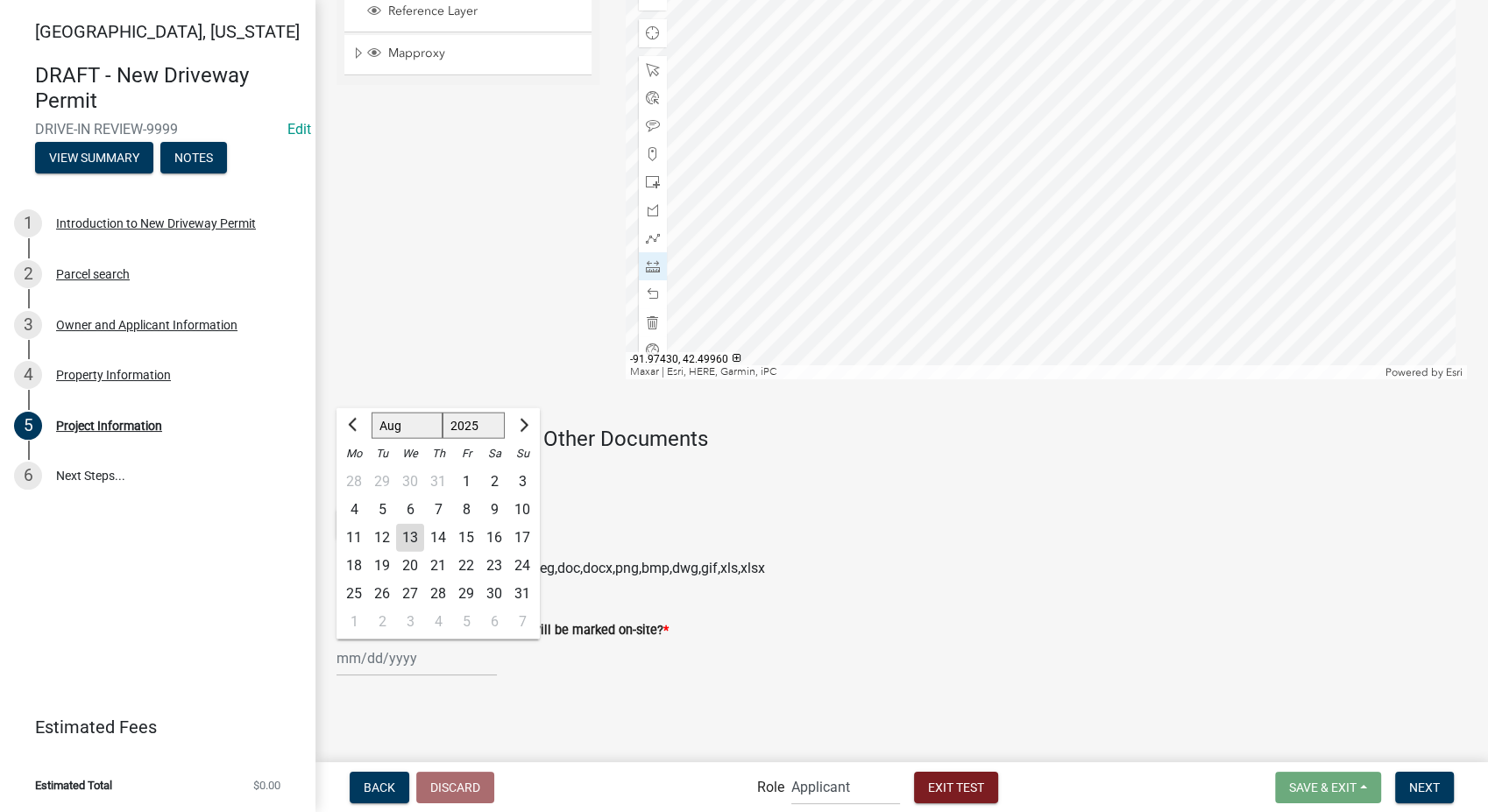
click at [387, 660] on input "Date by which proposed driveway will be marked on-site? *" at bounding box center [417, 658] width 160 height 36
click at [524, 425] on span "Next month" at bounding box center [522, 425] width 13 height 13
select select "9"
click at [379, 590] on div "30" at bounding box center [382, 594] width 28 height 28
type input "09/30/2025"
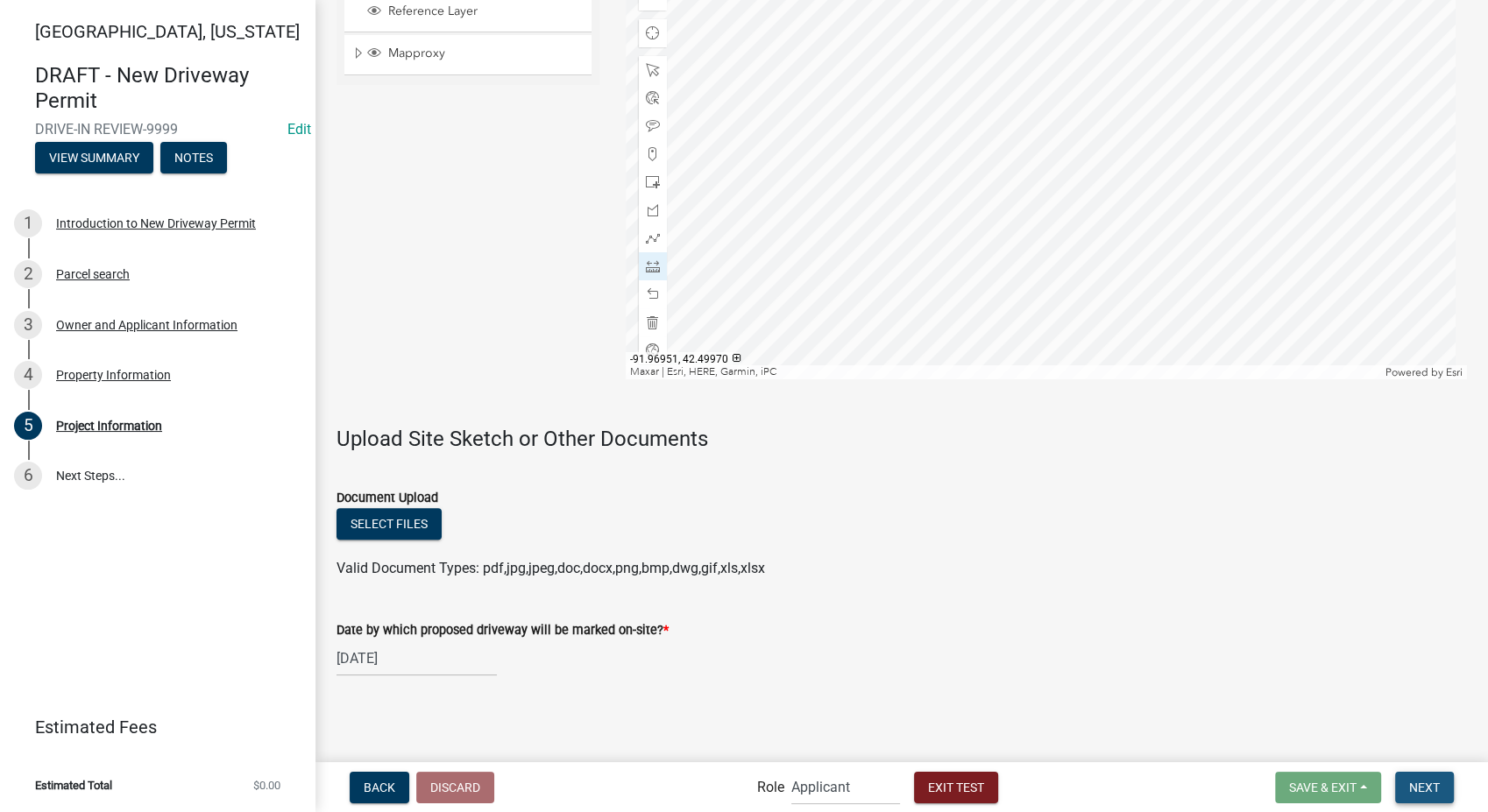
click at [1417, 776] on button "Next" at bounding box center [1425, 787] width 59 height 31
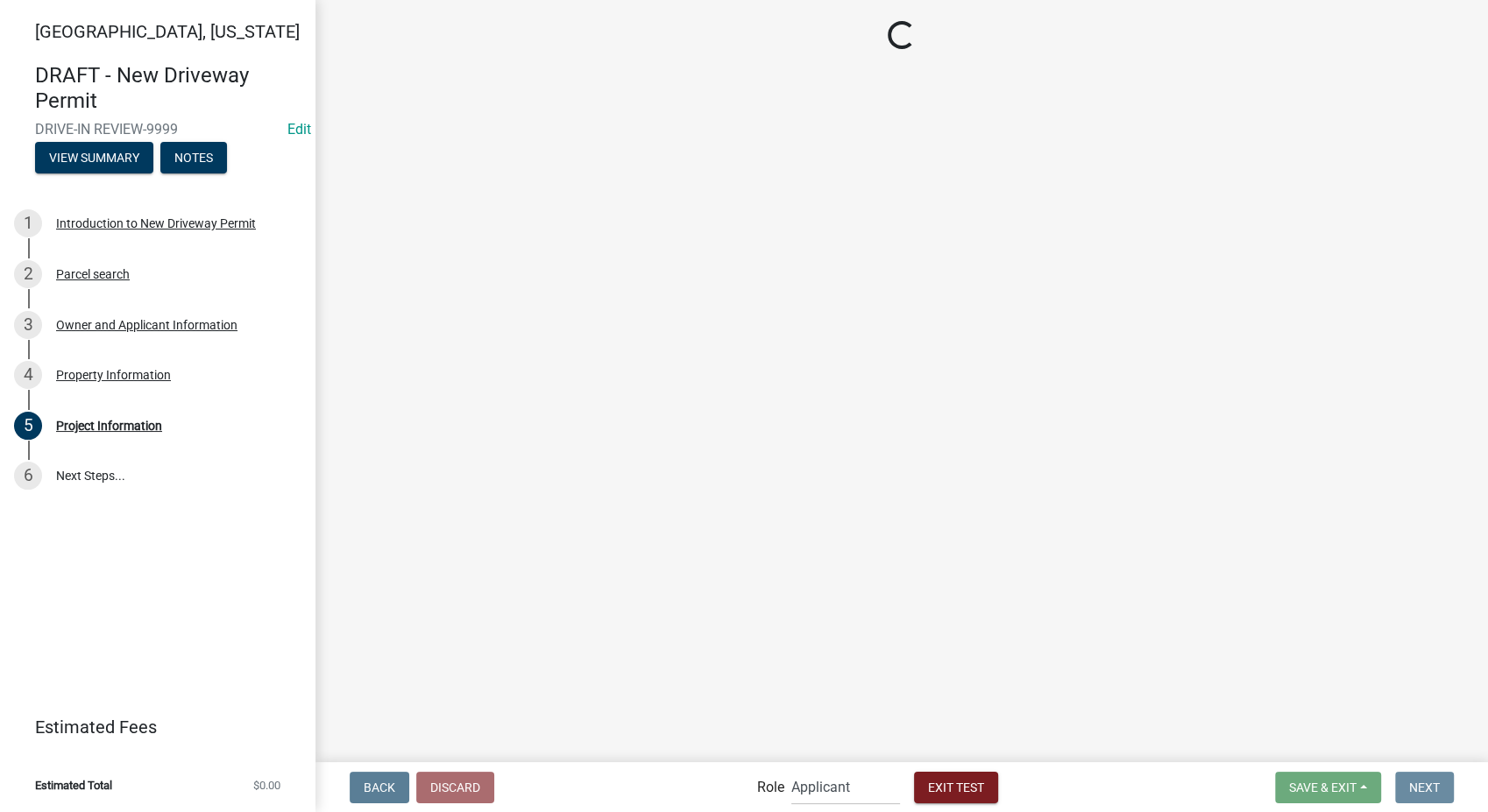
scroll to position [0, 0]
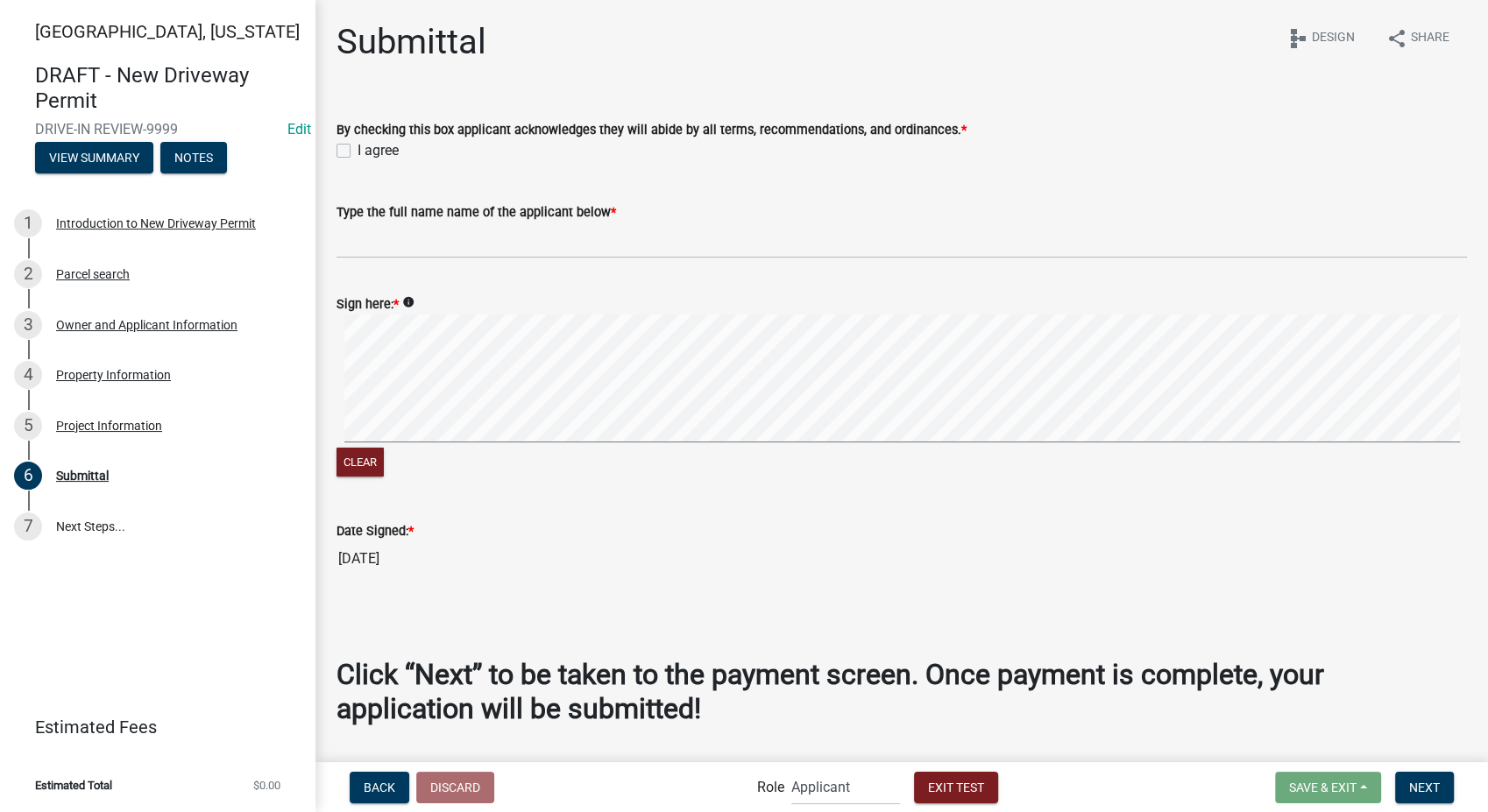
click at [358, 146] on label "I agree" at bounding box center [378, 150] width 41 height 21
click at [358, 146] on input "I agree" at bounding box center [364, 146] width 11 height 11
checkbox input "true"
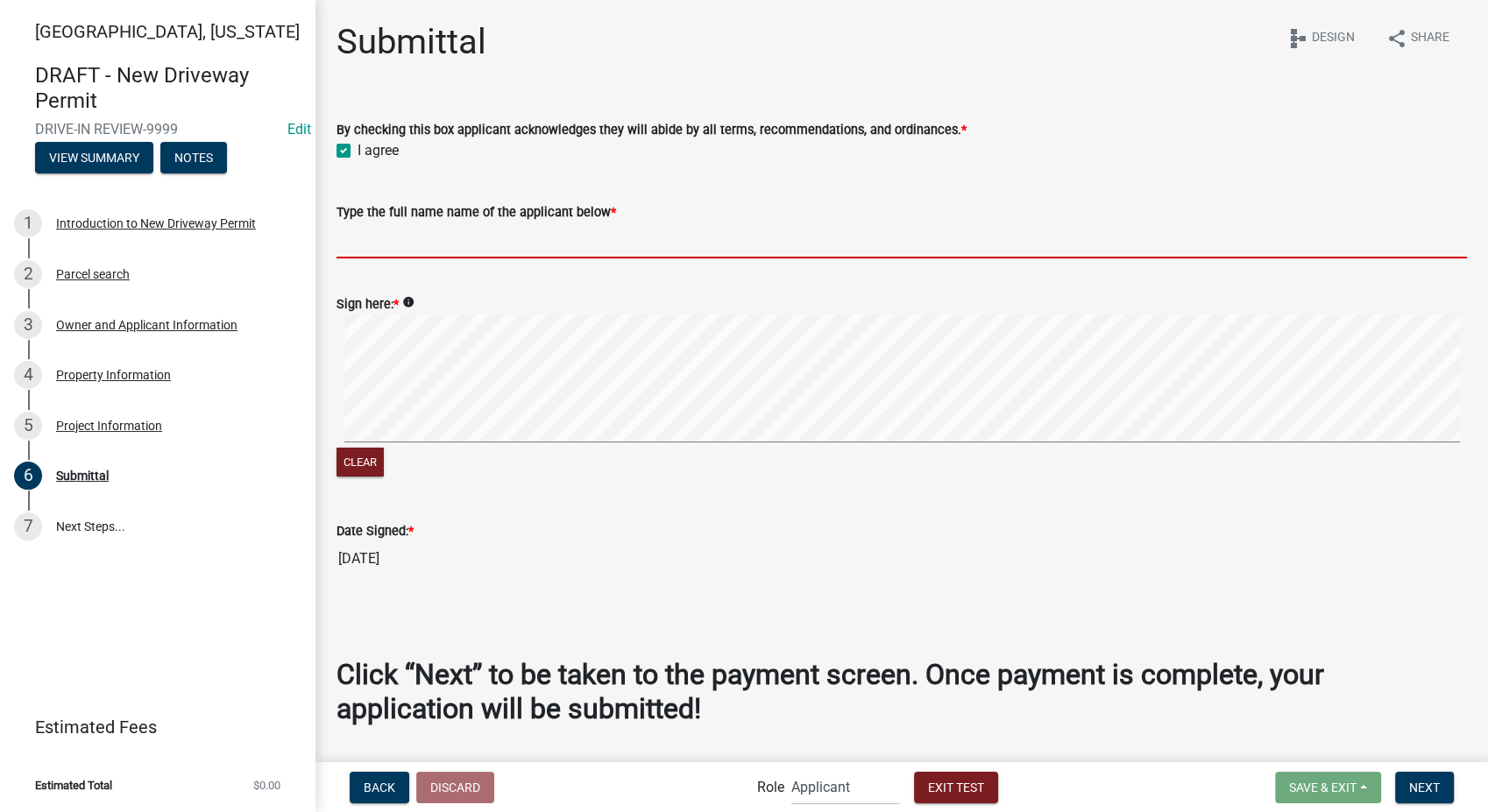
click at [402, 242] on input "Type the full name name of the applicant below *" at bounding box center [902, 240] width 1131 height 36
type input "Stacia Franklin"
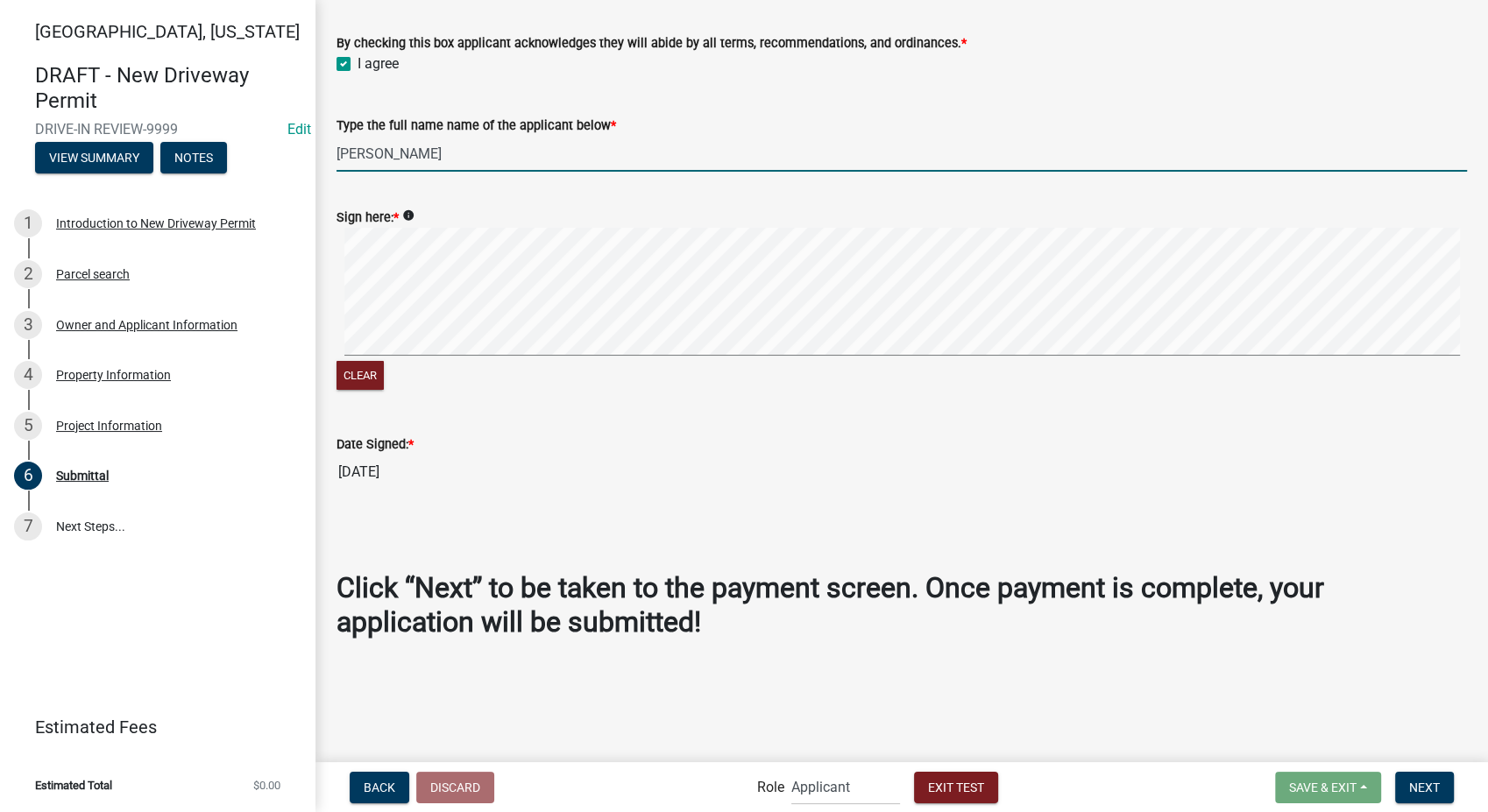
scroll to position [88, 0]
click at [1405, 782] on button "Next" at bounding box center [1425, 787] width 59 height 31
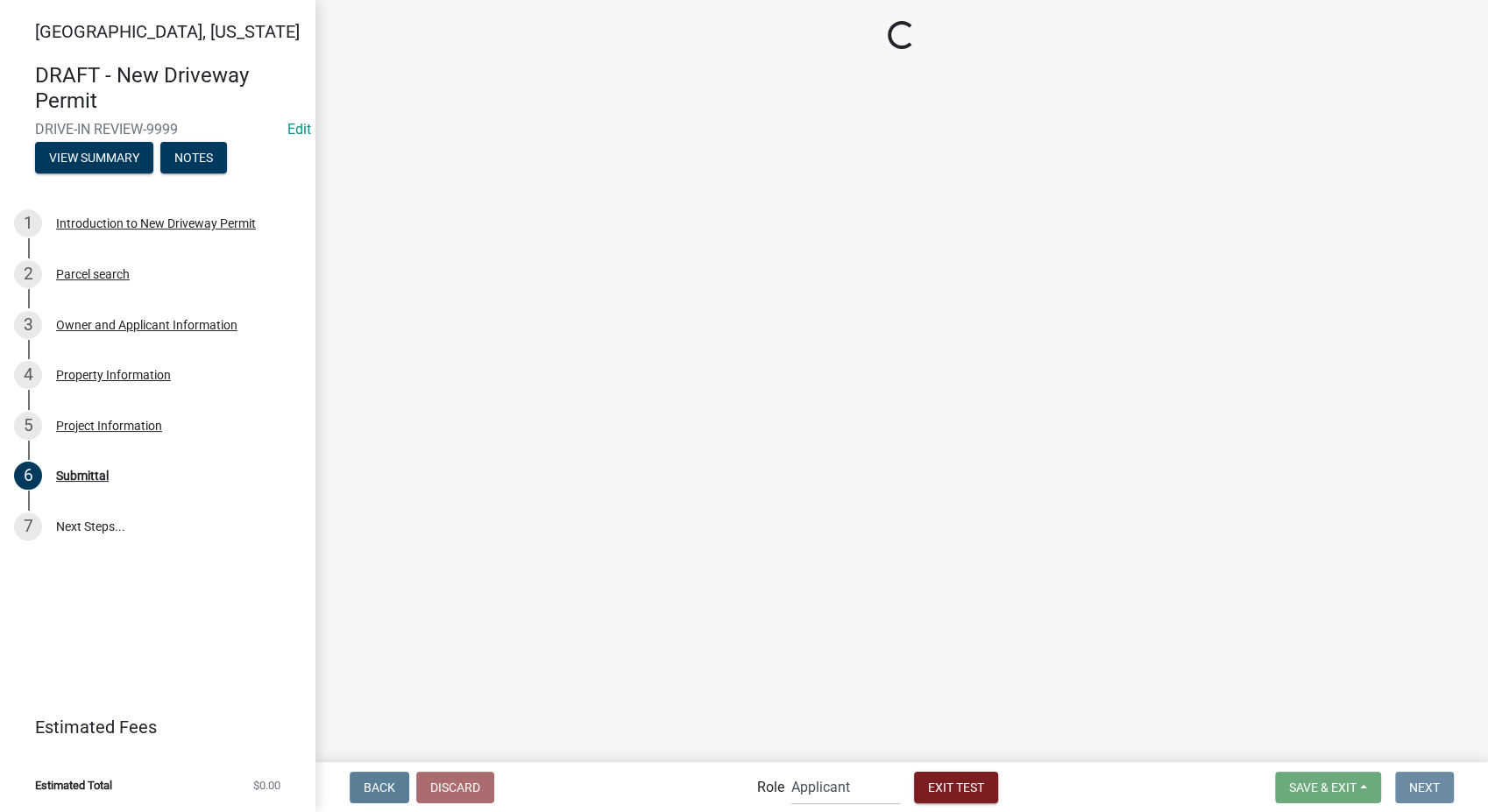
scroll to position [0, 0]
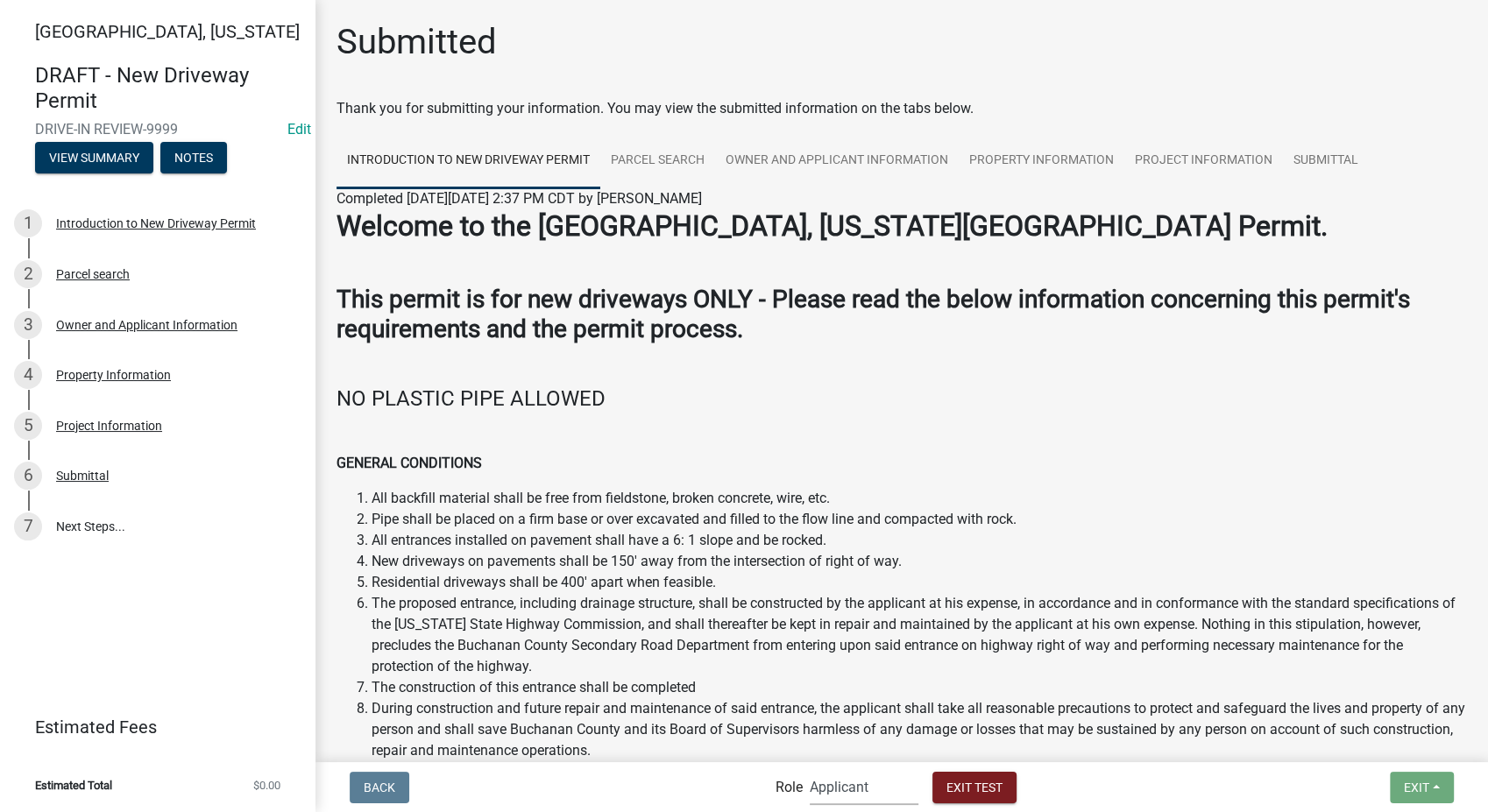
click at [853, 788] on select "Applicant Secondary Roads Admin" at bounding box center [863, 786] width 109 height 36
select select "0557c259-9306-4102-b35b-3b386a3e7b44"
click at [809, 769] on select "Applicant Secondary Roads Admin" at bounding box center [863, 786] width 109 height 36
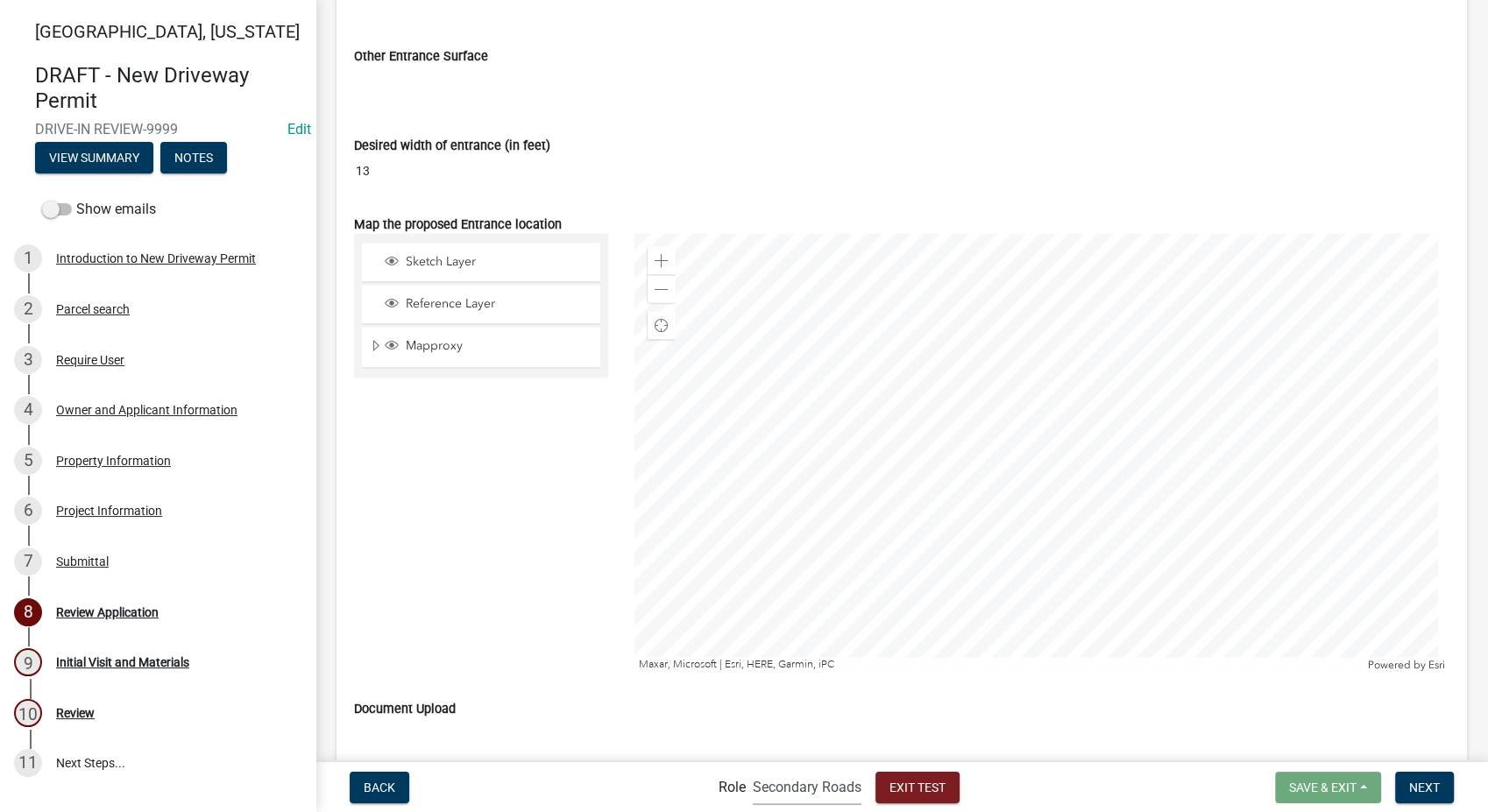
scroll to position [3602, 0]
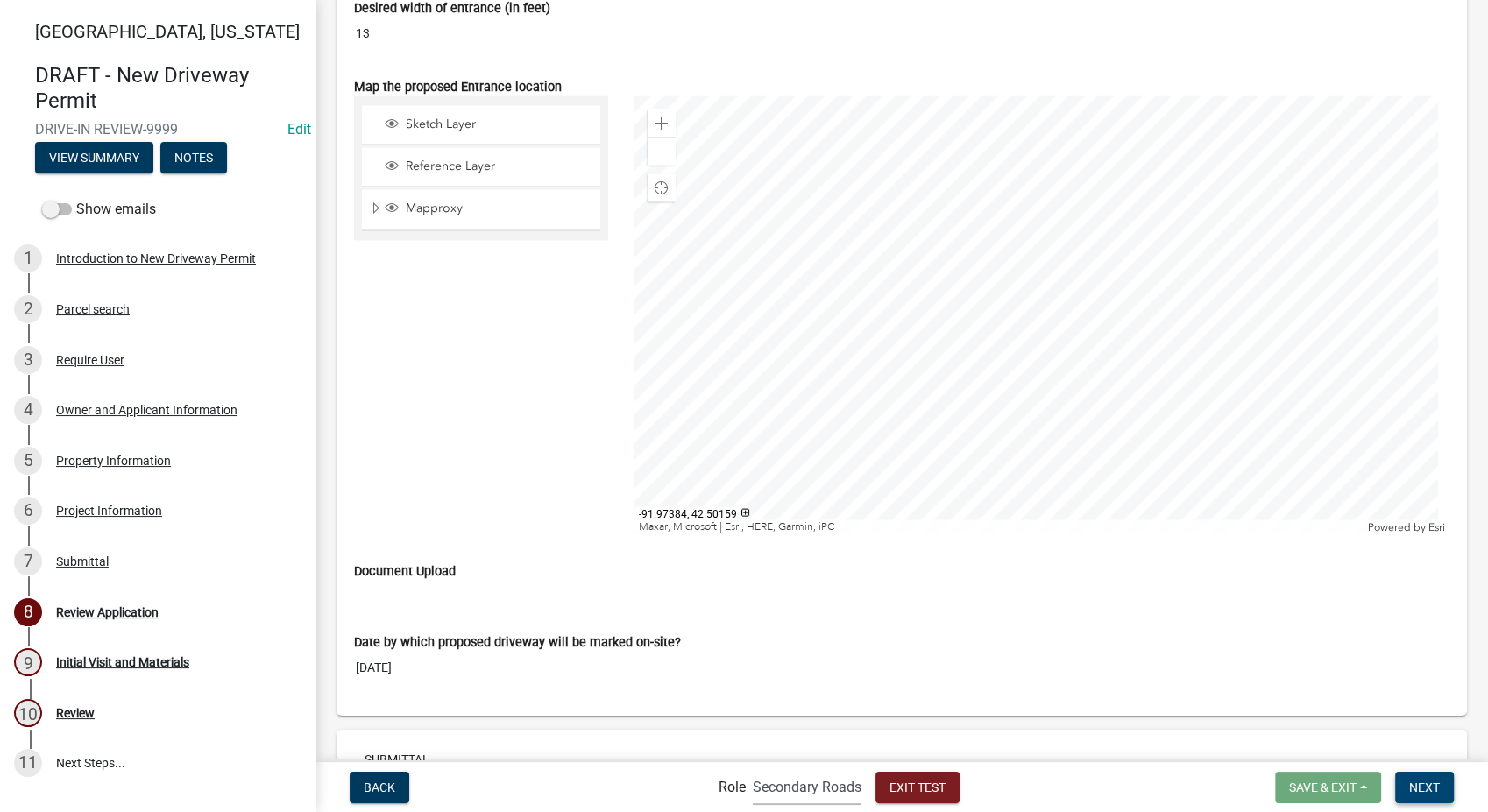
click at [1406, 787] on button "Next" at bounding box center [1425, 787] width 59 height 31
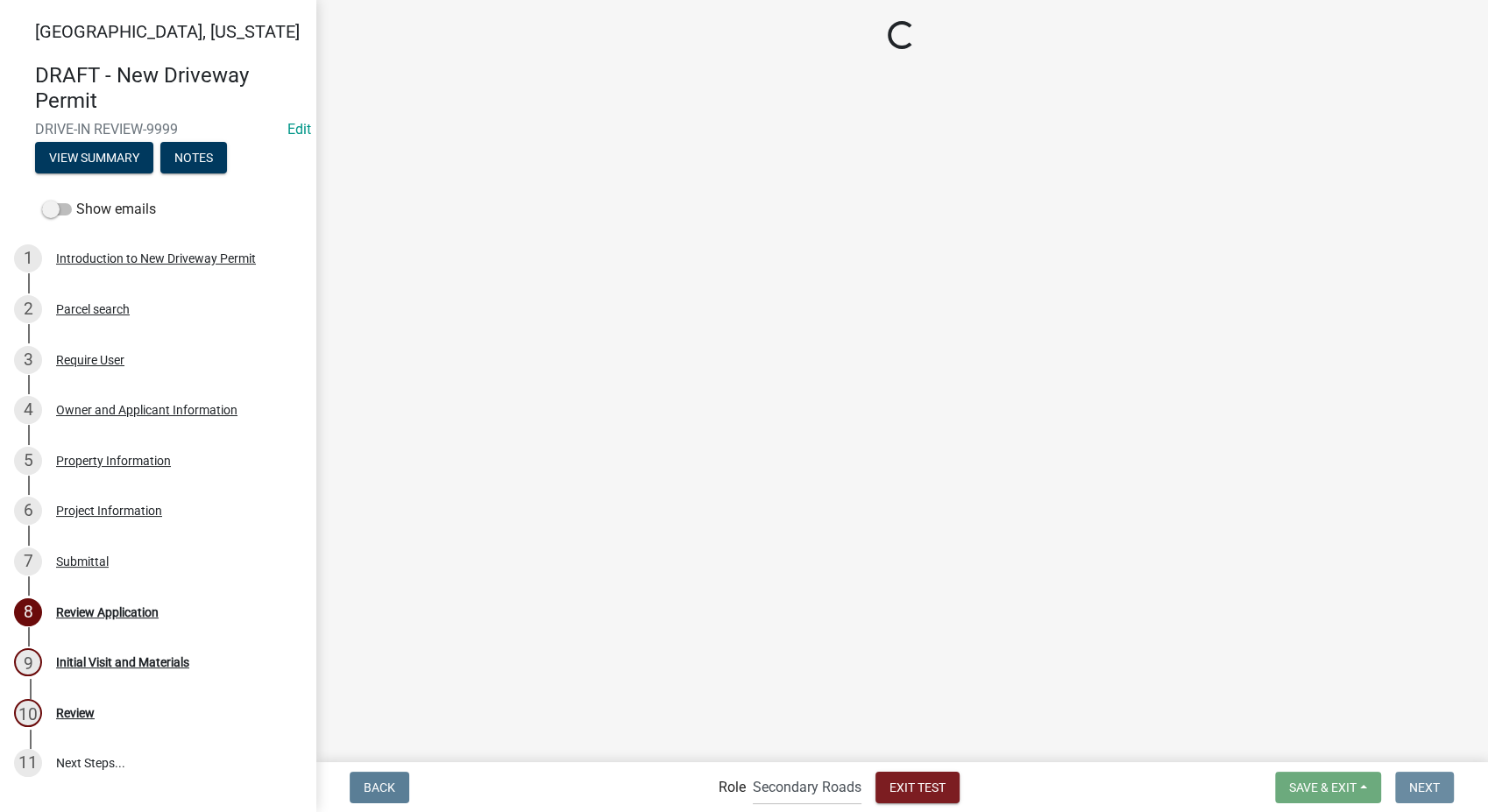
scroll to position [0, 0]
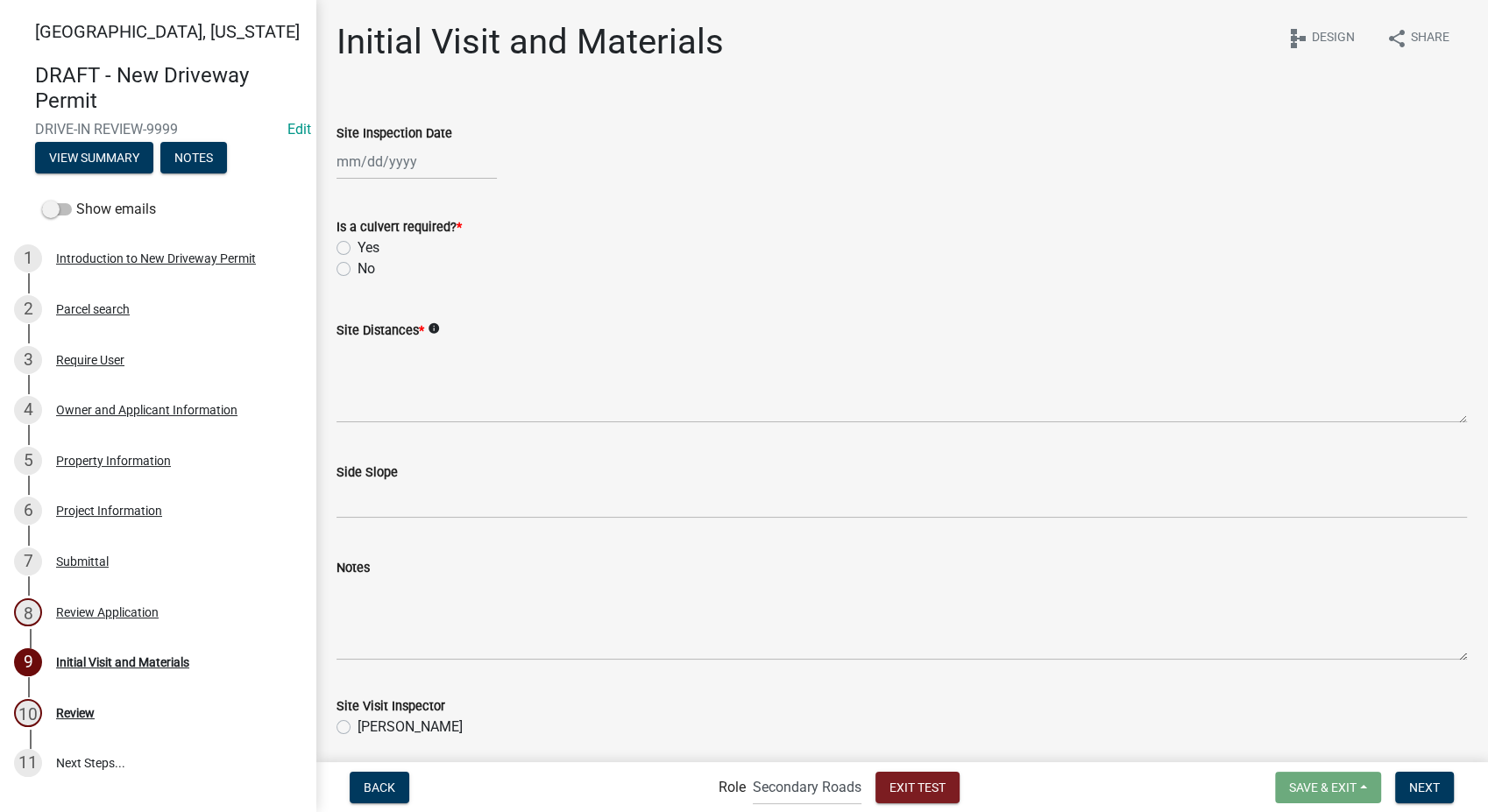
select select "8"
select select "2025"
click at [377, 175] on div "Jan Feb Mar Apr May Jun Jul Aug Sep Oct Nov Dec 1525 1526 1527 1528 1529 1530 1…" at bounding box center [417, 161] width 160 height 36
click at [519, 195] on span "Next month" at bounding box center [522, 199] width 13 height 13
click at [519, 198] on span "Next month" at bounding box center [522, 199] width 13 height 13
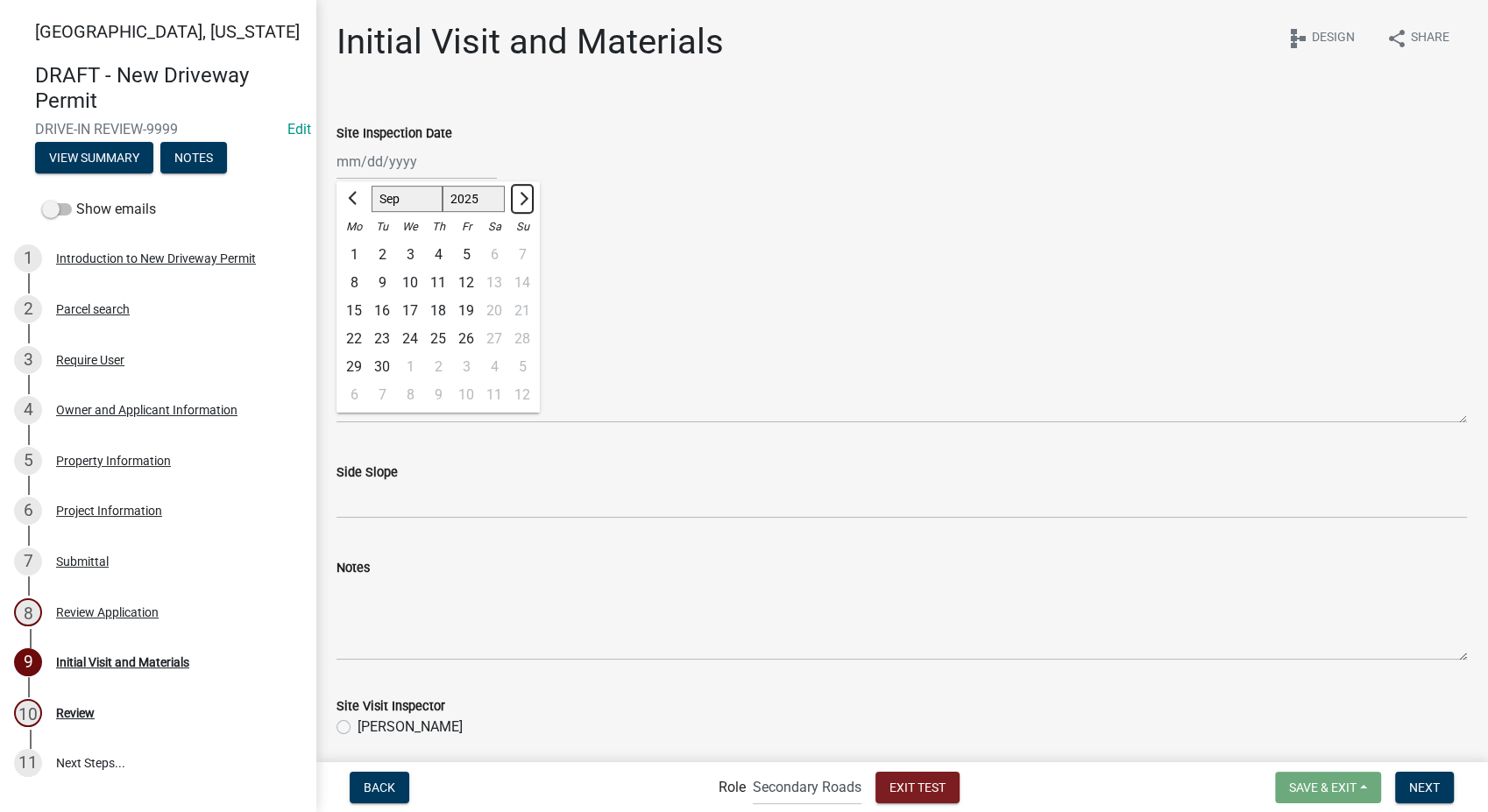
select select "10"
click at [464, 253] on div "3" at bounding box center [466, 254] width 28 height 28
type input "10/03/2025"
click at [358, 270] on label "No" at bounding box center [366, 268] width 17 height 21
click at [358, 270] on input "No" at bounding box center [364, 264] width 11 height 11
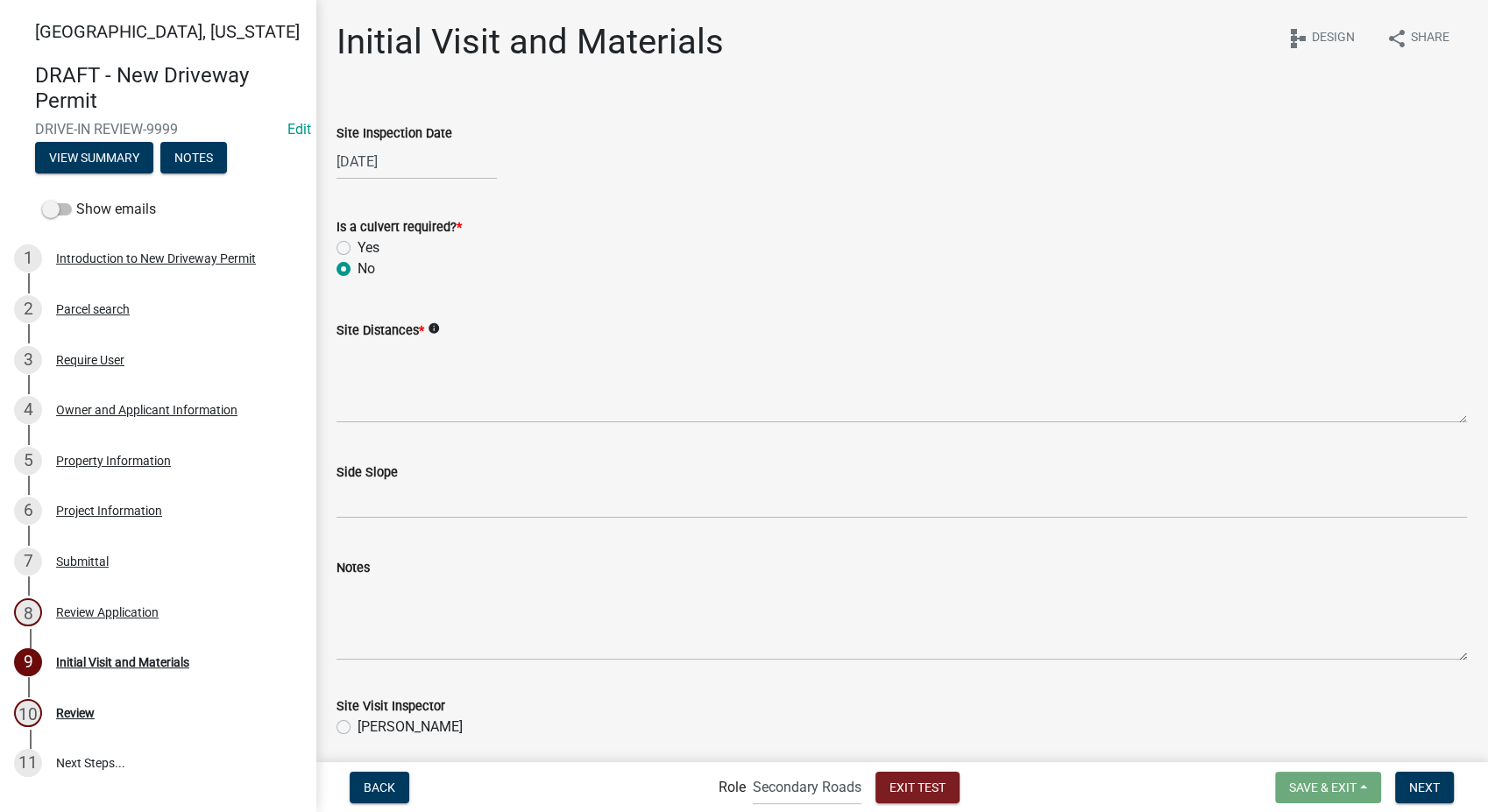
radio input "true"
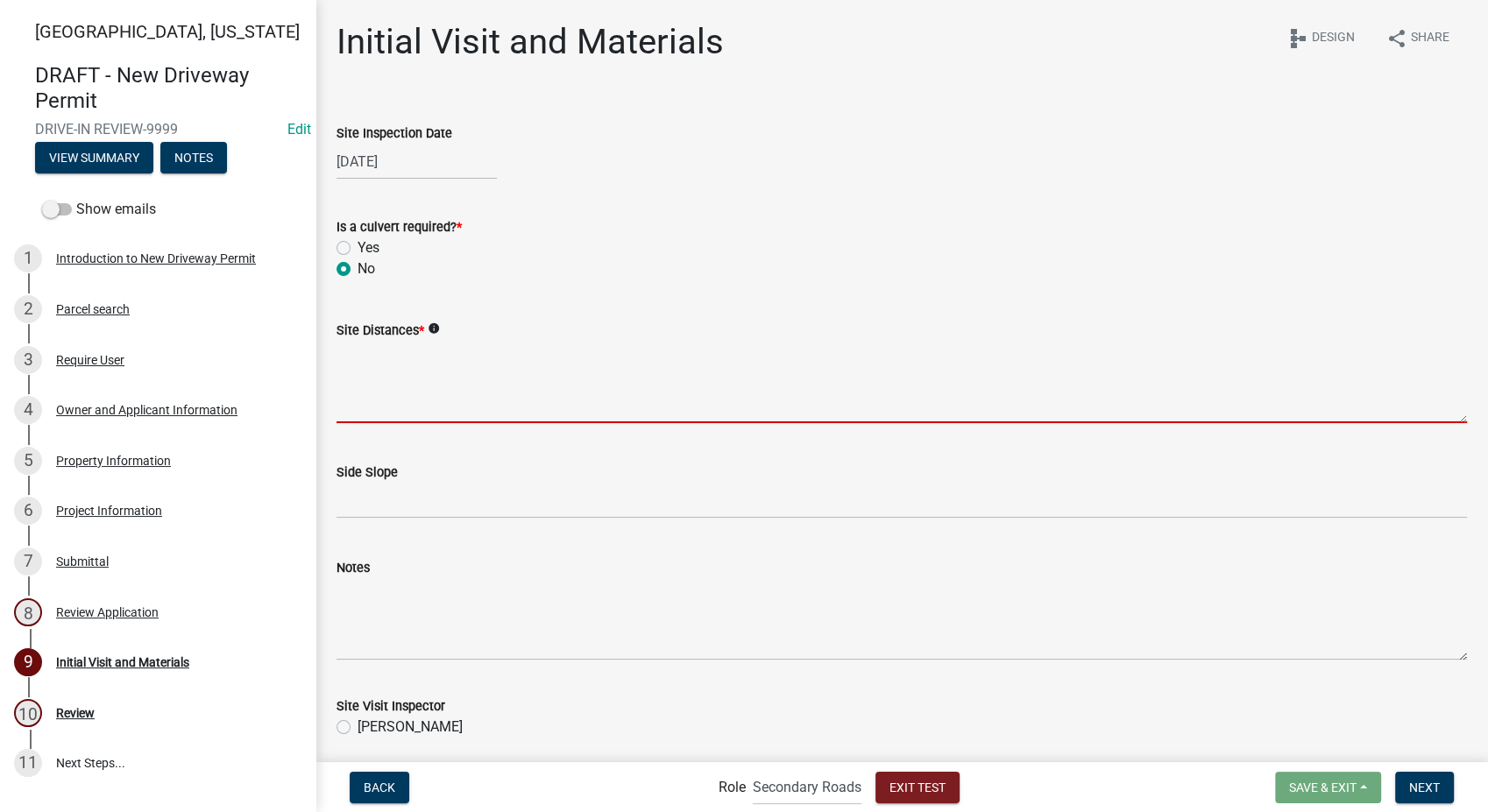
click at [405, 352] on textarea "Site Distances *" at bounding box center [902, 382] width 1131 height 82
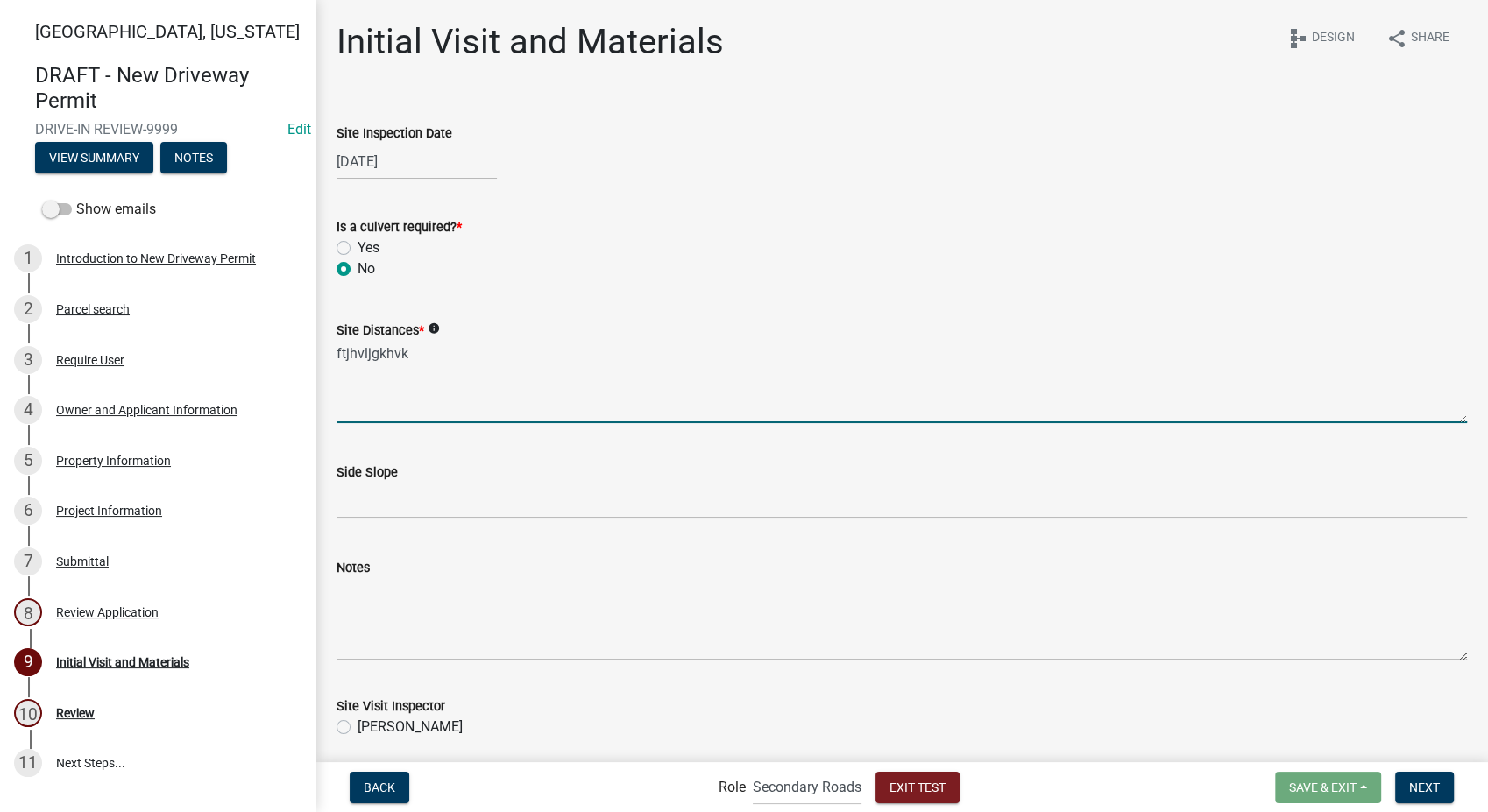
scroll to position [61, 0]
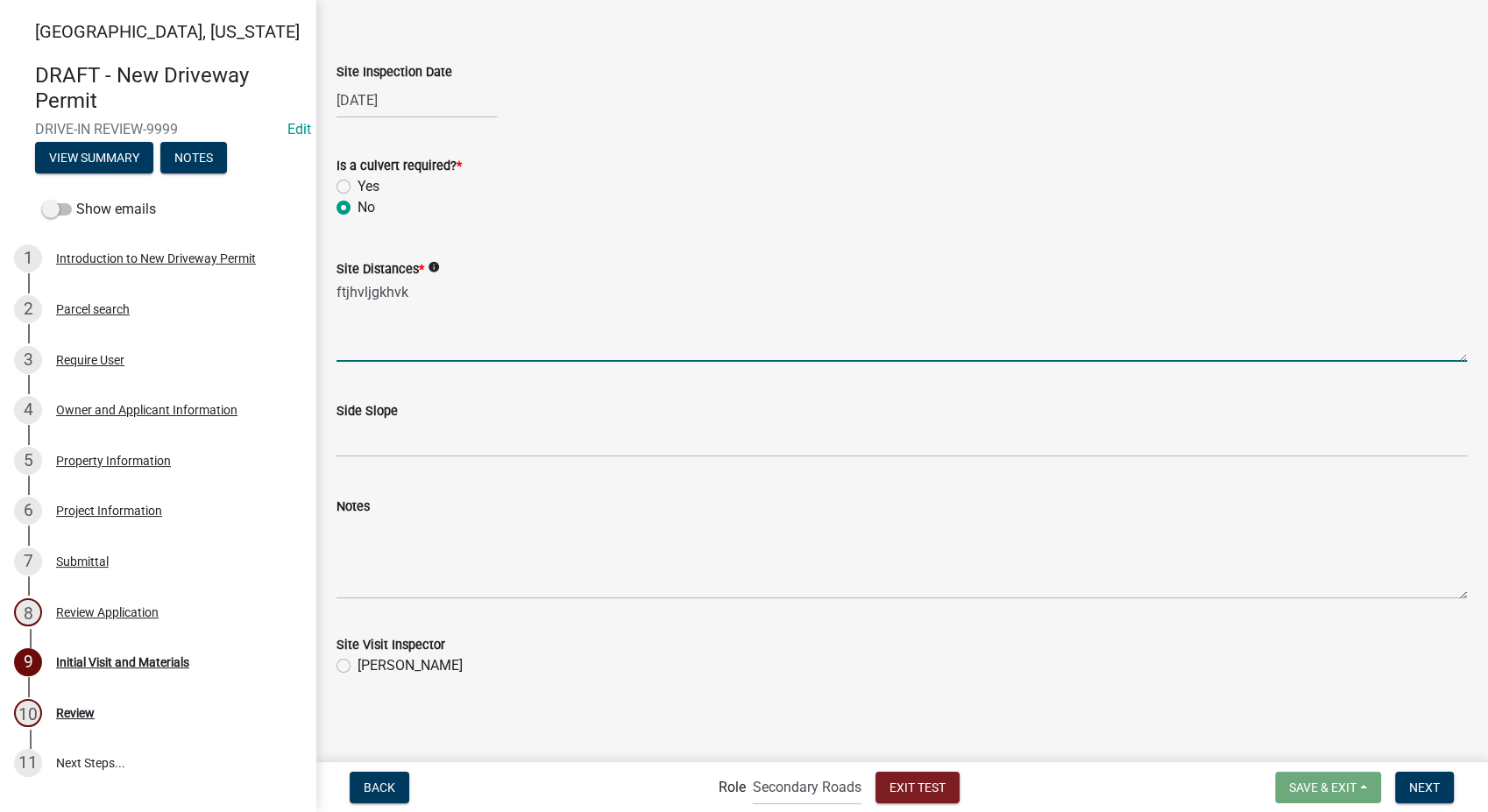
type textarea "ftjhvljgkhvk"
click at [358, 672] on label "[PERSON_NAME]" at bounding box center [410, 666] width 105 height 21
click at [358, 666] on input "[PERSON_NAME]" at bounding box center [364, 661] width 11 height 11
radio input "true"
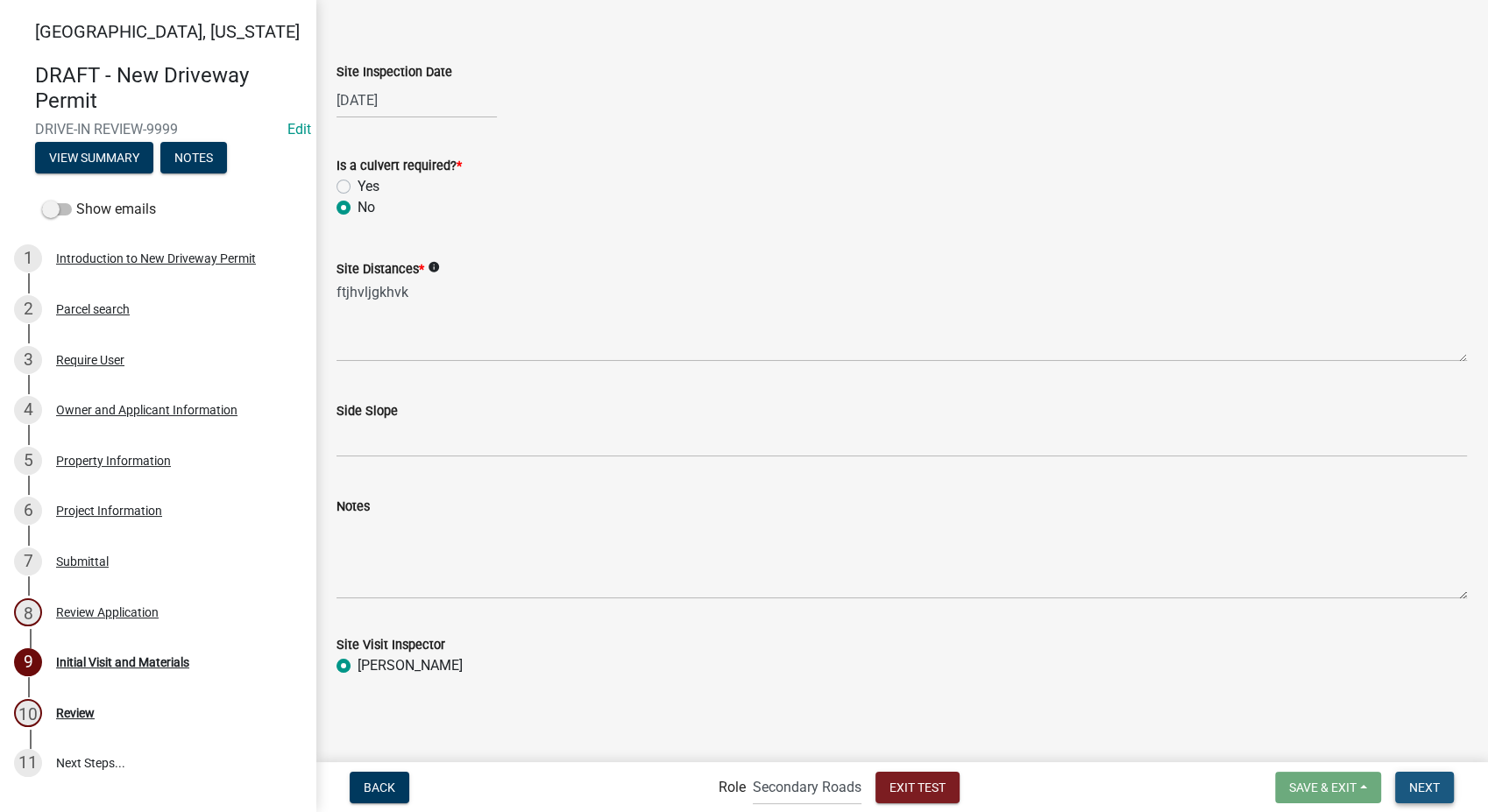
click at [1439, 799] on button "Next" at bounding box center [1425, 787] width 59 height 31
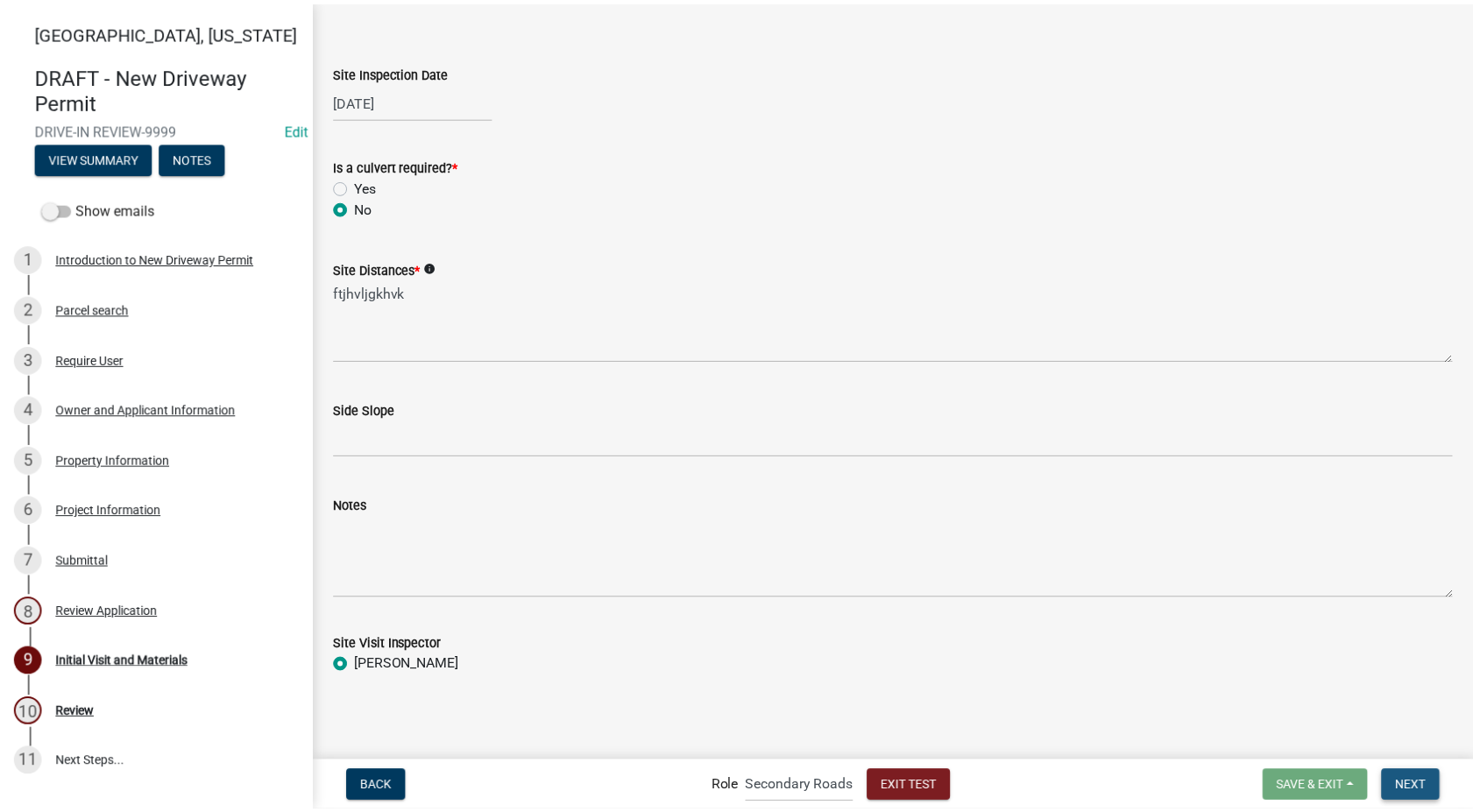
scroll to position [0, 0]
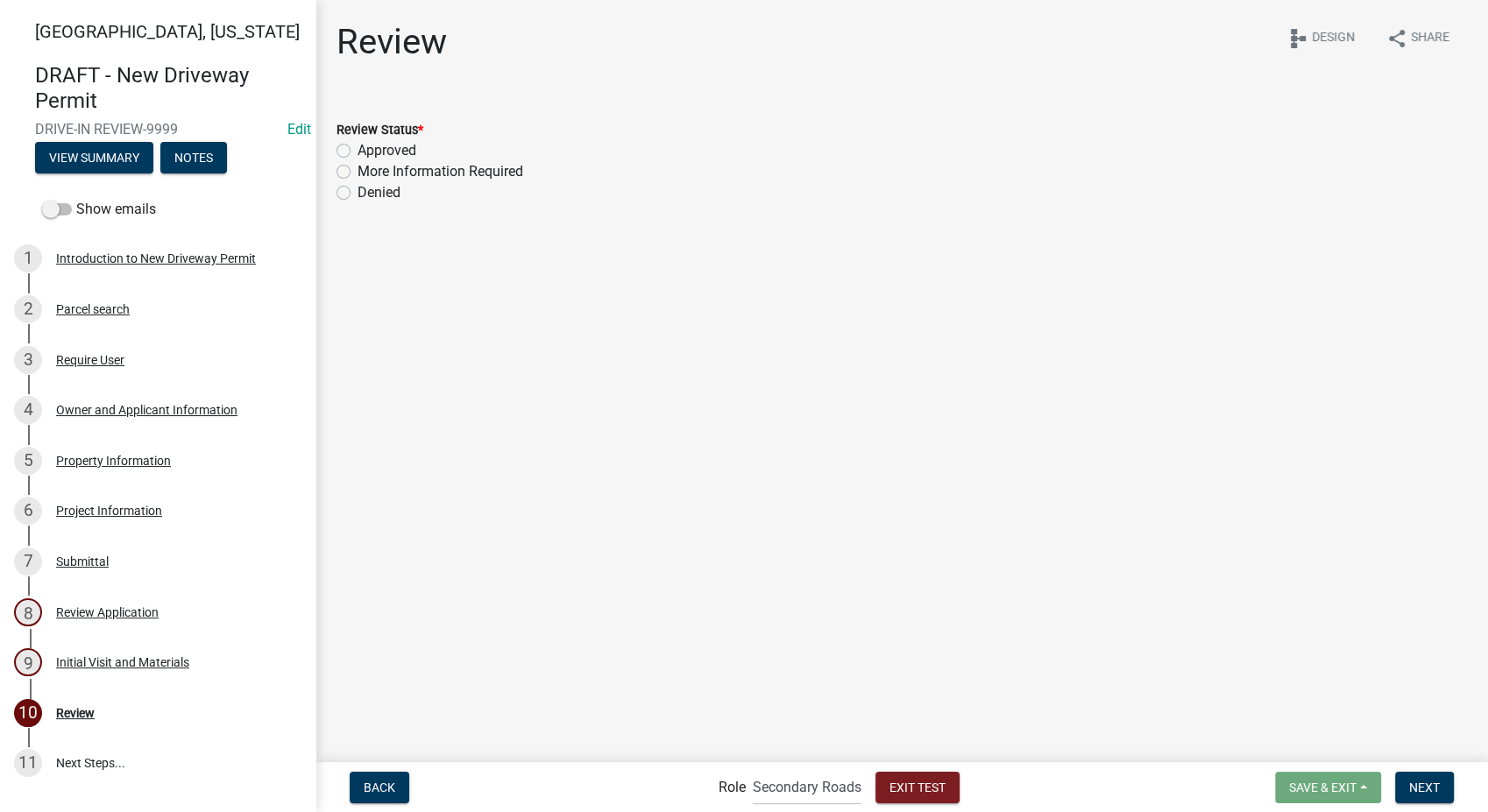
click at [358, 193] on label "Denied" at bounding box center [379, 192] width 43 height 21
click at [358, 193] on input "Denied" at bounding box center [364, 188] width 11 height 11
radio input "true"
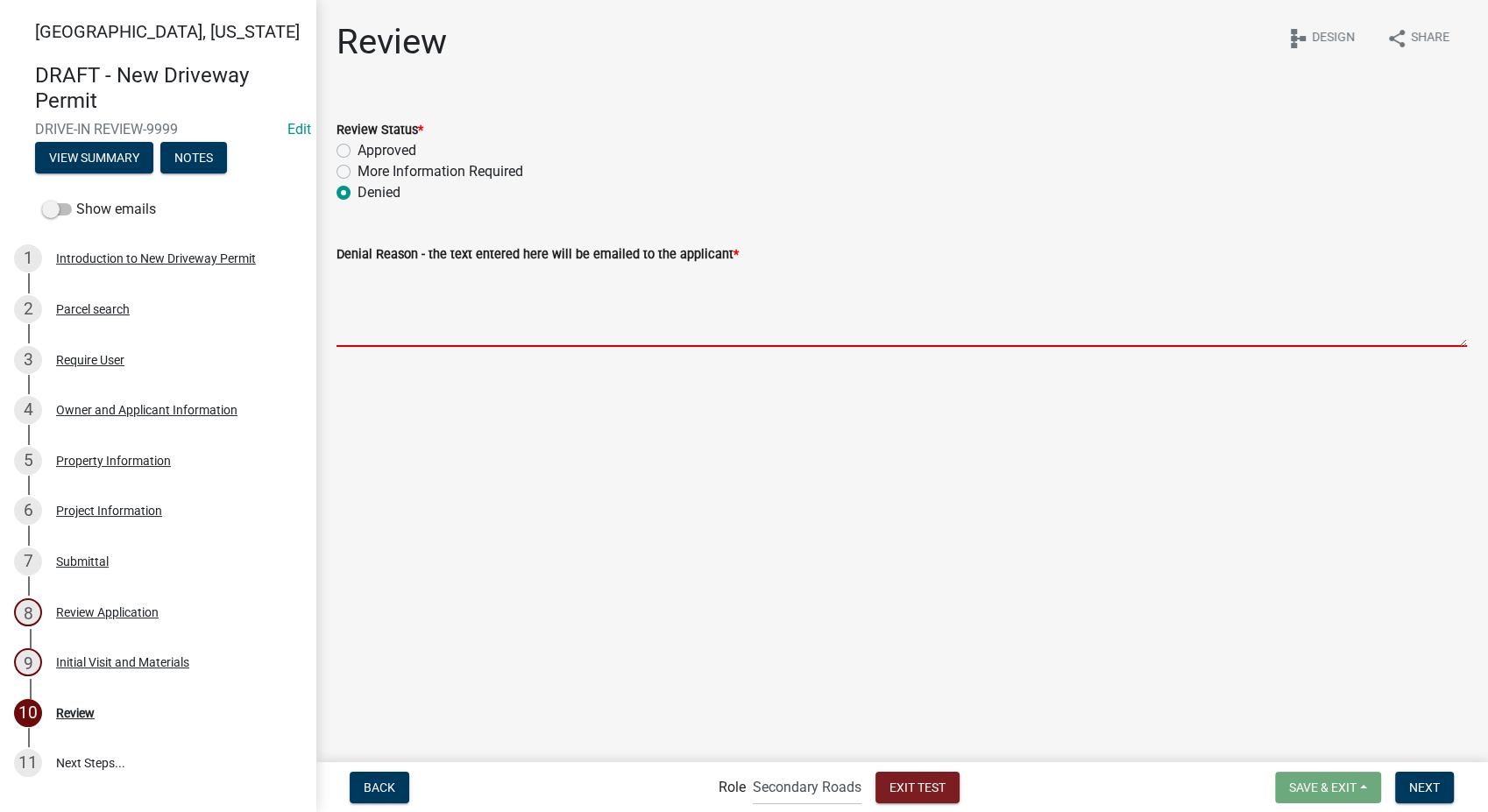
click at [527, 295] on textarea "Denial Reason - the text entered here will be emailed to the applicant *" at bounding box center [902, 306] width 1131 height 82
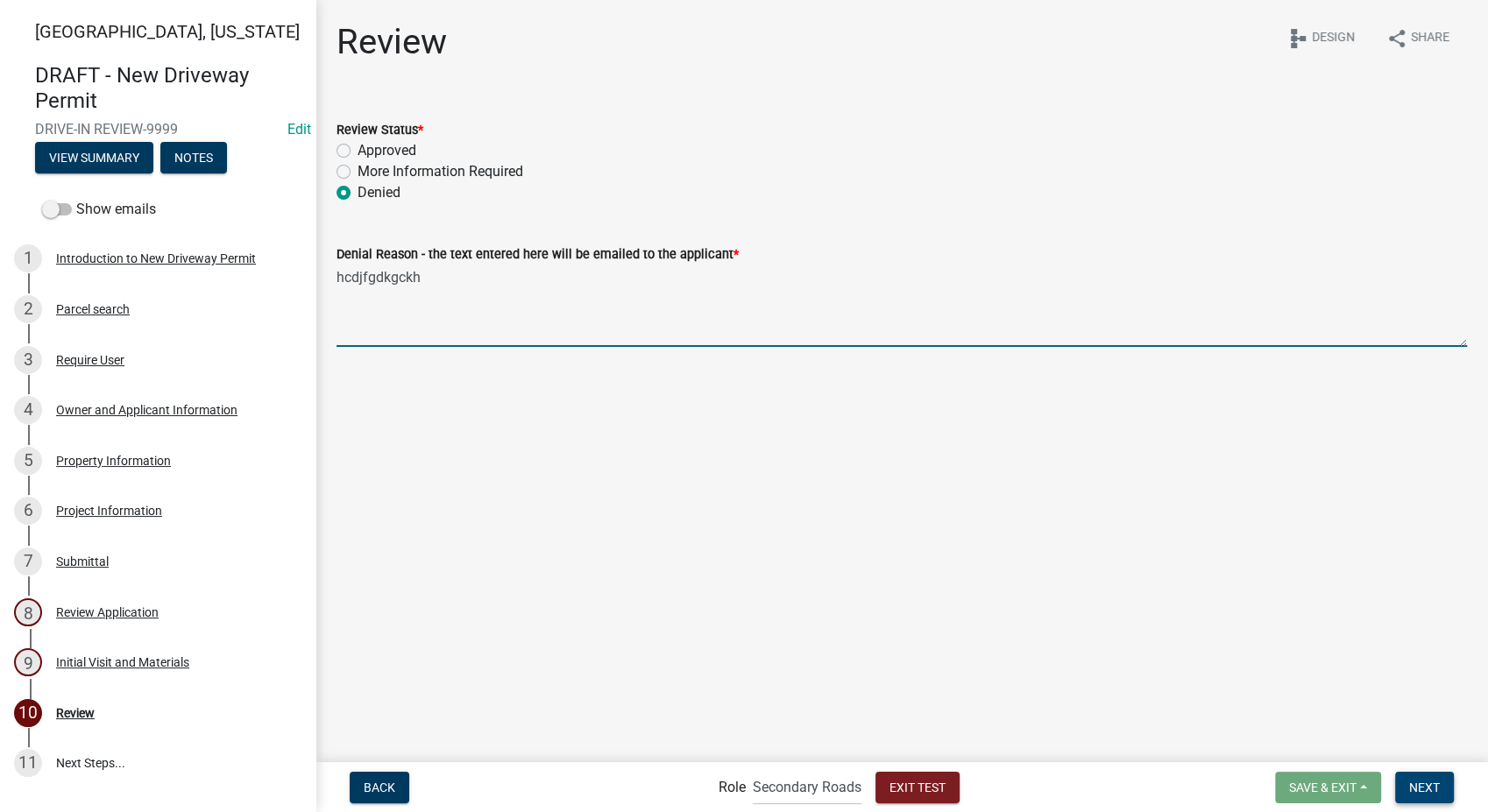
type textarea "hcdjfgdkgckh"
click at [1443, 785] on button "Next" at bounding box center [1425, 787] width 59 height 31
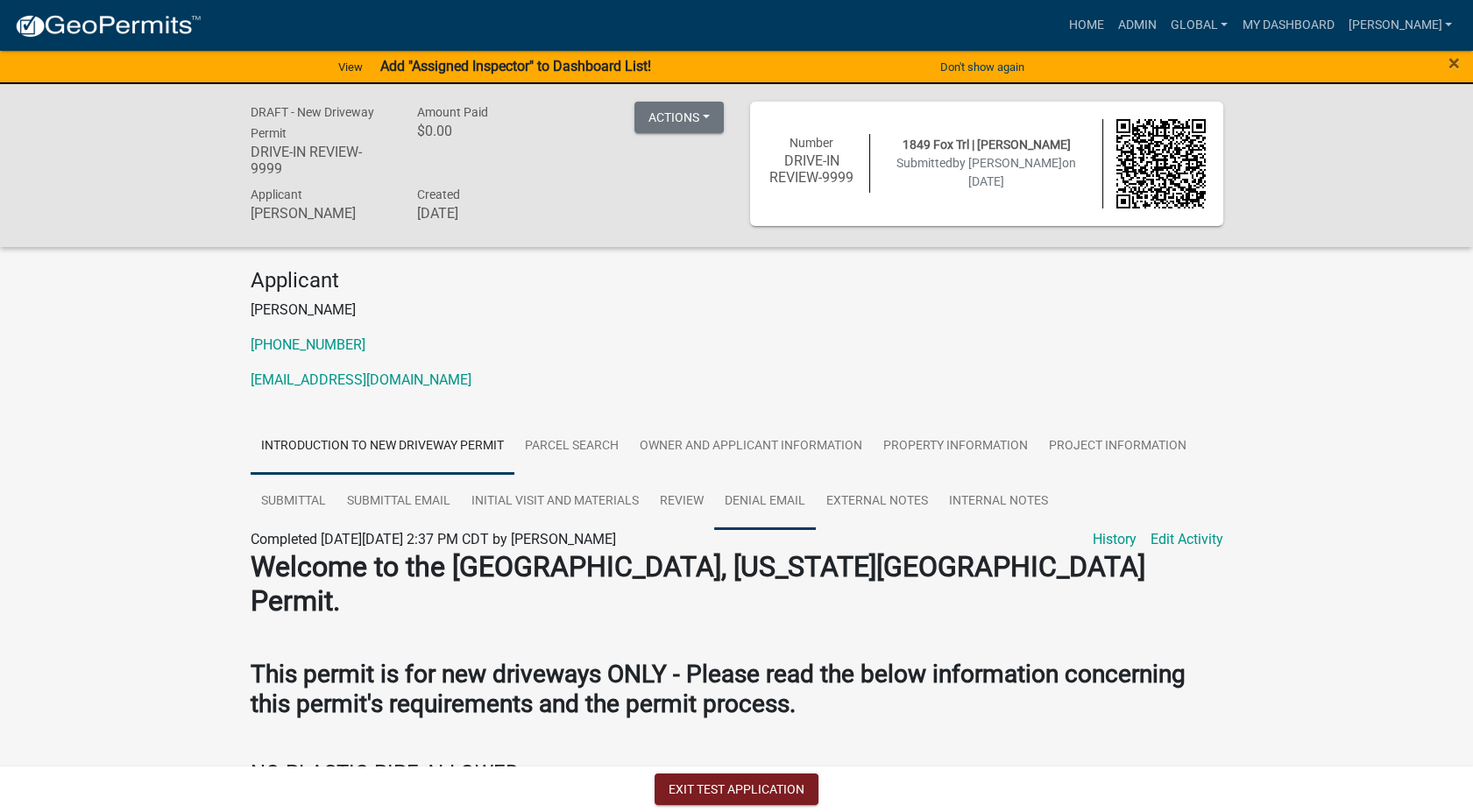
click at [749, 497] on link "Denial Email" at bounding box center [764, 502] width 102 height 56
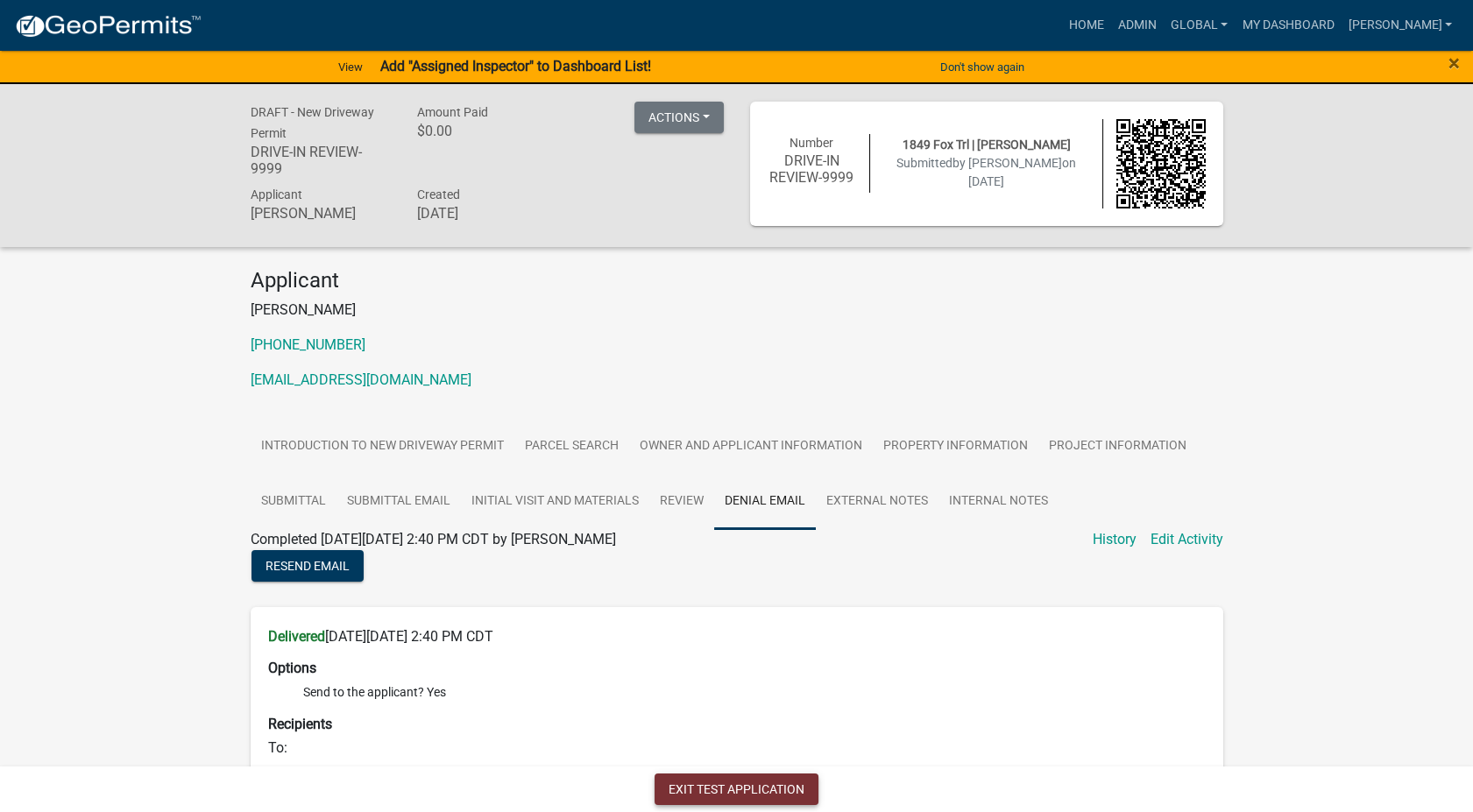
click at [691, 791] on button "Exit Test Application" at bounding box center [736, 789] width 164 height 31
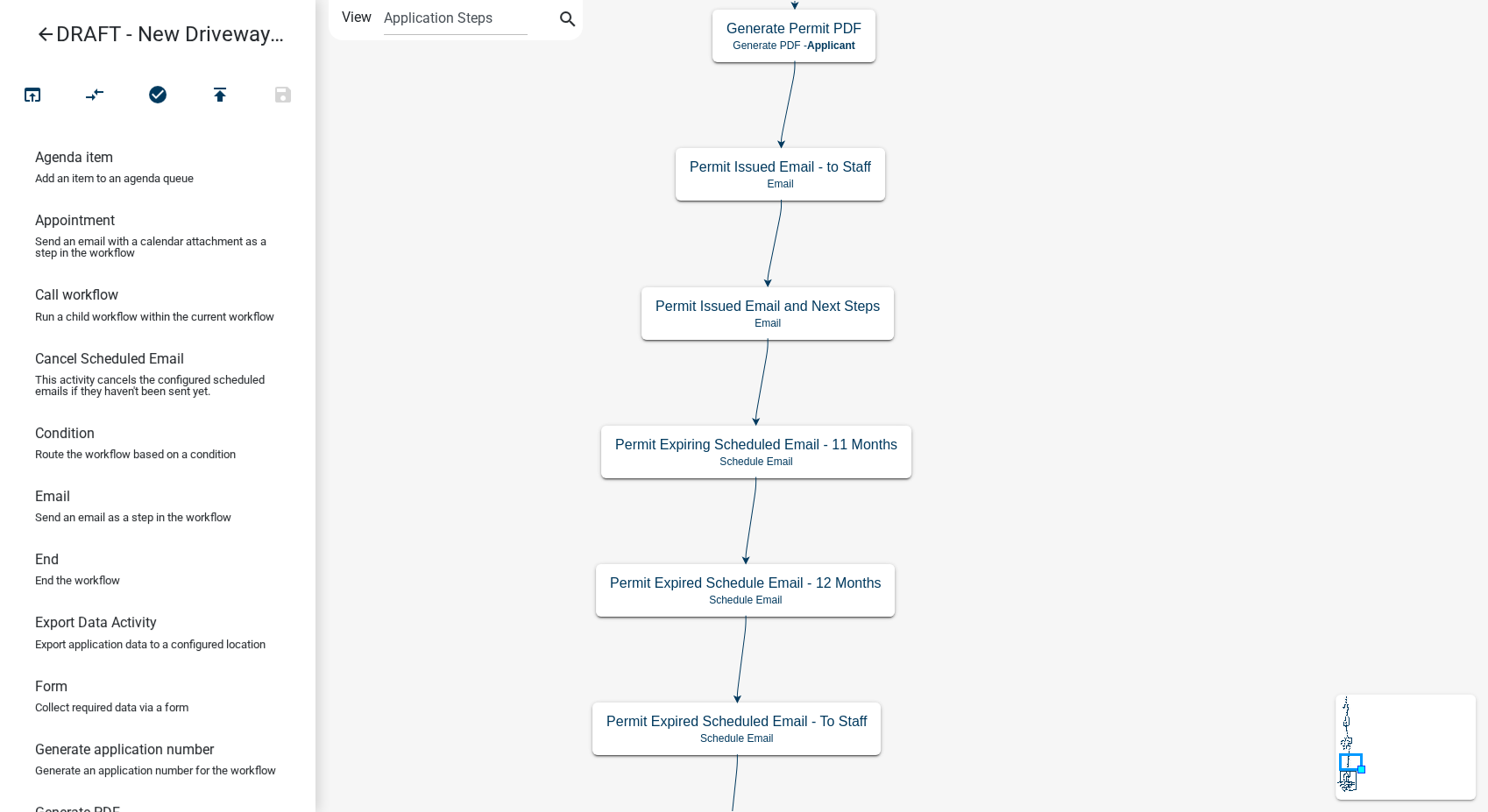
click at [52, 28] on icon "arrow_back" at bounding box center [45, 36] width 21 height 25
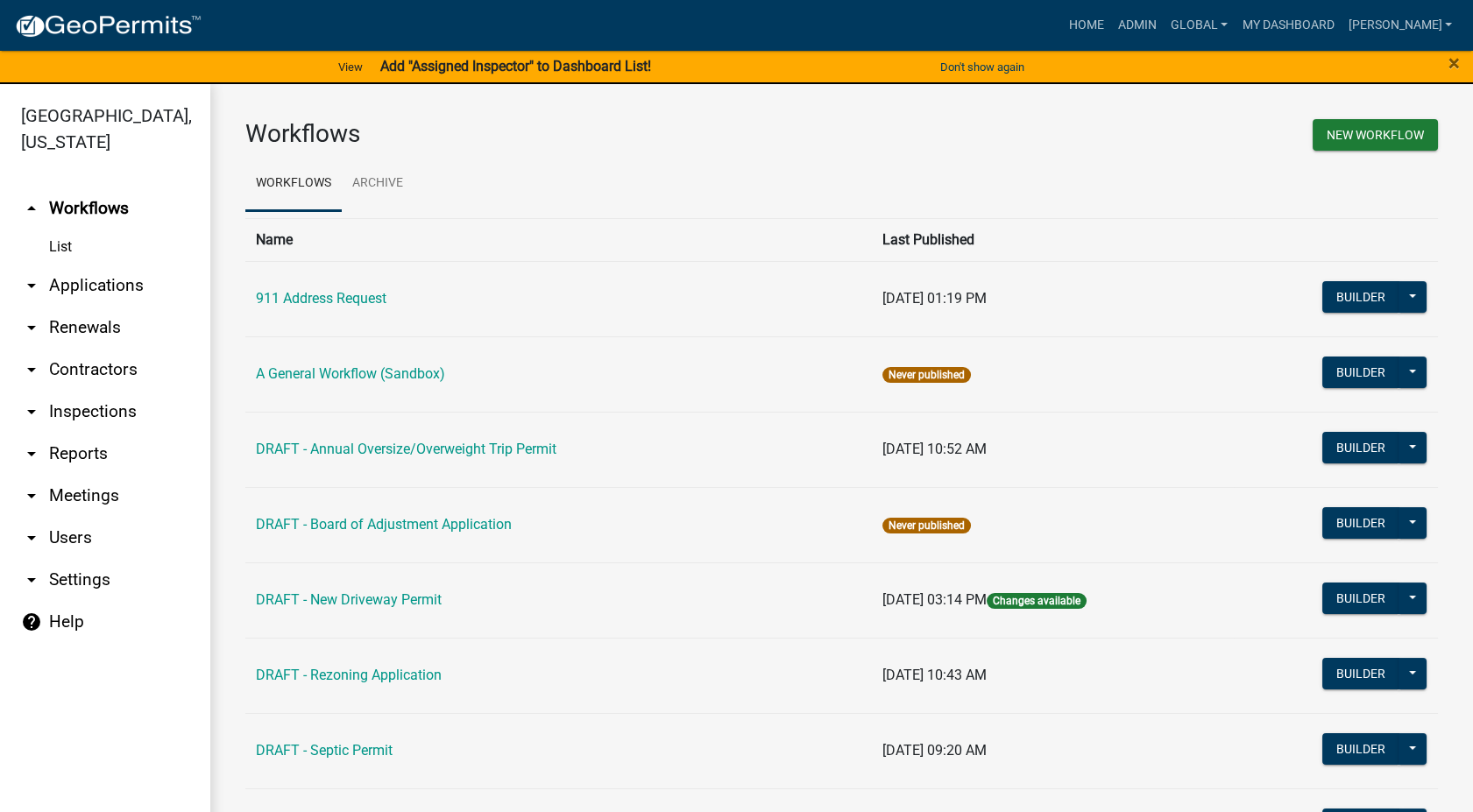
click at [106, 361] on link "arrow_drop_down Contractors" at bounding box center [105, 370] width 211 height 42
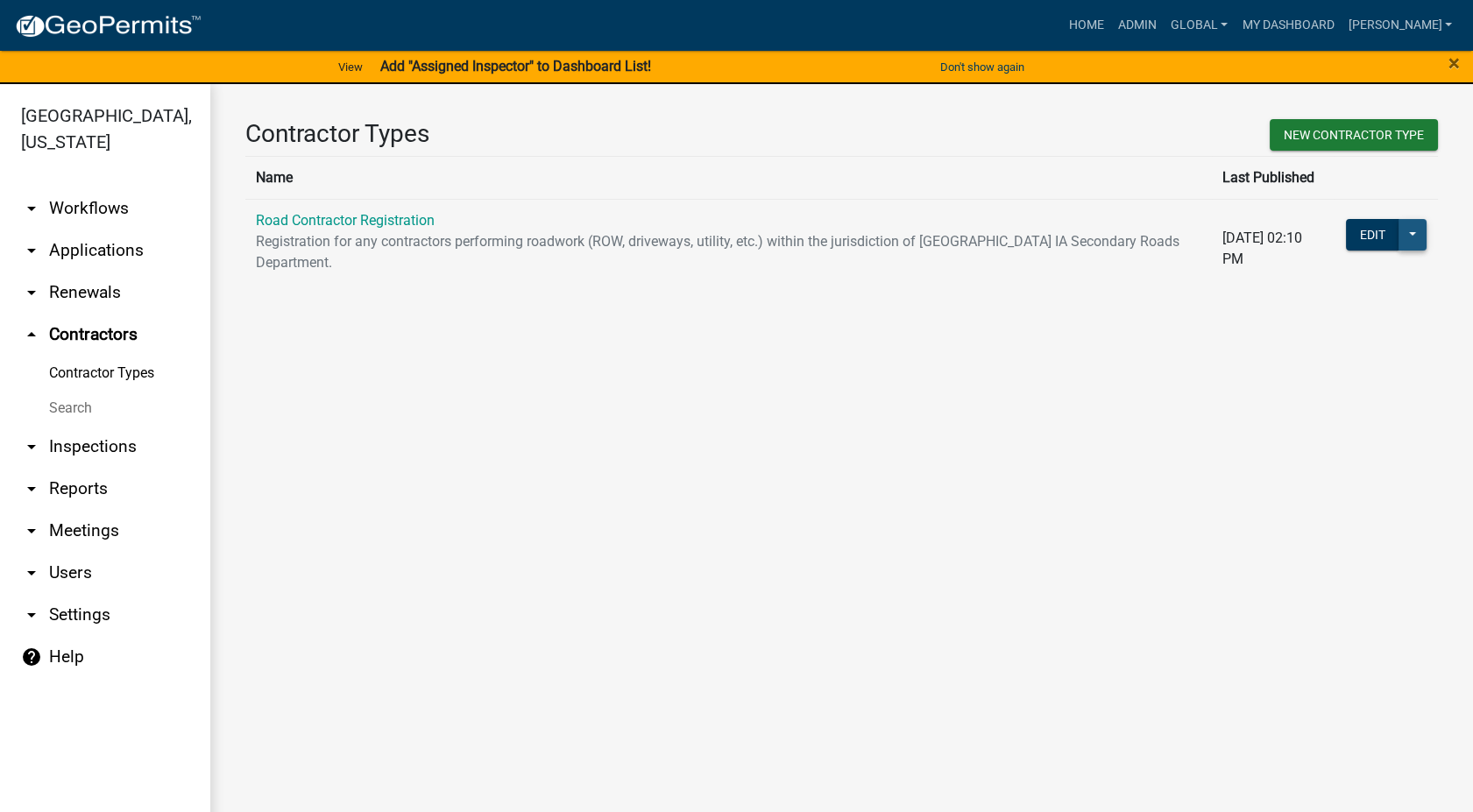
click at [1413, 237] on button at bounding box center [1413, 234] width 28 height 31
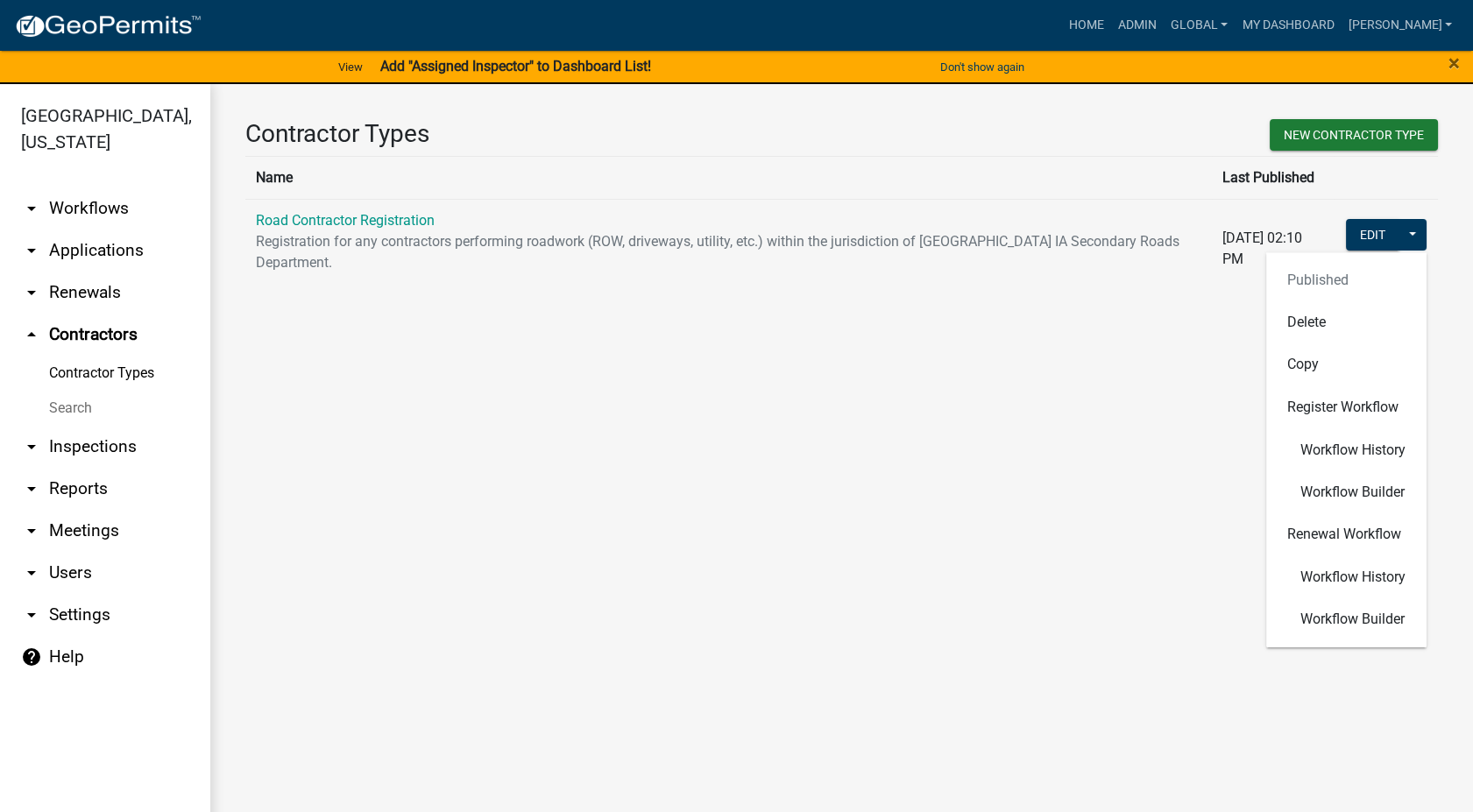
click at [72, 208] on link "arrow_drop_down Workflows" at bounding box center [105, 209] width 211 height 42
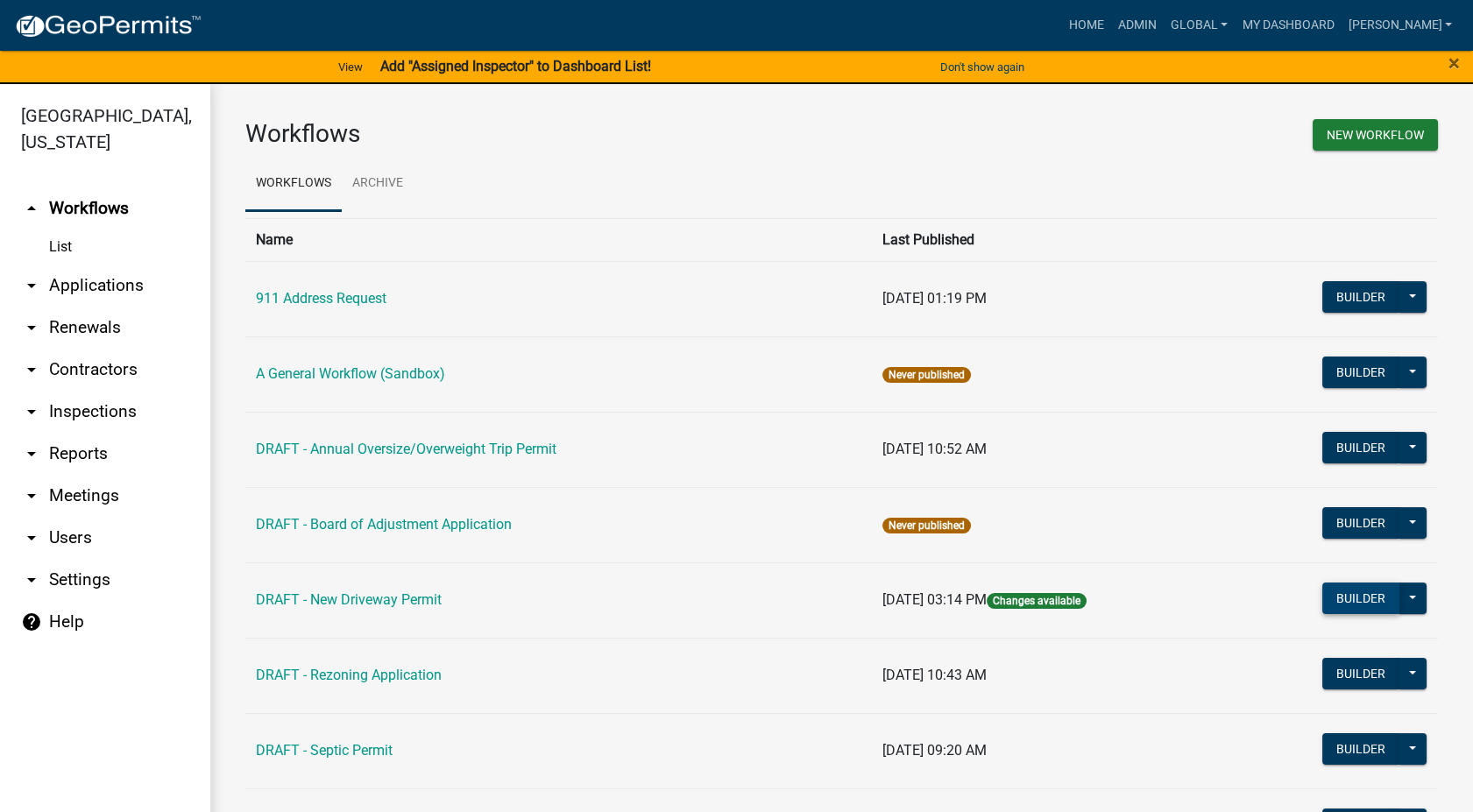
click at [1347, 600] on button "Builder" at bounding box center [1360, 599] width 77 height 31
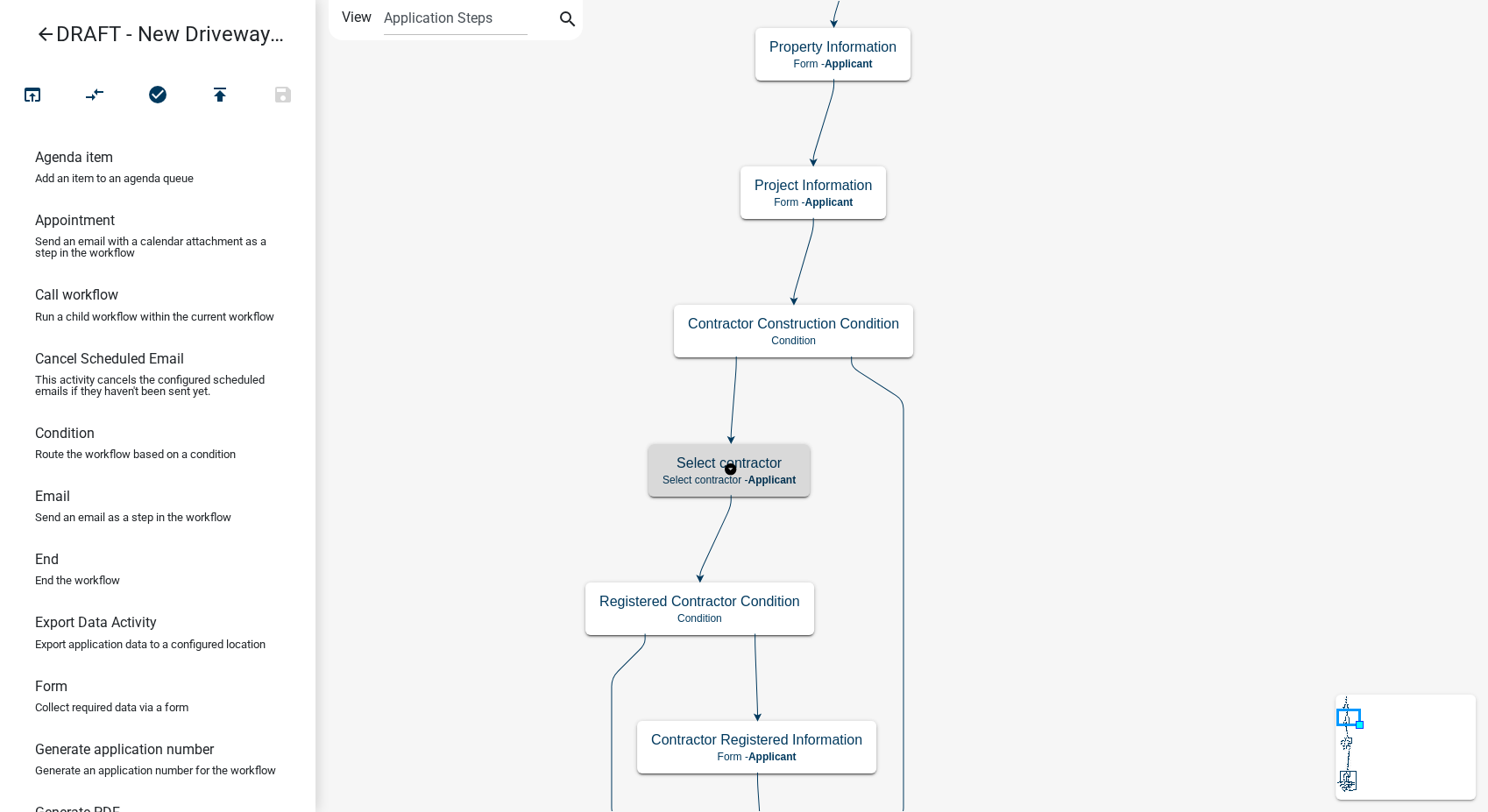
click at [796, 474] on span "Applicant" at bounding box center [771, 480] width 49 height 12
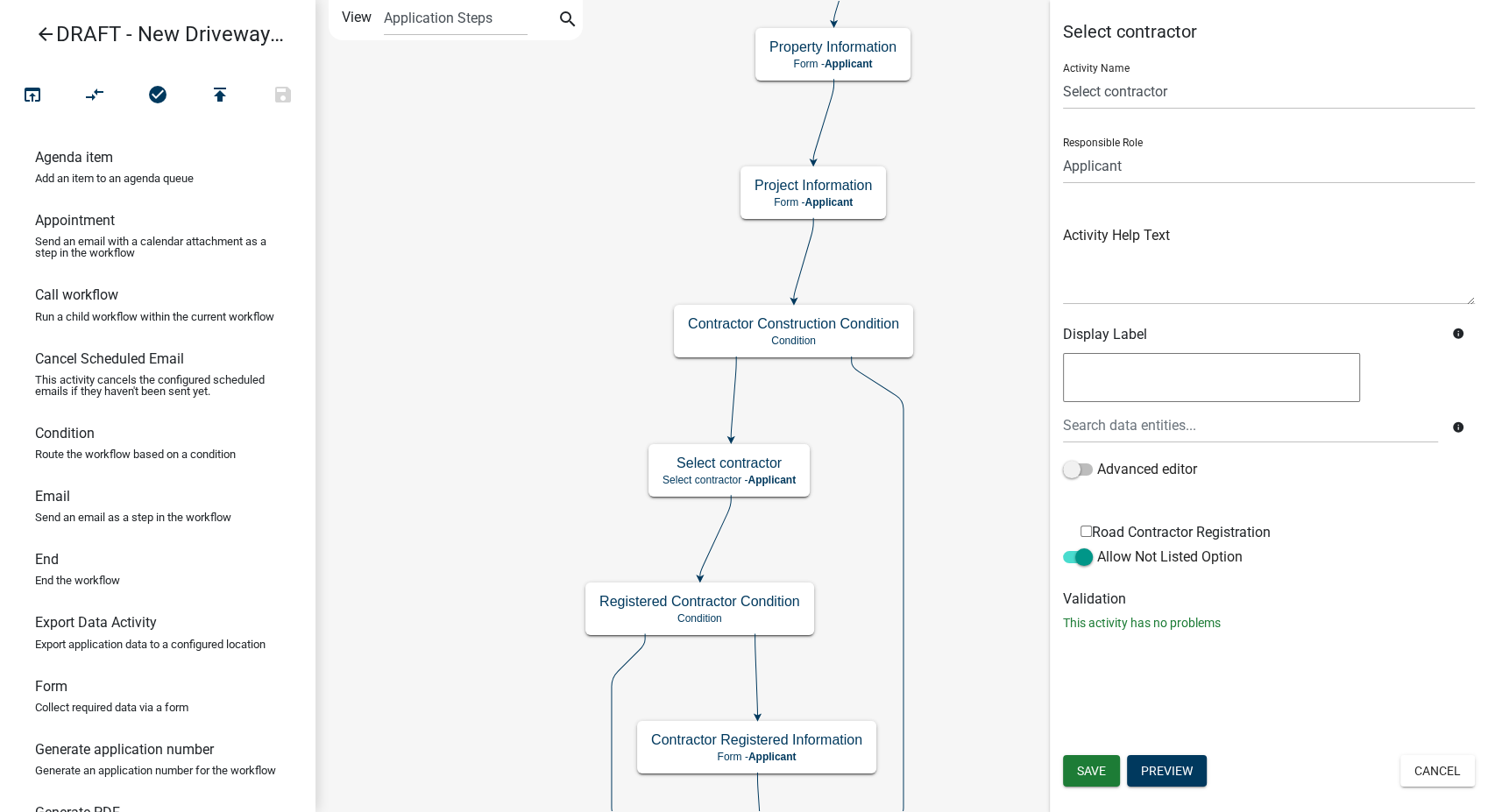
click at [1089, 534] on input "Road Contractor Registration" at bounding box center [1086, 531] width 11 height 11
checkbox input "true"
click at [1171, 105] on input "Select contractor" at bounding box center [1269, 91] width 412 height 36
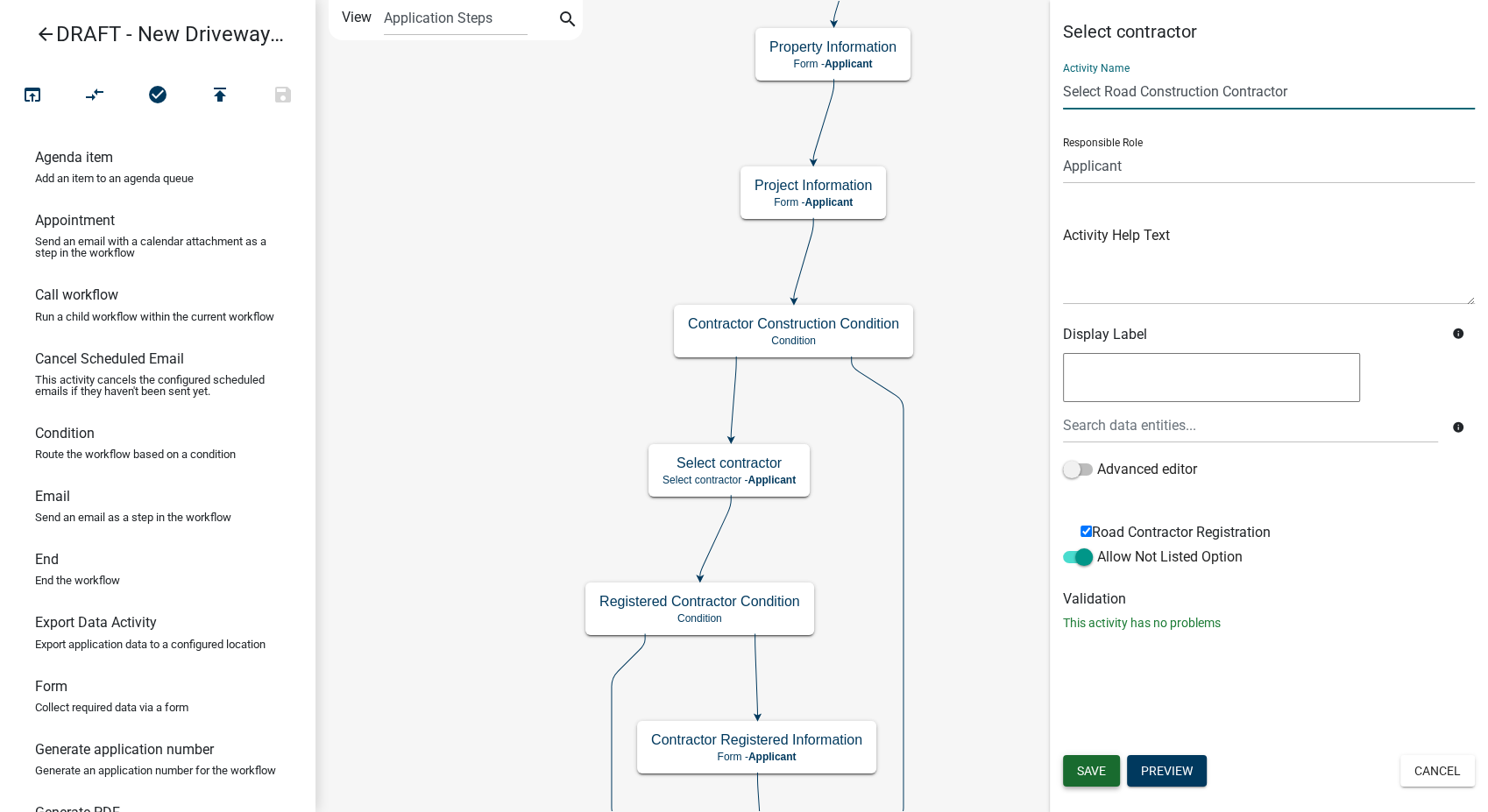
type input "Select Road Construction Contractor"
click at [1101, 782] on button "Save" at bounding box center [1092, 771] width 57 height 31
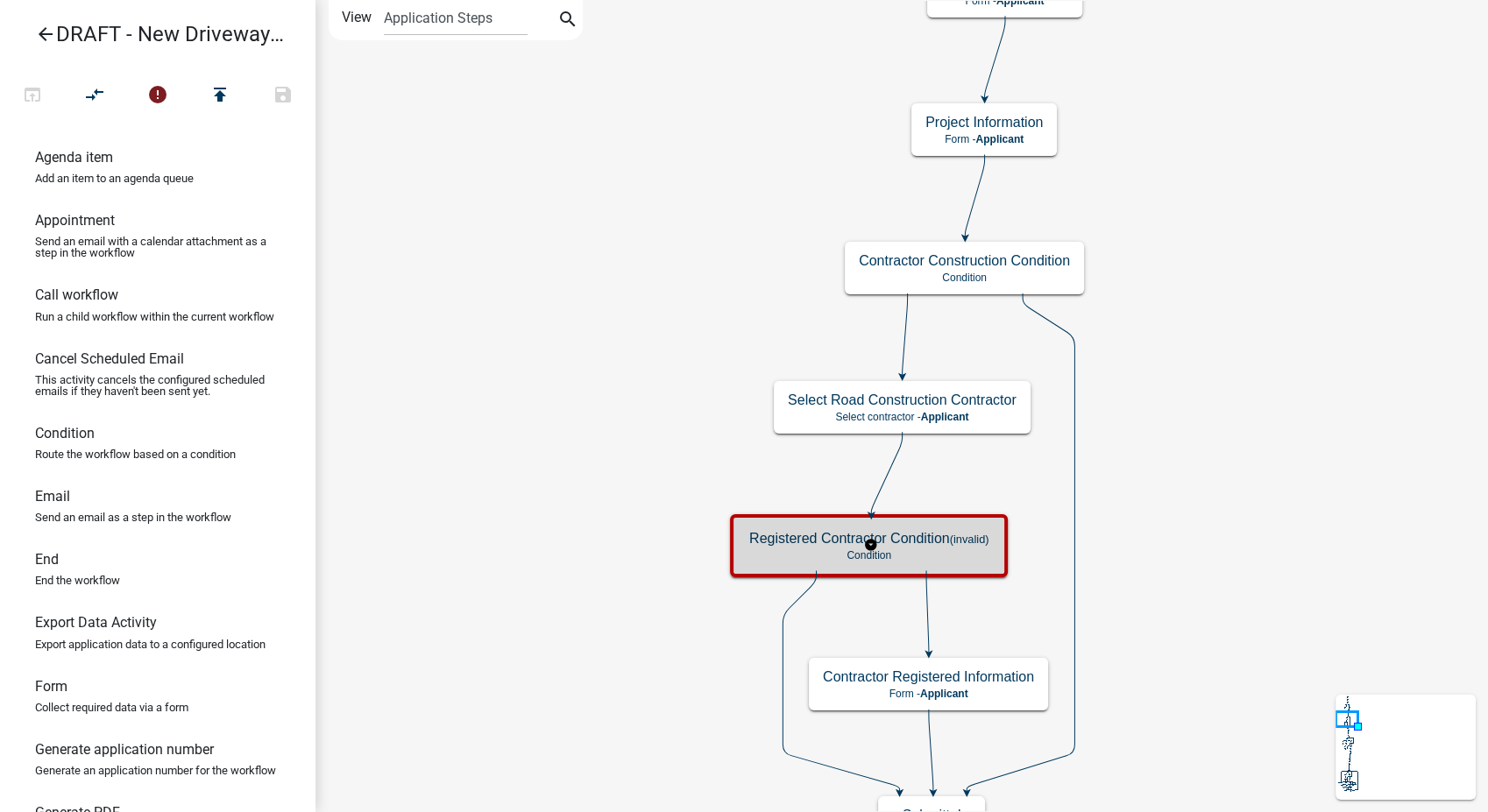
click at [962, 554] on p "Condition" at bounding box center [868, 555] width 239 height 12
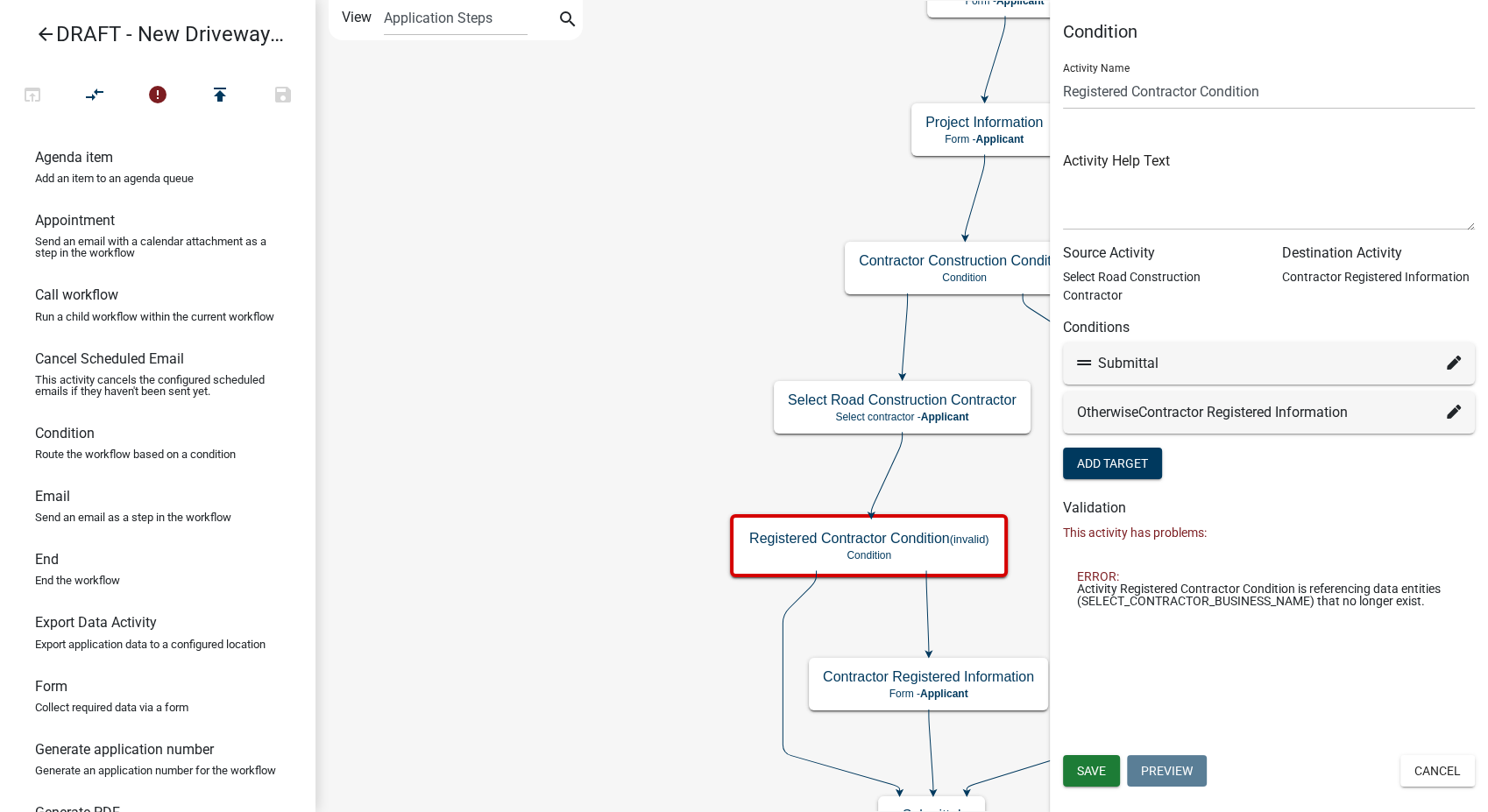
click at [1455, 363] on icon at bounding box center [1453, 363] width 14 height 14
select select "13: 423eca1f-c3a7-4464-8e8a-07f2316a699c"
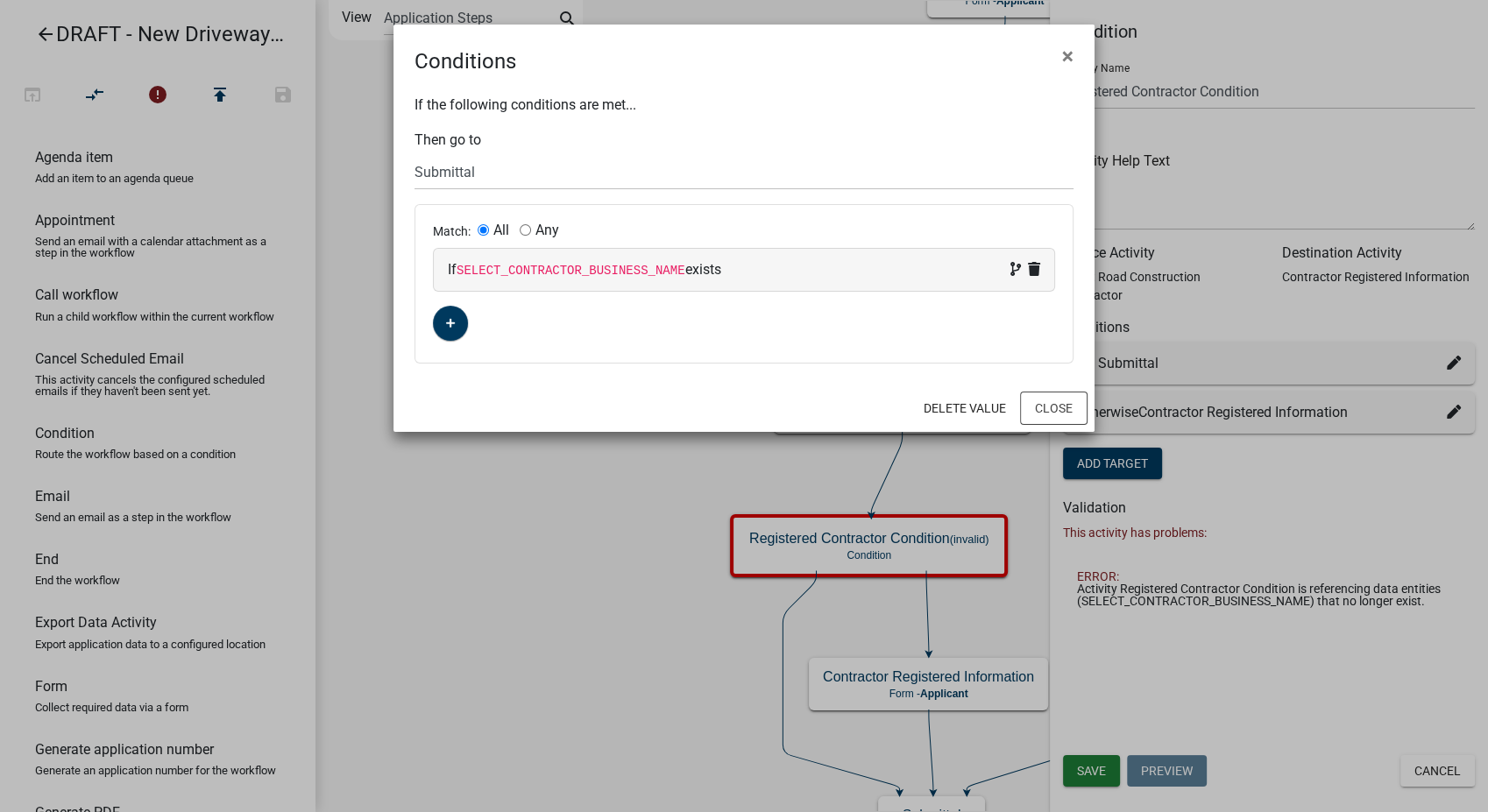
click at [812, 265] on div "If SELECT_CONTRACTOR_BUSINESS_NAME exists" at bounding box center [744, 269] width 592 height 21
select select
select select "4: !!"
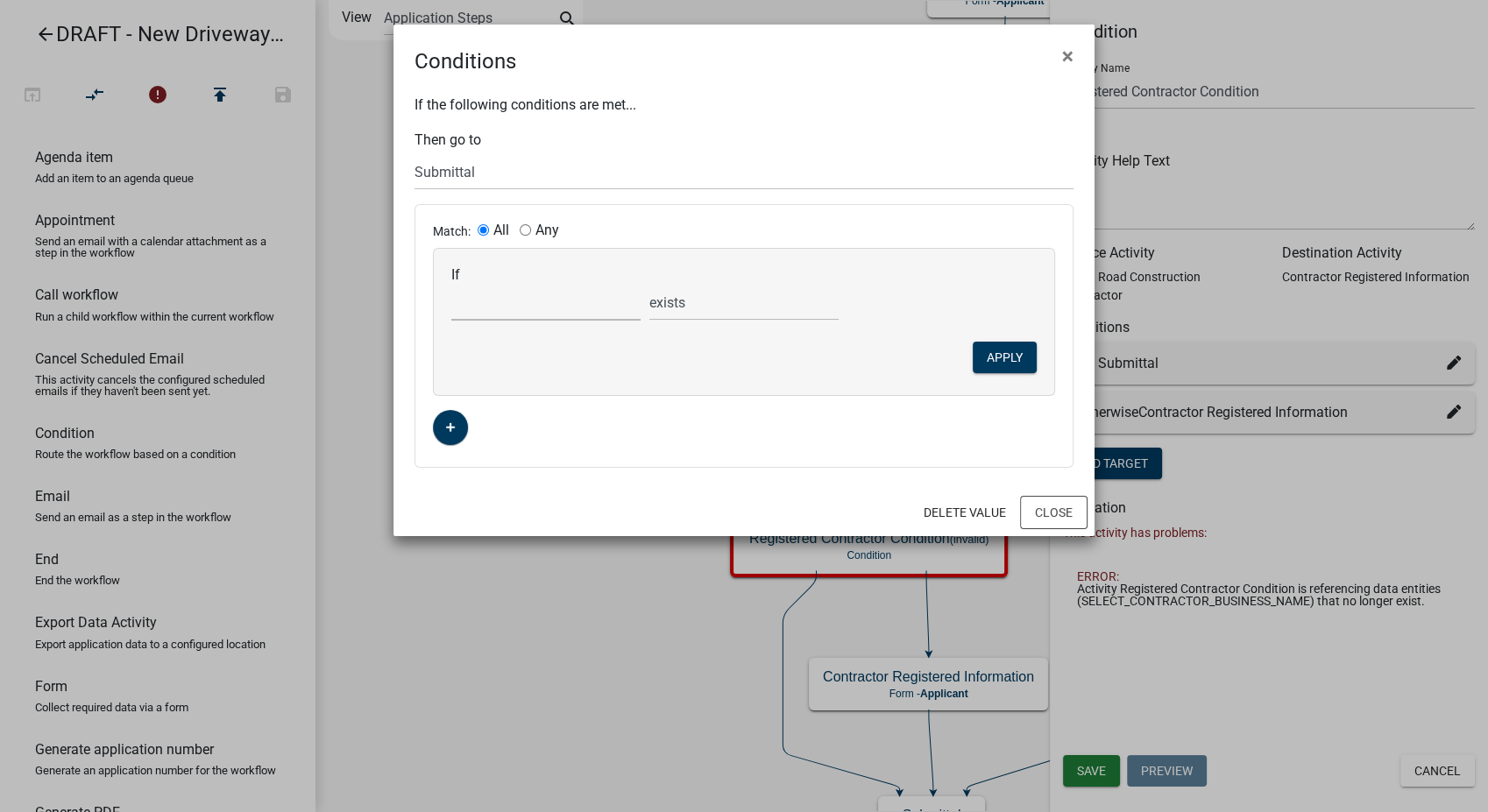
click at [571, 312] on select "Choose... ALL_FEE_RECIPIENTS APPLICANT_CITY APPLICANT_EMAIL_ADDRESS APPLICANT_F…" at bounding box center [546, 302] width 190 height 36
select select "156: SELECT_ROAD_CONSTRUCTION_CONTRACTOR_BUSINESS_"
click at [451, 285] on select "Choose... ALL_FEE_RECIPIENTS APPLICANT_CITY APPLICANT_EMAIL_ADDRESS APPLICANT_F…" at bounding box center [546, 302] width 190 height 36
click at [994, 364] on button "Apply" at bounding box center [1005, 357] width 64 height 31
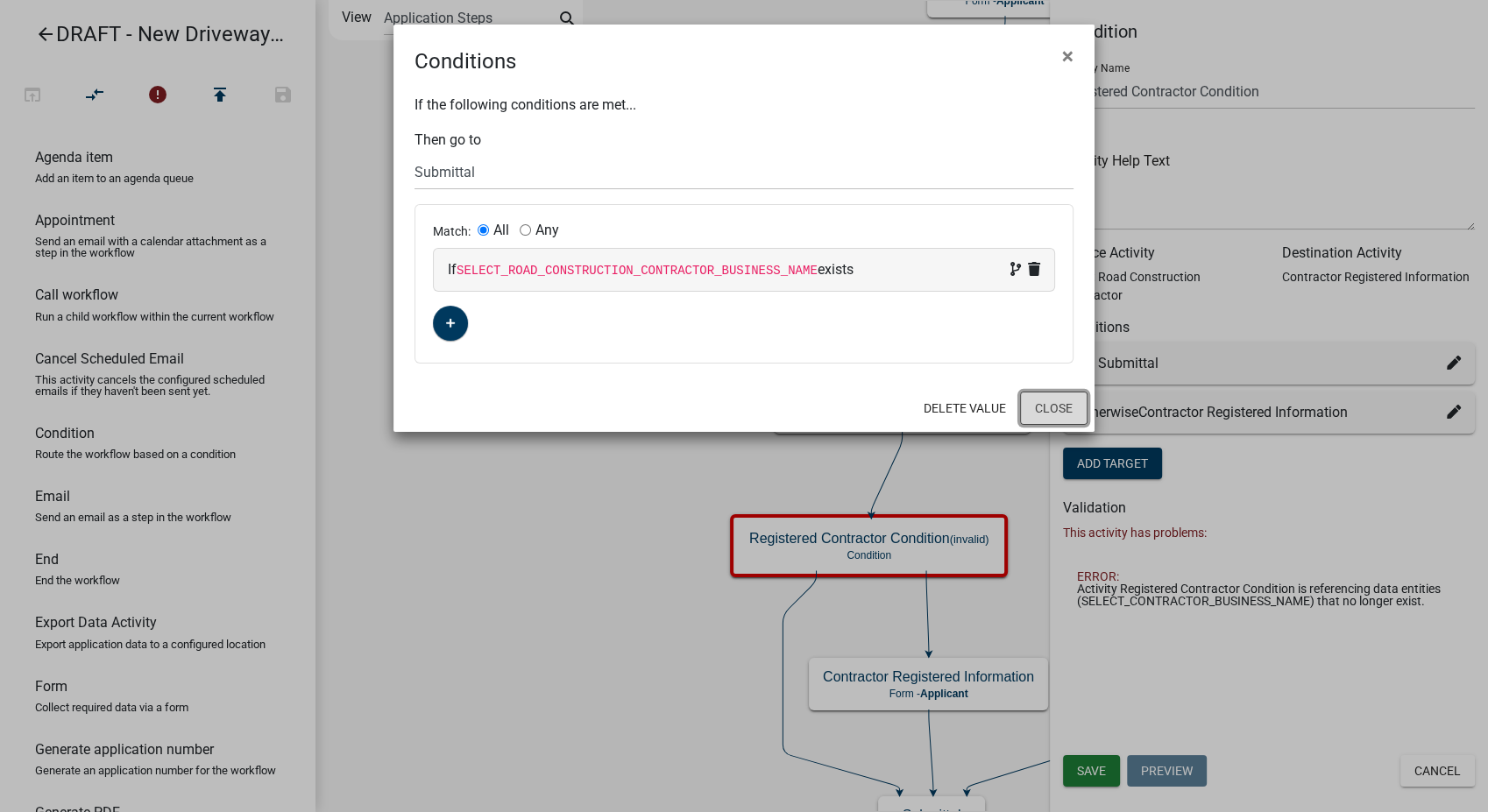
click at [1059, 410] on button "Close" at bounding box center [1054, 408] width 68 height 33
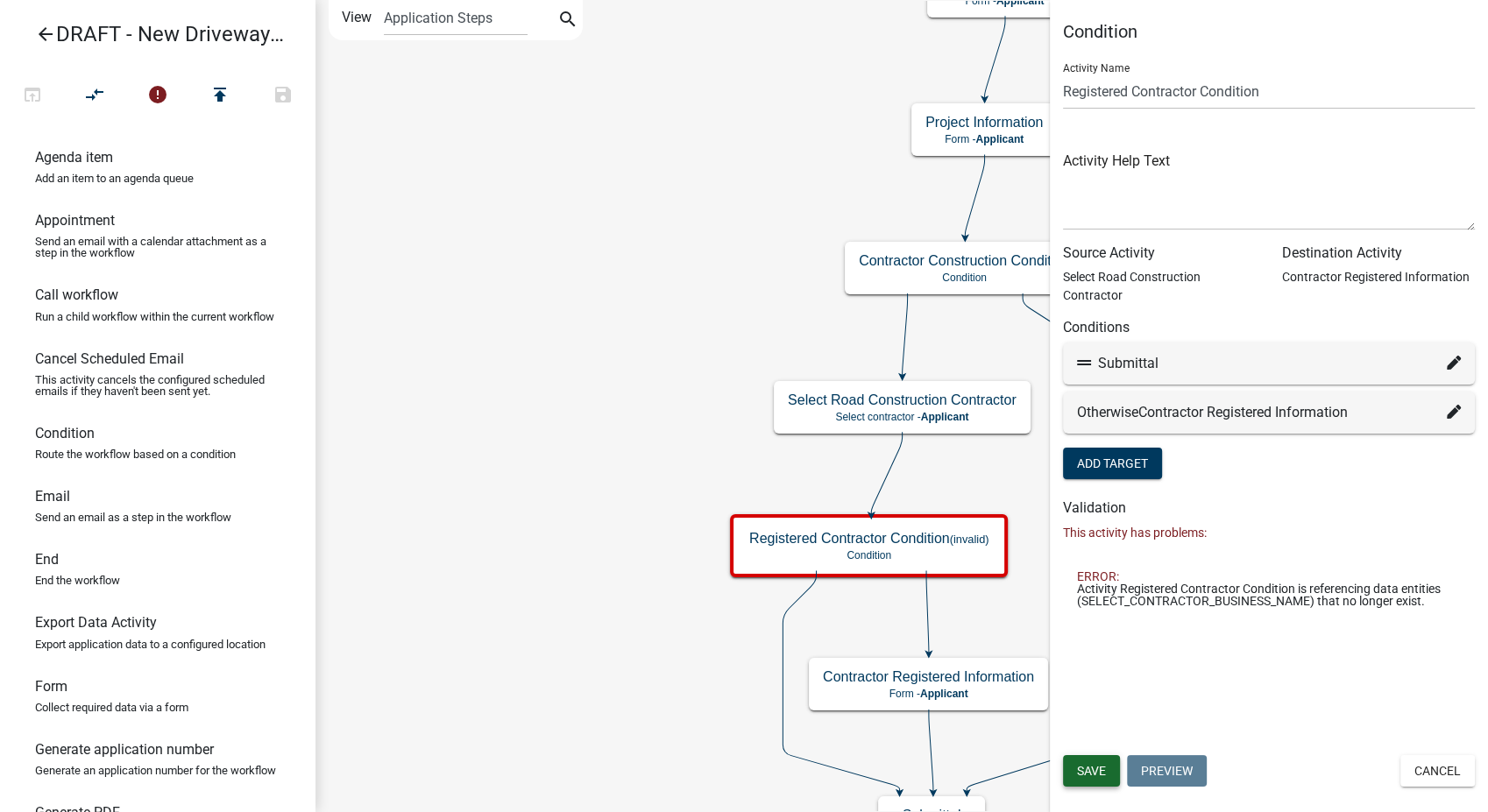
click at [1104, 767] on span "Save" at bounding box center [1092, 771] width 29 height 14
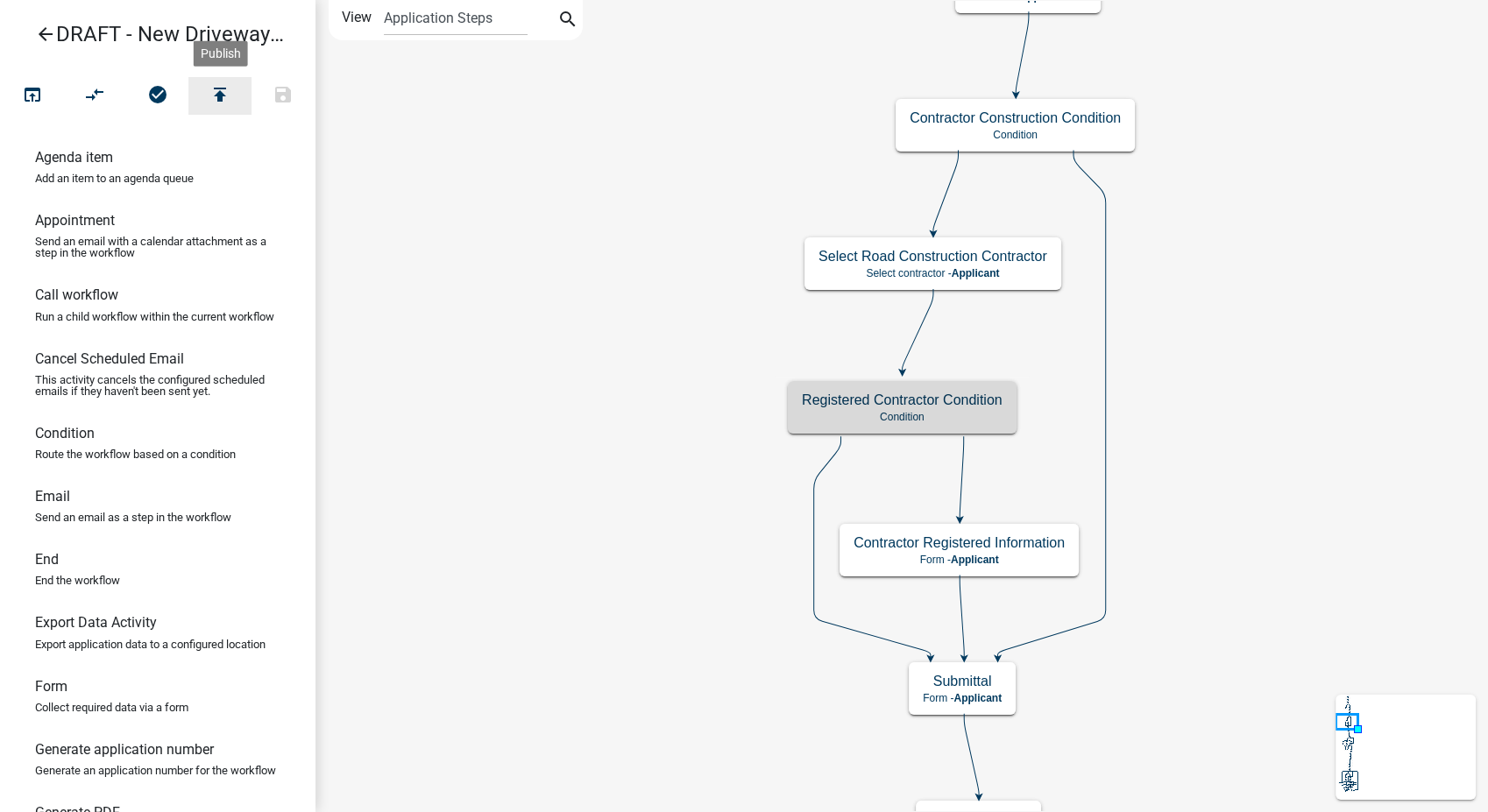
click at [230, 91] on icon "publish" at bounding box center [220, 96] width 21 height 25
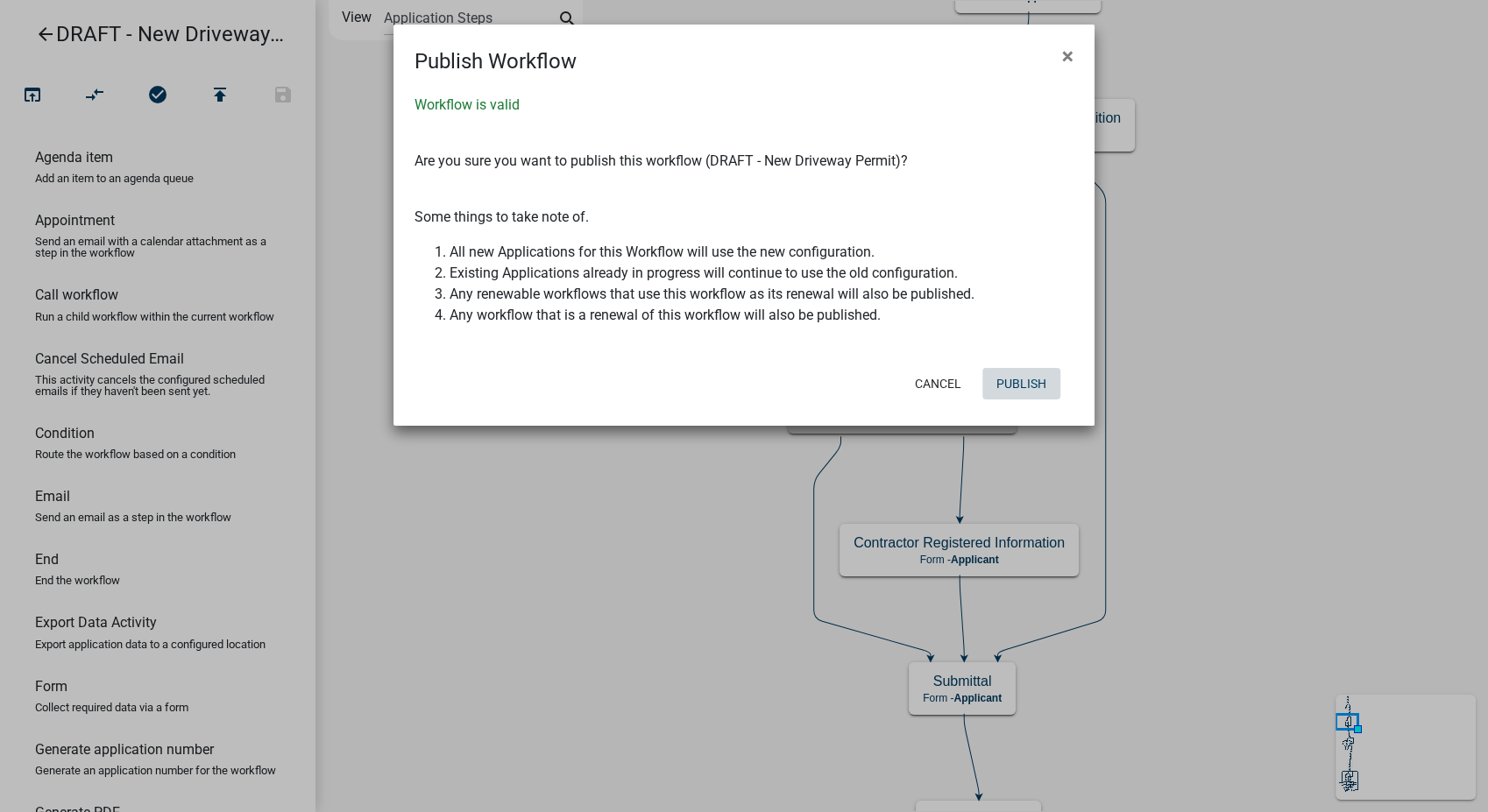
click at [1025, 379] on button "Publish" at bounding box center [1021, 384] width 78 height 31
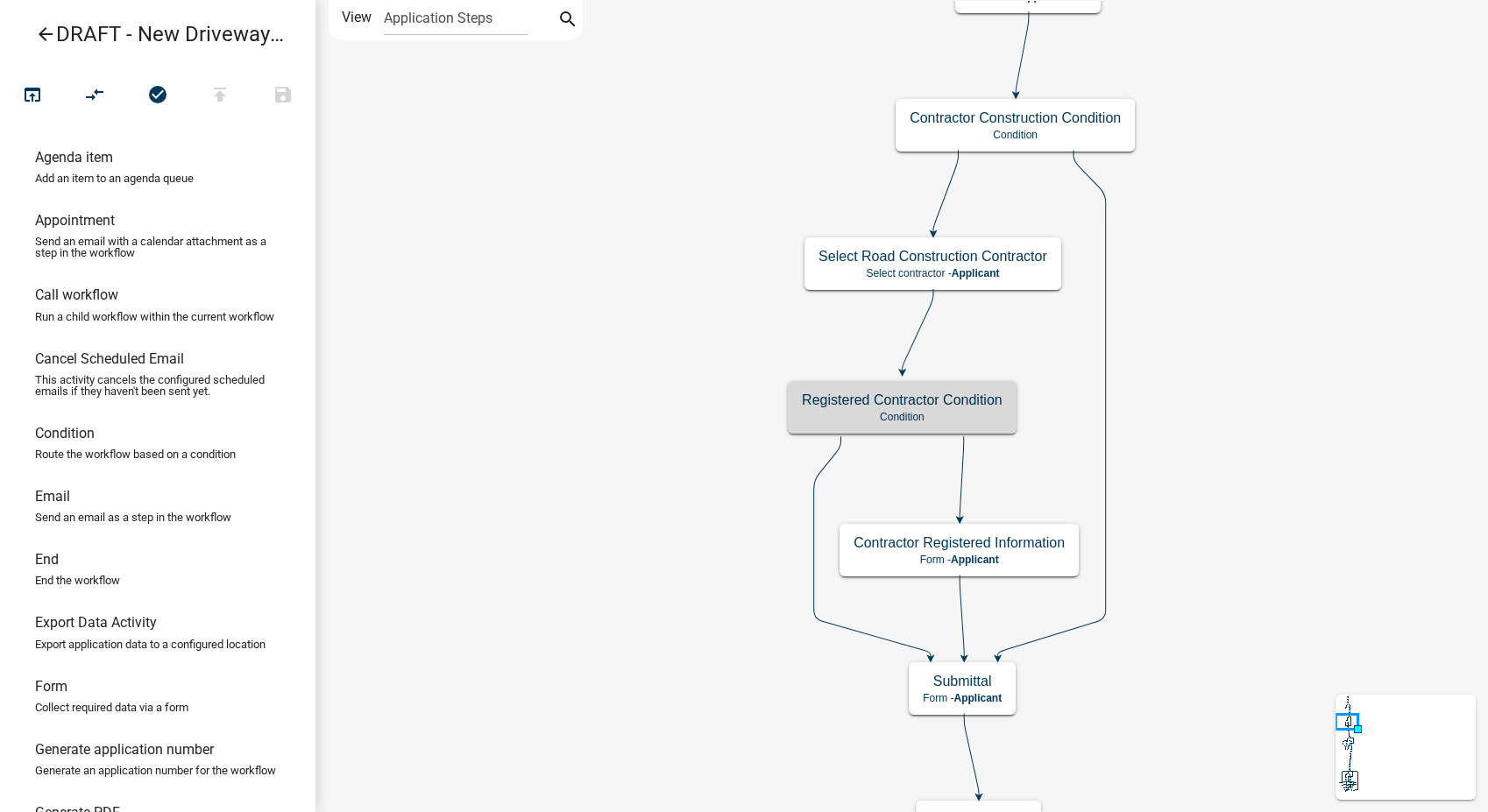
click at [41, 34] on icon "arrow_back" at bounding box center [45, 36] width 21 height 25
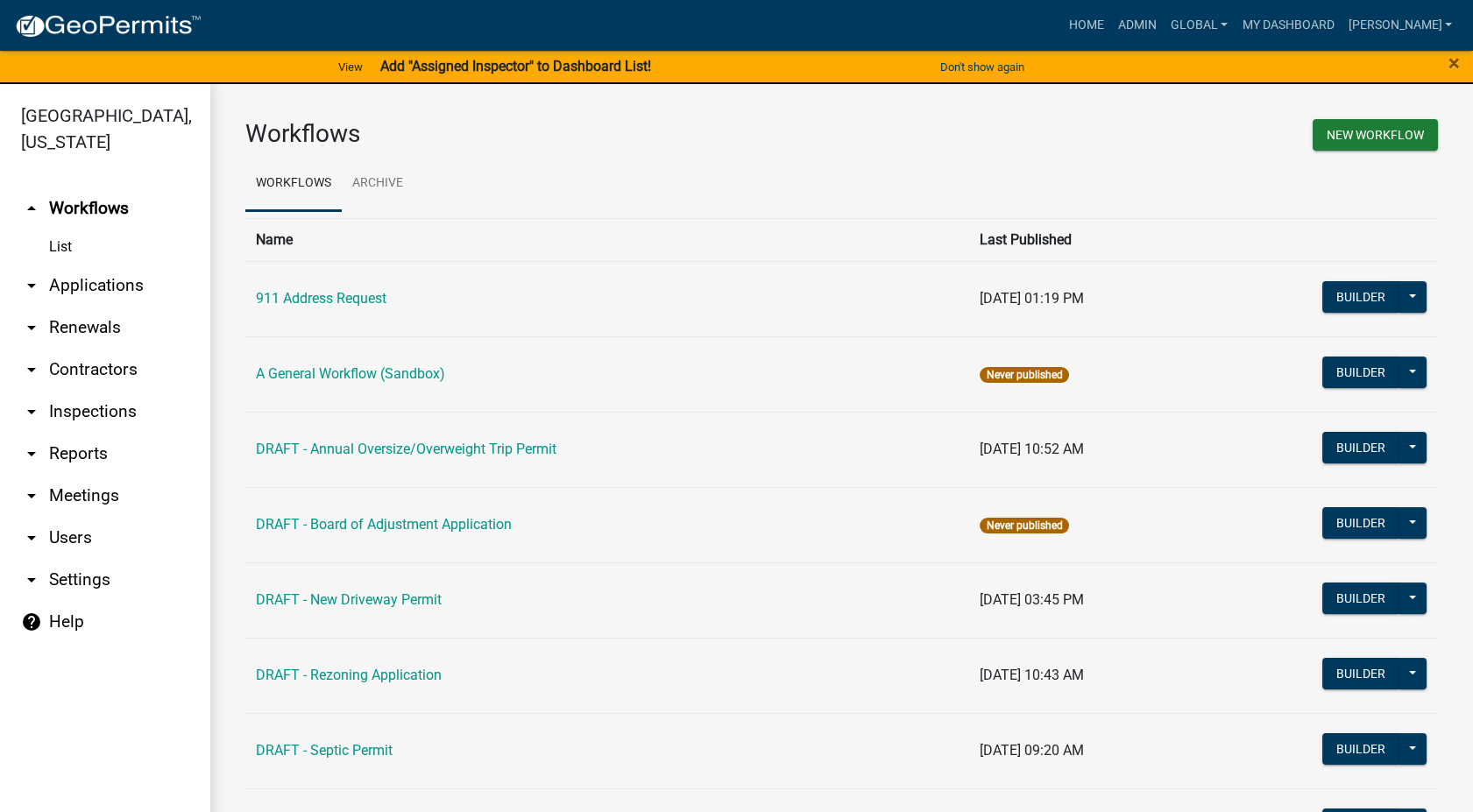
click at [78, 363] on link "arrow_drop_down Contractors" at bounding box center [105, 370] width 211 height 42
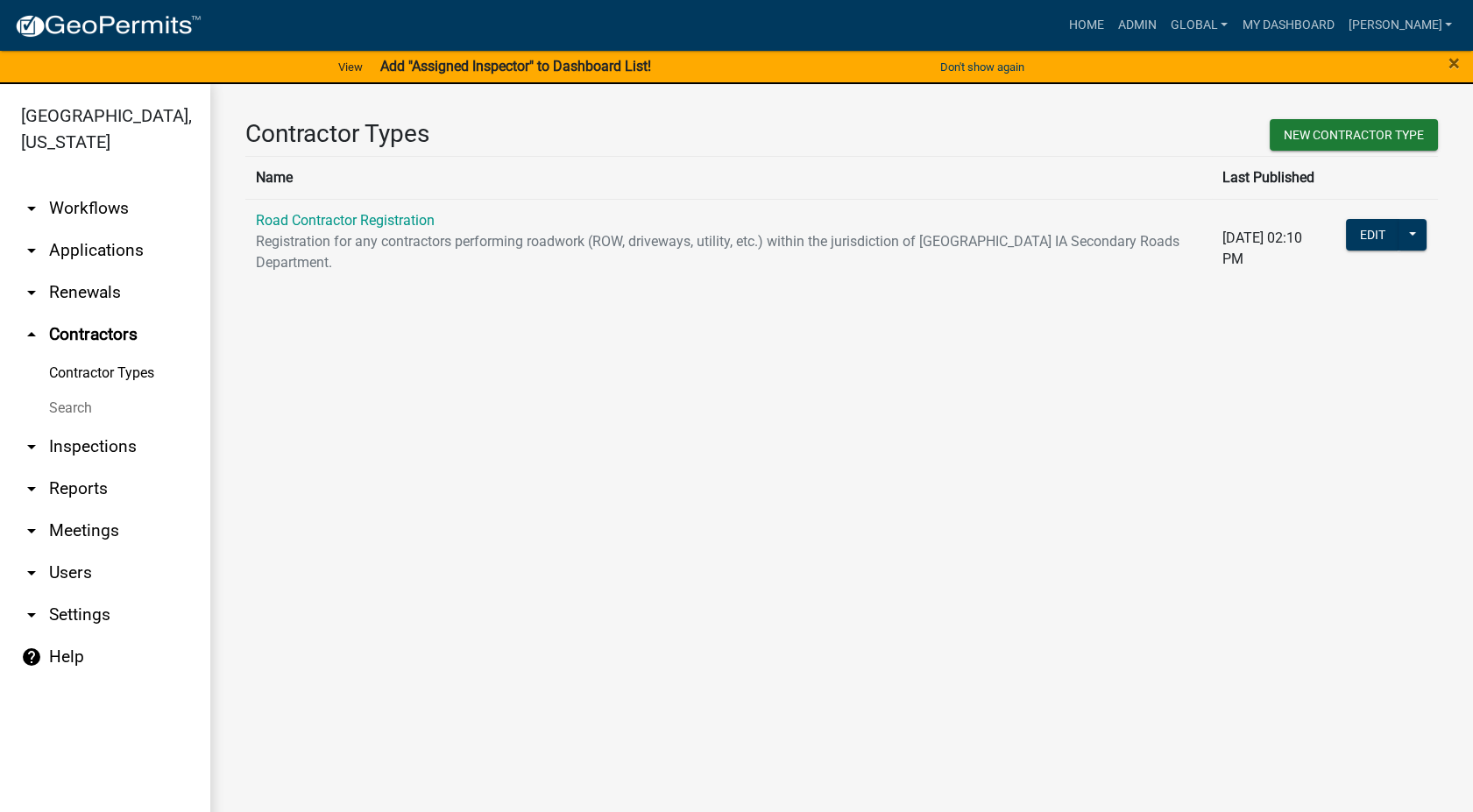
click at [374, 229] on td "Road Contractor Registration Registration for any contractors performing roadwo…" at bounding box center [729, 248] width 967 height 99
click at [372, 219] on link "Road Contractor Registration" at bounding box center [344, 221] width 179 height 16
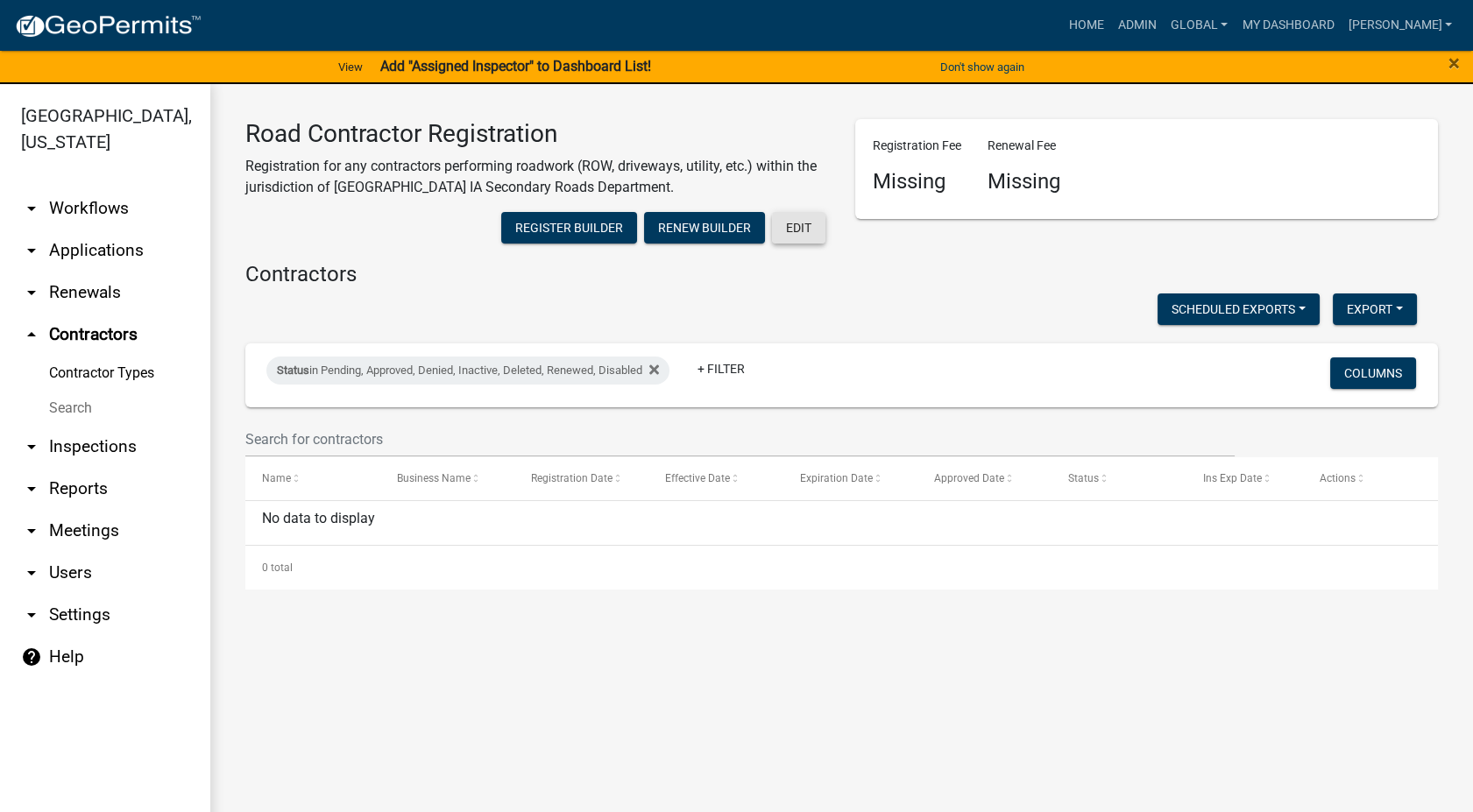
click at [792, 236] on button "Edit" at bounding box center [798, 228] width 53 height 31
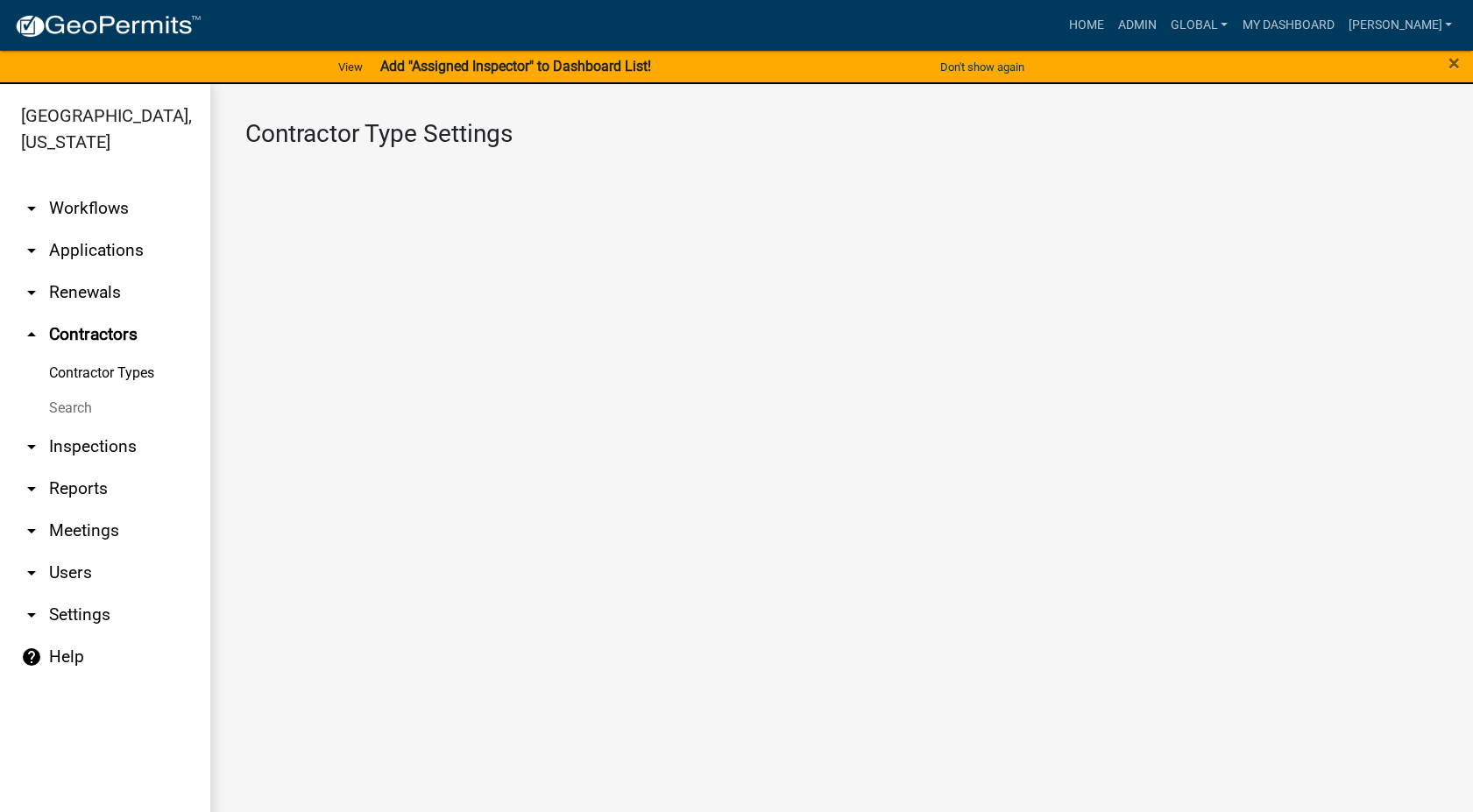
select select "1: 4ef63fe7-b19a-425e-ac95-467e066f44a3"
select select "3: Object"
select select
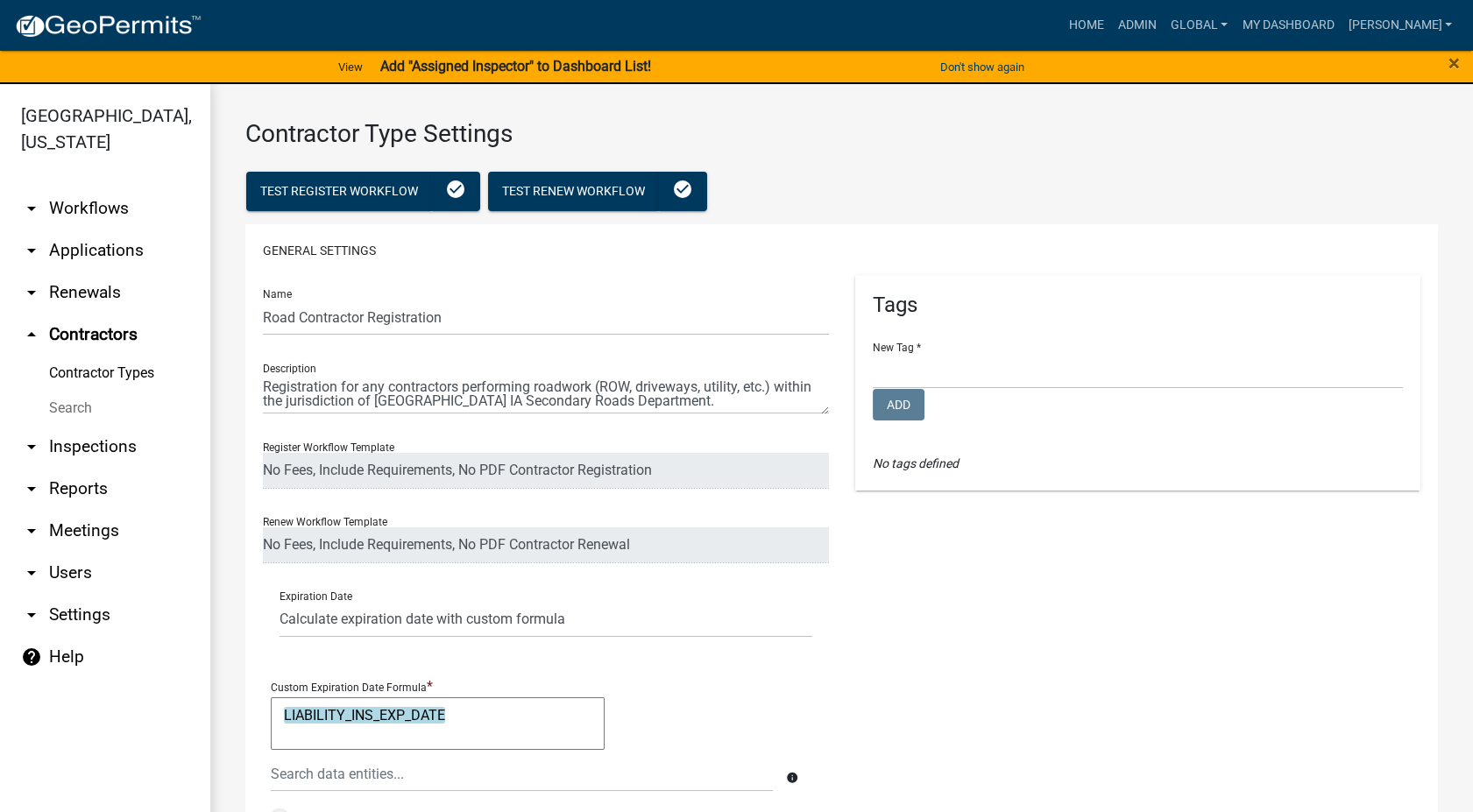
scroll to position [389, 0]
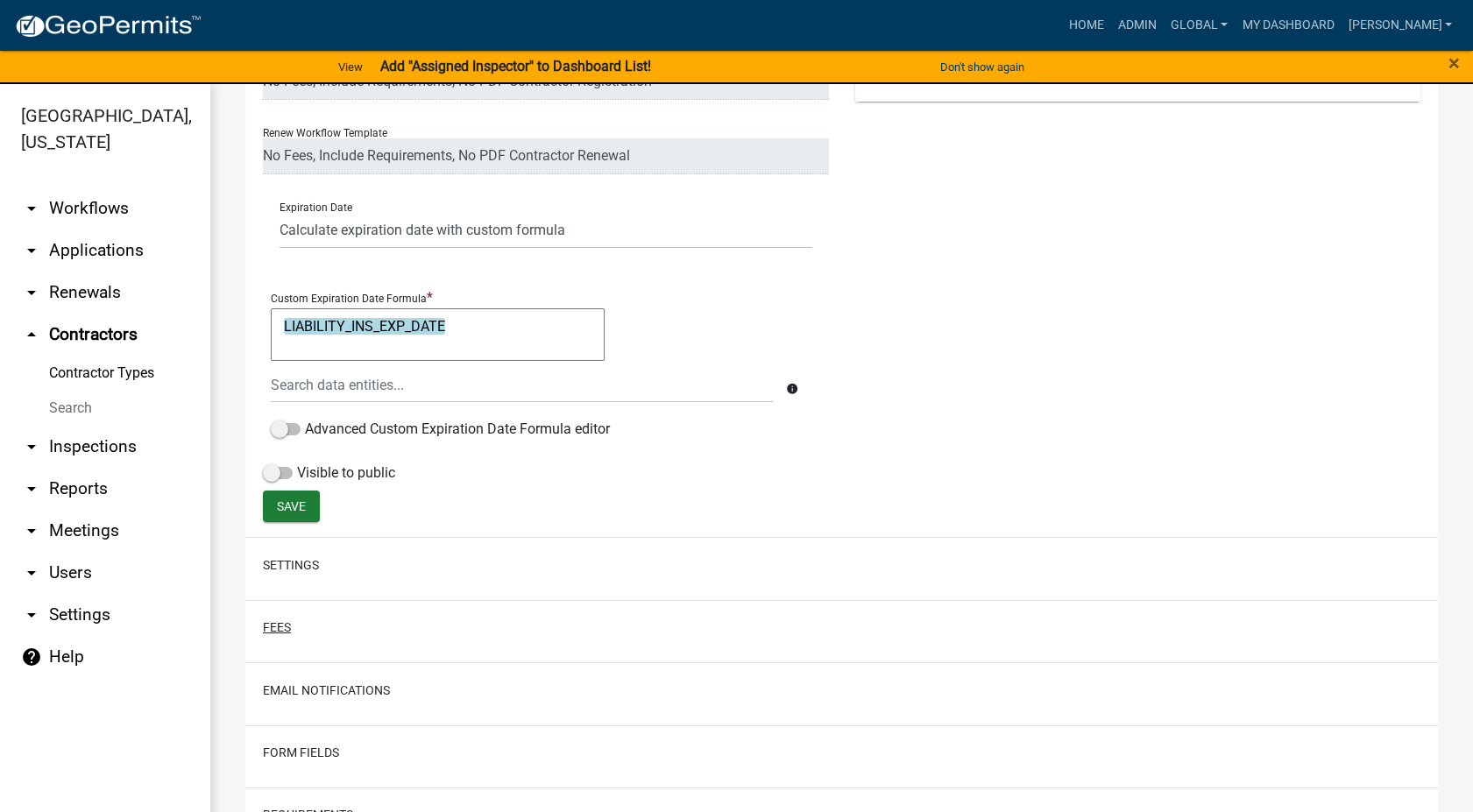
click at [280, 634] on button "Fees" at bounding box center [276, 628] width 28 height 18
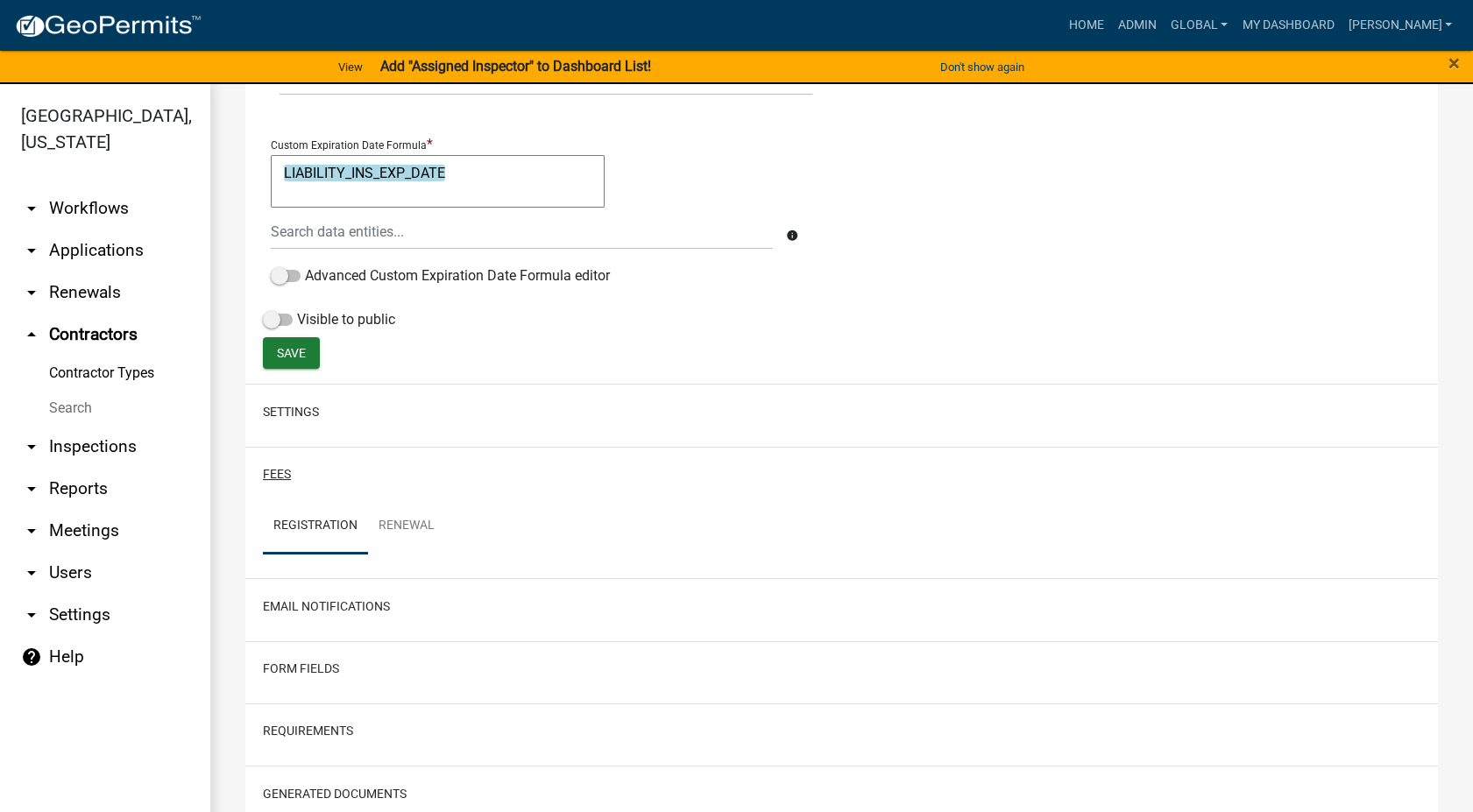
scroll to position [650, 0]
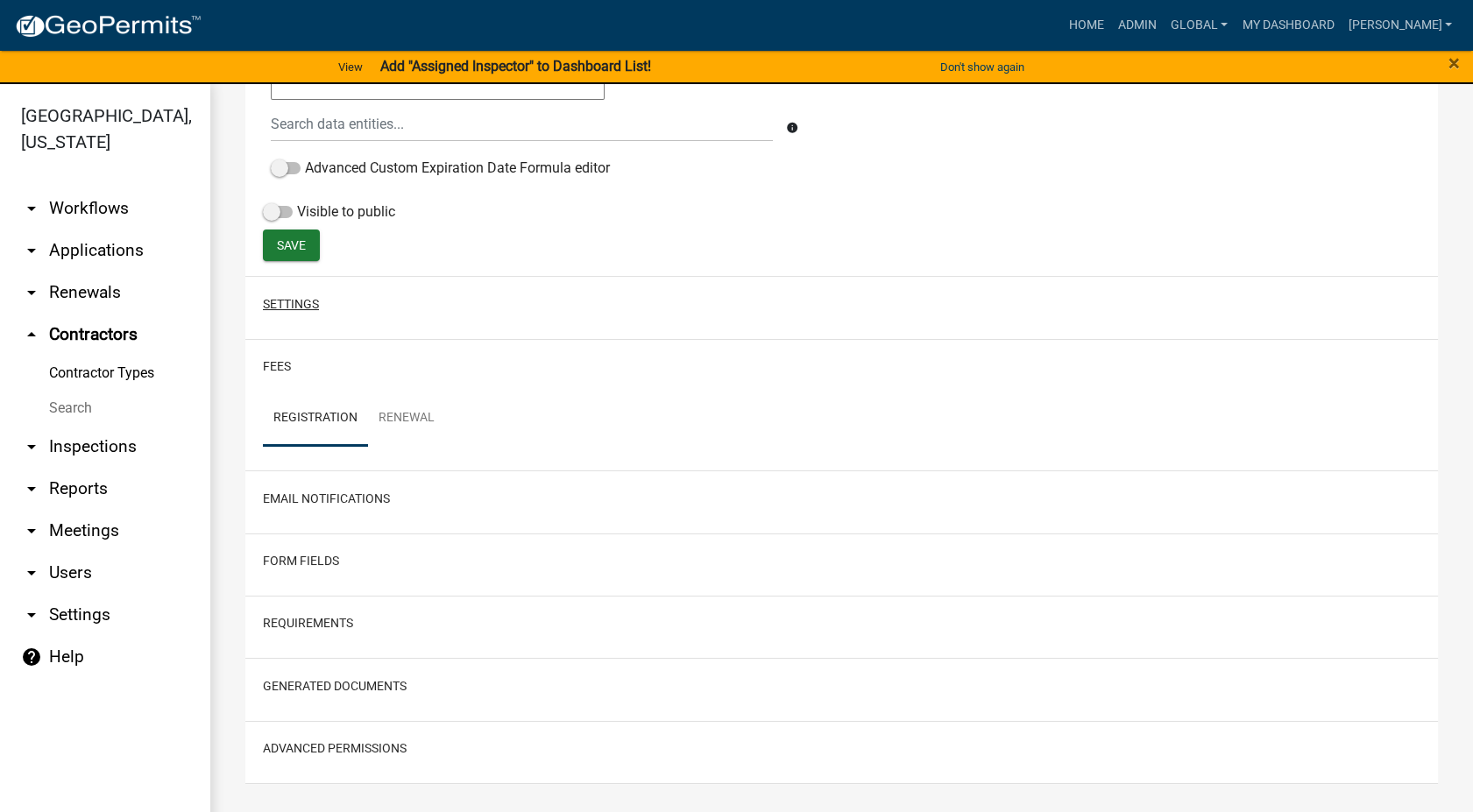
click at [307, 299] on button "Settings" at bounding box center [290, 305] width 56 height 18
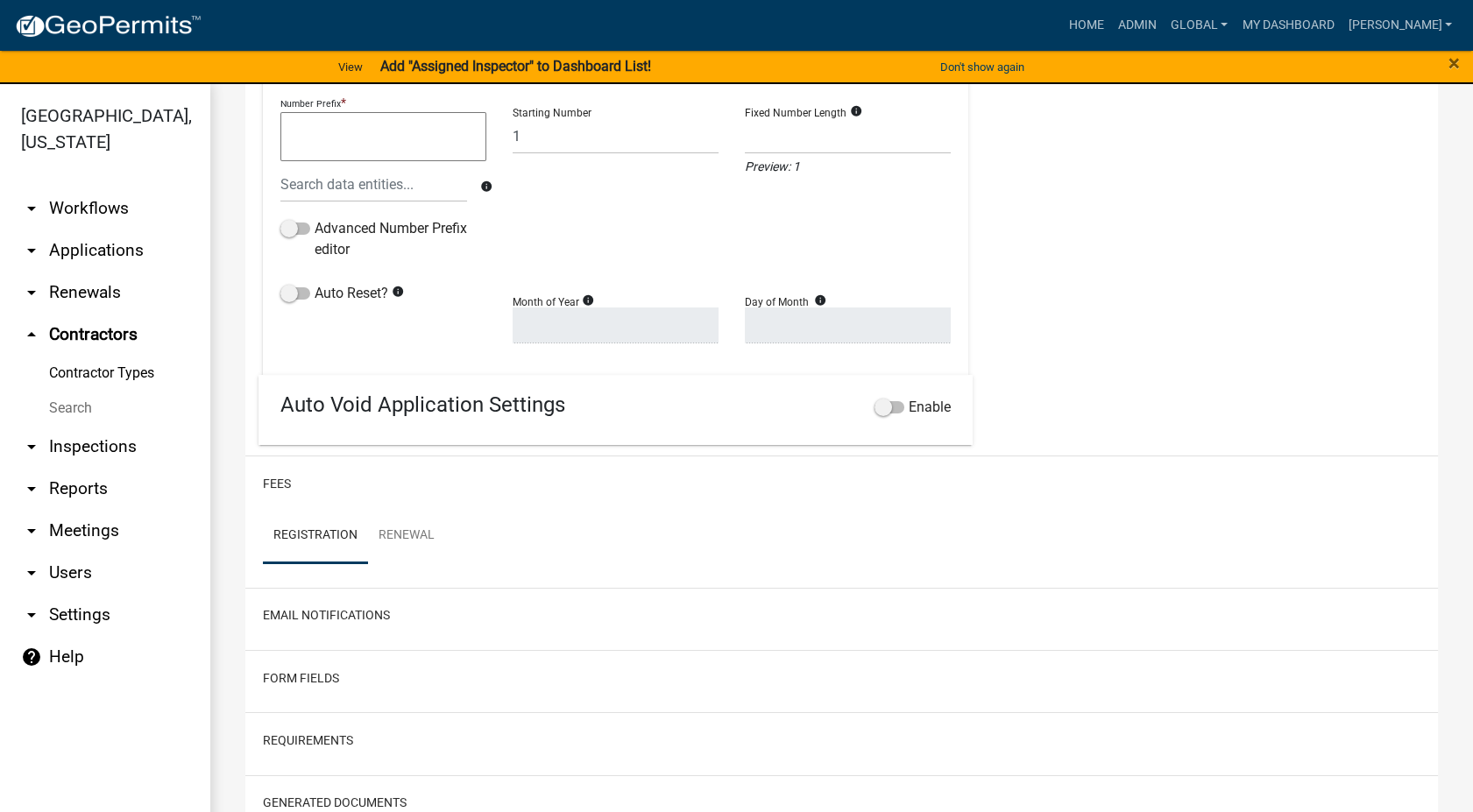
scroll to position [1136, 0]
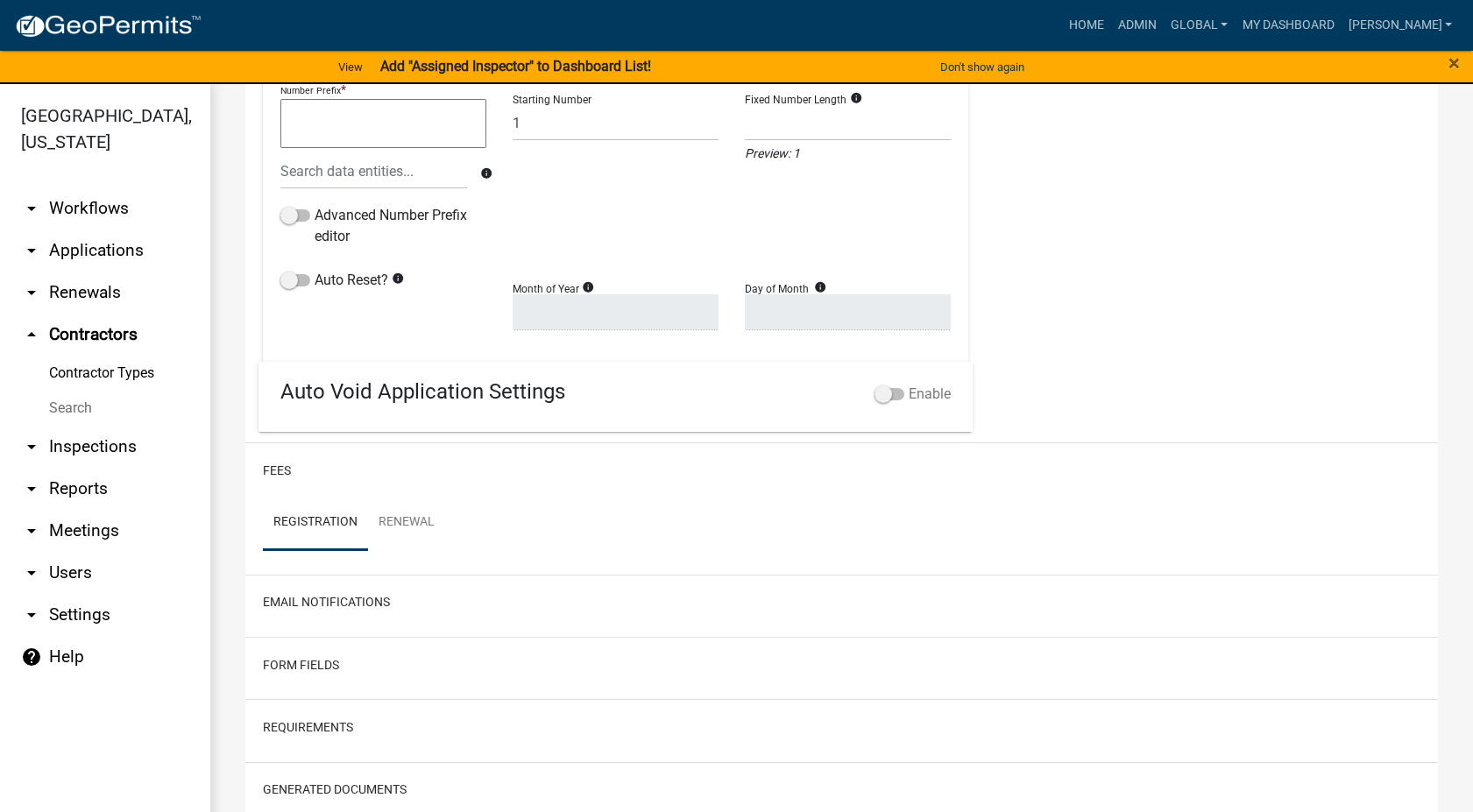
click at [874, 389] on span at bounding box center [889, 394] width 30 height 12
click at [909, 384] on input "Enable" at bounding box center [909, 384] width 0 height 0
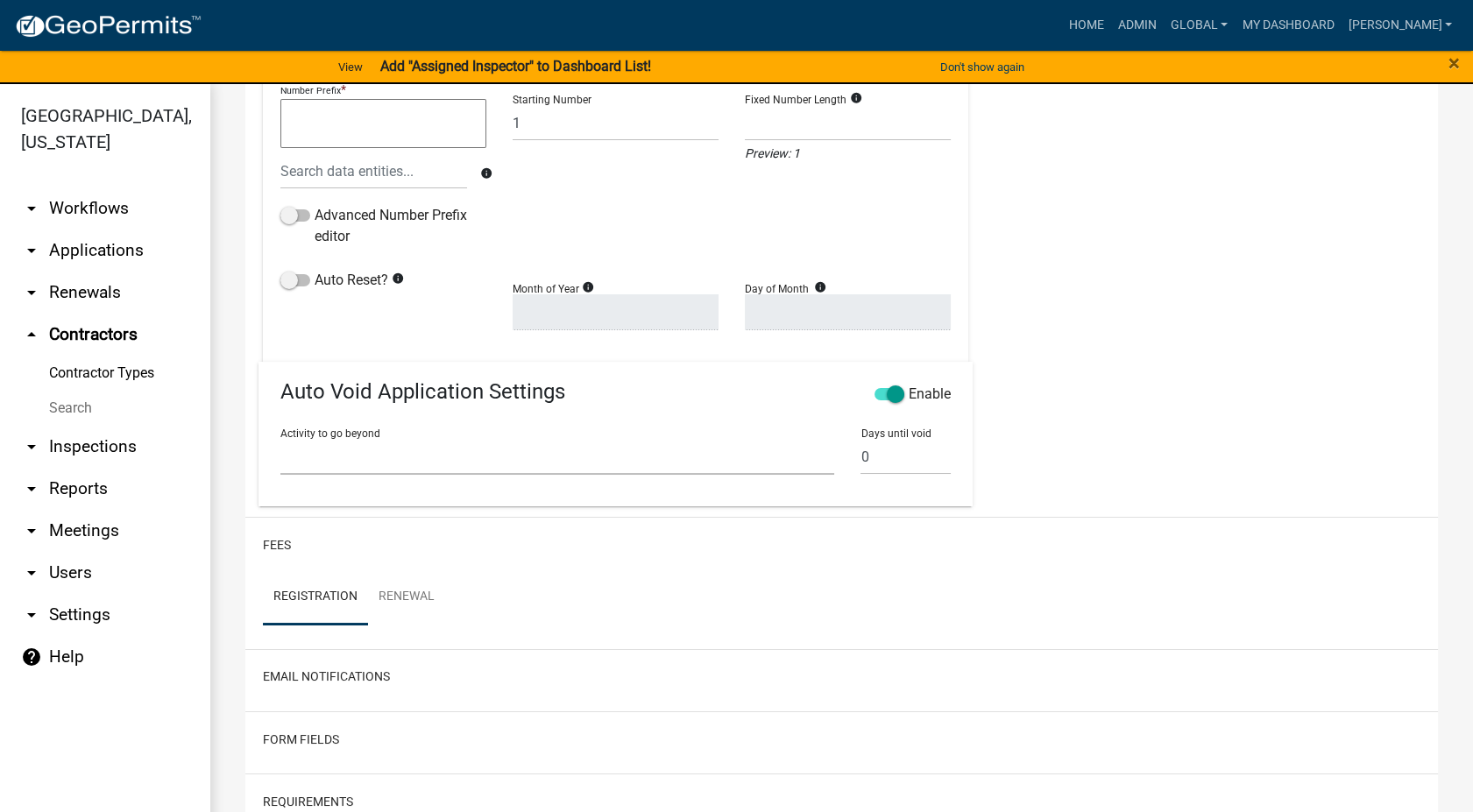
click at [340, 461] on select "Require User Contractor & Company Info Contractor Requirements Review Contracto…" at bounding box center [557, 457] width 554 height 36
select select "5e63e48a-672d-43f3-a467-3a911862093d"
click at [280, 439] on select "Require User Contractor & Company Info Contractor Requirements Review Contracto…" at bounding box center [557, 457] width 554 height 36
click at [878, 455] on input "0" at bounding box center [905, 457] width 91 height 36
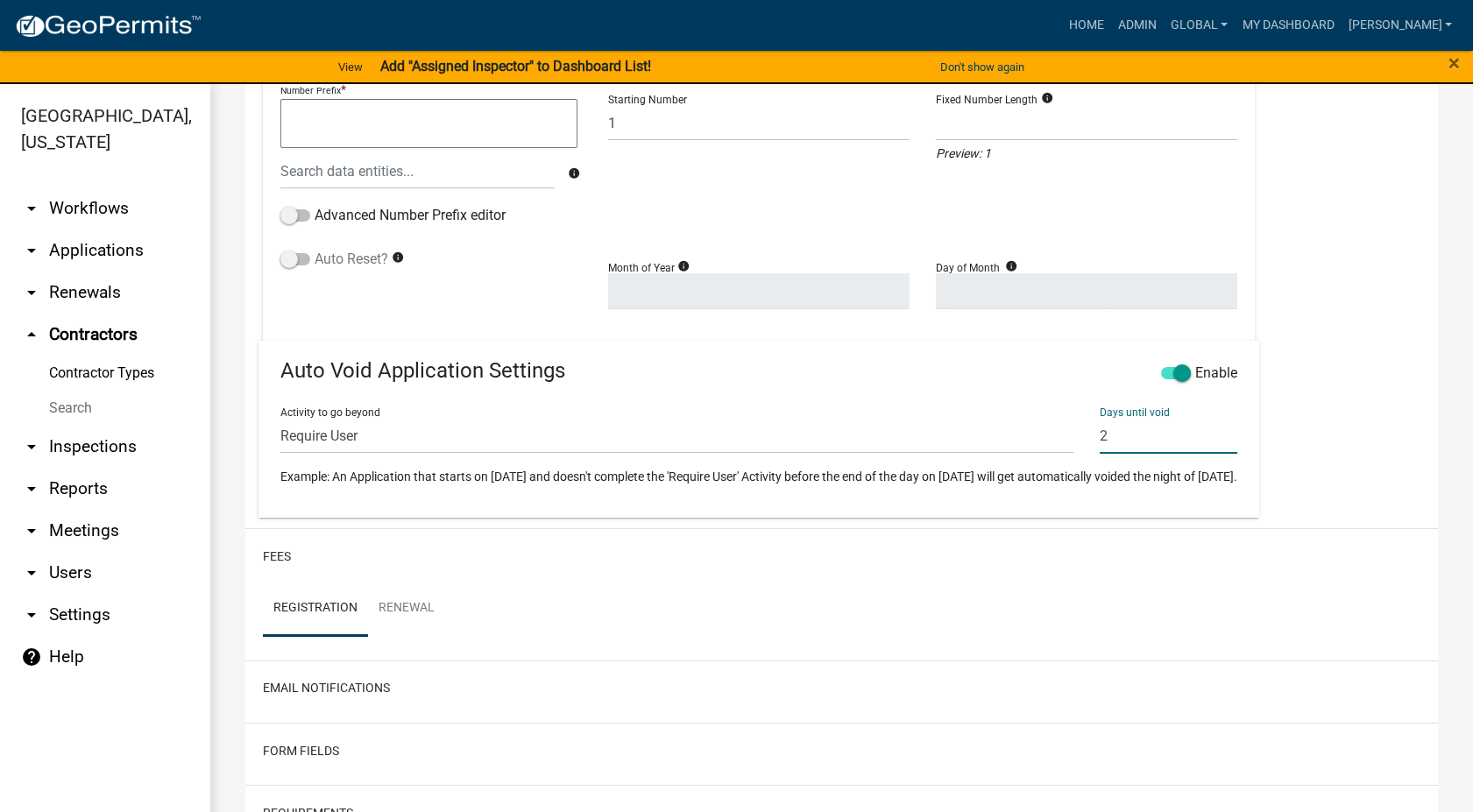
type input "2"
click at [293, 254] on span at bounding box center [295, 259] width 30 height 12
click at [315, 249] on input "Auto Reset?" at bounding box center [315, 249] width 0 height 0
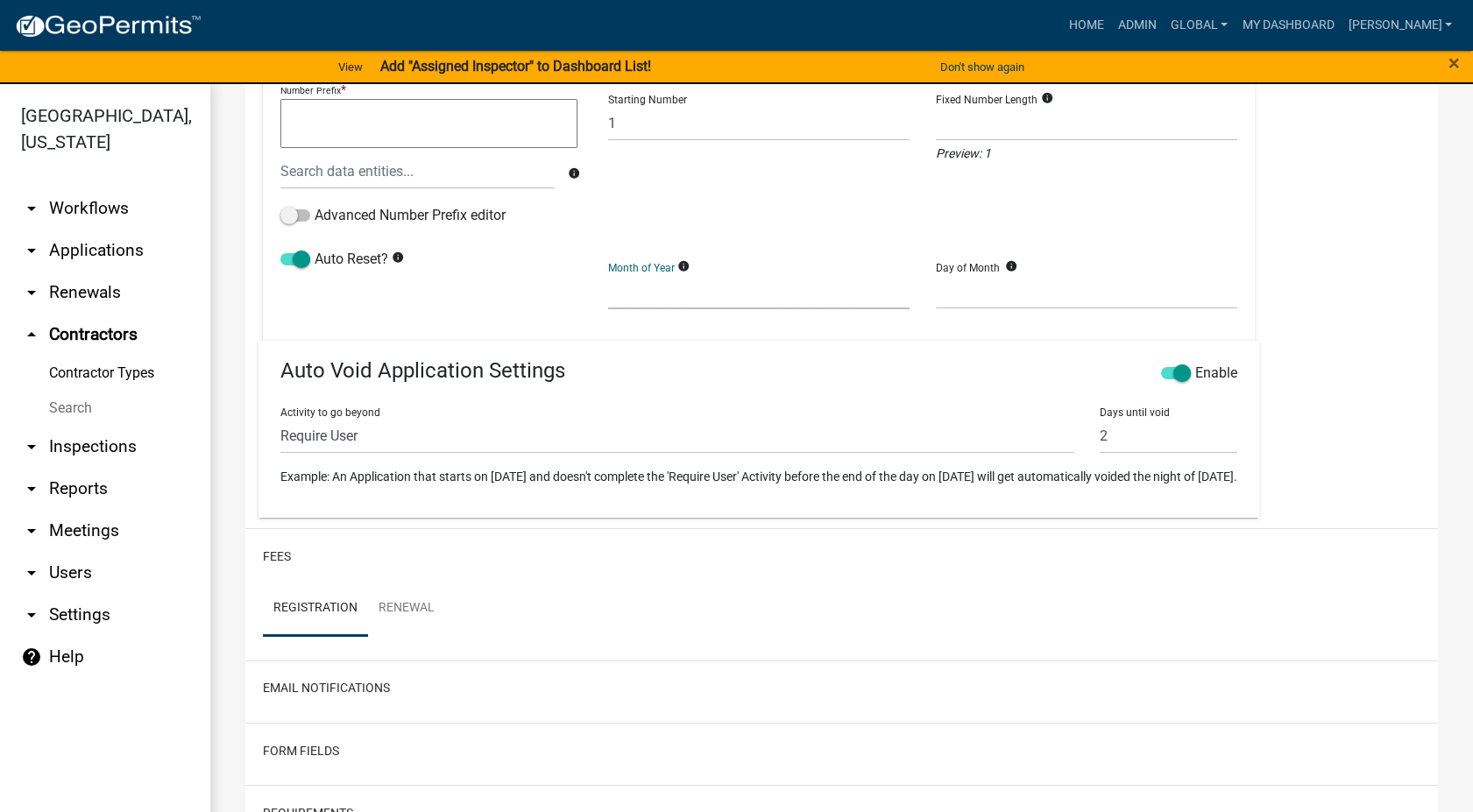
click at [777, 302] on select "January February March April May June July August September October November De…" at bounding box center [758, 291] width 301 height 36
select select "1"
click at [641, 274] on select "January February March April May June July August September October November De…" at bounding box center [758, 291] width 301 height 36
click at [1143, 297] on select "1 2 3 4 5 6 7 8 9 10 11 12 13 14 15 16 17 18 19 20 21 22 23 24 25 26 27 28" at bounding box center [1086, 291] width 301 height 36
select select "1"
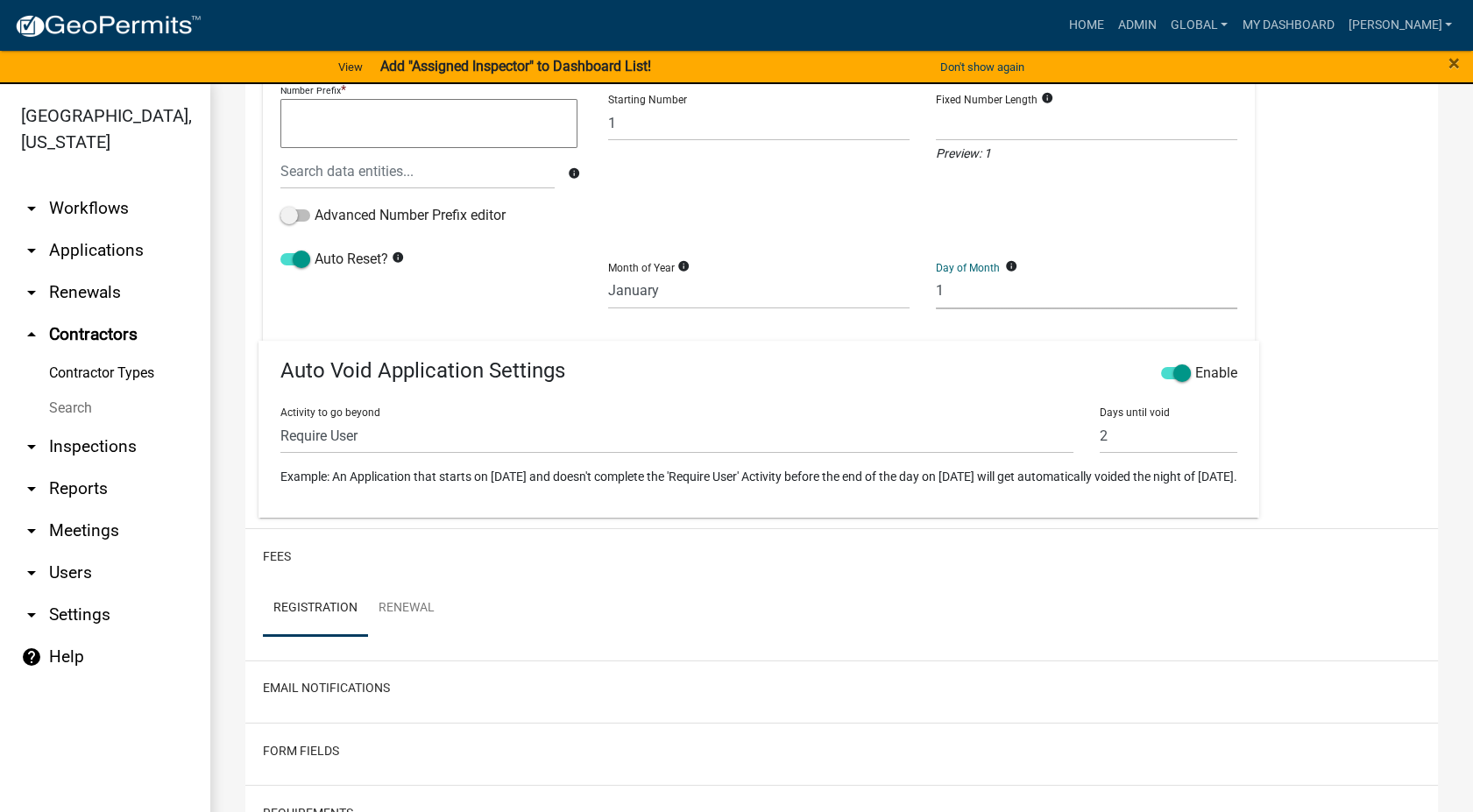
click at [1001, 274] on select "1 2 3 4 5 6 7 8 9 10 11 12 13 14 15 16 17 18 19 20 21 22 23 24 25 26 27 28" at bounding box center [1086, 291] width 301 height 36
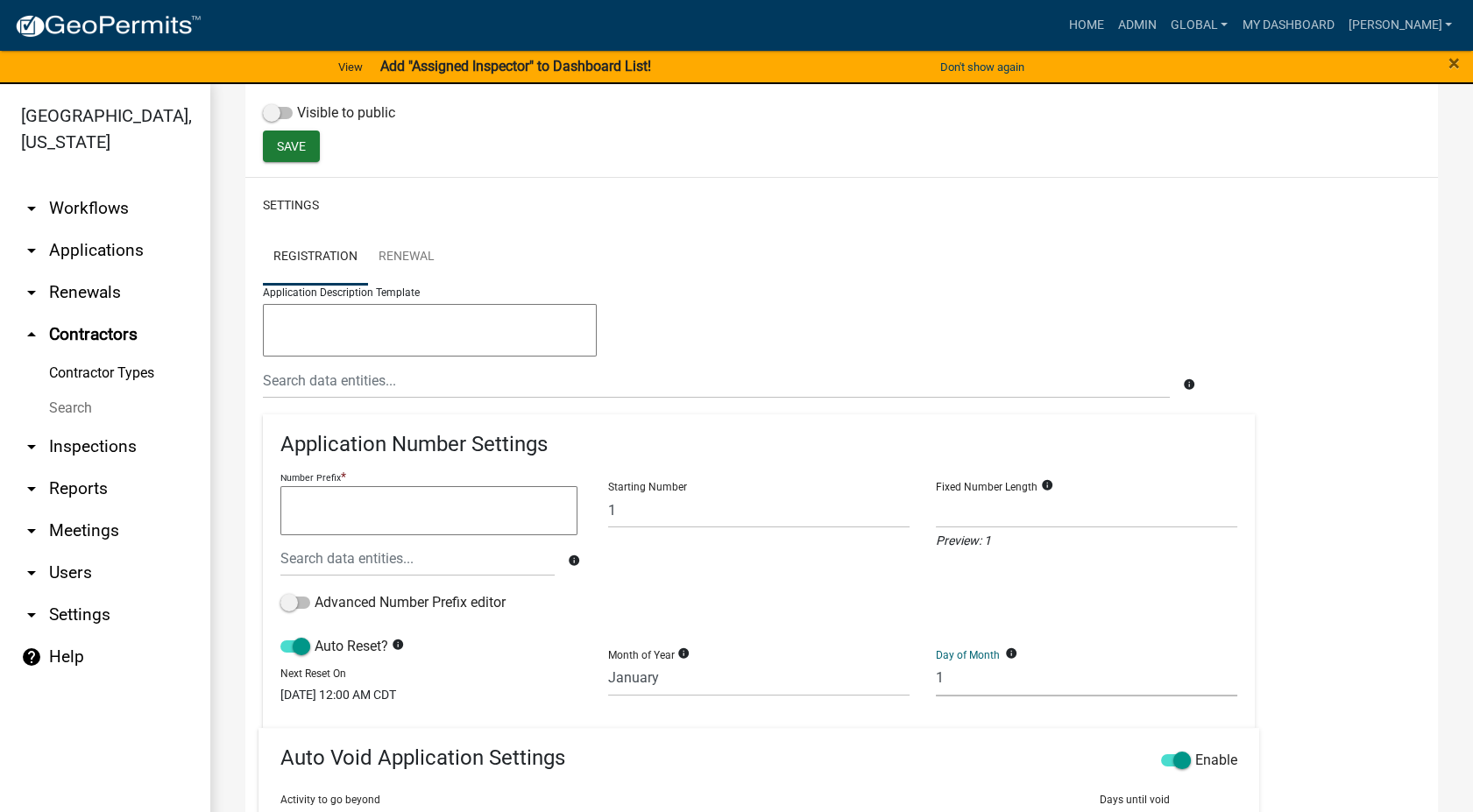
scroll to position [747, 0]
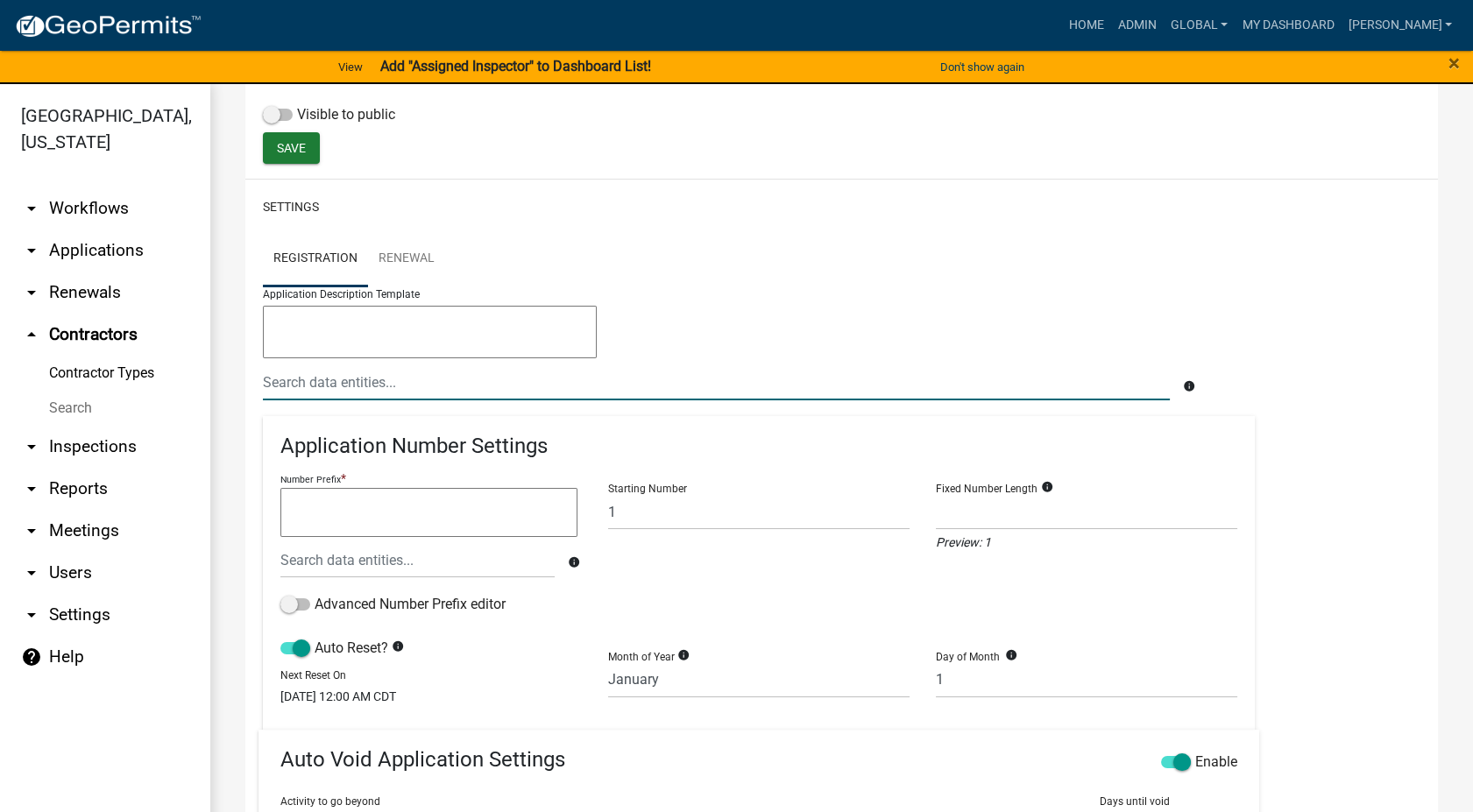
click at [309, 381] on input "text" at bounding box center [716, 382] width 907 height 36
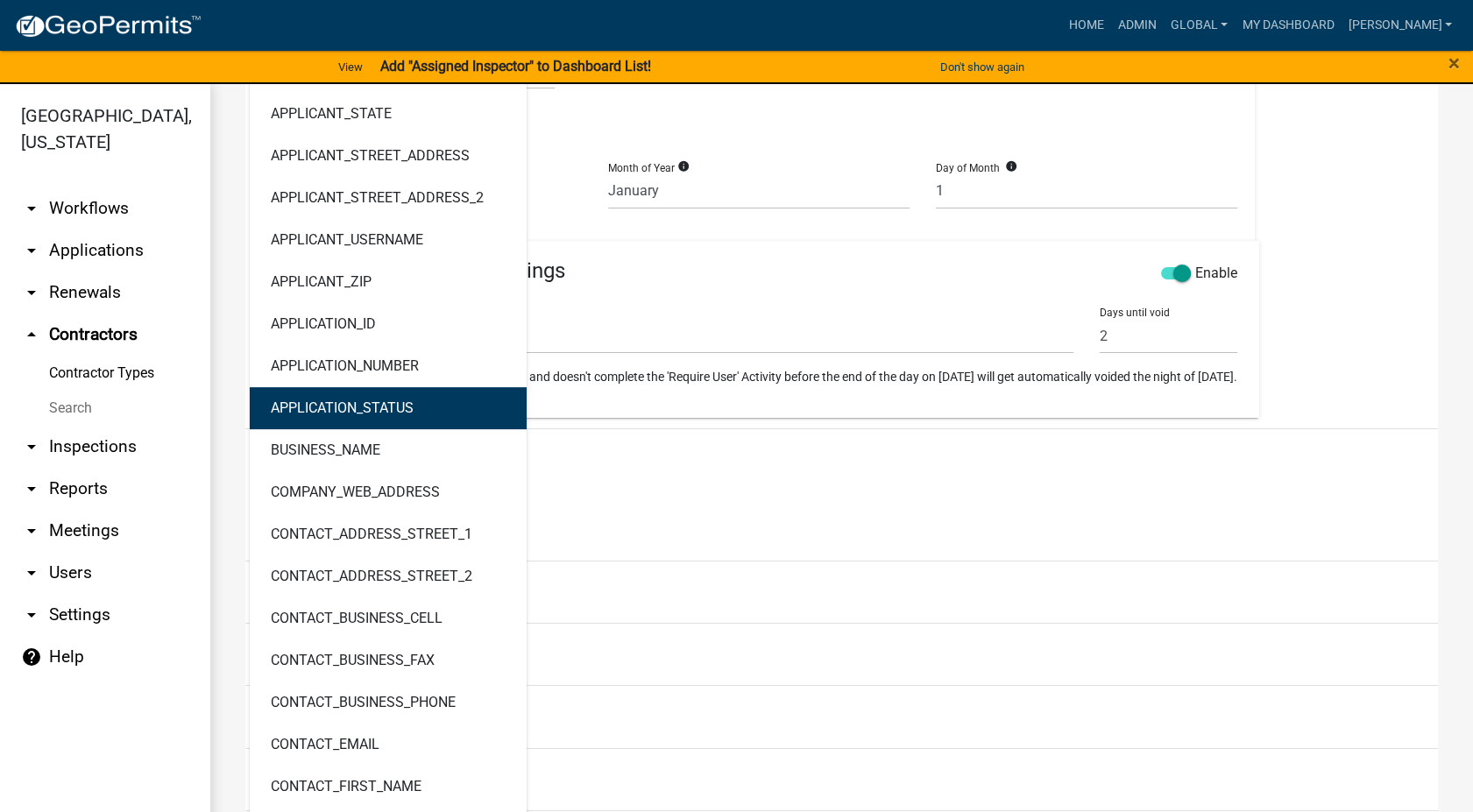
scroll to position [1332, 0]
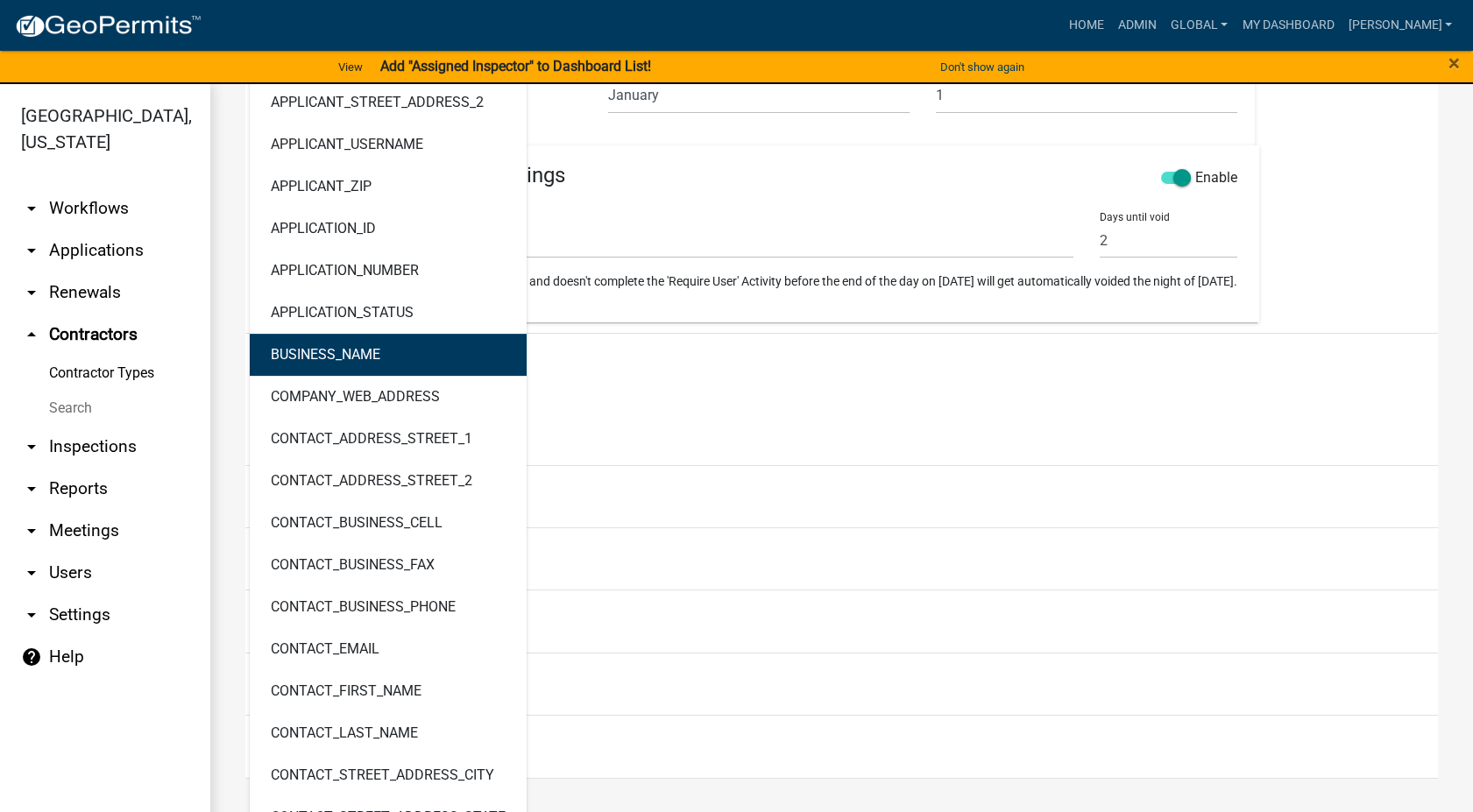
click at [319, 364] on button "BUSINESS_NAME" at bounding box center [388, 355] width 276 height 42
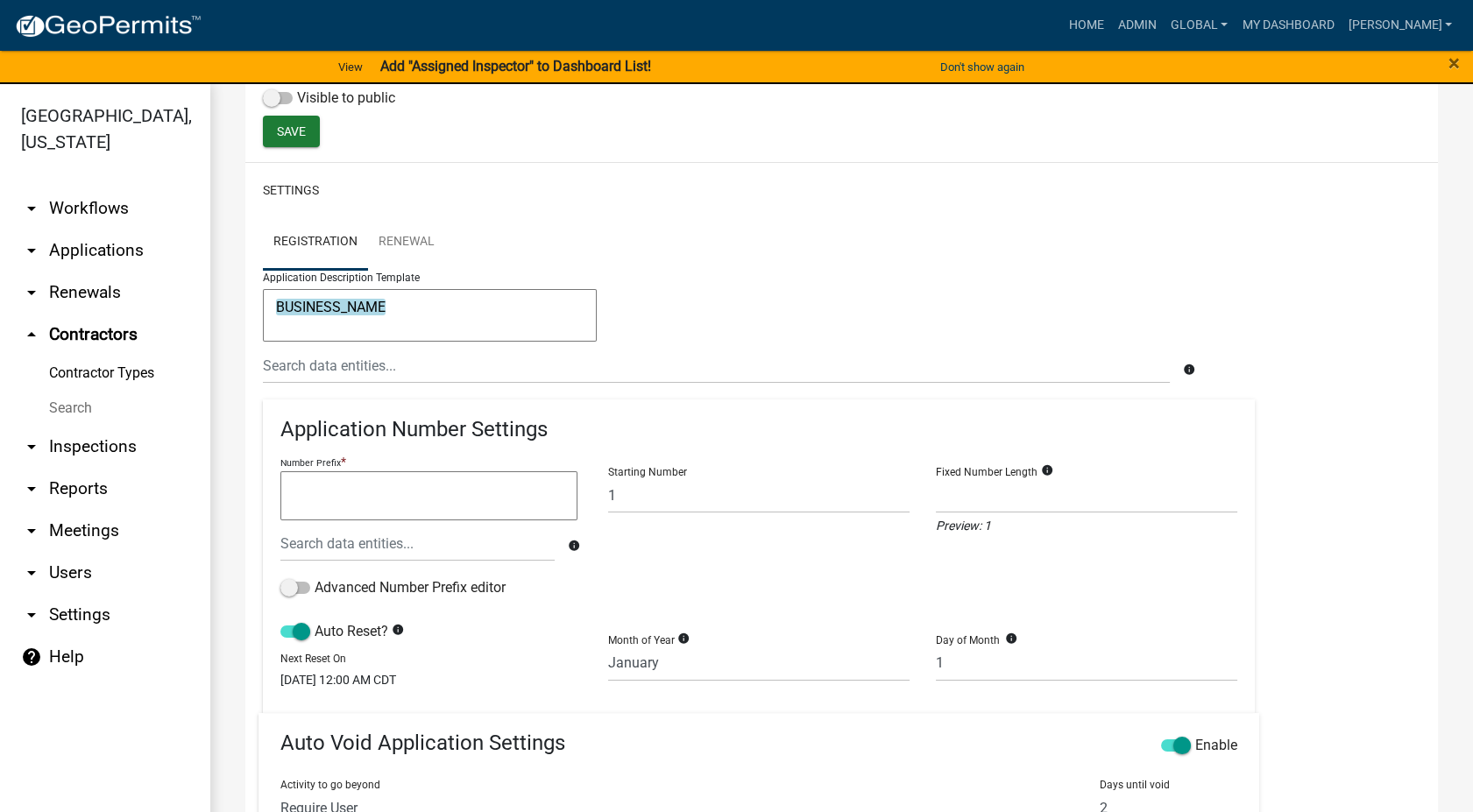
scroll to position [742, 0]
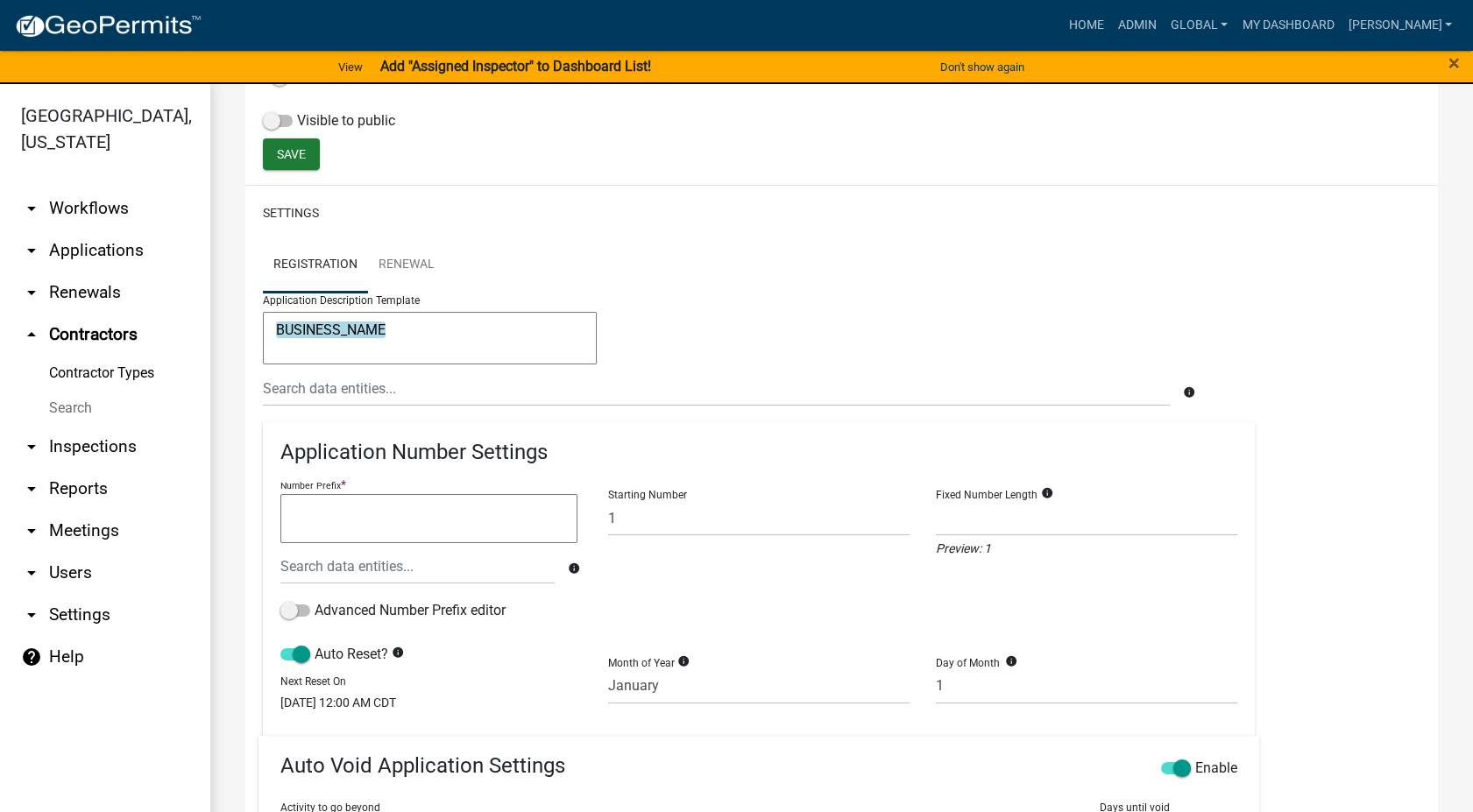
click at [410, 334] on textarea "BUSINESS_NAME" at bounding box center [429, 338] width 334 height 52
click at [355, 389] on input "text" at bounding box center [716, 388] width 907 height 36
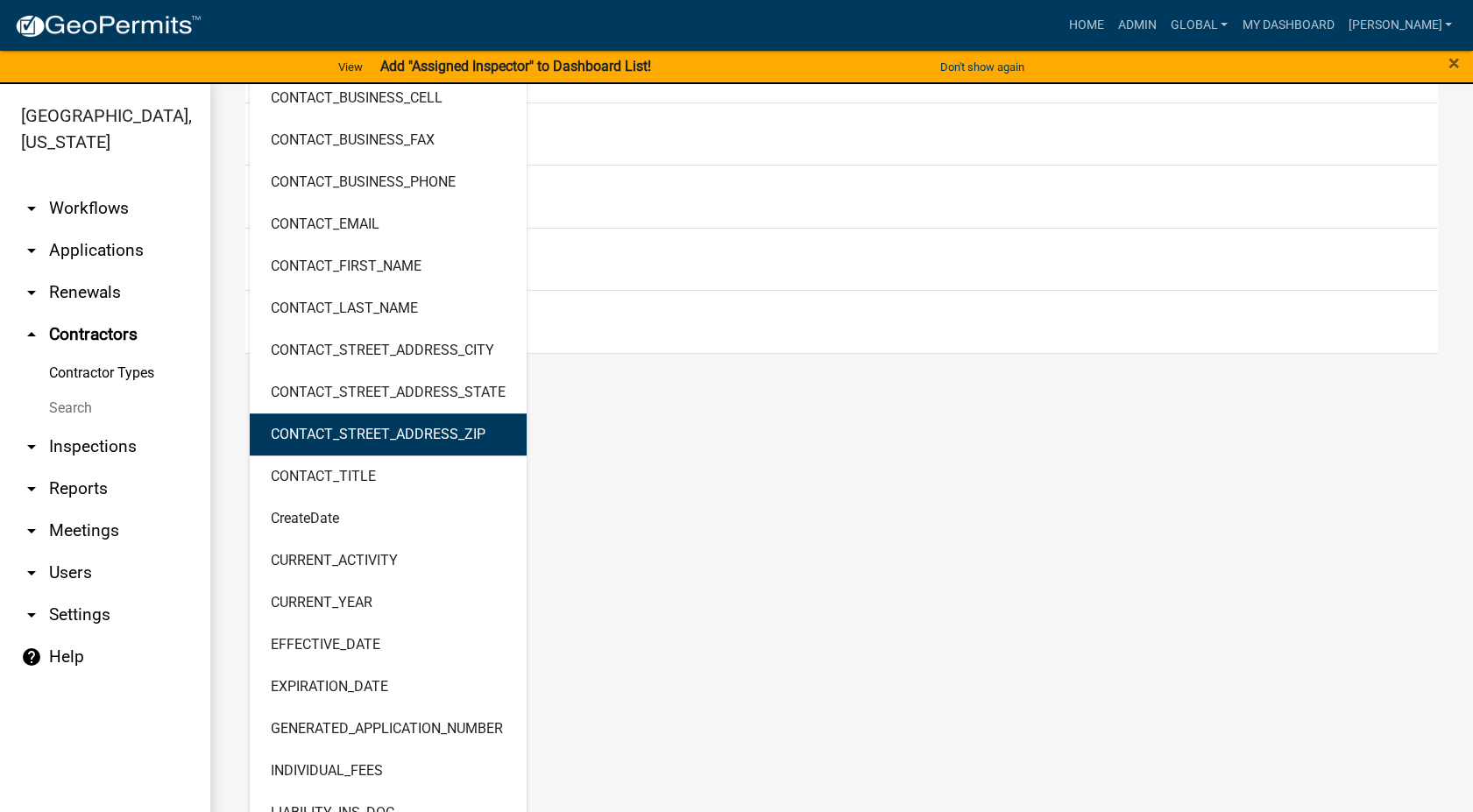
scroll to position [1715, 0]
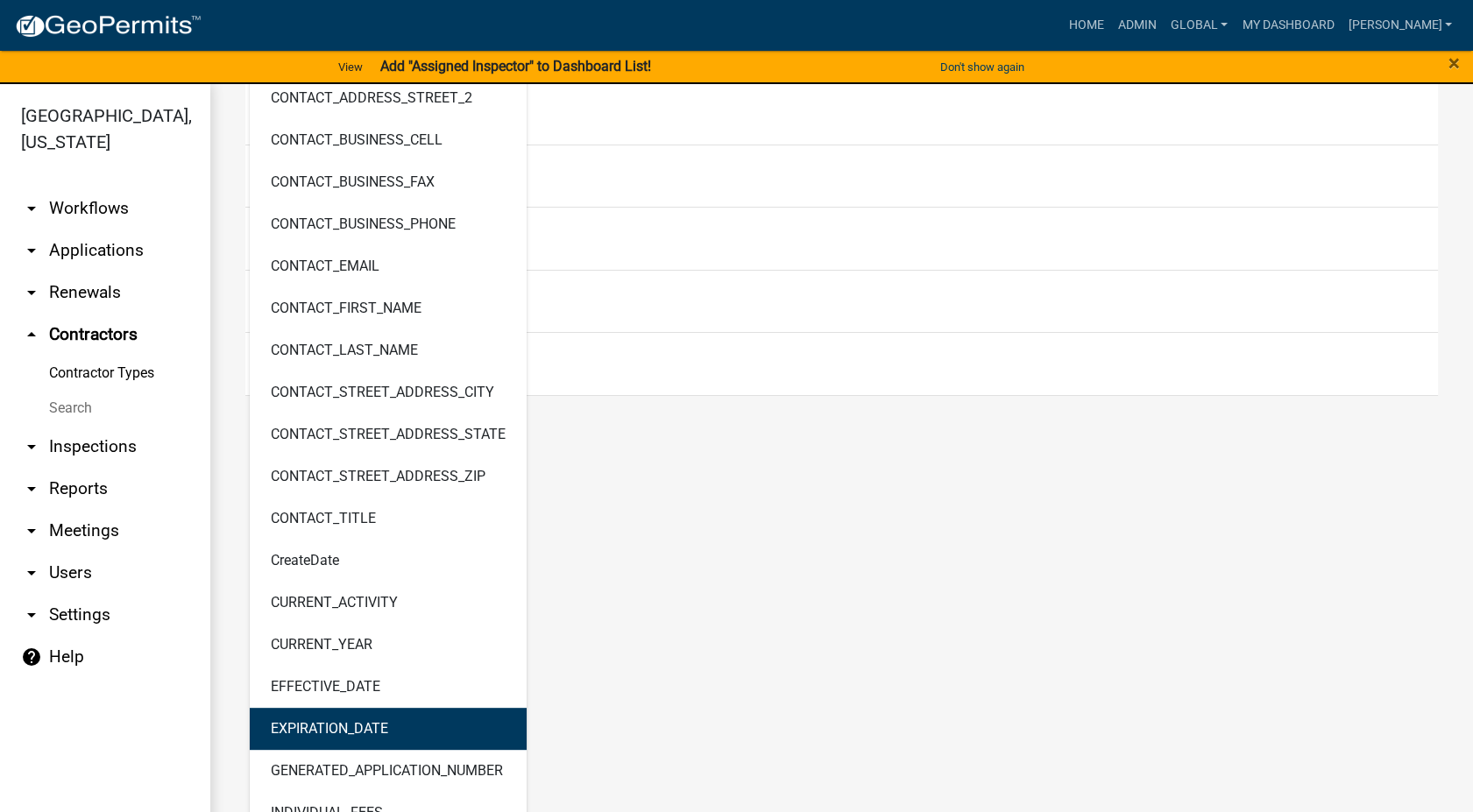
click at [301, 726] on ngb-highlight "EXPIRATION_DATE" at bounding box center [330, 729] width 117 height 14
type textarea "BUSINESS_NAME | EXPIRATION_DATE"
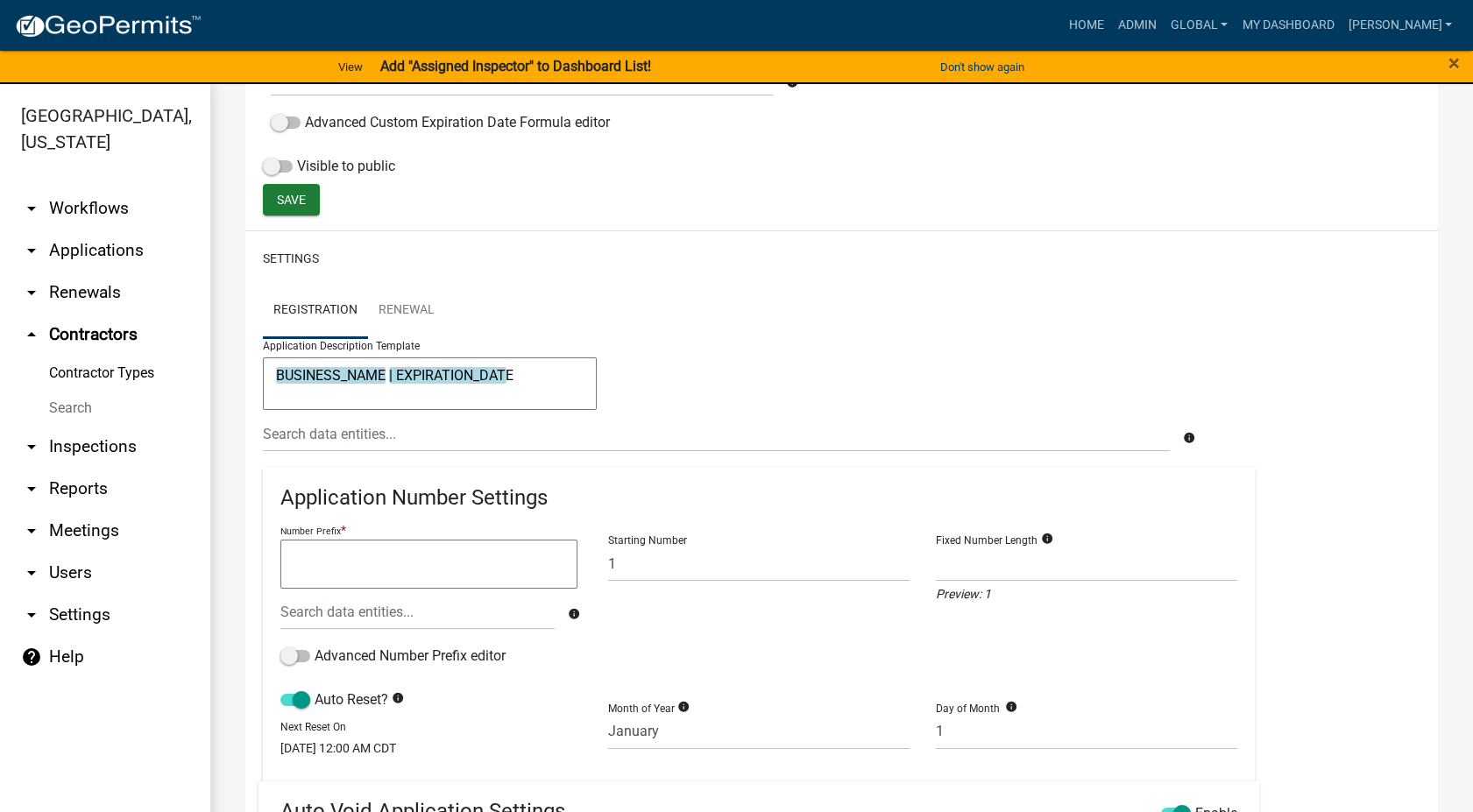
scroll to position [644, 0]
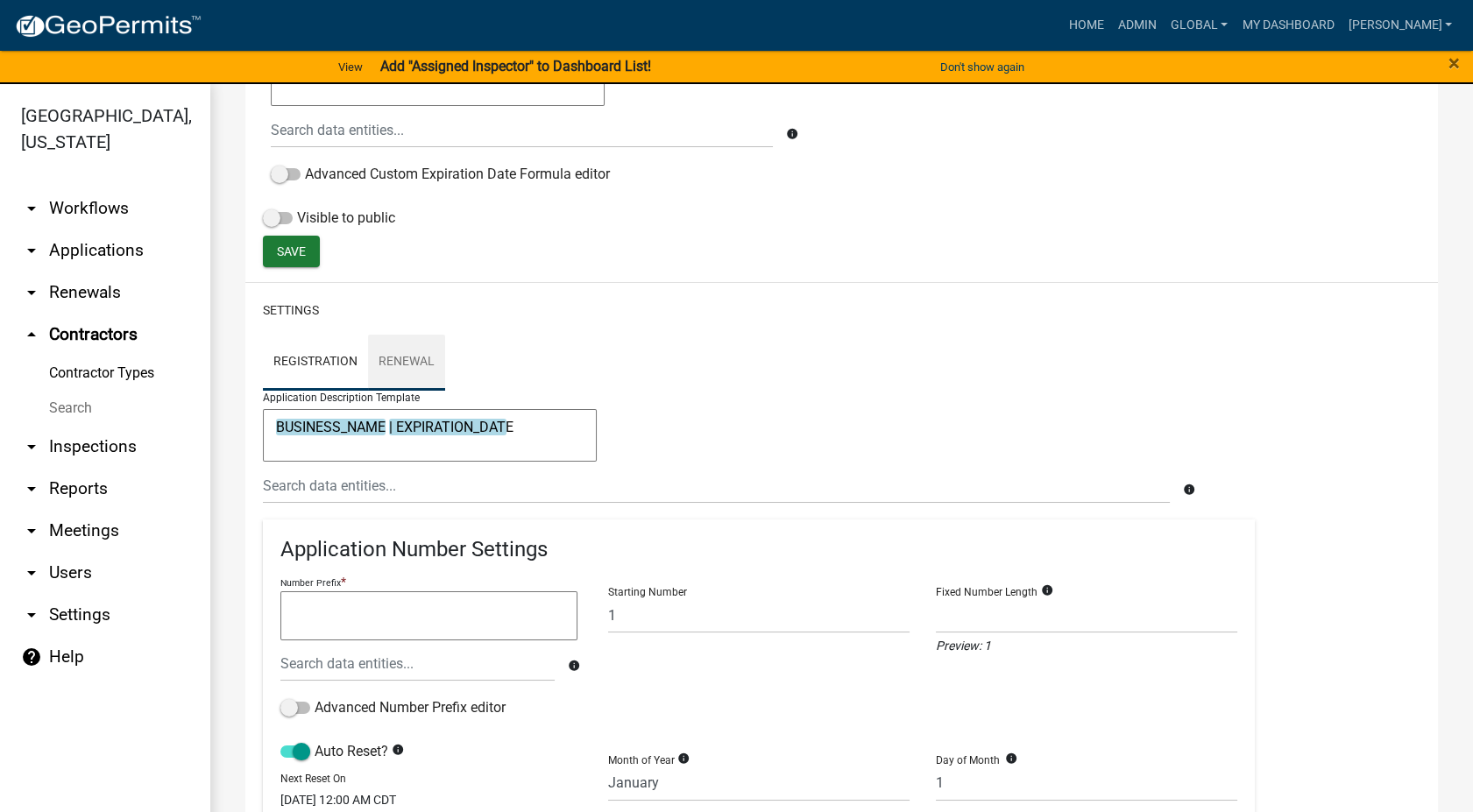
click at [400, 362] on link "Renewal" at bounding box center [406, 363] width 77 height 56
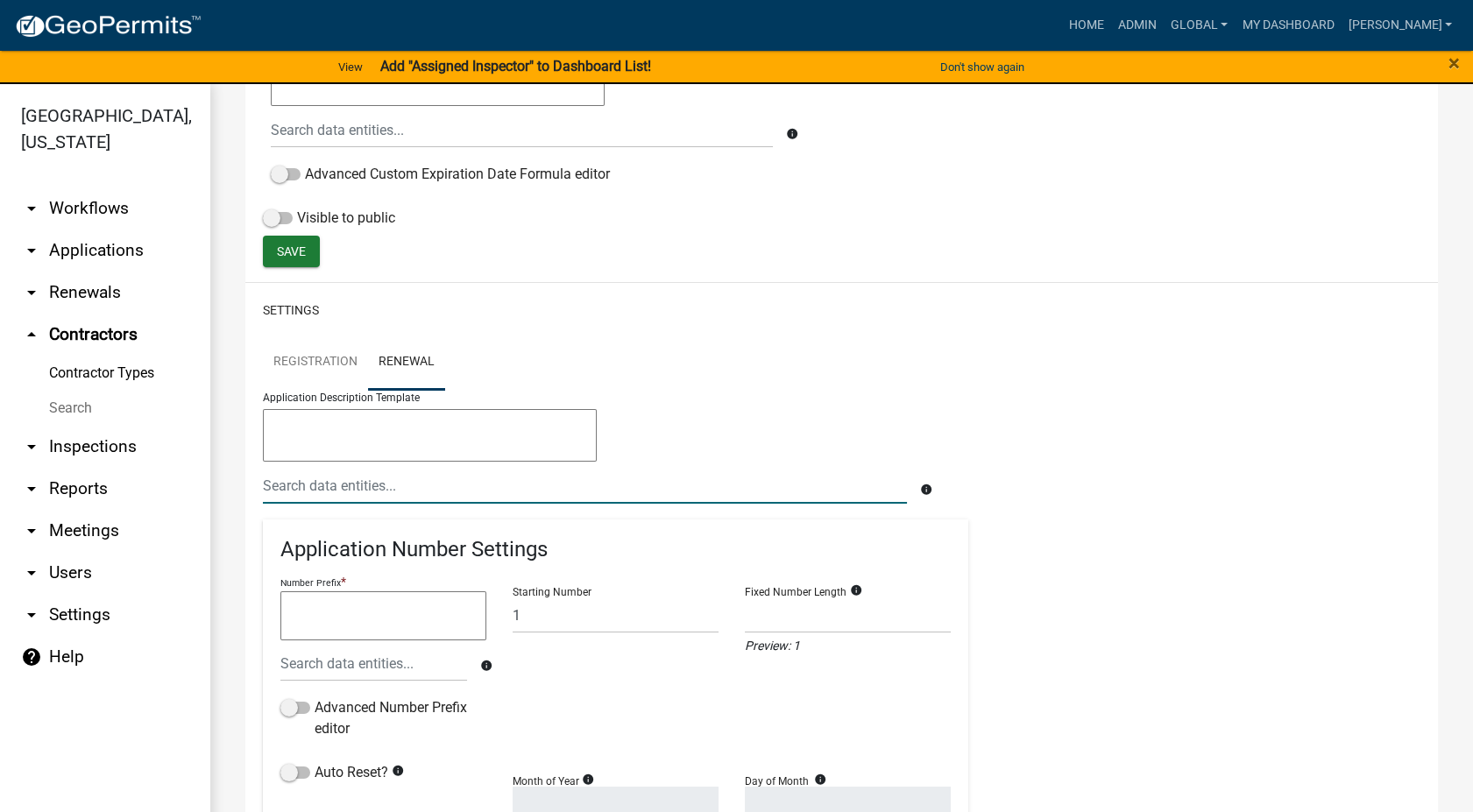
click at [296, 491] on input "text" at bounding box center [585, 485] width 644 height 36
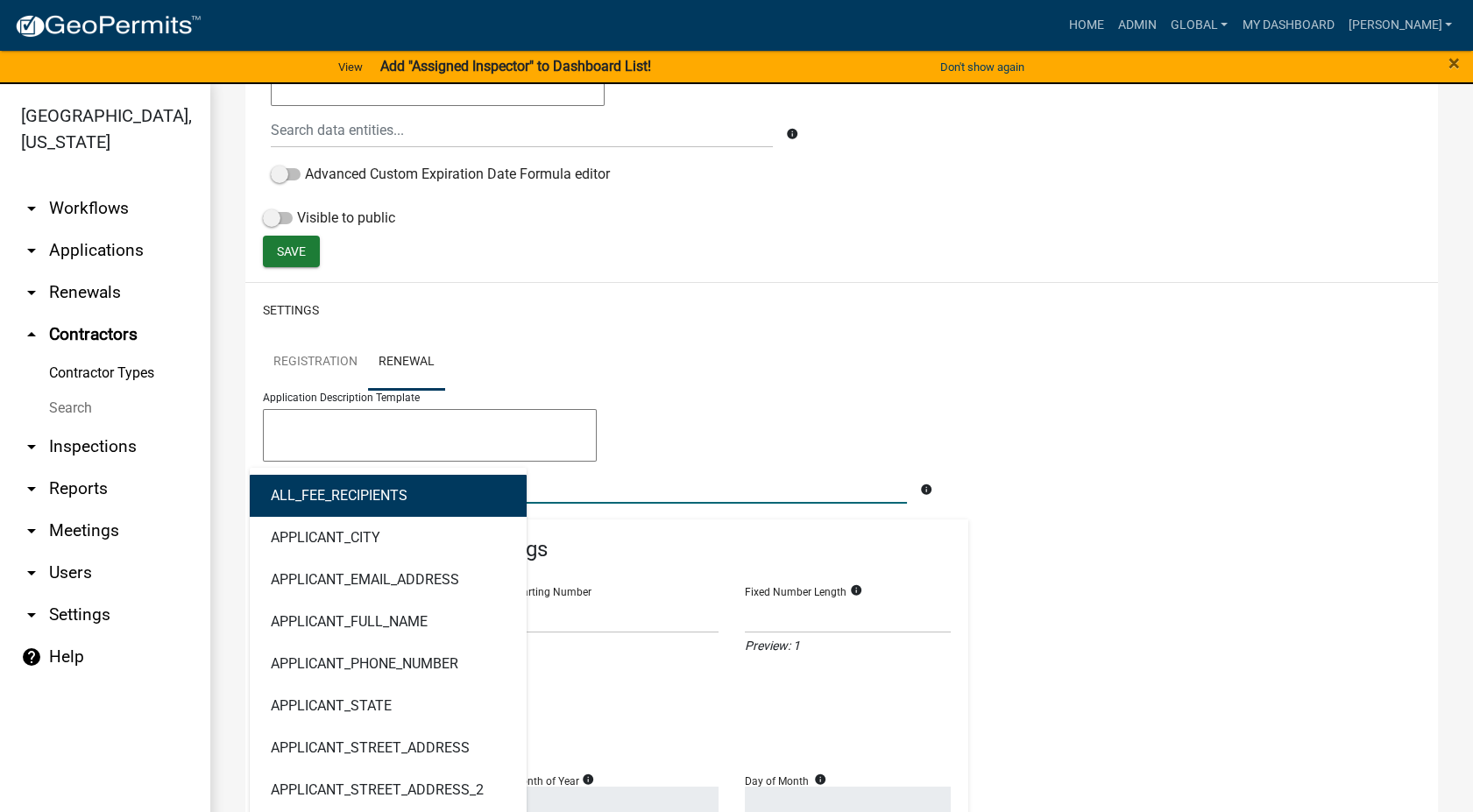
type input "bu"
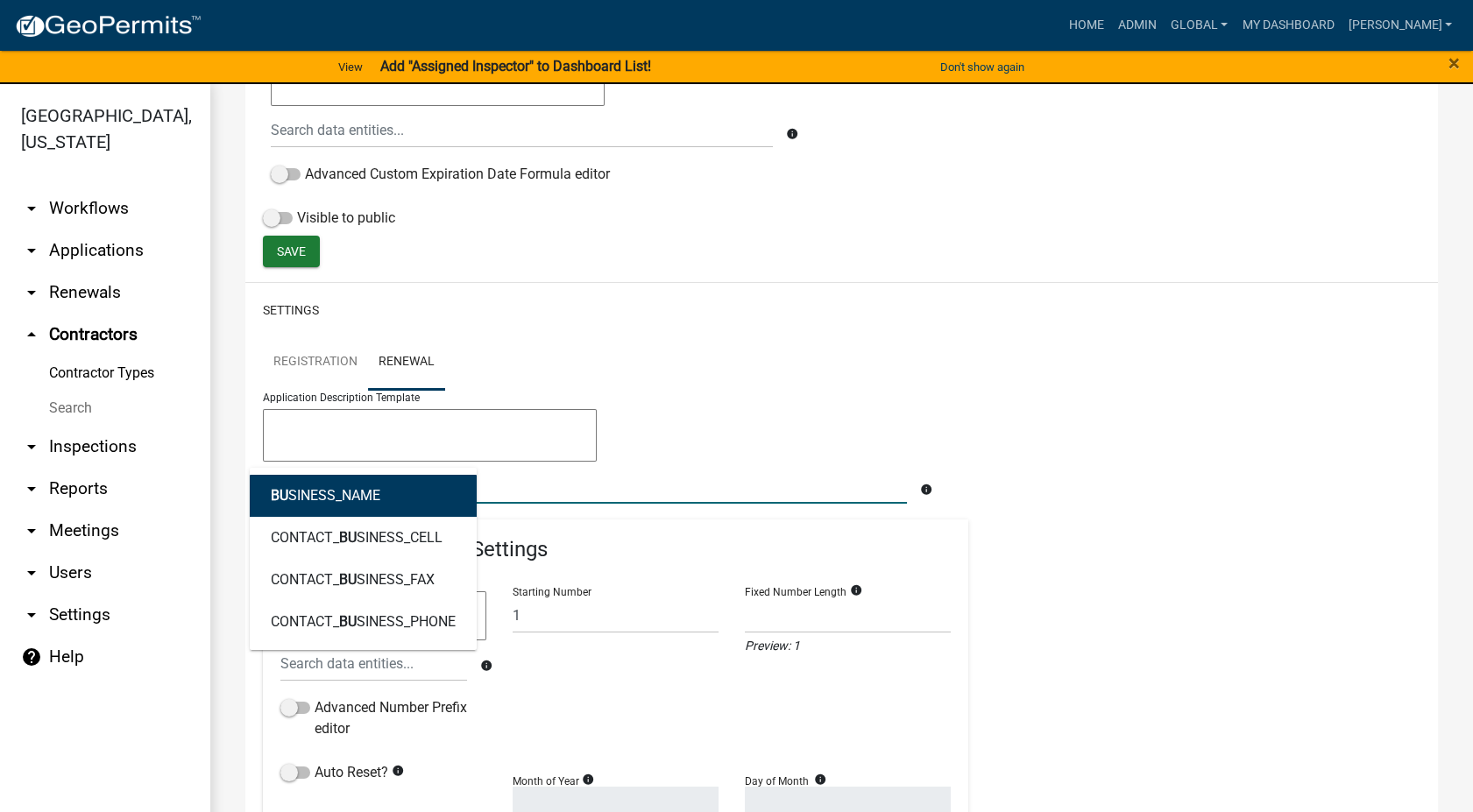
click at [296, 491] on ngb-highlight "BU SINESS_NAME" at bounding box center [326, 495] width 110 height 14
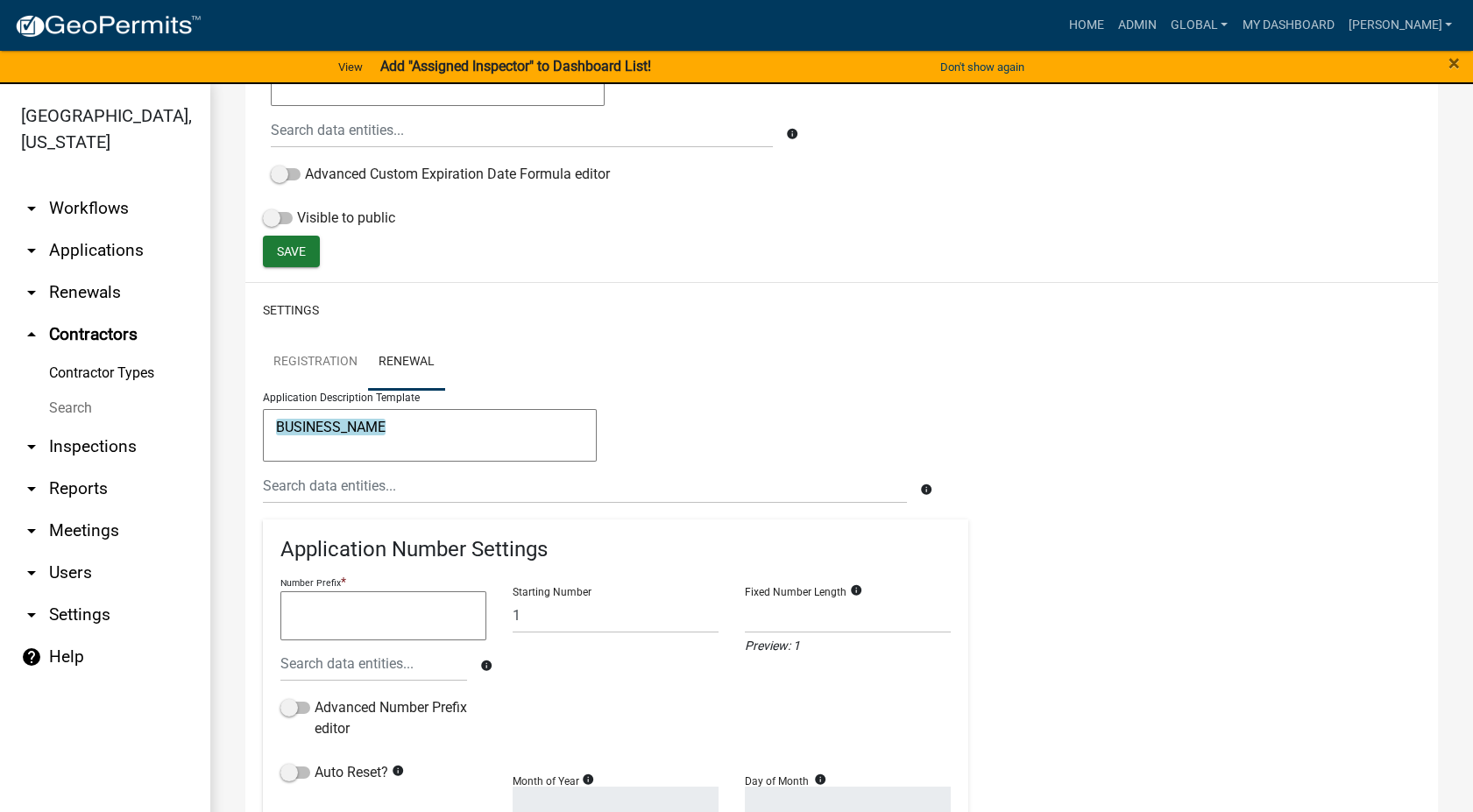
click at [406, 424] on textarea "BUSINESS_NAME" at bounding box center [429, 435] width 334 height 52
type textarea "BUSINESS_NAME |"
click at [304, 482] on input "text" at bounding box center [585, 485] width 644 height 36
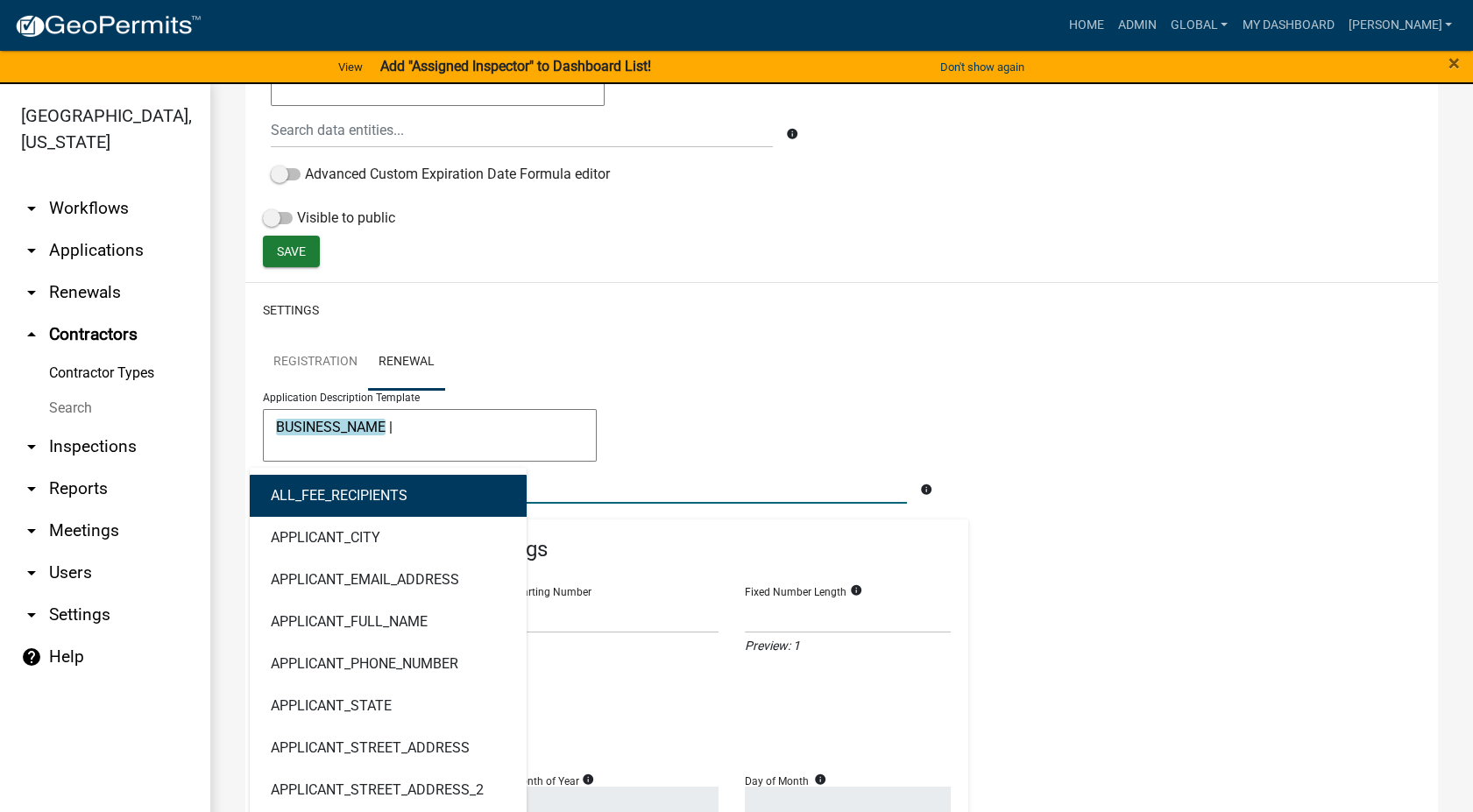
type input "Exp"
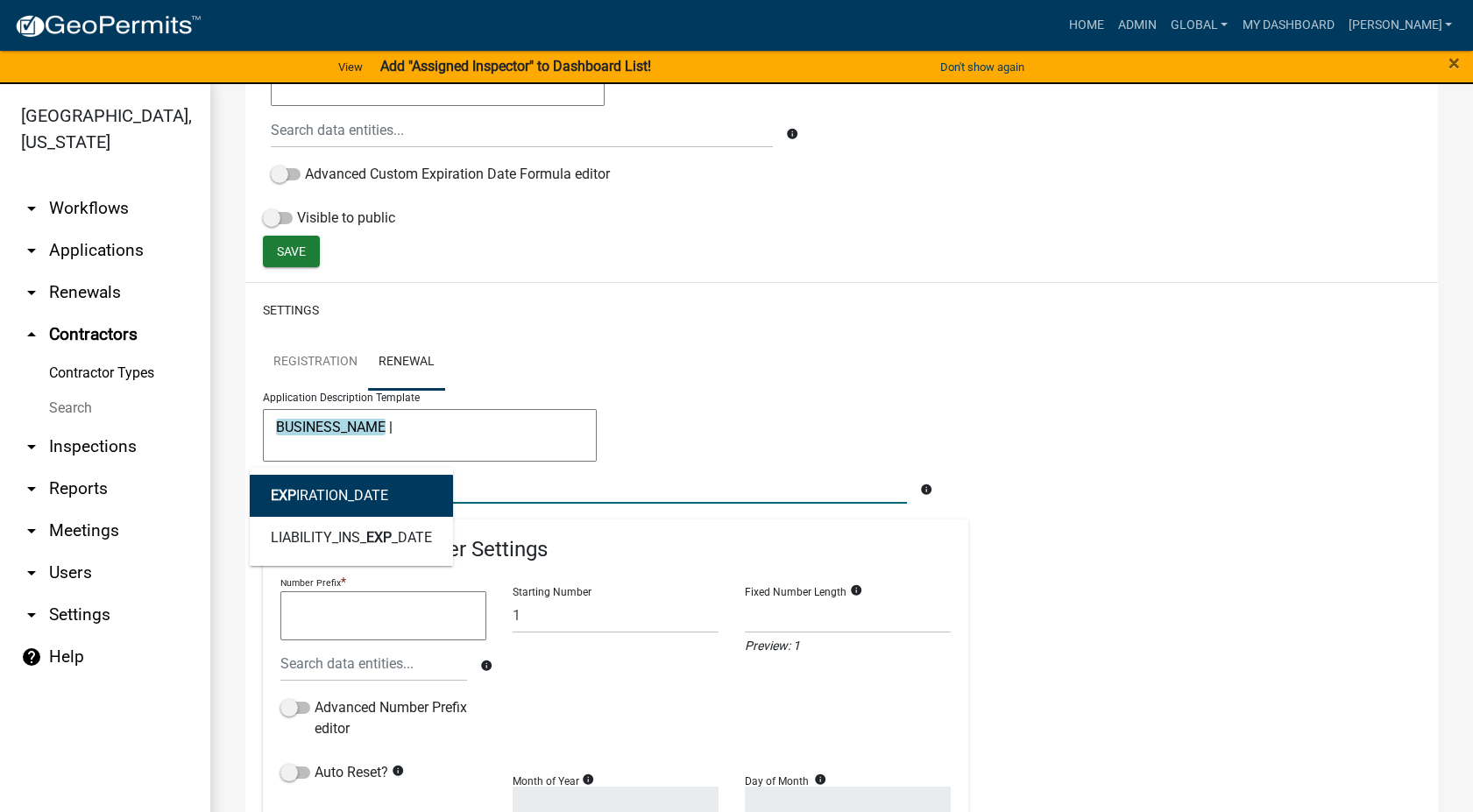
click at [304, 482] on button "EXP IRATION_DATE" at bounding box center [352, 496] width 203 height 42
type textarea "BUSINESS_NAME | EXPIRATION_DATE"
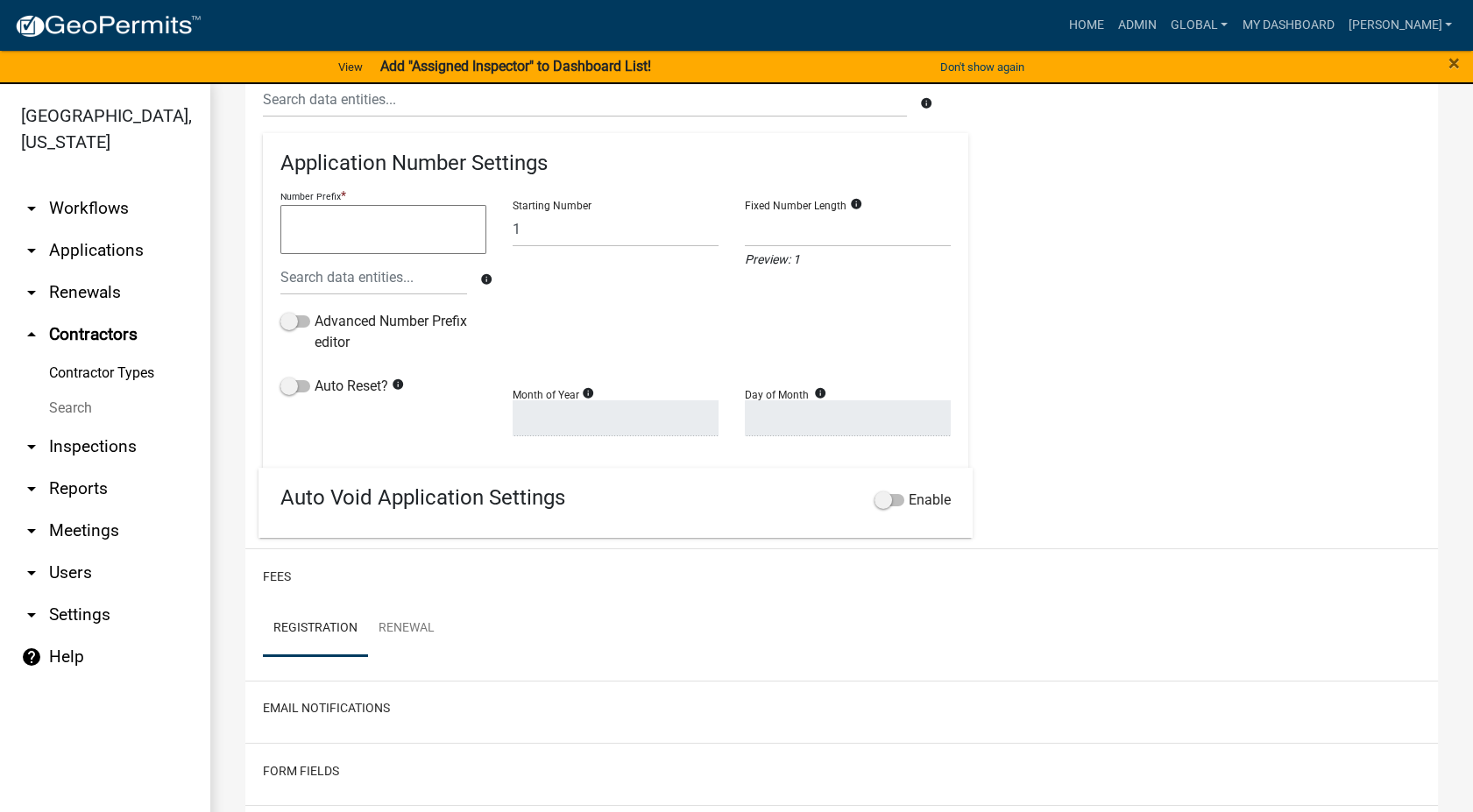
scroll to position [1034, 0]
click at [286, 381] on span at bounding box center [295, 384] width 30 height 12
click at [315, 374] on input "Auto Reset?" at bounding box center [315, 374] width 0 height 0
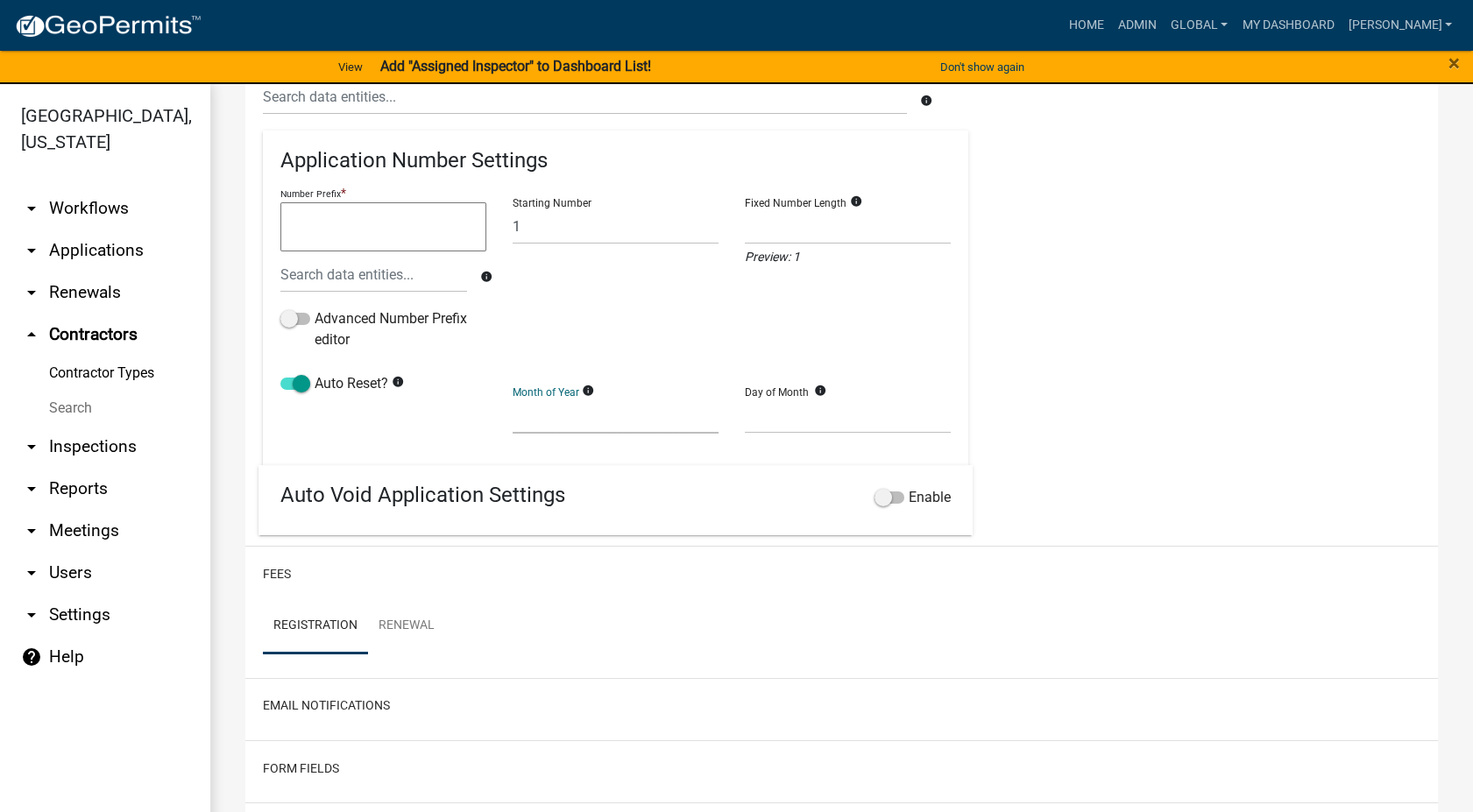
click at [523, 421] on select "January February March April May June July August September October November De…" at bounding box center [615, 416] width 206 height 36
select select "1"
click at [513, 398] on select "January February March April May June July August September October November De…" at bounding box center [615, 416] width 206 height 36
click at [848, 414] on select "1 2 3 4 5 6 7 8 9 10 11 12 13 14 15 16 17 18 19 20 21 22 23 24 25 26 27 28" at bounding box center [848, 416] width 206 height 36
select select "1"
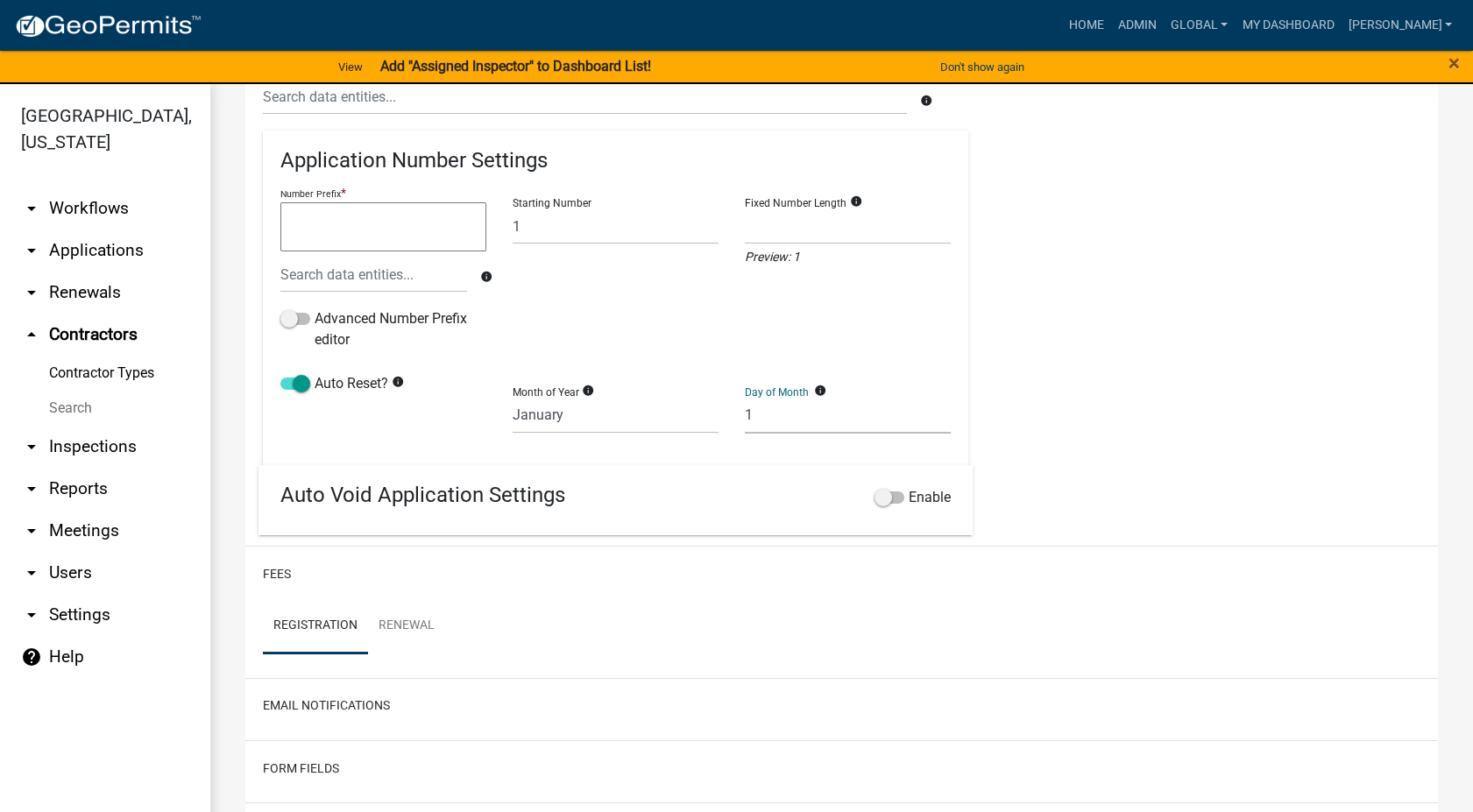
click at [745, 398] on select "1 2 3 4 5 6 7 8 9 10 11 12 13 14 15 16 17 18 19 20 21 22 23 24 25 26 27 28" at bounding box center [848, 416] width 206 height 36
click at [874, 503] on span at bounding box center [889, 497] width 30 height 12
click at [909, 487] on input "Enable" at bounding box center [909, 487] width 0 height 0
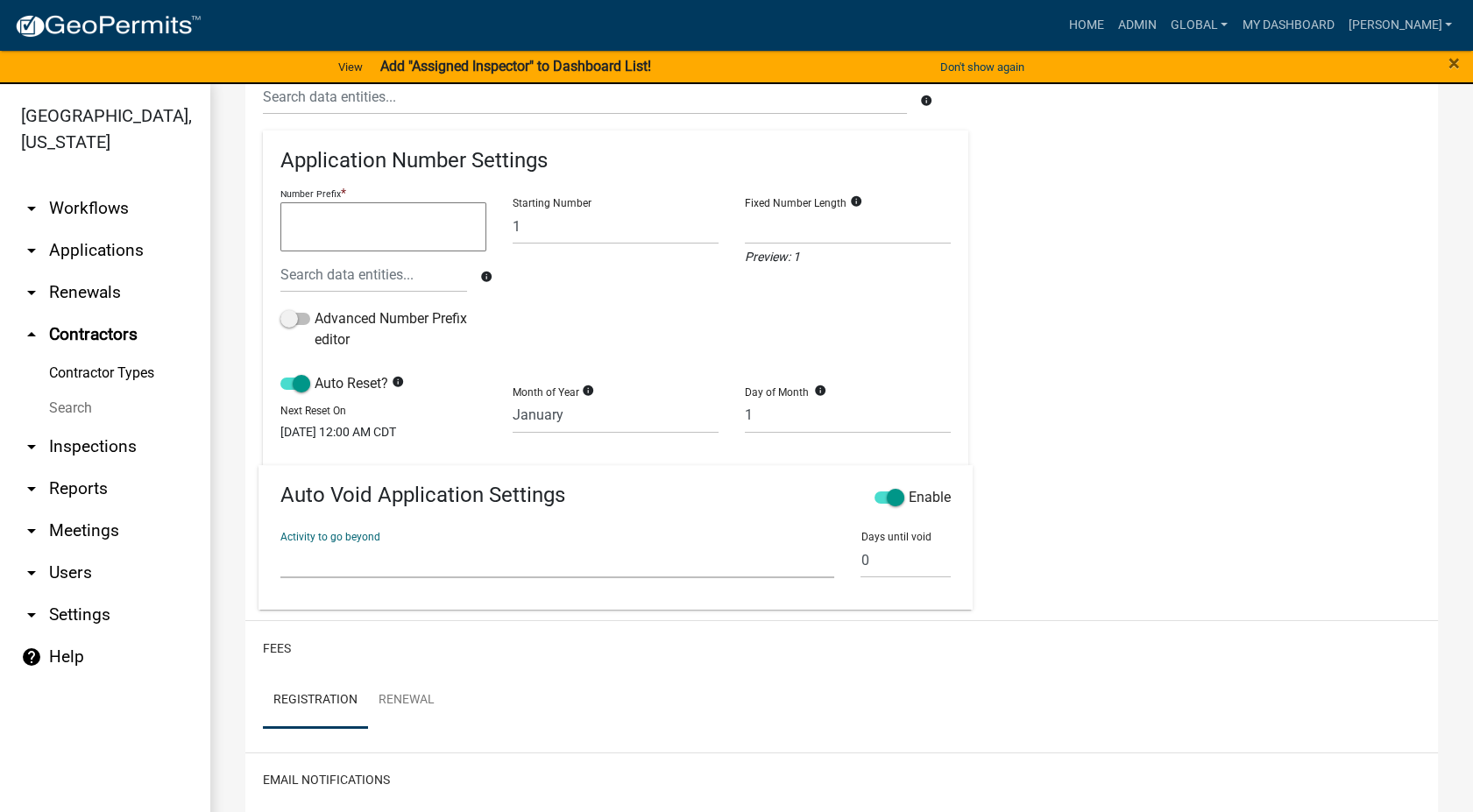
click at [328, 578] on select "Require User Contractor & Company Info Contractor Requirements Review Contracto…" at bounding box center [557, 559] width 554 height 36
select select "5e63e48a-672d-43f3-a467-3a911862093d"
click at [280, 553] on select "Require User Contractor & Company Info Contractor Requirements Review Contracto…" at bounding box center [557, 559] width 554 height 36
click at [872, 576] on input "0" at bounding box center [905, 559] width 91 height 36
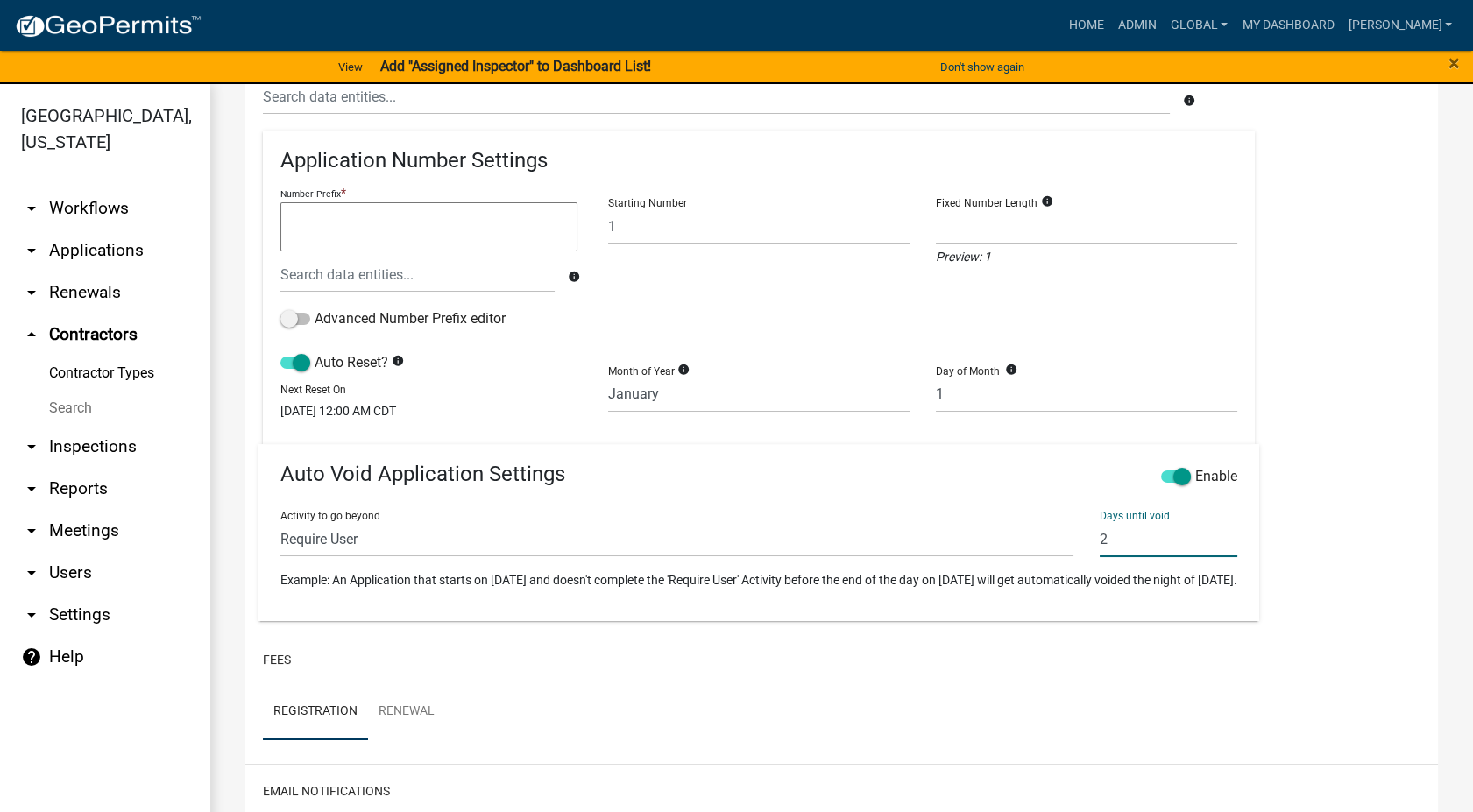
type input "2"
click at [387, 542] on select "Require User Contractor & Company Info Contractor Requirements Review Contracto…" at bounding box center [677, 539] width 793 height 36
select select "3a20e6cf-00e2-4b37-b11a-009444e4b478"
click at [280, 522] on select "Require User Contractor & Company Info Contractor Requirements Review Contracto…" at bounding box center [677, 539] width 793 height 36
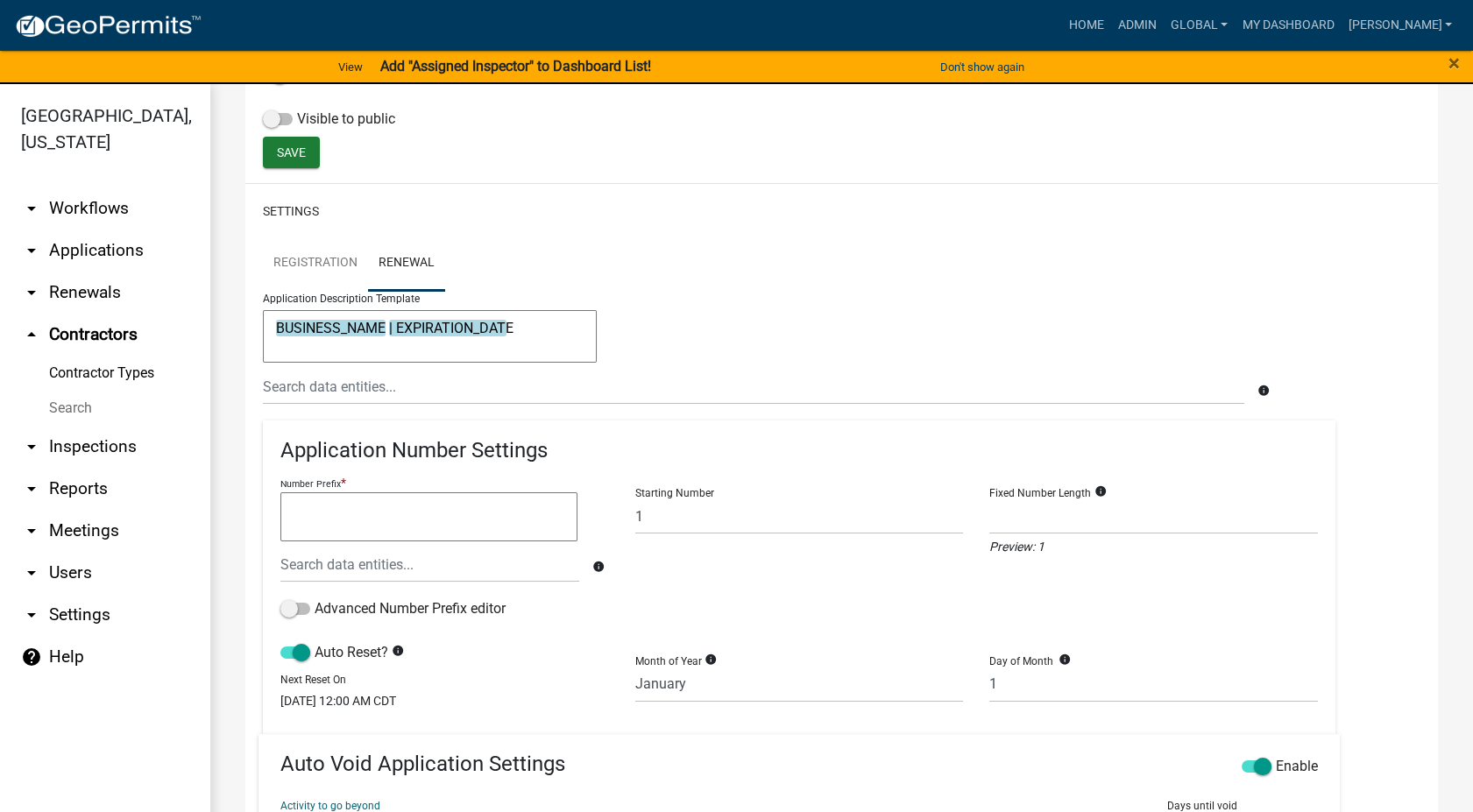
scroll to position [742, 0]
click at [301, 153] on span "Save" at bounding box center [291, 154] width 29 height 14
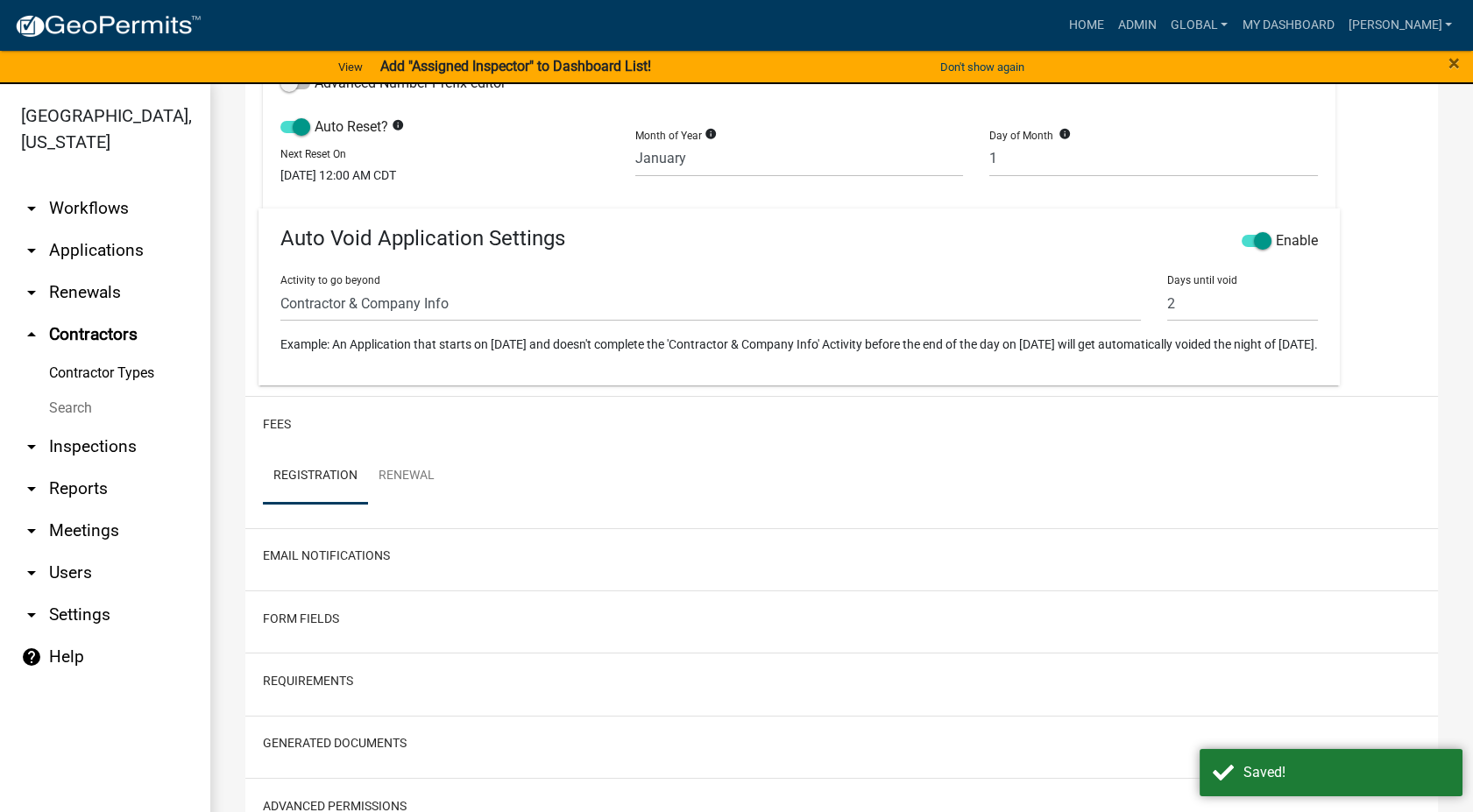
scroll to position [1344, 0]
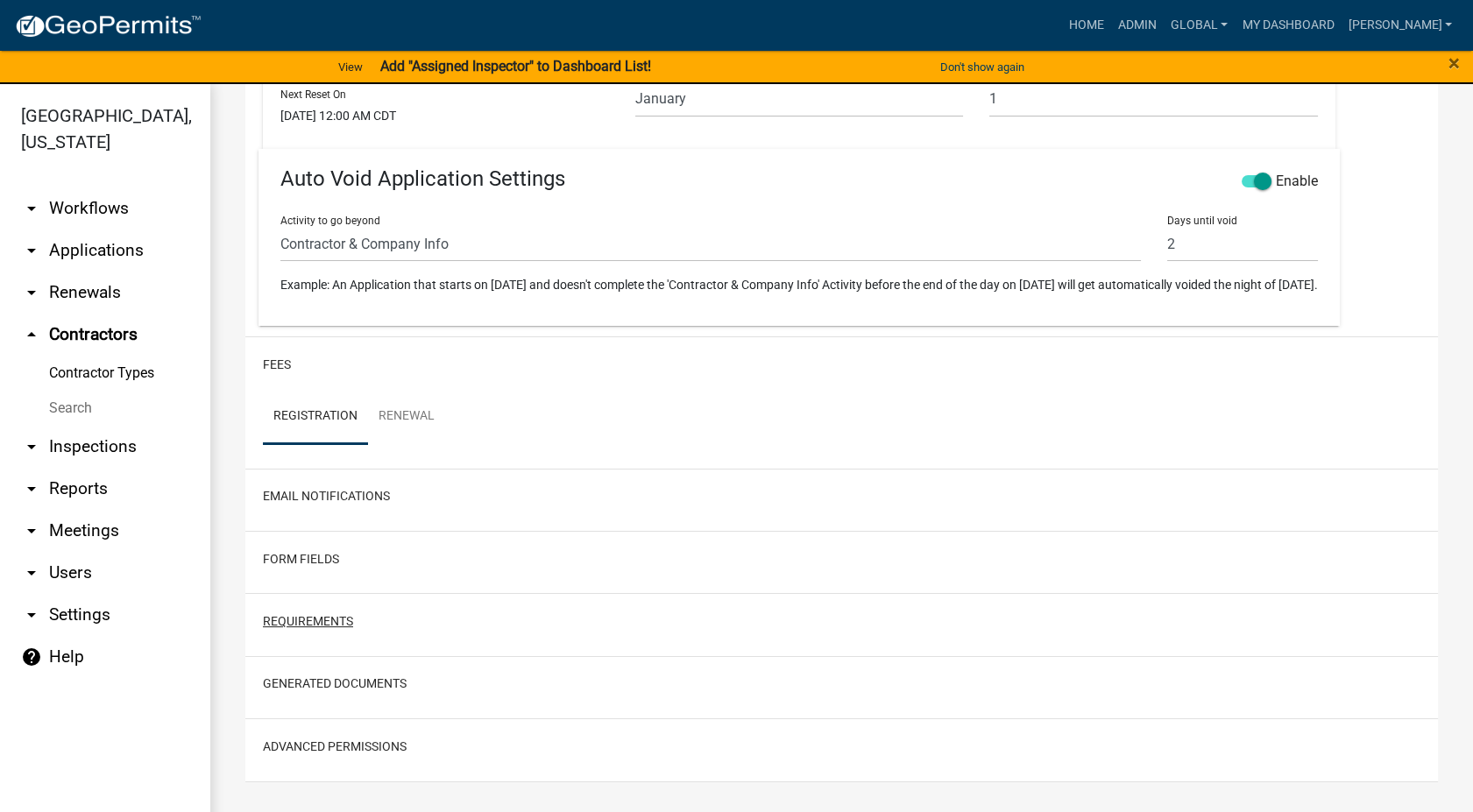
click at [304, 623] on button "Requirements" at bounding box center [308, 622] width 91 height 18
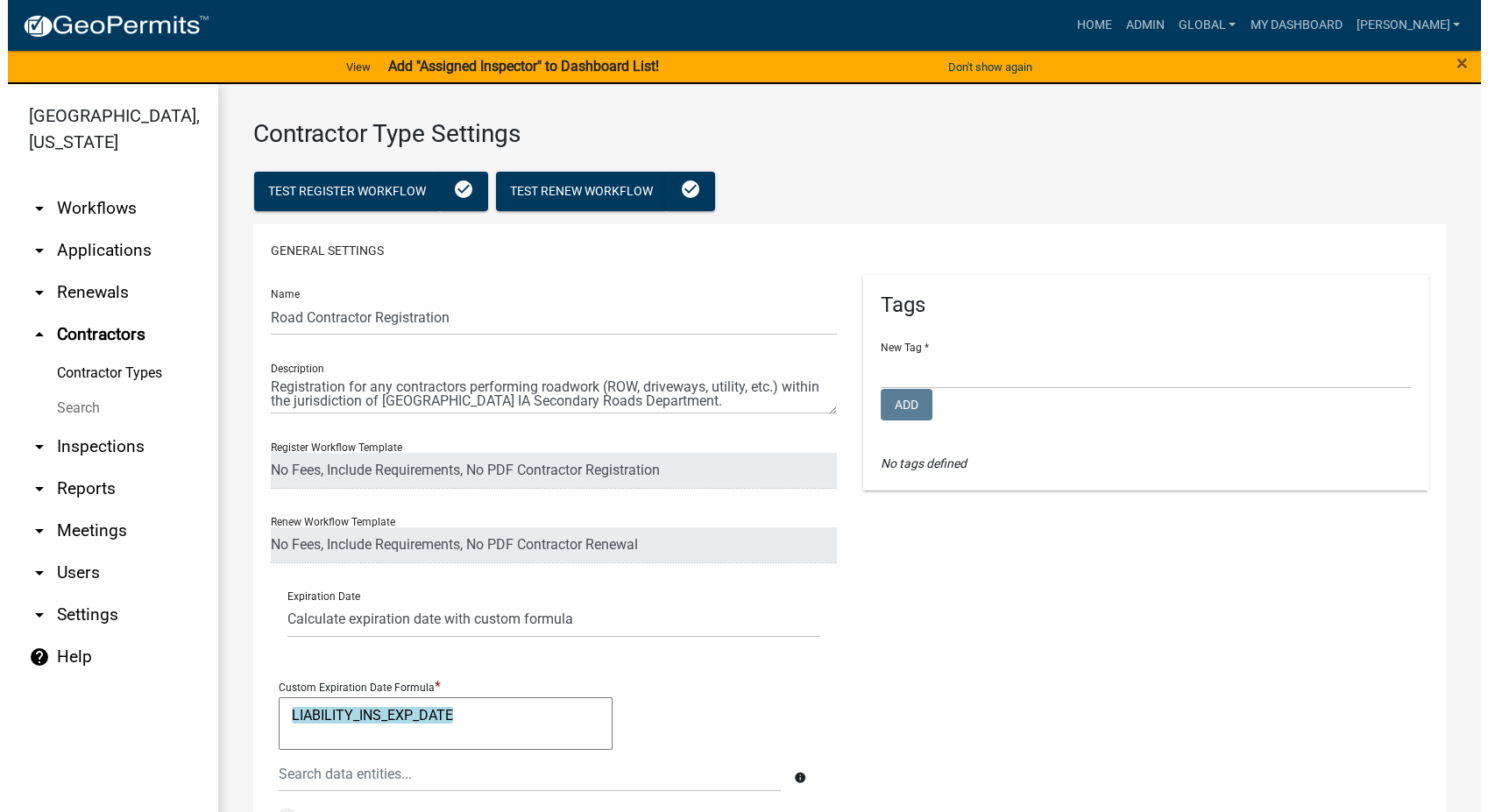
scroll to position [0, 0]
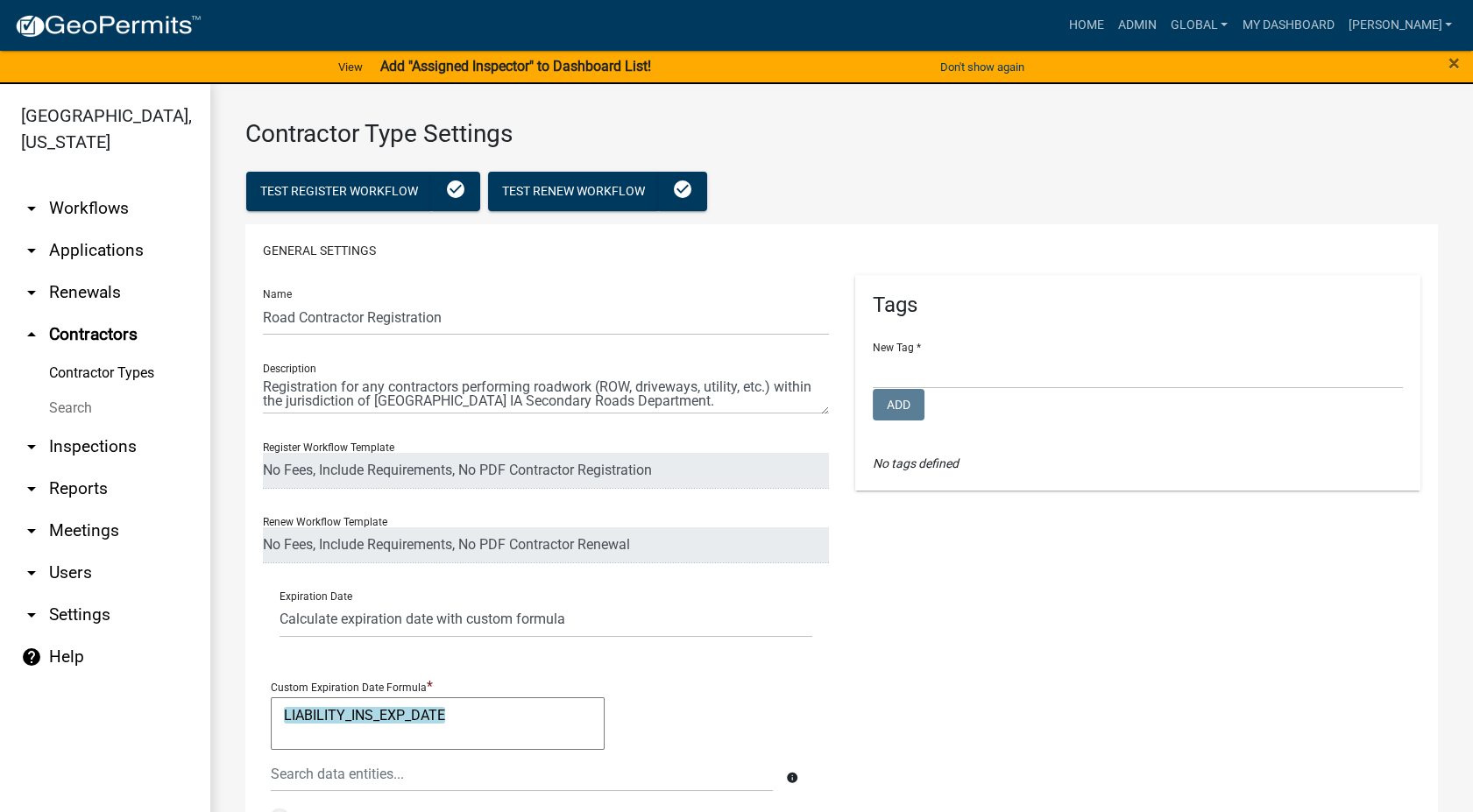
click at [98, 373] on link "Contractor Types" at bounding box center [105, 374] width 211 height 35
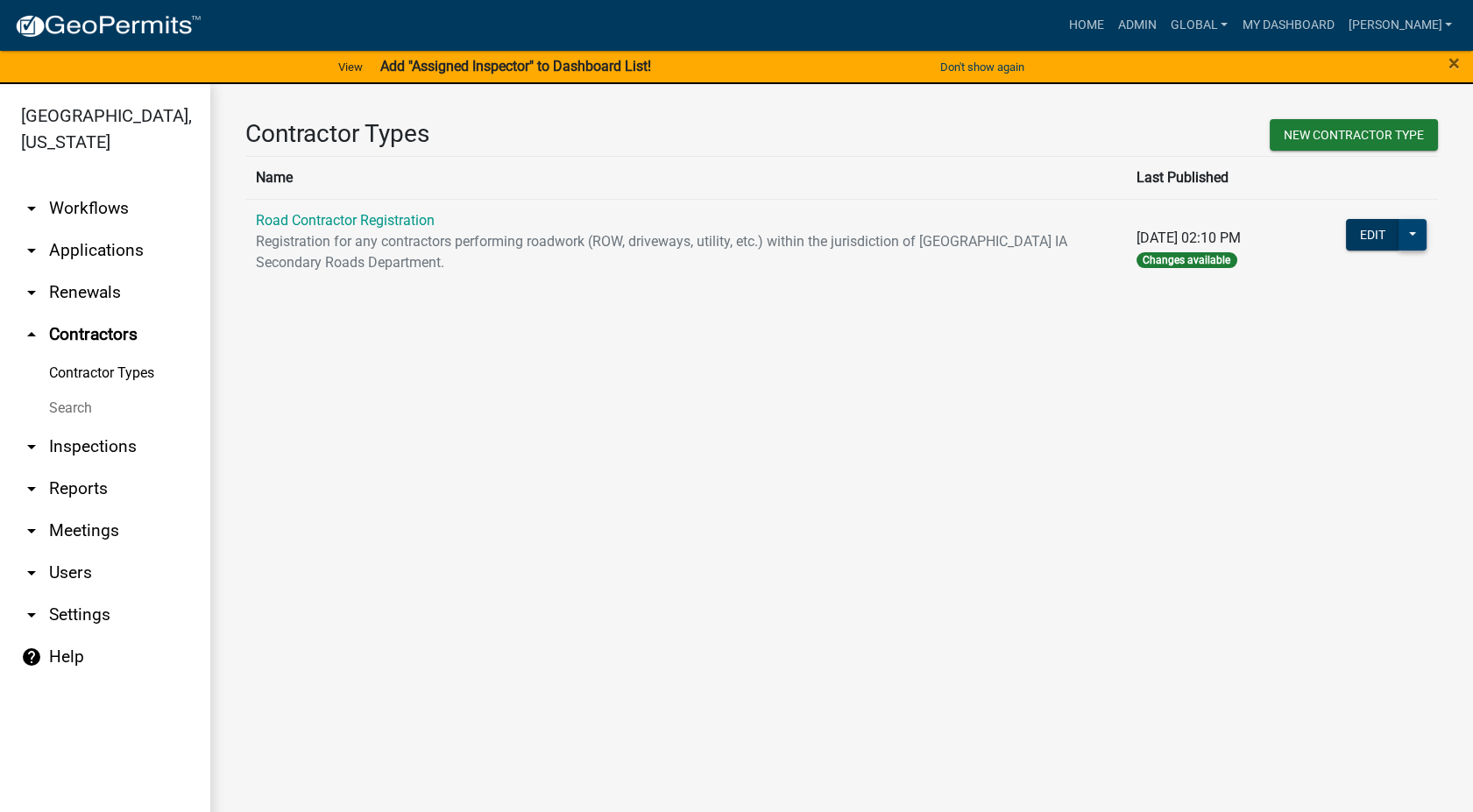
click at [1413, 235] on button at bounding box center [1413, 234] width 28 height 31
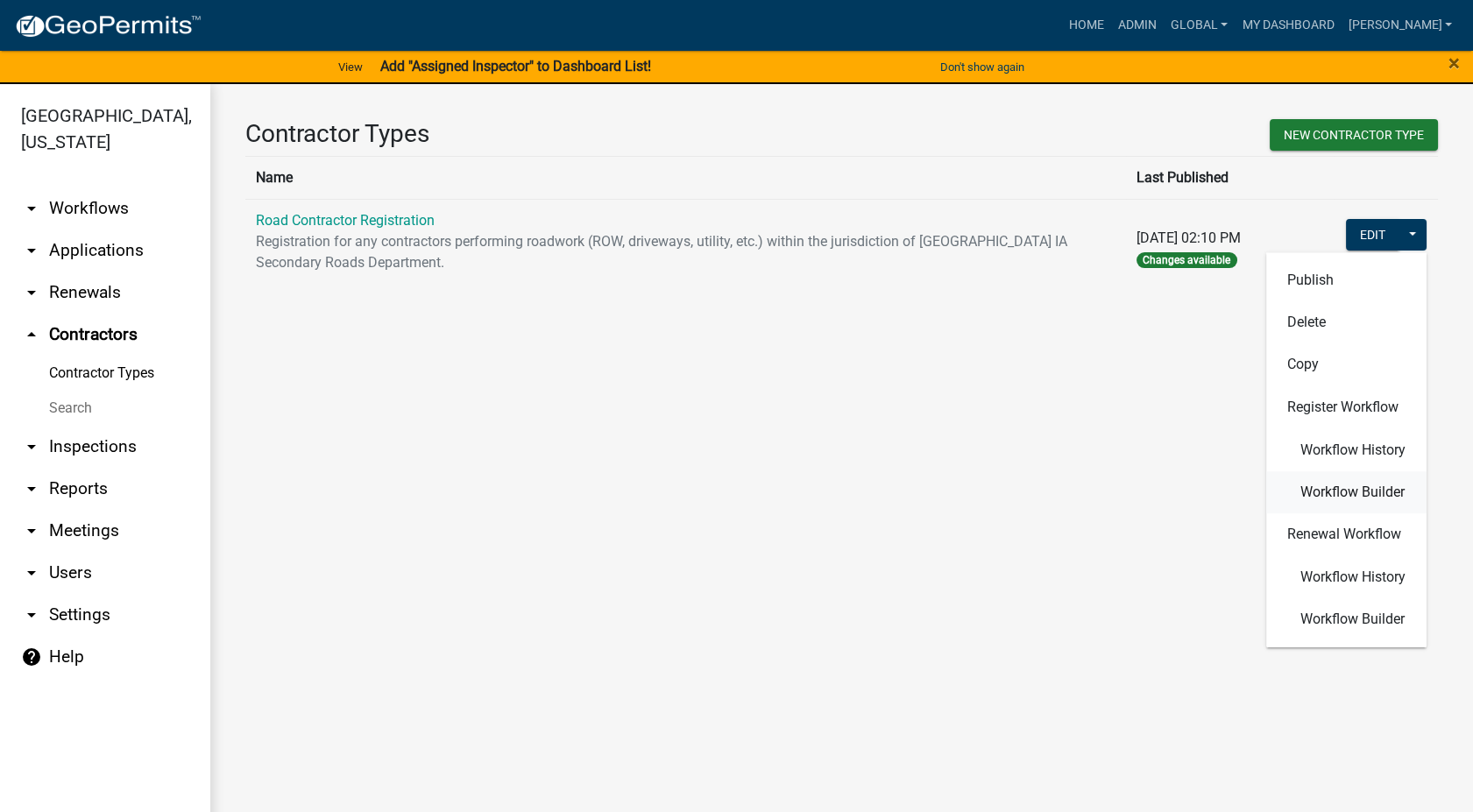
click at [1368, 487] on span "Workflow Builder" at bounding box center [1352, 491] width 104 height 14
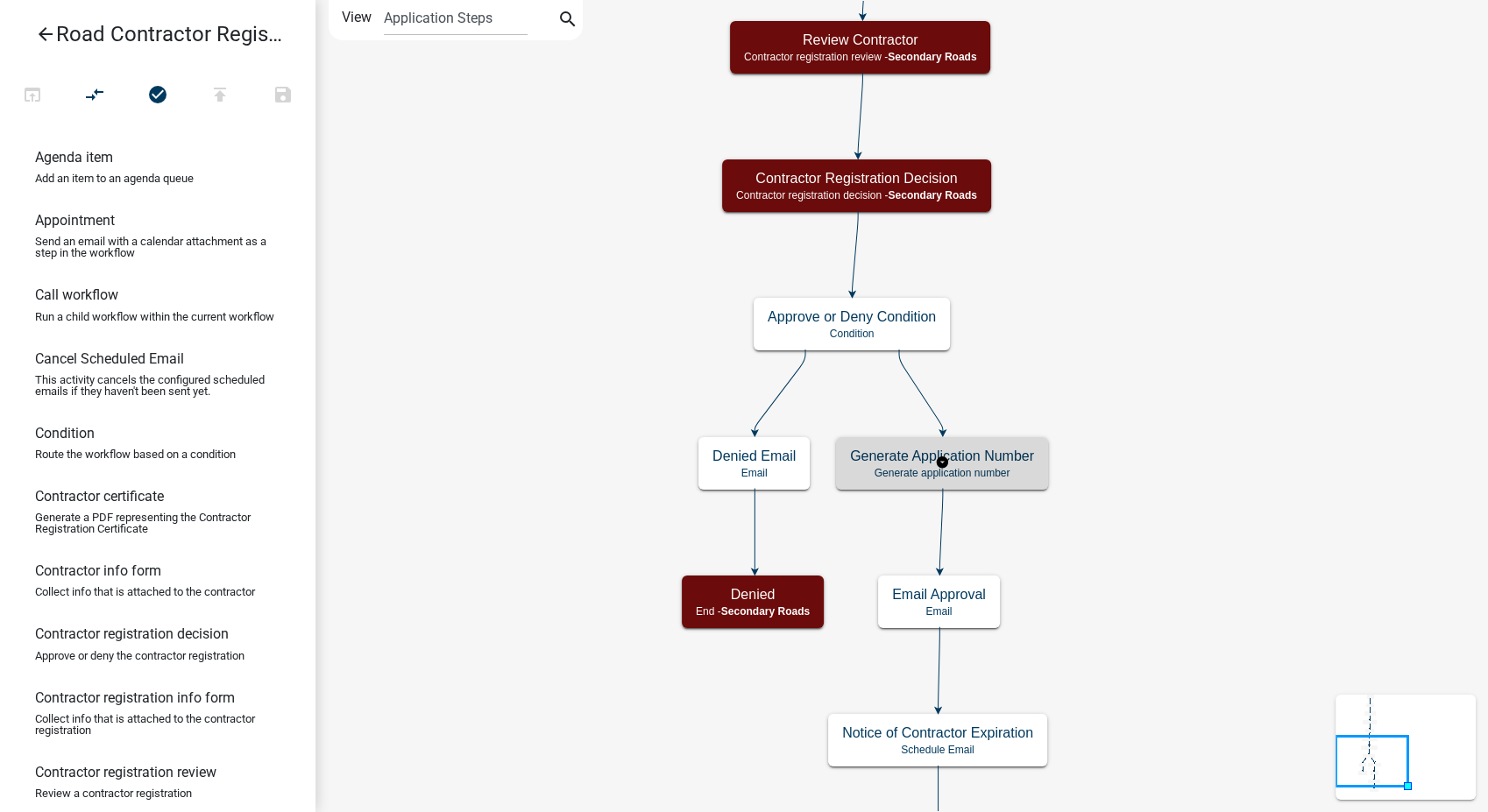
click at [984, 463] on h5 "Generate Application Number" at bounding box center [941, 456] width 184 height 16
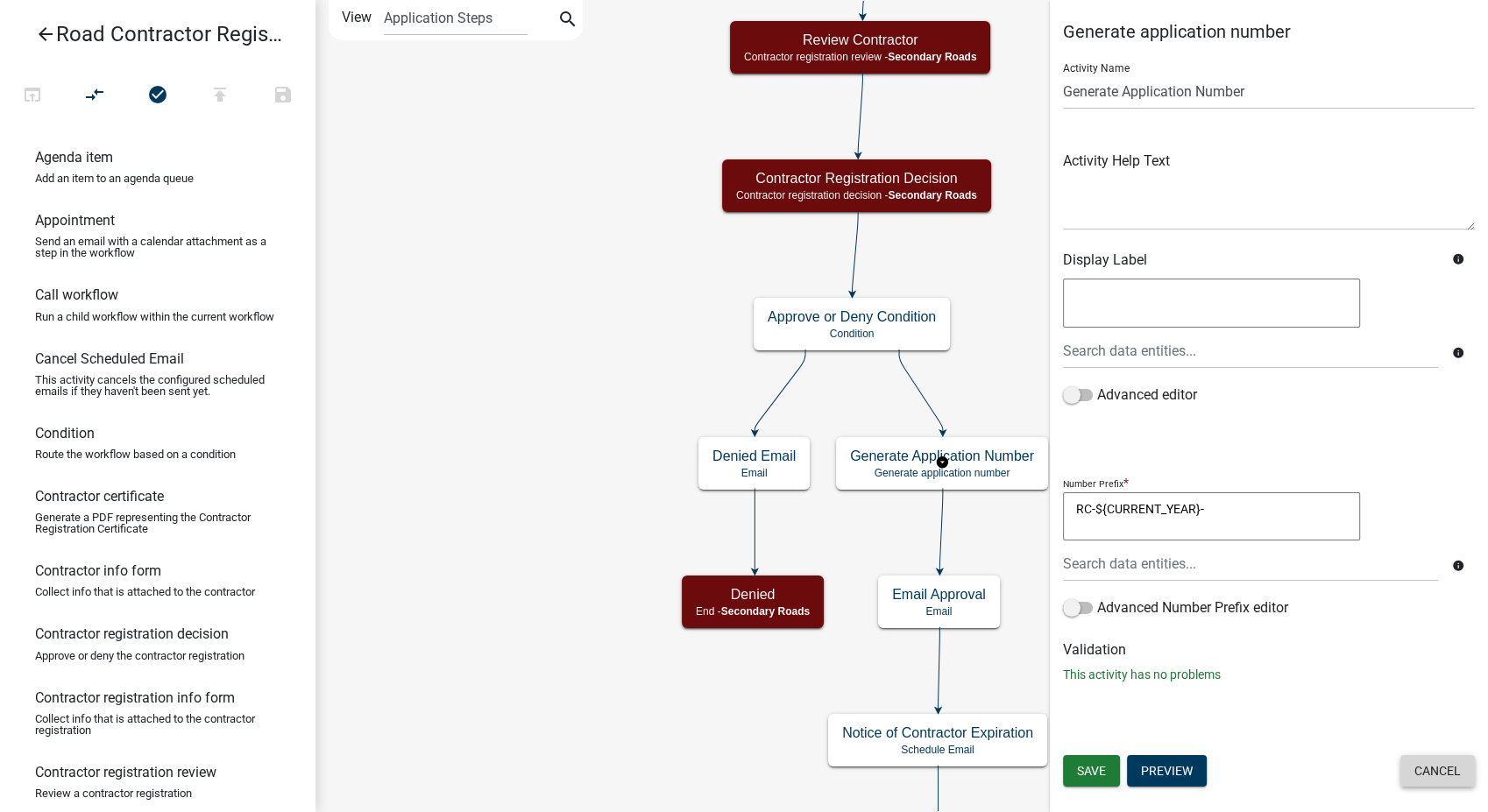
click at [1453, 779] on button "Cancel" at bounding box center [1438, 771] width 74 height 31
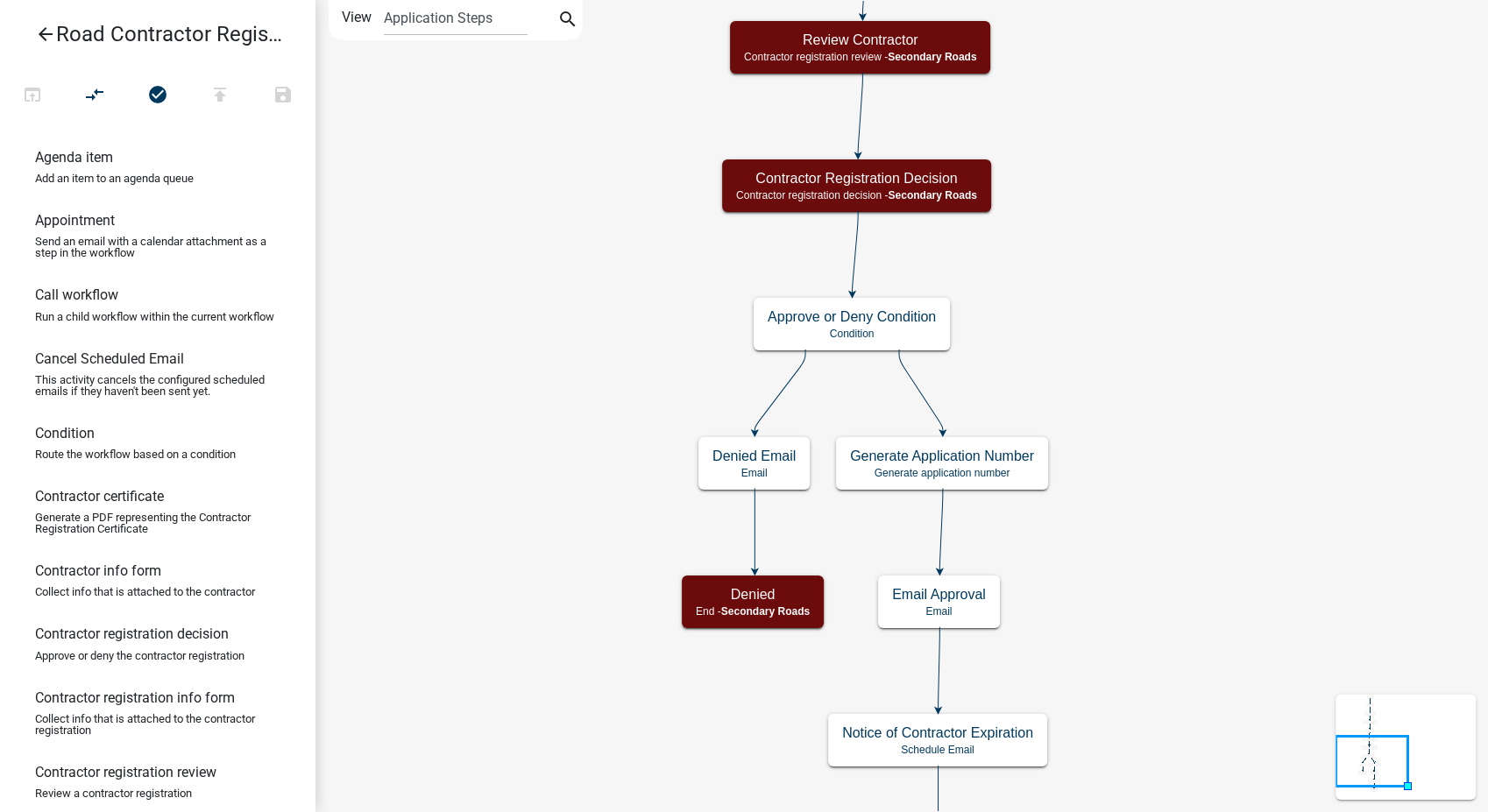
click at [37, 29] on icon "arrow_back" at bounding box center [45, 36] width 21 height 25
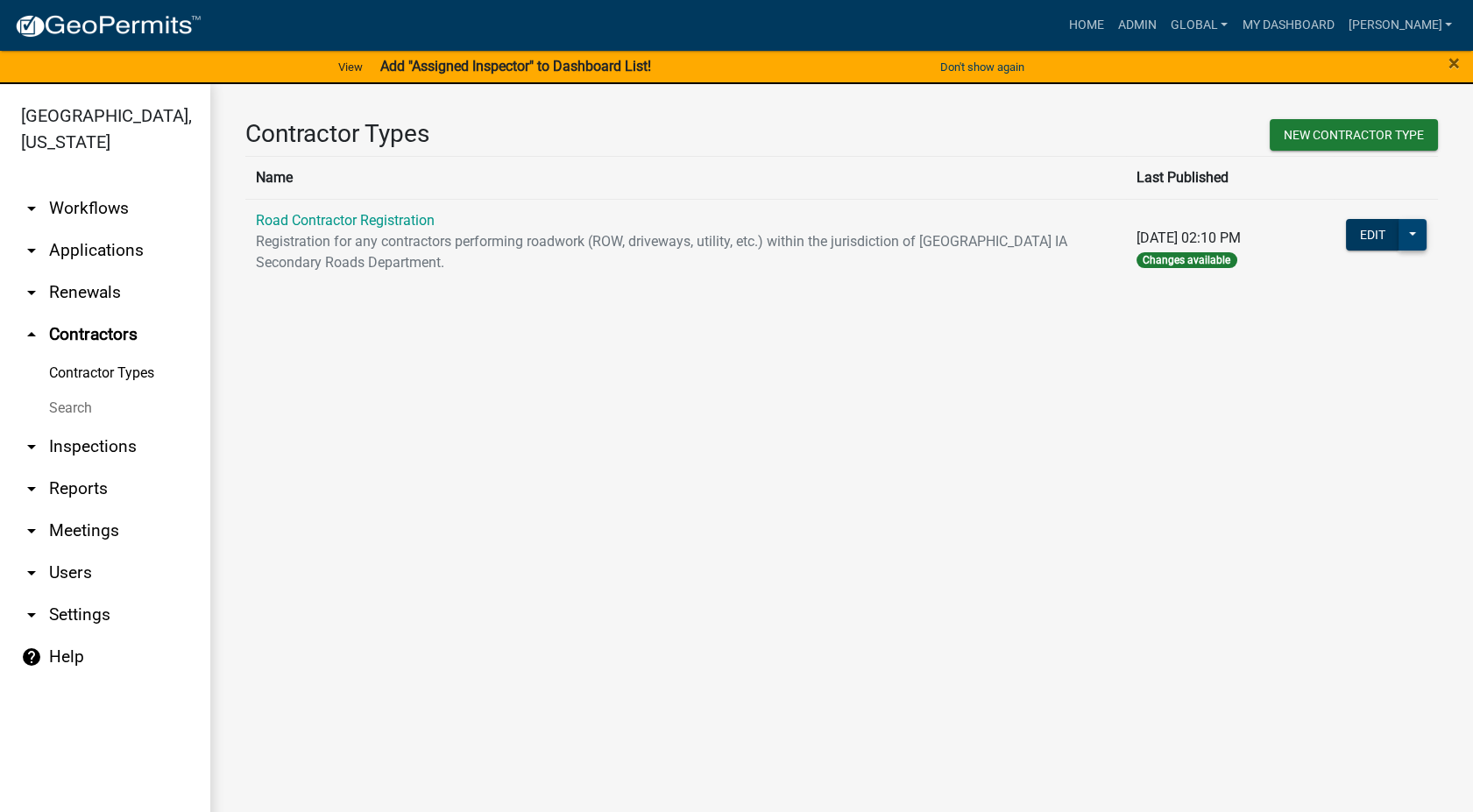
click at [1413, 235] on button at bounding box center [1413, 234] width 28 height 31
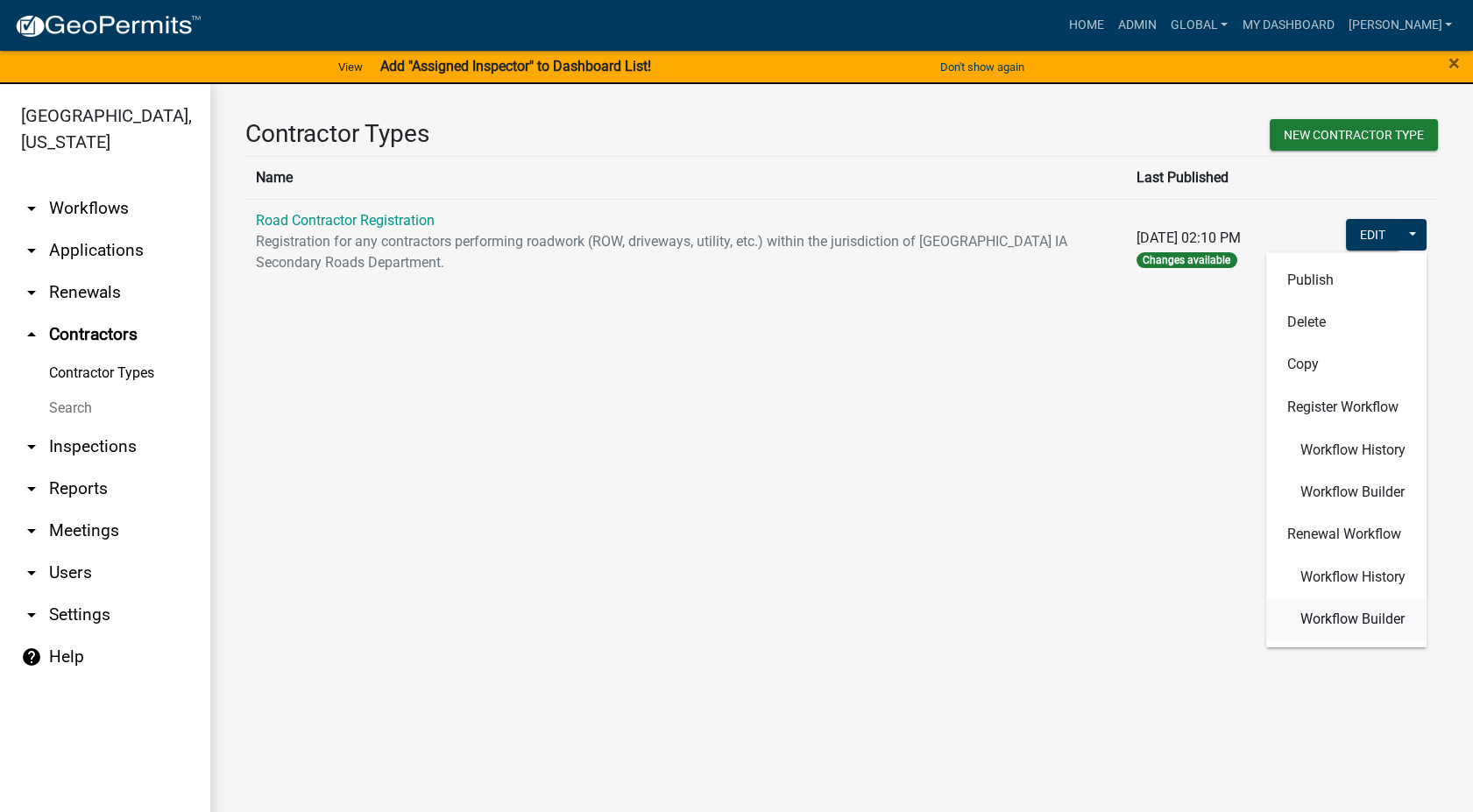
click at [1339, 612] on span "Workflow Builder" at bounding box center [1352, 619] width 104 height 14
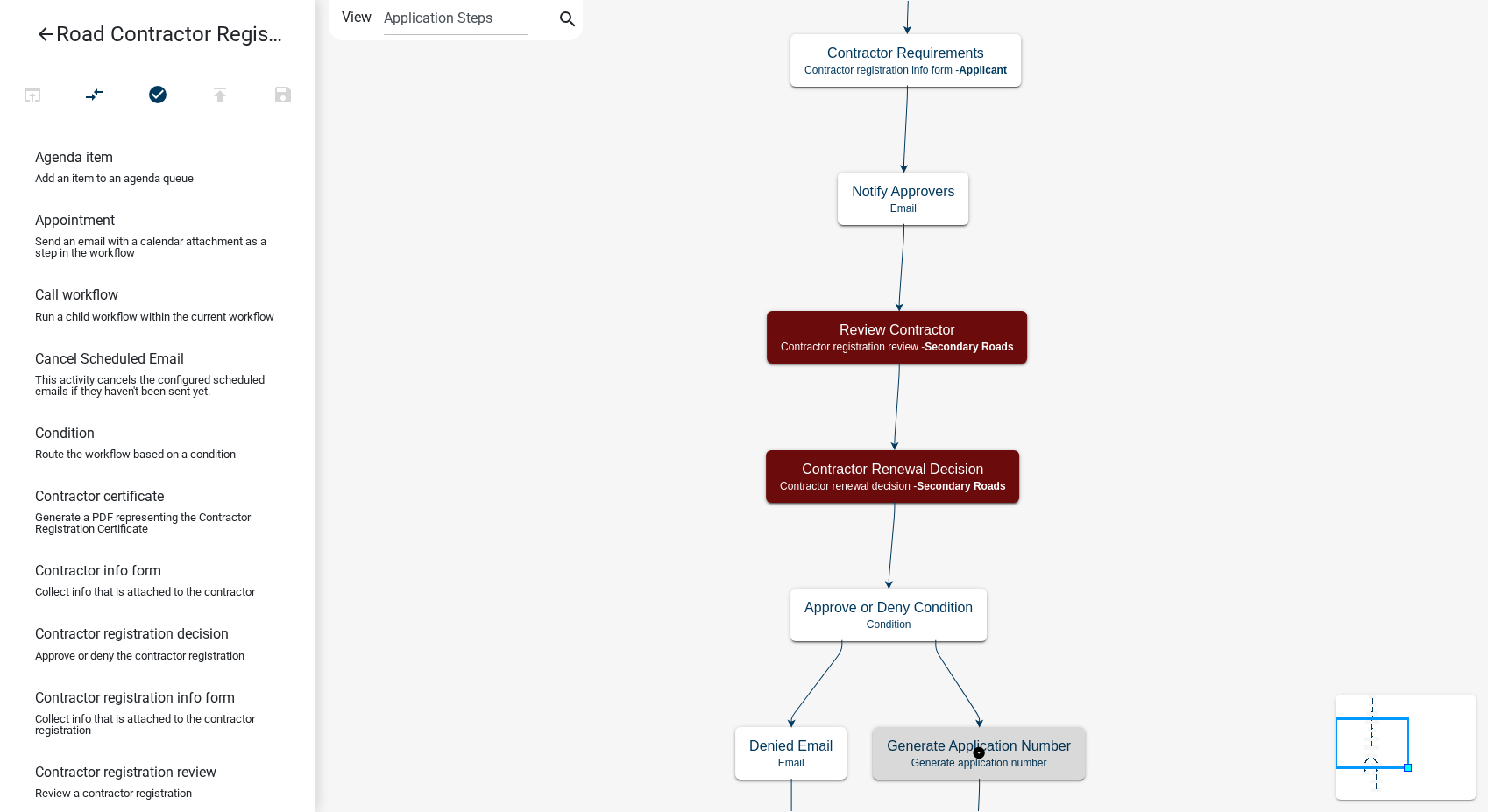
click at [1019, 767] on p "Generate application number" at bounding box center [979, 763] width 184 height 12
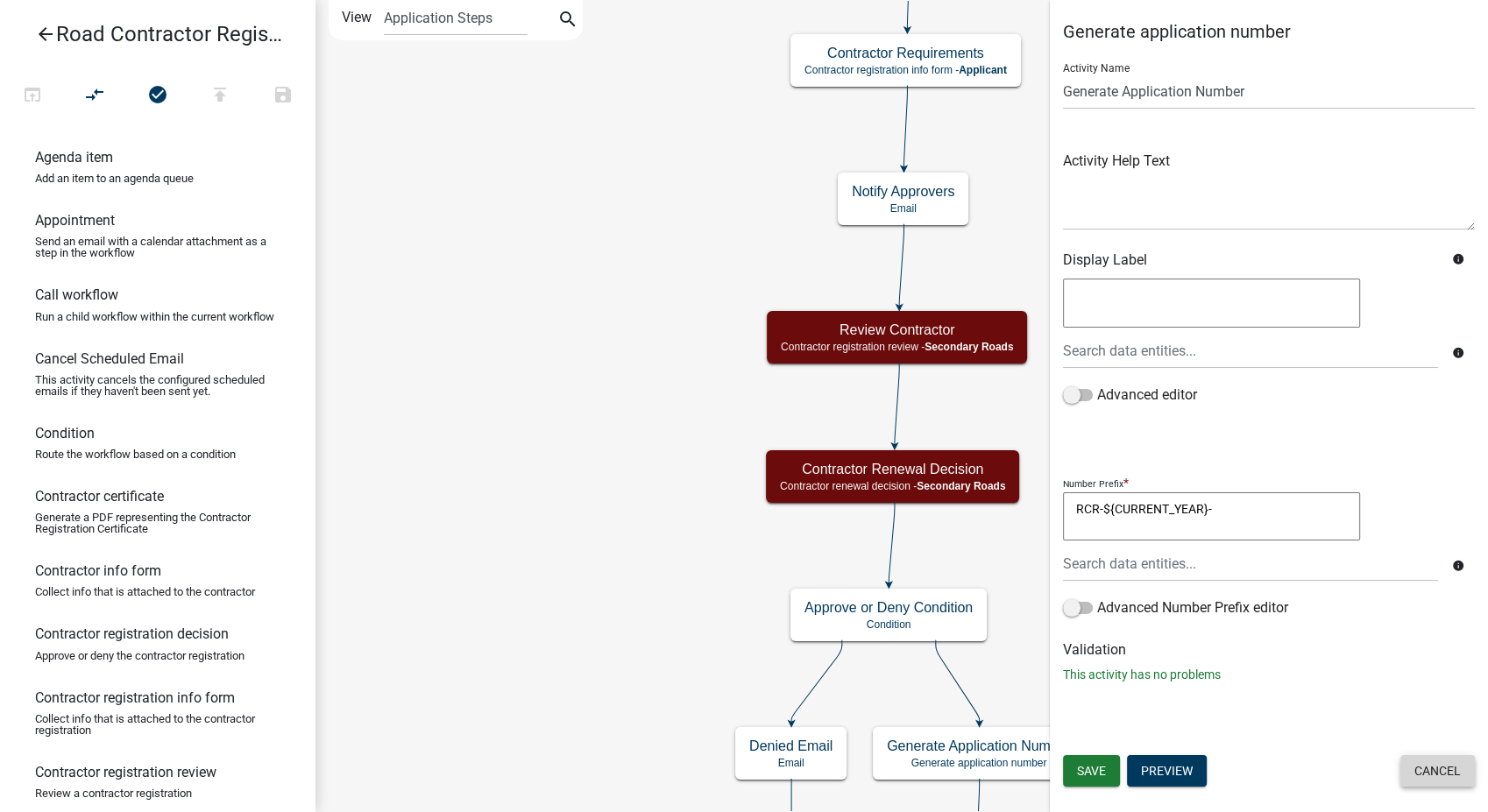
click at [1423, 767] on button "Cancel" at bounding box center [1438, 771] width 74 height 31
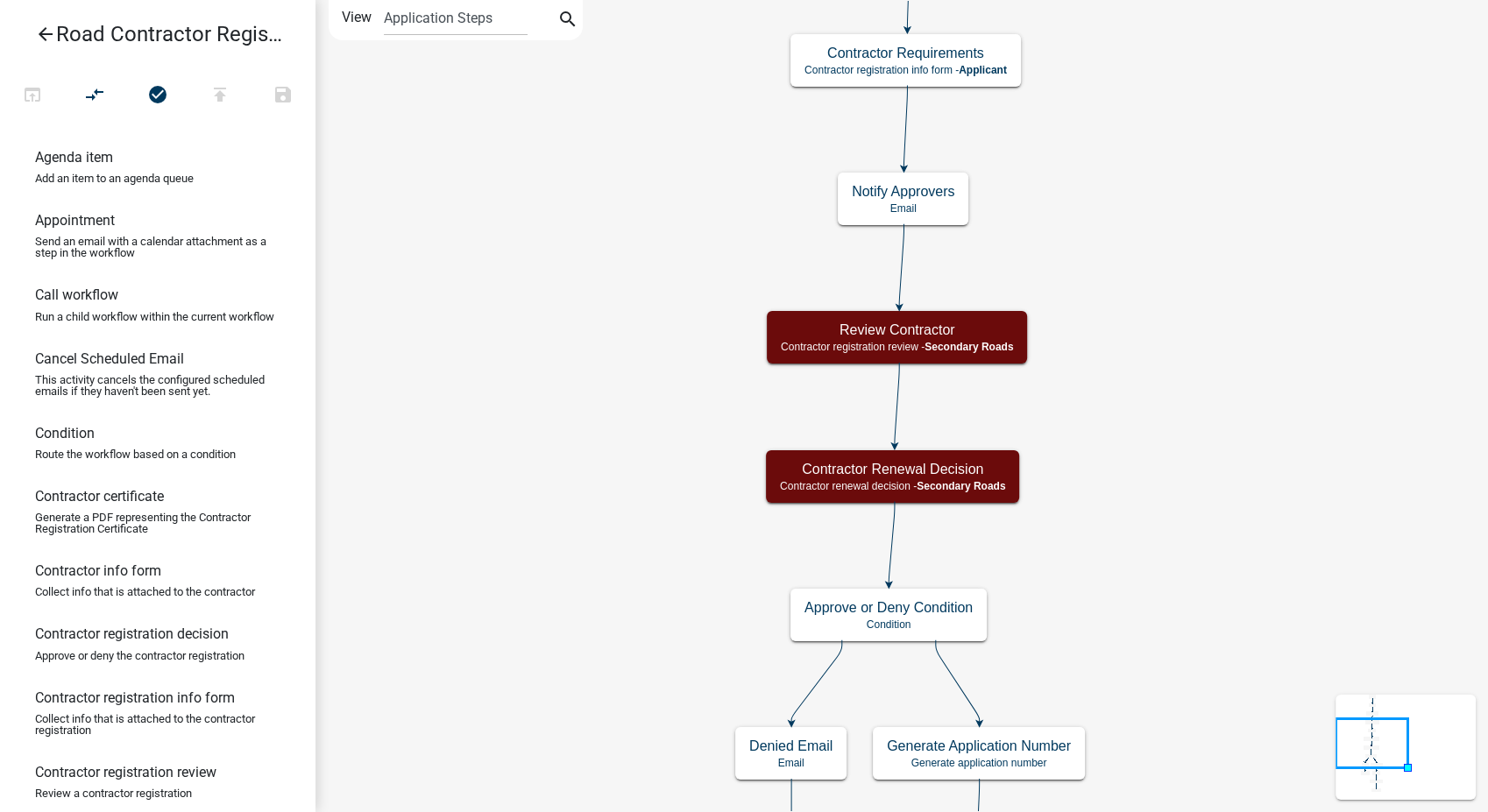
click at [39, 31] on icon "arrow_back" at bounding box center [45, 36] width 21 height 25
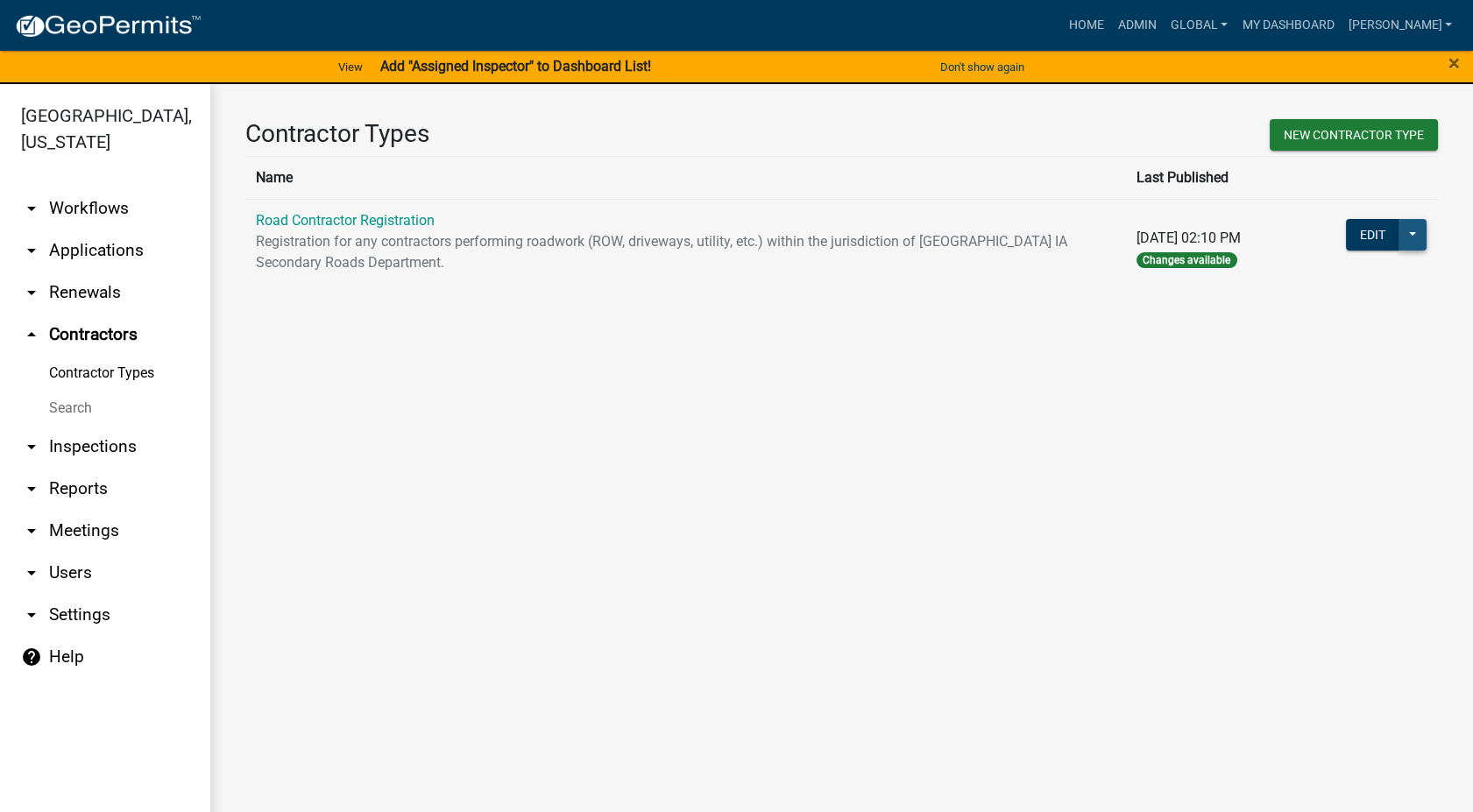
click at [1420, 227] on button at bounding box center [1413, 234] width 28 height 31
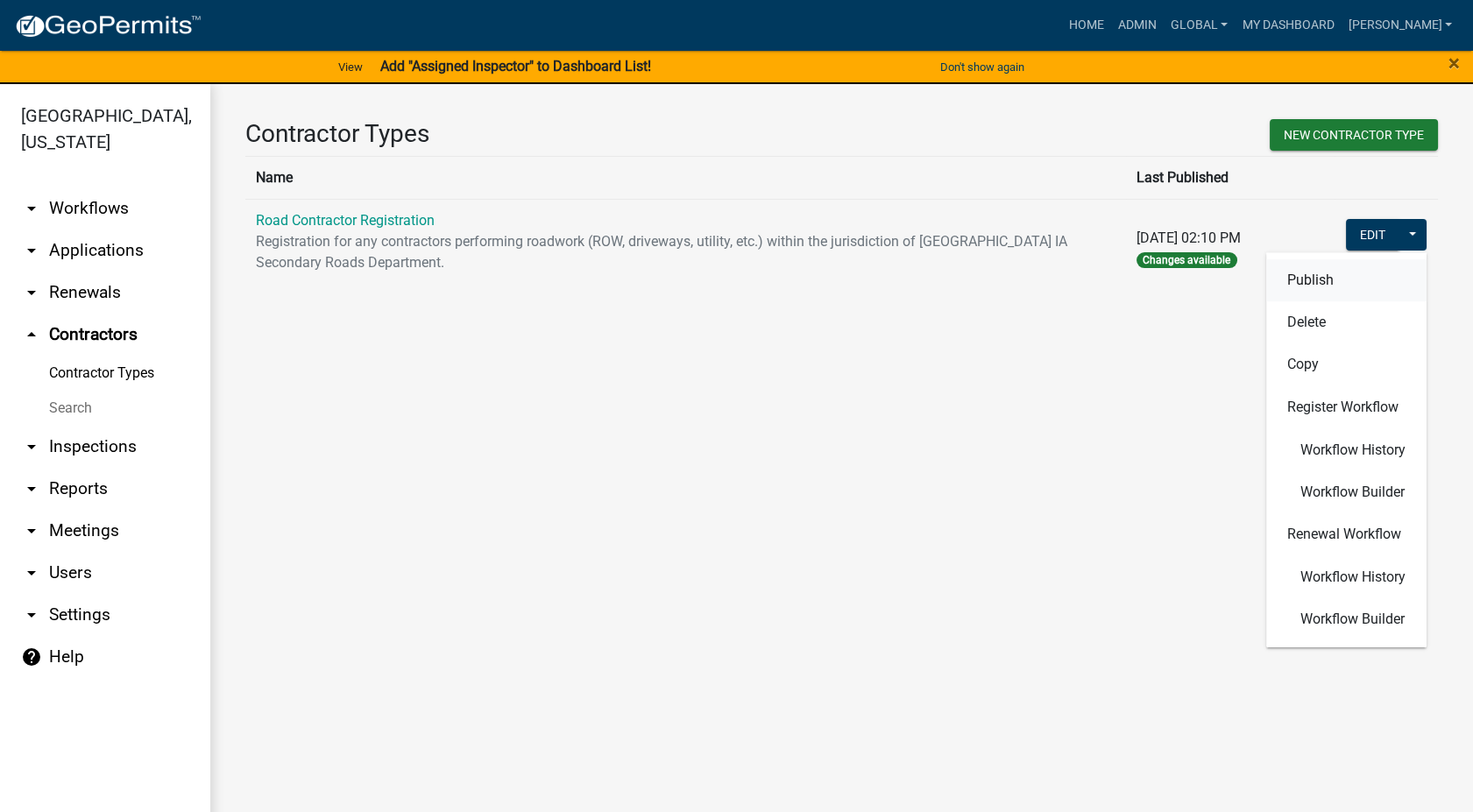
click at [1308, 272] on button "Publish" at bounding box center [1346, 280] width 160 height 42
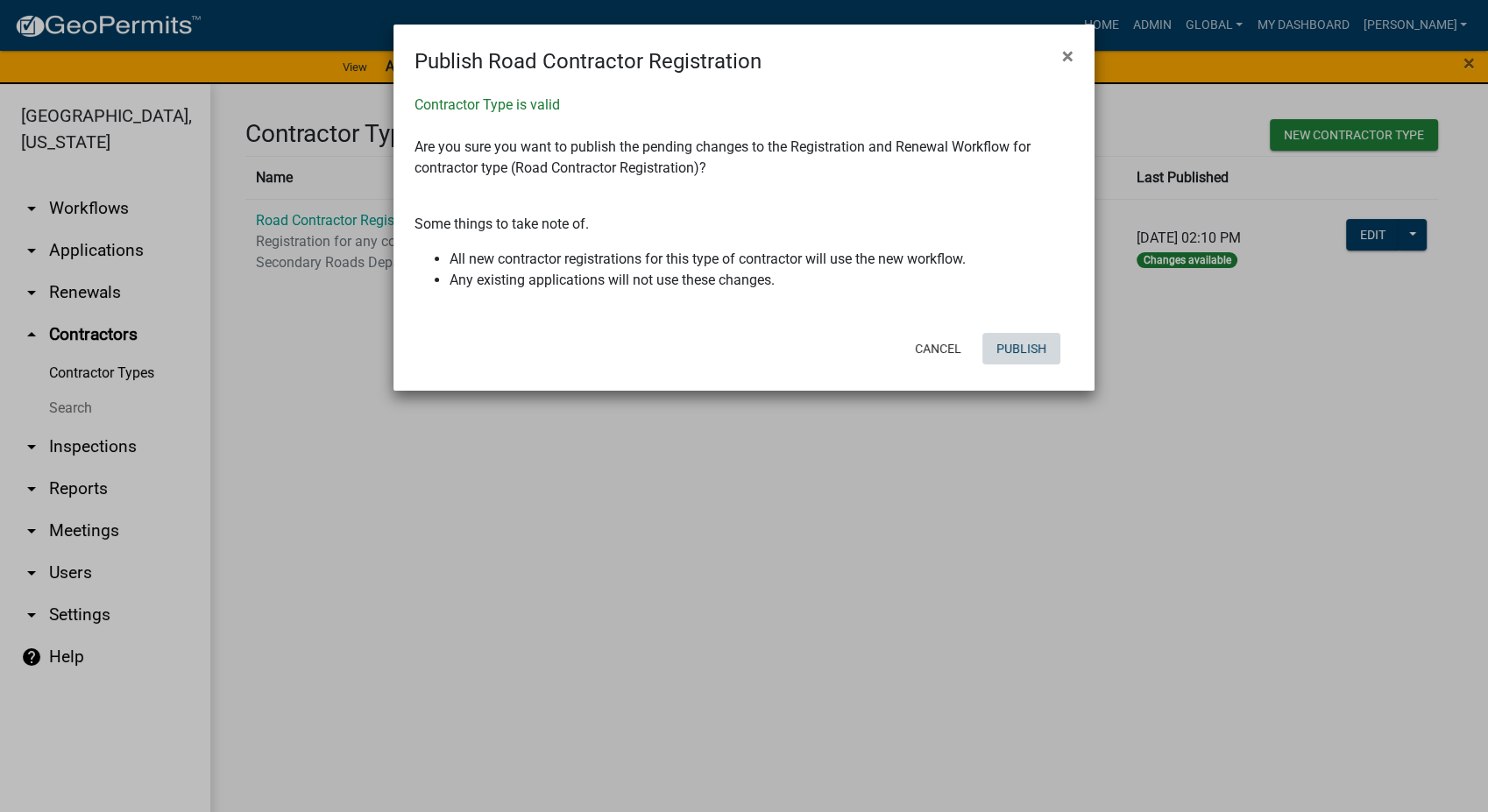
click at [1004, 349] on button "Publish" at bounding box center [1021, 349] width 78 height 31
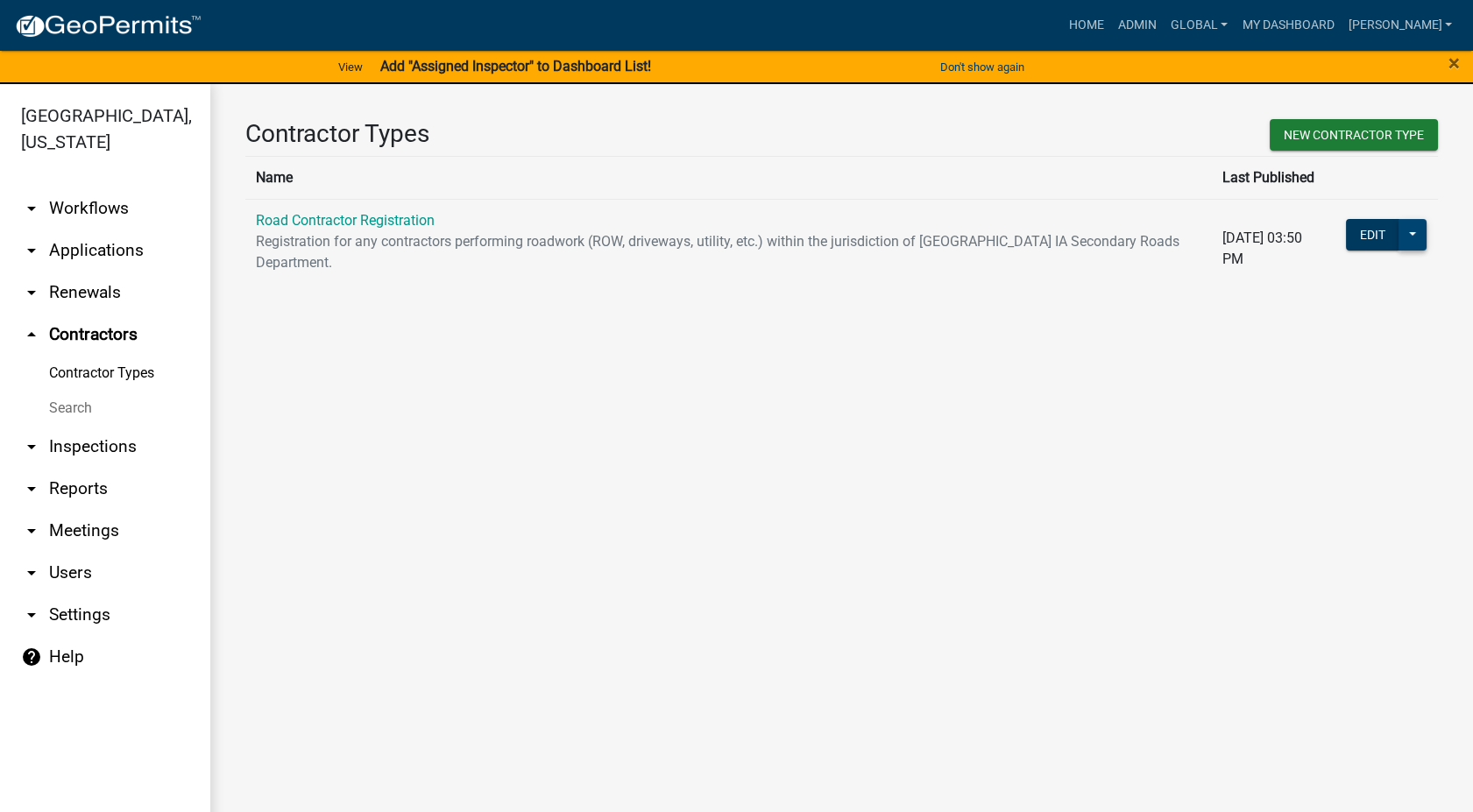
click at [1416, 238] on button at bounding box center [1413, 234] width 28 height 31
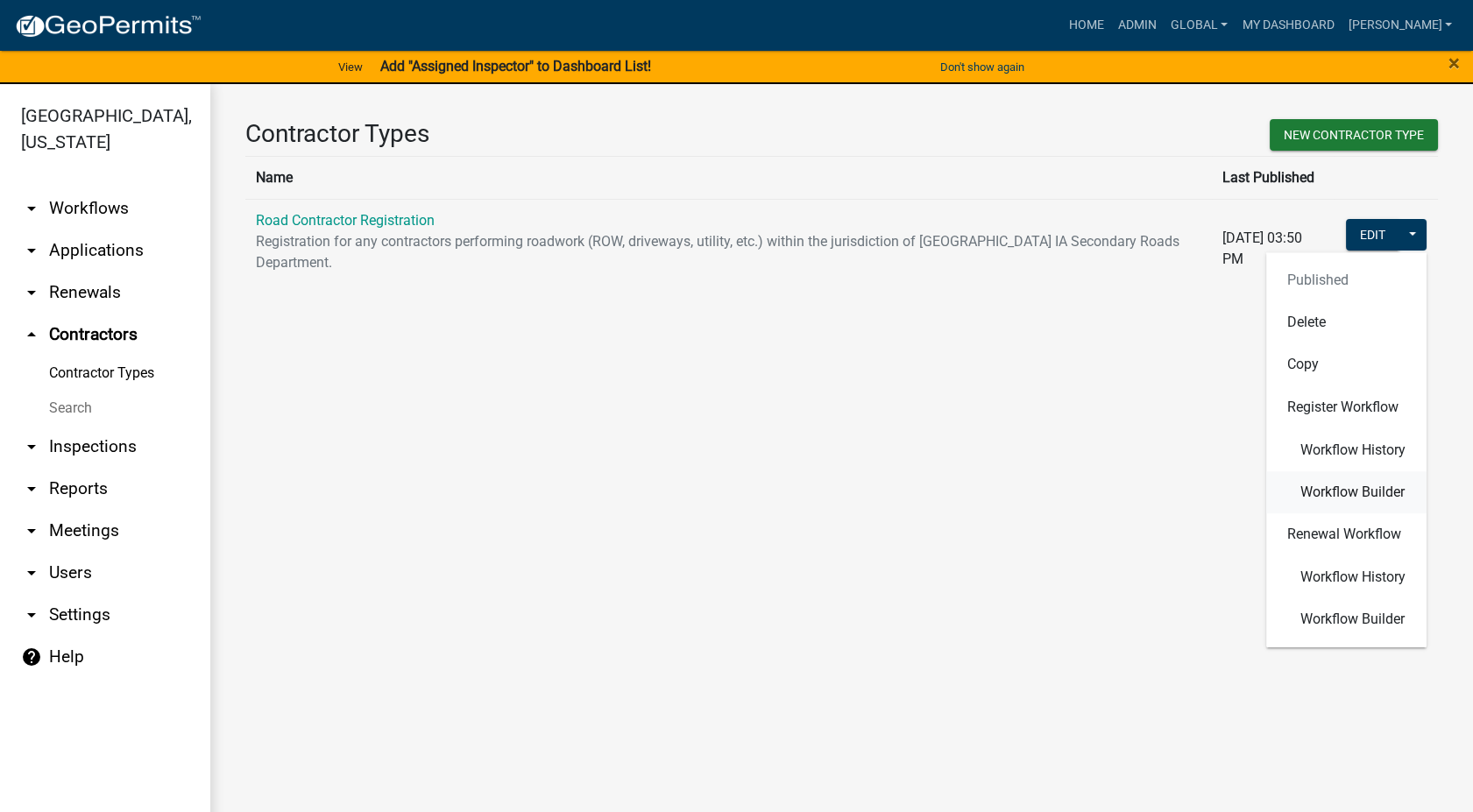
click at [1317, 502] on button "Workflow Builder" at bounding box center [1346, 492] width 160 height 42
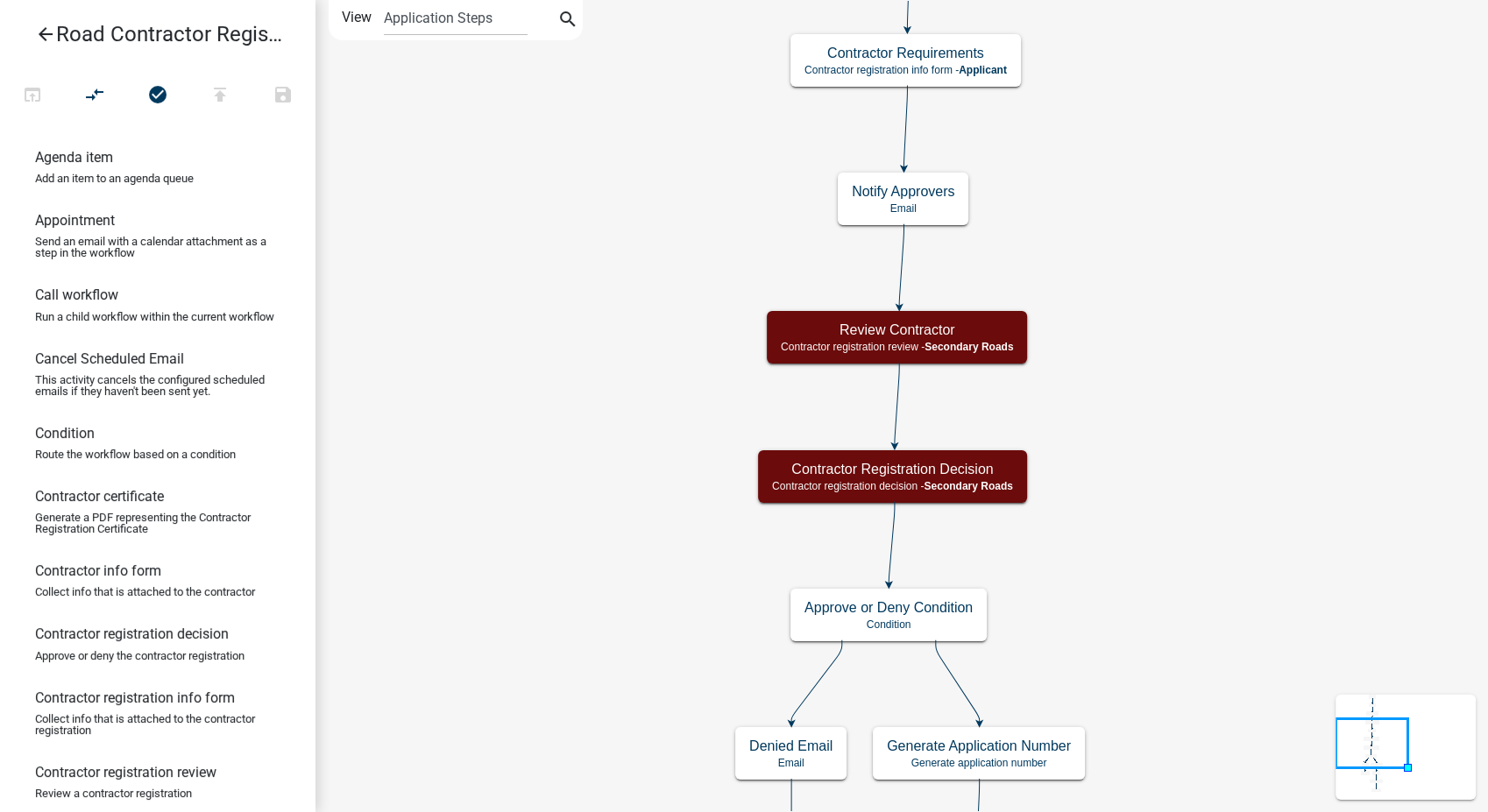
click at [50, 28] on icon "arrow_back" at bounding box center [45, 36] width 21 height 25
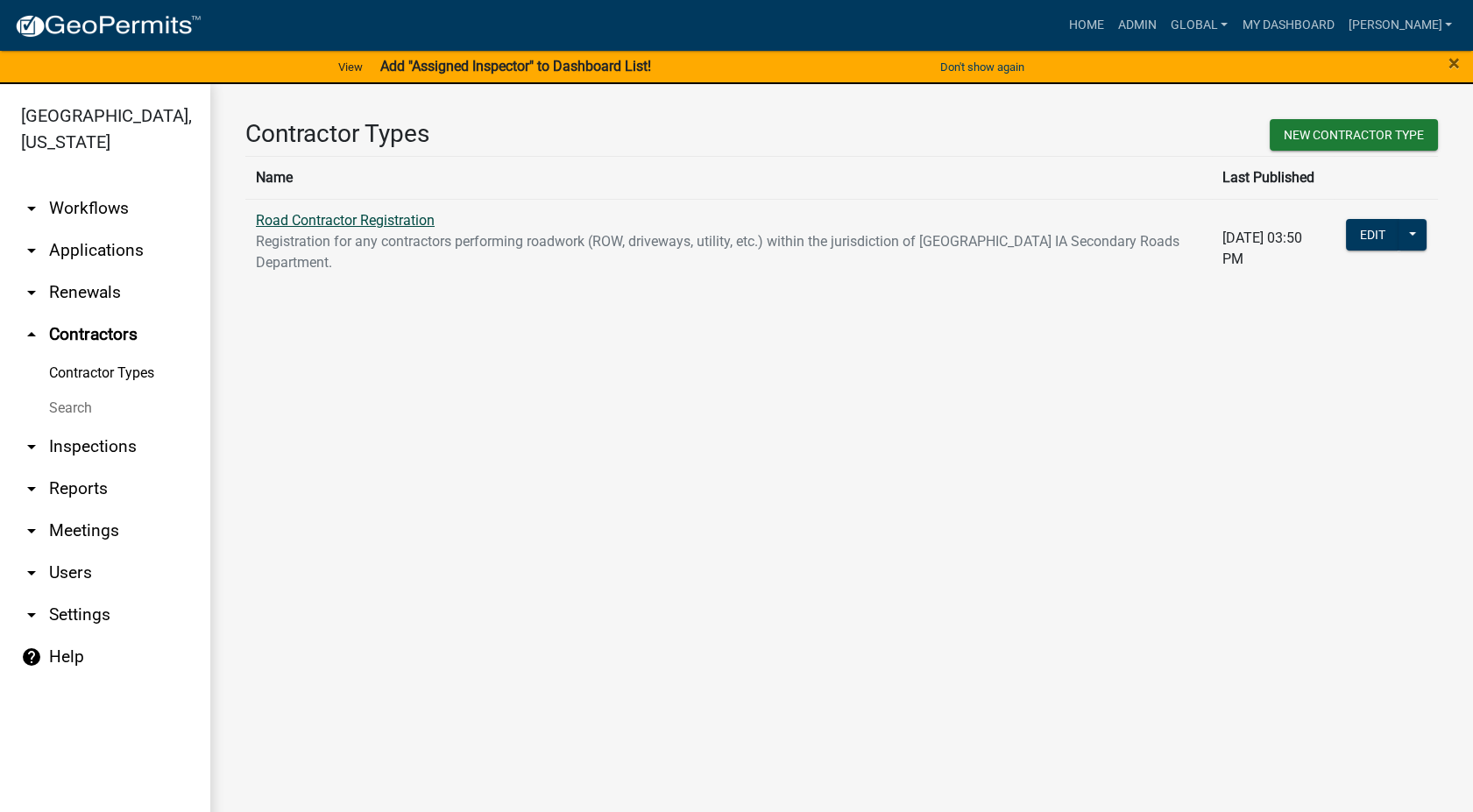
click at [339, 226] on link "Road Contractor Registration" at bounding box center [344, 221] width 179 height 16
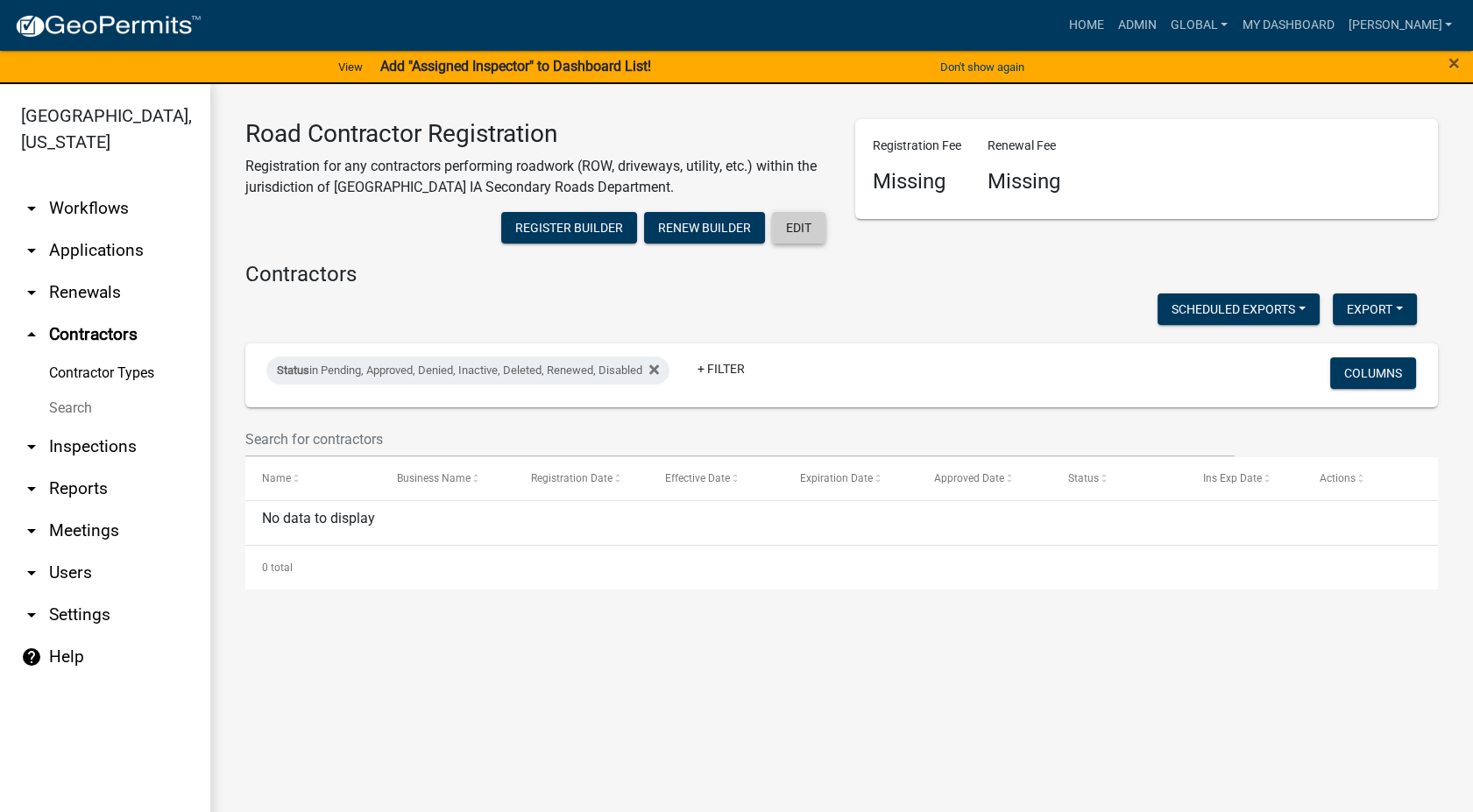
click at [802, 227] on button "Edit" at bounding box center [798, 228] width 53 height 31
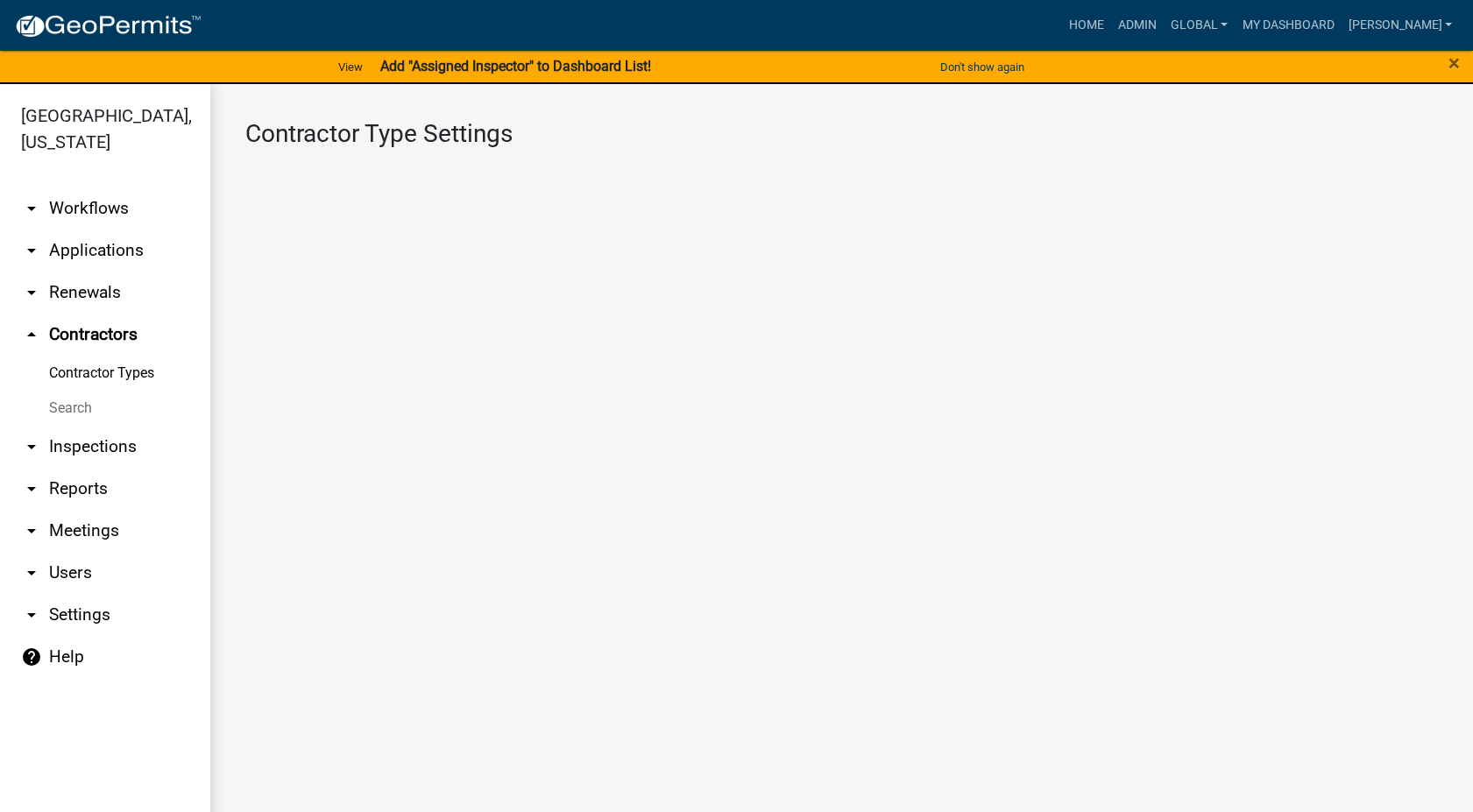
select select "1: 4ef63fe7-b19a-425e-ac95-467e066f44a3"
select select "3: Object"
select select
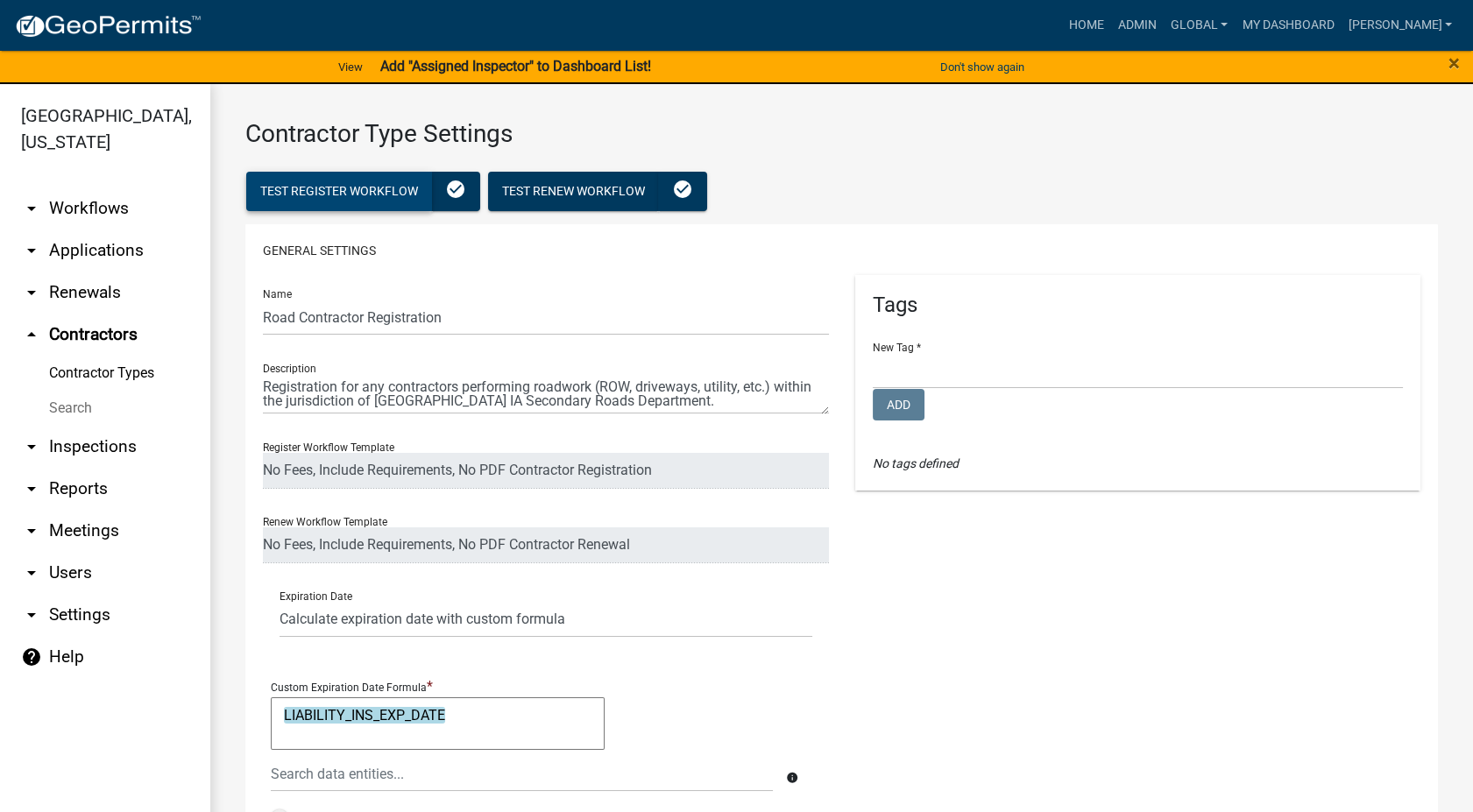
click at [386, 190] on span "Test Register Workflow" at bounding box center [339, 190] width 157 height 14
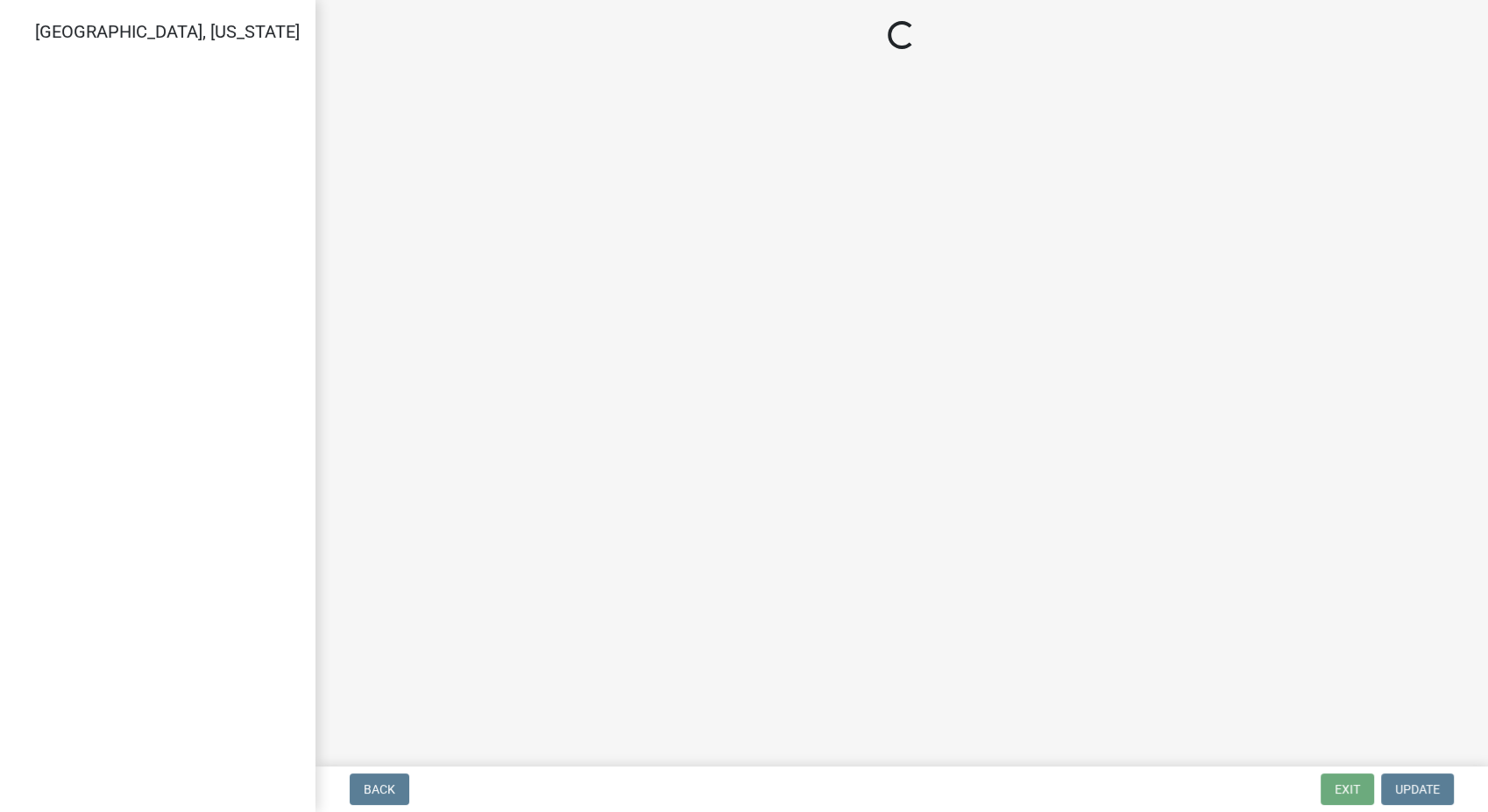
select select "IN"
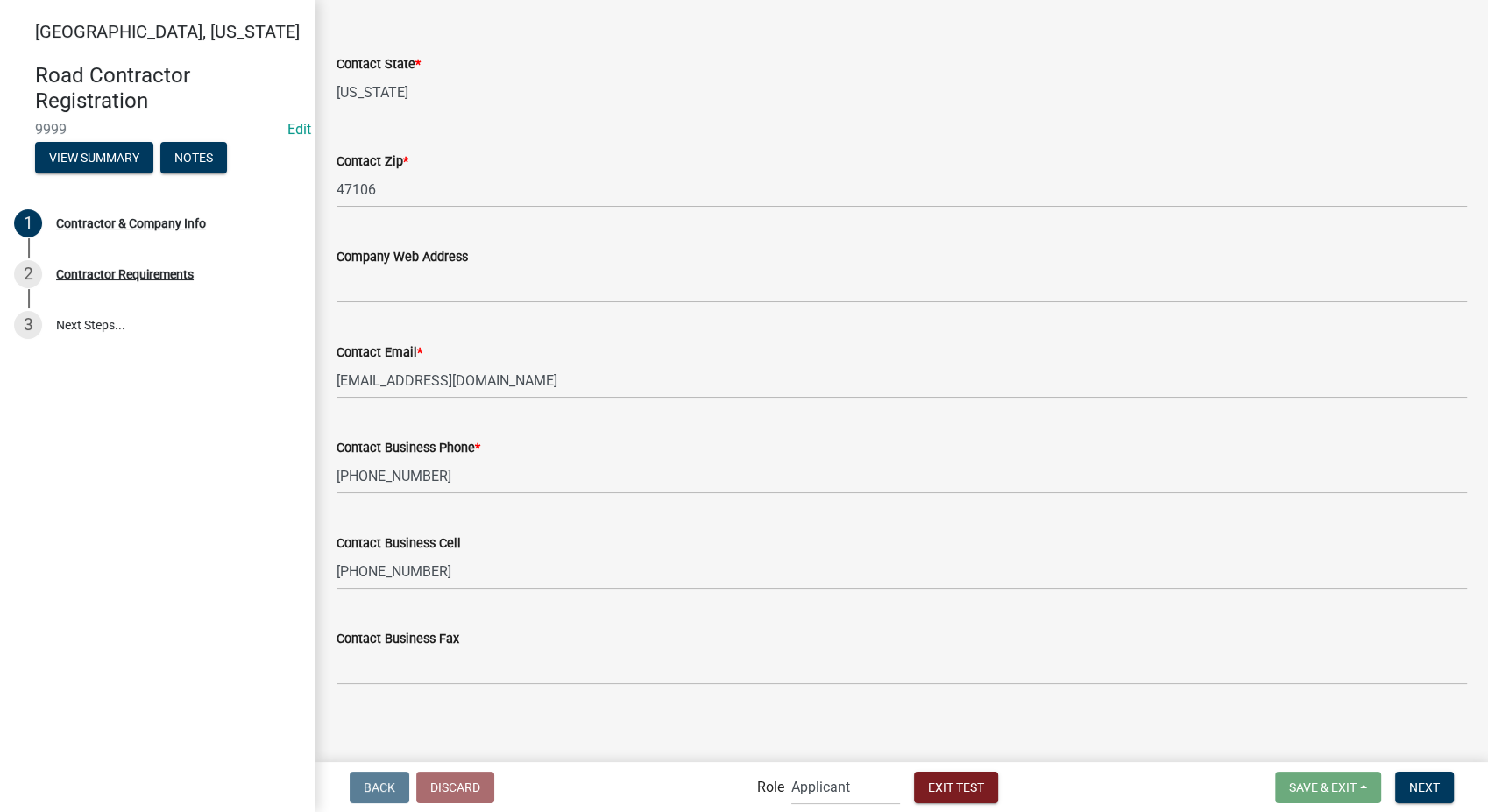
scroll to position [766, 0]
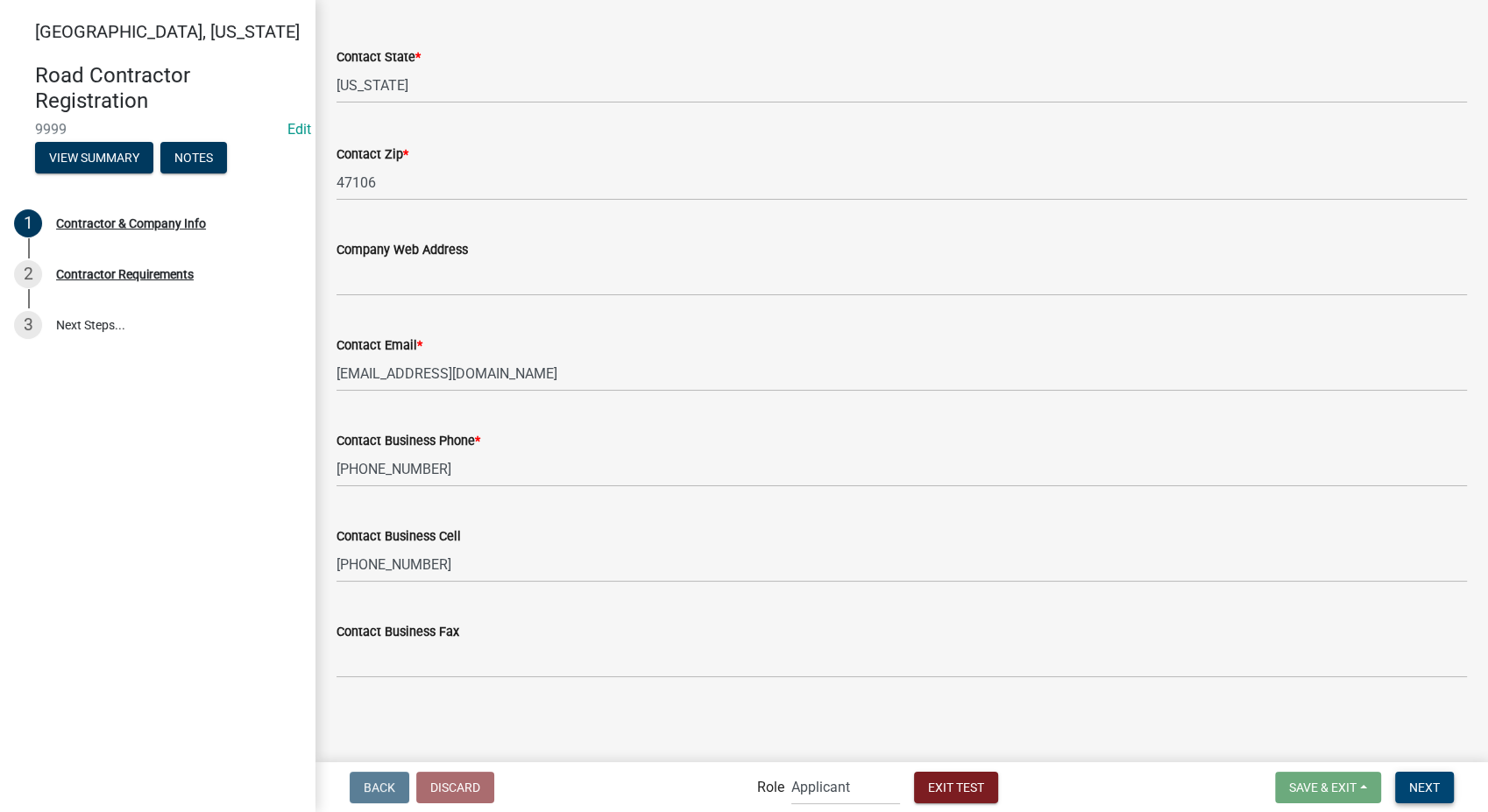
click at [1417, 786] on span "Next" at bounding box center [1425, 786] width 31 height 14
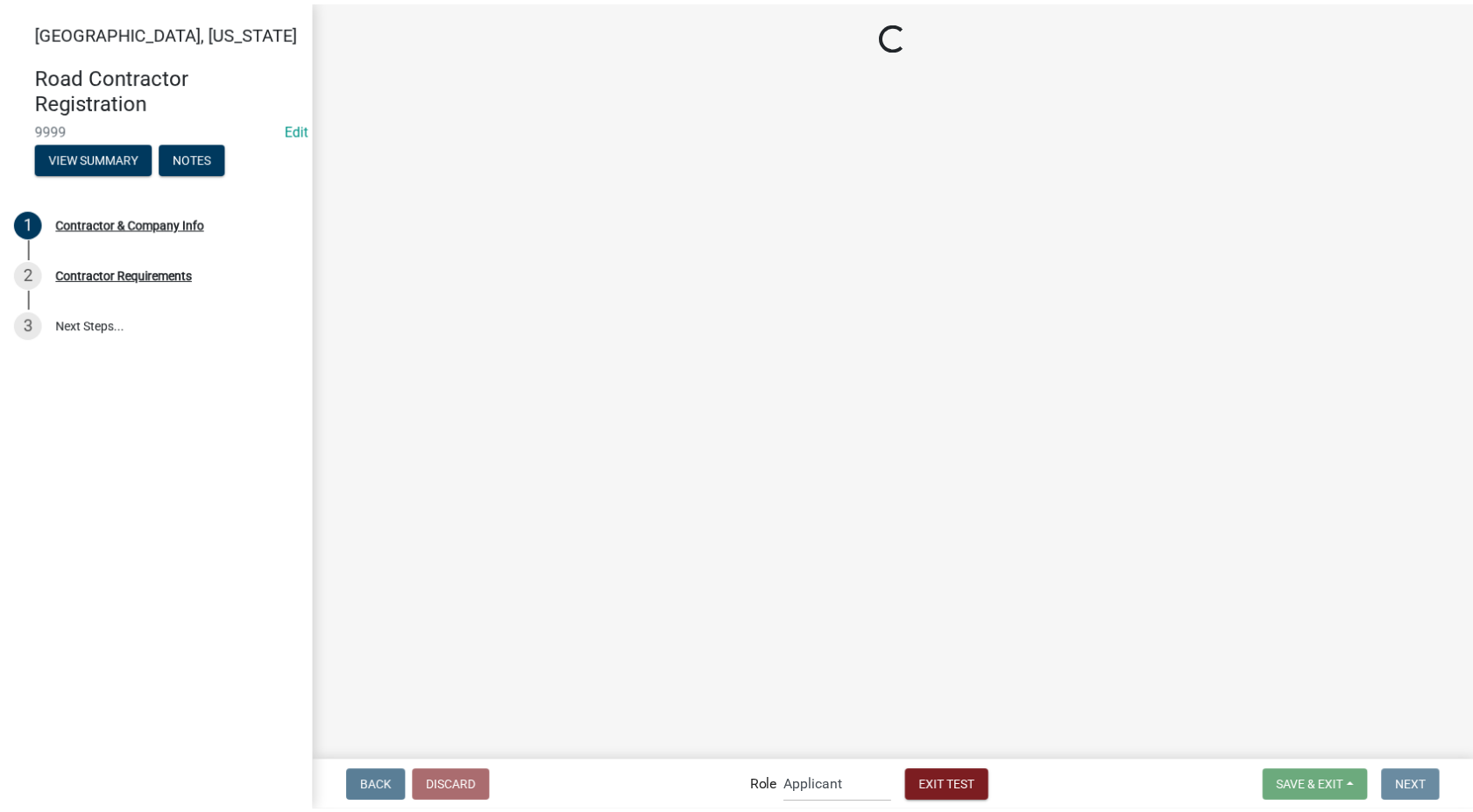
scroll to position [0, 0]
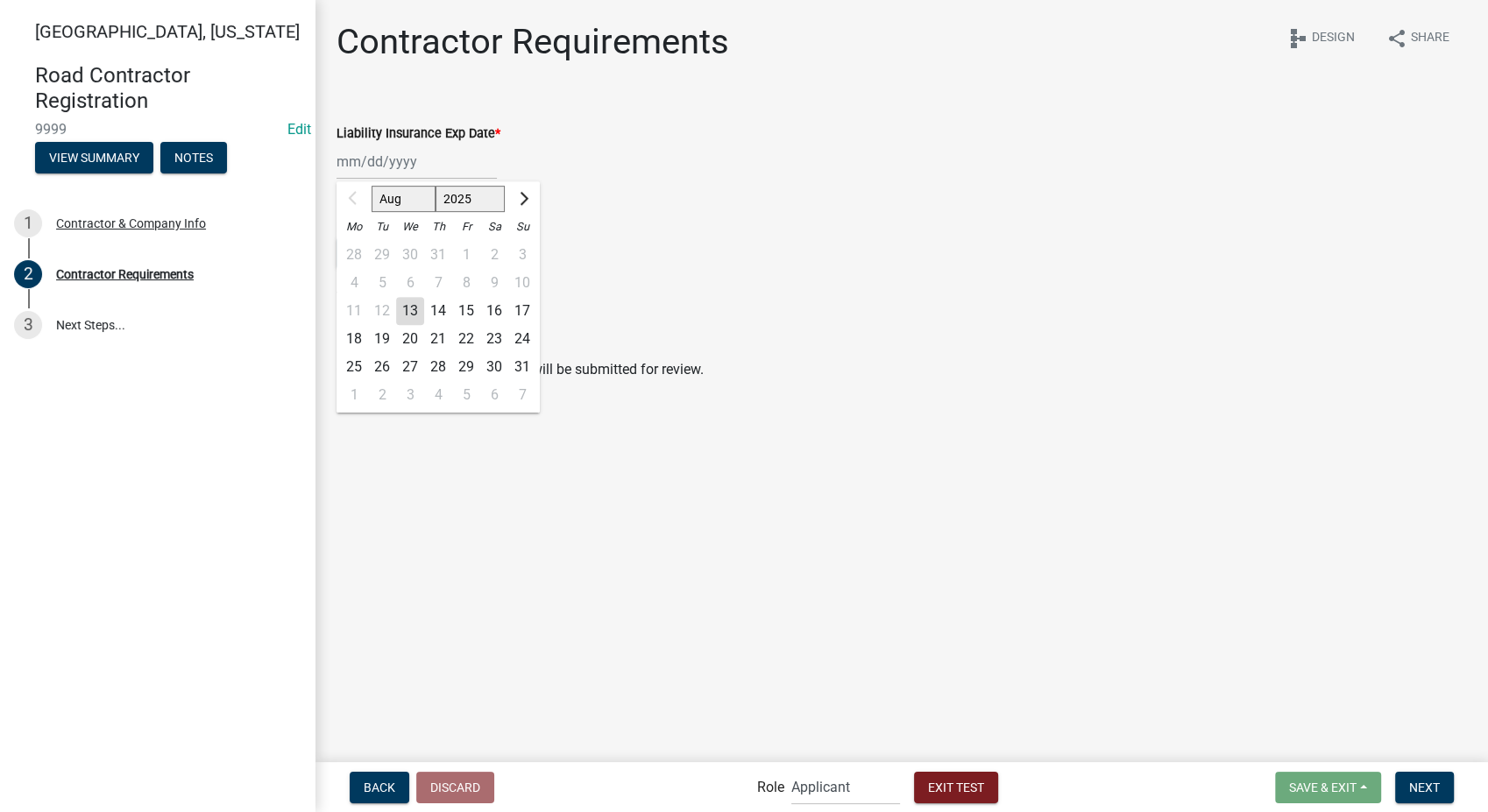
click at [451, 172] on div "Aug Sep Oct Nov Dec 2025 2026 2027 2028 2029 2030 2031 2032 2033 2034 2035 2036…" at bounding box center [417, 161] width 160 height 36
click at [498, 193] on select "2025 2026 2027 2028 2029 2030 2031 2032 2033 2034 2035 2036 2037 2038 2039 2040…" at bounding box center [471, 199] width 71 height 27
select select "2027"
click at [436, 186] on select "2025 2026 2027 2028 2029 2030 2031 2032 2033 2034 2035 2036 2037 2038 2039 2040…" at bounding box center [471, 199] width 71 height 27
click at [357, 285] on div "2" at bounding box center [353, 283] width 28 height 28
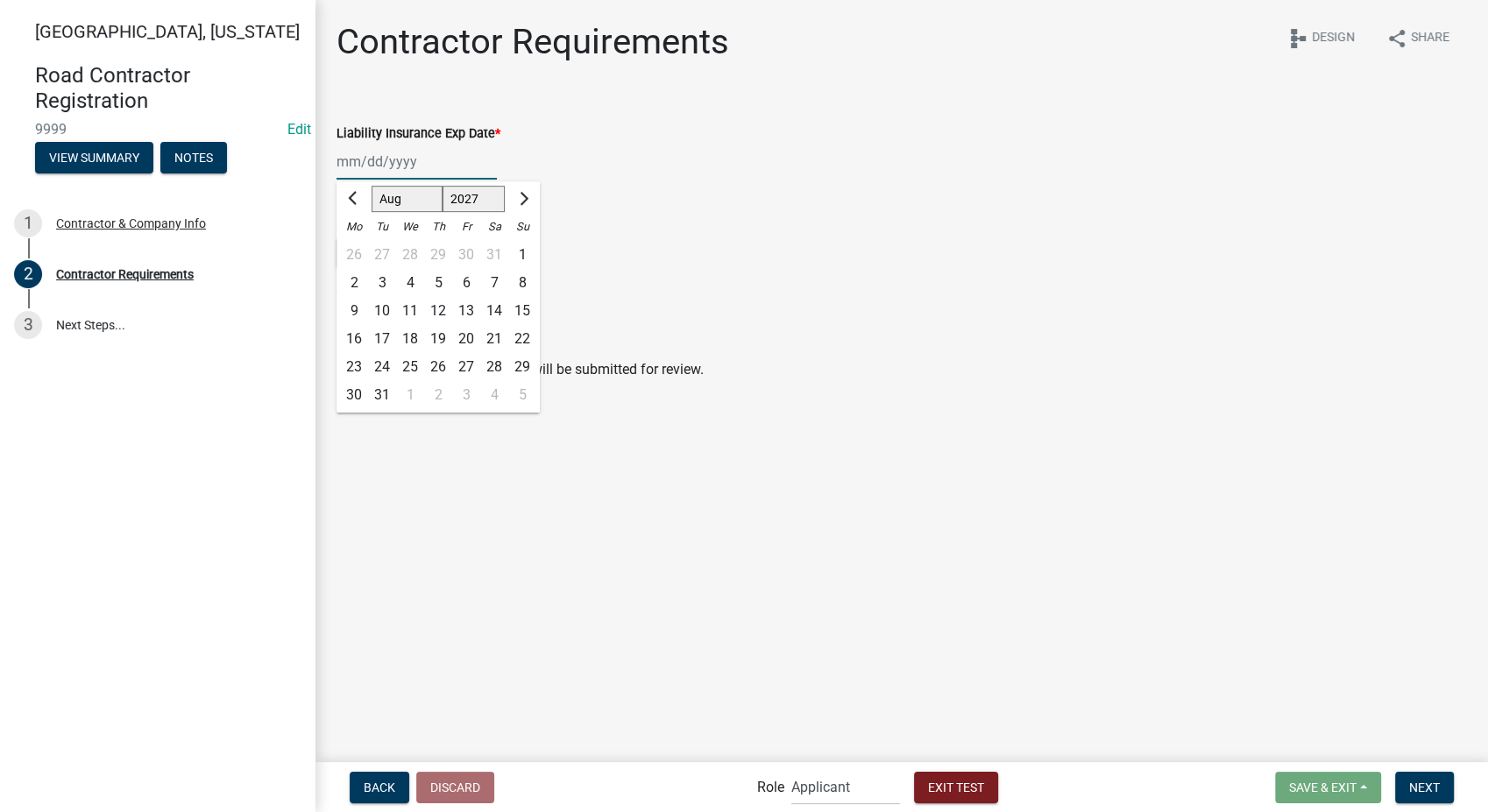
type input "08/02/2027"
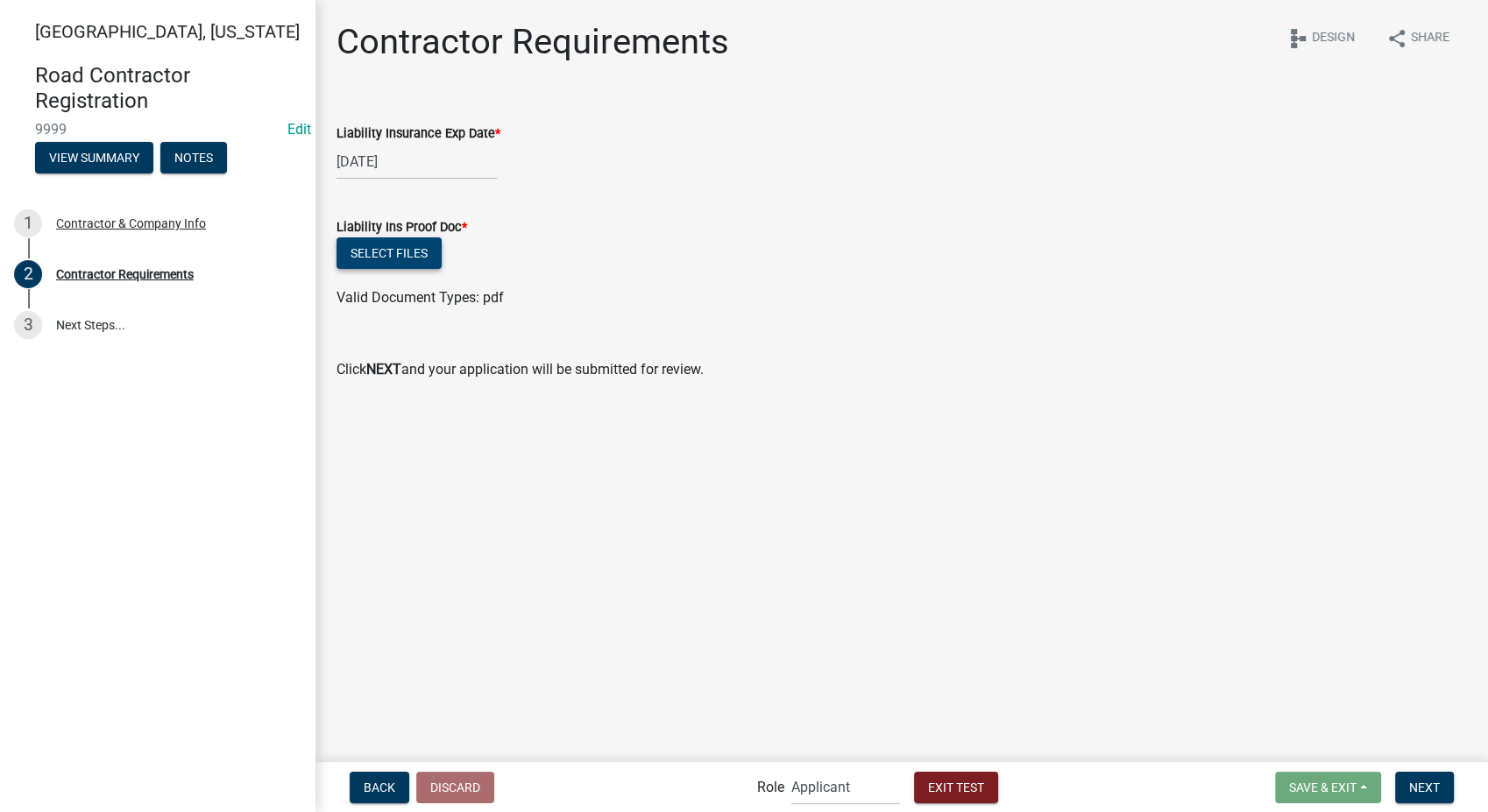
click at [386, 251] on button "Select files" at bounding box center [389, 253] width 105 height 31
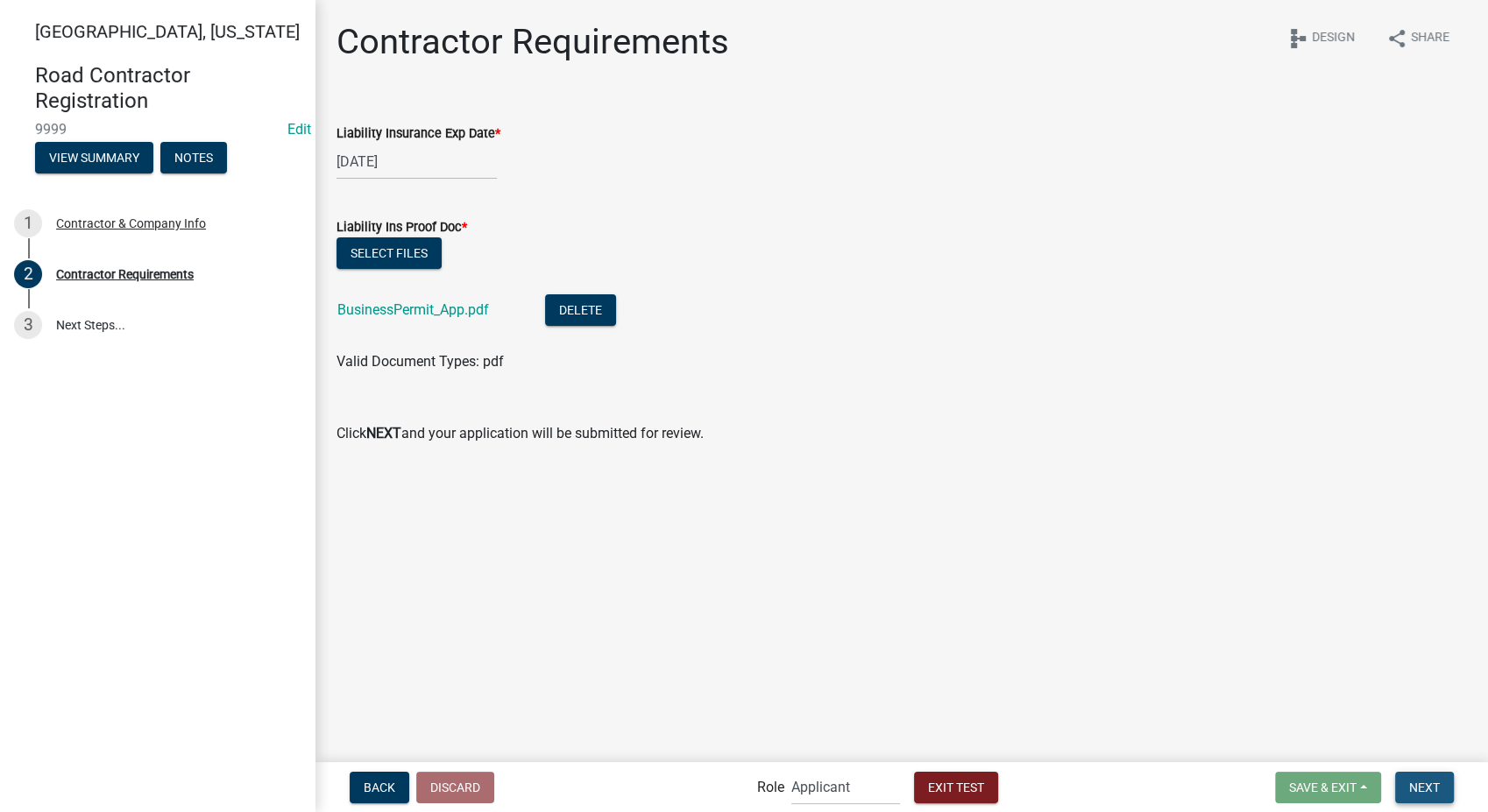
click at [1421, 787] on span "Next" at bounding box center [1425, 786] width 31 height 14
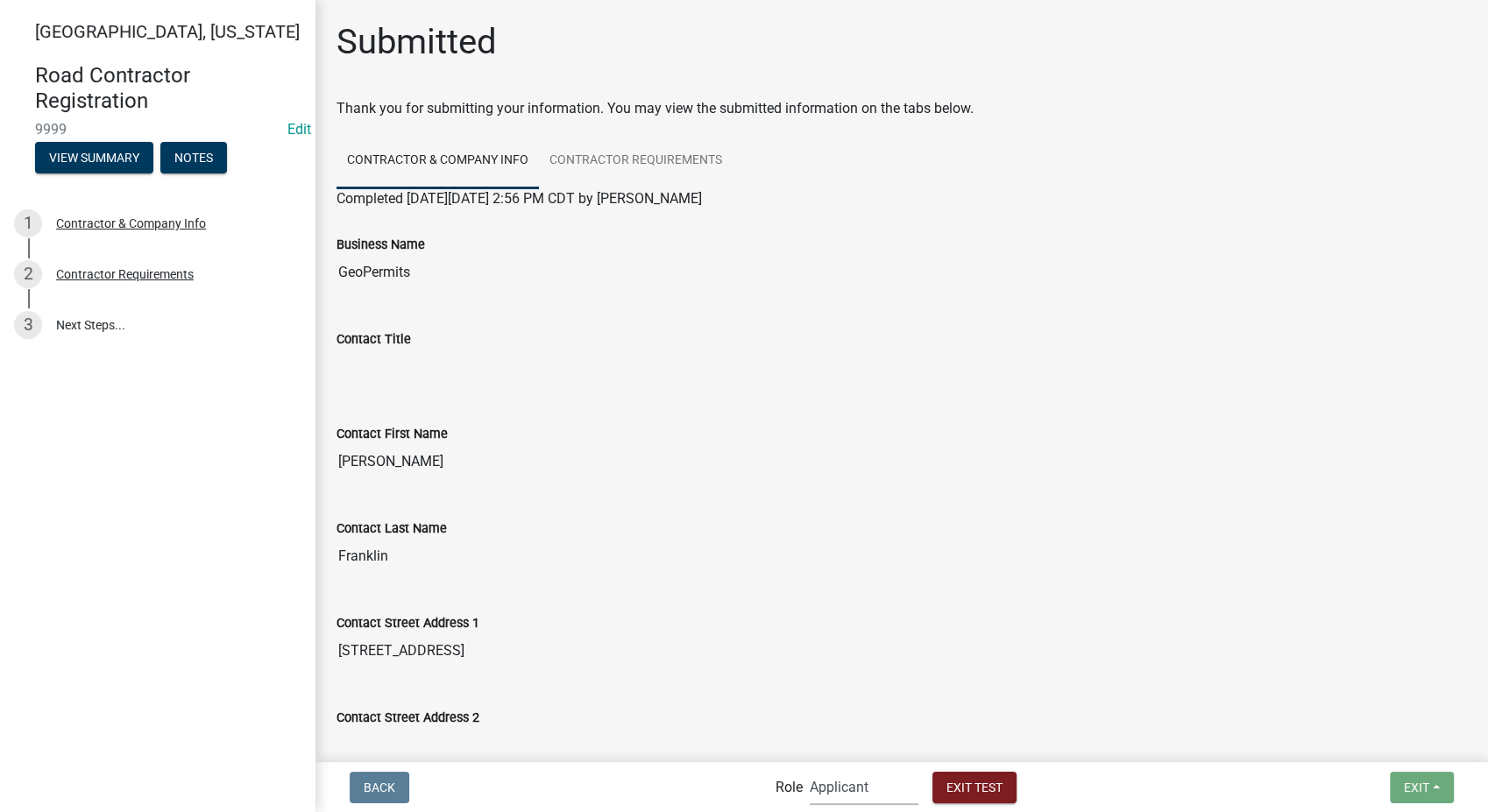
click at [891, 789] on select "Applicant Secondary Roads Admin" at bounding box center [863, 786] width 109 height 36
select select "0557c259-9306-4102-b35b-3b386a3e7b44"
click at [809, 769] on select "Applicant Secondary Roads Admin" at bounding box center [863, 786] width 109 height 36
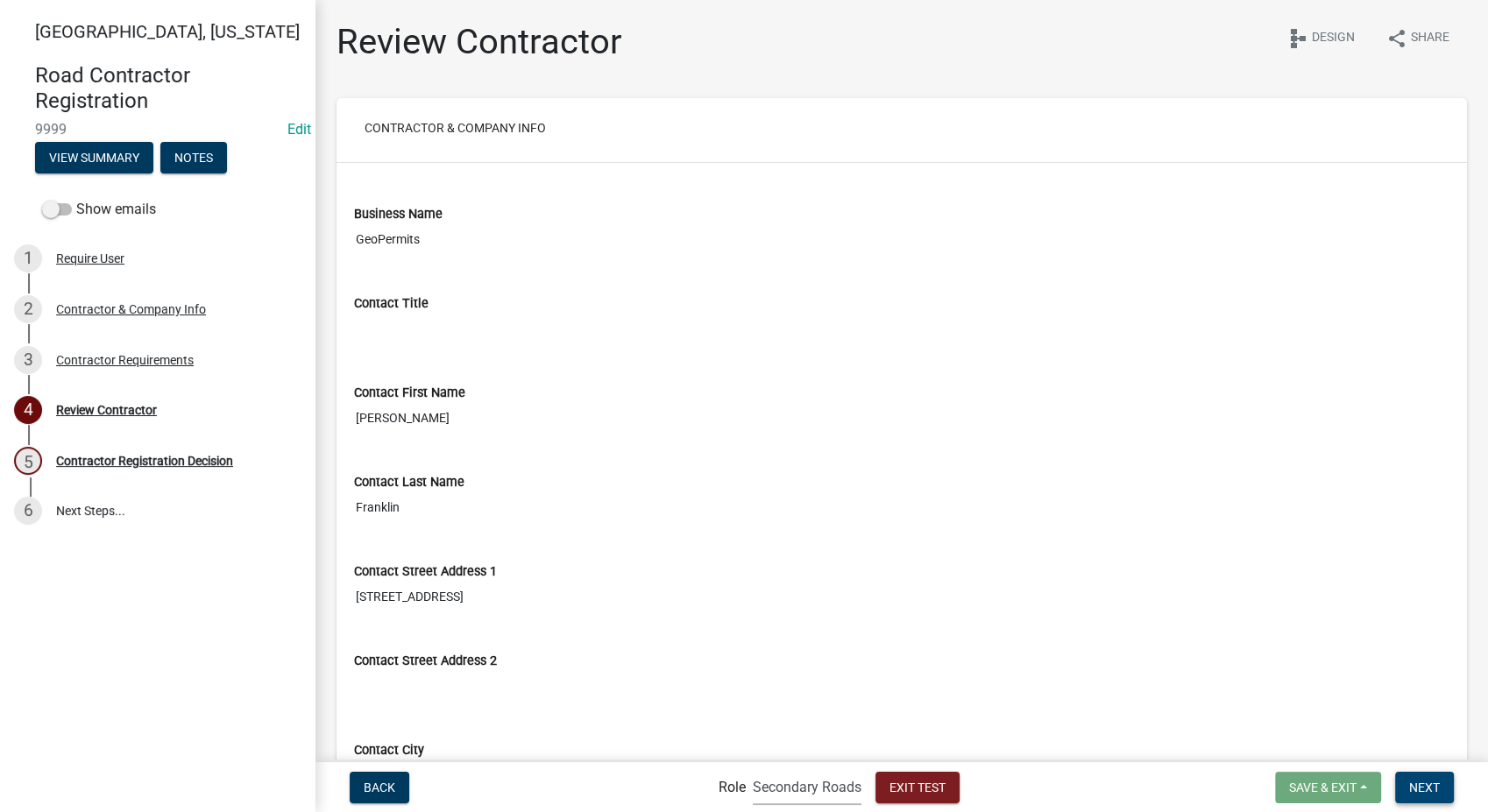
click at [1422, 794] on span "Next" at bounding box center [1425, 786] width 31 height 14
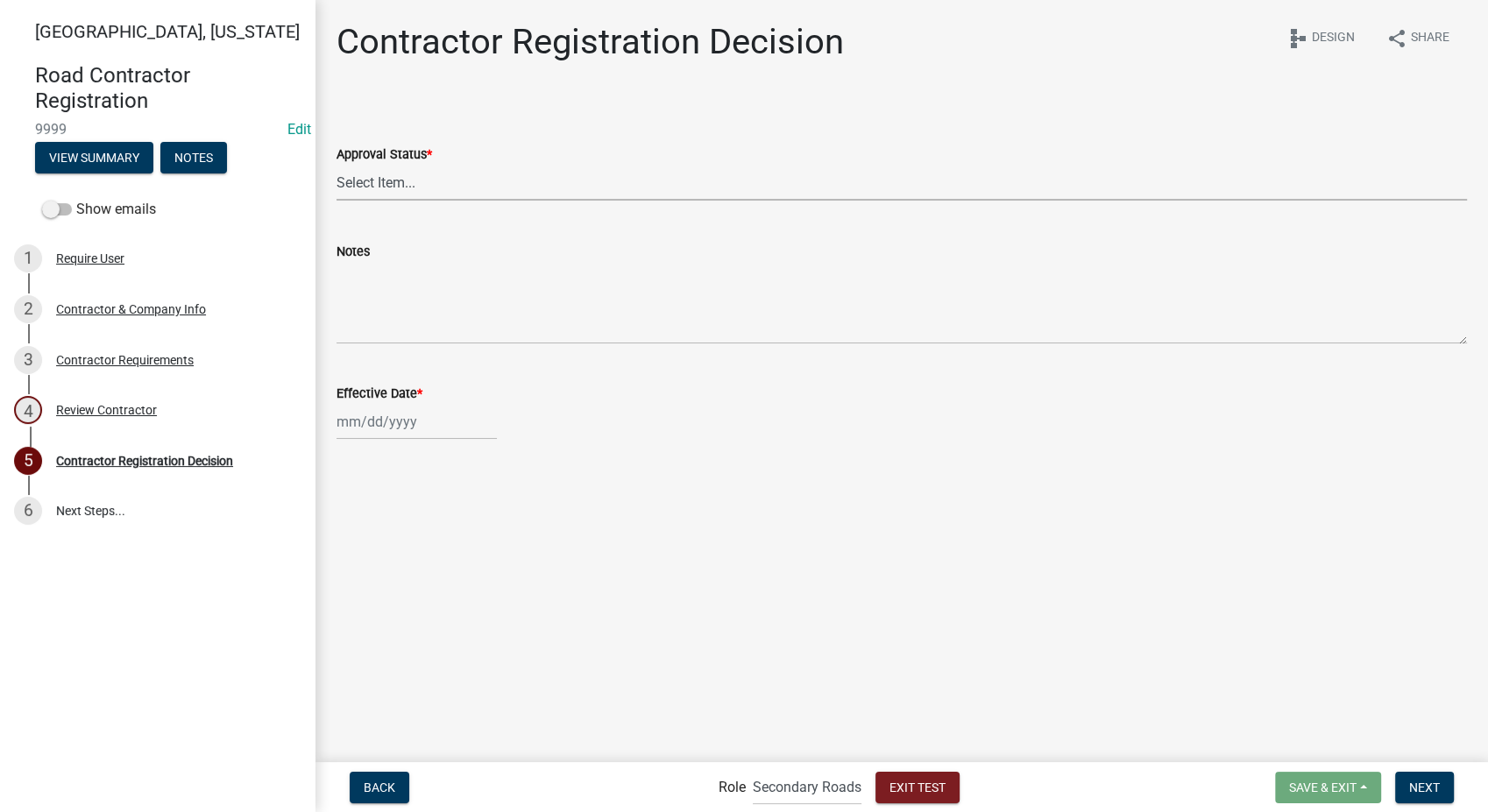
click at [381, 180] on select "Select Item... Approved Denied" at bounding box center [902, 182] width 1131 height 36
click at [337, 165] on select "Select Item... Approved Denied" at bounding box center [902, 182] width 1131 height 36
select select "4b86b809-39dd-4c68-9f3d-fdb3e7050482"
click at [395, 427] on div at bounding box center [417, 421] width 160 height 36
select select "8"
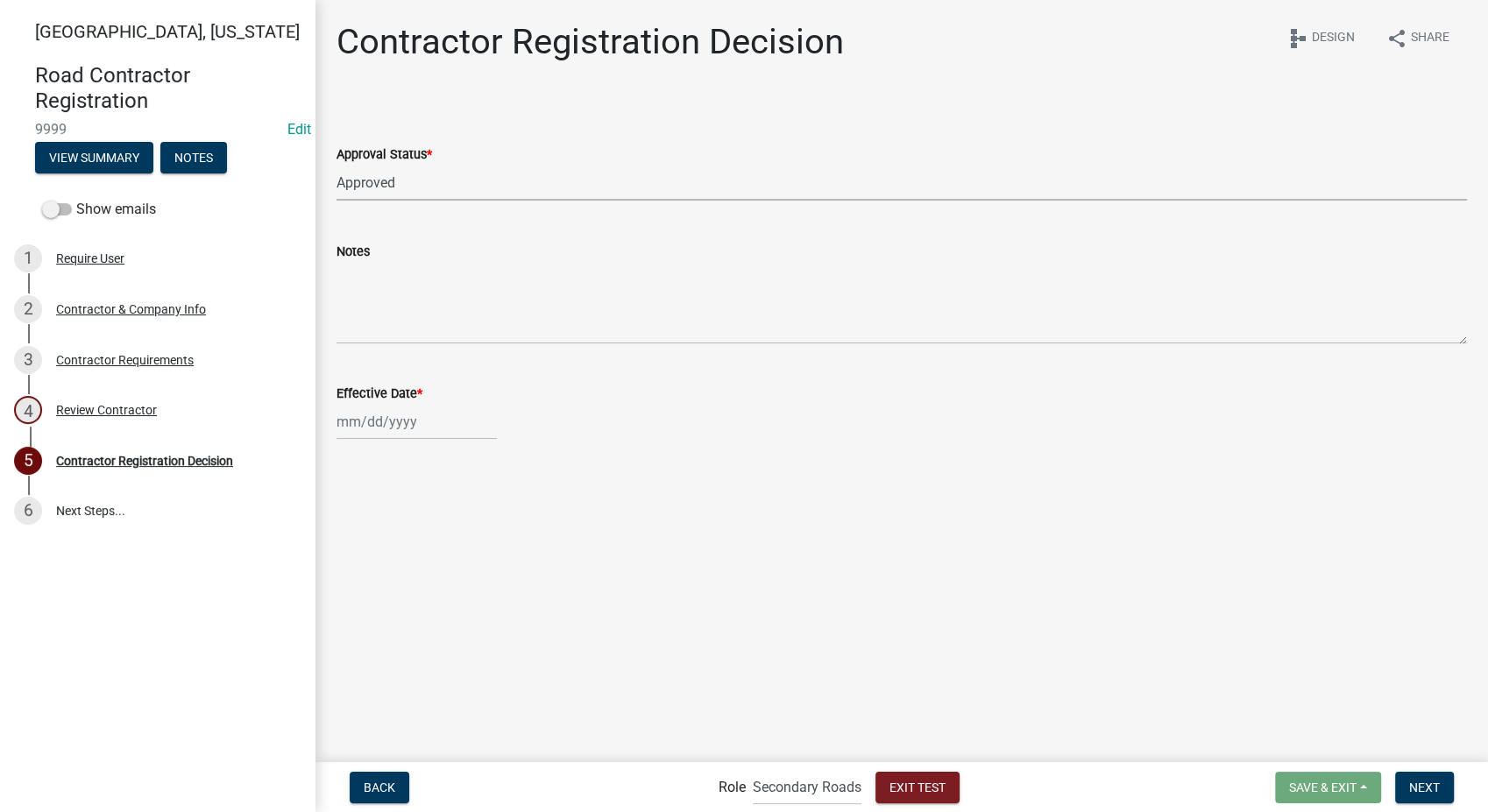
select select "2025"
click at [410, 569] on div "13" at bounding box center [410, 571] width 28 height 28
type input "08/13/2025"
click at [1428, 791] on span "Next" at bounding box center [1425, 786] width 31 height 14
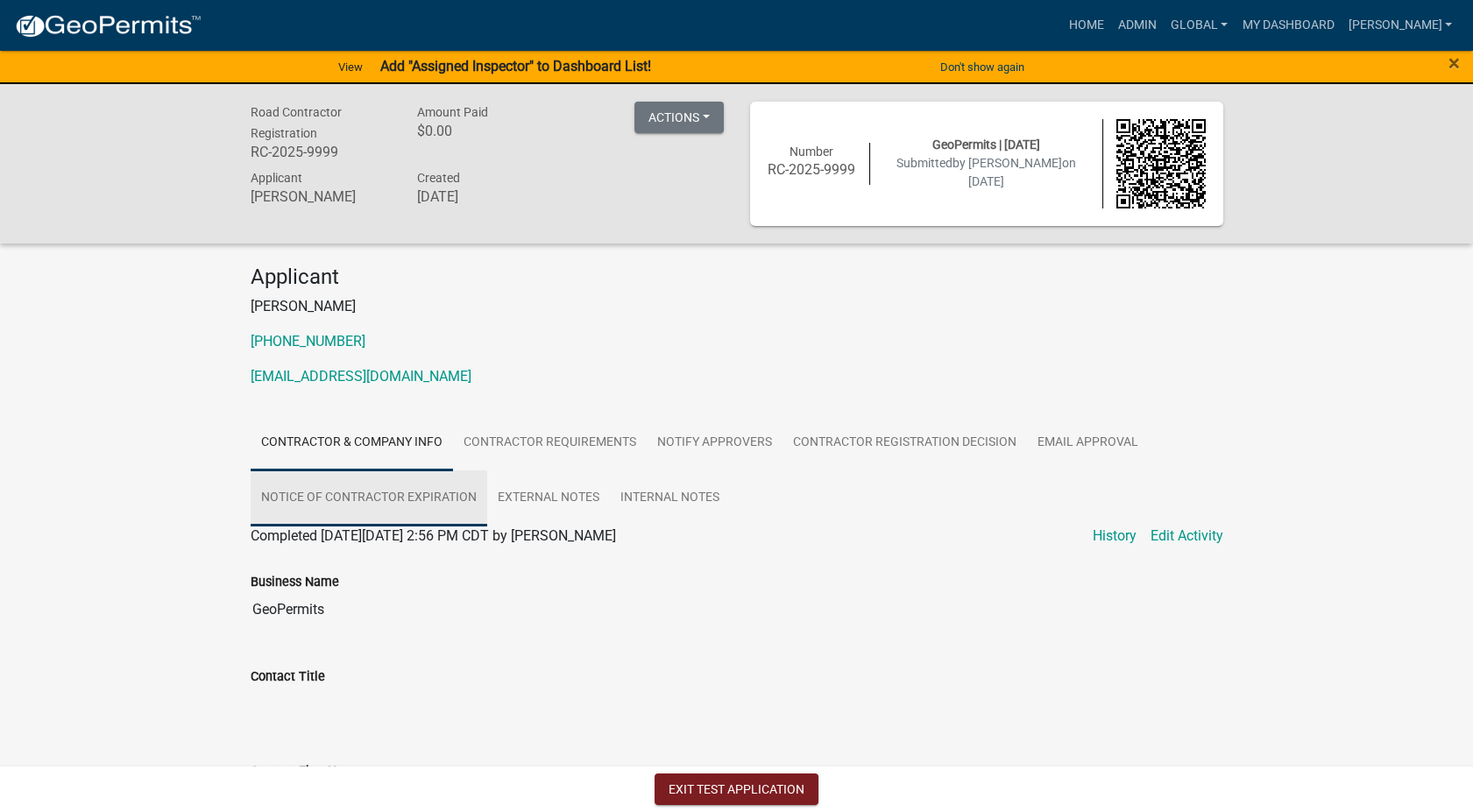
click at [419, 499] on link "Notice of Contractor Expiration" at bounding box center [369, 498] width 236 height 56
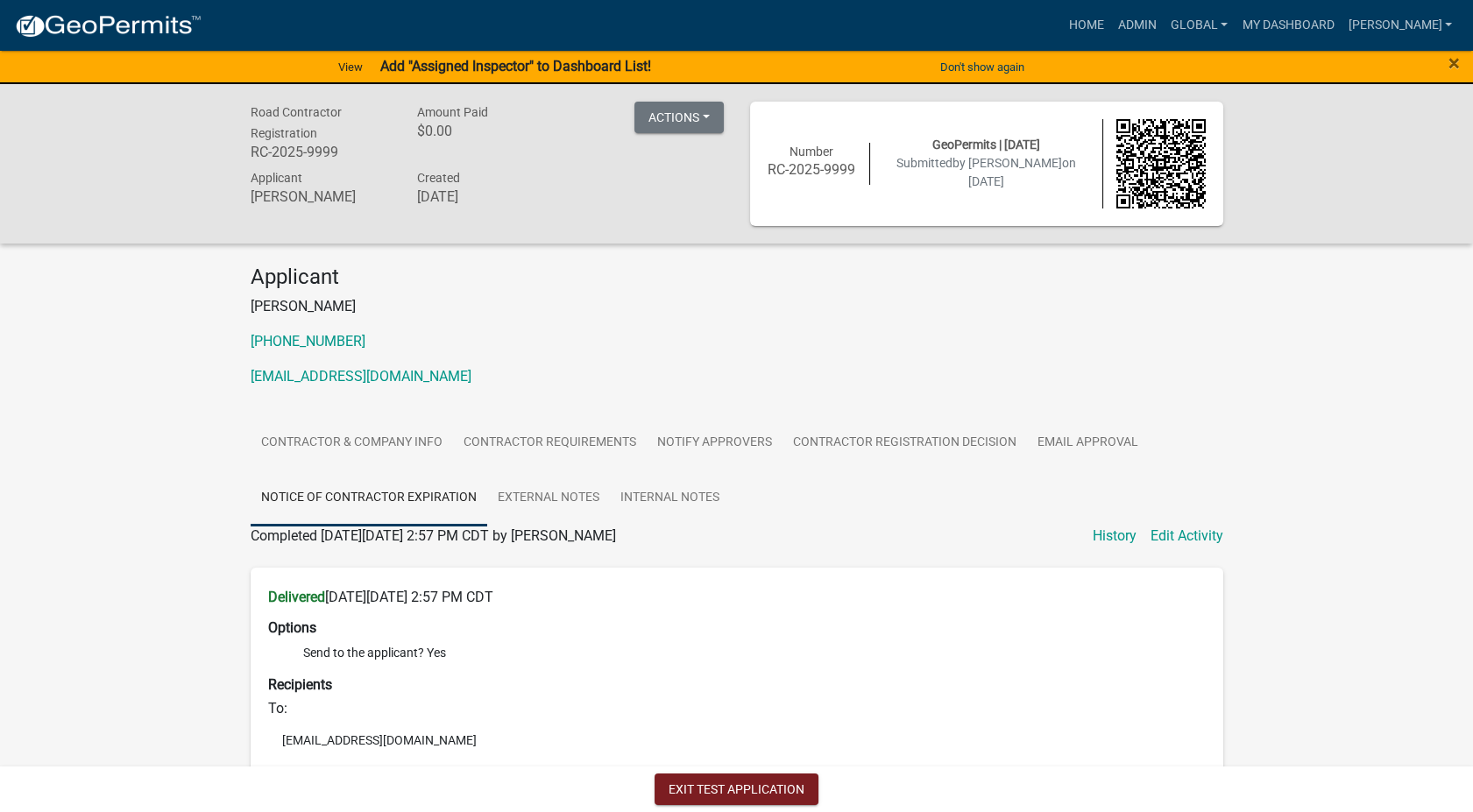
click at [1274, 550] on div "Road Contractor Registration RC-2025-9999 Amount Paid $0.00 Actions Printer Fri…" at bounding box center [736, 736] width 1473 height 1305
click at [669, 788] on button "Exit Test Application" at bounding box center [736, 789] width 164 height 31
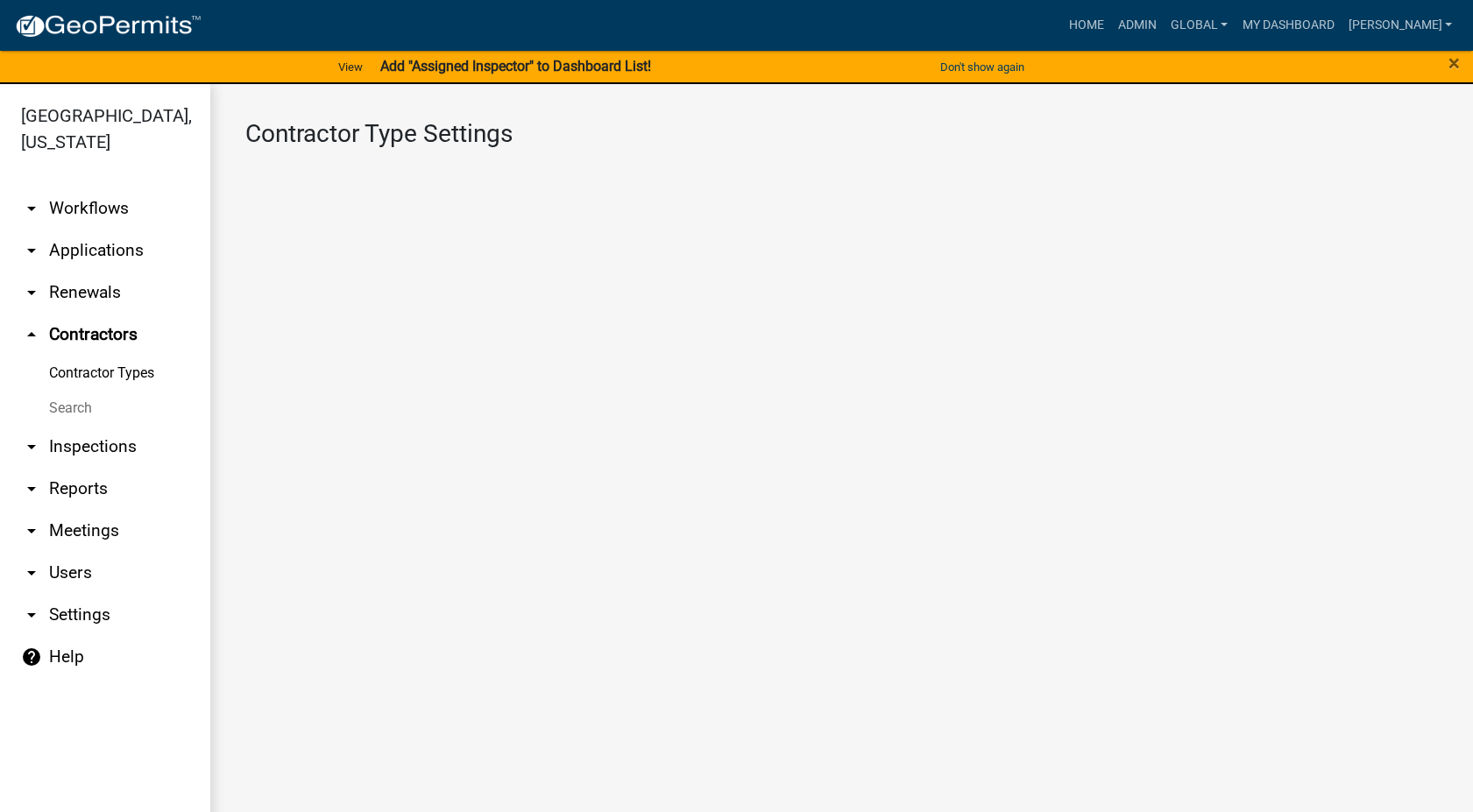
select select "1: 4ef63fe7-b19a-425e-ac95-467e066f44a3"
select select "3: Object"
select select
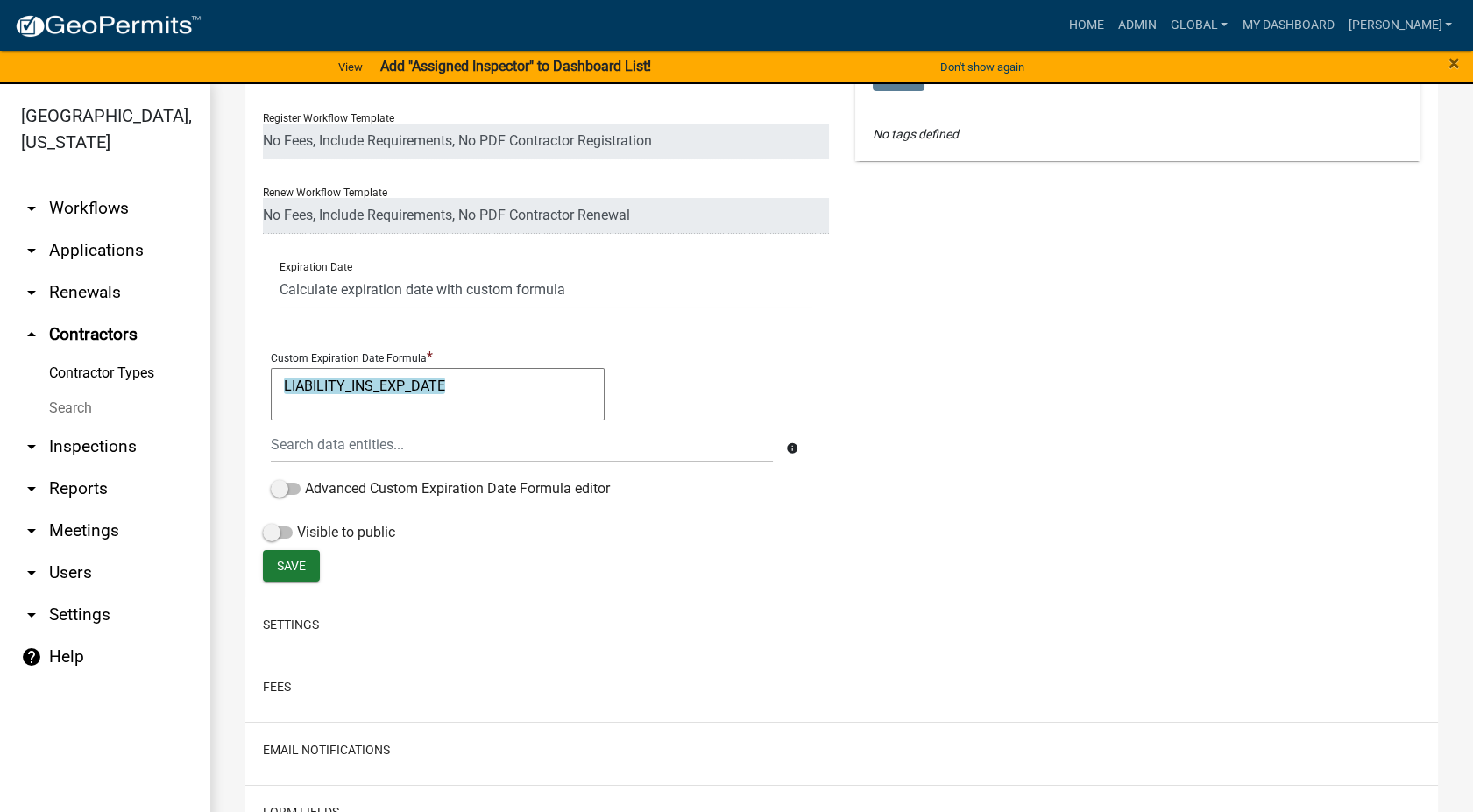
scroll to position [486, 0]
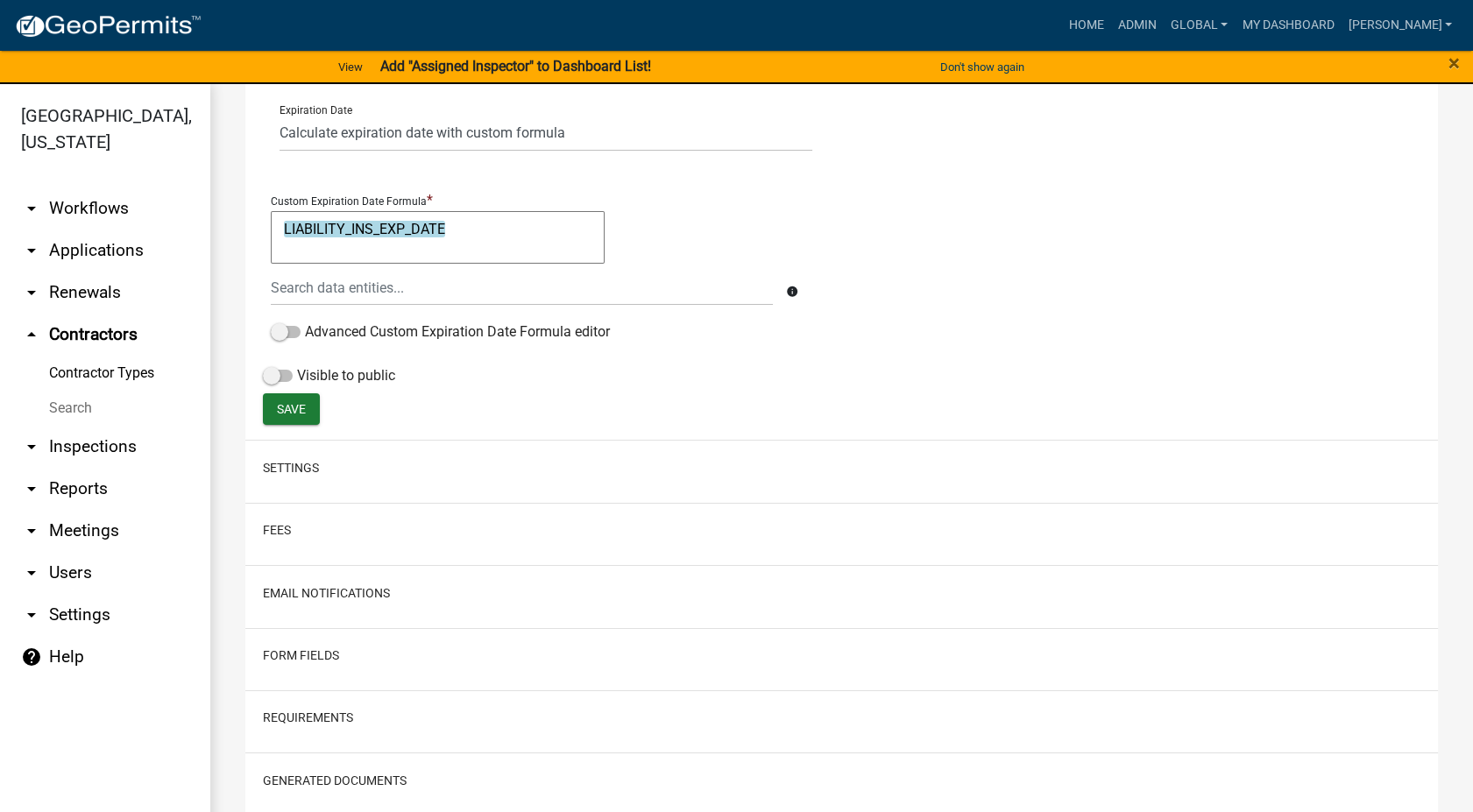
click at [150, 362] on link "Contractor Types" at bounding box center [105, 374] width 211 height 35
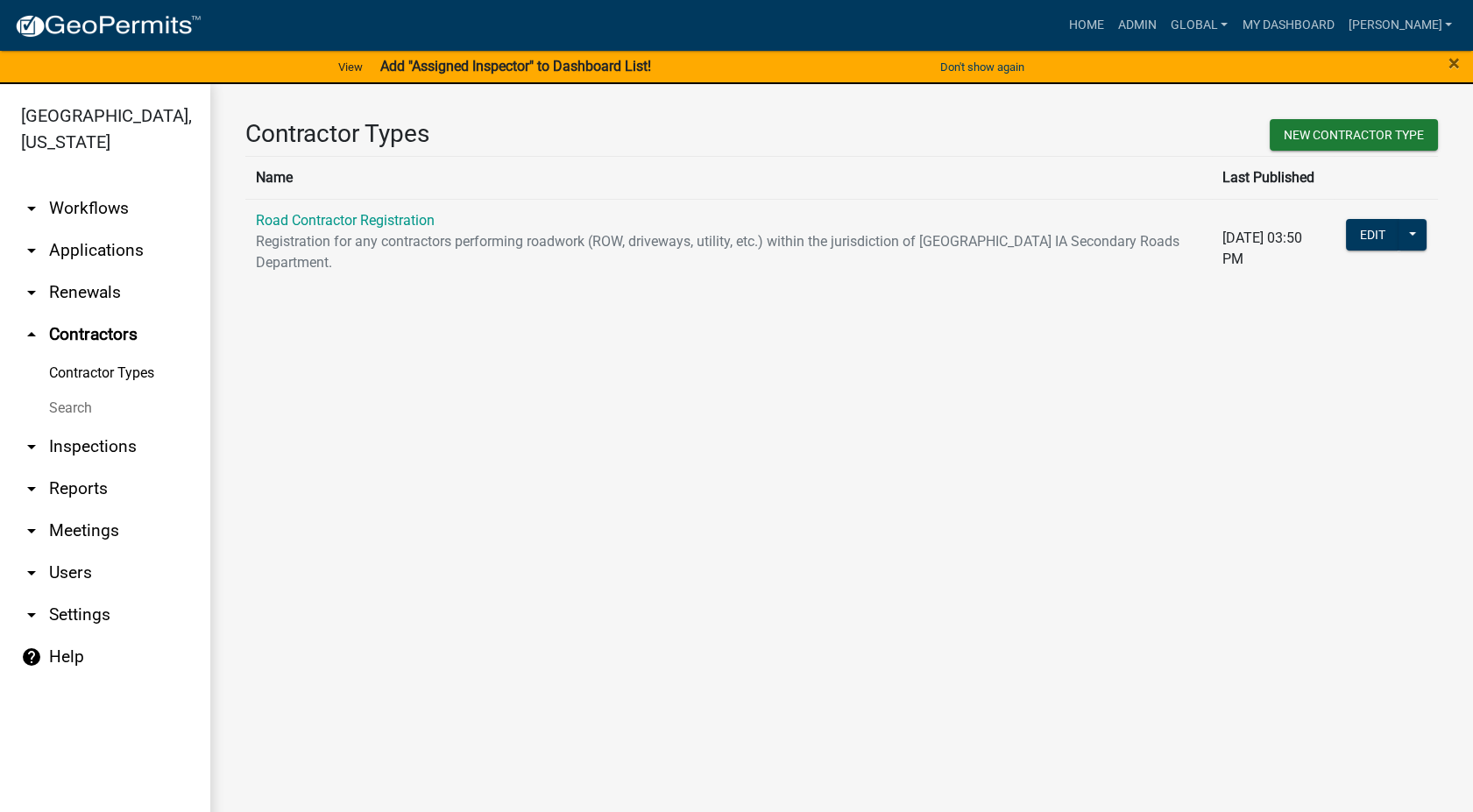
click at [58, 214] on link "arrow_drop_down Workflows" at bounding box center [105, 209] width 211 height 42
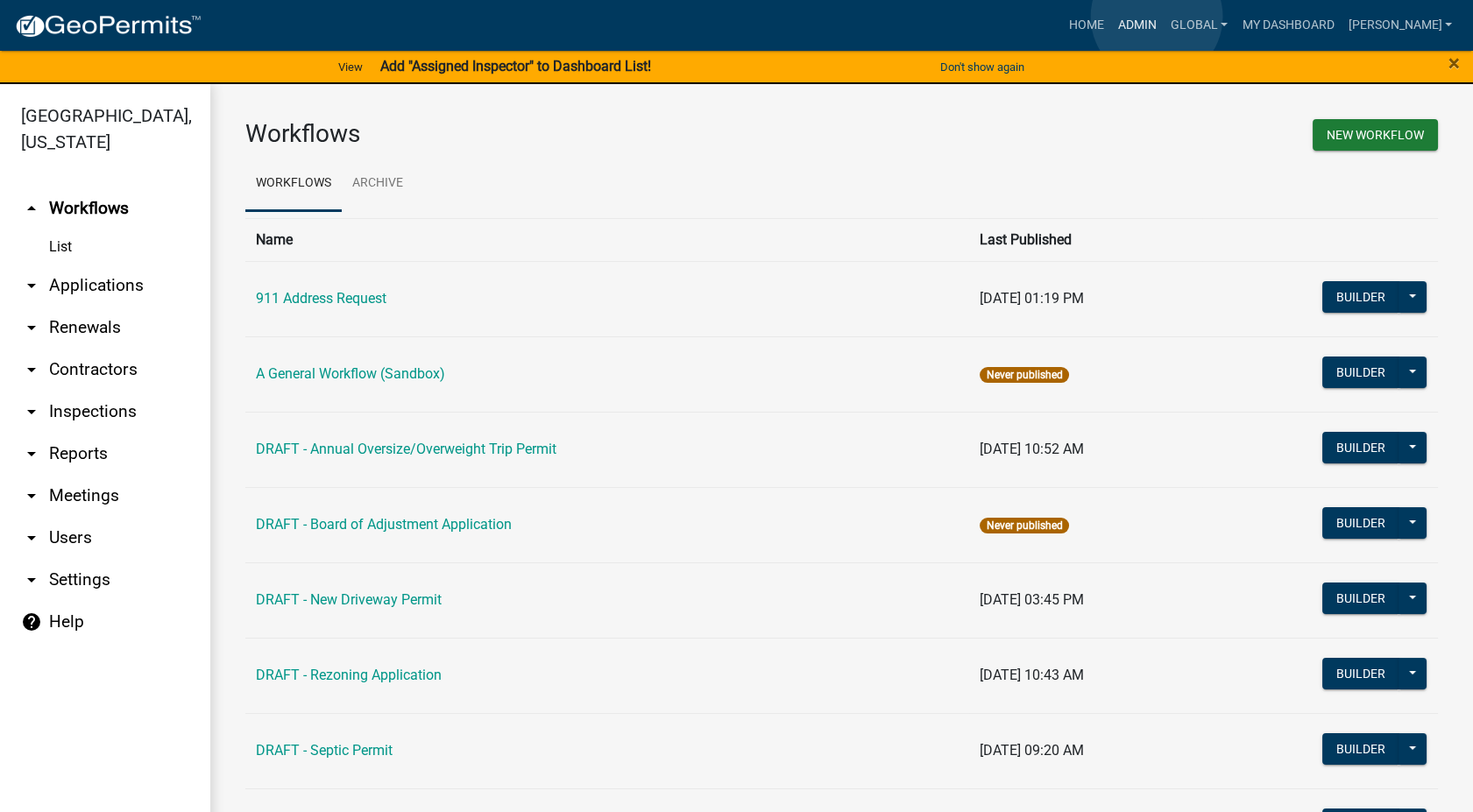
click at [1156, 16] on link "Admin" at bounding box center [1137, 26] width 52 height 33
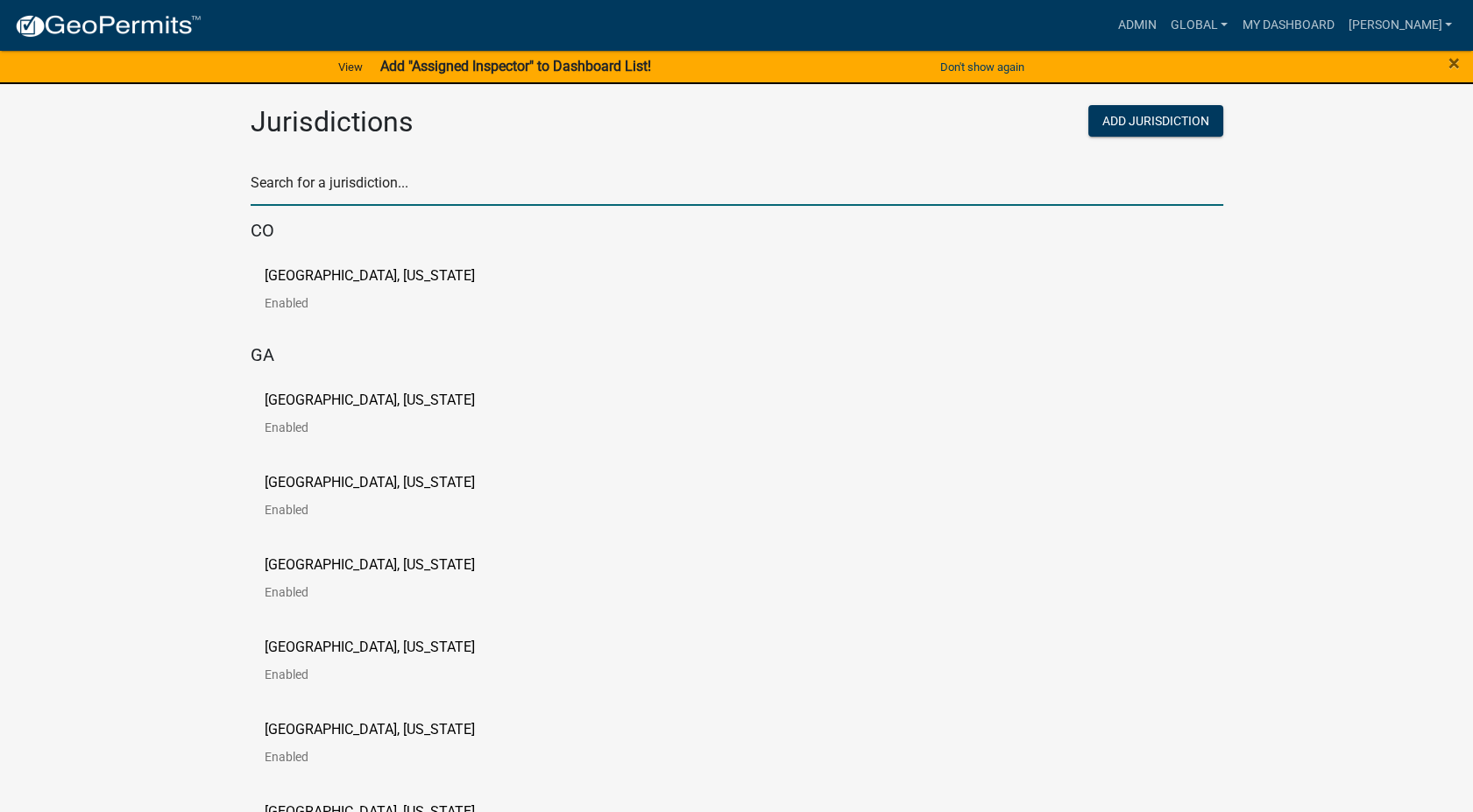
click at [307, 190] on input "text" at bounding box center [737, 188] width 972 height 36
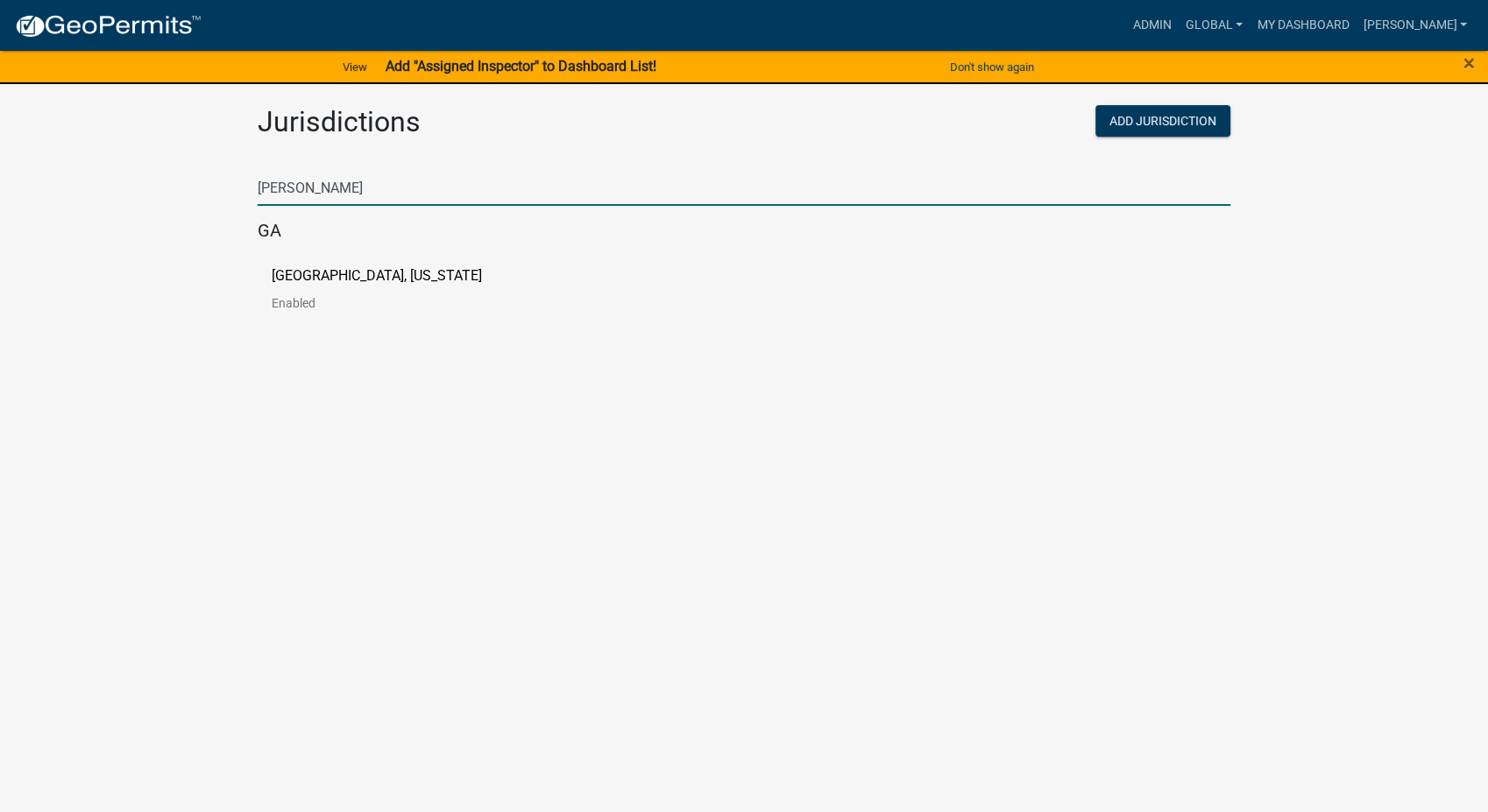
type input "haralson"
click at [289, 280] on p "[GEOGRAPHIC_DATA], [US_STATE]" at bounding box center [377, 276] width 211 height 14
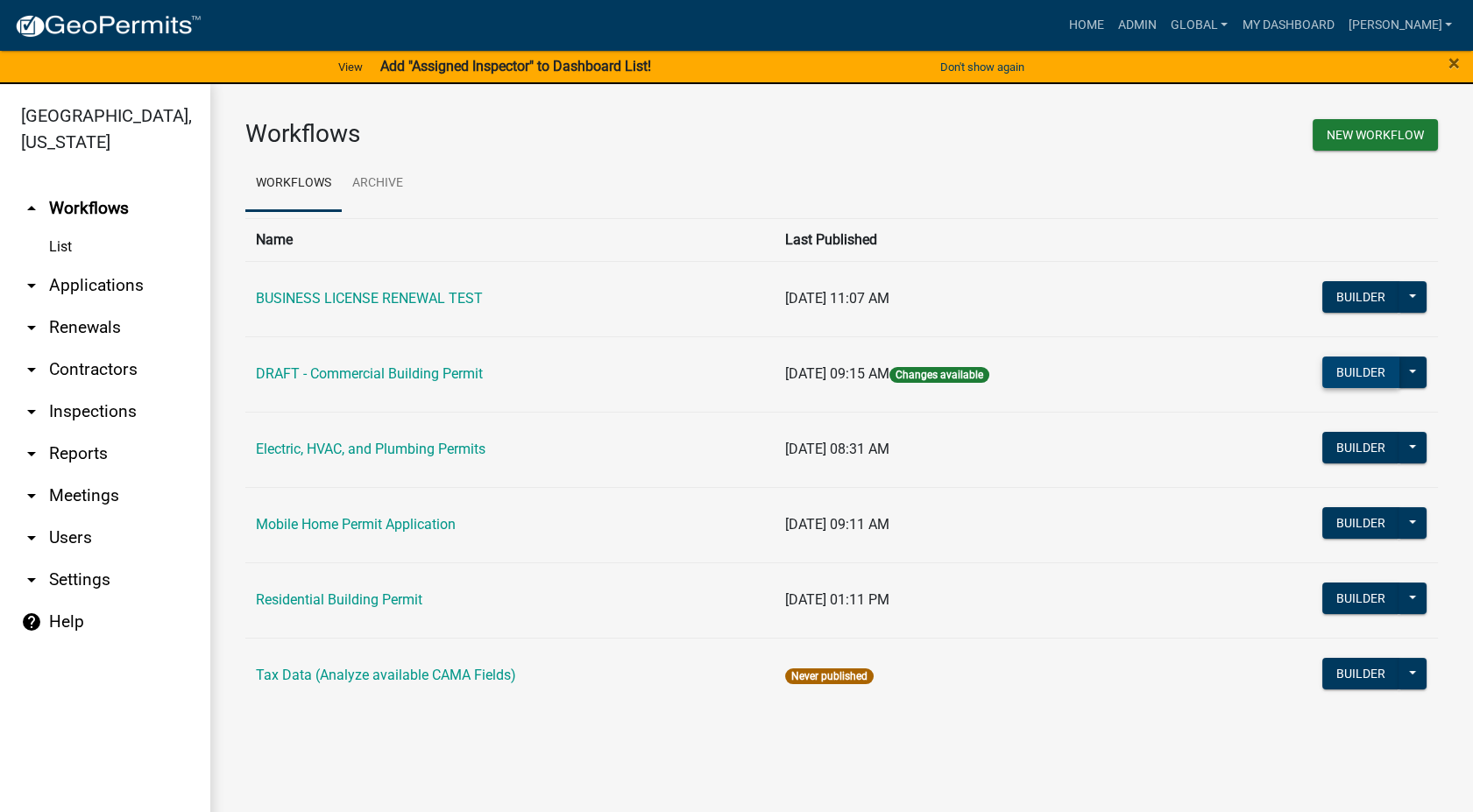
click at [1350, 374] on button "Builder" at bounding box center [1360, 373] width 77 height 31
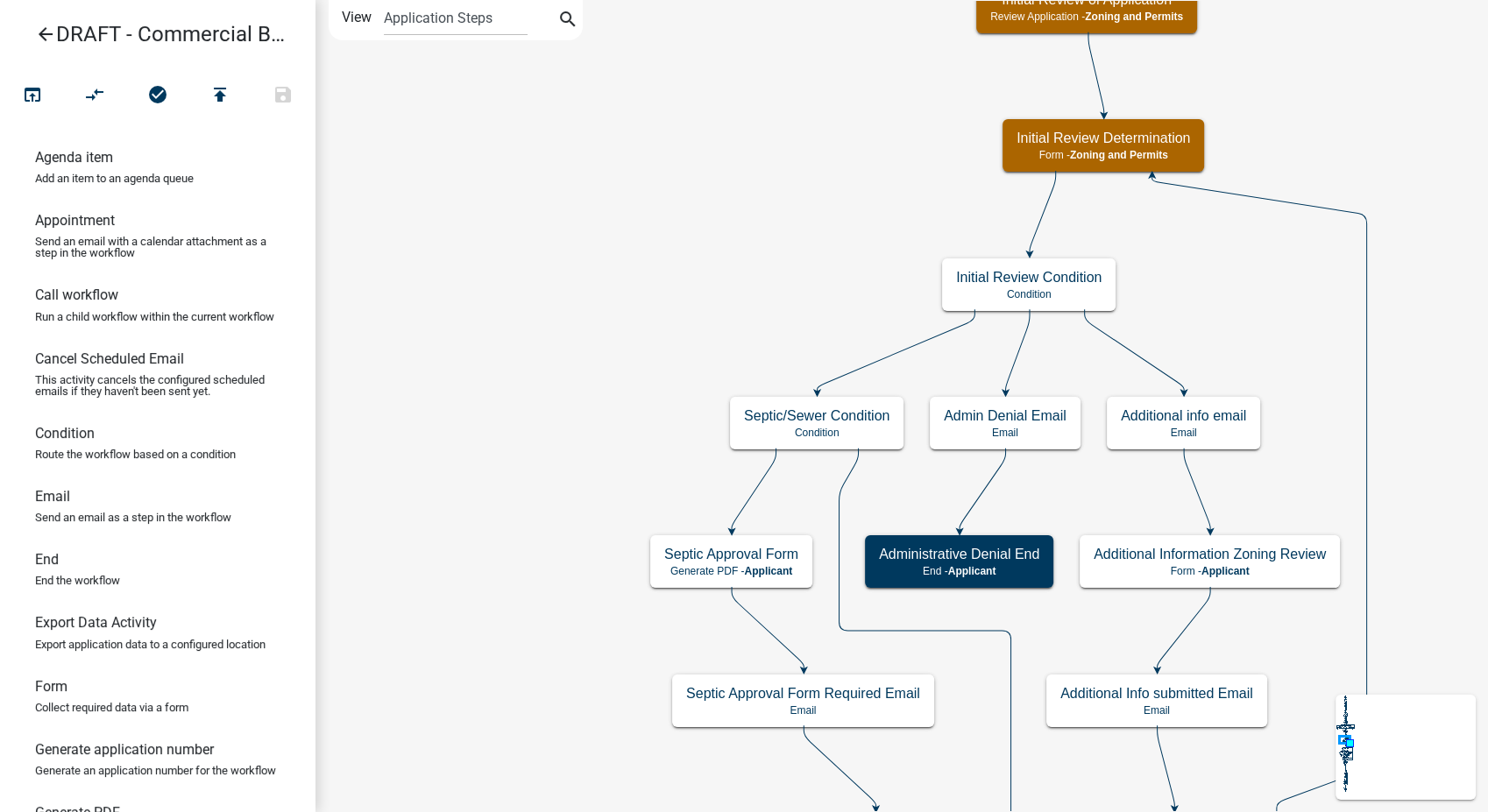
click at [49, 35] on icon "arrow_back" at bounding box center [45, 36] width 21 height 25
